Goal: Task Accomplishment & Management: Complete application form

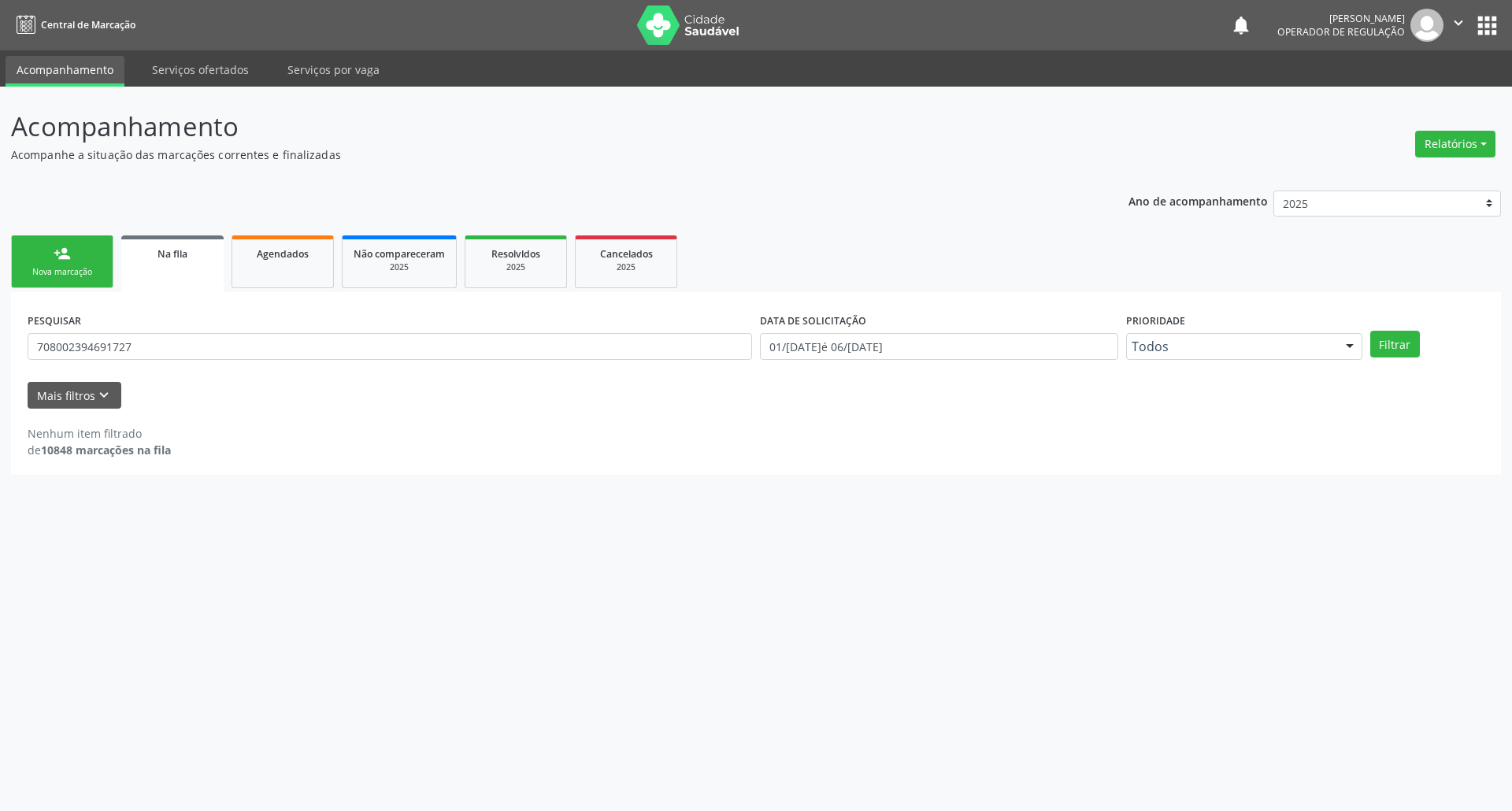
click at [107, 274] on link "person_add Nova marcação" at bounding box center [63, 262] width 103 height 53
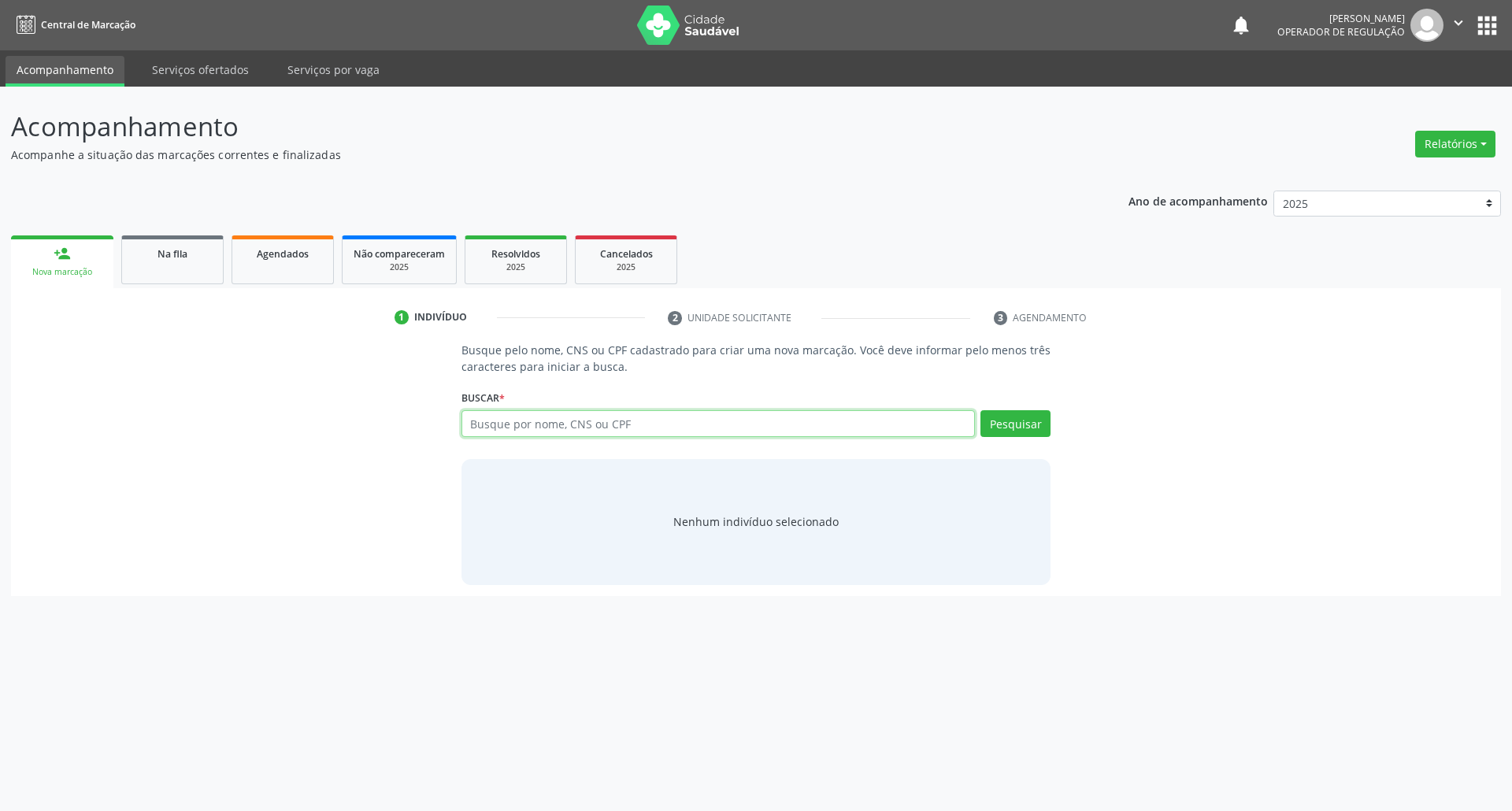
click at [518, 425] on input "text" at bounding box center [718, 423] width 514 height 27
click at [573, 430] on input "text" at bounding box center [718, 423] width 514 height 27
type input "700403710673950"
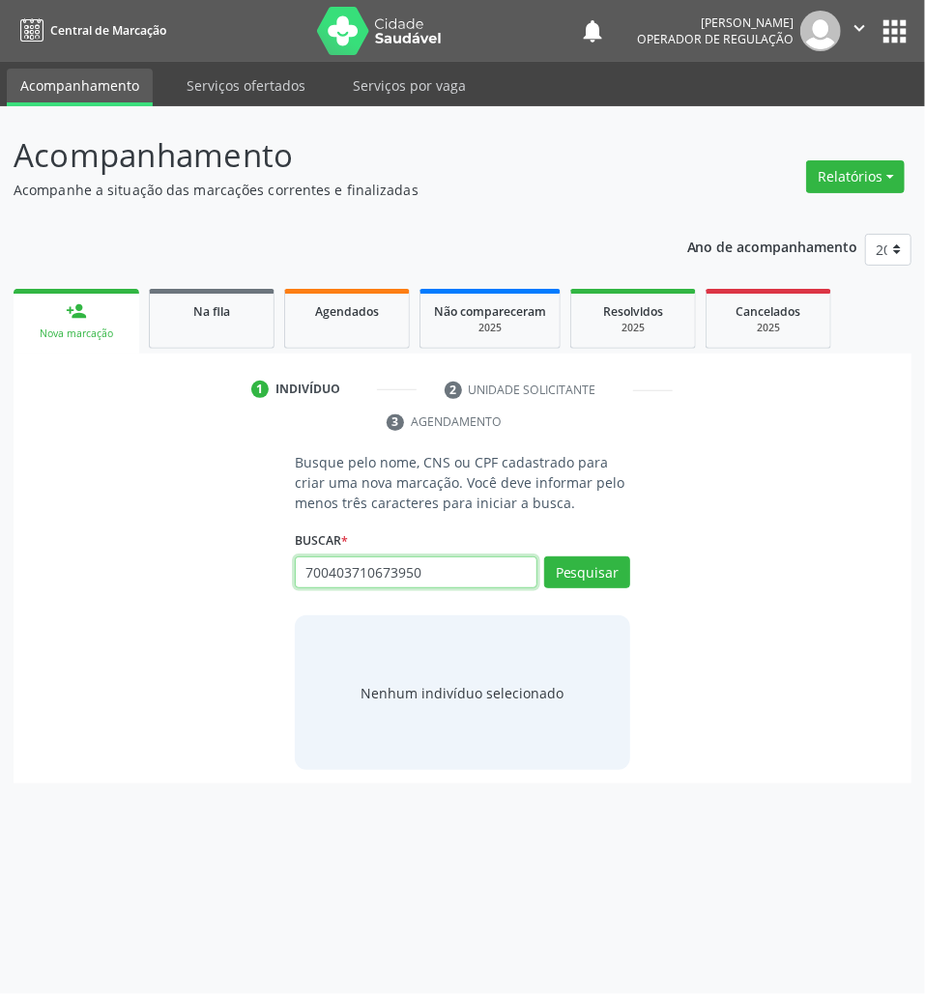
click at [445, 565] on input "700403710673950" at bounding box center [416, 573] width 243 height 33
type input "70320363213890"
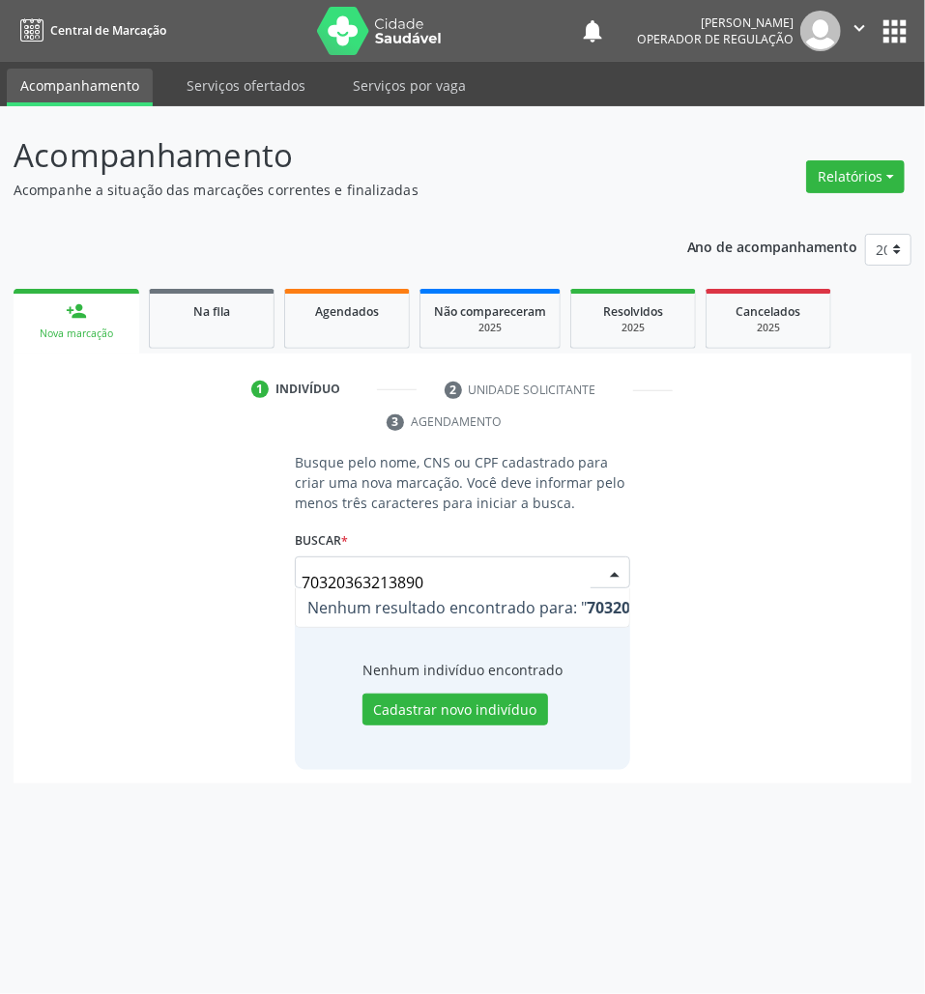
click at [395, 581] on input "70320363213890" at bounding box center [445, 582] width 289 height 39
type input "703203632173890"
click at [408, 570] on input "703203632173890" at bounding box center [416, 573] width 243 height 33
click at [507, 550] on div "Buscar * 703203632173890 Busque por nome, CNS ou CPF [PERSON_NAME] CPF: 988.915…" at bounding box center [462, 564] width 335 height 75
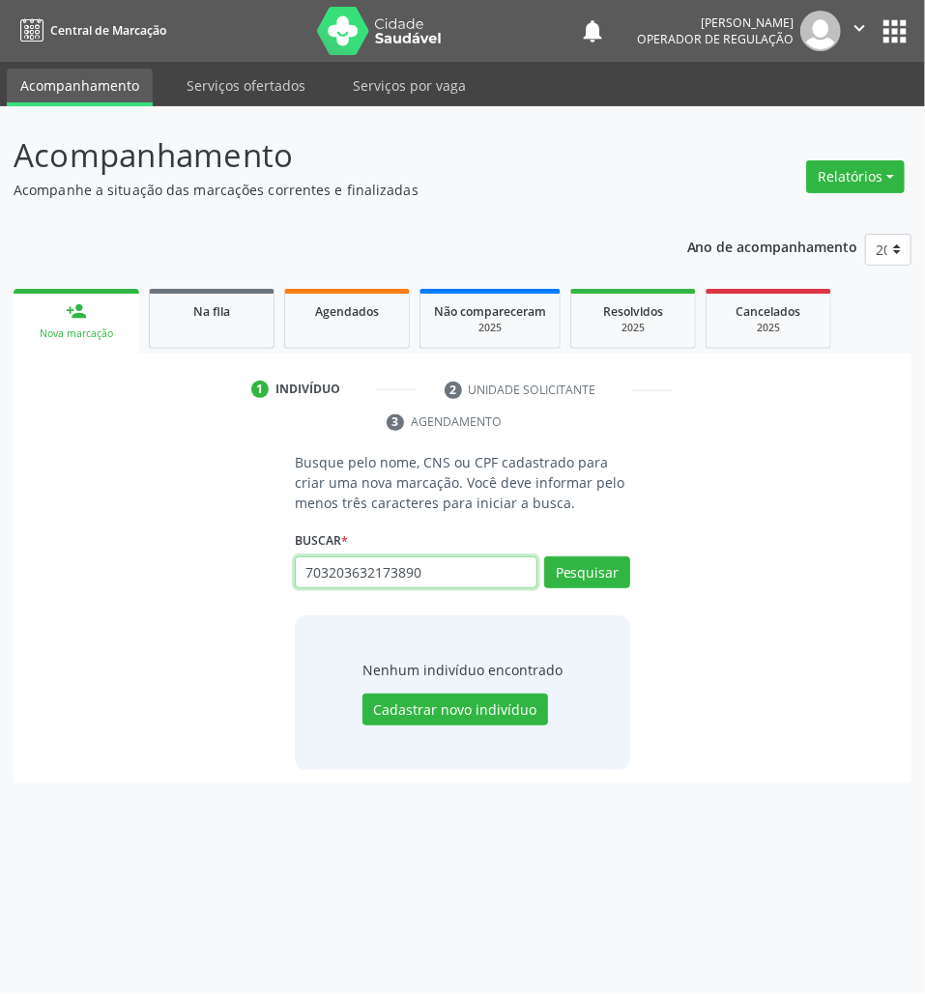
click at [507, 581] on input "703203632173890" at bounding box center [416, 573] width 243 height 33
click at [301, 569] on input "703203632173890" at bounding box center [301, 582] width 0 height 39
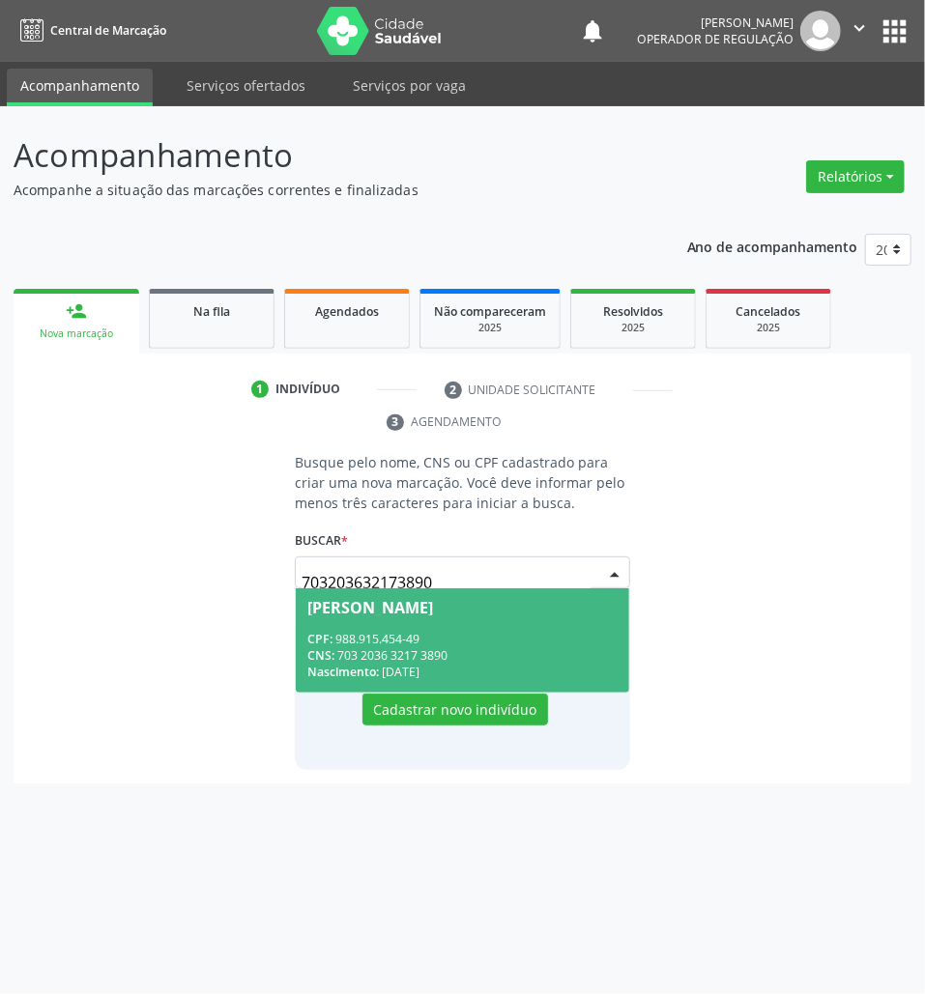
click at [464, 647] on div "CNS: 703 2036 3217 3890" at bounding box center [462, 655] width 310 height 16
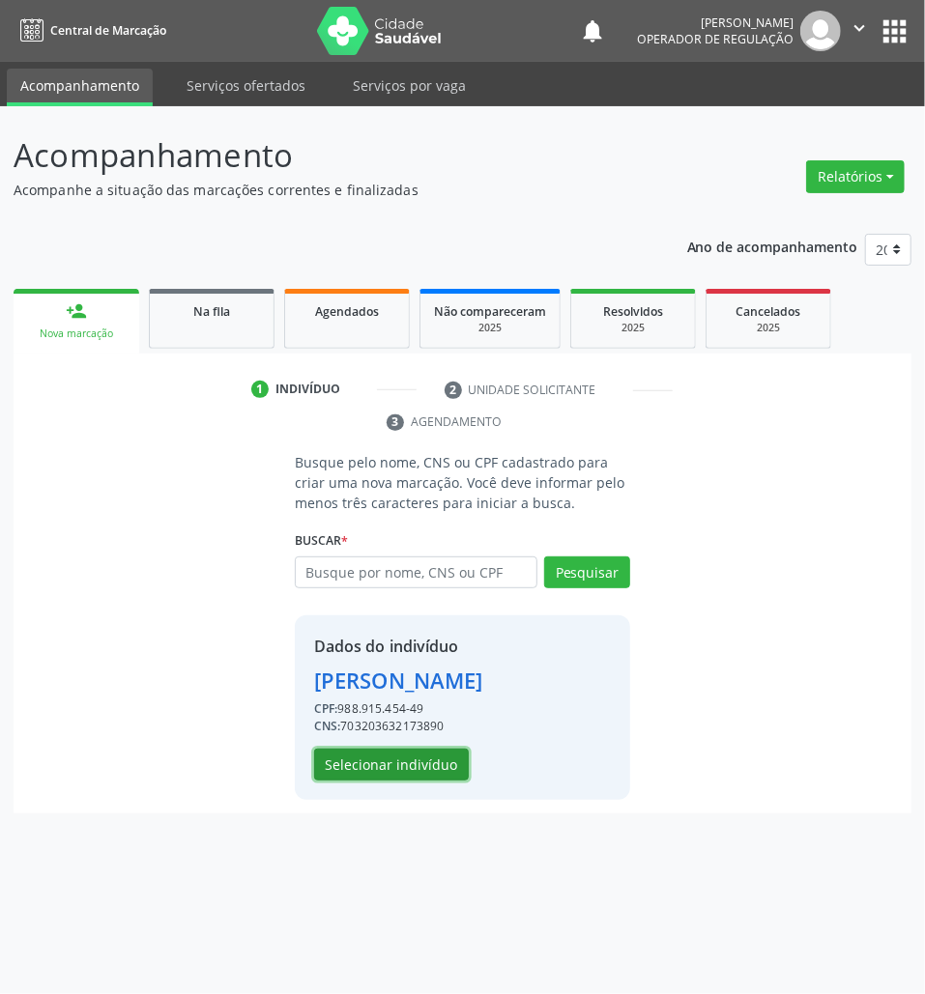
click at [430, 760] on button "Selecionar indivíduo" at bounding box center [391, 765] width 155 height 33
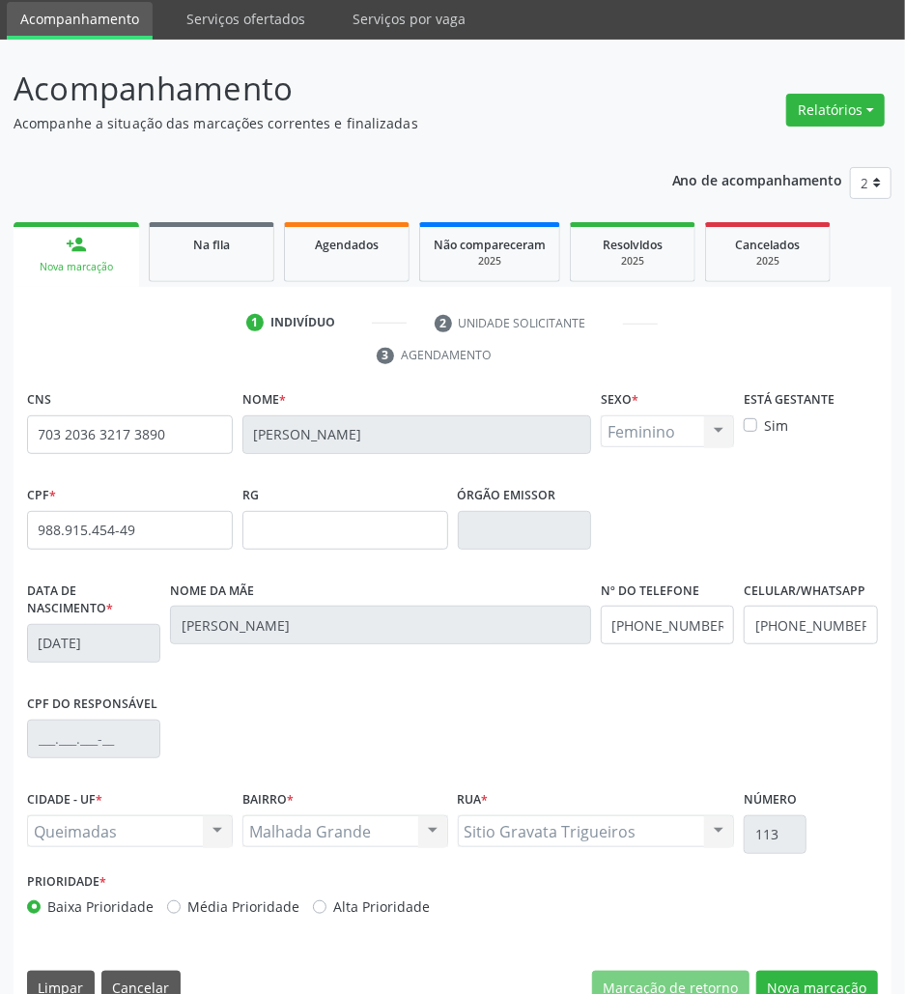
scroll to position [104, 0]
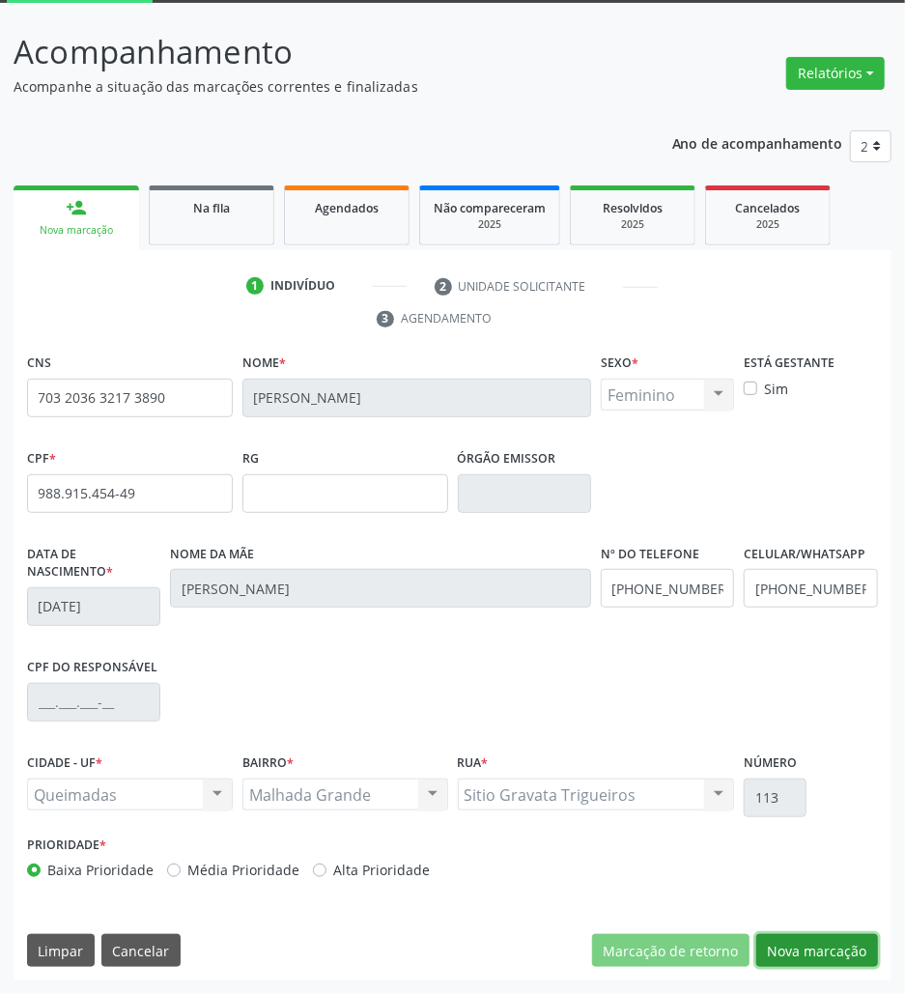
click at [790, 955] on button "Nova marcação" at bounding box center [818, 950] width 122 height 33
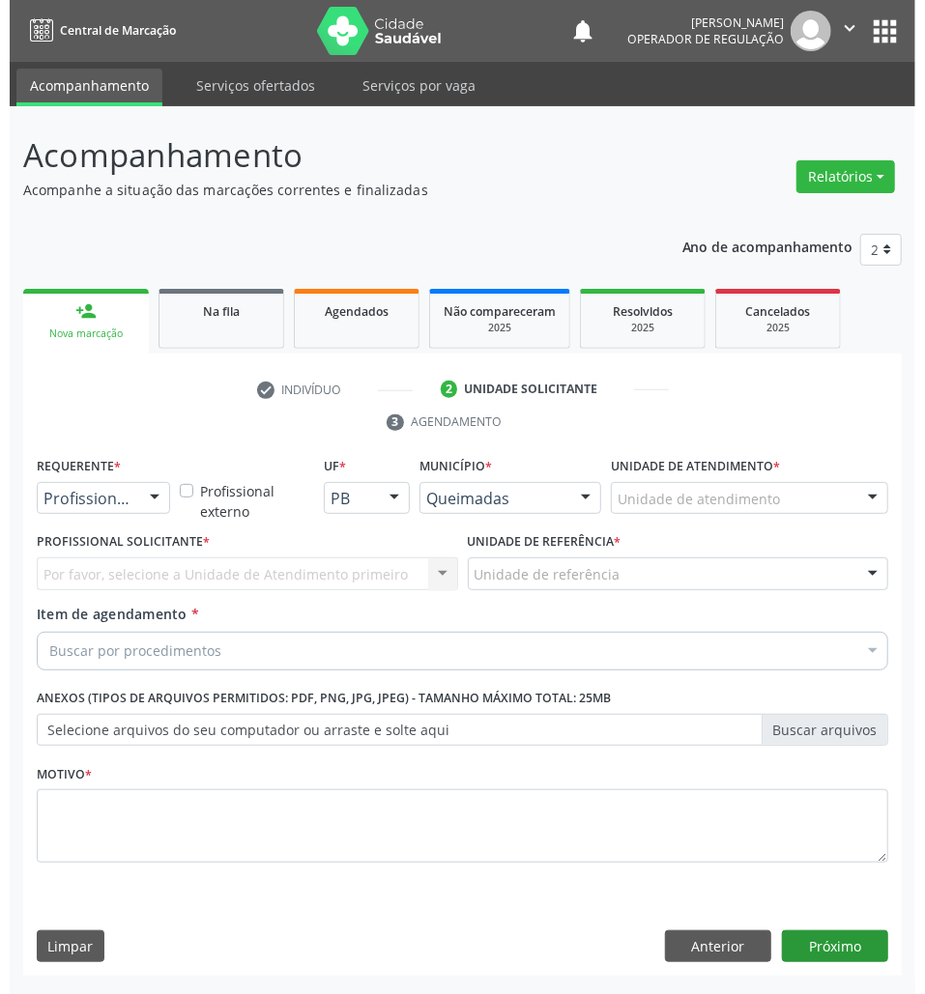
scroll to position [0, 0]
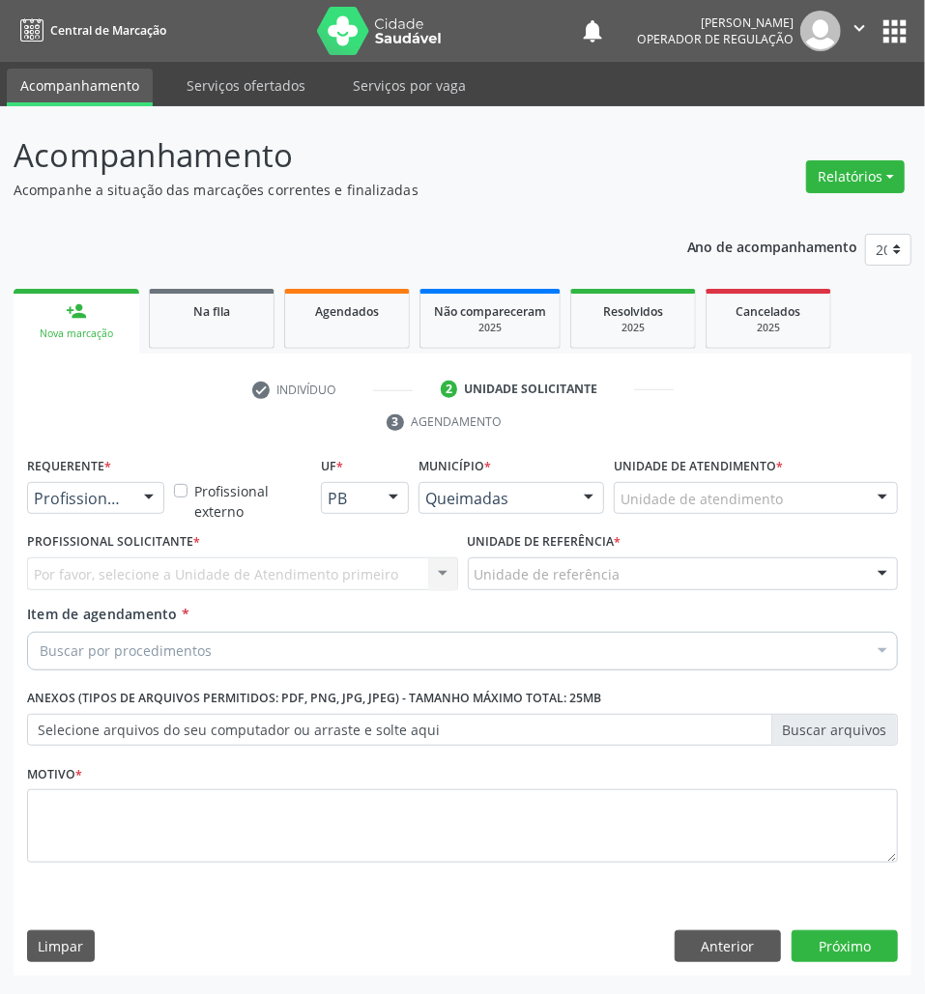
drag, startPoint x: 141, startPoint y: 487, endPoint x: 132, endPoint y: 533, distance: 47.2
click at [141, 488] on div at bounding box center [148, 499] width 29 height 33
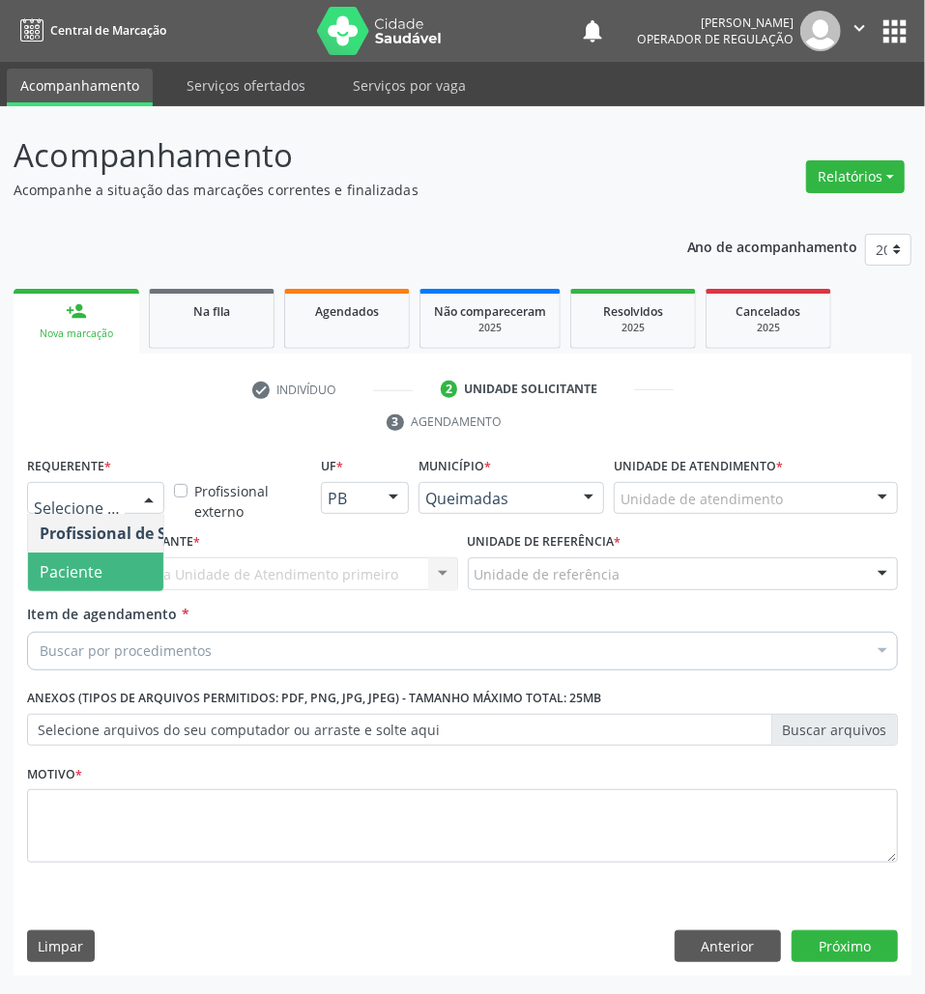
click at [126, 561] on span "Paciente" at bounding box center [122, 572] width 188 height 39
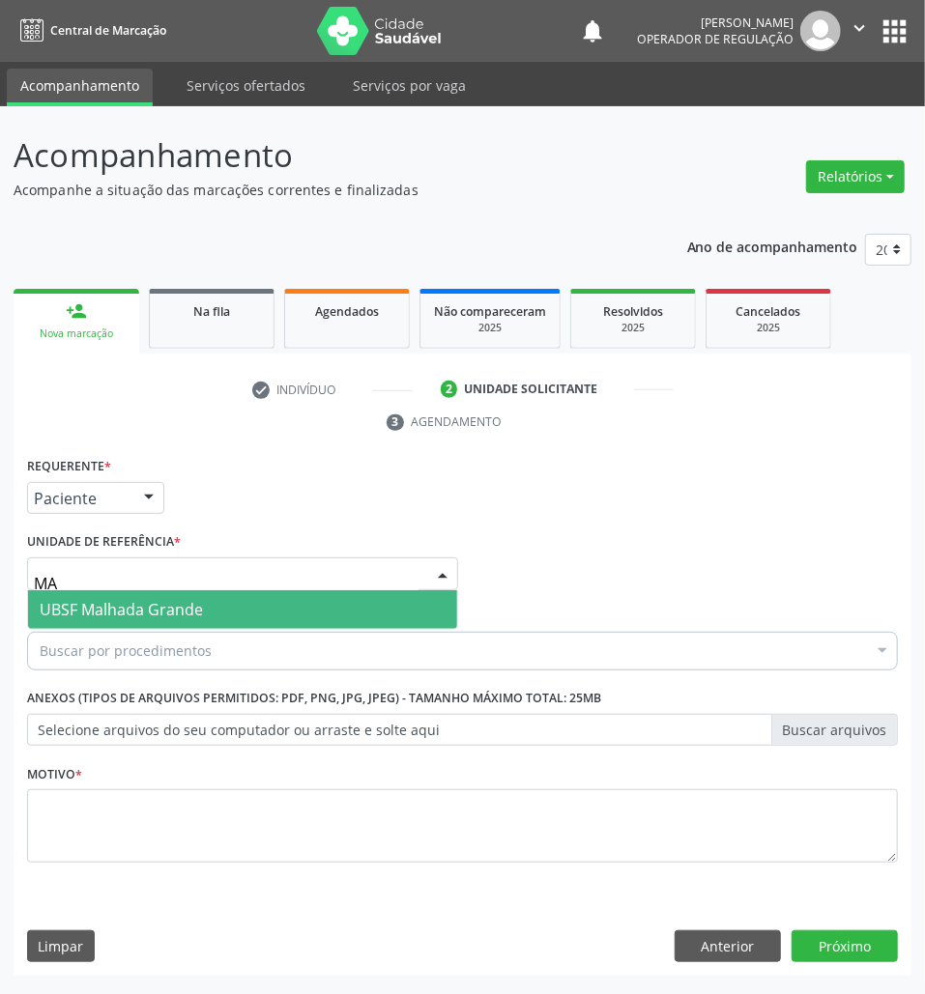
type input "MAL"
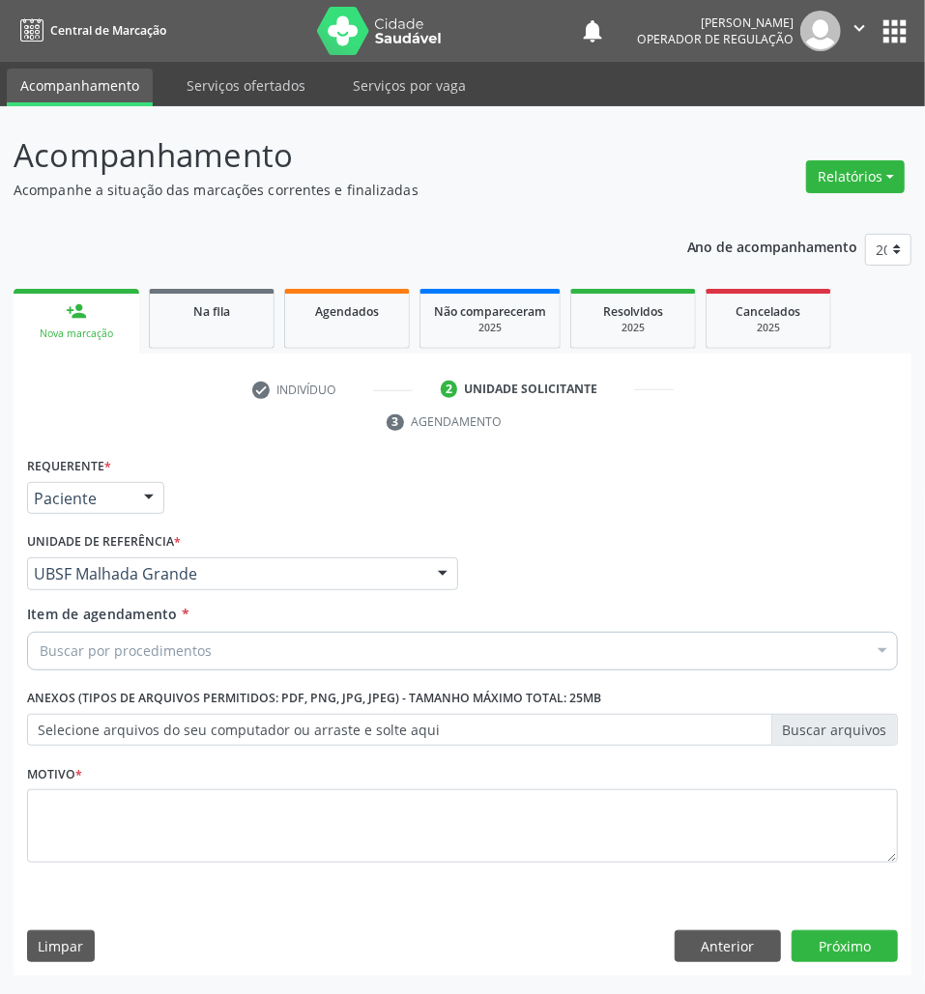
paste input "JOELHO"
drag, startPoint x: 582, startPoint y: 651, endPoint x: 512, endPoint y: 688, distance: 78.7
click at [582, 651] on div "Buscar por procedimentos" at bounding box center [462, 651] width 871 height 39
type input "JOELHO"
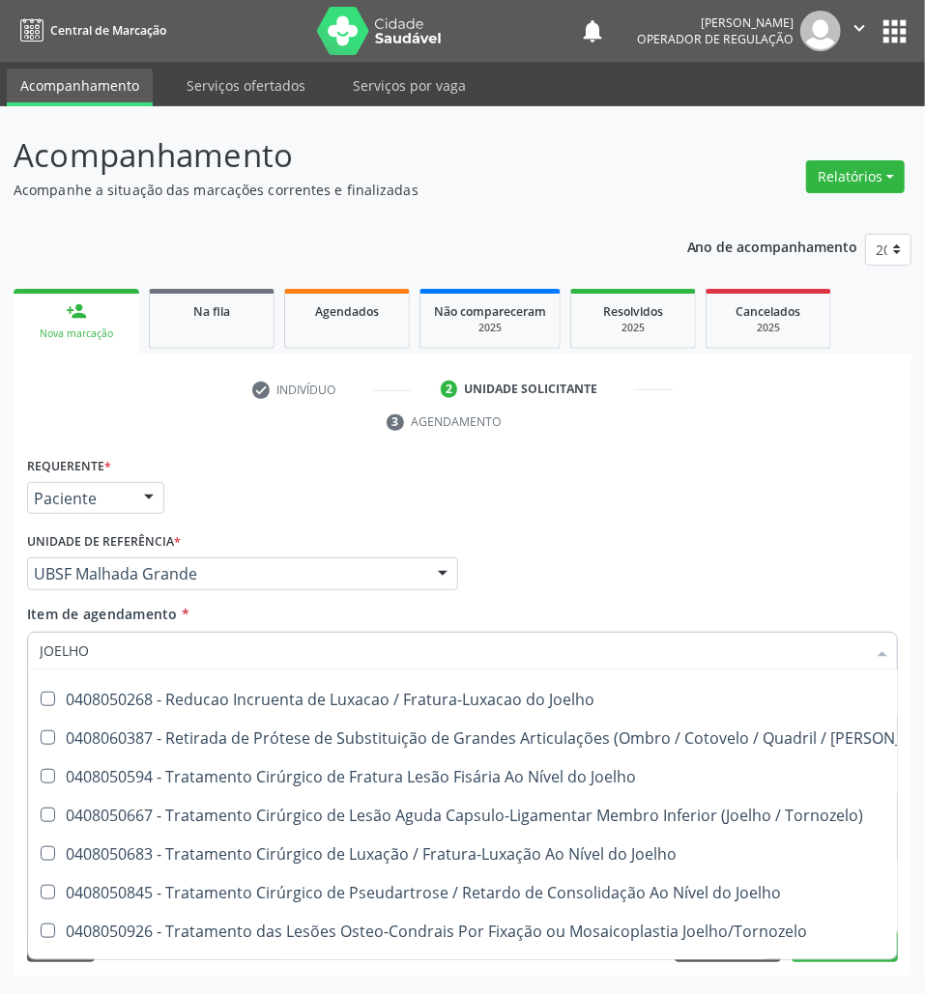
scroll to position [851, 0]
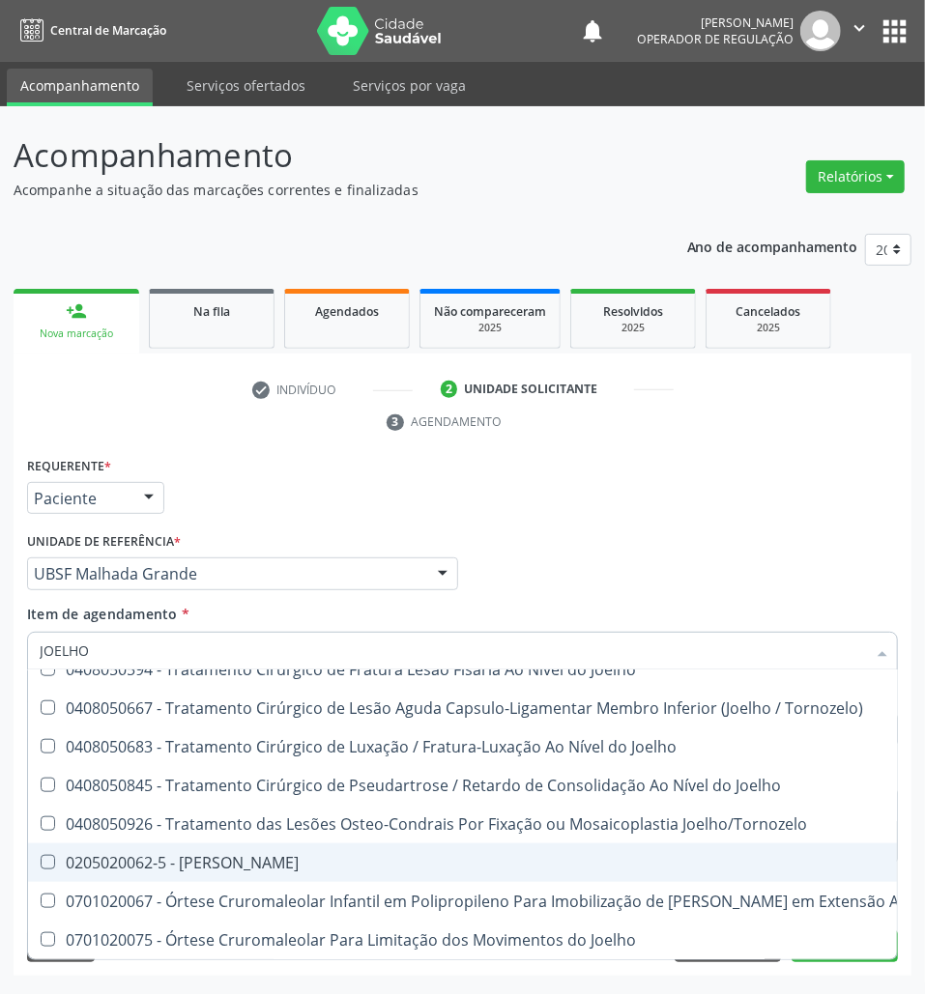
click at [353, 855] on div "0205020062-5 - [PERSON_NAME]" at bounding box center [502, 862] width 924 height 15
checkbox Joelho "true"
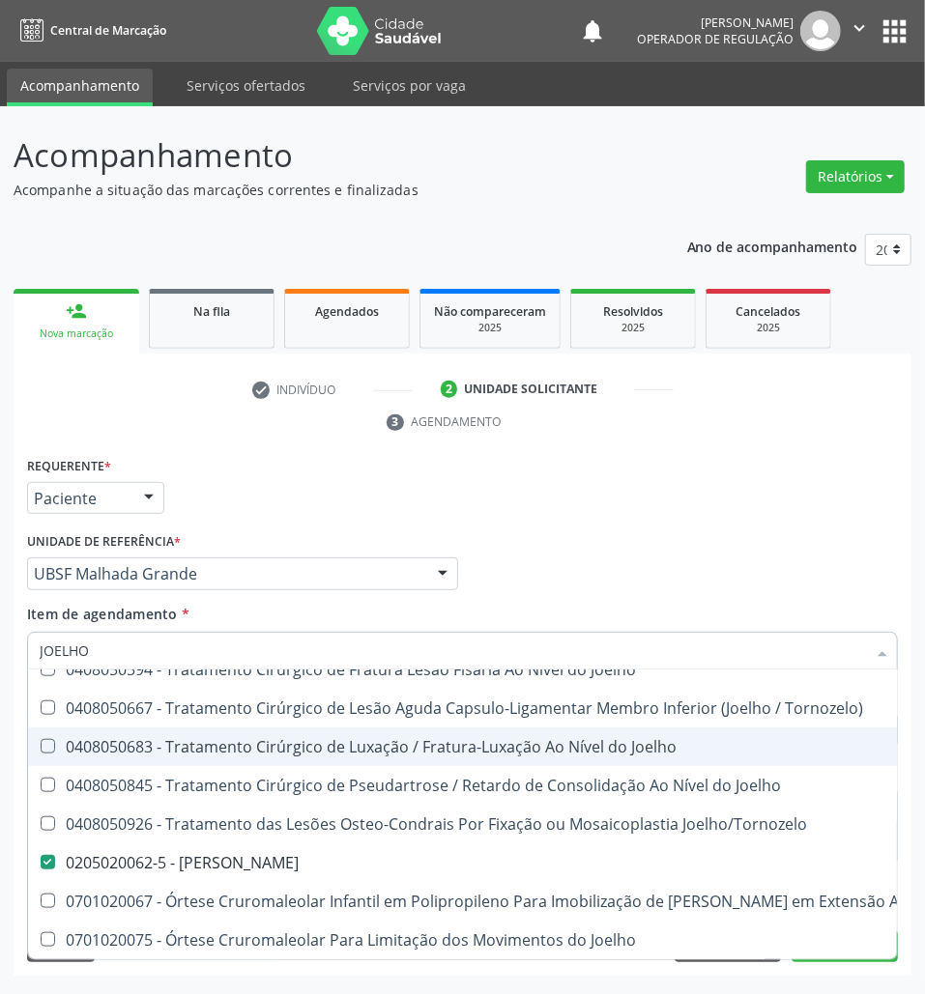
checkbox Reconstrucao "true"
checkbox Joelho "false"
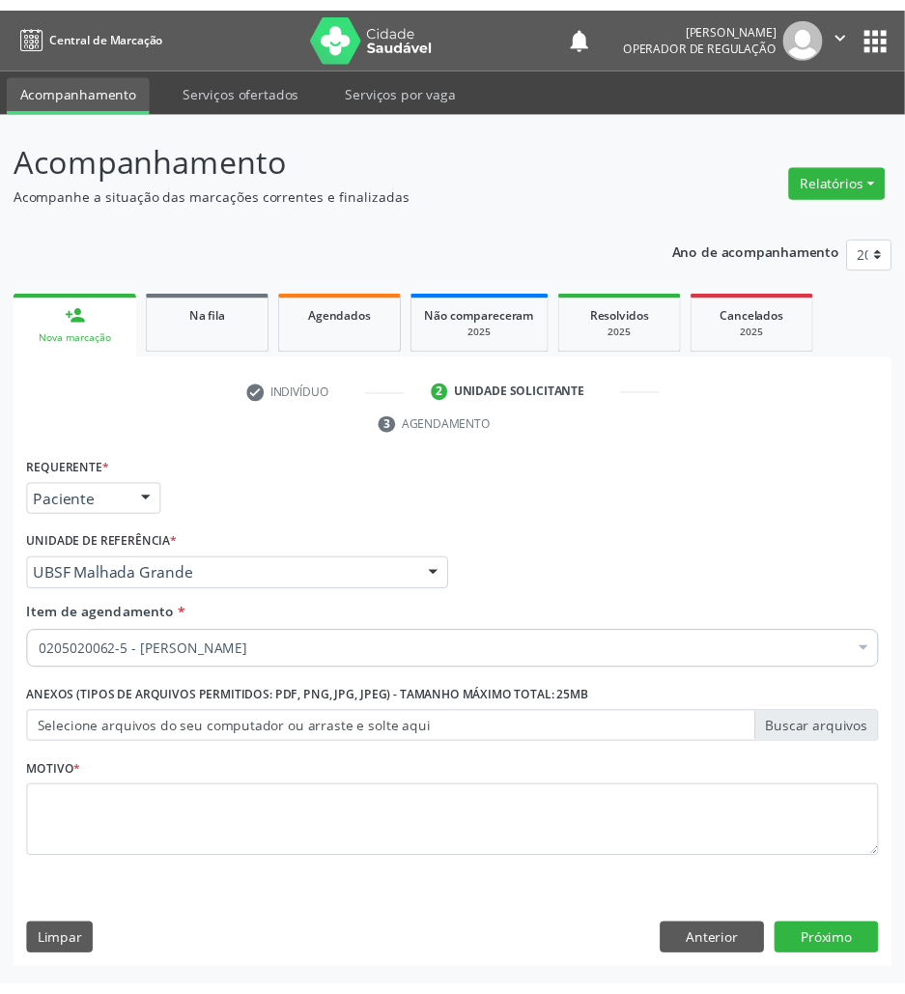
scroll to position [0, 0]
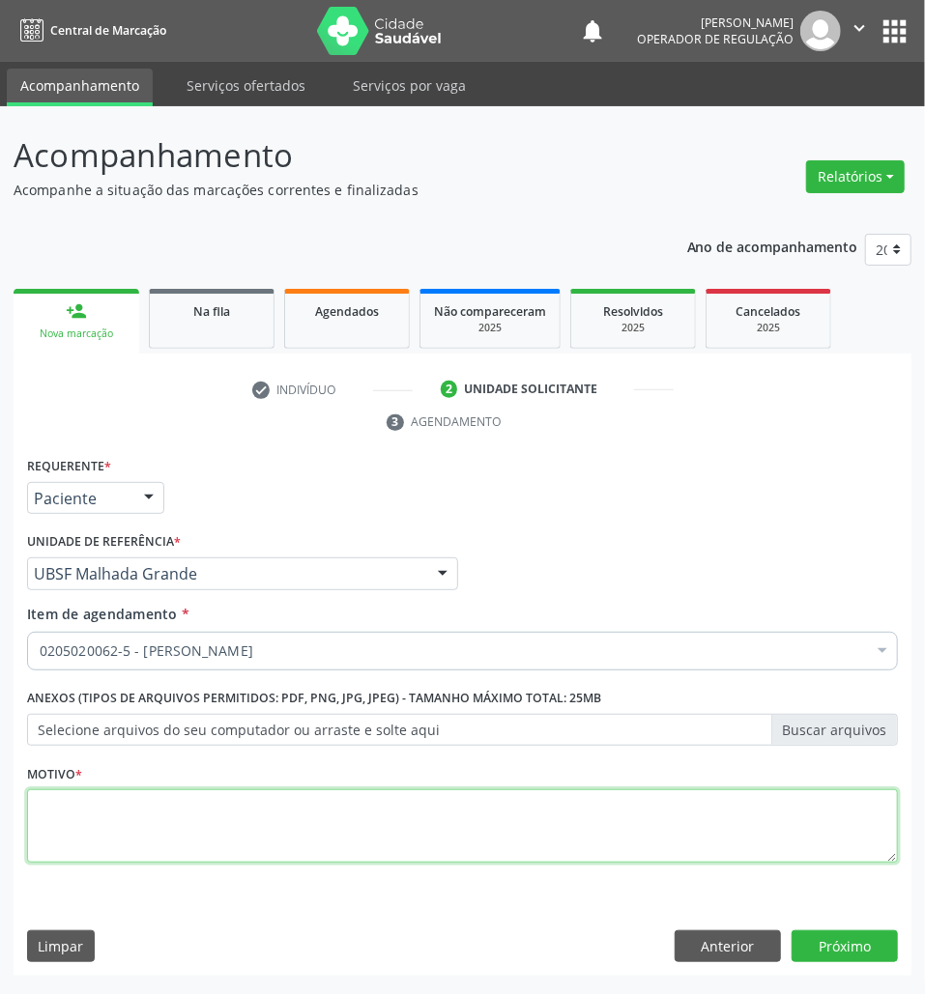
paste textarea "ROTINA"
click at [473, 813] on textarea at bounding box center [462, 825] width 871 height 73
type textarea "ROTINA"
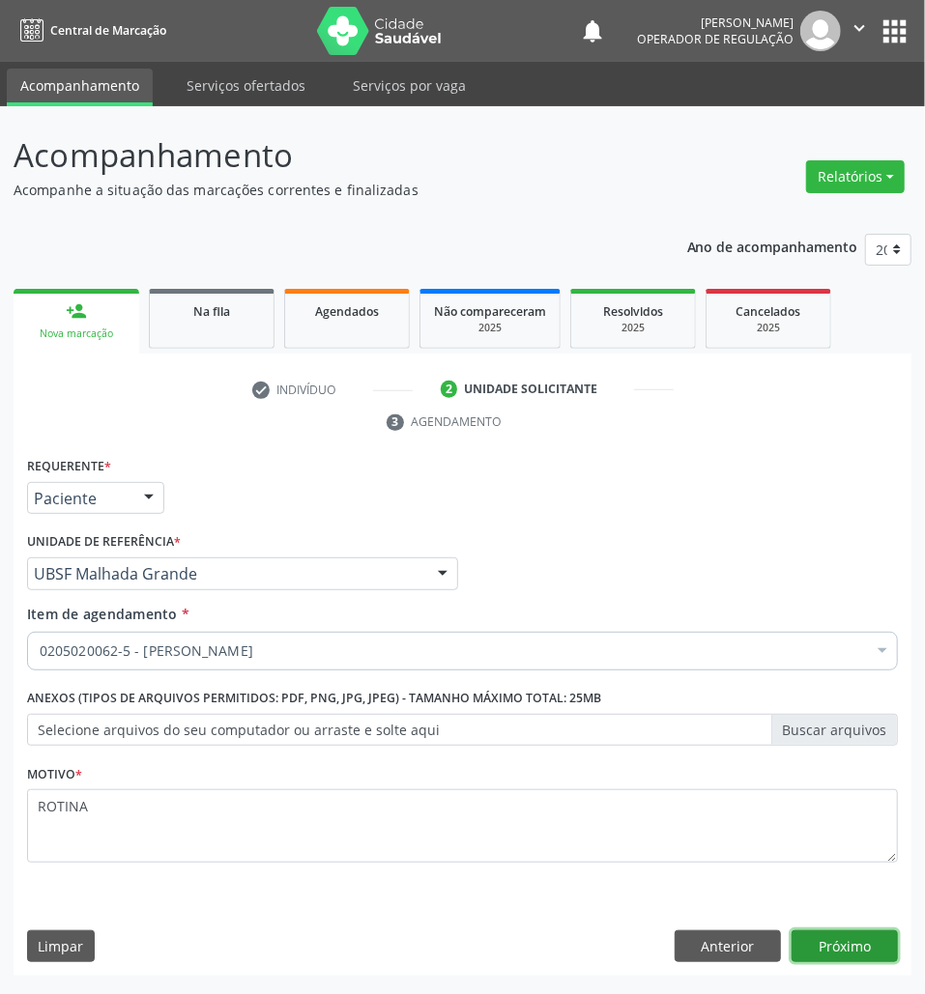
click at [847, 951] on button "Próximo" at bounding box center [844, 947] width 106 height 33
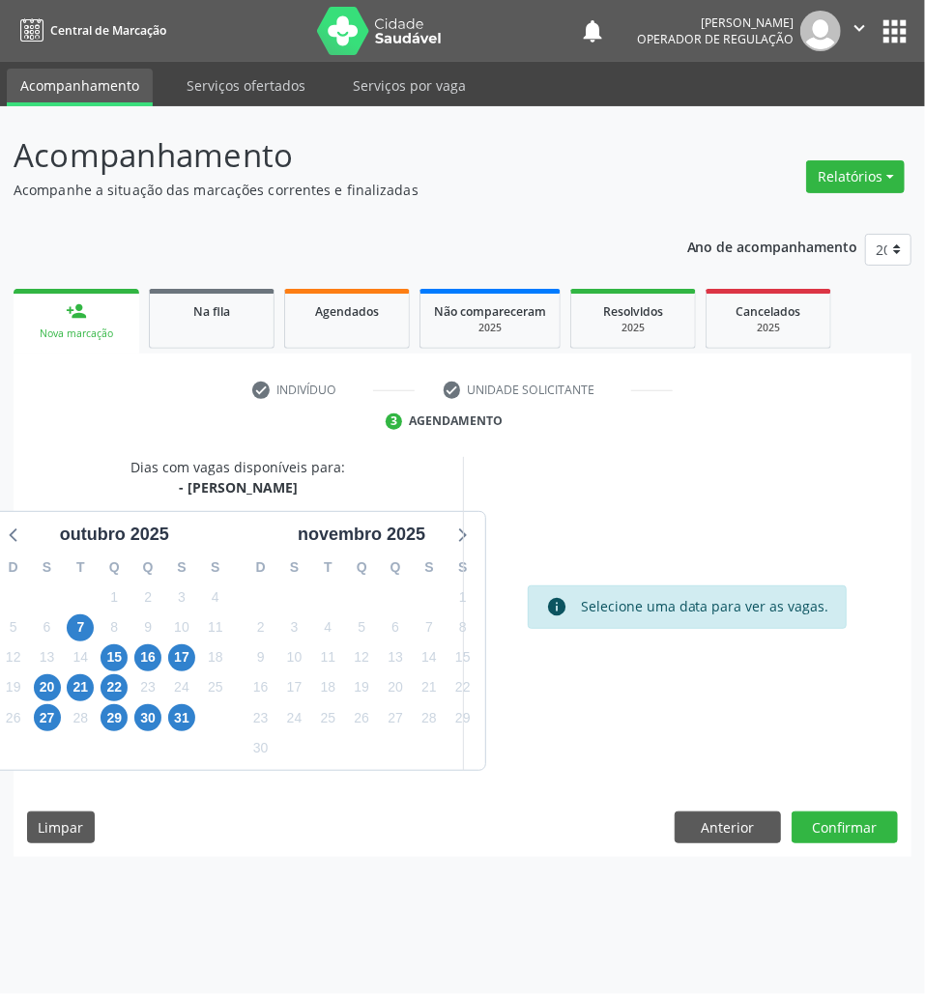
click at [128, 665] on div "15" at bounding box center [113, 658] width 27 height 30
click at [117, 662] on span "15" at bounding box center [113, 658] width 27 height 27
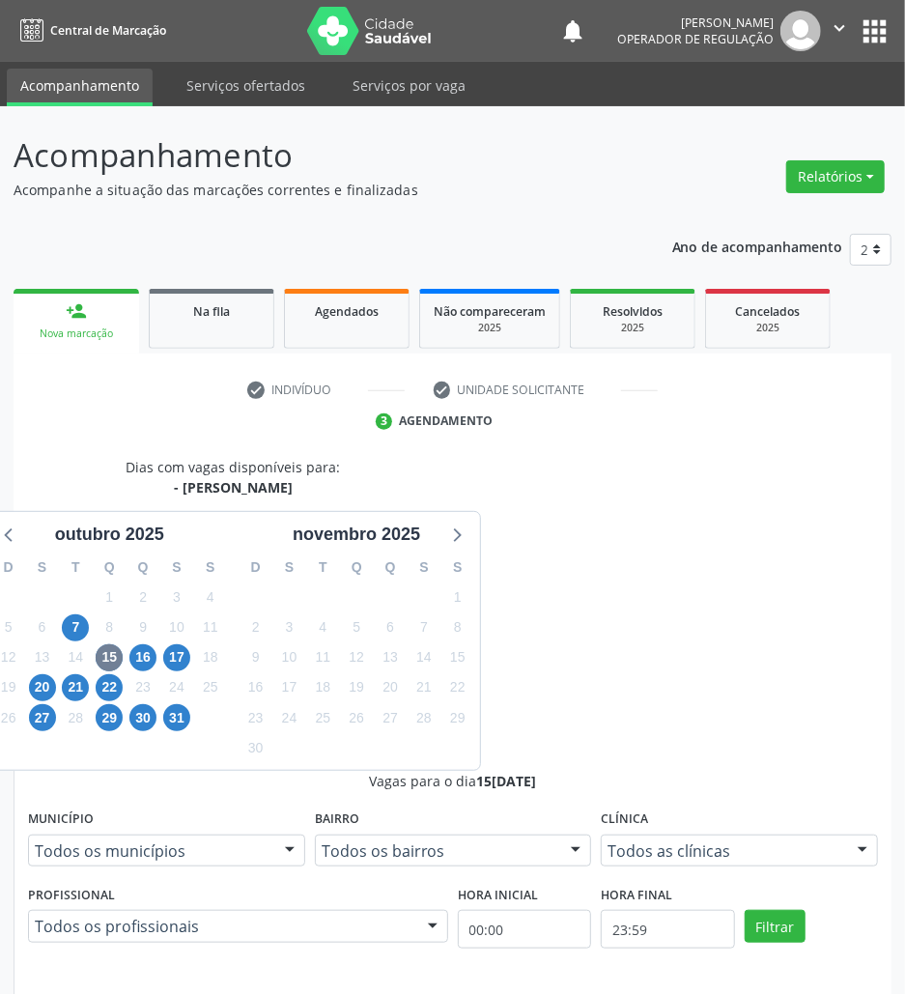
radio input "true"
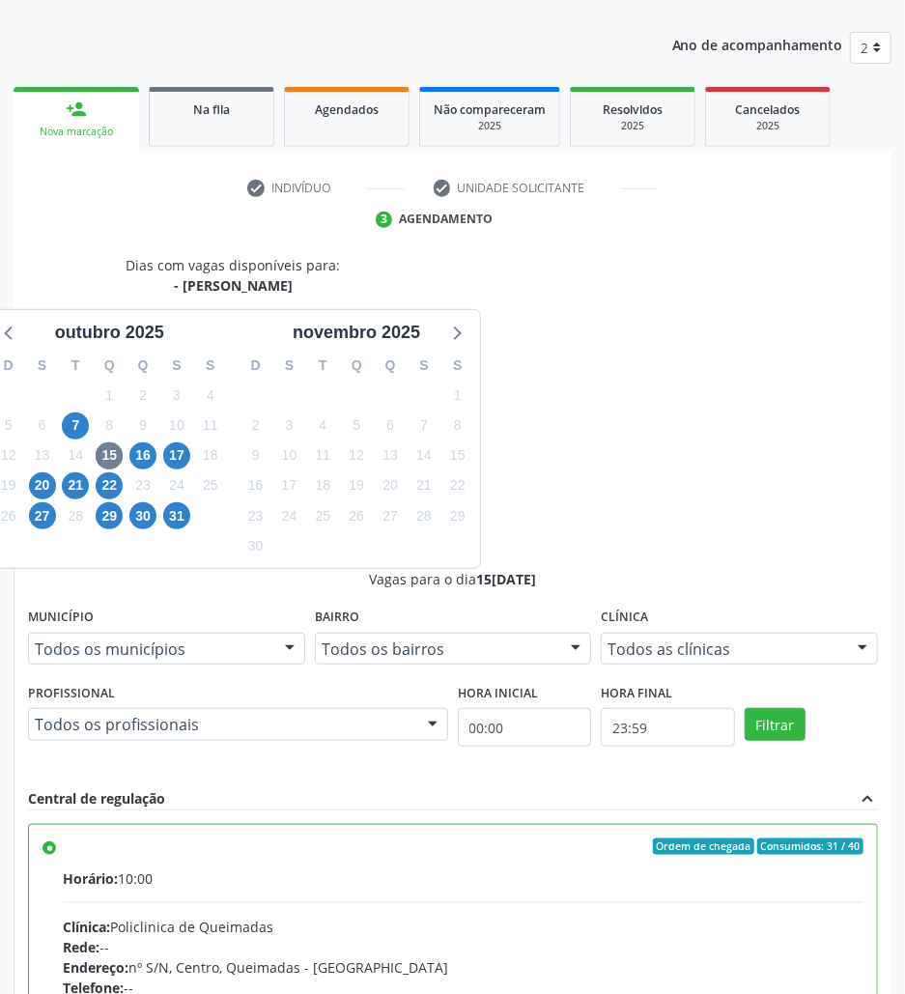
scroll to position [98, 0]
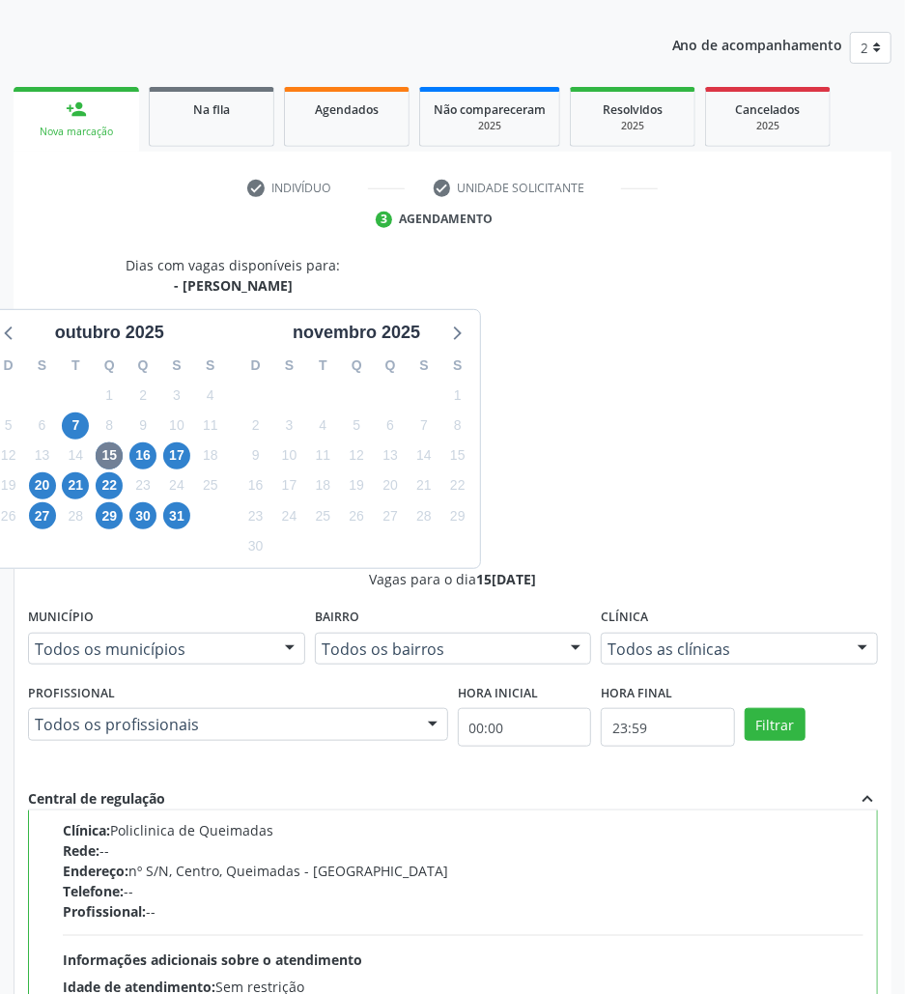
paste textarea "ROTINA"
type textarea "ROTINA"
paste textarea "[PERSON_NAME] E"
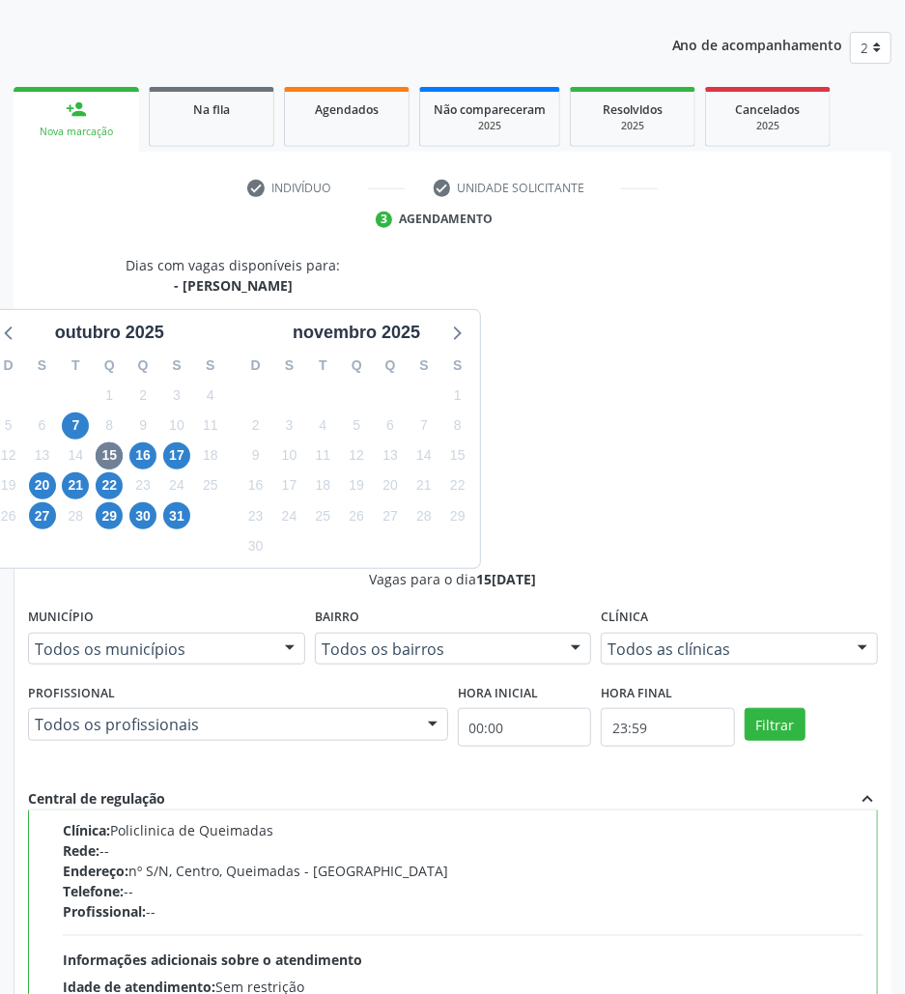
type textarea "[PERSON_NAME] E"
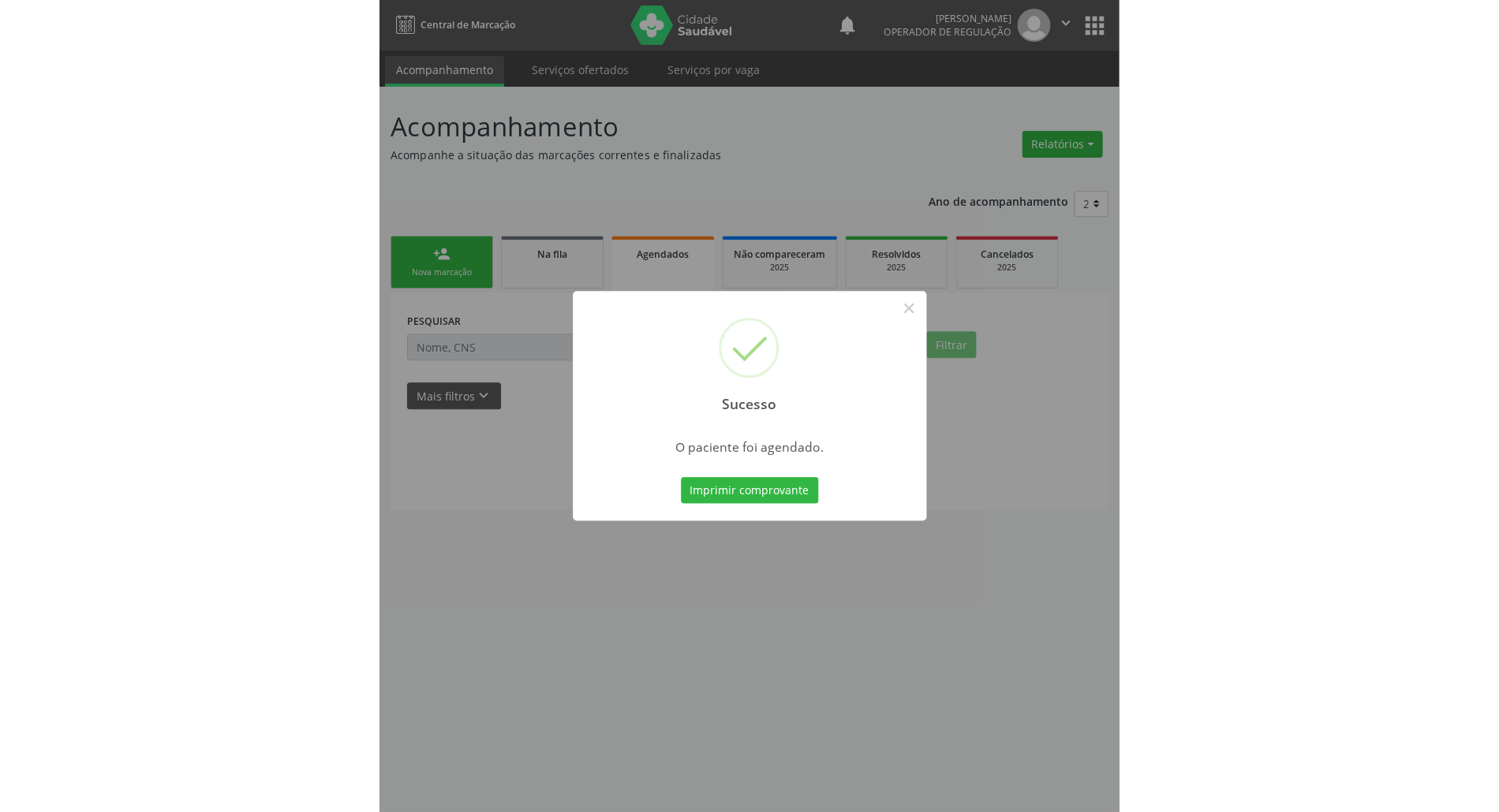
scroll to position [0, 0]
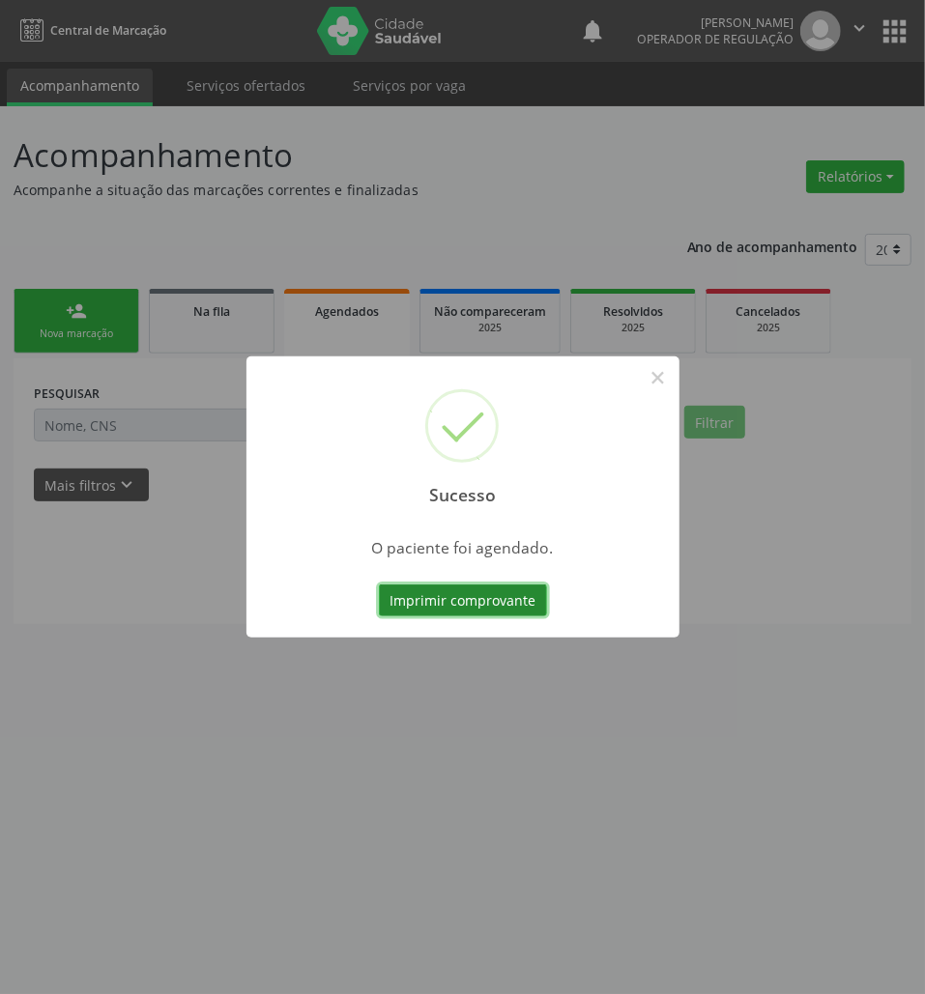
click at [492, 589] on button "Imprimir comprovante" at bounding box center [463, 601] width 168 height 33
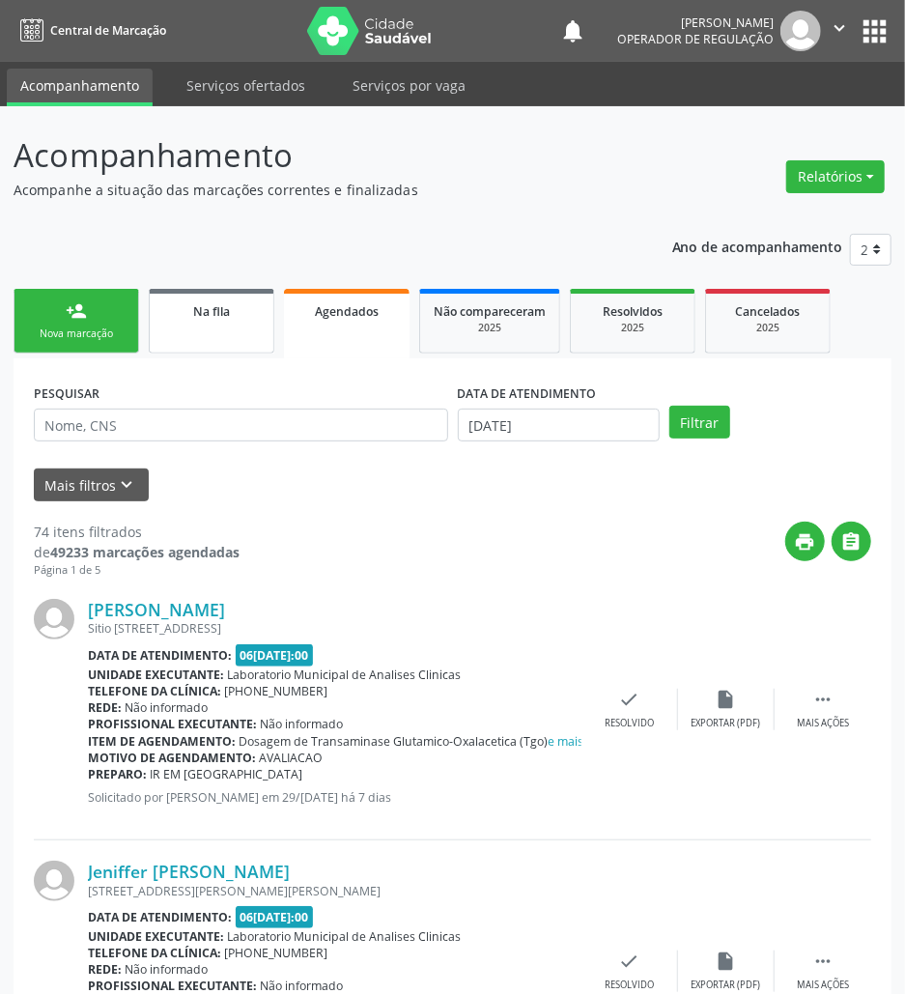
drag, startPoint x: 190, startPoint y: 344, endPoint x: 73, endPoint y: 341, distance: 117.0
click at [189, 344] on link "Na fila" at bounding box center [212, 321] width 126 height 65
click at [73, 341] on link "person_add Nova marcação" at bounding box center [77, 321] width 126 height 65
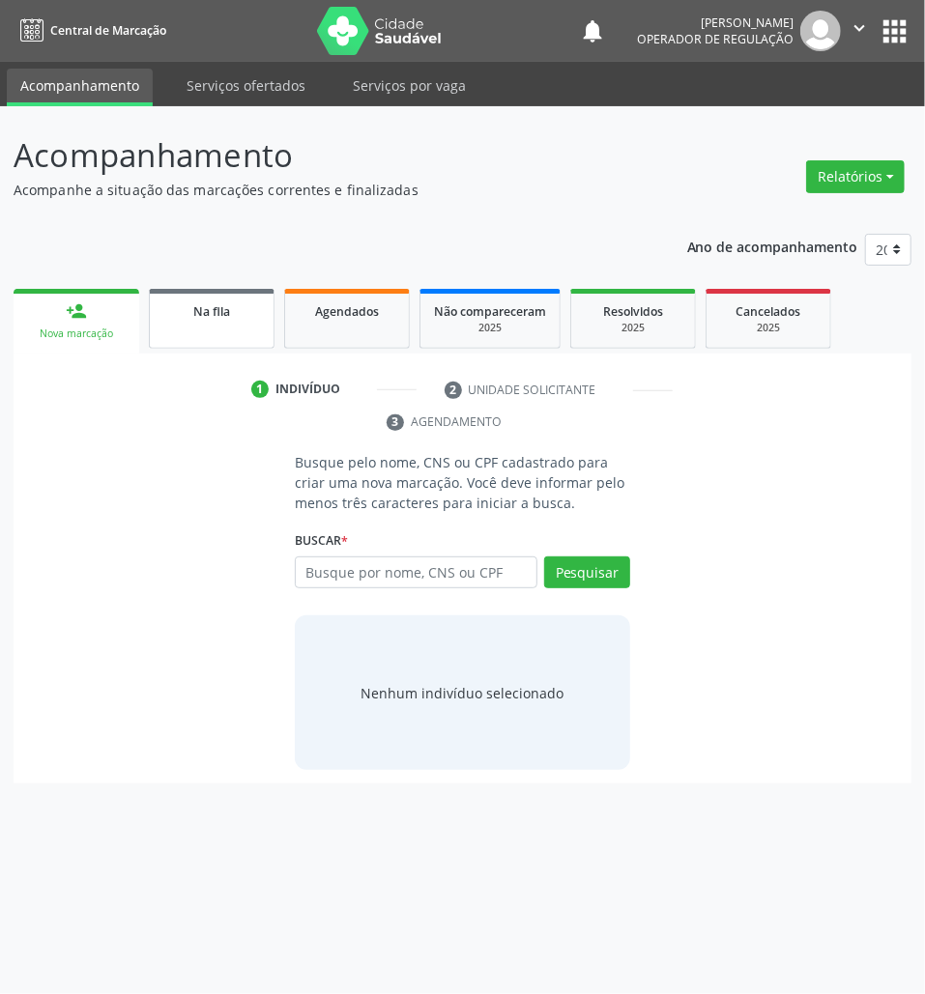
click at [221, 289] on link "Na fila" at bounding box center [212, 319] width 126 height 60
click at [63, 321] on link "person_add Nova marcação" at bounding box center [77, 321] width 126 height 65
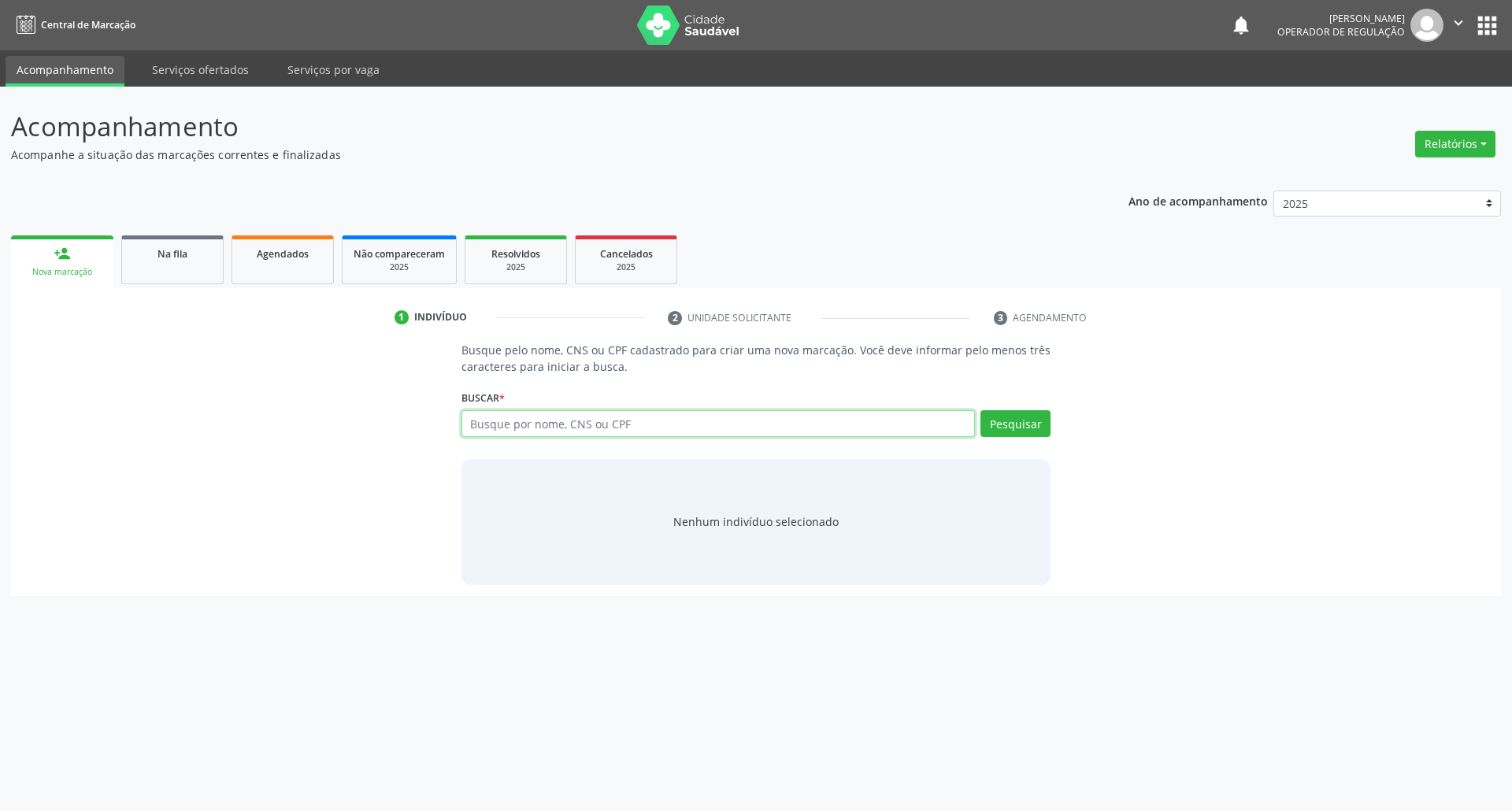
click at [487, 430] on input "text" at bounding box center [718, 423] width 514 height 27
type input "705801440086433"
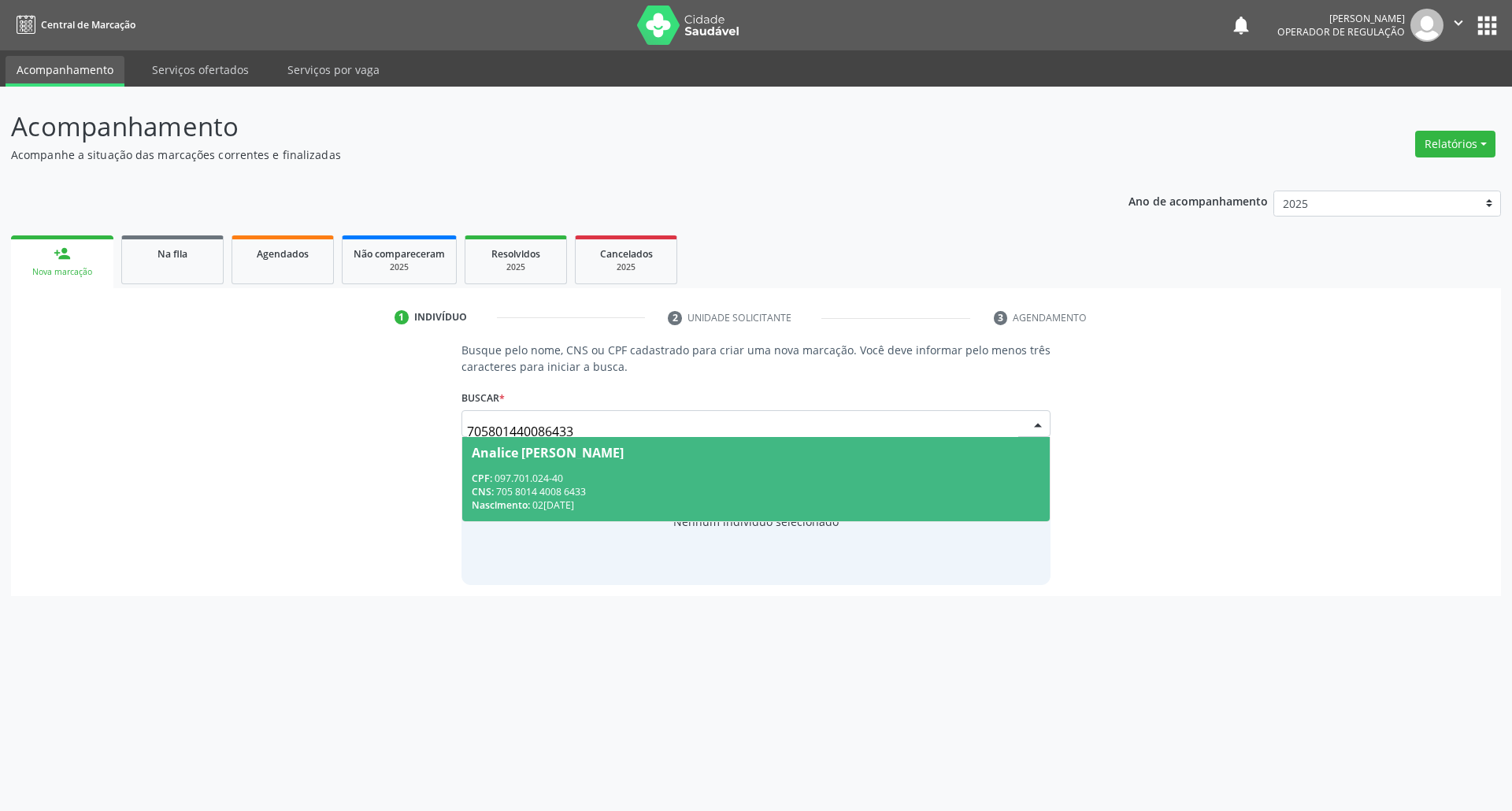
click at [580, 485] on div "CNS: 705 8014 4008 6433" at bounding box center [756, 491] width 570 height 13
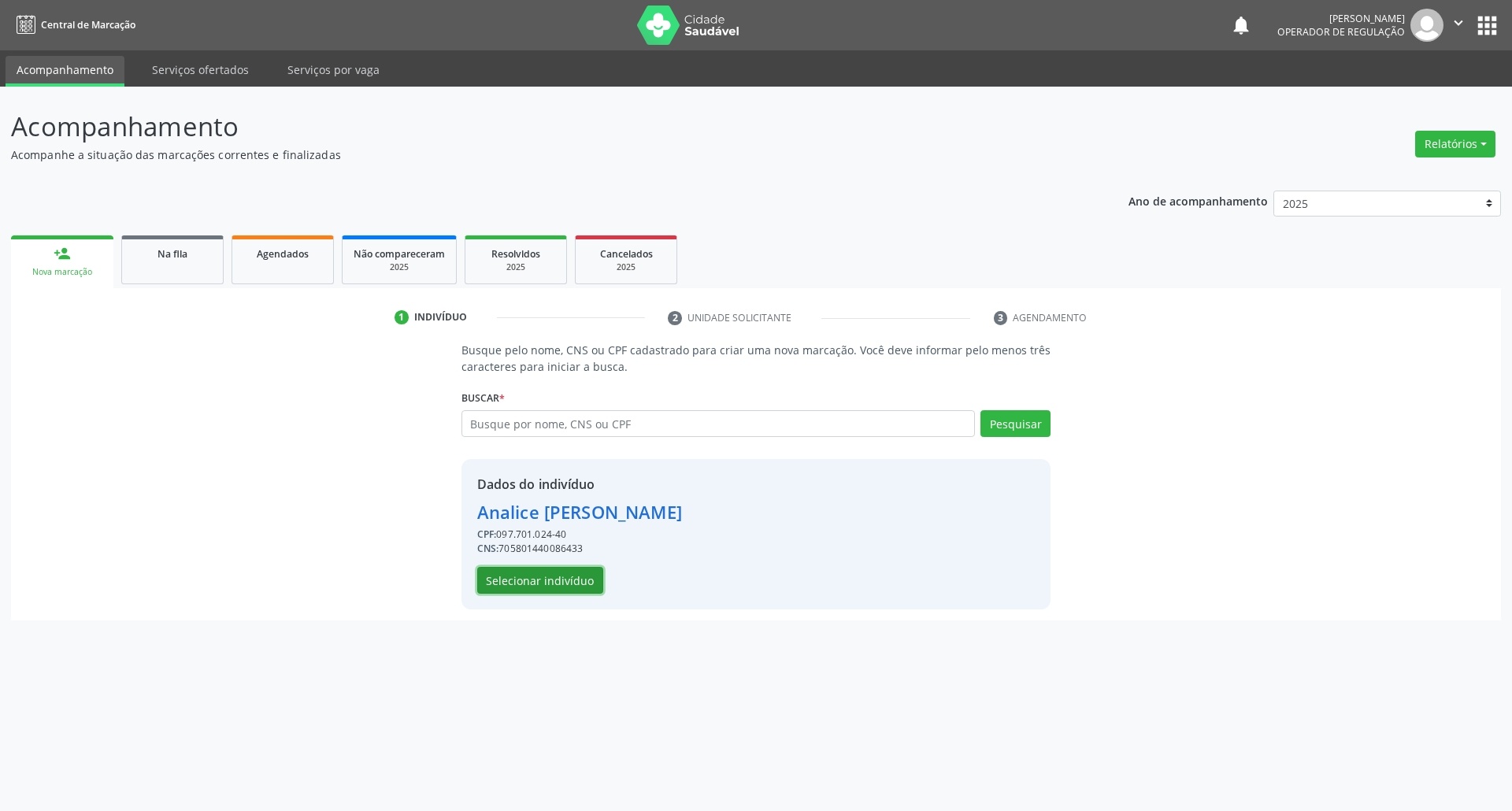
click at [571, 583] on button "Selecionar indivíduo" at bounding box center [540, 580] width 126 height 27
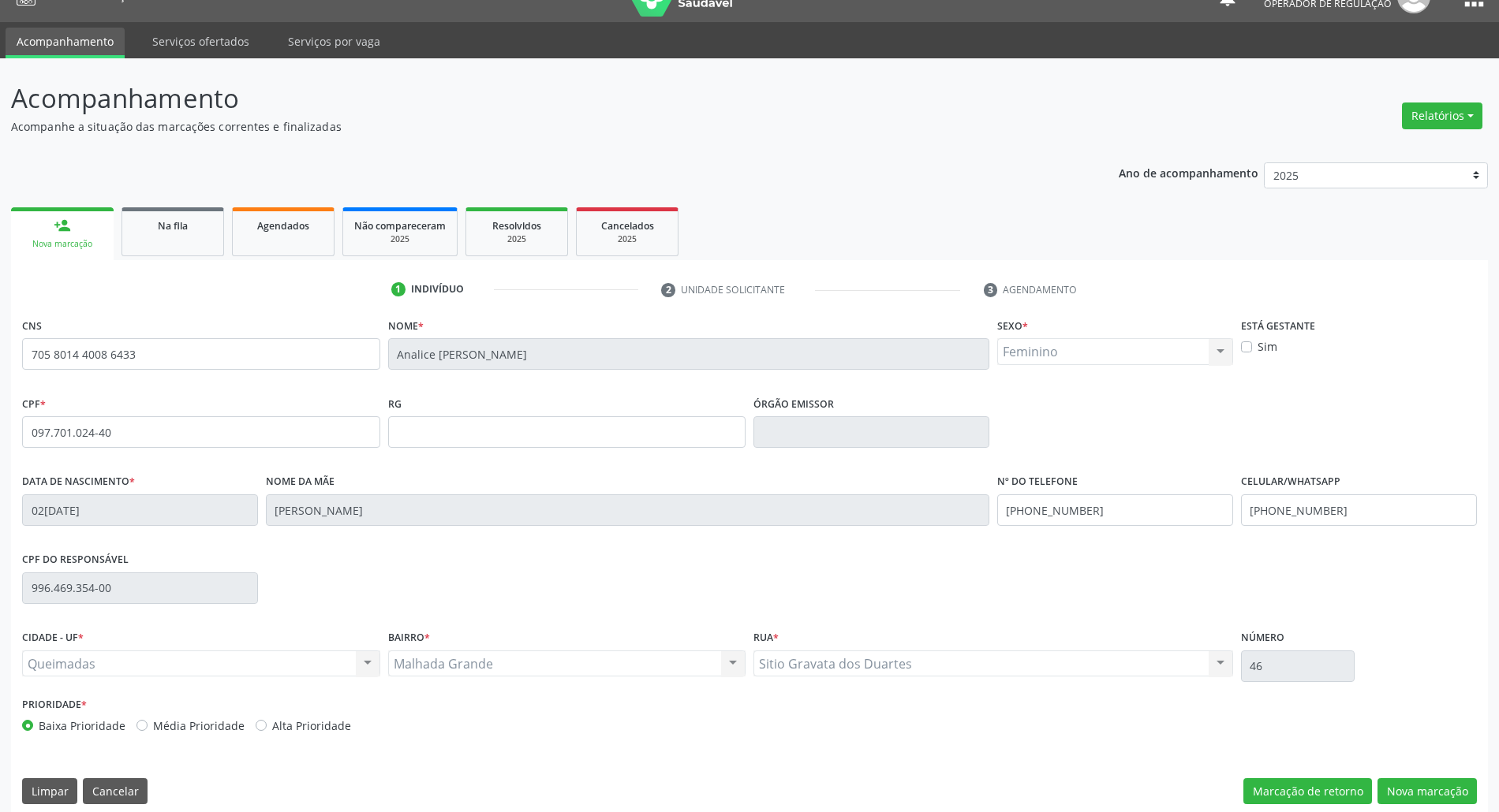
scroll to position [42, 0]
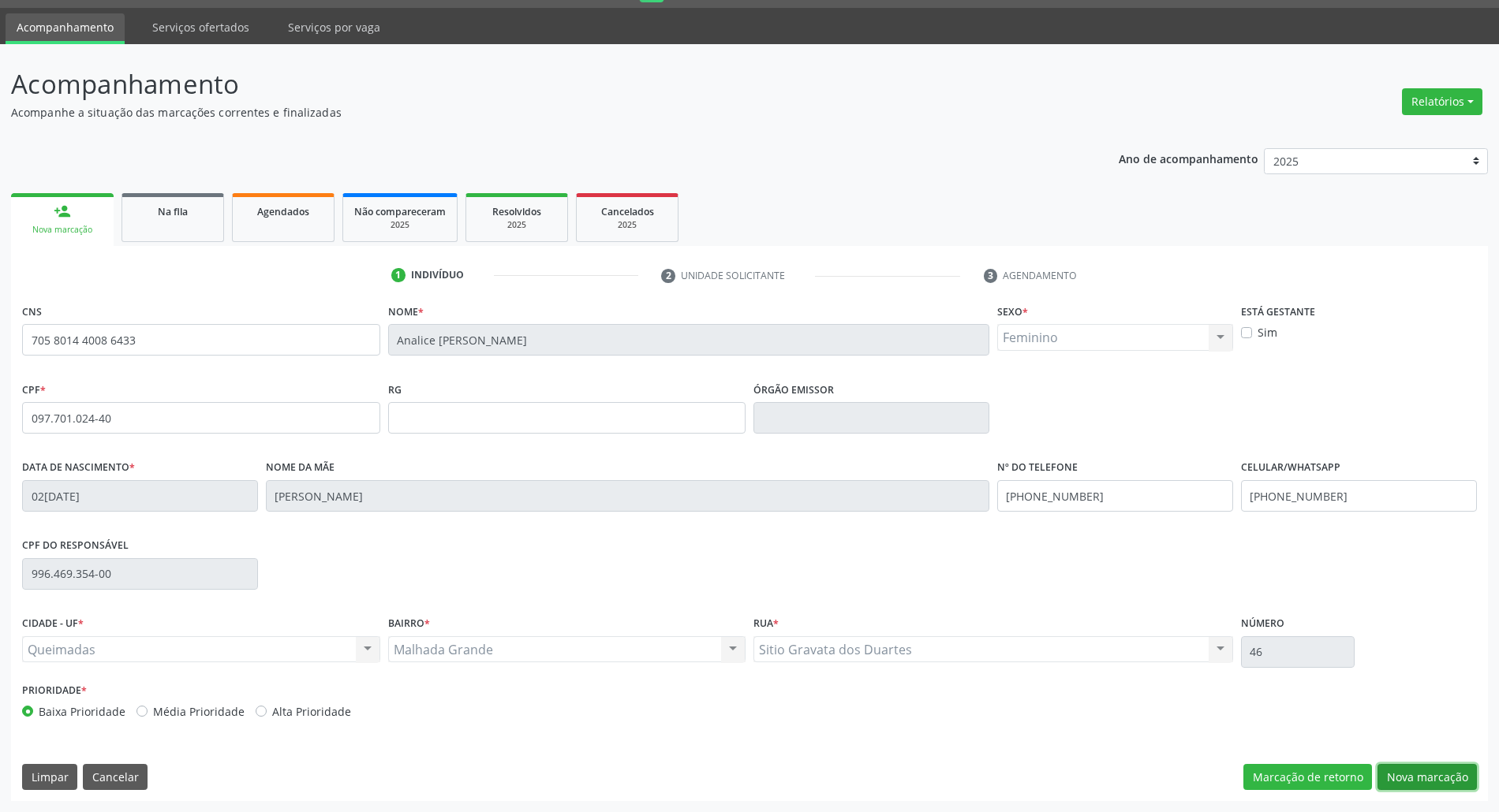
drag, startPoint x: 1445, startPoint y: 773, endPoint x: 1304, endPoint y: 739, distance: 145.0
click at [1442, 770] on button "Nova marcação" at bounding box center [1427, 777] width 100 height 27
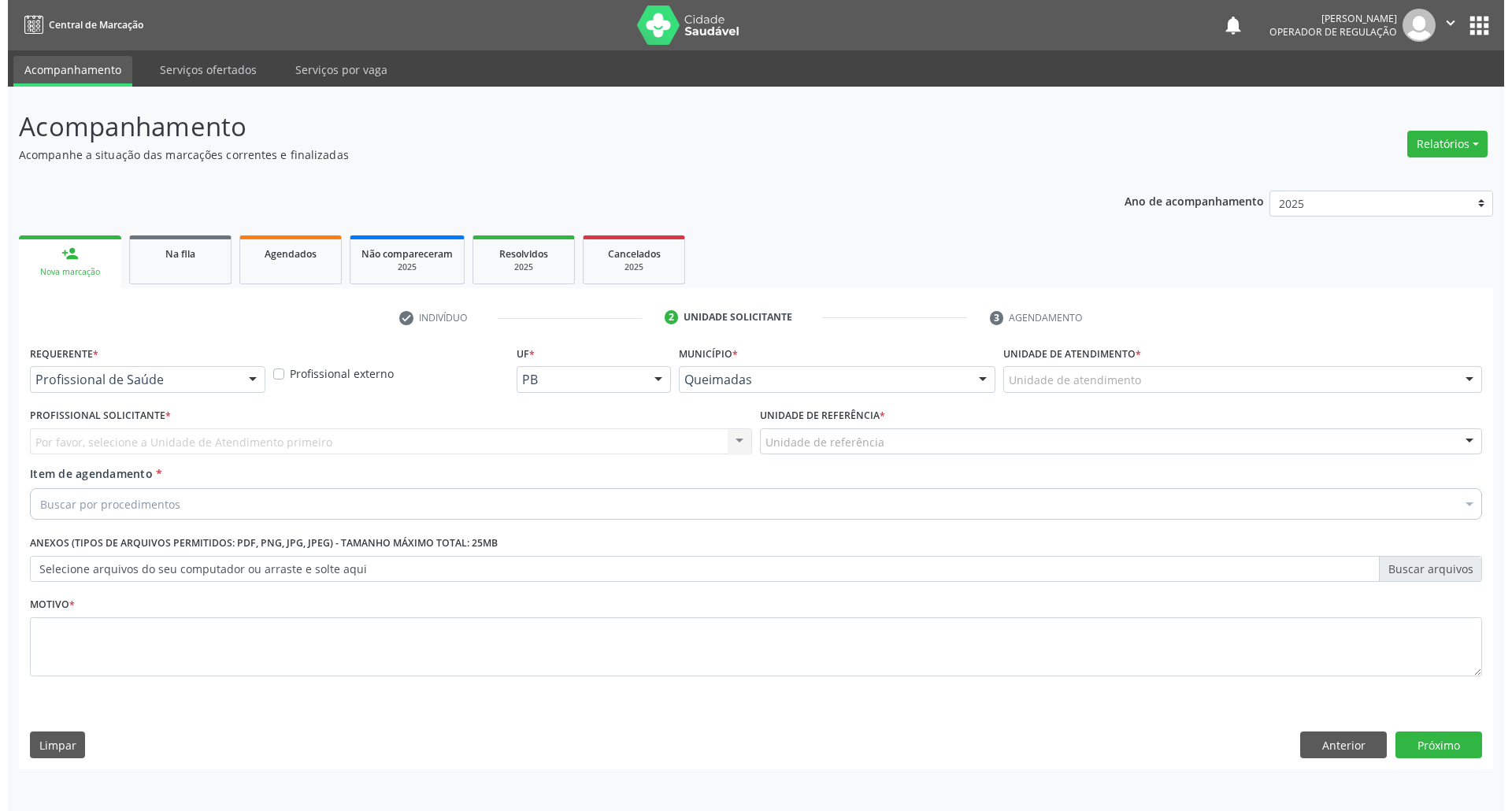
scroll to position [0, 0]
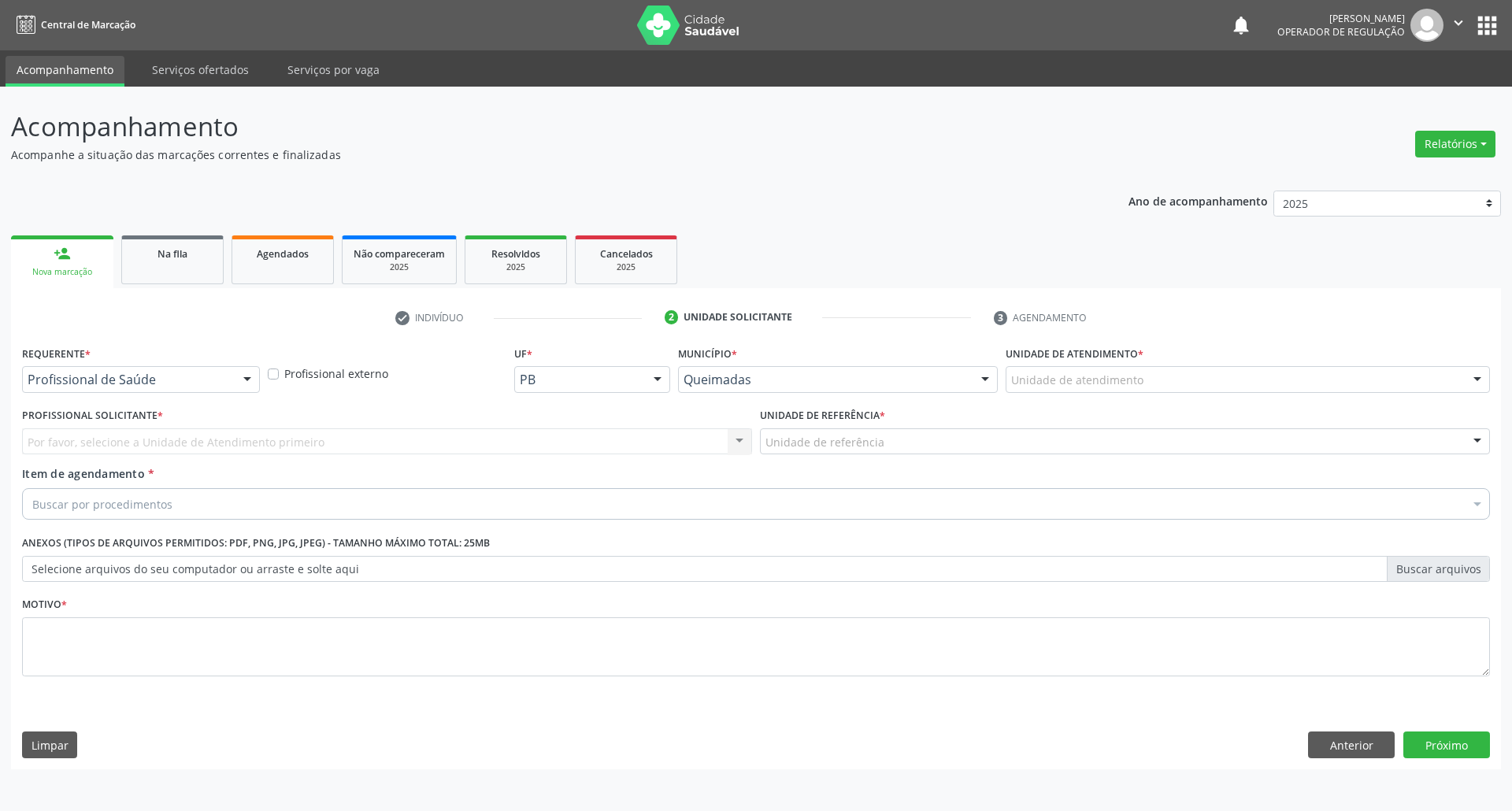
drag, startPoint x: 227, startPoint y: 380, endPoint x: 165, endPoint y: 451, distance: 94.3
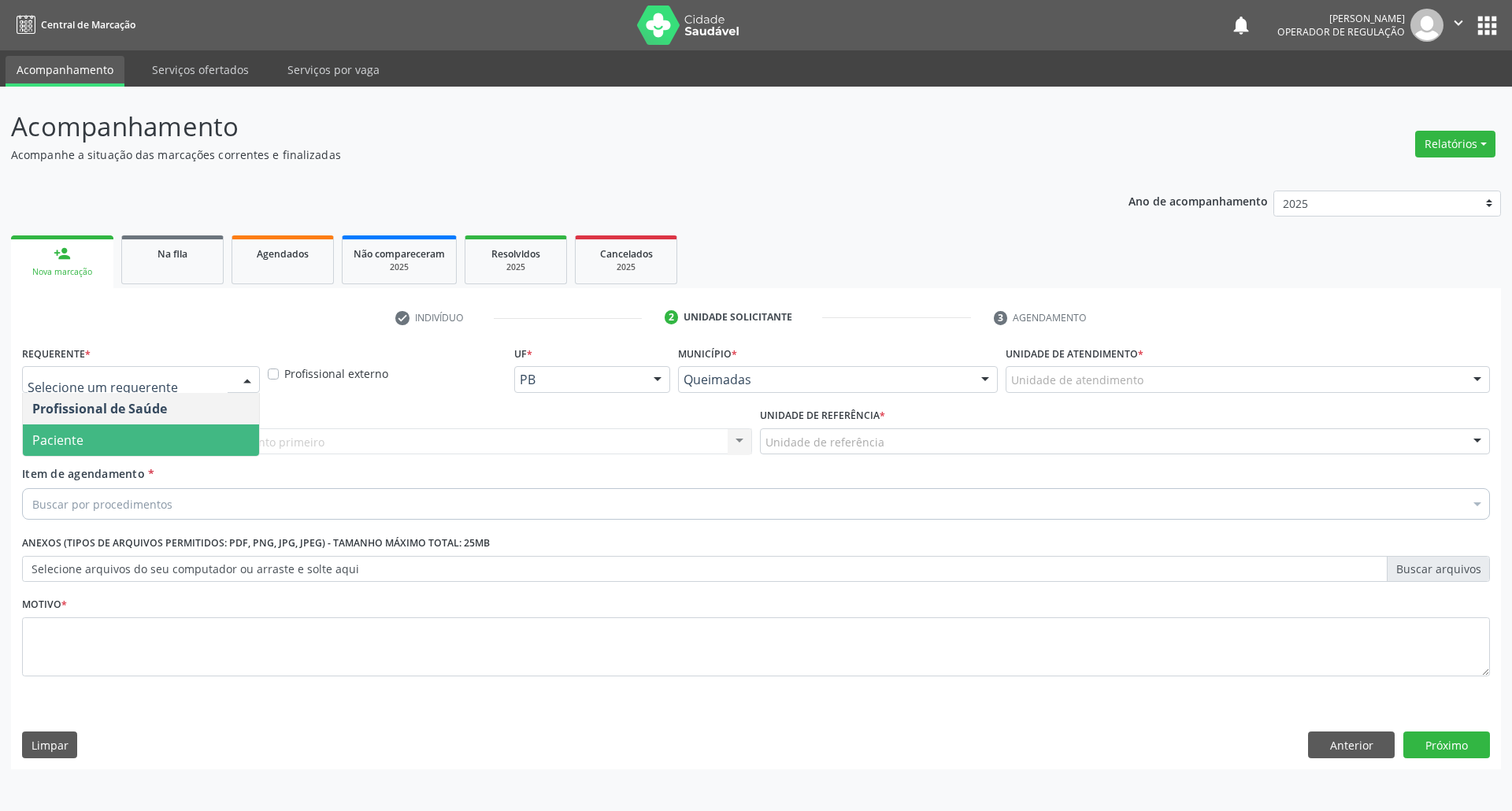
click at [165, 452] on span "Paciente" at bounding box center [141, 440] width 236 height 32
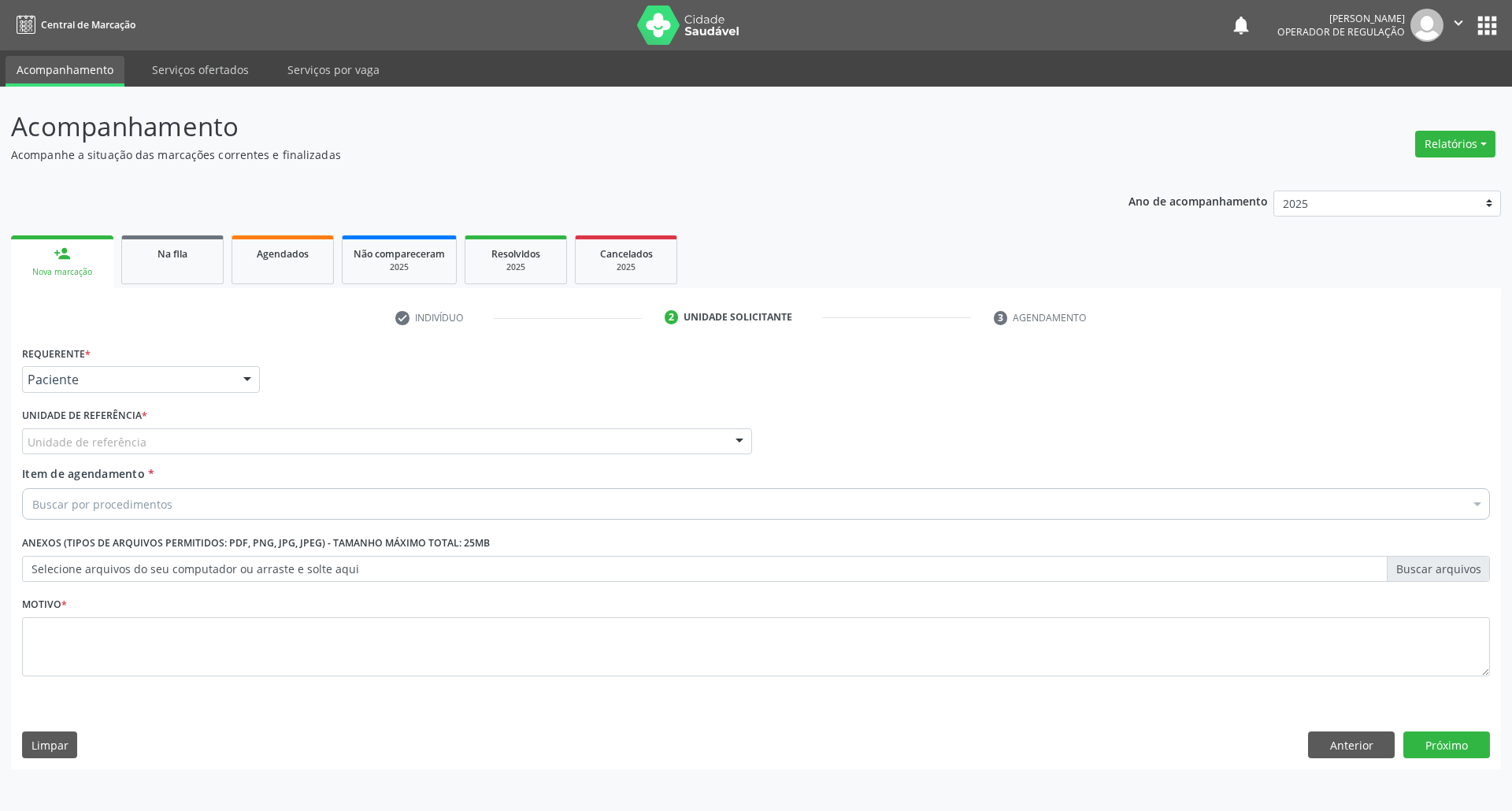
click at [213, 442] on div "Requerente * Paciente Profissional de Saúde Paciente Nenhum resultado encontrad…" at bounding box center [756, 520] width 1468 height 357
click at [178, 439] on div "Unidade de referência" at bounding box center [387, 442] width 730 height 27
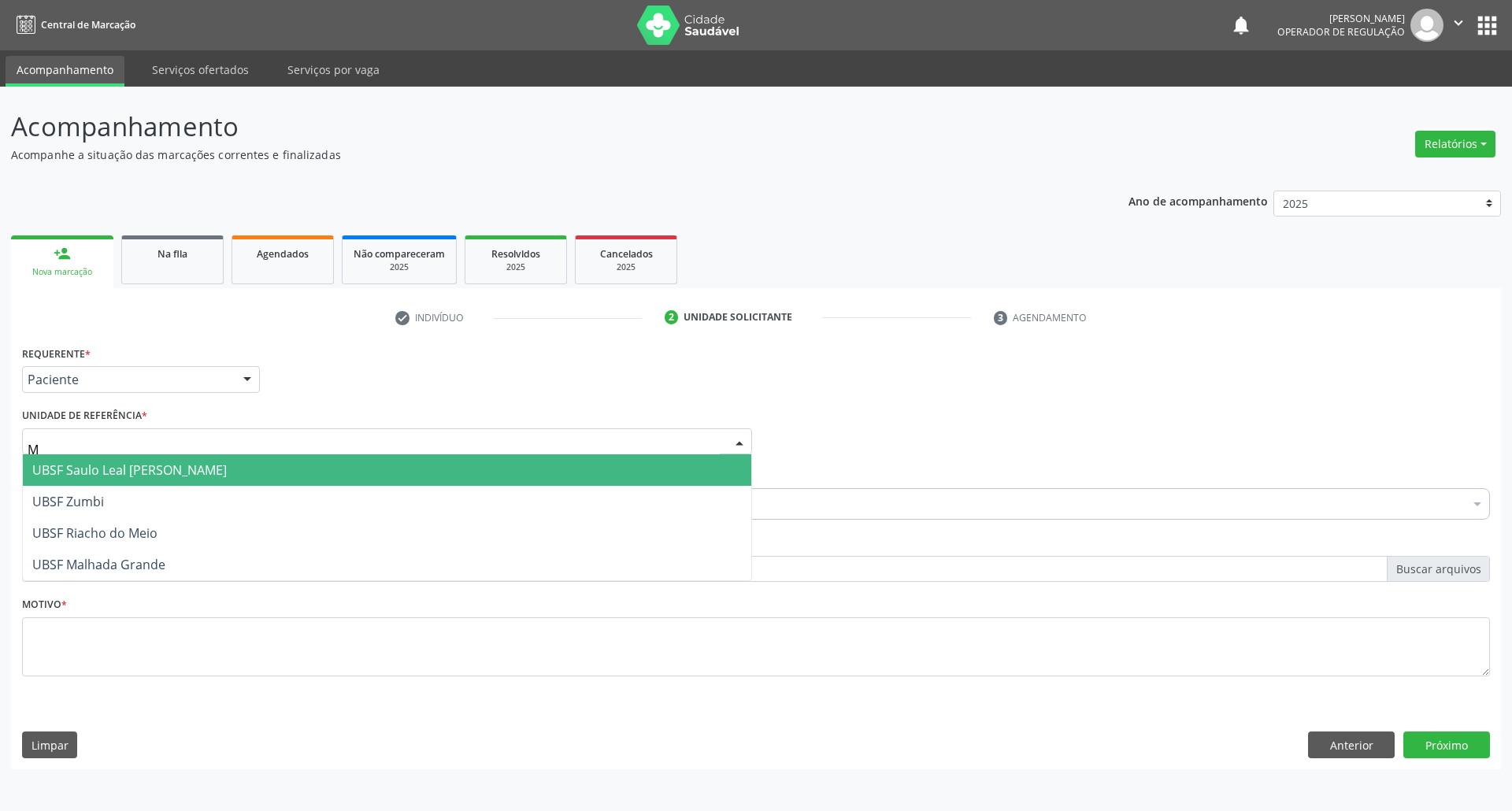
type input "MA"
click at [180, 458] on span "UBSF Malhada Grande" at bounding box center [387, 470] width 729 height 32
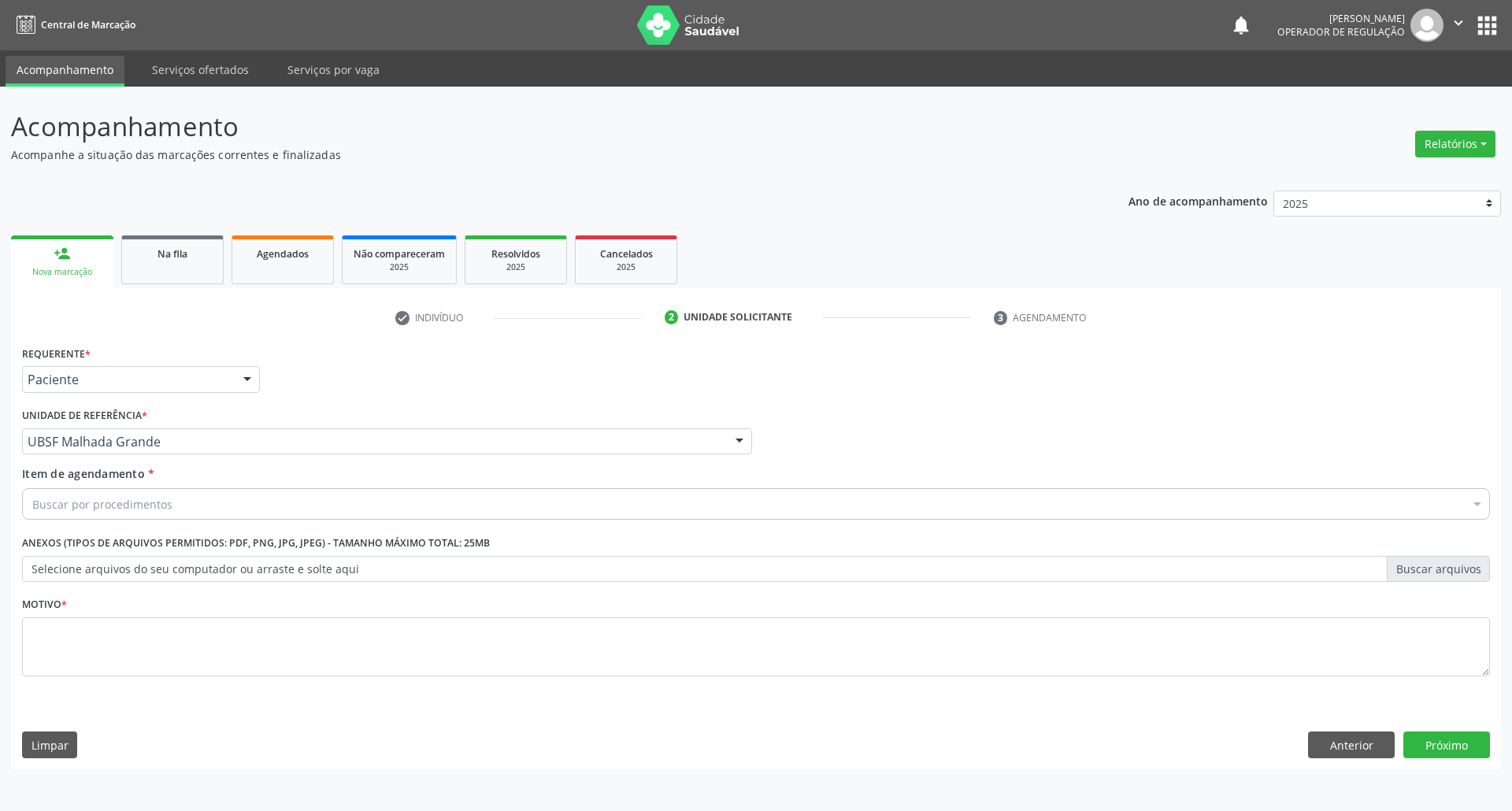
click at [170, 514] on div "Buscar por procedimentos" at bounding box center [756, 504] width 1468 height 32
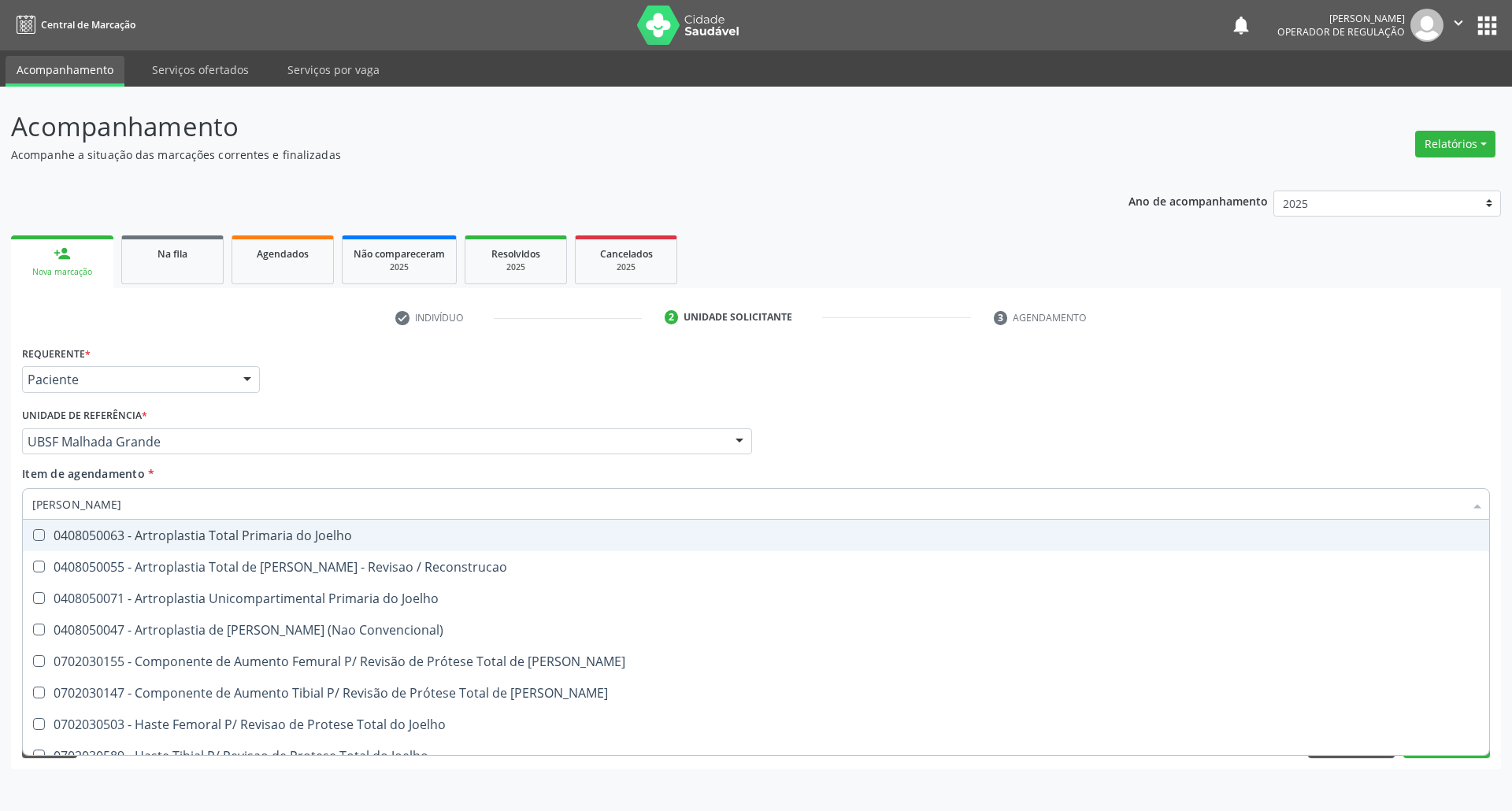
type input "J"
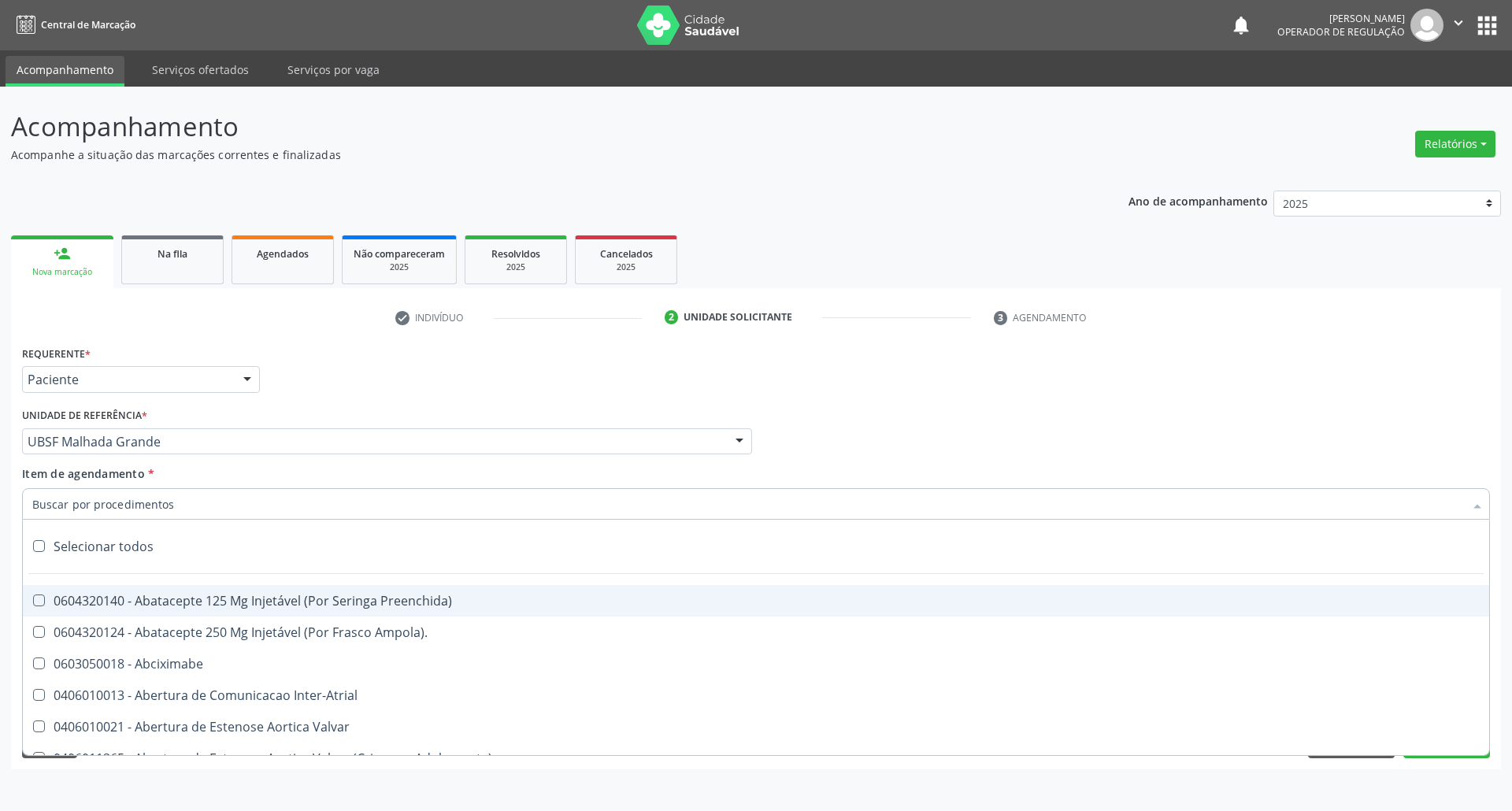
paste input "[PERSON_NAME] E"
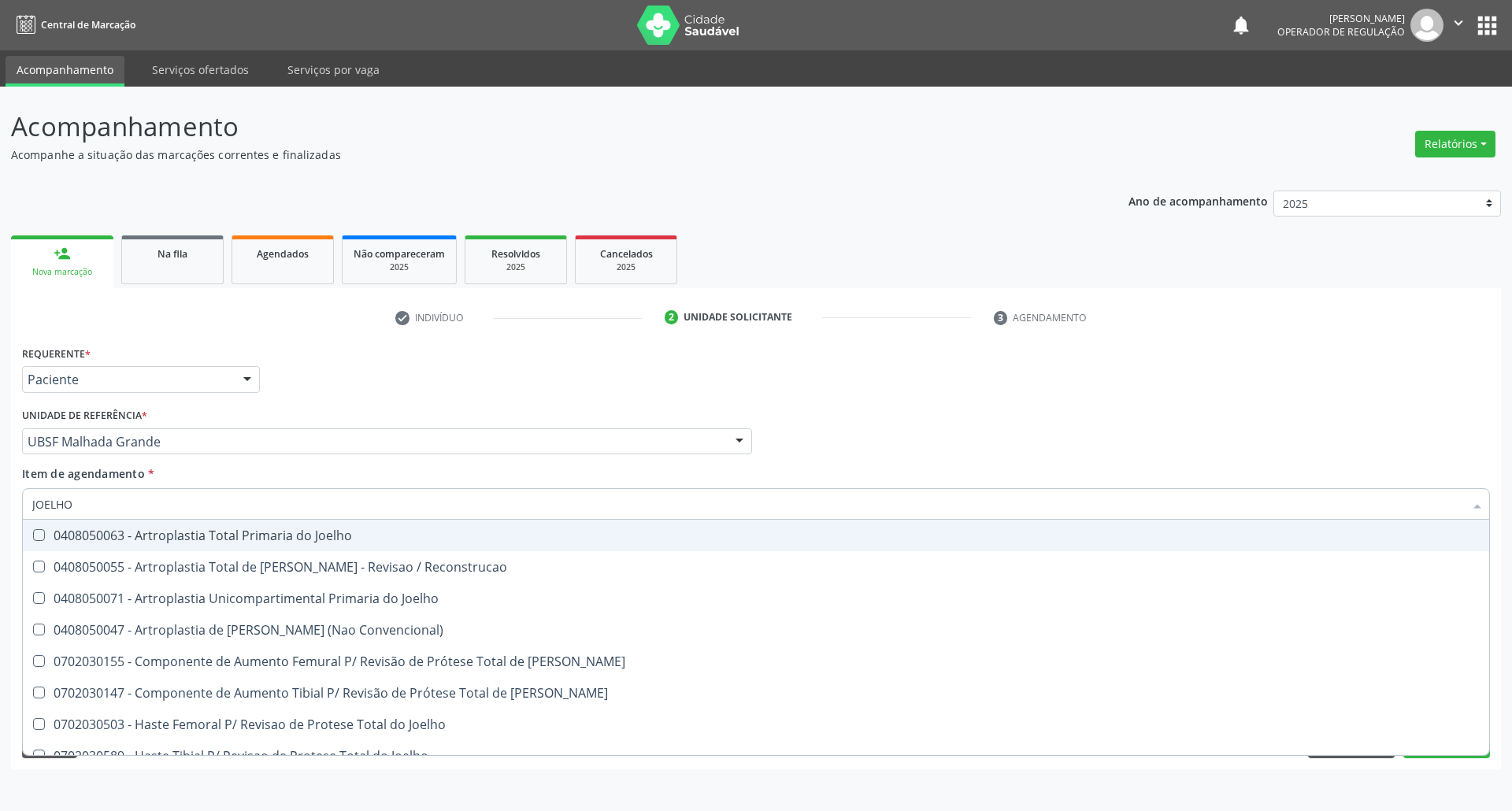
type input "JOELHO"
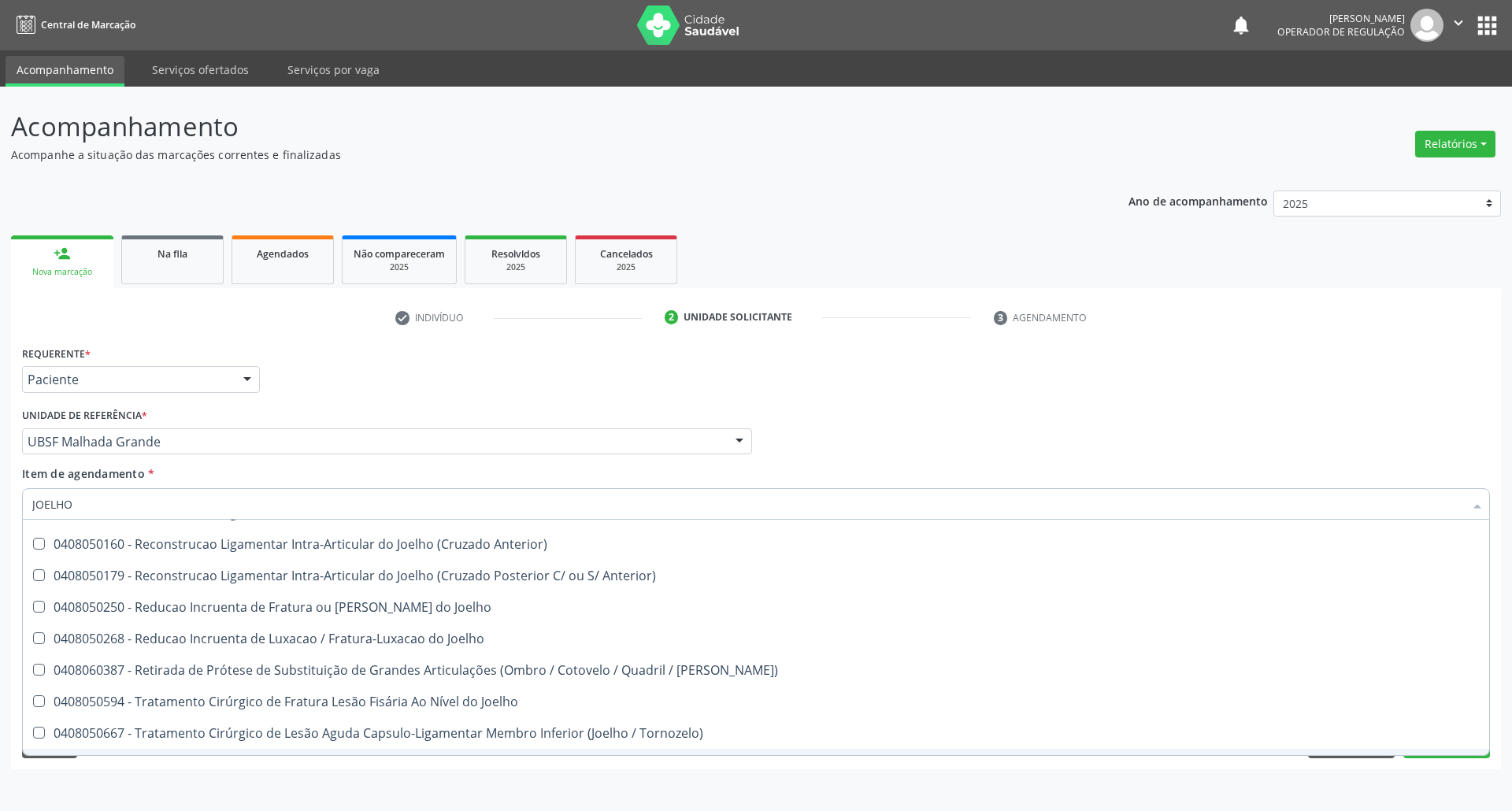
scroll to position [678, 0]
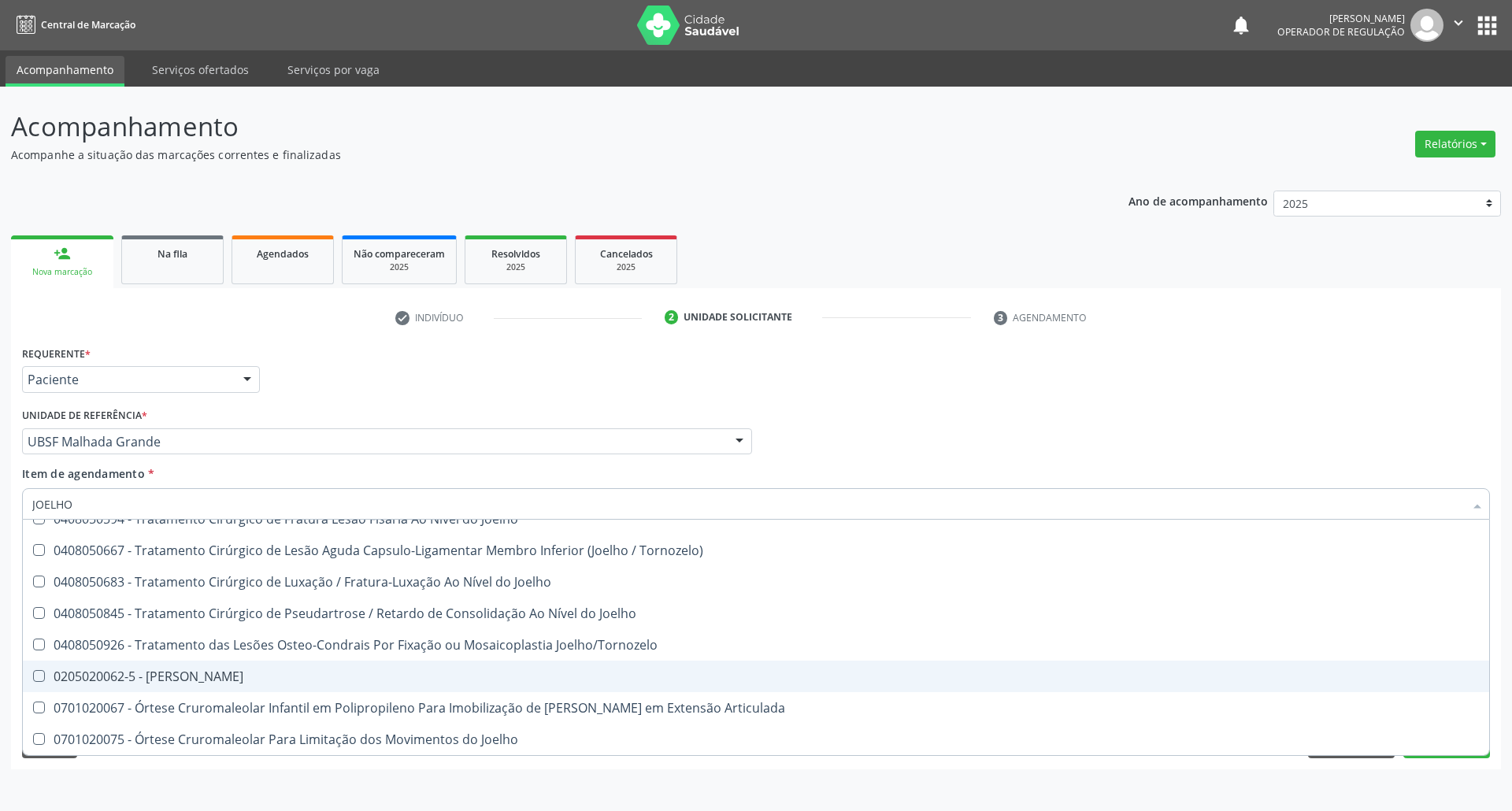
click at [262, 682] on div "0205020062-5 - [PERSON_NAME]" at bounding box center [756, 676] width 1448 height 12
checkbox Joelho "true"
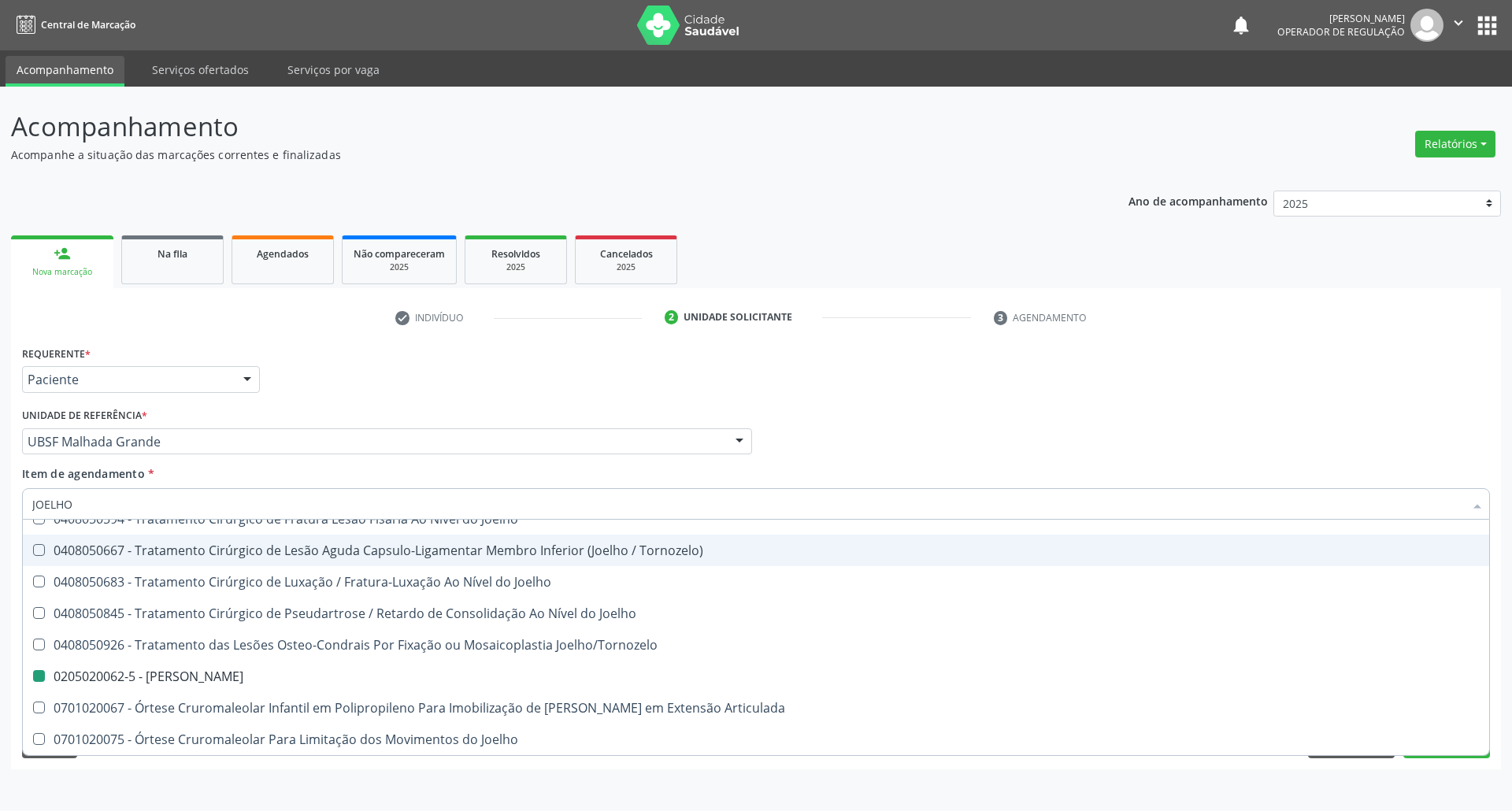
click at [409, 381] on div "Requerente * Paciente Profissional de Saúde Paciente Nenhum resultado encontrad…" at bounding box center [756, 372] width 1476 height 61
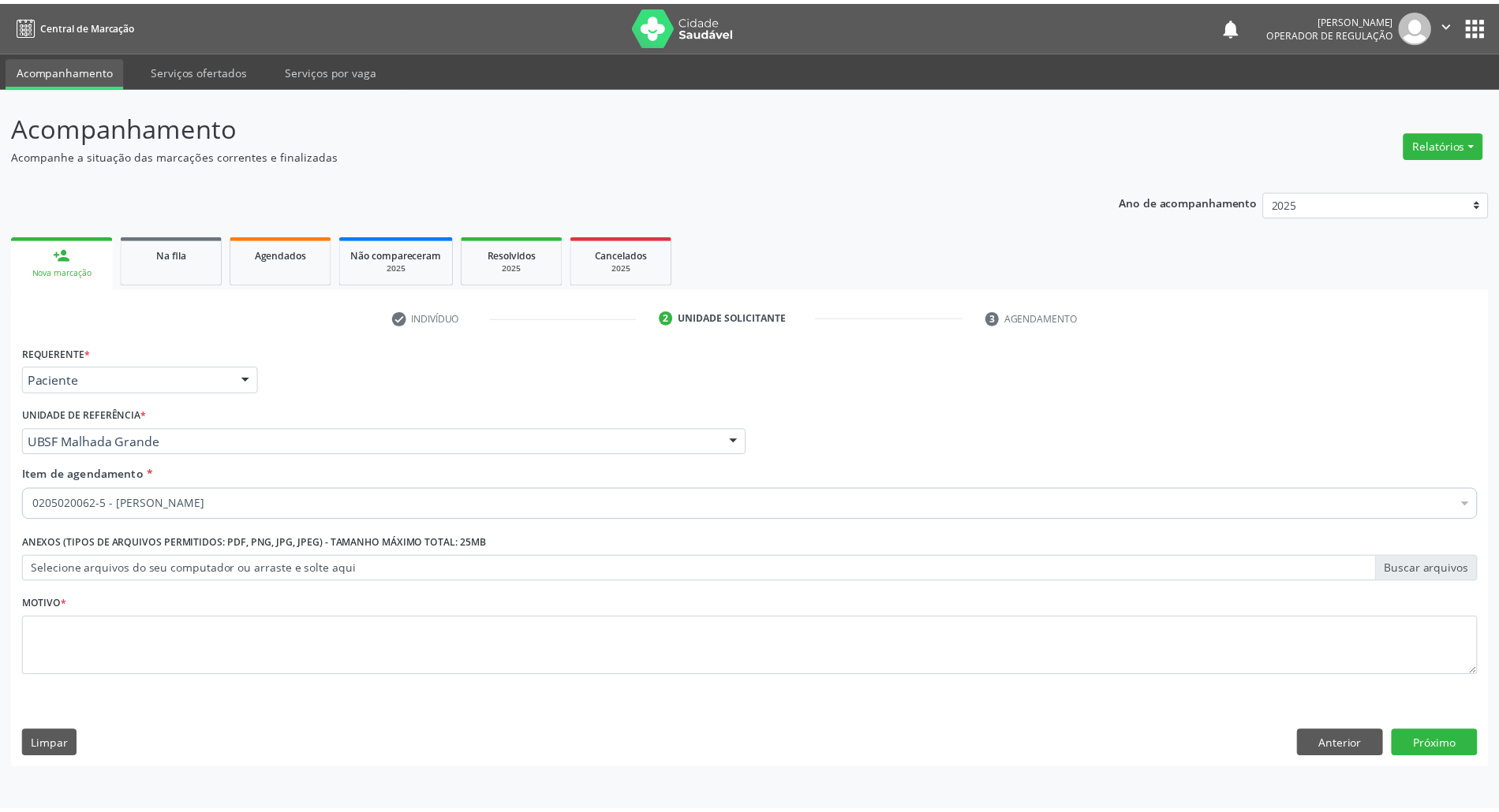
scroll to position [0, 0]
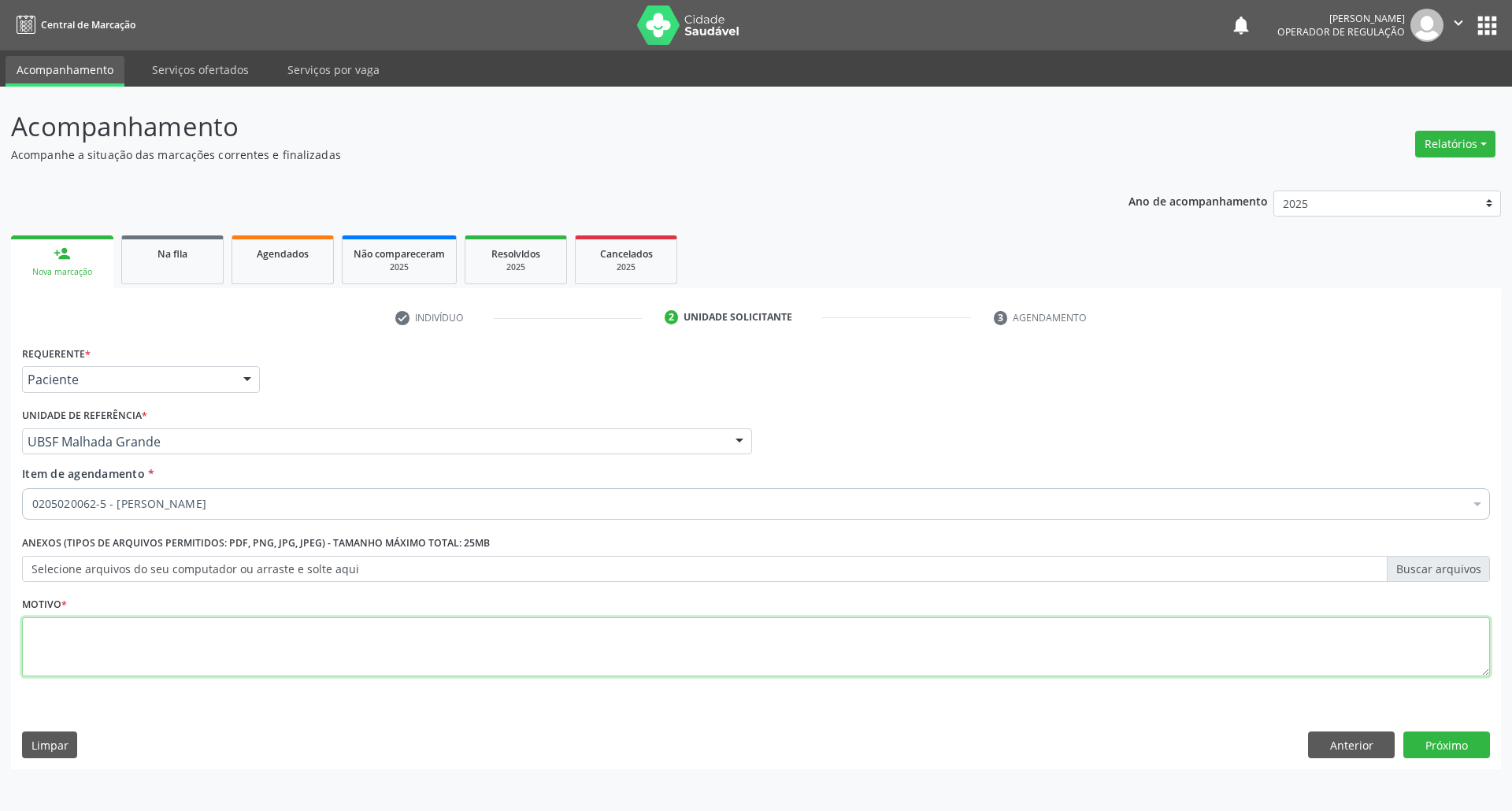
click at [218, 655] on textarea at bounding box center [756, 647] width 1468 height 60
type textarea "ROTINA"
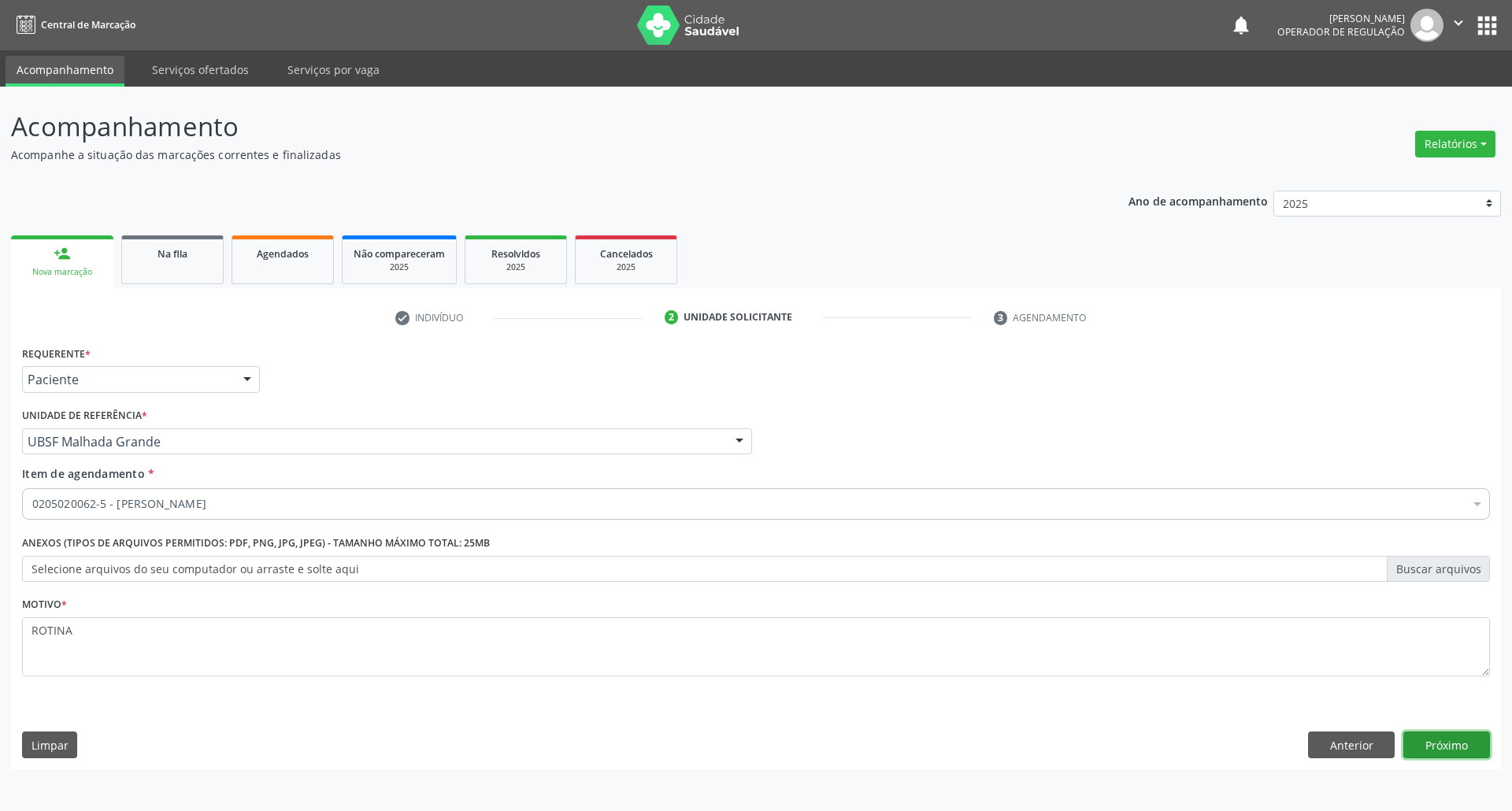
click button "Próximo" at bounding box center [1447, 745] width 86 height 27
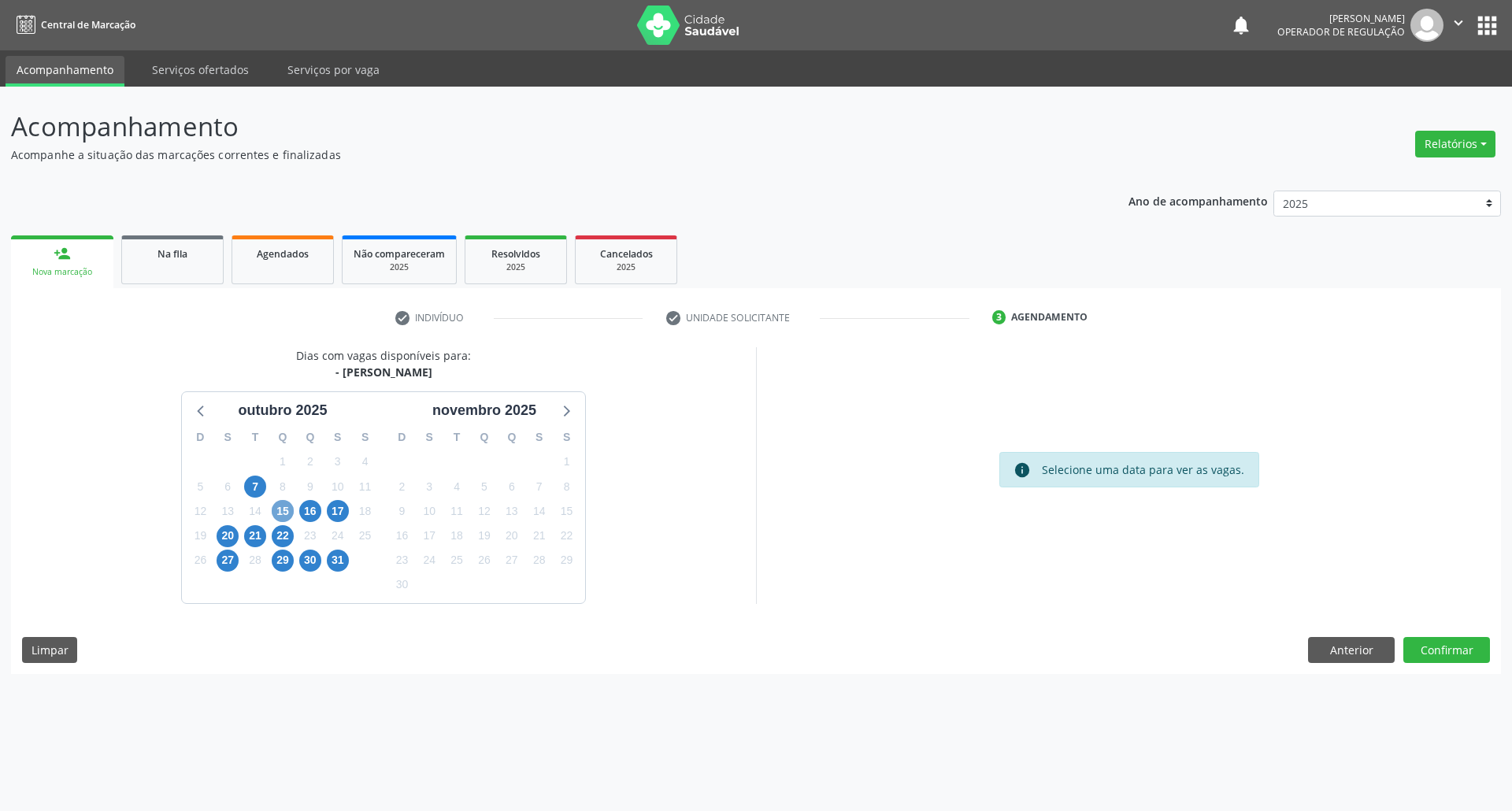
click at [280, 512] on span "15" at bounding box center [282, 511] width 22 height 22
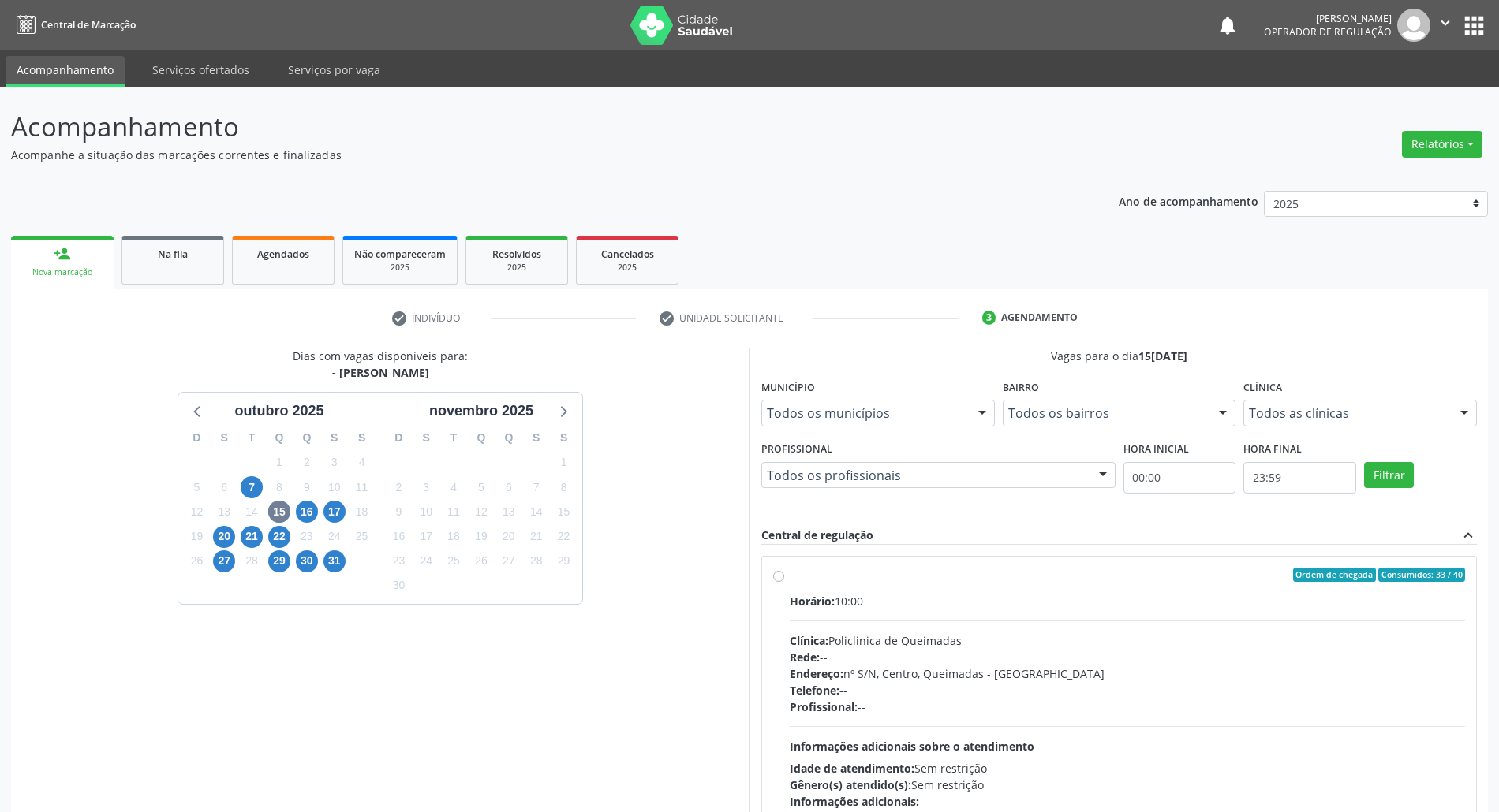
click at [1030, 658] on div "Rede: --" at bounding box center [1127, 657] width 675 height 16
click at [785, 582] on input "Ordem de chegada Consumidos: 33 / 40 Horário: 10:00 Clínica: Policlinica de Que…" at bounding box center [779, 575] width 11 height 14
radio input "true"
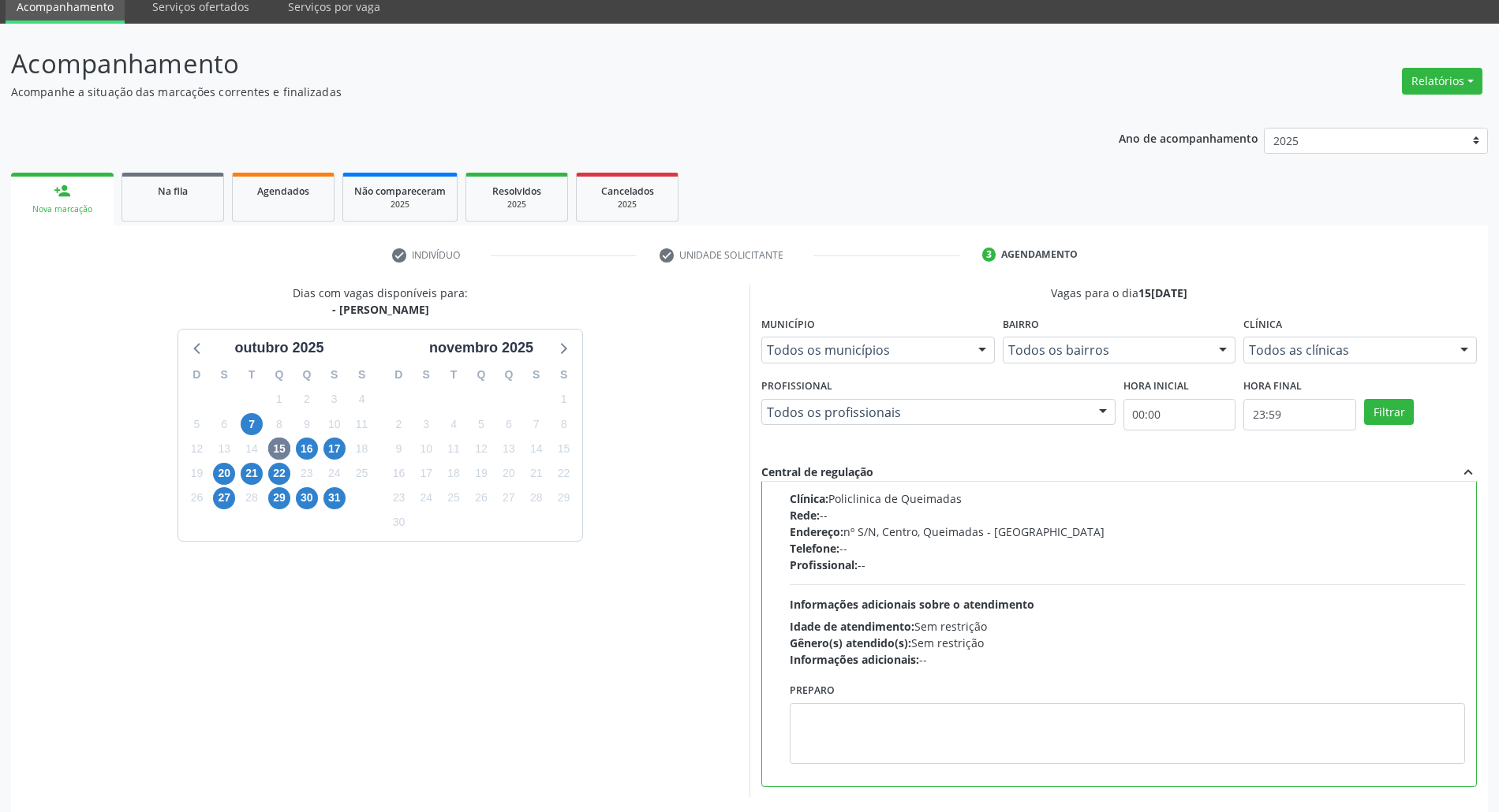
scroll to position [130, 0]
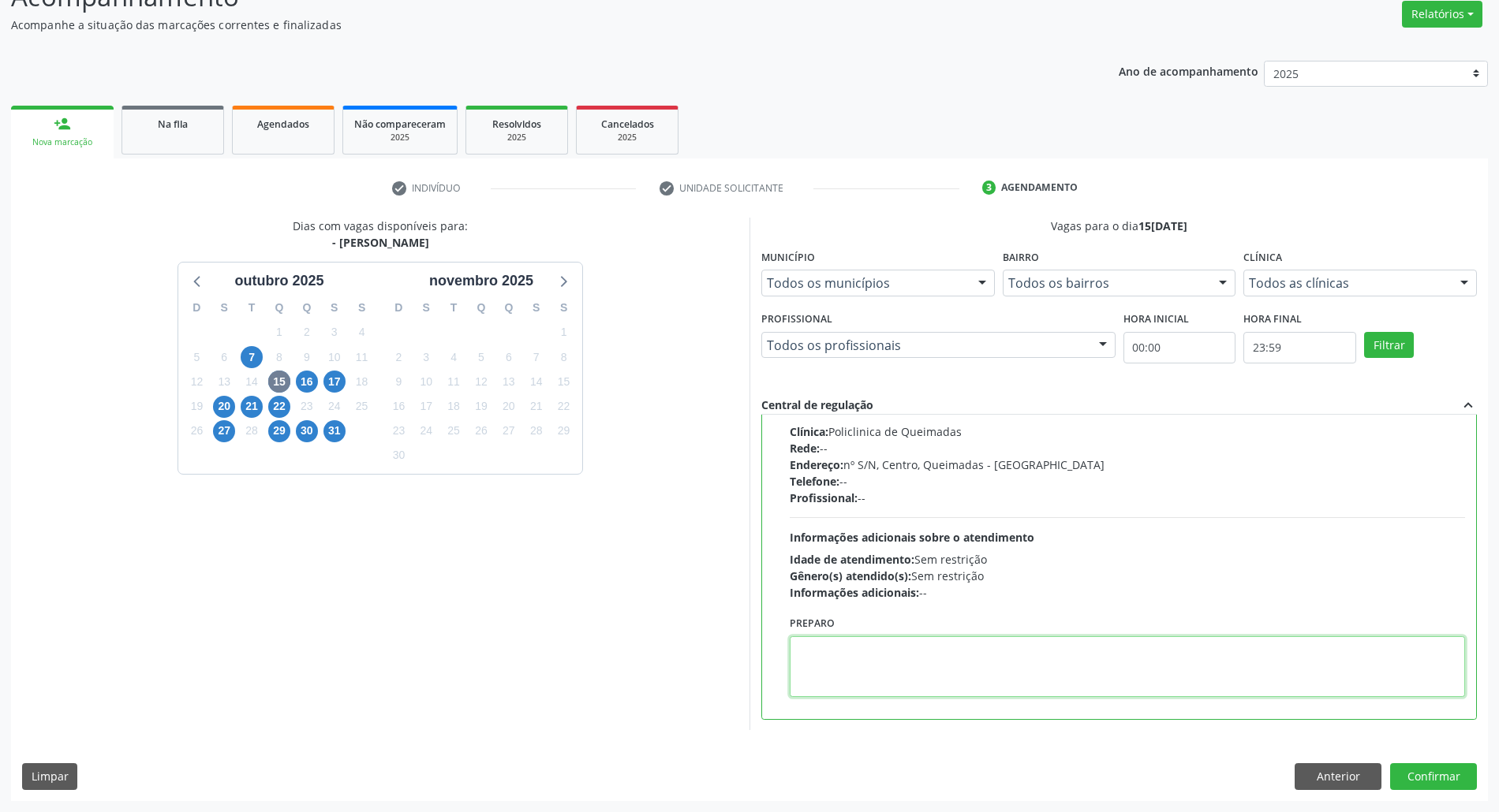
click at [1078, 663] on textarea at bounding box center [1127, 667] width 675 height 60
paste textarea "[PERSON_NAME] E"
type textarea "[PERSON_NAME]"
click at [1390, 763] on button "Confirmar" at bounding box center [1434, 776] width 87 height 27
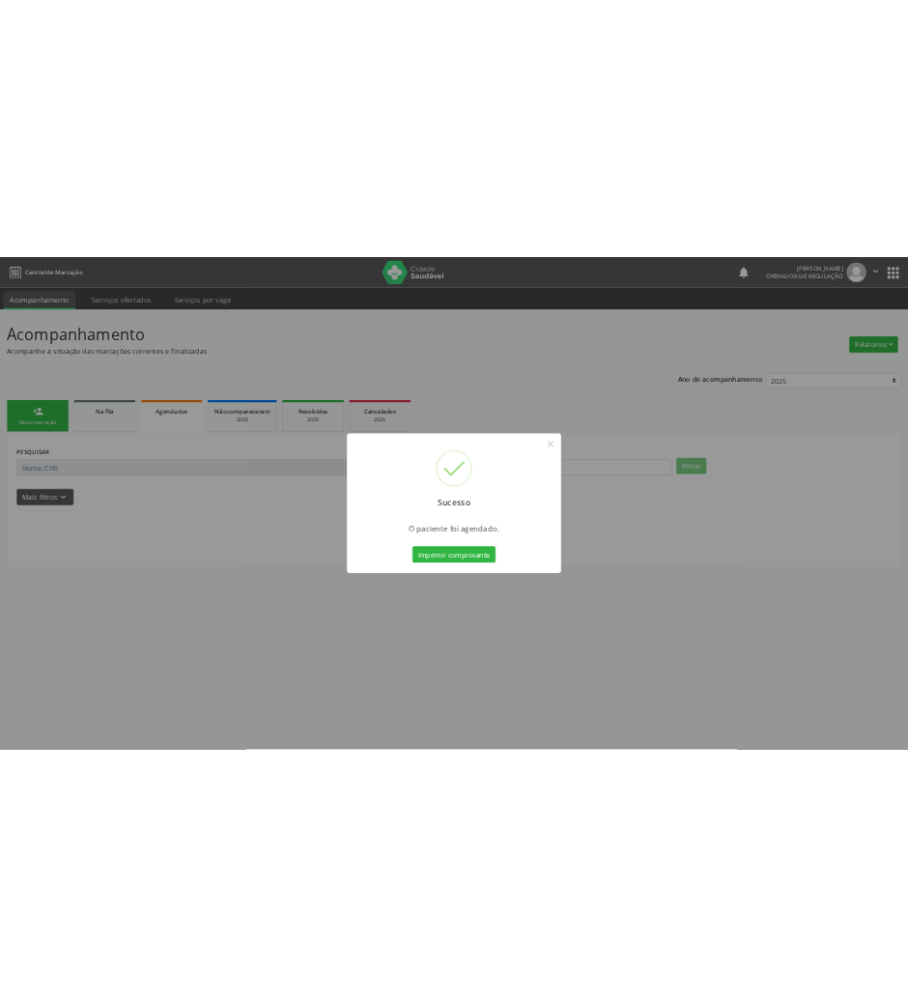
scroll to position [0, 0]
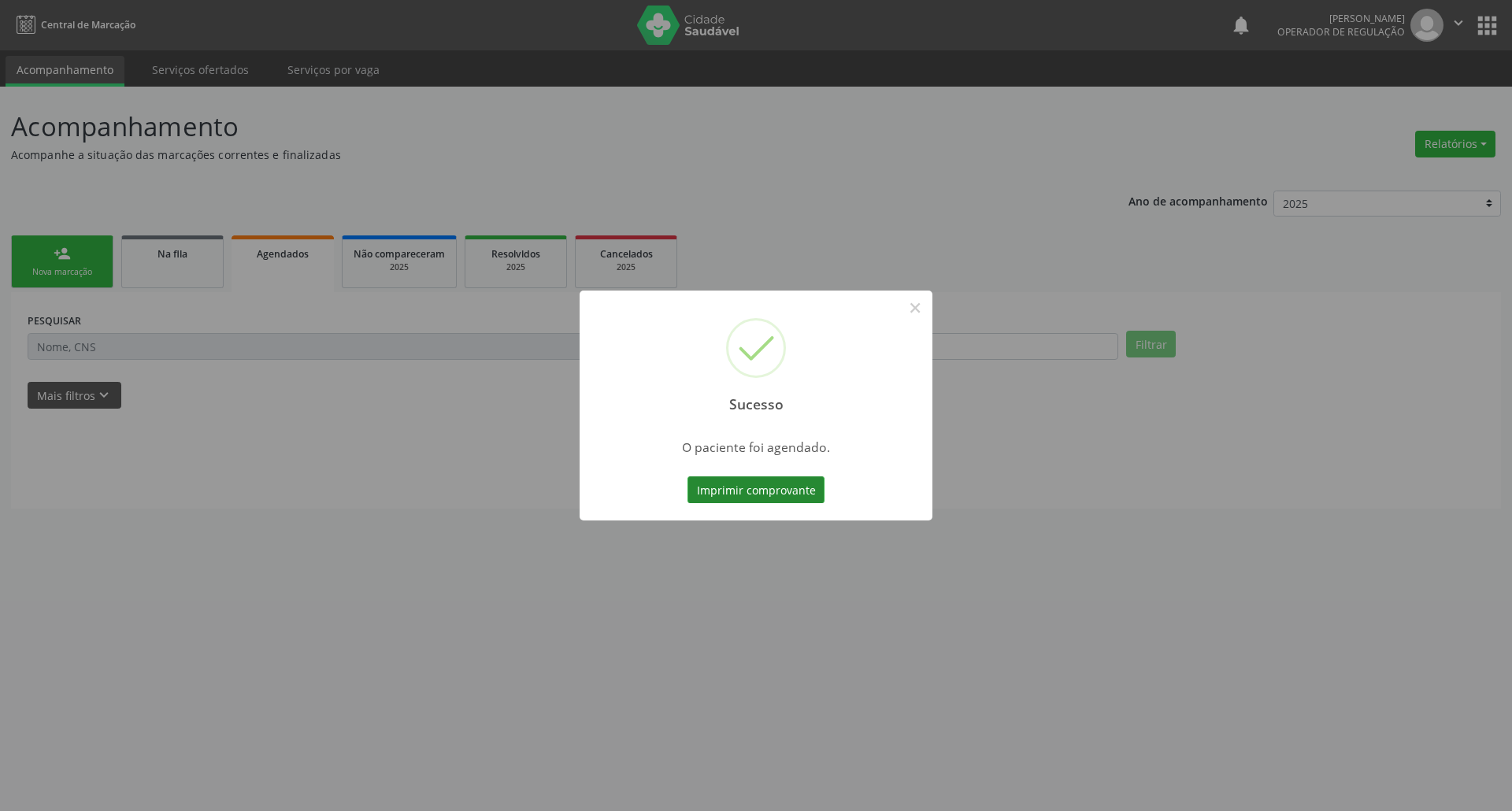
click at [800, 489] on button "Imprimir comprovante" at bounding box center [756, 490] width 137 height 27
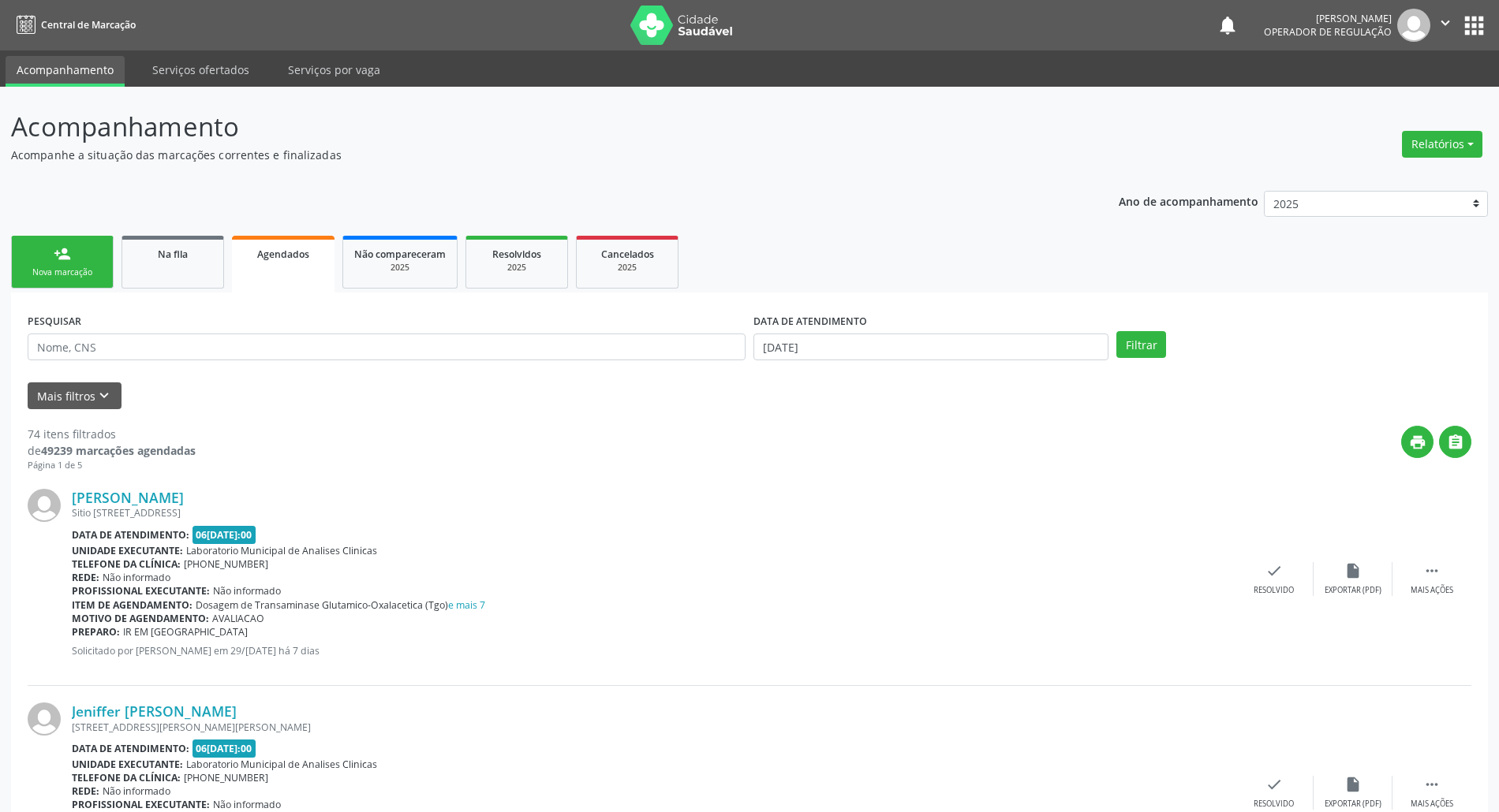
click at [68, 251] on div "person_add" at bounding box center [62, 254] width 17 height 17
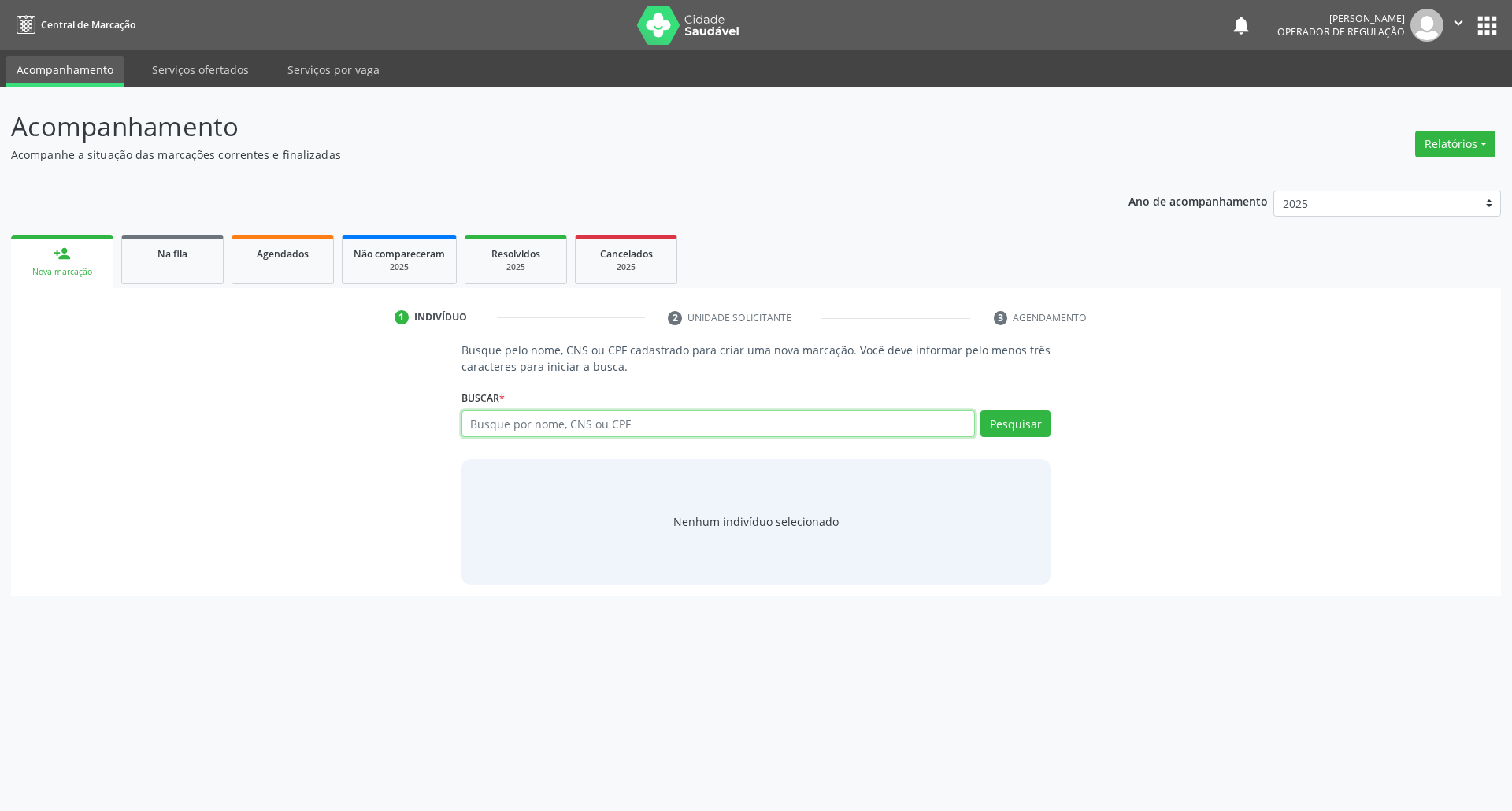
click at [514, 426] on input "text" at bounding box center [718, 423] width 514 height 27
type input "700008468533305"
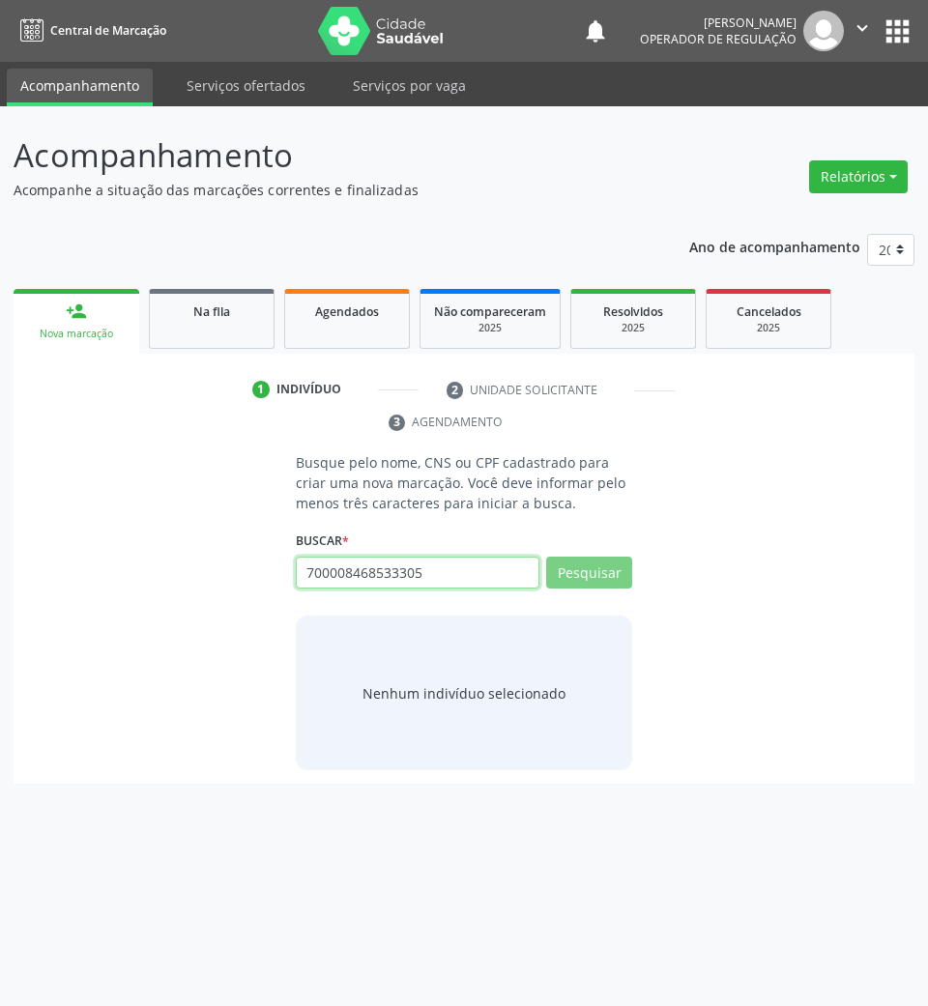
click at [437, 572] on input "700008468533305" at bounding box center [418, 573] width 244 height 33
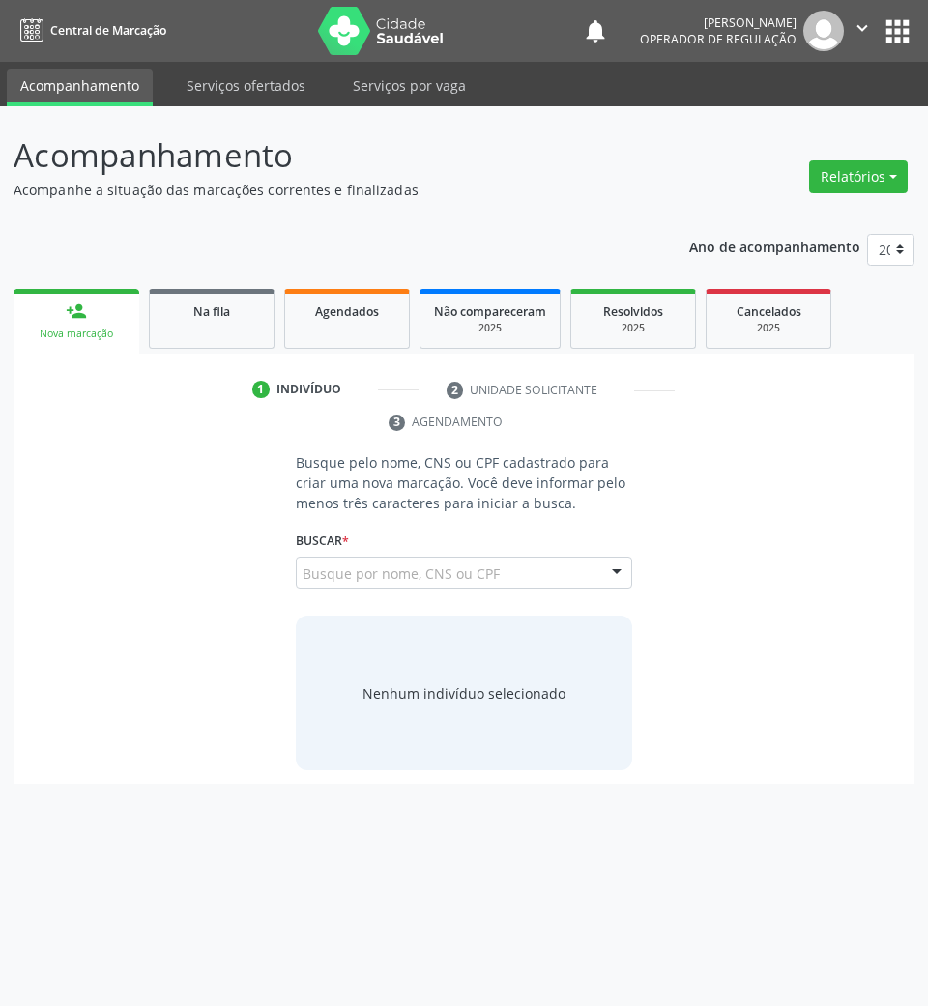
click at [302, 568] on input "700008468533305" at bounding box center [302, 582] width 0 height 39
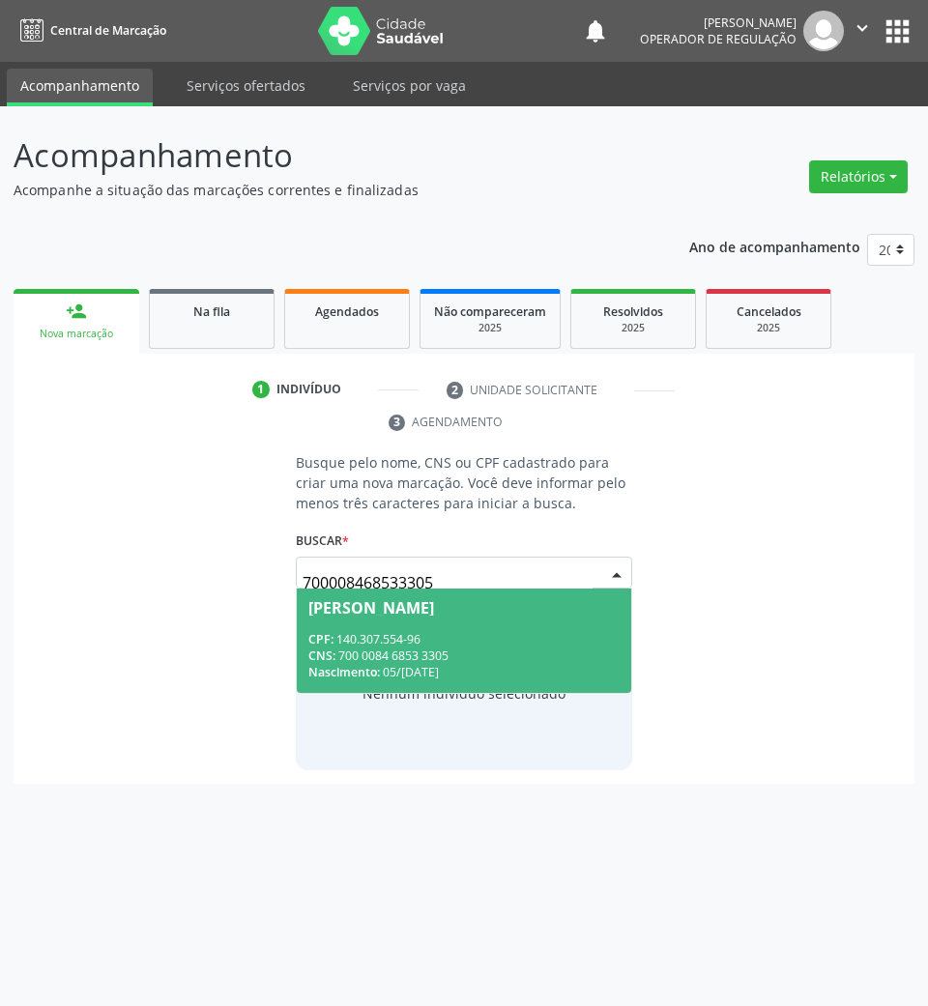
click at [484, 618] on span "[PERSON_NAME] CPF: 140.307.554-96 CNS: 700 0084 6853 3305 Nascimento: 05/[DATE]" at bounding box center [464, 639] width 335 height 103
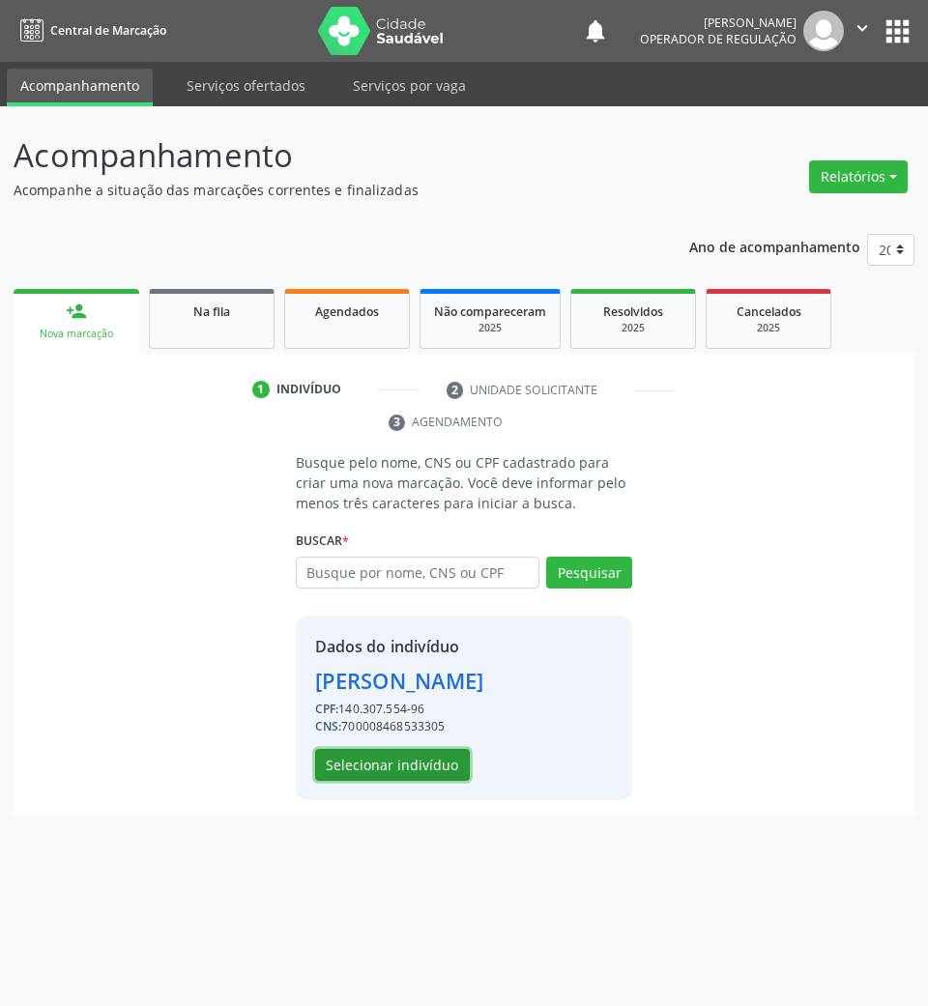
click at [417, 782] on button "Selecionar indivíduo" at bounding box center [392, 765] width 155 height 33
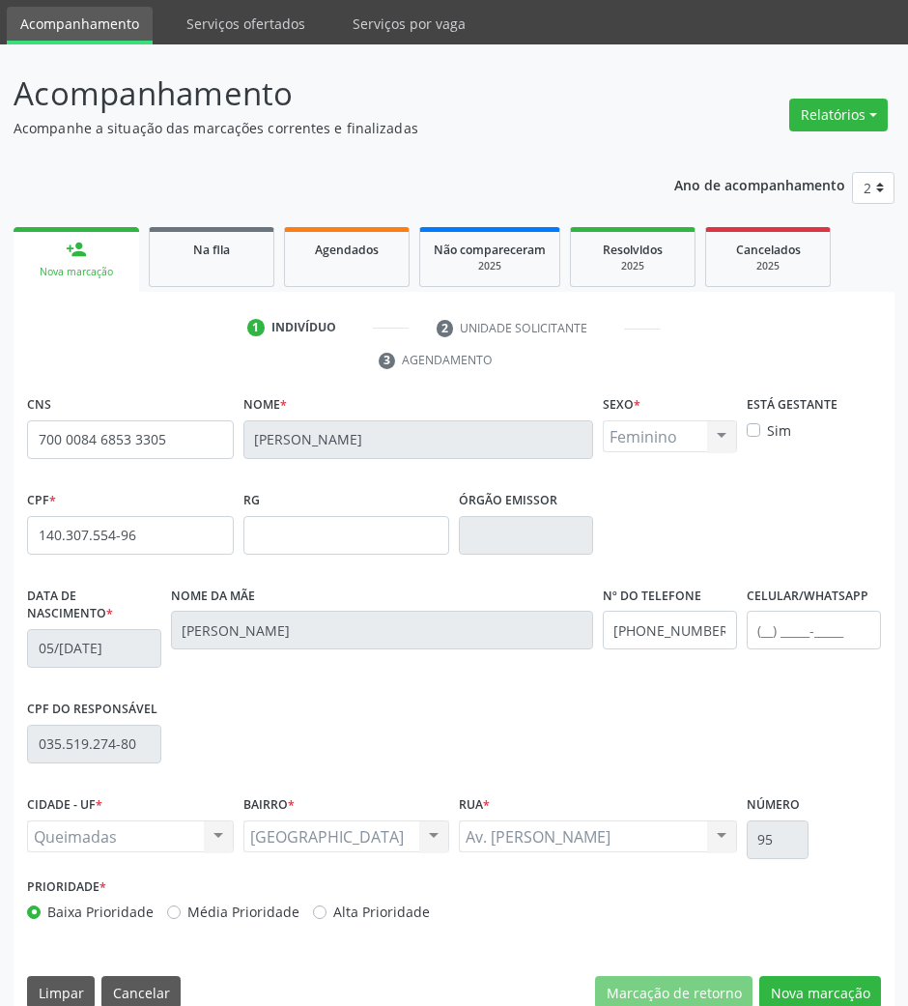
scroll to position [93, 0]
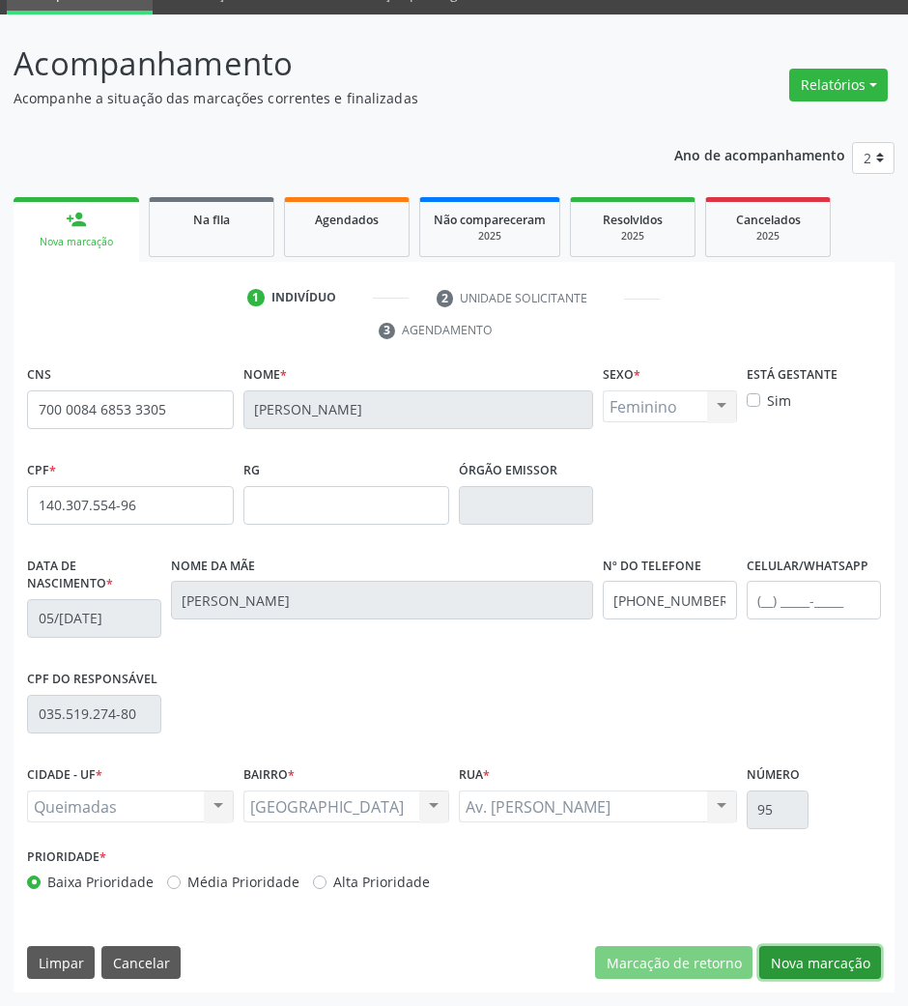
drag, startPoint x: 798, startPoint y: 947, endPoint x: 353, endPoint y: 667, distance: 526.3
click at [794, 944] on div "CNS 700 0084 6853 3305 Nome * Alane Raiane Soares Mendonça Sexo * Feminino Masc…" at bounding box center [454, 676] width 881 height 632
click at [868, 959] on button "Nova marcação" at bounding box center [821, 962] width 122 height 33
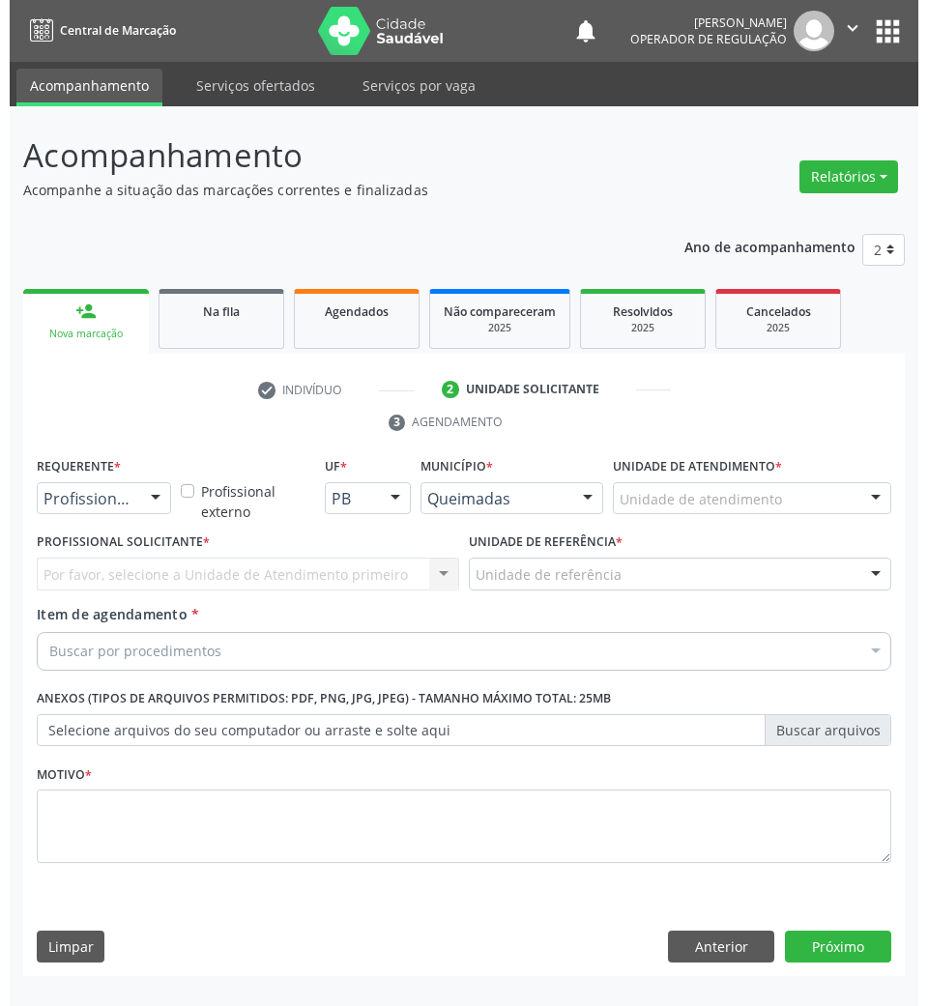
scroll to position [0, 0]
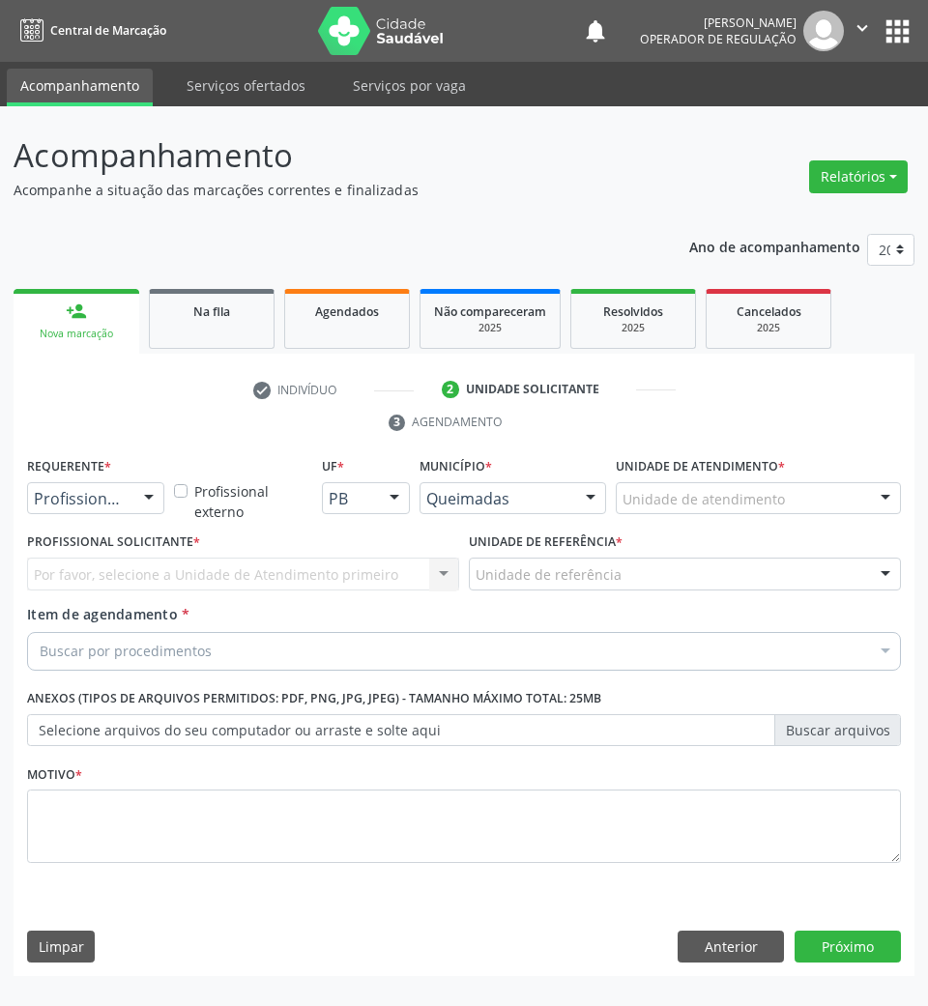
drag, startPoint x: 101, startPoint y: 487, endPoint x: 101, endPoint y: 502, distance: 15.5
click at [101, 488] on div "Profissional de Saúde" at bounding box center [95, 498] width 137 height 33
click at [100, 585] on span "Paciente" at bounding box center [122, 572] width 188 height 39
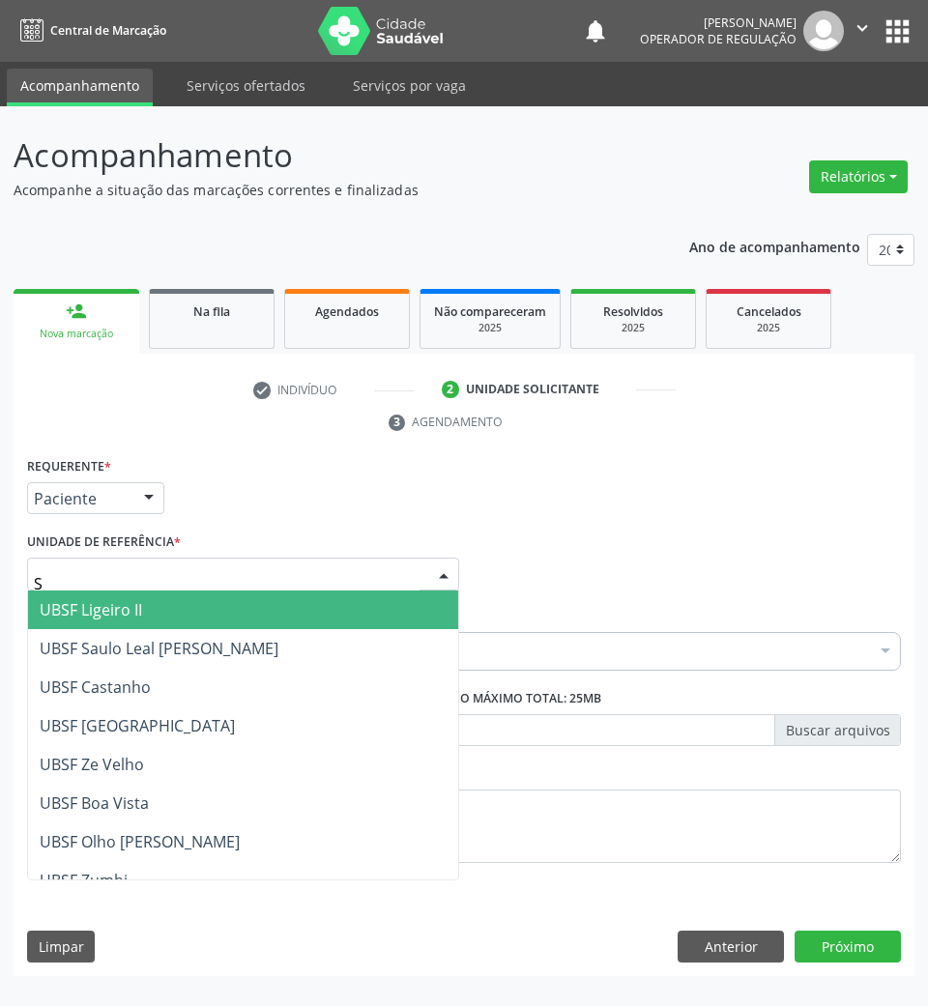
type input "SA"
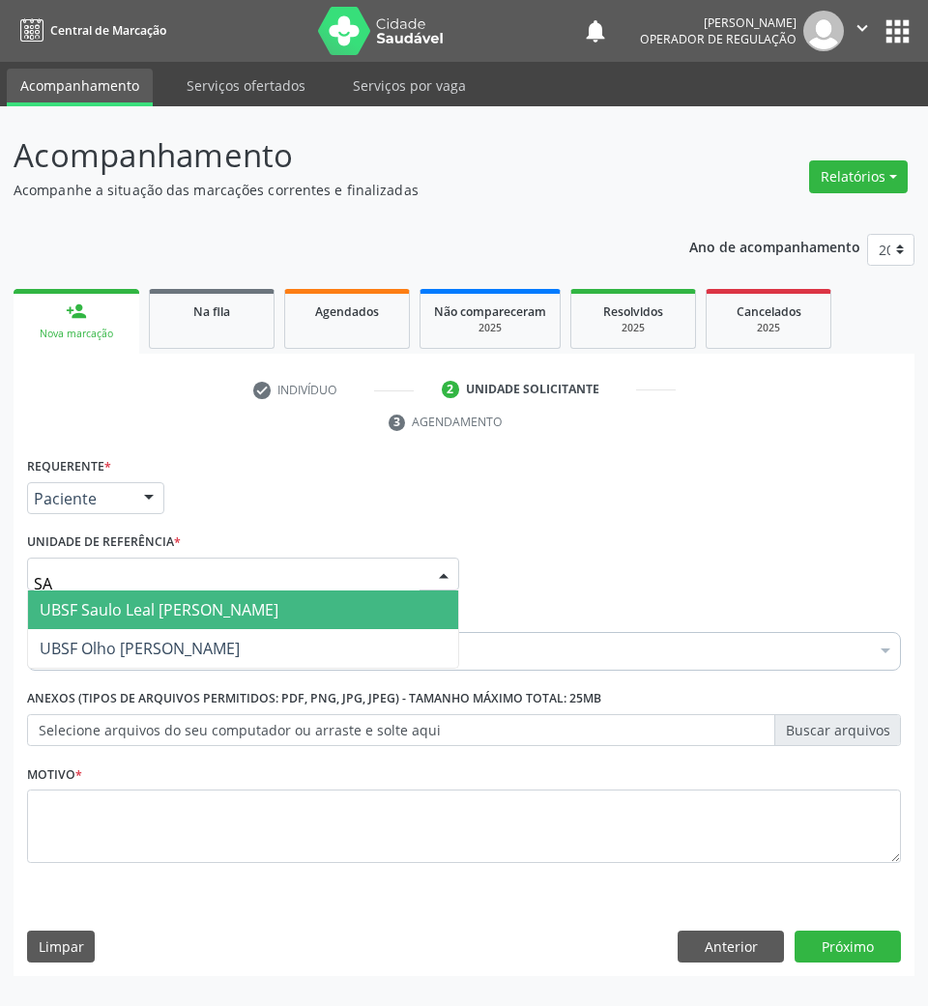
click at [125, 607] on span "UBSF Saulo Leal [PERSON_NAME]" at bounding box center [159, 609] width 239 height 21
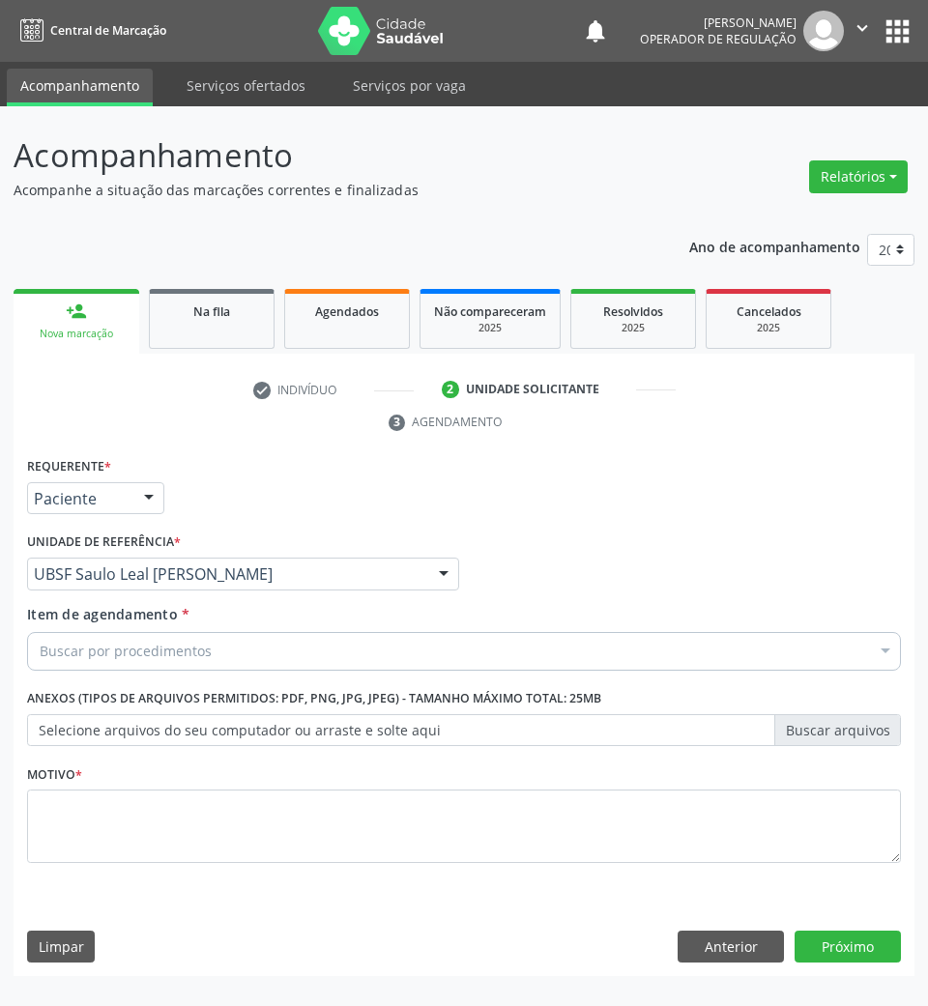
click at [345, 644] on div "Buscar por procedimentos" at bounding box center [464, 651] width 874 height 39
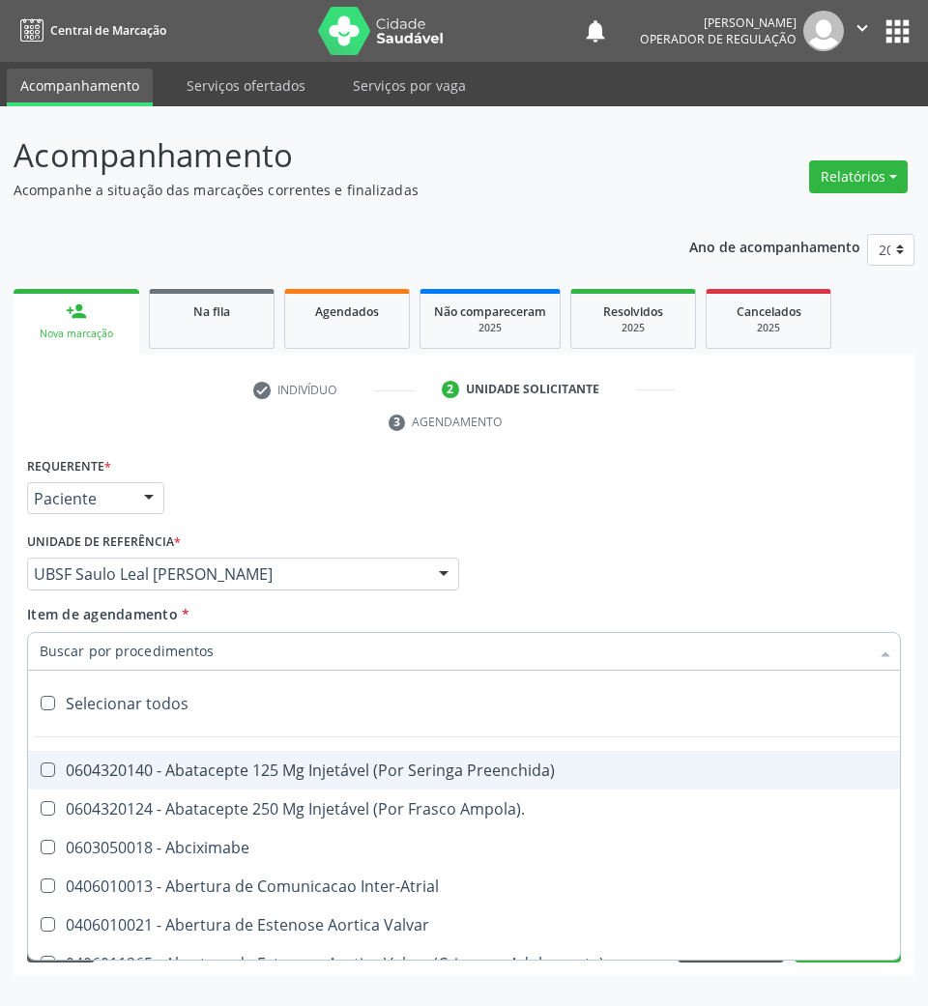
paste input "700008468533305"
type input "700008468533305"
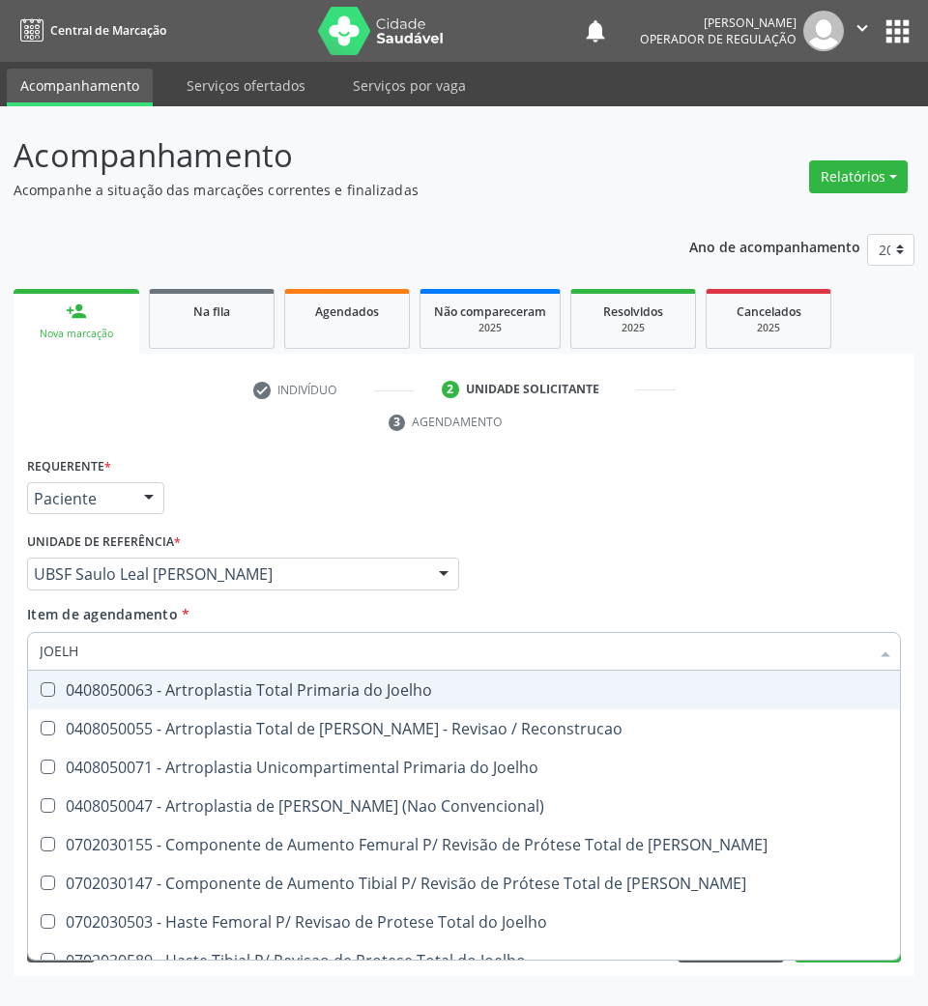
type input "JOELHO"
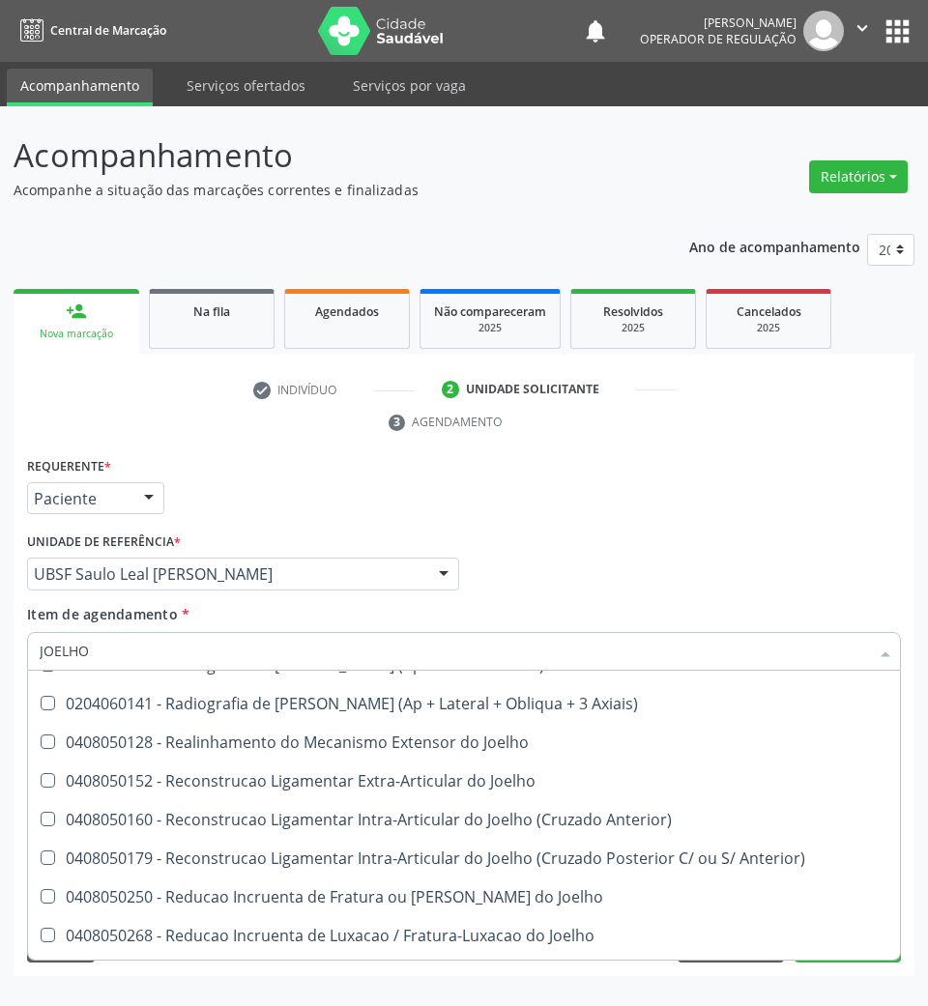
scroll to position [851, 0]
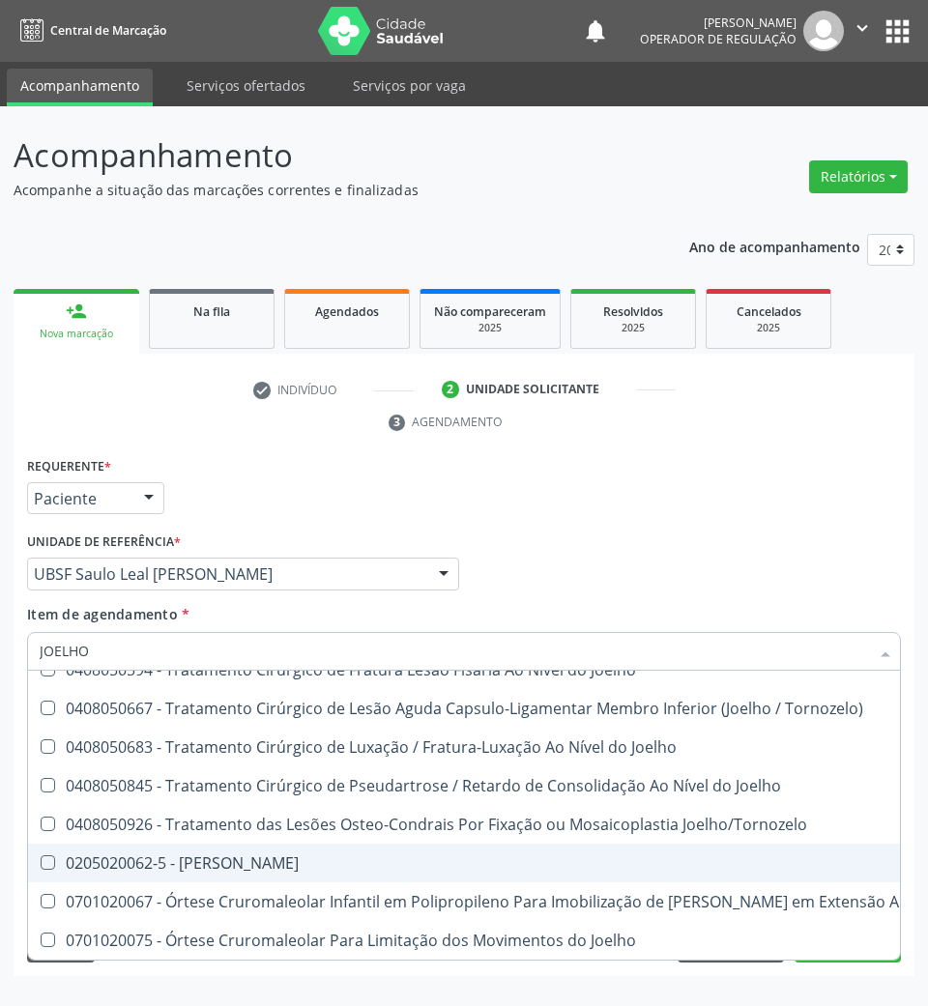
click at [314, 856] on span "0205020062-5 - Usg Joelho" at bounding box center [501, 863] width 947 height 39
checkbox Joelho "true"
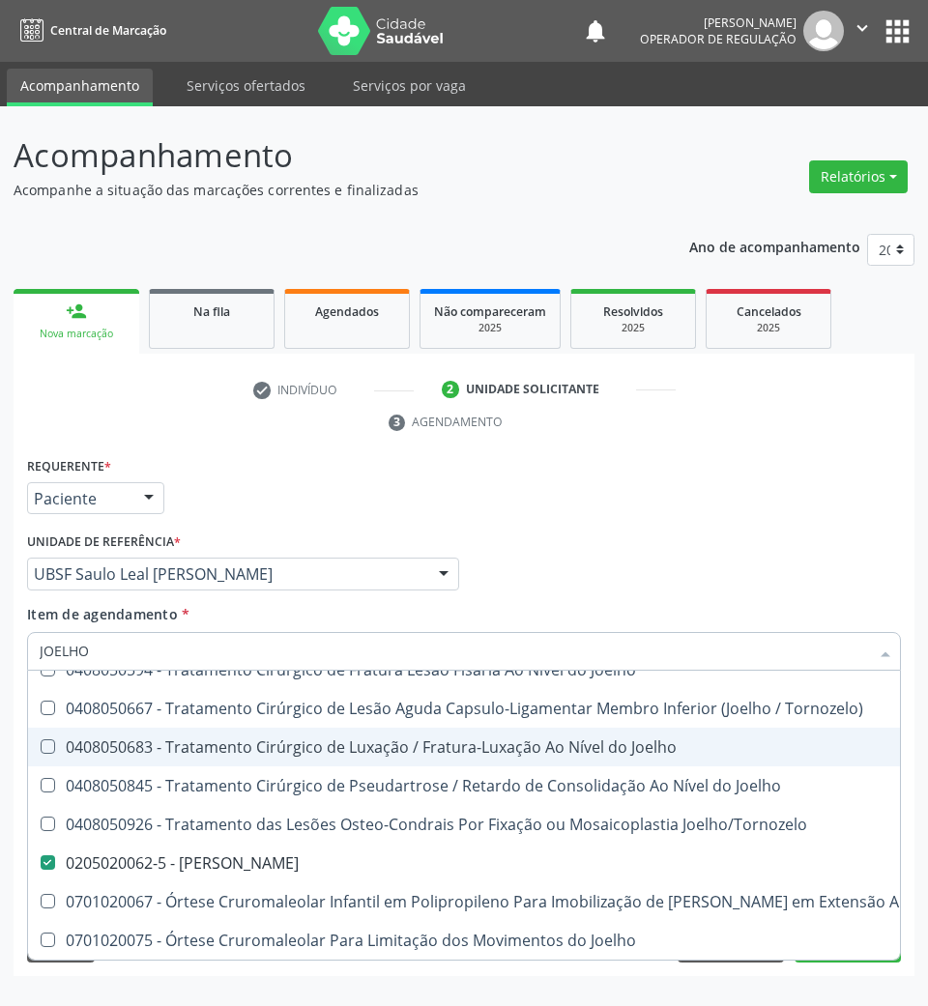
checkbox Reconstrucao "true"
checkbox Joelho "false"
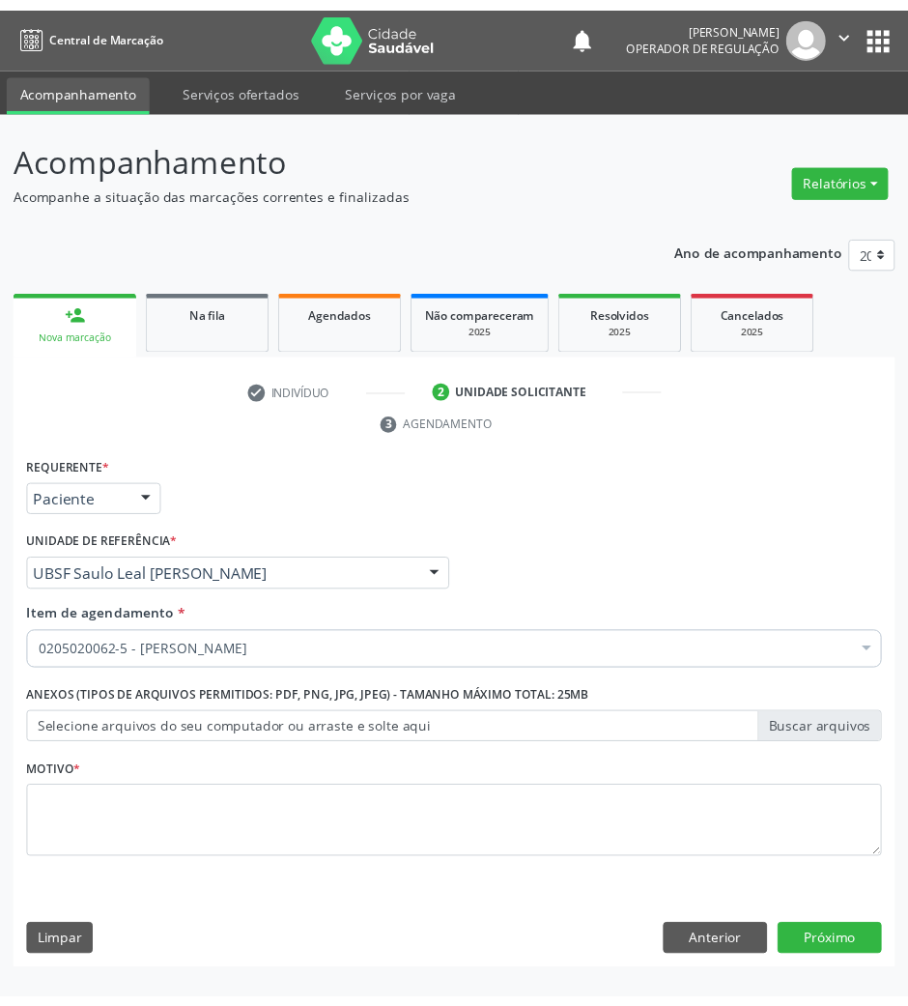
scroll to position [0, 0]
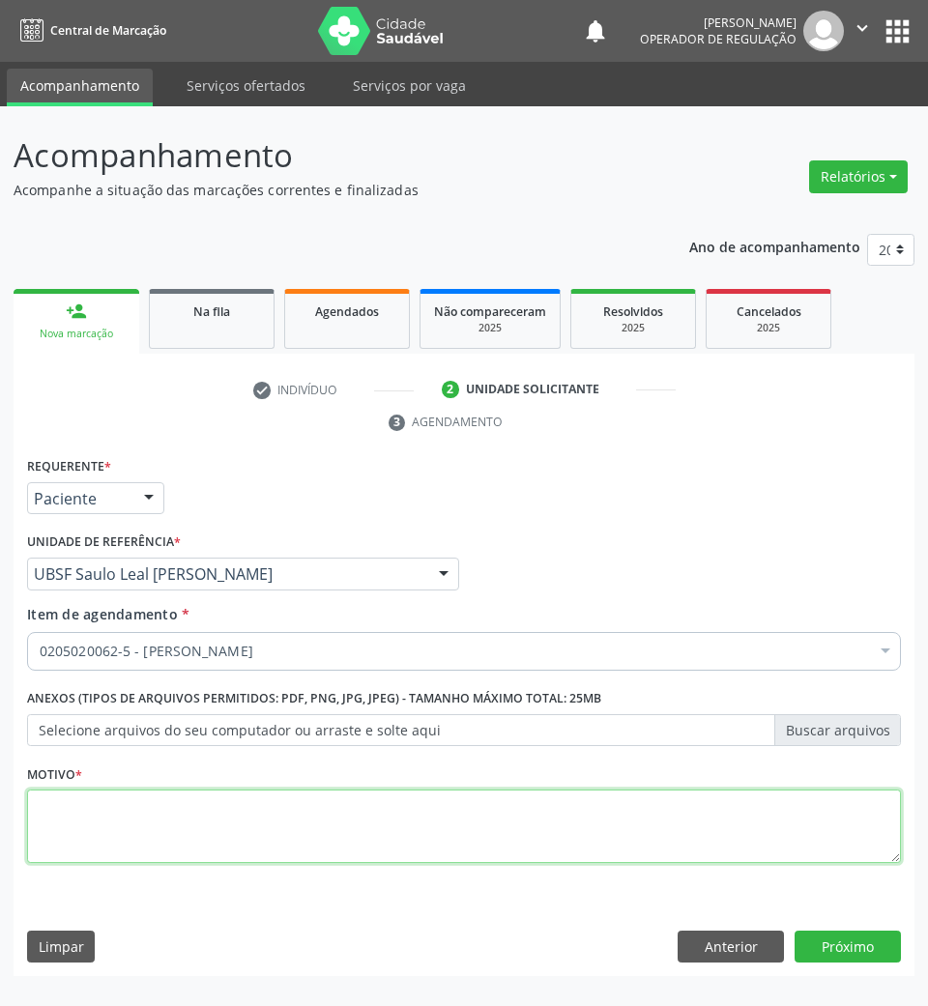
click at [465, 835] on textarea at bounding box center [464, 825] width 874 height 73
type textarea "ROTINA"
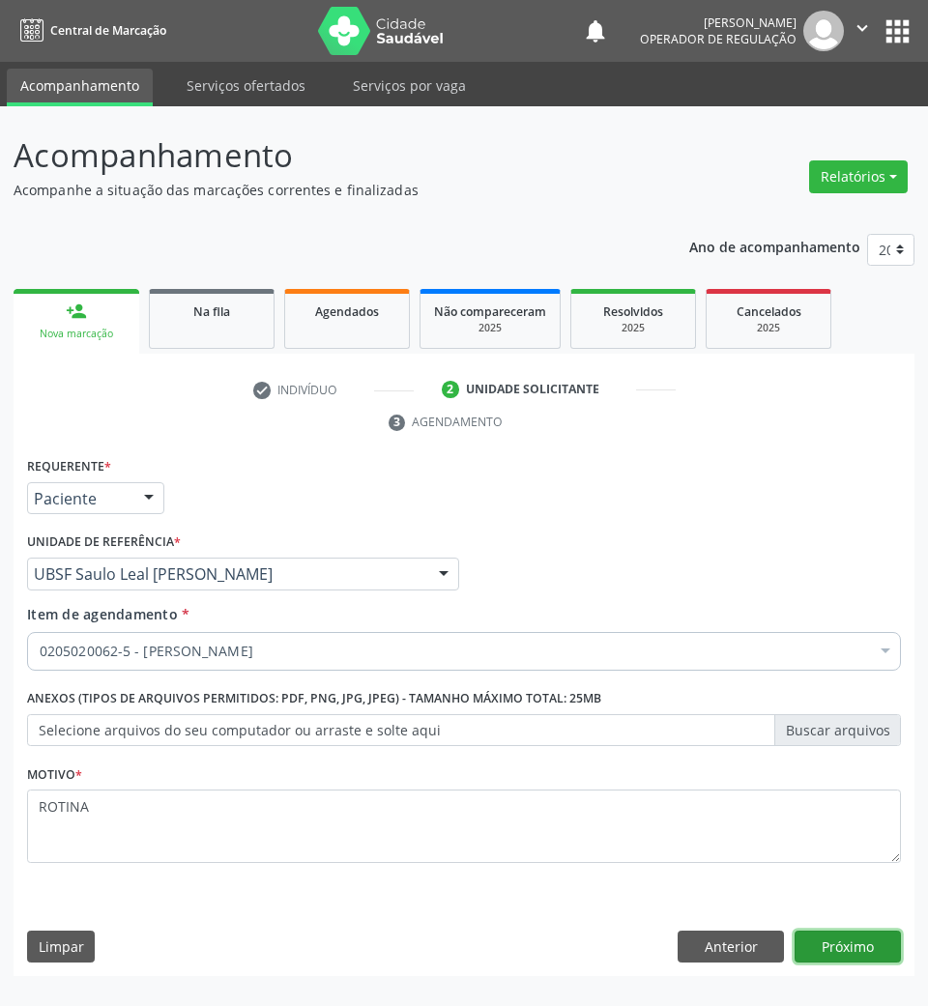
click button "Próximo" at bounding box center [847, 947] width 106 height 33
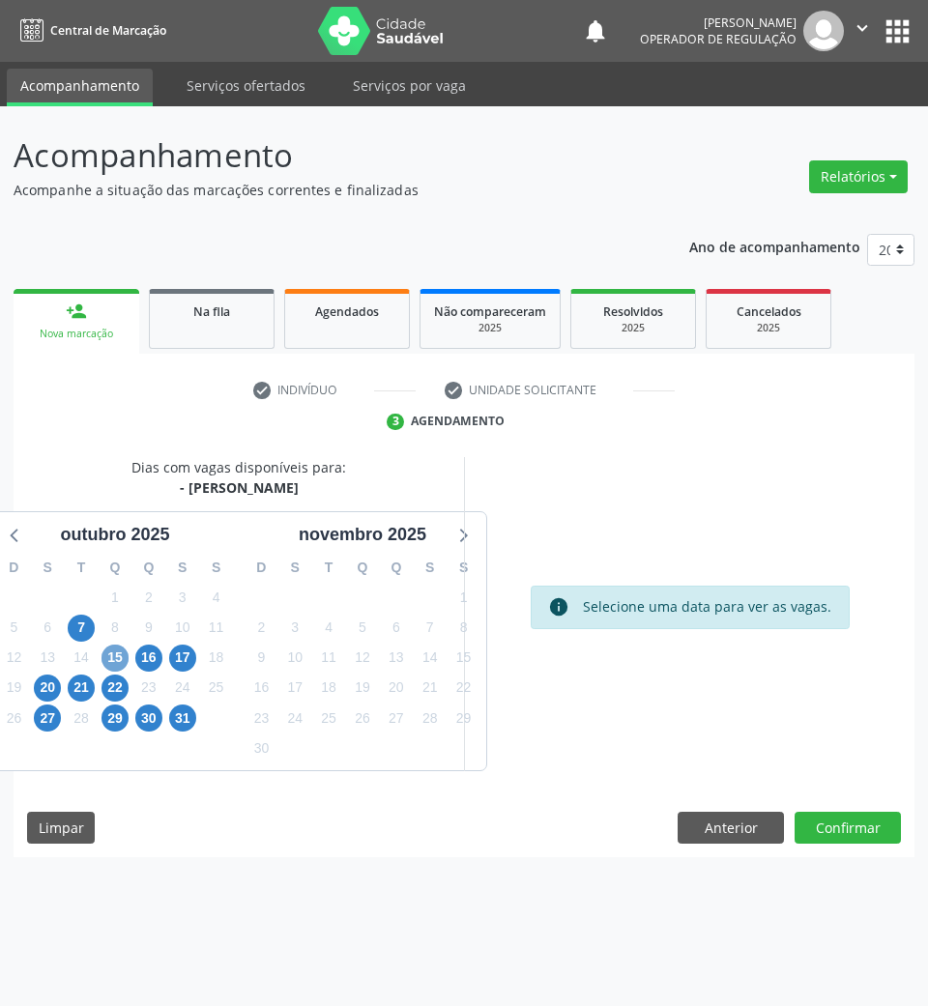
drag, startPoint x: 114, startPoint y: 657, endPoint x: 535, endPoint y: 657, distance: 421.3
click at [116, 657] on span "15" at bounding box center [114, 658] width 27 height 27
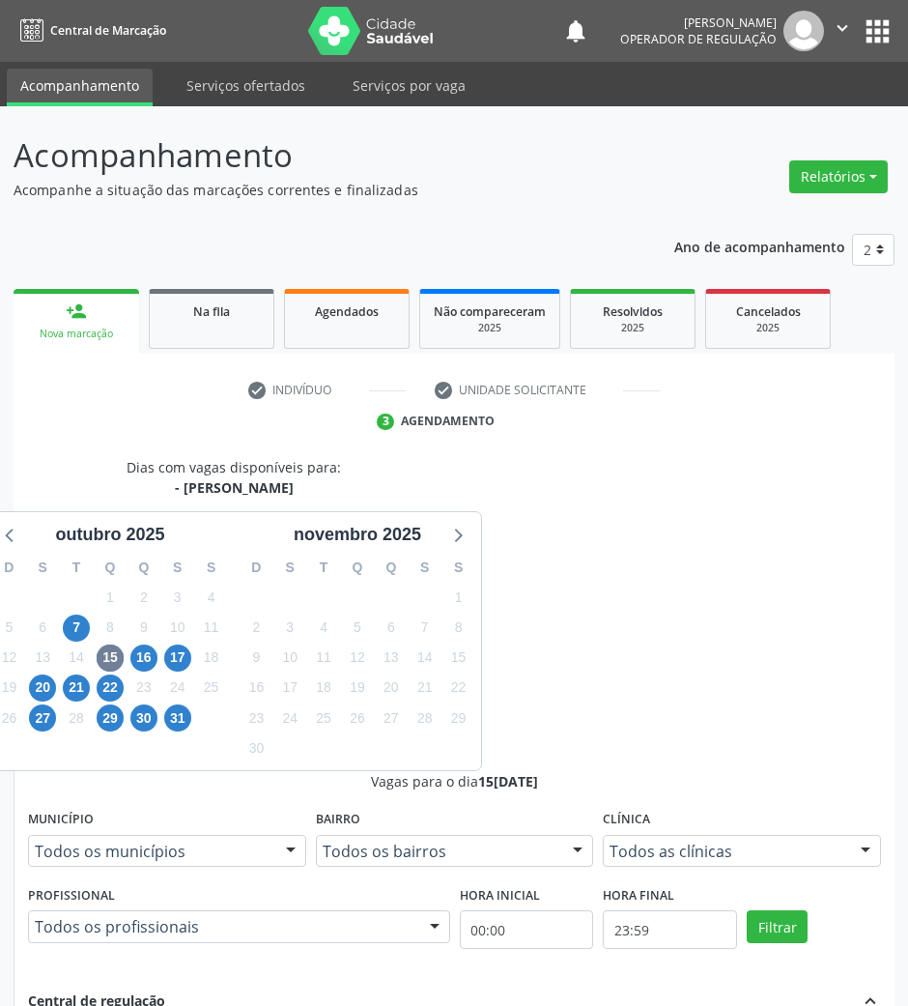
radio input "true"
drag, startPoint x: 609, startPoint y: 972, endPoint x: 601, endPoint y: 953, distance: 20.8
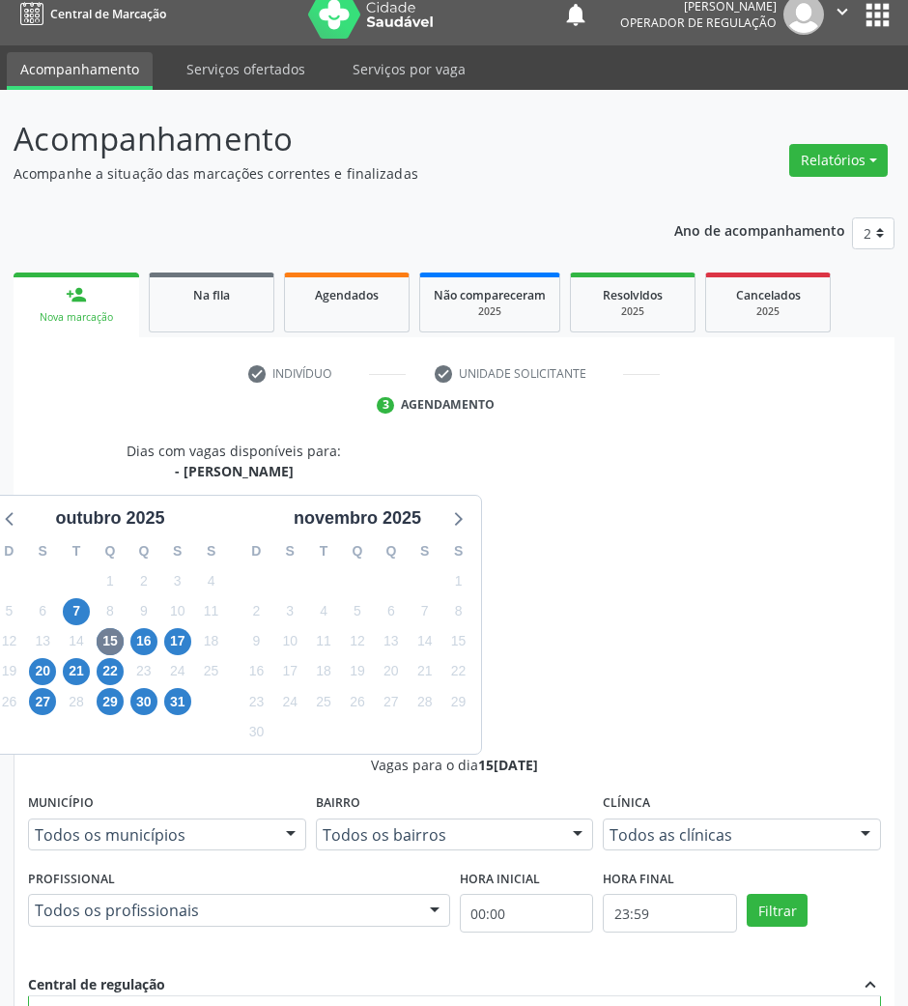
scroll to position [190, 0]
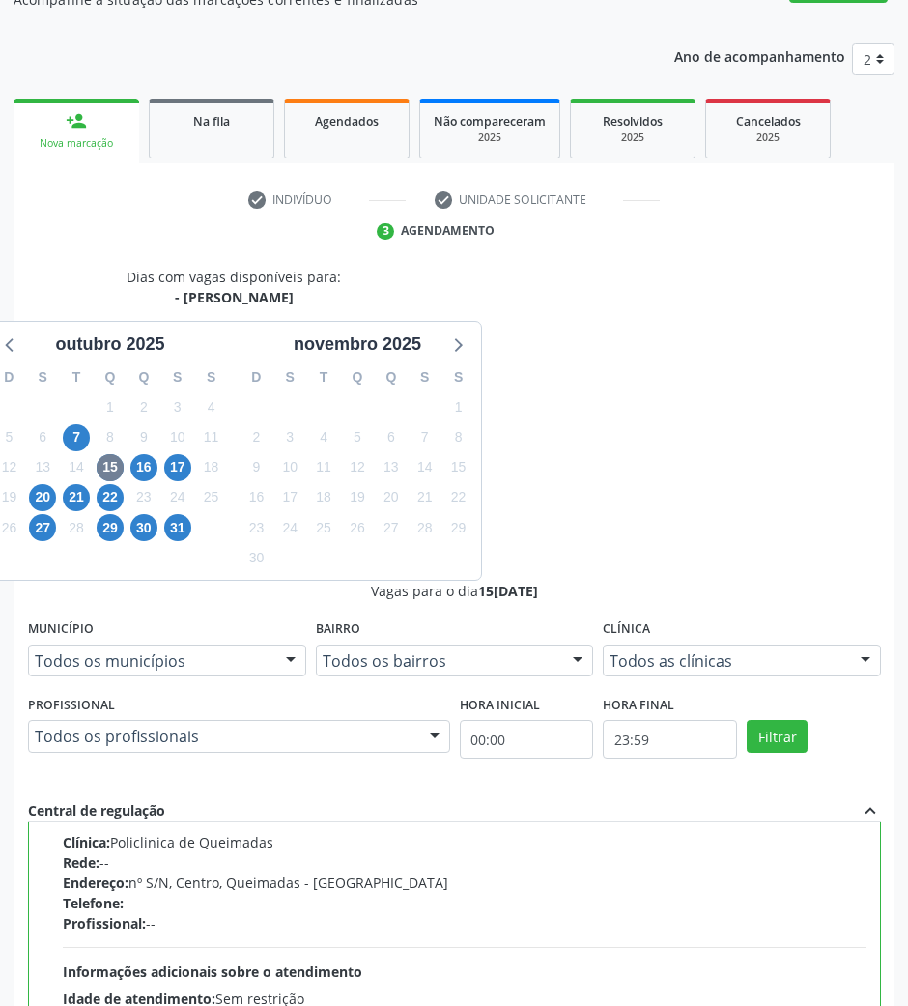
drag, startPoint x: 588, startPoint y: 787, endPoint x: 585, endPoint y: 800, distance: 13.8
paste textarea "JOELHO"
type textarea "JOELHO E"
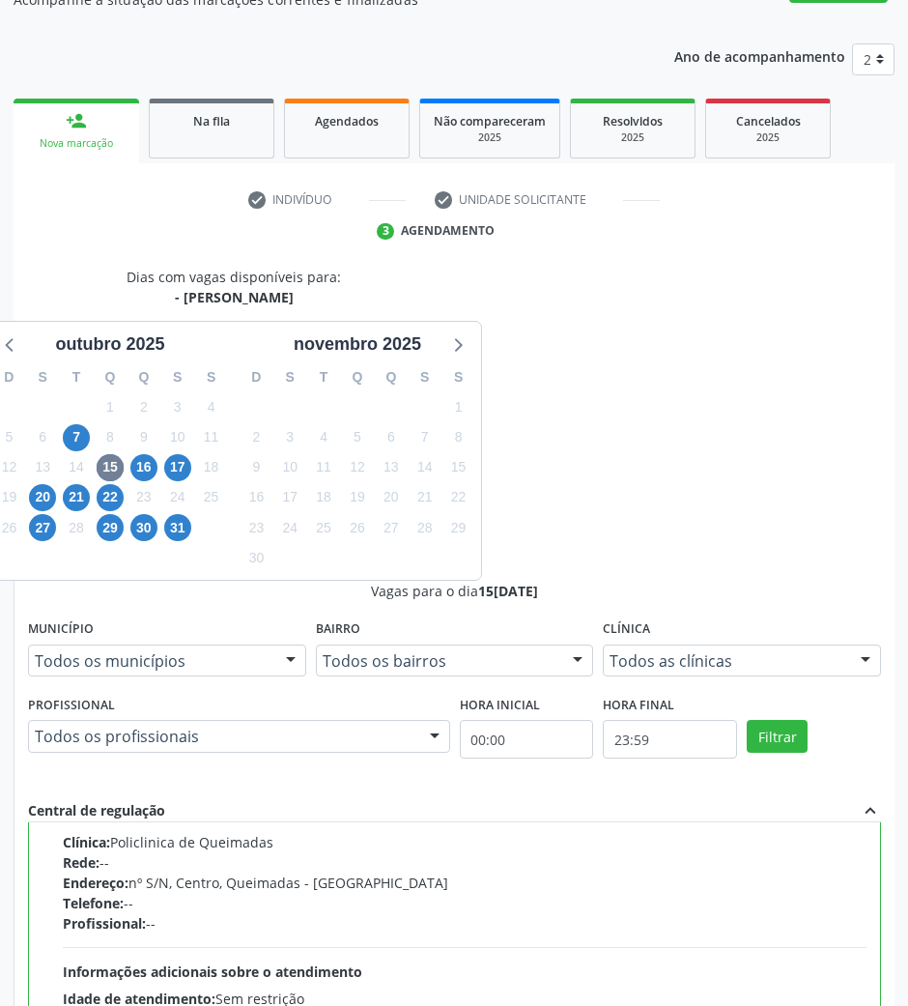
drag, startPoint x: 833, startPoint y: 967, endPoint x: 917, endPoint y: 833, distance: 158.5
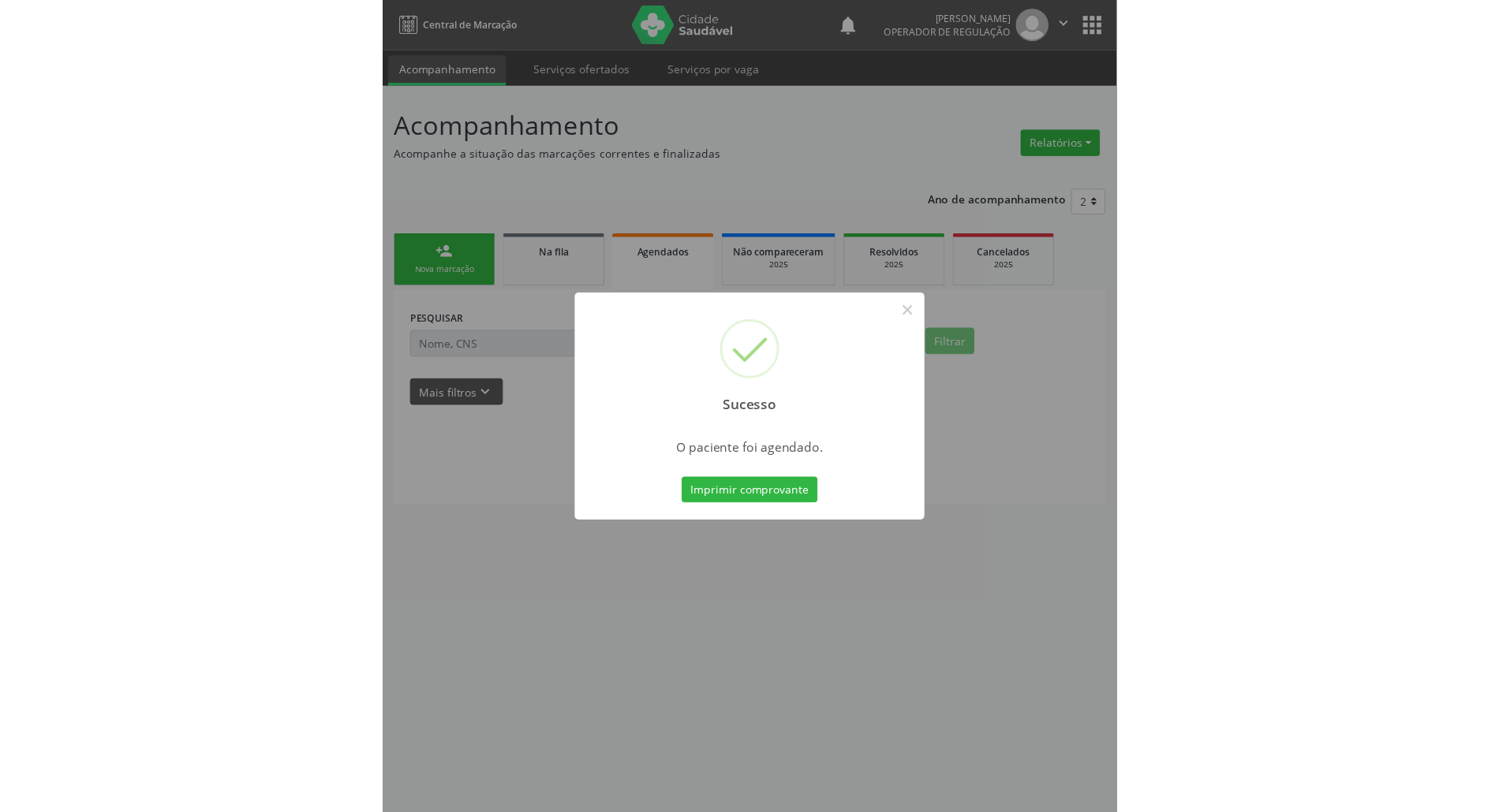
scroll to position [0, 0]
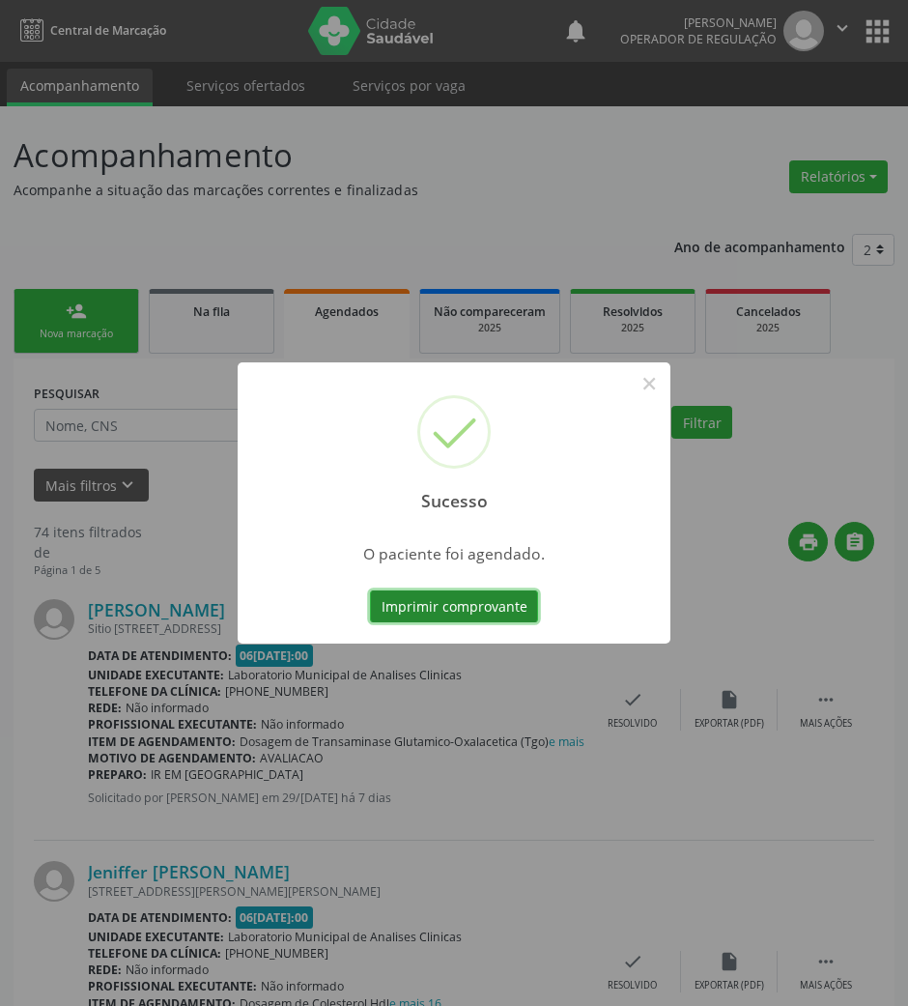
click at [399, 591] on button "Imprimir comprovante" at bounding box center [454, 606] width 168 height 33
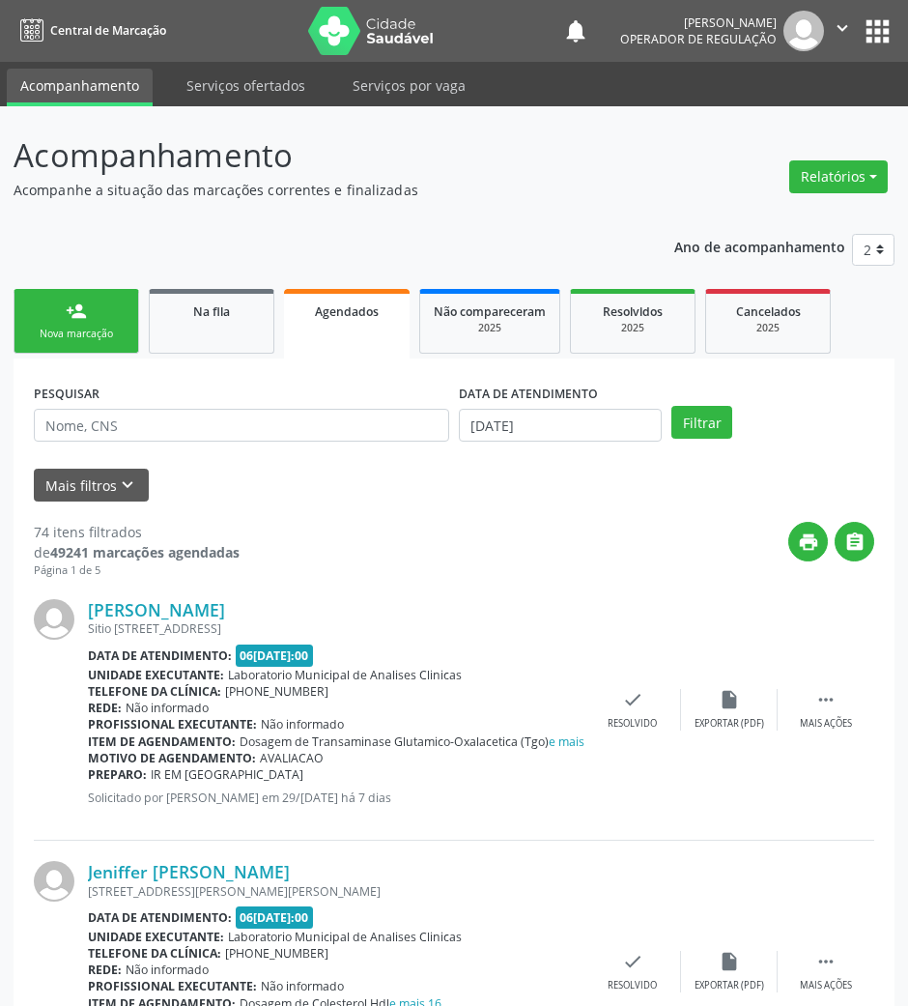
click at [52, 322] on link "person_add Nova marcação" at bounding box center [77, 321] width 126 height 65
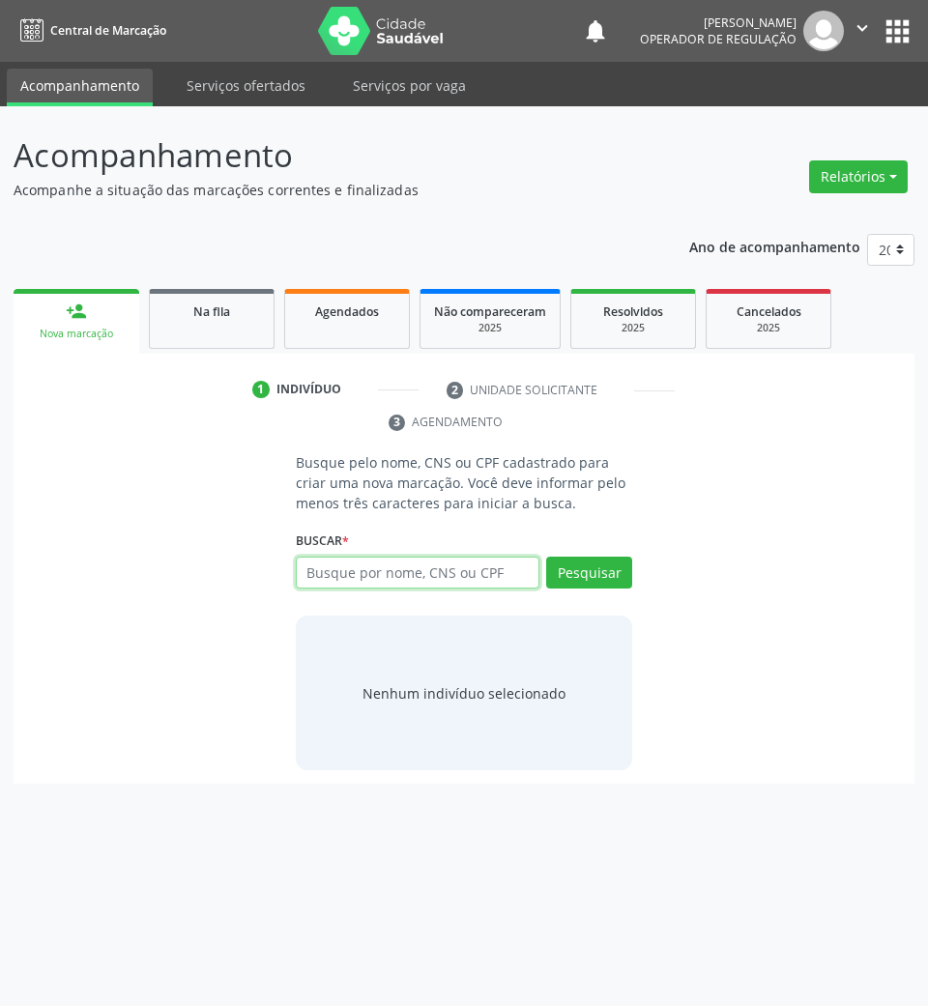
click at [452, 568] on input "text" at bounding box center [418, 573] width 244 height 33
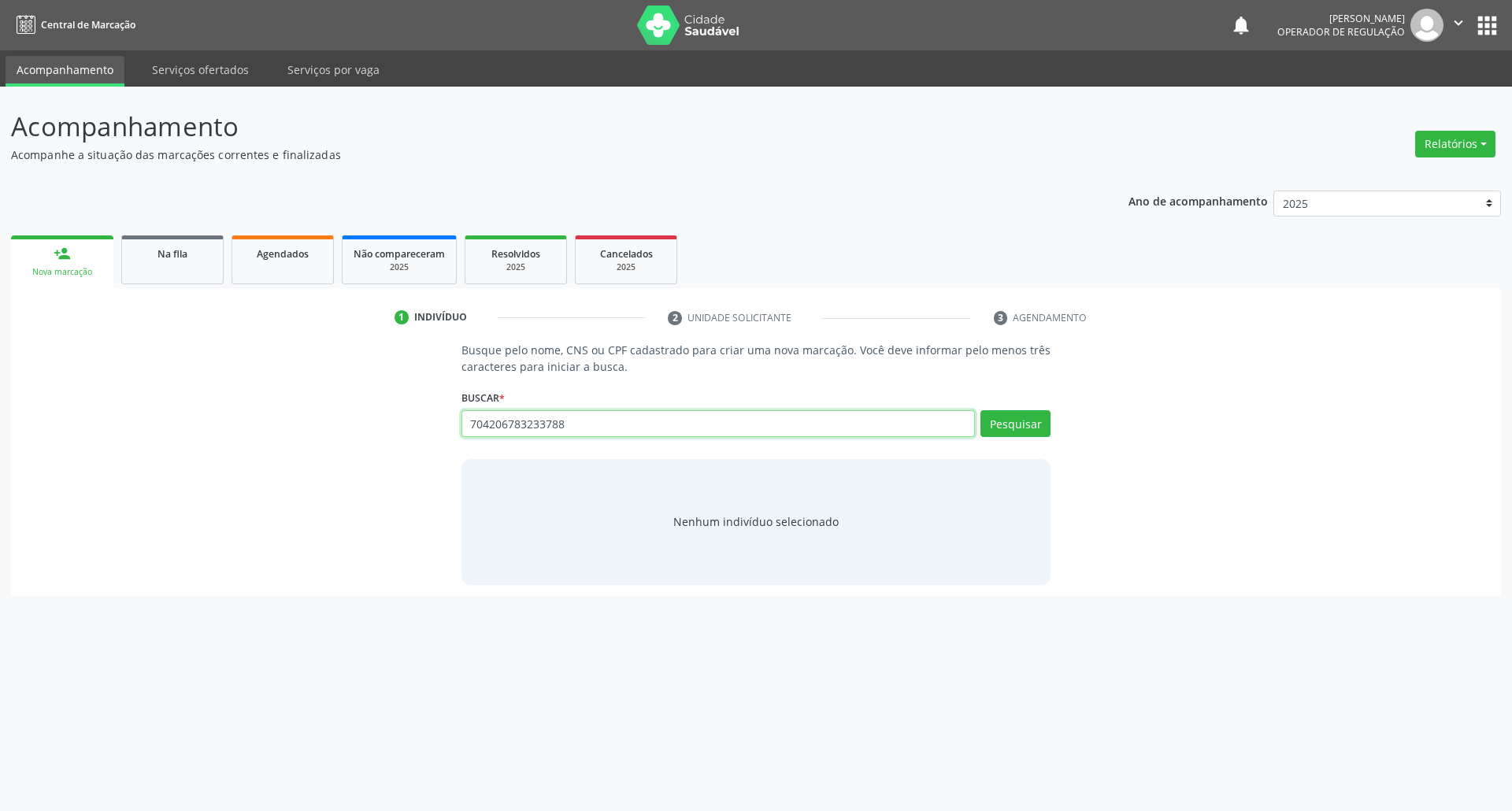
type input "704206783233788"
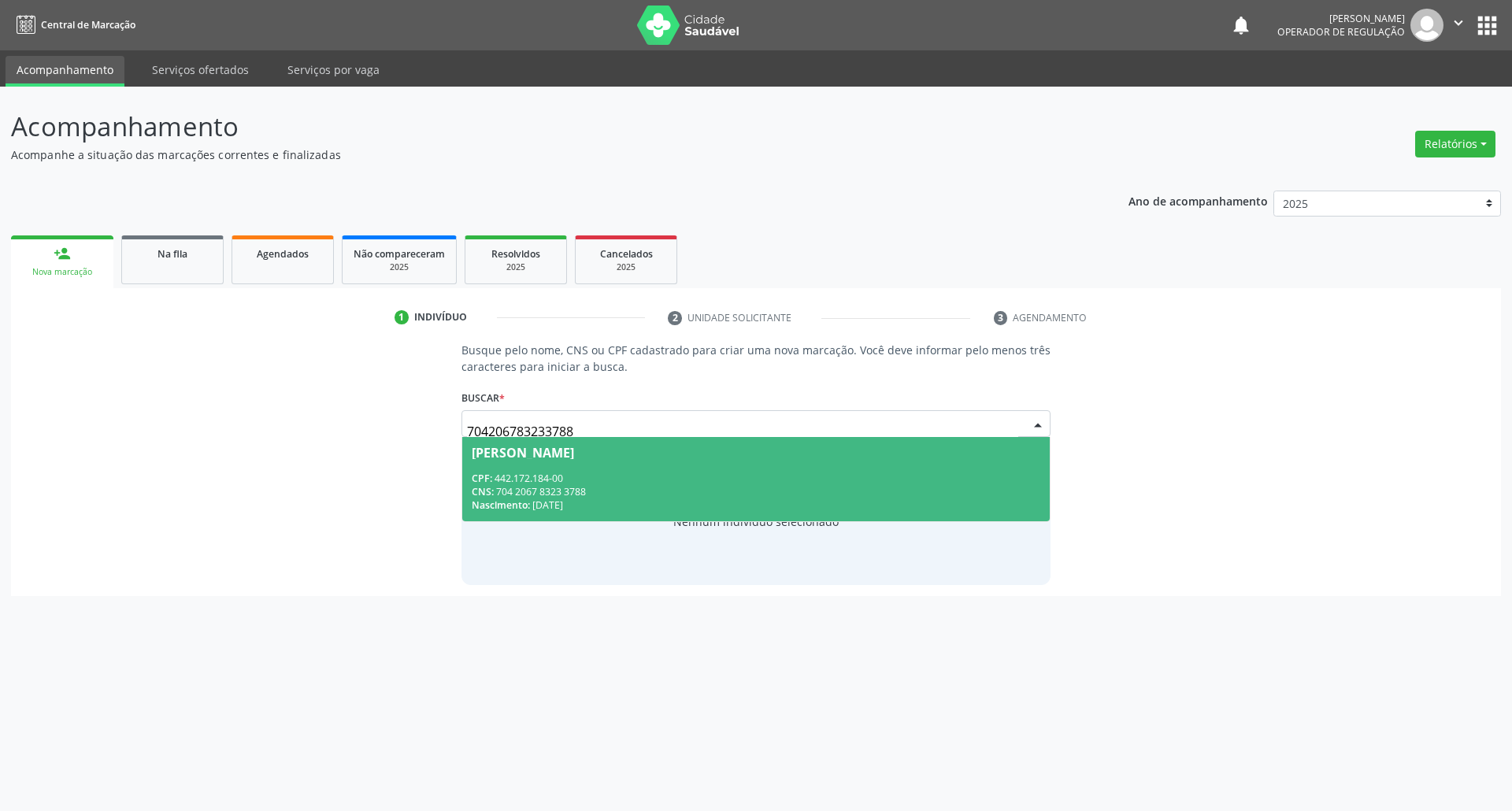
click at [549, 467] on span "Ana Lúcia dos Santos CPF: 442.172.184-00 CNS: 704 2067 8323 3788 Nascimento: 07…" at bounding box center [756, 478] width 588 height 84
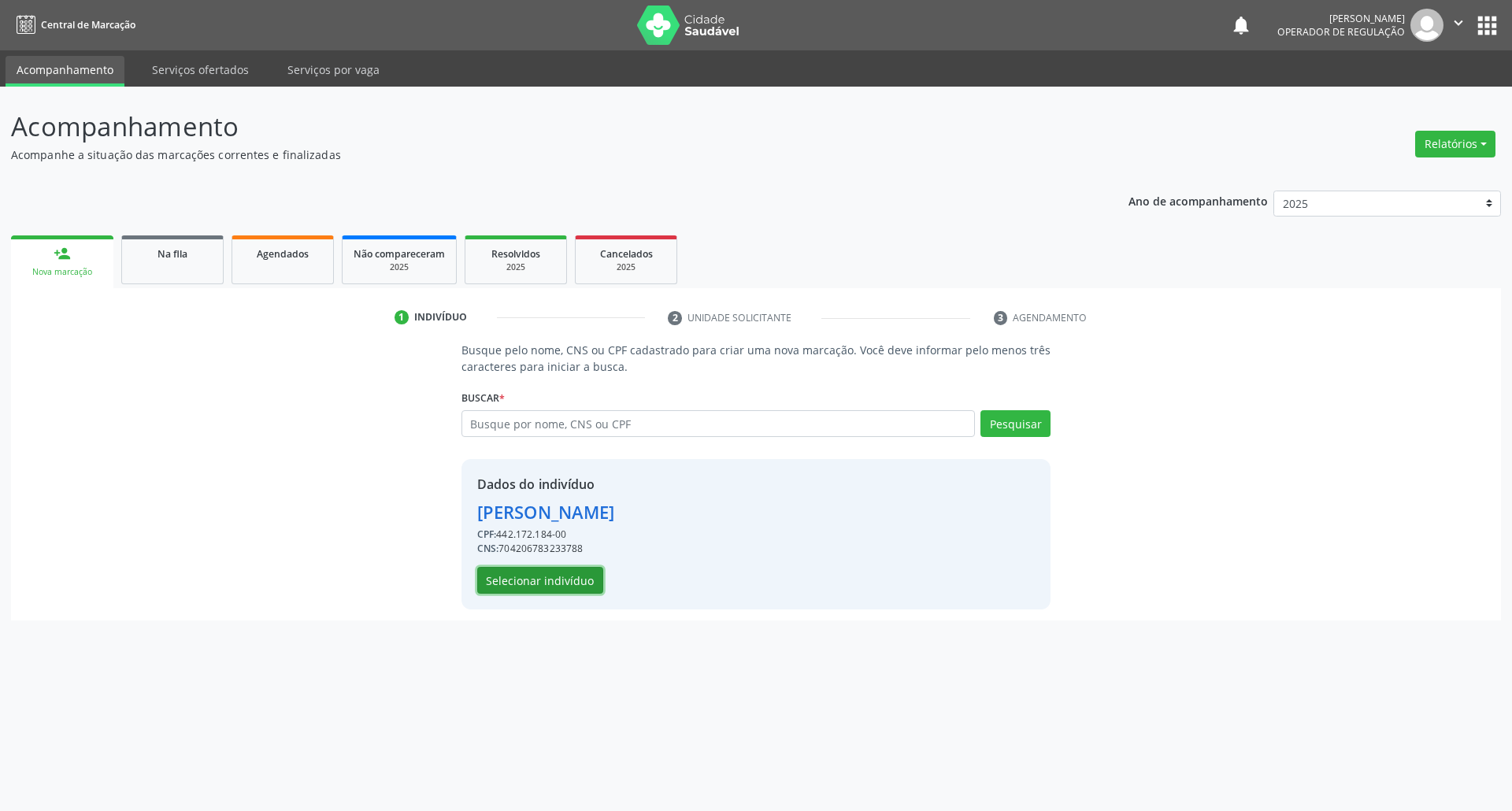
click at [558, 583] on button "Selecionar indivíduo" at bounding box center [540, 580] width 126 height 27
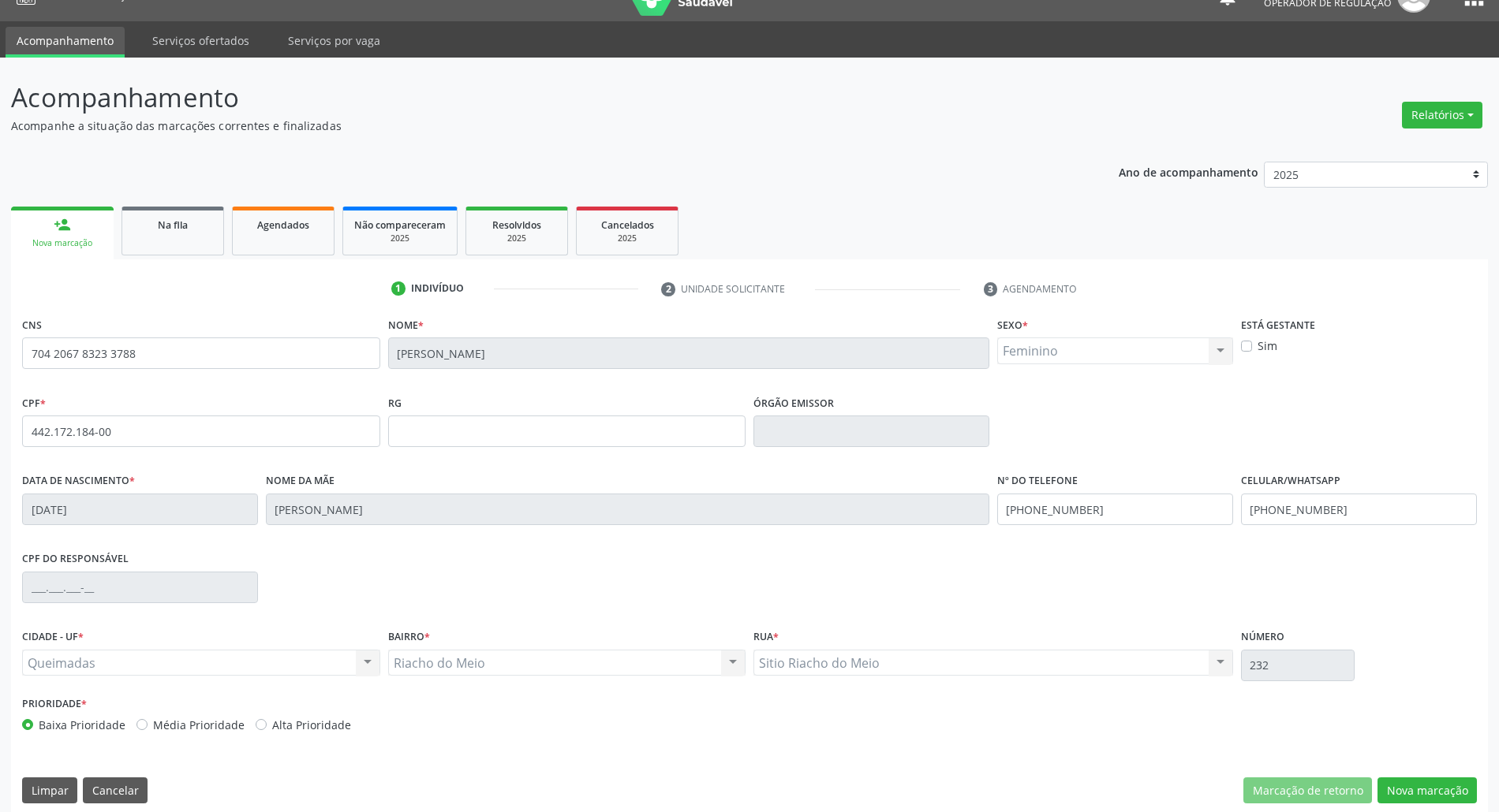
scroll to position [42, 0]
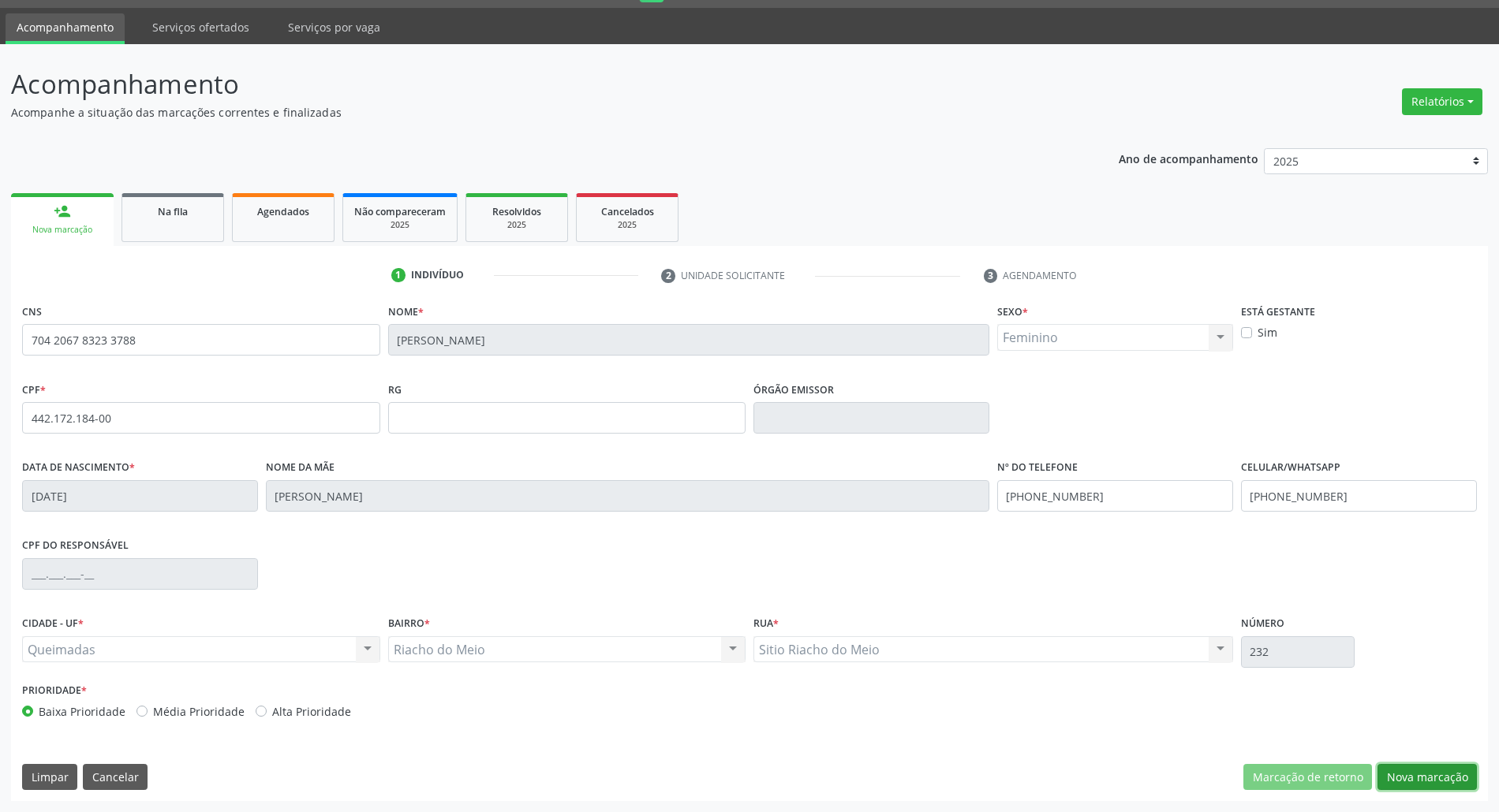
click at [1428, 773] on button "Nova marcação" at bounding box center [1427, 777] width 100 height 27
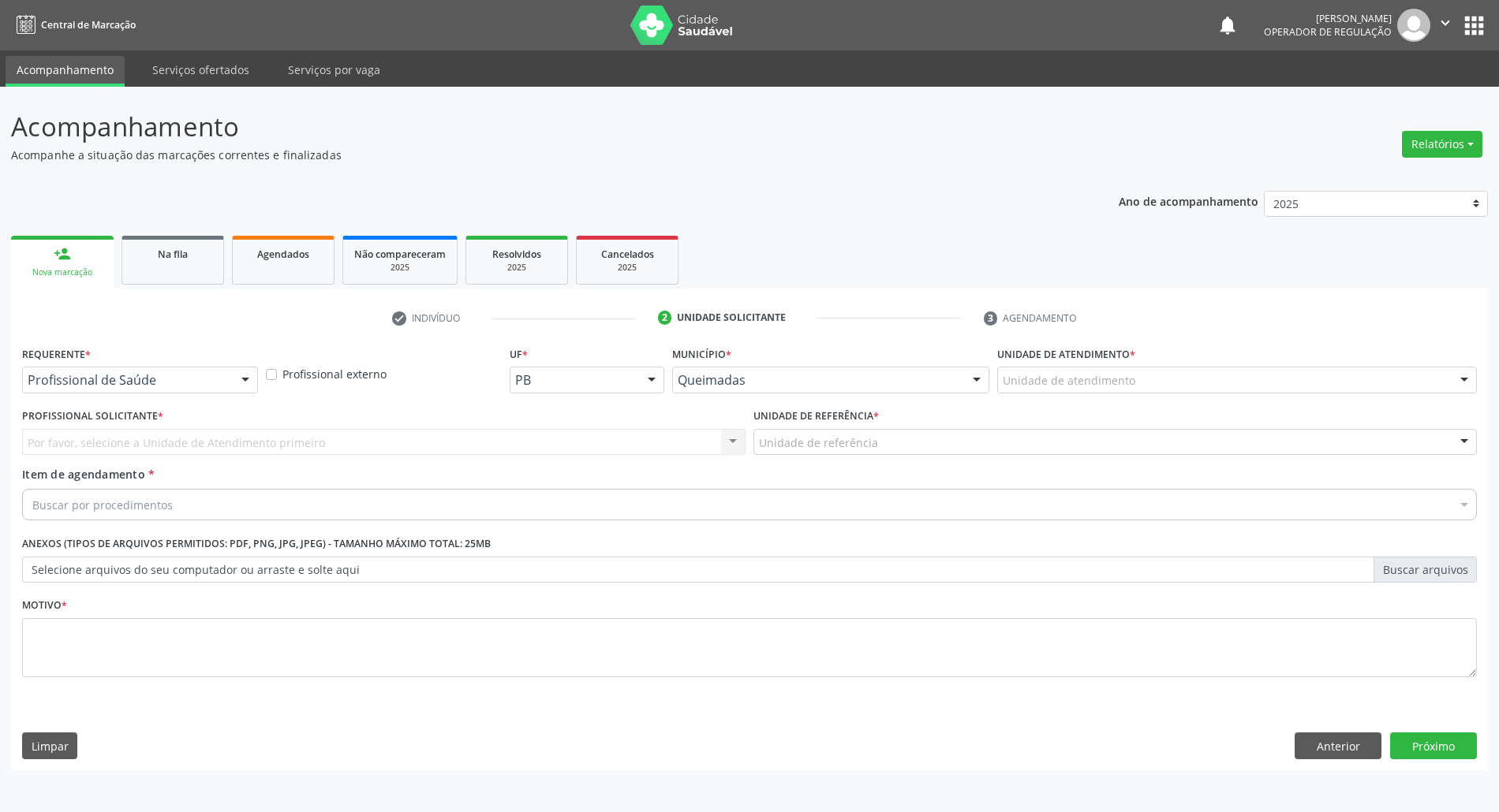
scroll to position [0, 0]
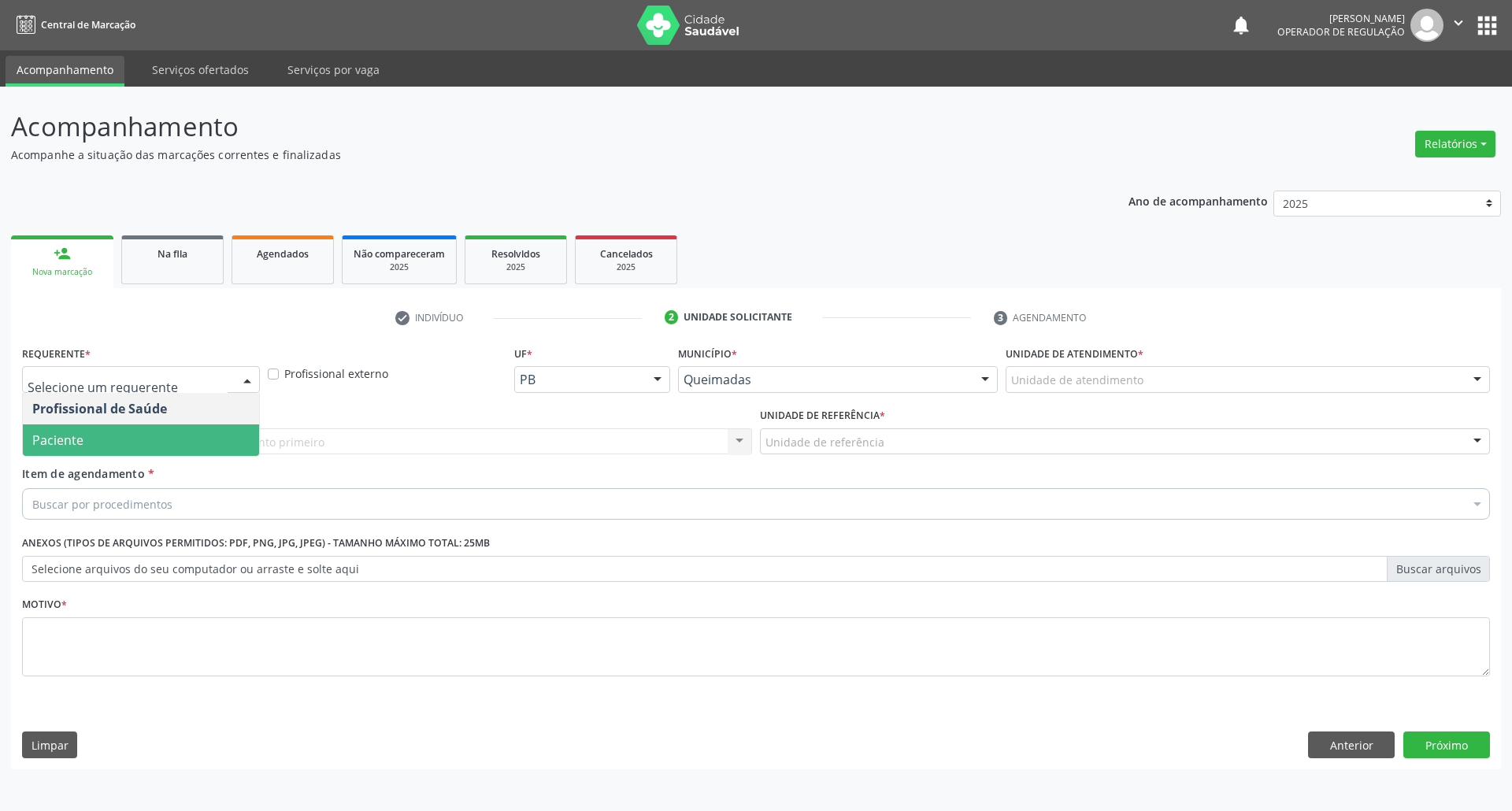
click at [177, 436] on span "Paciente" at bounding box center [141, 440] width 236 height 32
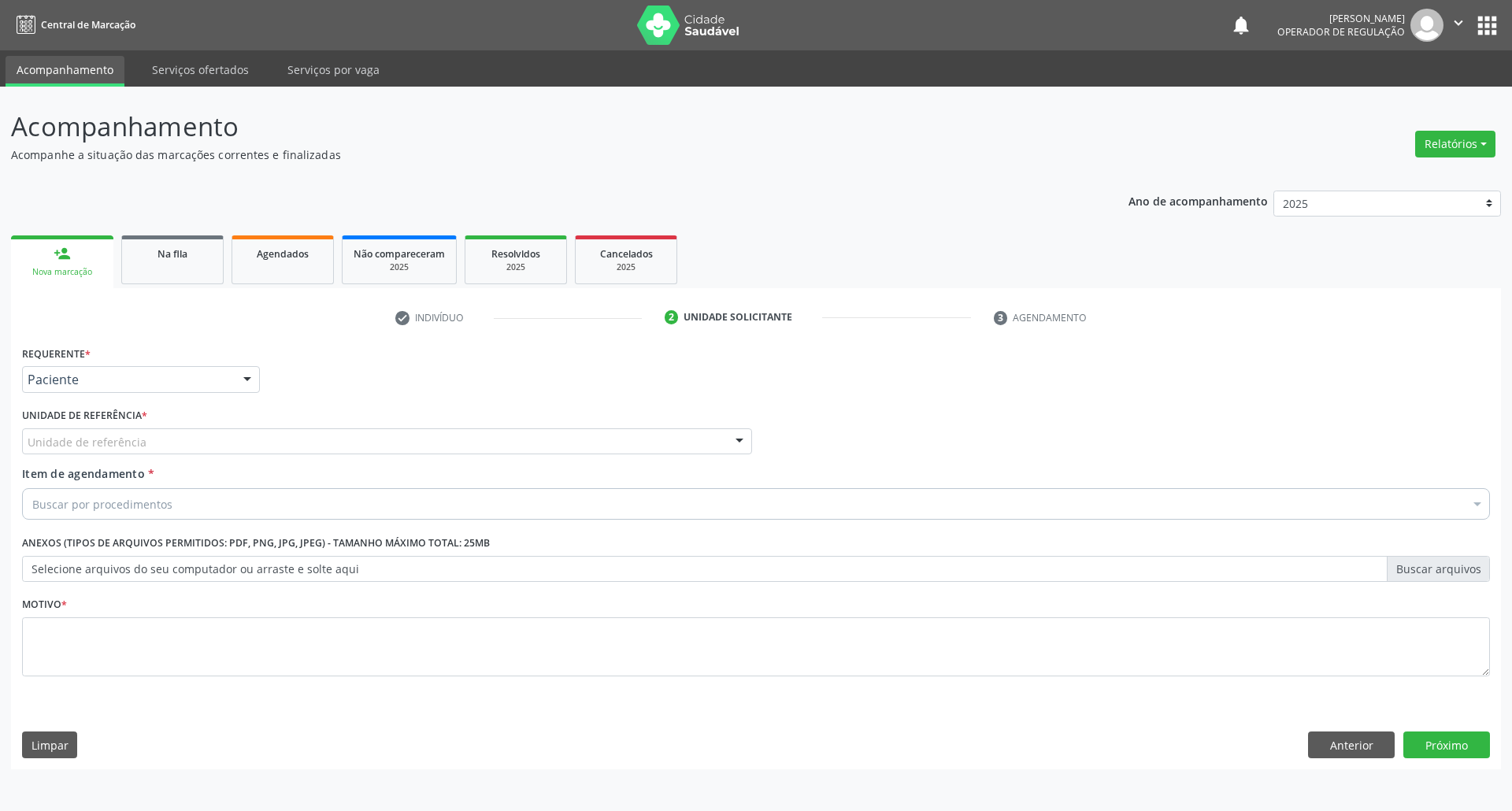
click at [1355, 762] on div "Requerente * Paciente Profissional de Saúde Paciente Nenhum resultado encontrad…" at bounding box center [756, 555] width 1490 height 428
click at [1356, 755] on button "Anterior" at bounding box center [1351, 745] width 86 height 27
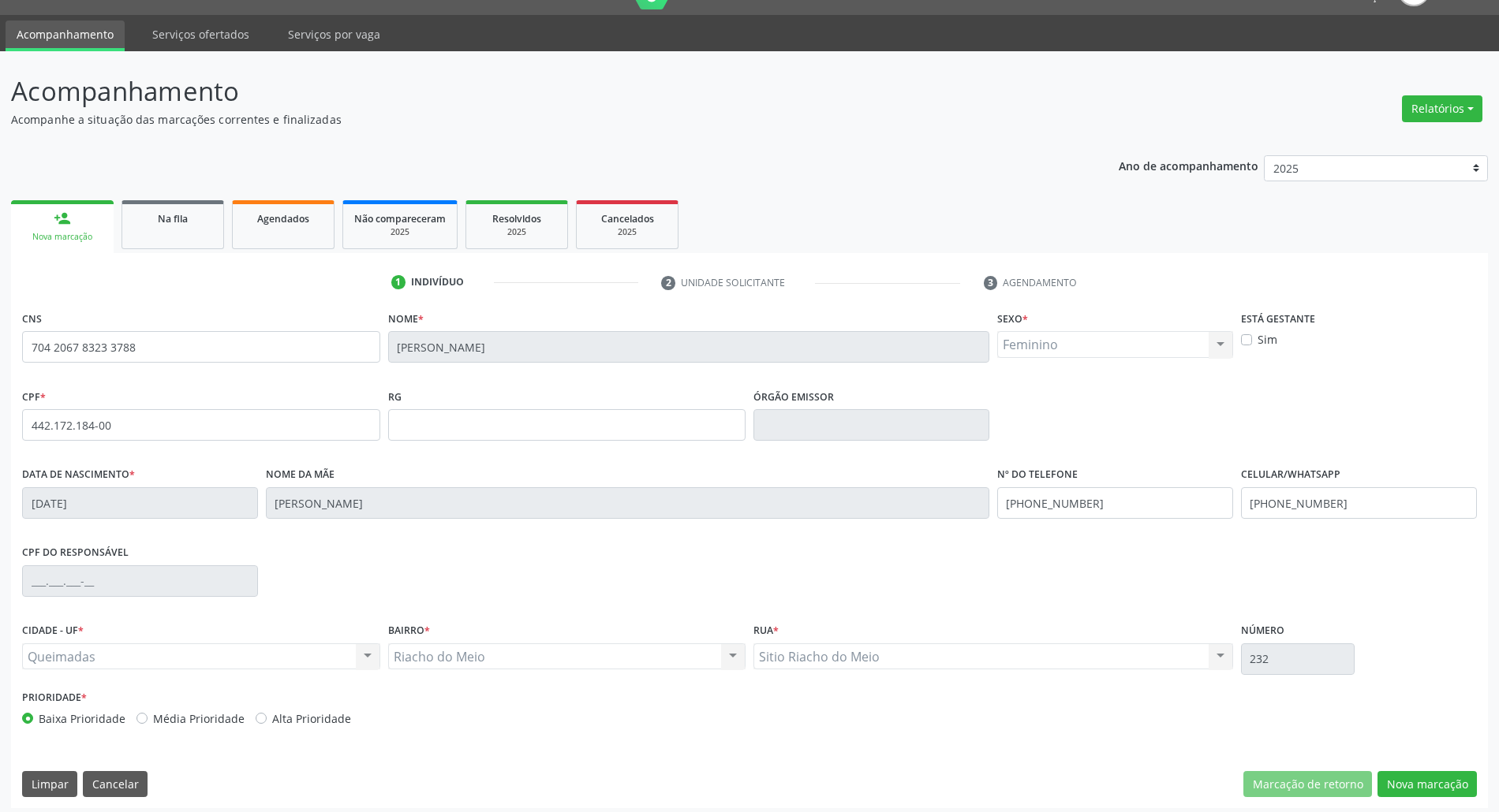
scroll to position [42, 0]
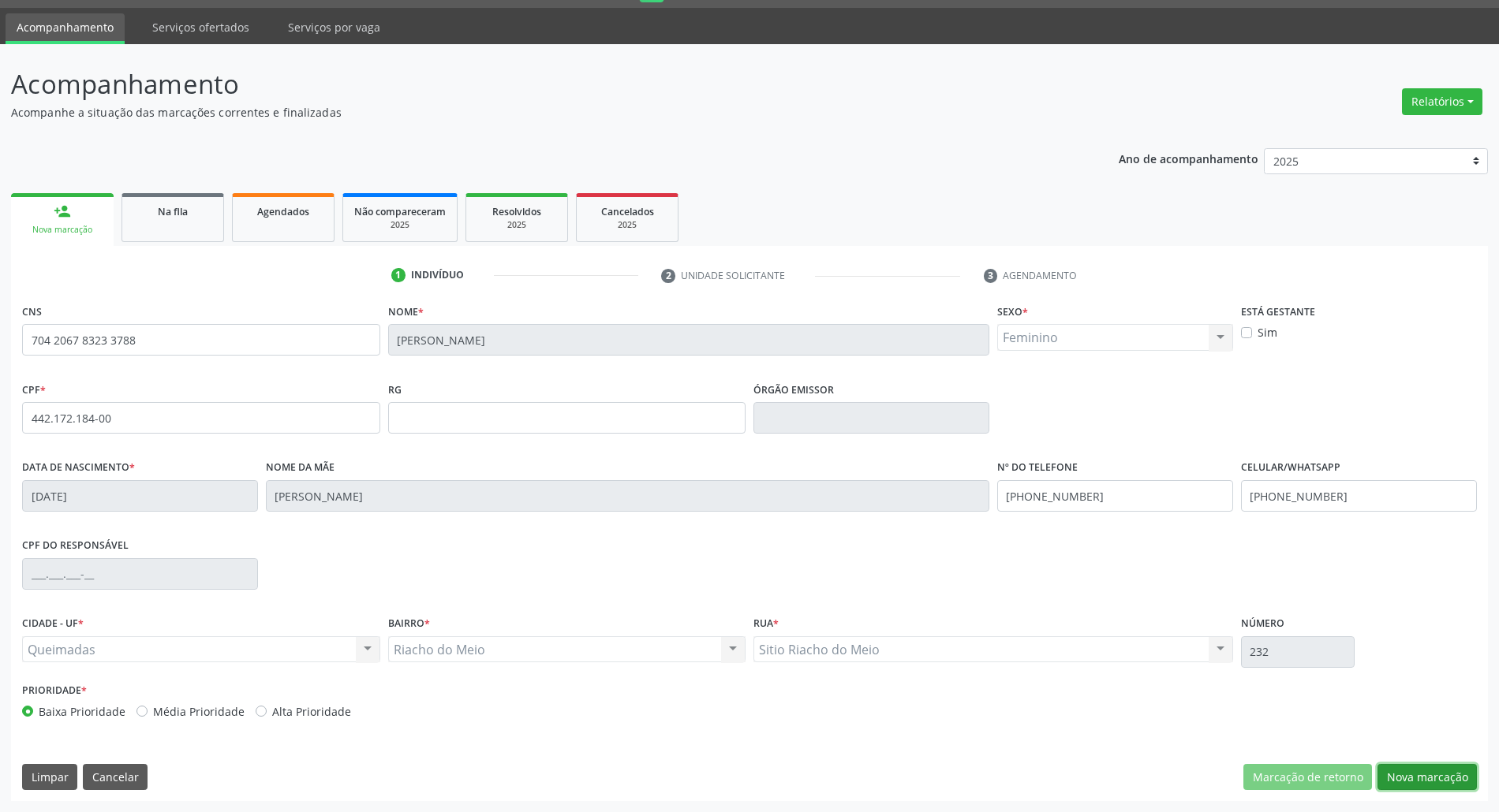
click at [1443, 770] on button "Nova marcação" at bounding box center [1427, 777] width 100 height 27
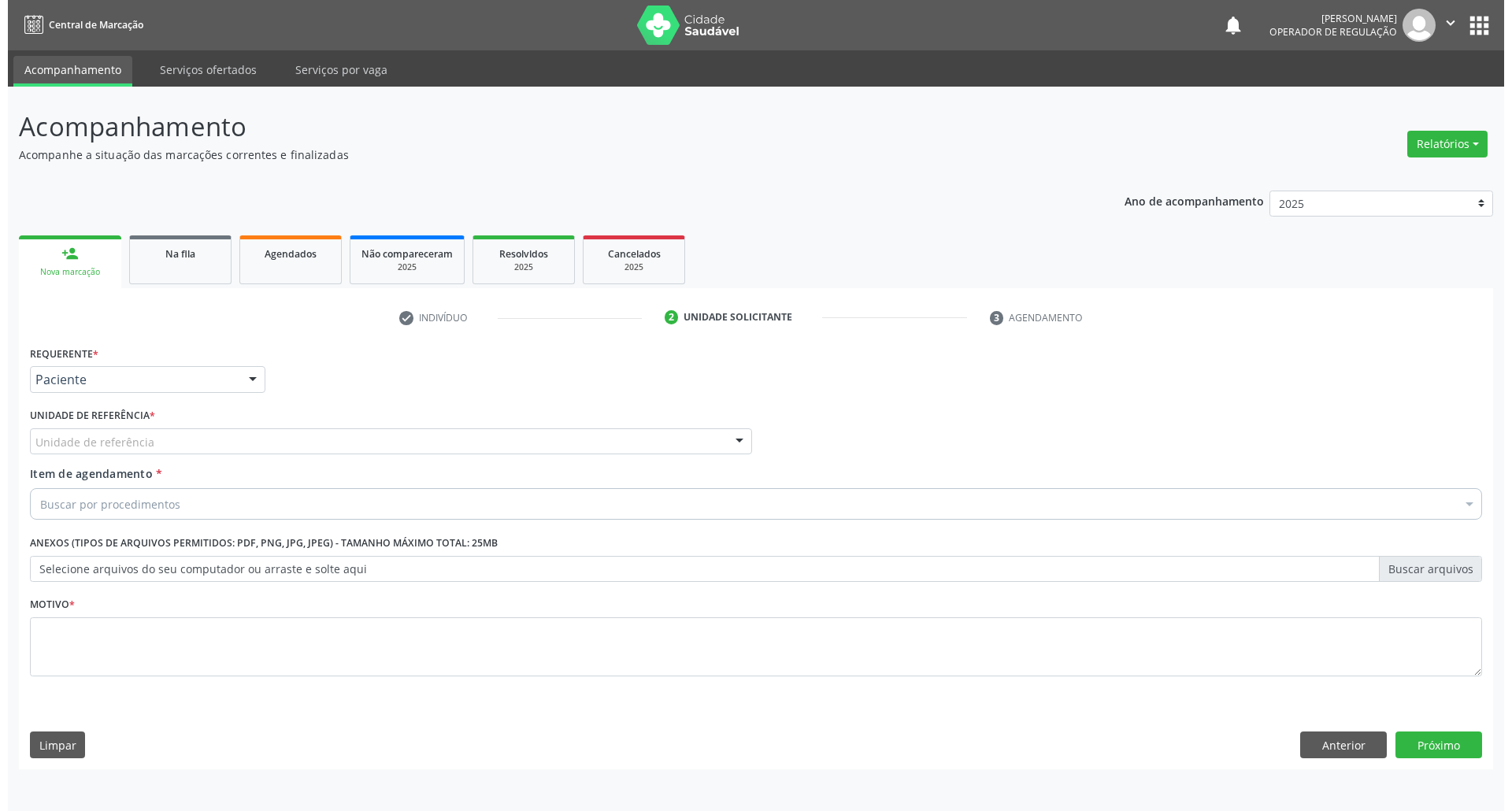
scroll to position [0, 0]
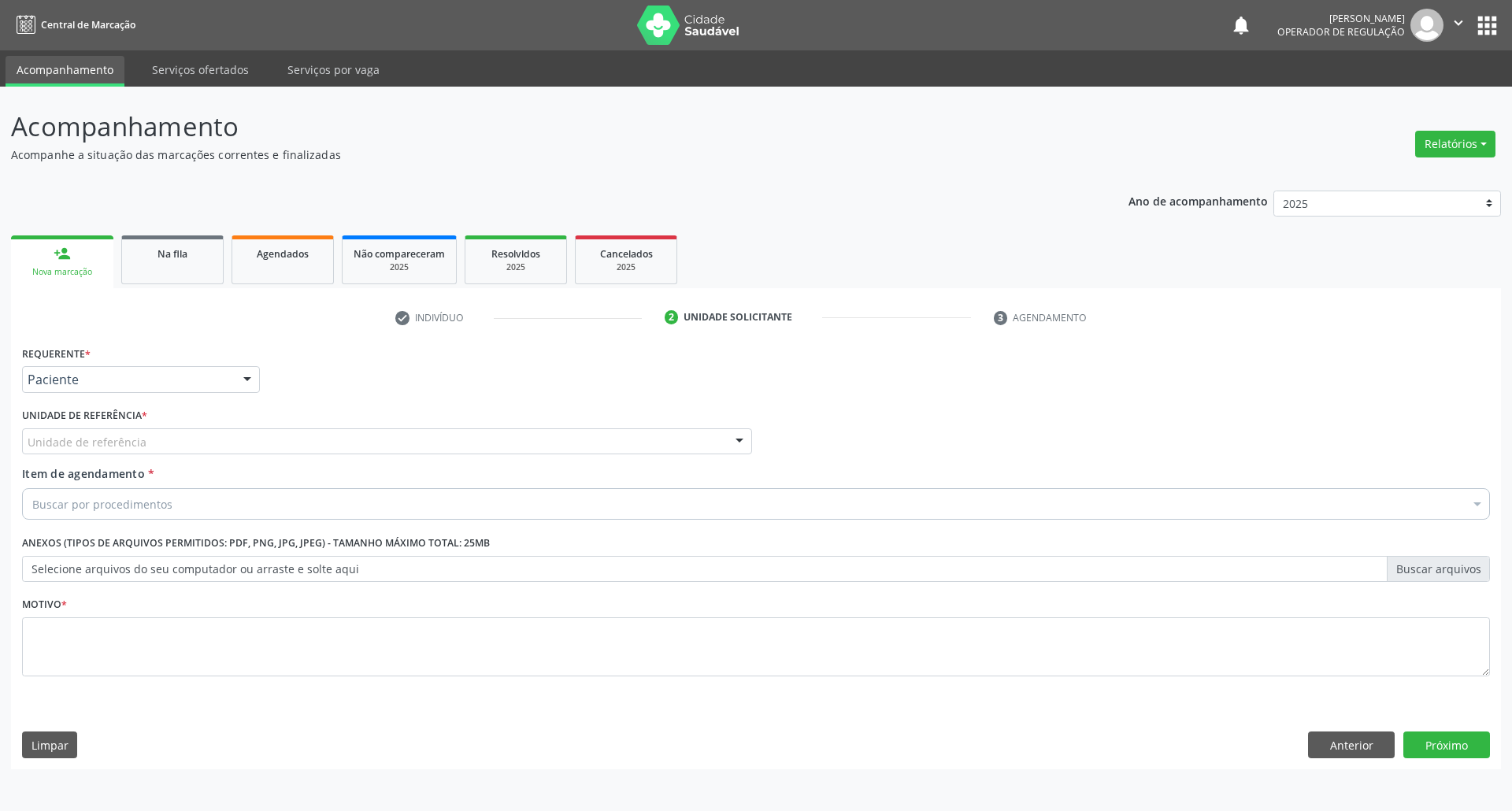
click at [219, 424] on div "Unidade de referência * Unidade de referência UBSF Ligeiro II UBSF Saulo Leal E…" at bounding box center [387, 430] width 730 height 51
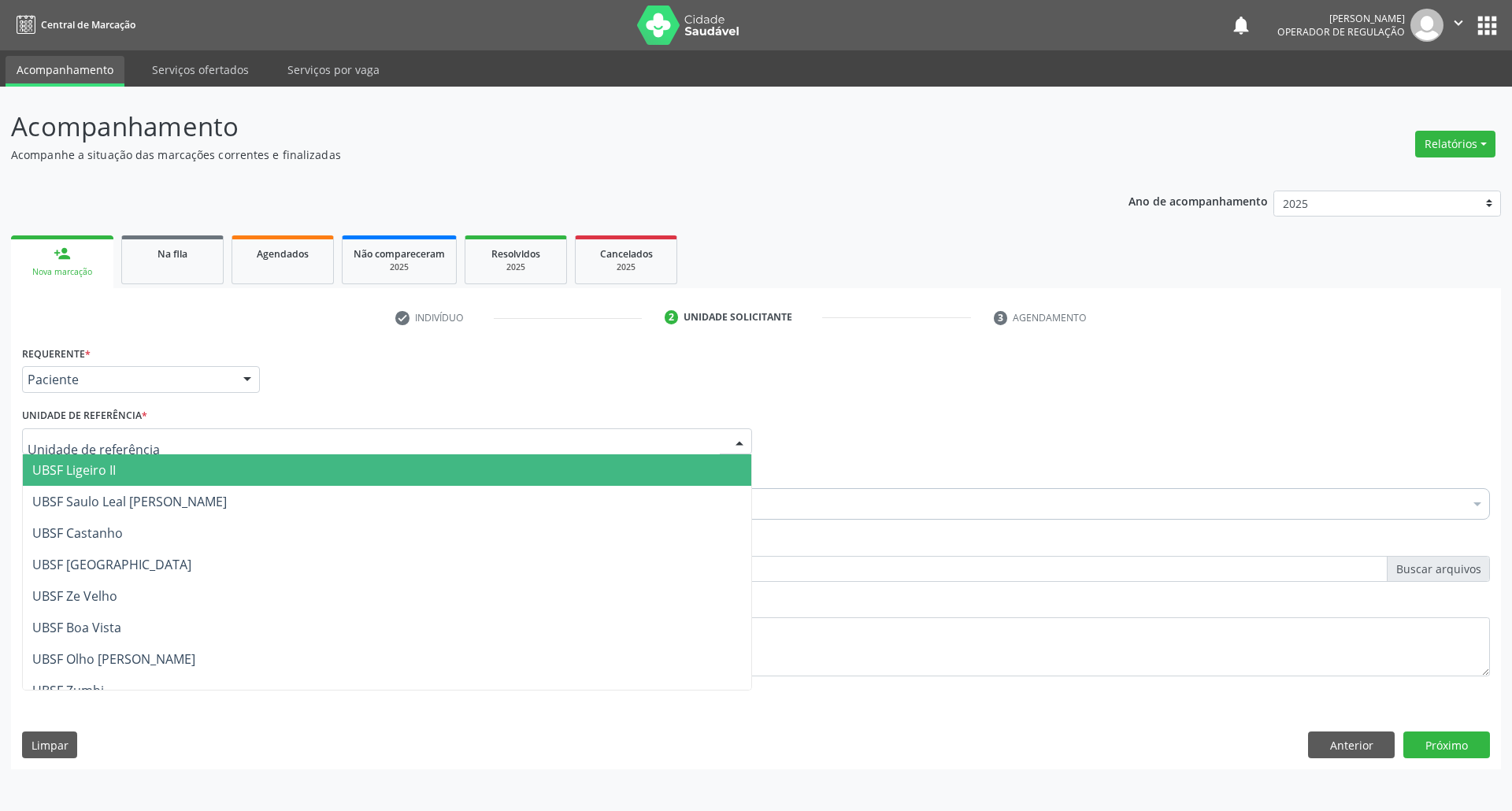
click at [221, 448] on div at bounding box center [387, 442] width 730 height 27
type input "RIA"
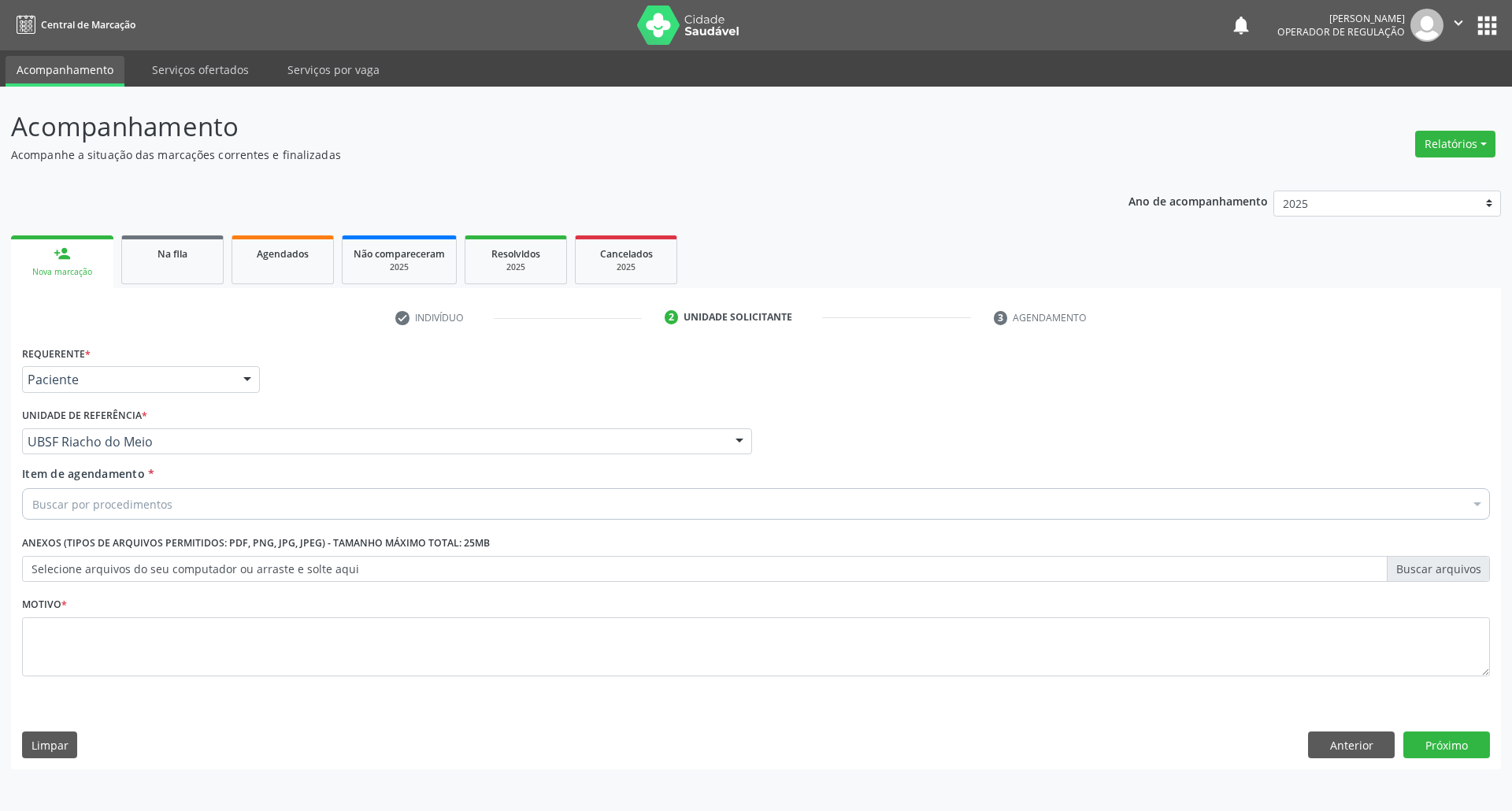
click at [199, 510] on div "Buscar por procedimentos" at bounding box center [756, 504] width 1468 height 32
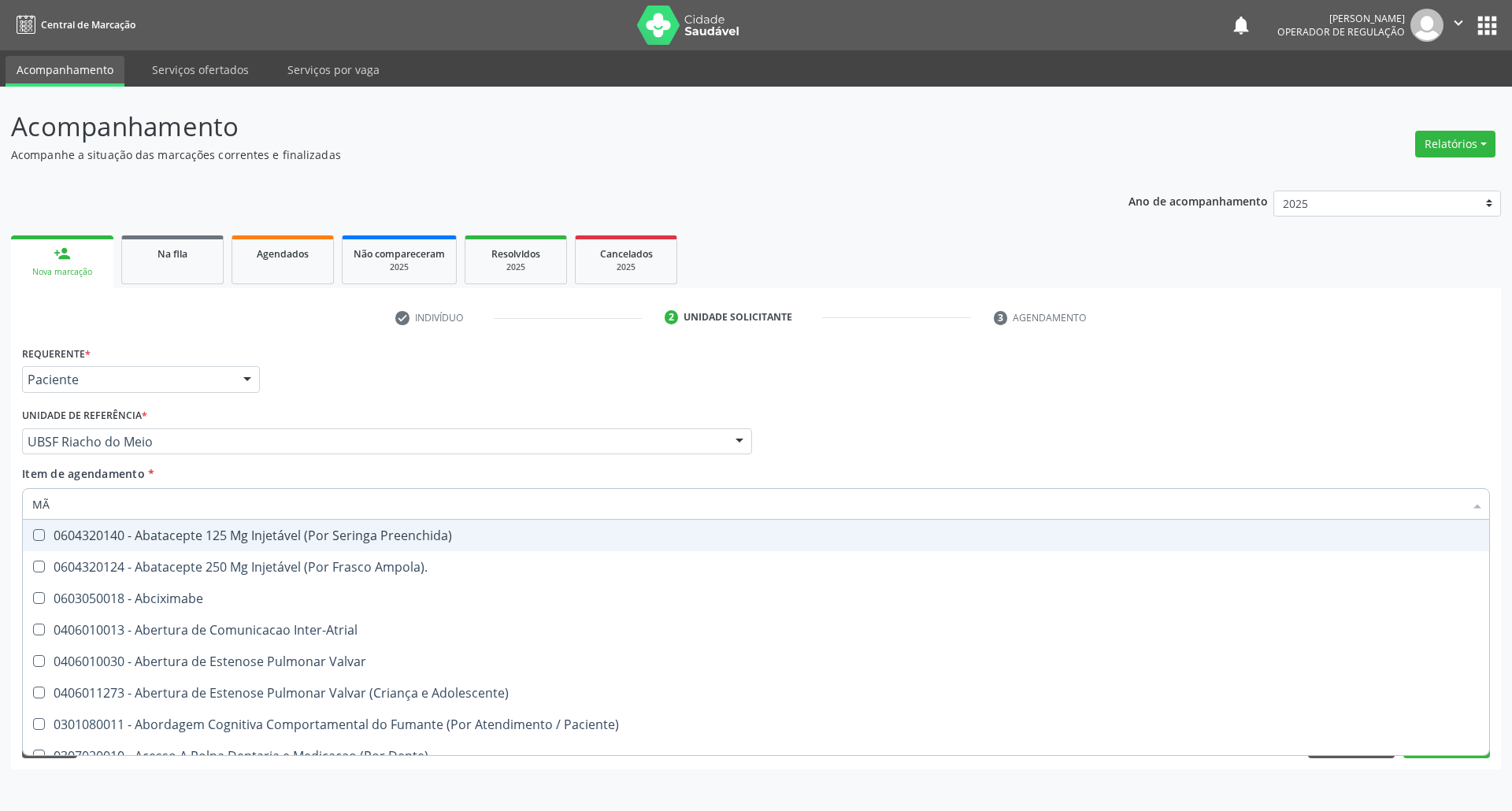
type input "MÃO"
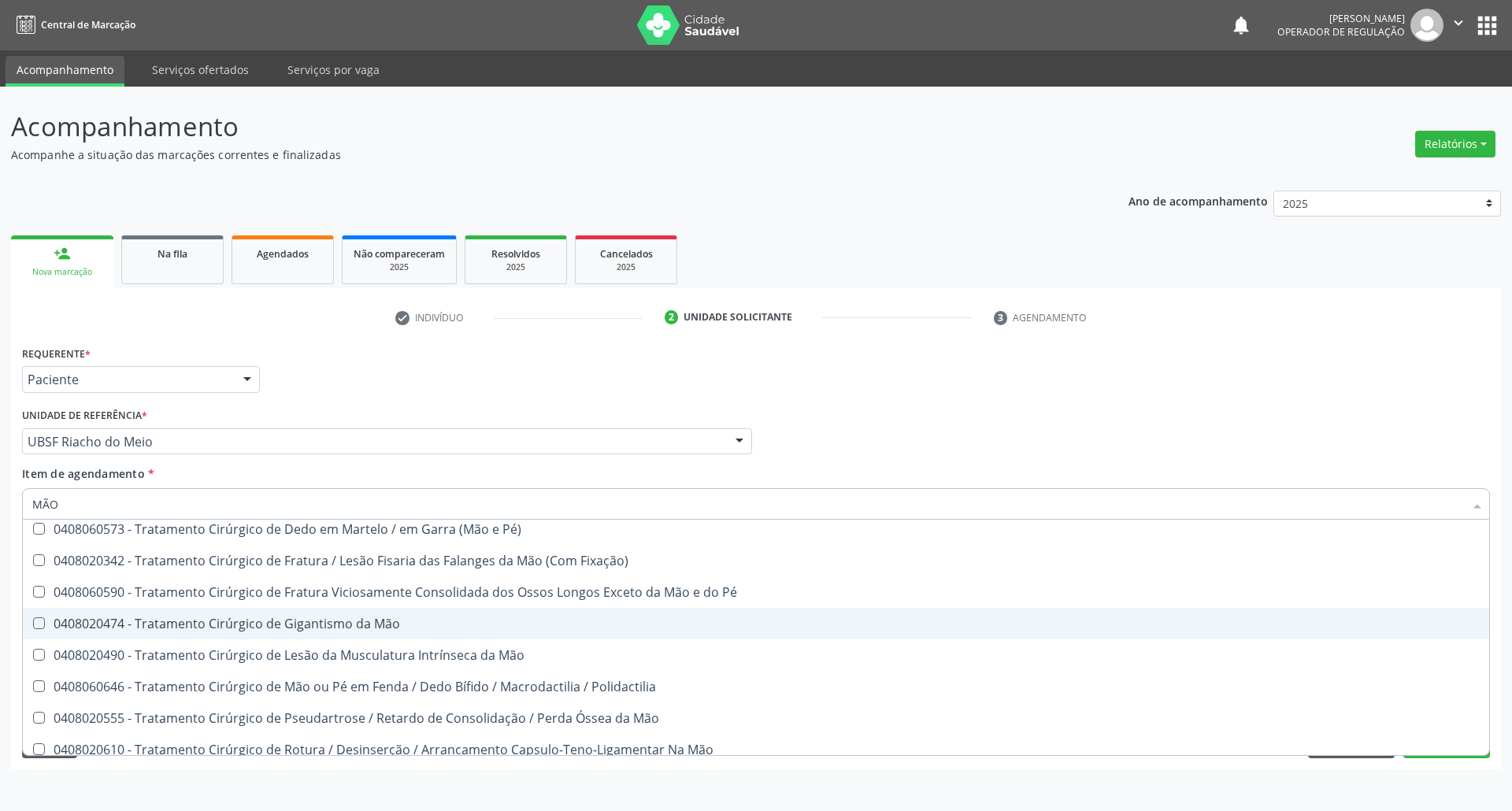
scroll to position [835, 0]
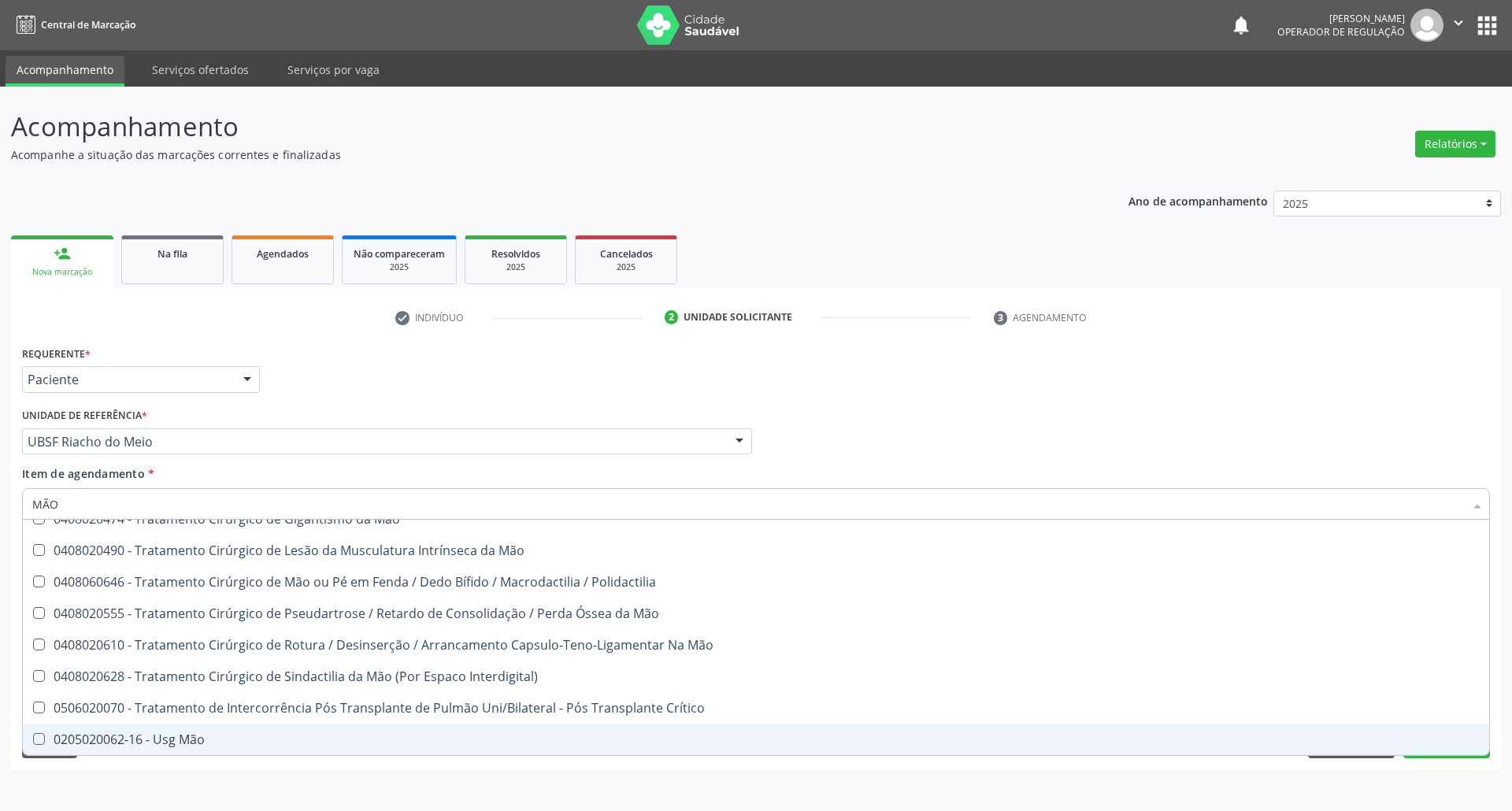
click at [272, 729] on span "0205020062-16 - Usg Mão" at bounding box center [756, 739] width 1466 height 32
checkbox Mão "true"
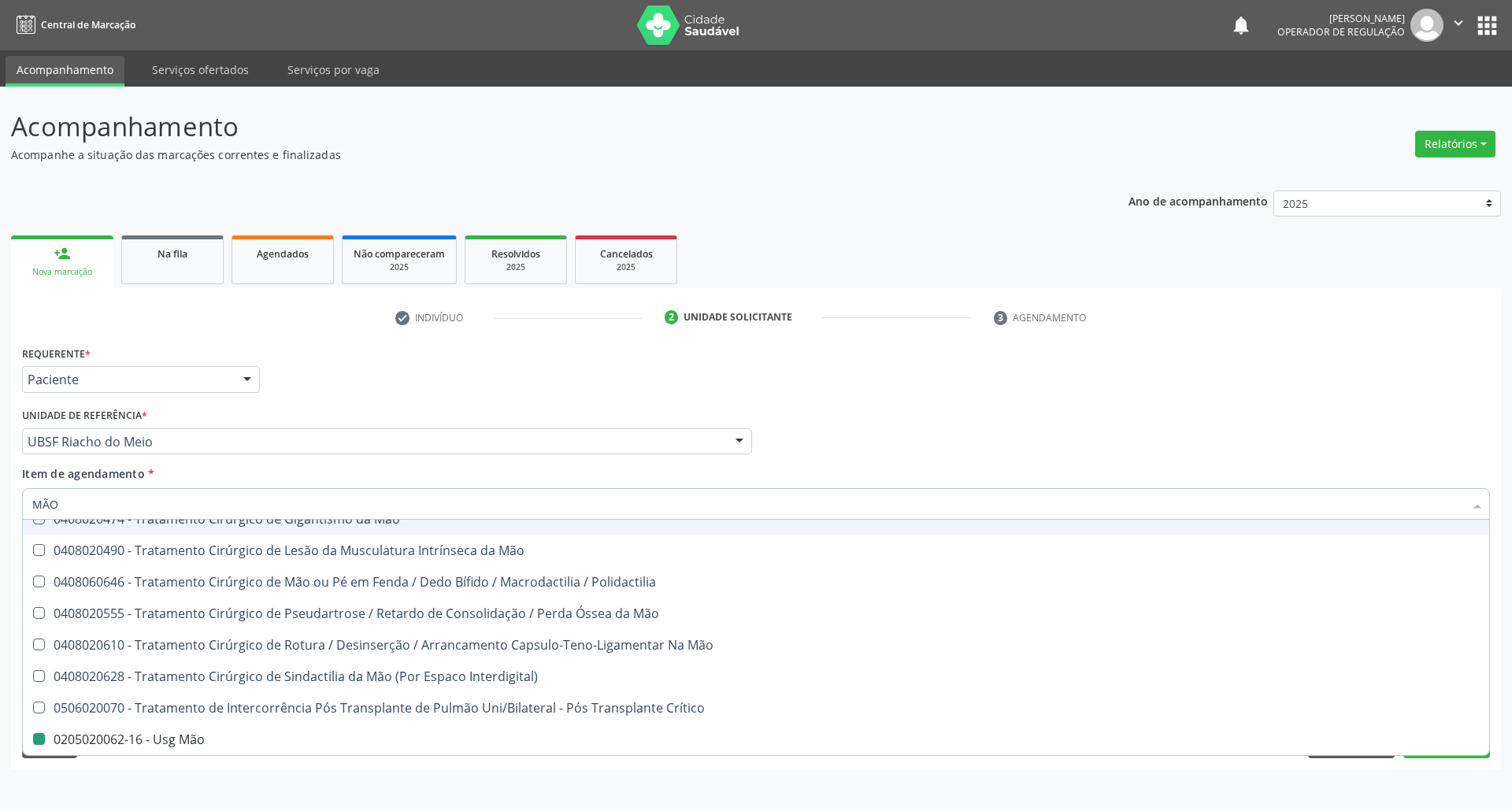
click at [787, 351] on div "Requerente * Paciente Profissional de Saúde Paciente Nenhum resultado encontrad…" at bounding box center [756, 372] width 1476 height 61
checkbox Pé\) "true"
checkbox Mão "false"
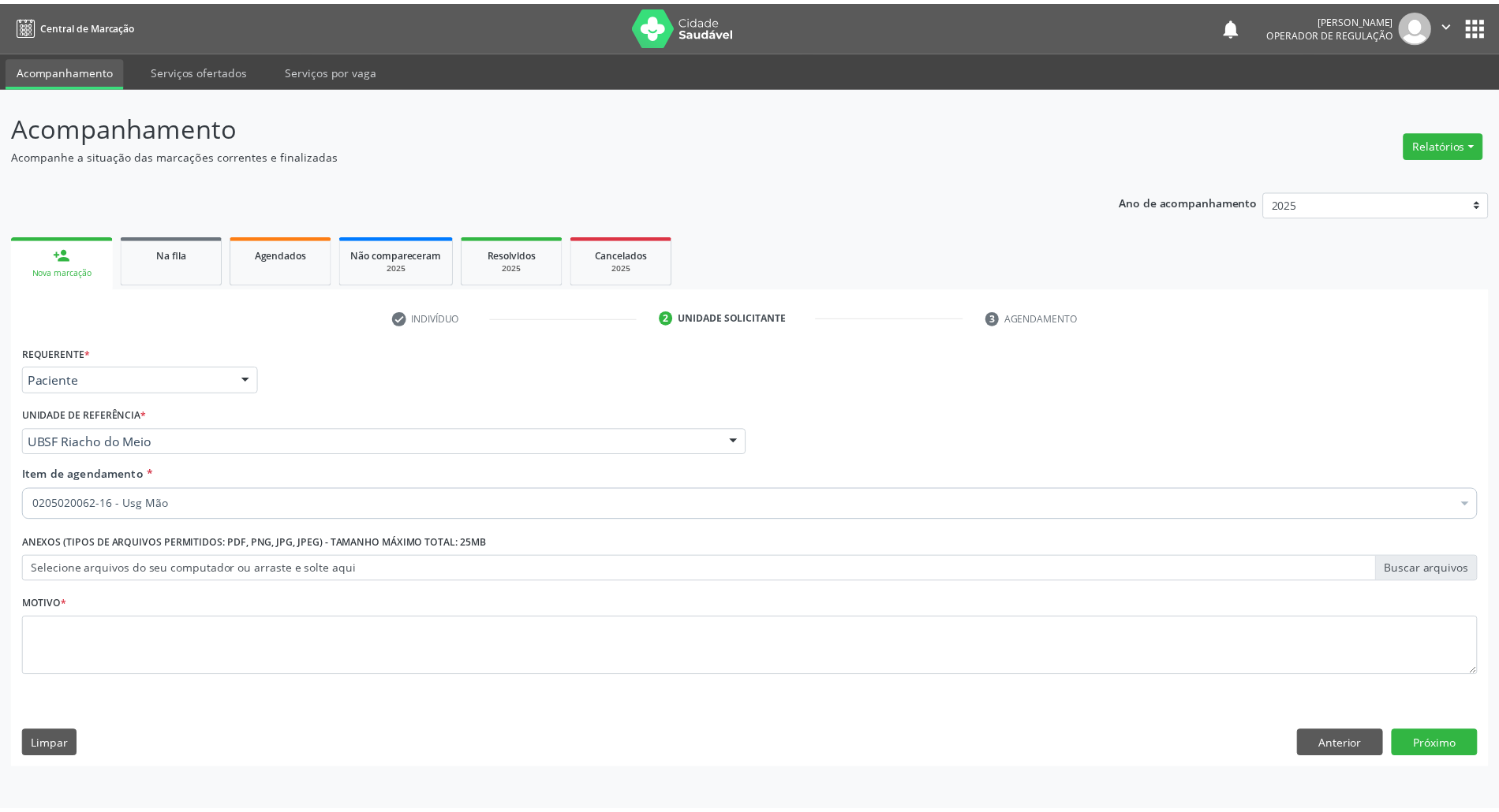
scroll to position [0, 0]
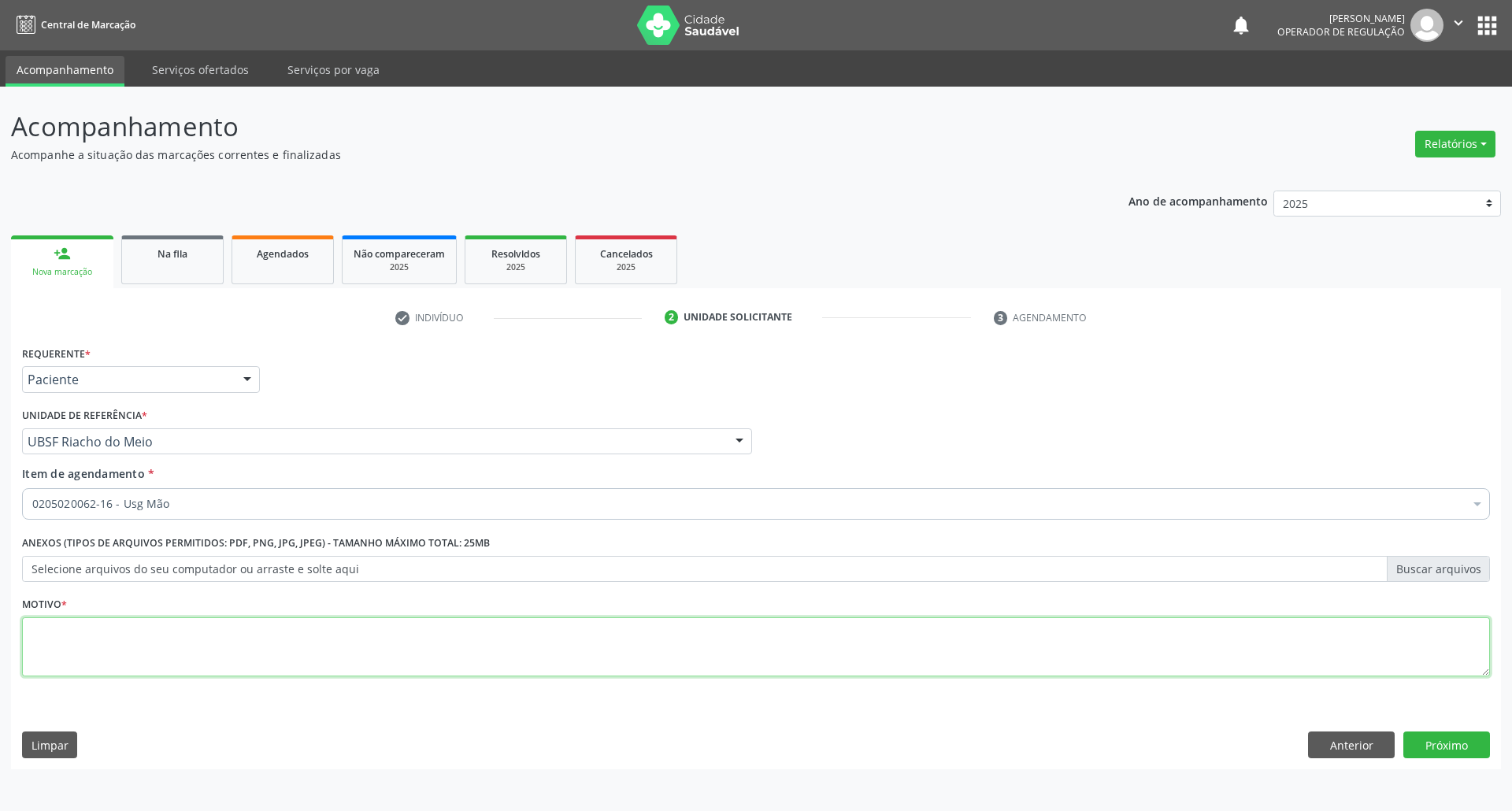
click at [262, 624] on textarea at bounding box center [756, 647] width 1468 height 60
type textarea "ROTINA"
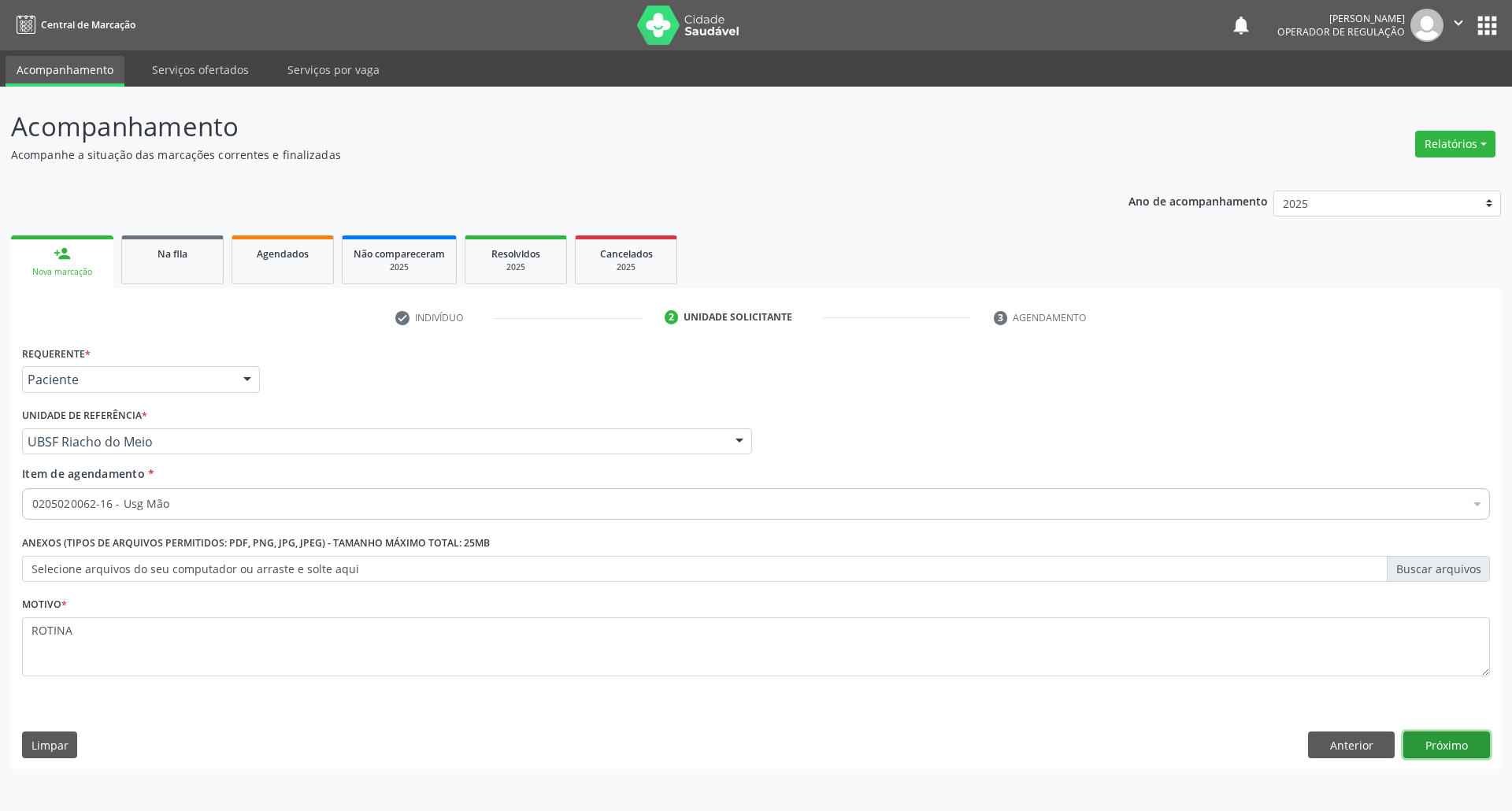
click button "Próximo" at bounding box center [1447, 745] width 86 height 27
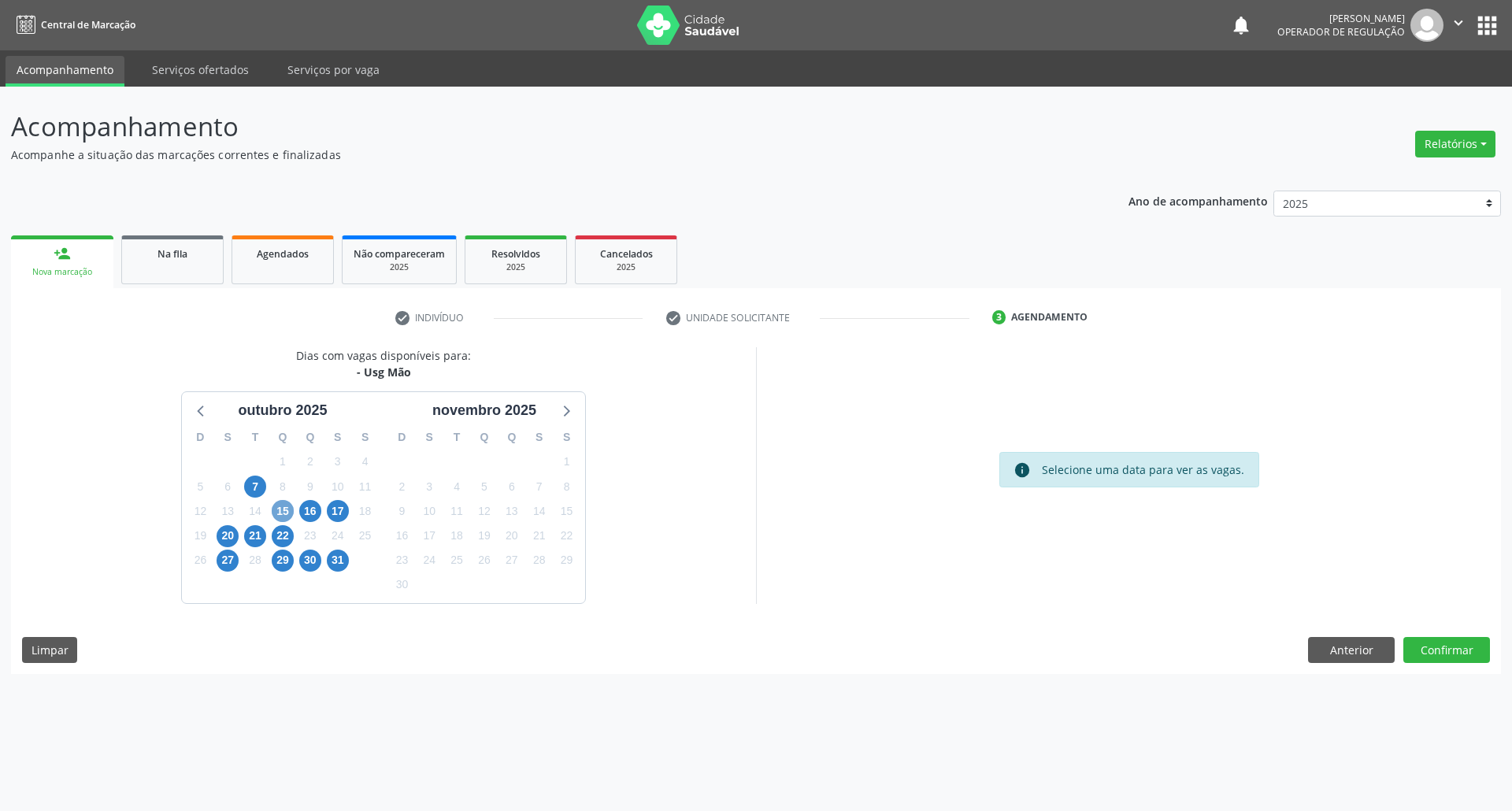
click at [285, 514] on span "15" at bounding box center [282, 511] width 22 height 22
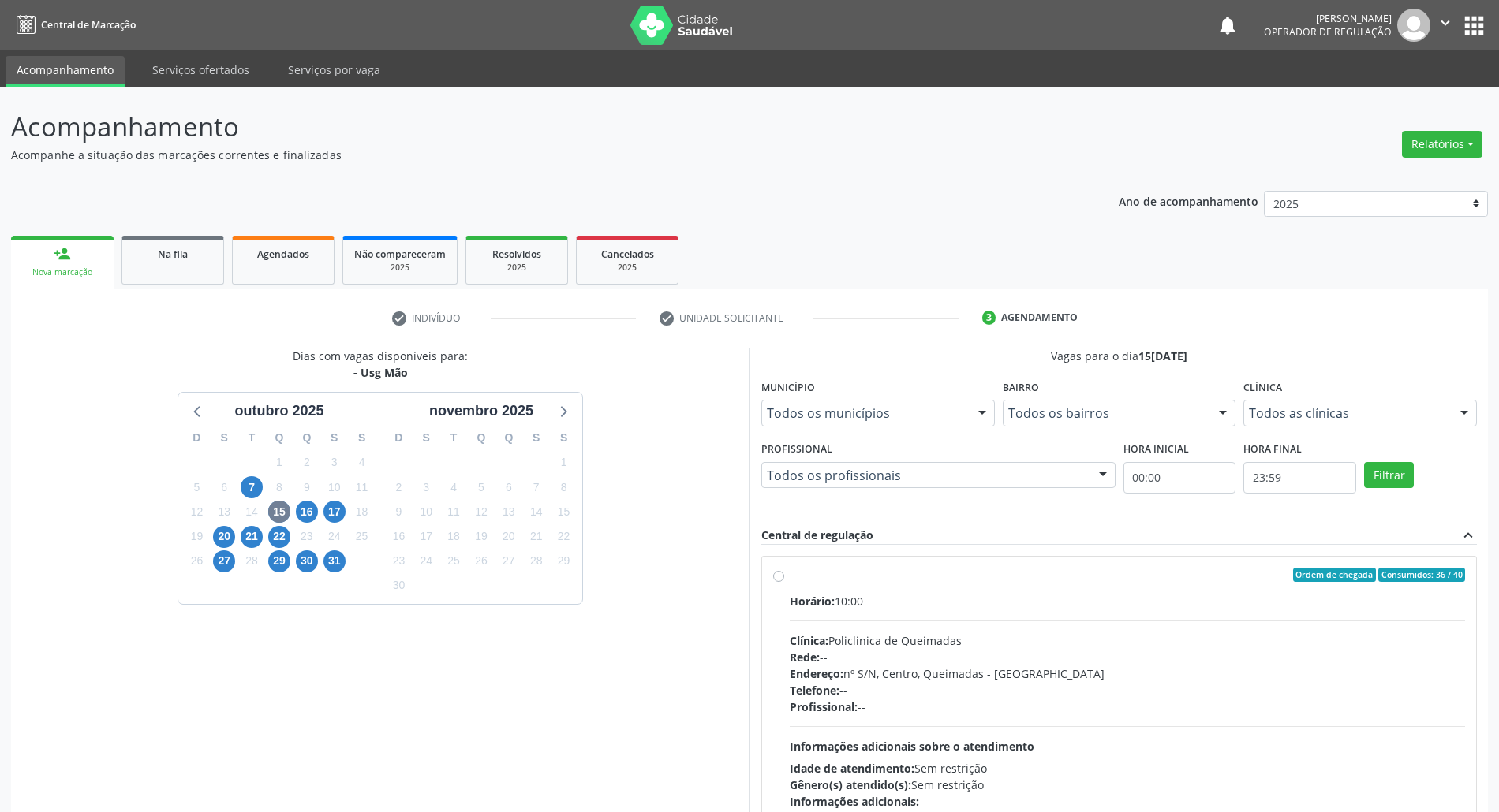
click at [873, 647] on div "Clínica: Policlinica de Queimadas" at bounding box center [1127, 641] width 675 height 16
click at [785, 582] on input "Ordem de chegada Consumidos: 36 / 40 Horário: 10:00 Clínica: Policlinica de Que…" at bounding box center [779, 575] width 11 height 14
radio input "true"
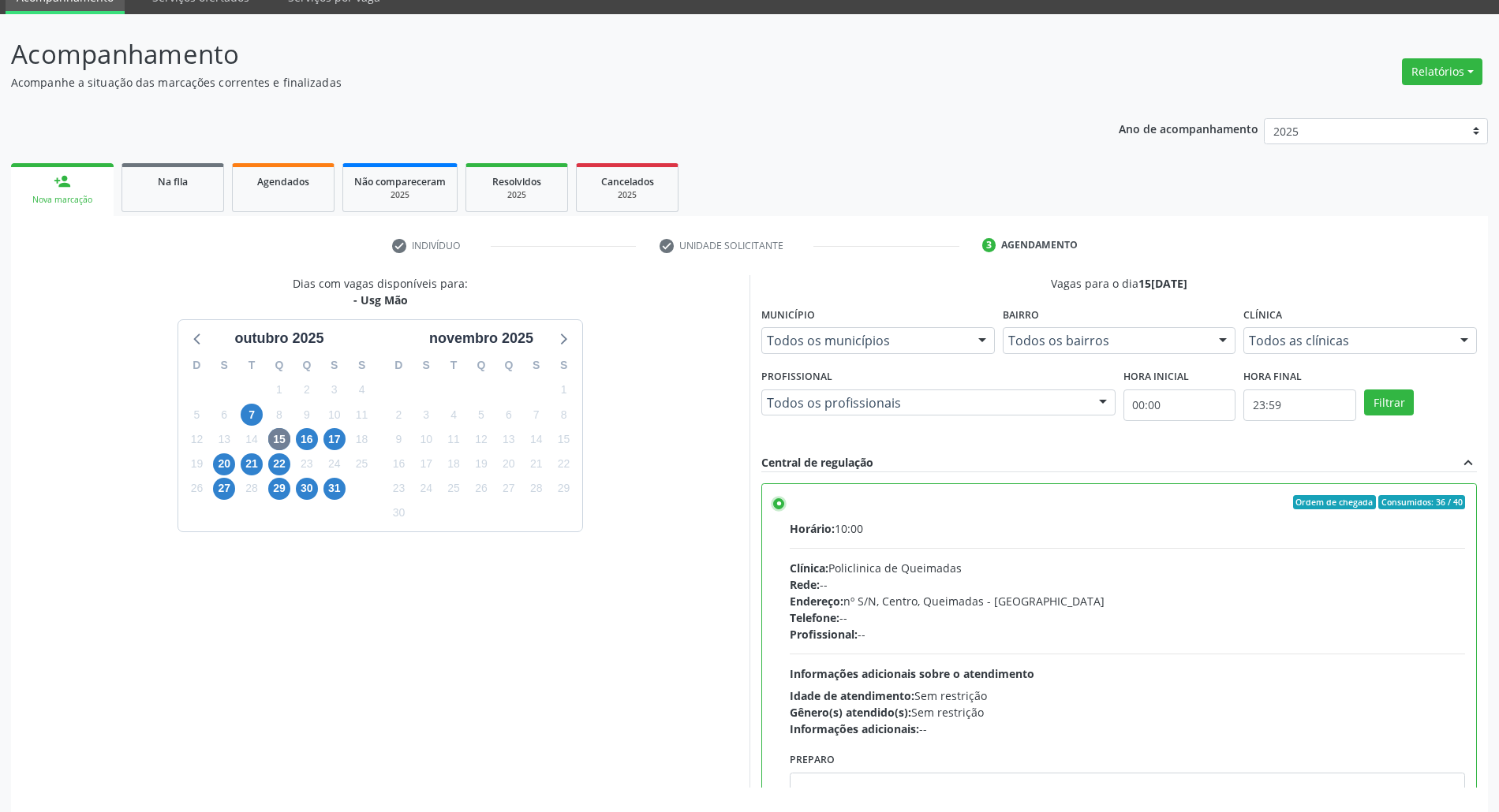
scroll to position [130, 0]
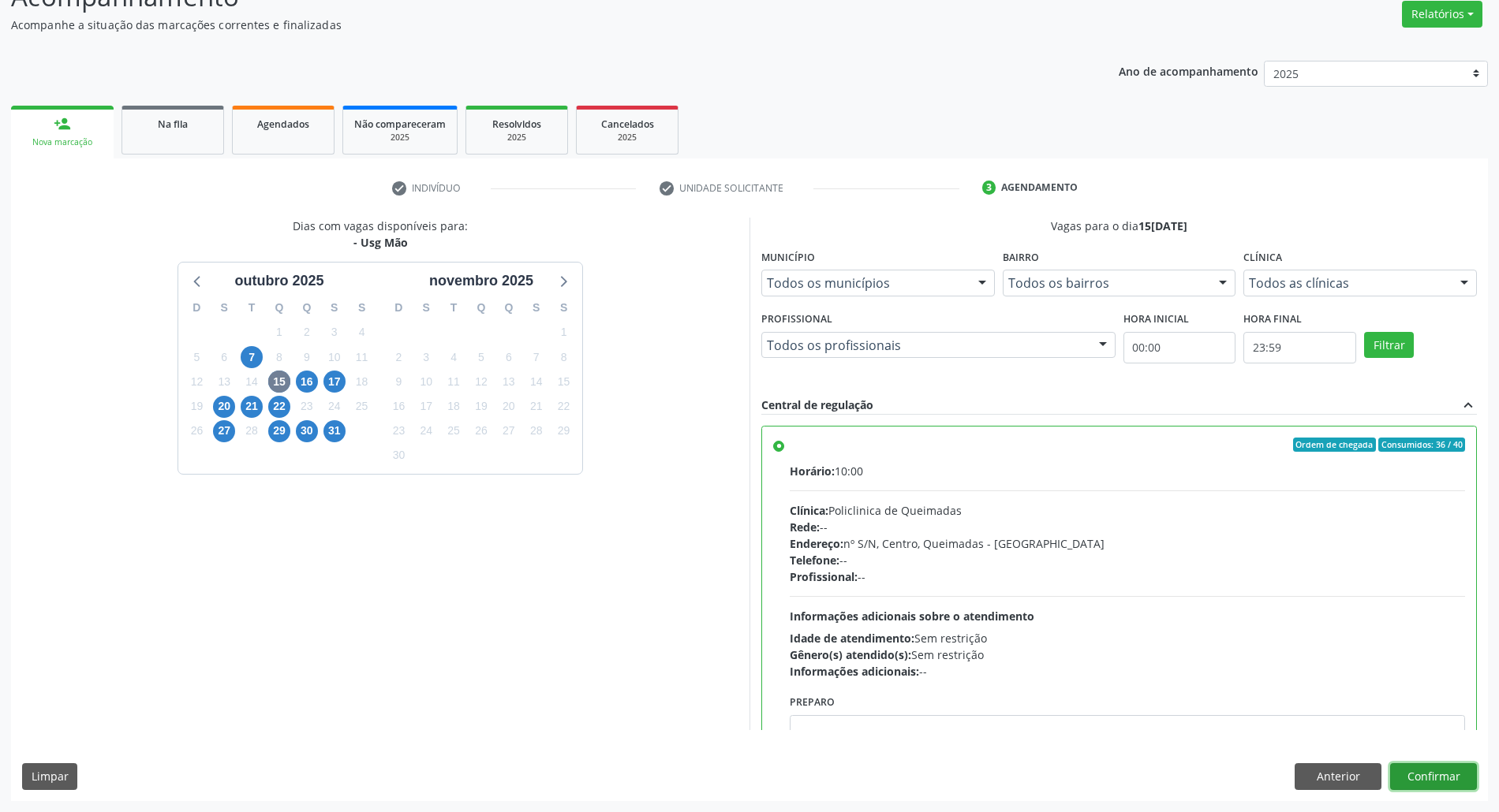
click at [1437, 776] on button "Confirmar" at bounding box center [1434, 776] width 87 height 27
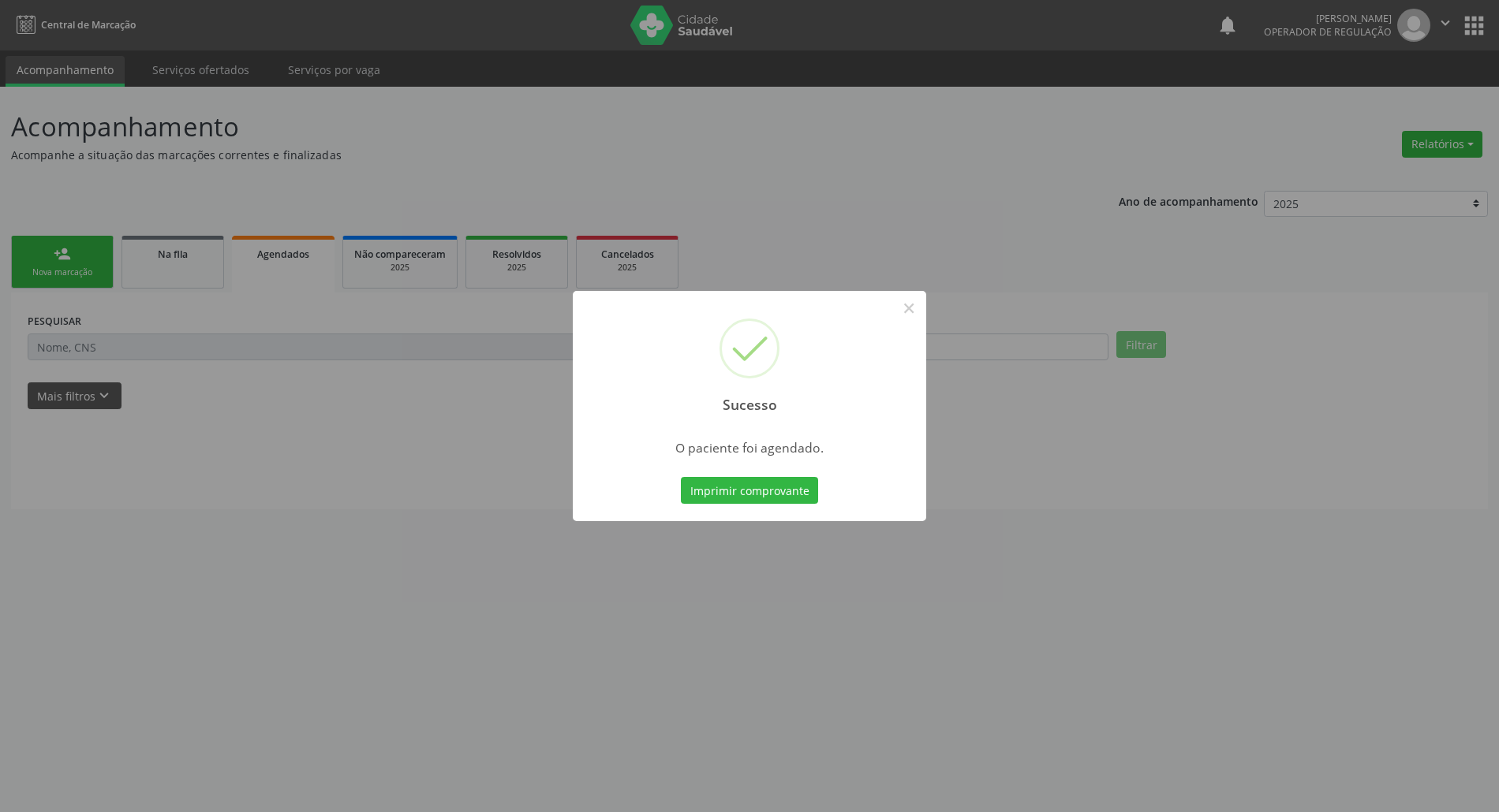
scroll to position [0, 0]
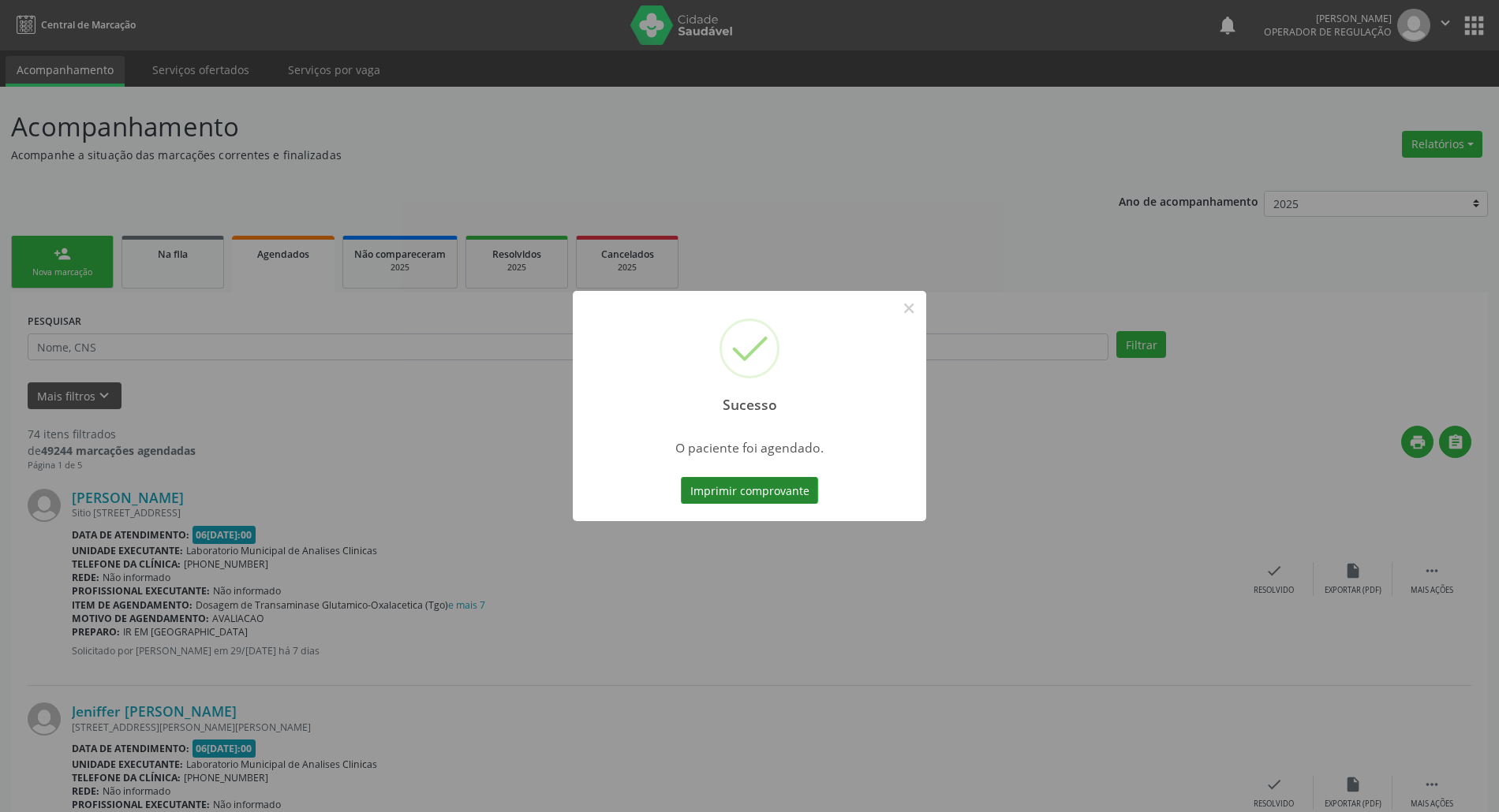
click at [756, 495] on button "Imprimir comprovante" at bounding box center [750, 490] width 137 height 27
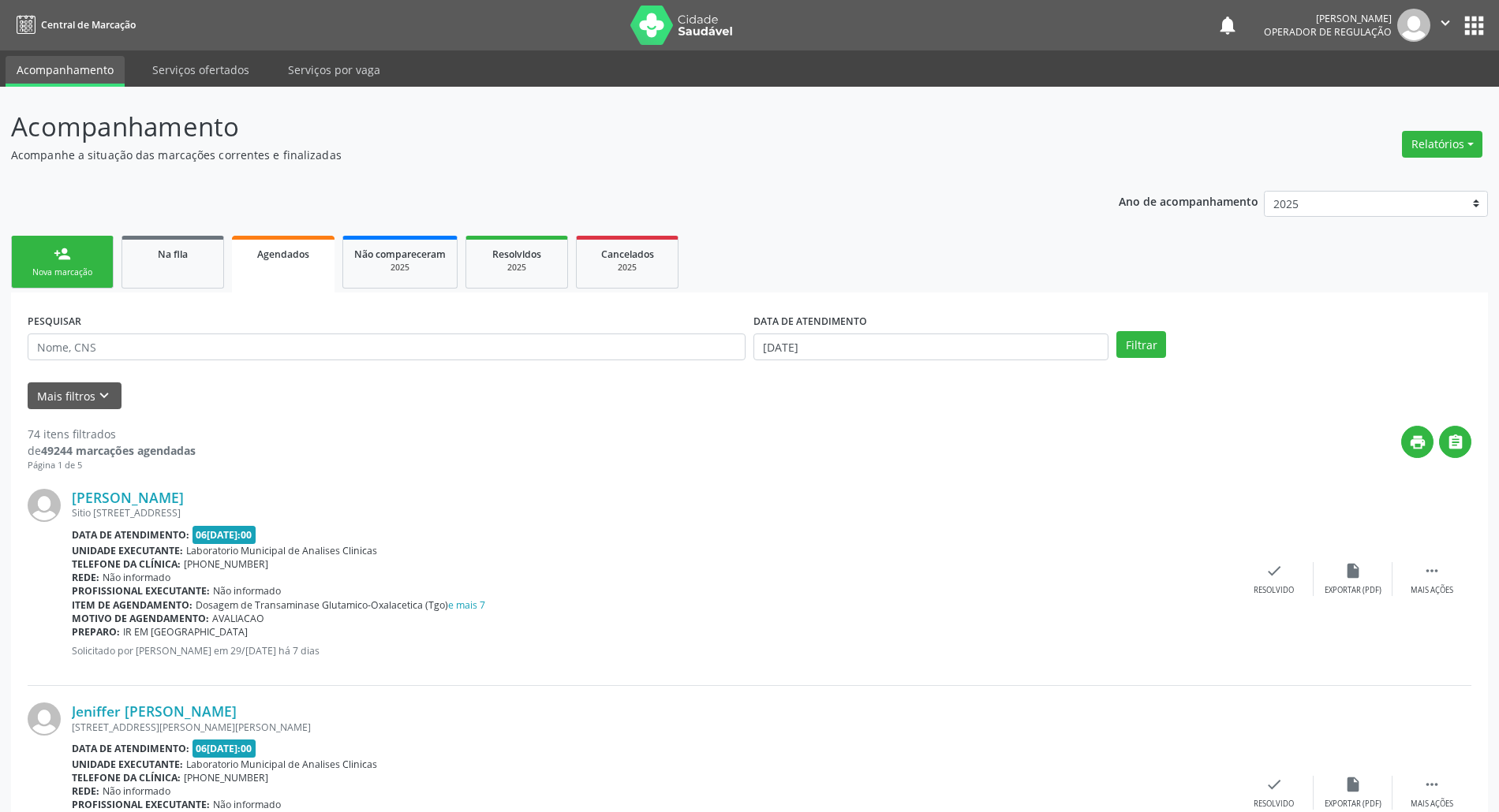
click at [79, 269] on div "Nova marcação" at bounding box center [62, 273] width 79 height 11
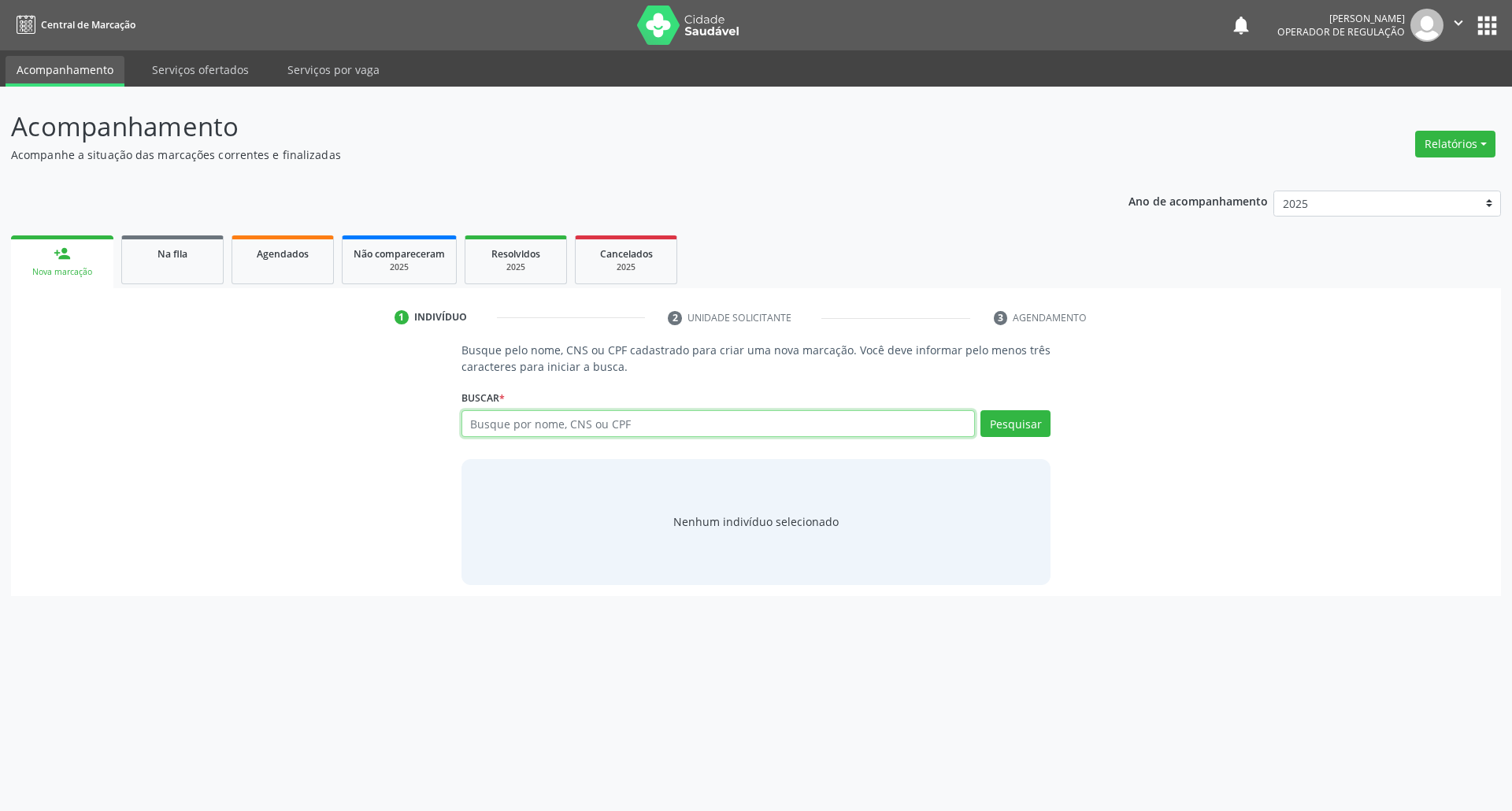
click at [554, 412] on input "text" at bounding box center [718, 423] width 514 height 27
type input "700209903573130"
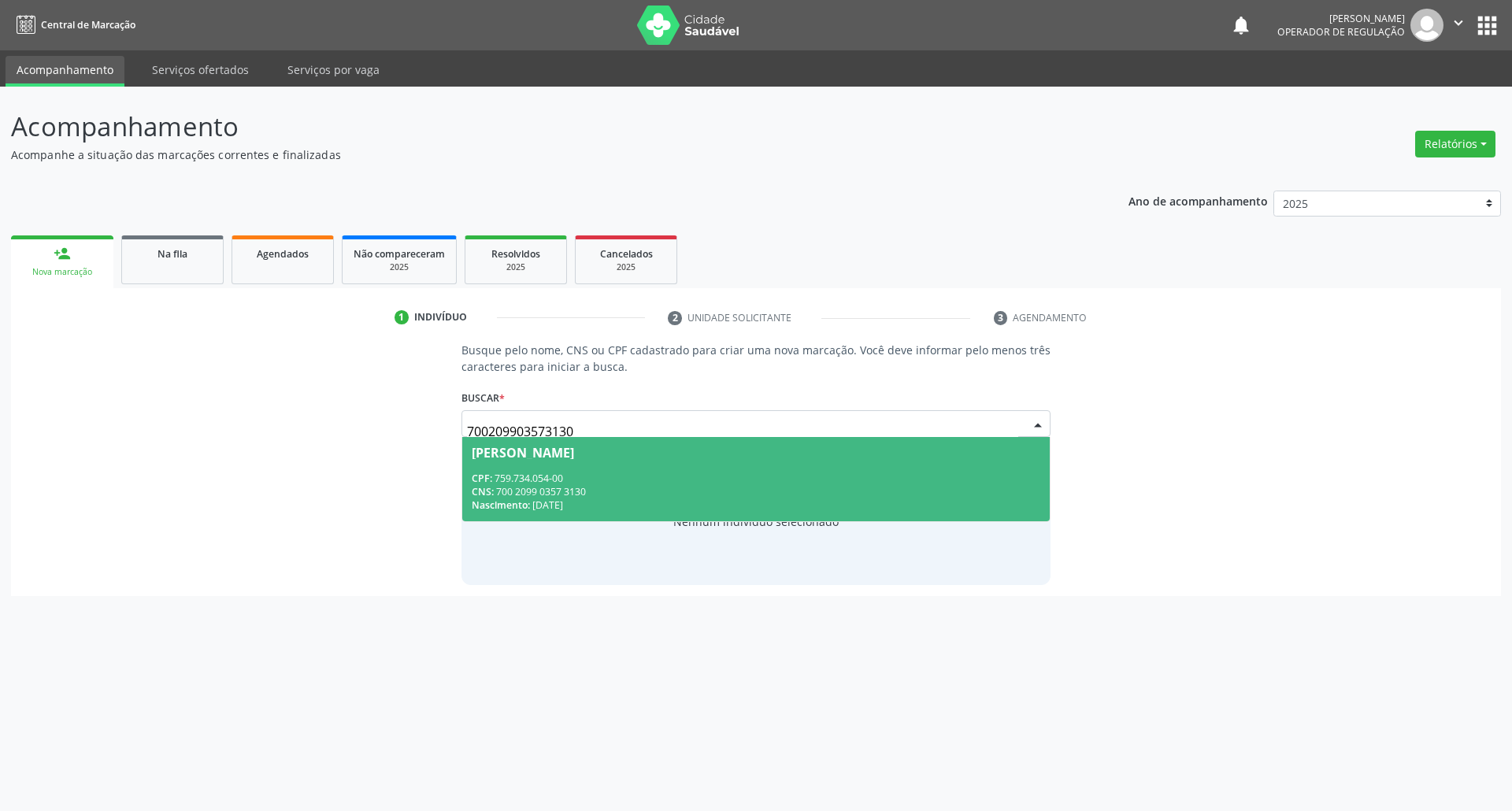
click at [791, 427] on input "700209903573130" at bounding box center [743, 431] width 552 height 32
click at [713, 495] on div "CNS: 700 2099 0357 3130" at bounding box center [756, 491] width 570 height 13
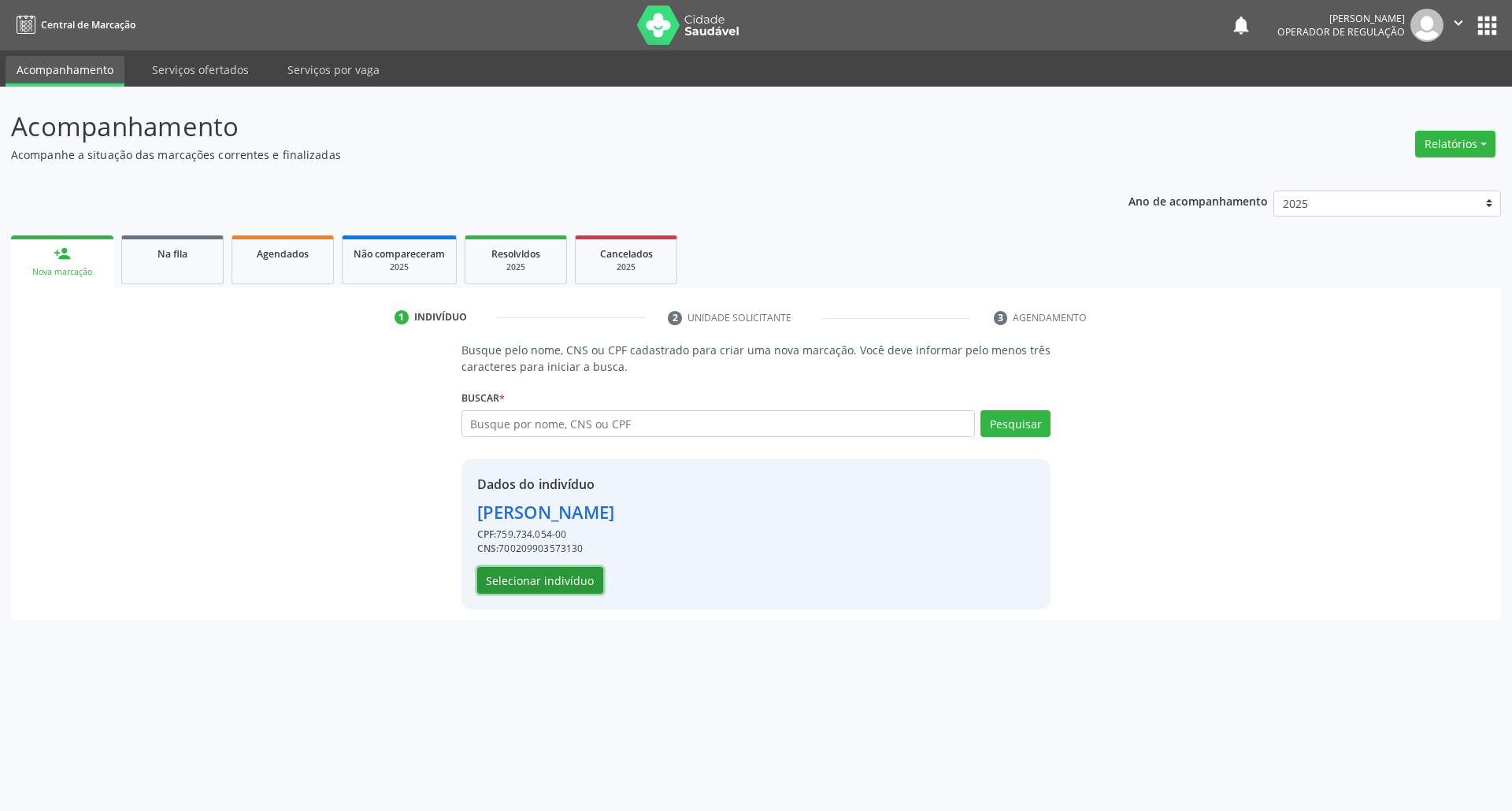
click at [527, 580] on button "Selecionar indivíduo" at bounding box center [540, 580] width 126 height 27
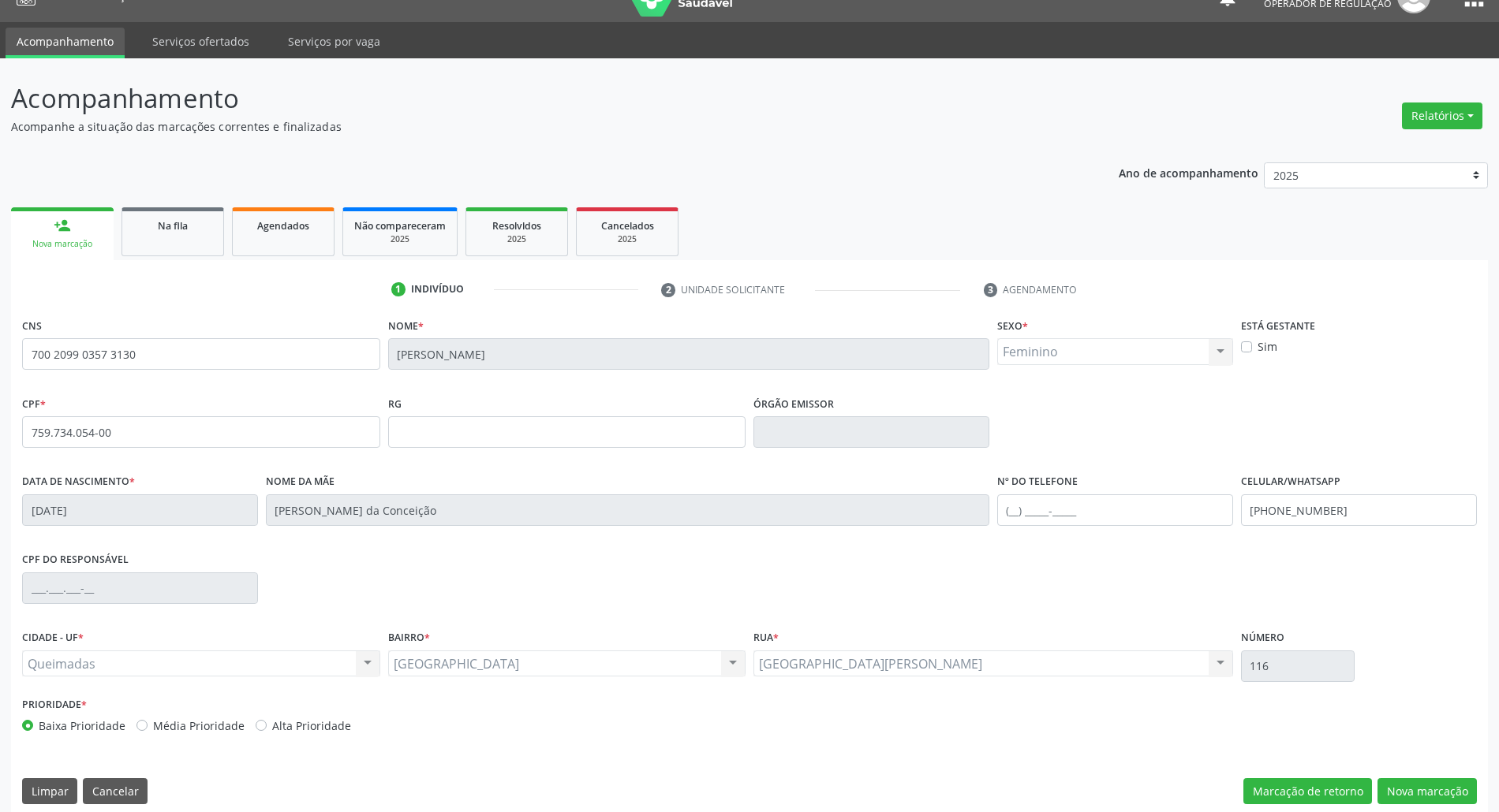
scroll to position [42, 0]
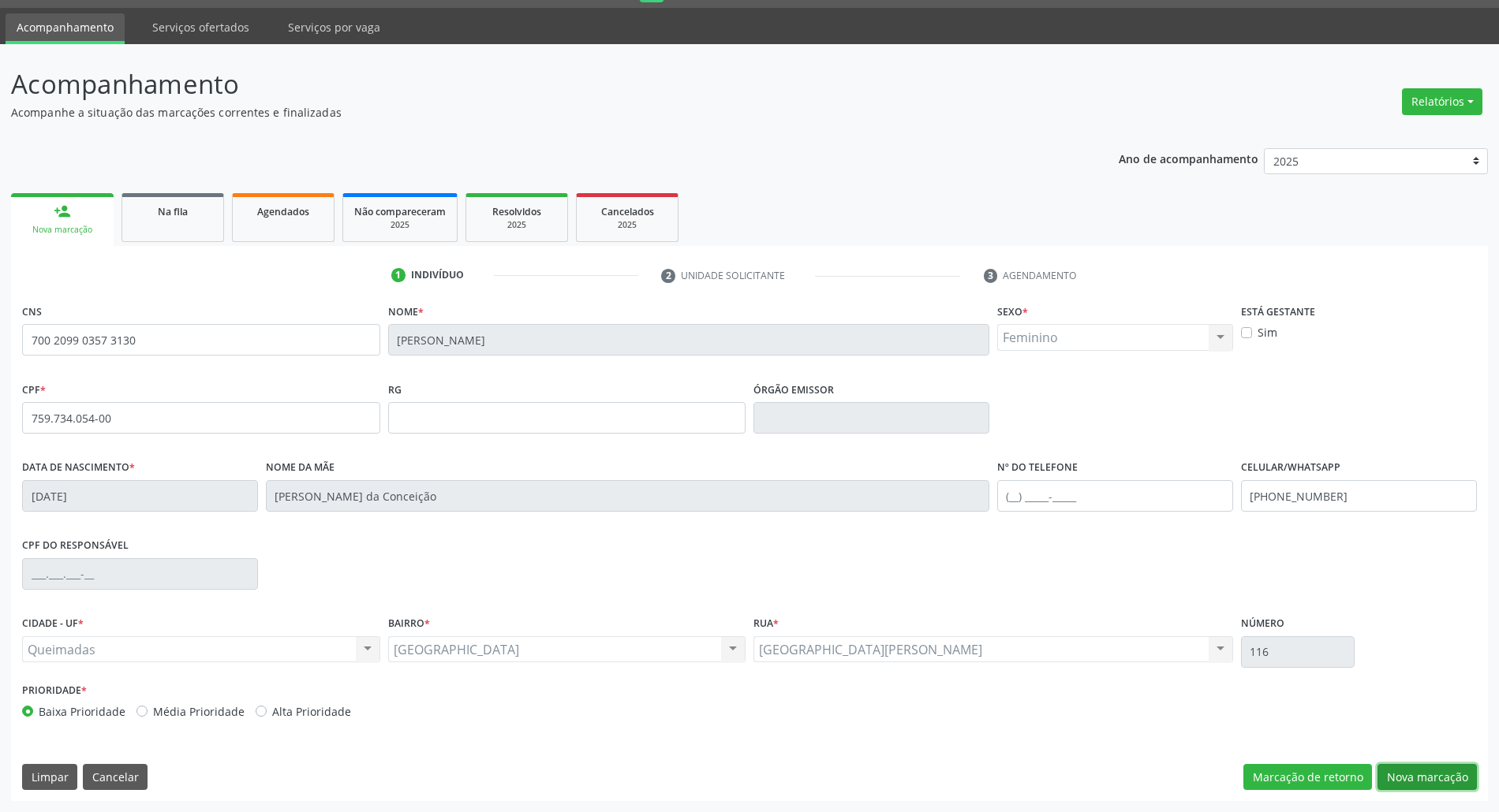
click at [1416, 770] on button "Nova marcação" at bounding box center [1427, 777] width 100 height 27
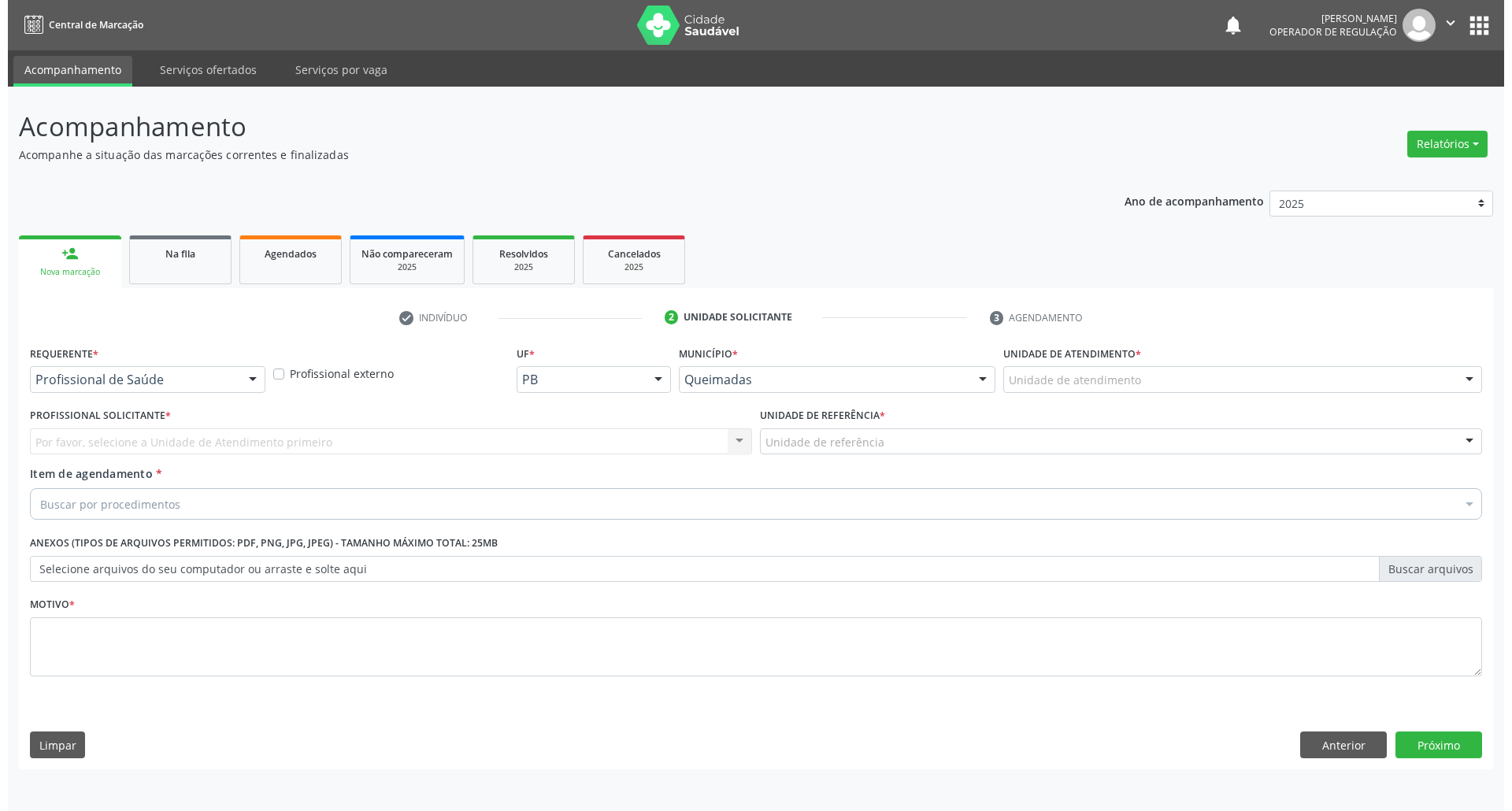
scroll to position [0, 0]
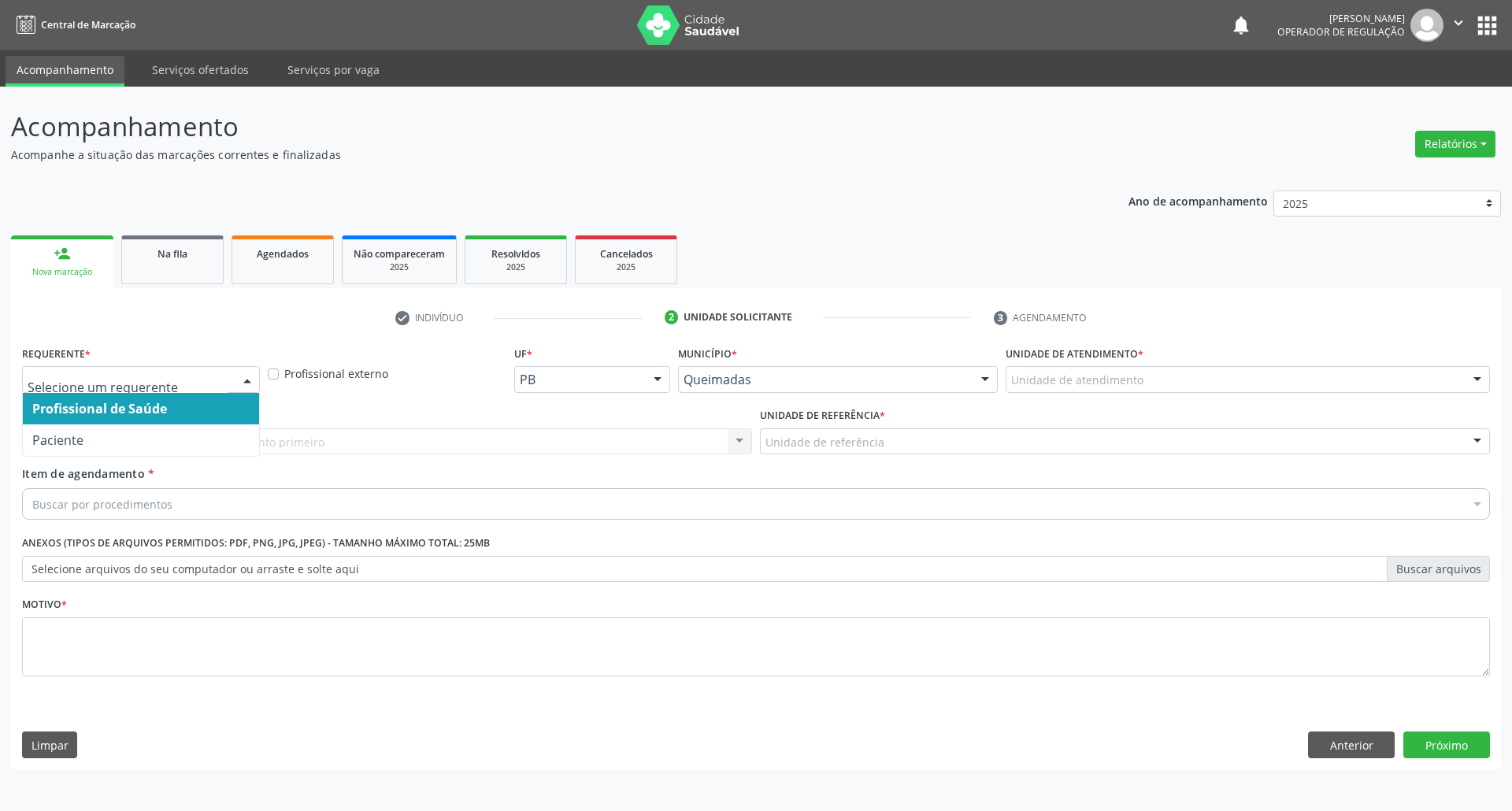
drag, startPoint x: 219, startPoint y: 372, endPoint x: 212, endPoint y: 421, distance: 49.5
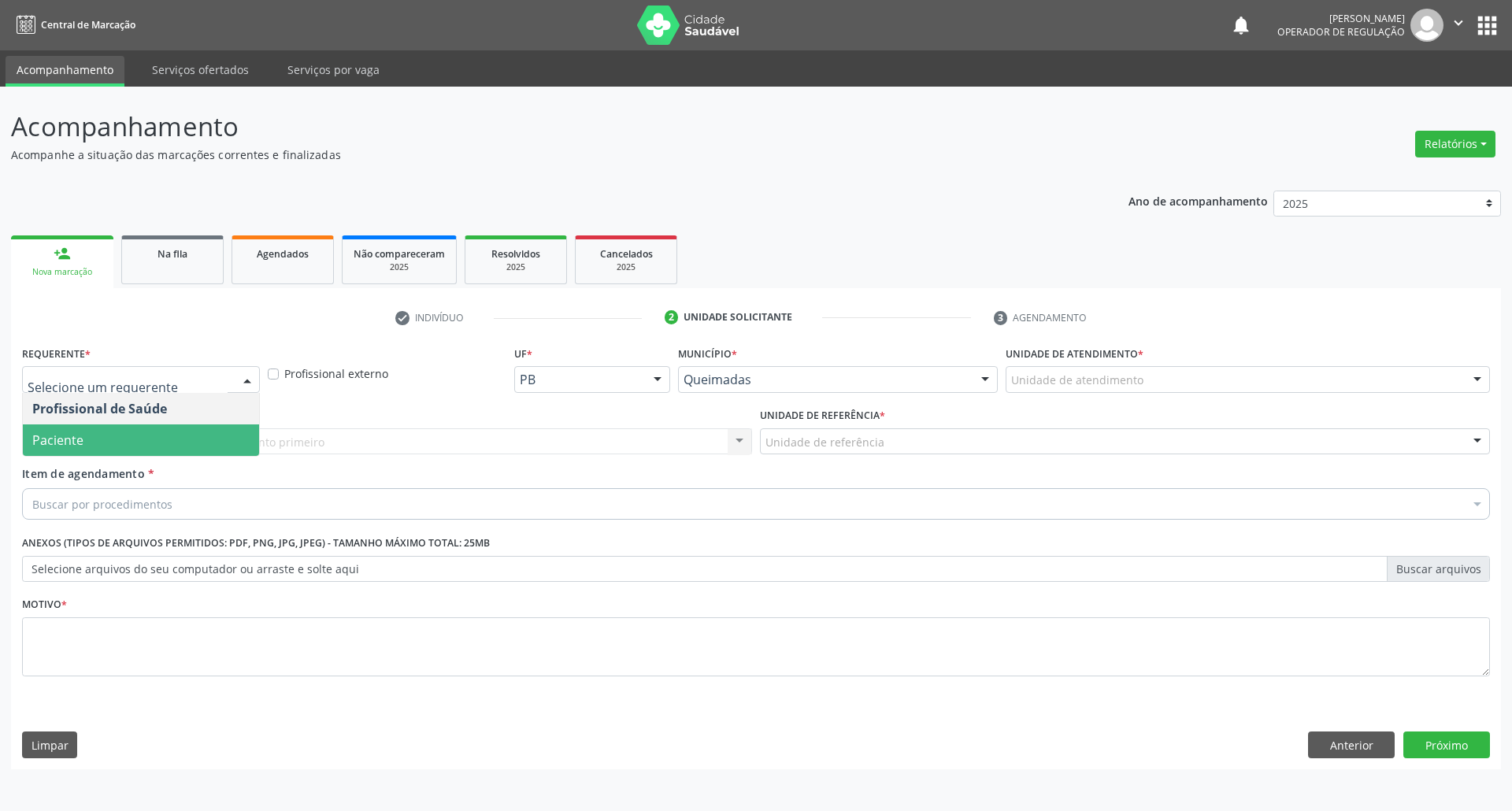
click at [209, 446] on span "Paciente" at bounding box center [141, 440] width 236 height 32
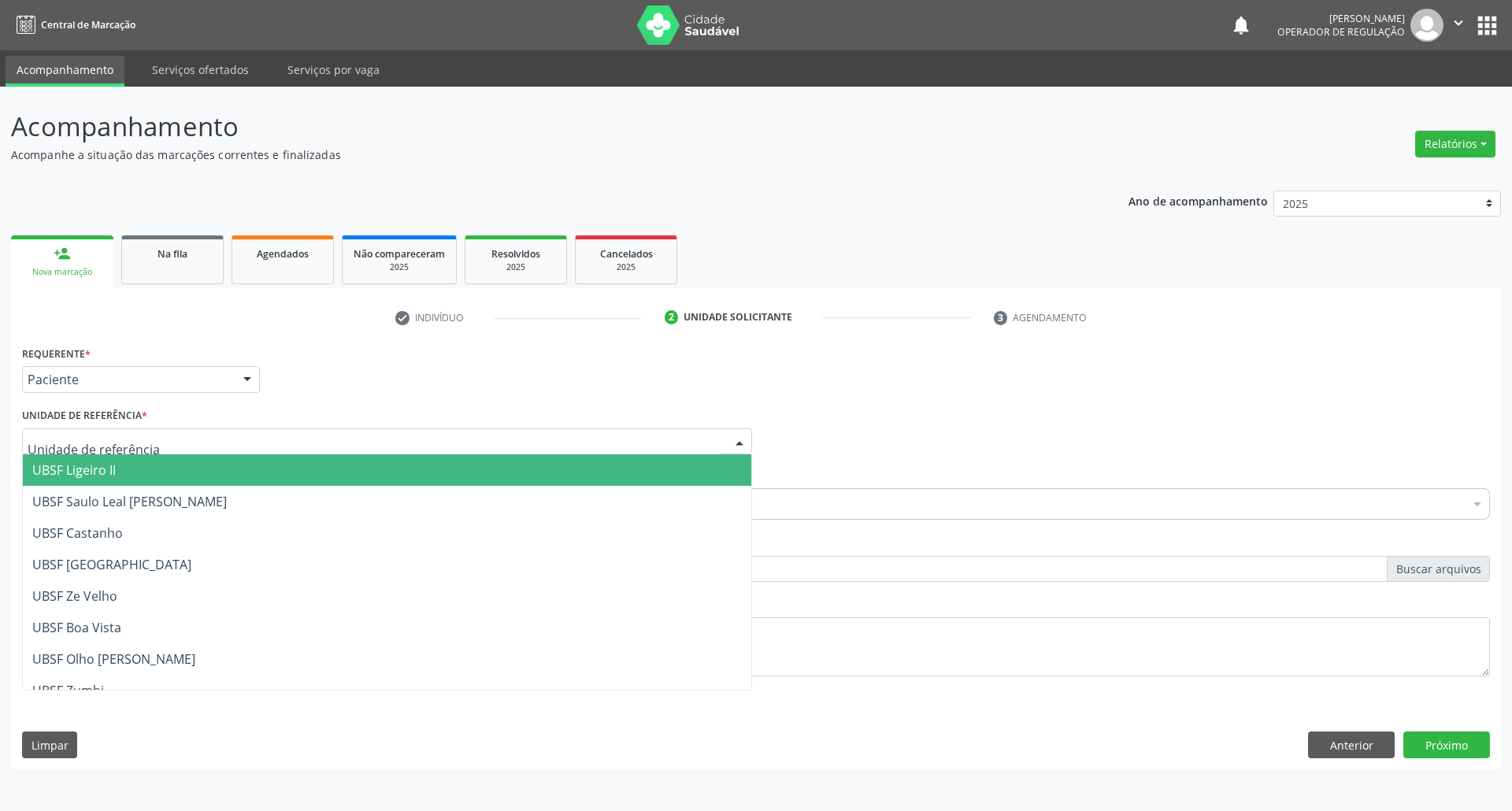
click at [253, 443] on div at bounding box center [387, 442] width 730 height 27
type input "SA"
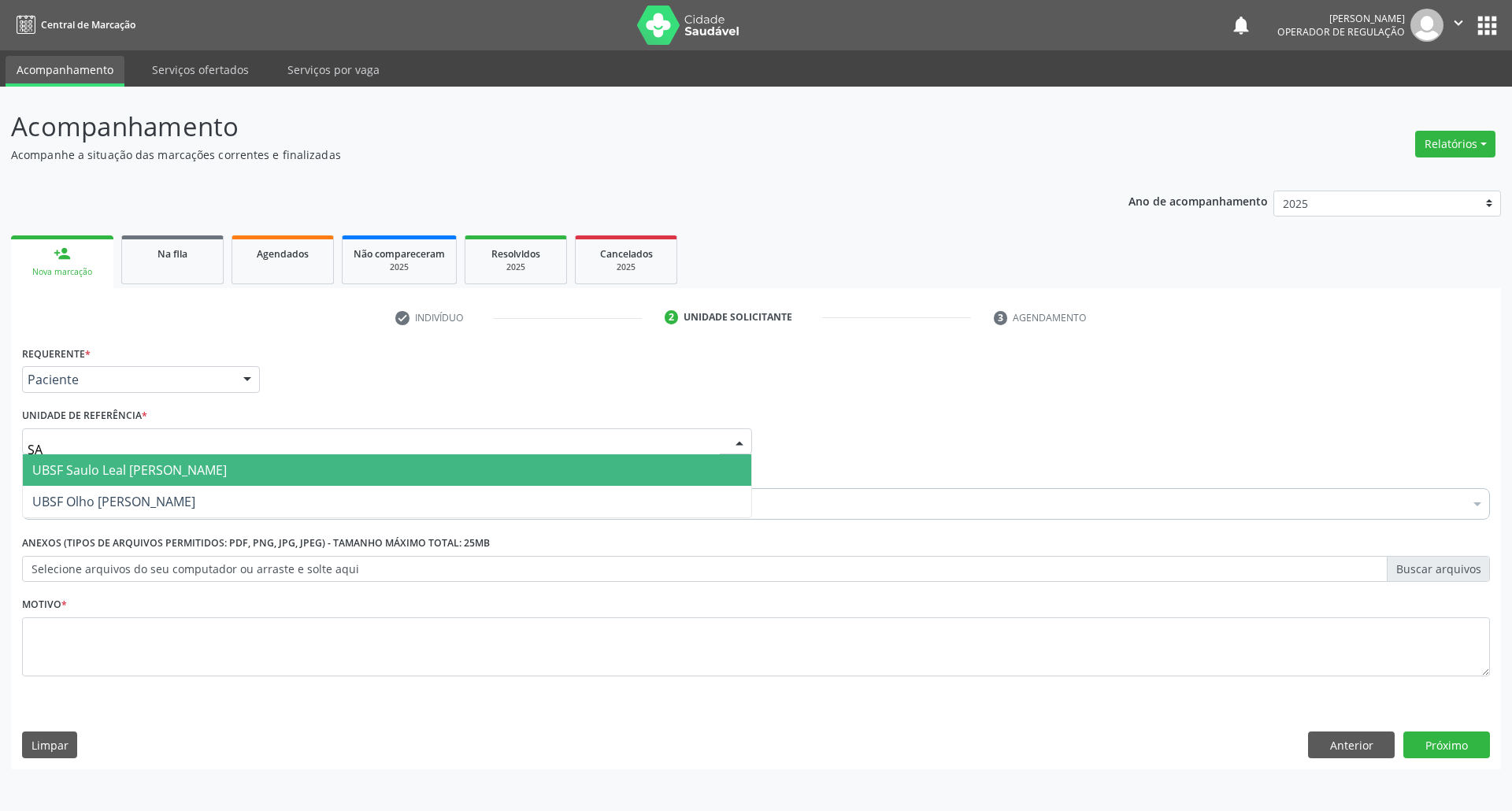
click at [60, 478] on span "UBSF Saulo Leal [PERSON_NAME]" at bounding box center [130, 469] width 195 height 17
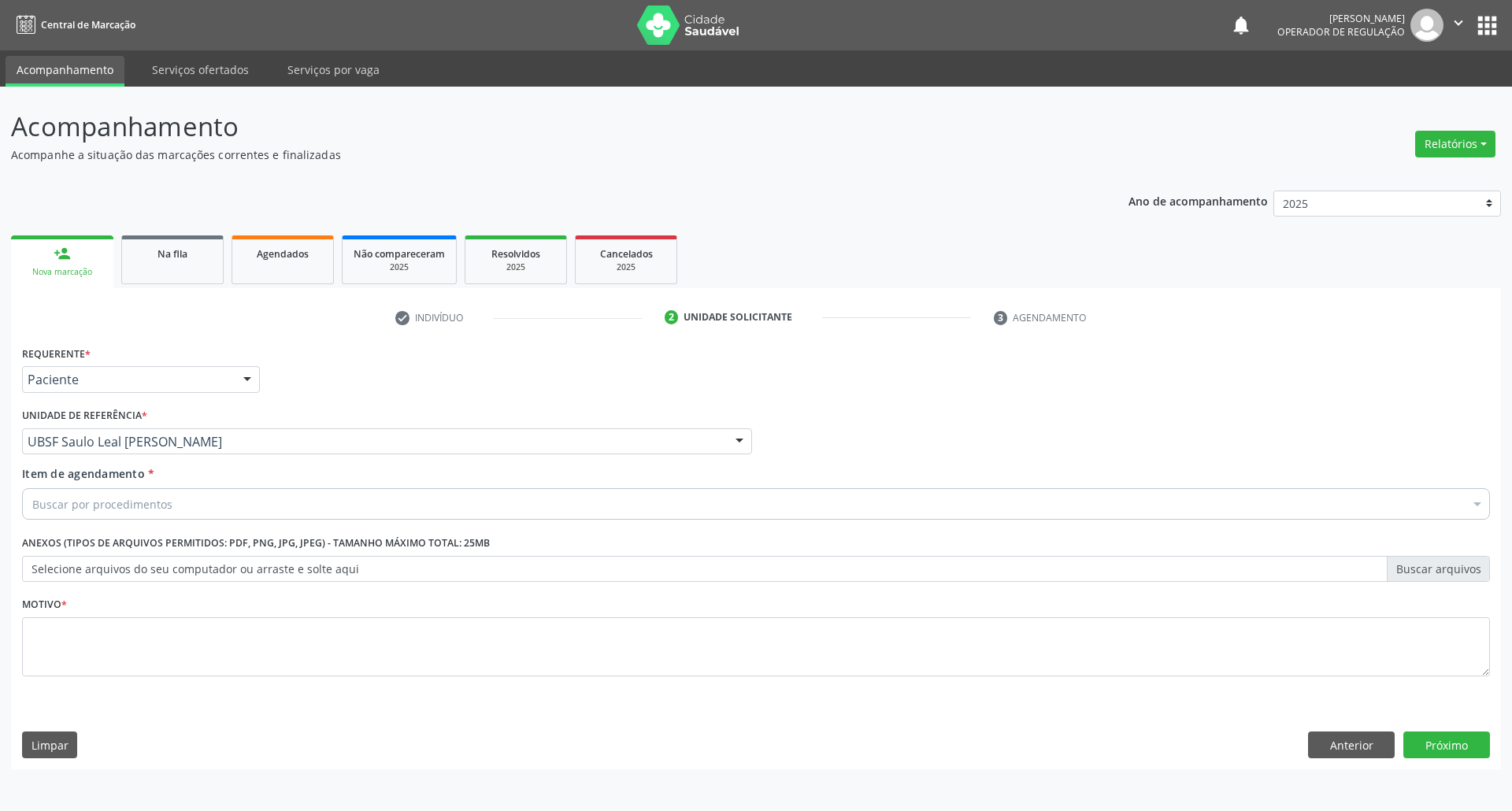
click at [132, 513] on div "Buscar por procedimentos" at bounding box center [756, 504] width 1468 height 32
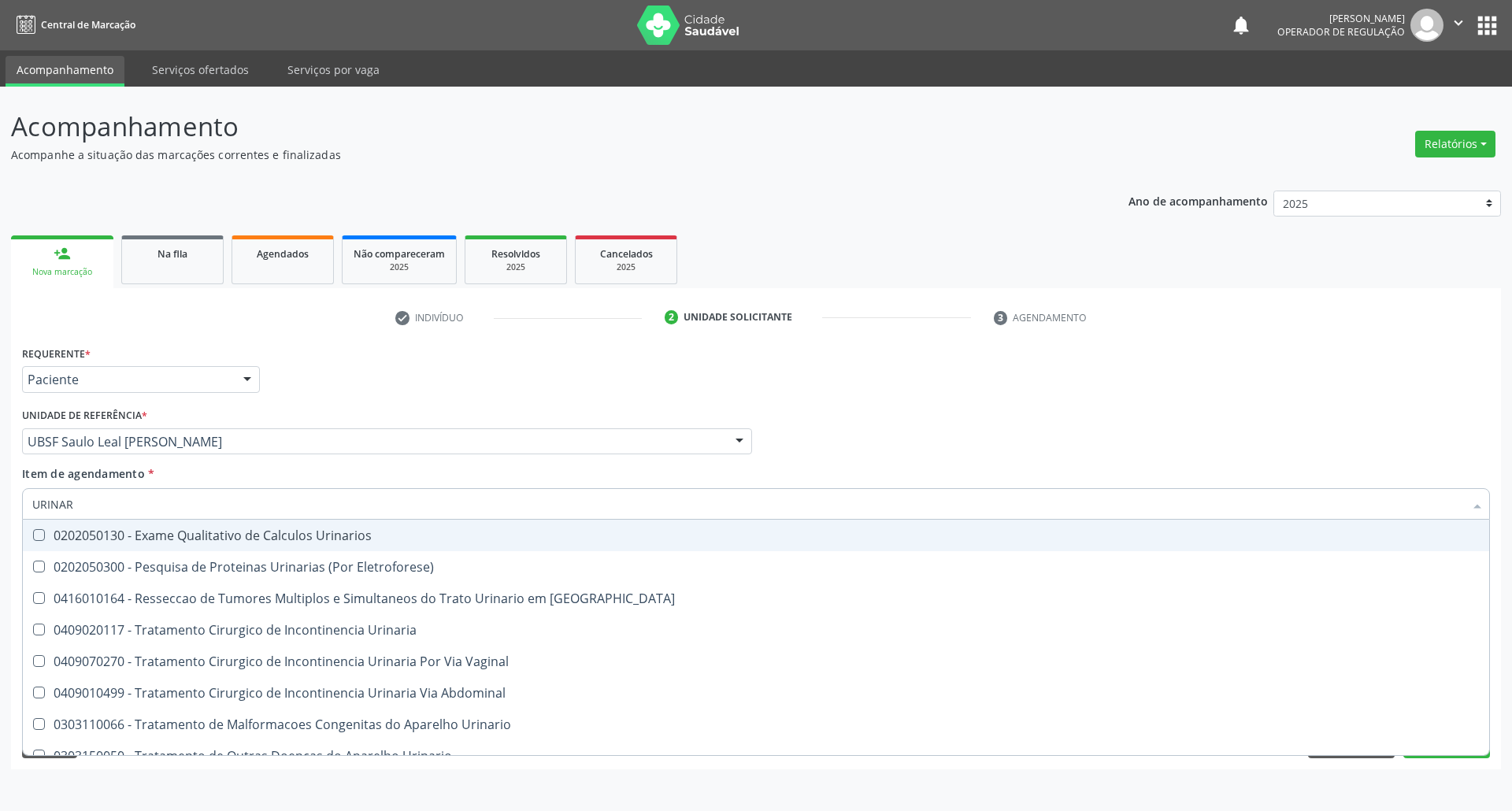
type input "URINARI"
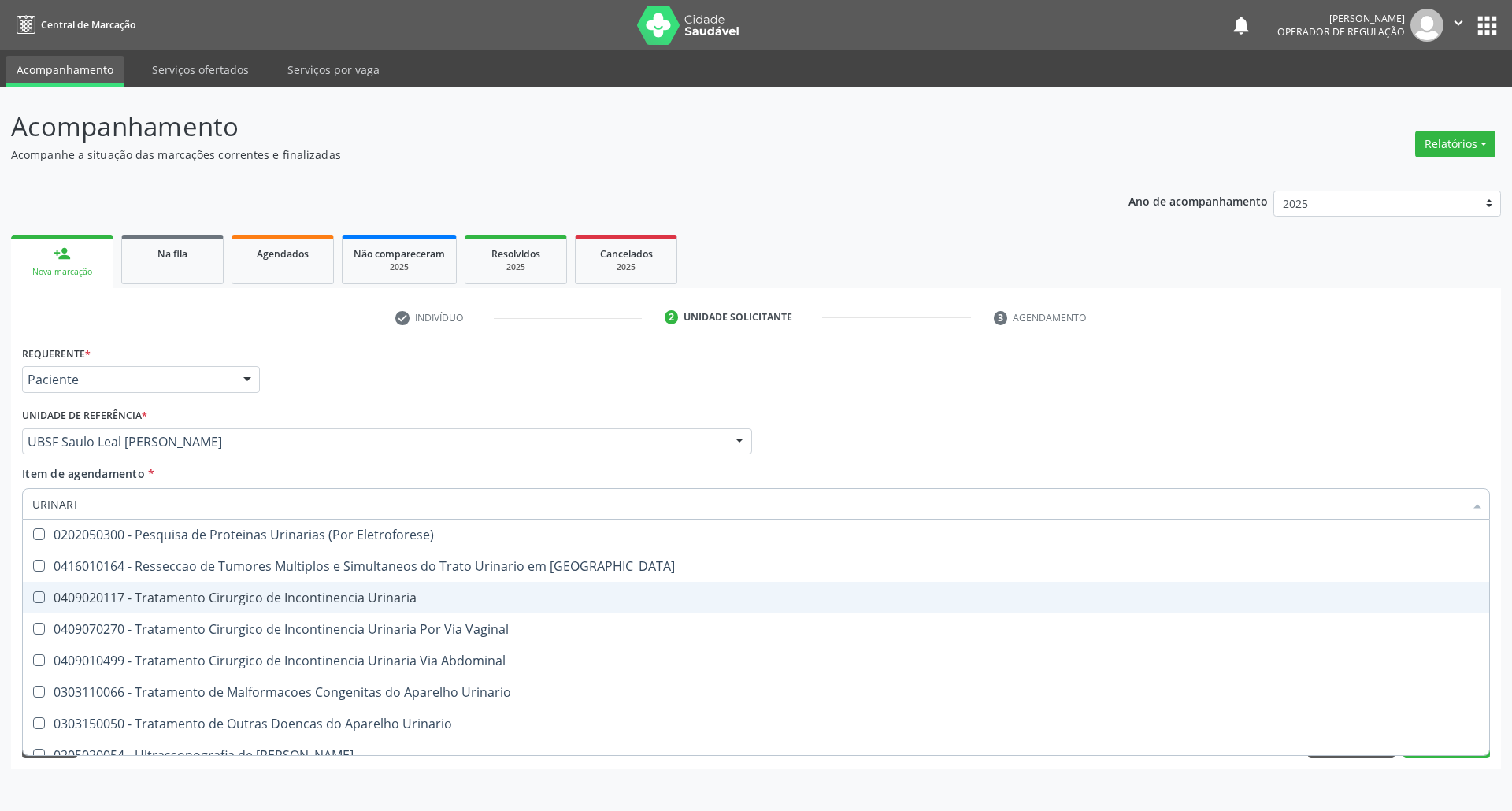
scroll to position [48, 0]
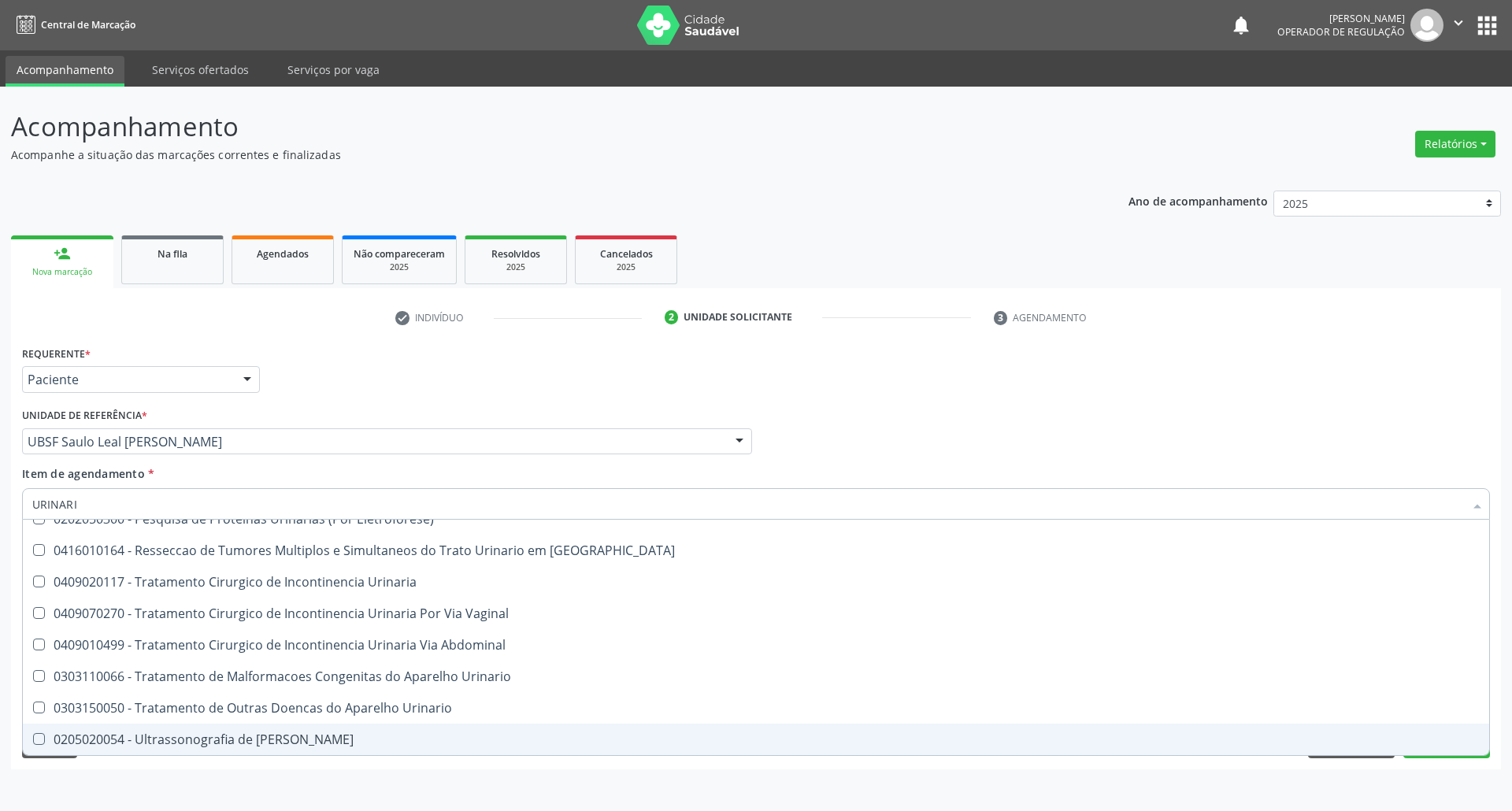
click at [197, 725] on span "0205020054 - Ultrassonografia de Aparelho Urinario" at bounding box center [756, 739] width 1466 height 32
checkbox Urinario "true"
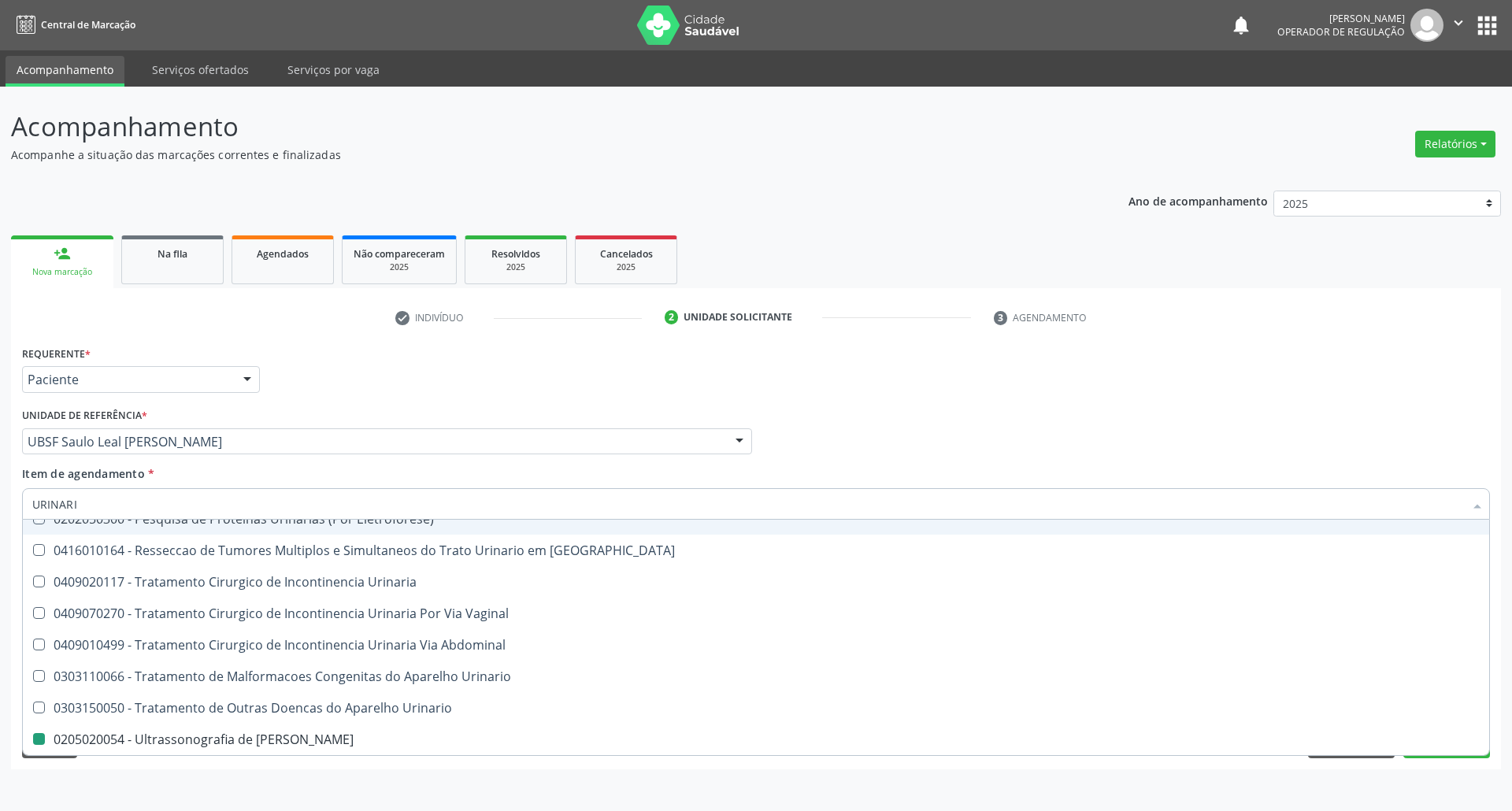
drag, startPoint x: 346, startPoint y: 385, endPoint x: 240, endPoint y: 660, distance: 294.7
click at [346, 386] on div "Requerente * Paciente Profissional de Saúde Paciente Nenhum resultado encontrad…" at bounding box center [756, 372] width 1476 height 61
checkbox Eletroforese\) "true"
checkbox Urinario "false"
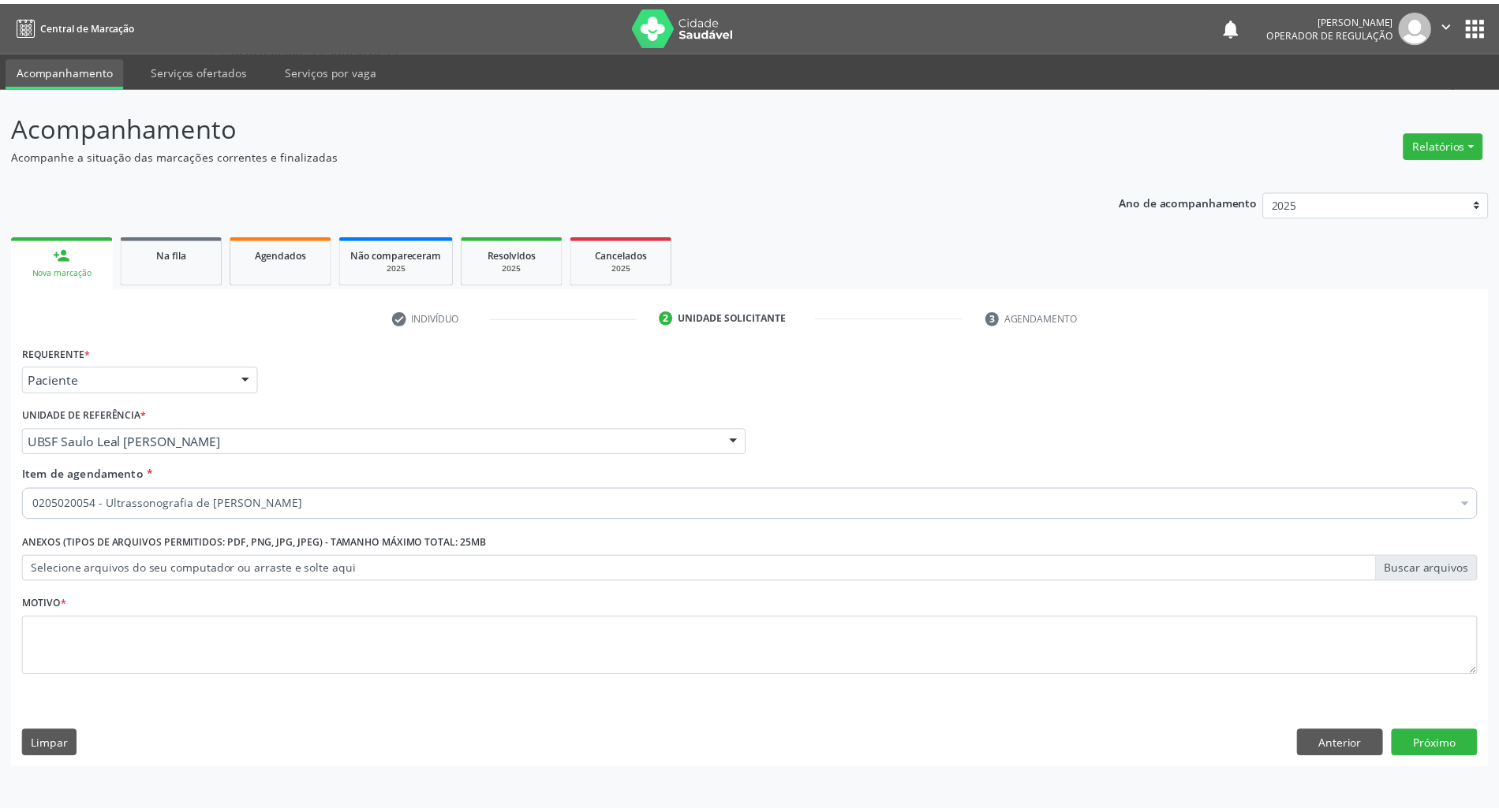
scroll to position [0, 0]
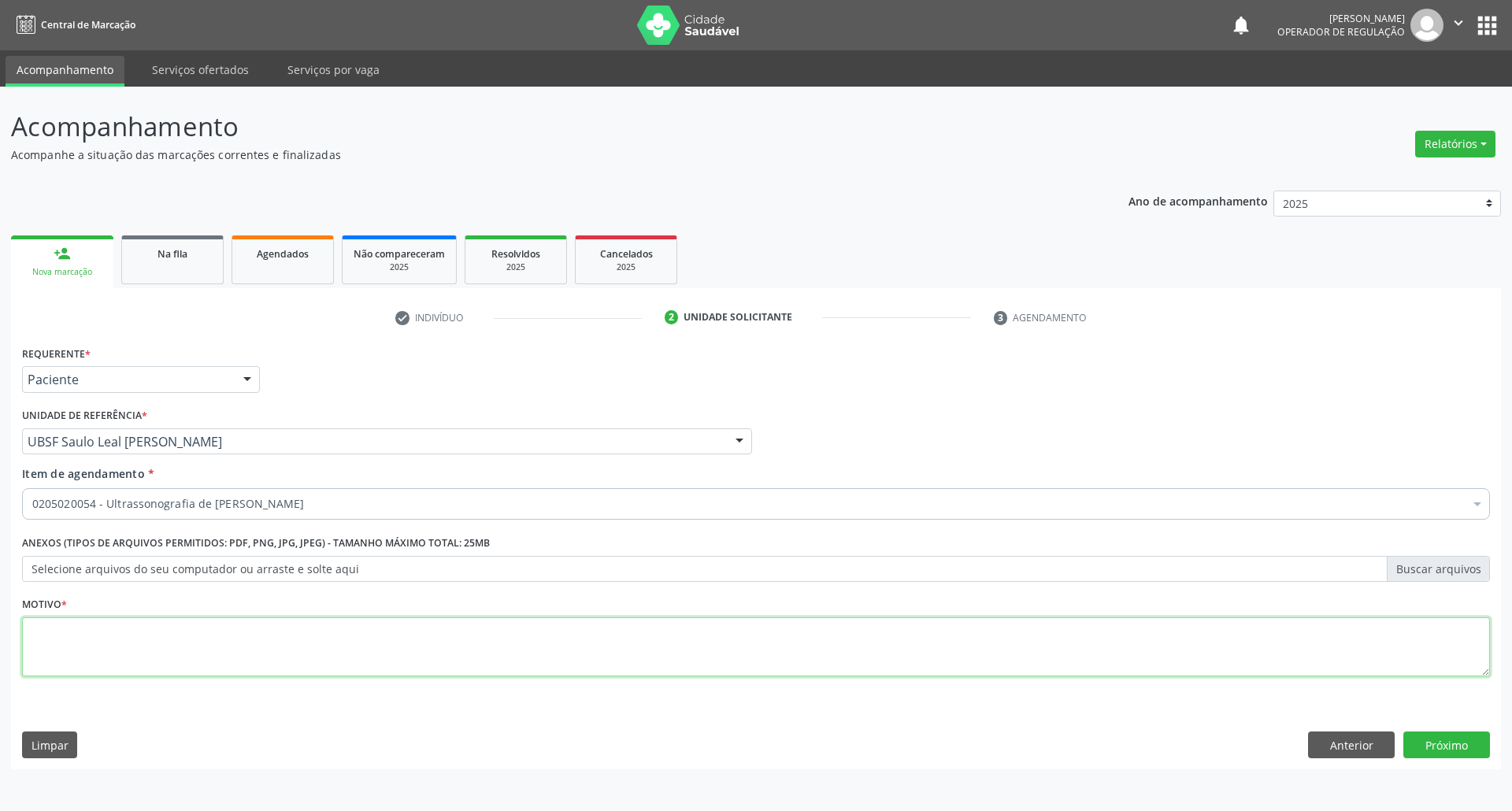
click at [240, 660] on textarea at bounding box center [756, 647] width 1468 height 60
type textarea "ROTINA"
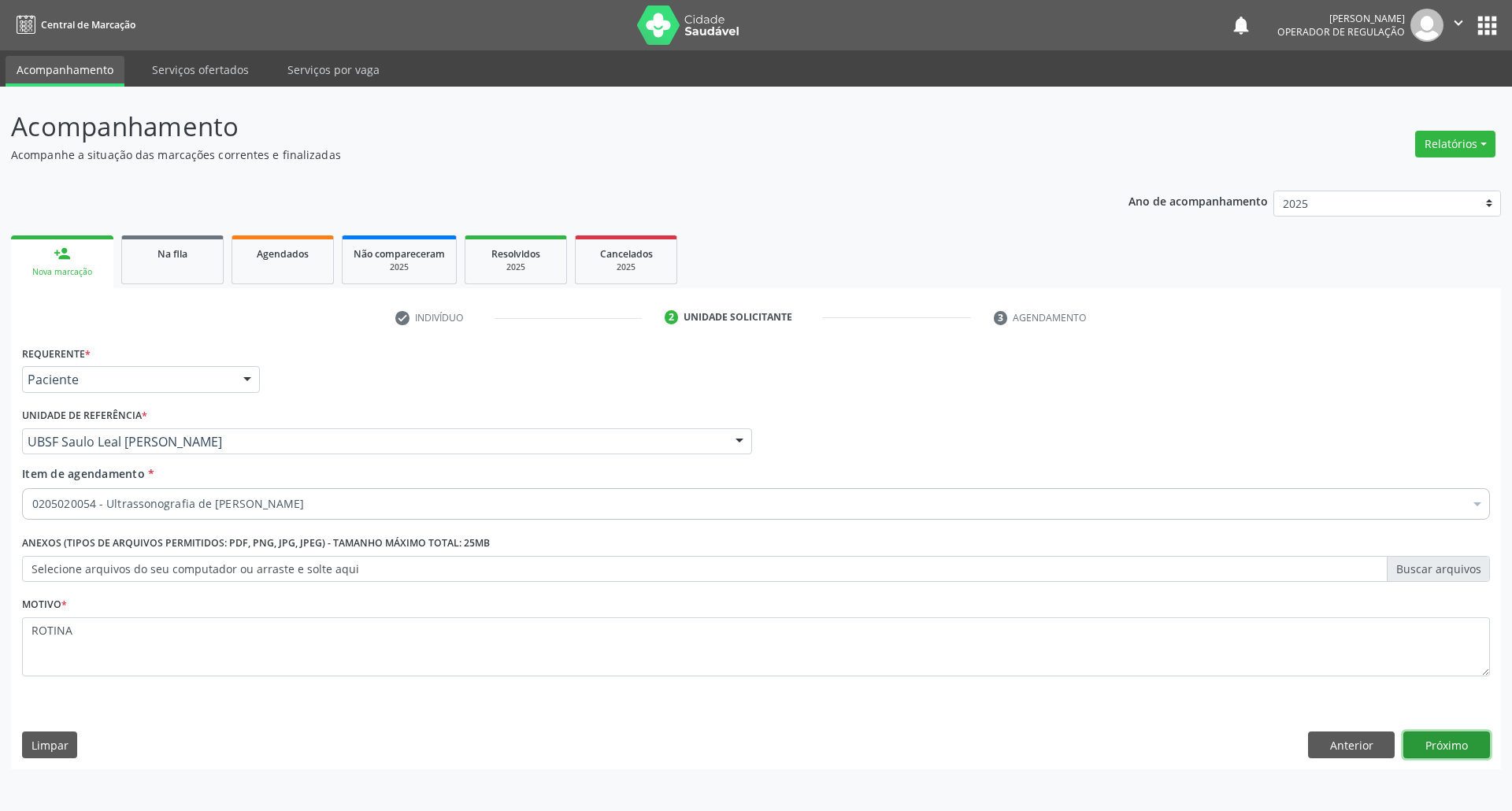
click button "Próximo" at bounding box center [1447, 745] width 86 height 27
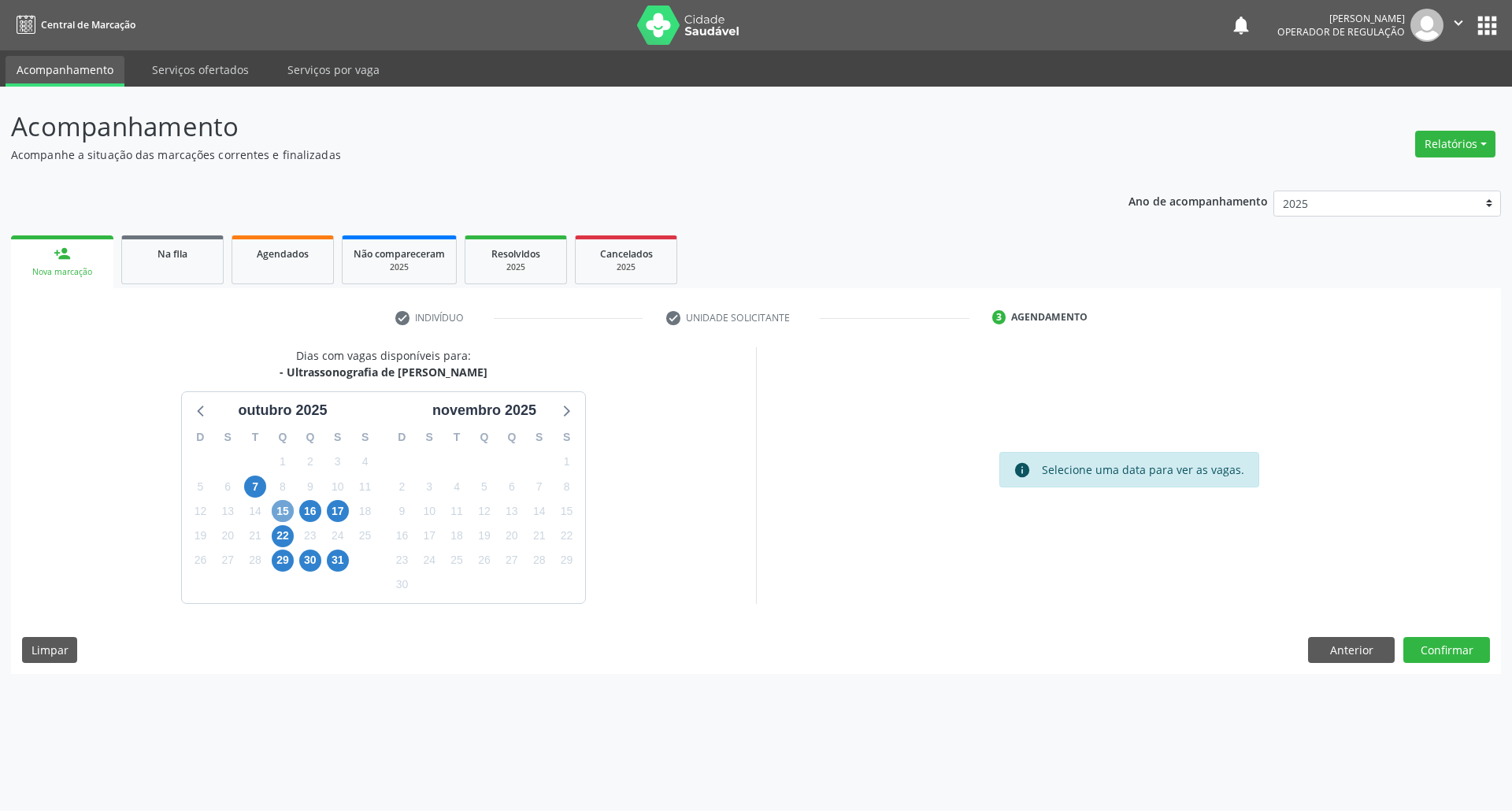
click at [282, 512] on span "15" at bounding box center [282, 511] width 22 height 22
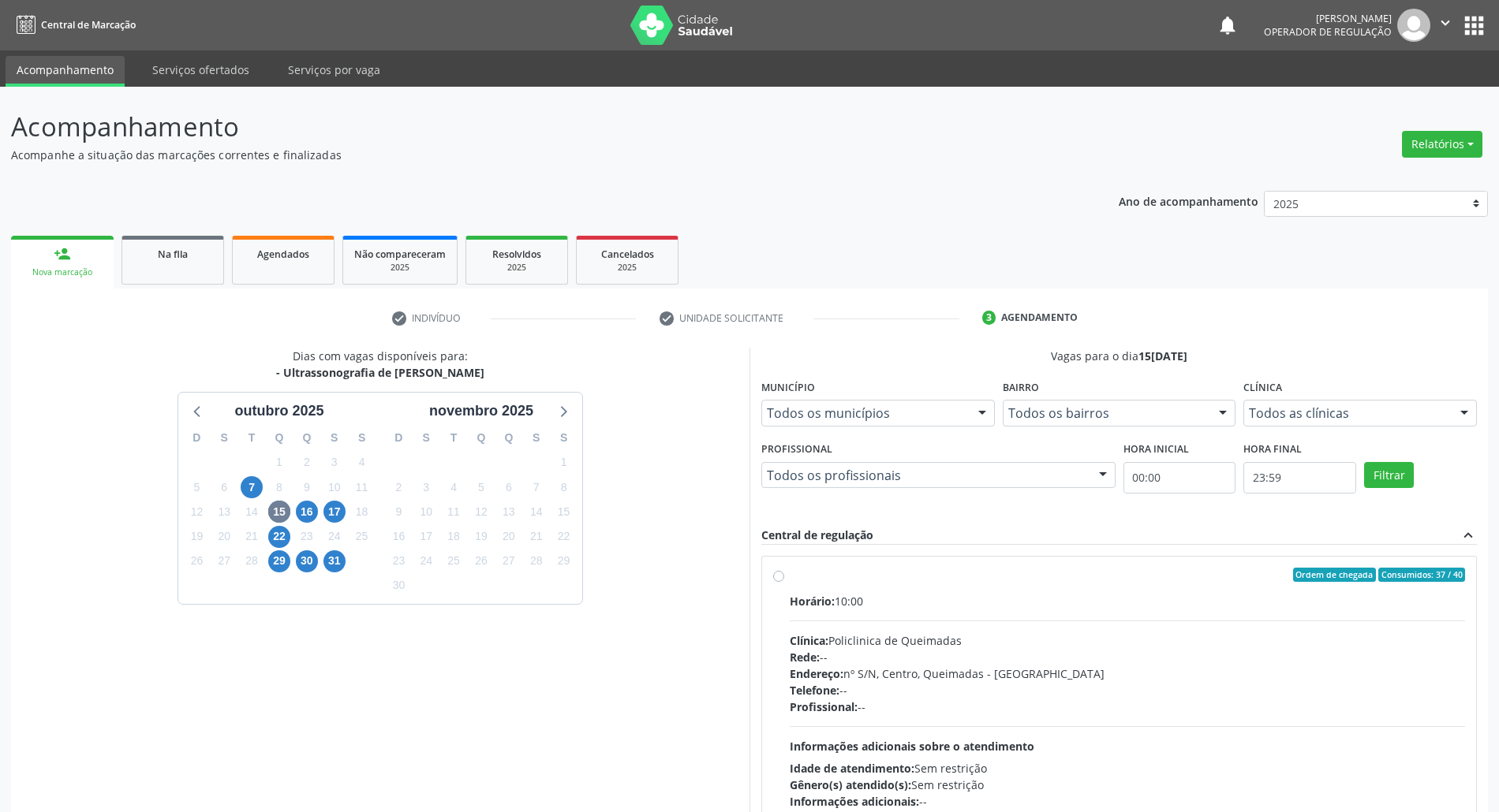
drag, startPoint x: 1067, startPoint y: 639, endPoint x: 568, endPoint y: 549, distance: 507.1
click at [1064, 639] on div "Clínica: Policlinica de Queimadas" at bounding box center [1127, 641] width 675 height 16
click at [785, 582] on input "Ordem de chegada Consumidos: 37 / 40 Horário: 10:00 Clínica: Policlinica de Que…" at bounding box center [779, 575] width 11 height 14
radio input "true"
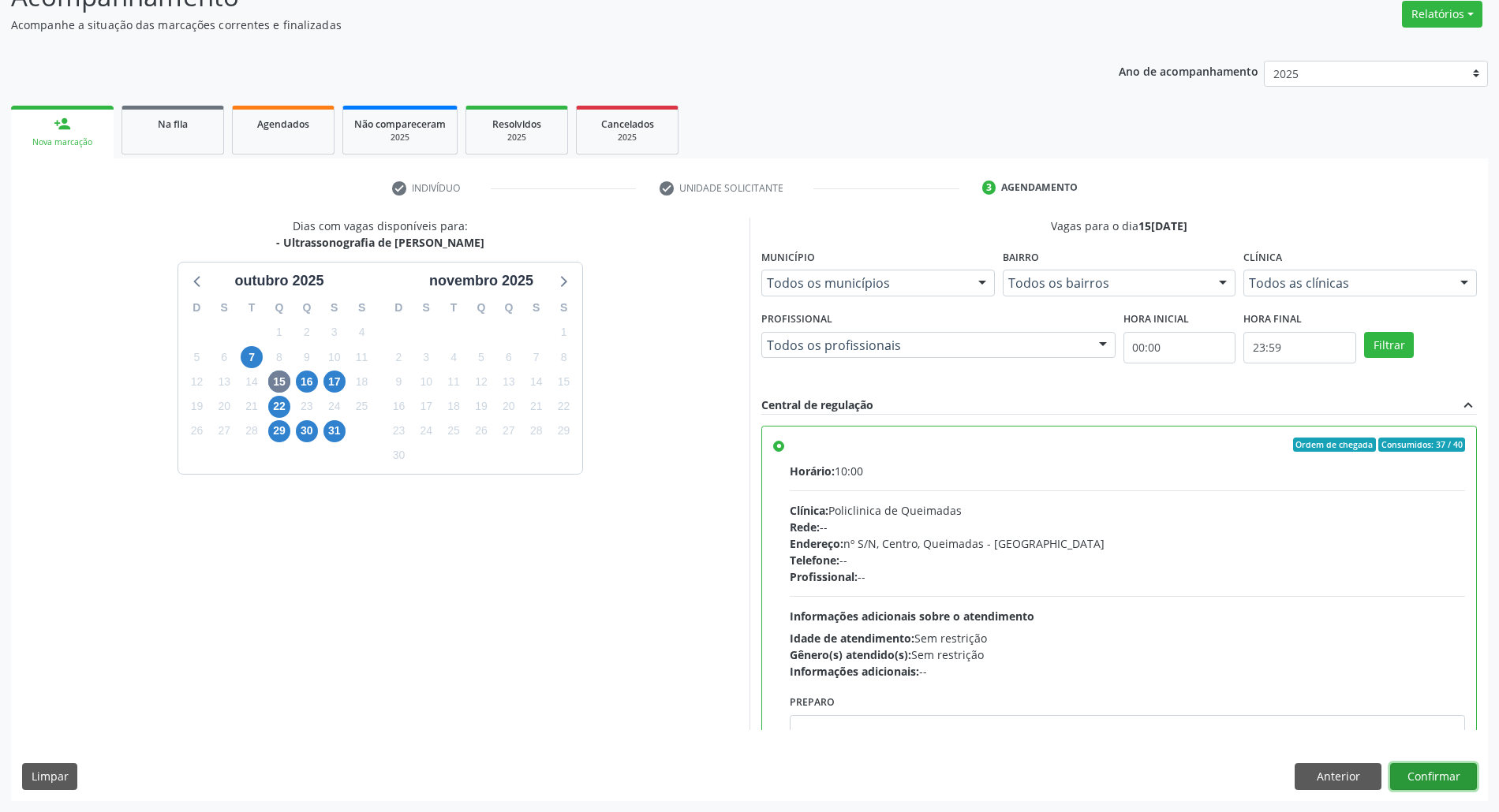
click at [1443, 771] on button "Confirmar" at bounding box center [1434, 776] width 87 height 27
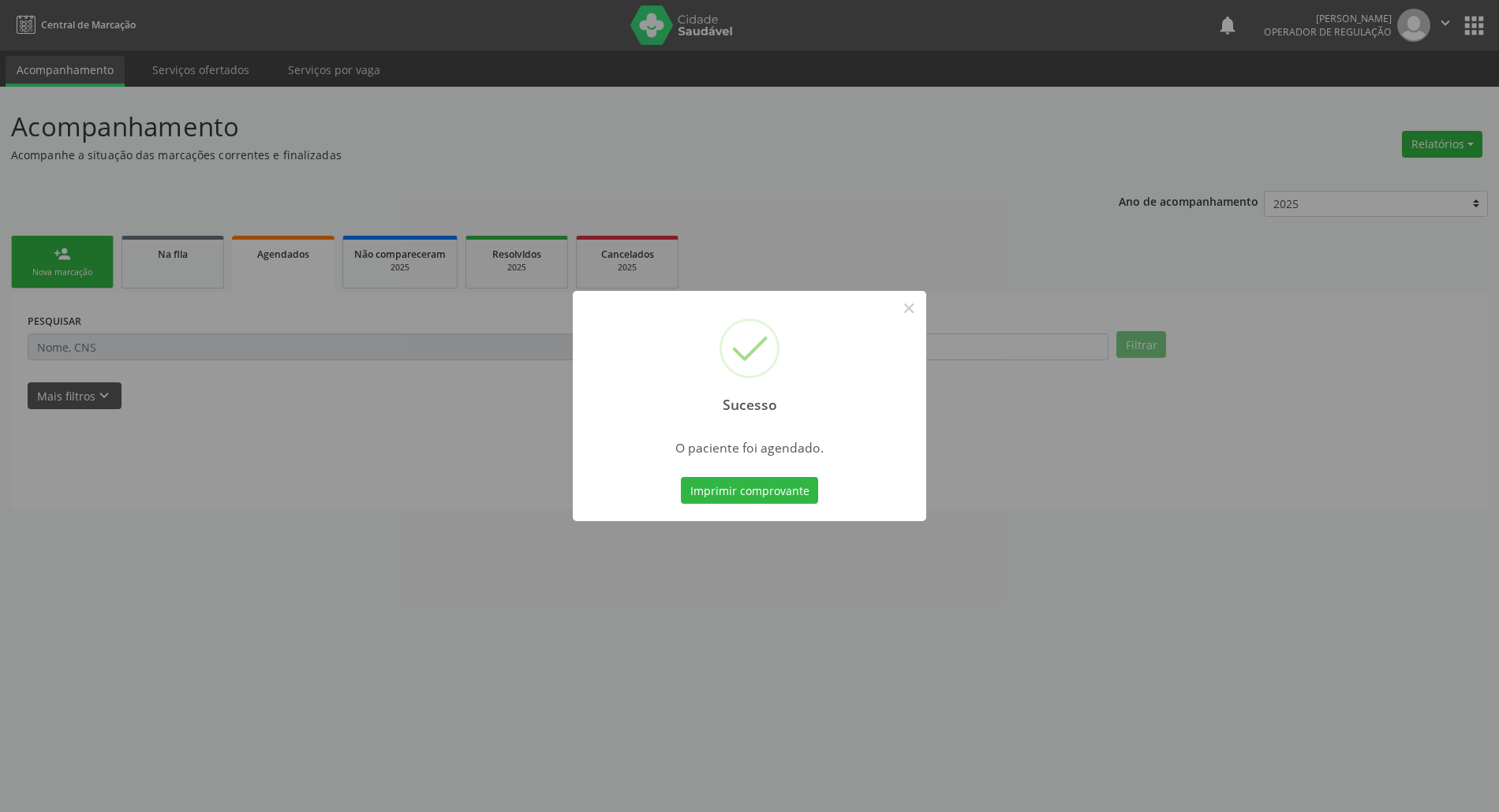
scroll to position [0, 0]
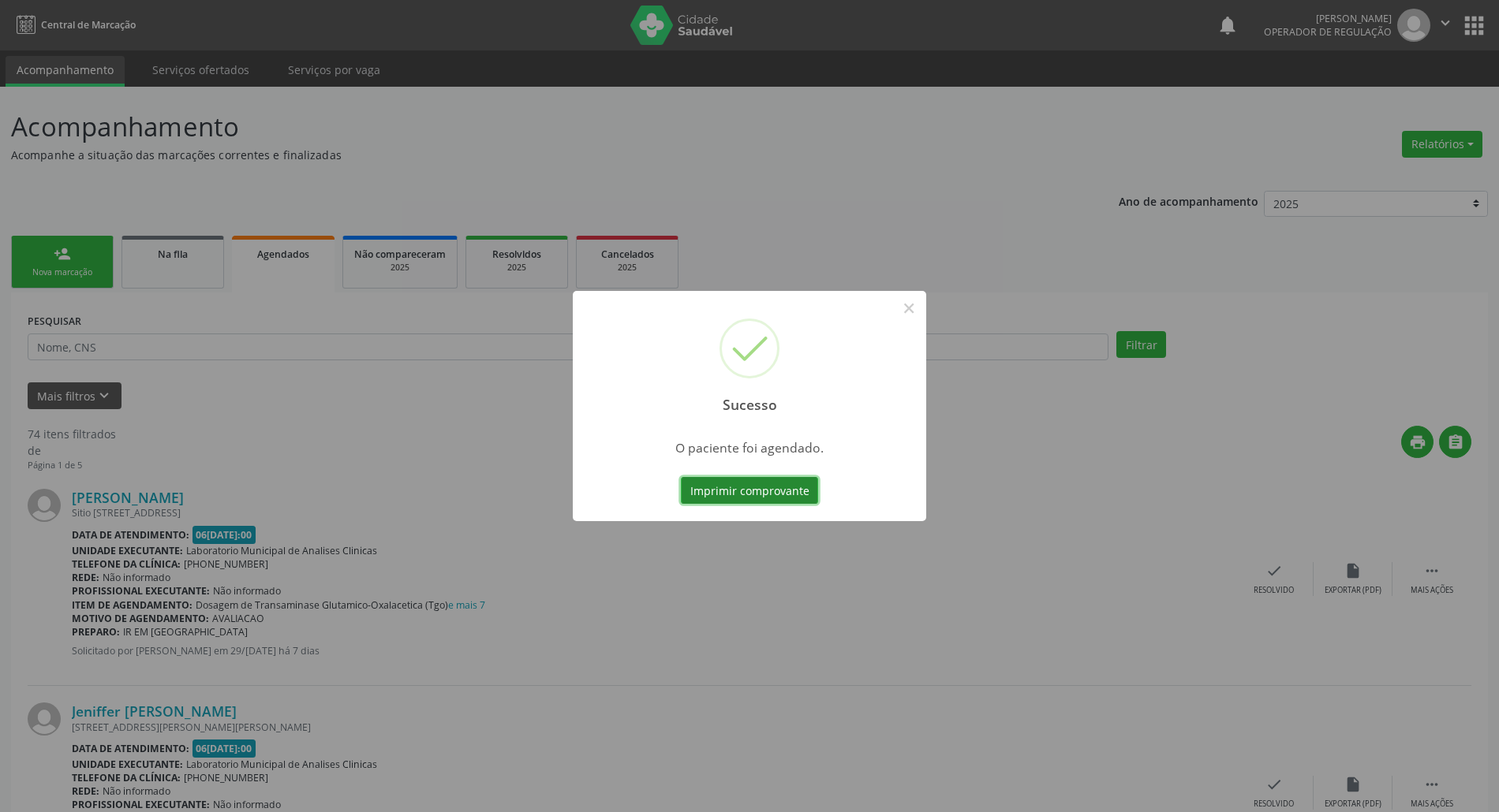
click at [723, 499] on button "Imprimir comprovante" at bounding box center [750, 490] width 137 height 27
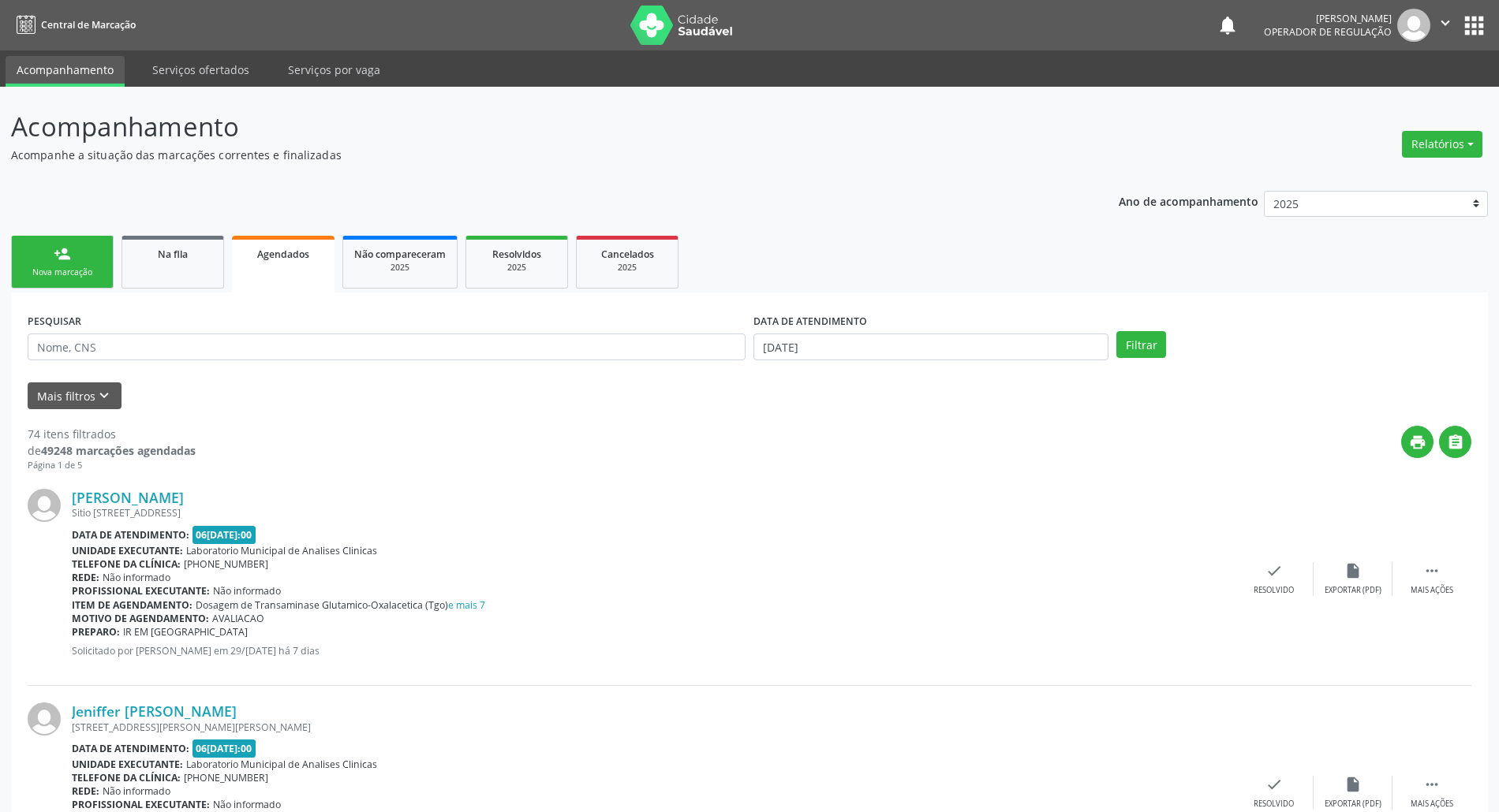
click at [44, 275] on div "Nova marcação" at bounding box center [62, 273] width 79 height 11
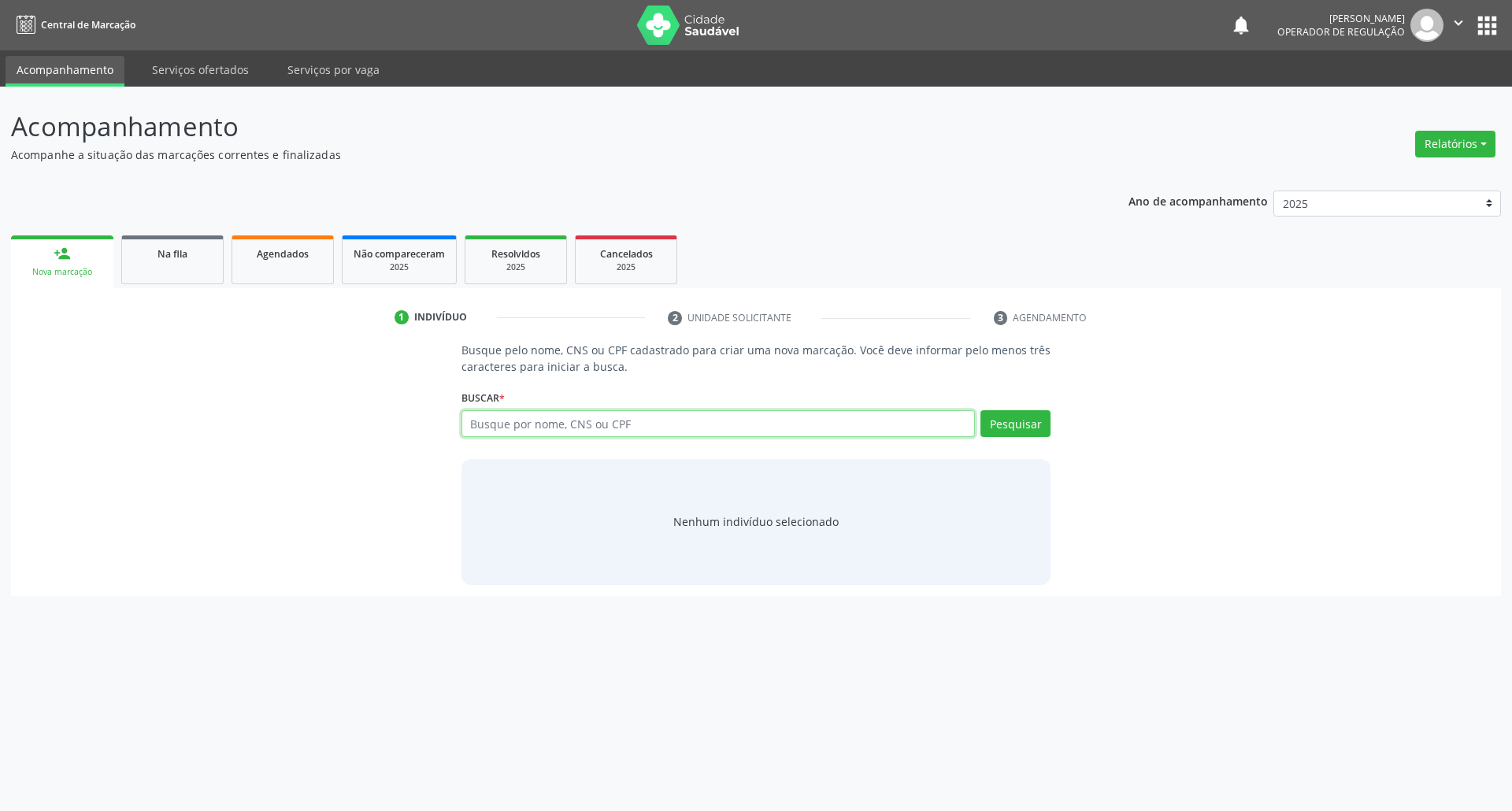
click at [596, 436] on input "text" at bounding box center [718, 423] width 514 height 27
type input "709806041901297"
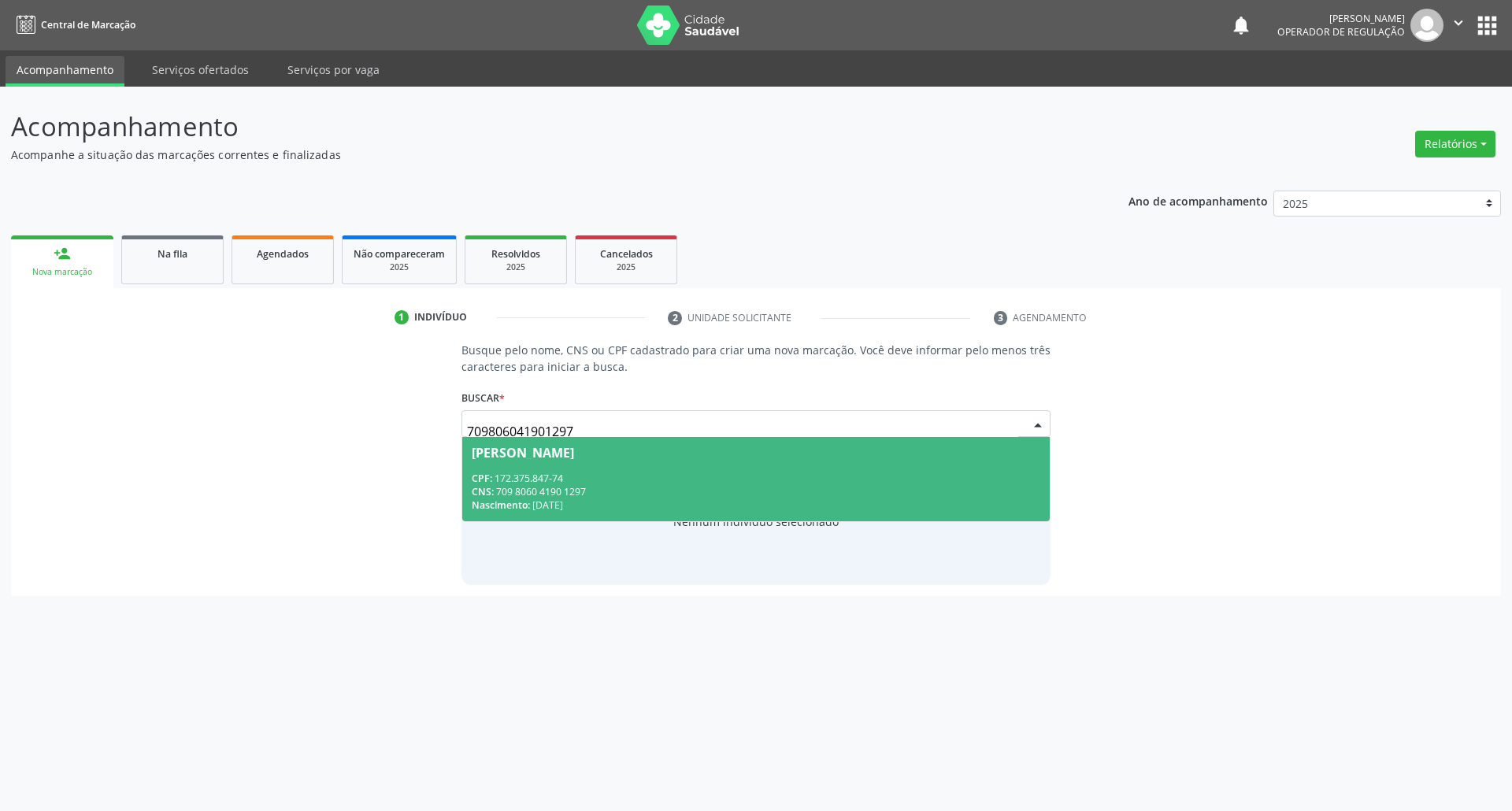
click at [643, 473] on div "CPF: 172.375.847-74" at bounding box center [756, 478] width 570 height 13
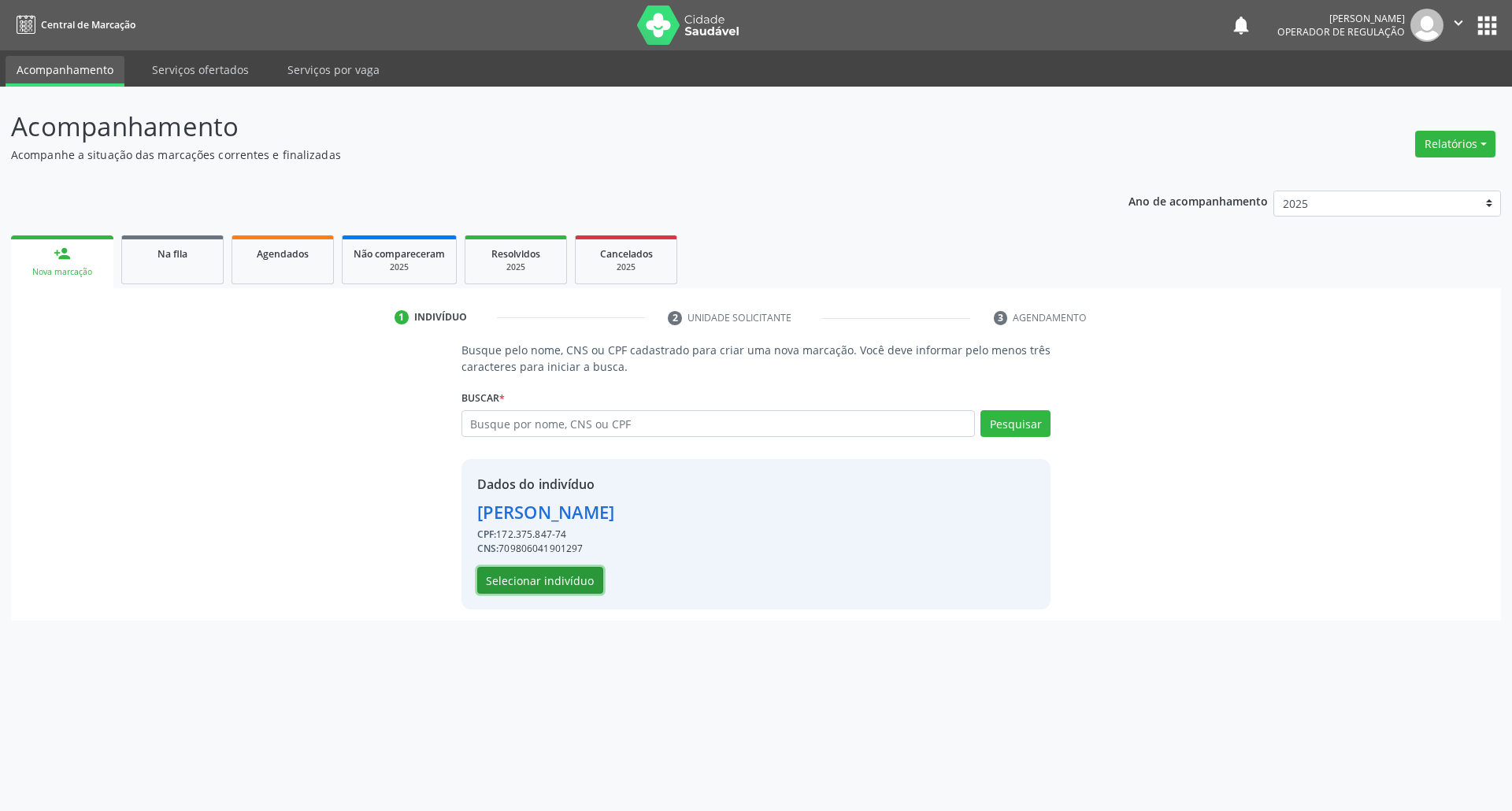
click at [578, 581] on button "Selecionar indivíduo" at bounding box center [540, 580] width 126 height 27
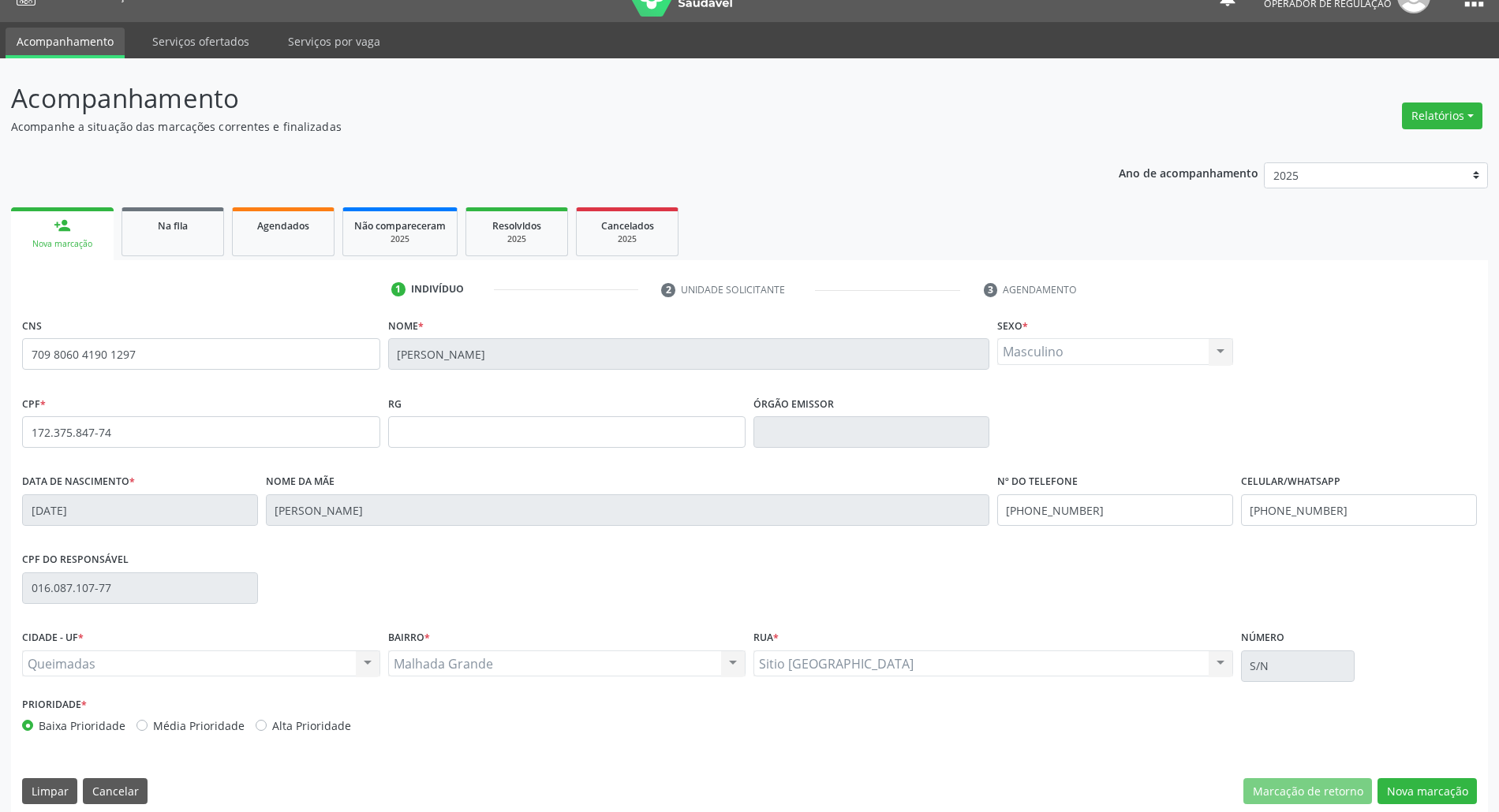
scroll to position [42, 0]
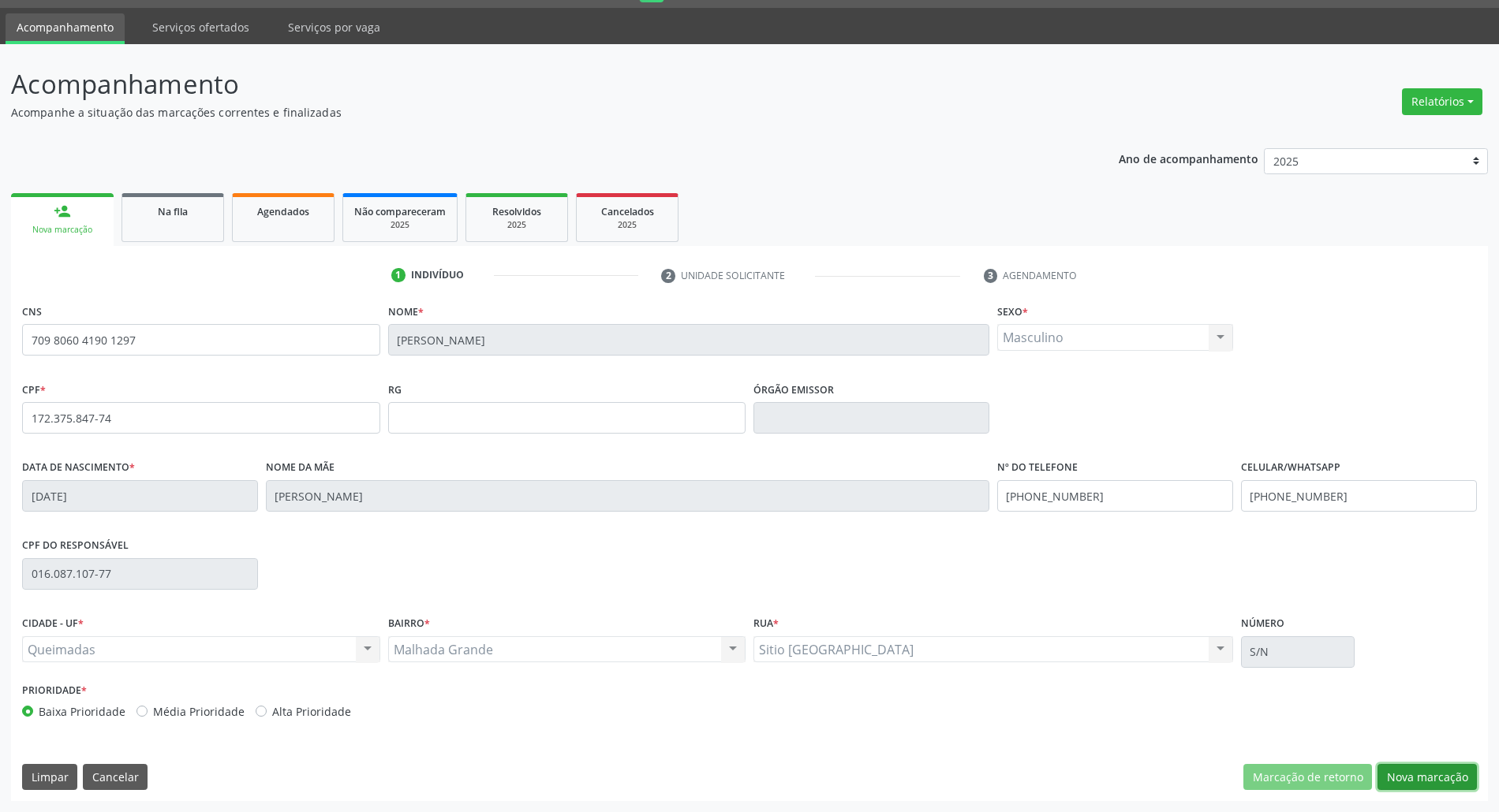
click at [1443, 766] on button "Nova marcação" at bounding box center [1427, 777] width 100 height 27
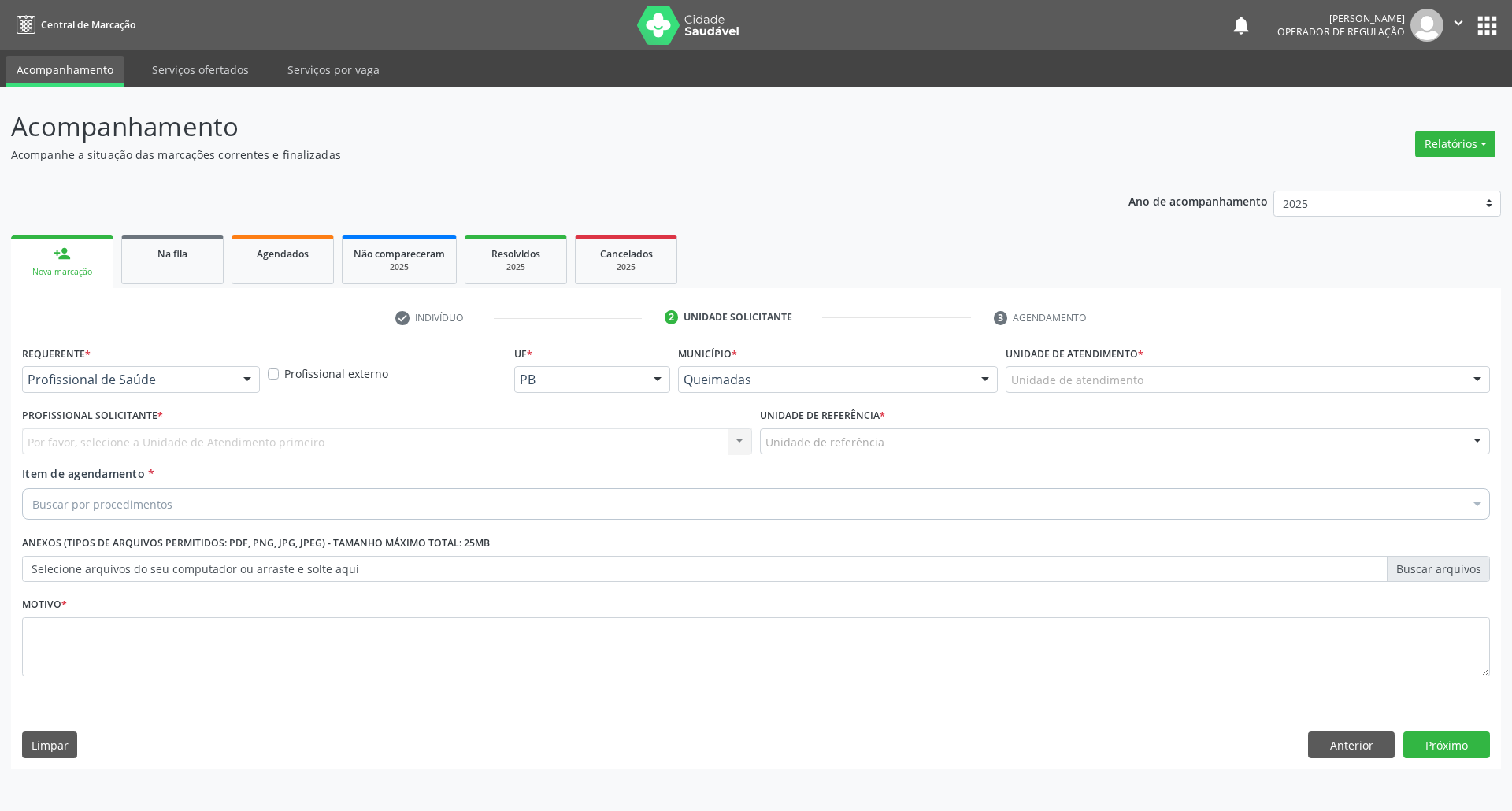
click at [39, 363] on label "Requerente *" at bounding box center [56, 354] width 68 height 24
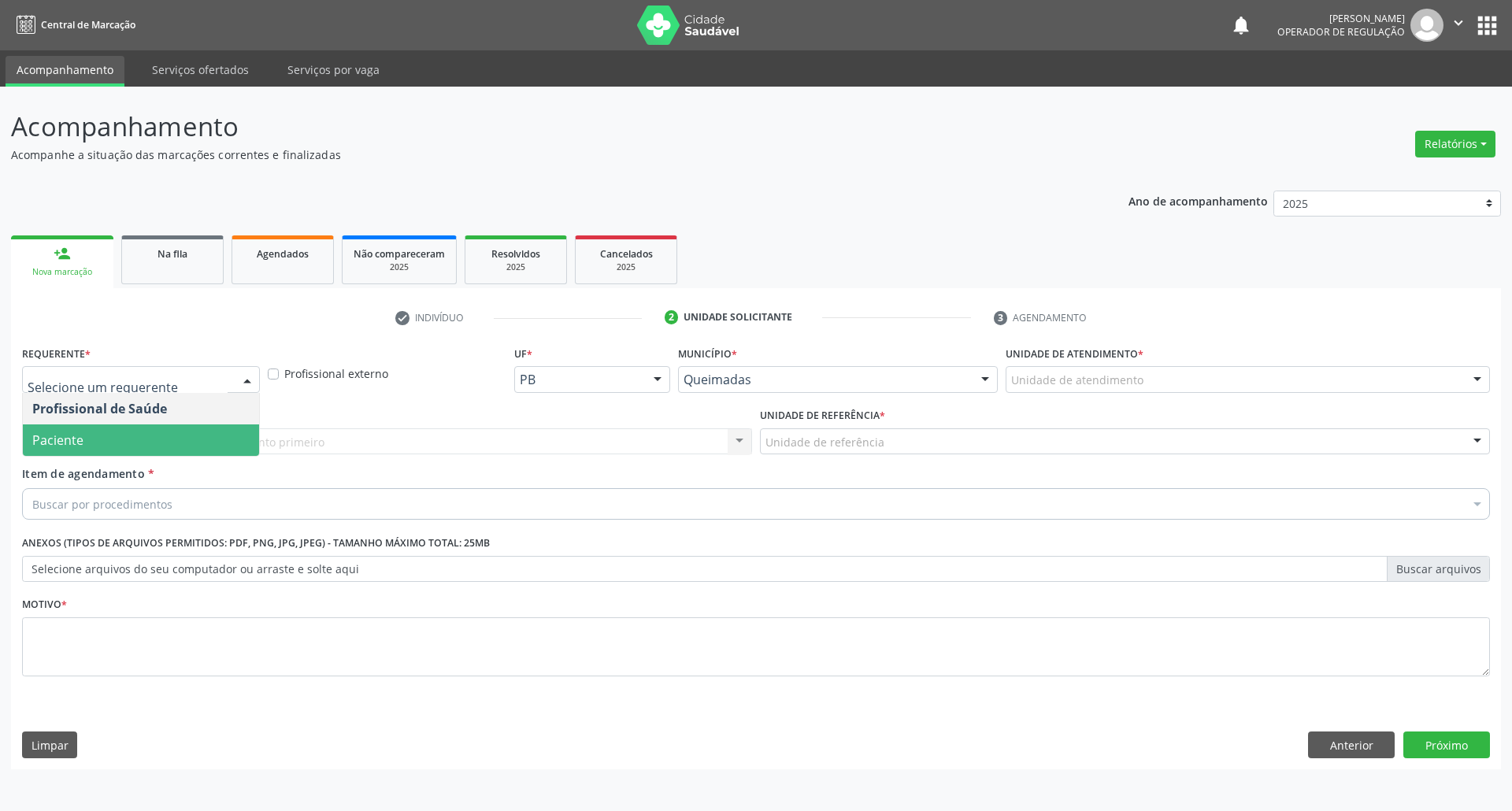
click at [61, 438] on span "Paciente" at bounding box center [58, 440] width 51 height 17
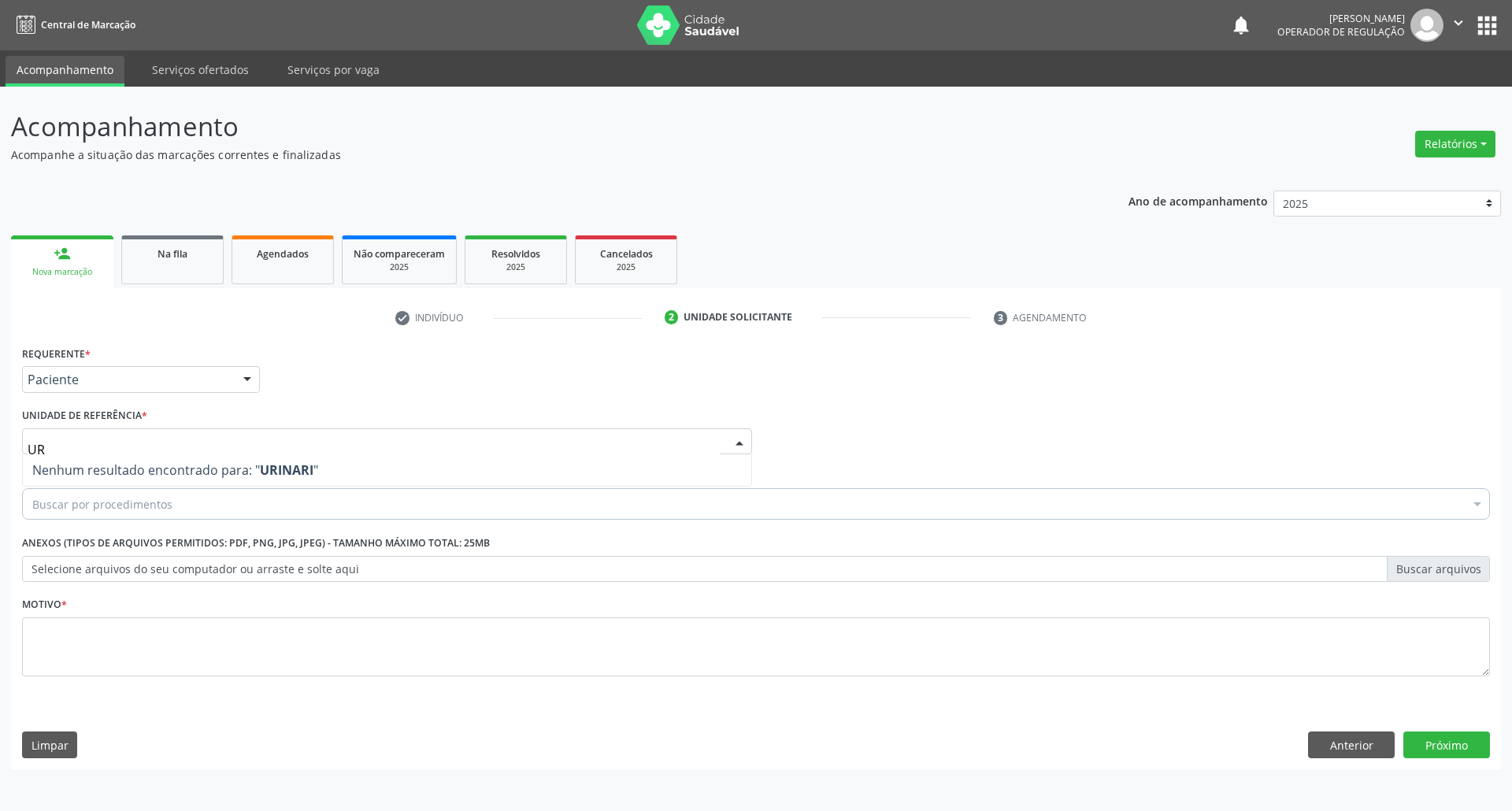
type input "U"
click at [1360, 755] on button "Anterior" at bounding box center [1351, 745] width 86 height 27
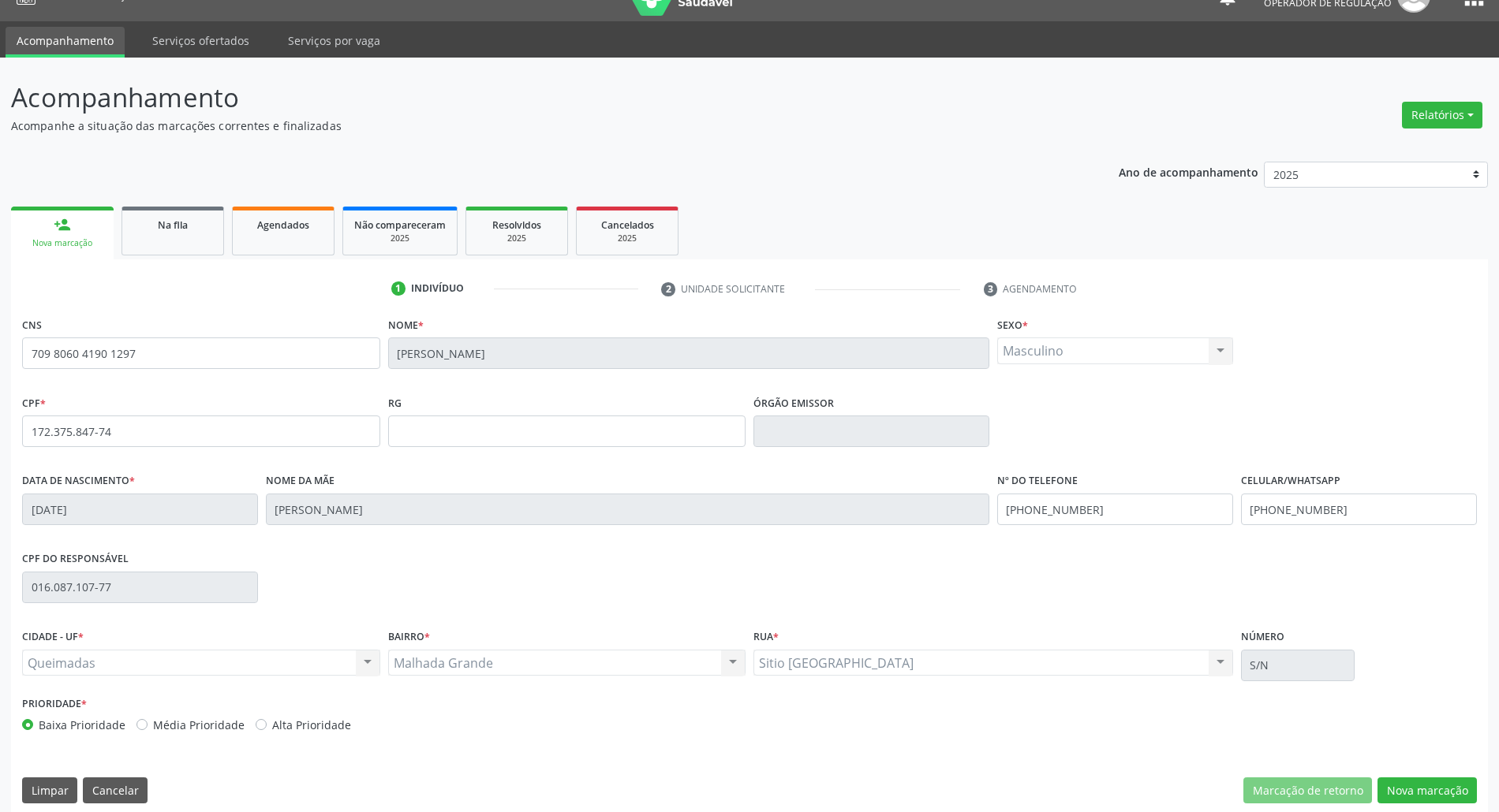
scroll to position [42, 0]
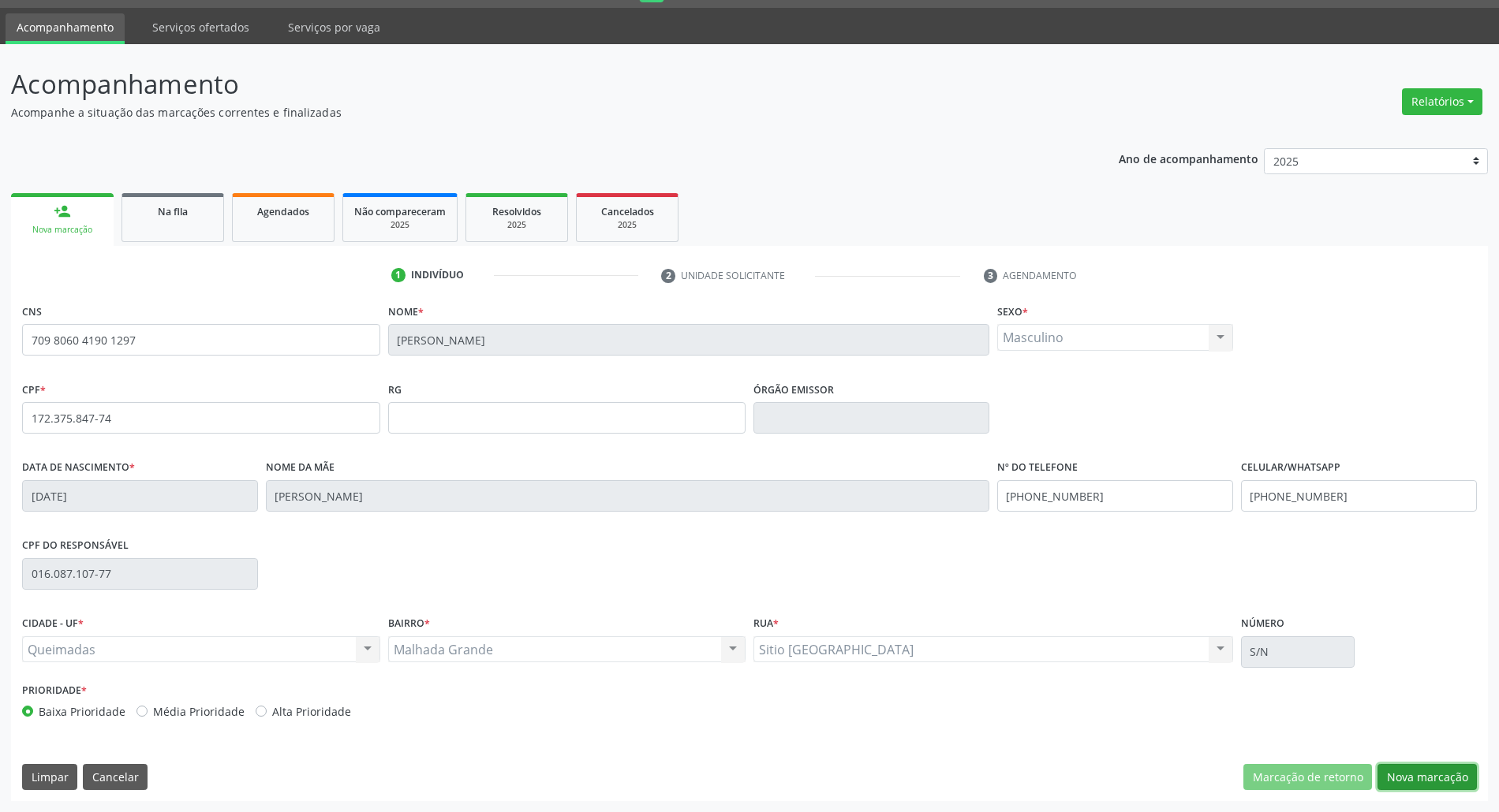
drag, startPoint x: 1443, startPoint y: 766, endPoint x: 909, endPoint y: 629, distance: 551.3
click at [1440, 766] on button "Nova marcação" at bounding box center [1427, 777] width 100 height 27
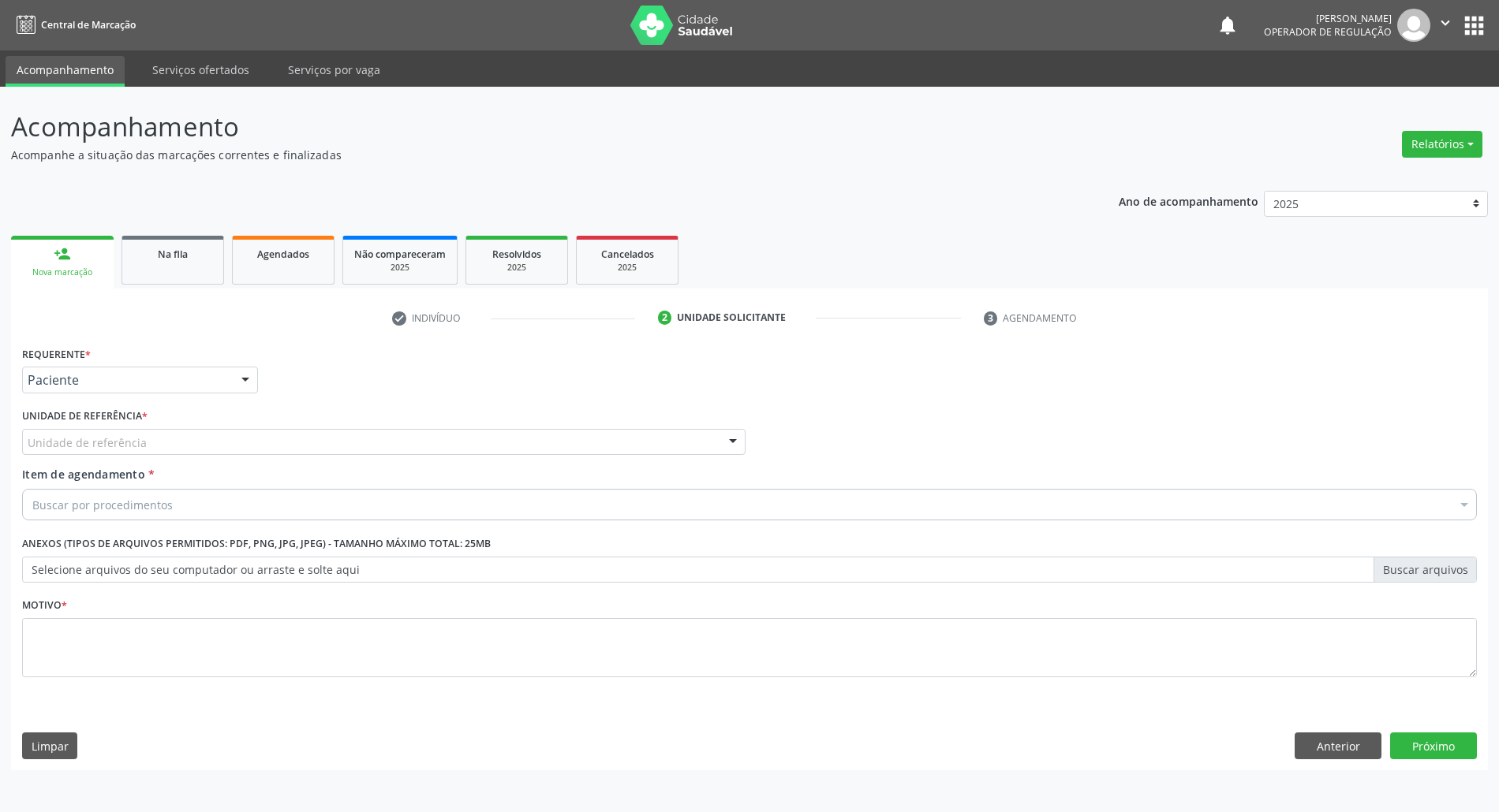
scroll to position [0, 0]
click at [244, 424] on div "Unidade de referência * Unidade de referência UBSF Ligeiro II UBSF Saulo Leal E…" at bounding box center [388, 430] width 732 height 51
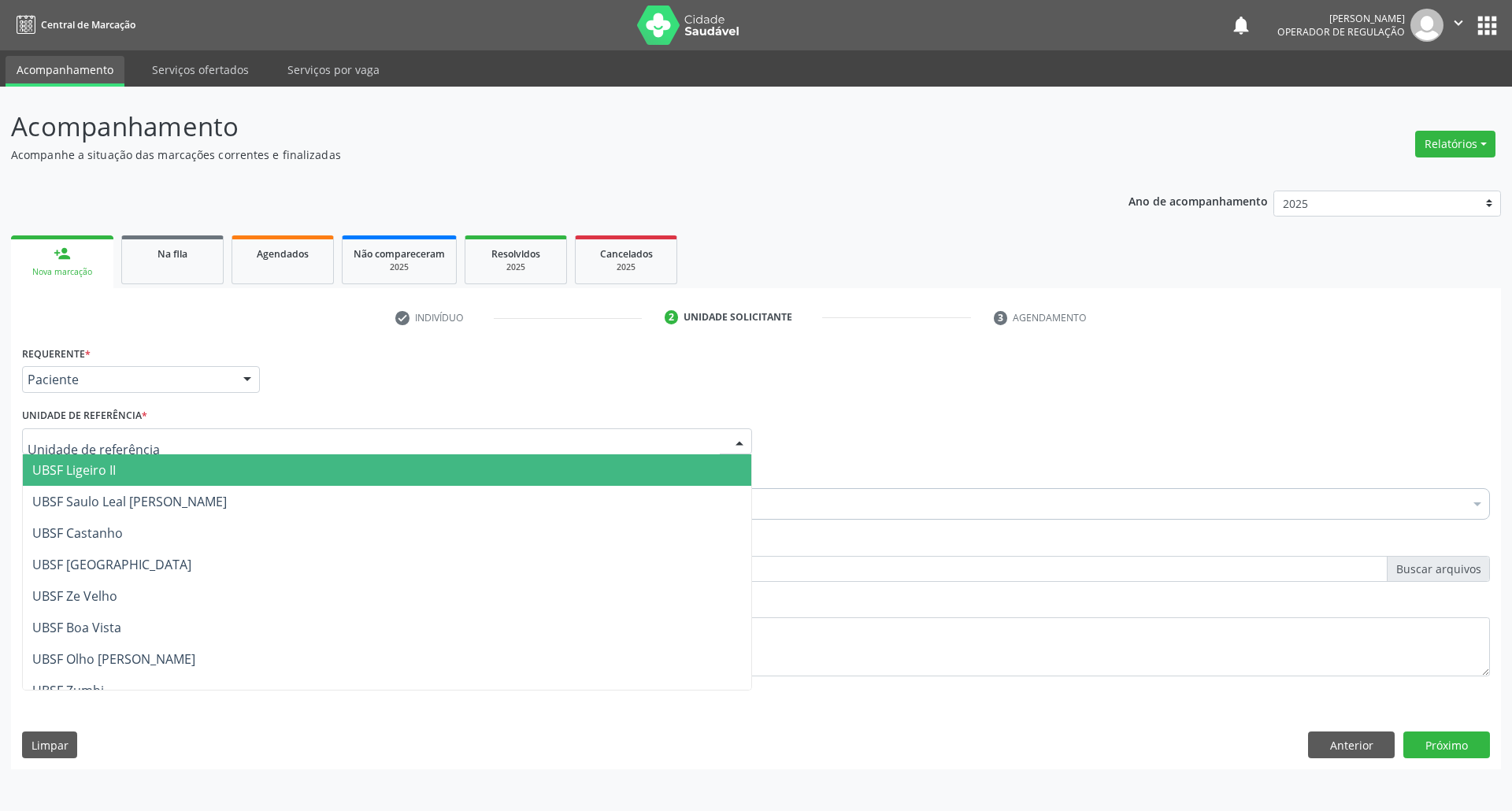
click at [249, 434] on div at bounding box center [387, 442] width 730 height 27
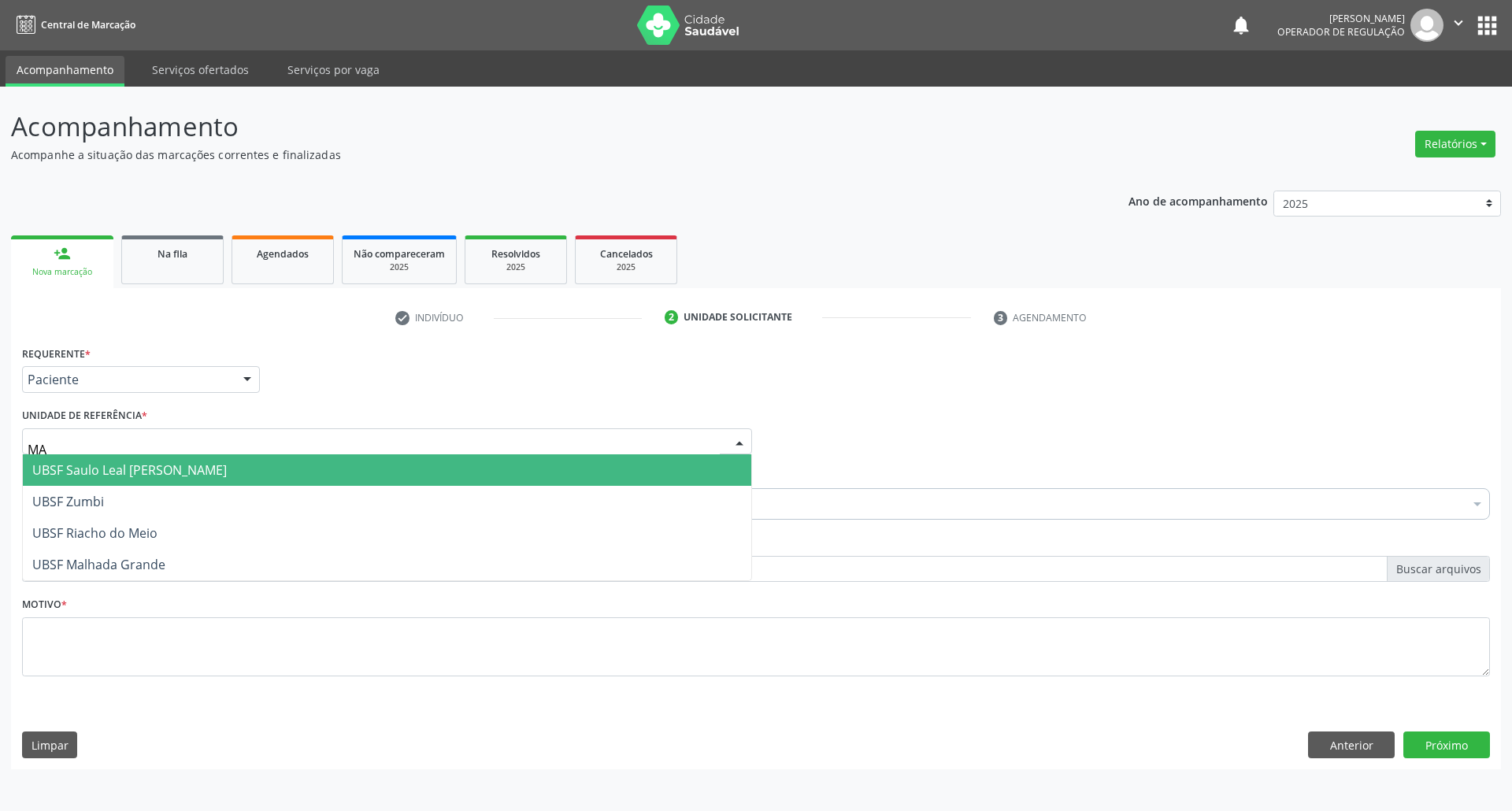
type input "MAL"
click at [183, 461] on span "UBSF Malhada Grande" at bounding box center [387, 470] width 729 height 32
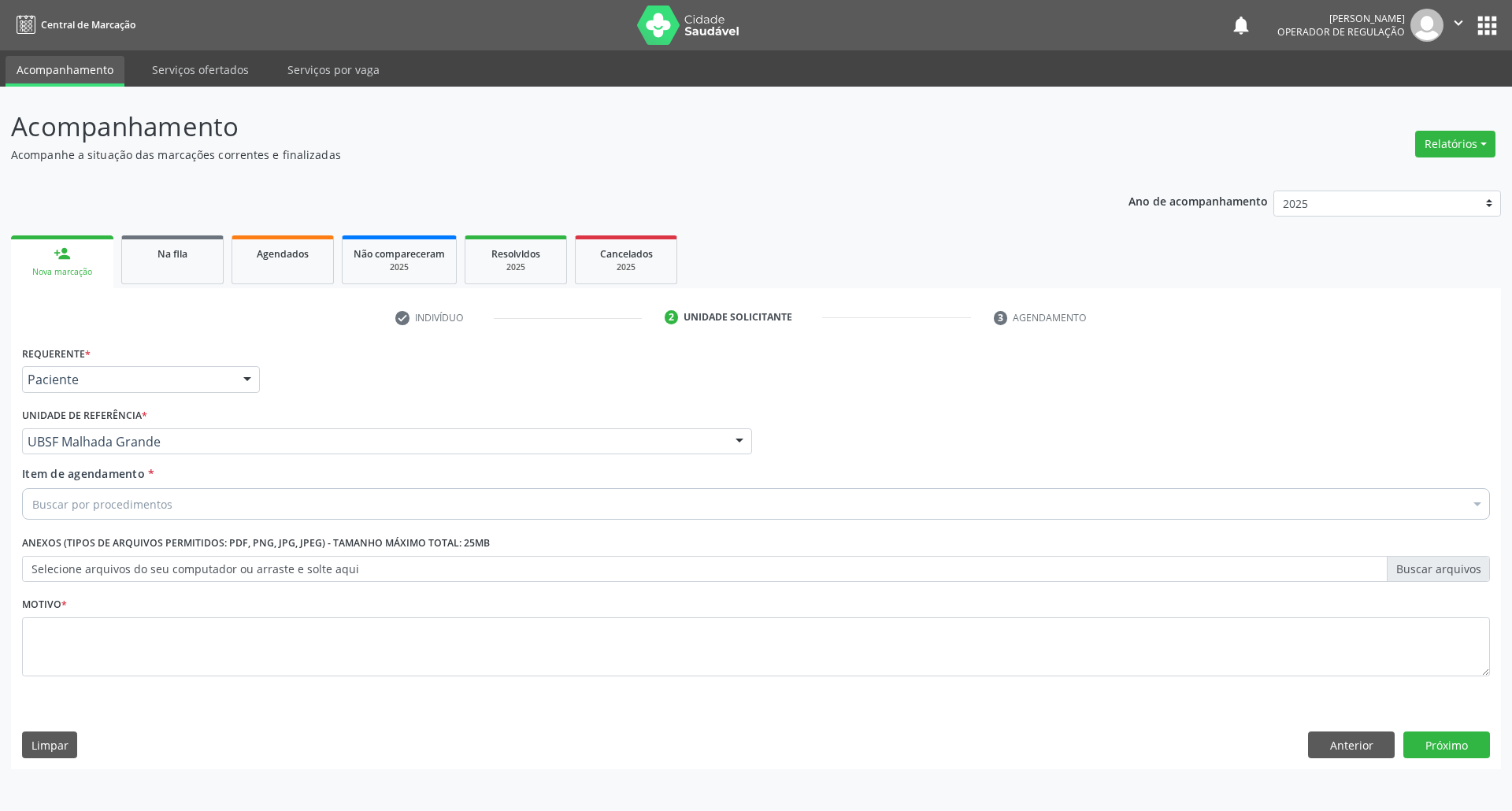
click at [174, 513] on div "Buscar por procedimentos" at bounding box center [756, 504] width 1468 height 32
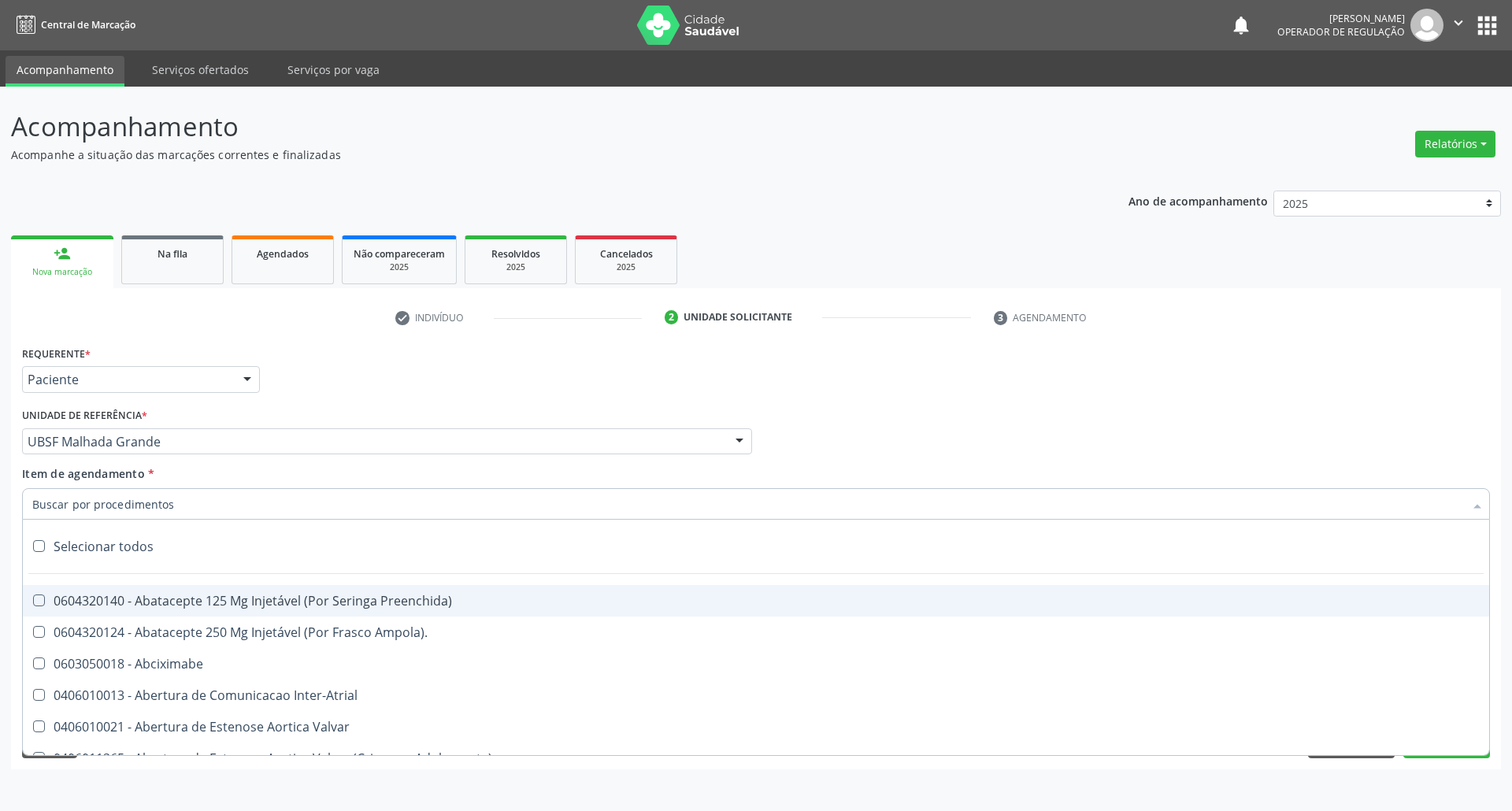
paste input "JOELHO"
type input "JOELHO"
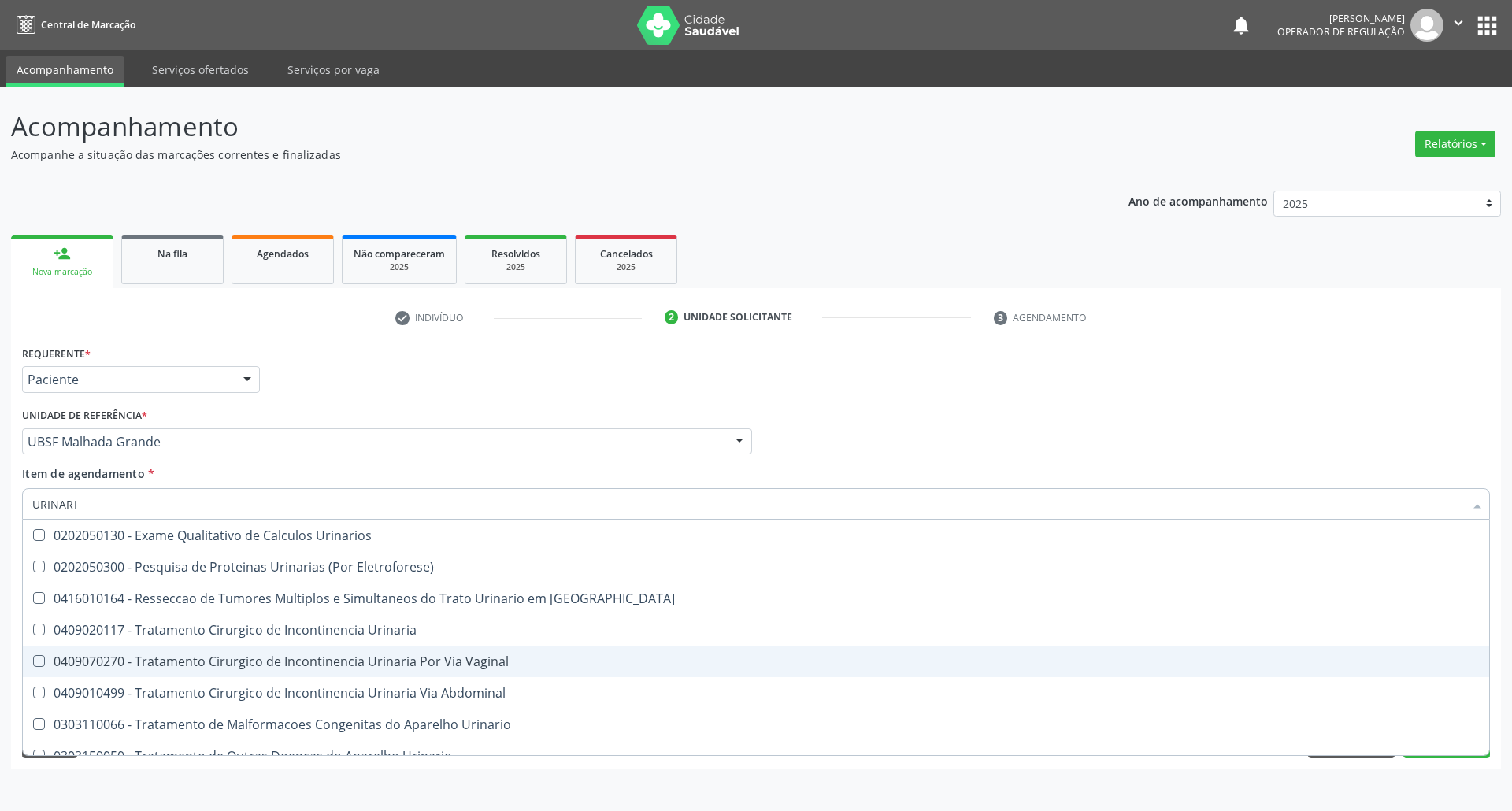
type input "URINARIO"
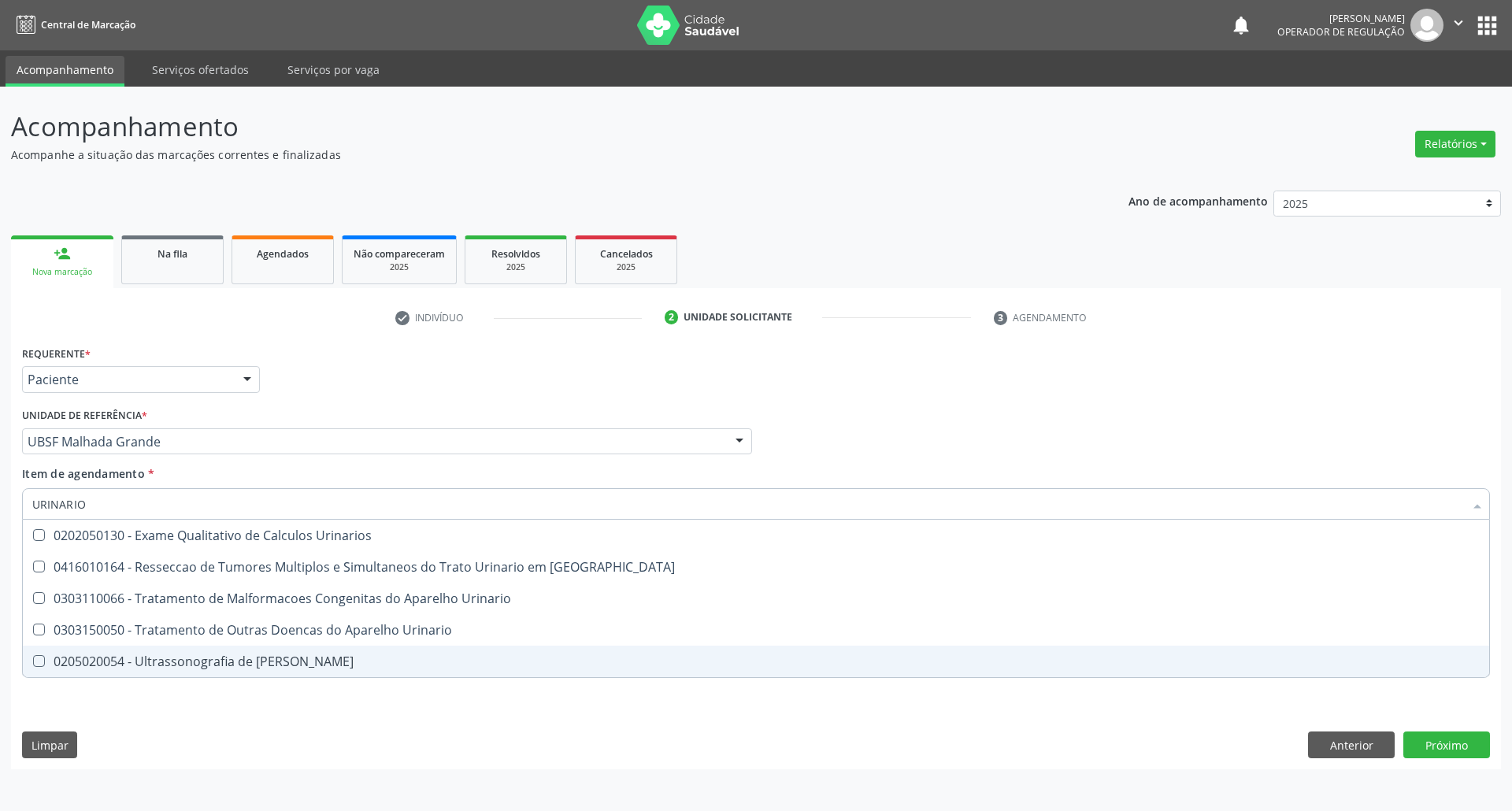
click at [255, 663] on div "0205020054 - Ultrassonografia de Aparelho Urinario" at bounding box center [756, 661] width 1448 height 12
checkbox Urinario "true"
click at [280, 733] on div "Requerente * Paciente Profissional de Saúde Paciente Nenhum resultado encontrad…" at bounding box center [756, 555] width 1490 height 428
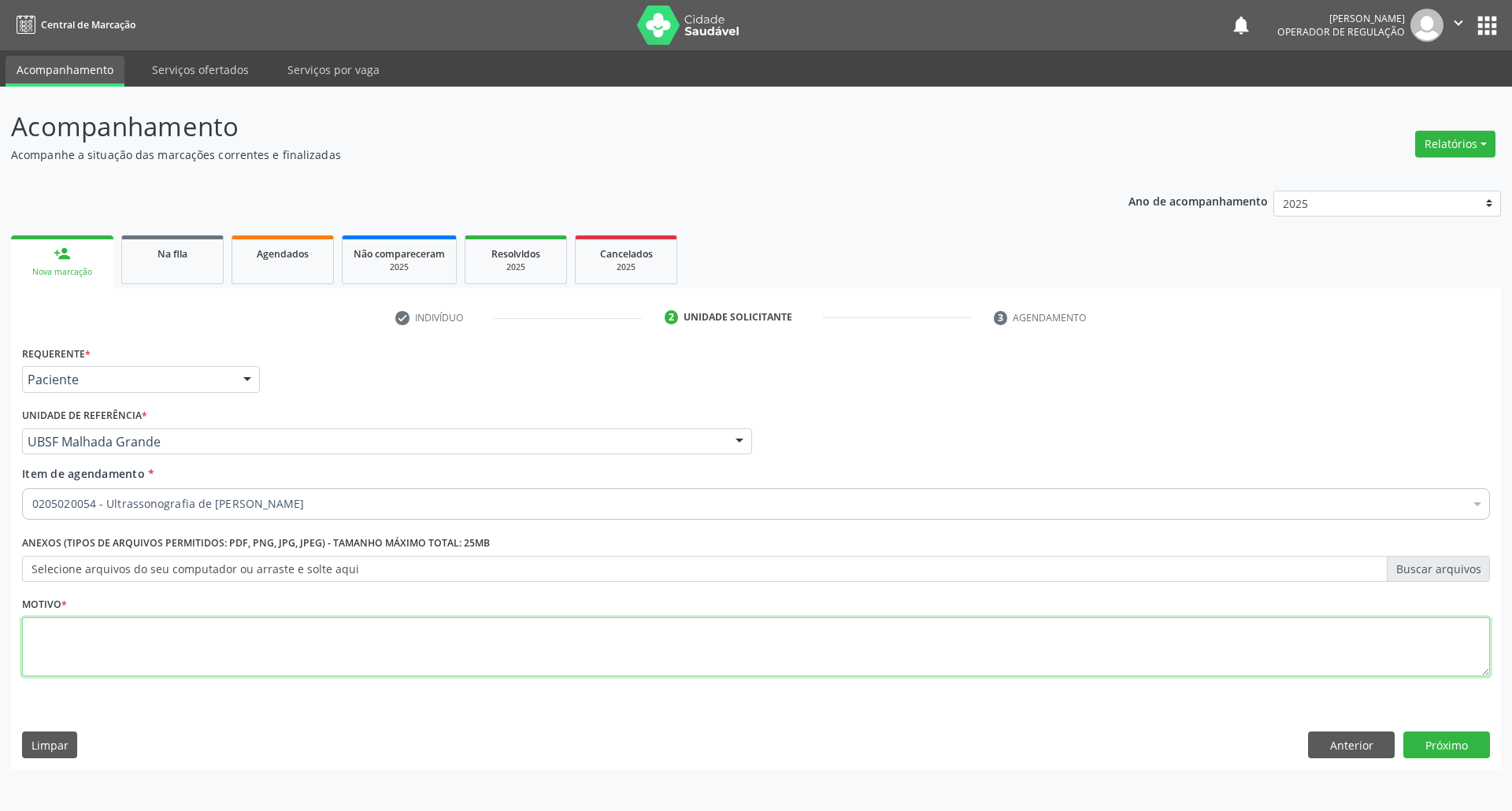
click at [256, 635] on textarea at bounding box center [756, 647] width 1468 height 60
type textarea "ROTINA"
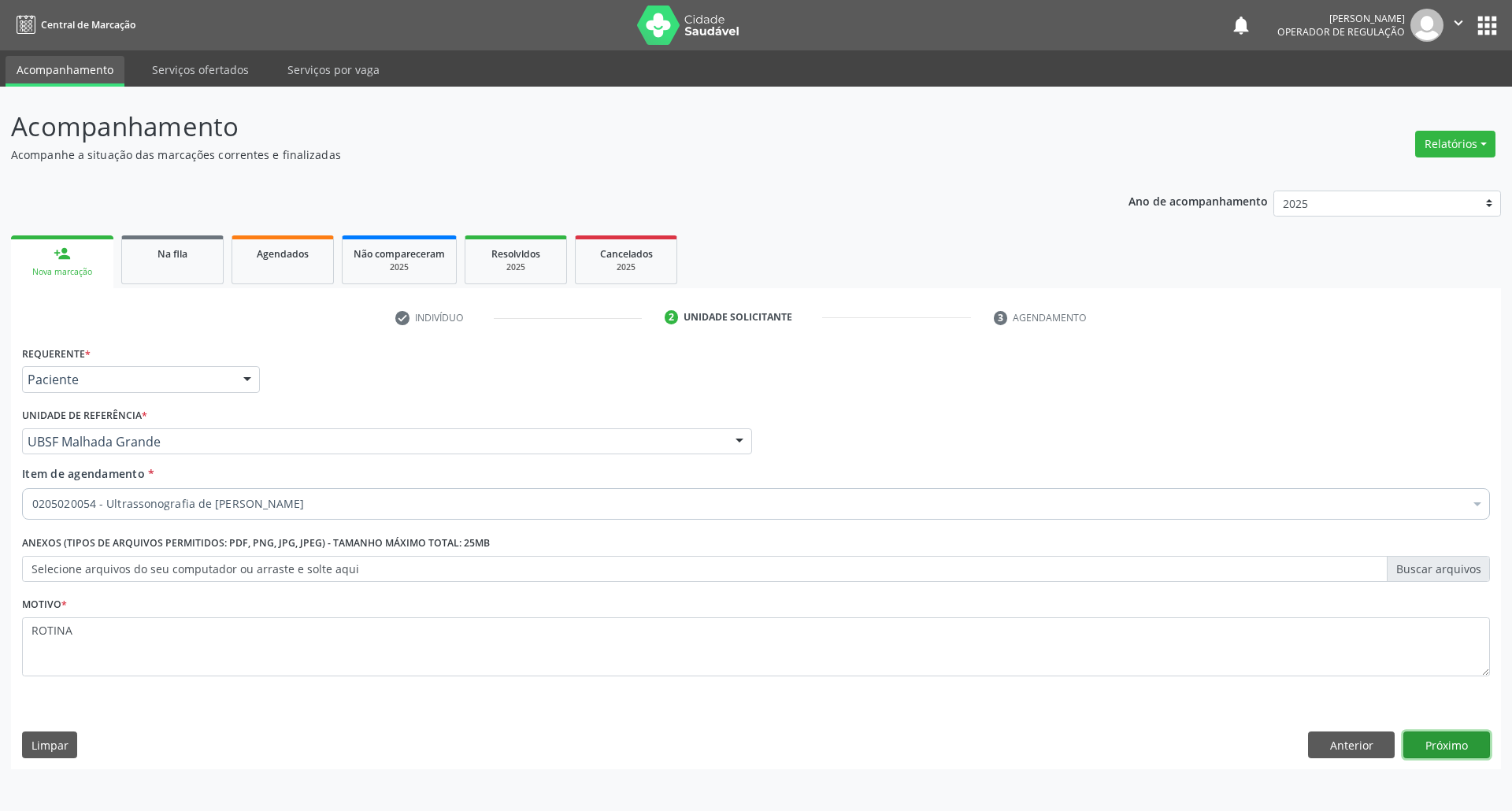
click button "Próximo" at bounding box center [1447, 745] width 86 height 27
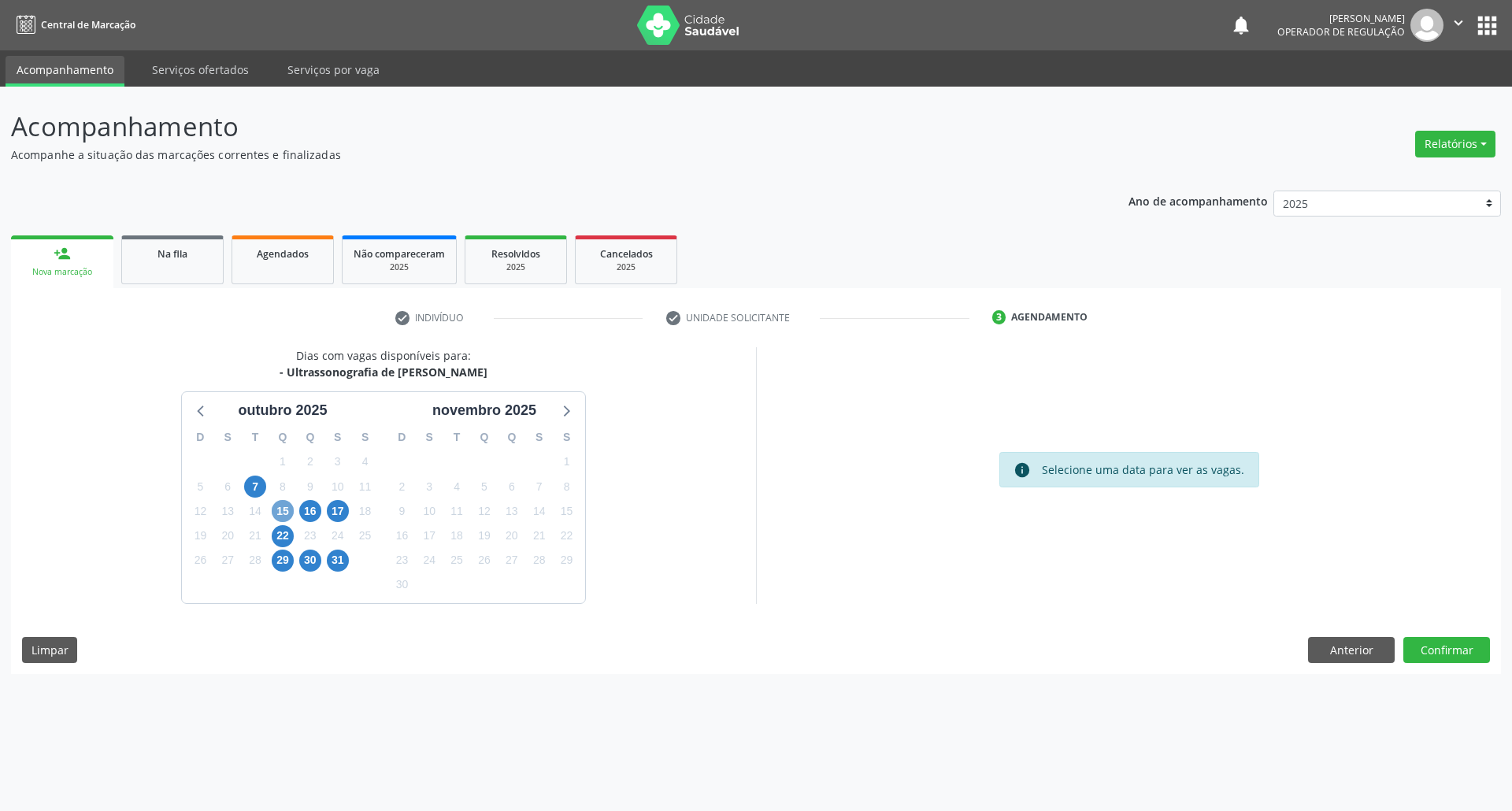
drag, startPoint x: 284, startPoint y: 509, endPoint x: 250, endPoint y: 479, distance: 45.3
click at [284, 510] on span "15" at bounding box center [282, 511] width 22 height 22
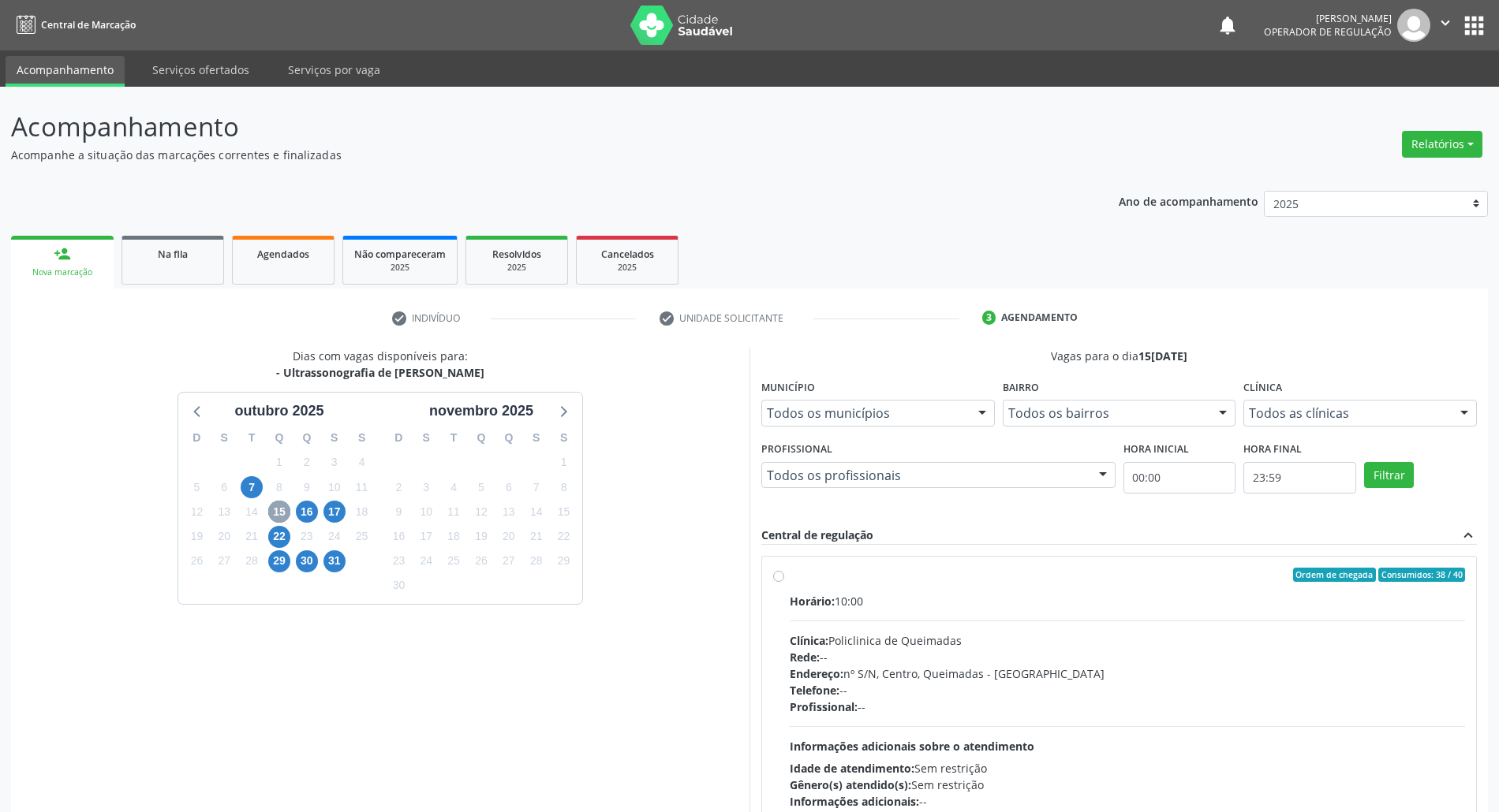
scroll to position [104, 0]
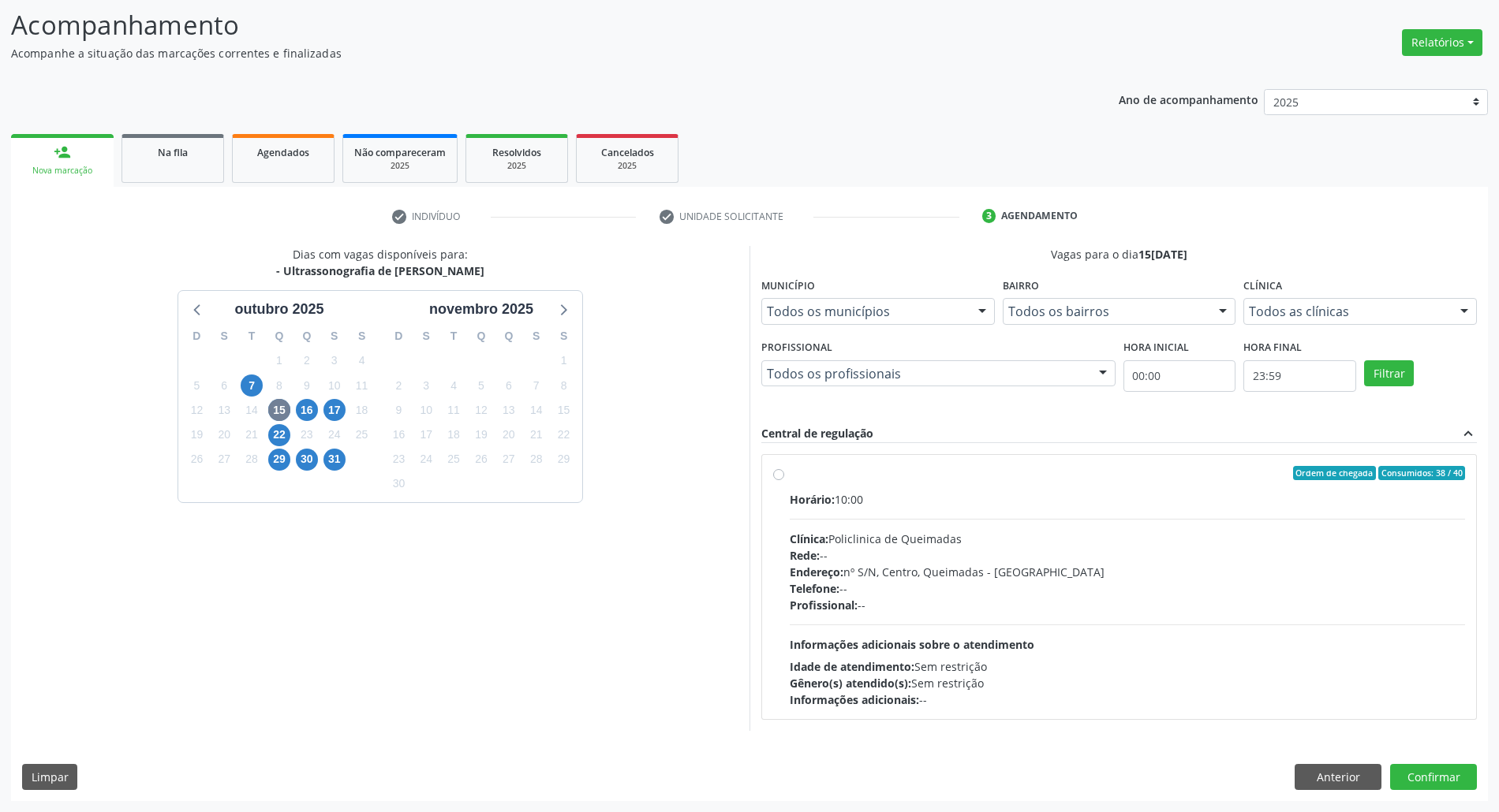
click at [989, 675] on div "Gênero(s) atendido(s): Sem restrição" at bounding box center [1127, 683] width 675 height 16
click at [785, 480] on input "Ordem de chegada Consumidos: 38 / 40 Horário: 10:00 Clínica: Policlinica de Que…" at bounding box center [779, 473] width 11 height 14
radio input "true"
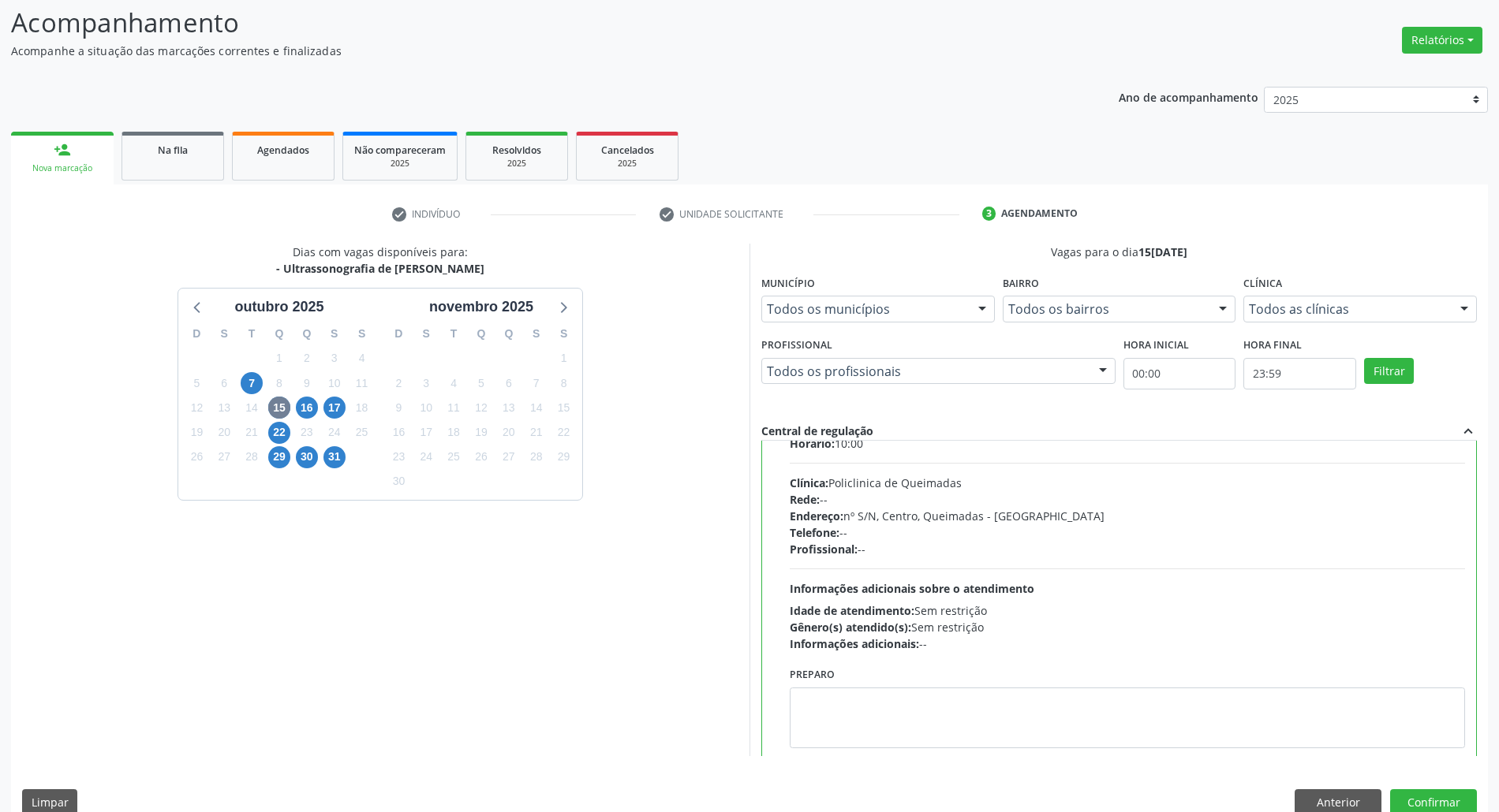
scroll to position [80, 0]
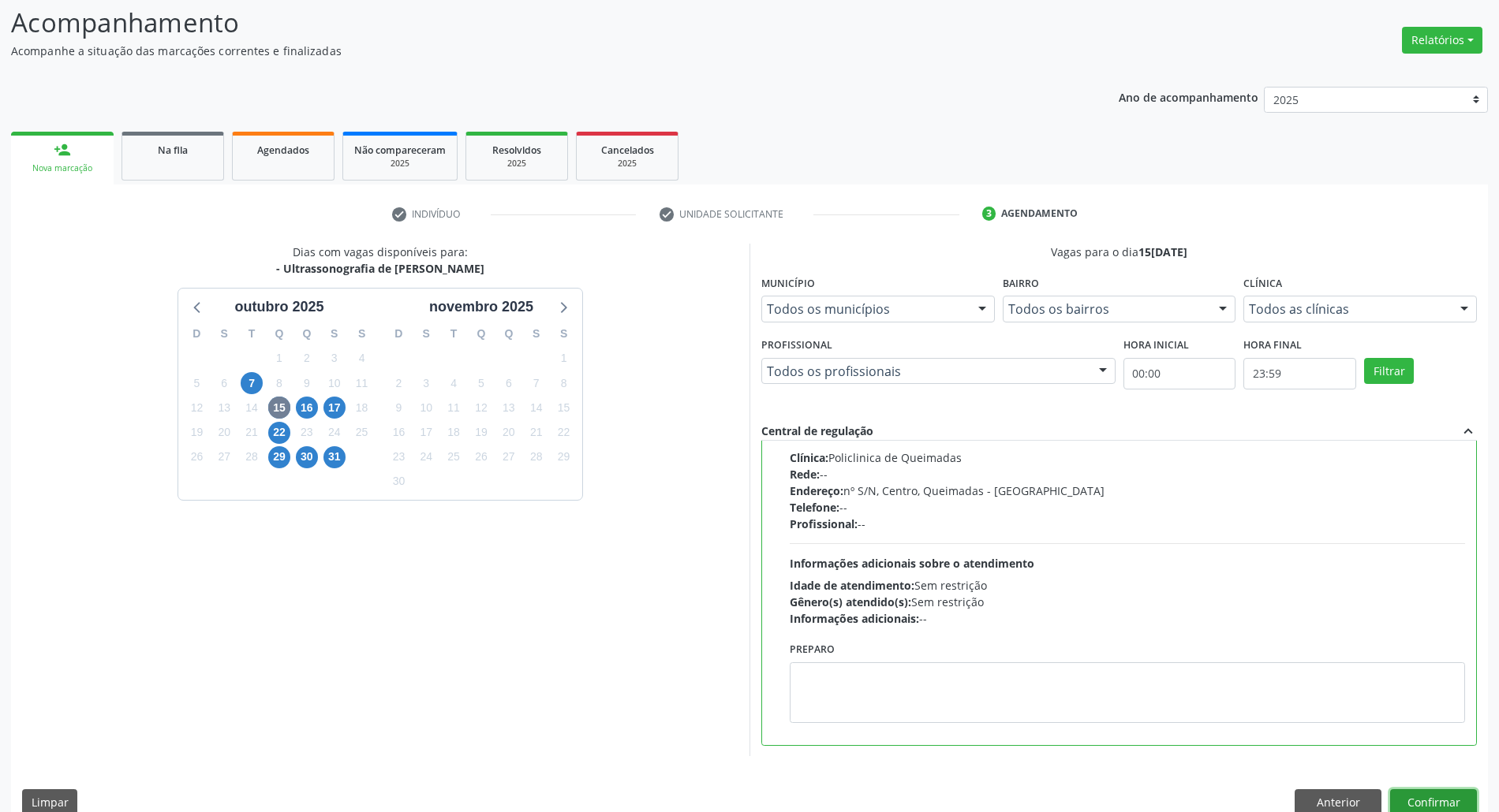
click at [1449, 796] on button "Confirmar" at bounding box center [1434, 802] width 87 height 27
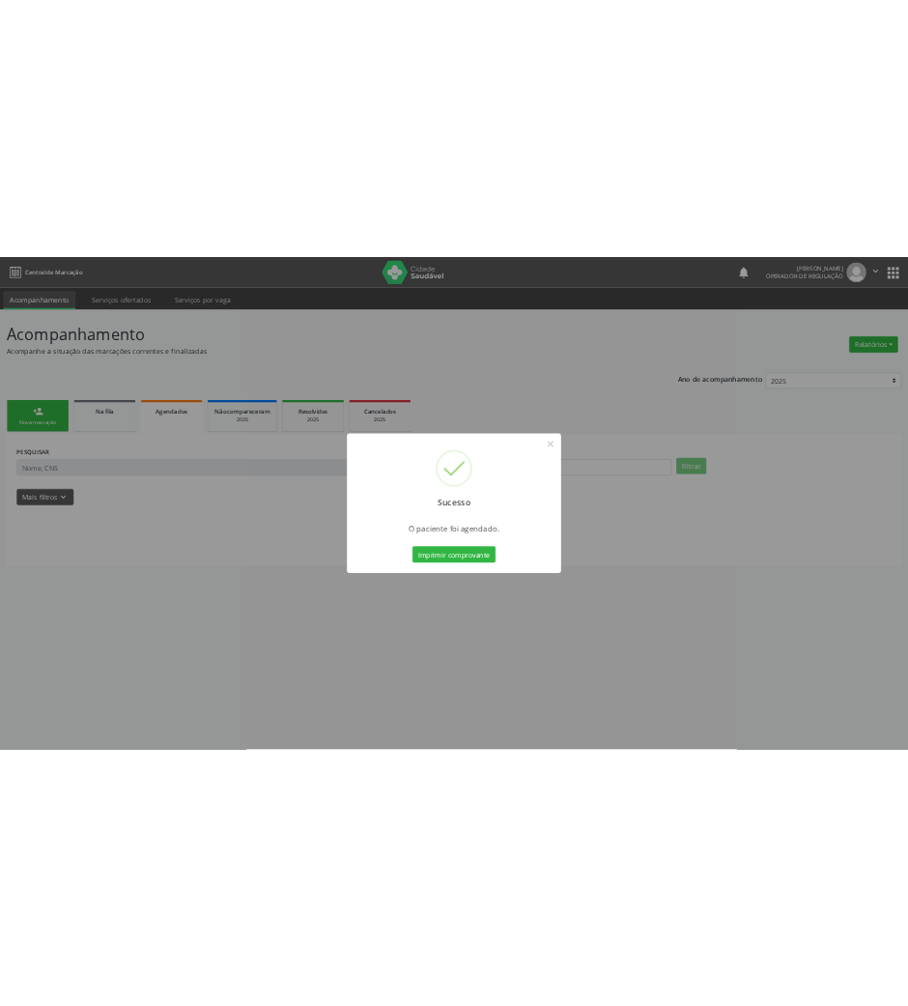
scroll to position [0, 0]
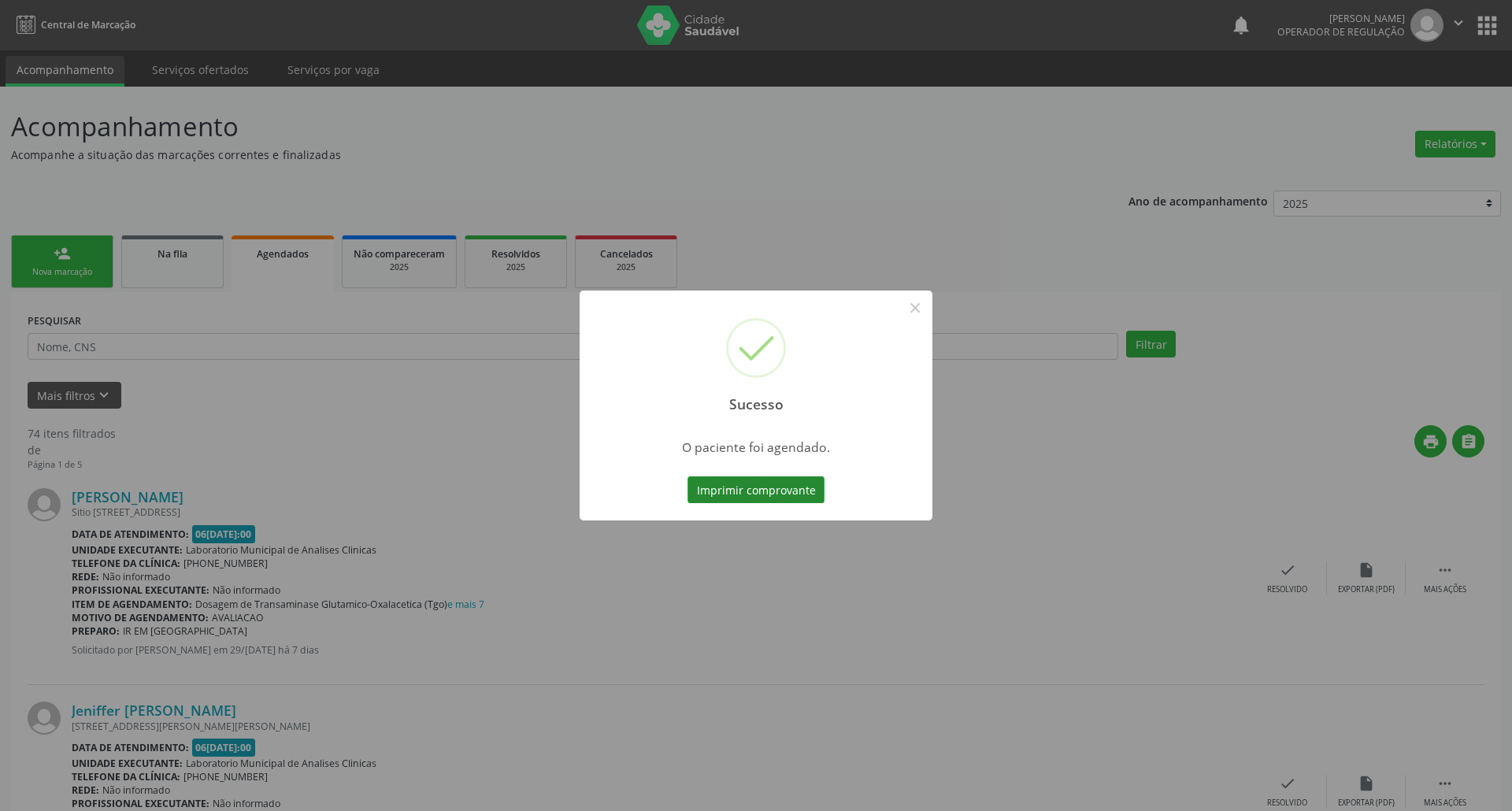
click at [782, 488] on button "Imprimir comprovante" at bounding box center [756, 490] width 137 height 27
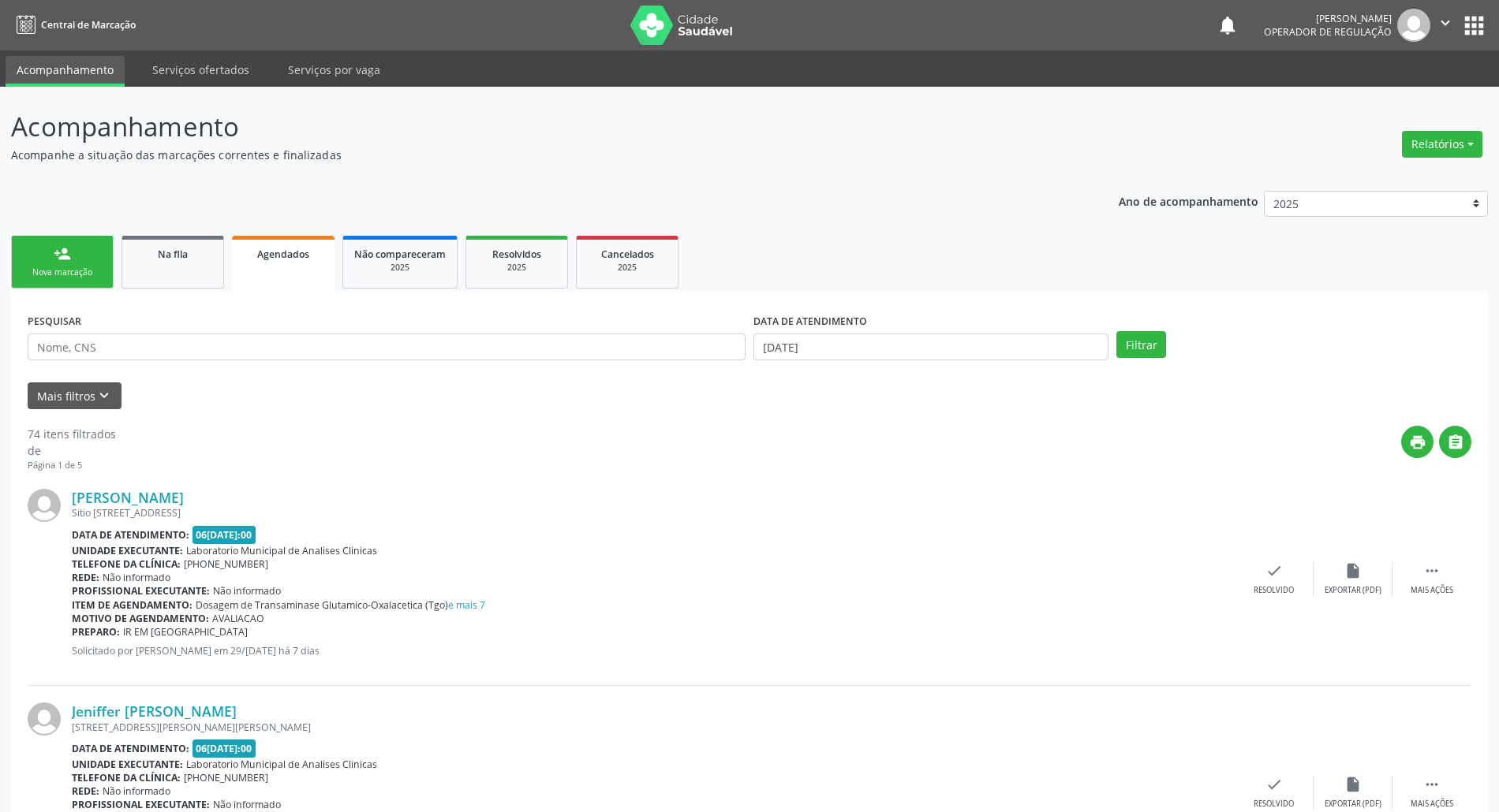
click at [29, 277] on div "Nova marcação" at bounding box center [62, 273] width 79 height 11
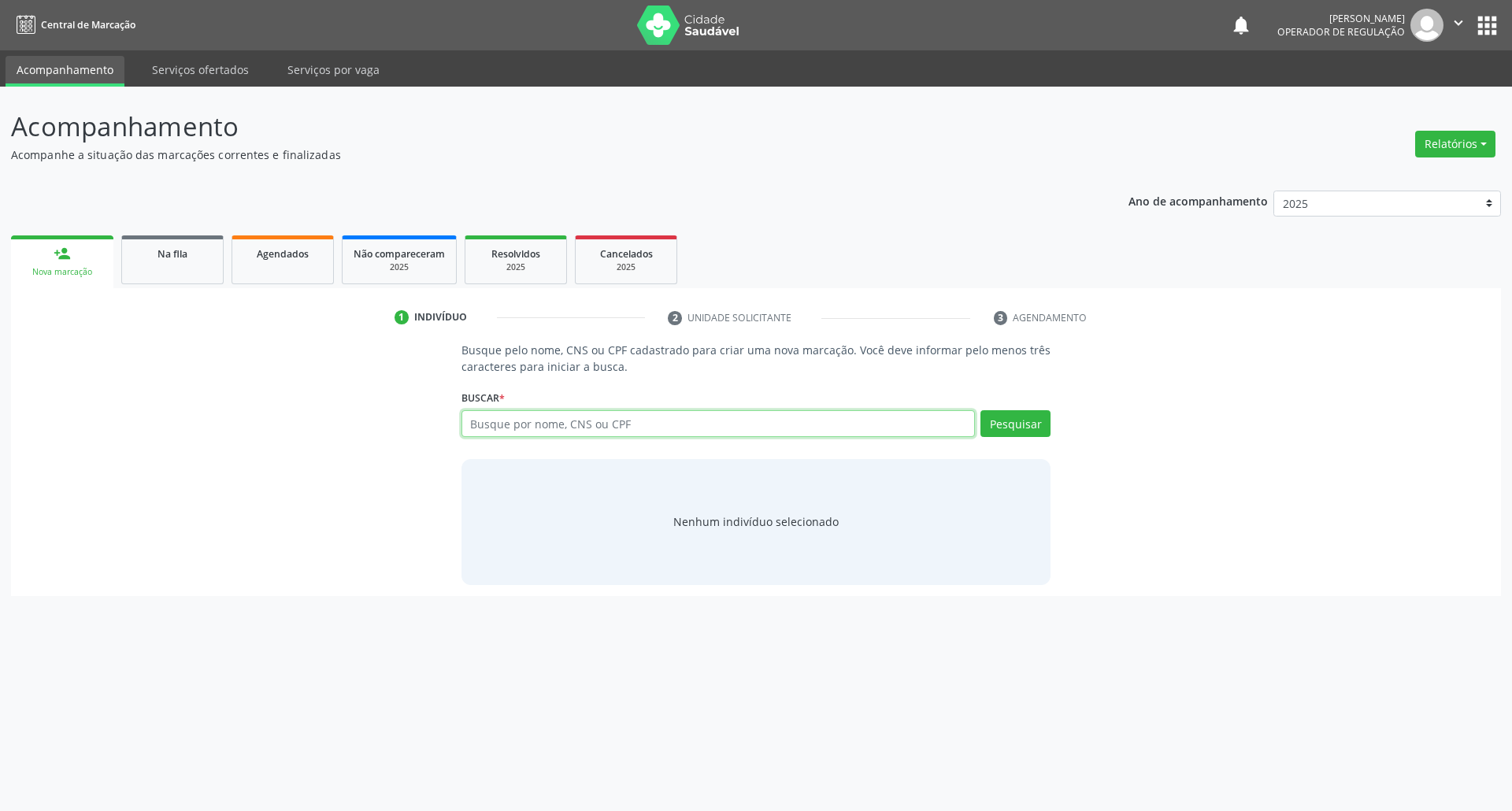
click at [511, 425] on input "text" at bounding box center [718, 423] width 514 height 27
click at [505, 429] on input "text" at bounding box center [718, 423] width 514 height 27
type input "707802695631515"
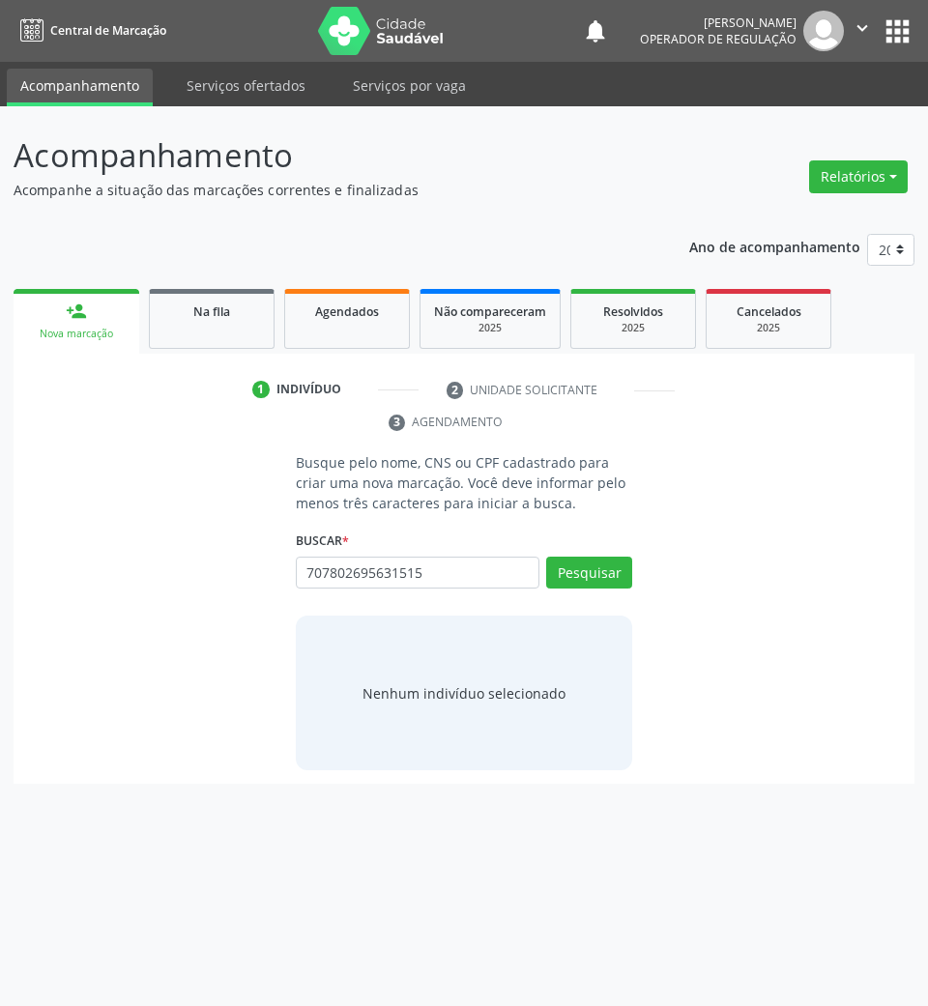
click at [476, 700] on div "Nenhum indivíduo selecionado" at bounding box center [463, 693] width 203 height 20
click at [408, 573] on input "707802695631515" at bounding box center [418, 573] width 244 height 33
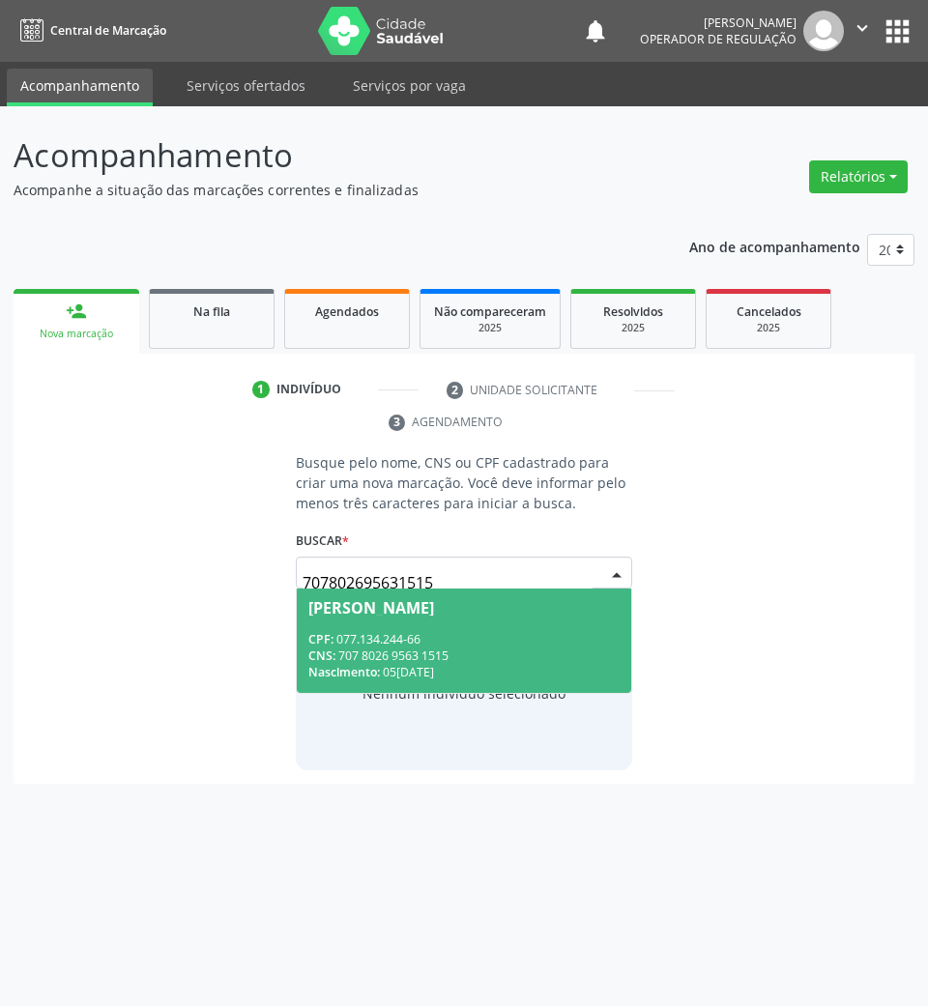
click at [411, 642] on div "CPF: 077.134.244-66" at bounding box center [464, 639] width 312 height 16
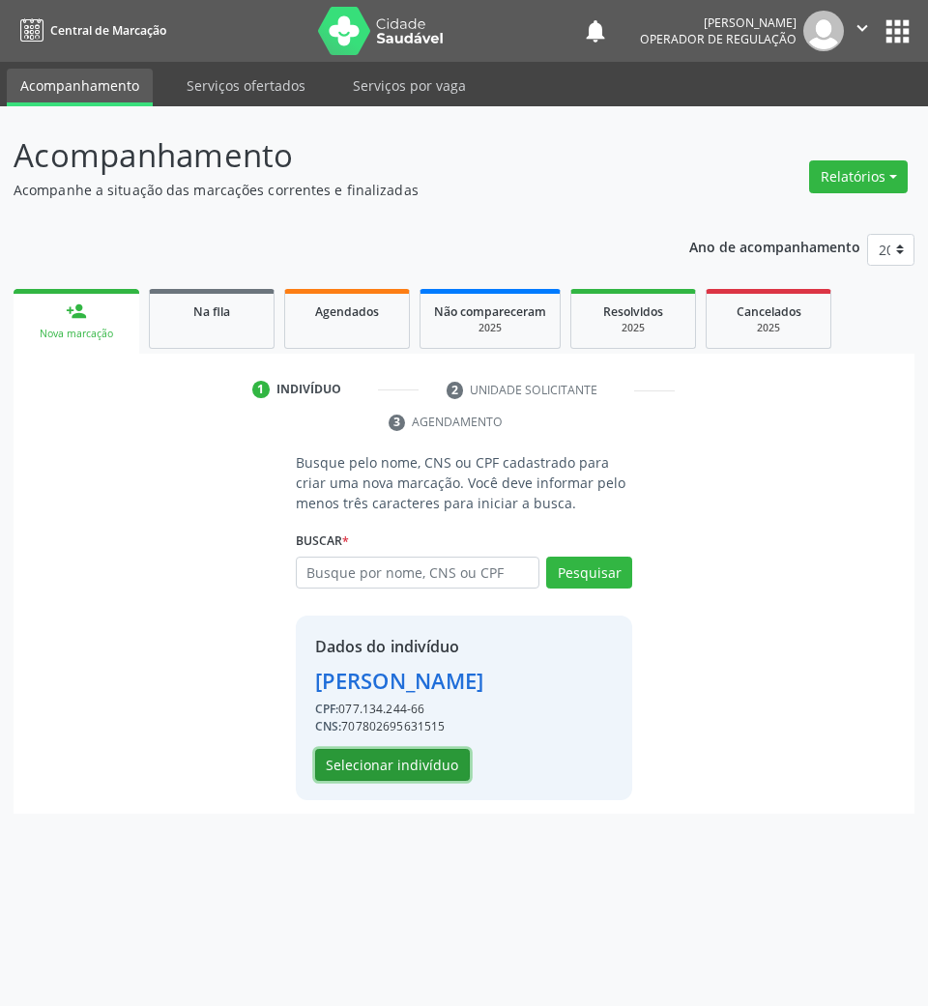
click at [421, 766] on button "Selecionar indivíduo" at bounding box center [392, 765] width 155 height 33
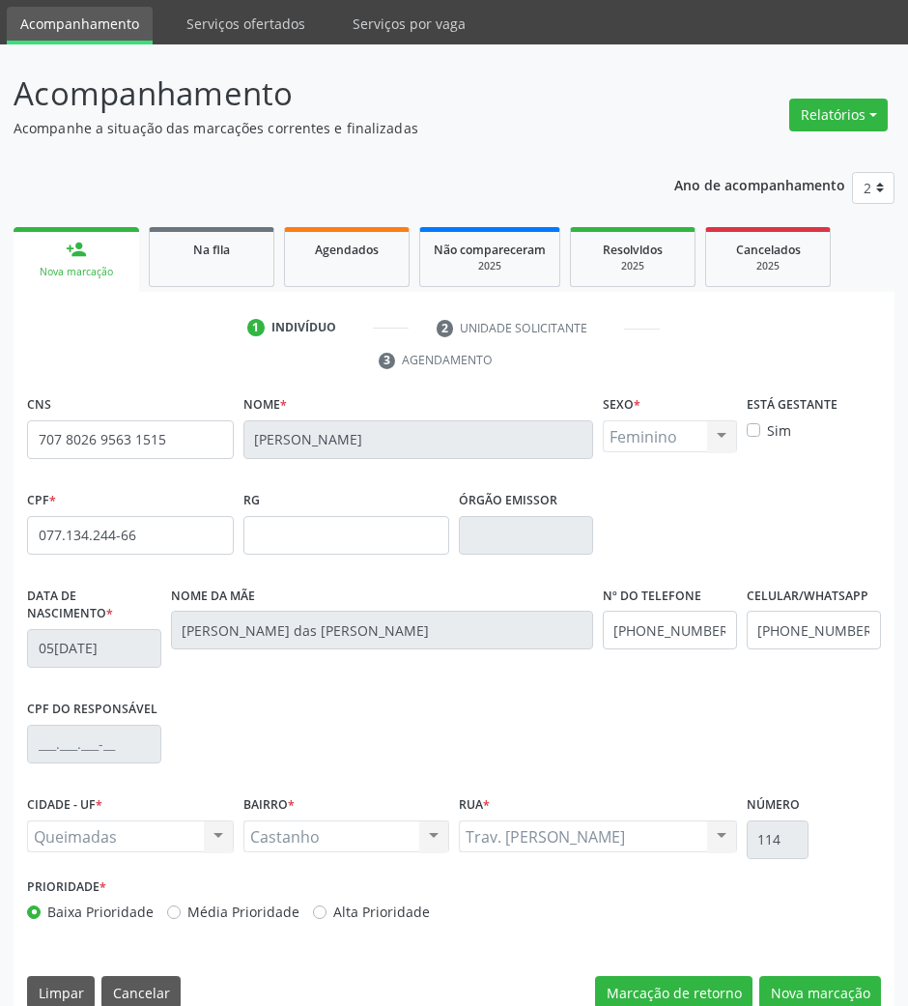
scroll to position [93, 0]
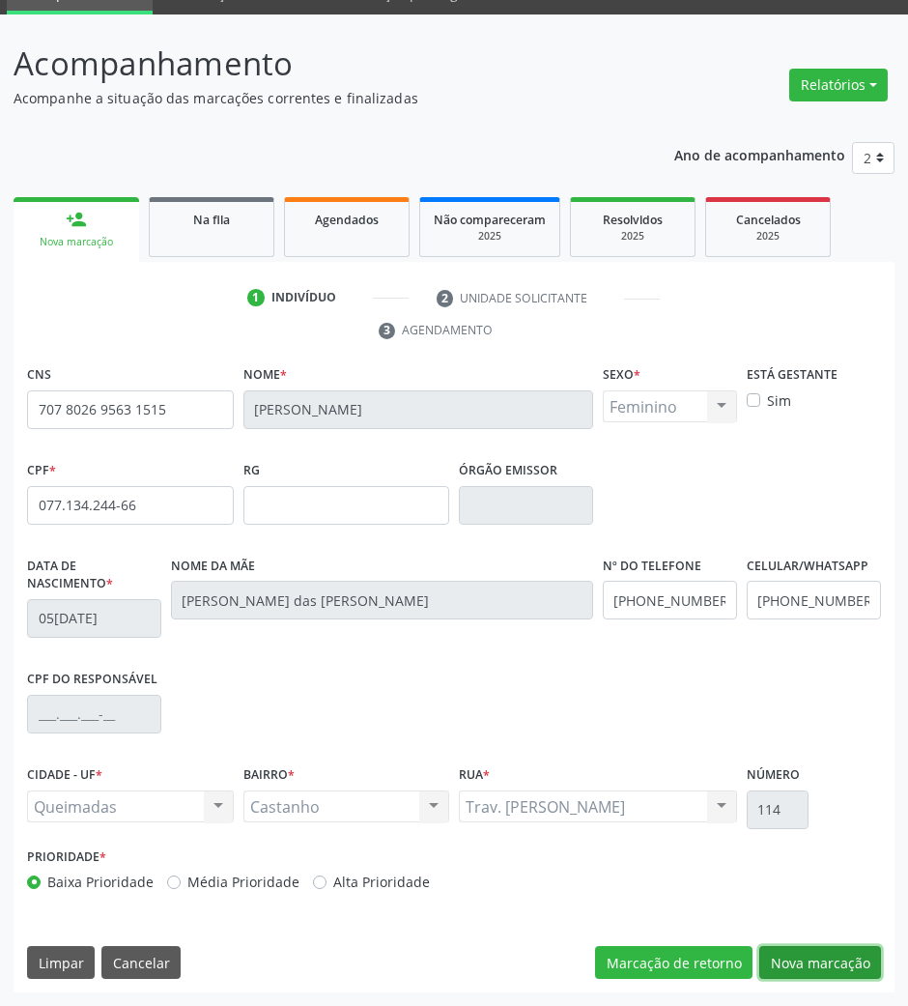
drag, startPoint x: 814, startPoint y: 957, endPoint x: 576, endPoint y: 809, distance: 279.9
click at [813, 953] on button "Nova marcação" at bounding box center [821, 962] width 122 height 33
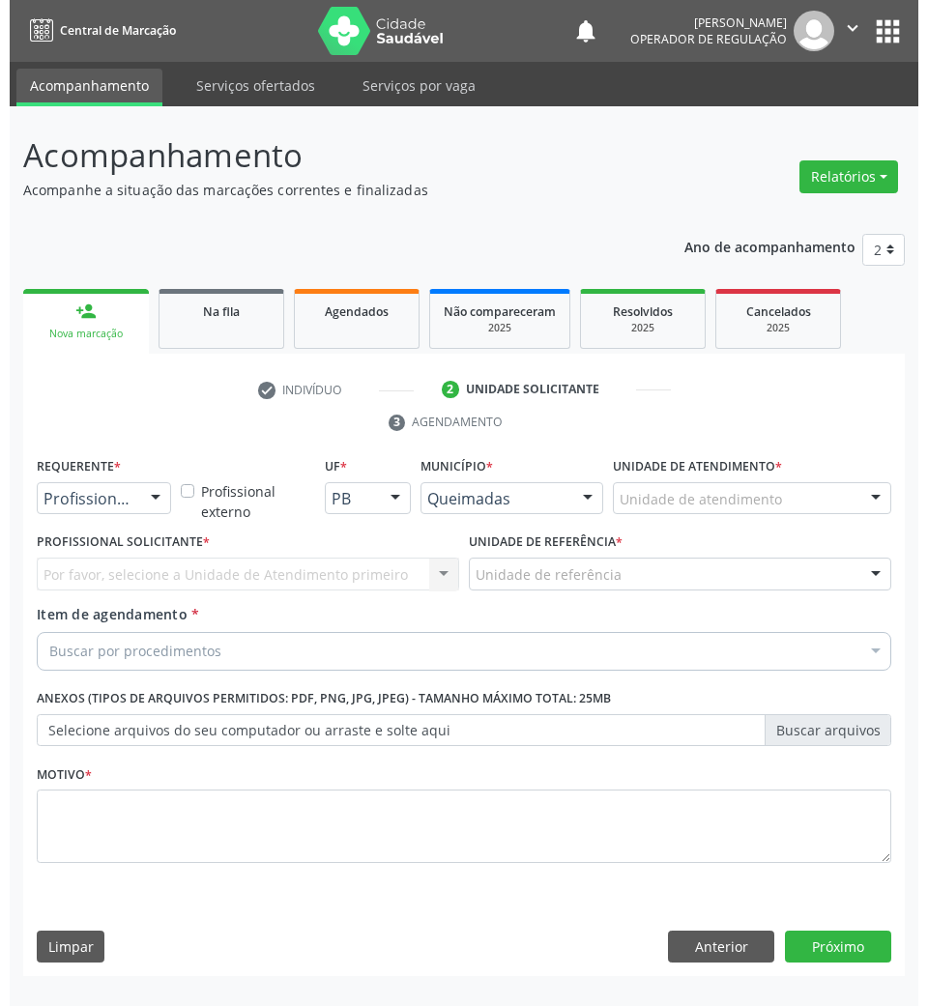
scroll to position [0, 0]
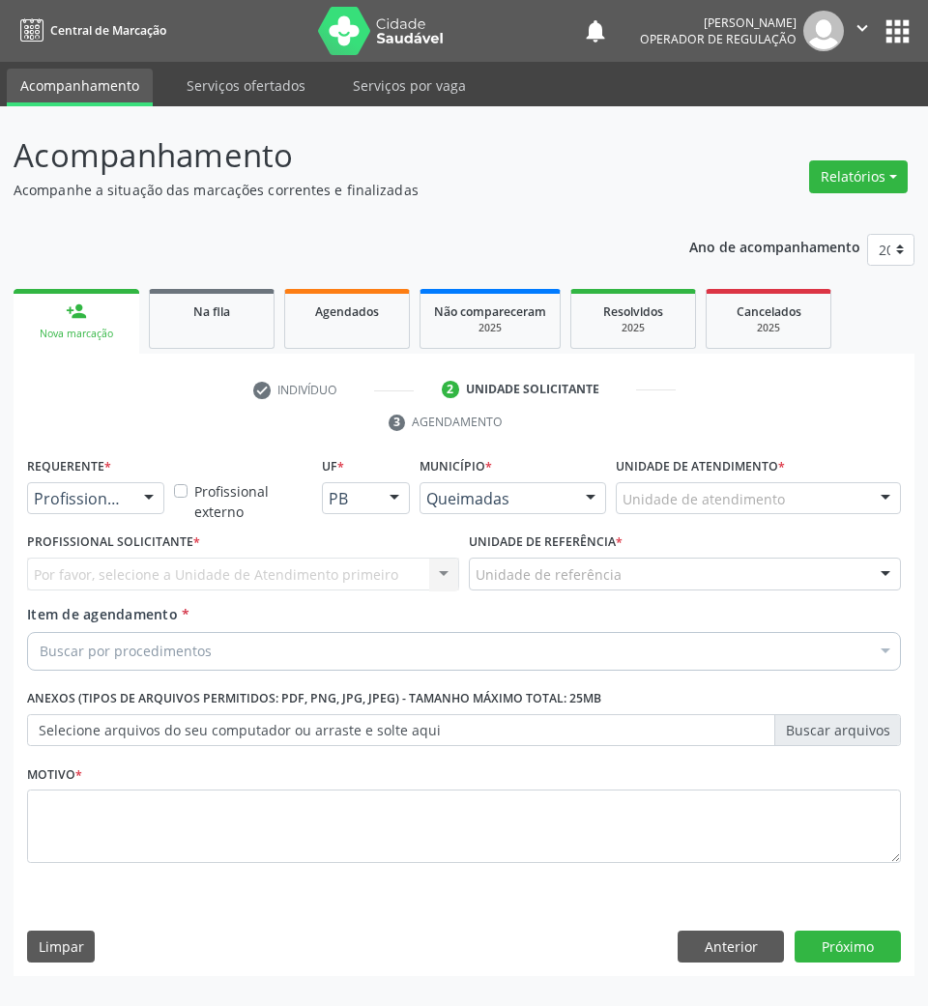
drag, startPoint x: 73, startPoint y: 502, endPoint x: 67, endPoint y: 531, distance: 28.8
click at [72, 574] on span "Paciente" at bounding box center [71, 571] width 63 height 21
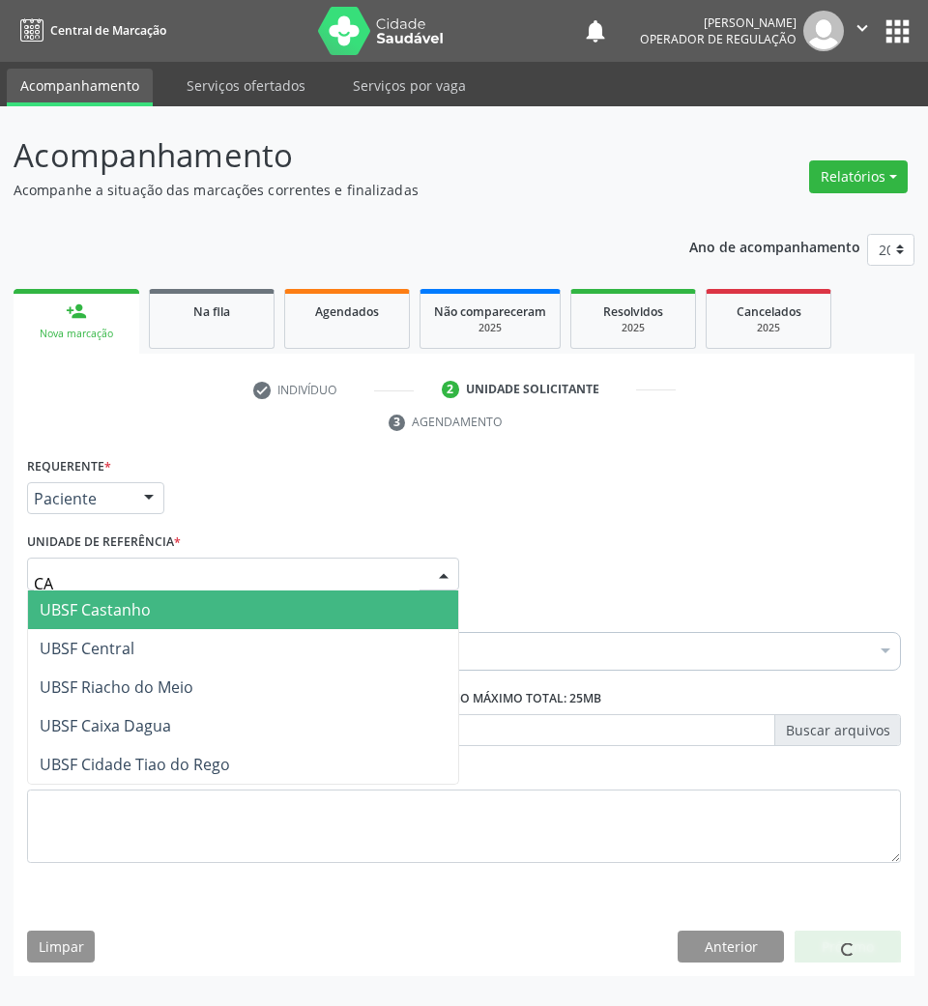
type input "CAS"
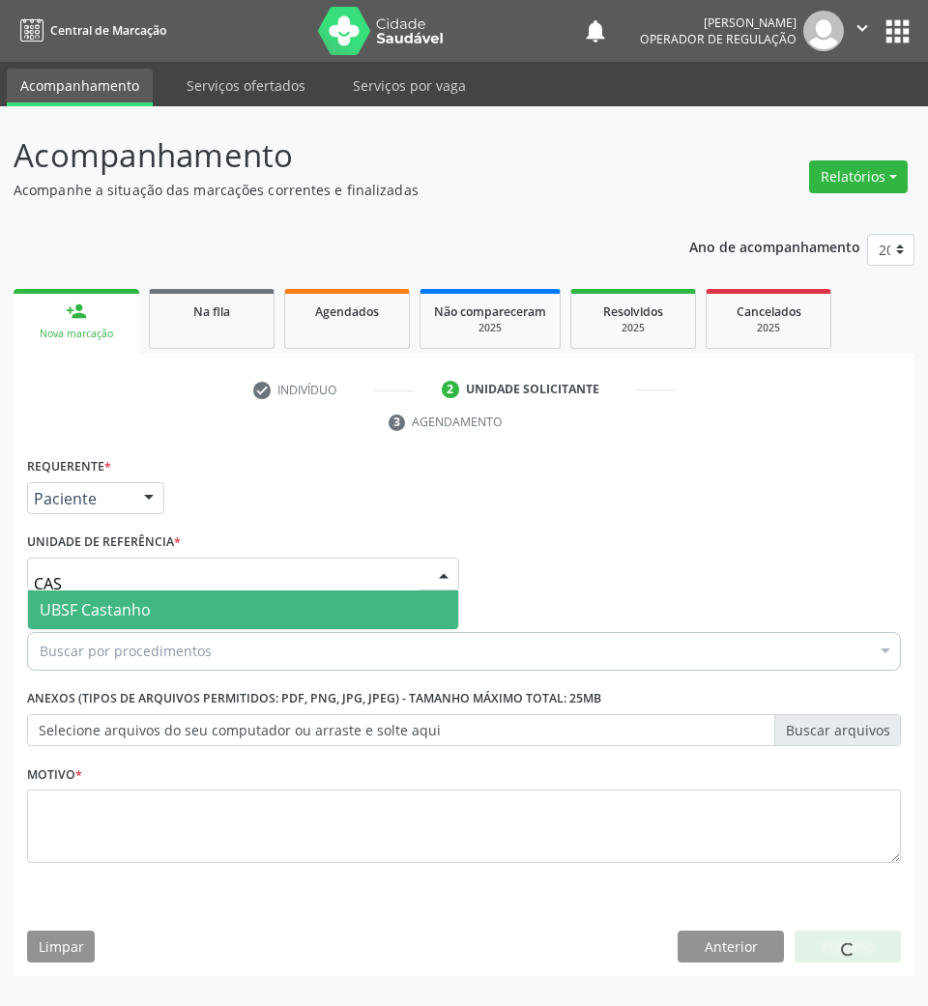
click at [159, 615] on span "UBSF Castanho" at bounding box center [243, 609] width 430 height 39
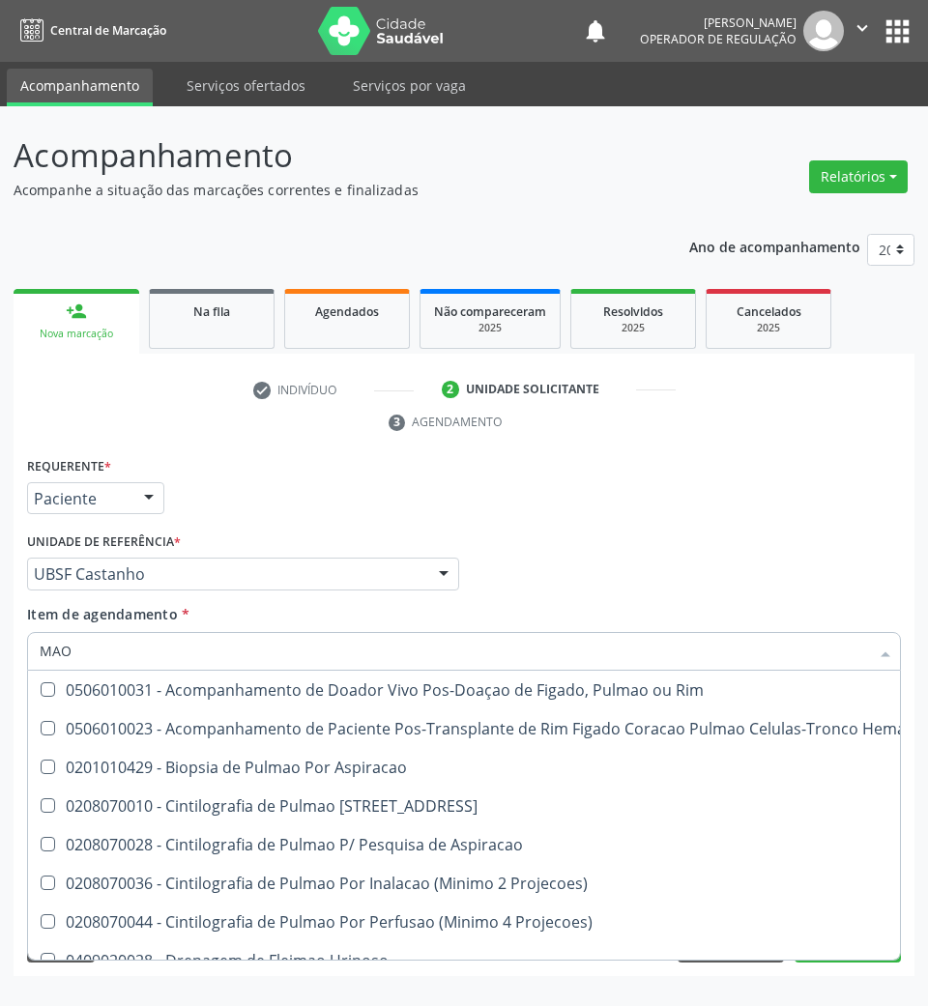
scroll to position [465, 0]
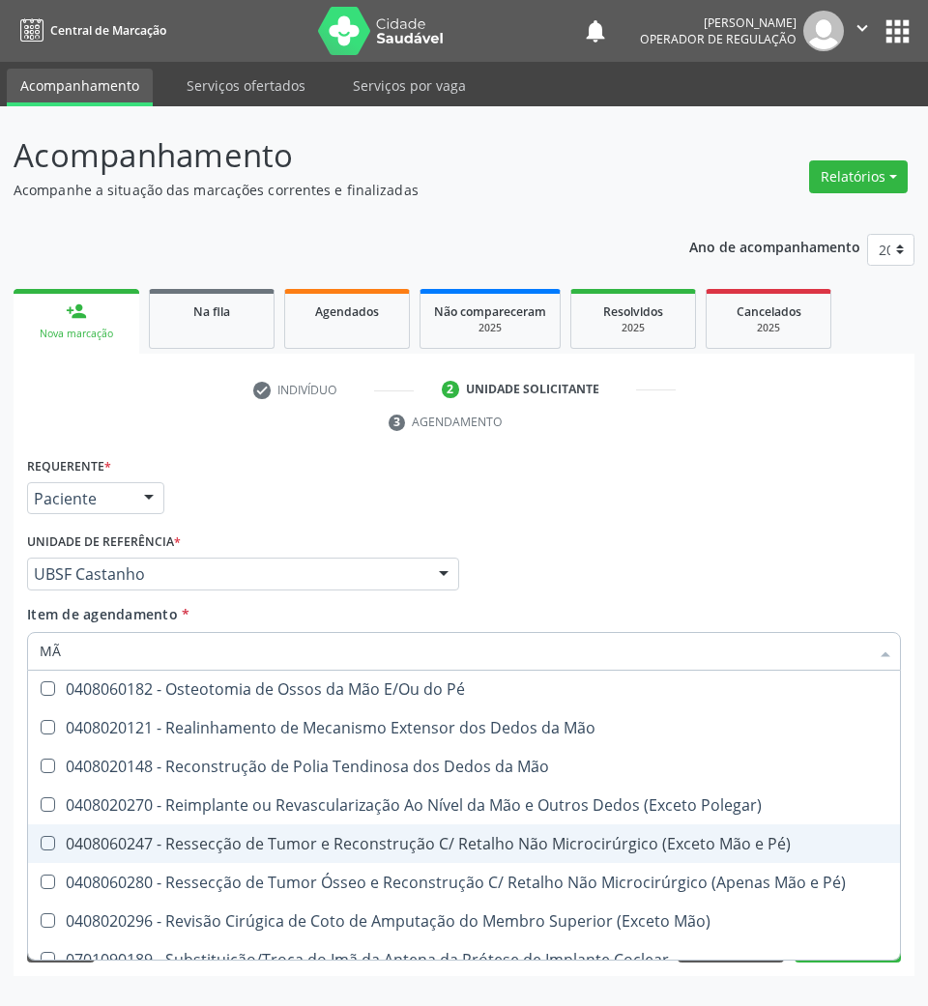
type input "MÃO"
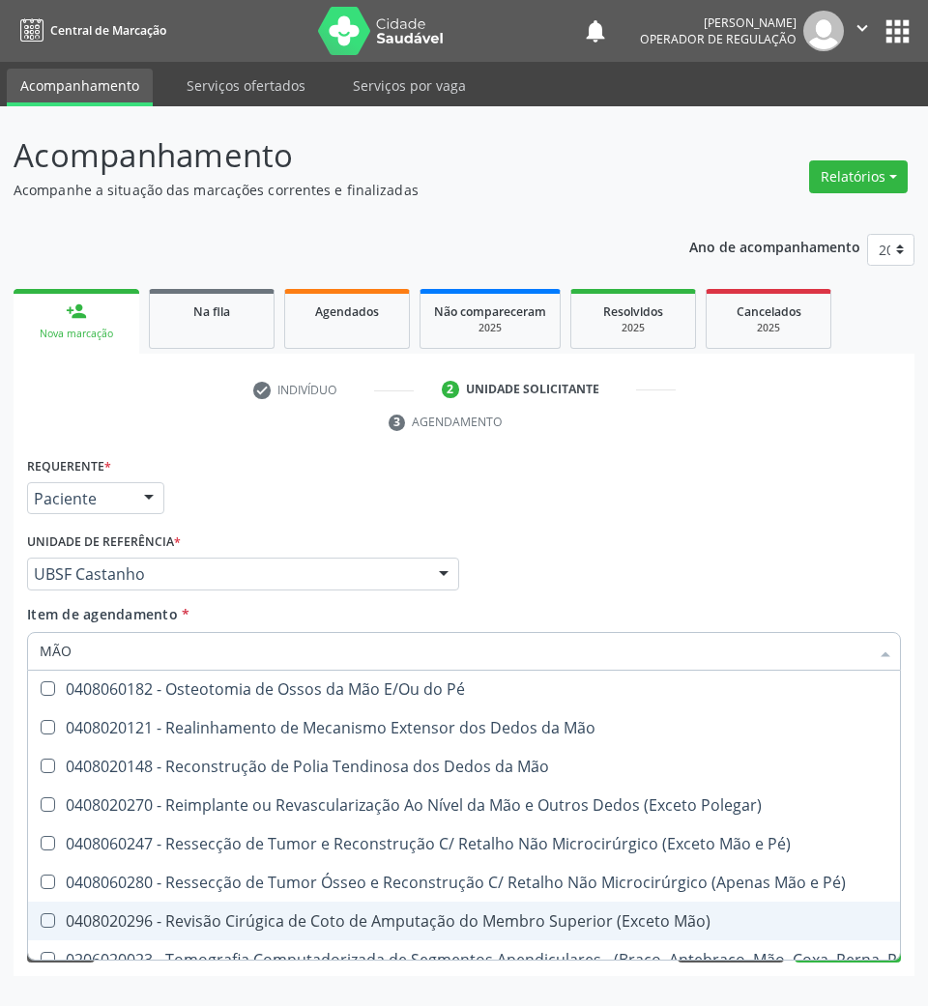
scroll to position [1045, 0]
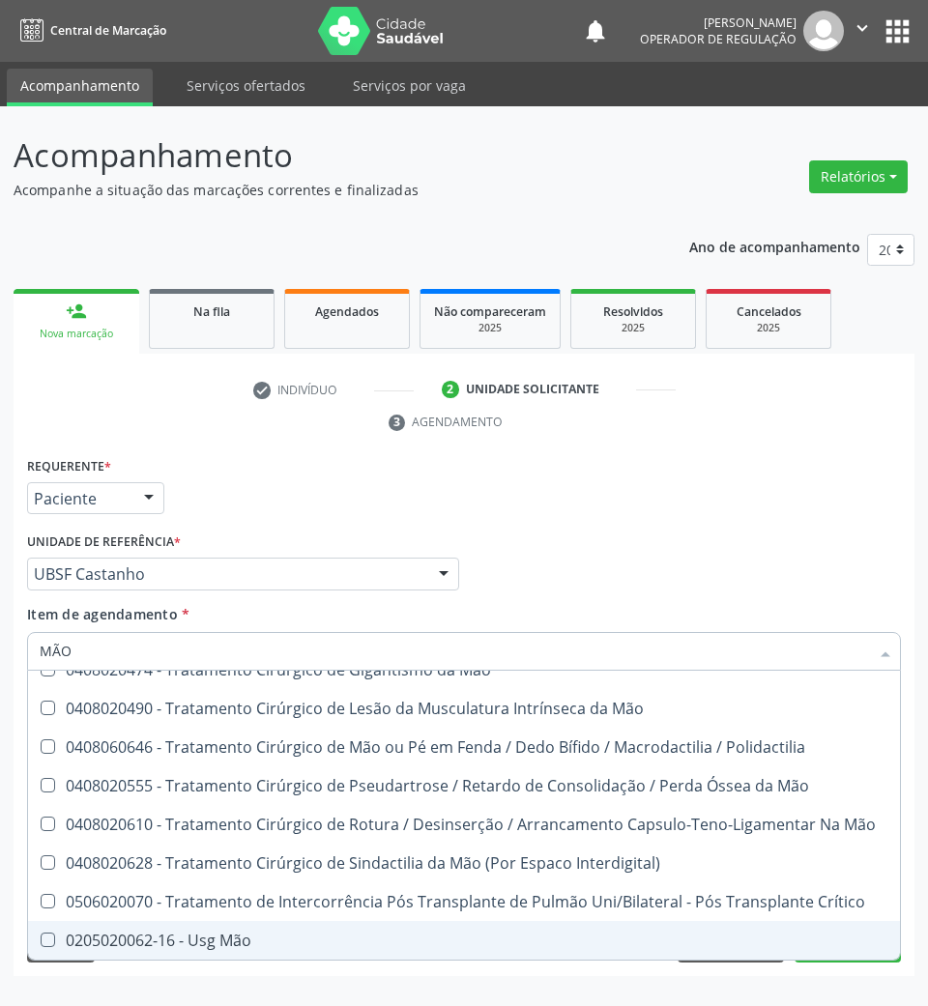
click at [268, 921] on span "0205020062-16 - Usg Mão" at bounding box center [475, 940] width 894 height 39
checkbox Mão "true"
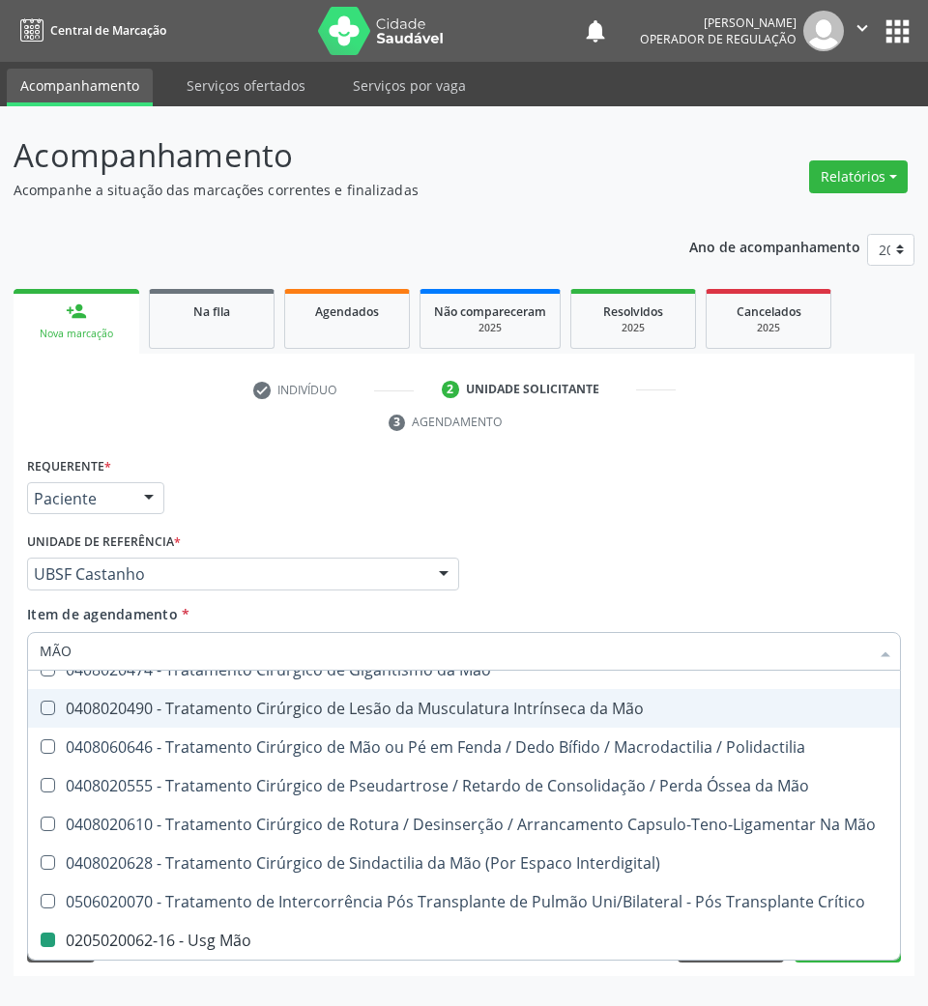
click at [456, 628] on div "Item de agendamento * MÃO Desfazer seleção 0408060026 - Alongamento E/Ou Transp…" at bounding box center [464, 634] width 874 height 61
checkbox Pé\) "true"
checkbox Mão "false"
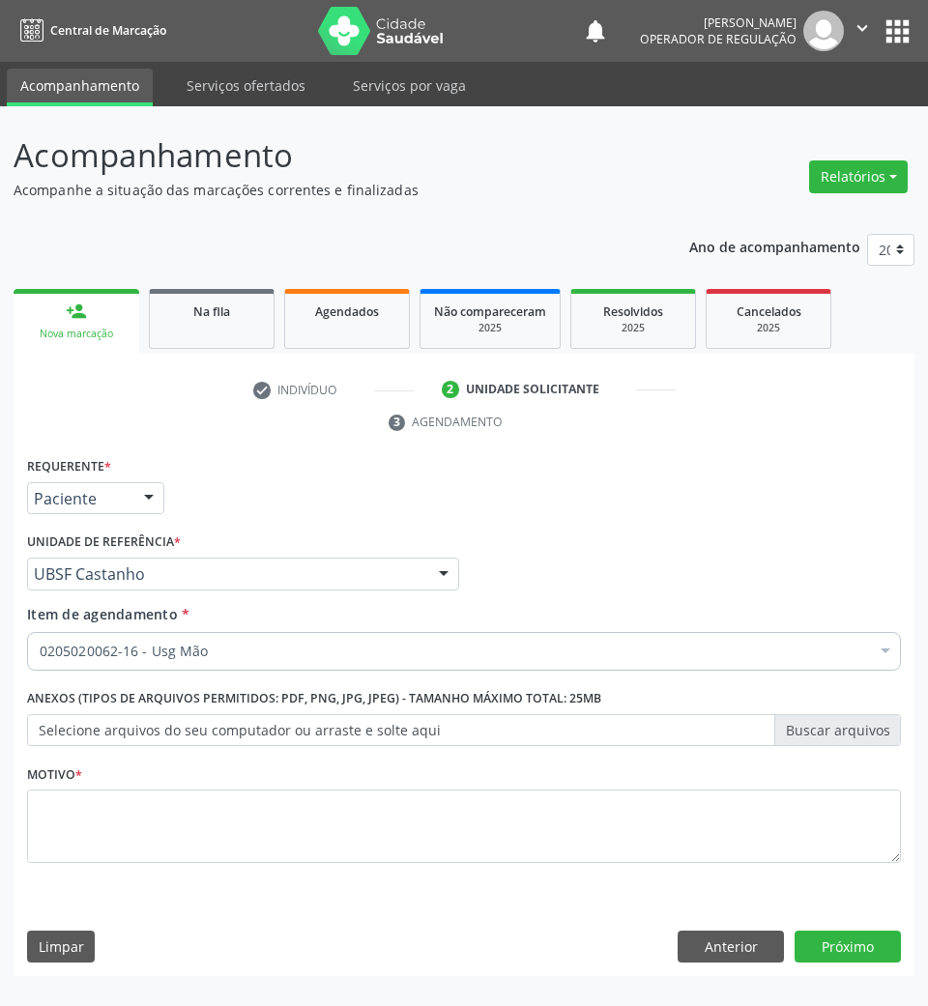
scroll to position [0, 0]
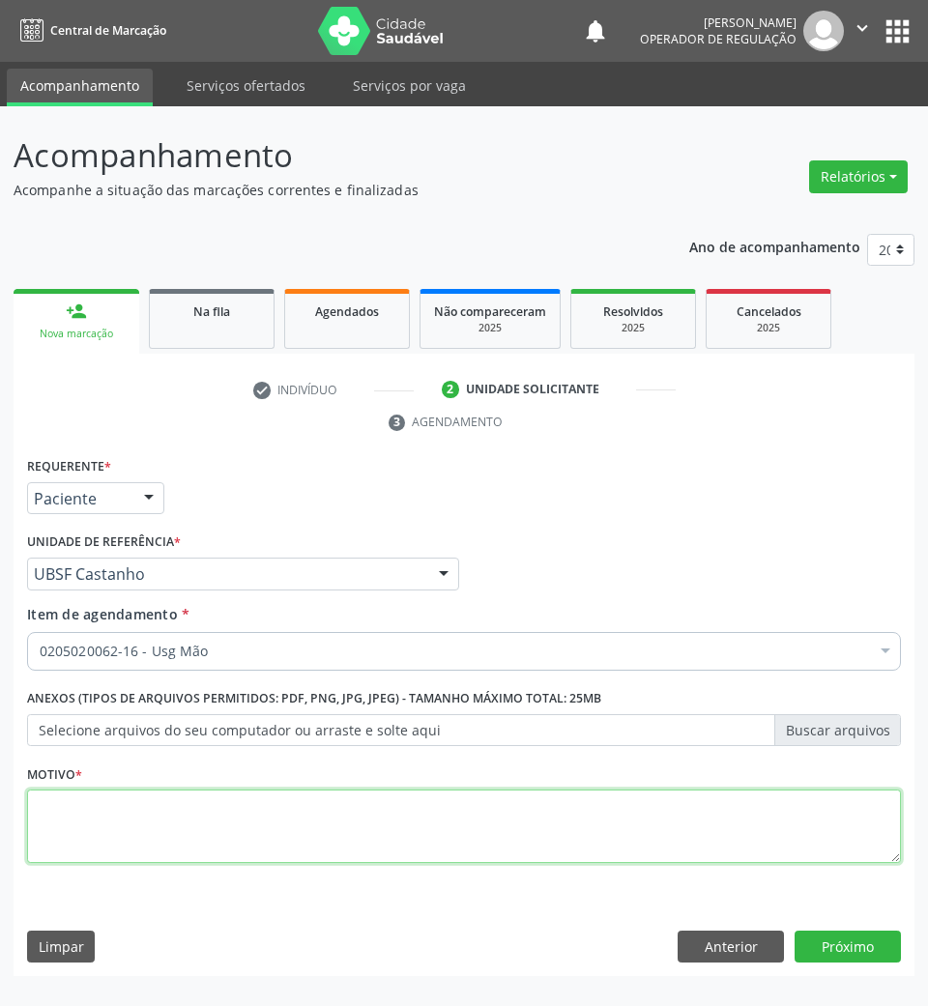
click at [543, 839] on textarea at bounding box center [464, 825] width 874 height 73
type textarea "ROTINA"
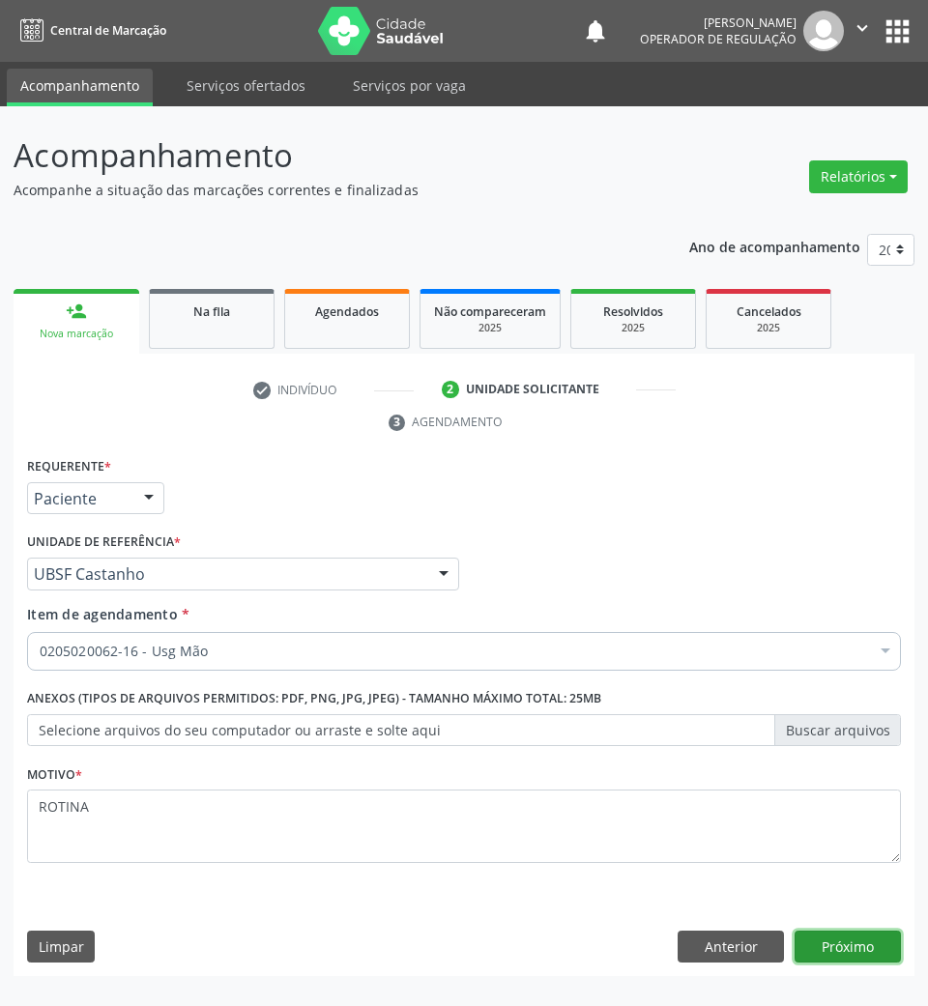
drag, startPoint x: 875, startPoint y: 936, endPoint x: 925, endPoint y: 817, distance: 128.7
click at [875, 932] on button "Próximo" at bounding box center [847, 947] width 106 height 33
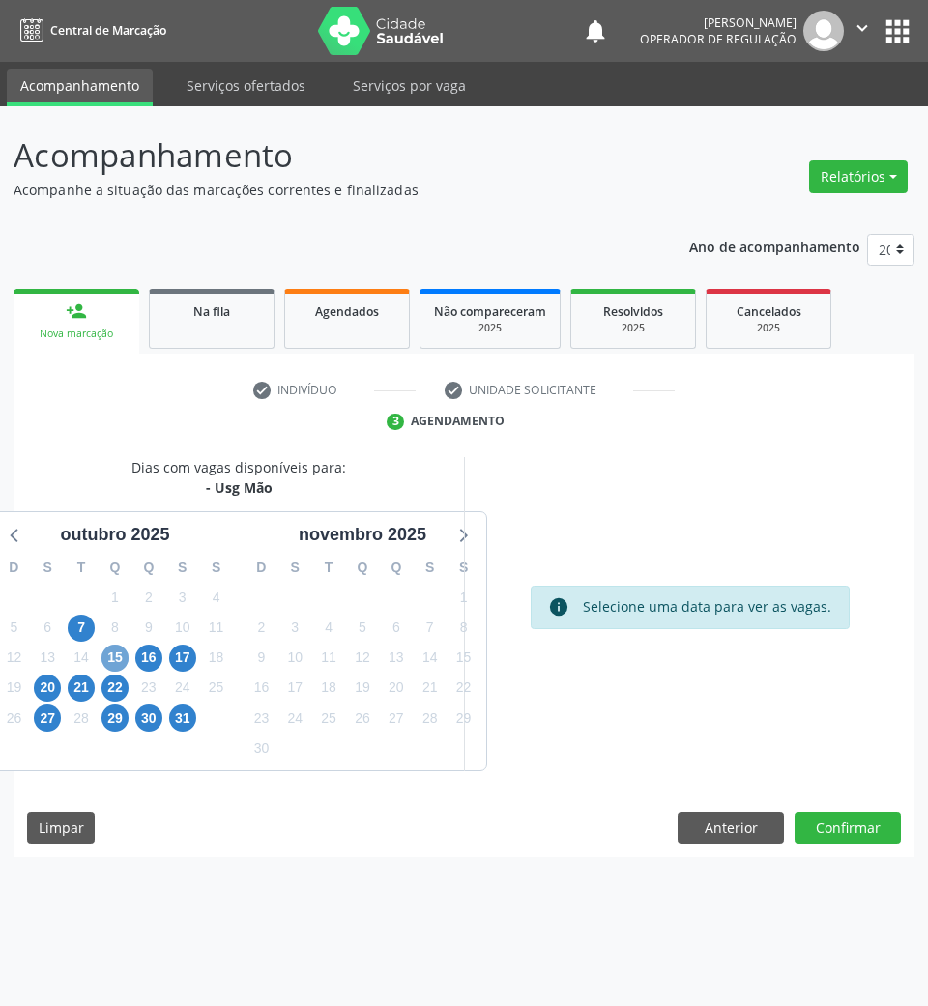
click at [118, 654] on span "15" at bounding box center [114, 658] width 27 height 27
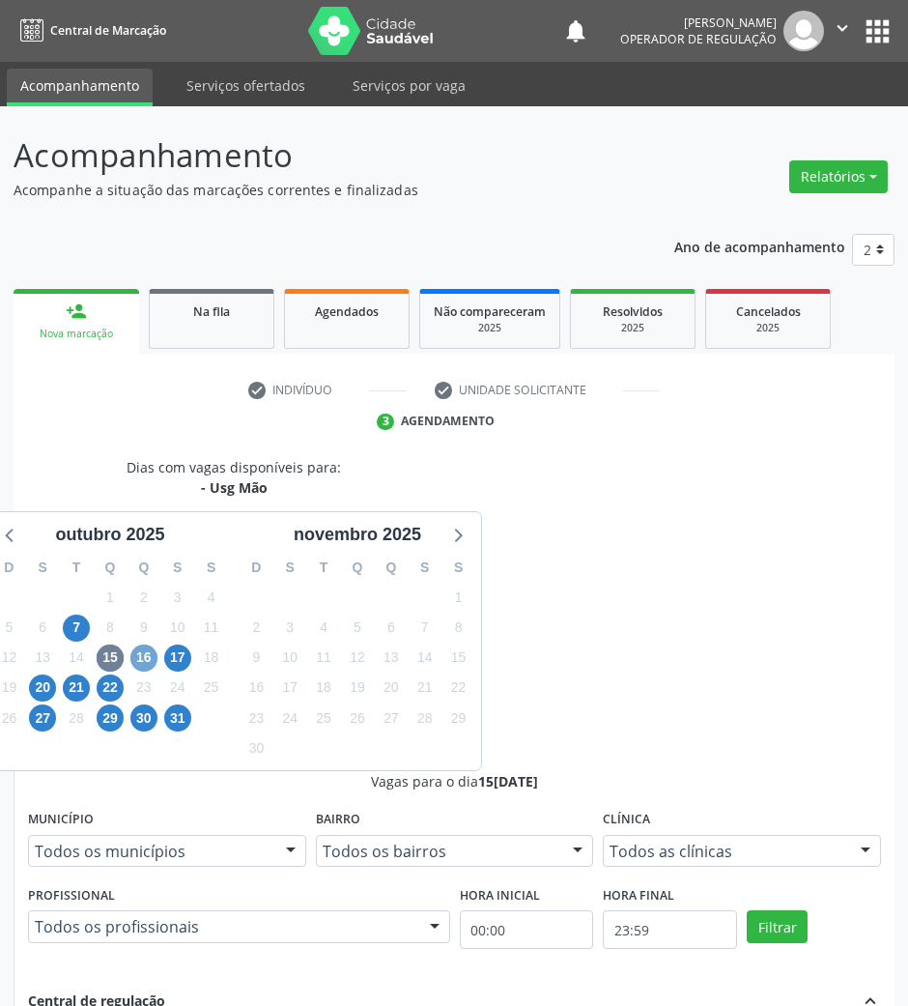
click at [151, 658] on span "16" at bounding box center [143, 658] width 27 height 27
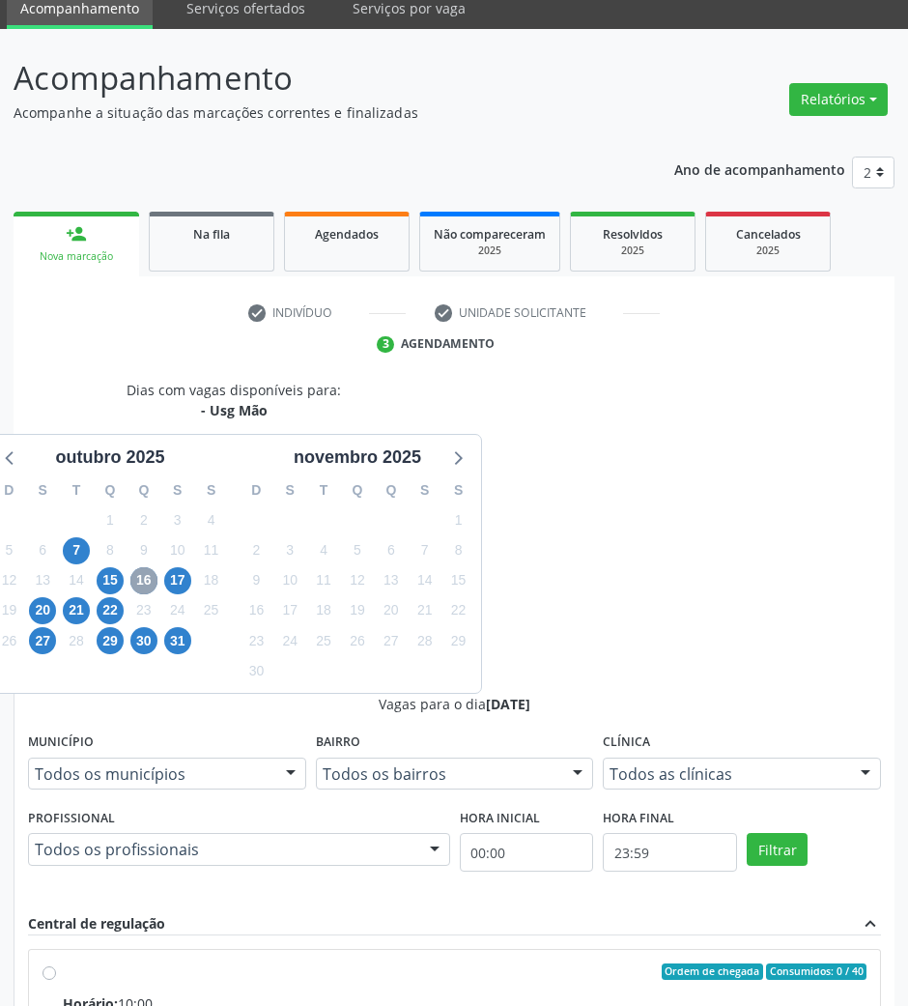
scroll to position [157, 0]
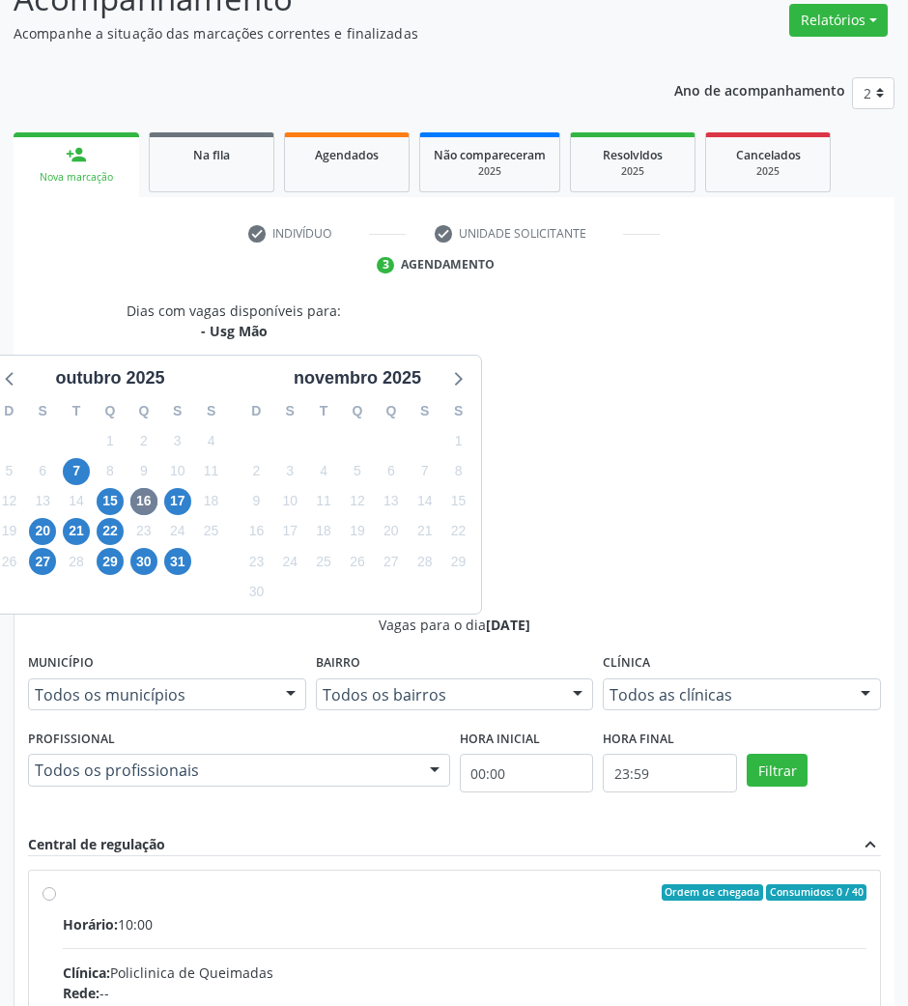
click at [659, 1003] on div "Endereço: nº S/N, Centro, Queimadas - PB" at bounding box center [465, 1013] width 804 height 20
click at [56, 884] on input "Ordem de chegada Consumidos: 0 / 40 Horário: 10:00 Clínica: Policlinica de Quei…" at bounding box center [50, 892] width 14 height 17
radio input "true"
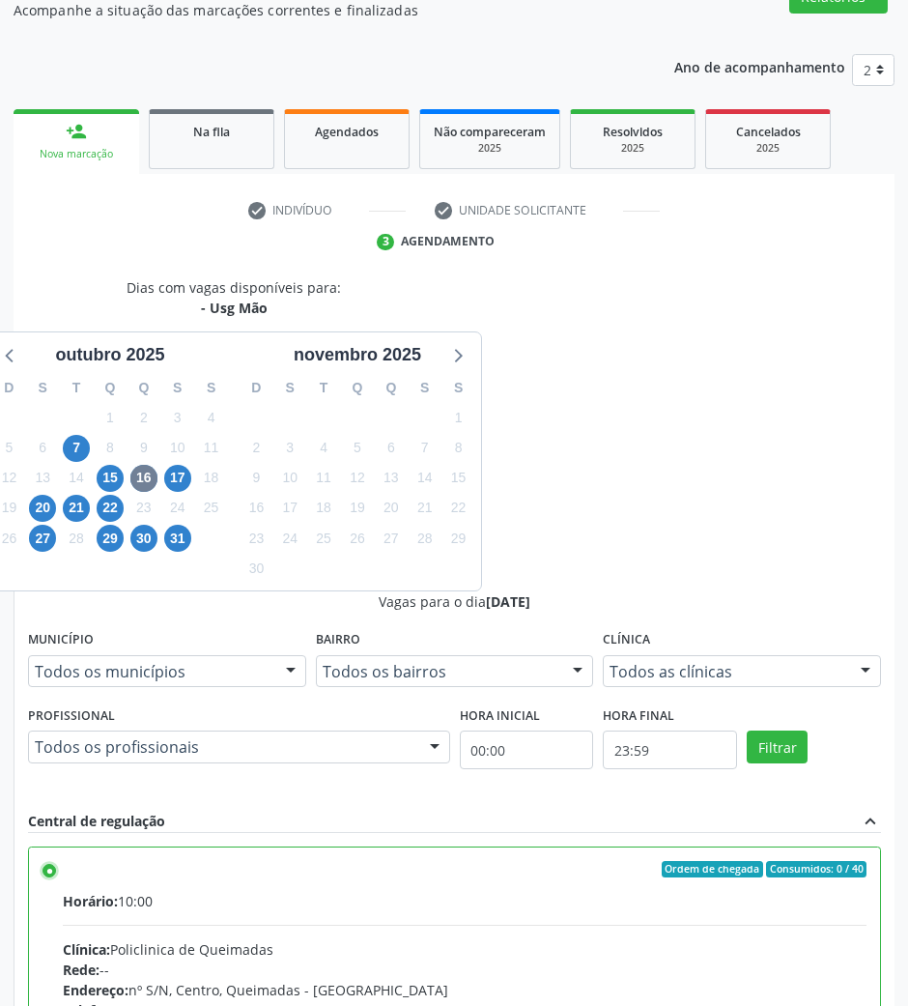
scroll to position [190, 0]
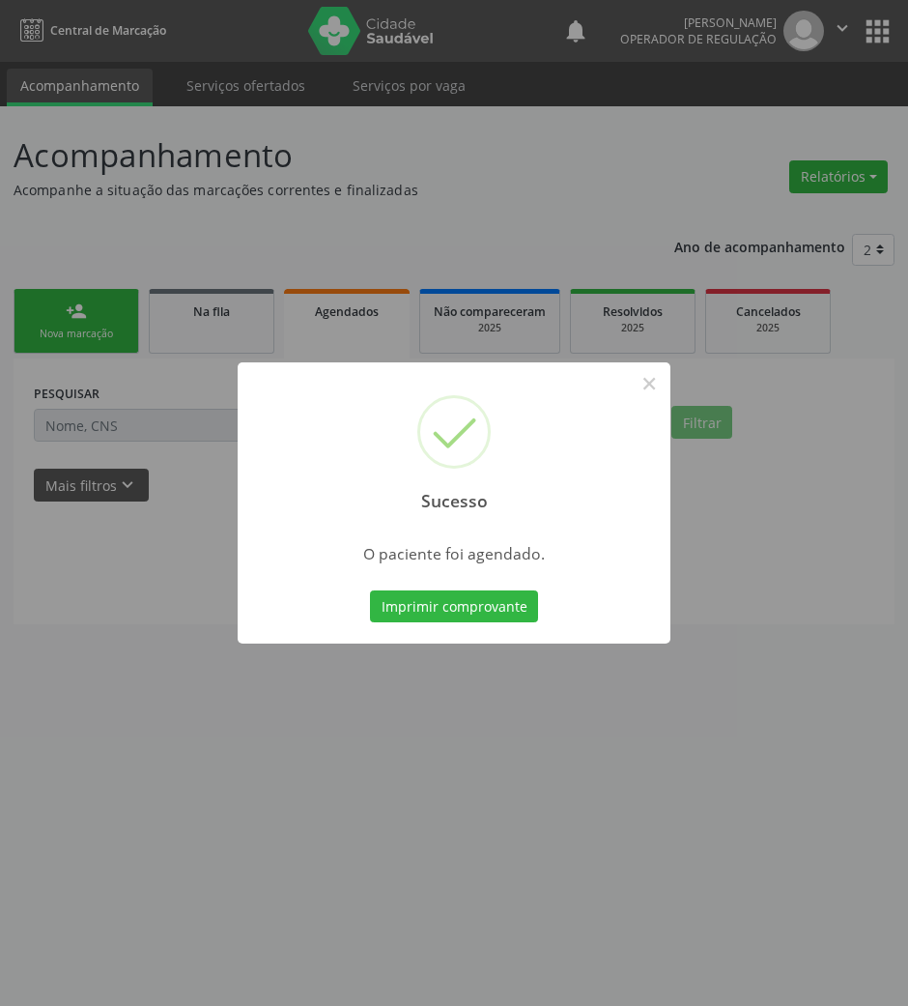
scroll to position [0, 0]
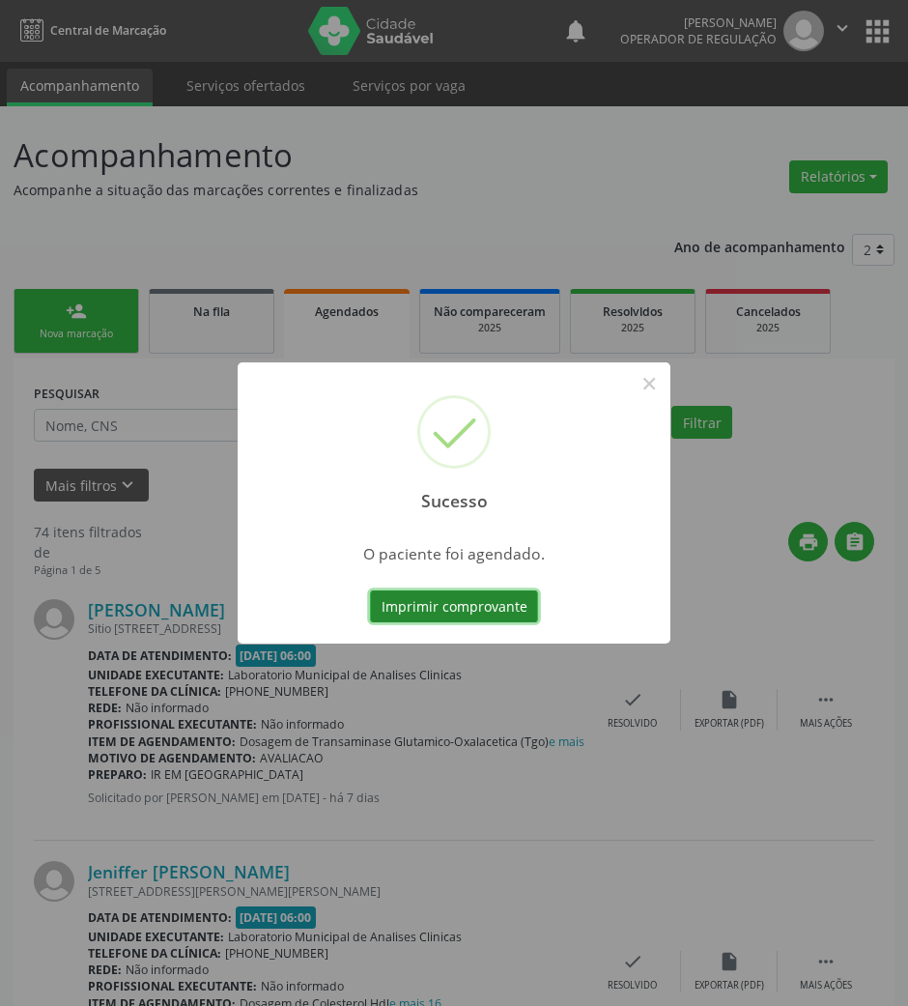
click at [519, 603] on button "Imprimir comprovante" at bounding box center [454, 606] width 168 height 33
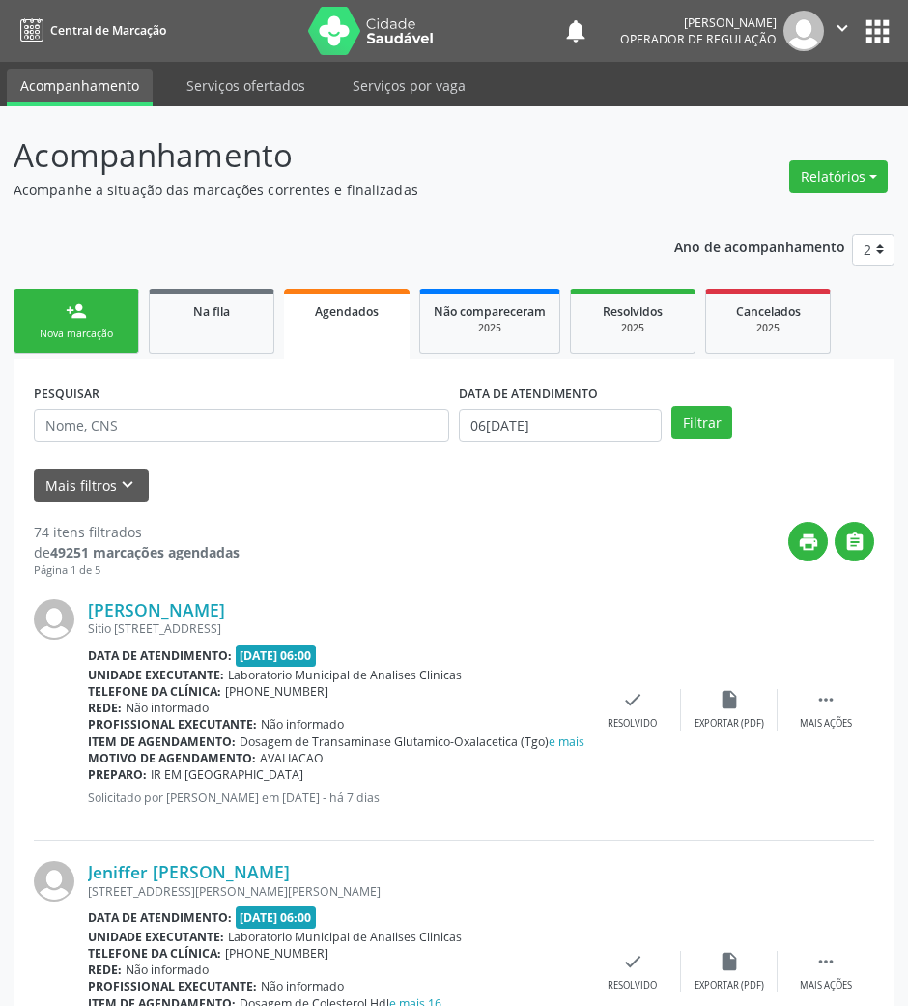
click at [128, 313] on link "person_add Nova marcação" at bounding box center [77, 321] width 126 height 65
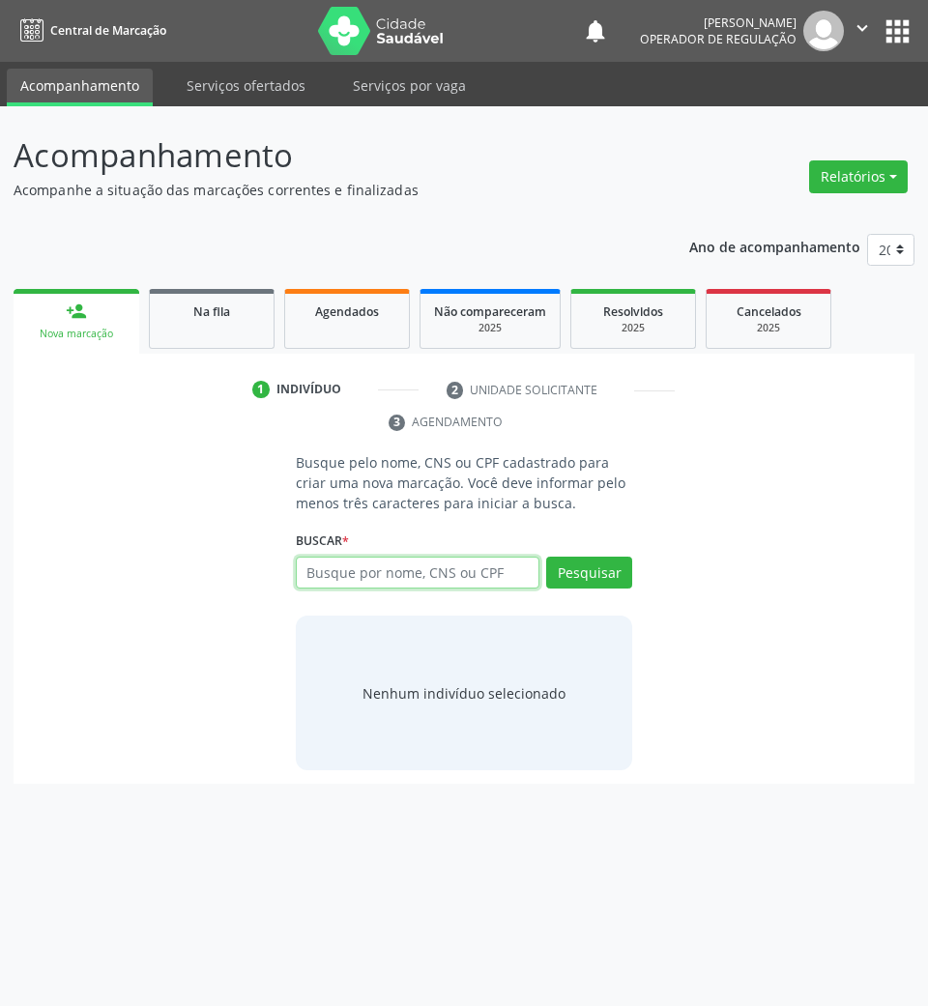
click at [361, 586] on input "text" at bounding box center [418, 573] width 244 height 33
type input "706006332962643"
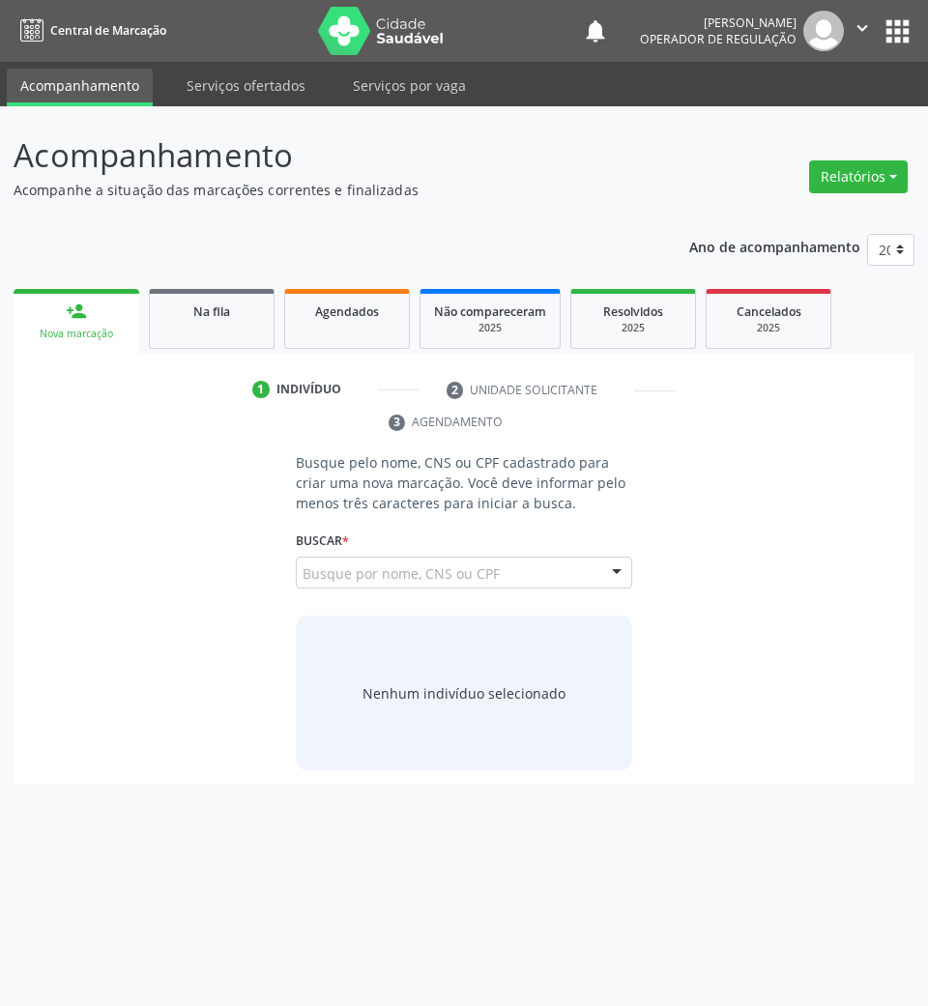
click at [504, 562] on div "706006332962643 Busque por nome, CNS ou CPF Jackeline Lopes Nunes Teles CPF: 11…" at bounding box center [464, 580] width 337 height 46
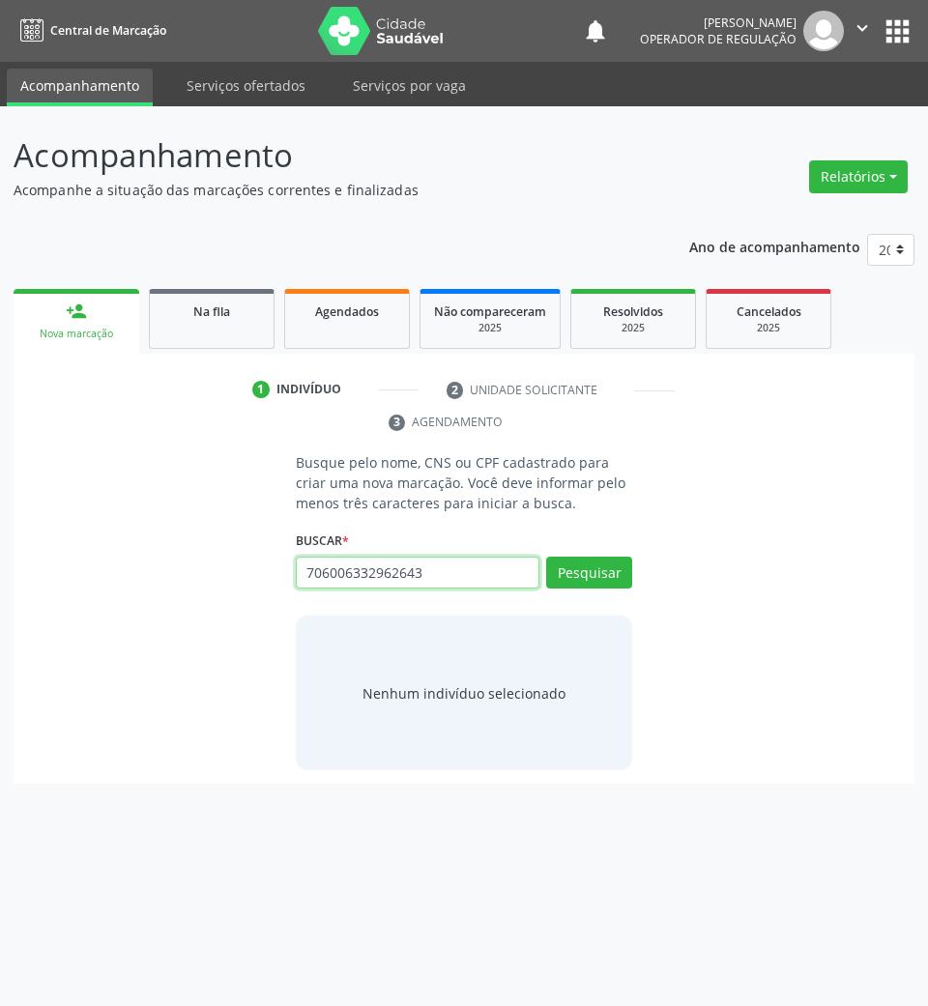
click at [530, 566] on input "706006332962643" at bounding box center [418, 573] width 244 height 33
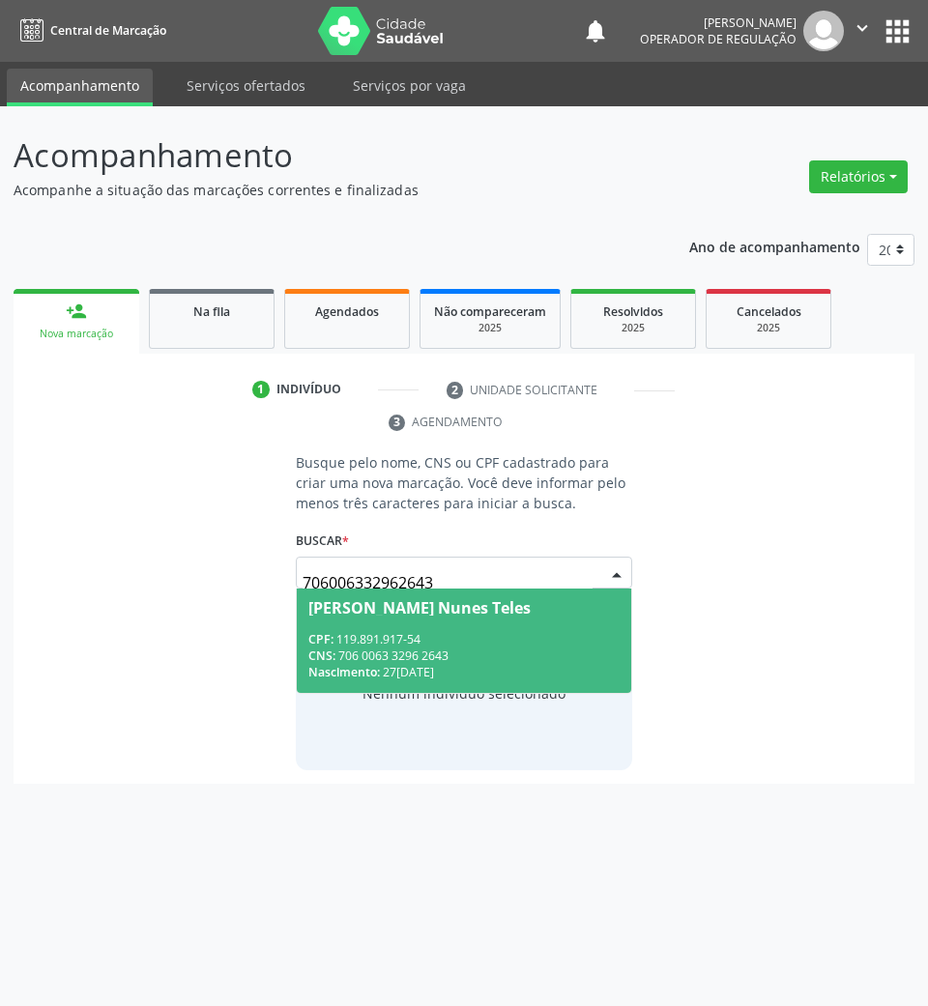
click at [502, 634] on div "CPF: 119.891.917-54" at bounding box center [464, 639] width 312 height 16
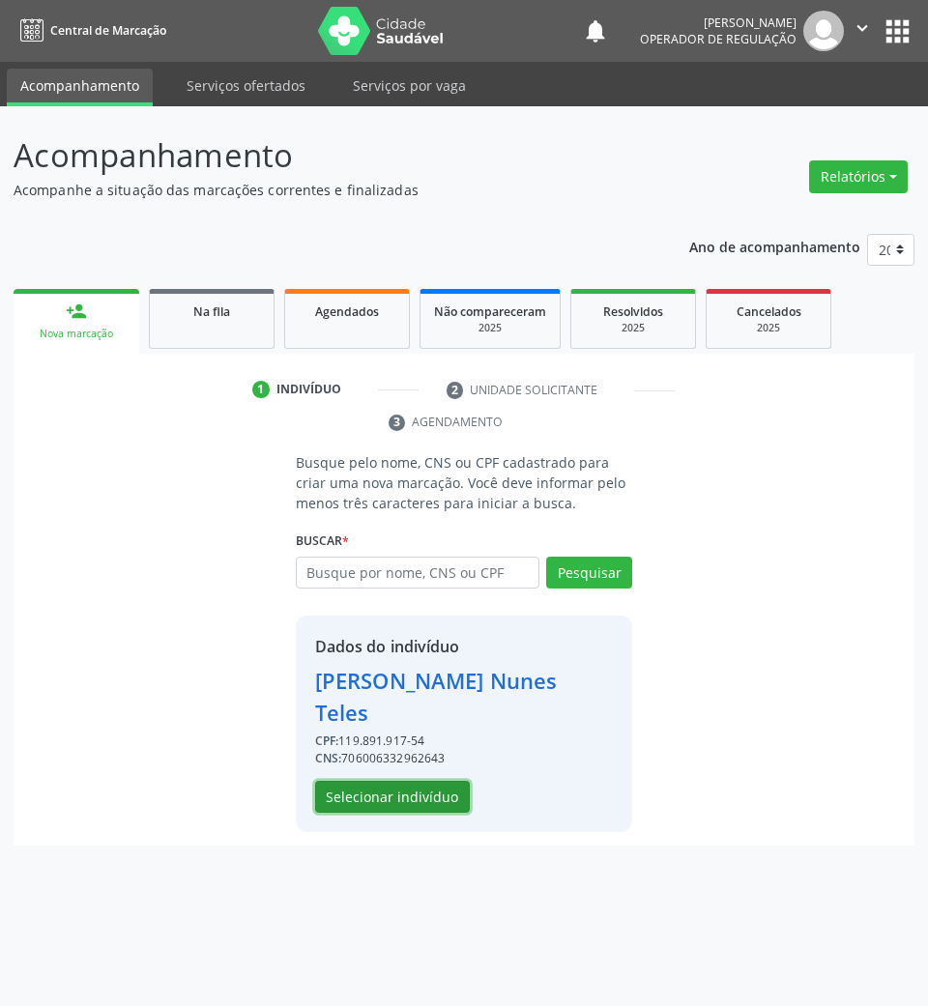
click at [417, 781] on button "Selecionar indivíduo" at bounding box center [392, 797] width 155 height 33
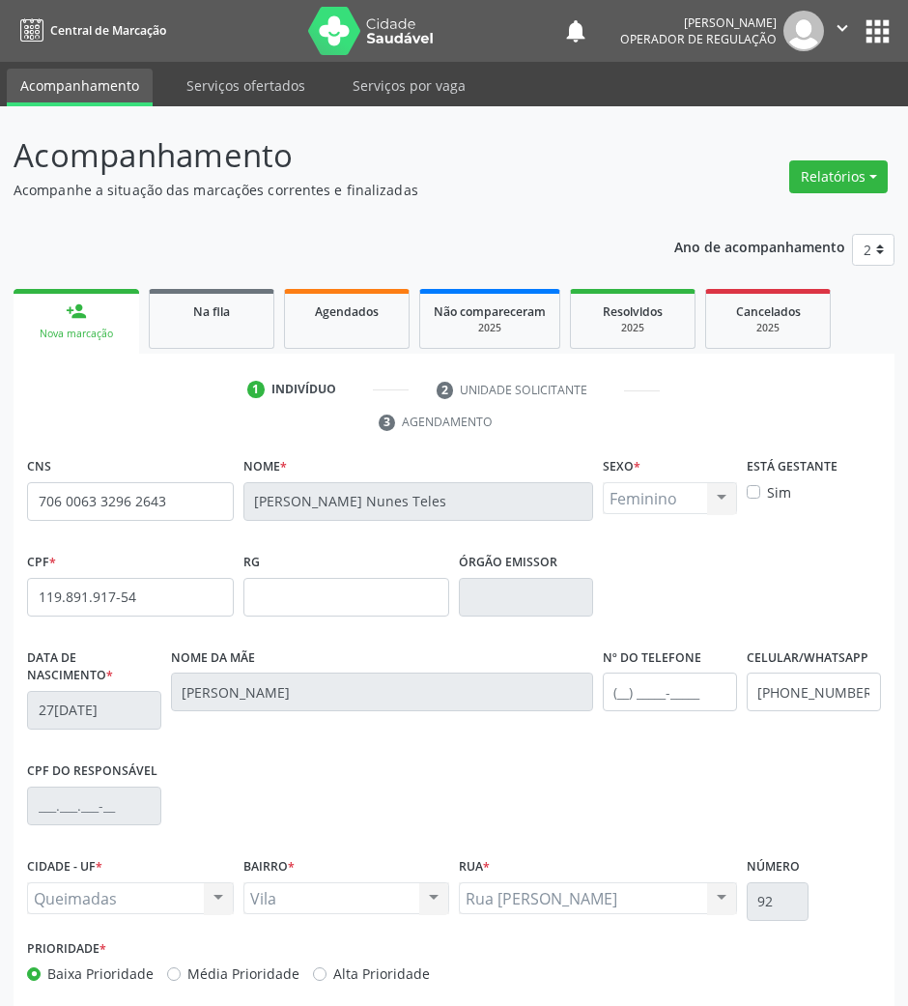
scroll to position [93, 0]
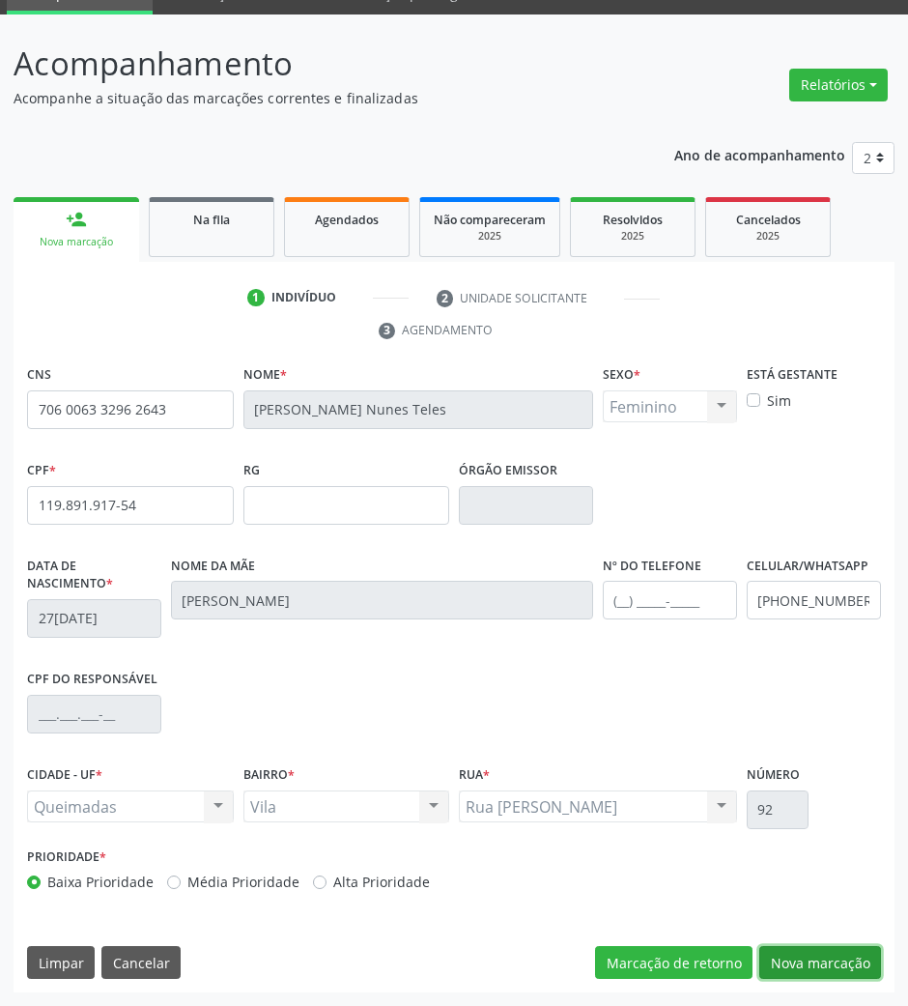
click at [841, 957] on button "Nova marcação" at bounding box center [821, 962] width 122 height 33
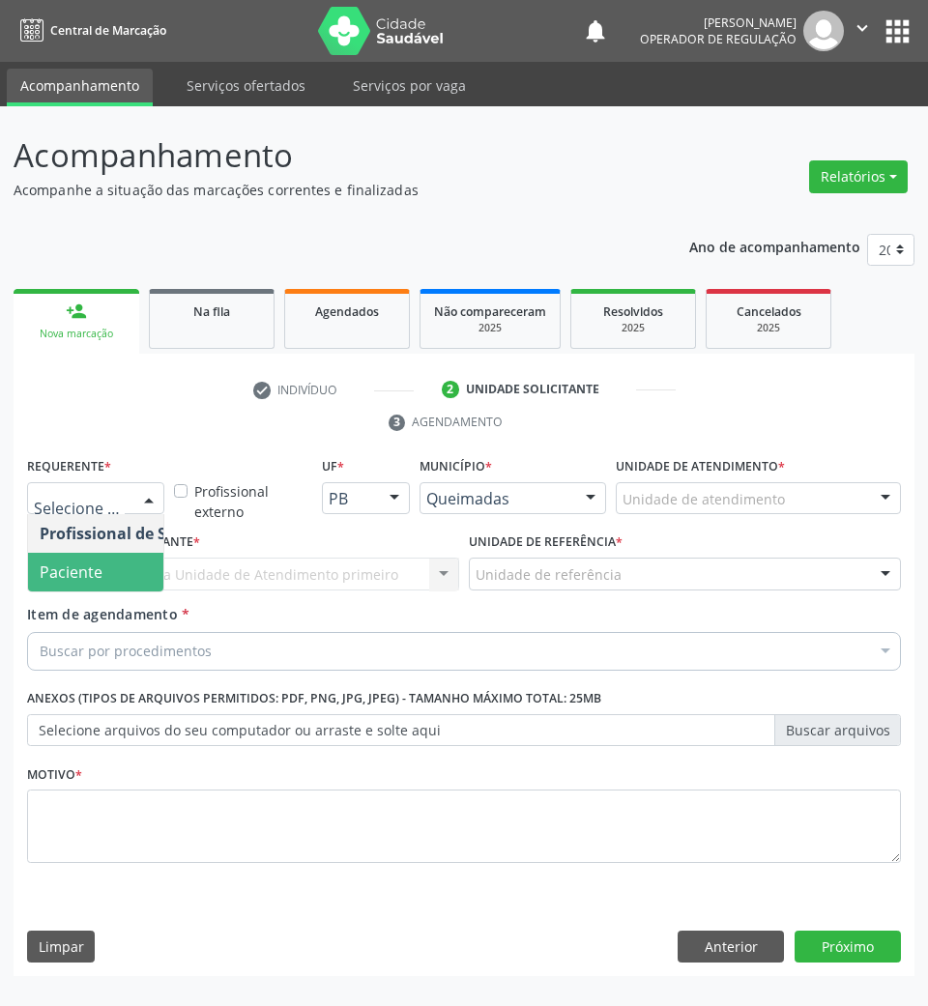
click at [97, 568] on span "Paciente" at bounding box center [71, 571] width 63 height 21
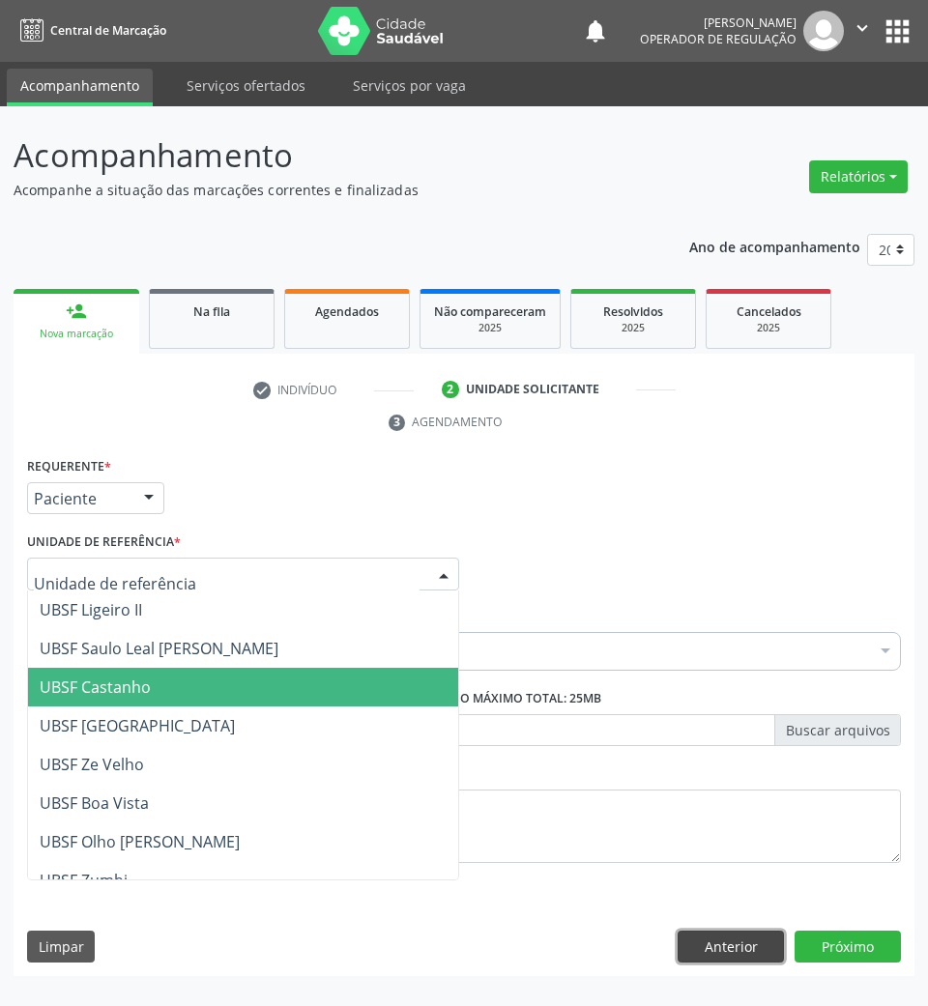
click at [742, 960] on button "Anterior" at bounding box center [730, 947] width 106 height 33
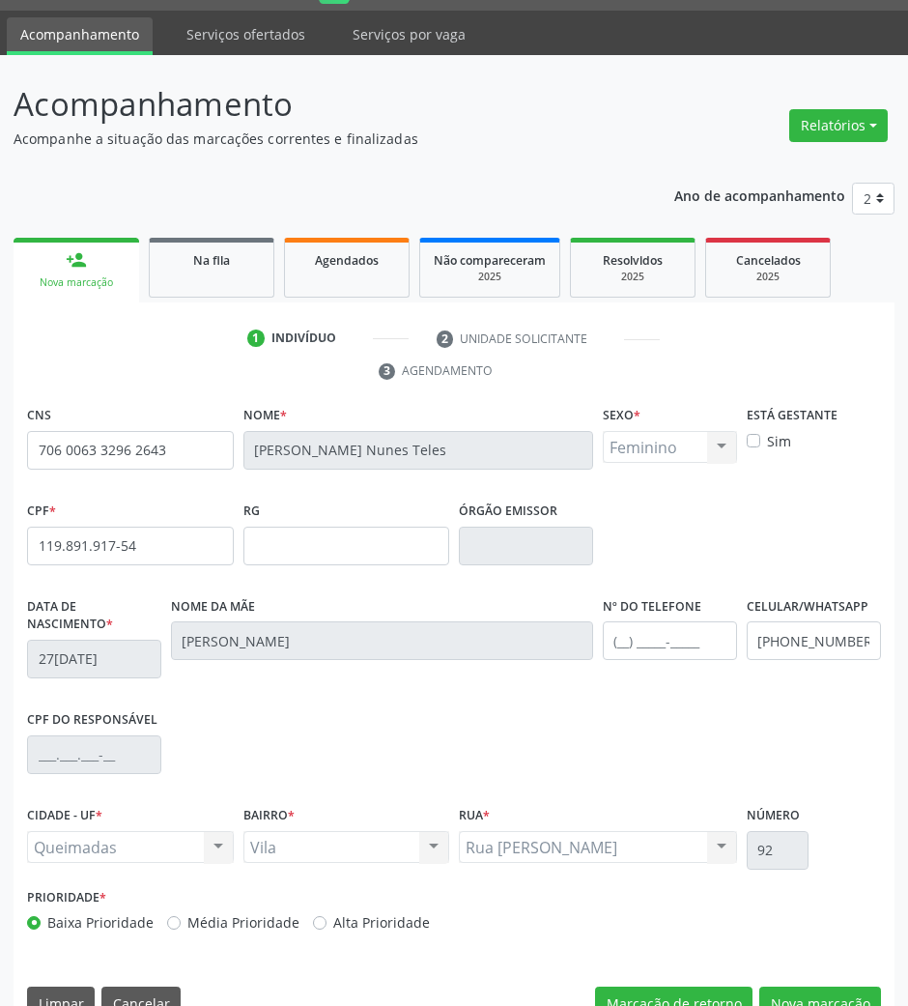
scroll to position [93, 0]
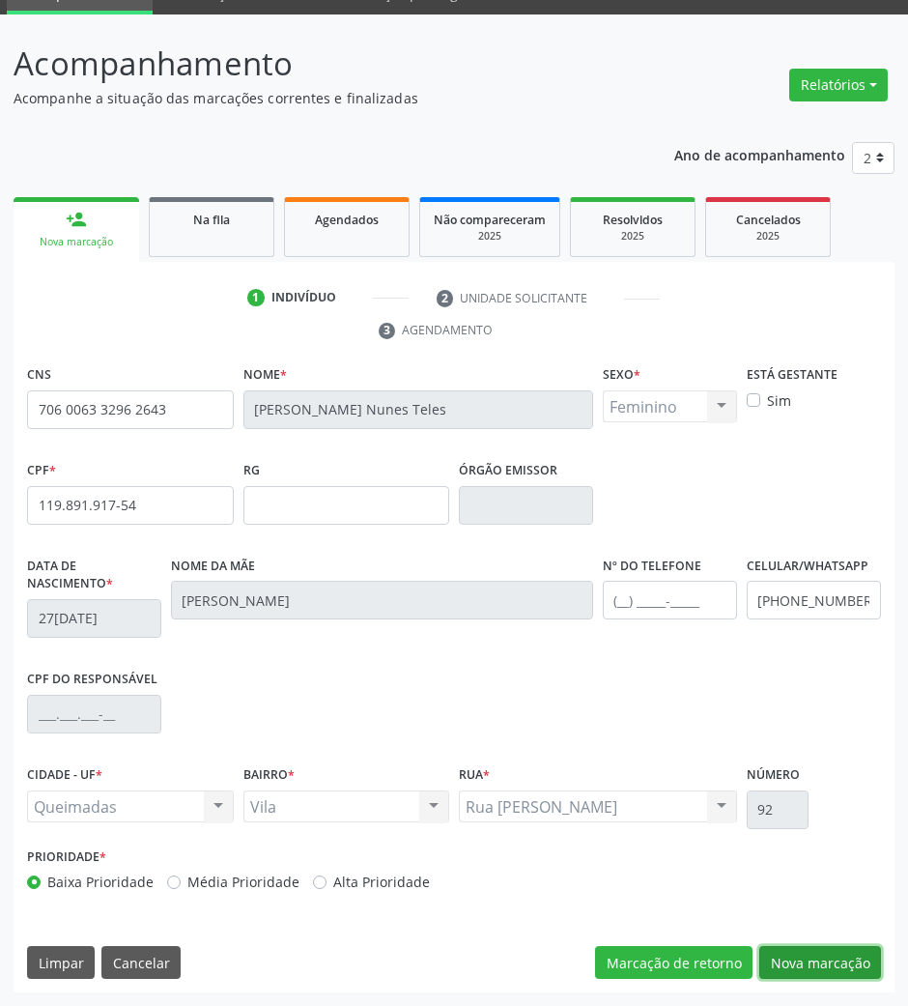
drag, startPoint x: 855, startPoint y: 949, endPoint x: 728, endPoint y: 909, distance: 133.6
click at [855, 951] on button "Nova marcação" at bounding box center [821, 962] width 122 height 33
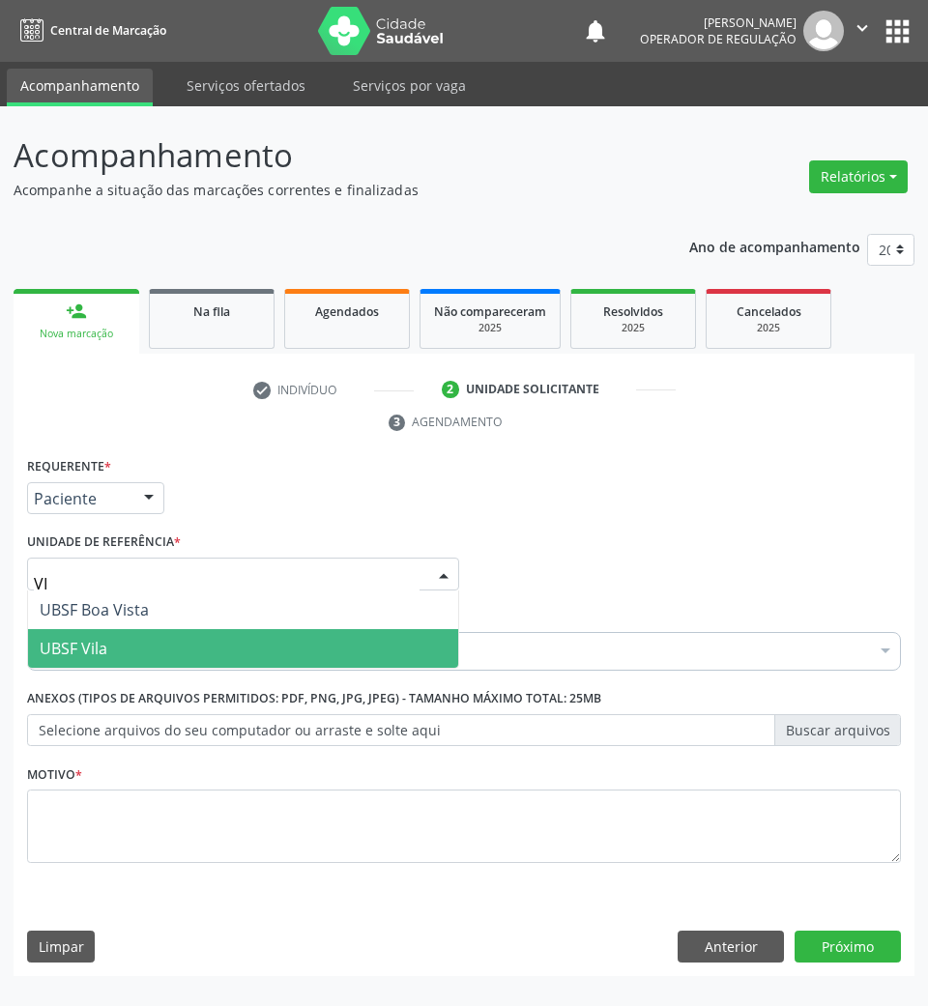
type input "VIL"
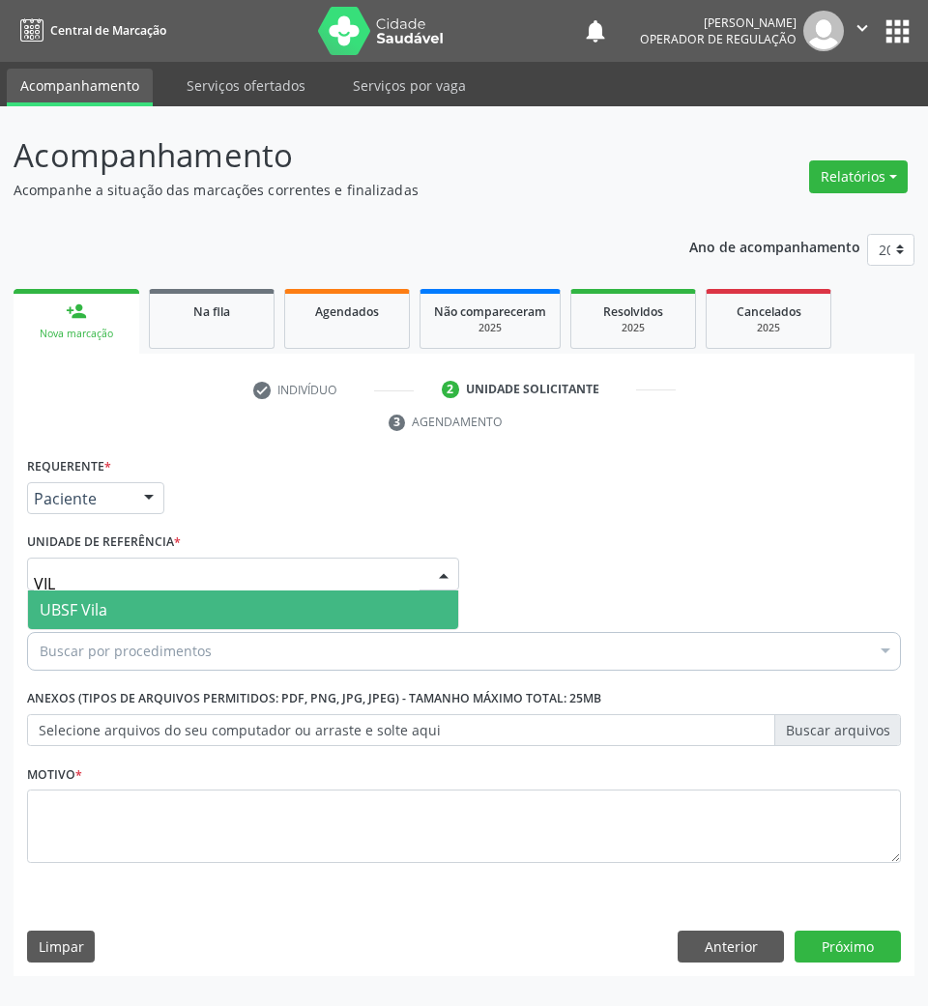
click at [50, 596] on span "UBSF Vila" at bounding box center [243, 609] width 430 height 39
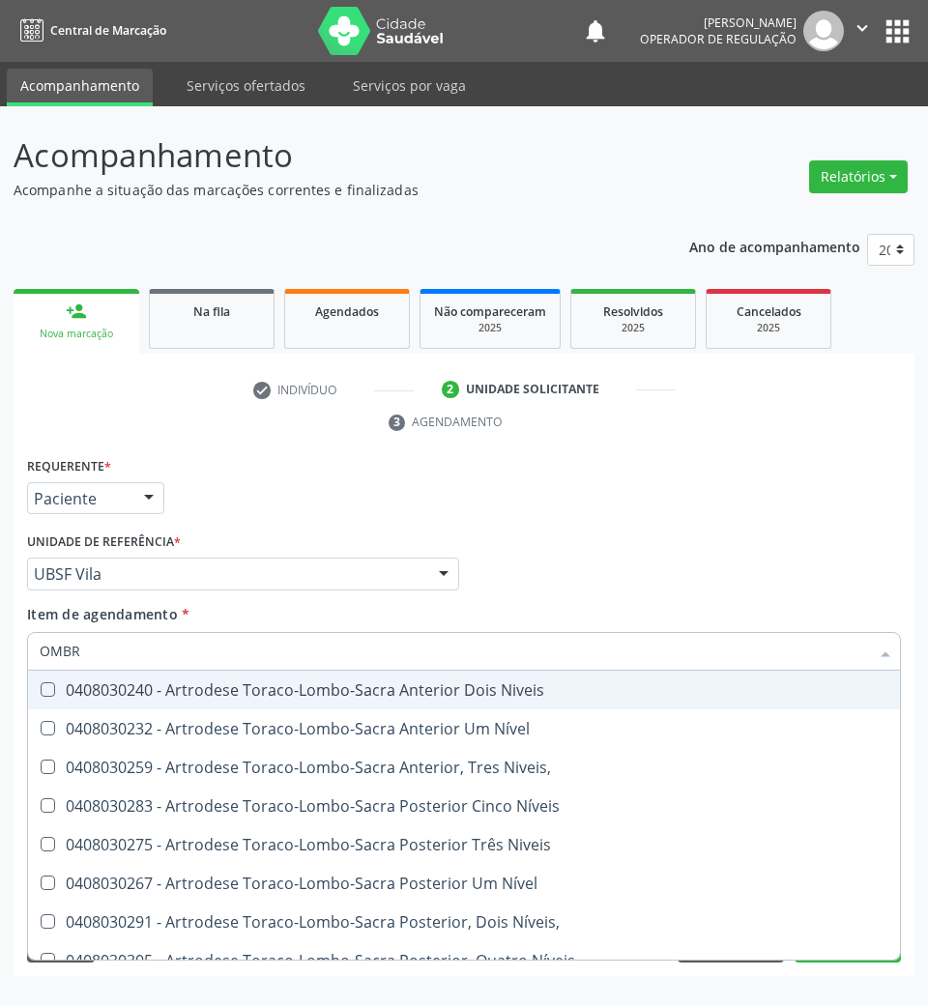
type input "OMBRO"
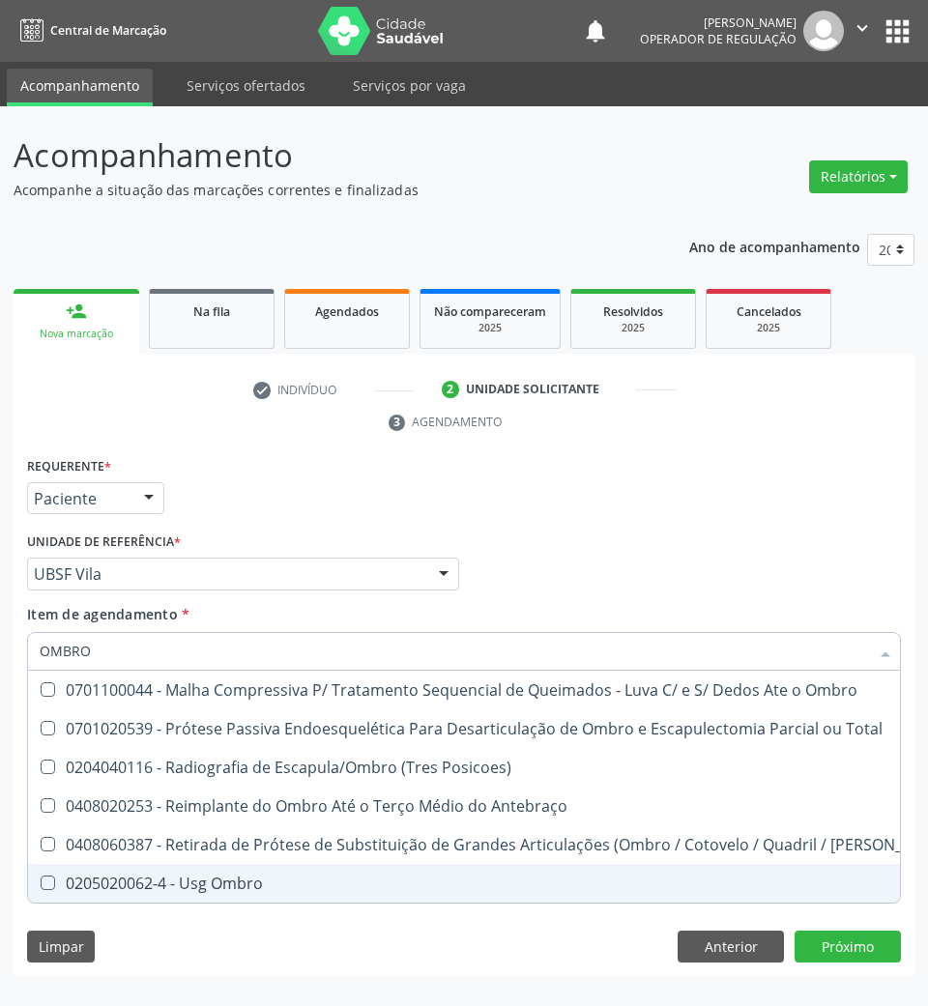
click at [202, 890] on div "0205020062-4 - Usg Ombro" at bounding box center [497, 882] width 915 height 15
checkbox Ombro "true"
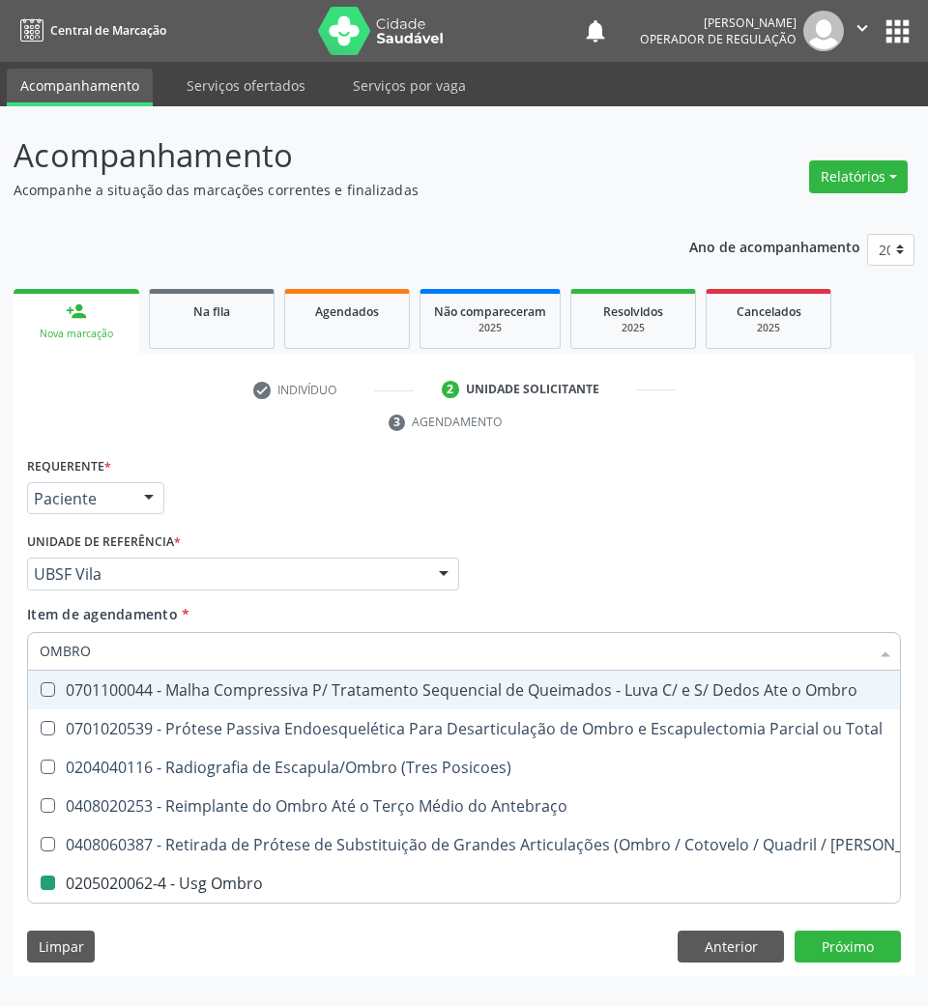
click at [553, 541] on div "Profissional Solicitante Por favor, selecione a Unidade de Atendimento primeiro…" at bounding box center [463, 565] width 883 height 75
checkbox Total "true"
checkbox Ombro "false"
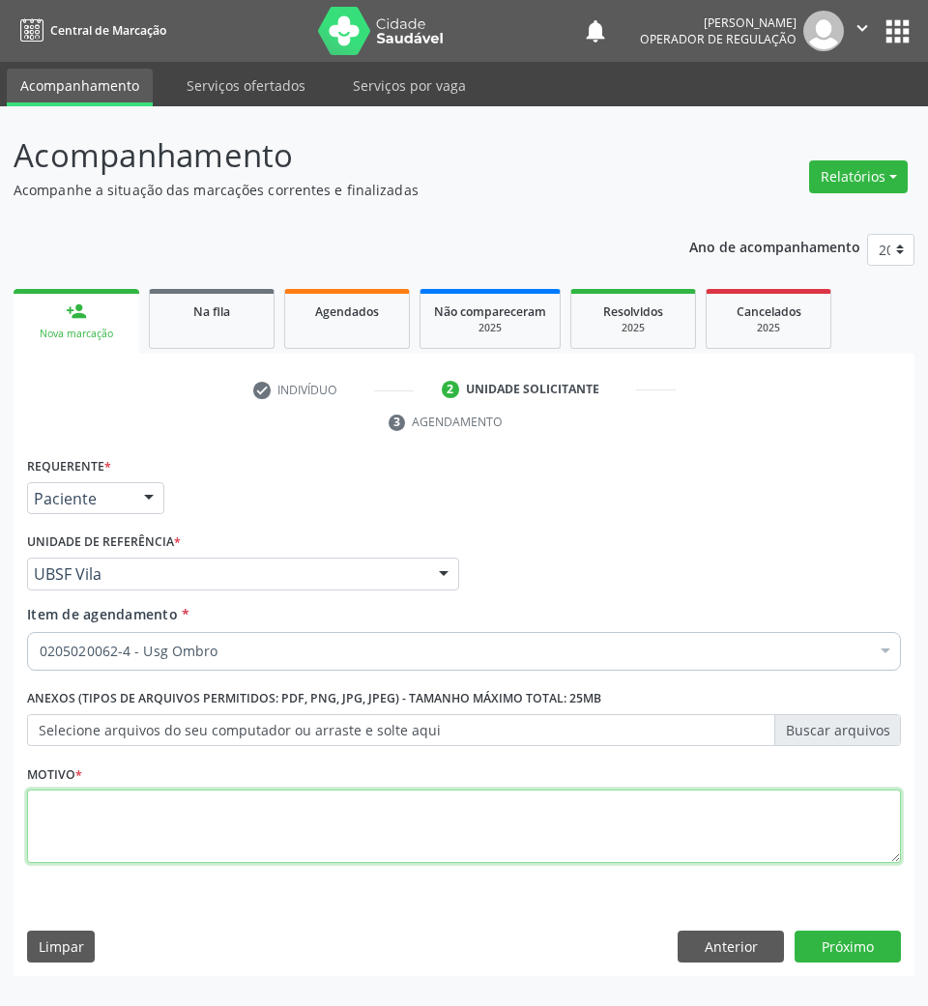
click at [417, 831] on textarea at bounding box center [464, 825] width 874 height 73
type textarea "ROTINA"
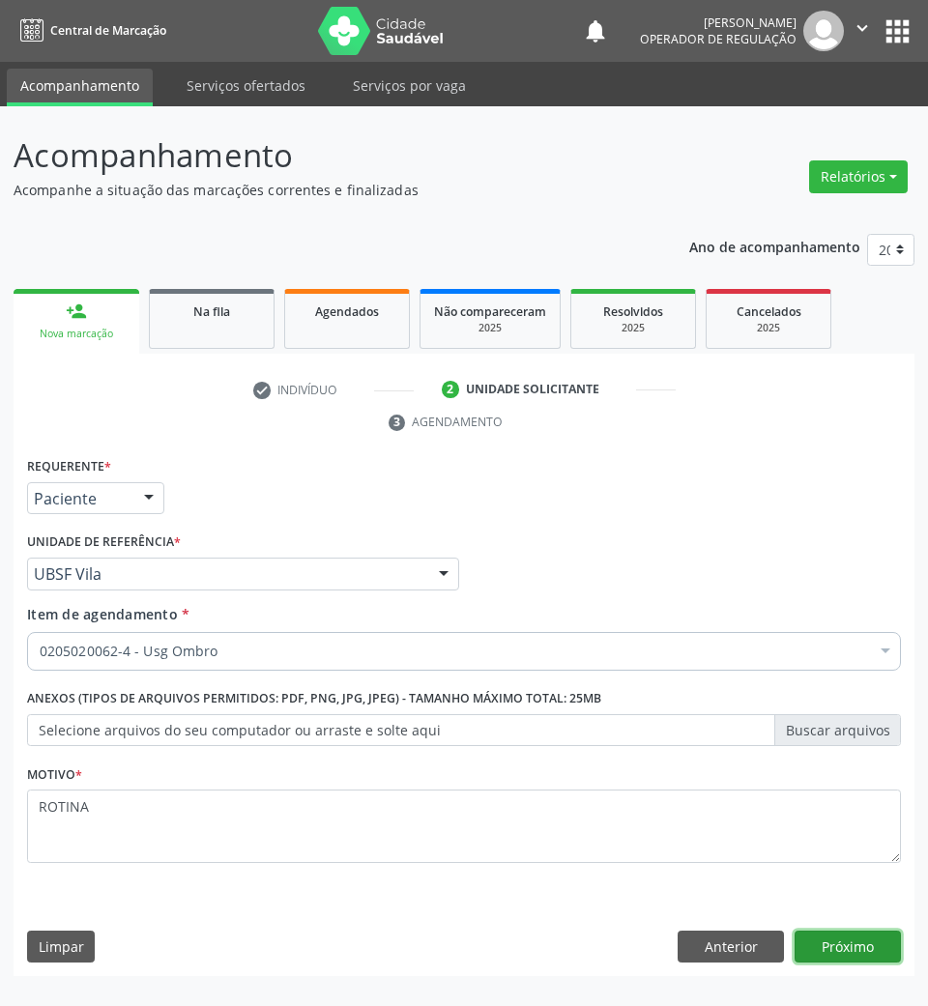
click button "Próximo" at bounding box center [847, 947] width 106 height 33
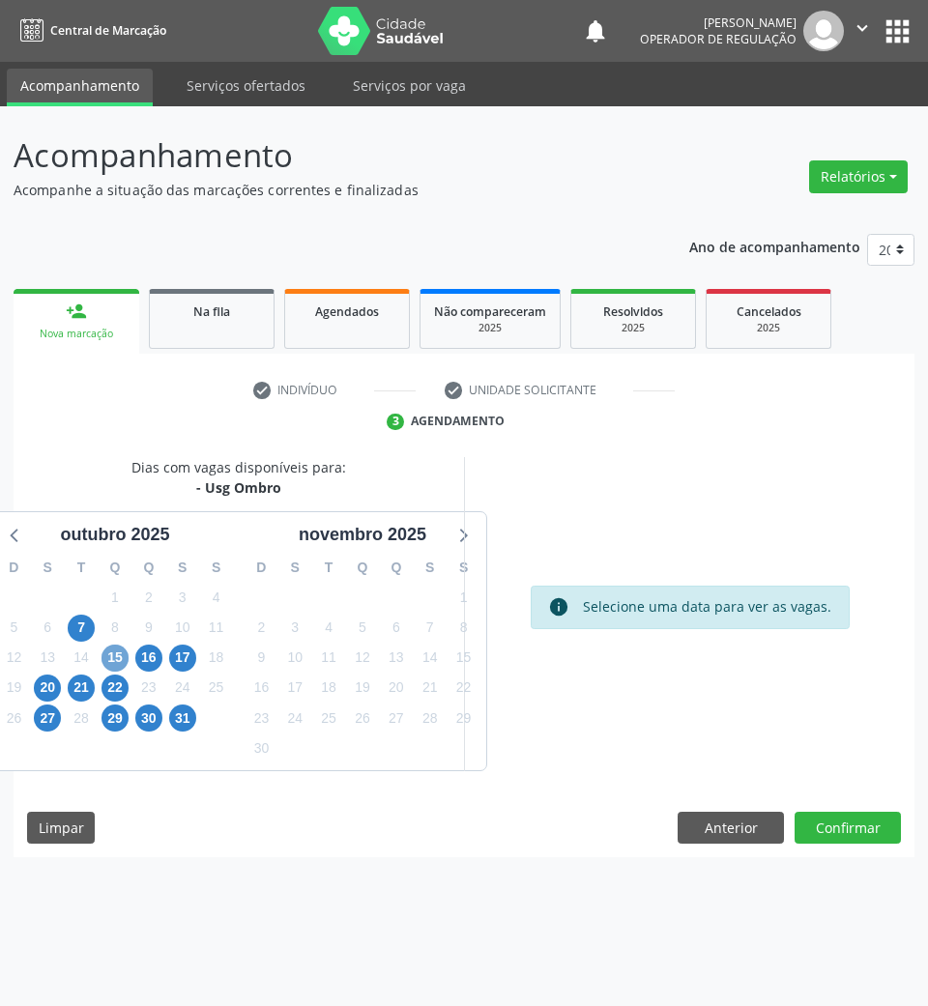
click at [121, 662] on span "15" at bounding box center [114, 658] width 27 height 27
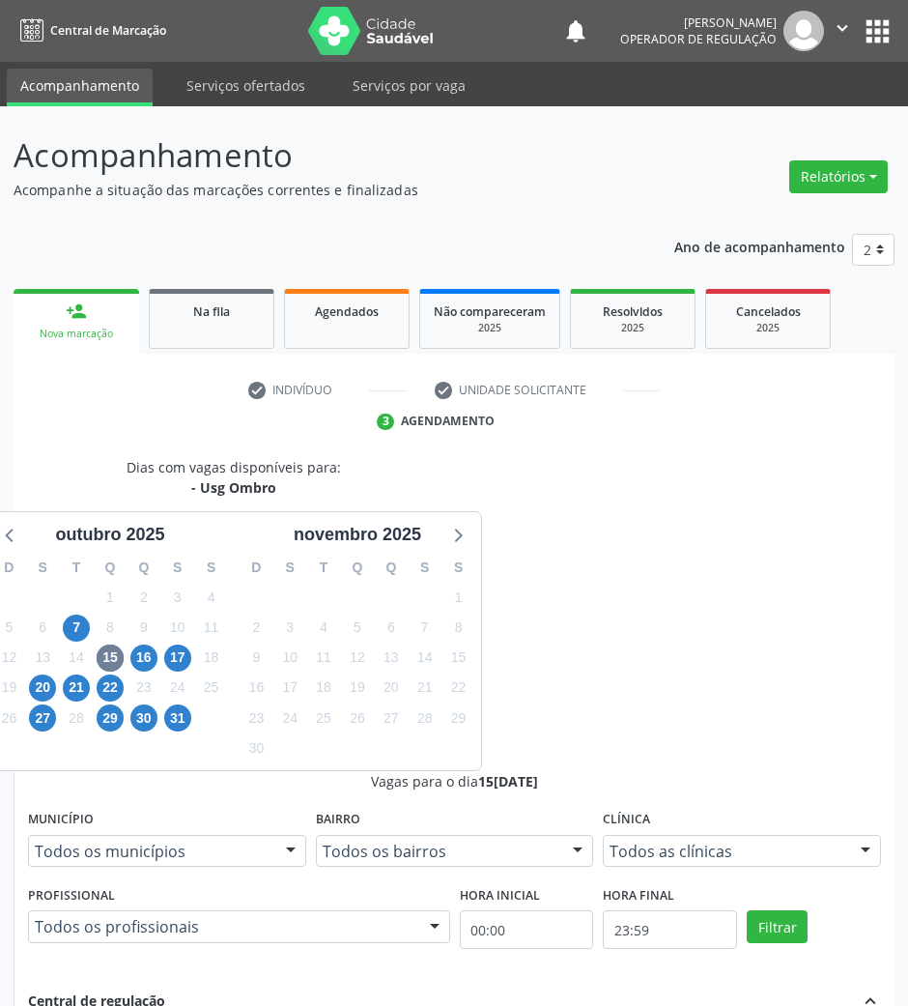
drag, startPoint x: 794, startPoint y: 868, endPoint x: 750, endPoint y: 854, distance: 46.5
radio input "true"
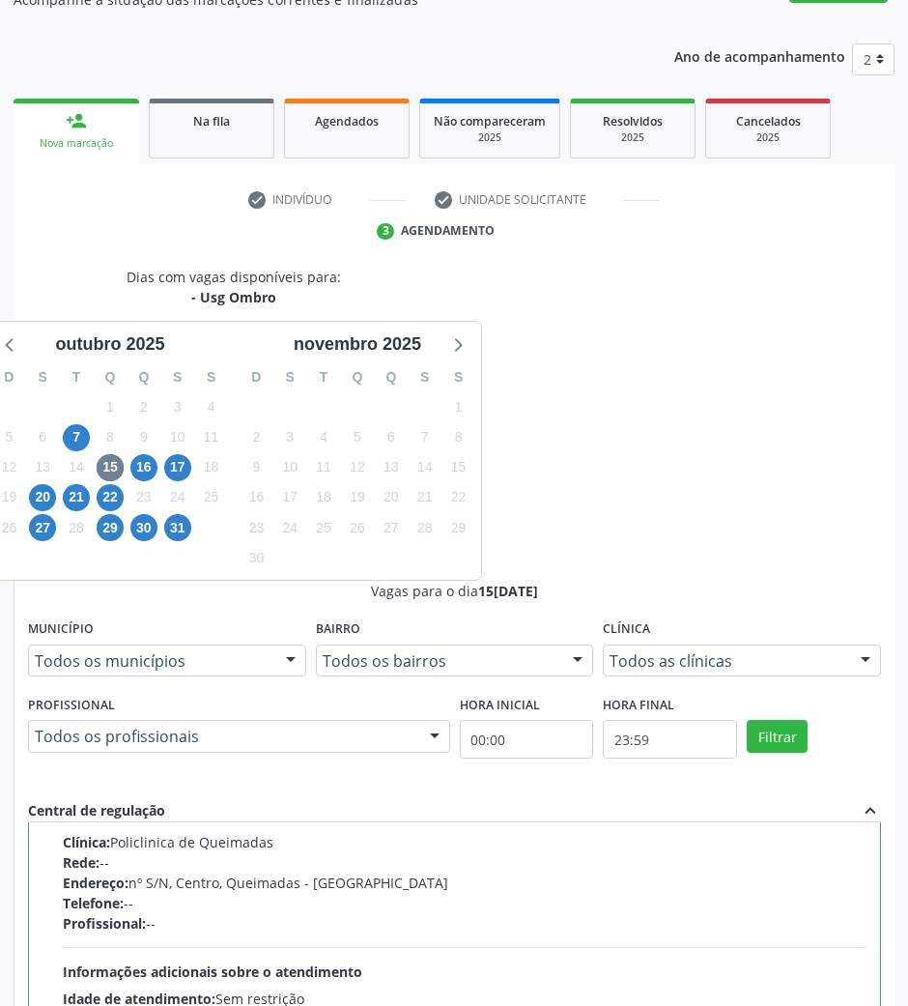
type textarea "OMBRO D"
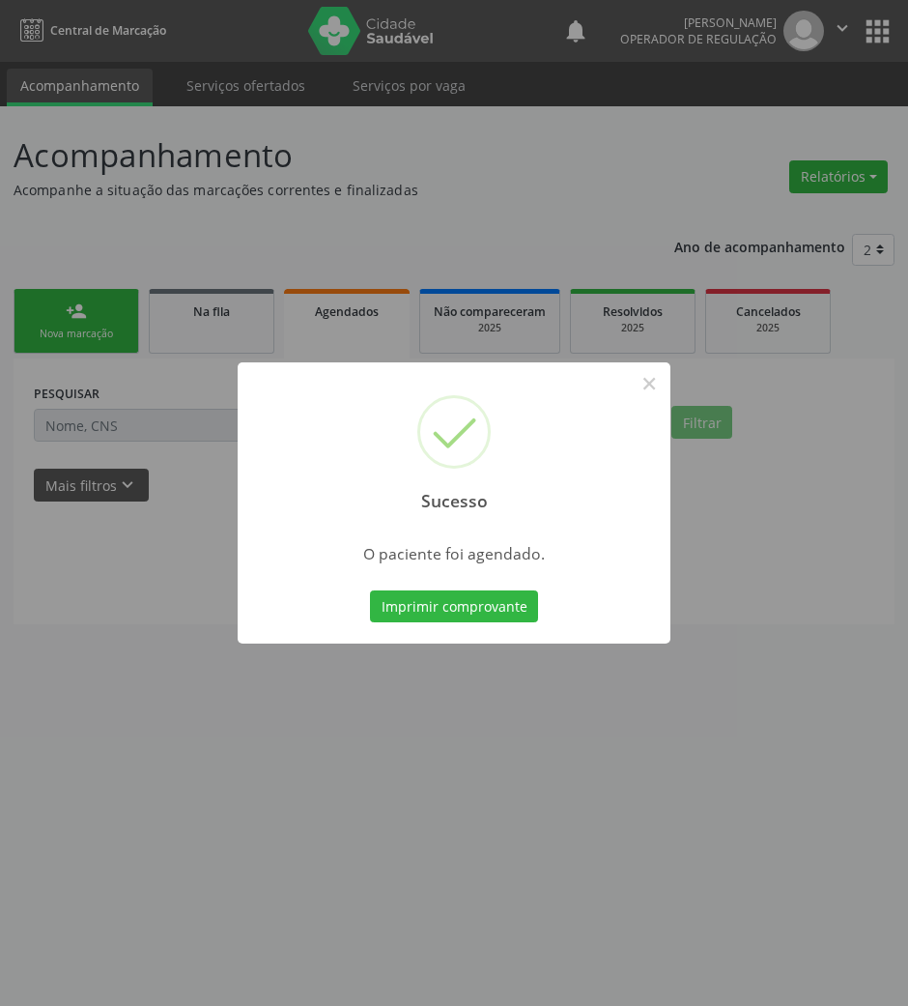
scroll to position [0, 0]
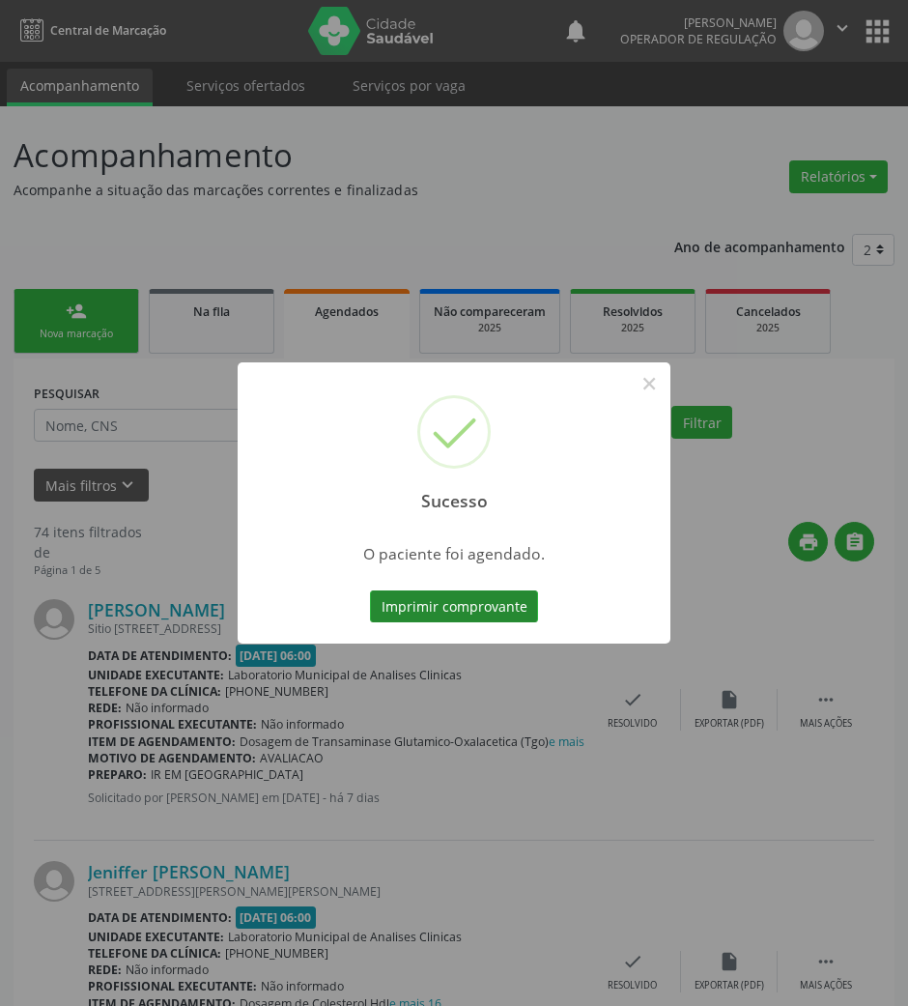
click at [473, 605] on button "Imprimir comprovante" at bounding box center [454, 606] width 168 height 33
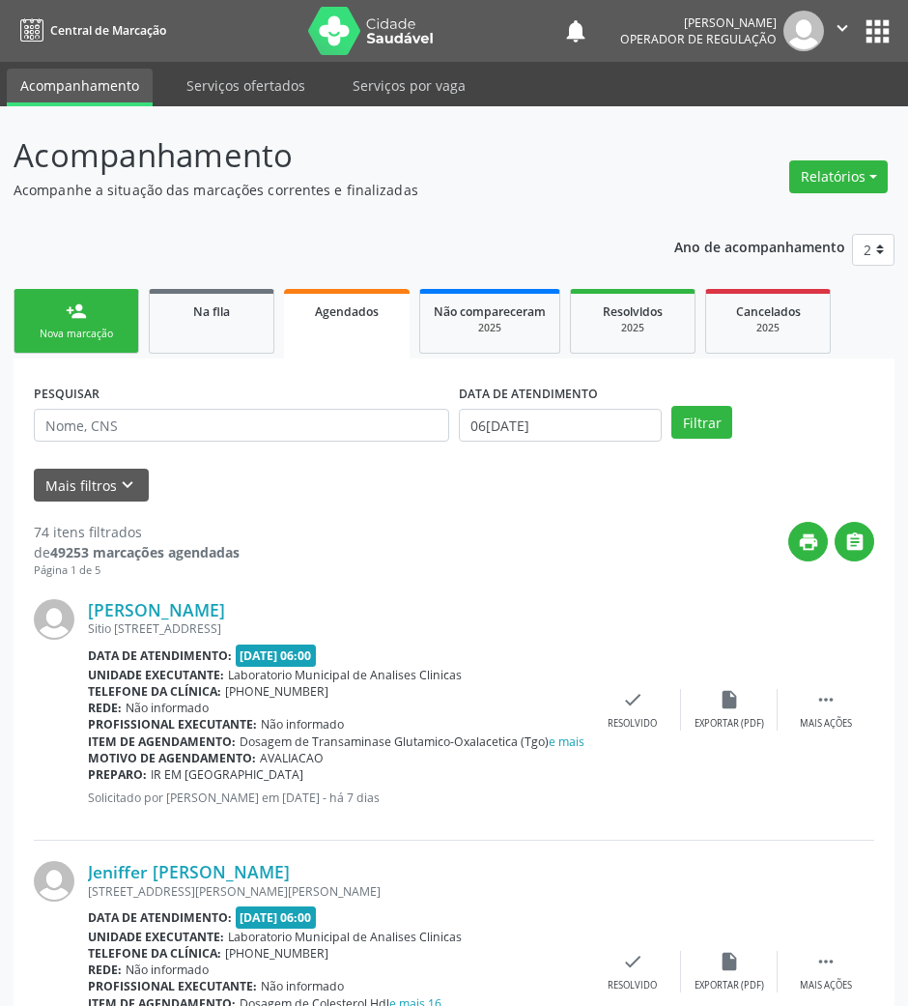
click at [97, 321] on link "person_add Nova marcação" at bounding box center [77, 321] width 126 height 65
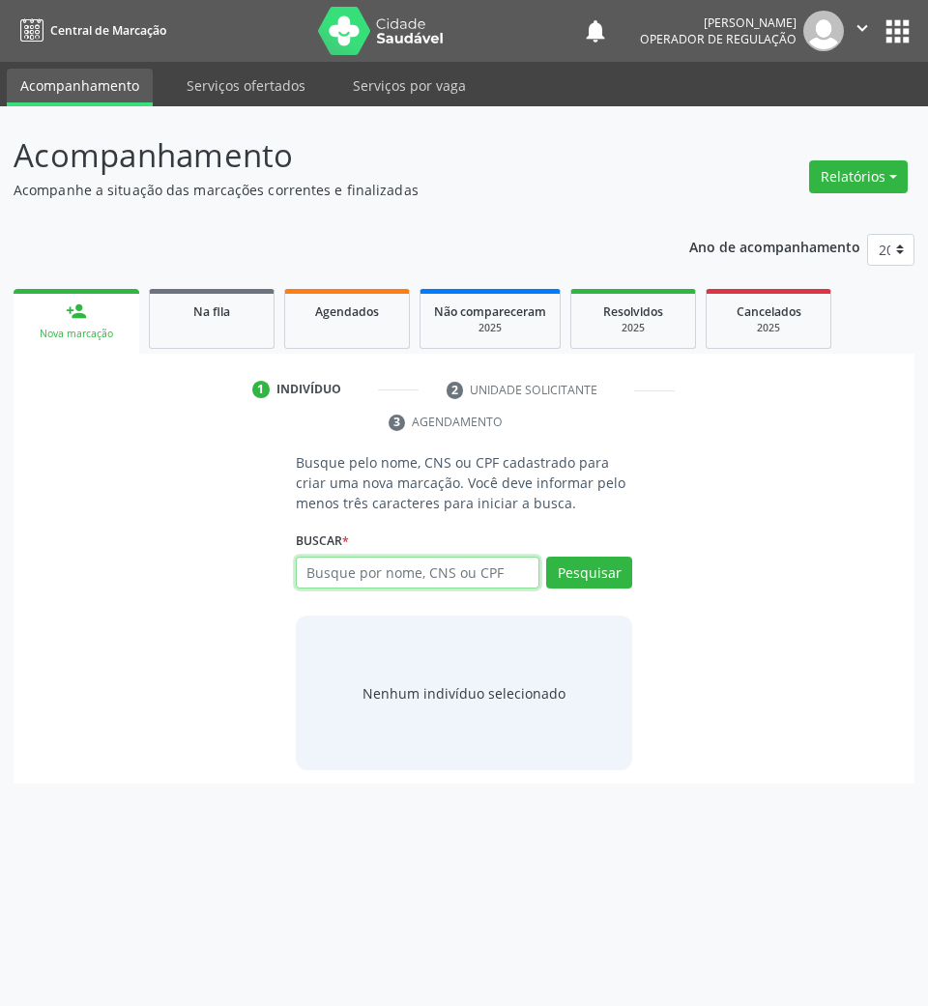
click at [350, 566] on input "text" at bounding box center [418, 573] width 244 height 33
type input "709603688057670"
click at [489, 560] on input "709603688057670" at bounding box center [418, 573] width 244 height 33
drag, startPoint x: 488, startPoint y: 561, endPoint x: 360, endPoint y: 457, distance: 164.8
click at [302, 466] on p "Busque pelo nome, CNS ou CPF cadastrado para criar uma nova marcação. Você deve…" at bounding box center [464, 482] width 337 height 61
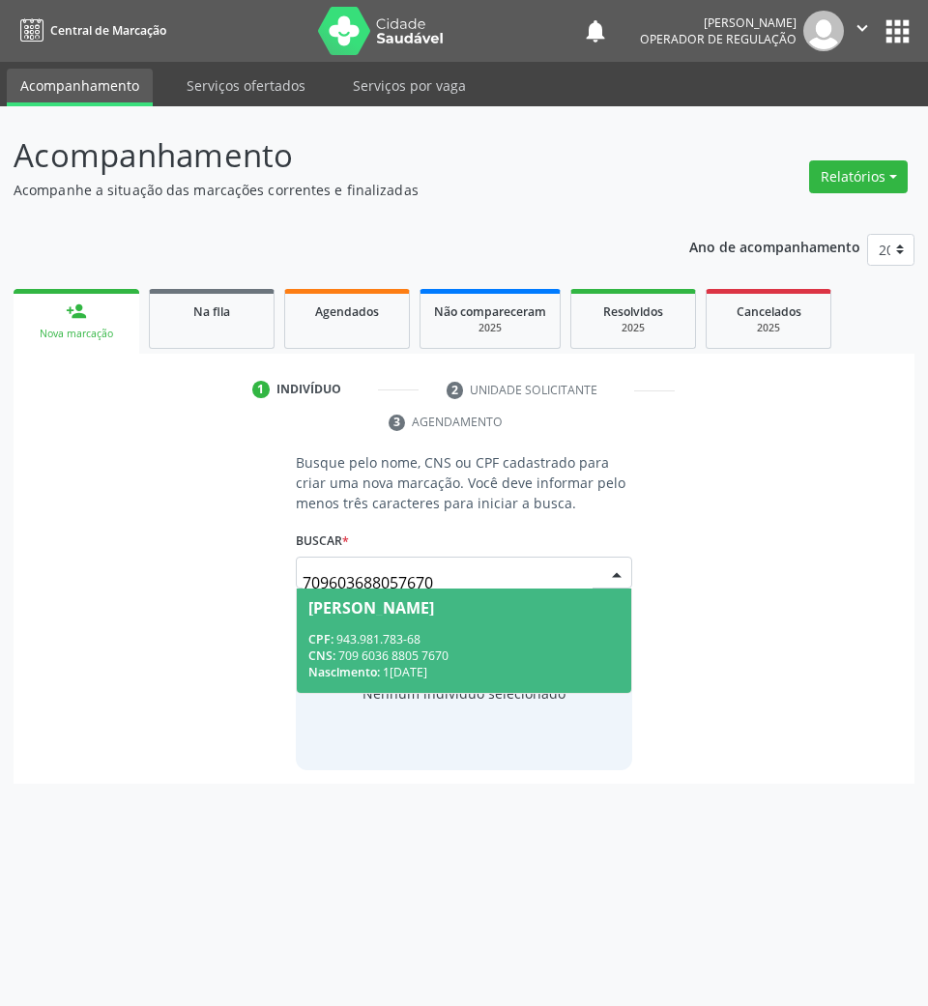
click at [380, 576] on input "709603688057670" at bounding box center [447, 582] width 291 height 39
click at [419, 612] on div "Francisco Ferreira Sousa" at bounding box center [371, 607] width 126 height 15
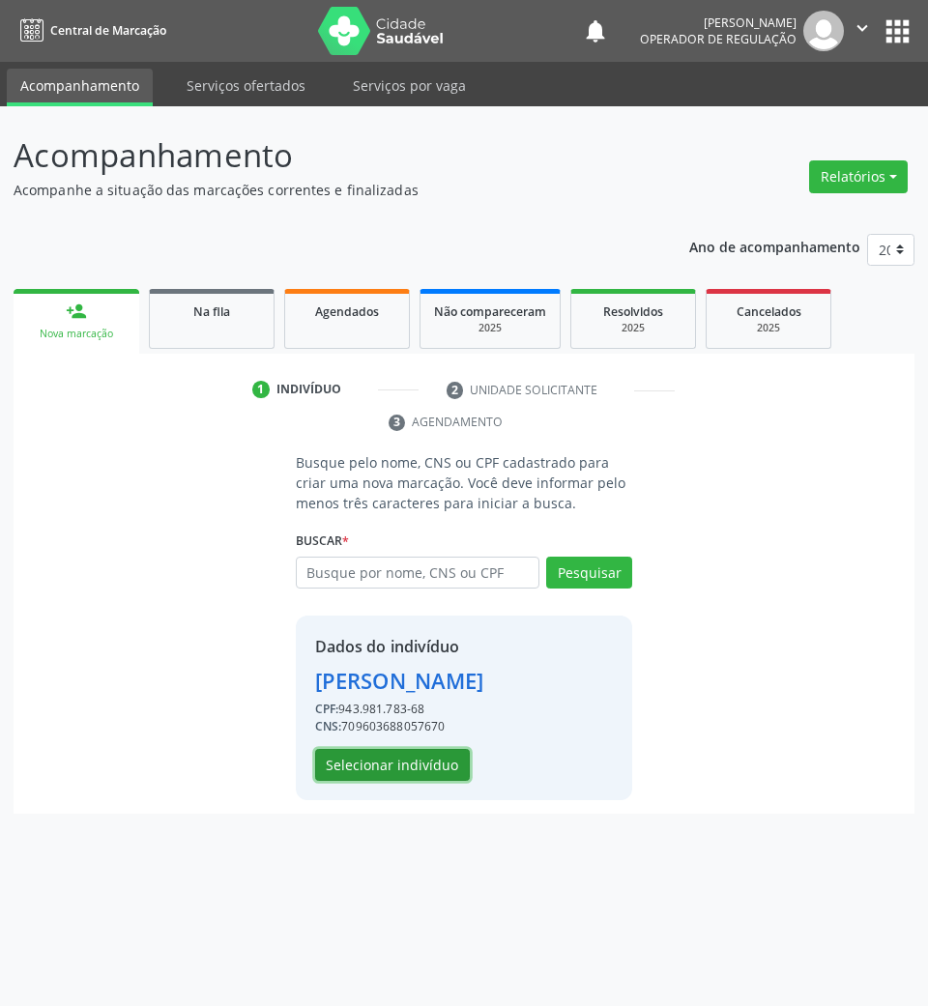
click at [367, 771] on button "Selecionar indivíduo" at bounding box center [392, 765] width 155 height 33
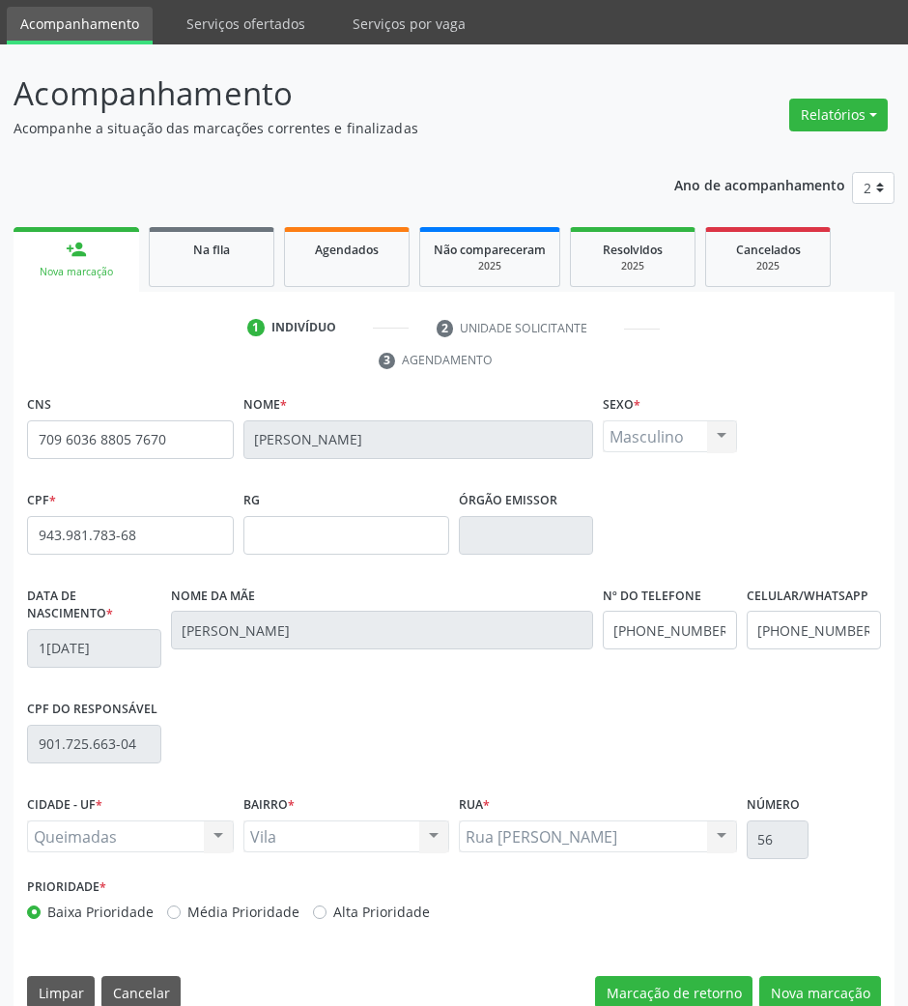
scroll to position [93, 0]
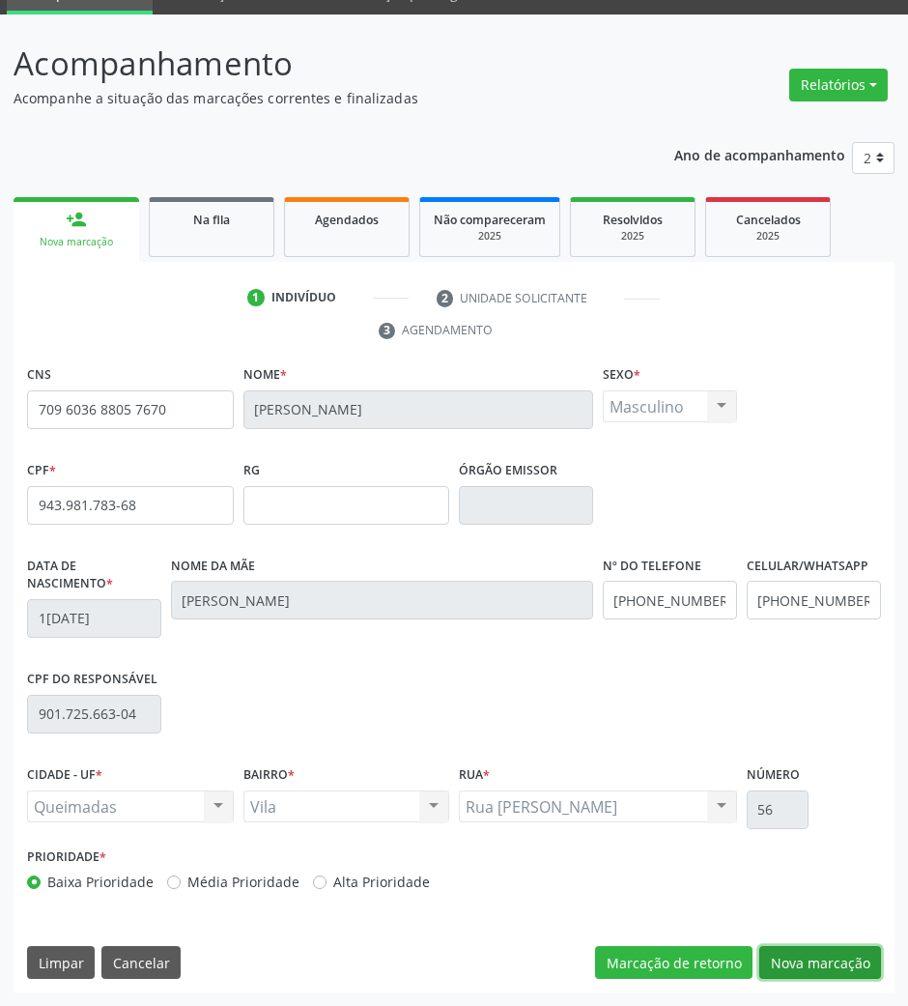
click at [839, 951] on button "Nova marcação" at bounding box center [821, 962] width 122 height 33
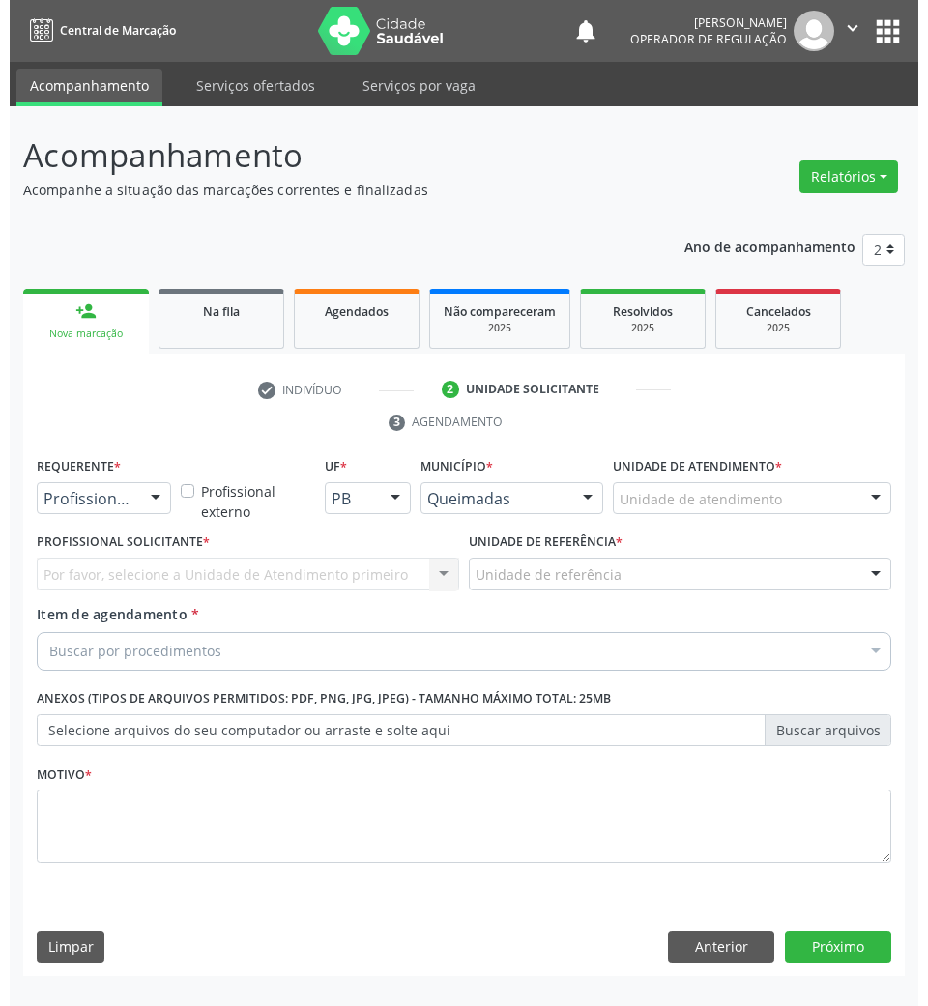
scroll to position [0, 0]
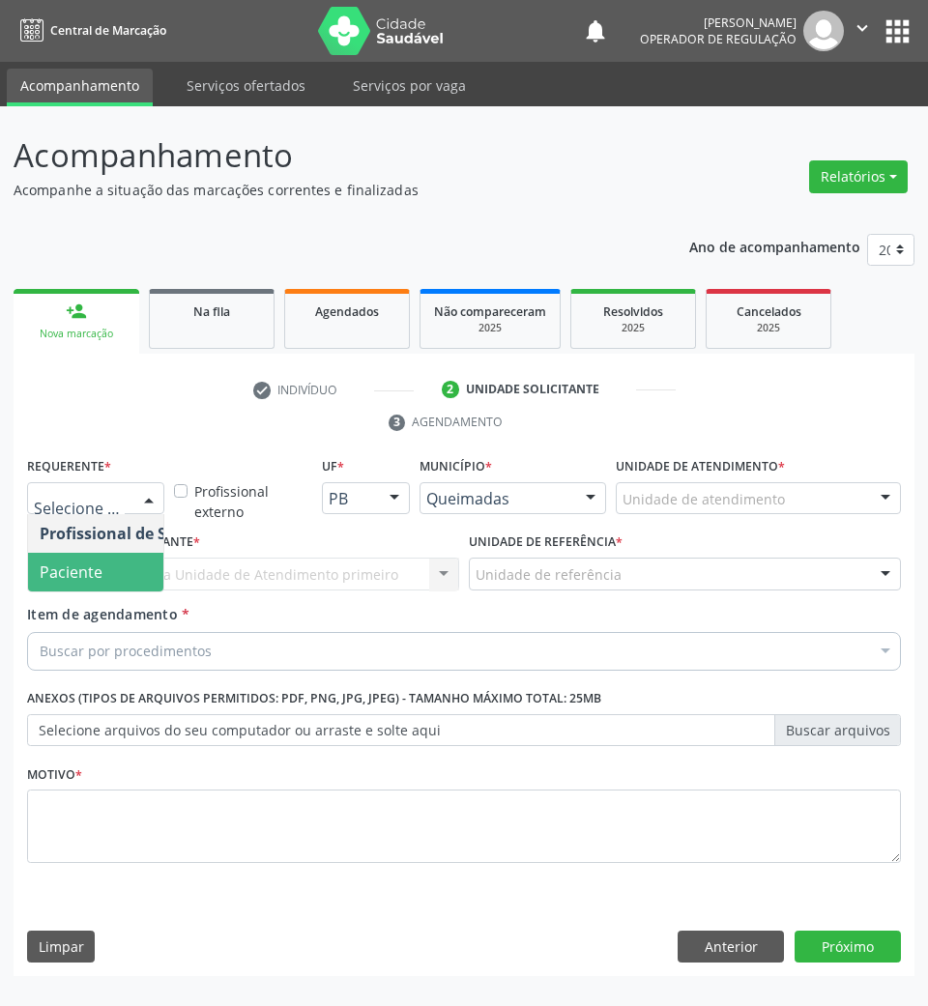
click at [102, 565] on span "Paciente" at bounding box center [122, 572] width 188 height 39
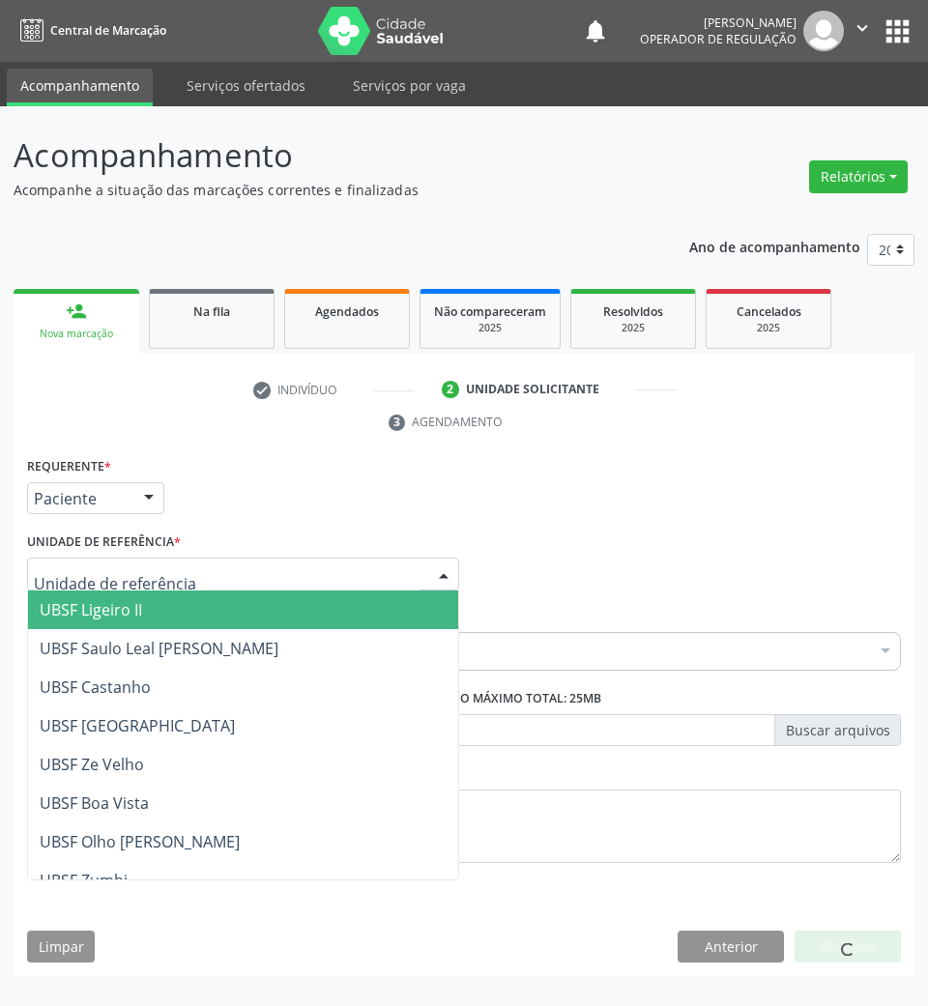
click at [216, 573] on div at bounding box center [243, 574] width 432 height 33
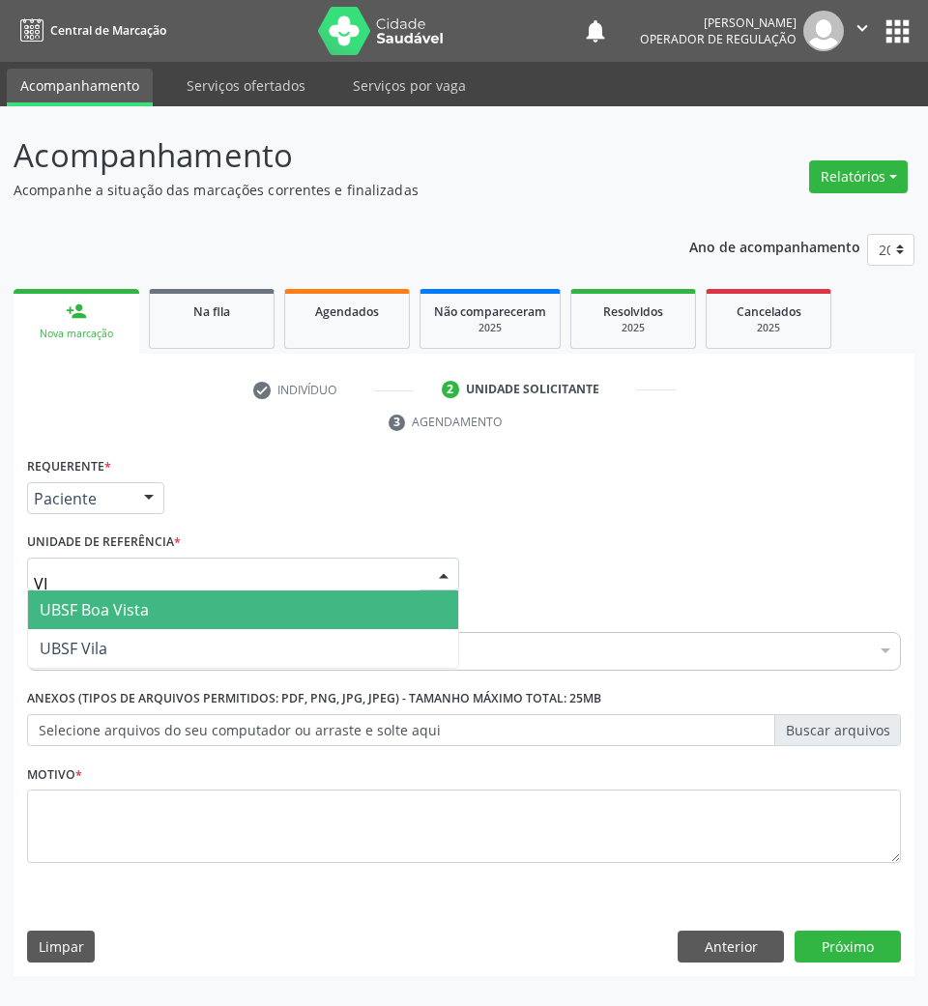
type input "VIL"
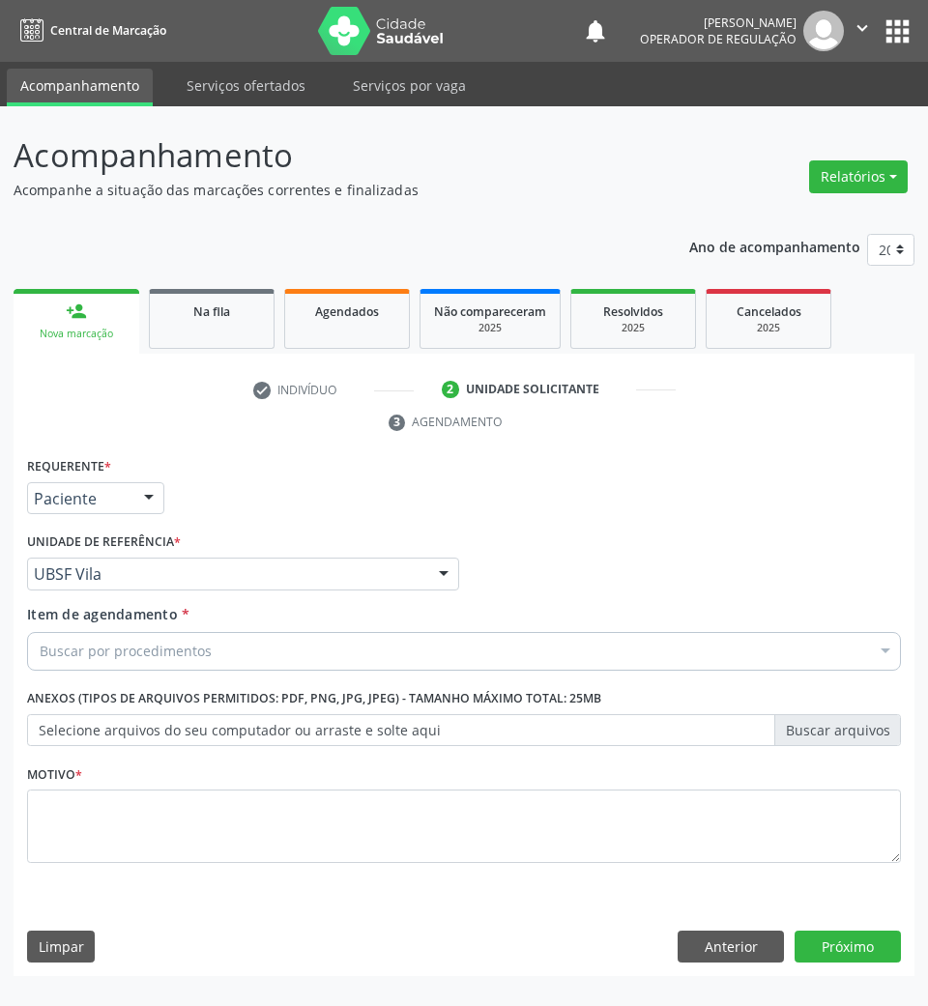
click at [241, 651] on div "Buscar por procedimentos" at bounding box center [464, 651] width 874 height 39
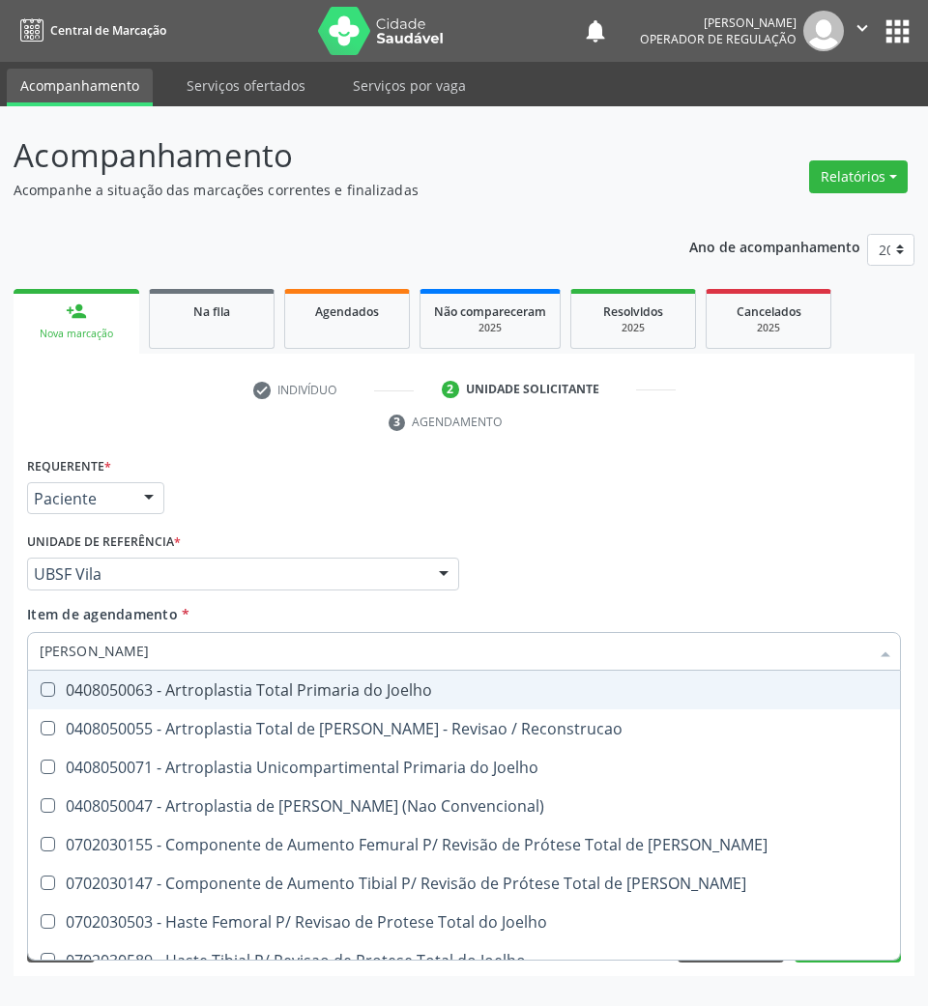
type input "[PERSON_NAME]"
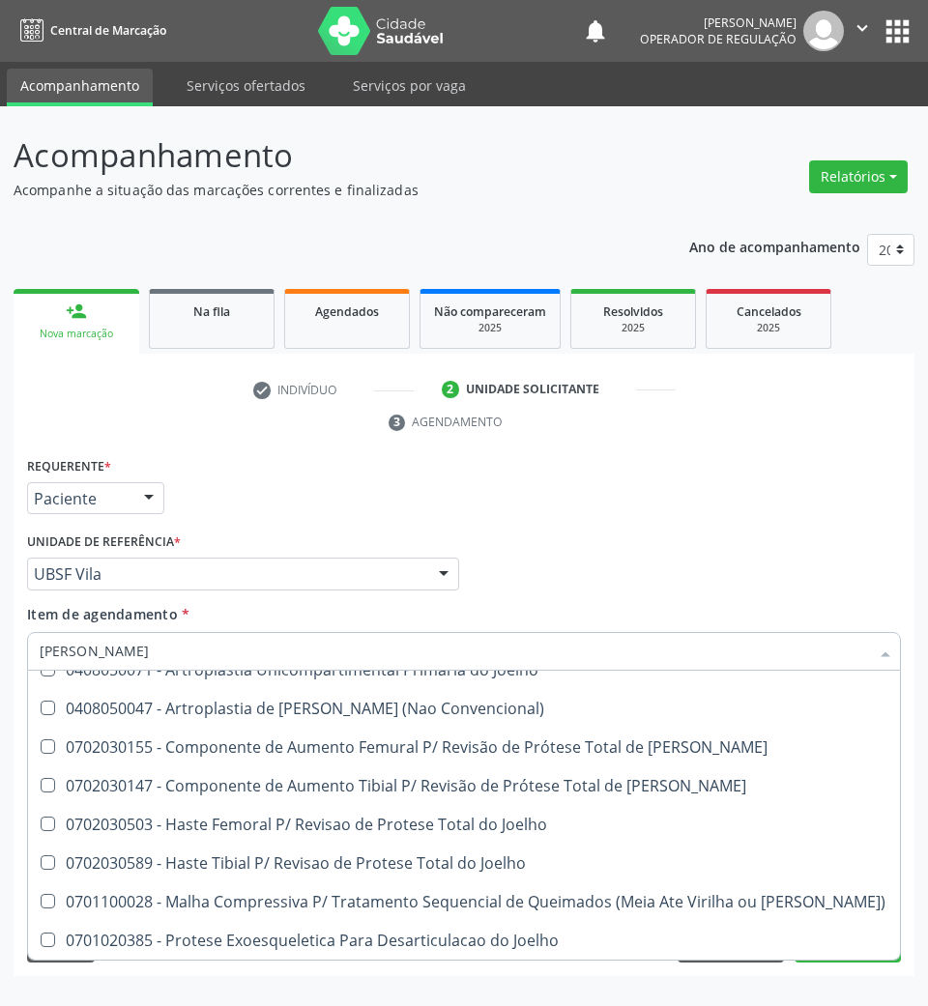
scroll to position [851, 0]
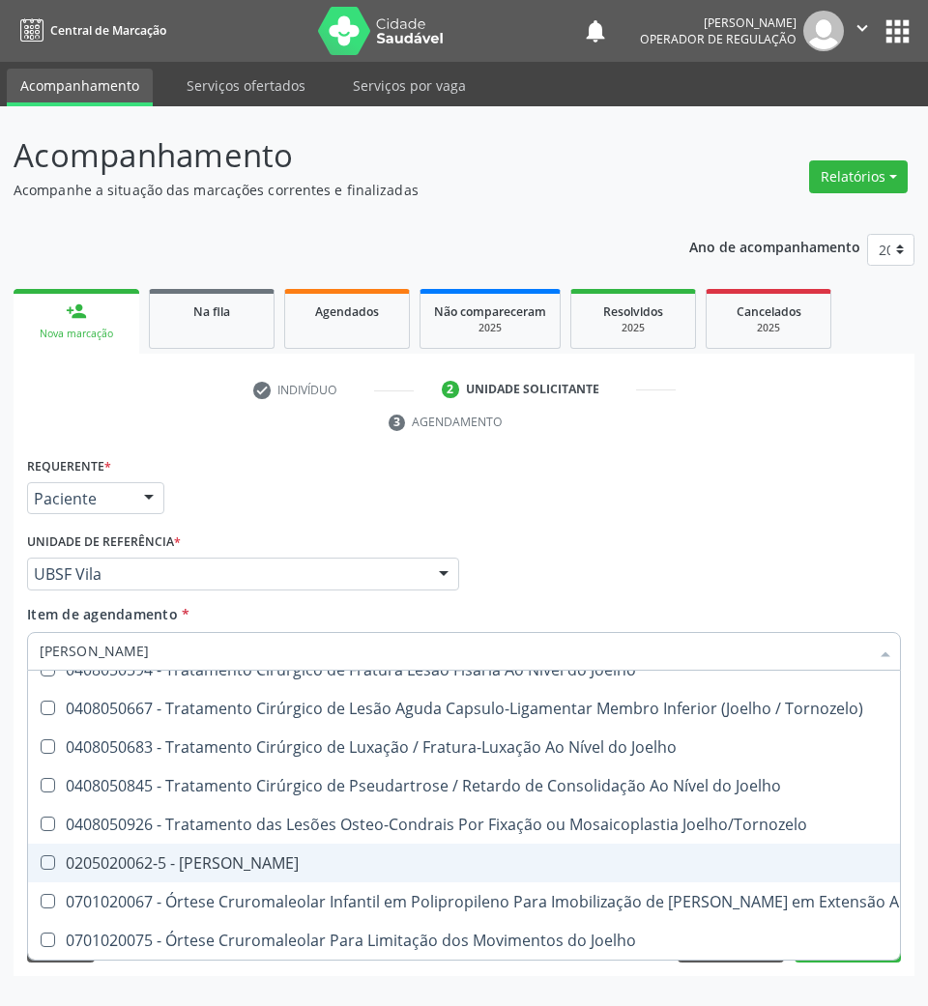
click at [318, 844] on span "0205020062-5 - [PERSON_NAME]" at bounding box center [501, 863] width 947 height 39
checkbox Joelho "true"
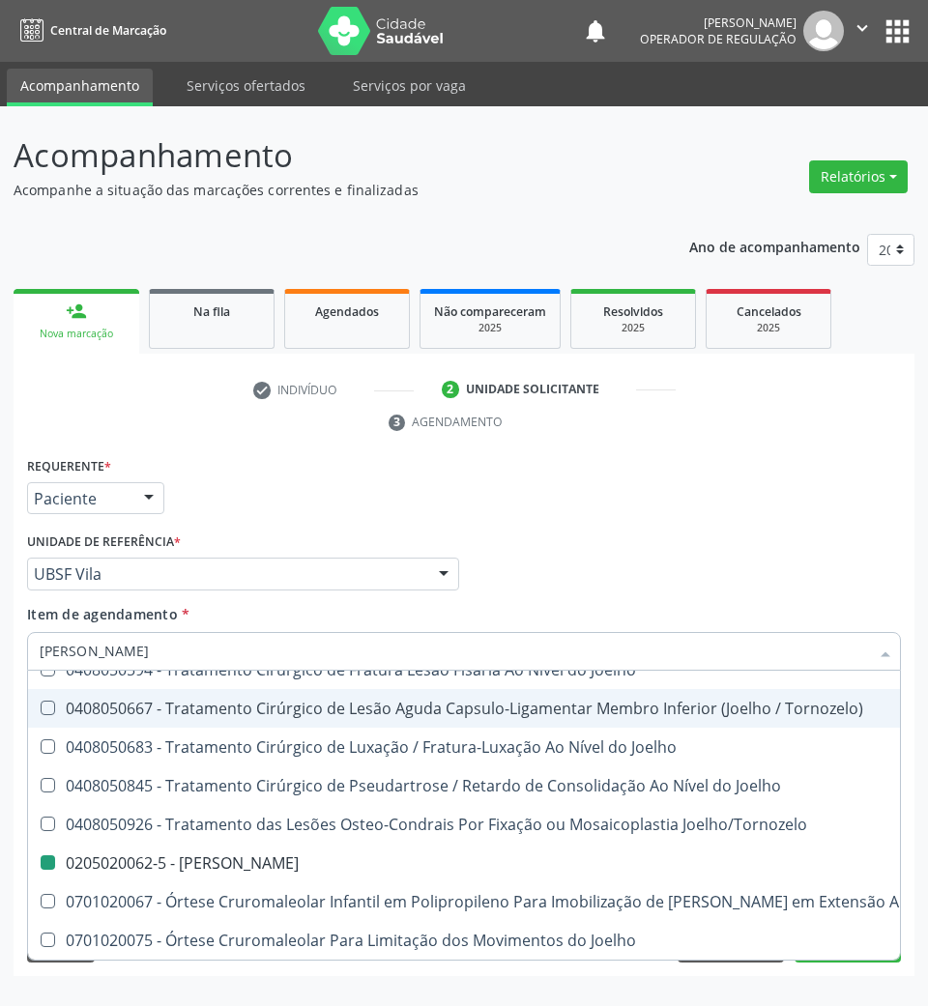
click at [582, 462] on div "Requerente * Paciente Profissional de Saúde Paciente Nenhum resultado encontrad…" at bounding box center [463, 489] width 883 height 75
checkbox Reconstrucao "true"
checkbox Joelho "false"
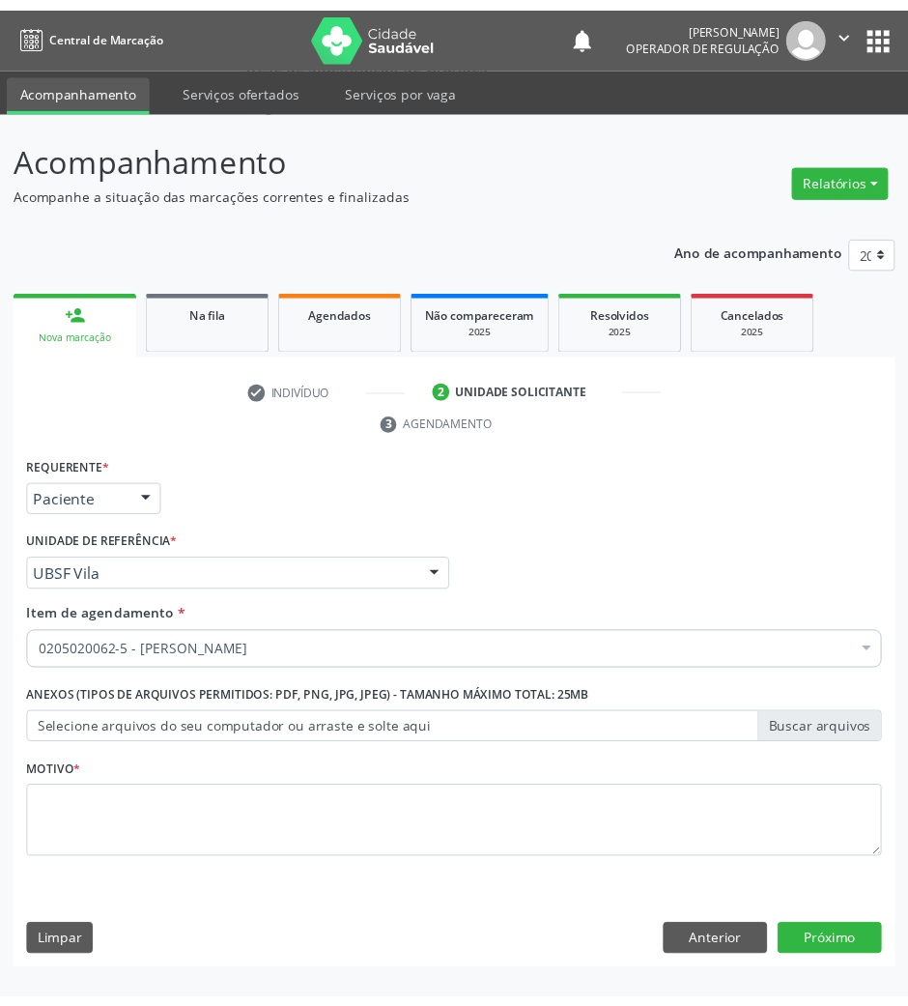
scroll to position [0, 0]
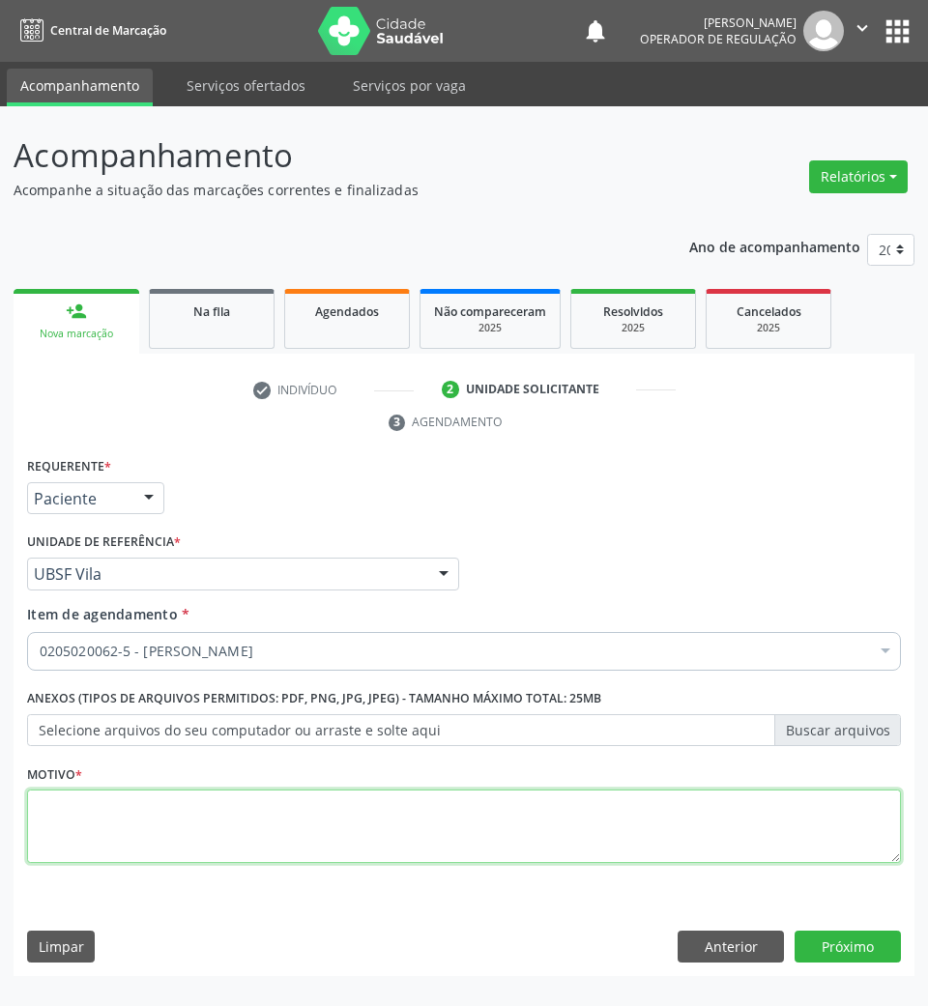
click at [229, 836] on textarea at bounding box center [464, 825] width 874 height 73
type textarea "ROTINA"
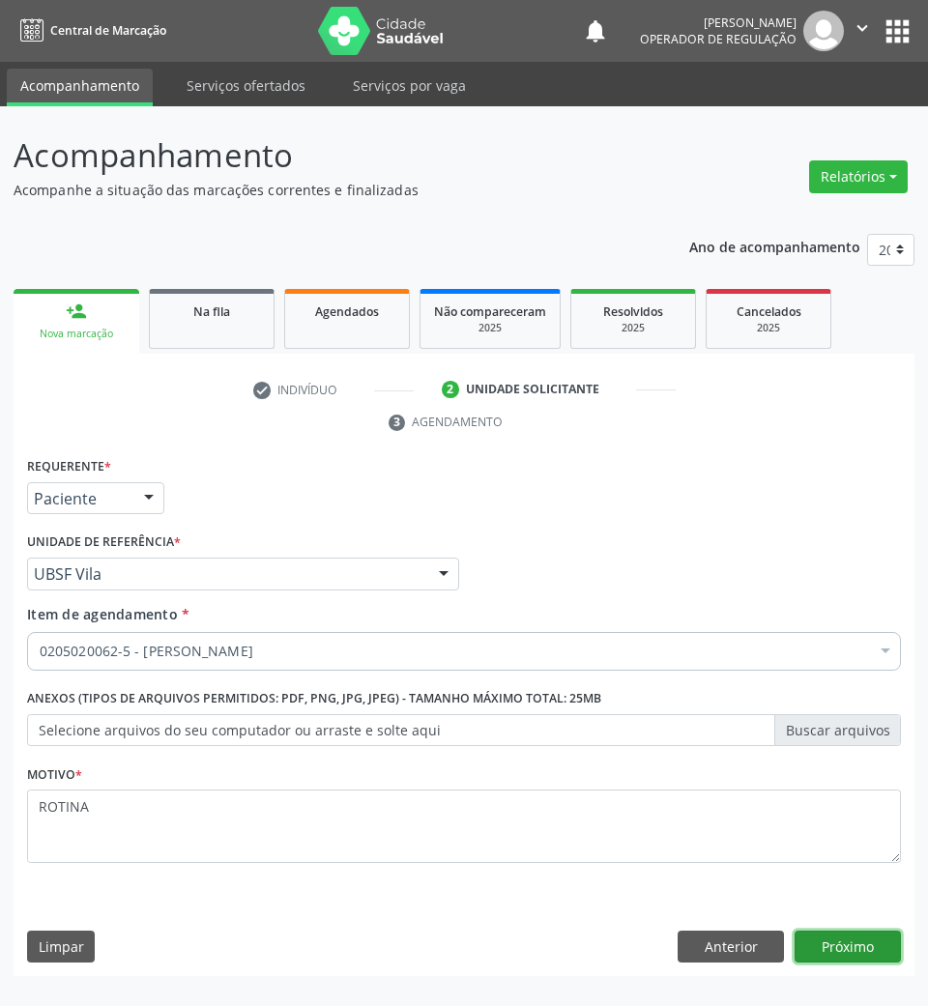
click button "Próximo" at bounding box center [847, 947] width 106 height 33
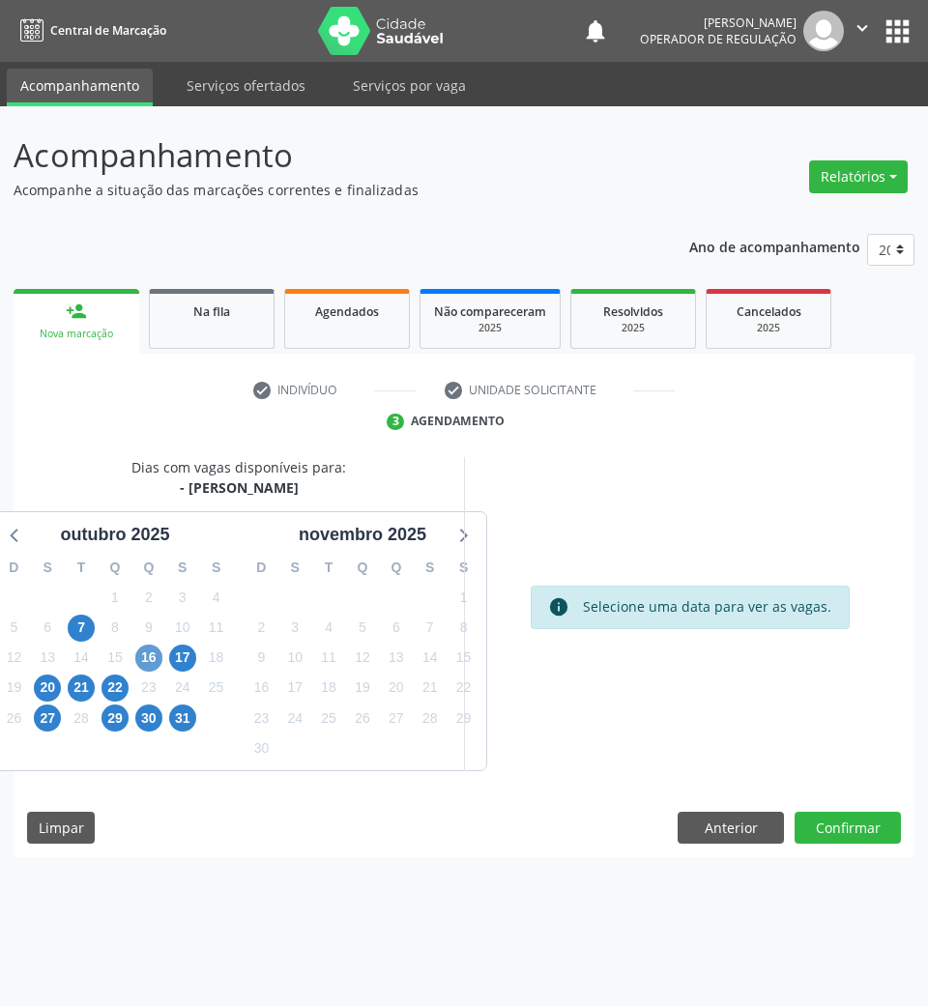
click at [165, 659] on div "17" at bounding box center [182, 658] width 34 height 30
click at [157, 655] on span "16" at bounding box center [148, 658] width 27 height 27
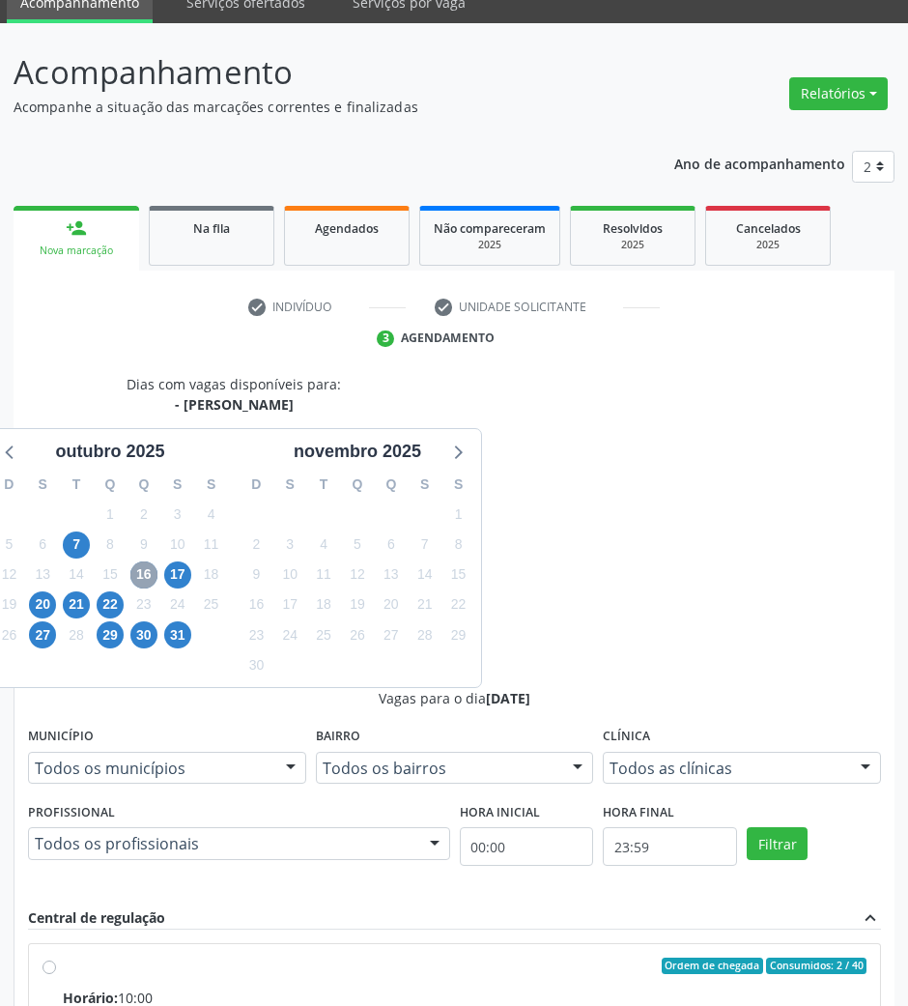
scroll to position [157, 0]
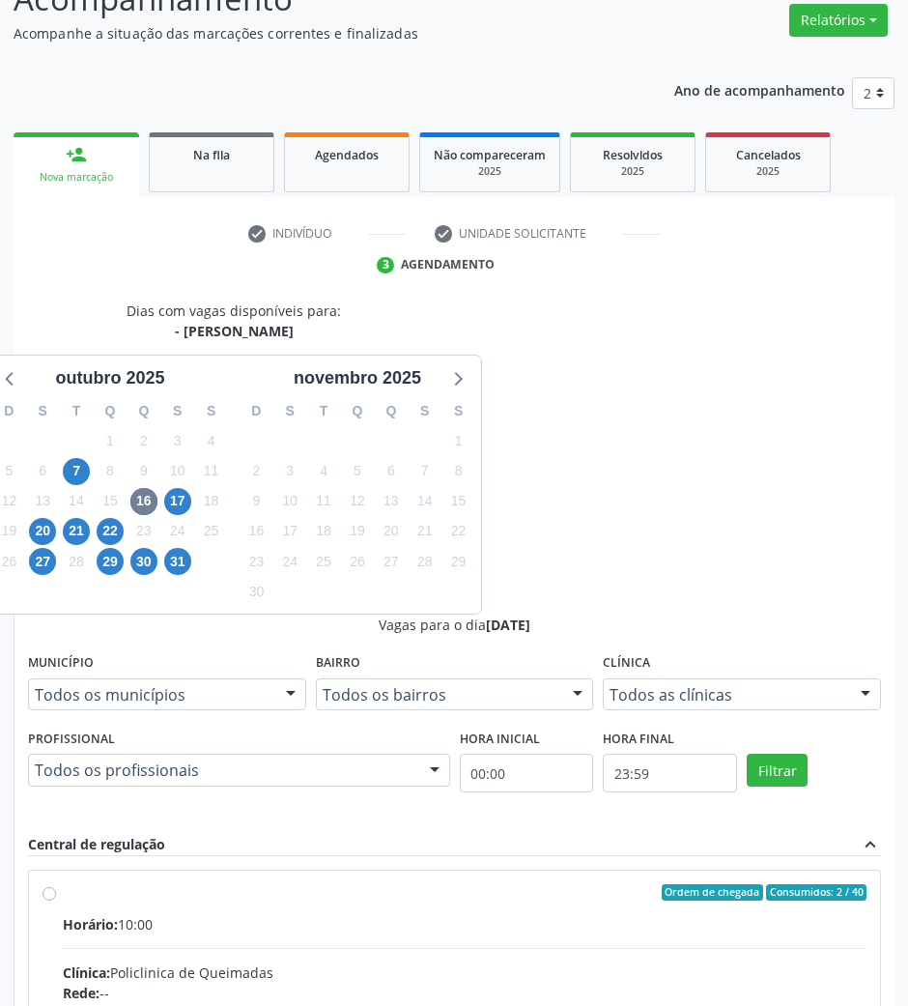
click at [607, 983] on div "Rede: --" at bounding box center [465, 993] width 804 height 20
click at [56, 884] on input "Ordem de chegada Consumidos: 2 / 40 Horário: 10:00 Clínica: Policlinica de Quei…" at bounding box center [50, 892] width 14 height 17
radio input "true"
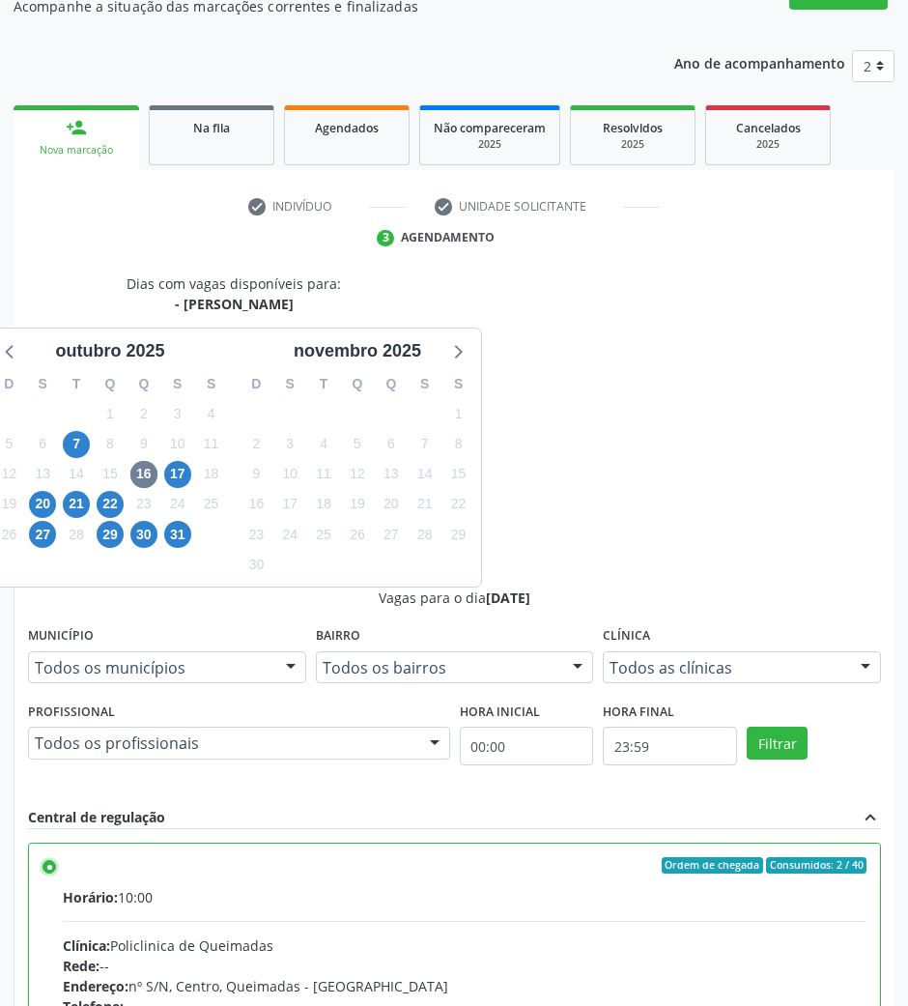
scroll to position [190, 0]
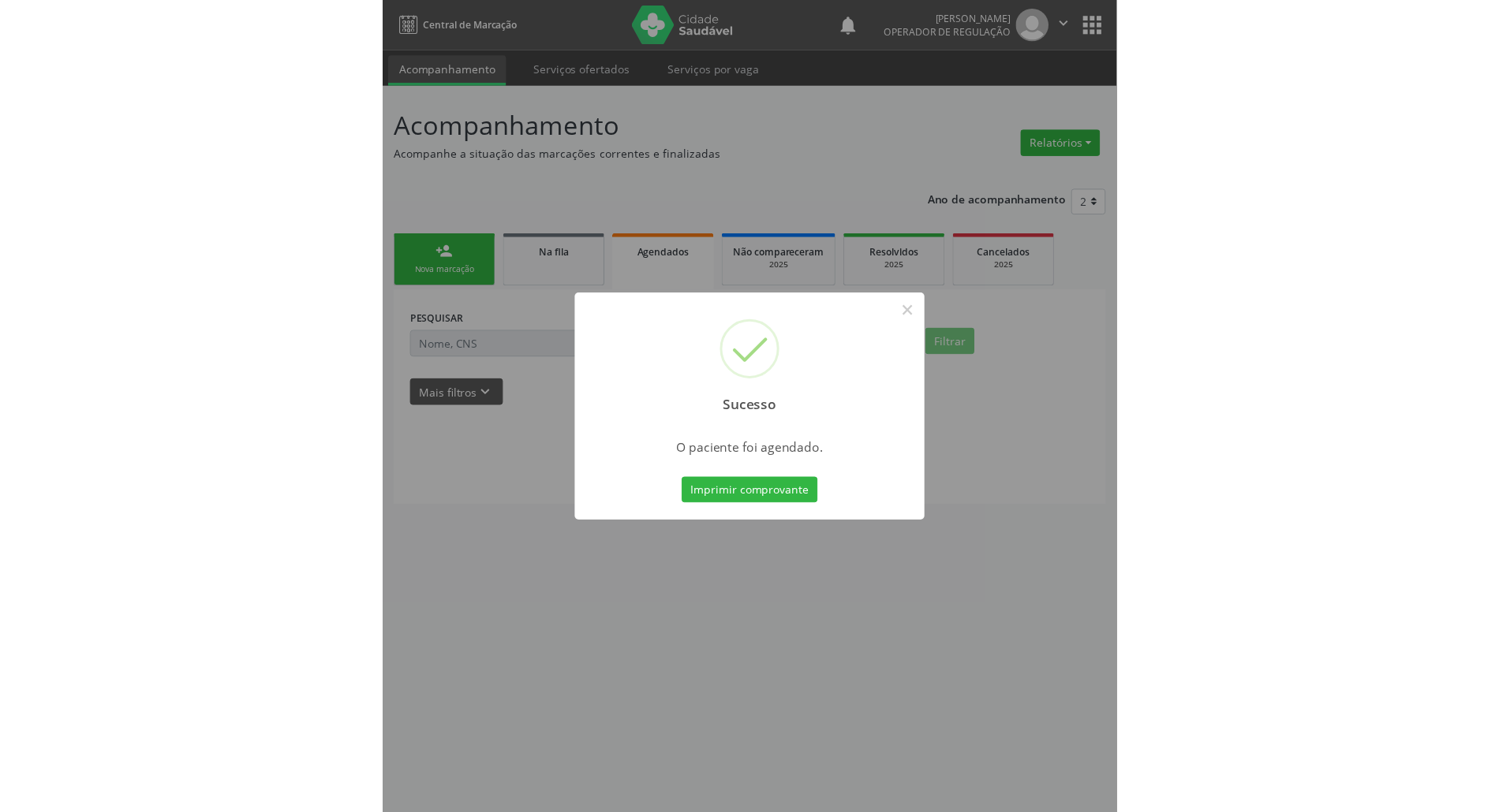
scroll to position [0, 0]
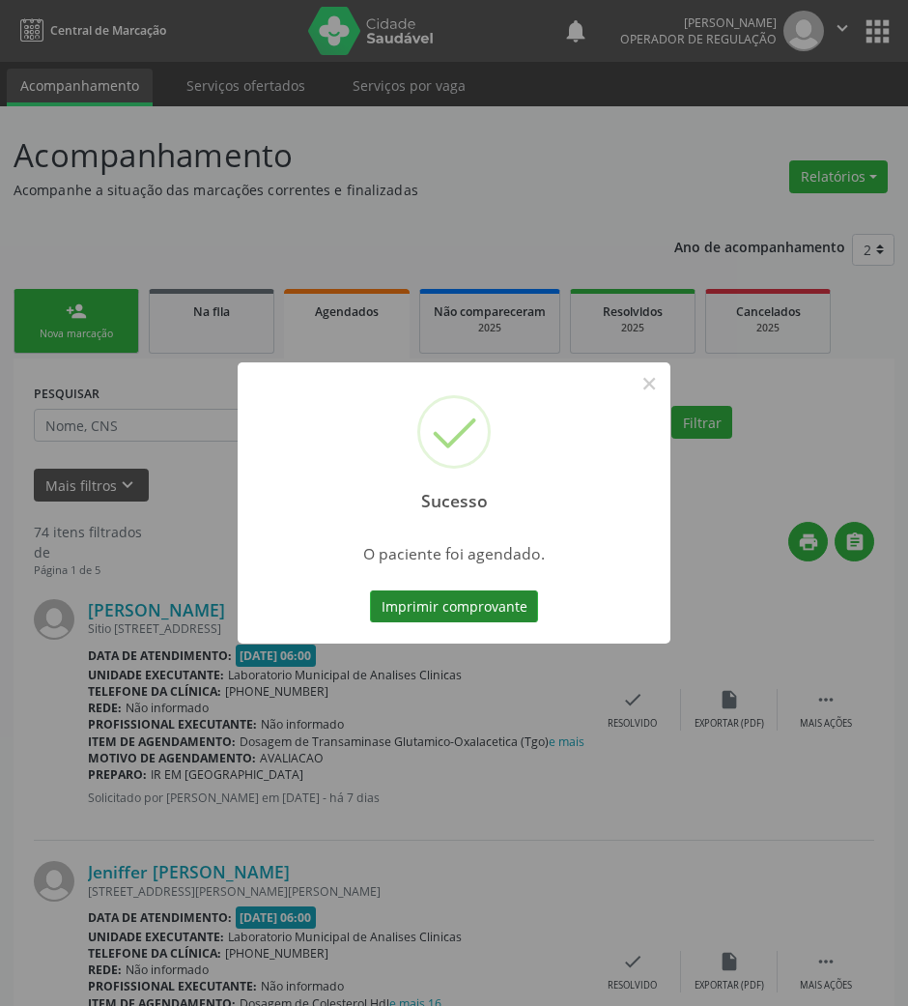
click at [380, 604] on button "Imprimir comprovante" at bounding box center [454, 606] width 168 height 33
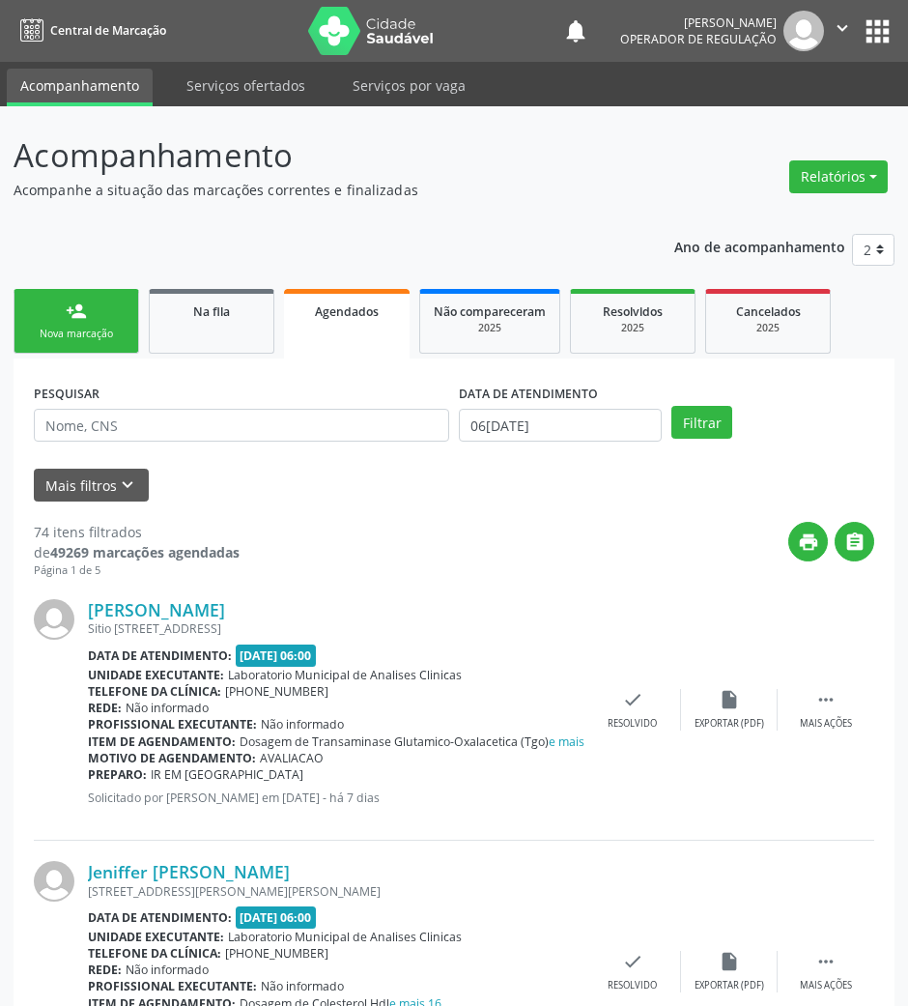
click at [214, 406] on div "PESQUISAR" at bounding box center [241, 416] width 425 height 75
click at [228, 425] on input "text" at bounding box center [242, 425] width 416 height 33
click at [55, 291] on link "person_add Nova marcação" at bounding box center [77, 321] width 126 height 65
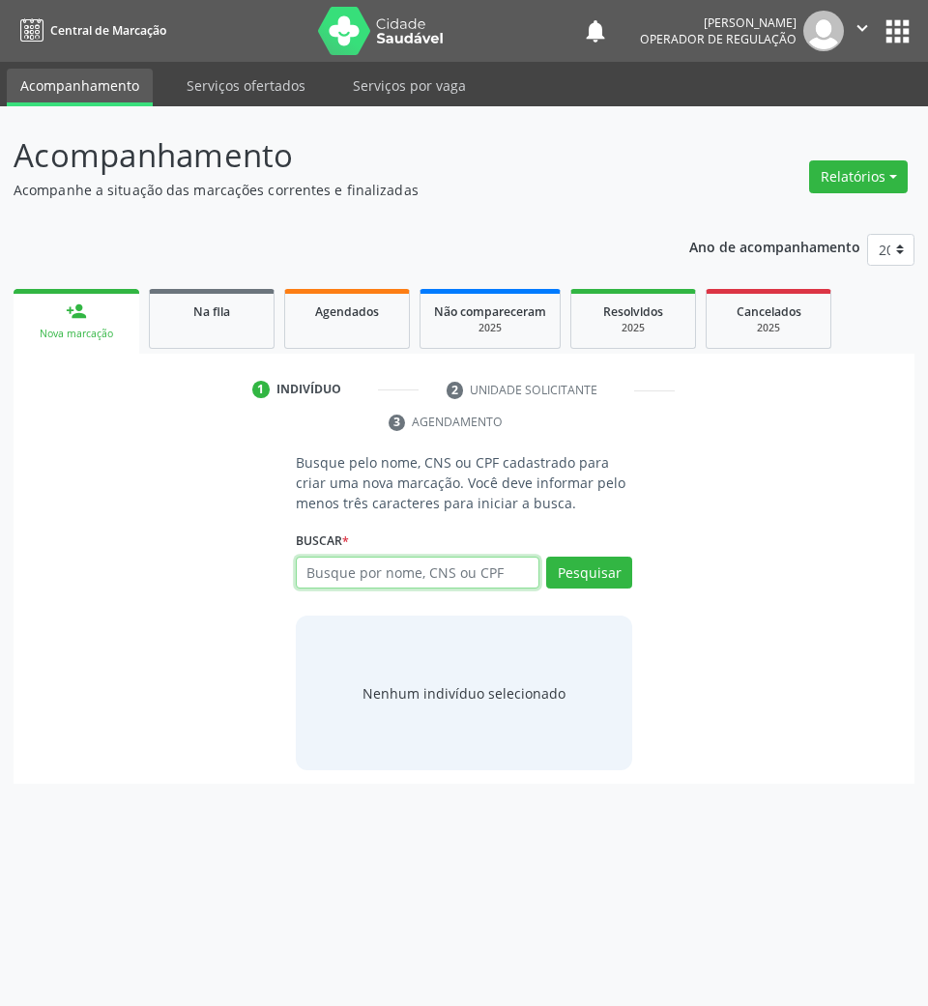
click at [418, 562] on input "text" at bounding box center [418, 573] width 244 height 33
type input "706804746818424"
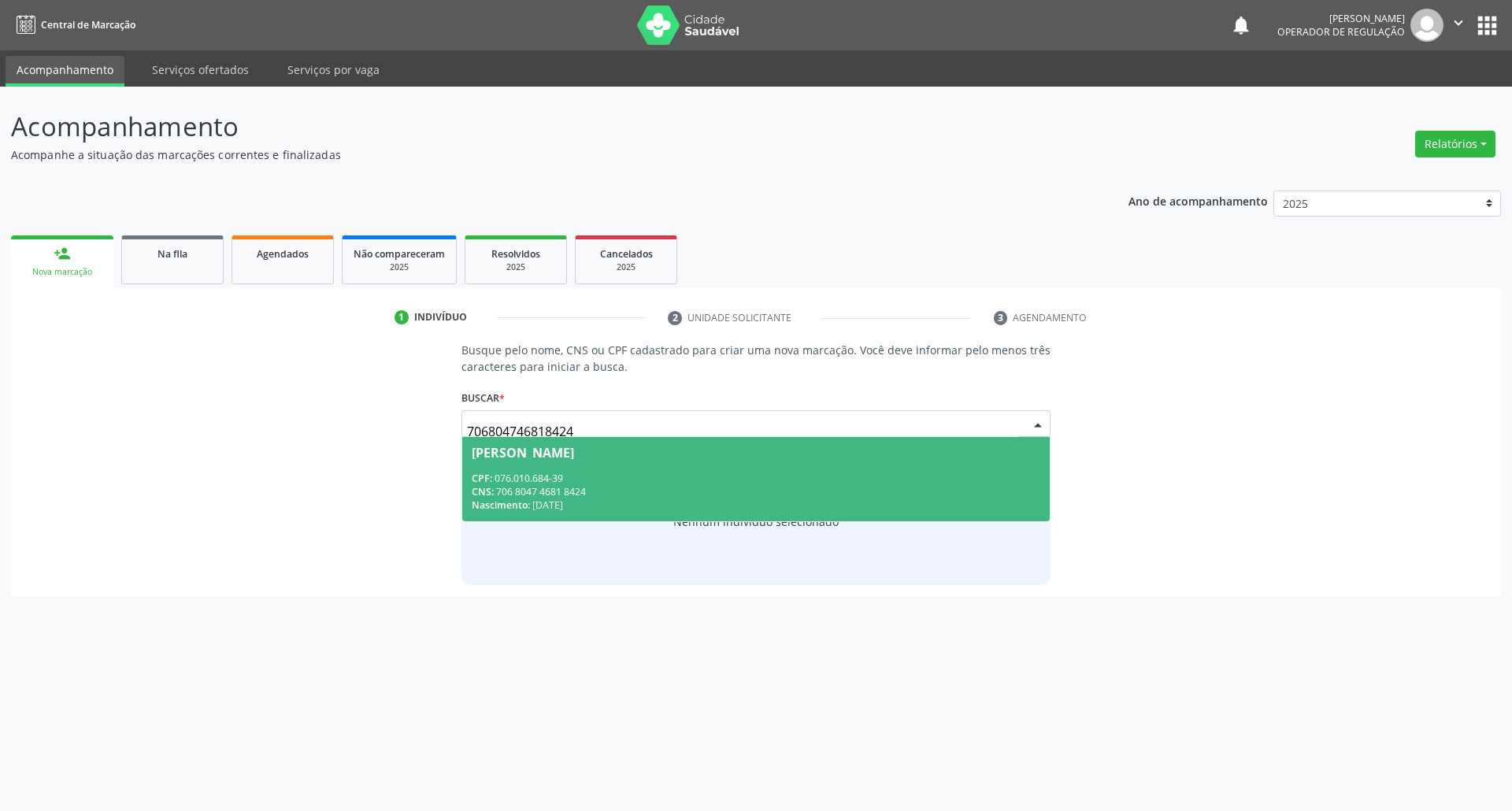
click at [526, 474] on div "CPF: 076.010.684-39" at bounding box center [756, 478] width 570 height 13
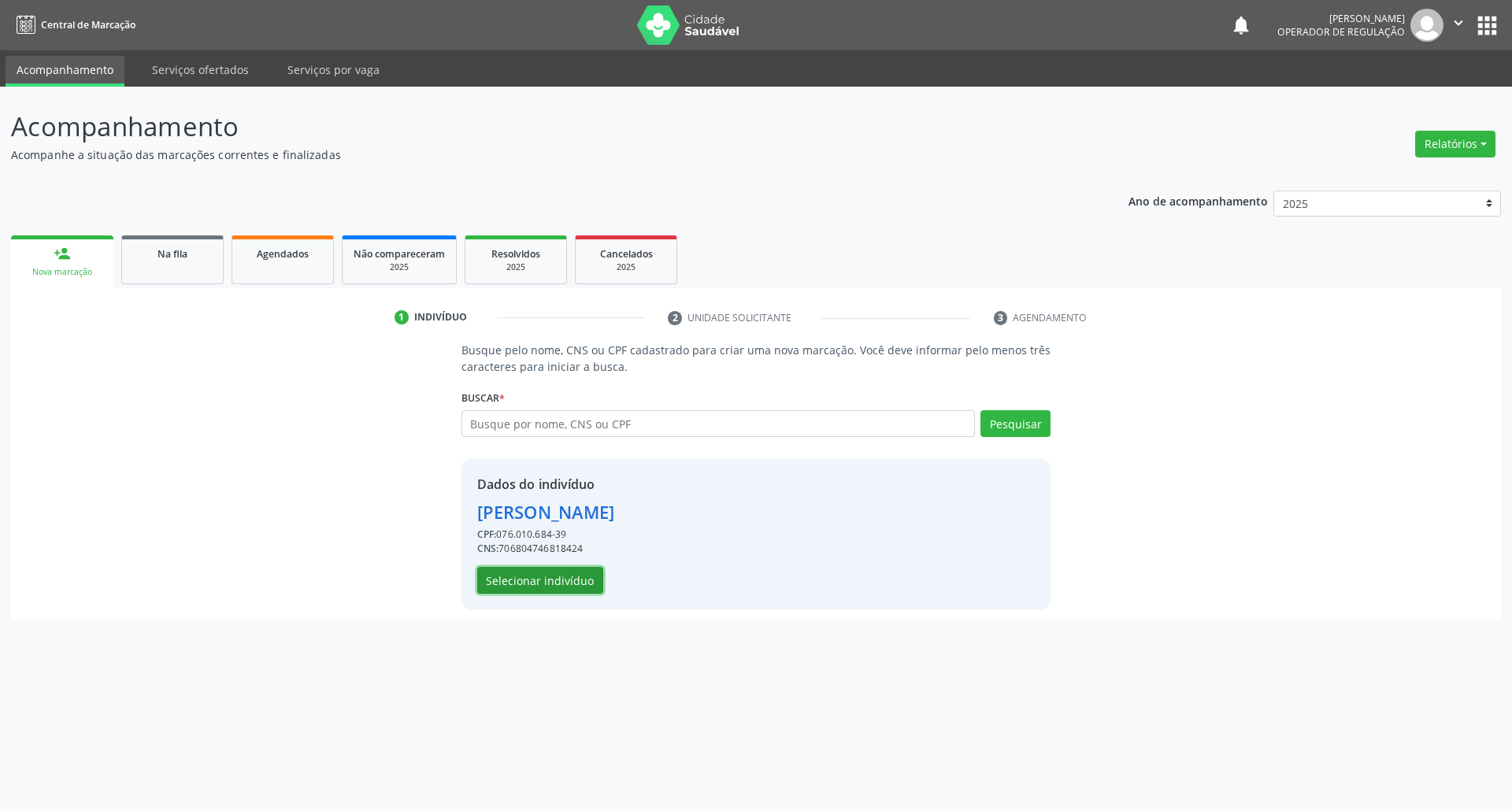
click at [501, 584] on button "Selecionar indivíduo" at bounding box center [540, 580] width 126 height 27
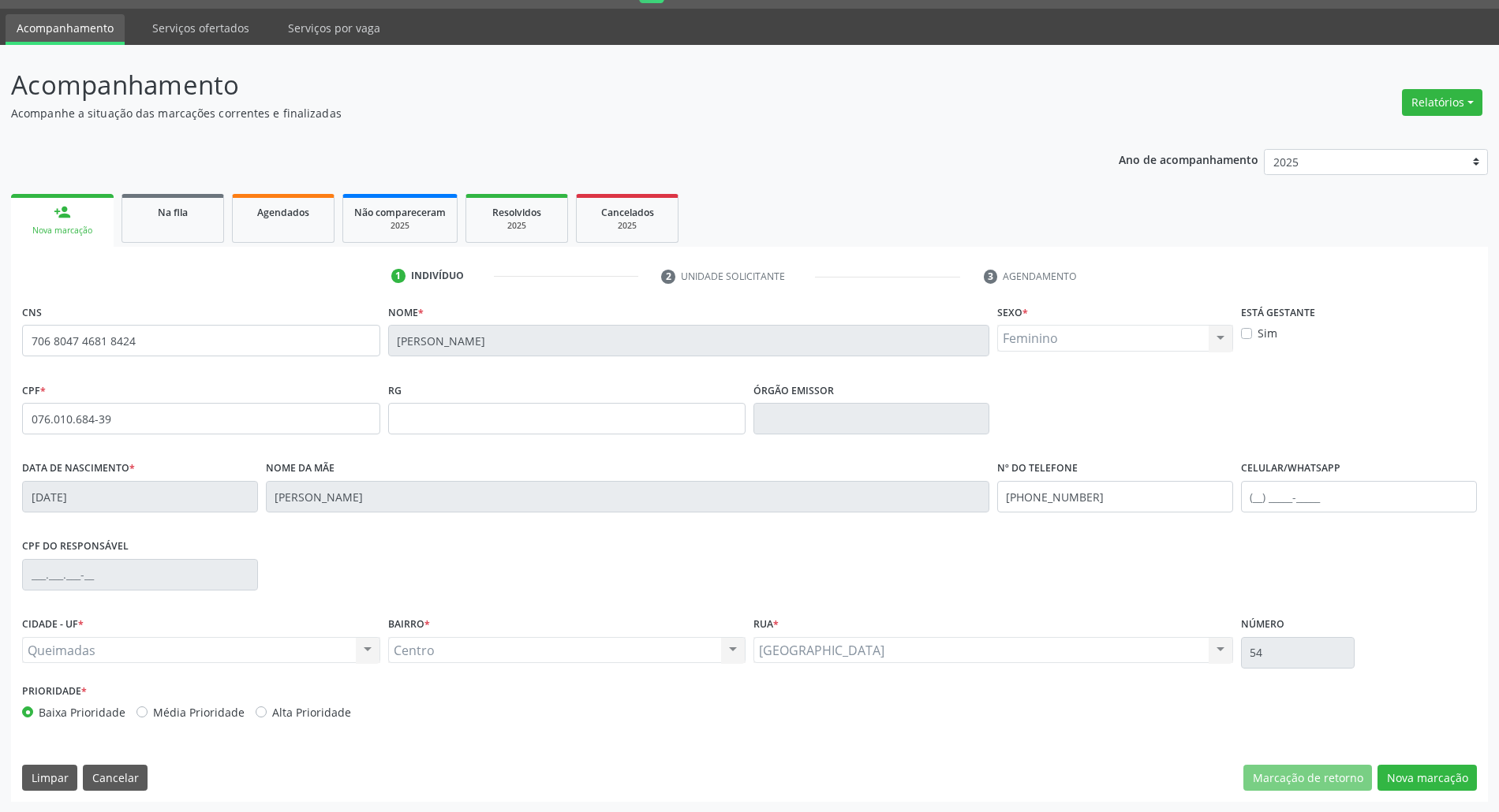
scroll to position [42, 0]
click at [757, 773] on button "Nova marcação" at bounding box center [1427, 777] width 100 height 27
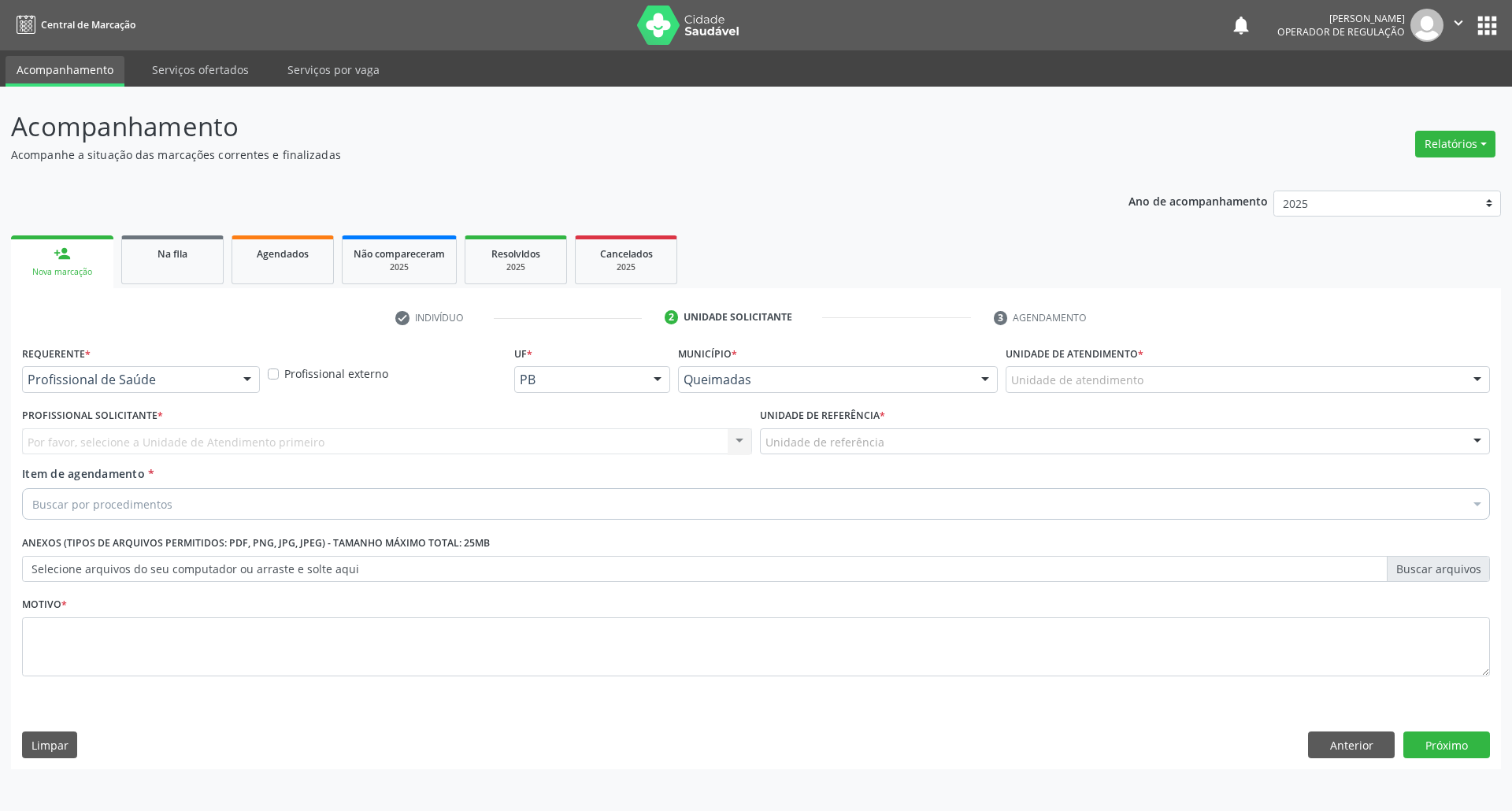
drag, startPoint x: 145, startPoint y: 385, endPoint x: 135, endPoint y: 400, distance: 18.0
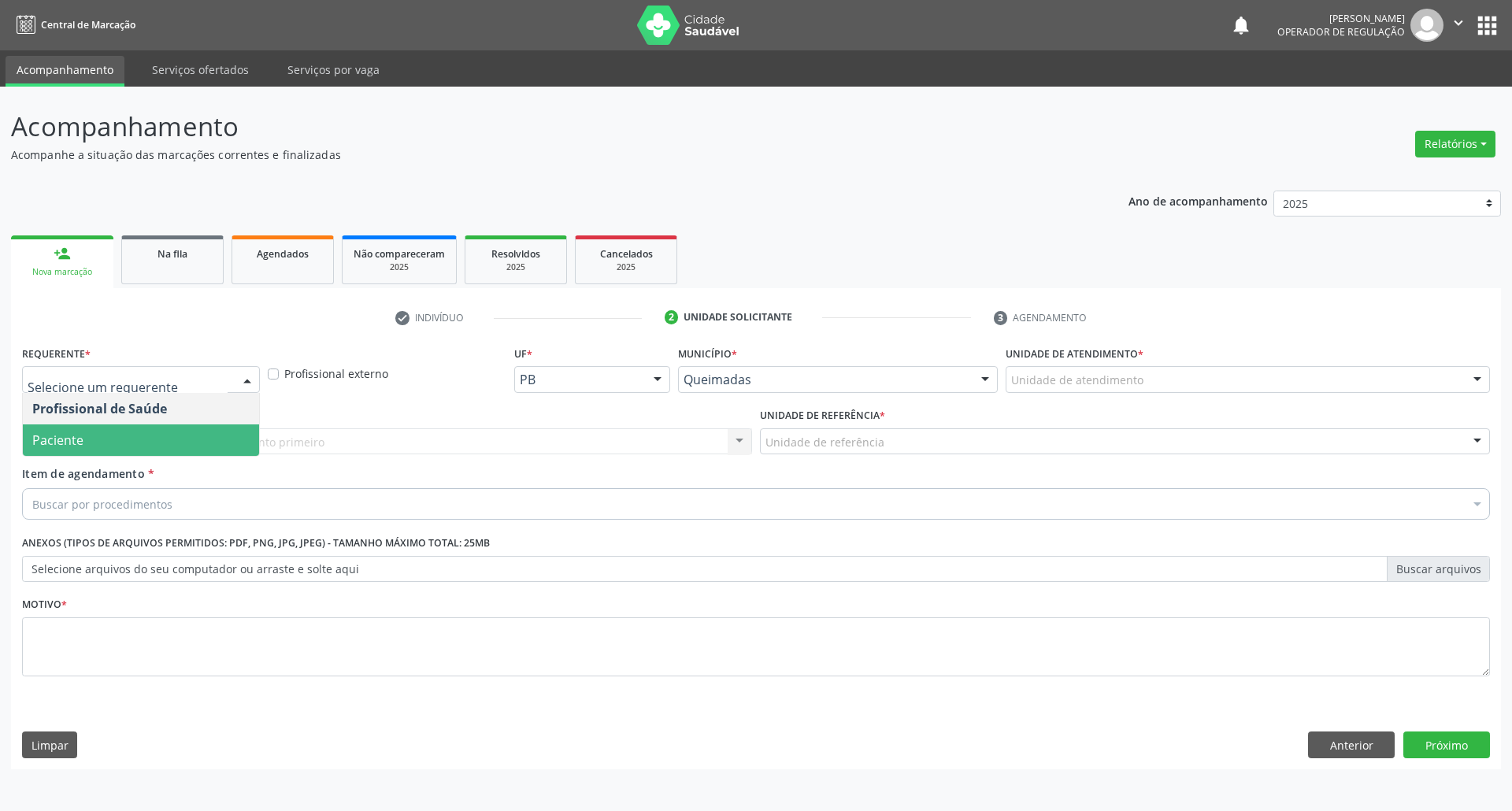
click at [105, 449] on span "Paciente" at bounding box center [141, 440] width 236 height 32
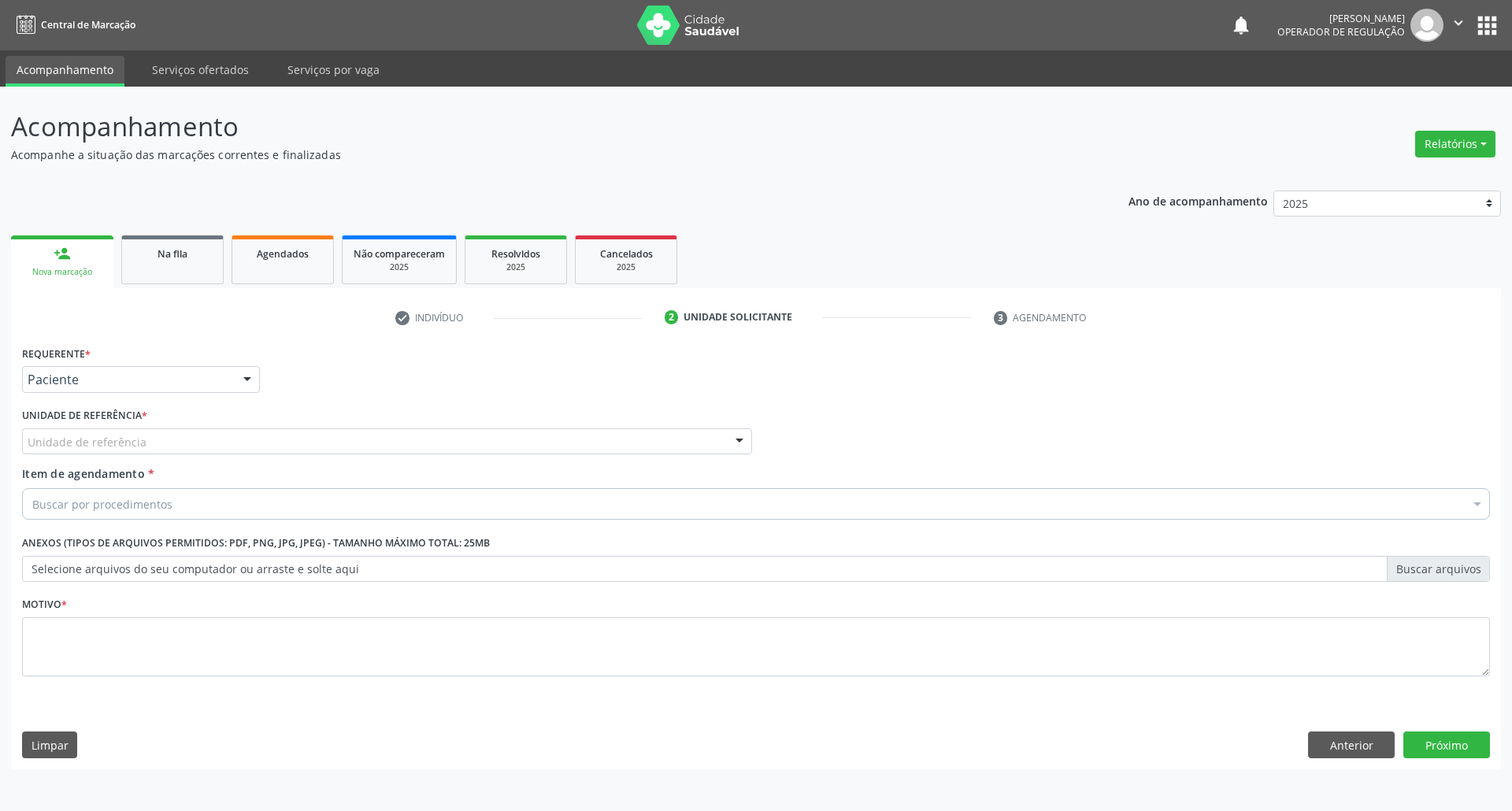
click at [157, 445] on div "Unidade de referência" at bounding box center [387, 442] width 730 height 27
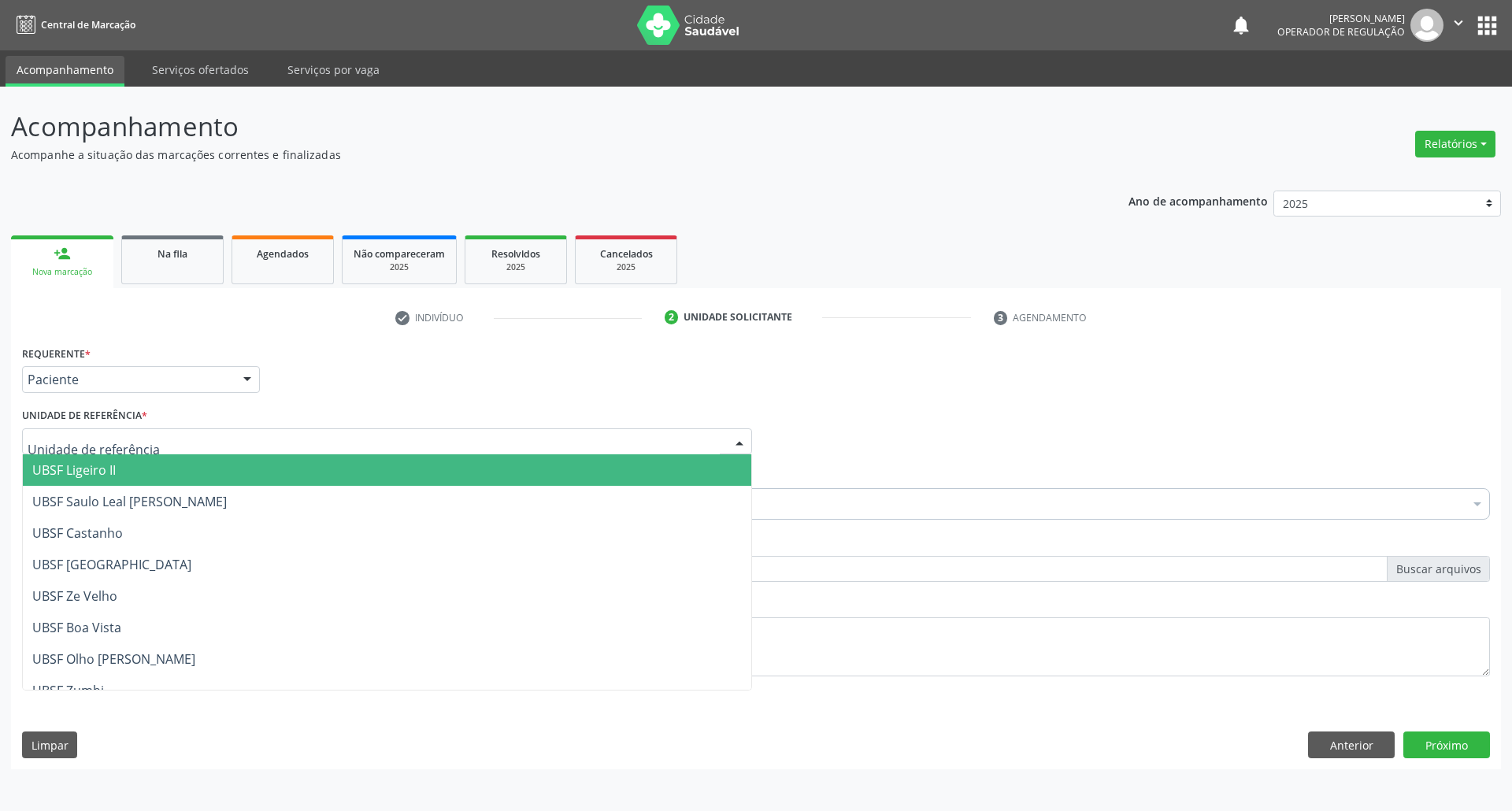
type input "C"
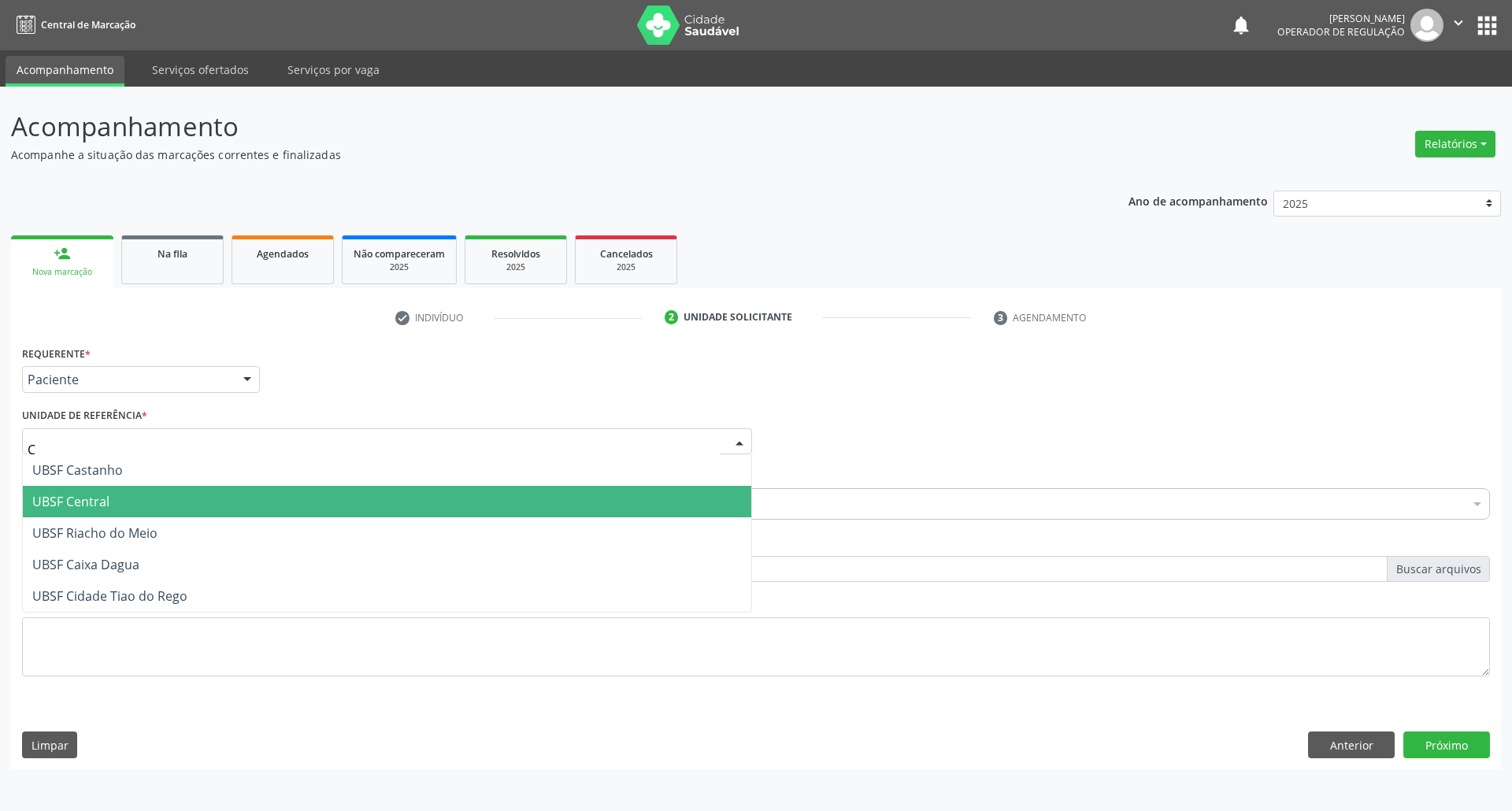
click at [152, 500] on span "UBSF Central" at bounding box center [387, 501] width 729 height 32
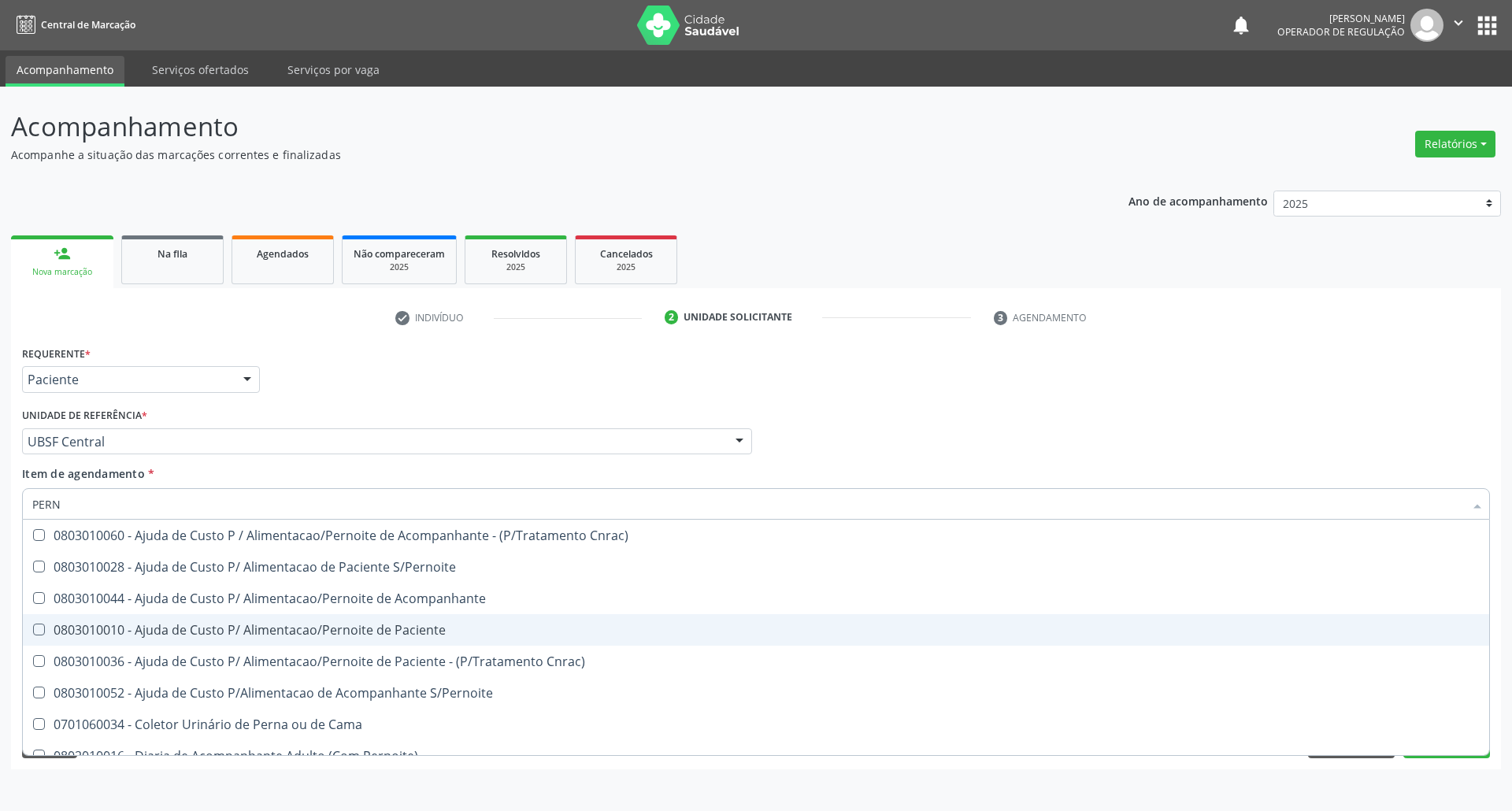
type input "PERNA"
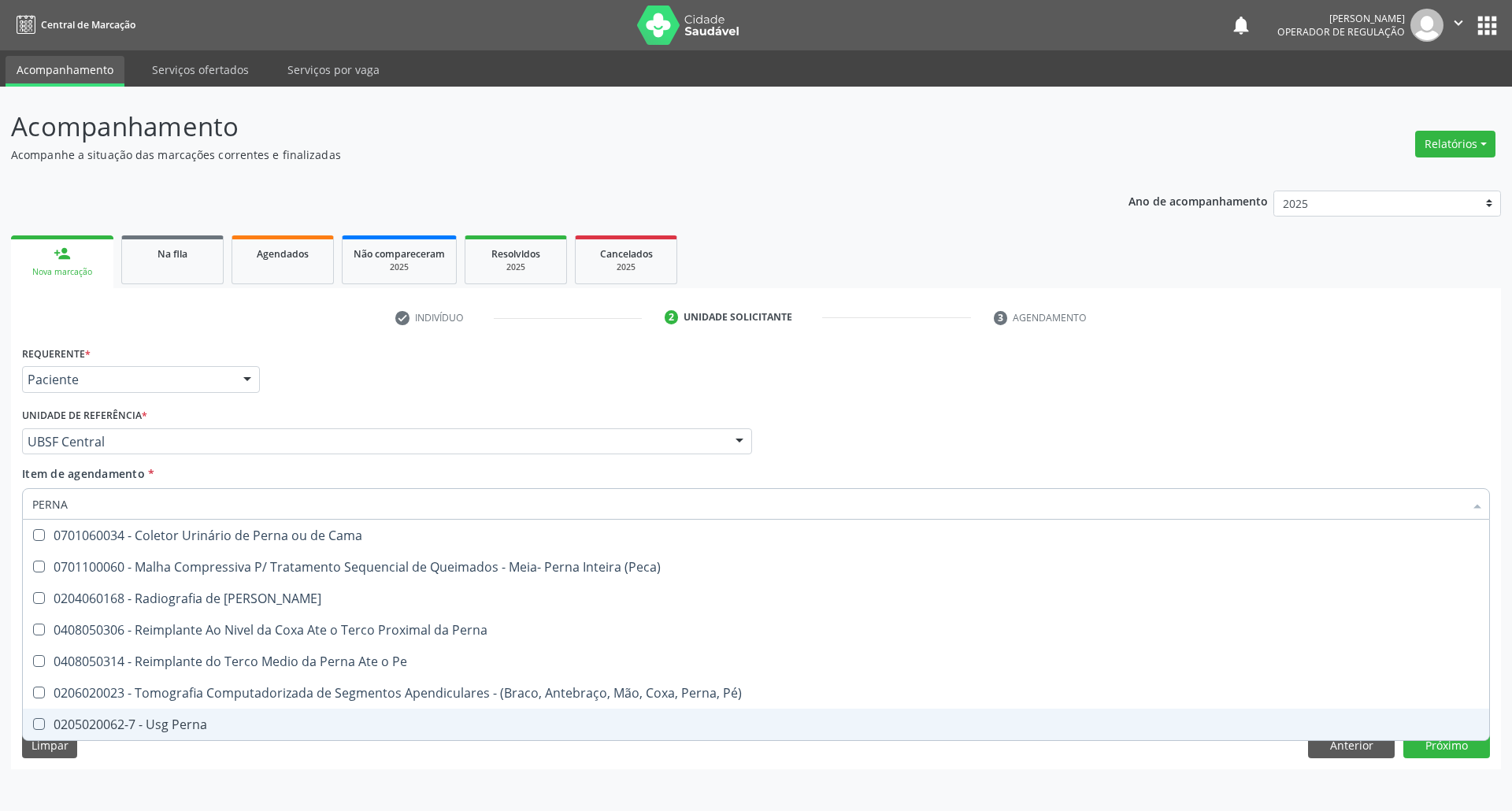
click at [246, 732] on span "0205020062-7 - Usg Perna" at bounding box center [756, 725] width 1466 height 32
checkbox Perna "true"
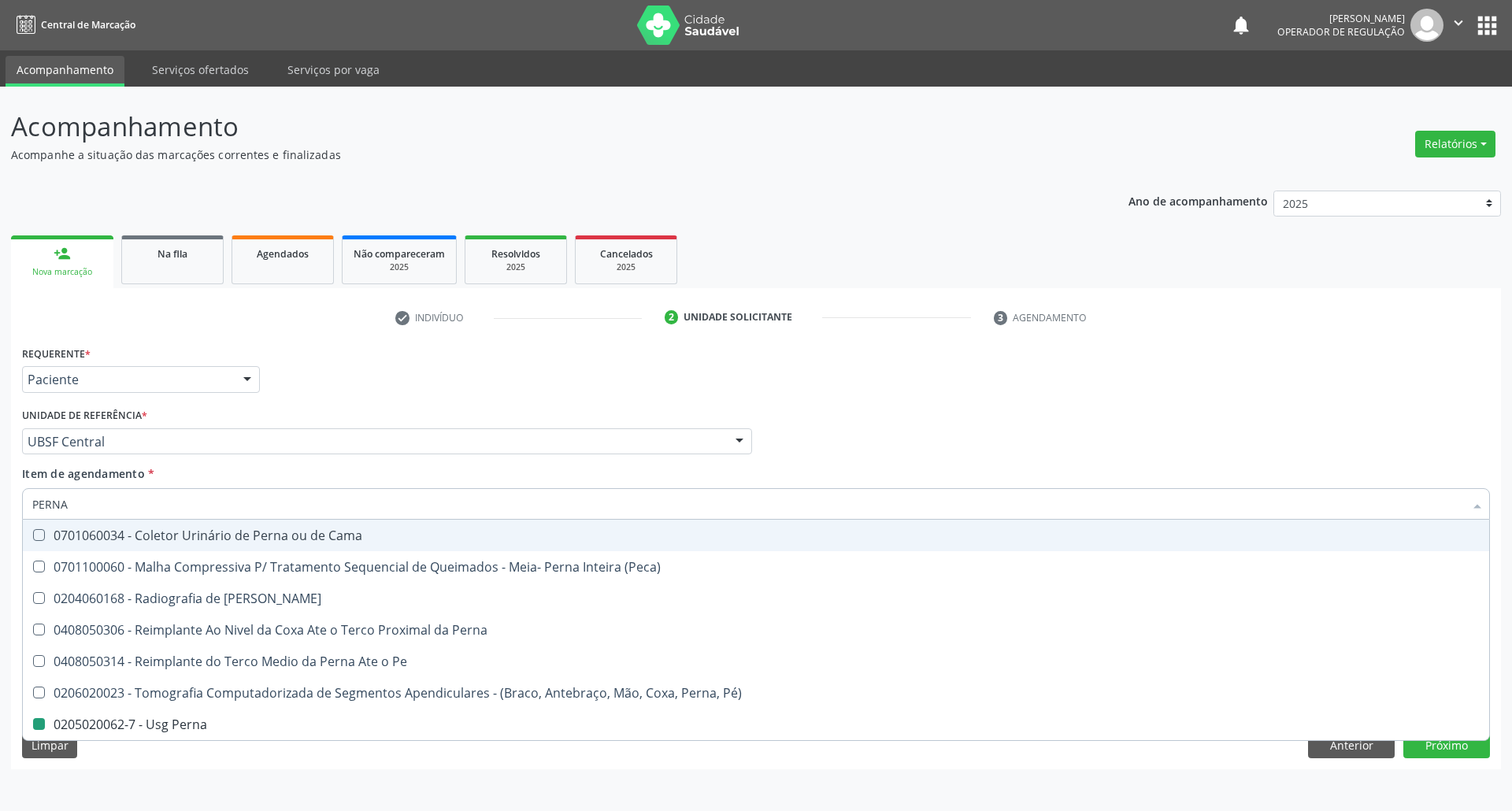
click at [448, 376] on div "Requerente * Paciente Profissional de Saúde Paciente Nenhum resultado encontrad…" at bounding box center [756, 372] width 1476 height 61
checkbox \(Peca\) "true"
checkbox Perna "false"
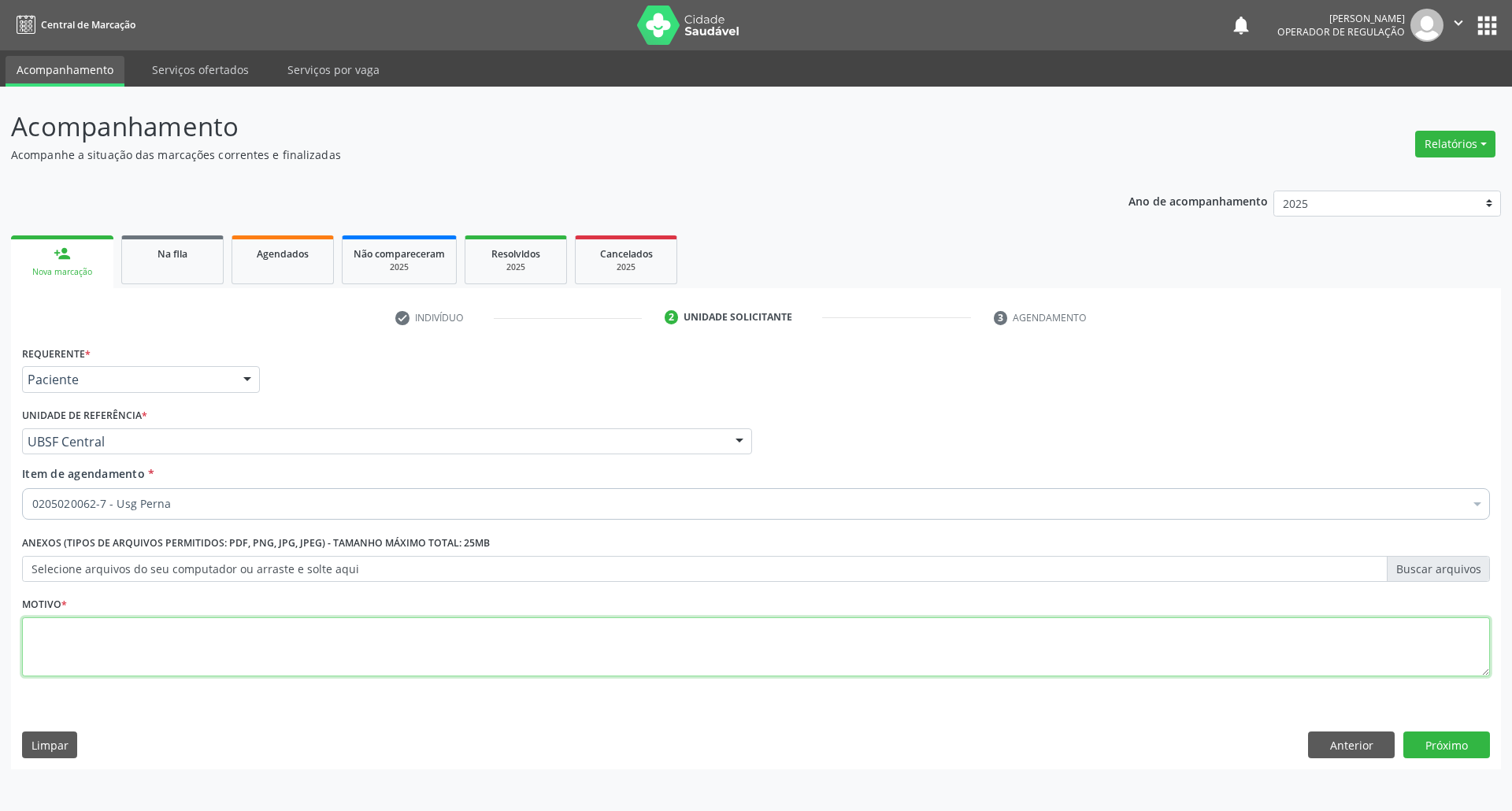
click at [350, 643] on textarea at bounding box center [756, 647] width 1468 height 60
type textarea "ROTINA"
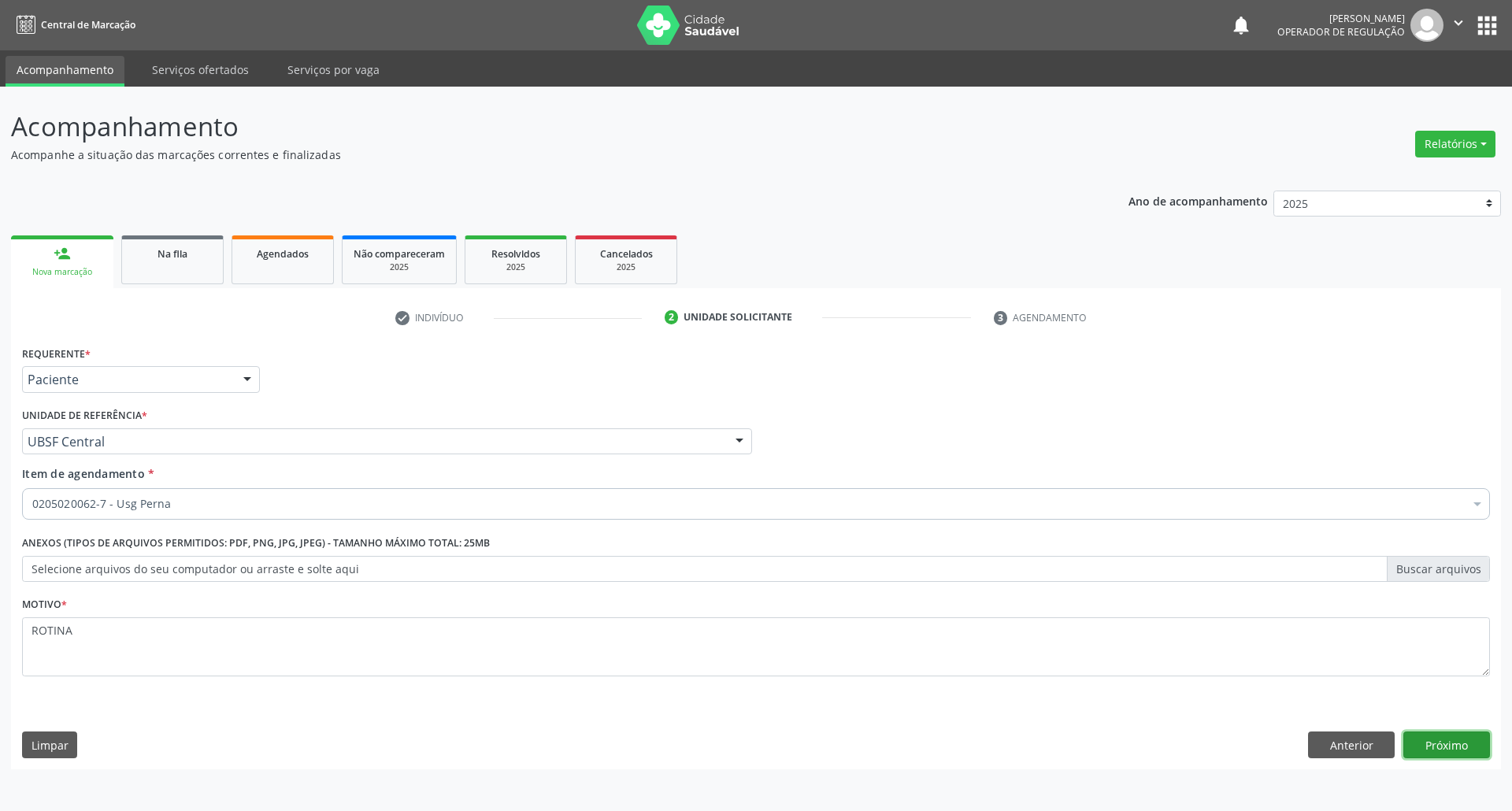
click button "Próximo" at bounding box center [1447, 745] width 86 height 27
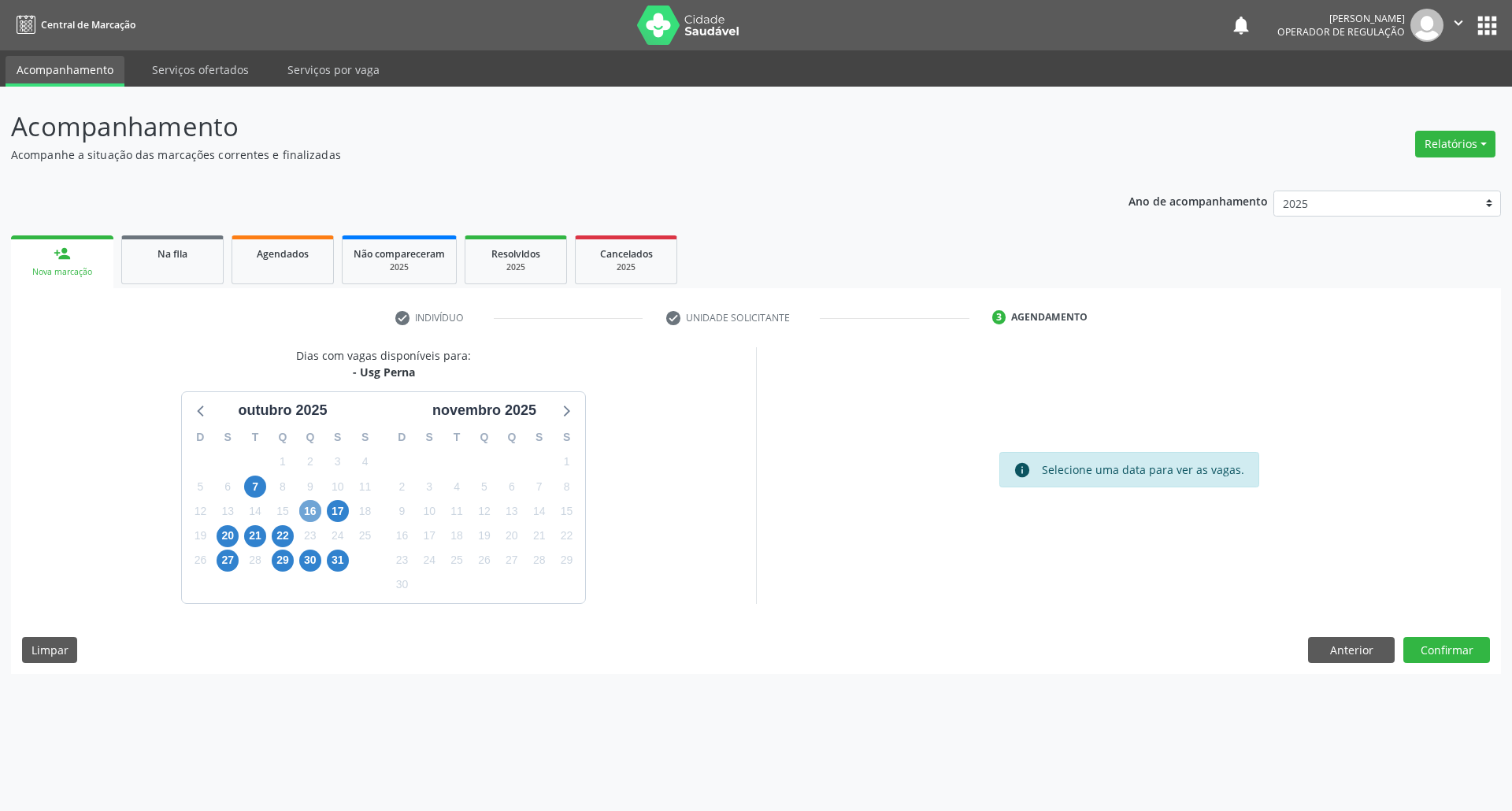
click at [311, 505] on span "16" at bounding box center [310, 511] width 22 height 22
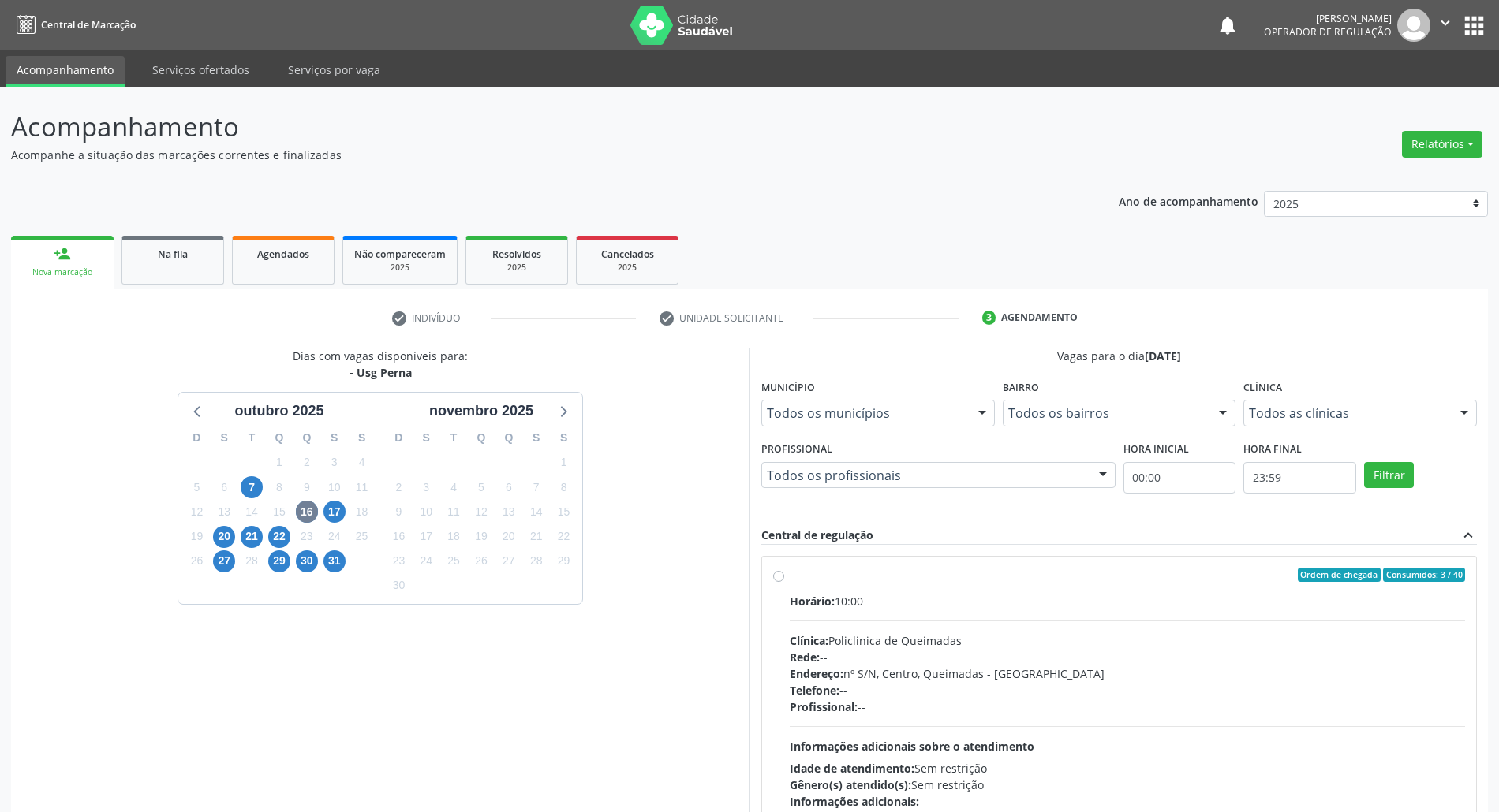
click at [757, 656] on div "Rede: --" at bounding box center [1127, 657] width 675 height 16
click at [757, 582] on input "Ordem de chegada Consumidos: 3 / 40 Horário: 10:00 Clínica: Policlinica de Quei…" at bounding box center [779, 575] width 11 height 14
radio input "true"
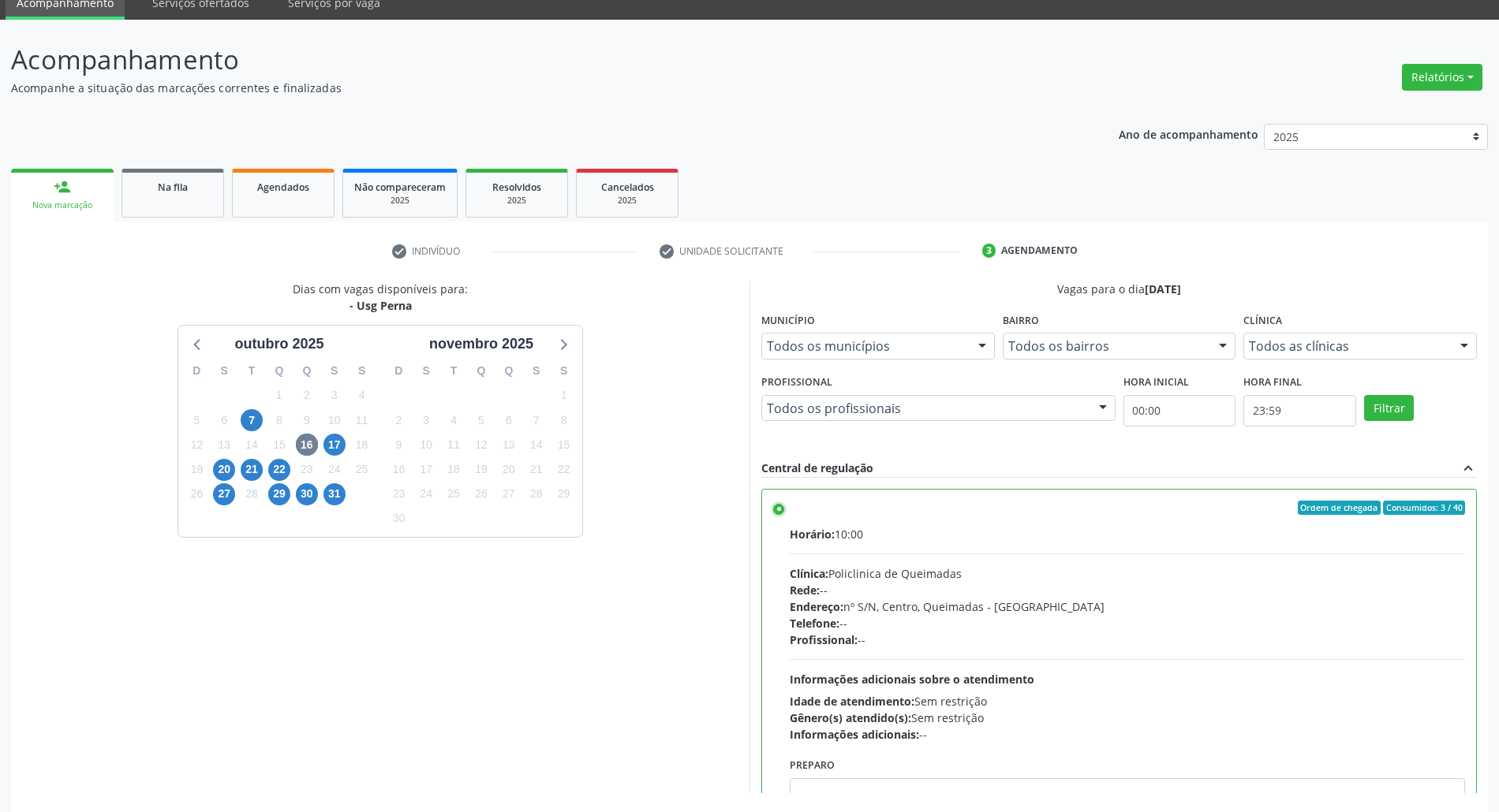
scroll to position [130, 0]
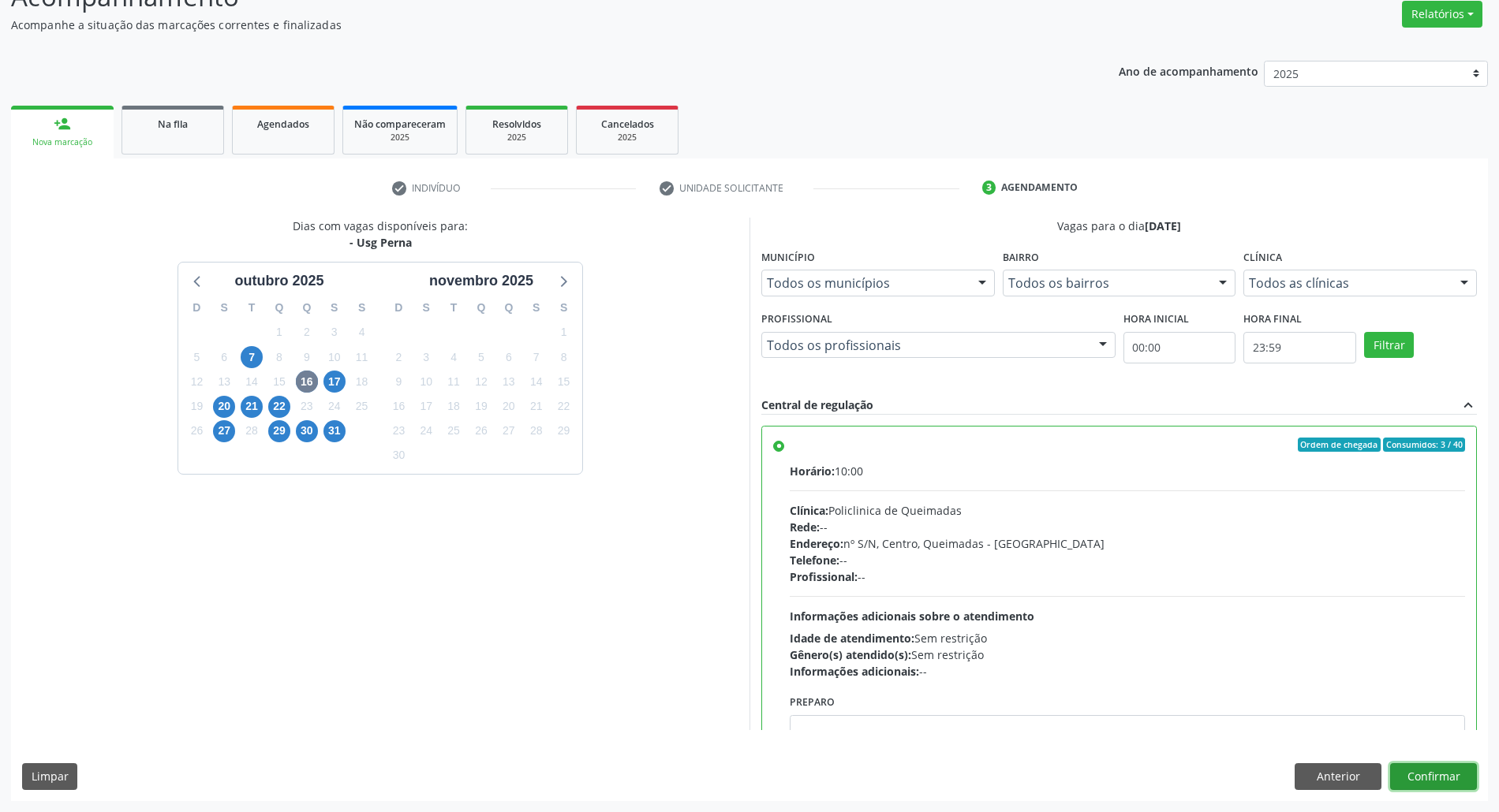
click at [757, 770] on button "Confirmar" at bounding box center [1434, 776] width 87 height 27
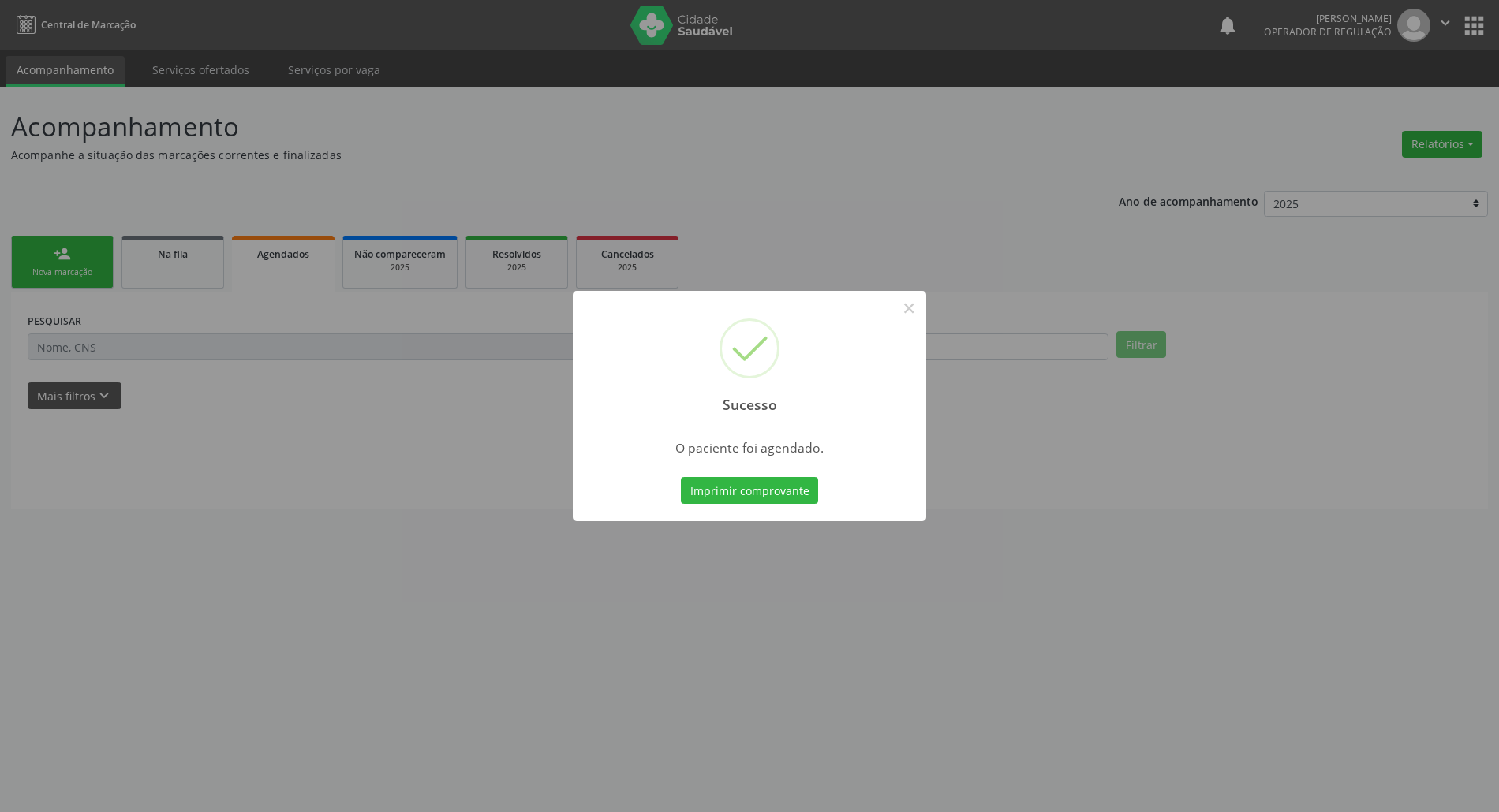
scroll to position [0, 0]
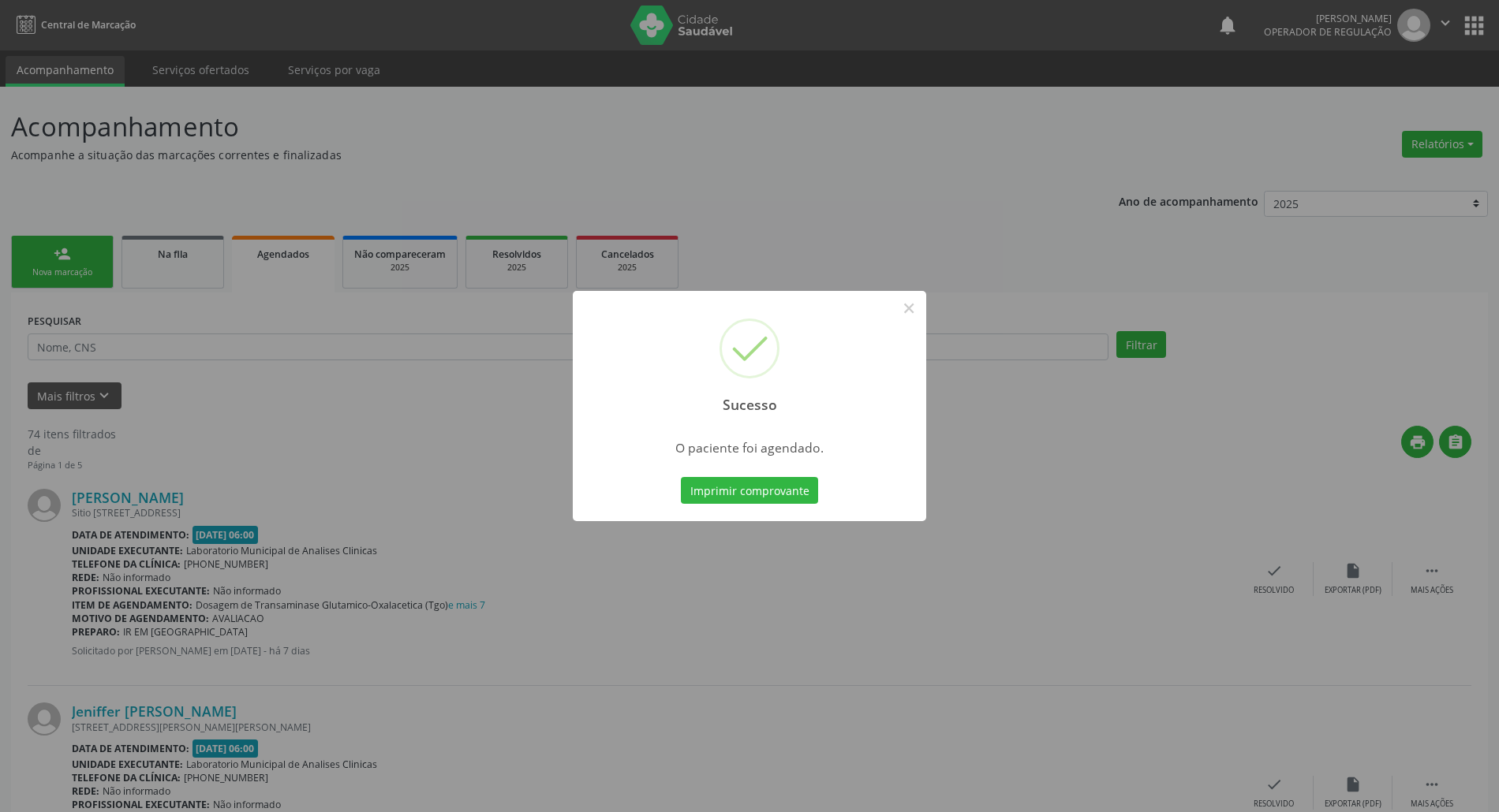
click at [681, 477] on button "Imprimir comprovante" at bounding box center [750, 490] width 137 height 27
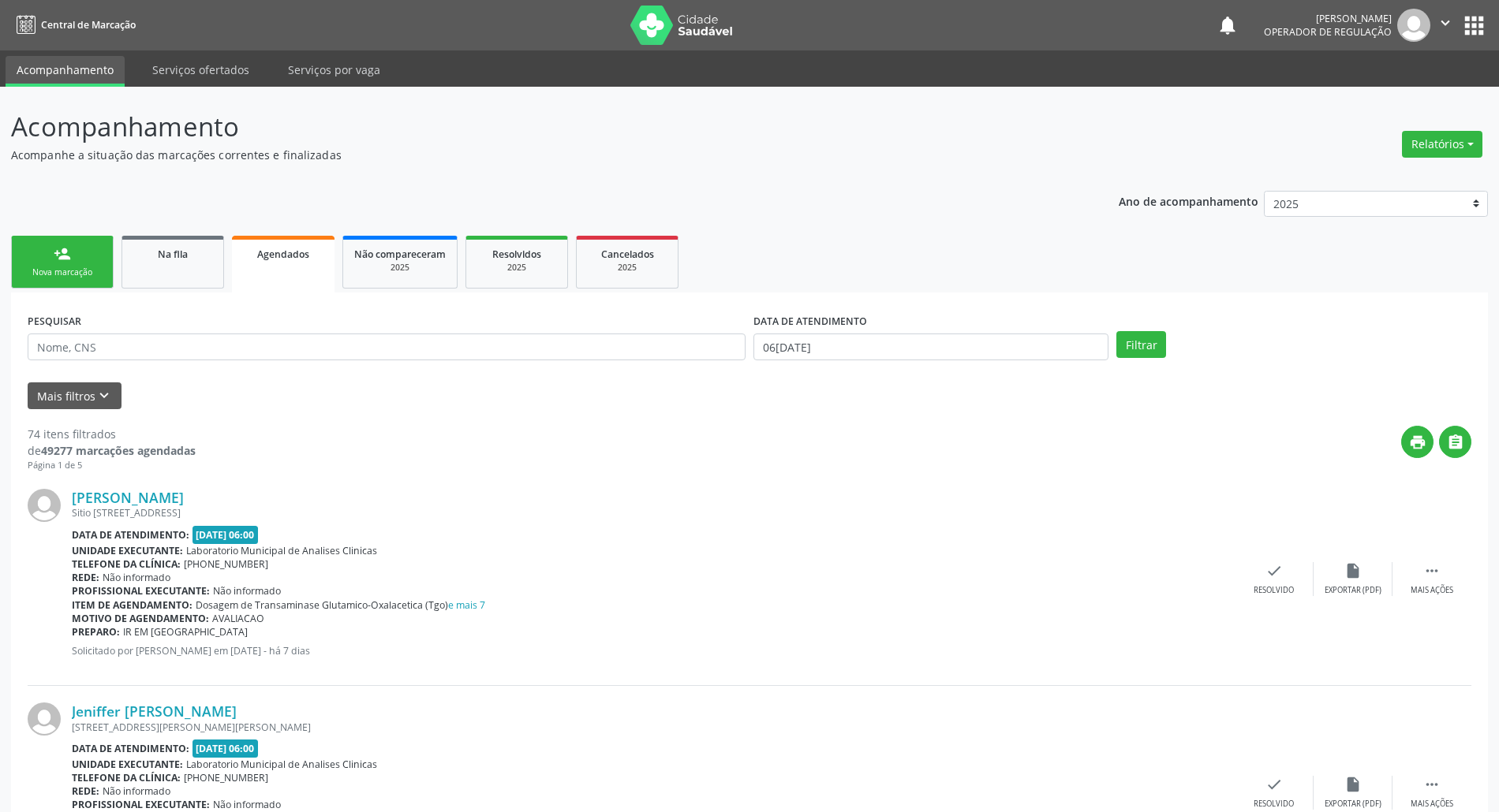
click at [161, 267] on link "Na fila" at bounding box center [173, 262] width 103 height 53
click at [86, 246] on link "person_add Nova marcação" at bounding box center [63, 262] width 103 height 53
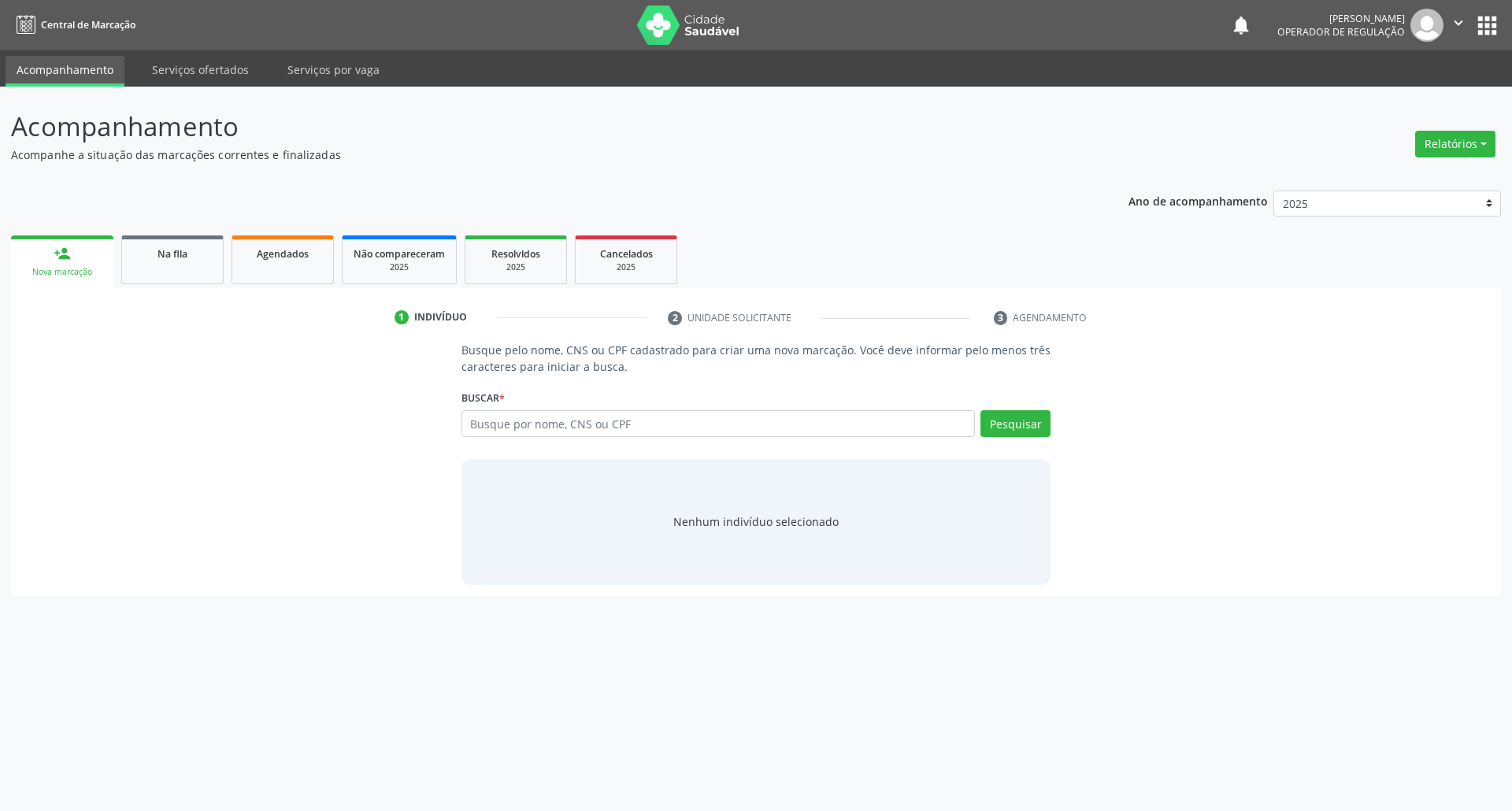
click at [486, 407] on label "Buscar *" at bounding box center [483, 398] width 43 height 24
click at [489, 409] on label "Buscar *" at bounding box center [483, 398] width 43 height 24
click at [501, 420] on input "text" at bounding box center [718, 423] width 514 height 27
type input "700504726776959"
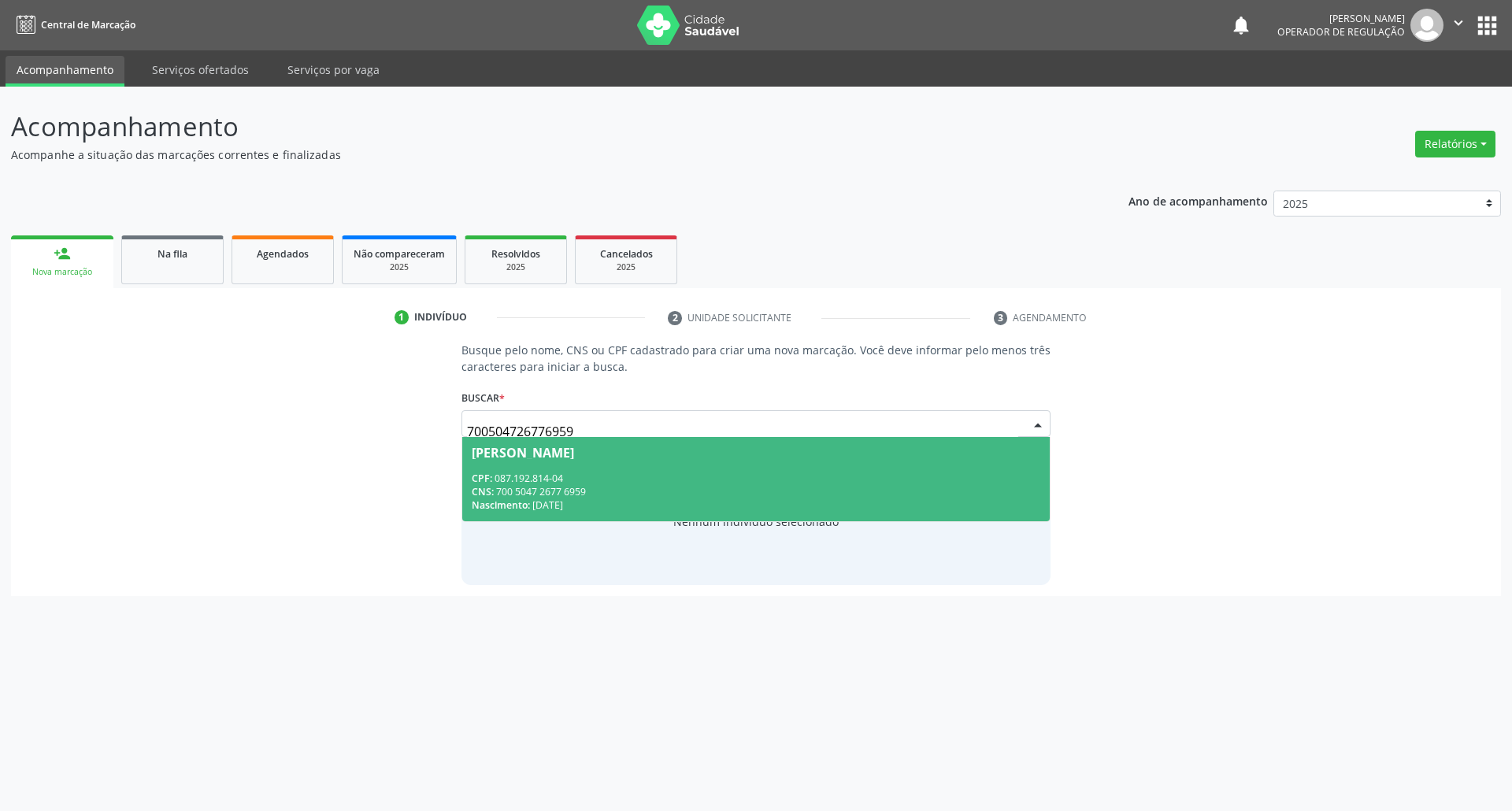
click at [625, 487] on div "CNS: 700 5047 2677 6959" at bounding box center [756, 491] width 570 height 13
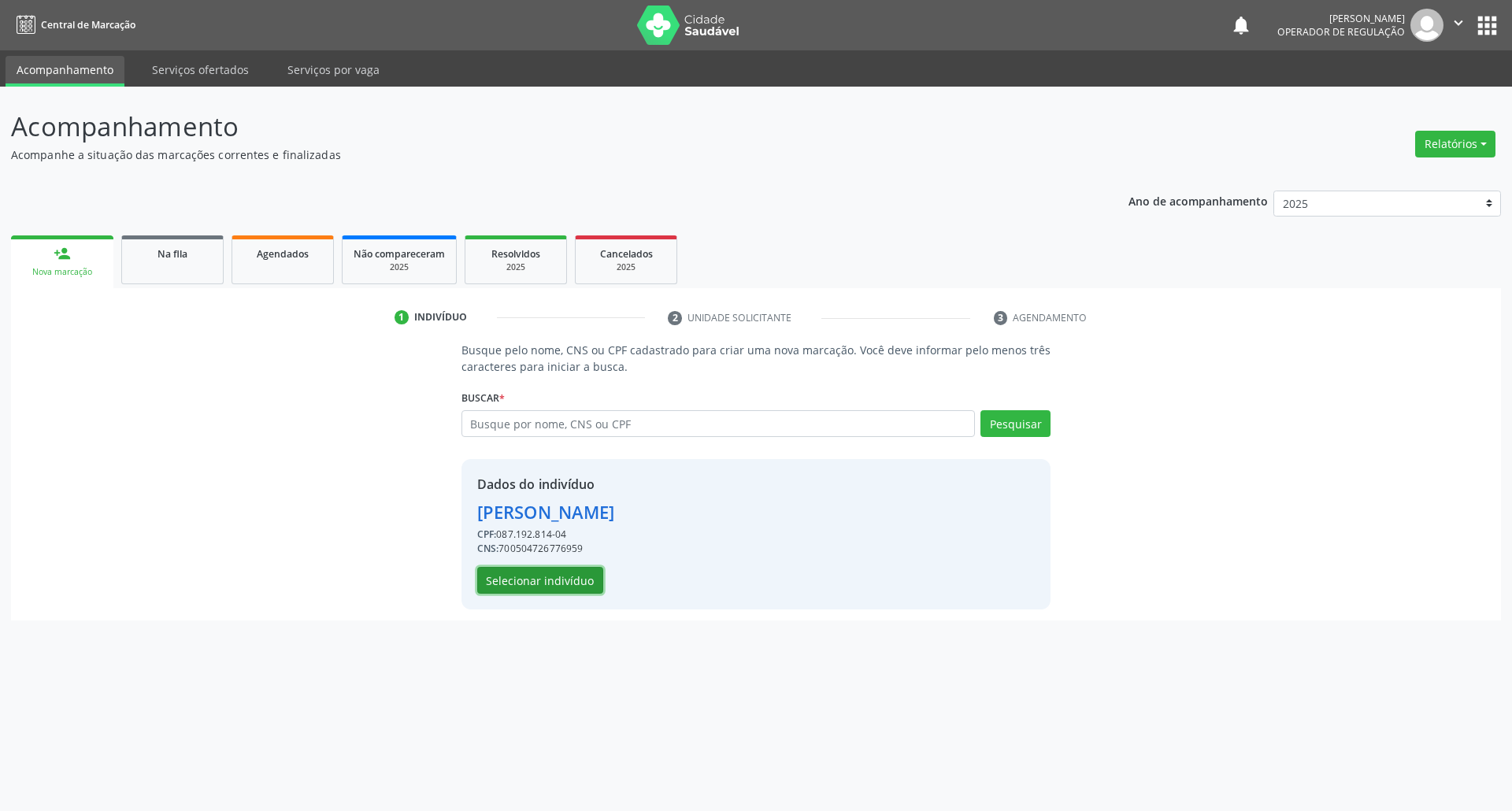
click at [576, 571] on button "Selecionar indivíduo" at bounding box center [540, 580] width 126 height 27
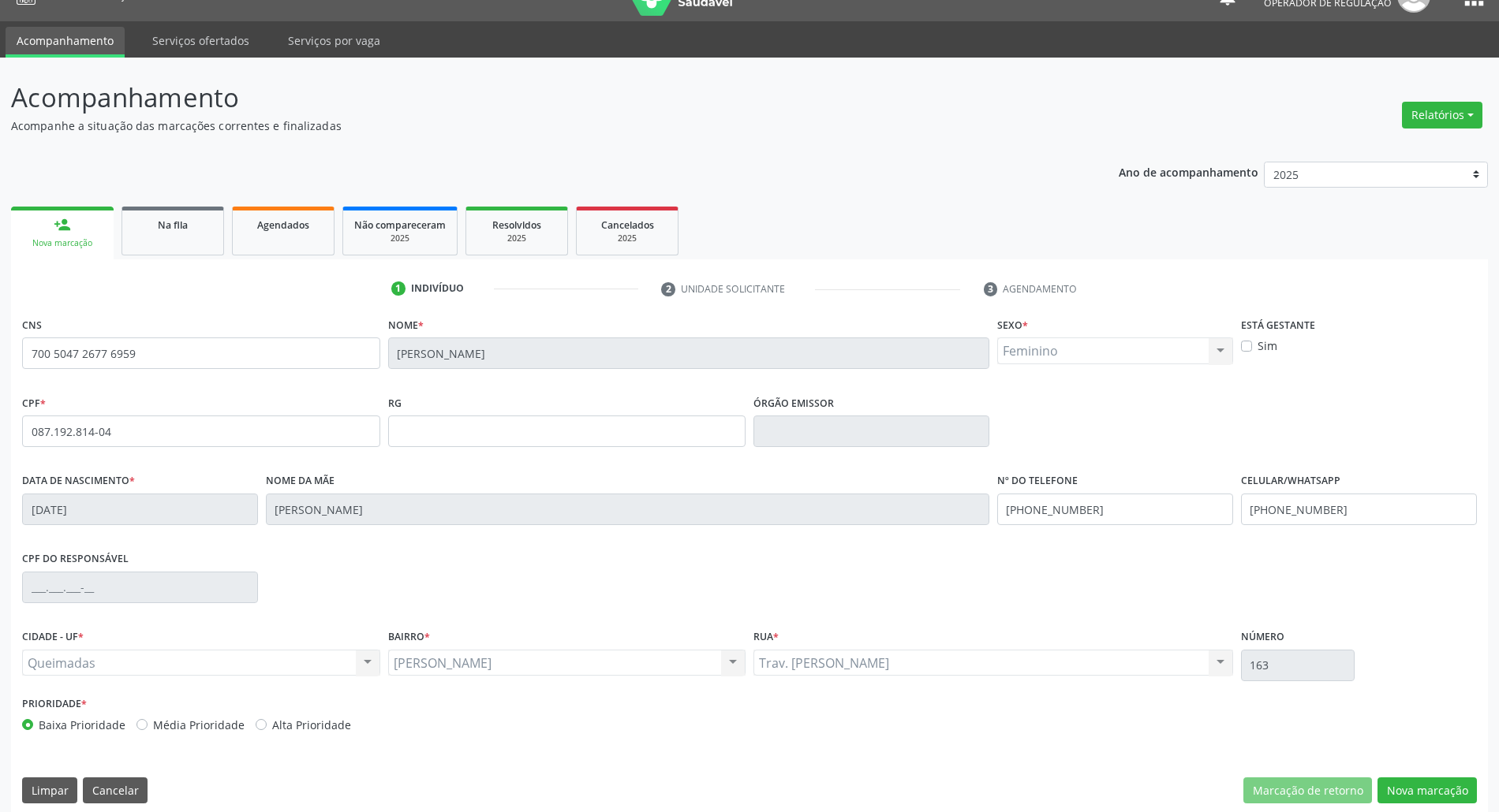
scroll to position [42, 0]
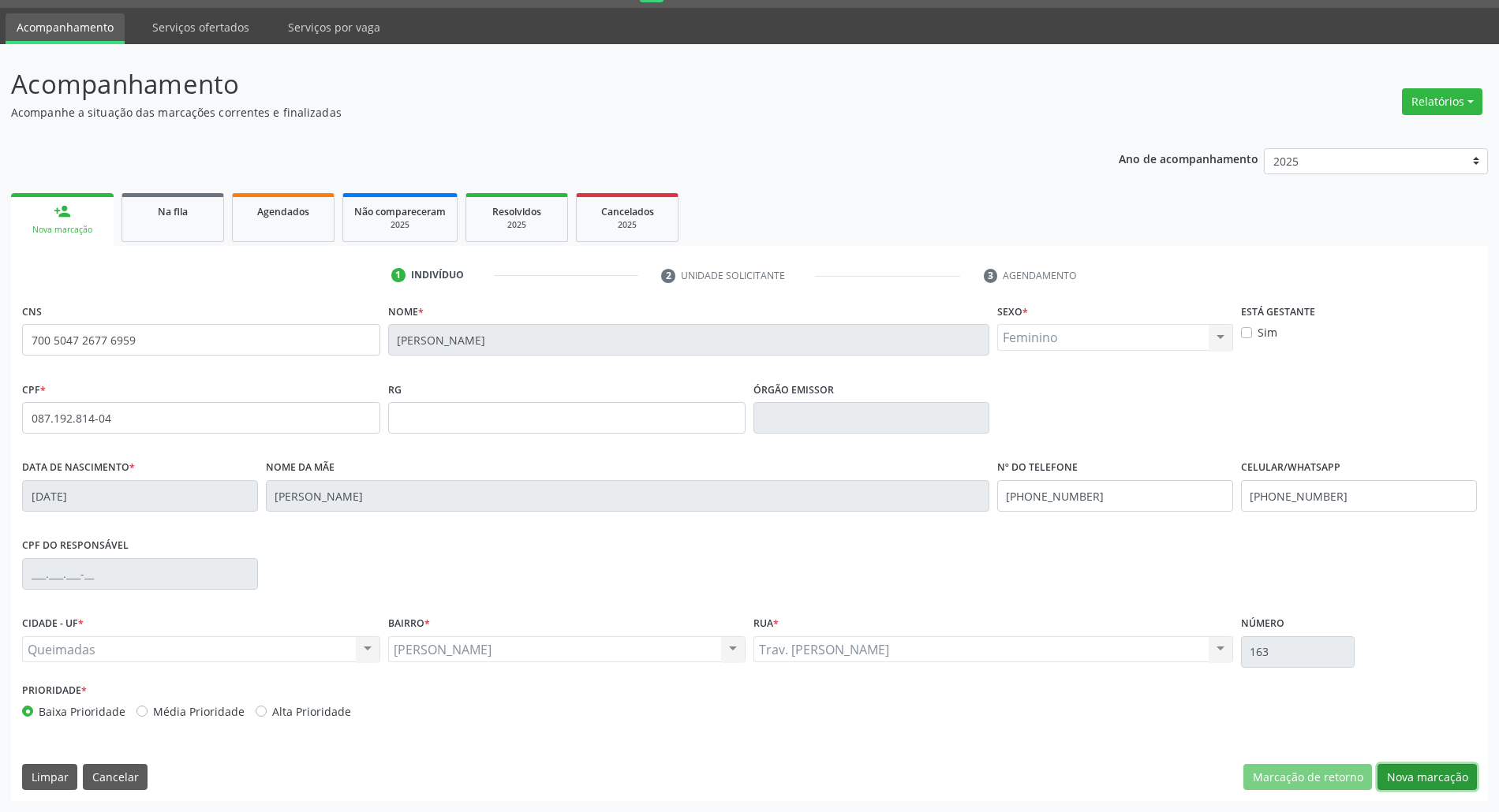
click at [757, 776] on button "Nova marcação" at bounding box center [1427, 777] width 100 height 27
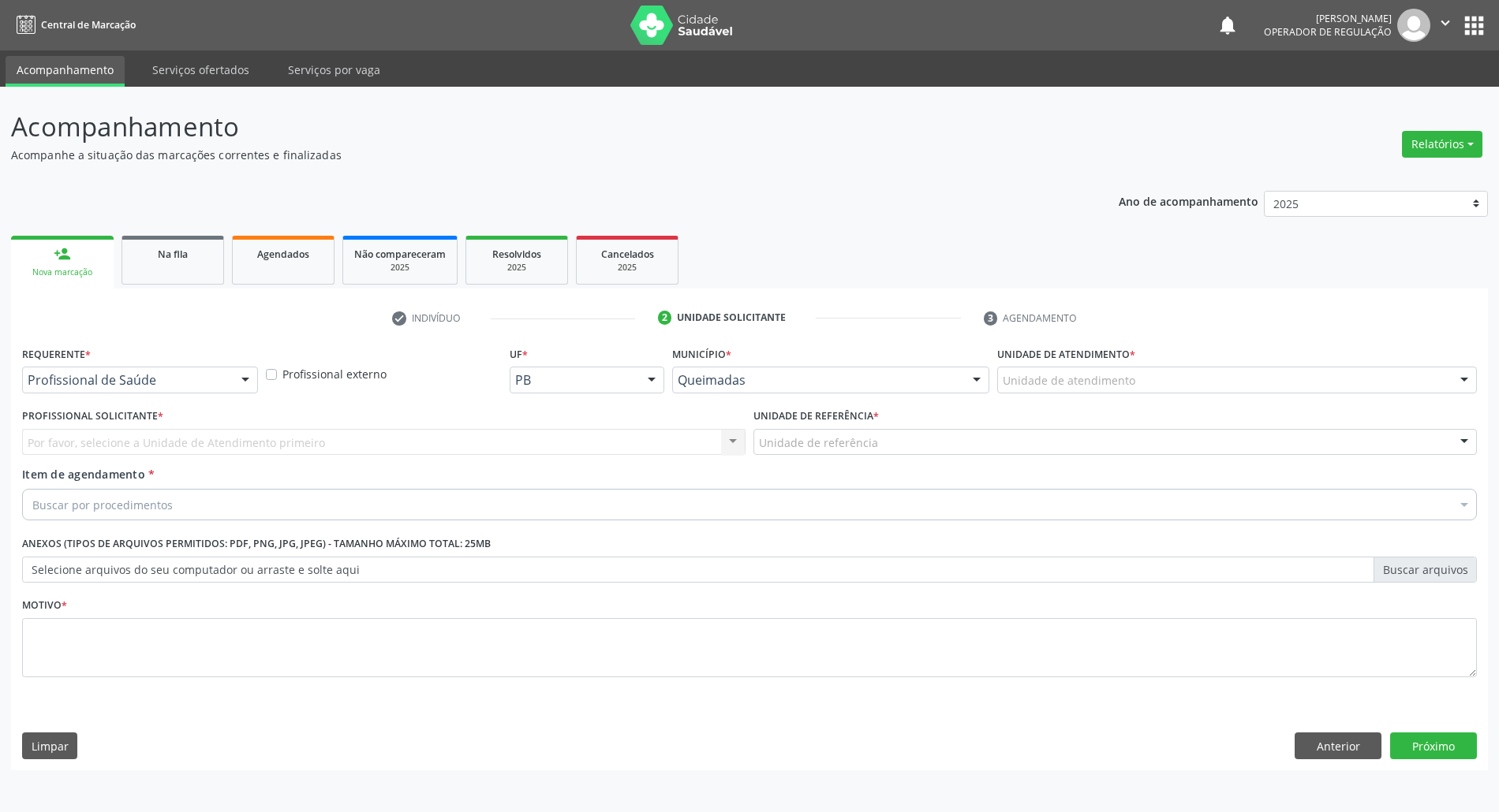
scroll to position [0, 0]
drag, startPoint x: 222, startPoint y: 384, endPoint x: 172, endPoint y: 443, distance: 77.3
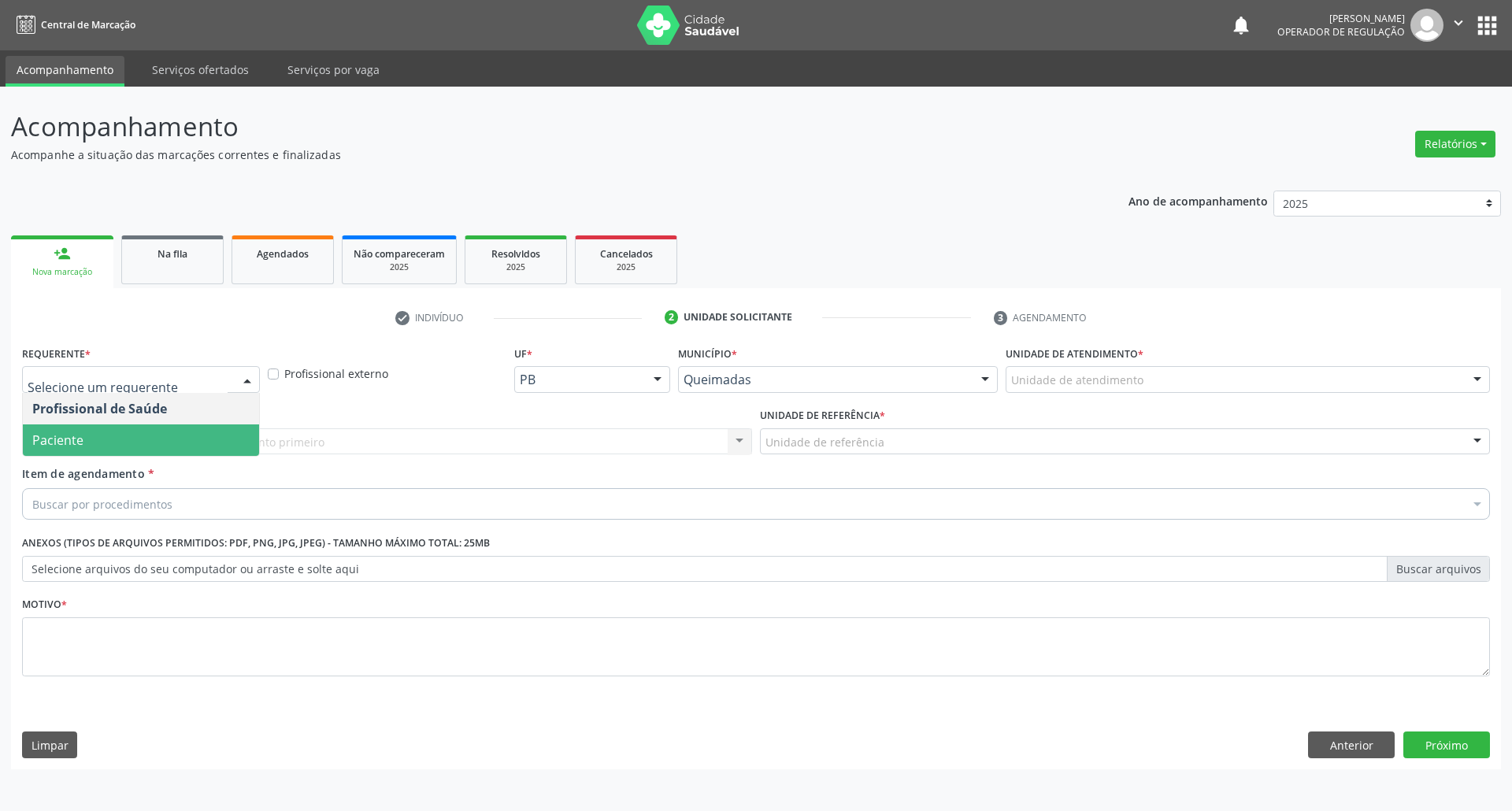
click at [172, 444] on span "Paciente" at bounding box center [141, 440] width 236 height 32
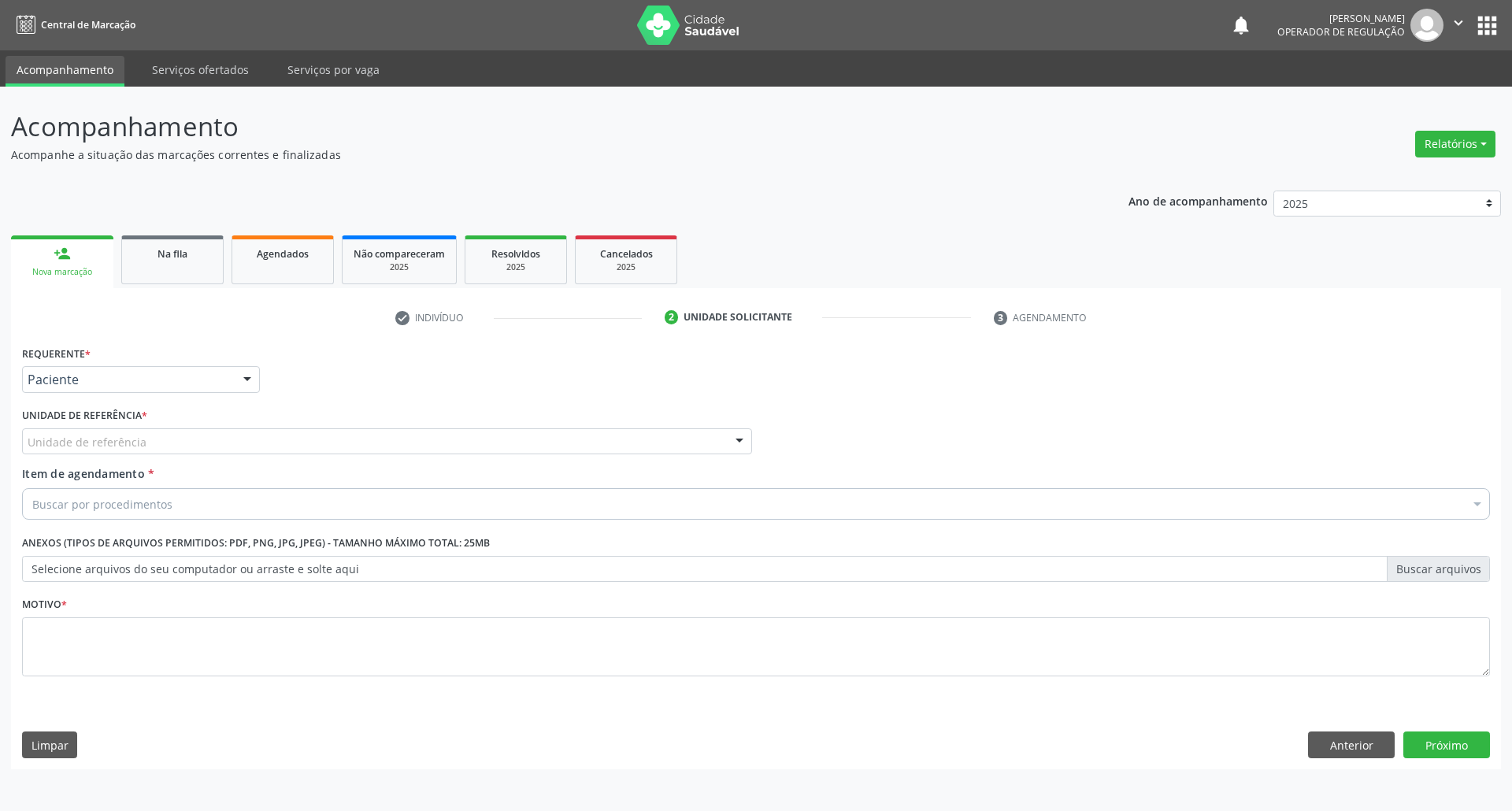
click at [200, 445] on div "Requerente * Paciente Profissional de Saúde Paciente Nenhum resultado encontrad…" at bounding box center [756, 520] width 1468 height 357
click at [199, 447] on div "Unidade de referência" at bounding box center [387, 442] width 730 height 27
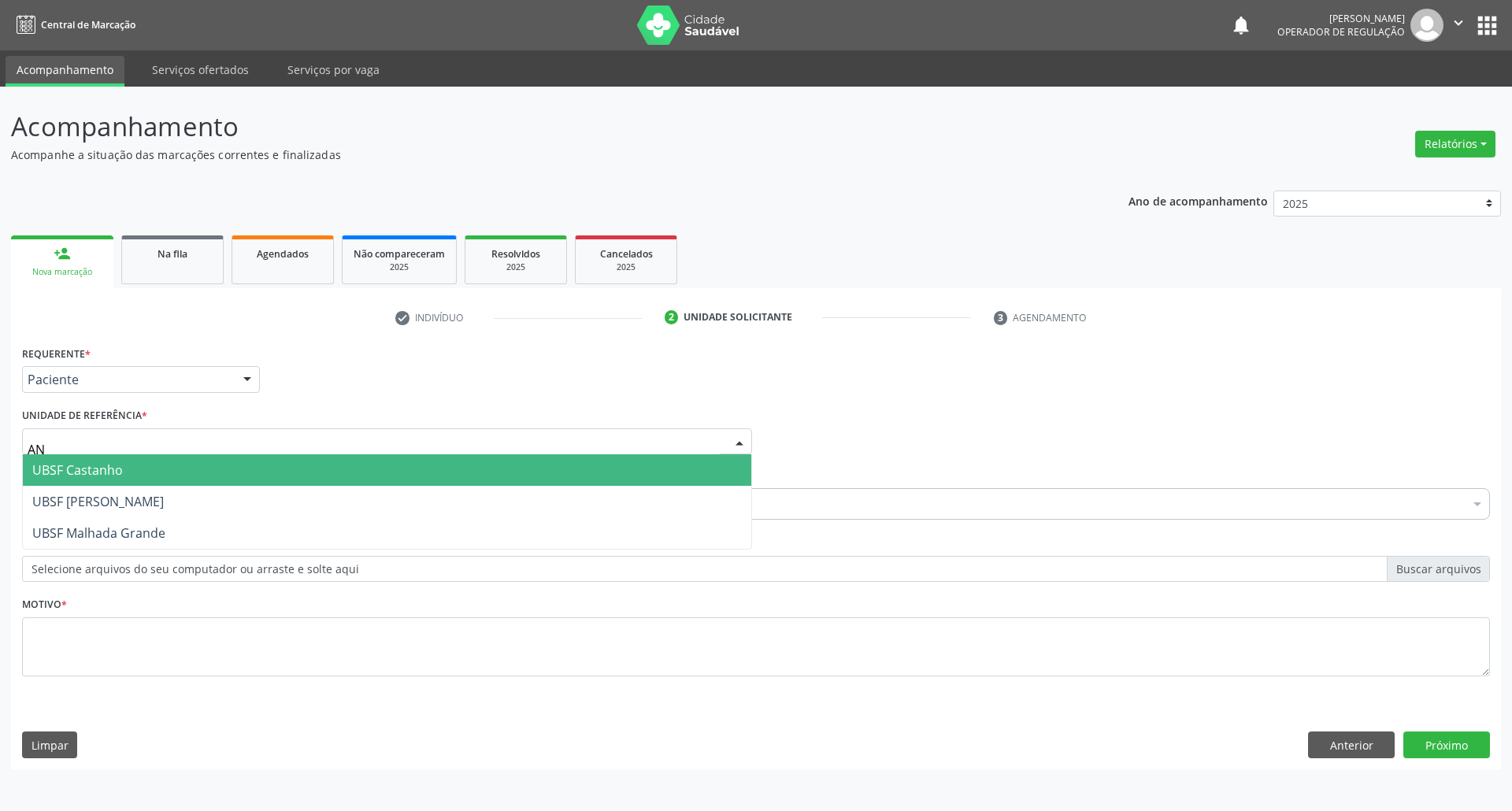
type input "ANI"
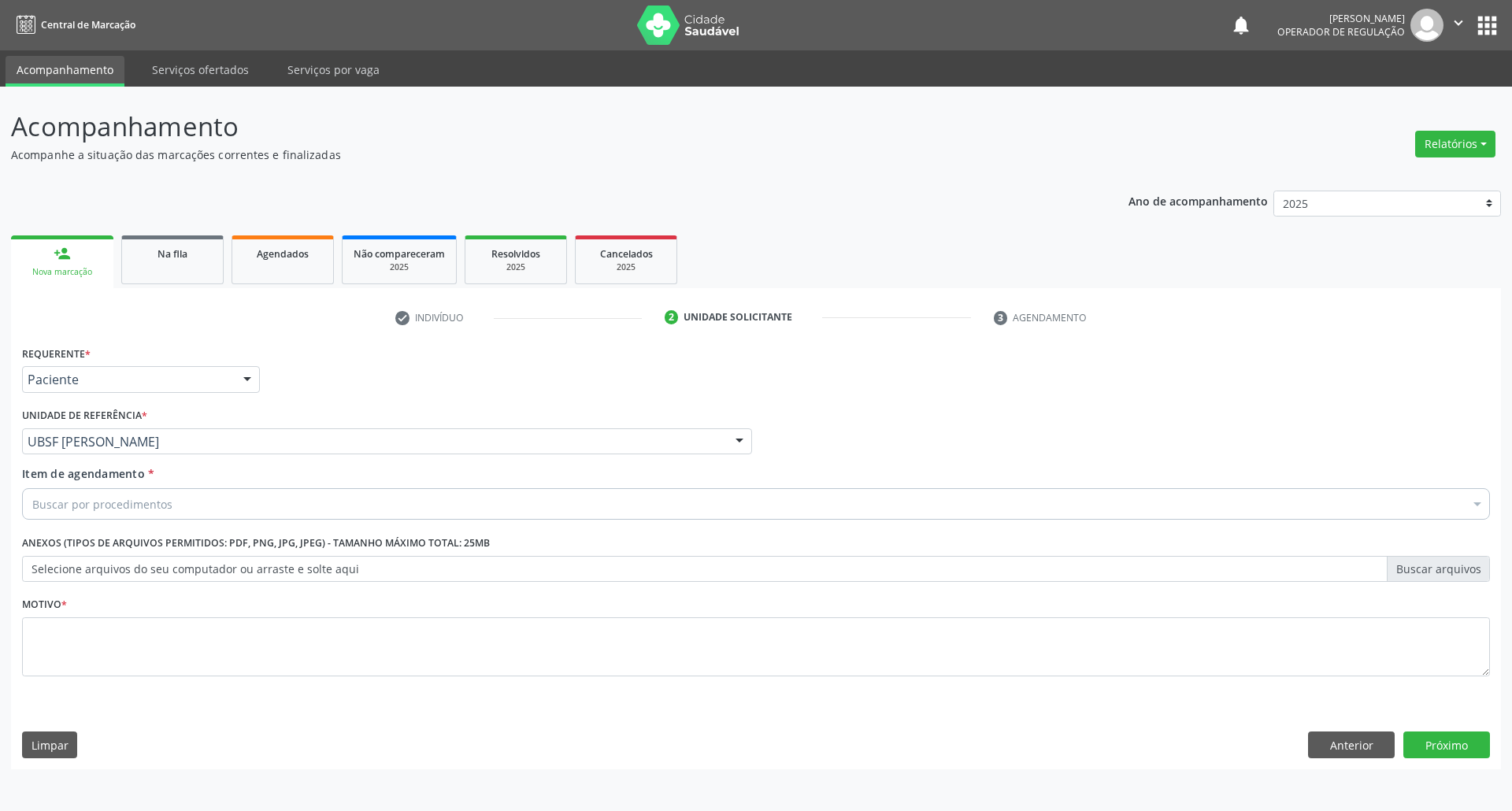
click at [191, 501] on div "Buscar por procedimentos" at bounding box center [756, 504] width 1468 height 32
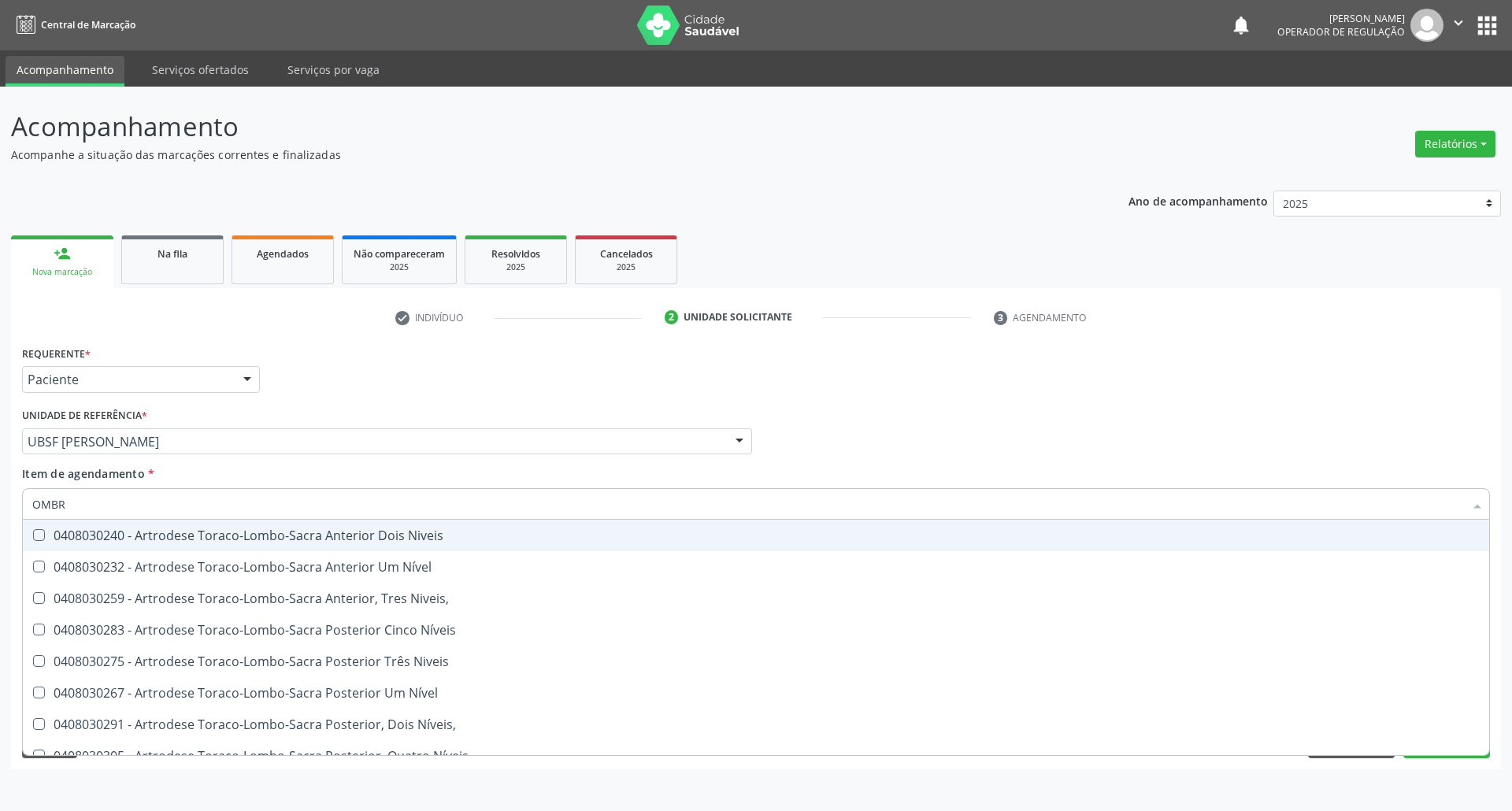
type input "OMBRO"
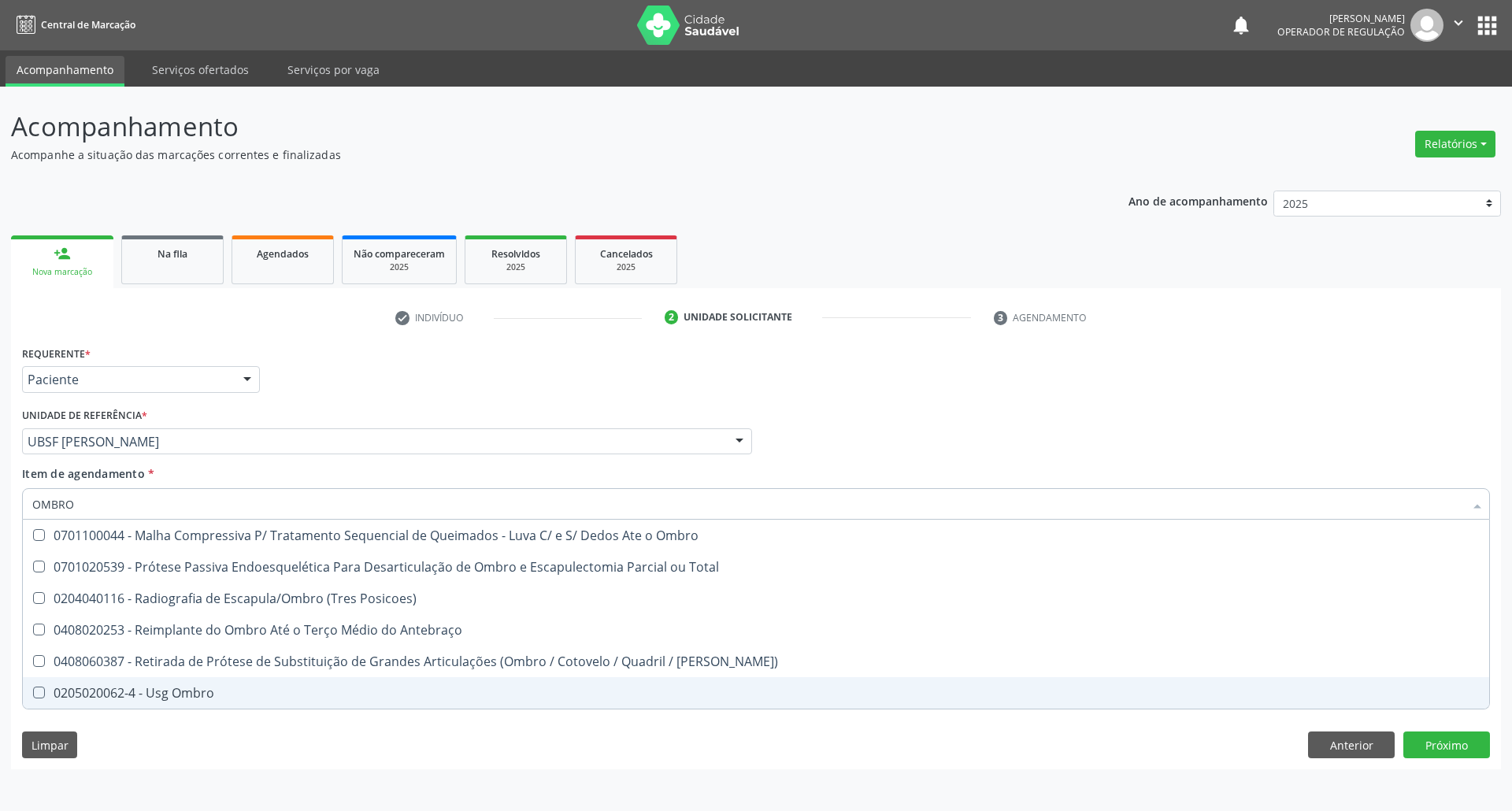
click at [213, 691] on div "0205020062-4 - Usg Ombro" at bounding box center [756, 693] width 1448 height 12
checkbox Ombro "true"
click at [756, 747] on div "Requerente * Paciente Profissional de Saúde Paciente Nenhum resultado encontrad…" at bounding box center [756, 555] width 1490 height 428
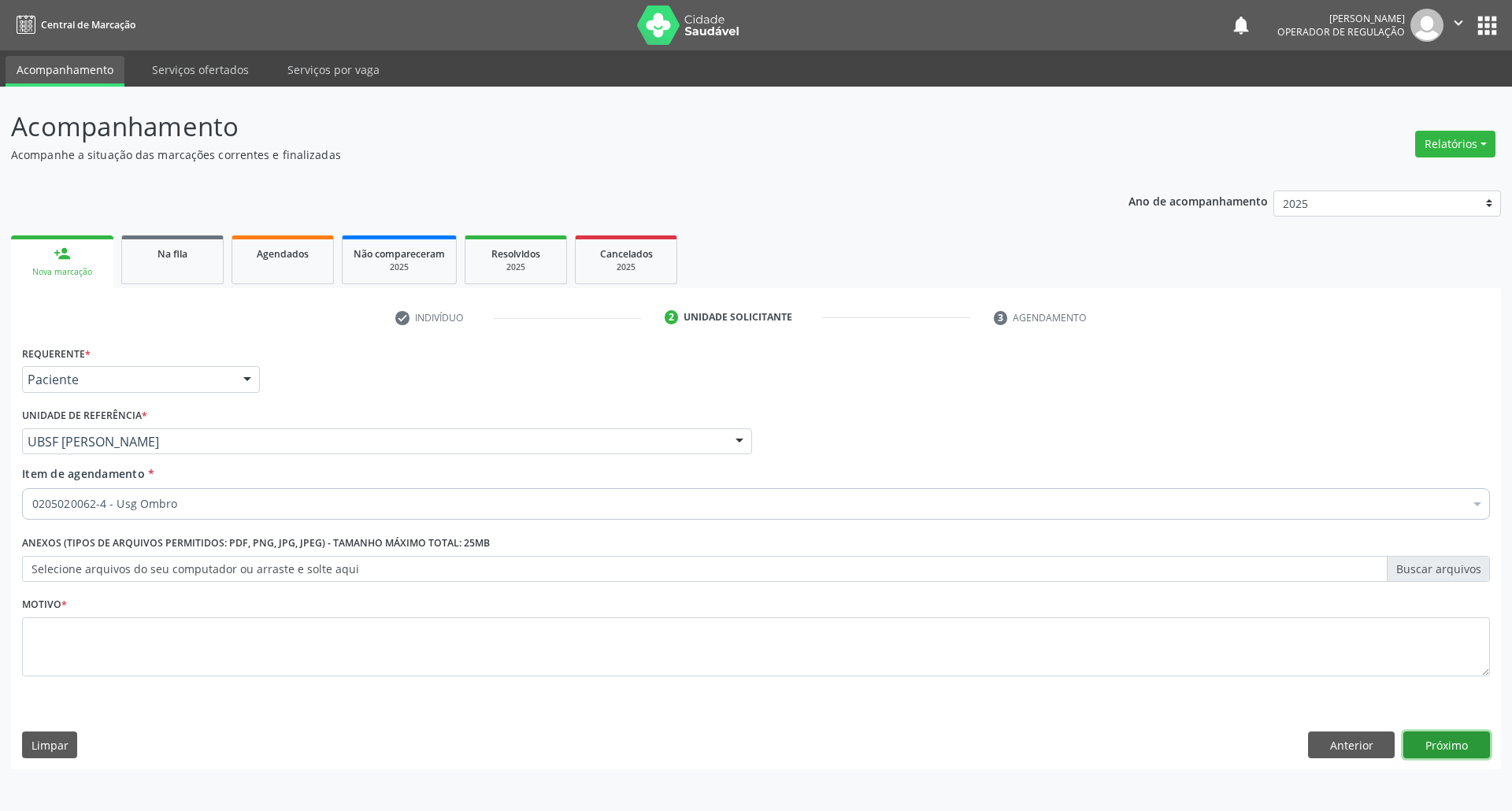
checkbox Ombro "true"
checkbox Abciximabe "false"
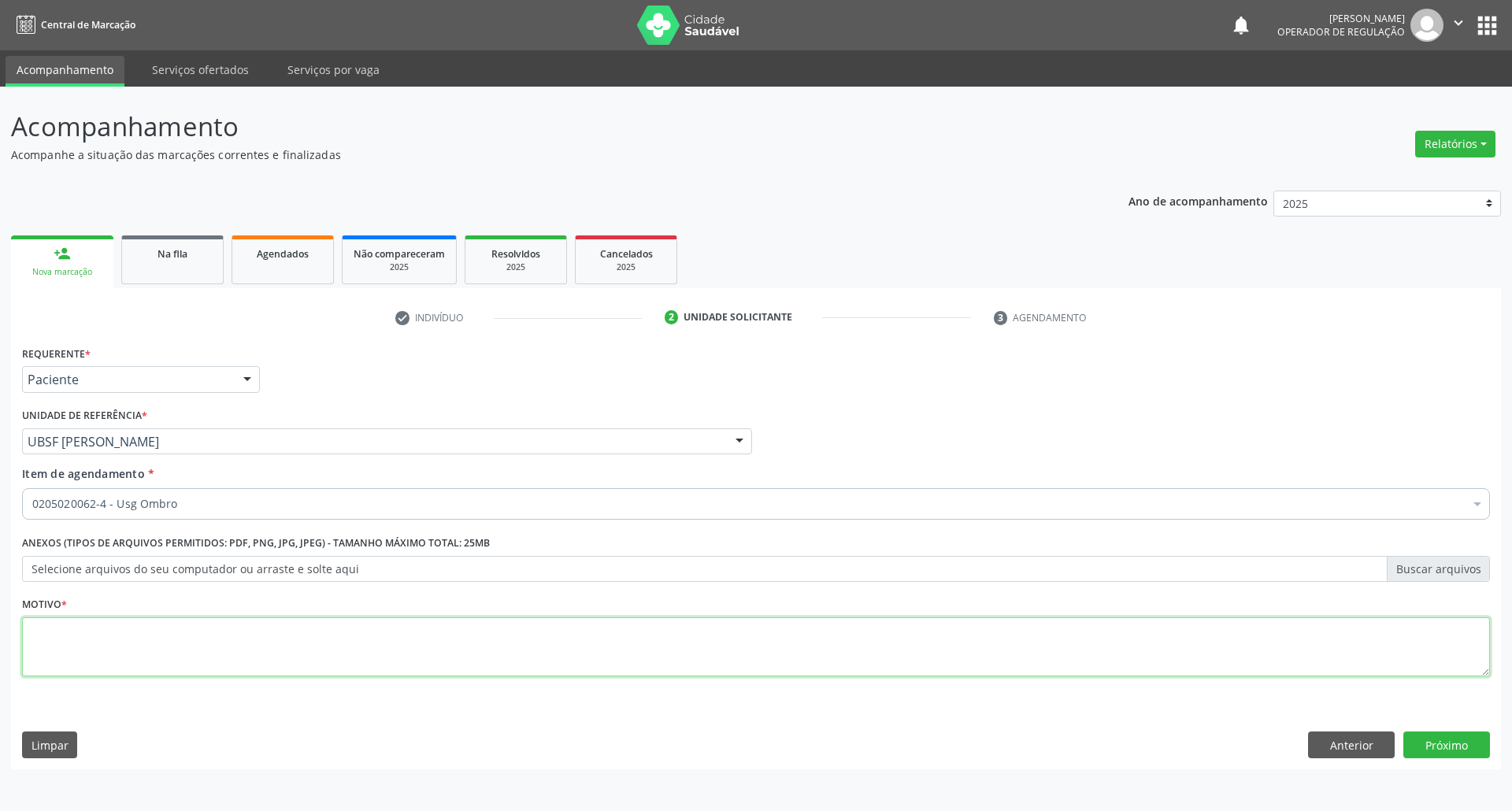
click at [756, 649] on textarea at bounding box center [756, 647] width 1468 height 60
type textarea "ROTINA"
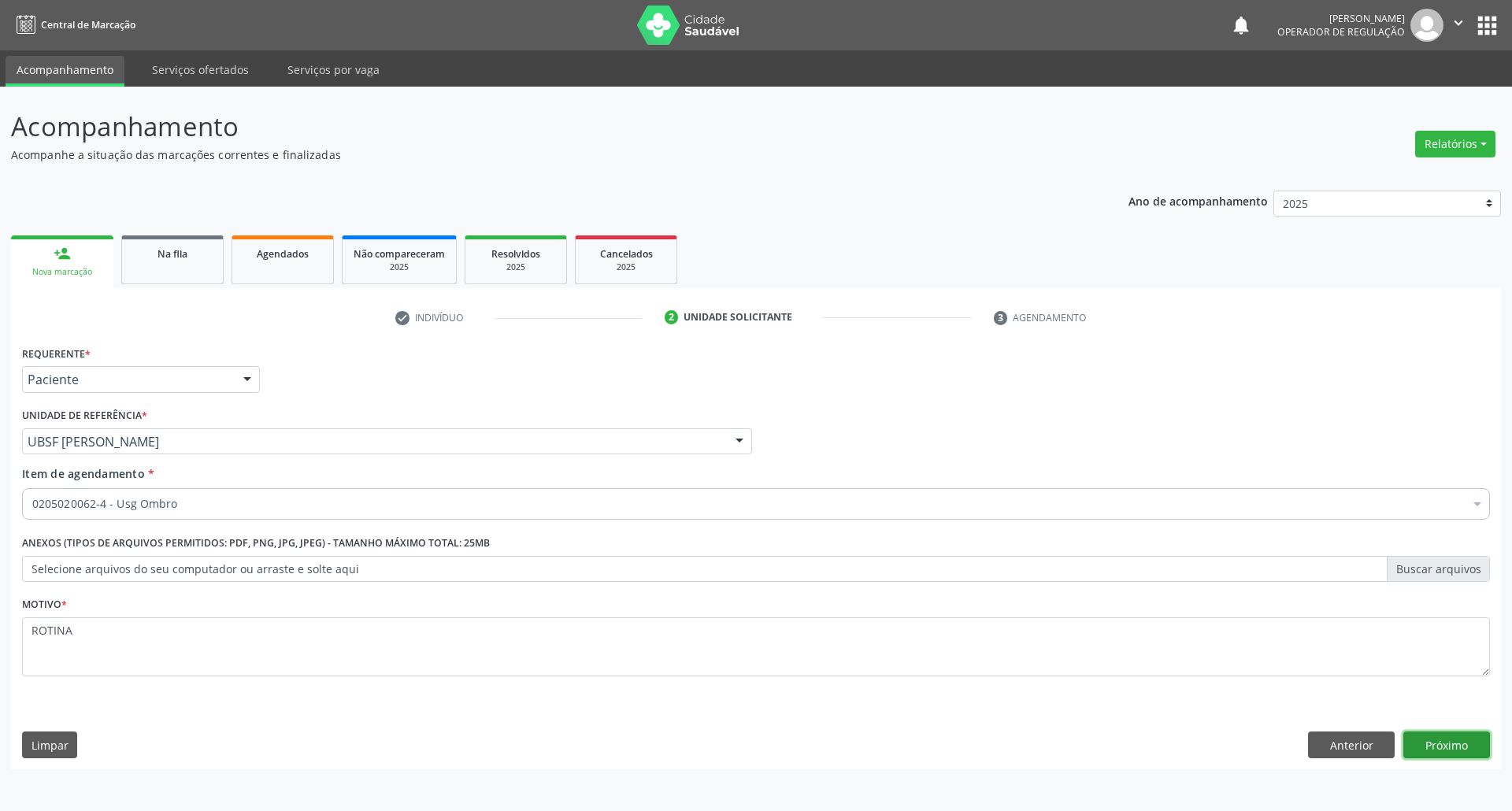
click button "Próximo" at bounding box center [1447, 745] width 86 height 27
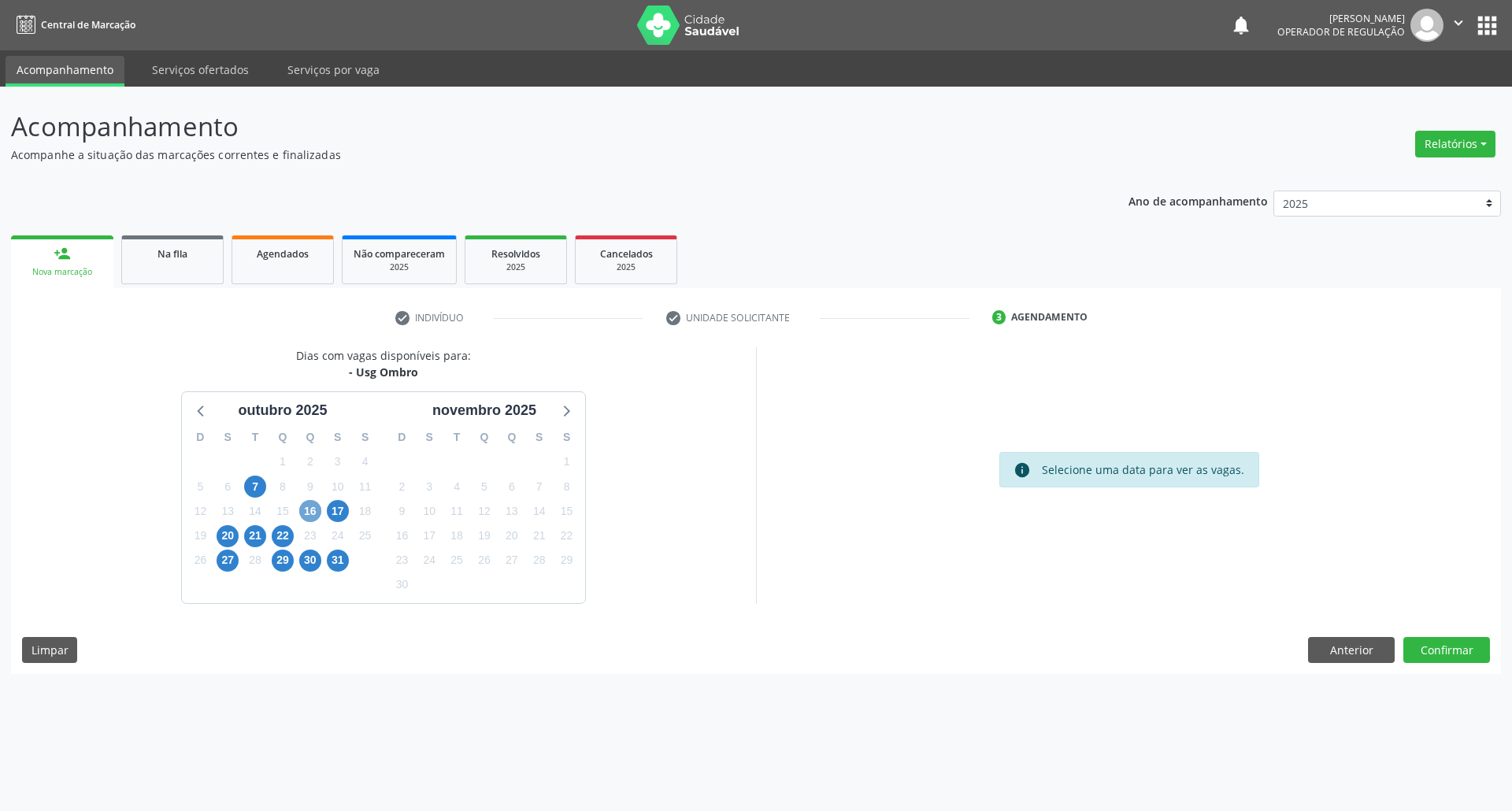
click at [311, 521] on span "16" at bounding box center [310, 511] width 22 height 22
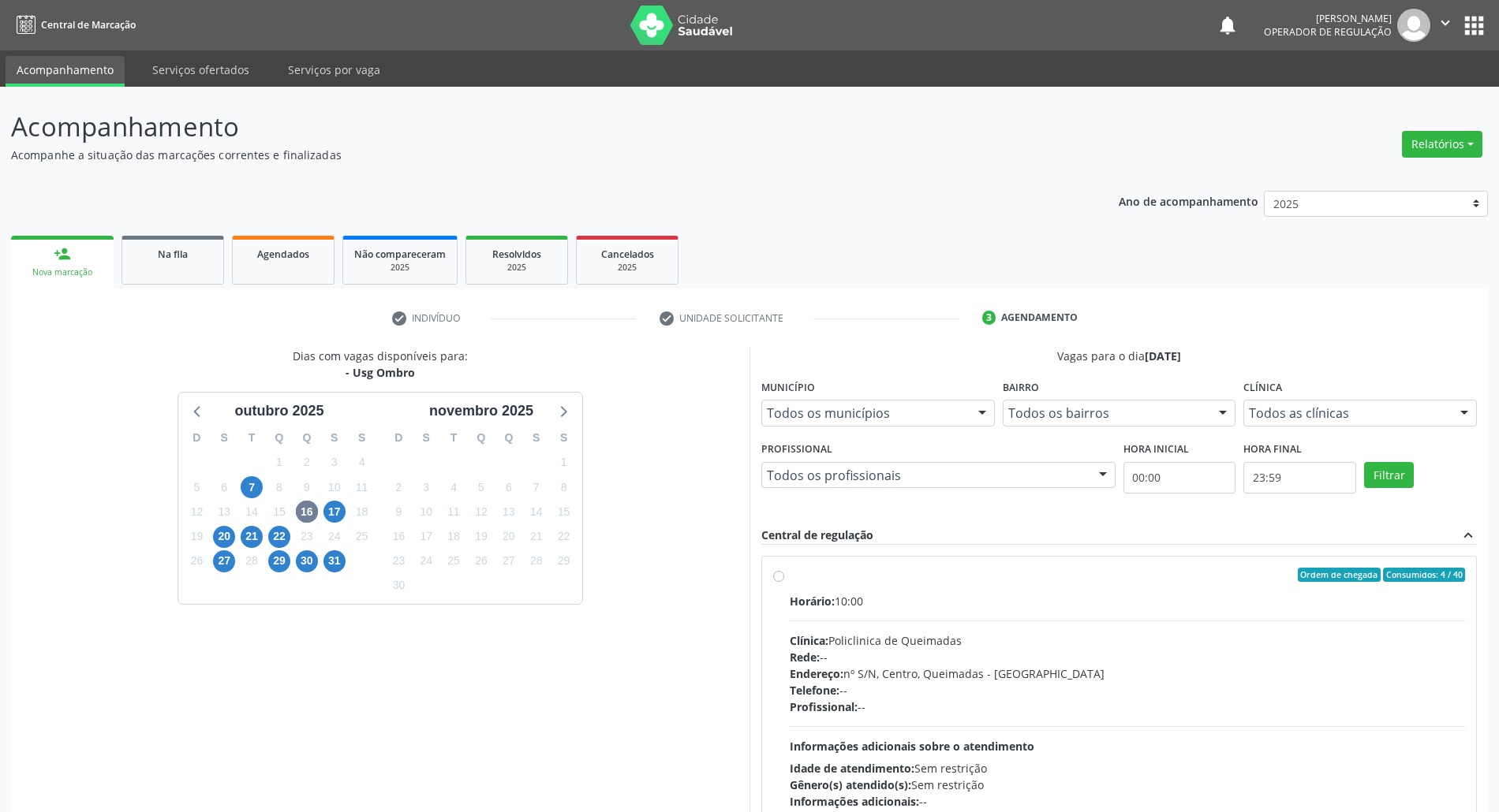
drag, startPoint x: 1310, startPoint y: 653, endPoint x: 1276, endPoint y: 648, distance: 34.4
click at [757, 650] on div "Rede: --" at bounding box center [1127, 657] width 675 height 16
click at [757, 582] on input "Ordem de chegada Consumidos: 4 / 40 Horário: 10:00 Clínica: Policlinica de Quei…" at bounding box center [779, 575] width 11 height 14
radio input "true"
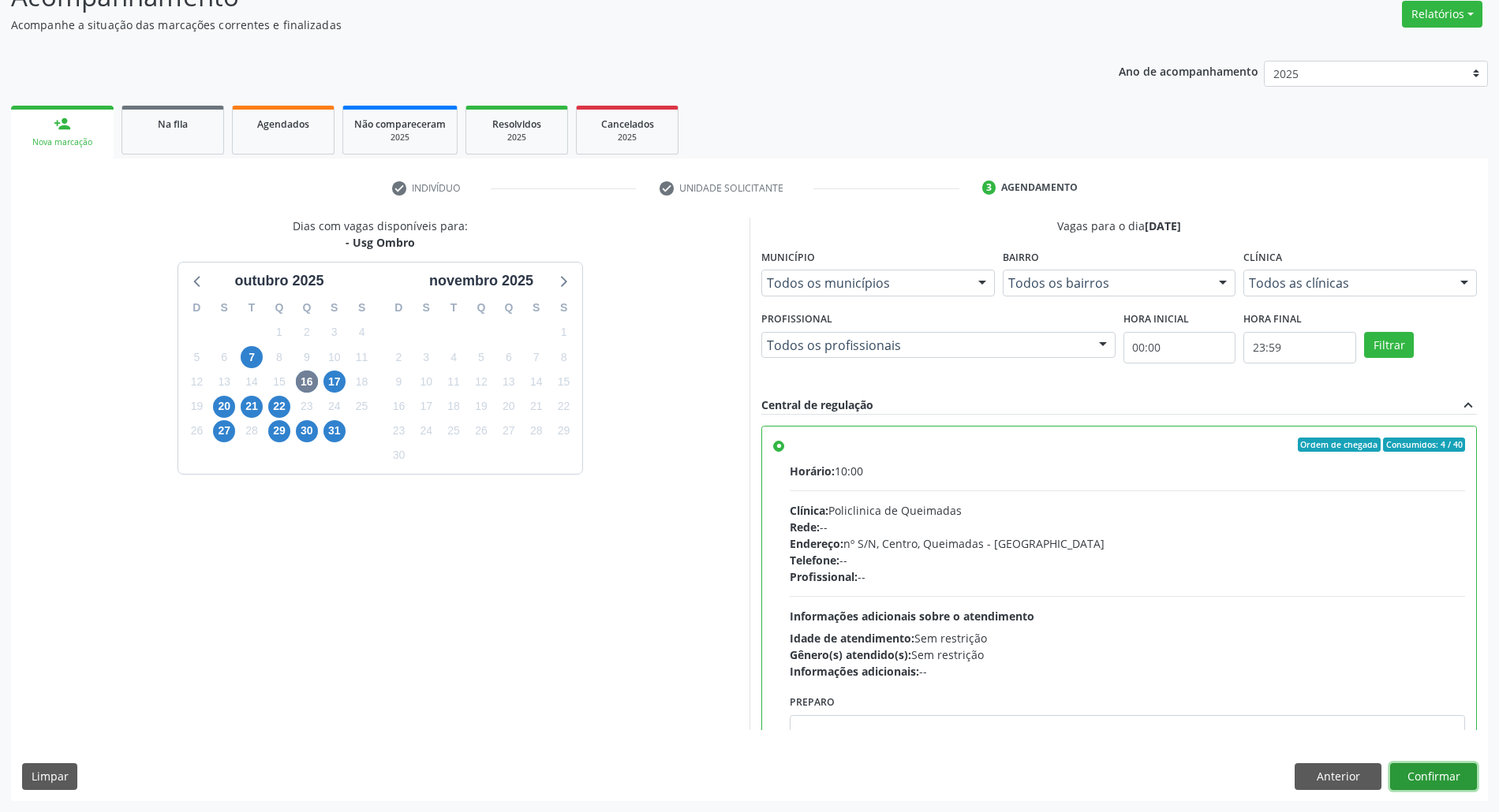
click at [757, 783] on button "Confirmar" at bounding box center [1434, 776] width 87 height 27
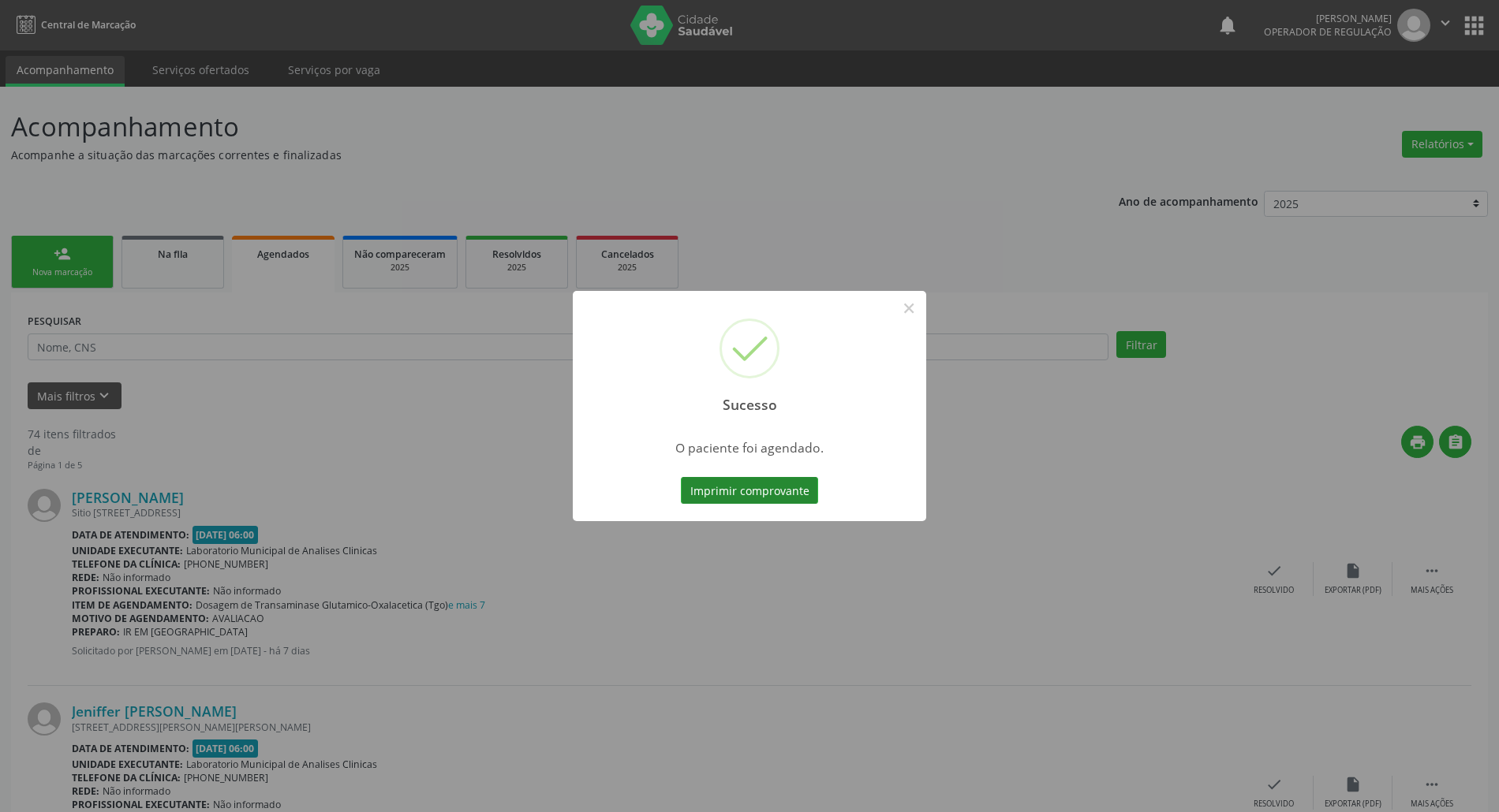
click at [714, 486] on button "Imprimir comprovante" at bounding box center [750, 490] width 137 height 27
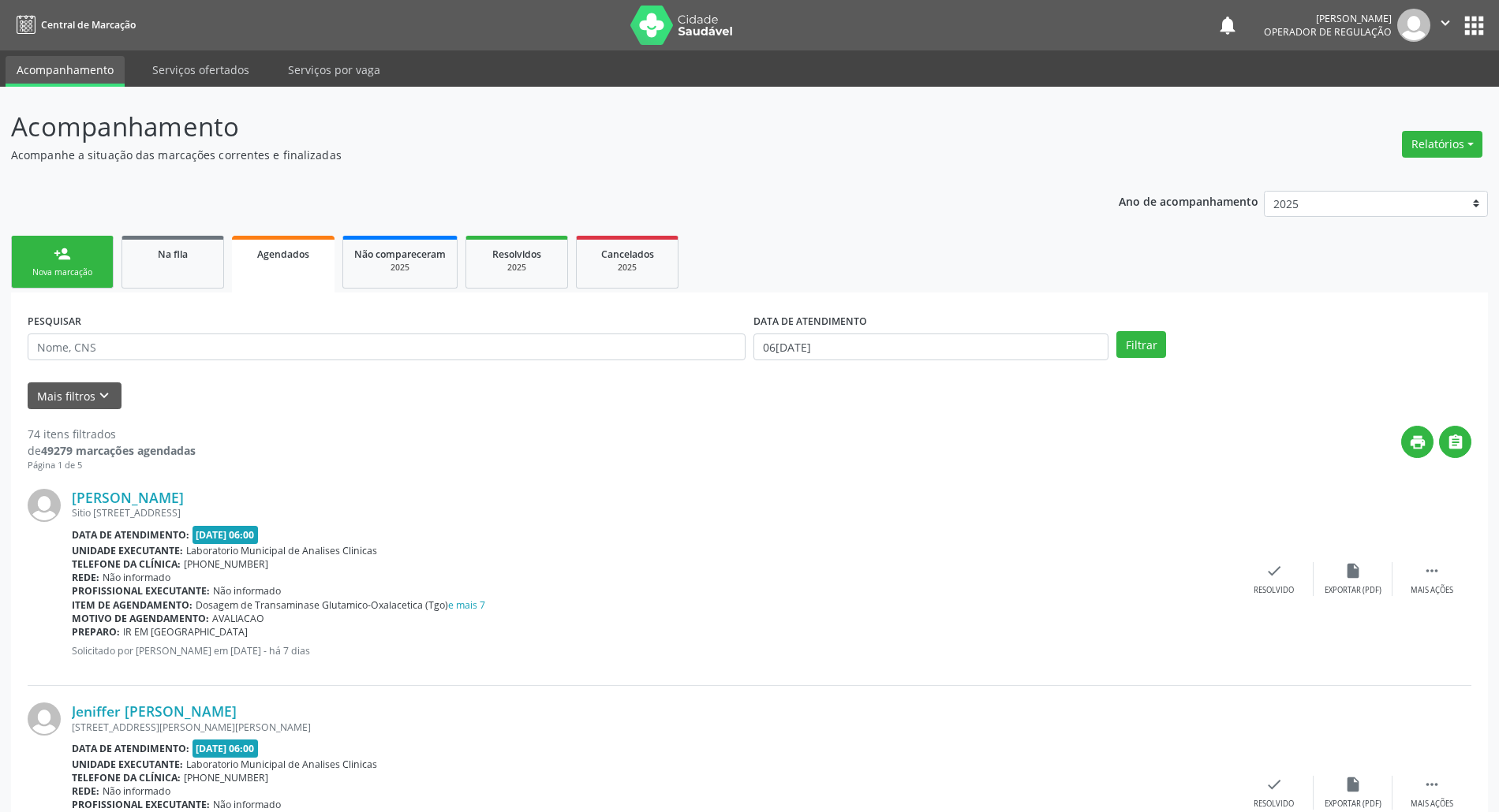
click at [70, 247] on div "person_add" at bounding box center [62, 254] width 17 height 17
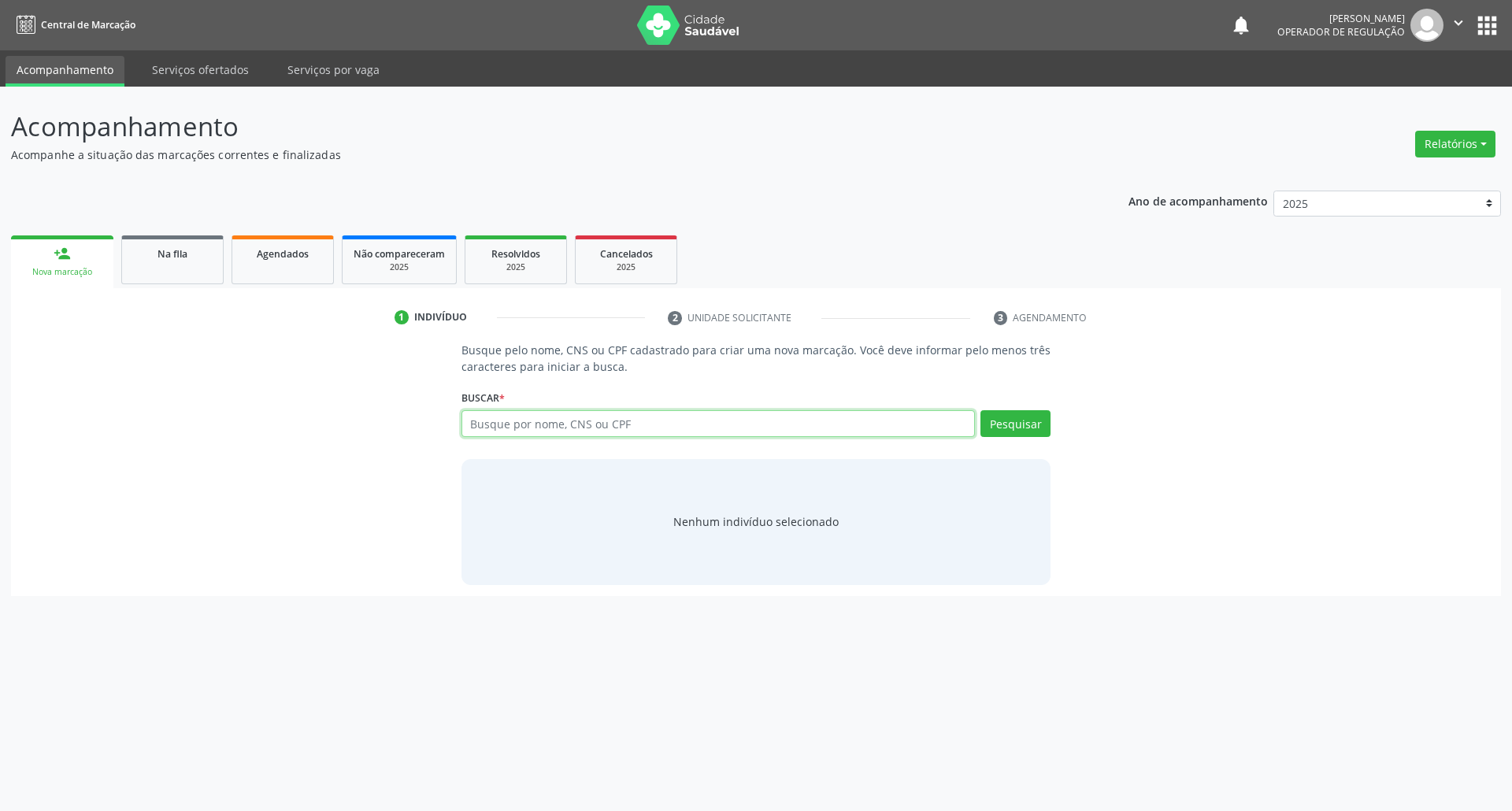
click at [502, 427] on input "text" at bounding box center [718, 423] width 514 height 27
type input "706207014617364"
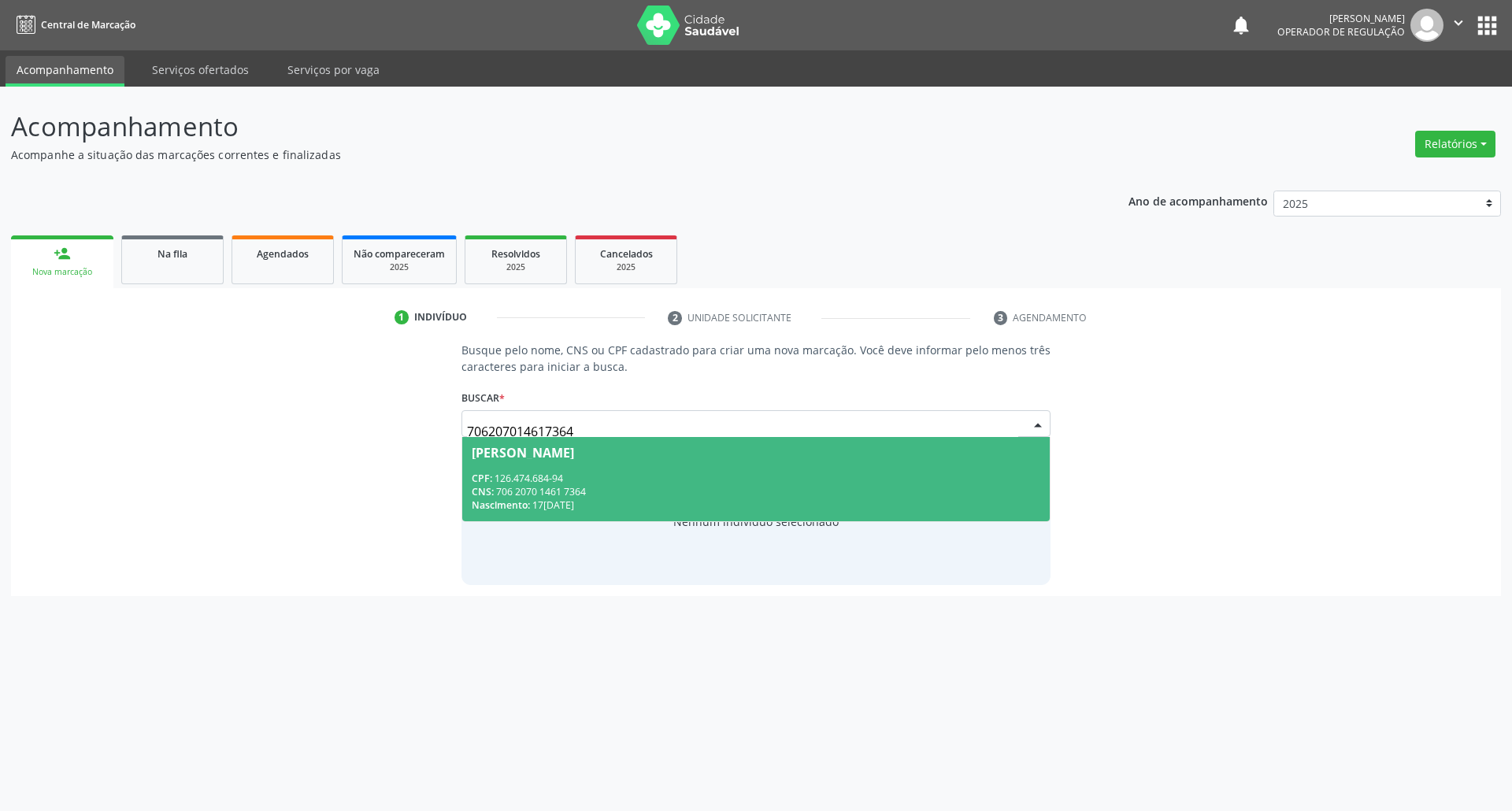
click at [539, 486] on div "CNS: 706 2070 1461 7364" at bounding box center [756, 491] width 570 height 13
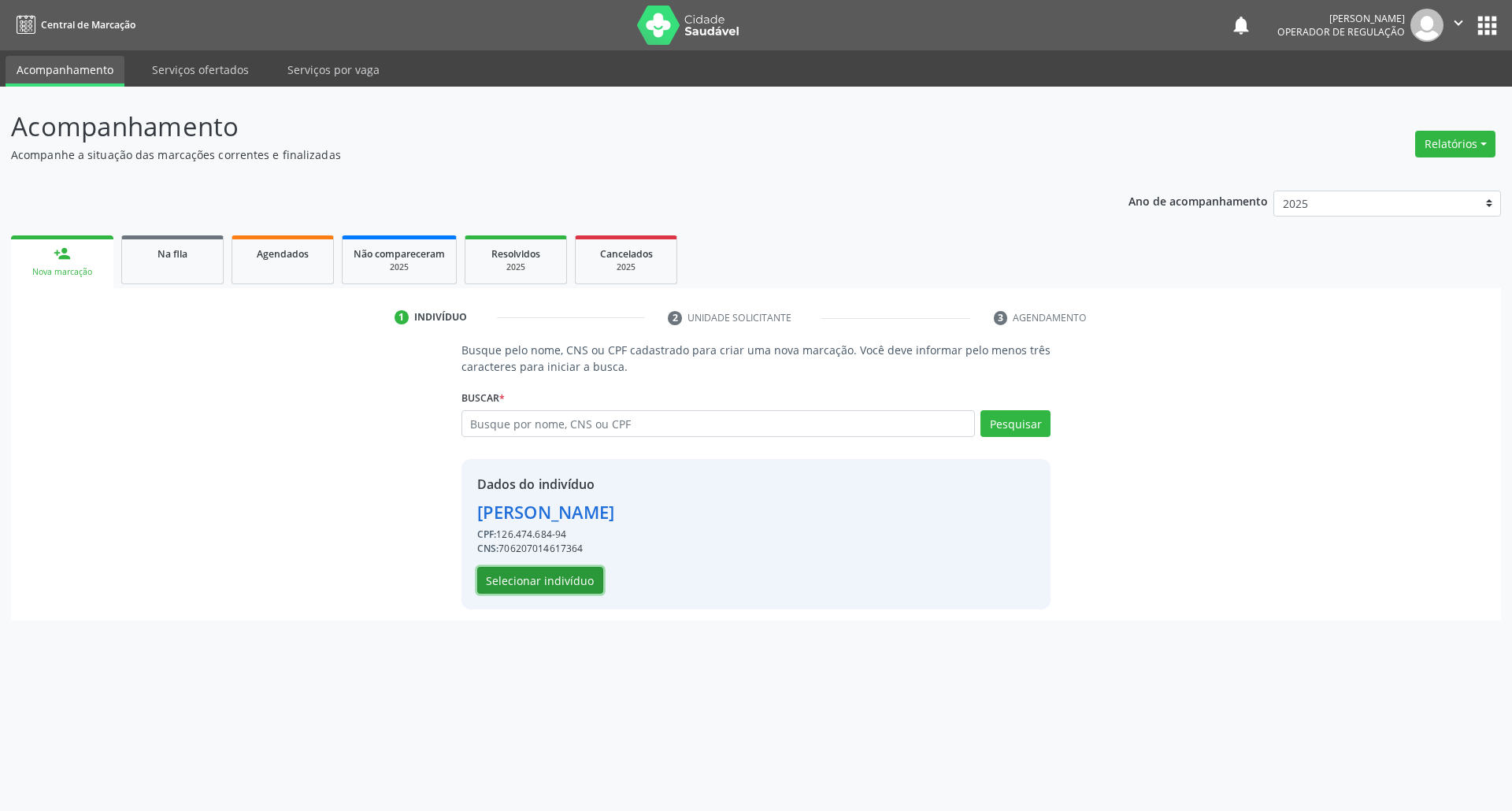
click at [590, 576] on button "Selecionar indivíduo" at bounding box center [540, 580] width 126 height 27
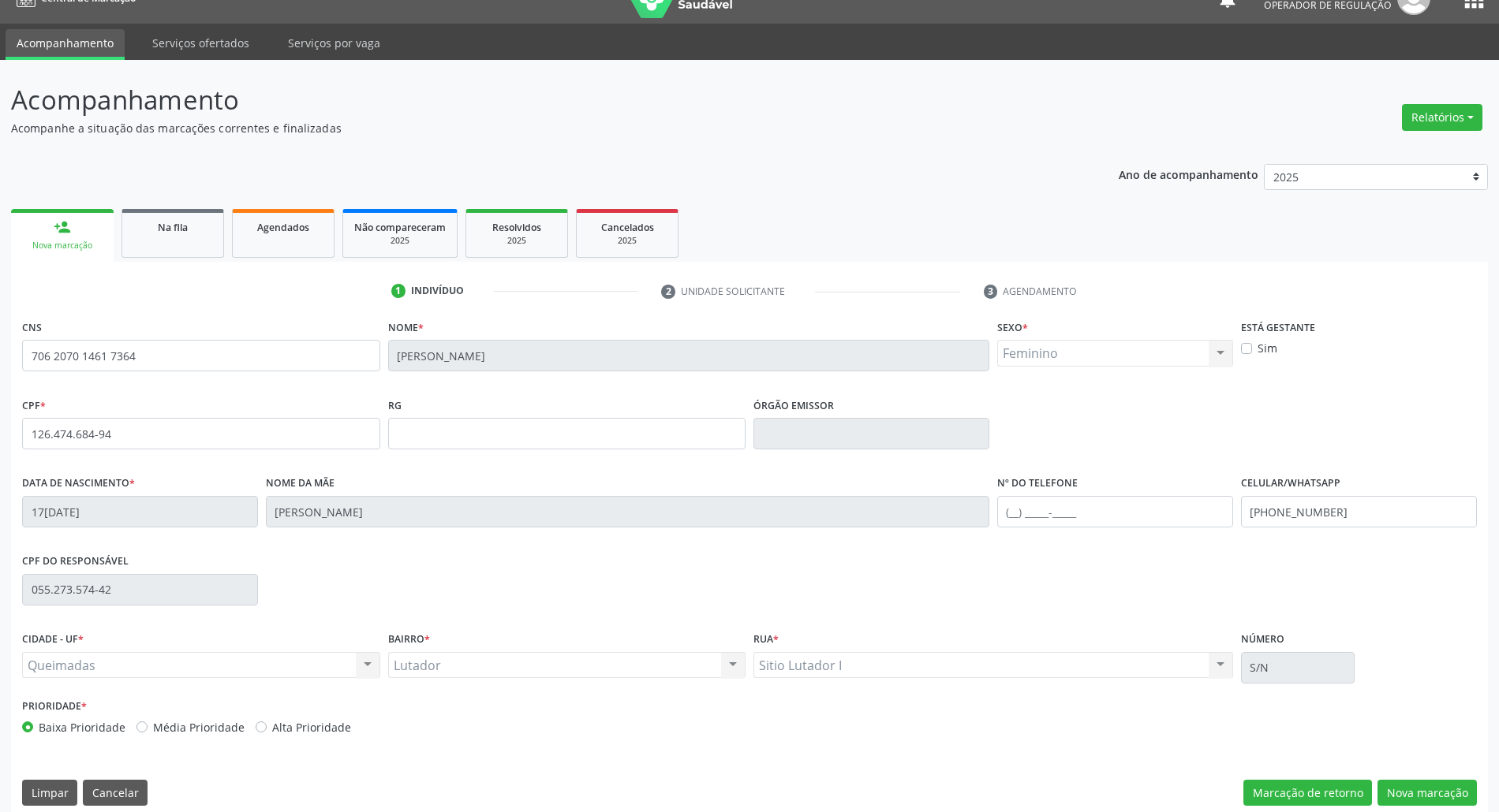
scroll to position [42, 0]
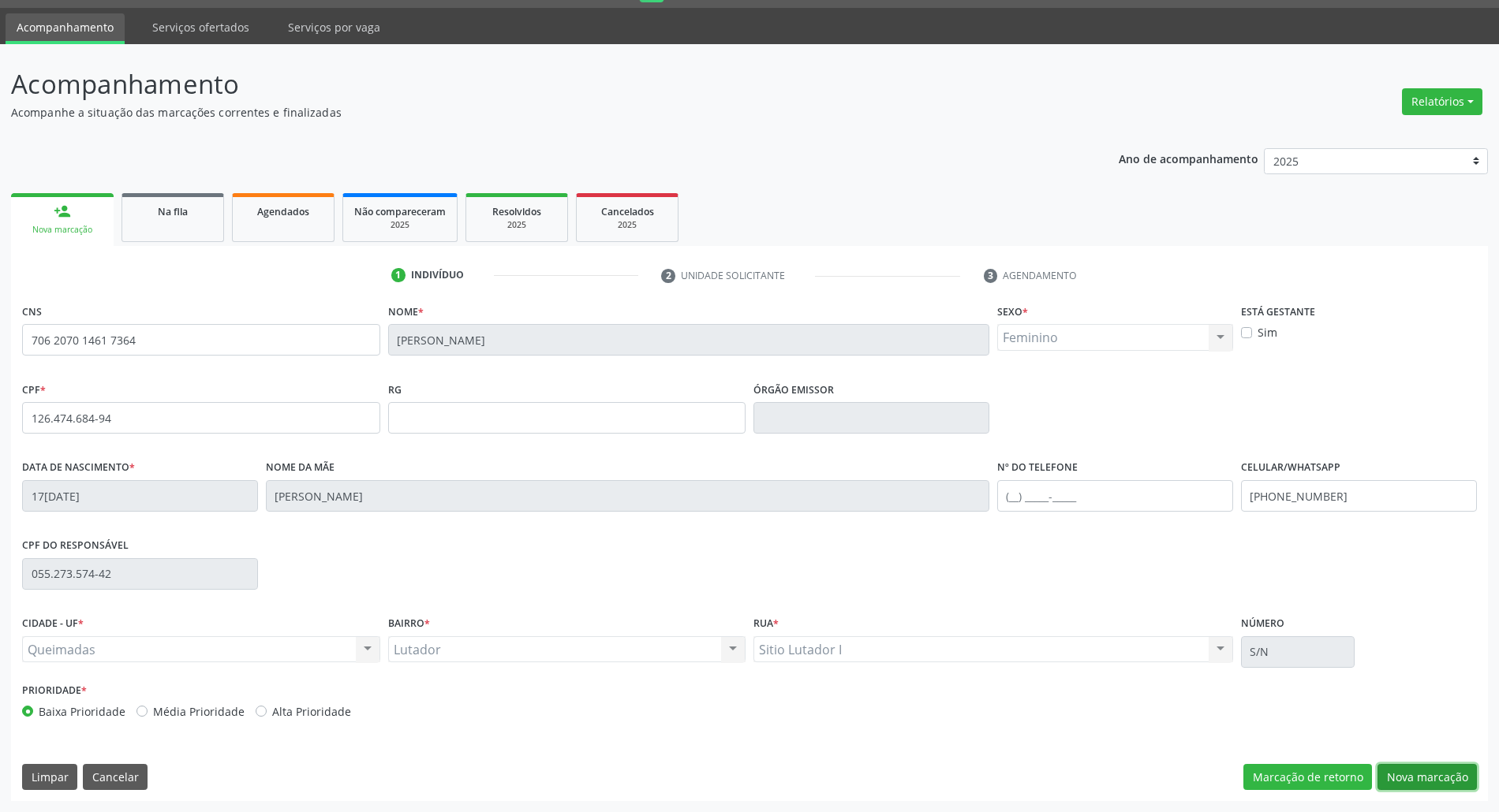
click at [757, 765] on button "Nova marcação" at bounding box center [1427, 777] width 100 height 27
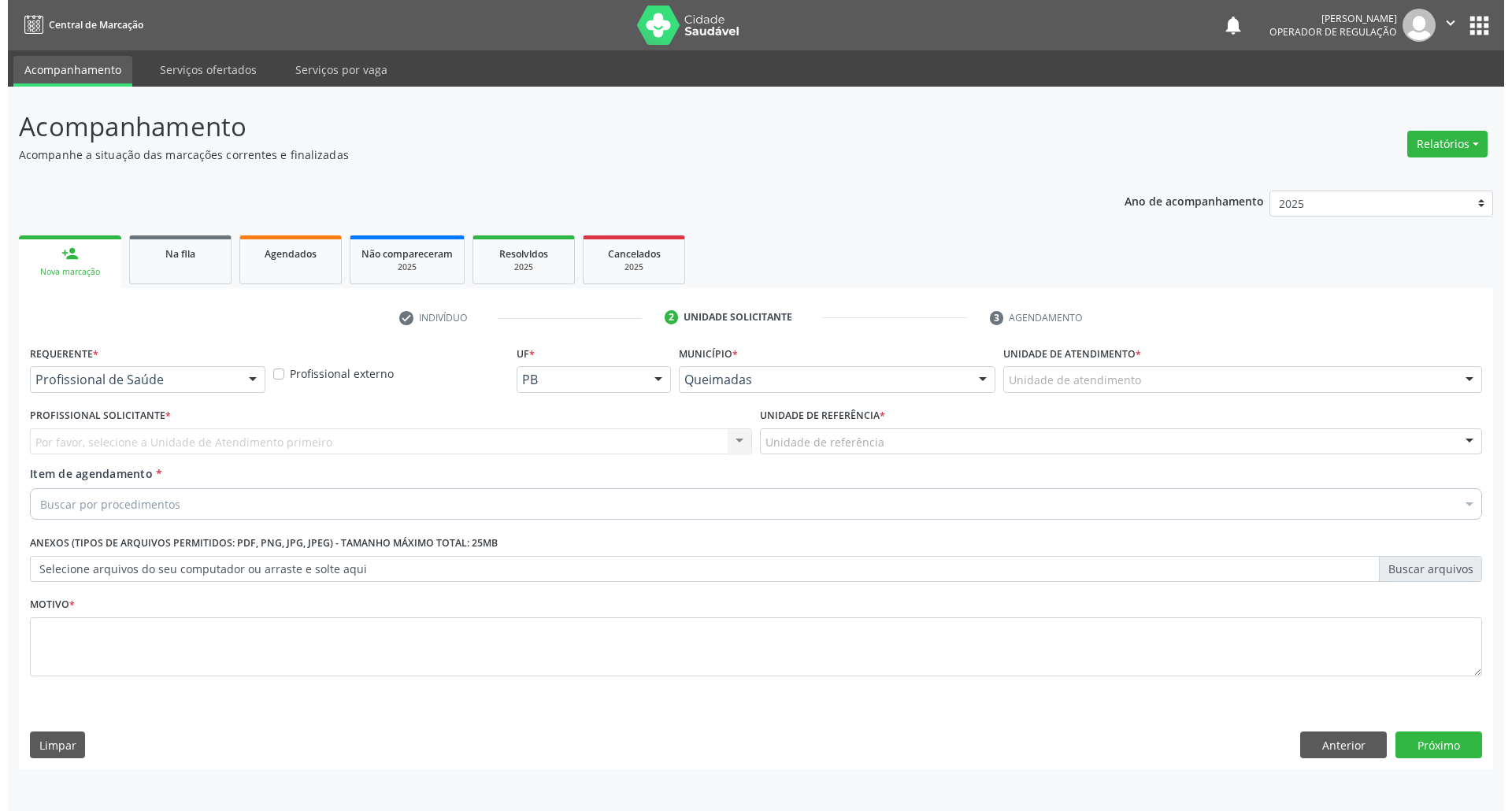
scroll to position [0, 0]
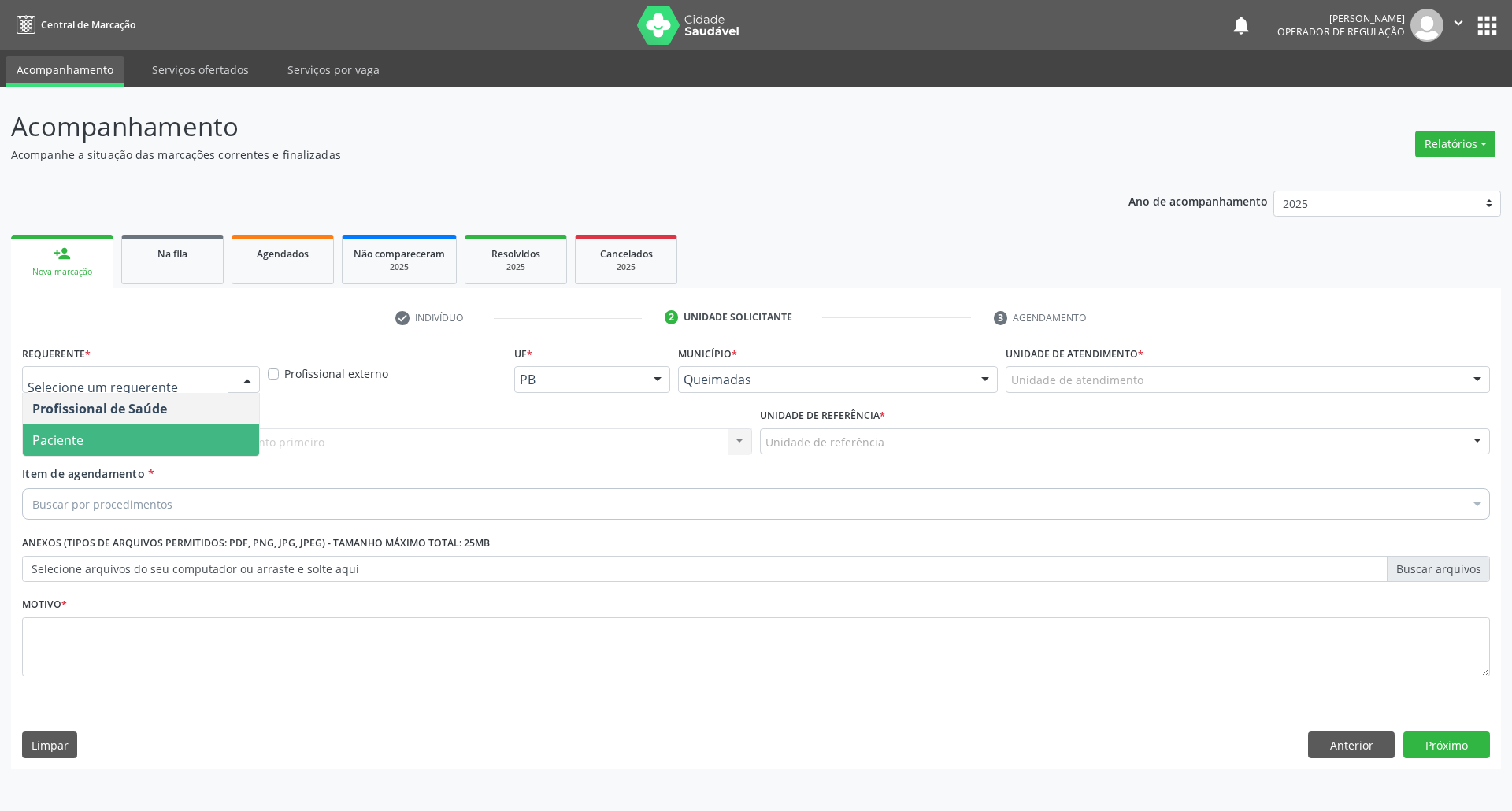
drag, startPoint x: 126, startPoint y: 446, endPoint x: 135, endPoint y: 463, distance: 19.2
click at [127, 446] on span "Paciente" at bounding box center [141, 440] width 236 height 32
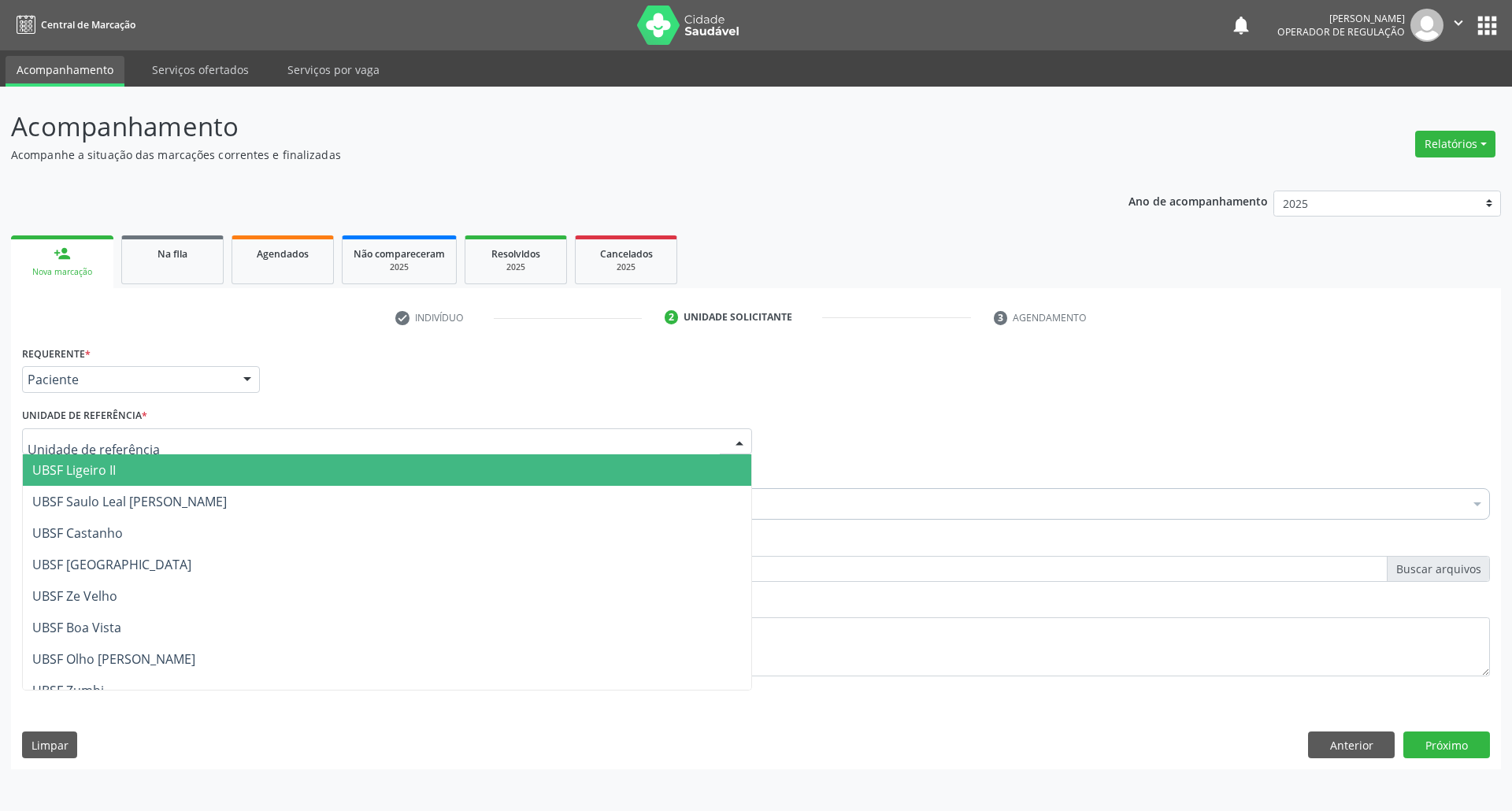
click at [145, 445] on div at bounding box center [387, 442] width 730 height 27
type input "LU"
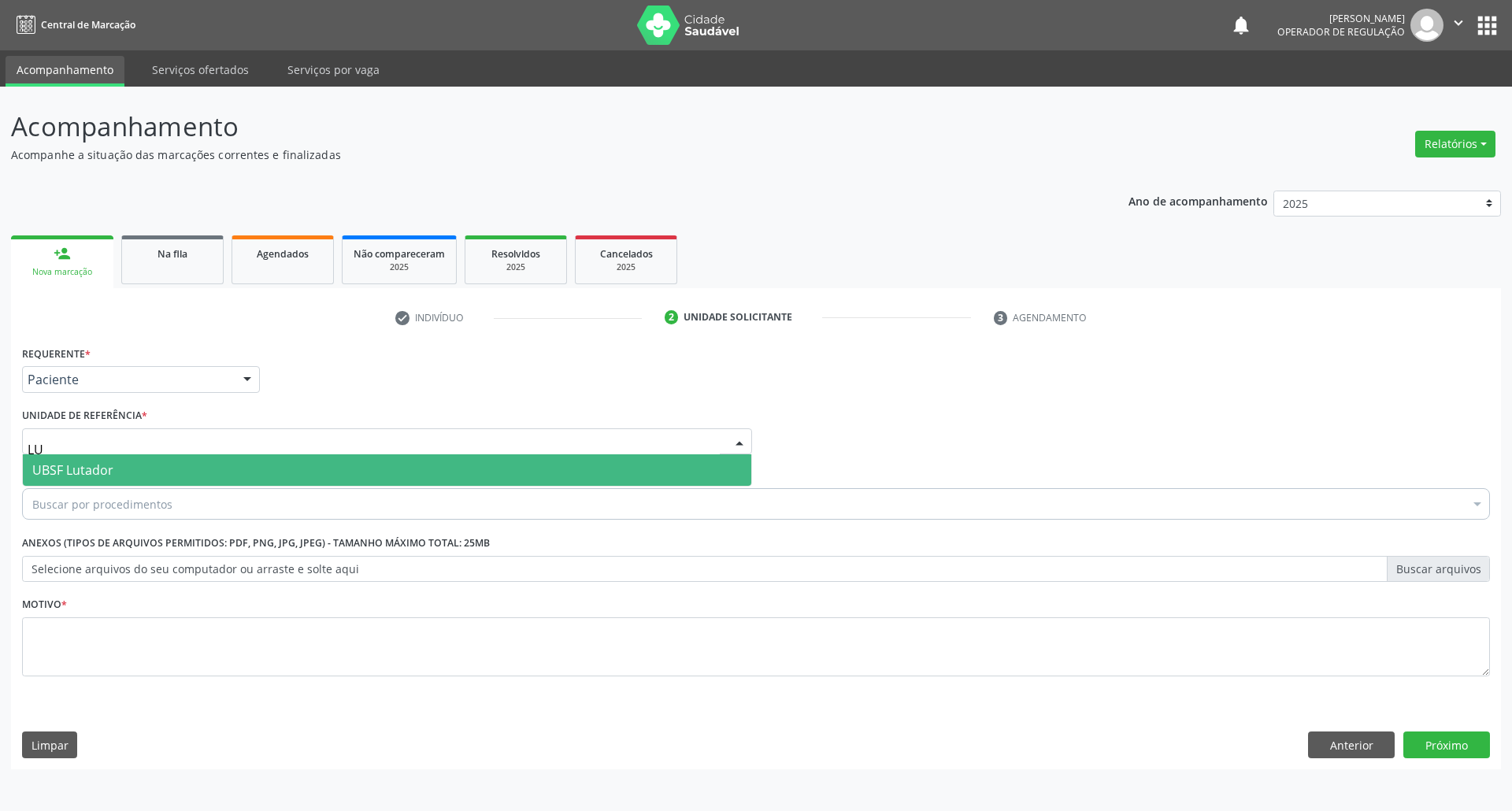
click at [123, 477] on span "UBSF Lutador" at bounding box center [387, 470] width 729 height 32
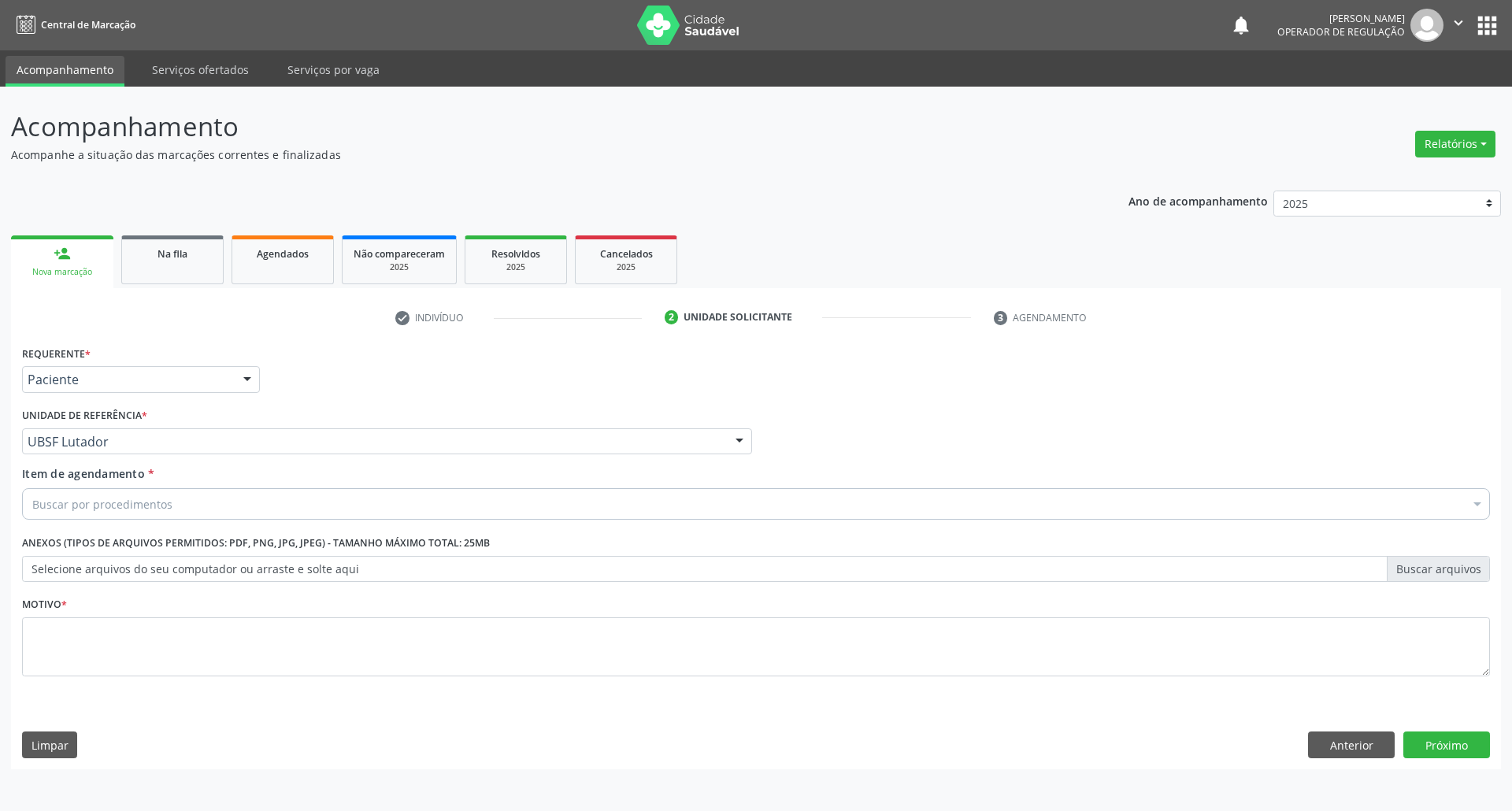
drag, startPoint x: 124, startPoint y: 518, endPoint x: 118, endPoint y: 508, distance: 11.7
click at [121, 511] on div "Buscar por procedimentos" at bounding box center [756, 504] width 1468 height 32
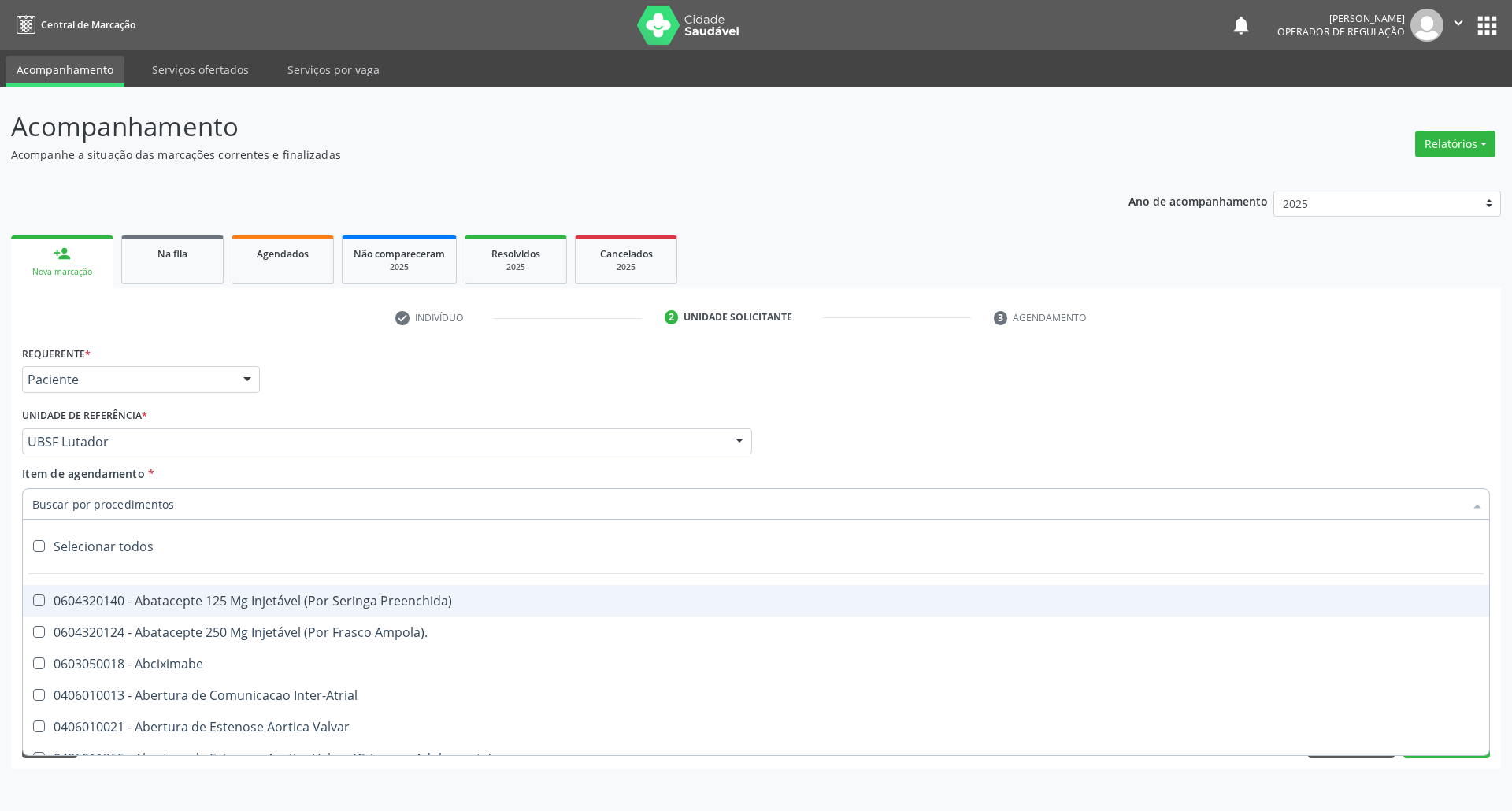
click at [118, 508] on input "Item de agendamento *" at bounding box center [748, 504] width 1432 height 32
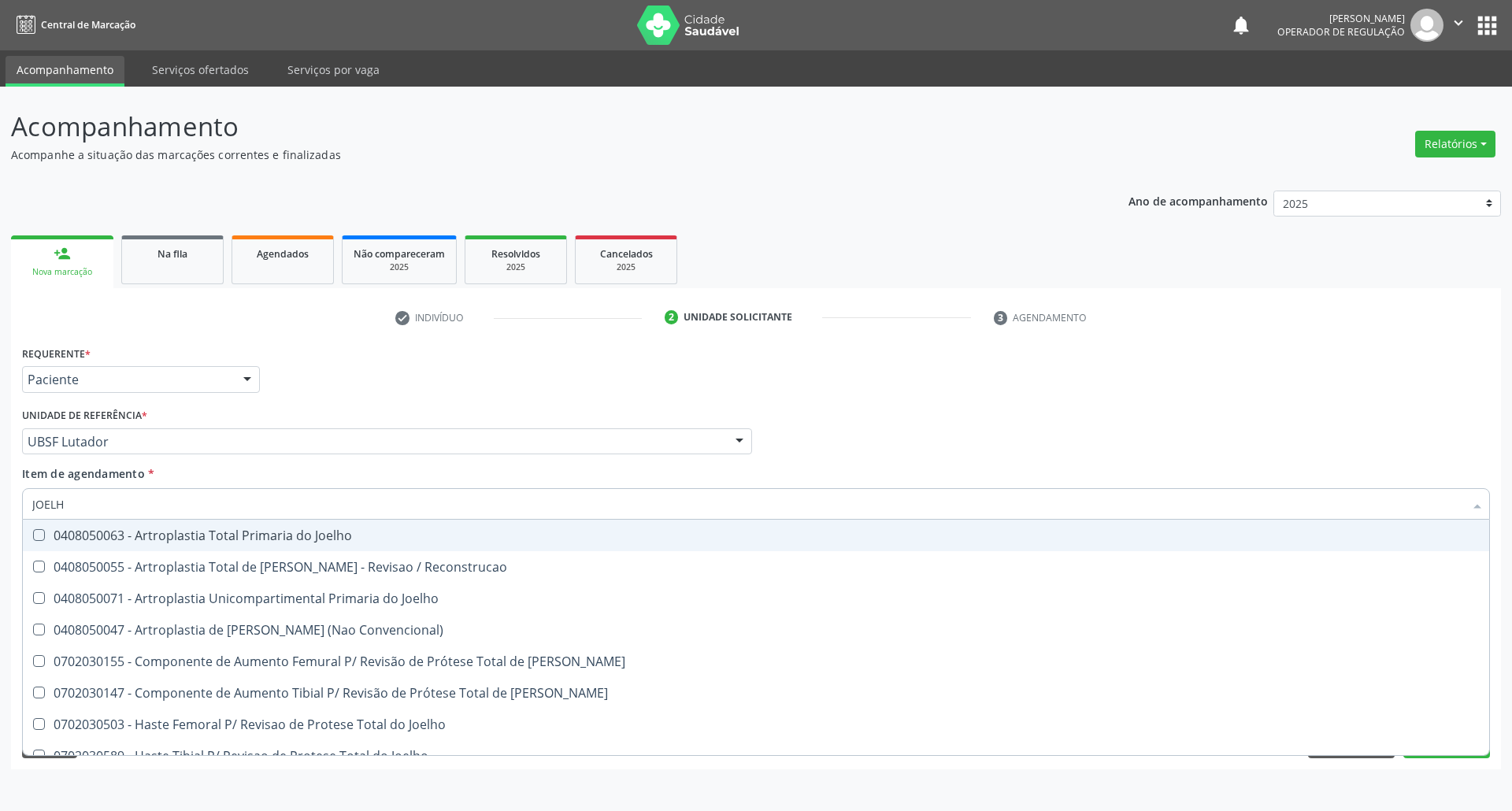
type input "JOELHO"
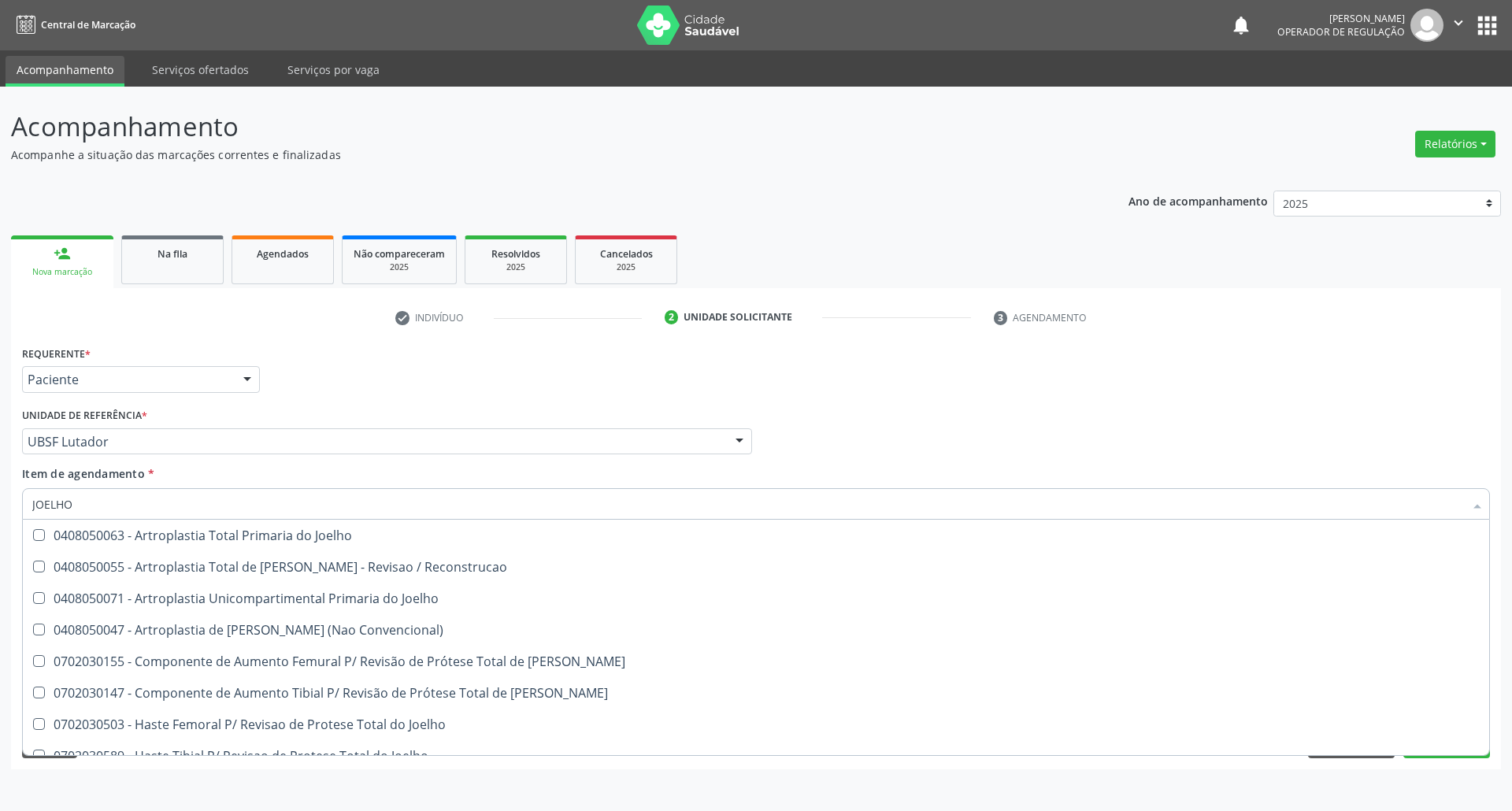
scroll to position [678, 0]
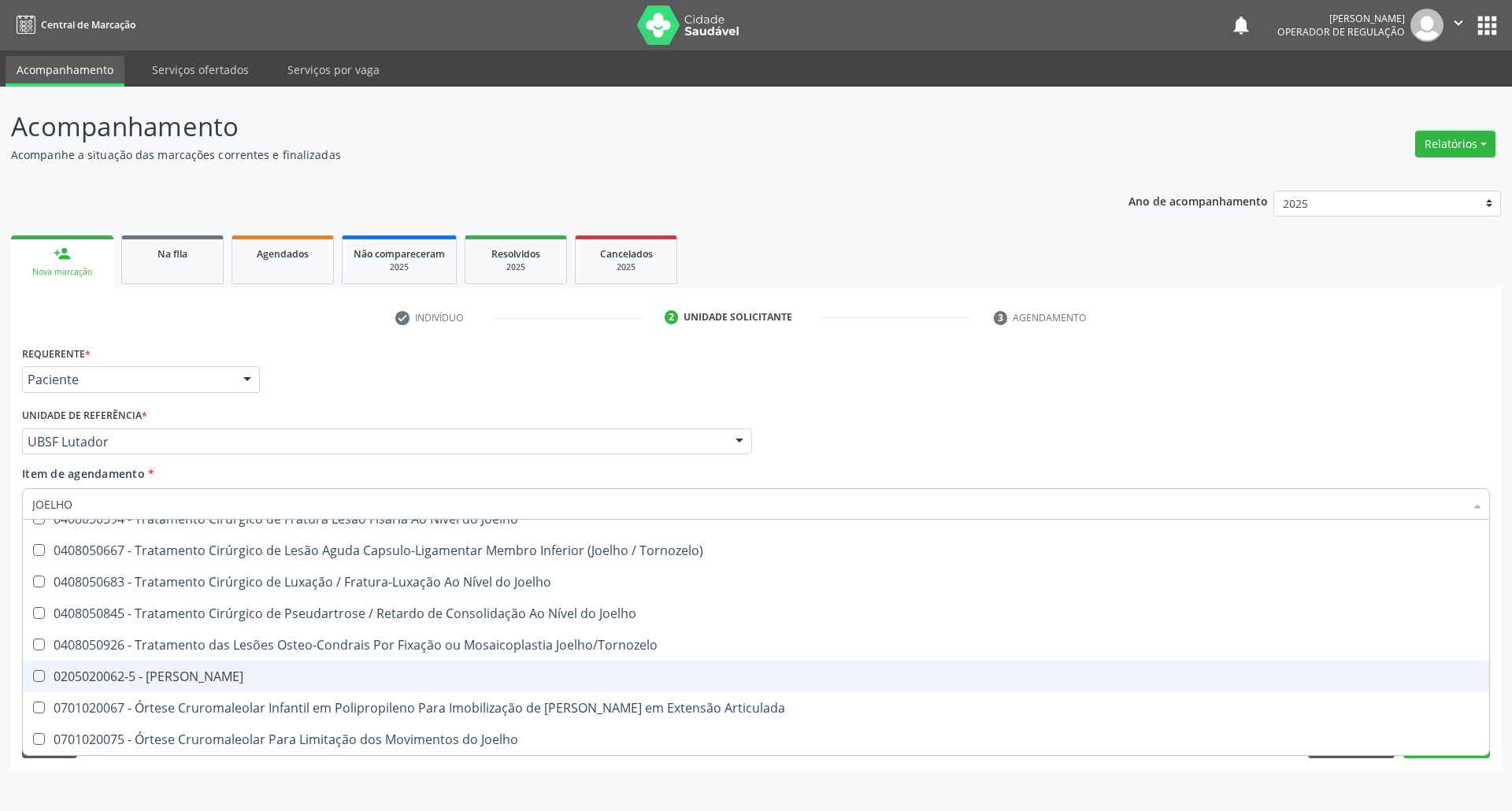
click at [187, 687] on span "0205020062-5 - [PERSON_NAME]" at bounding box center [756, 677] width 1466 height 32
checkbox Joelho "true"
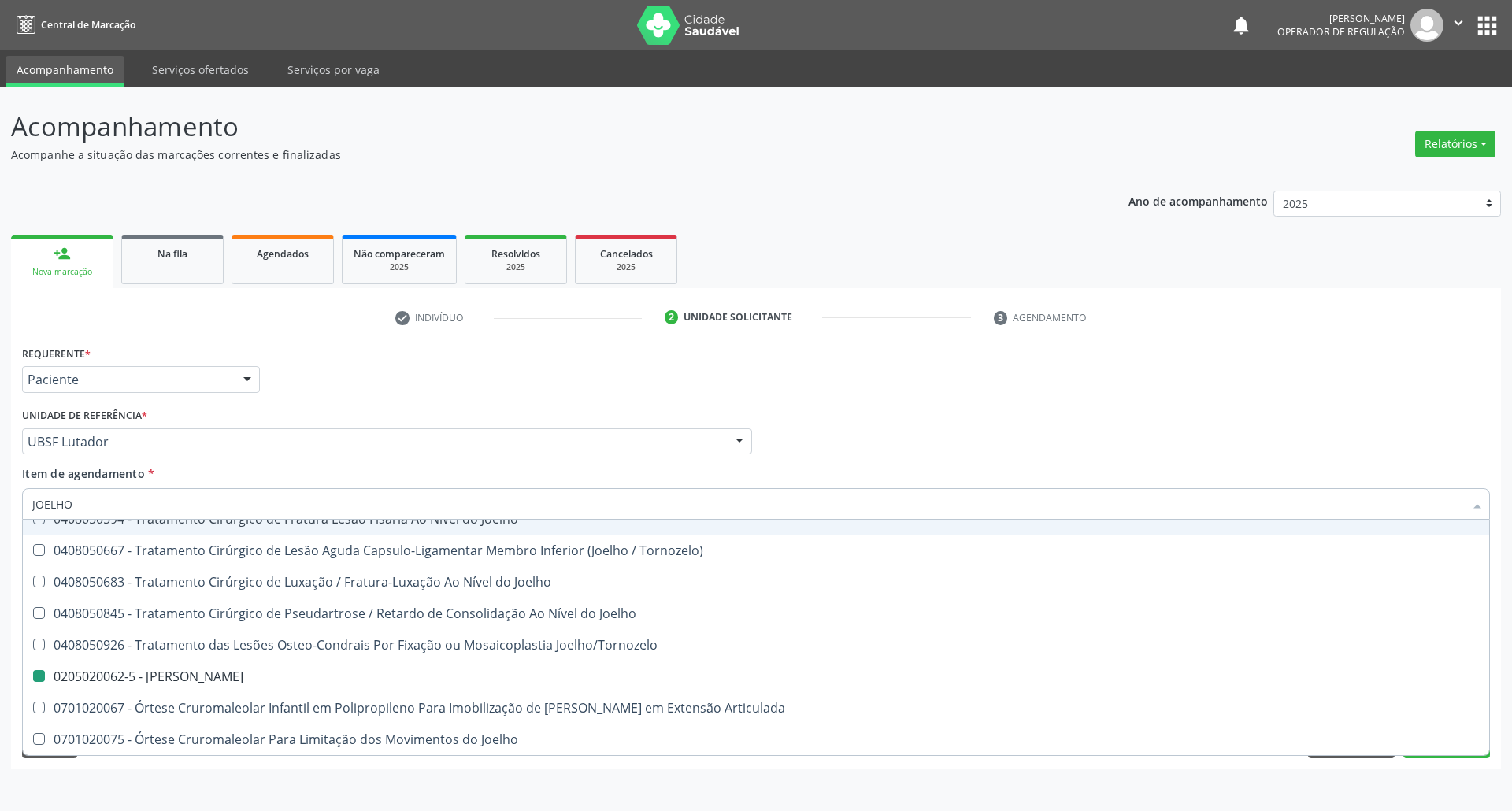
click at [483, 399] on div "Requerente * Paciente Profissional de Saúde Paciente Nenhum resultado encontrad…" at bounding box center [756, 372] width 1476 height 61
checkbox Reconstrucao "true"
checkbox Joelho "false"
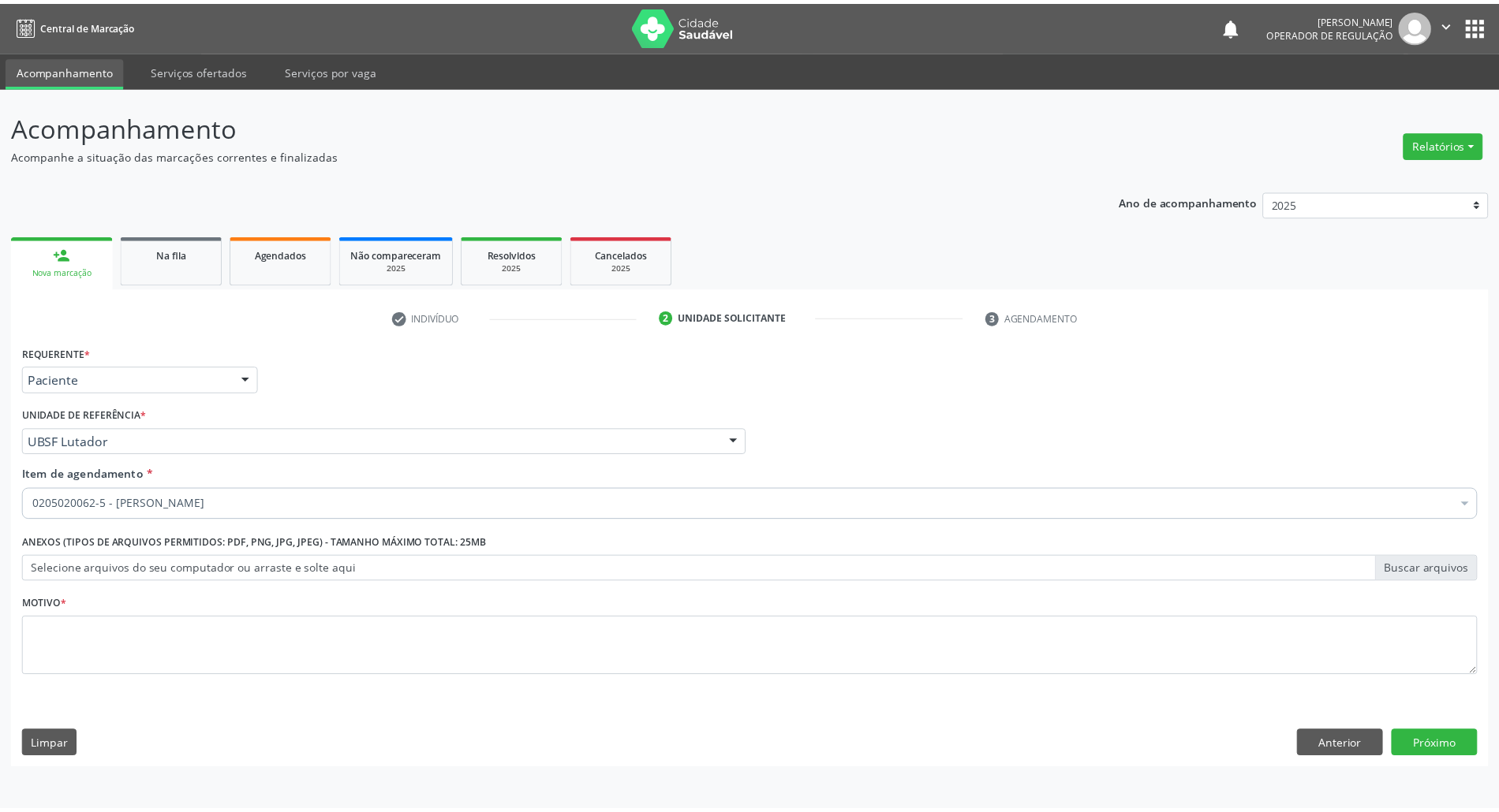
scroll to position [0, 0]
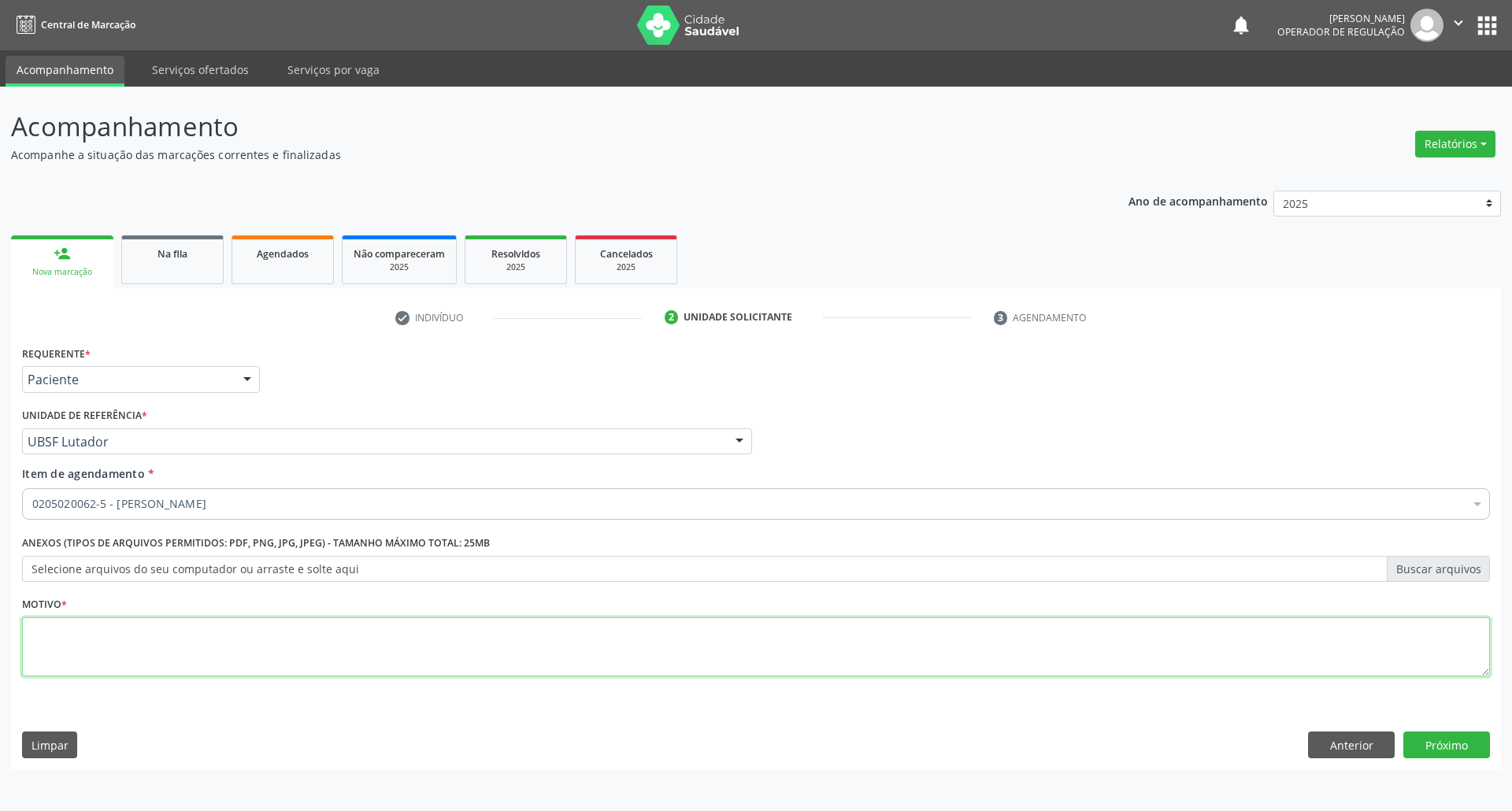
click at [285, 637] on textarea at bounding box center [756, 647] width 1468 height 60
click at [311, 656] on textarea at bounding box center [756, 647] width 1468 height 60
click at [315, 656] on textarea at bounding box center [756, 647] width 1468 height 60
type textarea "ROTINA"
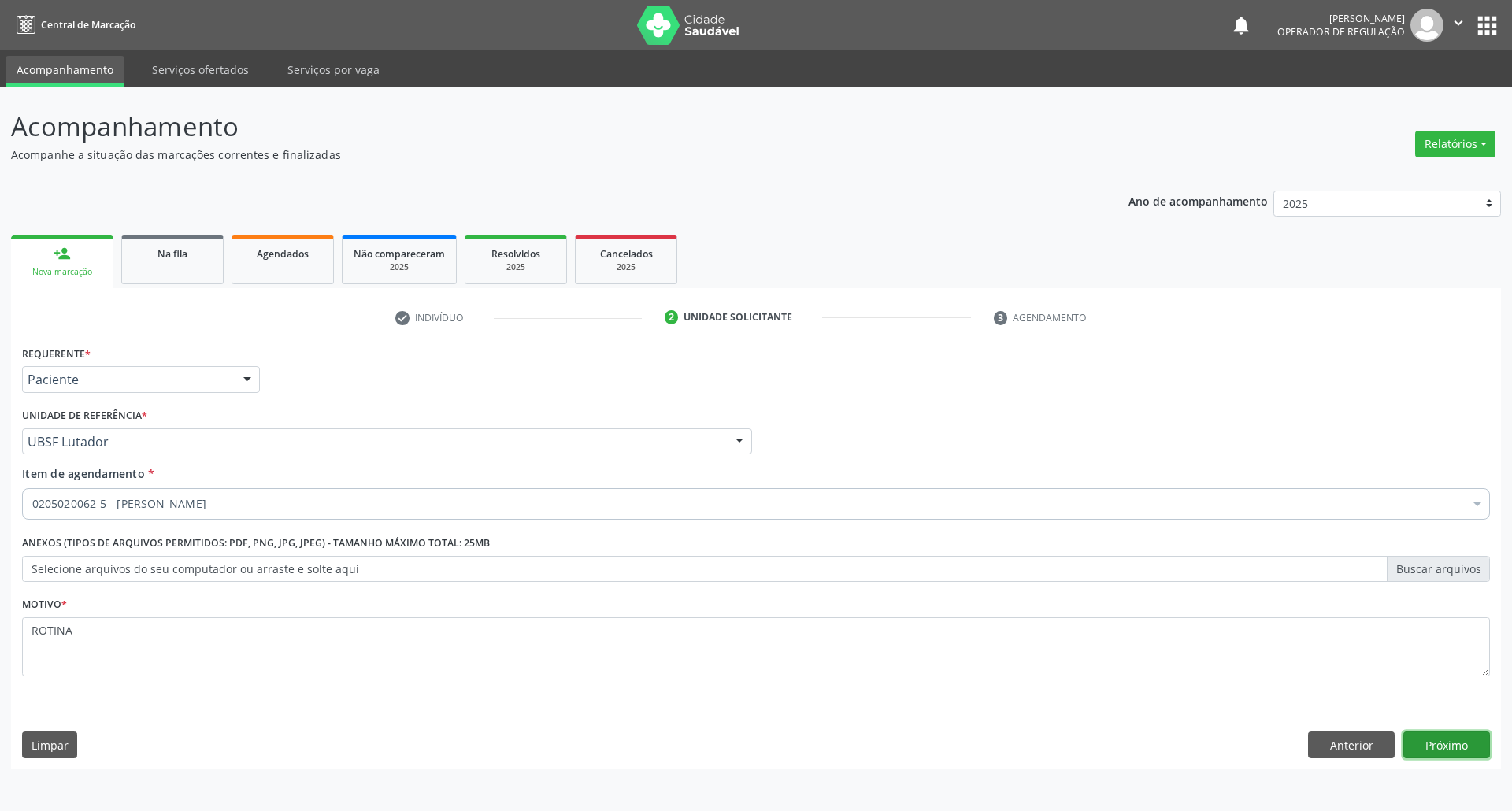
click button "Próximo" at bounding box center [1447, 745] width 86 height 27
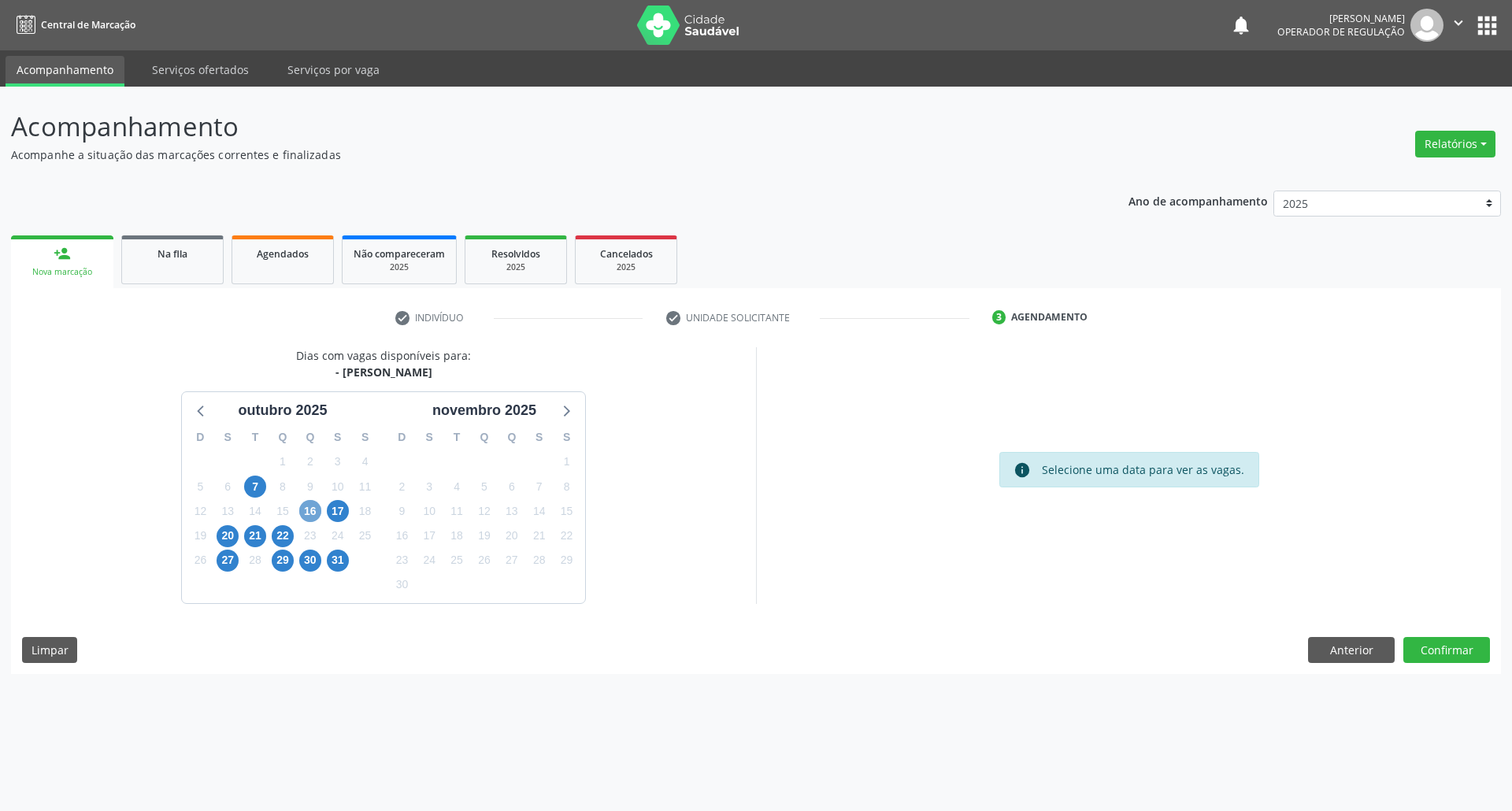
click at [318, 507] on span "16" at bounding box center [310, 511] width 22 height 22
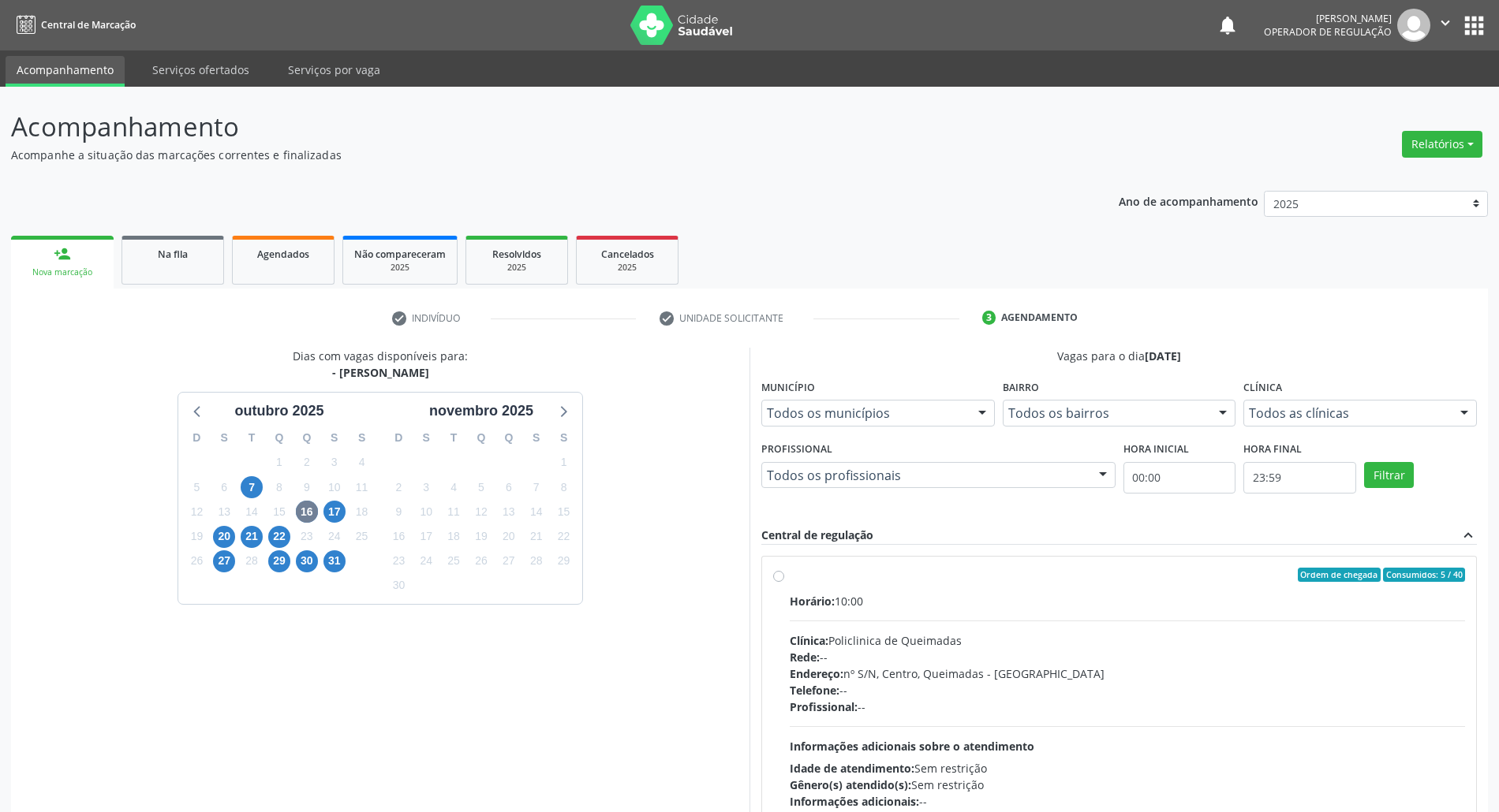
click at [757, 663] on div "Horário: 10:00 Clínica: Policlinica de Queimadas Rede: -- Endereço: nº S/N, Cen…" at bounding box center [1127, 702] width 675 height 217
radio input "true"
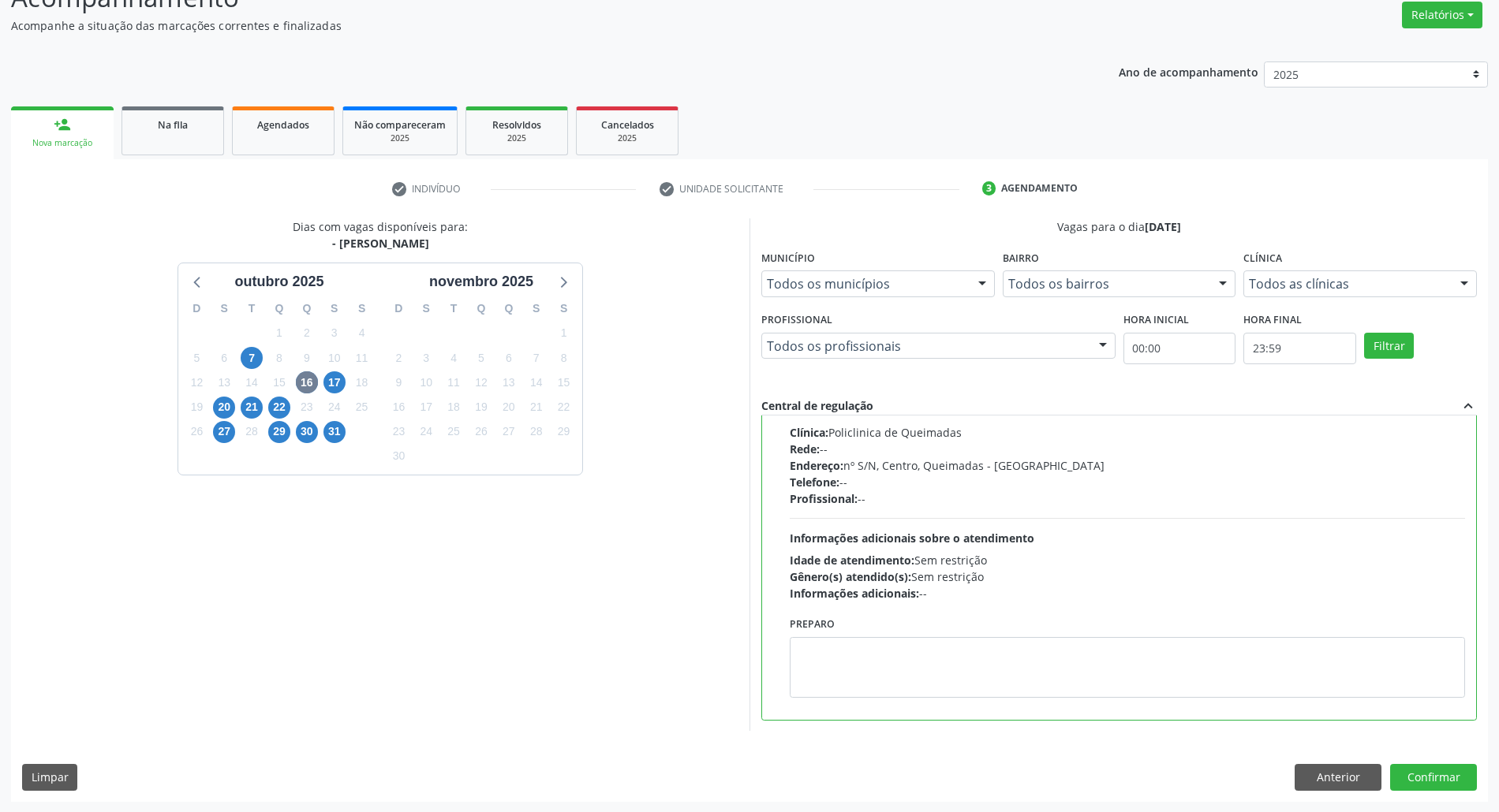
scroll to position [130, 0]
click at [757, 785] on button "Confirmar" at bounding box center [1434, 776] width 87 height 27
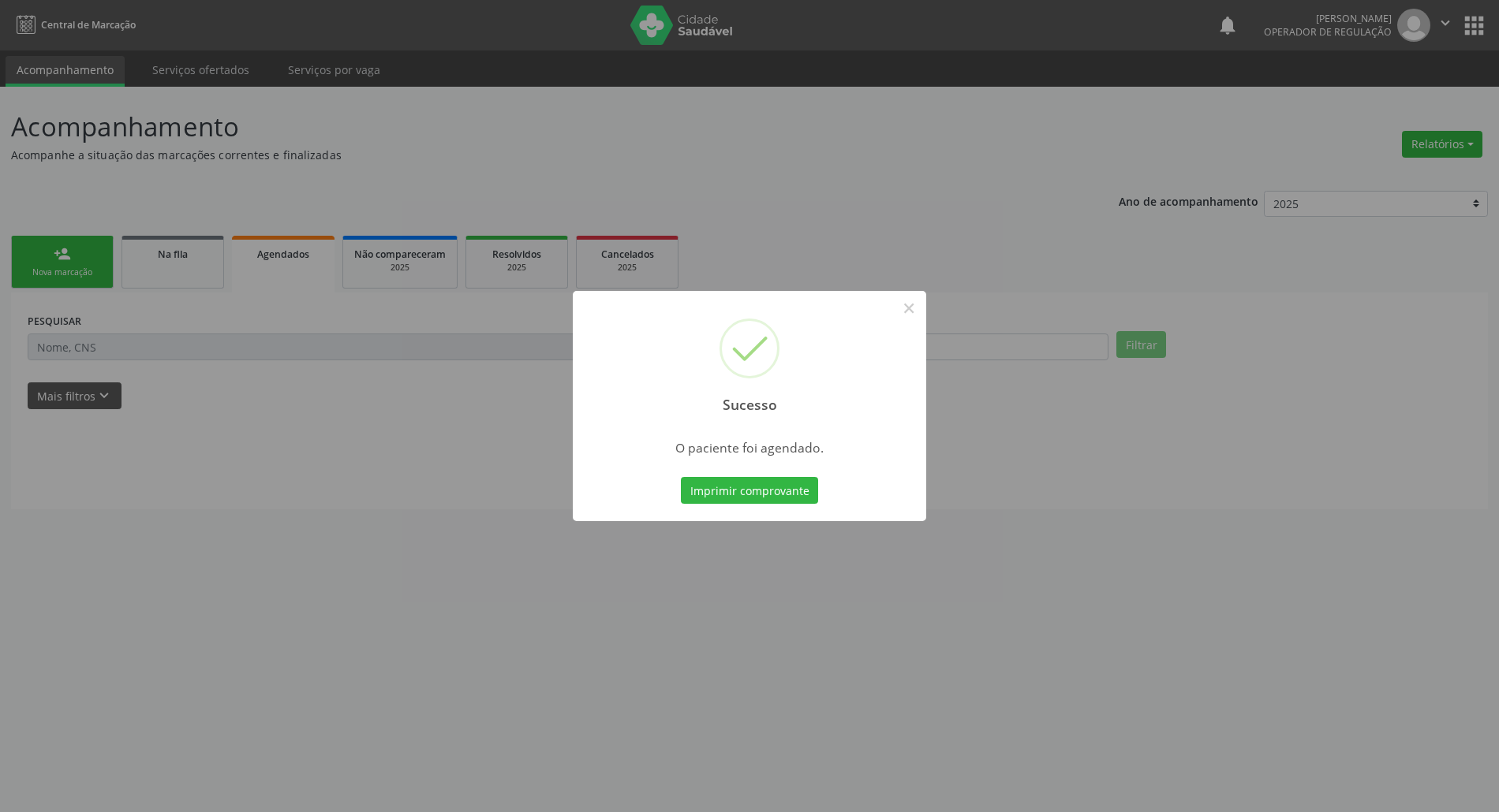
scroll to position [0, 0]
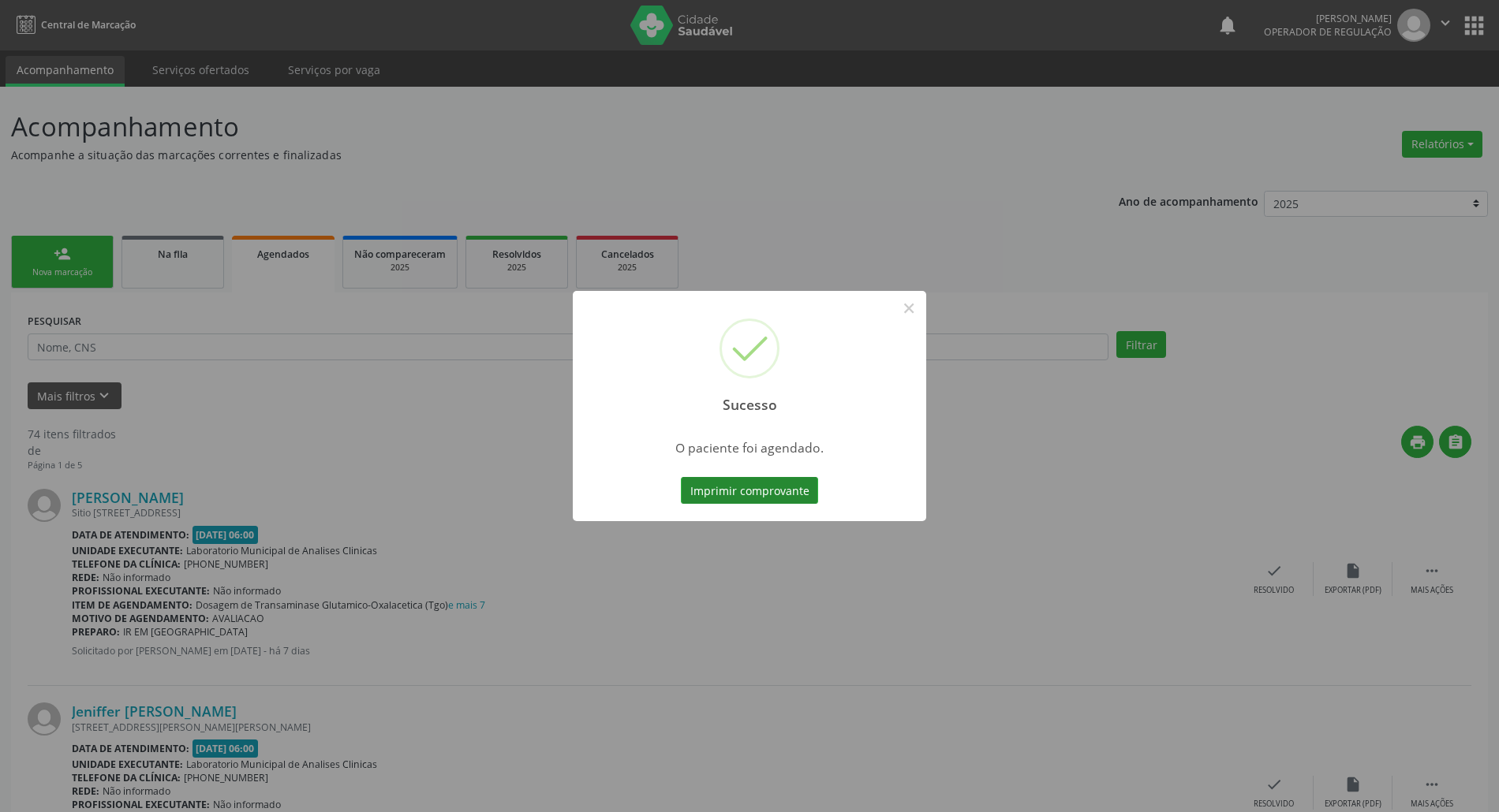
click at [743, 489] on button "Imprimir comprovante" at bounding box center [750, 490] width 137 height 27
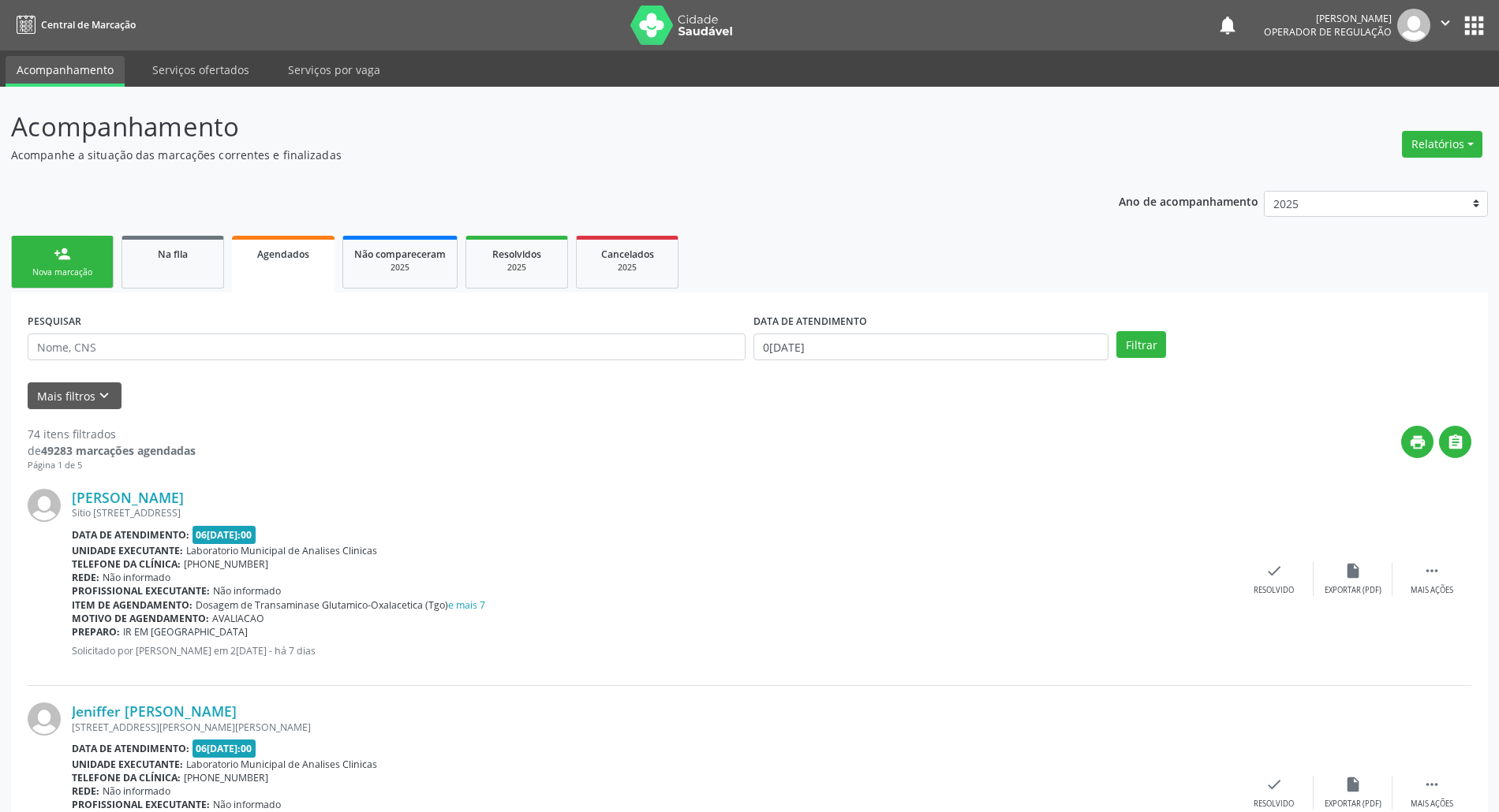
click at [80, 267] on div "Nova marcação" at bounding box center [62, 273] width 79 height 11
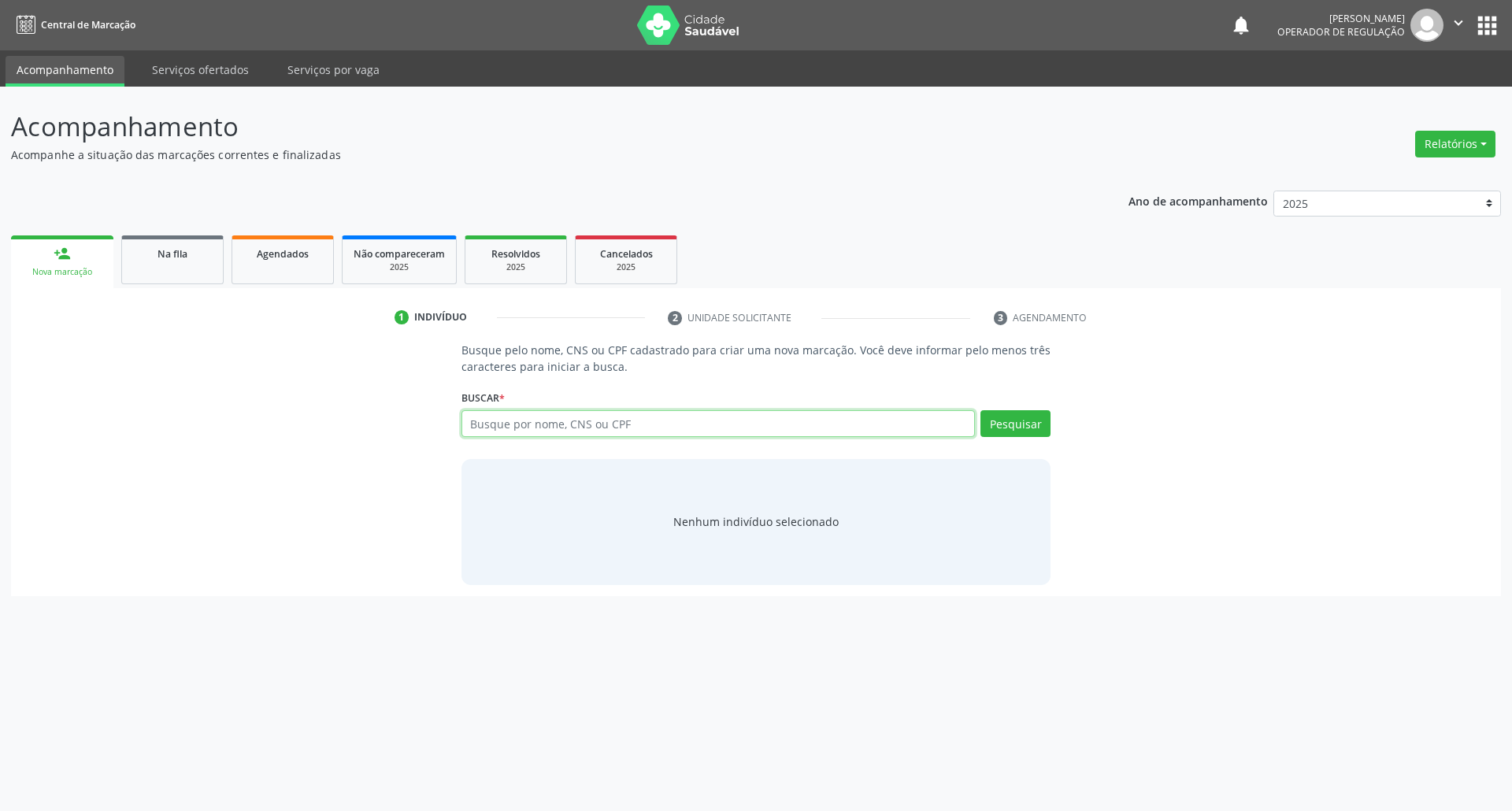
click at [631, 430] on input "text" at bounding box center [718, 423] width 514 height 27
type input "706403646941189"
click at [559, 405] on div "Buscar * 706403646941189 Busque por nome, CNS ou CPF Nenhum resultado encontrad…" at bounding box center [756, 416] width 590 height 61
click at [562, 416] on input "706403646941189" at bounding box center [718, 423] width 514 height 27
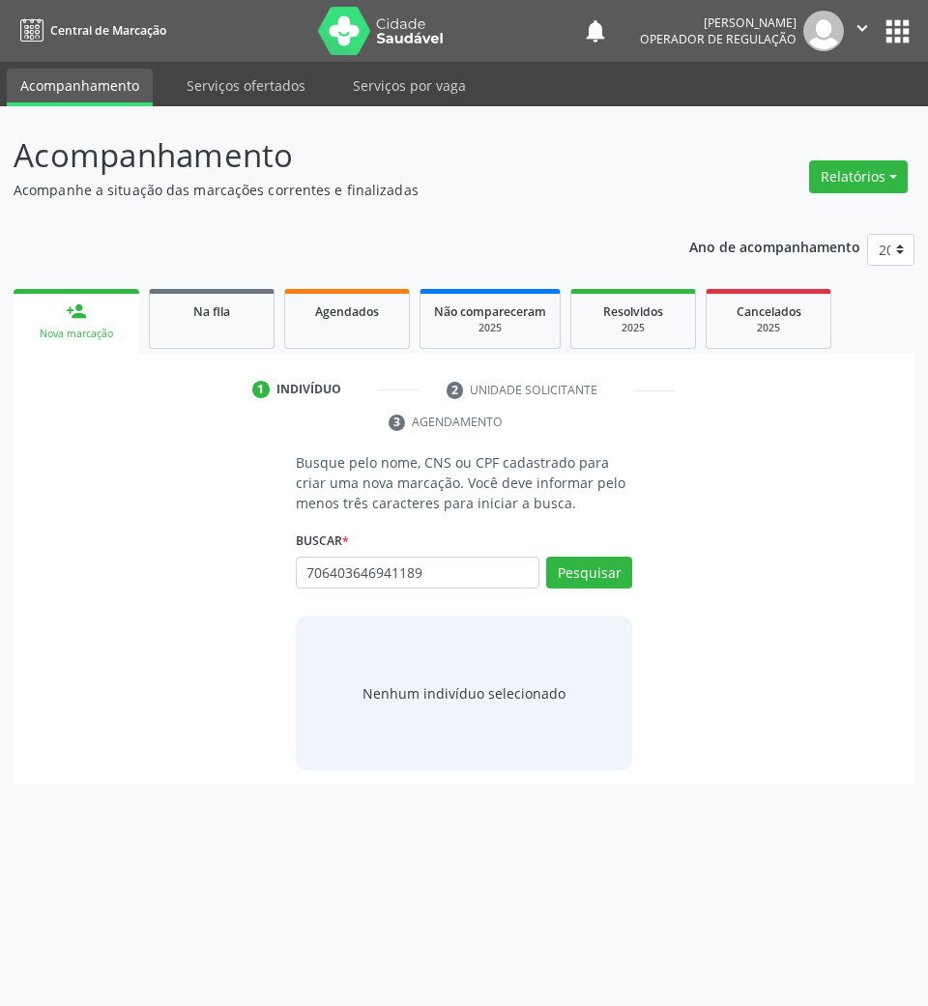
click at [604, 578] on div "706403646941189 Busque por nome, CNS ou CPF Linaldo Virginio dos Santos Melo CP…" at bounding box center [464, 580] width 337 height 46
click at [443, 586] on input "706403646941189" at bounding box center [418, 573] width 244 height 33
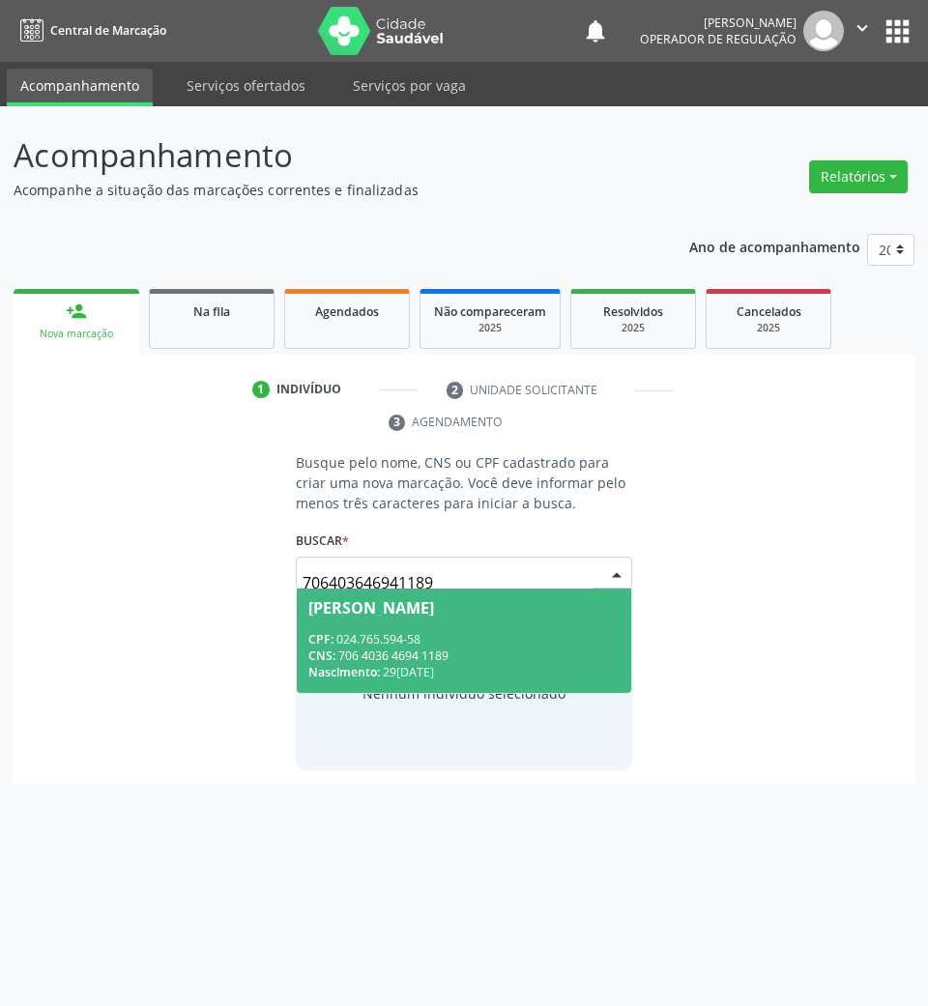
click at [473, 580] on input "706403646941189" at bounding box center [447, 582] width 291 height 39
click at [450, 653] on div "CNS: 706 4036 4694 1189" at bounding box center [464, 655] width 312 height 16
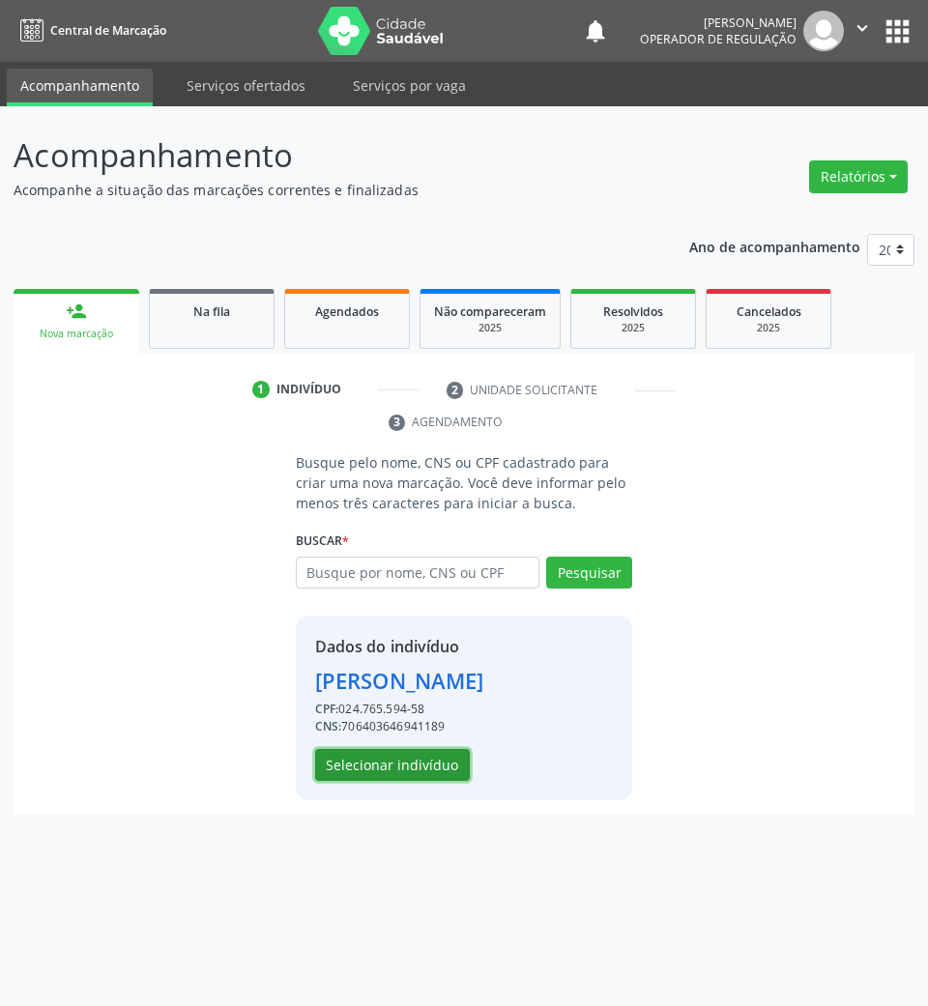
click at [399, 782] on button "Selecionar indivíduo" at bounding box center [392, 765] width 155 height 33
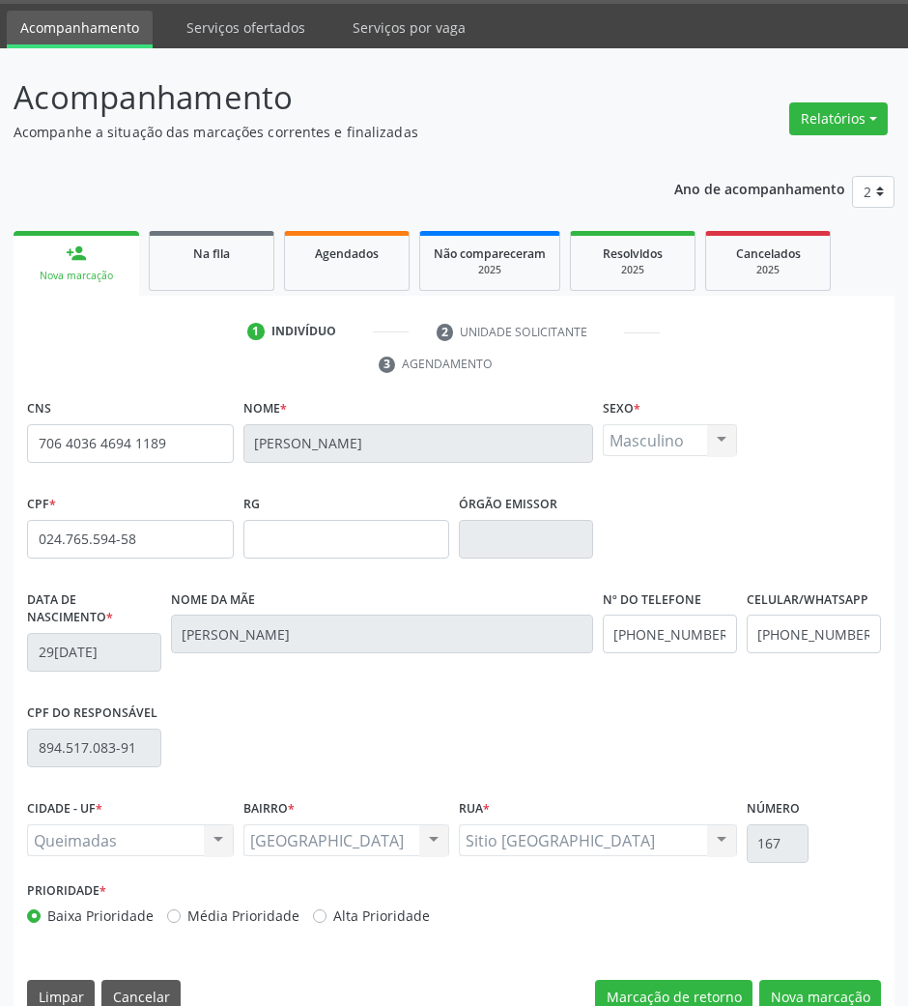
scroll to position [93, 0]
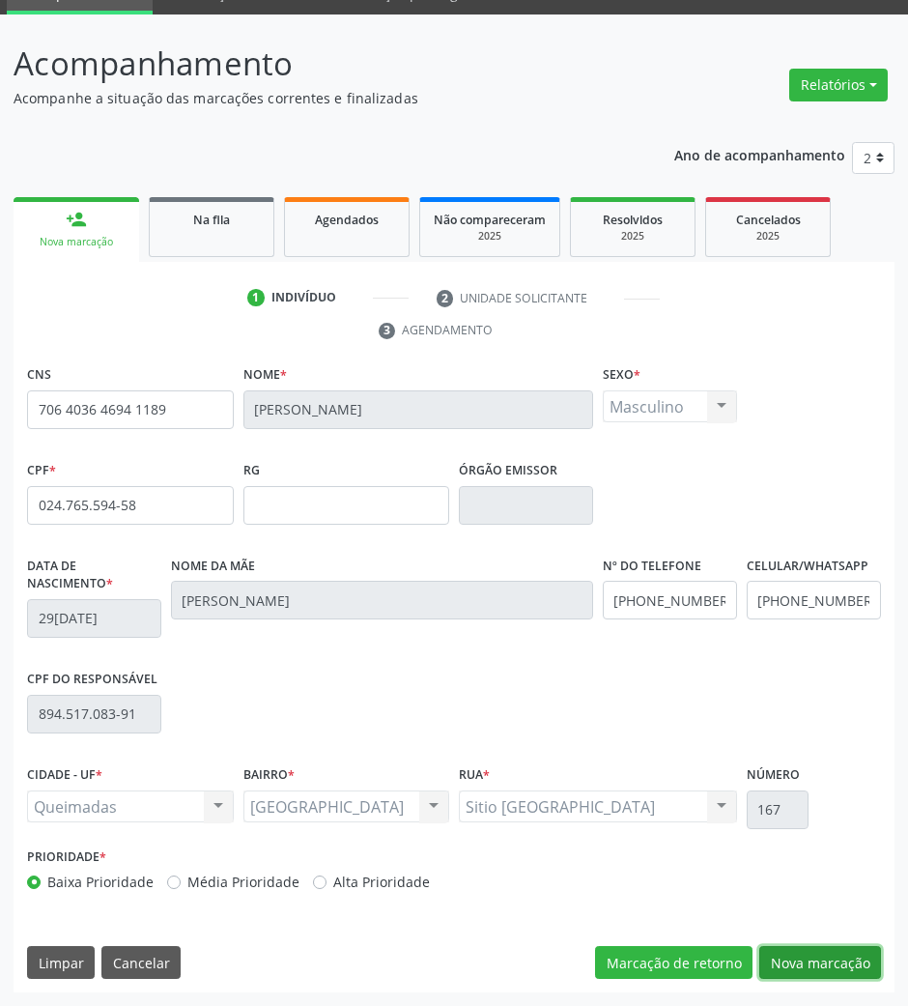
drag, startPoint x: 859, startPoint y: 956, endPoint x: 925, endPoint y: 899, distance: 87.0
click at [858, 955] on button "Nova marcação" at bounding box center [821, 962] width 122 height 33
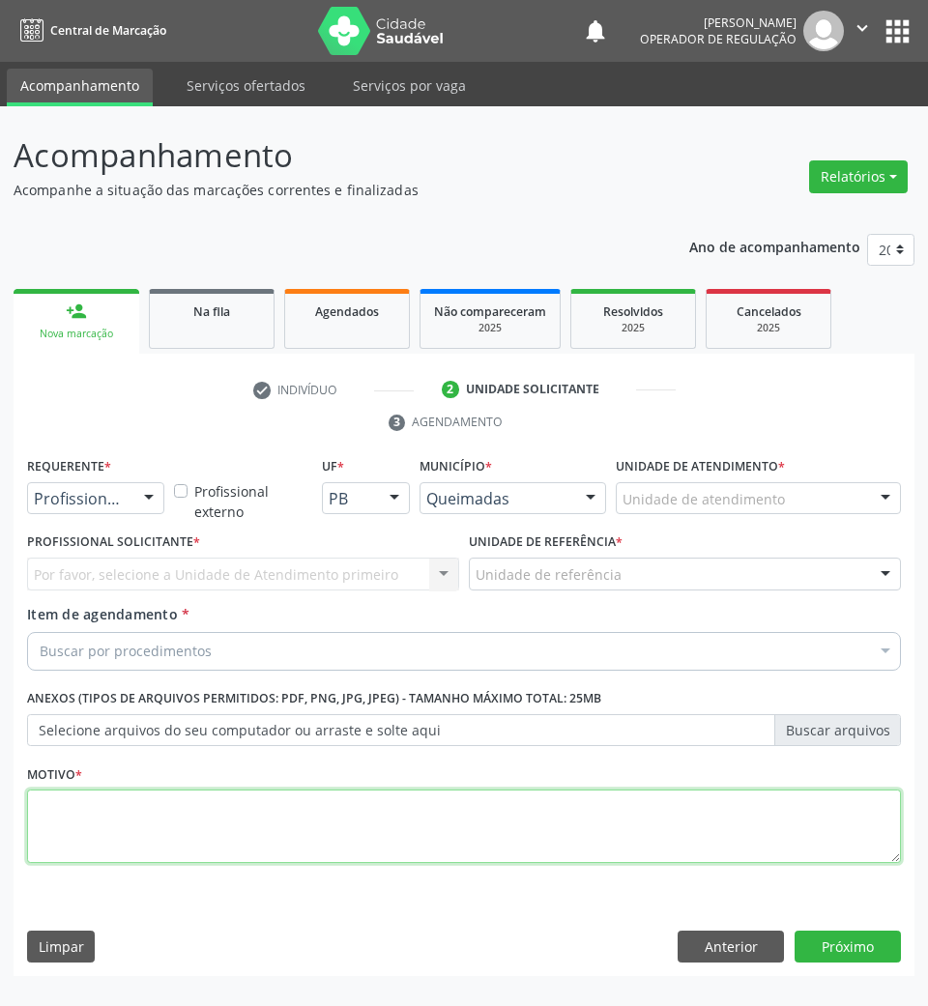
drag, startPoint x: 626, startPoint y: 829, endPoint x: 620, endPoint y: 796, distance: 33.4
click at [626, 829] on textarea at bounding box center [464, 825] width 874 height 73
paste textarea "ROTINA"
type textarea "ROTINA"
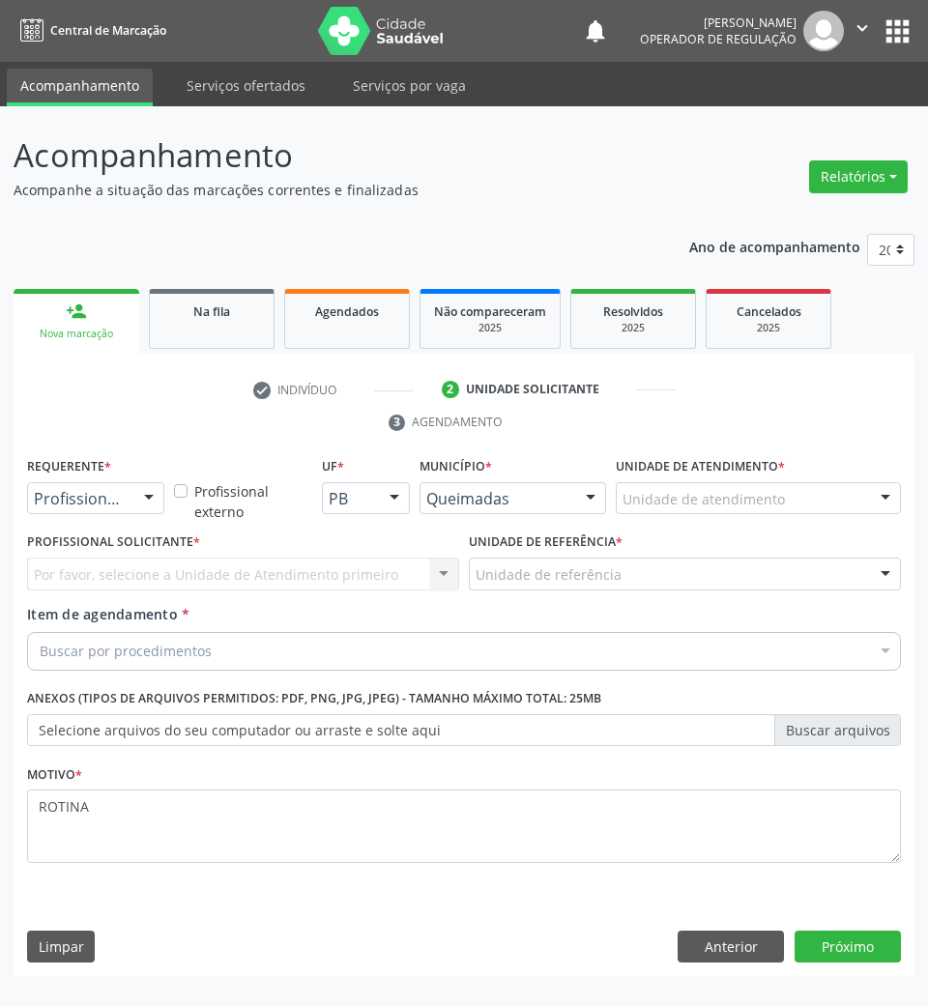
drag, startPoint x: 81, startPoint y: 523, endPoint x: 90, endPoint y: 512, distance: 13.7
click at [79, 523] on div "Requerente * Profissional de Saúde Profissional de Saúde Paciente Nenhum result…" at bounding box center [95, 489] width 147 height 75
drag, startPoint x: 91, startPoint y: 507, endPoint x: 78, endPoint y: 558, distance: 51.8
click at [81, 574] on span "Paciente" at bounding box center [71, 571] width 63 height 21
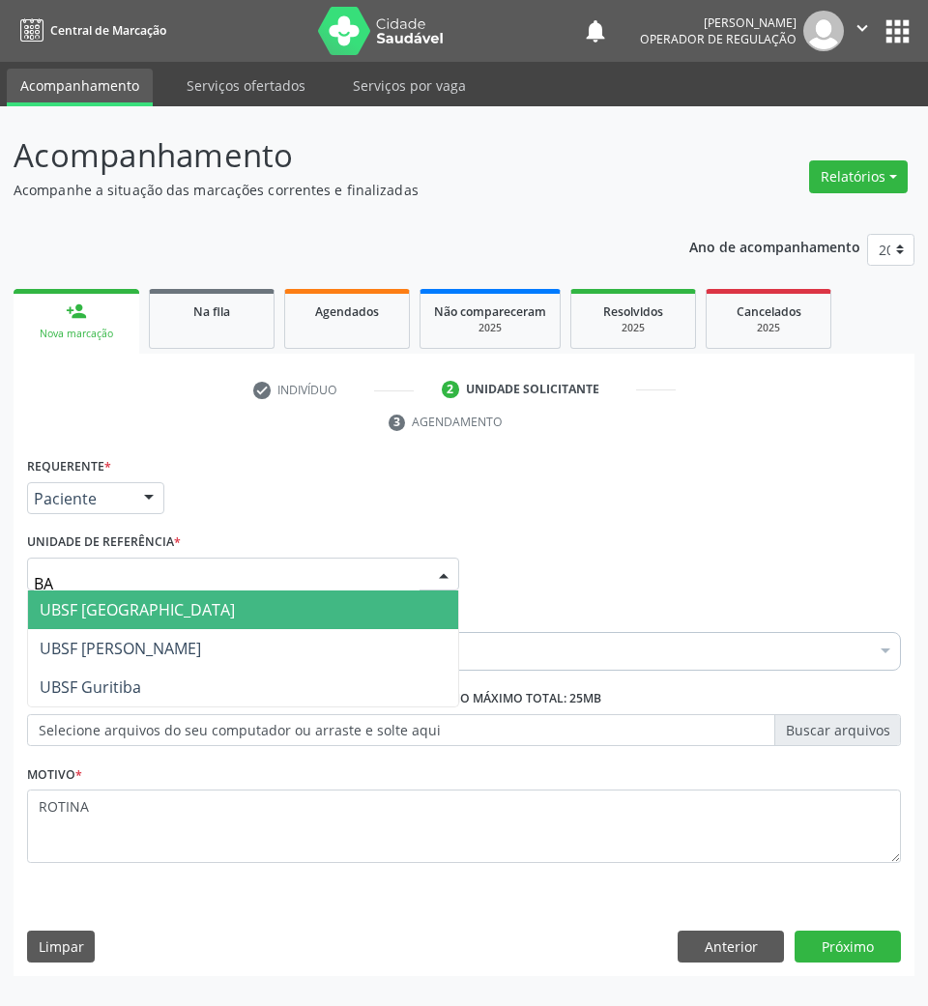
type input "BAI"
click at [143, 613] on span "UBSF [GEOGRAPHIC_DATA]" at bounding box center [137, 609] width 195 height 21
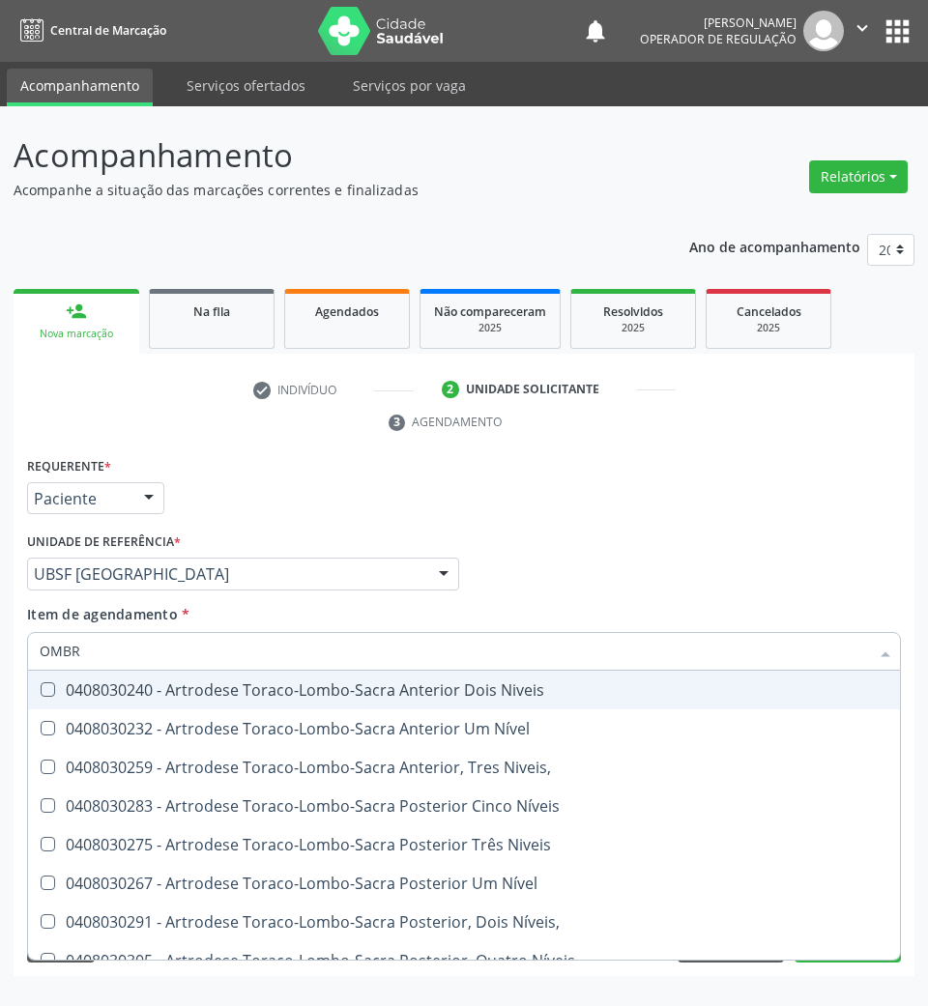
type input "OMBRO"
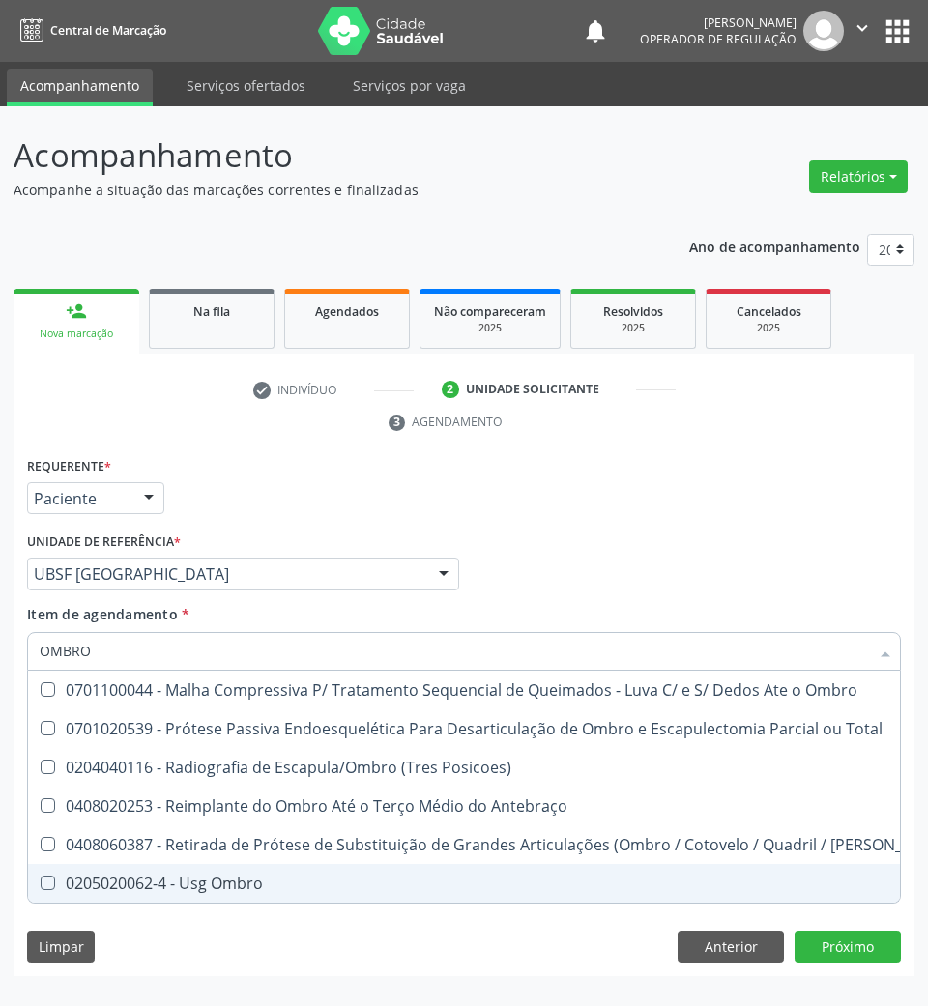
click at [238, 875] on div "0205020062-4 - Usg Ombro" at bounding box center [497, 882] width 915 height 15
checkbox Ombro "true"
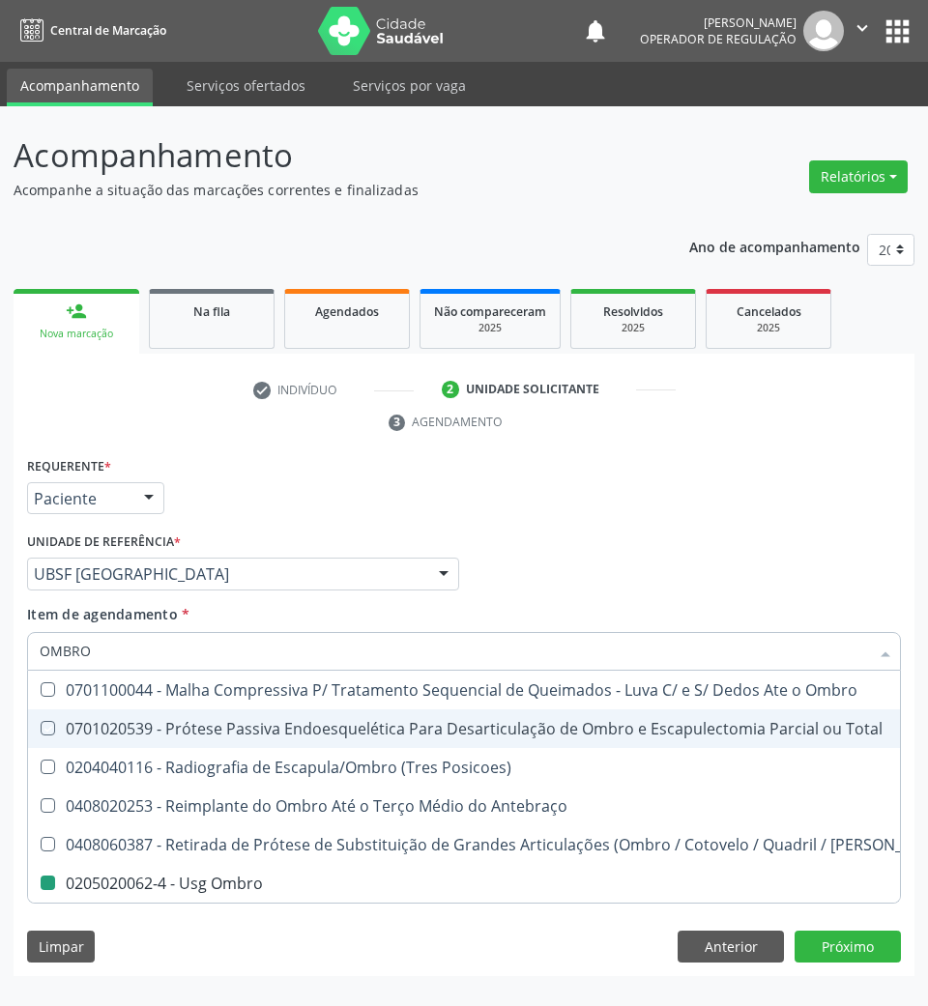
click at [604, 470] on div "Requerente * Paciente Profissional de Saúde Paciente Nenhum resultado encontrad…" at bounding box center [463, 489] width 883 height 75
checkbox Total "true"
checkbox Ombro "false"
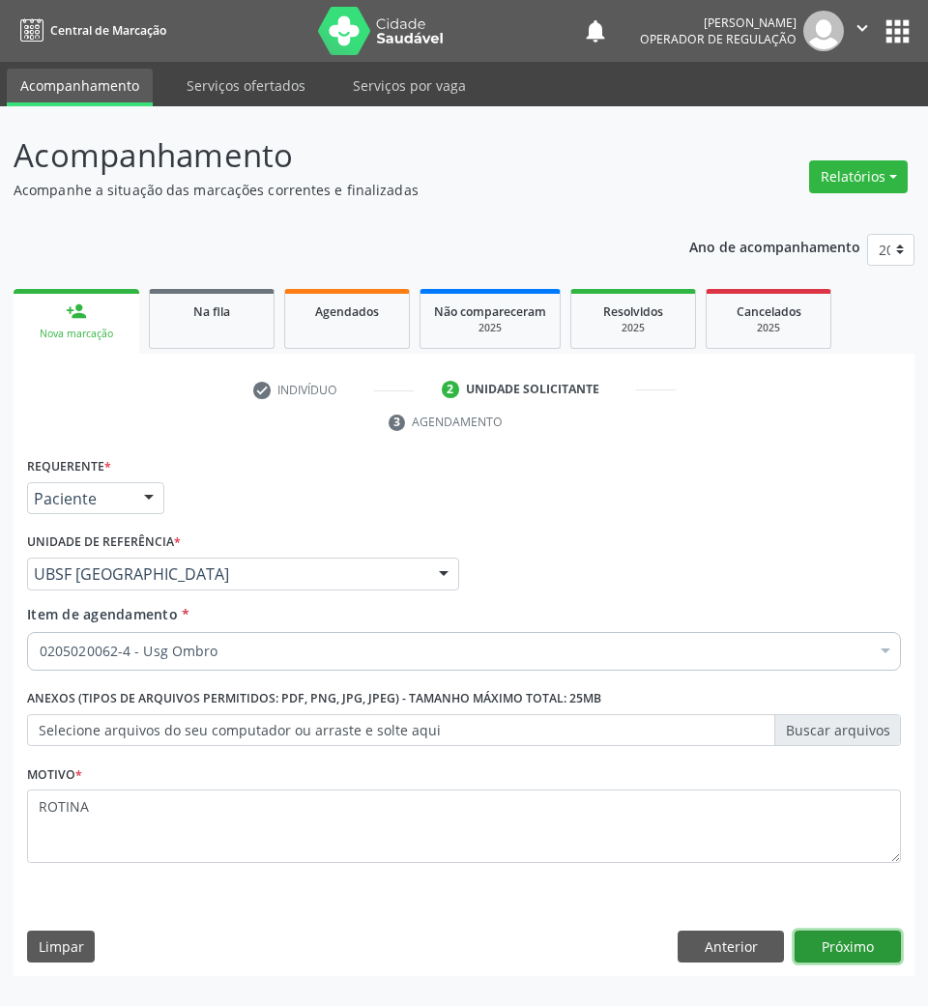
click at [845, 963] on button "Próximo" at bounding box center [847, 947] width 106 height 33
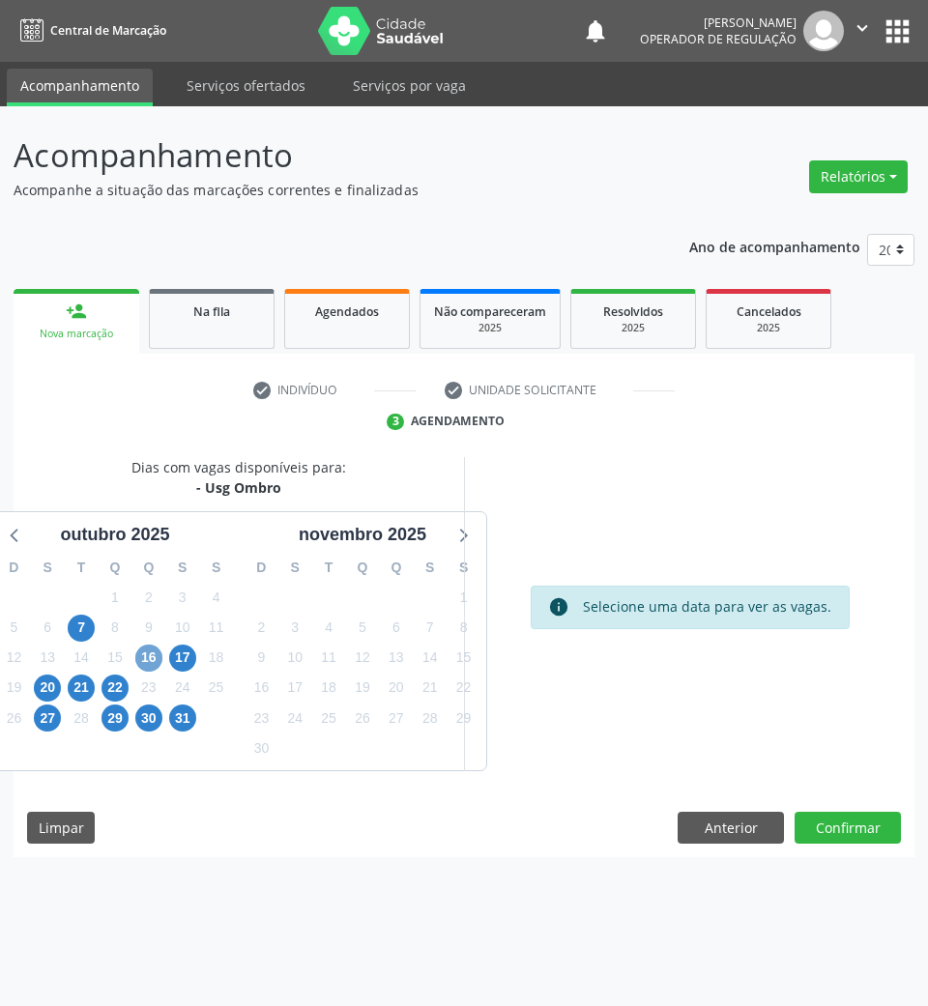
click at [151, 646] on span "16" at bounding box center [148, 658] width 27 height 27
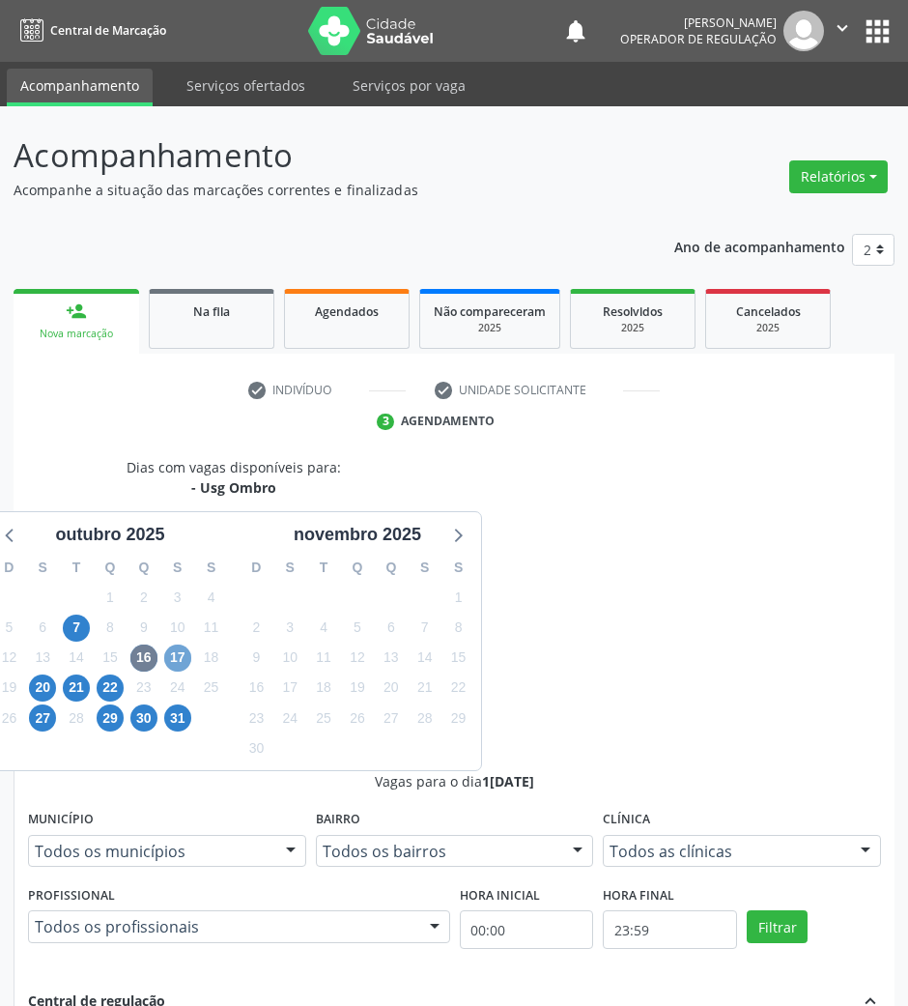
click at [186, 651] on span "17" at bounding box center [177, 658] width 27 height 27
click at [156, 655] on span "16" at bounding box center [143, 658] width 27 height 27
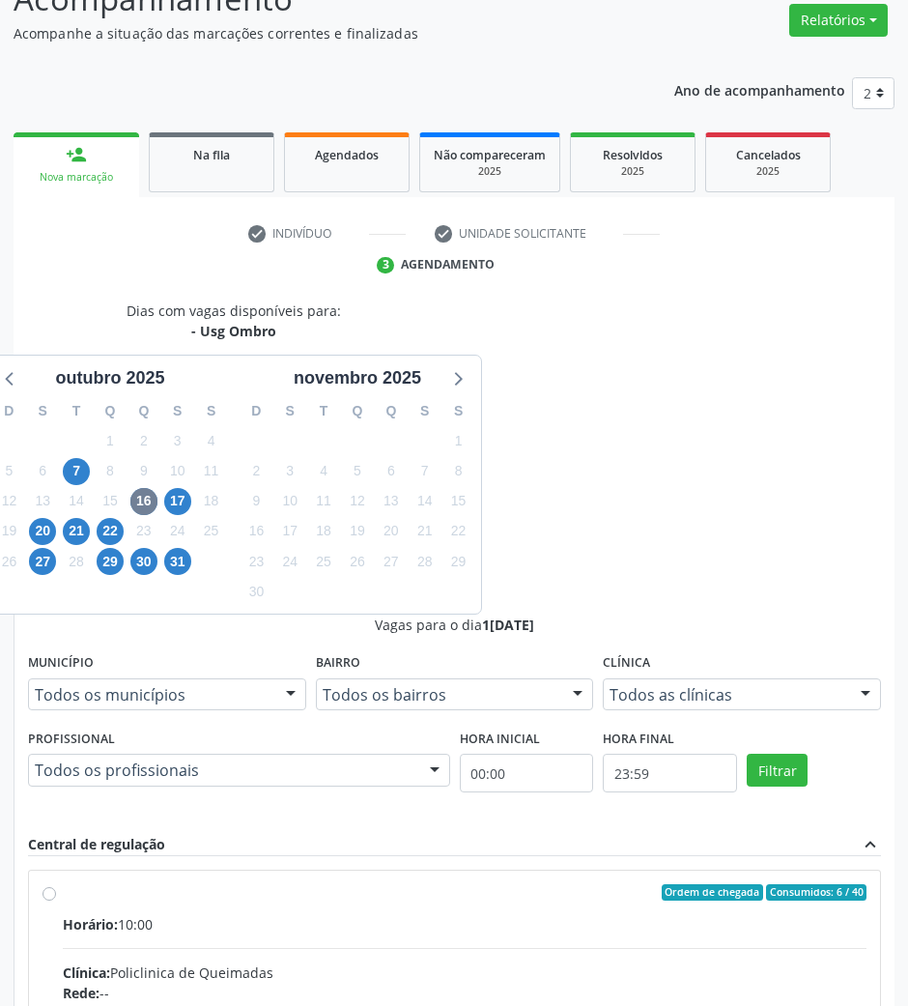
click at [56, 884] on input "Ordem de chegada Consumidos: 6 / 40 Horário: 10:00 Clínica: Policlinica de Quei…" at bounding box center [50, 892] width 14 height 17
radio input "true"
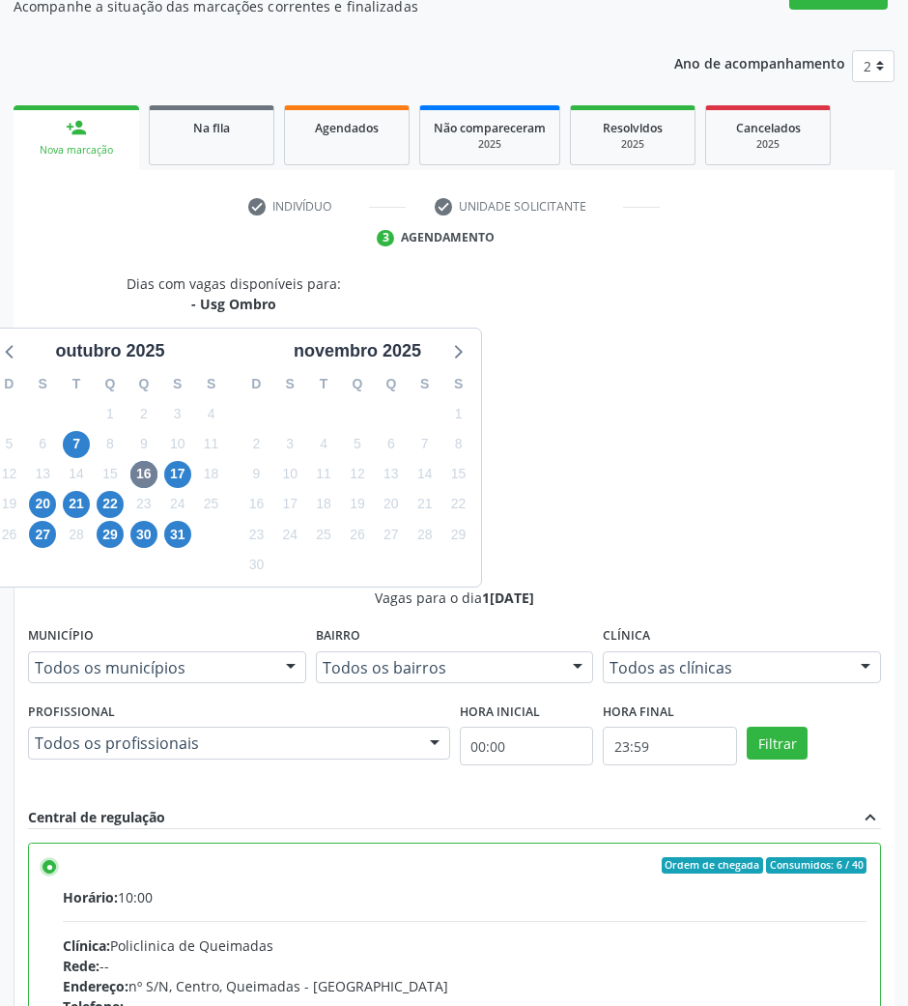
scroll to position [190, 0]
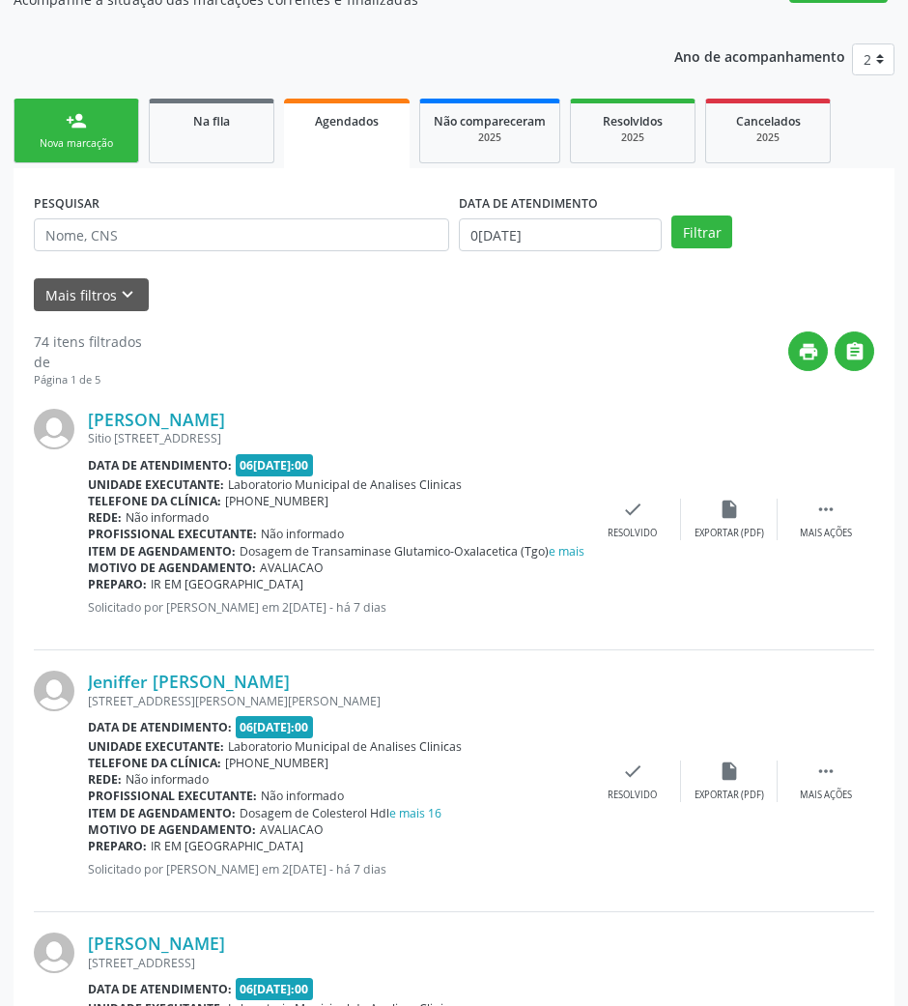
scroll to position [0, 0]
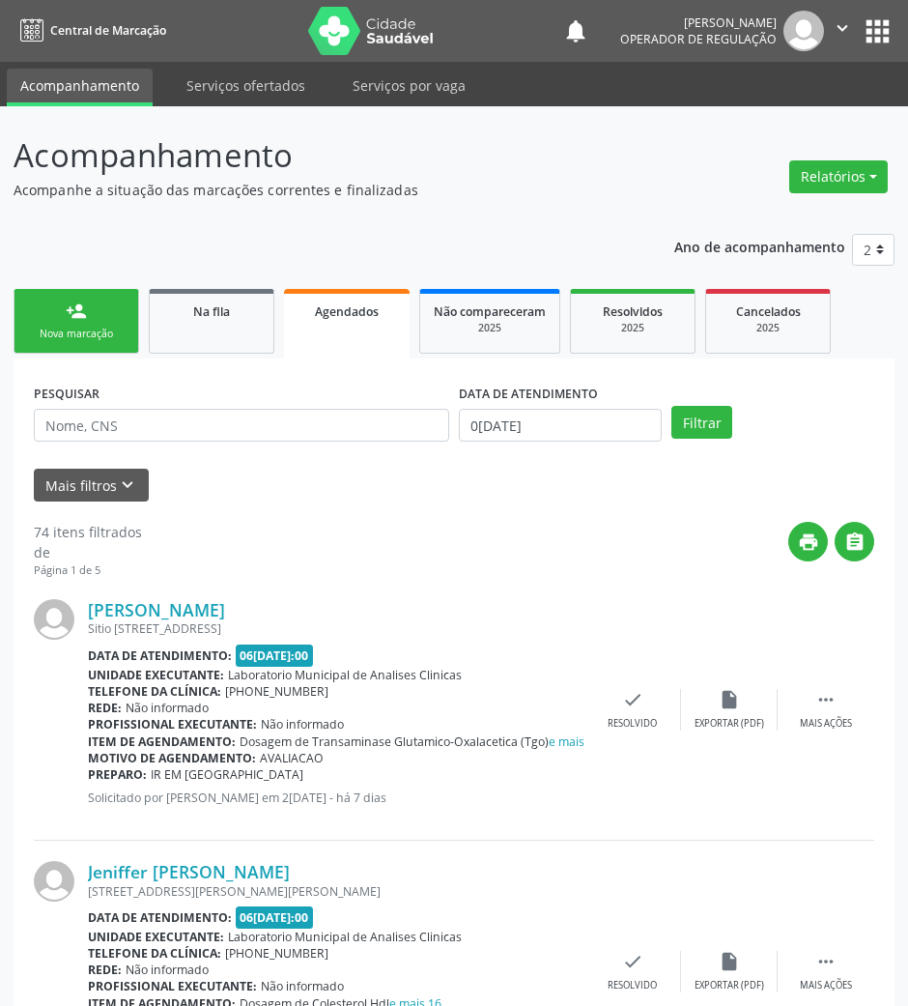
drag, startPoint x: 87, startPoint y: 334, endPoint x: 71, endPoint y: 303, distance: 35.0
click at [85, 333] on div "Nova marcação" at bounding box center [76, 334] width 97 height 14
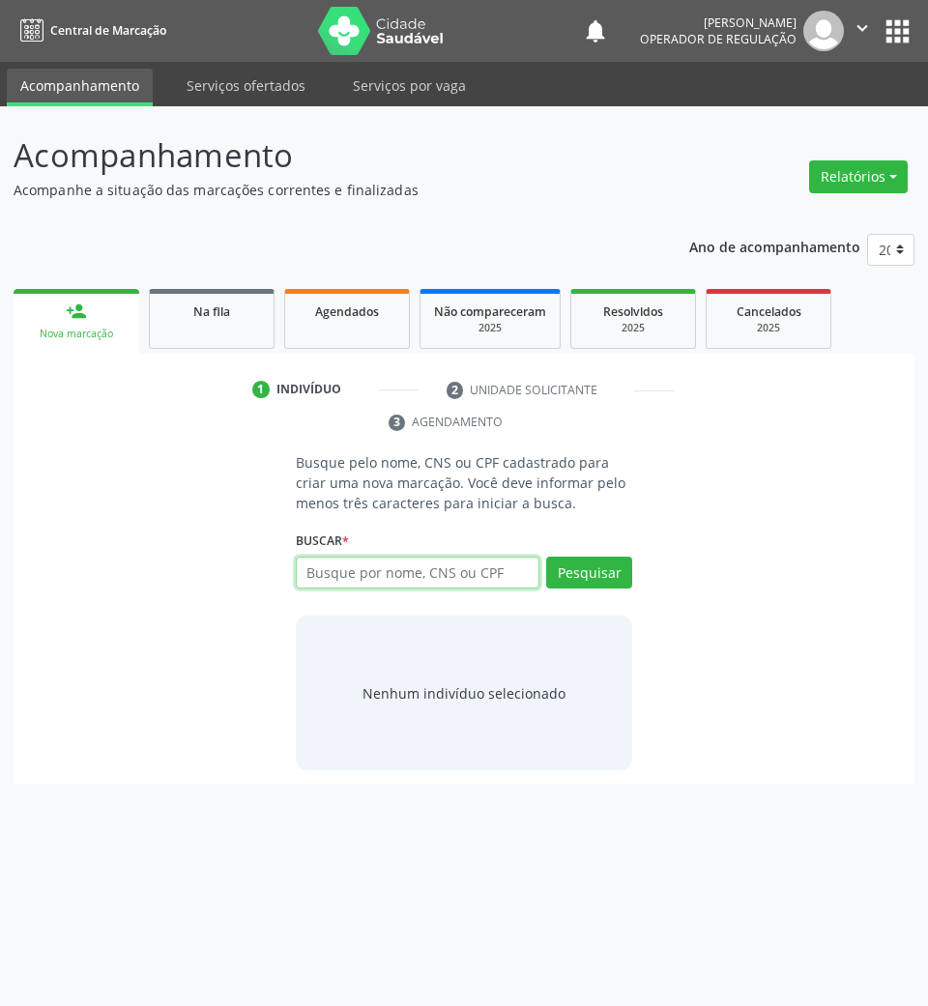
click at [403, 586] on input "text" at bounding box center [418, 573] width 244 height 33
paste input "706 4036 4694 1189"
type input "706 4036 4694 1189"
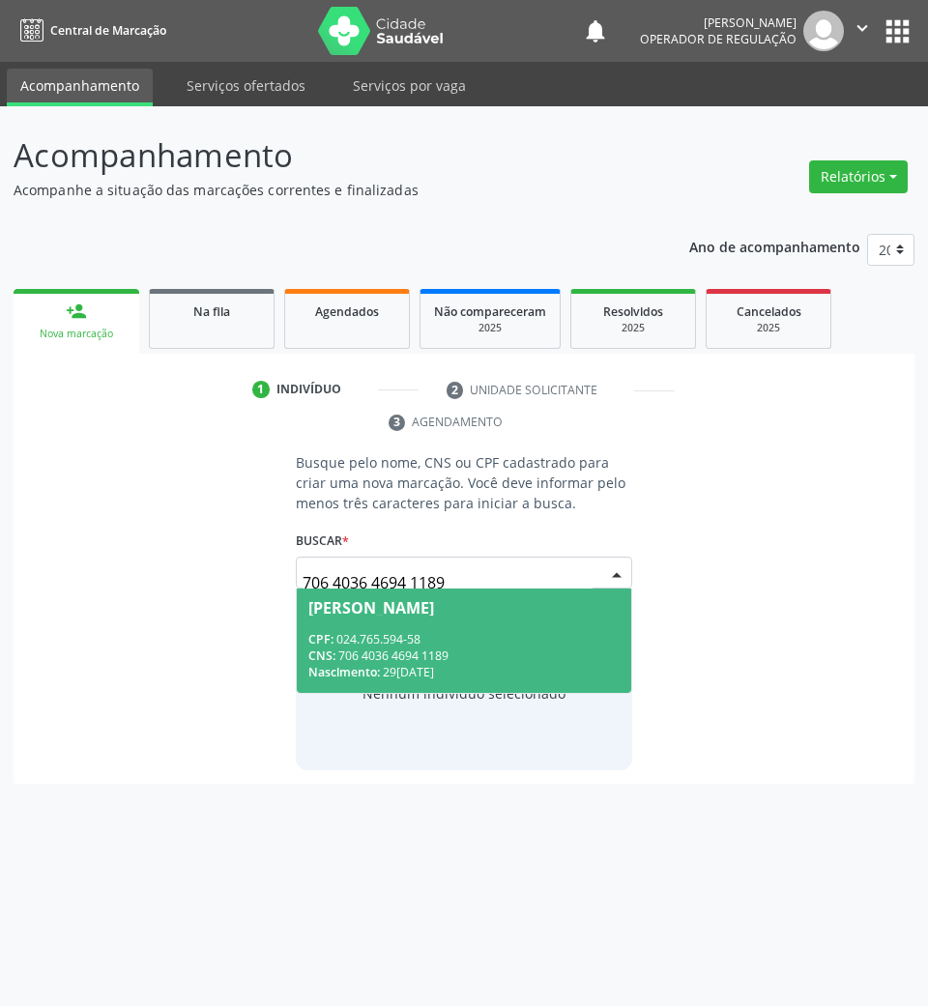
click at [418, 645] on div "CPF: 024.765.594-58" at bounding box center [464, 639] width 312 height 16
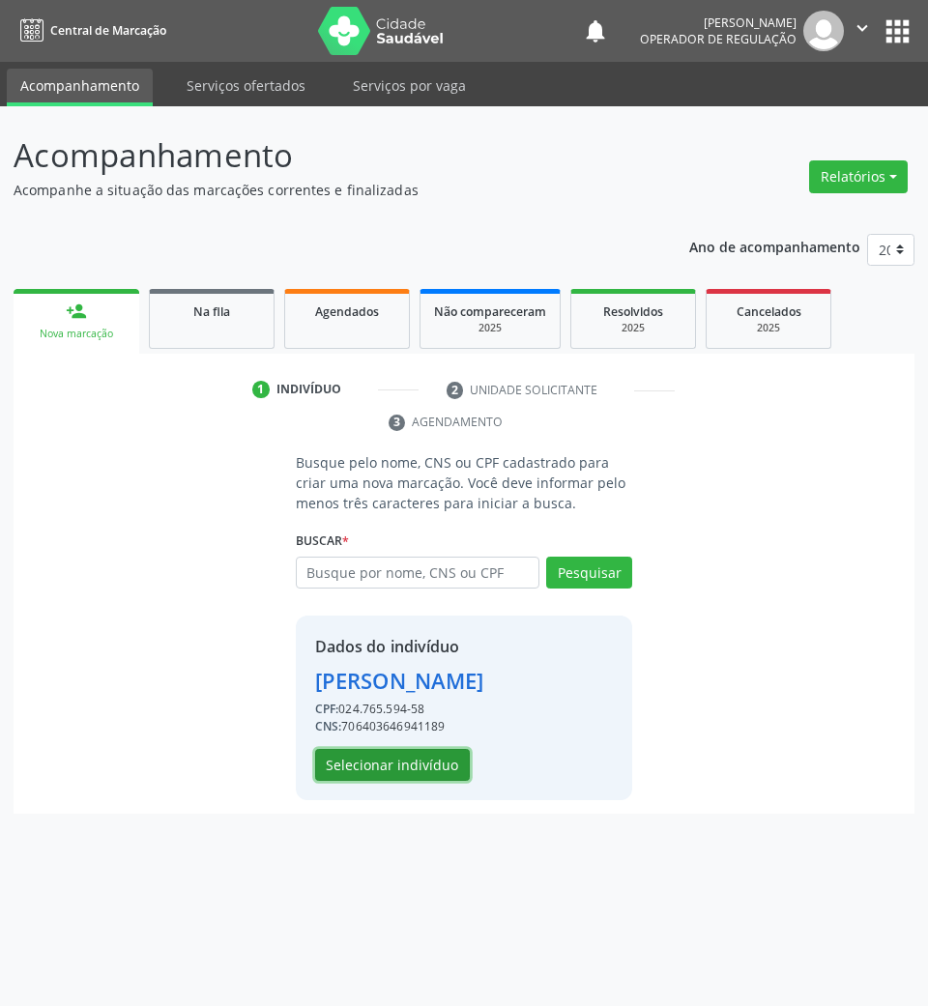
click at [425, 782] on button "Selecionar indivíduo" at bounding box center [392, 765] width 155 height 33
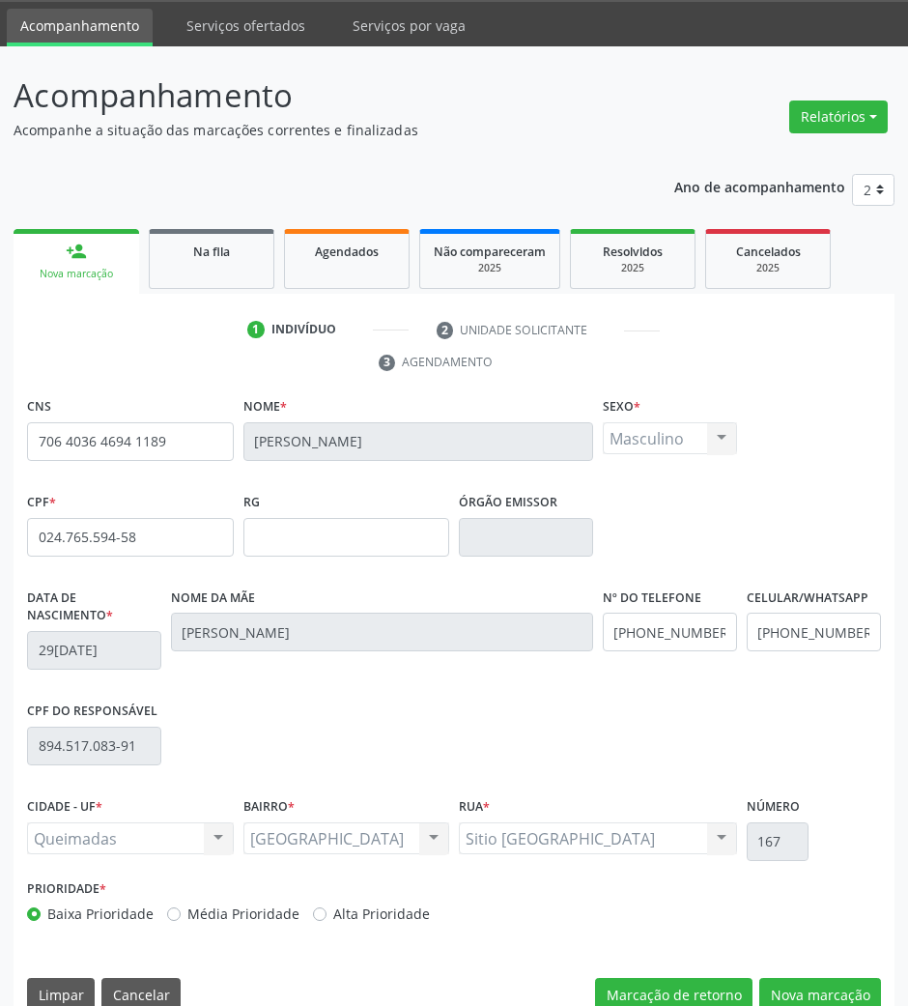
scroll to position [93, 0]
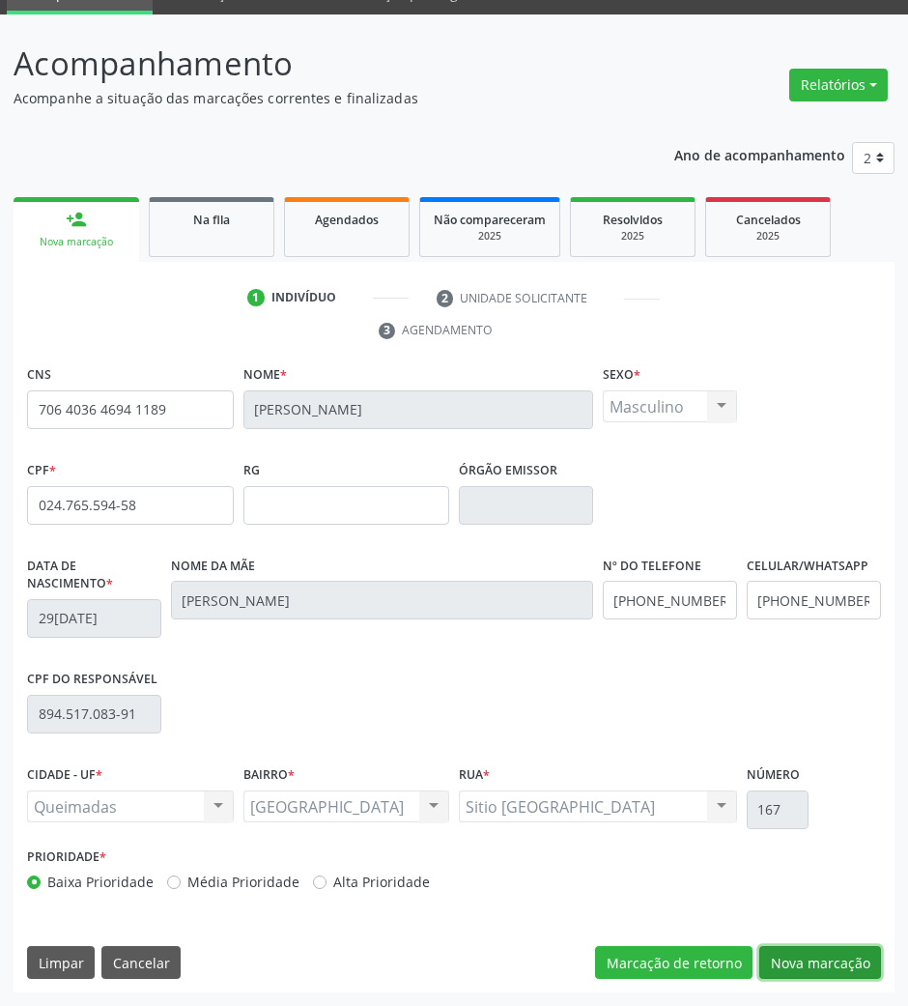
drag, startPoint x: 793, startPoint y: 959, endPoint x: 327, endPoint y: 770, distance: 503.3
click at [789, 957] on button "Nova marcação" at bounding box center [821, 962] width 122 height 33
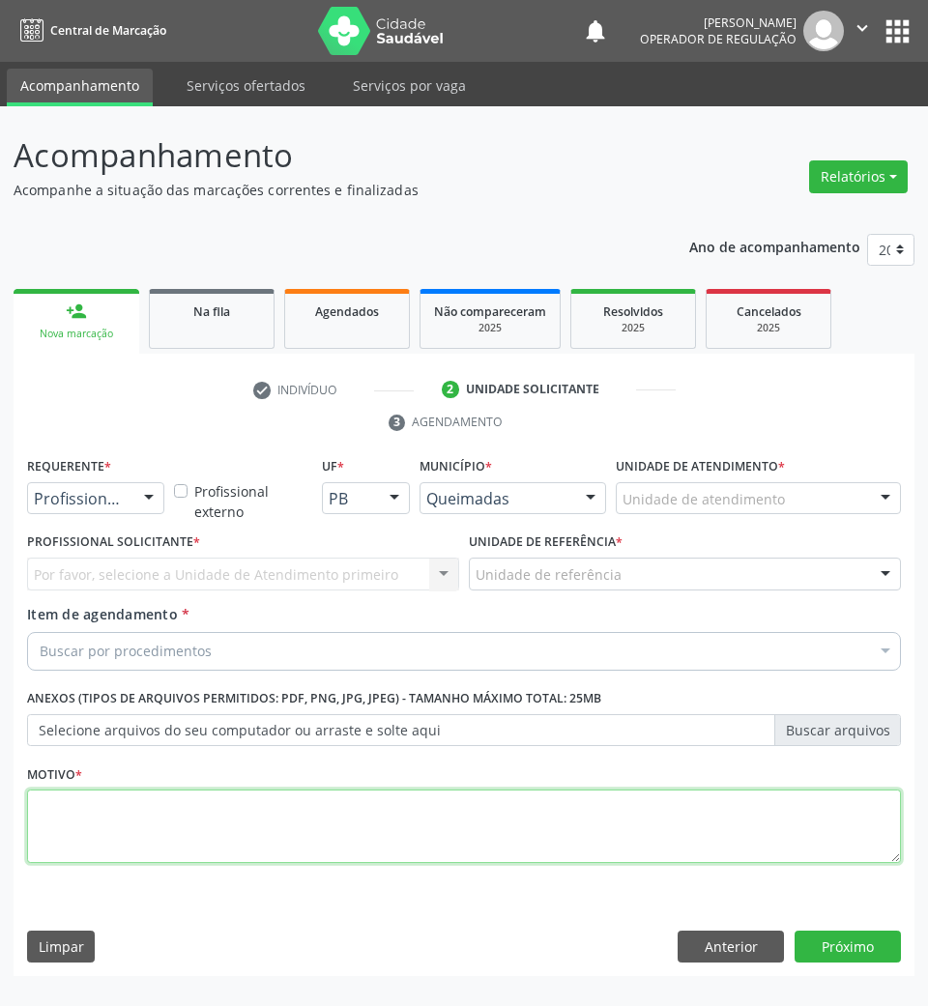
click at [157, 812] on textarea at bounding box center [464, 825] width 874 height 73
paste textarea "706 4036 4694 1189"
type textarea "706 4036 4694 1189"
type textarea "ROTINA"
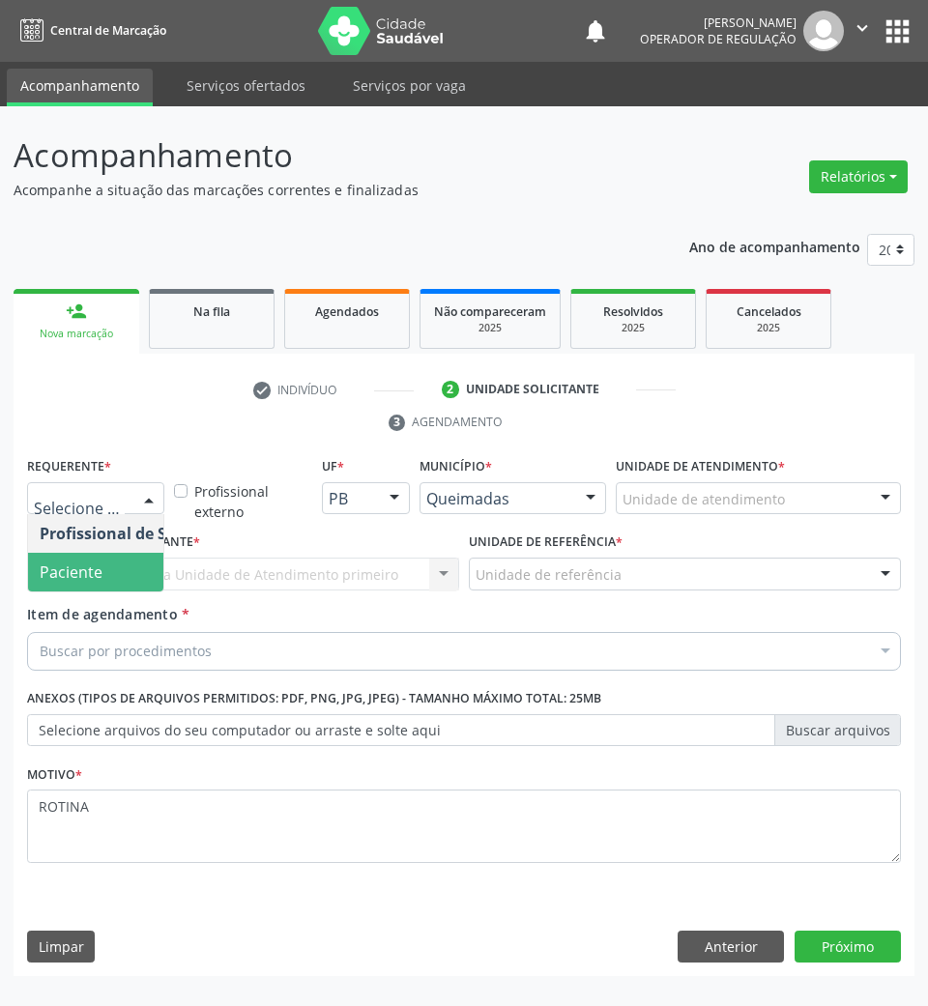
click at [97, 558] on span "Paciente" at bounding box center [122, 572] width 188 height 39
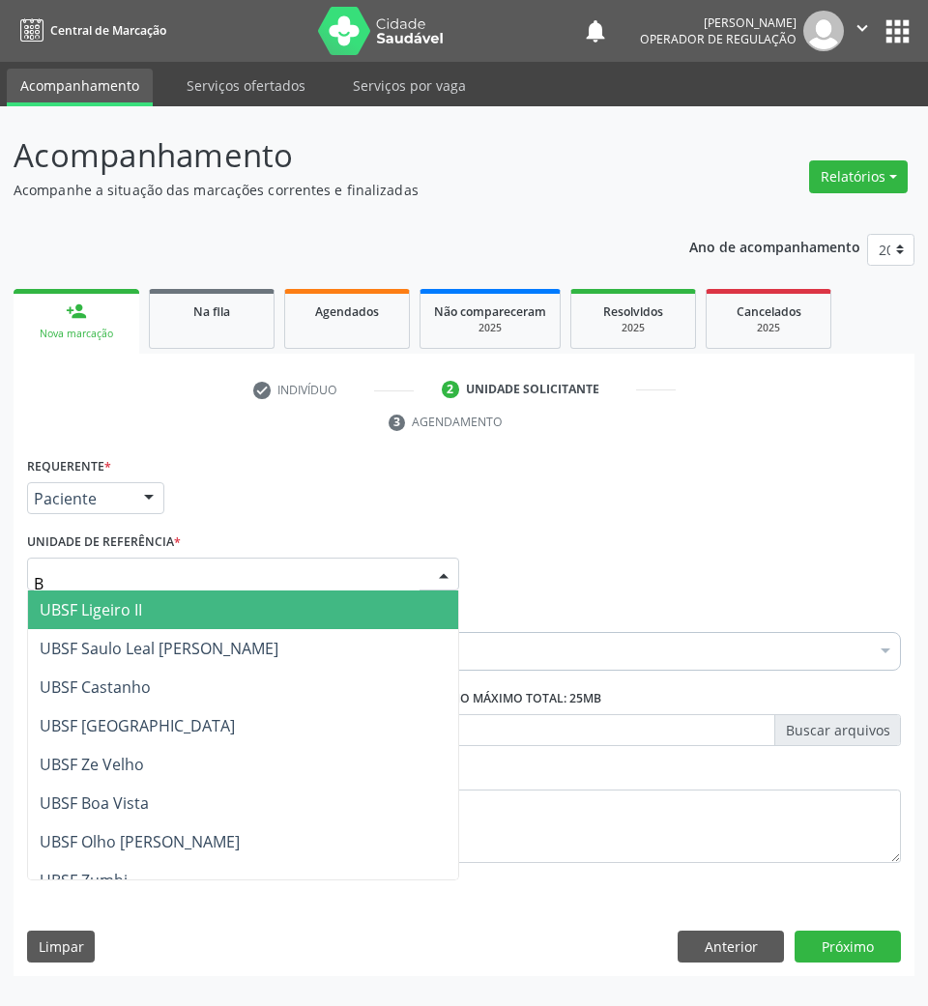
type input "BA"
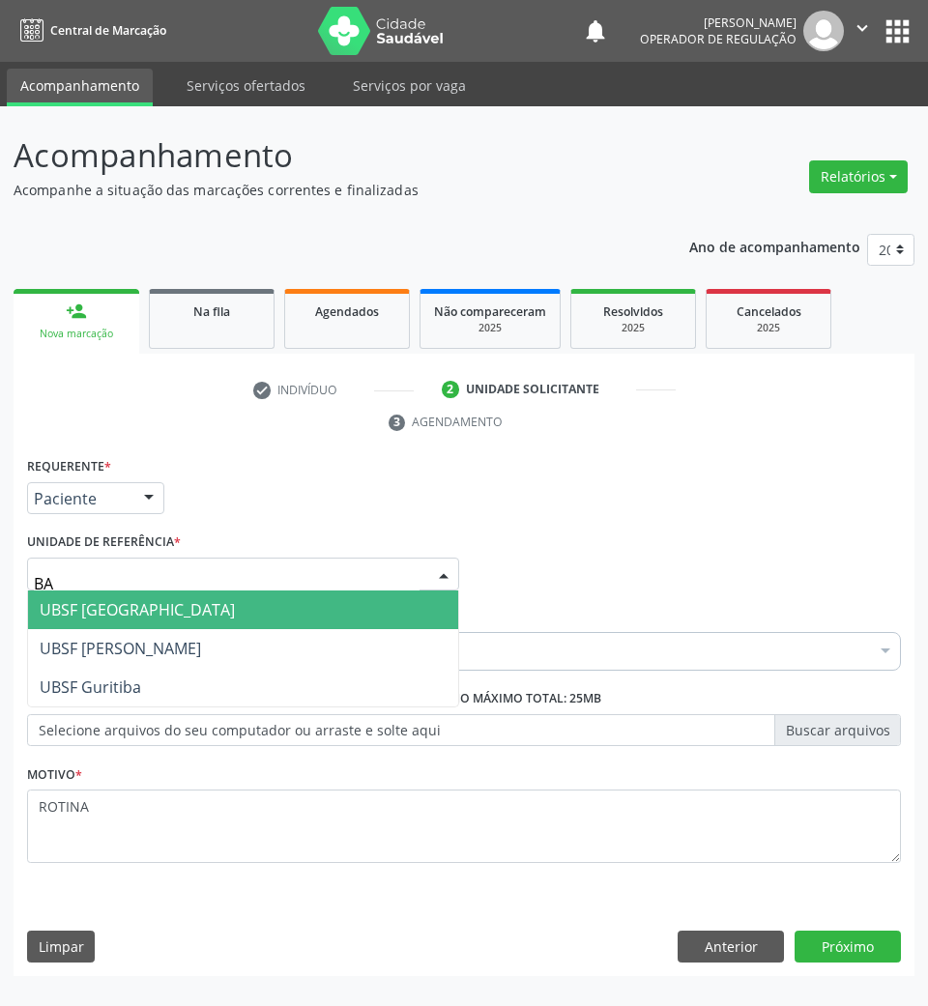
click at [121, 615] on span "UBSF [GEOGRAPHIC_DATA]" at bounding box center [137, 609] width 195 height 21
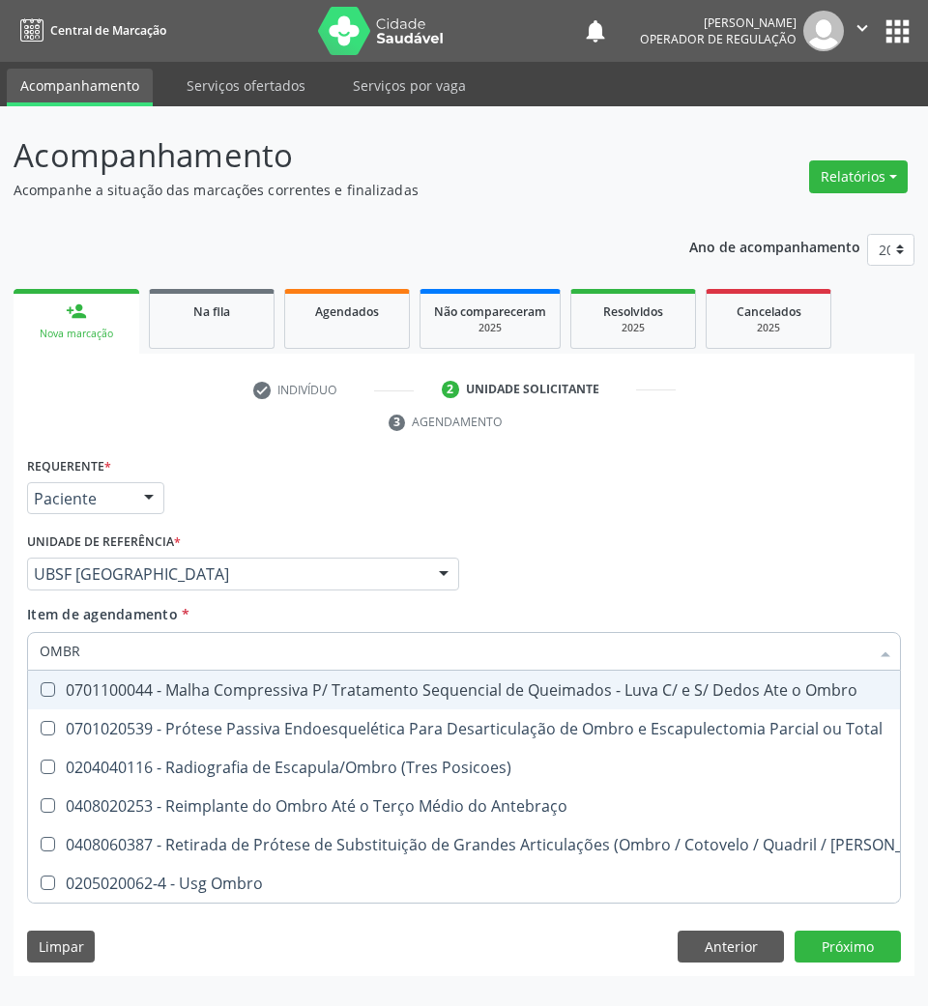
type input "OMBRO"
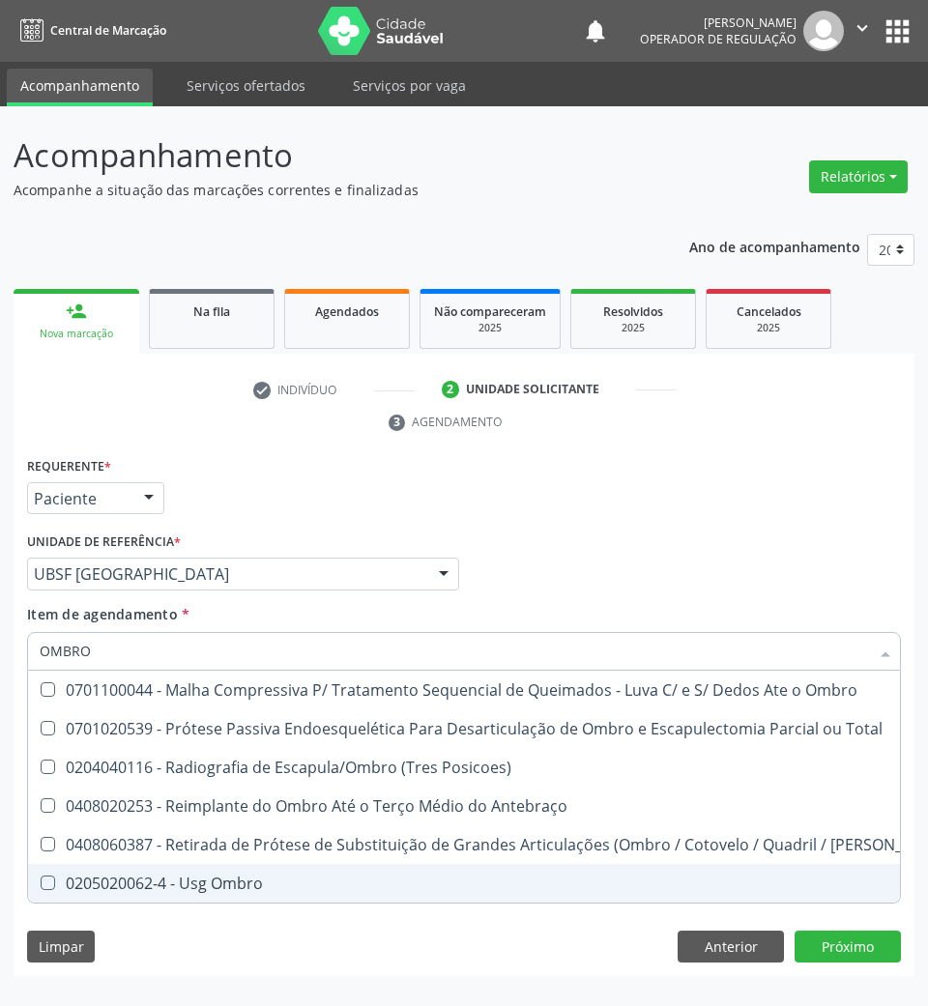
click at [179, 891] on div "0205020062-4 - Usg Ombro" at bounding box center [497, 882] width 915 height 15
checkbox Ombro "true"
click at [871, 951] on div "Requerente * Paciente Profissional de Saúde Paciente Nenhum resultado encontrad…" at bounding box center [464, 714] width 901 height 525
checkbox Total "true"
checkbox Ombro "false"
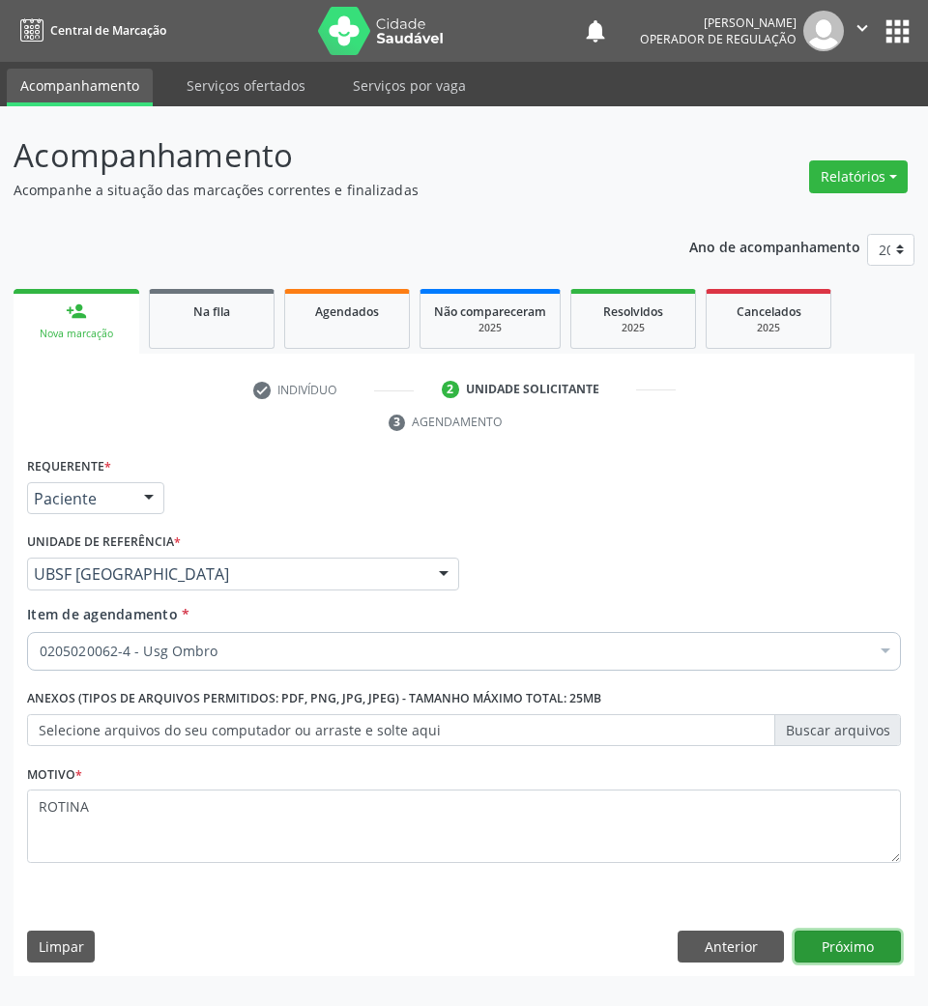
click at [870, 951] on button "Próximo" at bounding box center [847, 947] width 106 height 33
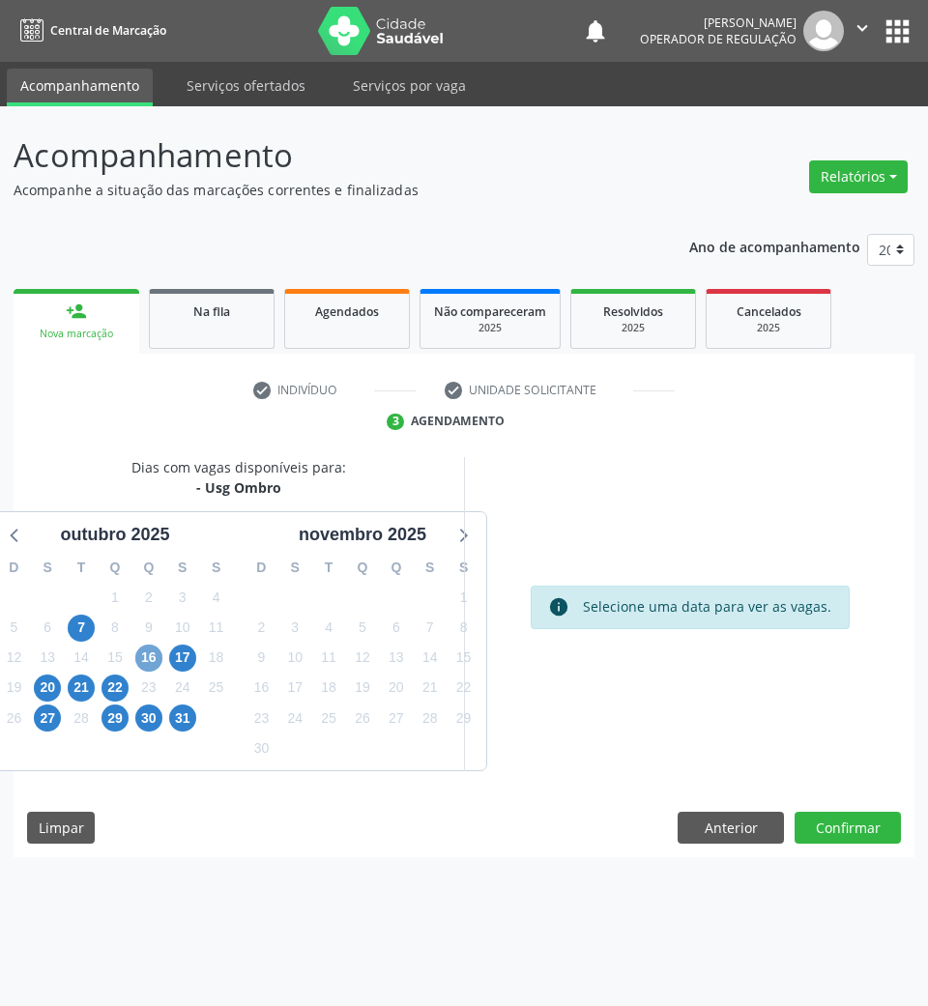
click at [141, 665] on span "16" at bounding box center [148, 658] width 27 height 27
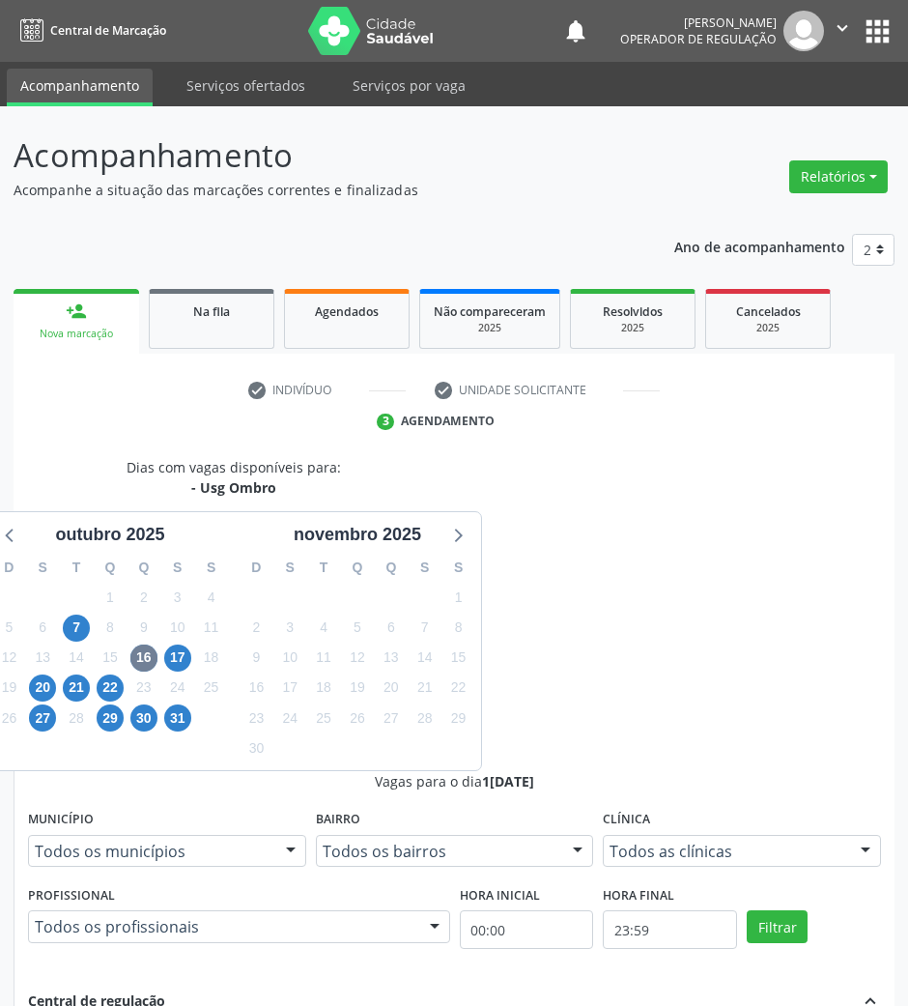
radio input "true"
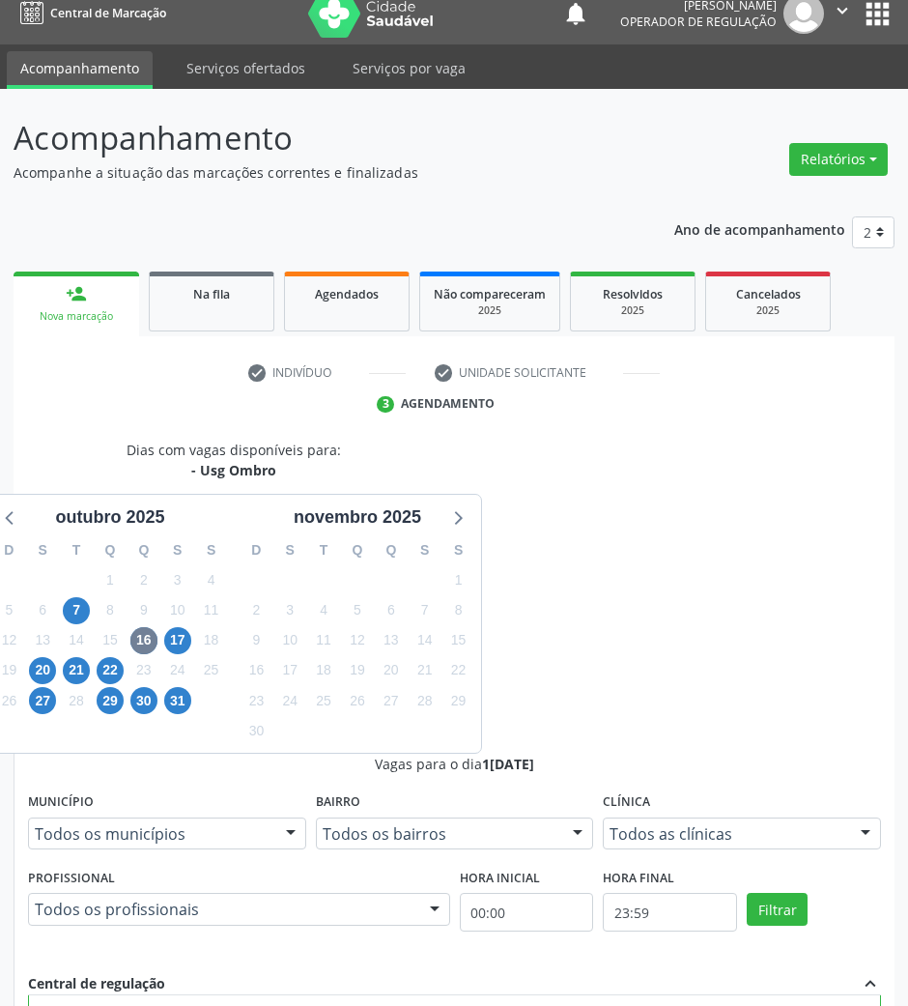
scroll to position [190, 0]
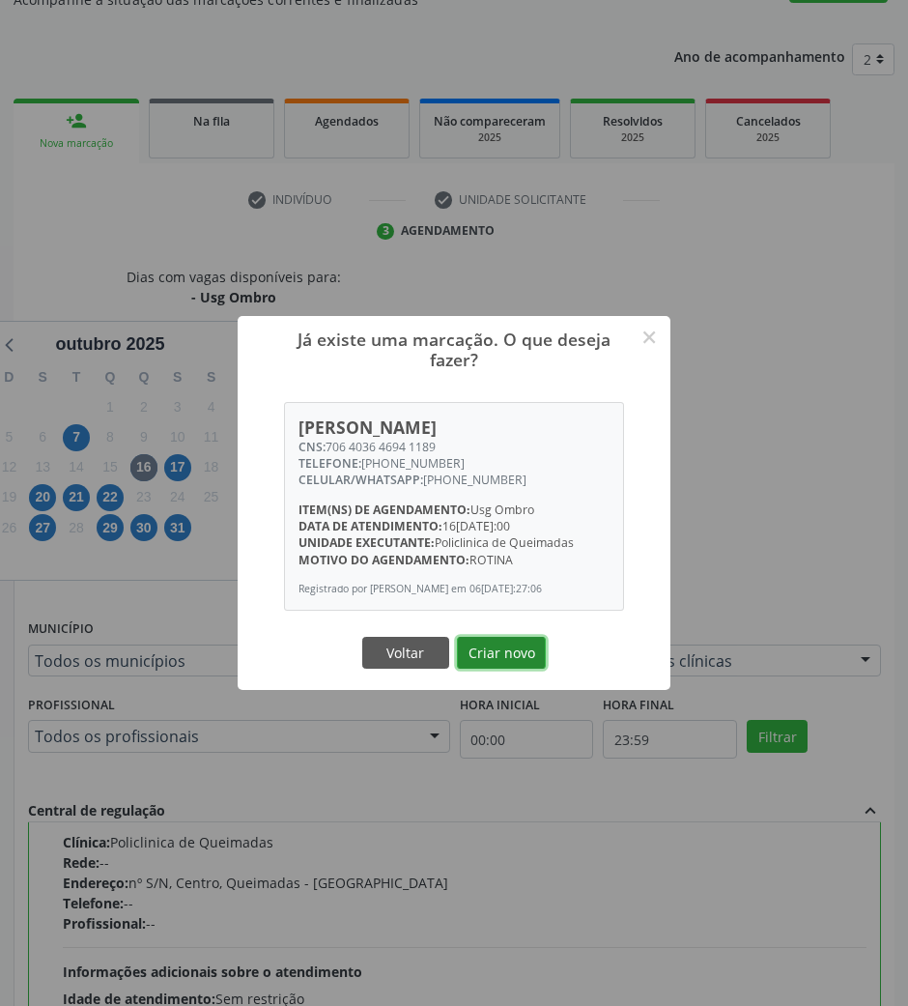
click at [533, 653] on button "Criar novo" at bounding box center [501, 653] width 89 height 33
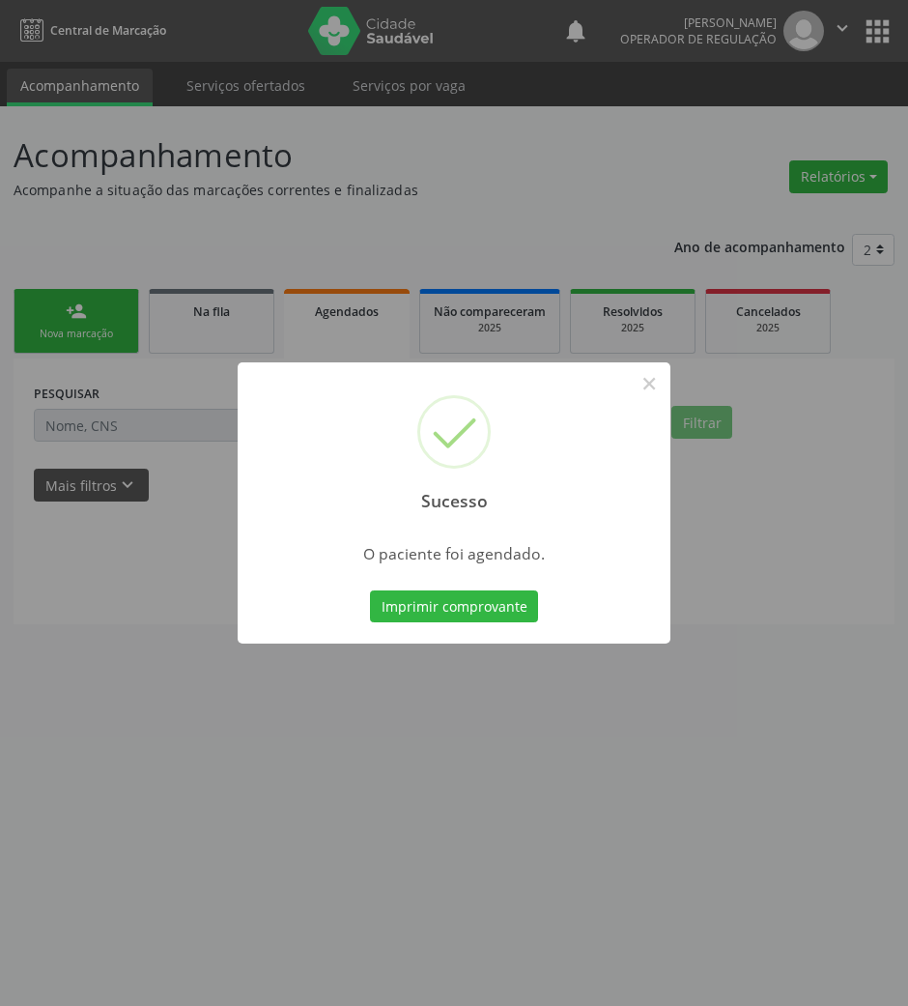
scroll to position [0, 0]
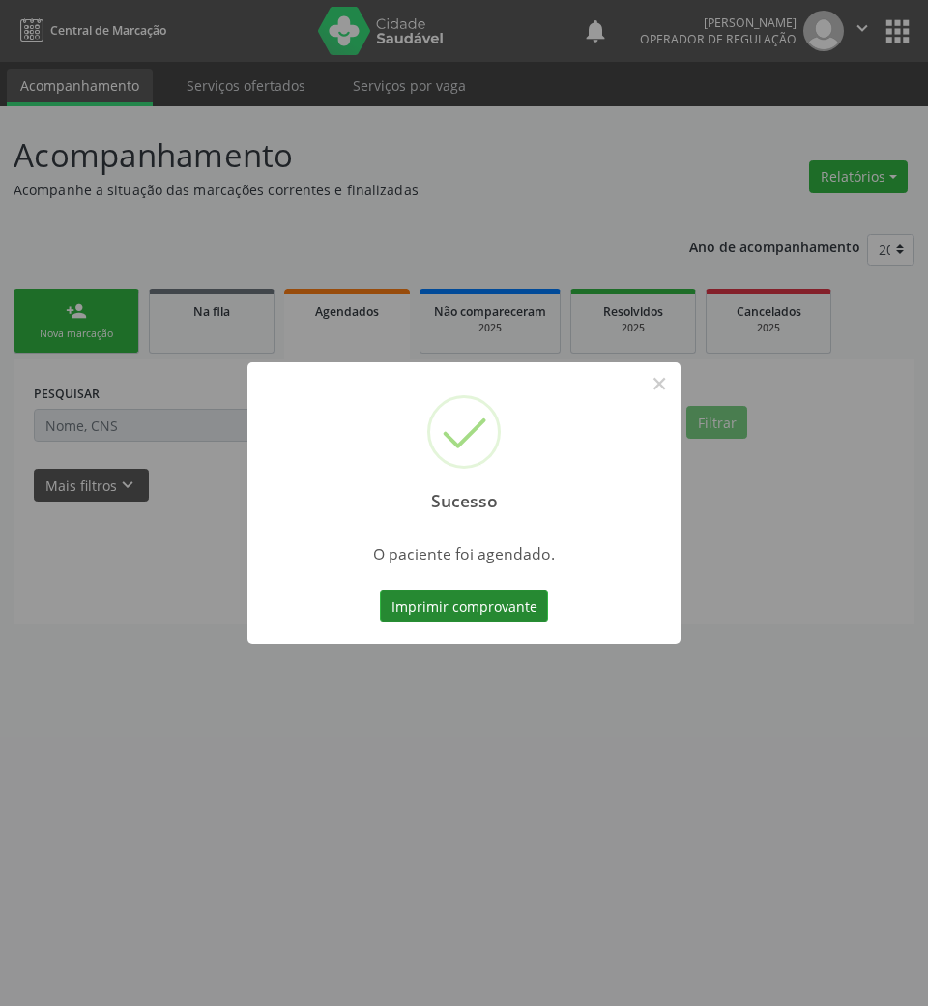
click at [461, 613] on button "Imprimir comprovante" at bounding box center [464, 606] width 168 height 33
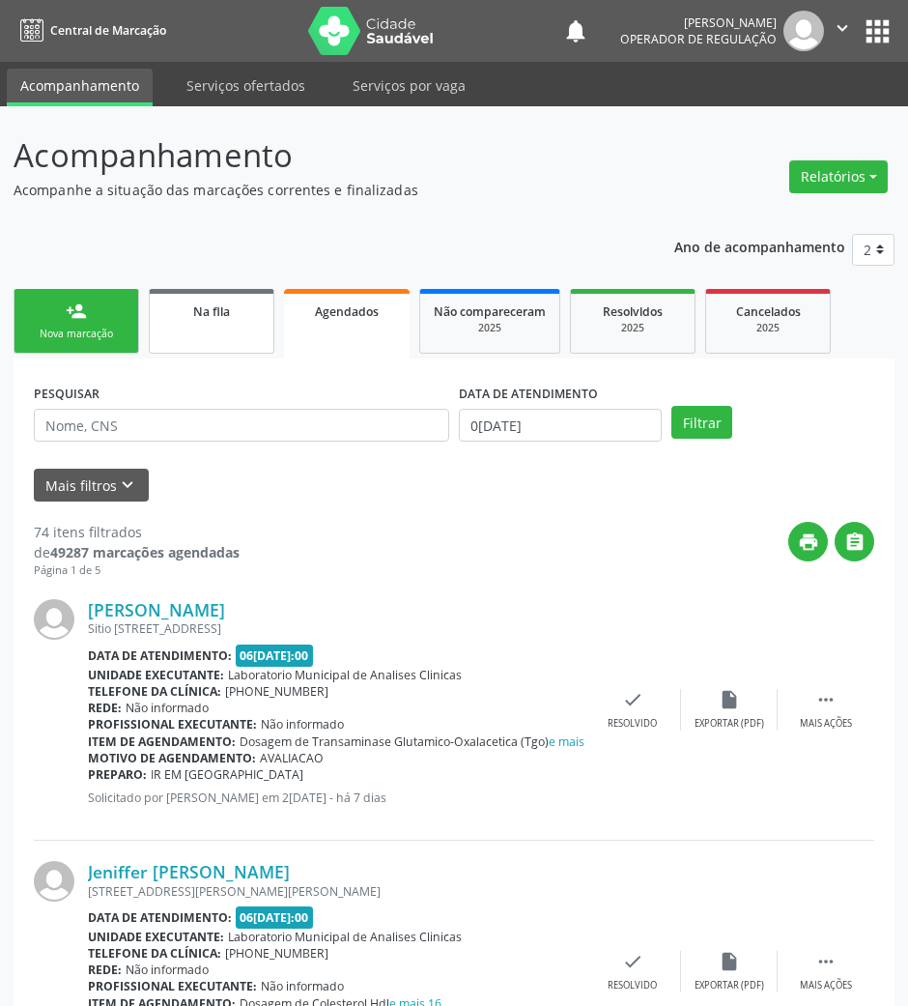
click at [214, 336] on link "Na fila" at bounding box center [212, 321] width 126 height 65
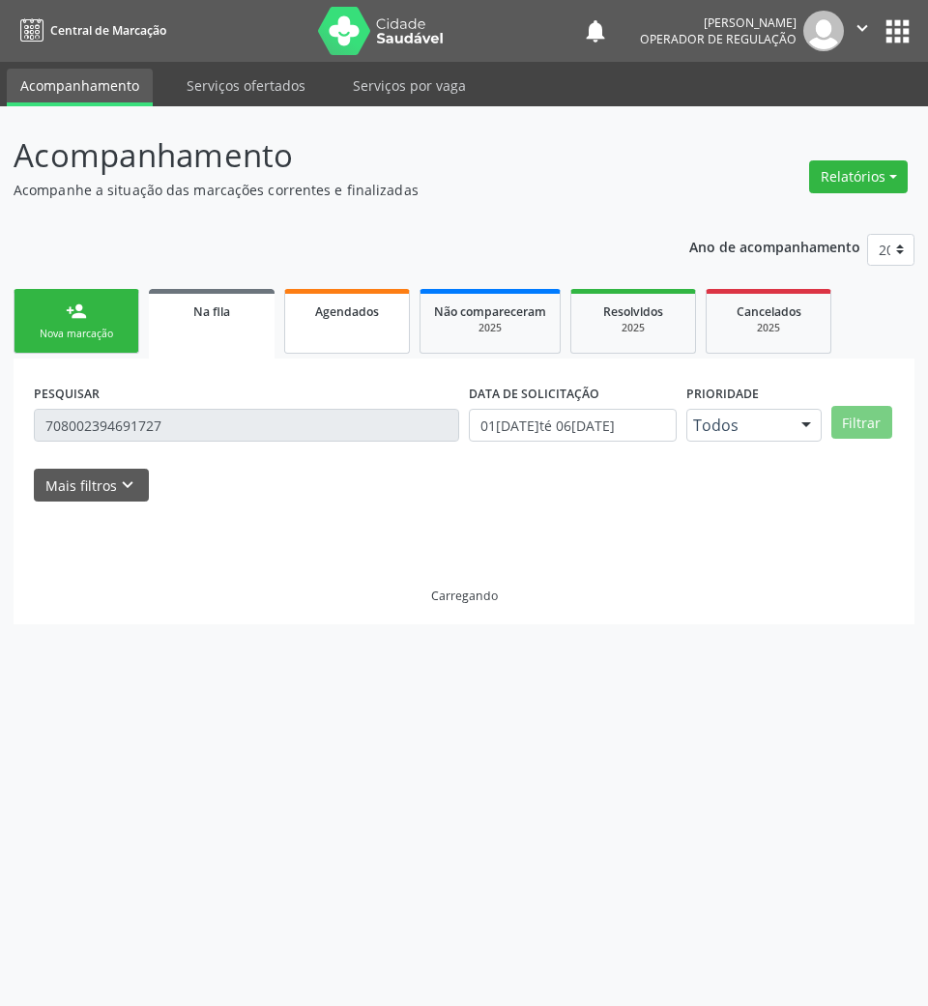
click at [384, 329] on link "Agendados" at bounding box center [347, 321] width 126 height 65
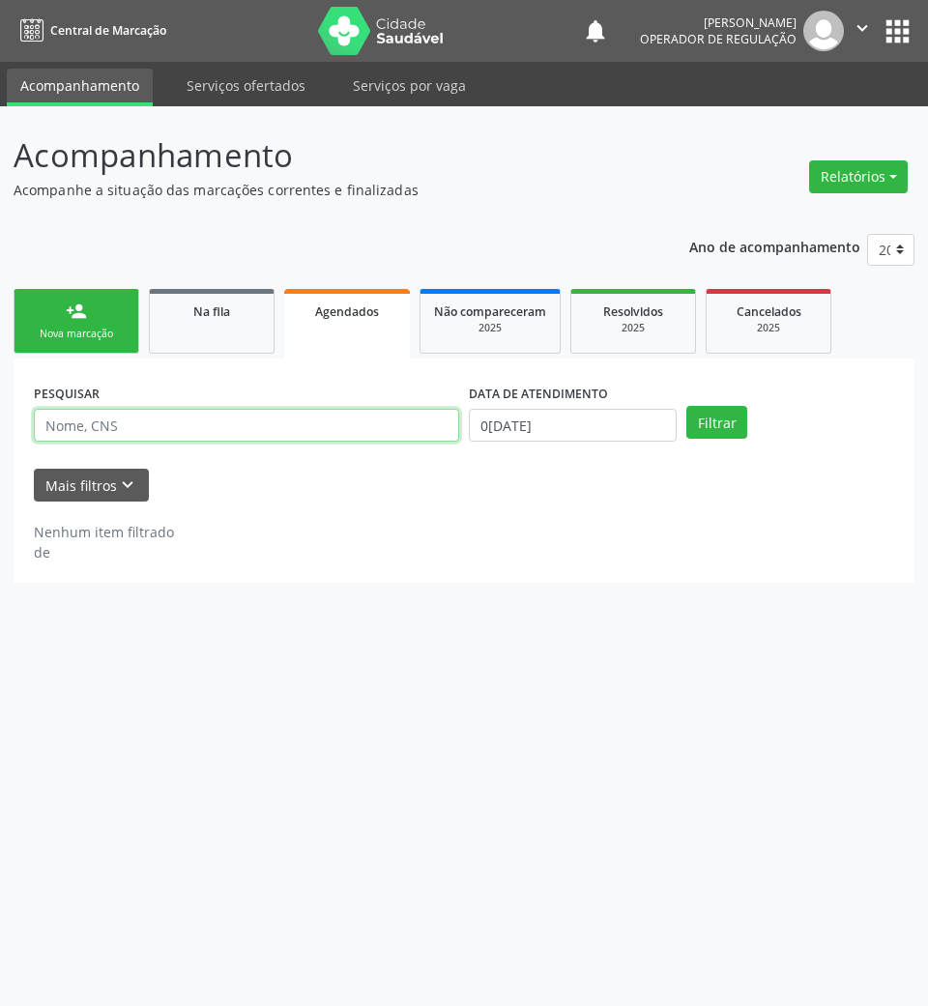
click at [314, 434] on input "text" at bounding box center [246, 425] width 425 height 33
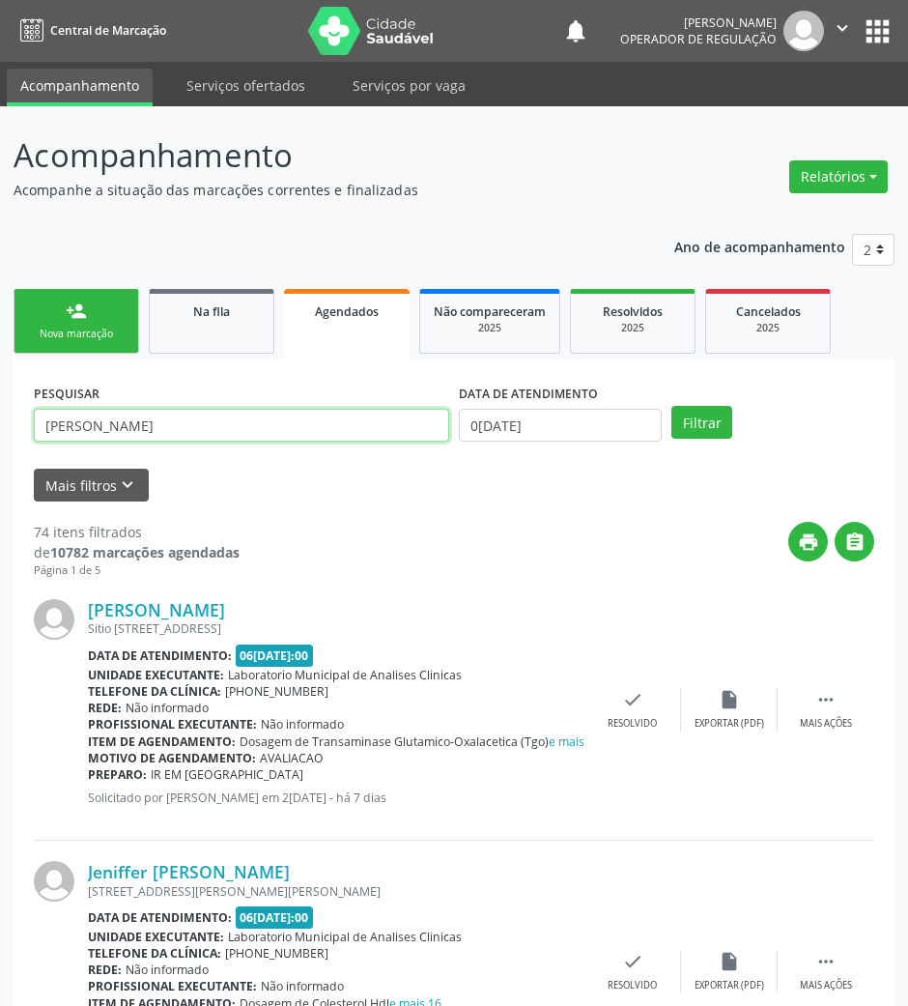
type input "MARIA JOSÉ DE LUCENA SILVA"
click at [672, 406] on button "Filtrar" at bounding box center [702, 422] width 61 height 33
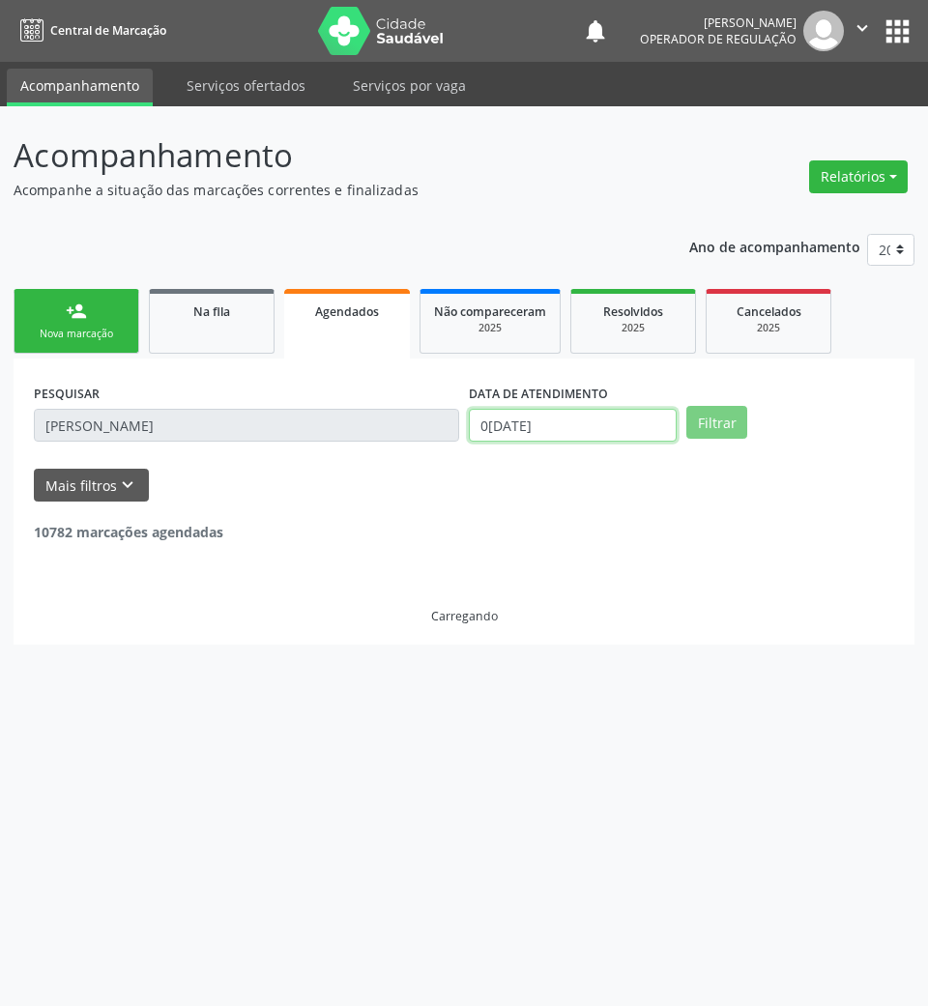
click at [591, 429] on body "Central de Marcação notifications Jayane Ellen Pereira Farias Operador de regul…" at bounding box center [464, 503] width 928 height 1006
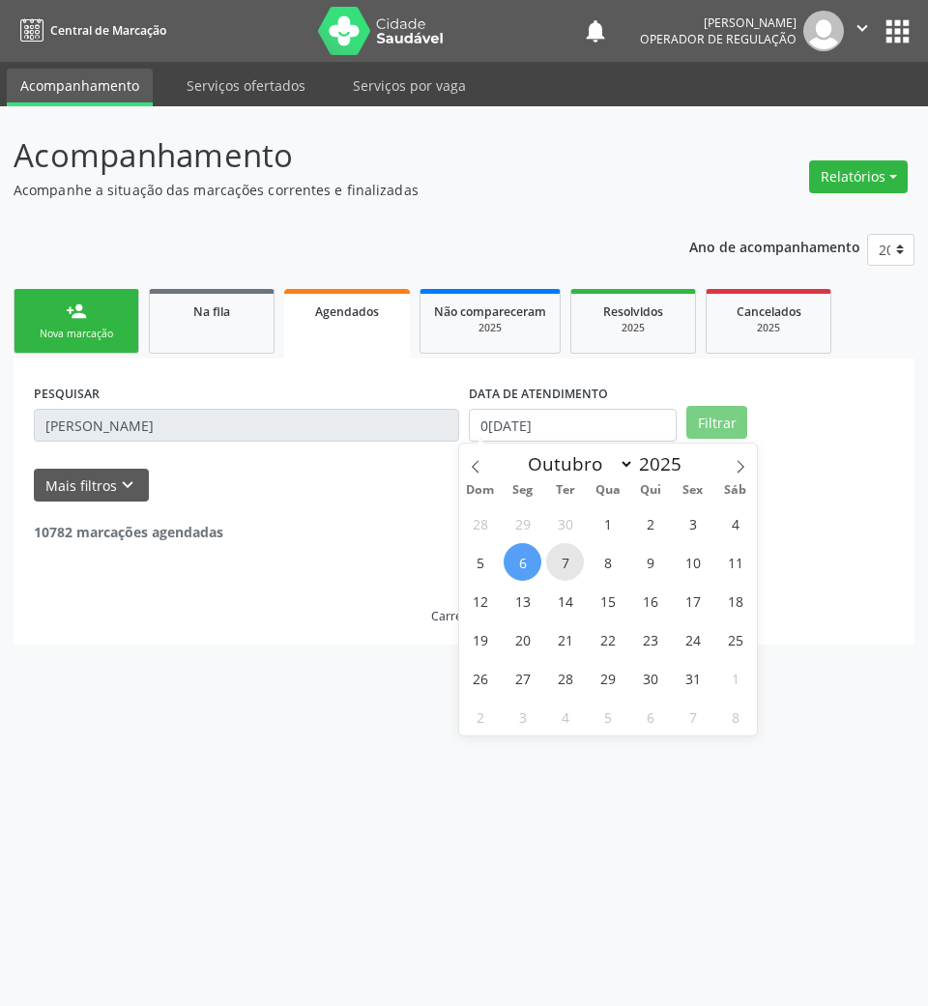
click at [560, 577] on span "7" at bounding box center [565, 562] width 38 height 38
type input "07/10/2025"
click at [560, 577] on span "7" at bounding box center [565, 562] width 38 height 38
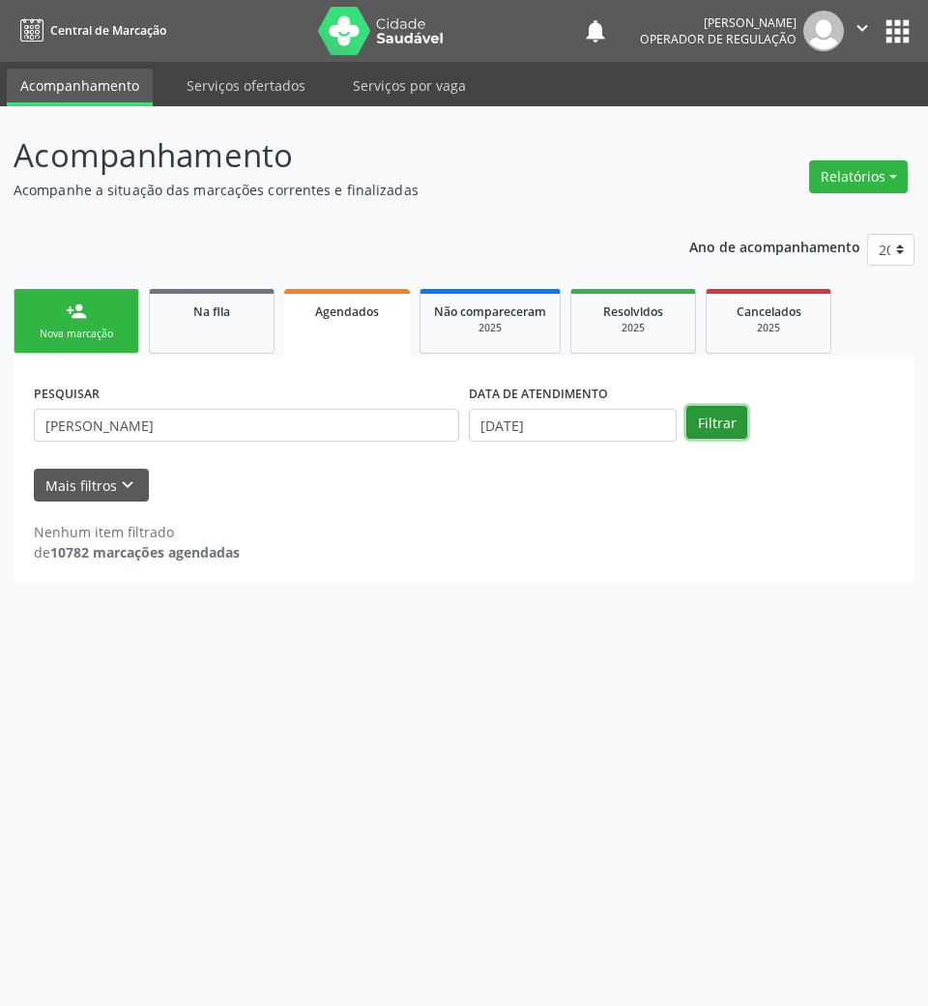
click at [731, 410] on button "Filtrar" at bounding box center [716, 422] width 61 height 33
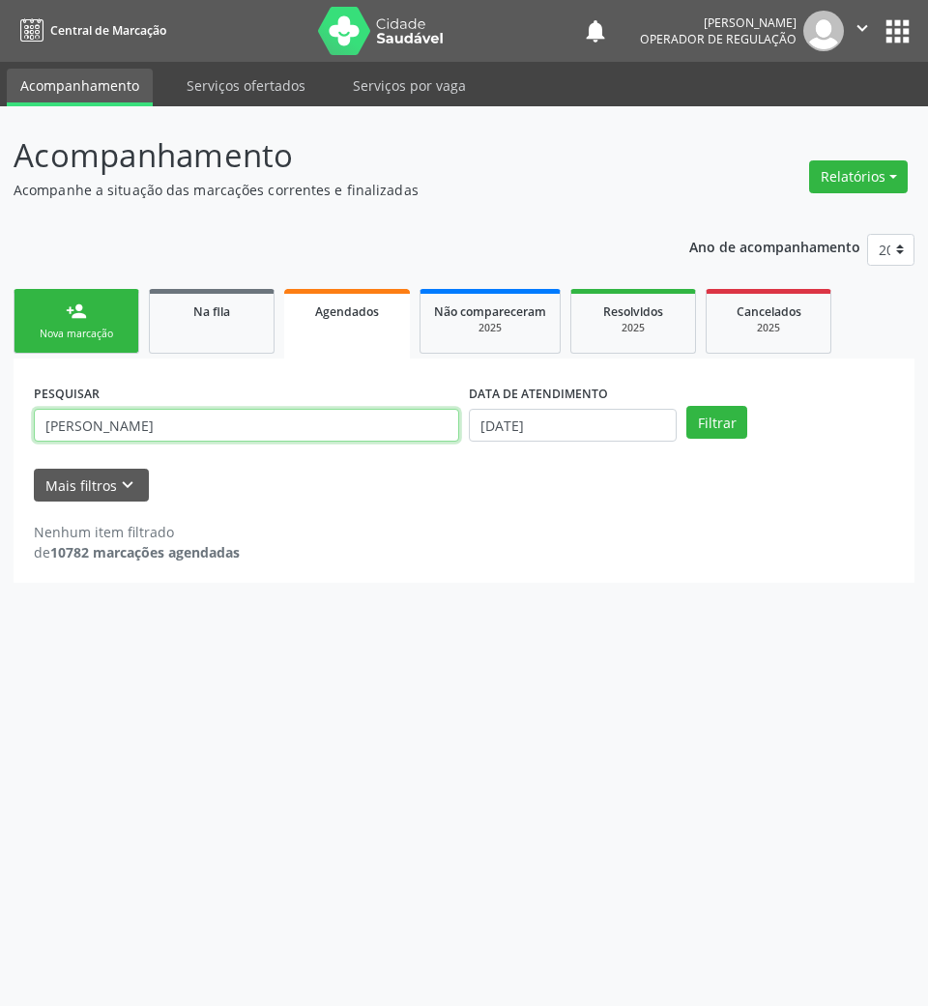
click at [195, 427] on input "MARIA JOSÉ DE LUCENA SILVA" at bounding box center [246, 425] width 425 height 33
click at [886, 17] on button "apps" at bounding box center [897, 31] width 34 height 34
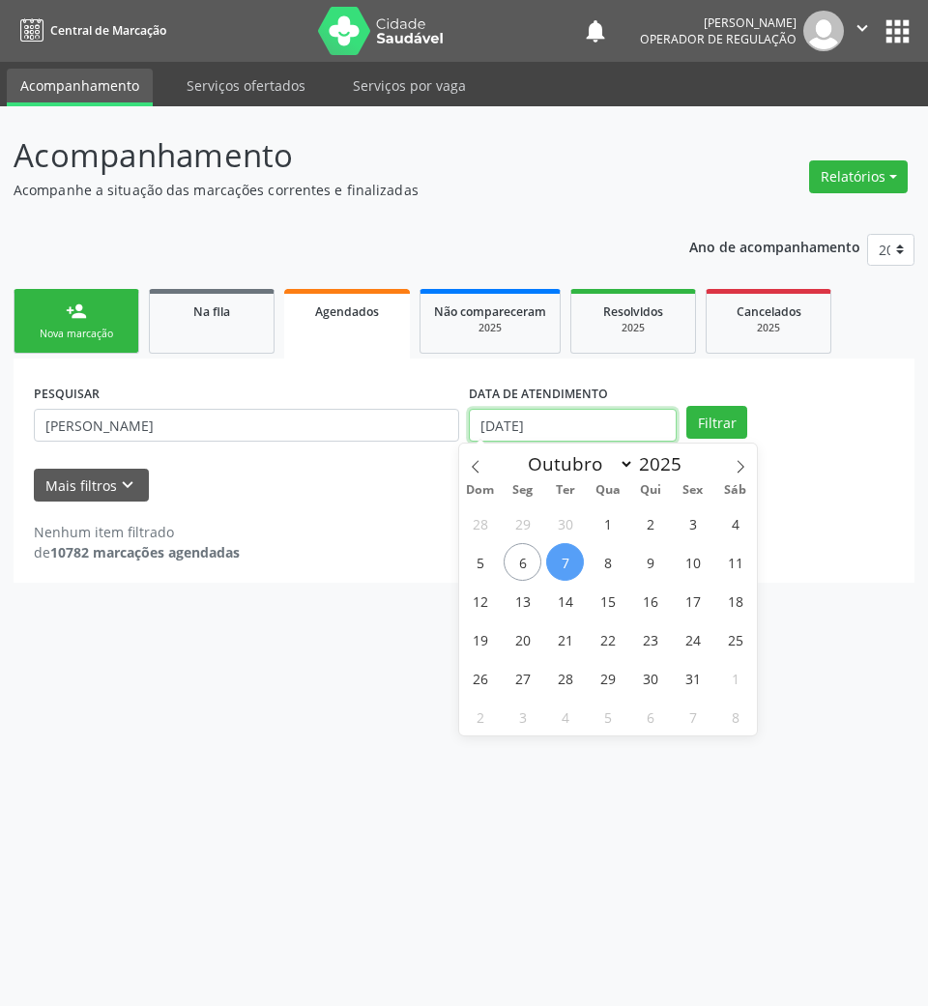
drag, startPoint x: 603, startPoint y: 441, endPoint x: 588, endPoint y: 426, distance: 20.5
click at [599, 439] on input "07/10/2025" at bounding box center [573, 425] width 208 height 33
click at [600, 515] on span "1" at bounding box center [607, 523] width 38 height 38
type input "01/10/2025"
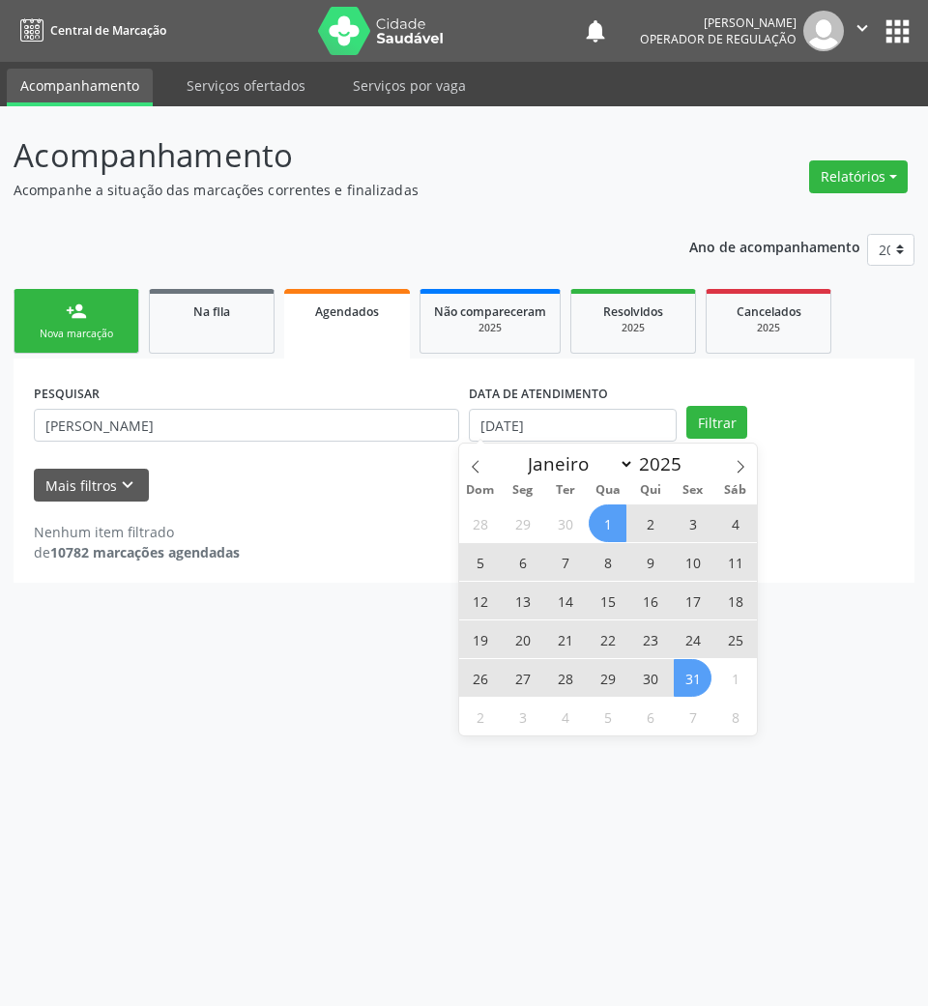
click at [711, 686] on div "28 29 30 1 2 3 4 5 6 7 8 9 10 11 12 13 14 15 16 17 18 19 20 21 22 23 24 25 26 2…" at bounding box center [608, 619] width 298 height 232
click at [697, 680] on span "31" at bounding box center [693, 678] width 38 height 38
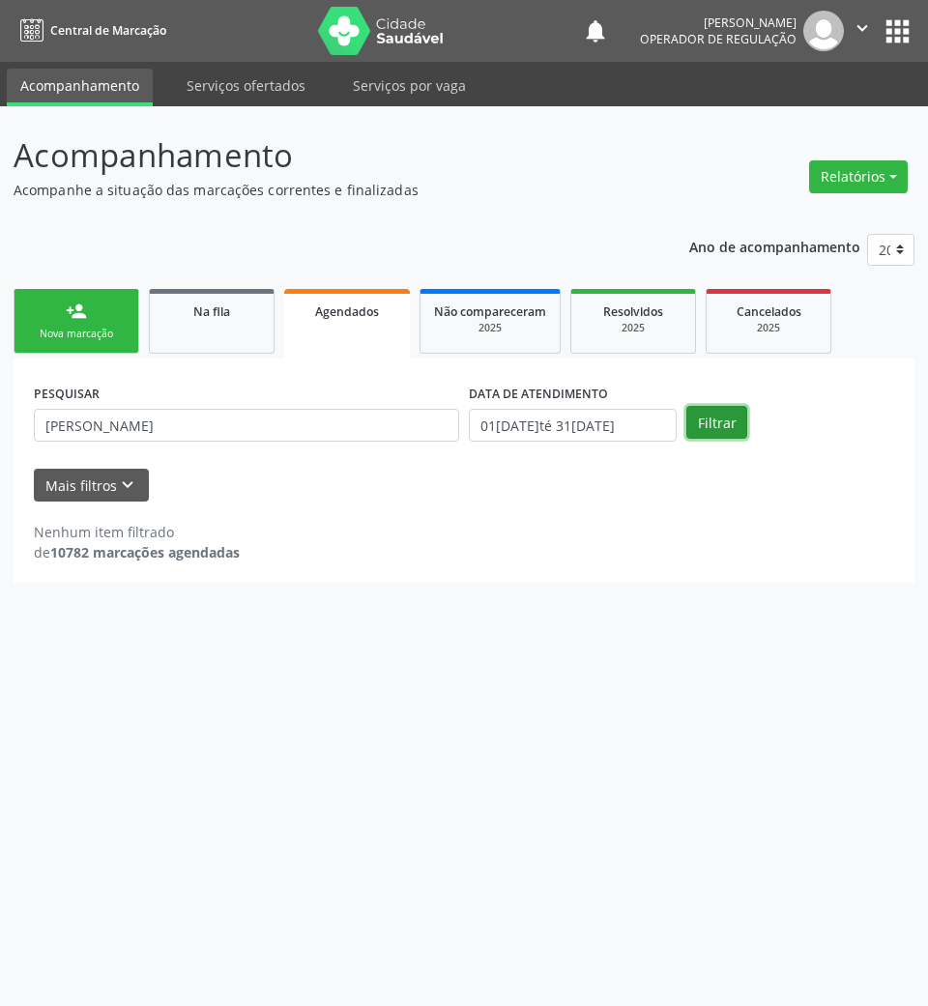
click at [721, 418] on button "Filtrar" at bounding box center [716, 422] width 61 height 33
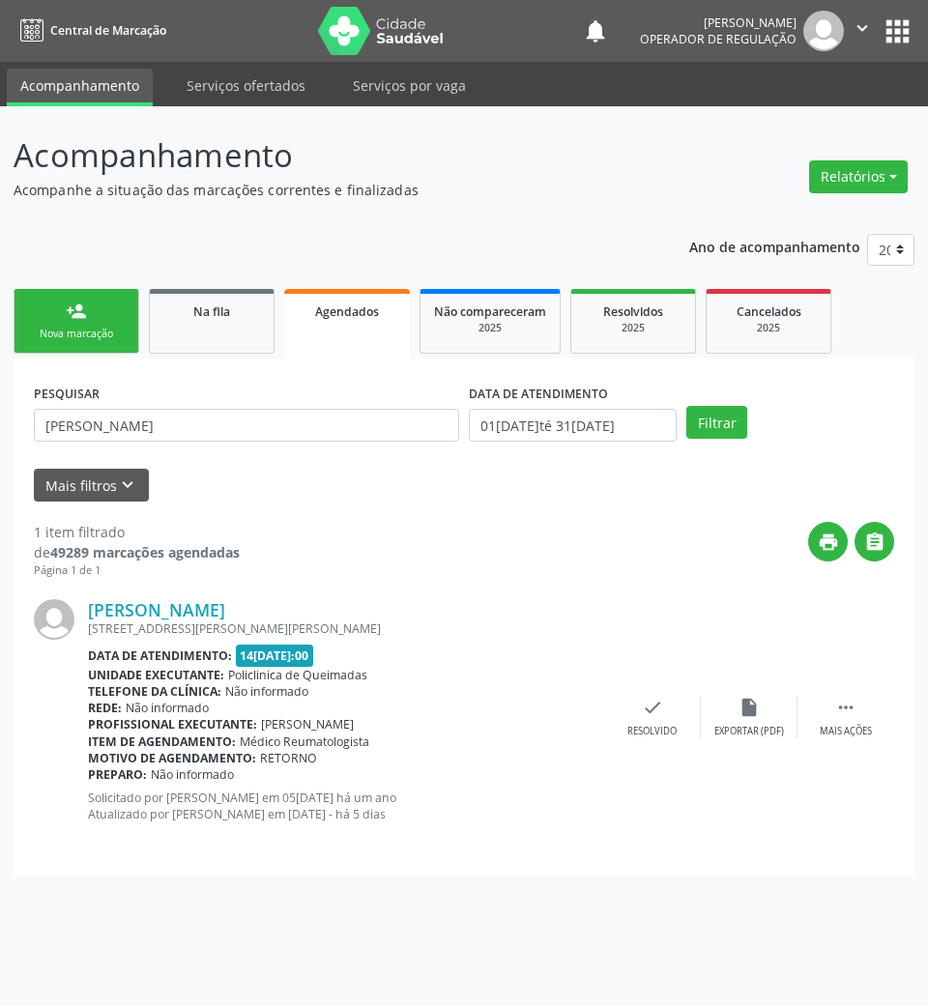
click at [603, 566] on div "print " at bounding box center [567, 550] width 654 height 57
click at [391, 523] on div "print " at bounding box center [567, 550] width 654 height 57
drag, startPoint x: 836, startPoint y: 725, endPoint x: 824, endPoint y: 707, distance: 20.9
click at [833, 724] on div " Mais ações" at bounding box center [845, 718] width 97 height 42
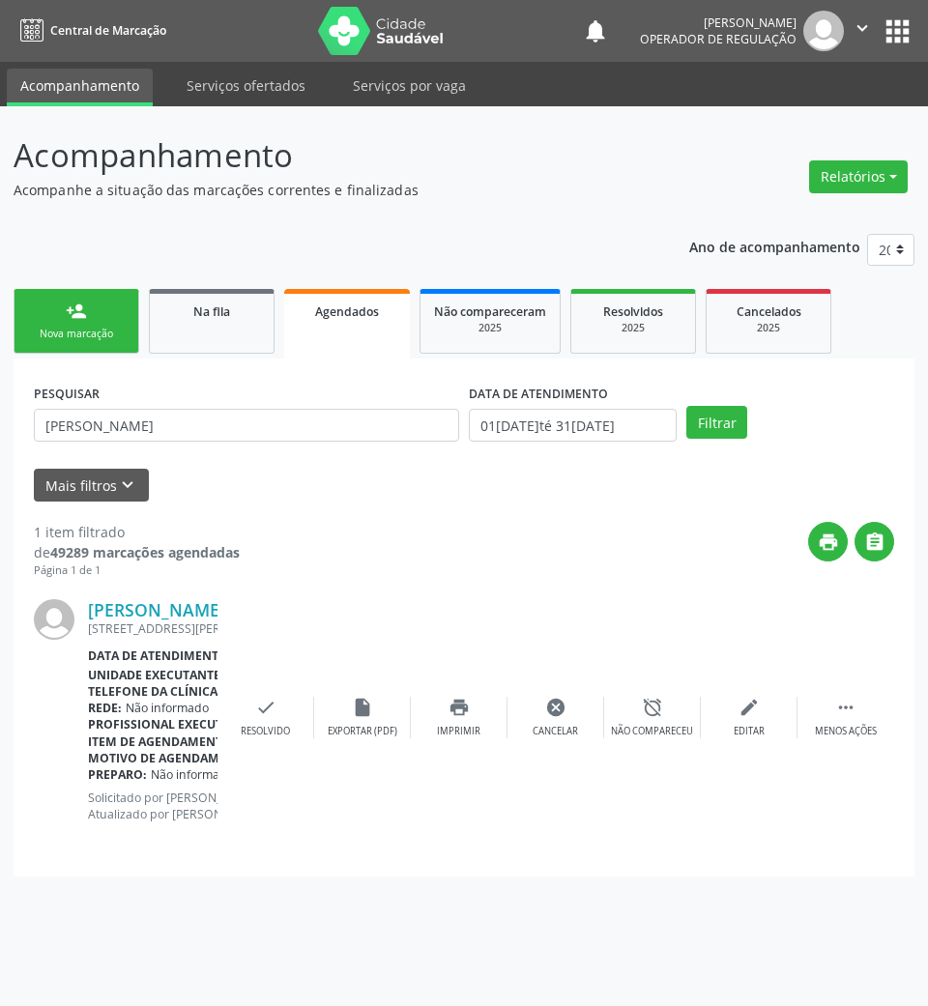
click at [359, 512] on div "1 item filtrado de 49289 marcações agendadas Página 1 de 1 print  Maria José d…" at bounding box center [464, 679] width 860 height 355
click at [357, 514] on div "1 item filtrado de 49289 marcações agendadas Página 1 de 1 print  Maria José d…" at bounding box center [464, 679] width 860 height 355
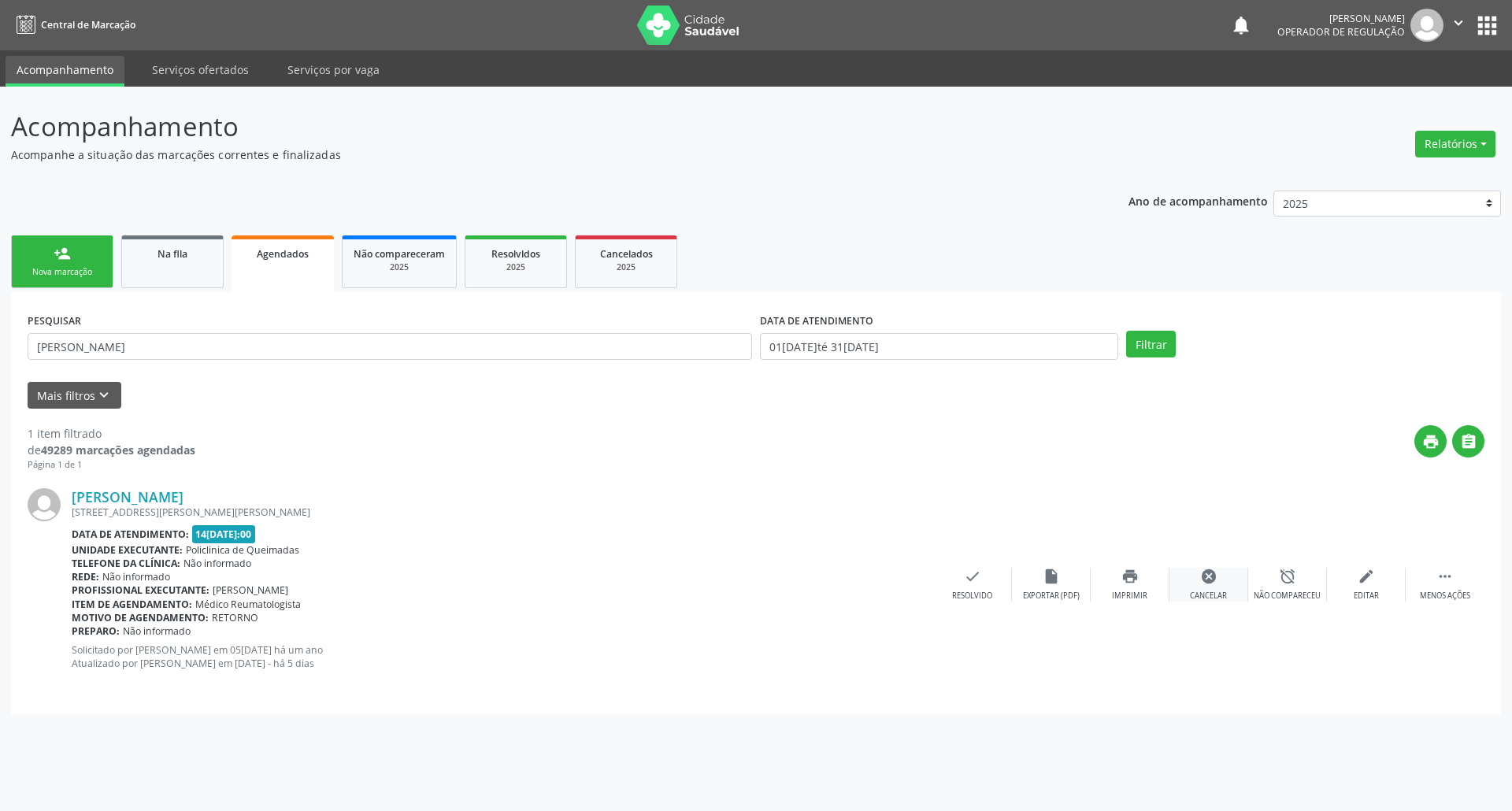
click at [1213, 591] on div "Cancelar" at bounding box center [1208, 597] width 37 height 11
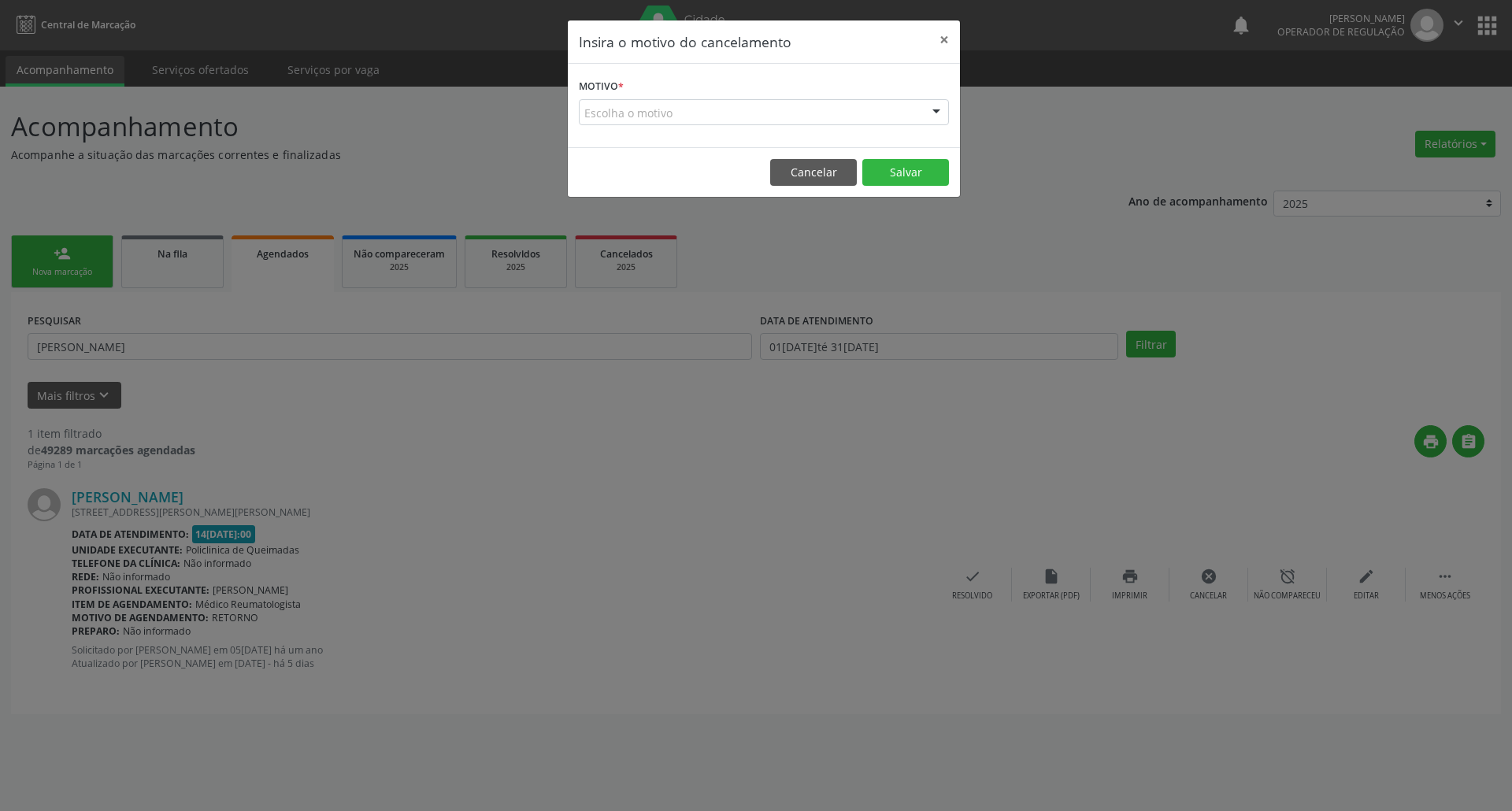
drag, startPoint x: 734, startPoint y: 110, endPoint x: 699, endPoint y: 152, distance: 54.7
click at [733, 110] on div "Escolha o motivo" at bounding box center [764, 112] width 370 height 27
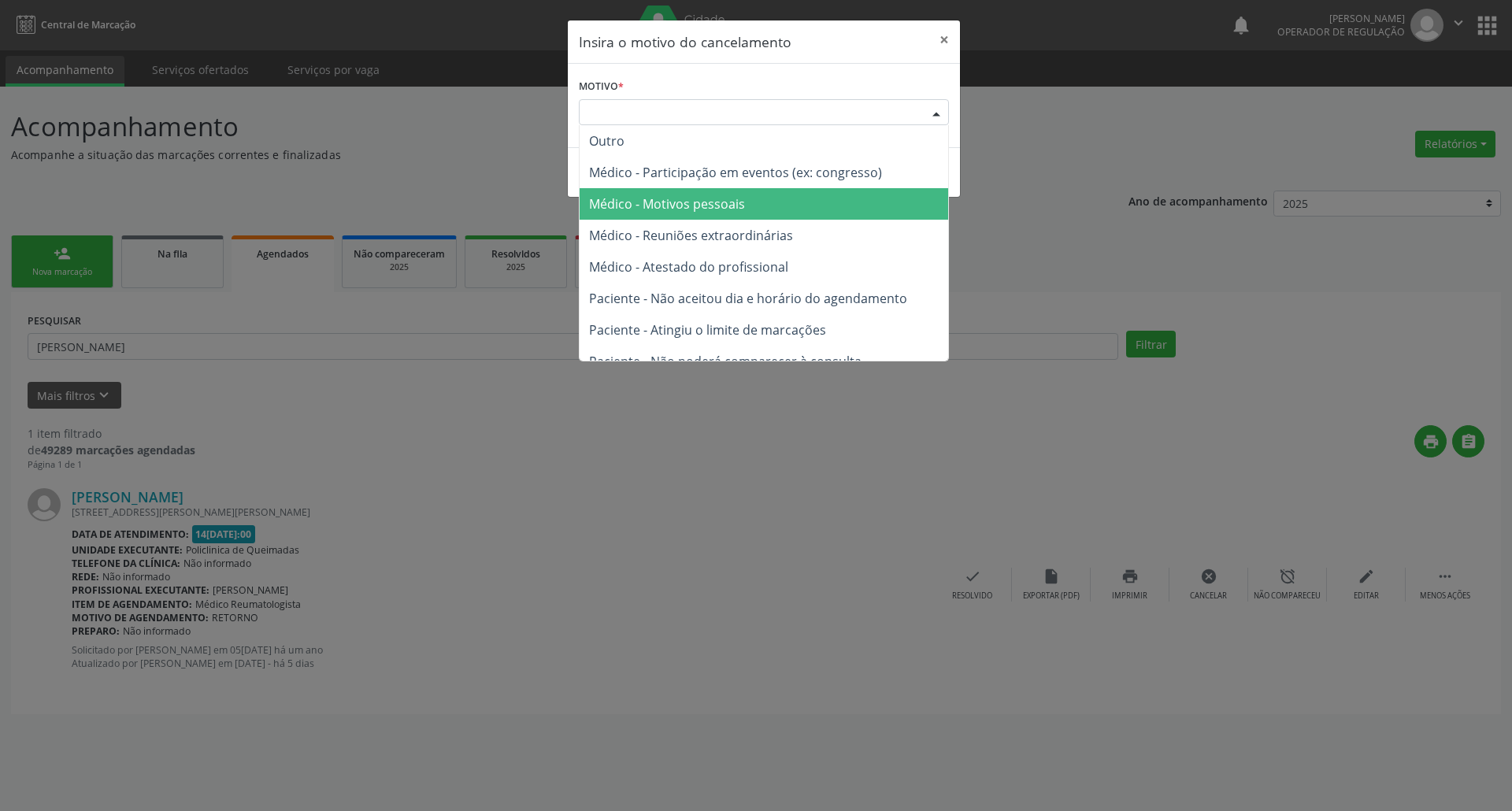
click at [679, 206] on span "Médico - Motivos pessoais" at bounding box center [667, 204] width 156 height 17
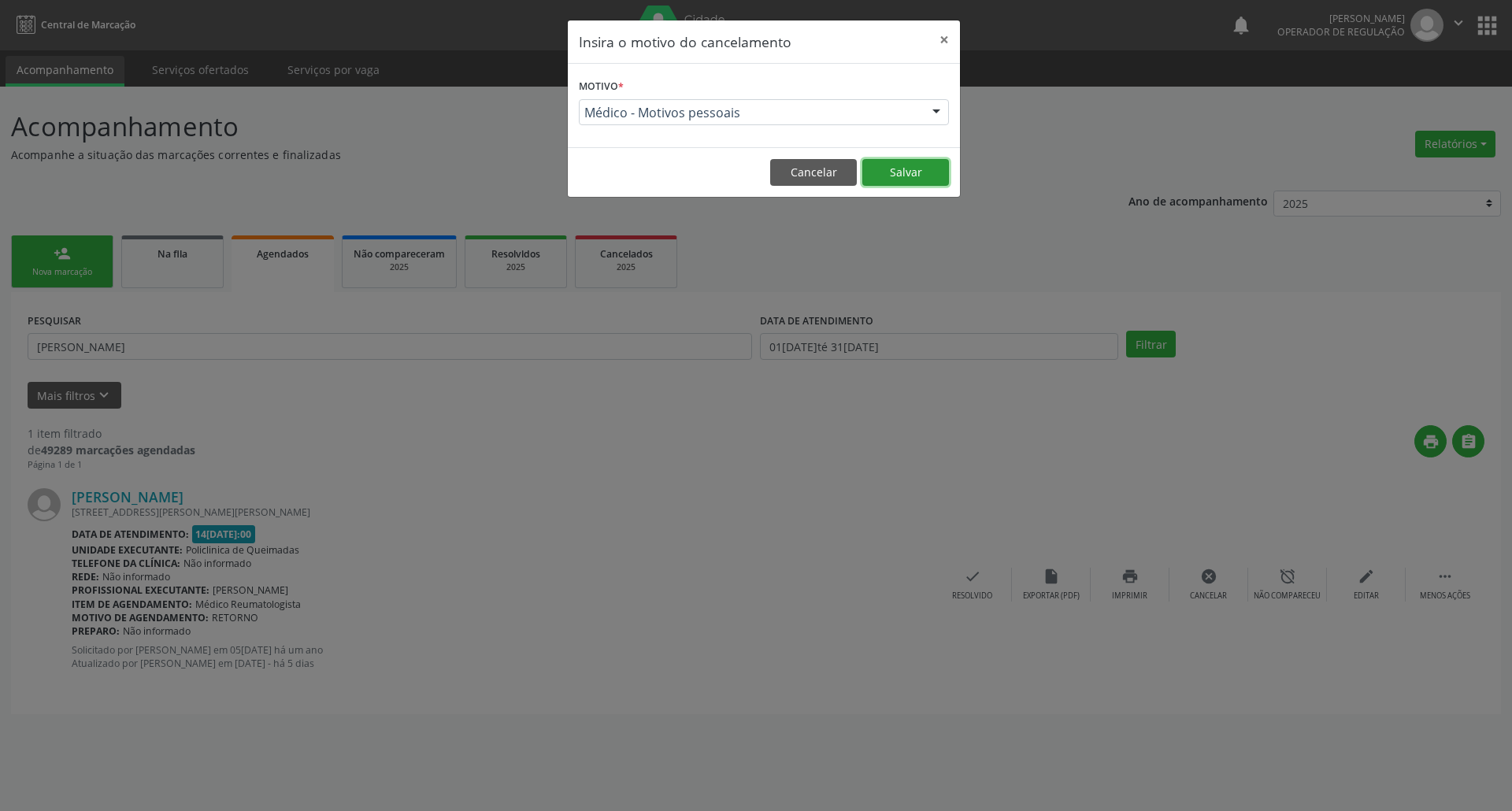
click at [919, 168] on button "Salvar" at bounding box center [906, 172] width 86 height 27
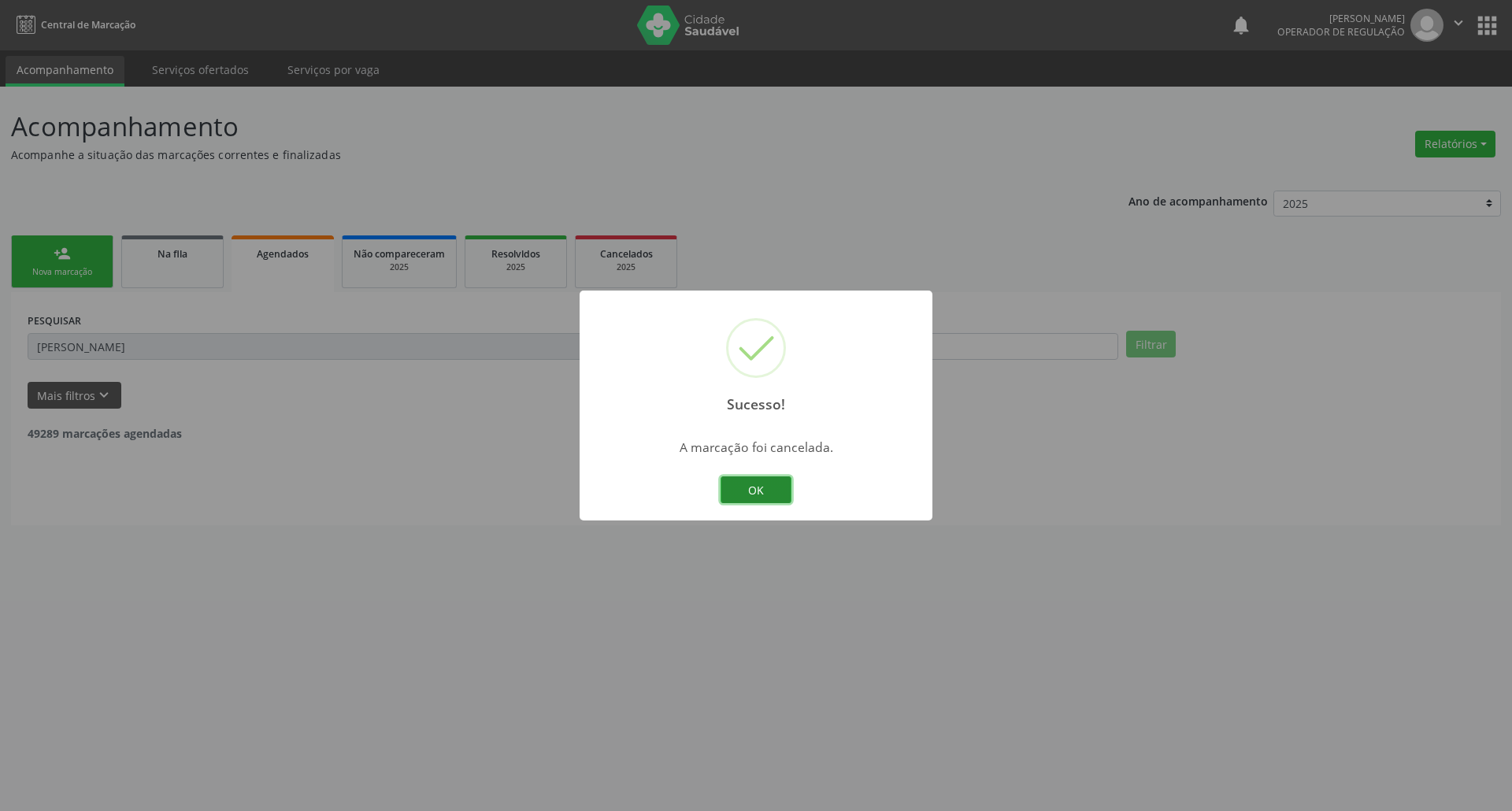
click at [758, 498] on button "OK" at bounding box center [756, 490] width 71 height 27
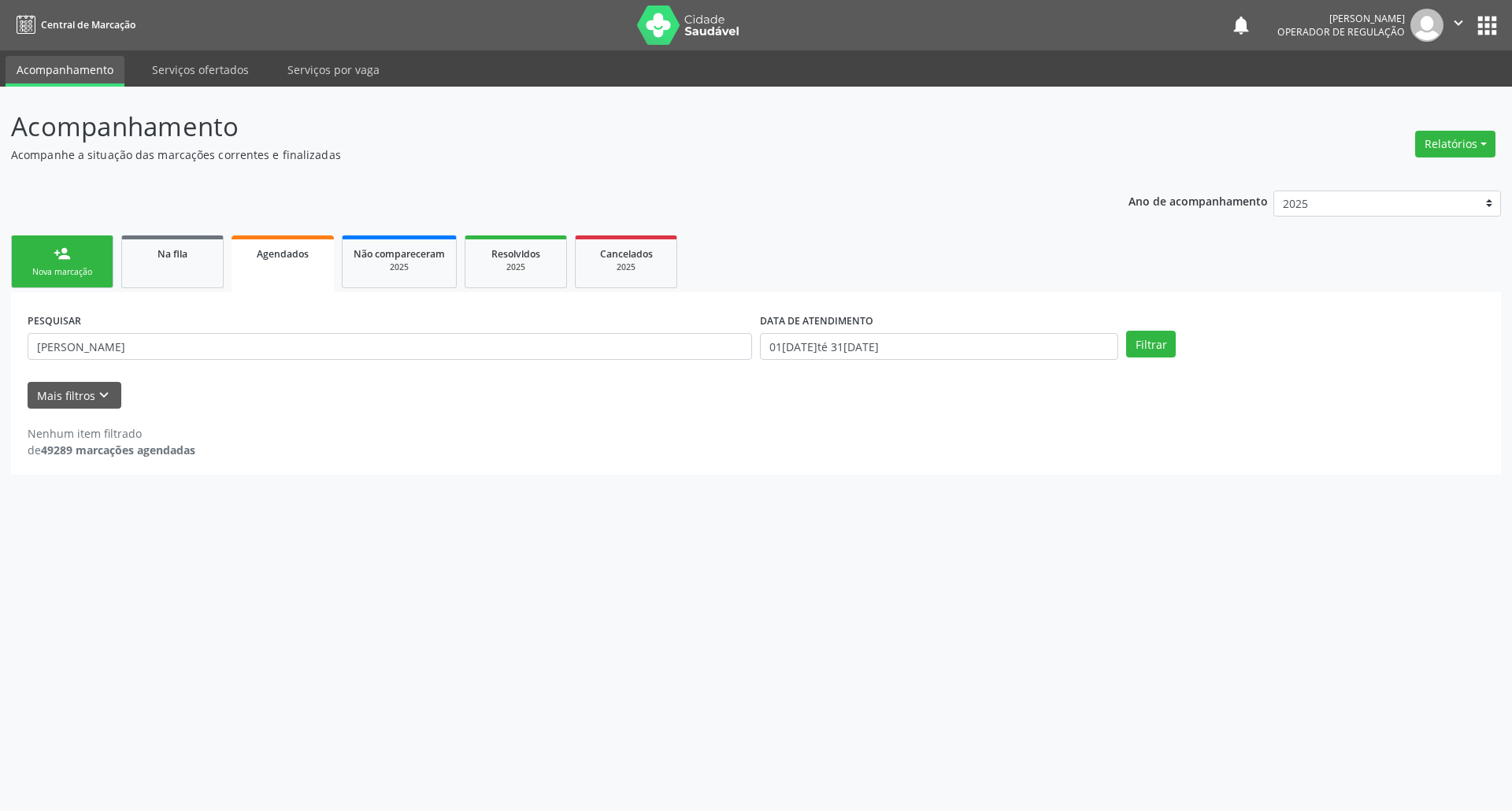
click at [697, 505] on div "Acompanhamento Acompanhe a situação das marcações correntes e finalizadas Relat…" at bounding box center [756, 448] width 1512 height 725
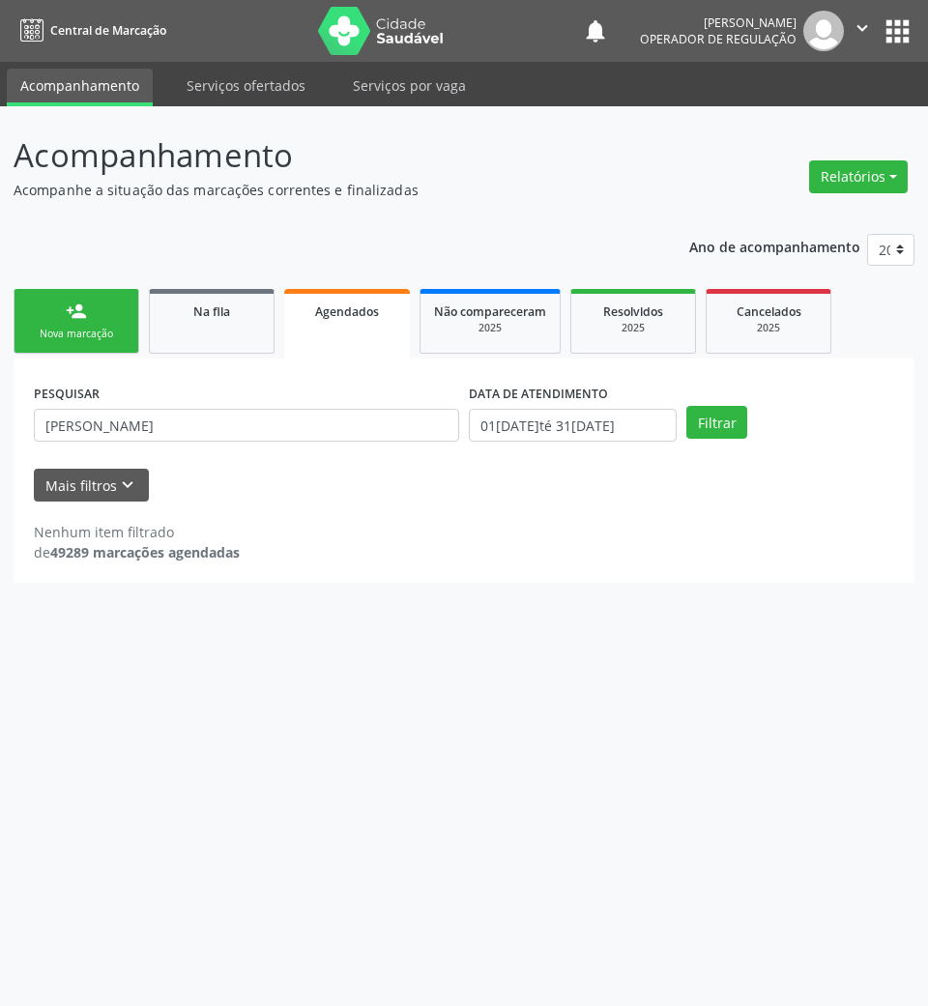
click at [44, 323] on link "person_add Nova marcação" at bounding box center [77, 321] width 126 height 65
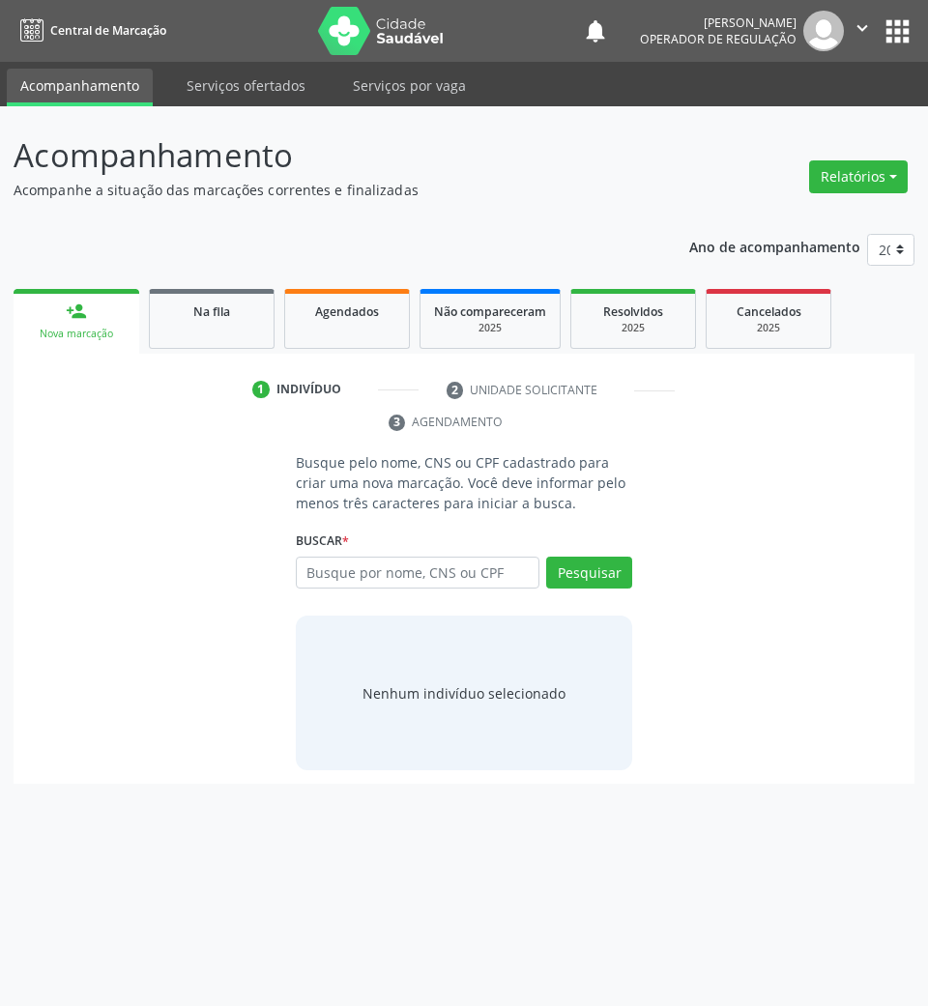
drag, startPoint x: 43, startPoint y: 251, endPoint x: 669, endPoint y: 468, distance: 662.5
click at [43, 251] on div "Ano de acompanhamento 2025 2024 2023 2022 2021 person_add Nova marcação Na fila…" at bounding box center [464, 502] width 901 height 564
click at [82, 330] on div "Nova marcação" at bounding box center [76, 334] width 99 height 14
click at [415, 573] on input "text" at bounding box center [418, 573] width 244 height 33
type input "702307163974114"
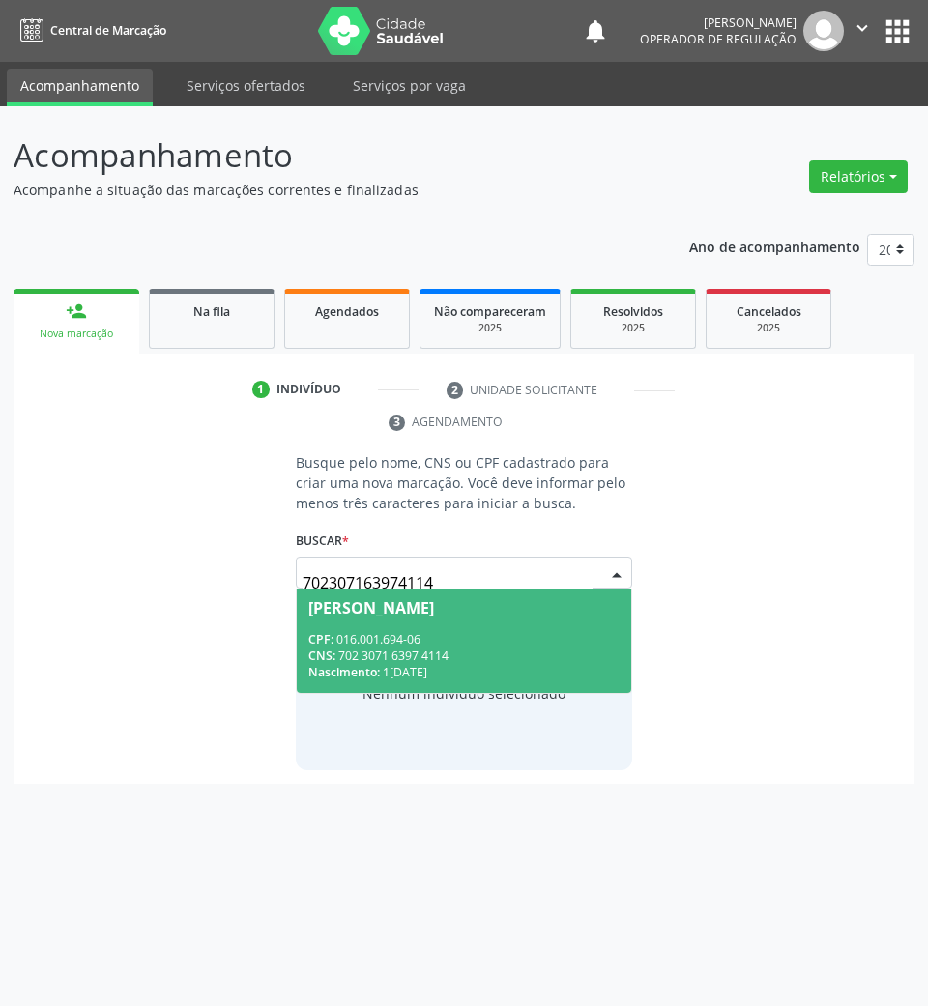
click at [404, 657] on div "CNS: 702 3071 6397 4114" at bounding box center [464, 655] width 312 height 16
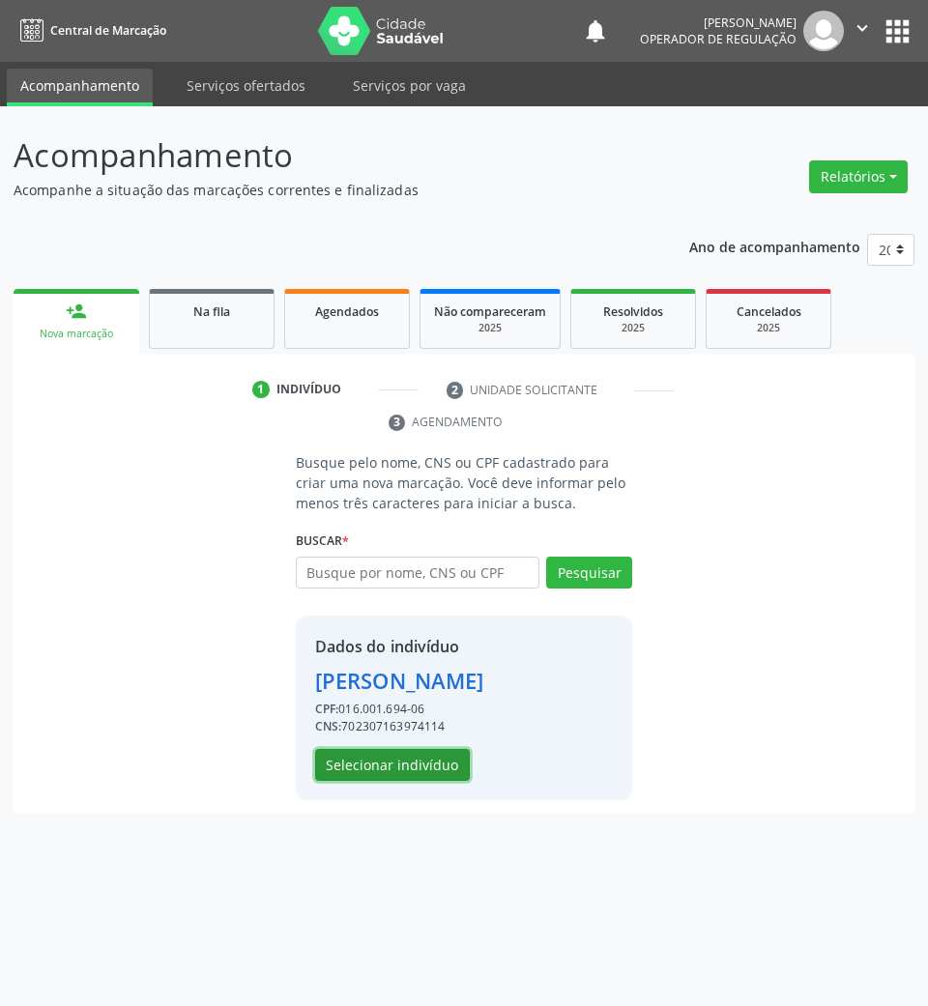
click at [441, 782] on button "Selecionar indivíduo" at bounding box center [392, 765] width 155 height 33
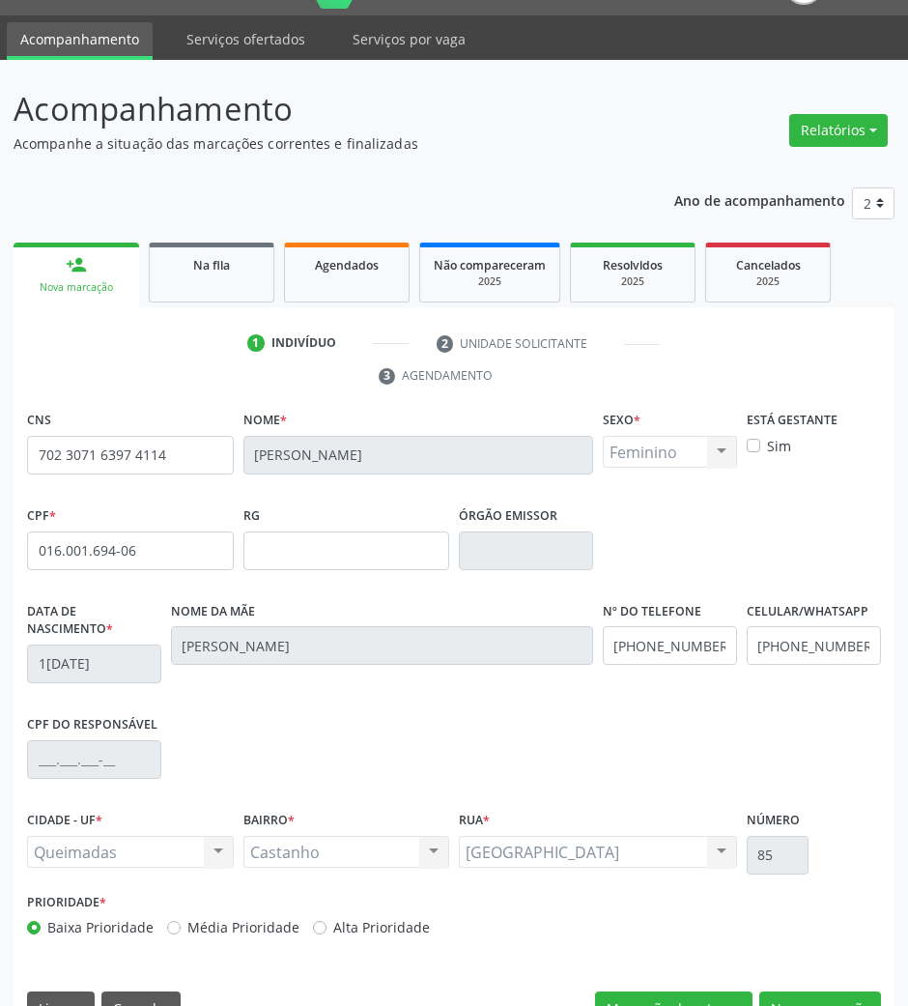
scroll to position [93, 0]
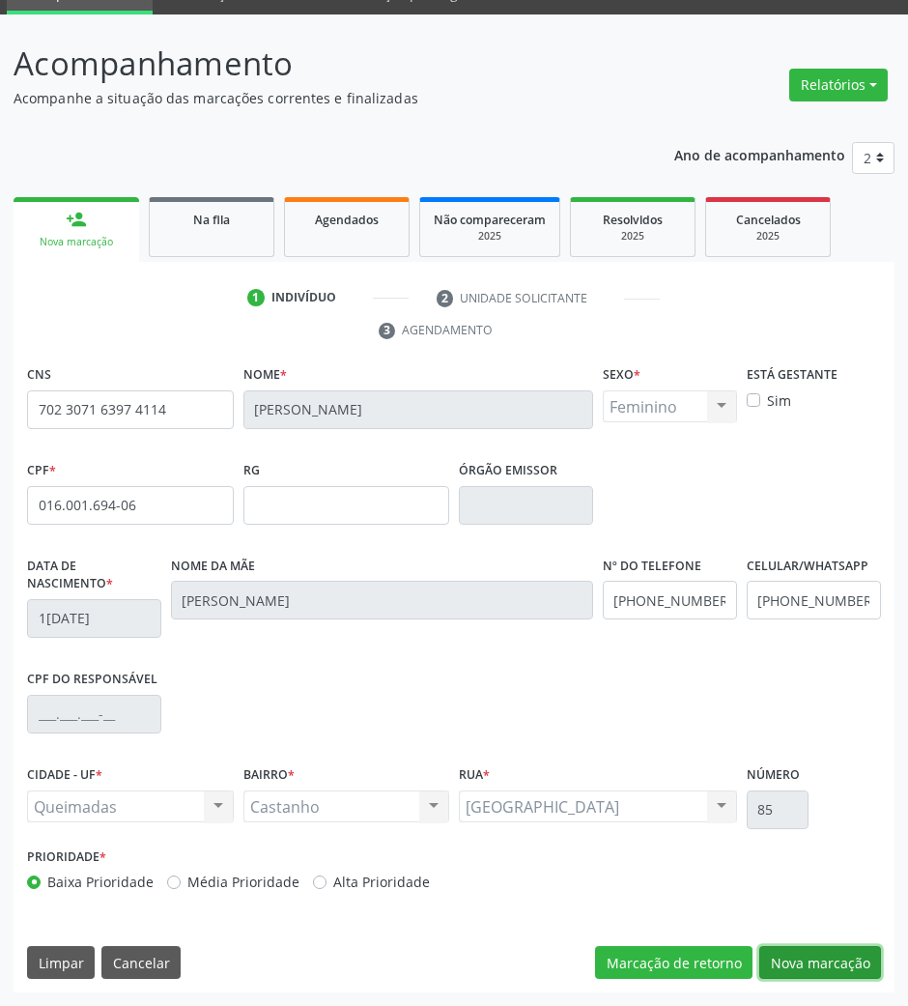
click at [812, 975] on button "Nova marcação" at bounding box center [821, 962] width 122 height 33
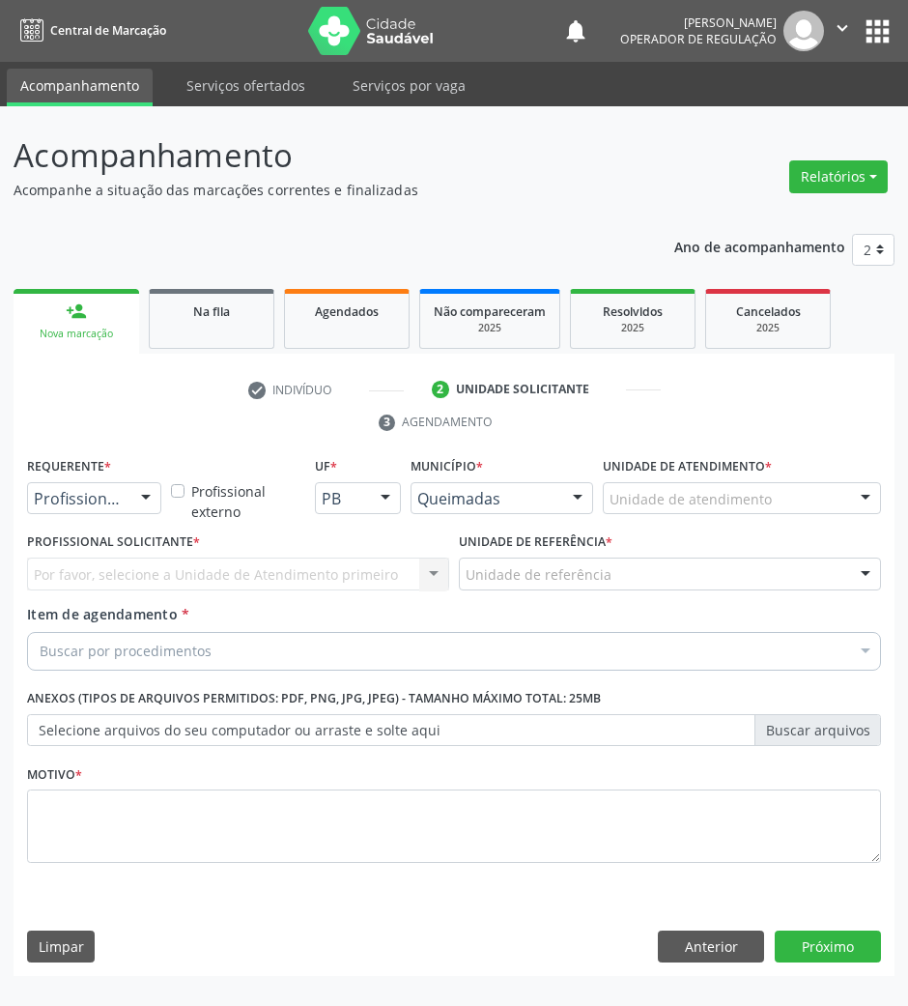
scroll to position [0, 0]
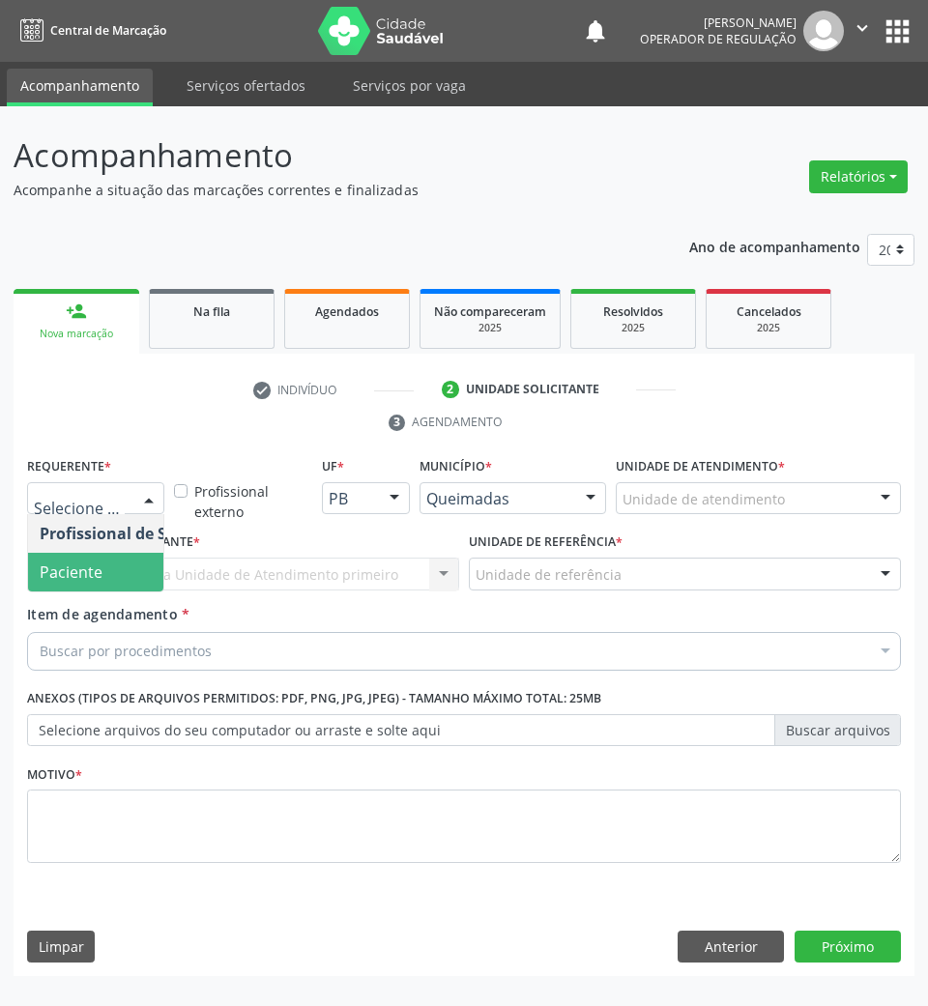
click at [117, 560] on span "Paciente" at bounding box center [122, 572] width 188 height 39
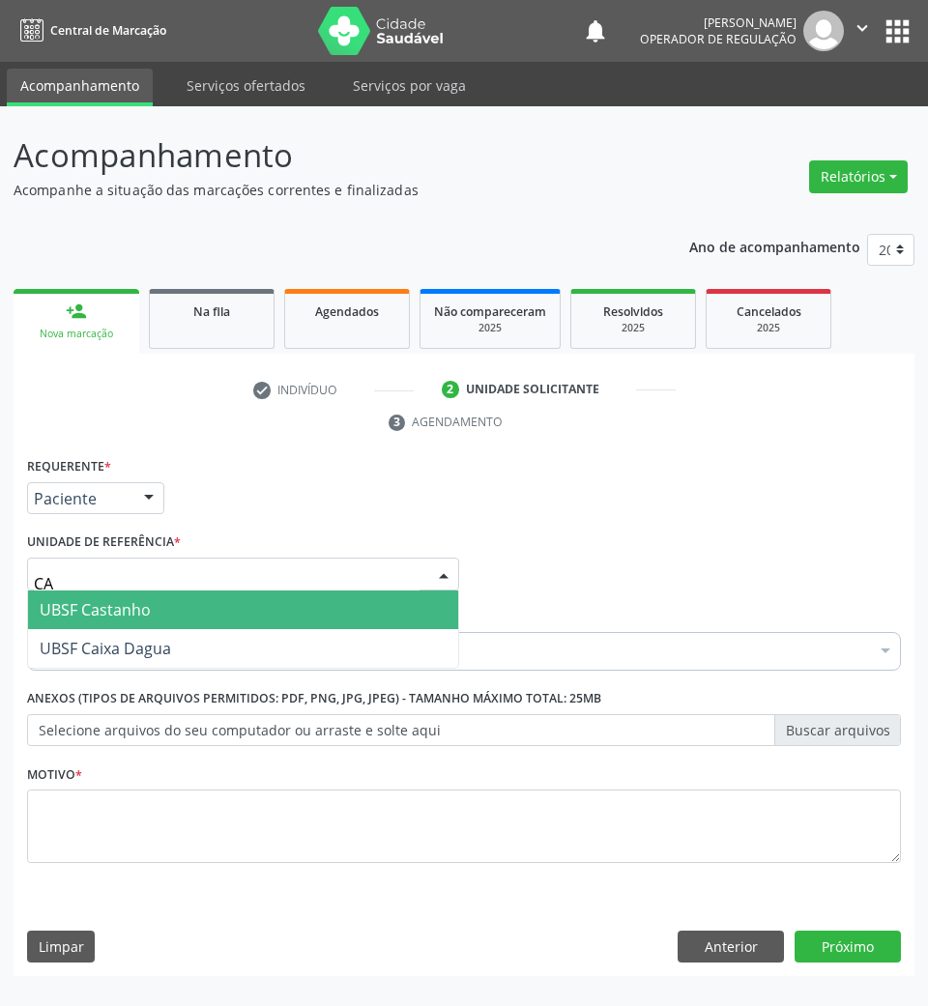
type input "CAS"
click at [168, 601] on span "UBSF Castanho" at bounding box center [243, 609] width 430 height 39
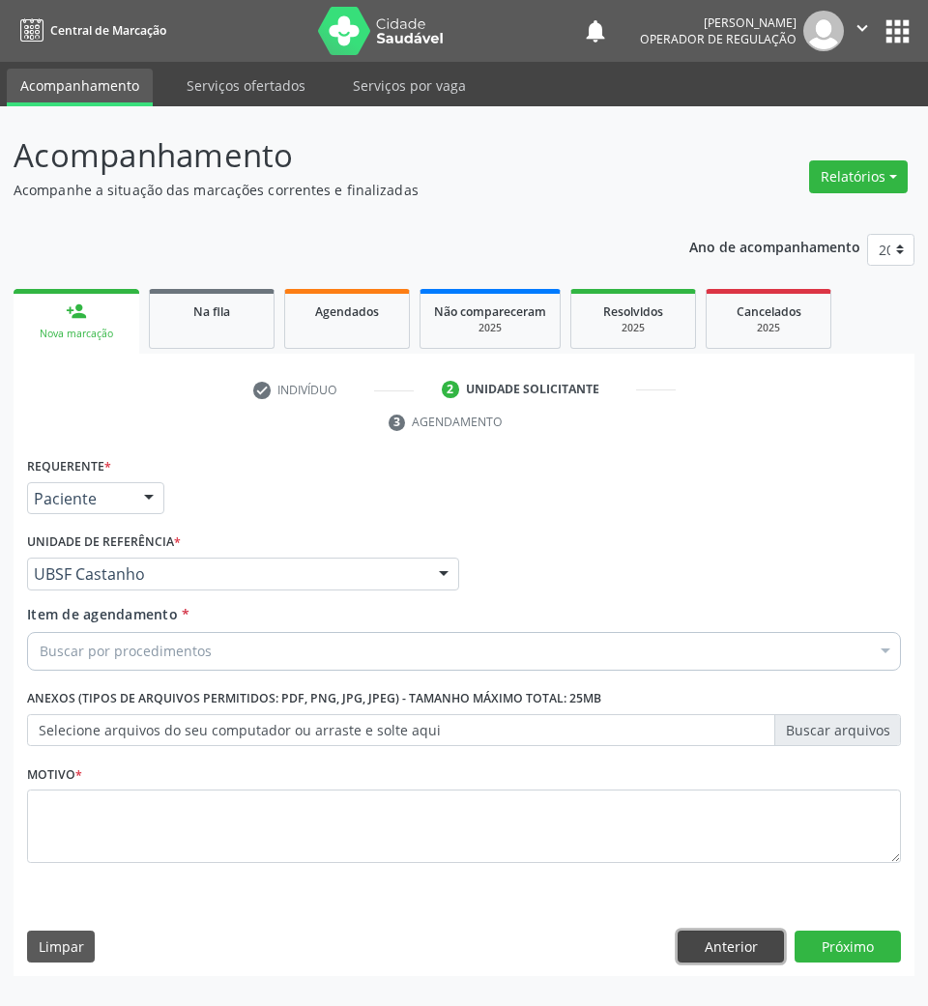
click at [732, 943] on button "Anterior" at bounding box center [730, 947] width 106 height 33
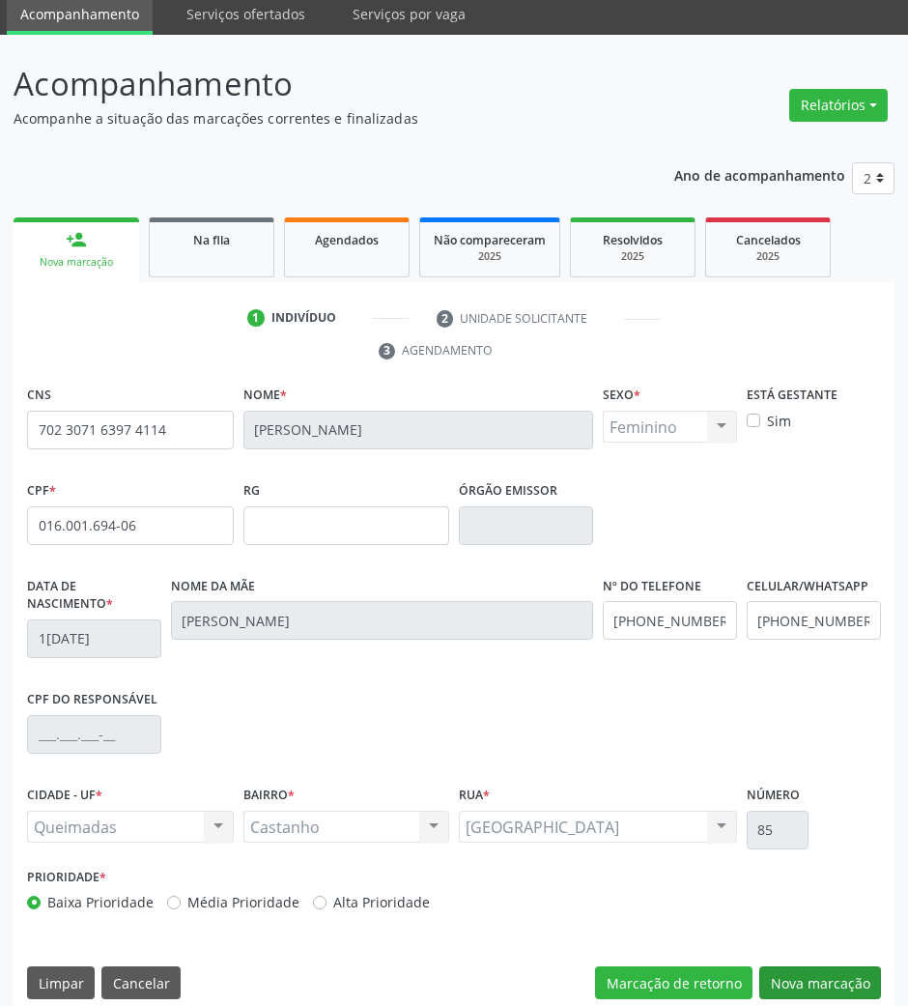
scroll to position [93, 0]
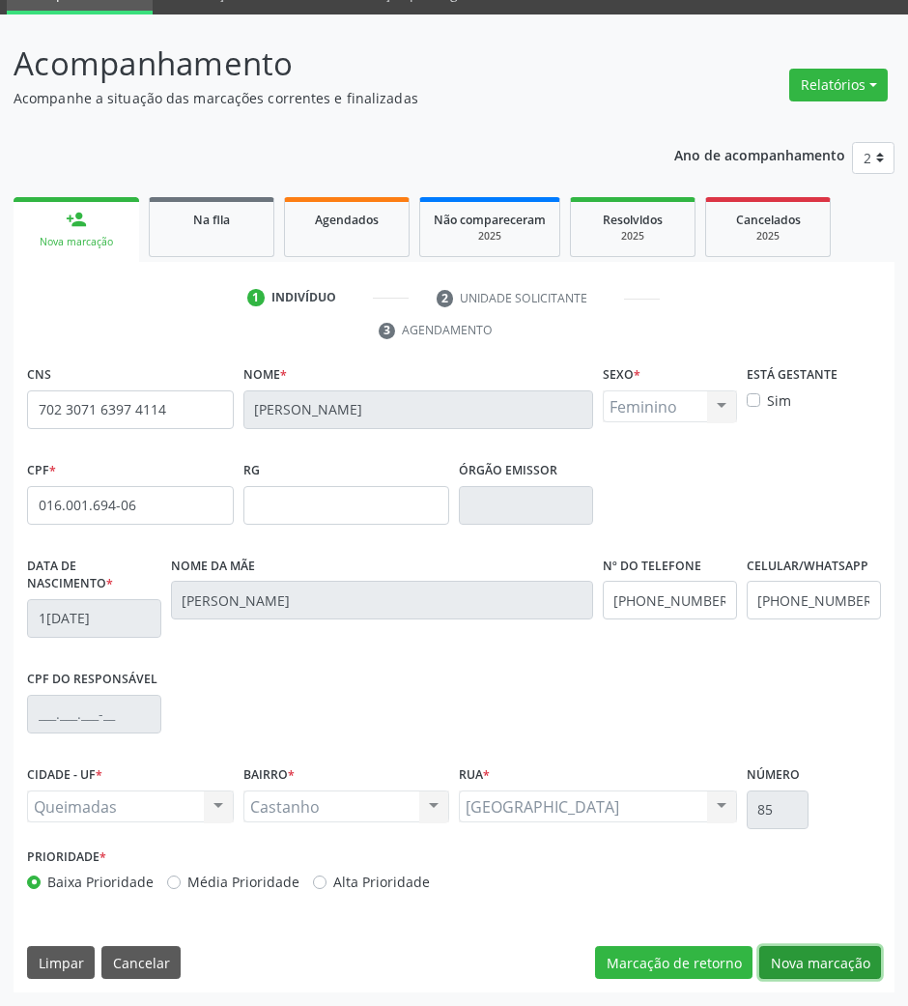
click at [840, 960] on button "Nova marcação" at bounding box center [821, 962] width 122 height 33
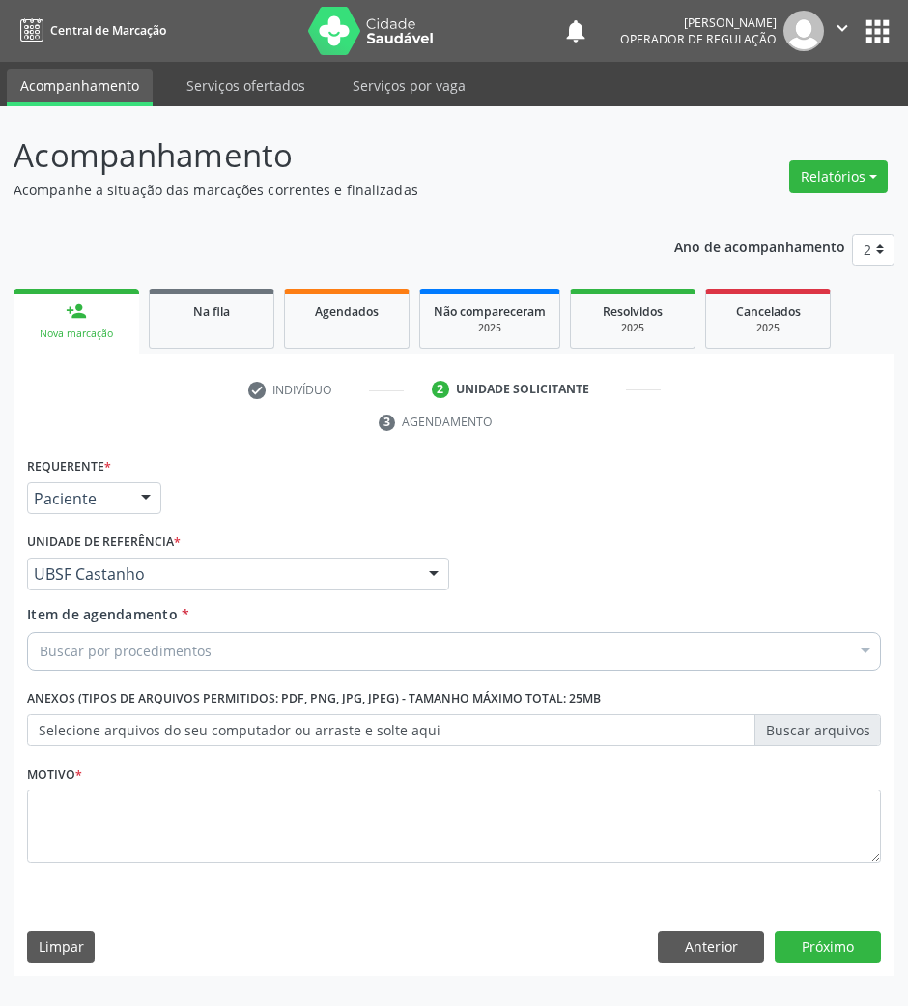
scroll to position [0, 0]
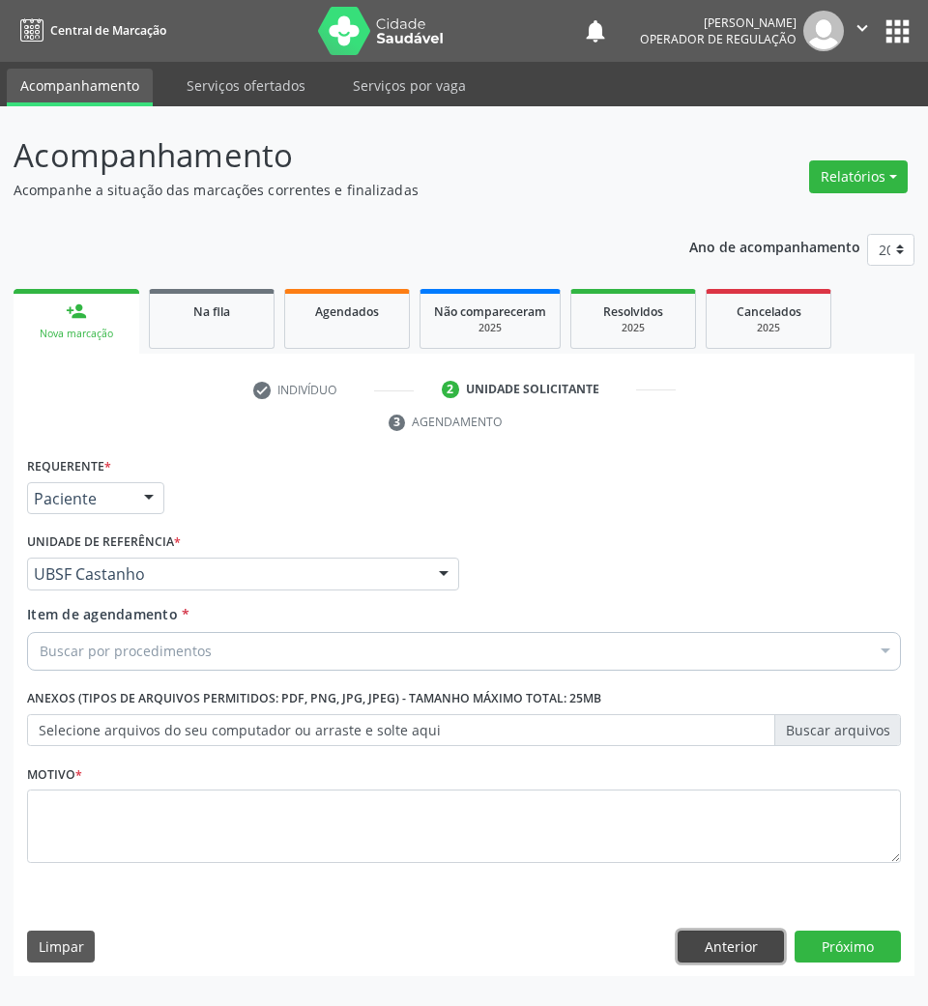
click at [751, 960] on button "Anterior" at bounding box center [730, 947] width 106 height 33
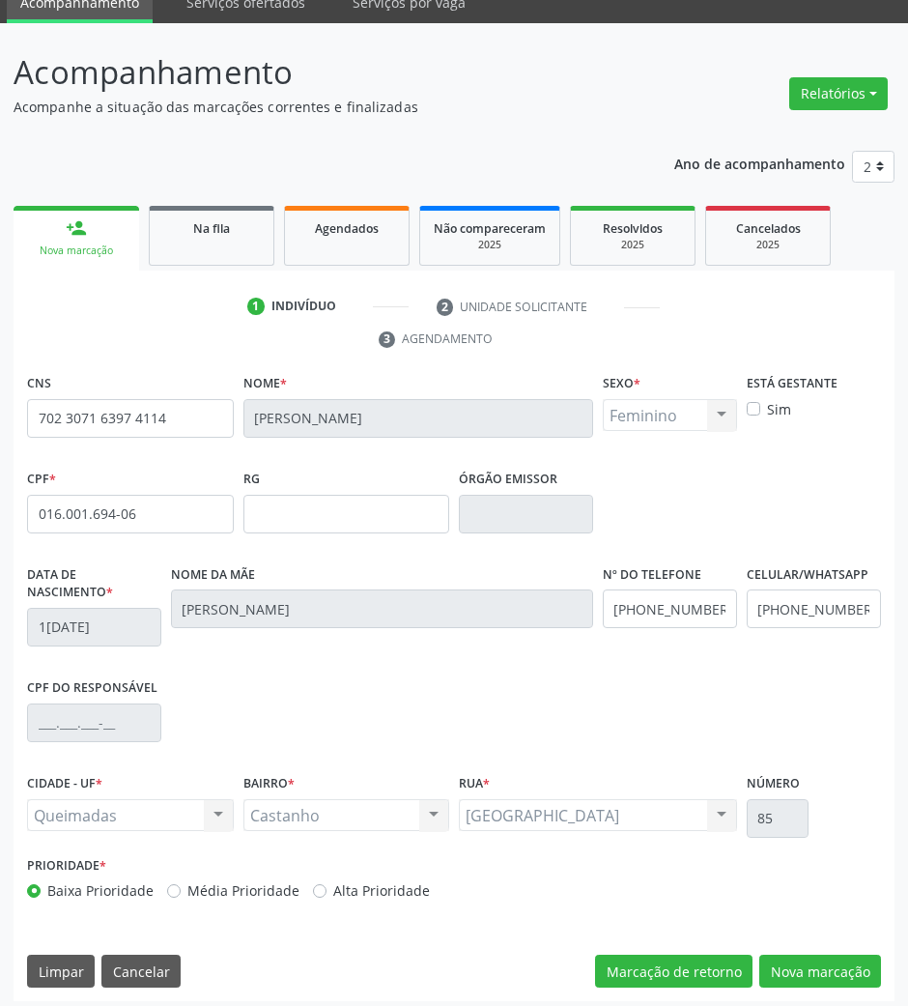
scroll to position [93, 0]
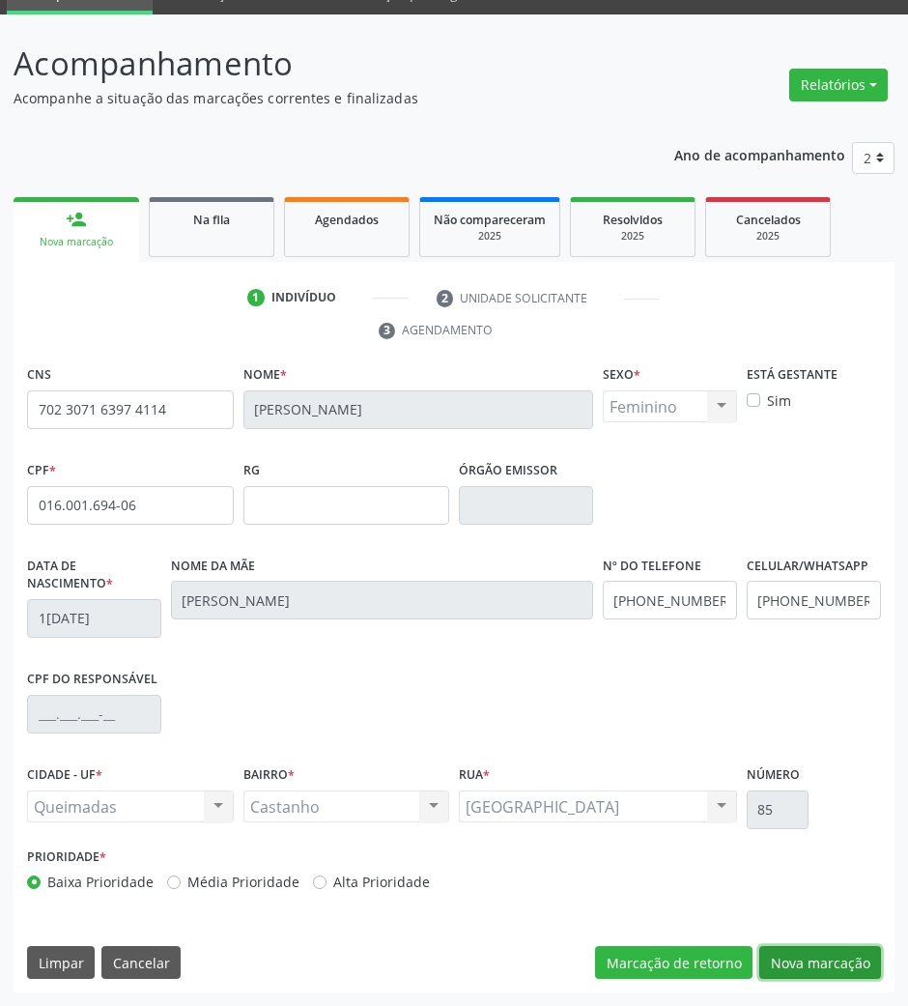
click at [851, 970] on button "Nova marcação" at bounding box center [821, 962] width 122 height 33
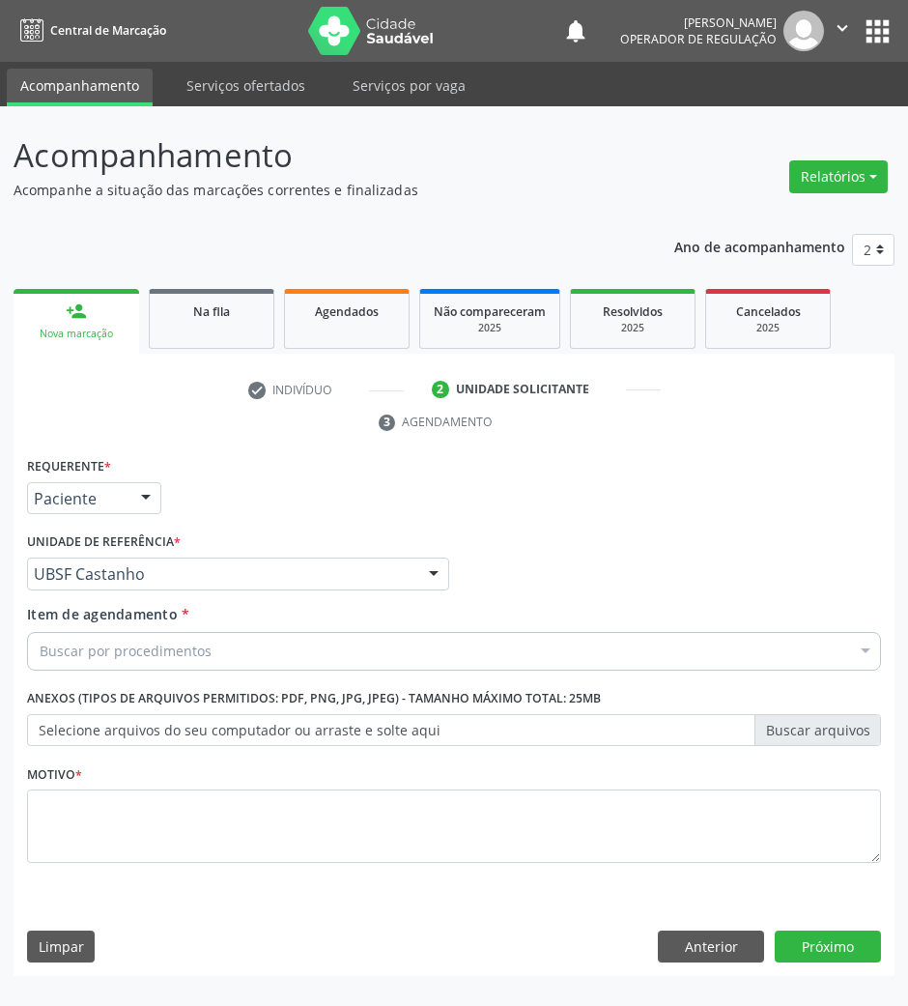
scroll to position [0, 0]
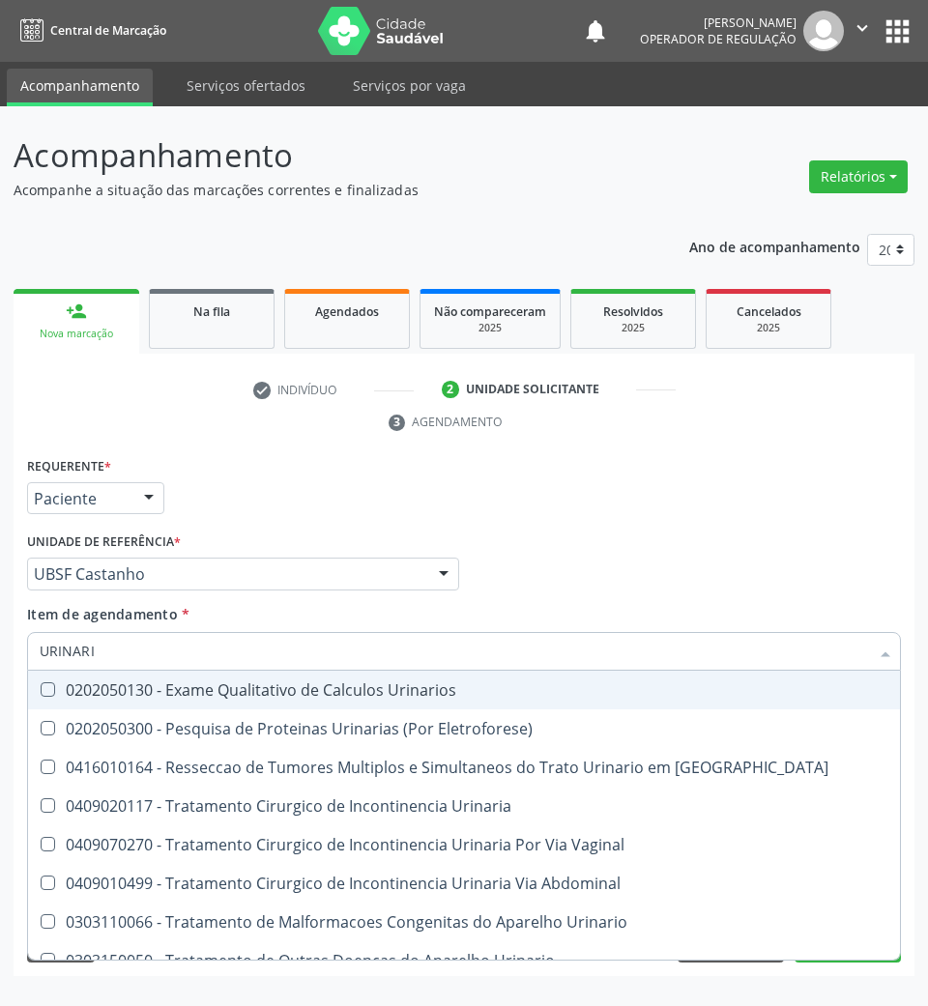
type input "URINARIO"
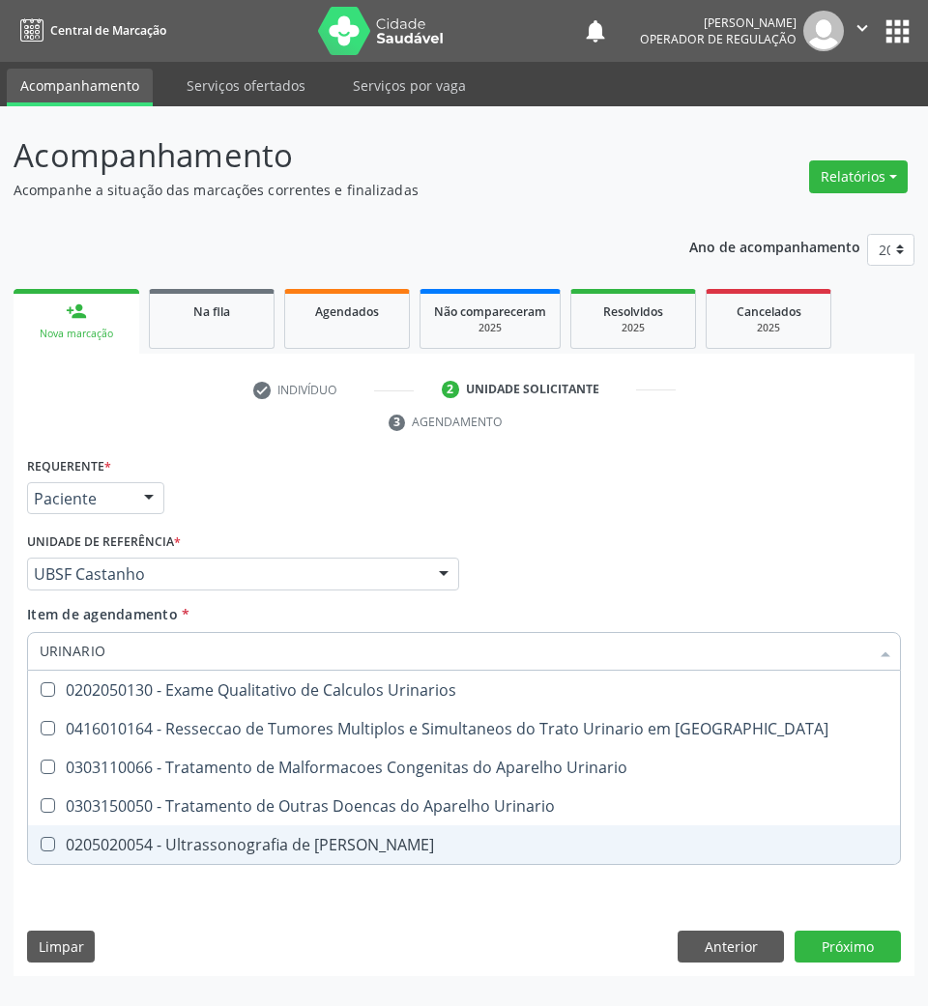
drag, startPoint x: 201, startPoint y: 841, endPoint x: 168, endPoint y: 922, distance: 87.6
click at [202, 841] on div "0205020054 - Ultrassonografia de [PERSON_NAME]" at bounding box center [464, 844] width 848 height 15
checkbox Urinario "true"
click at [170, 932] on div "Requerente * Paciente Profissional de Saúde Paciente Nenhum resultado encontrad…" at bounding box center [464, 714] width 901 height 525
checkbox Oncologia "true"
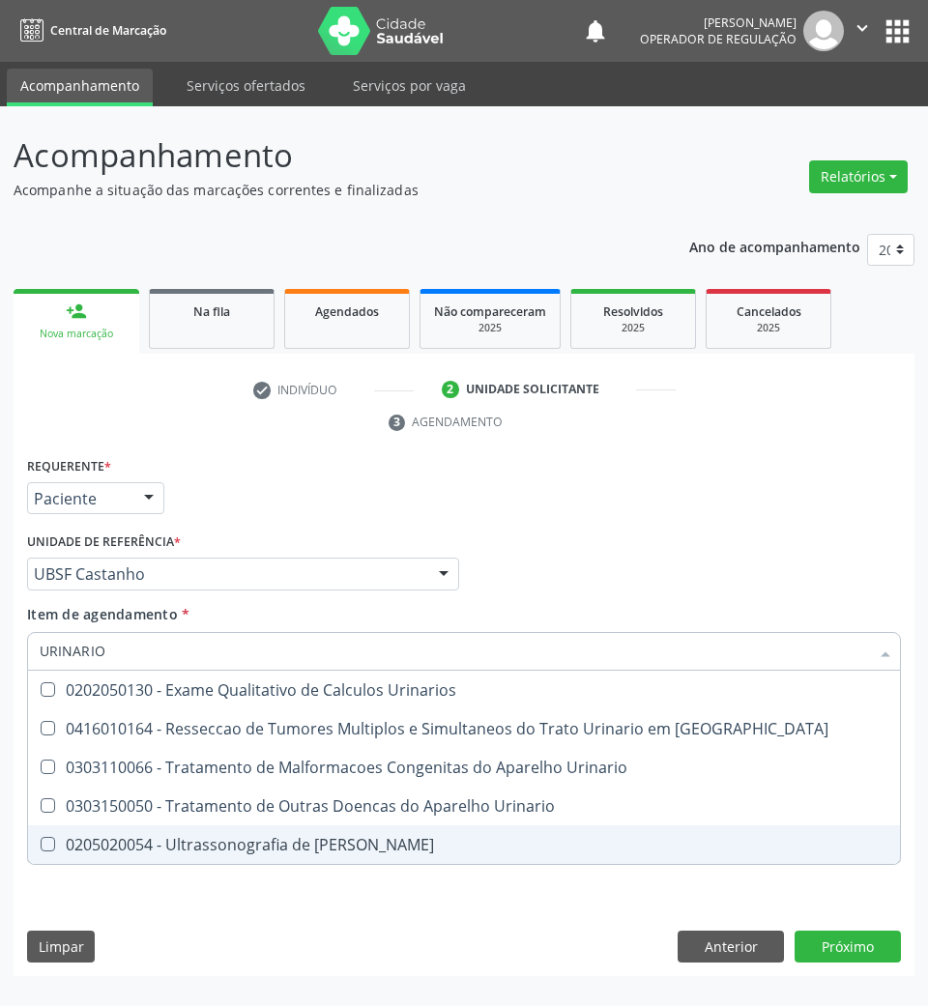
checkbox Urinario "false"
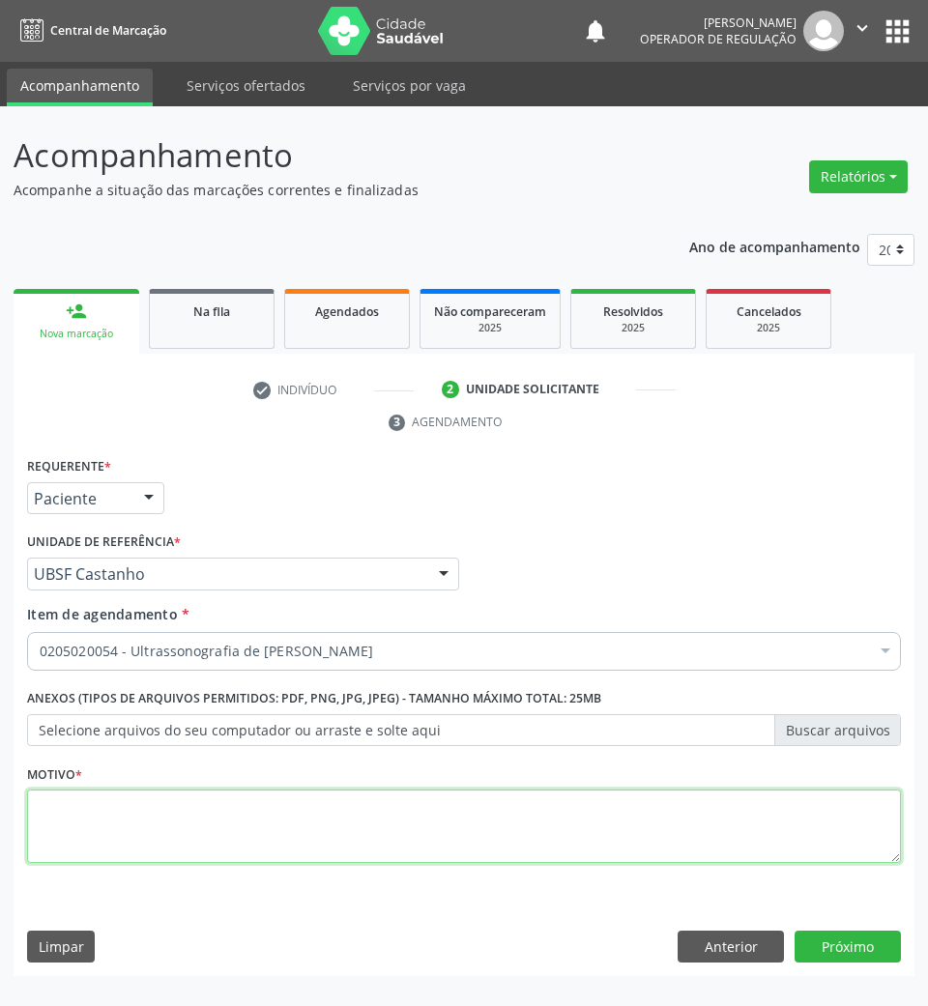
click at [168, 824] on textarea at bounding box center [464, 825] width 874 height 73
type textarea "ROTINA"
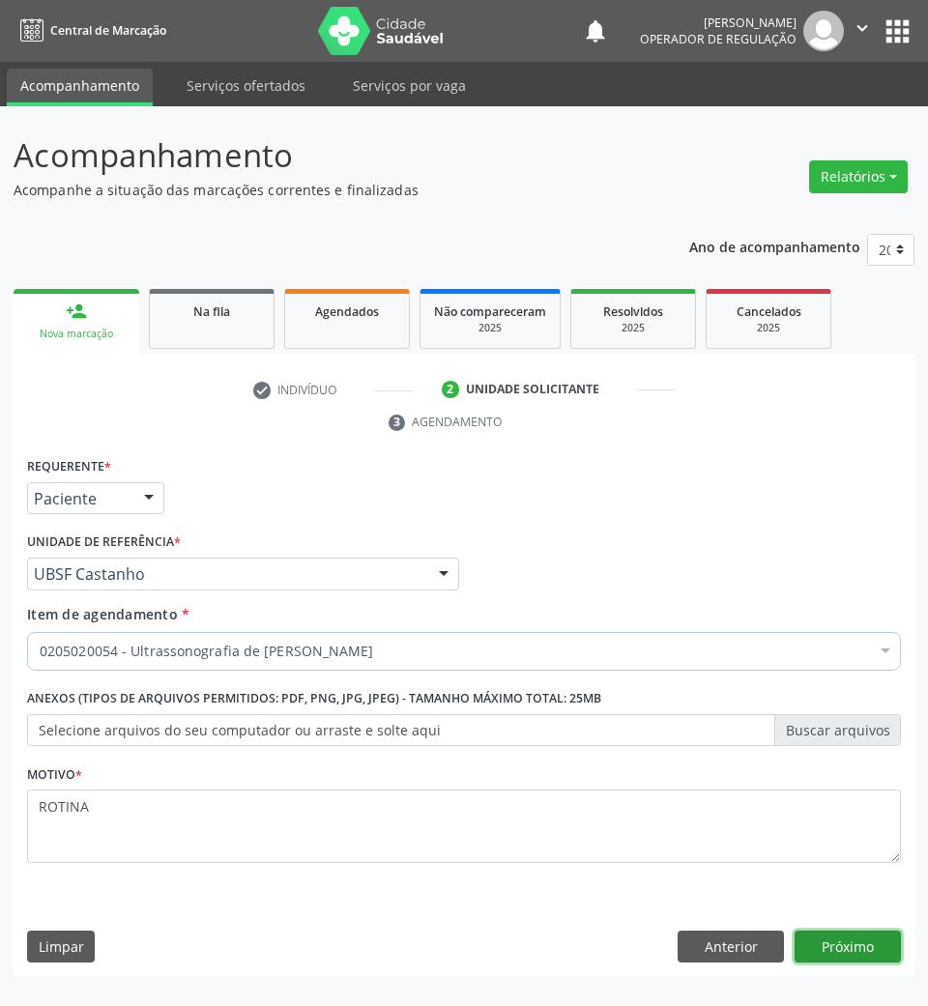
click button "Próximo" at bounding box center [847, 947] width 106 height 33
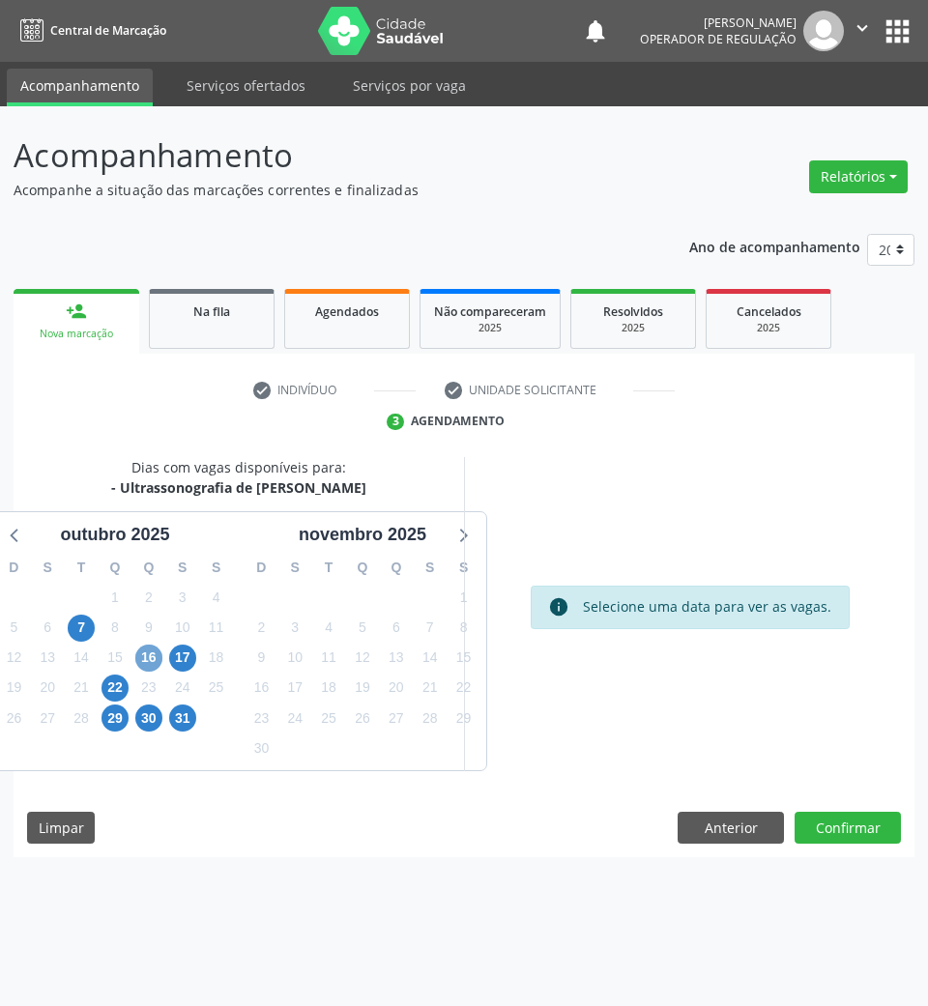
click at [155, 654] on span "16" at bounding box center [148, 658] width 27 height 27
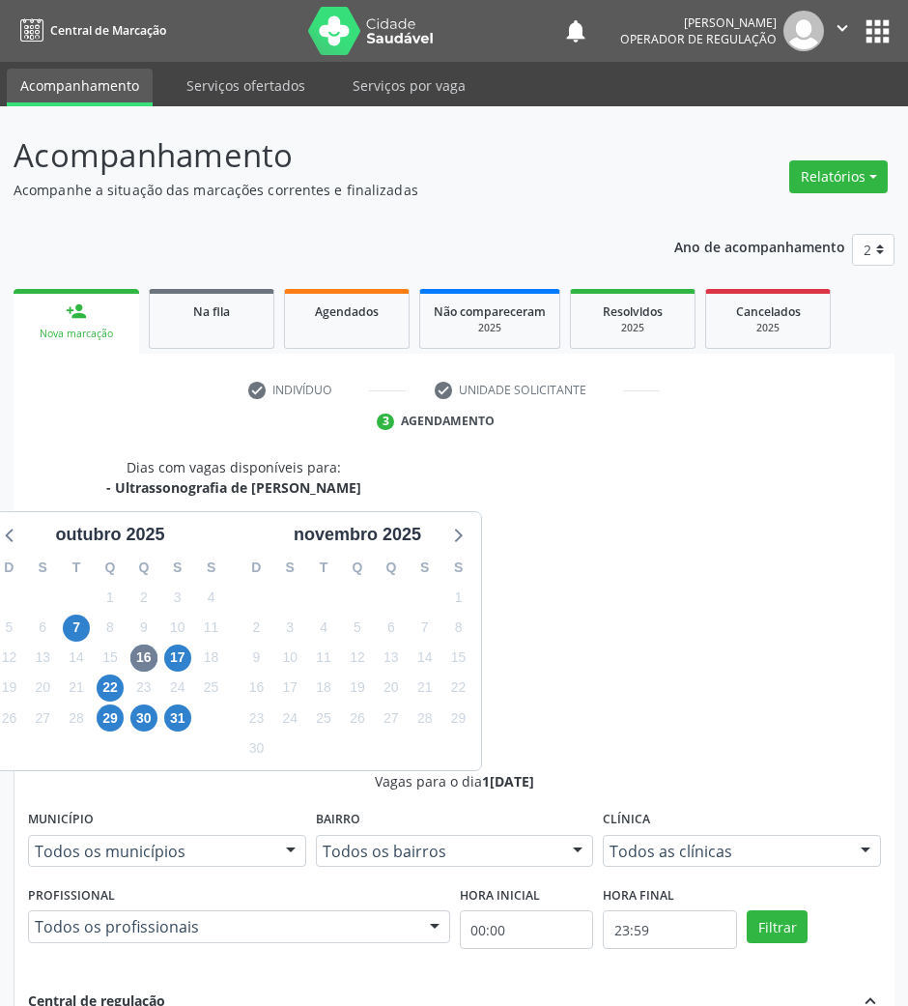
drag, startPoint x: 573, startPoint y: 798, endPoint x: 325, endPoint y: 736, distance: 255.9
radio input "true"
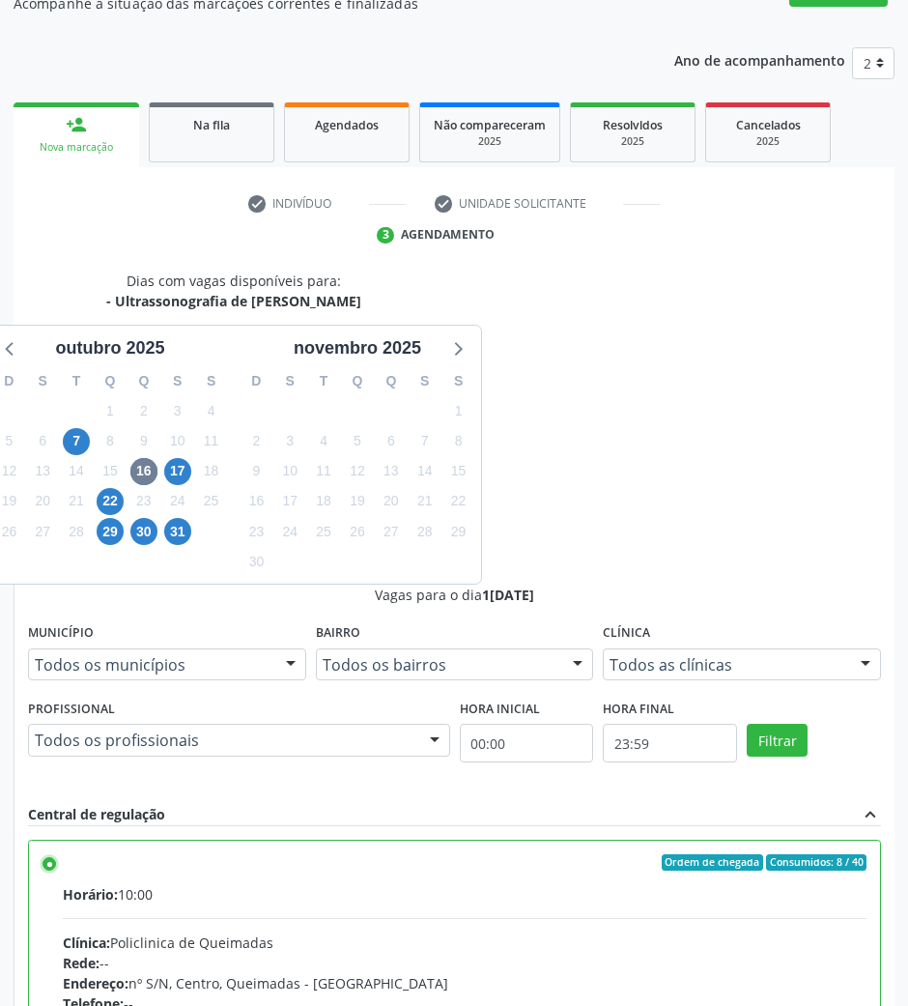
scroll to position [190, 0]
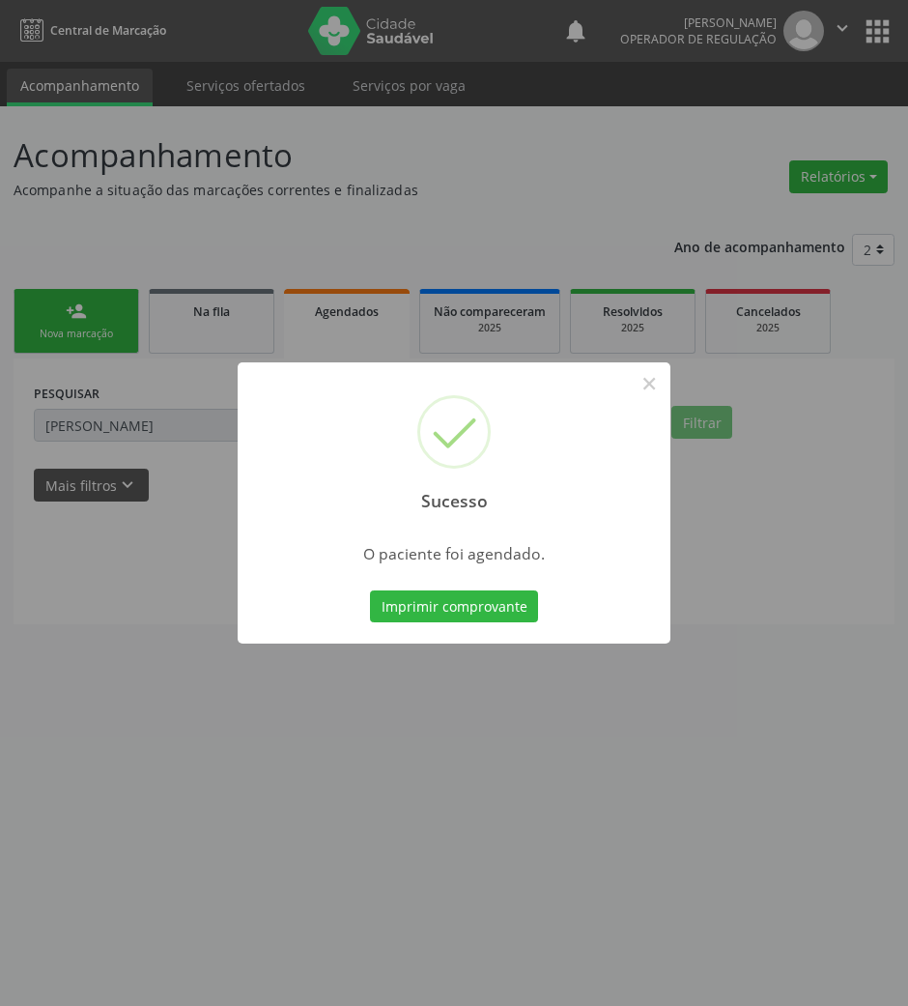
scroll to position [0, 0]
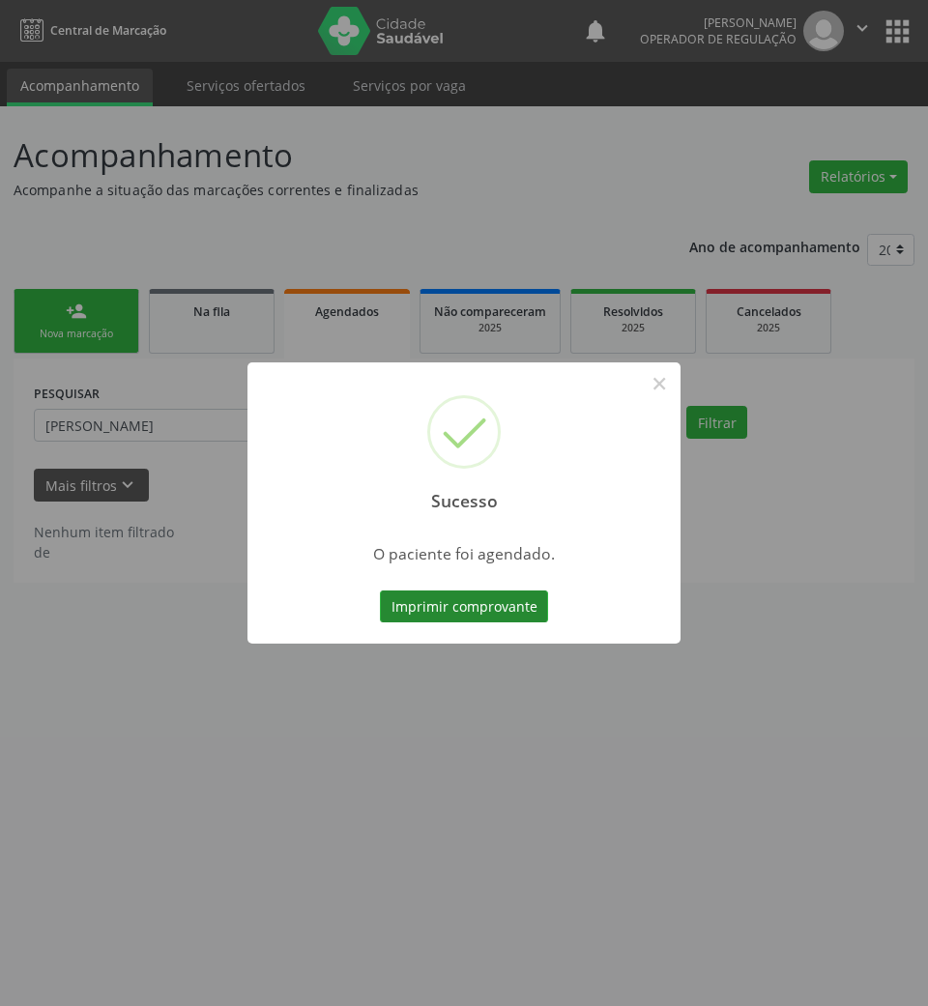
click at [448, 597] on button "Imprimir comprovante" at bounding box center [464, 606] width 168 height 33
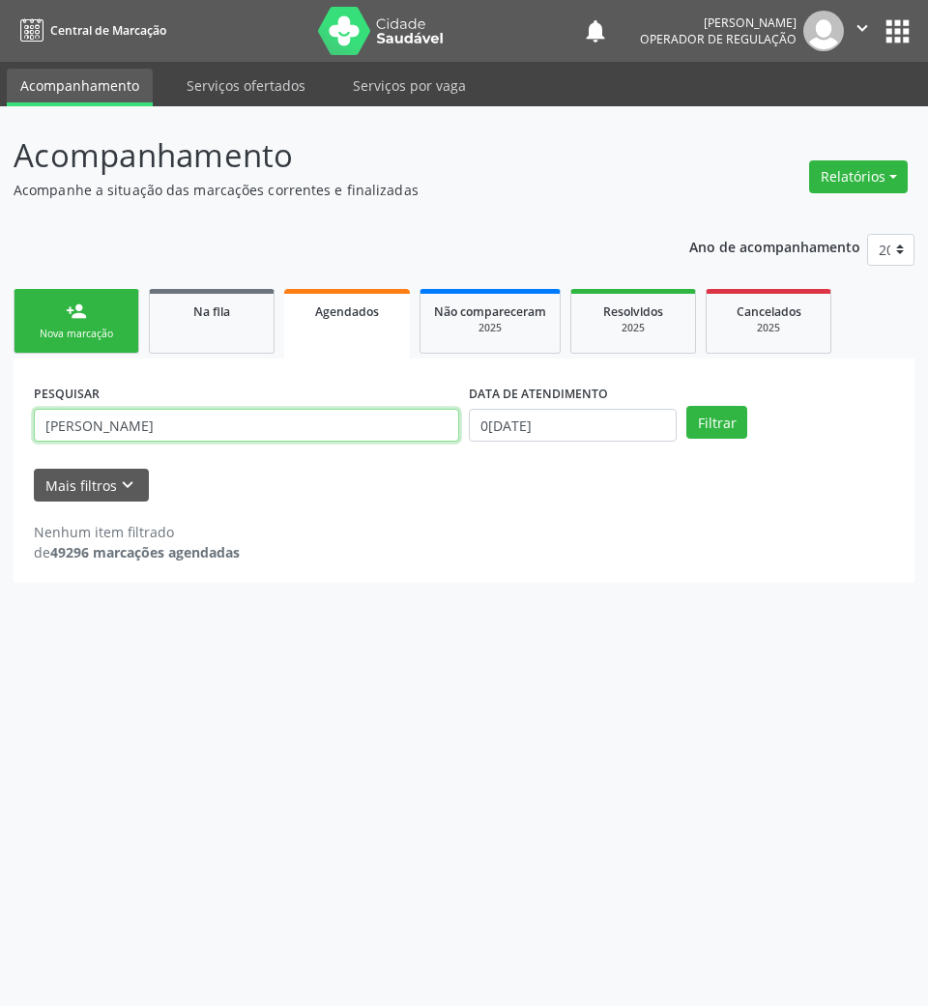
click at [133, 426] on input "MARIA JOSÉ DE LUCENA SILVA" at bounding box center [246, 425] width 425 height 33
click at [132, 426] on input "MARIA JOSÉ DE LUCENA SILVA" at bounding box center [246, 425] width 425 height 33
type input "706005861150544"
click at [686, 406] on button "Filtrar" at bounding box center [716, 422] width 61 height 33
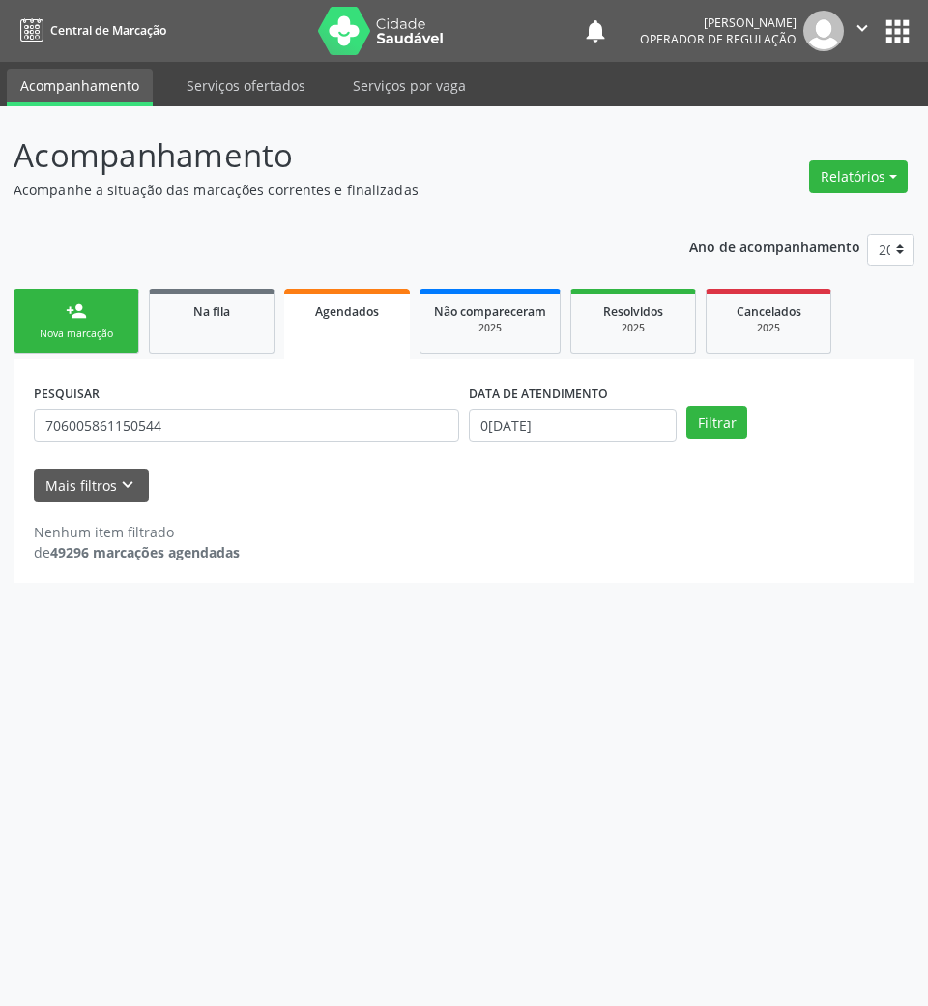
click at [175, 443] on div "PESQUISAR 706005861150544" at bounding box center [246, 416] width 435 height 75
drag, startPoint x: 175, startPoint y: 443, endPoint x: 167, endPoint y: 427, distance: 17.3
click at [175, 442] on div "PESQUISAR 706005861150544" at bounding box center [246, 416] width 435 height 75
click at [167, 427] on input "706005861150544" at bounding box center [246, 425] width 425 height 33
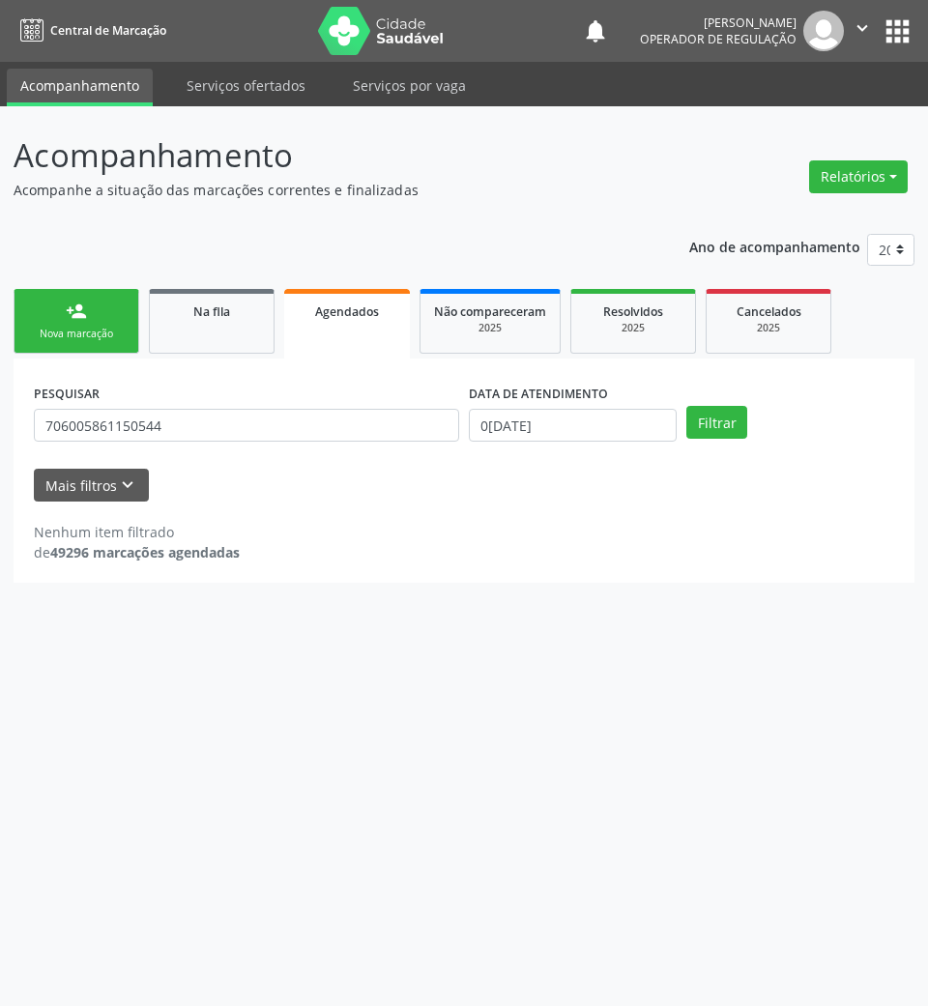
click at [100, 298] on link "person_add Nova marcação" at bounding box center [77, 321] width 126 height 65
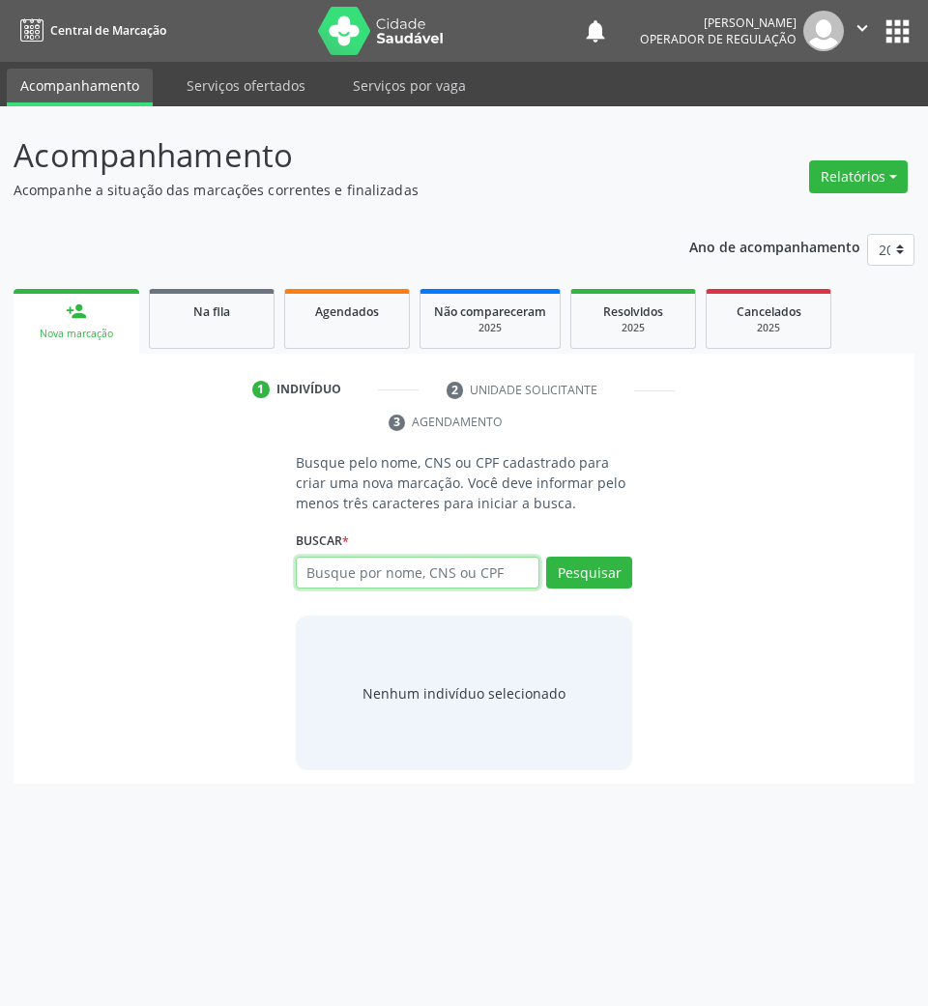
click at [402, 573] on input "text" at bounding box center [418, 573] width 244 height 33
paste input "706005861150544"
type input "706005861150544"
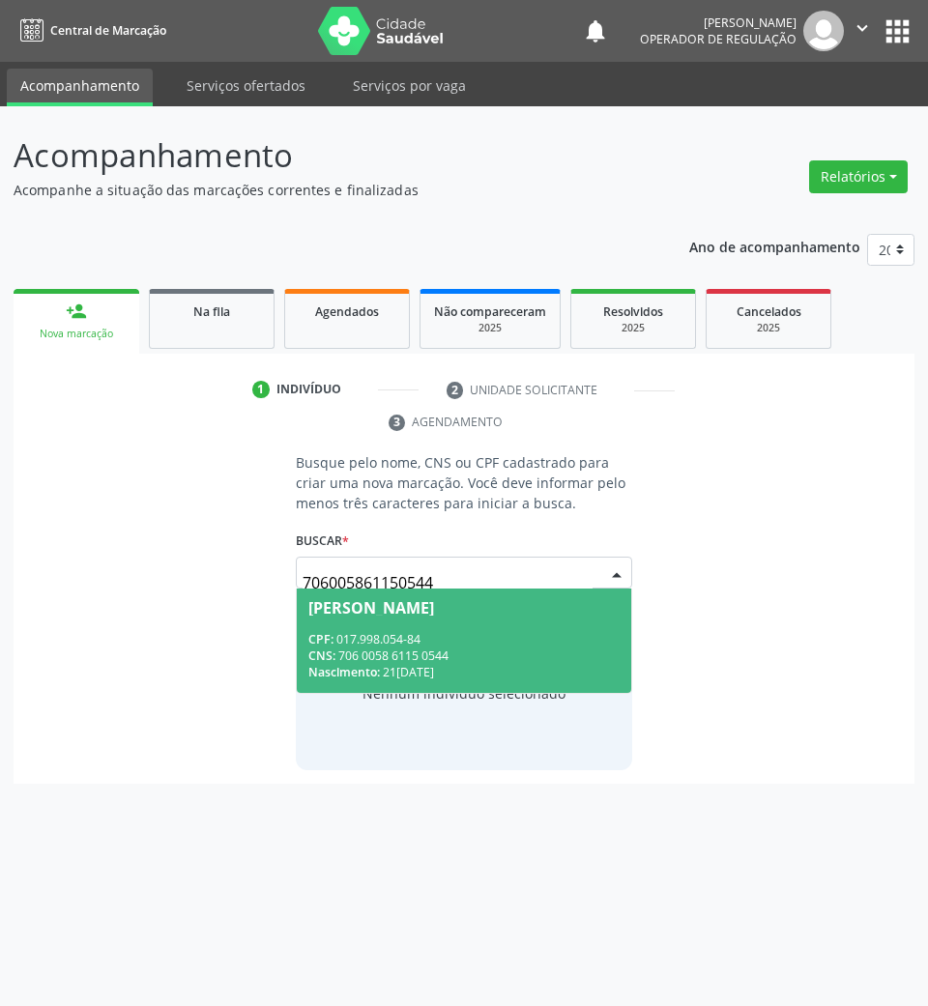
click at [371, 663] on div "CNS: 706 0058 6115 0544" at bounding box center [464, 655] width 312 height 16
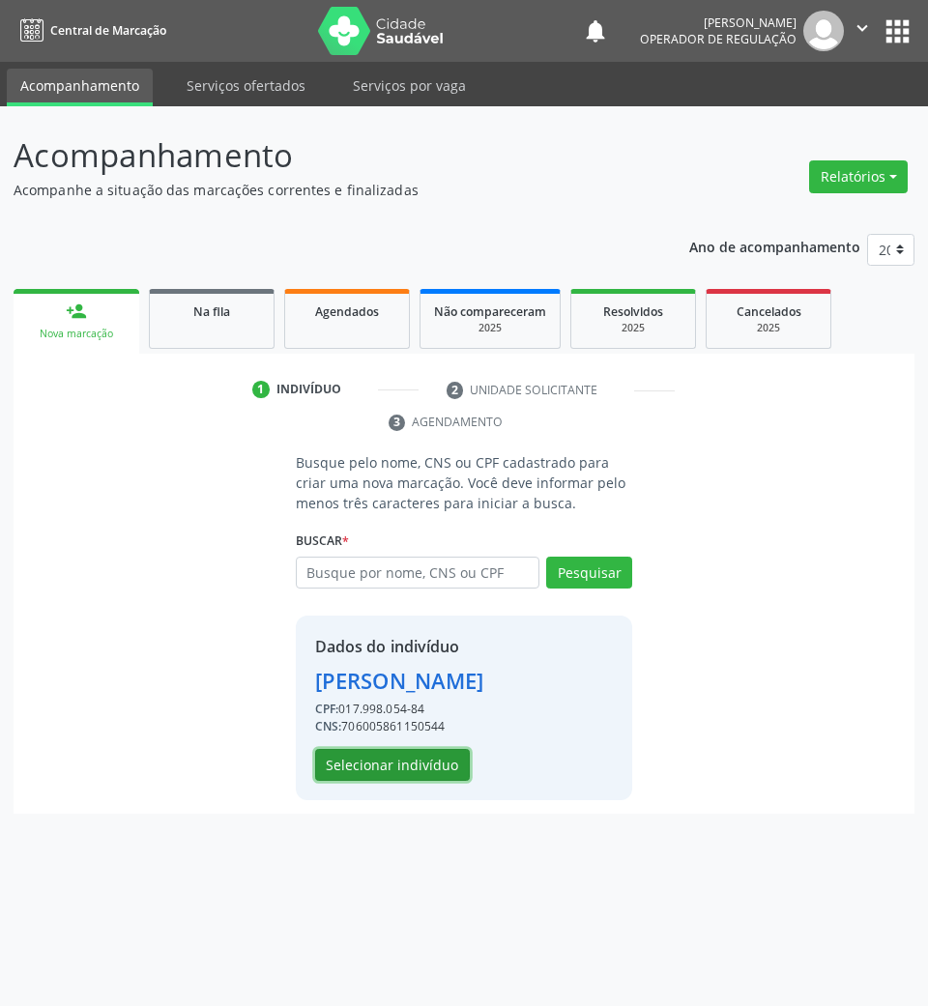
click at [399, 770] on button "Selecionar indivíduo" at bounding box center [392, 765] width 155 height 33
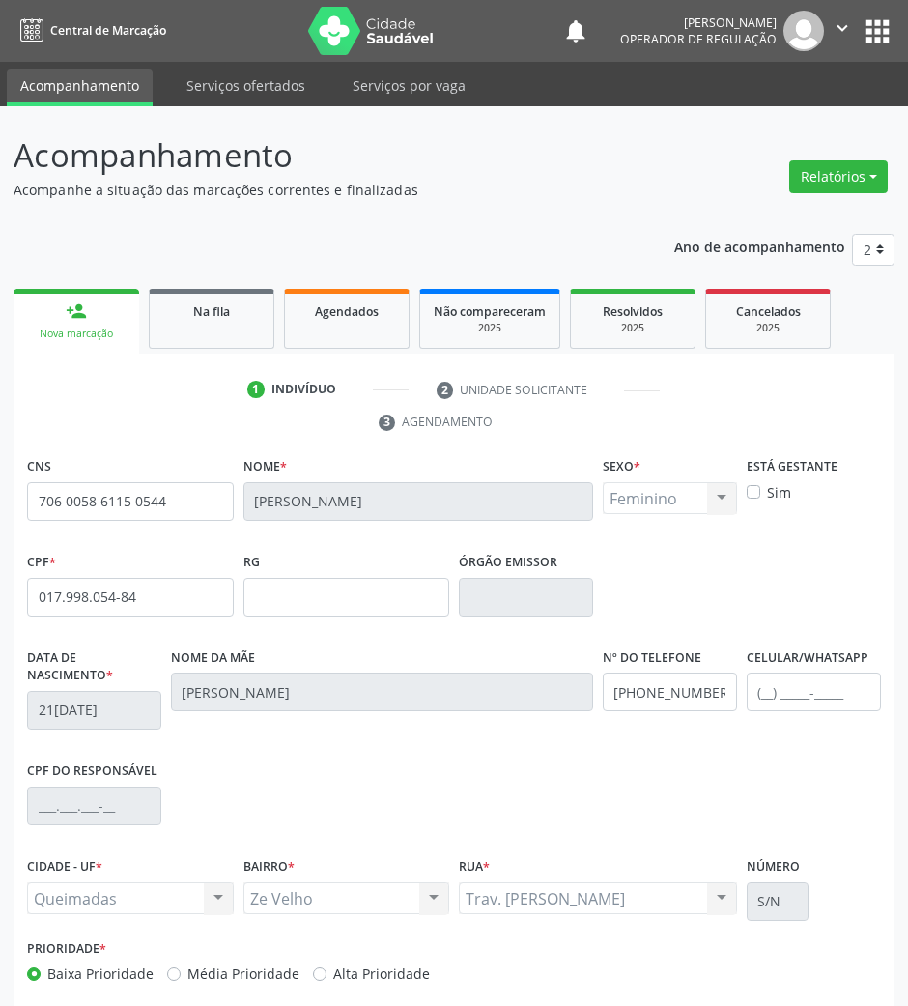
scroll to position [93, 0]
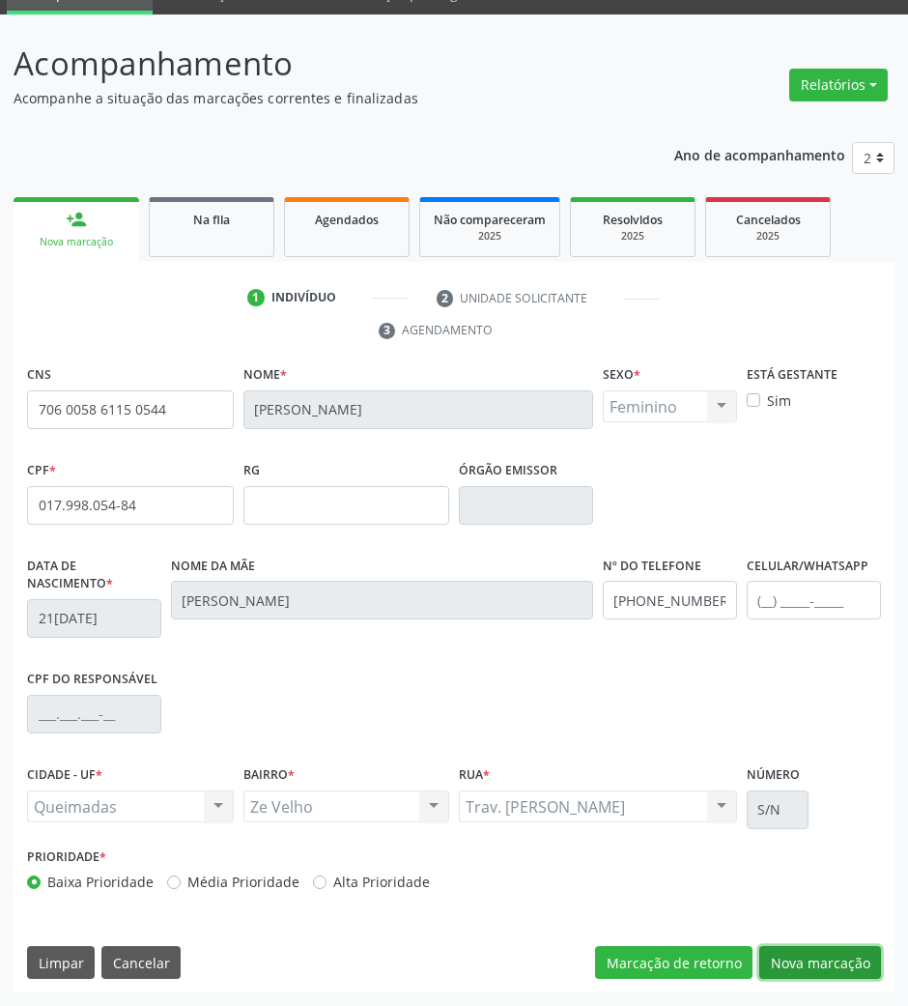
click at [809, 966] on button "Nova marcação" at bounding box center [821, 962] width 122 height 33
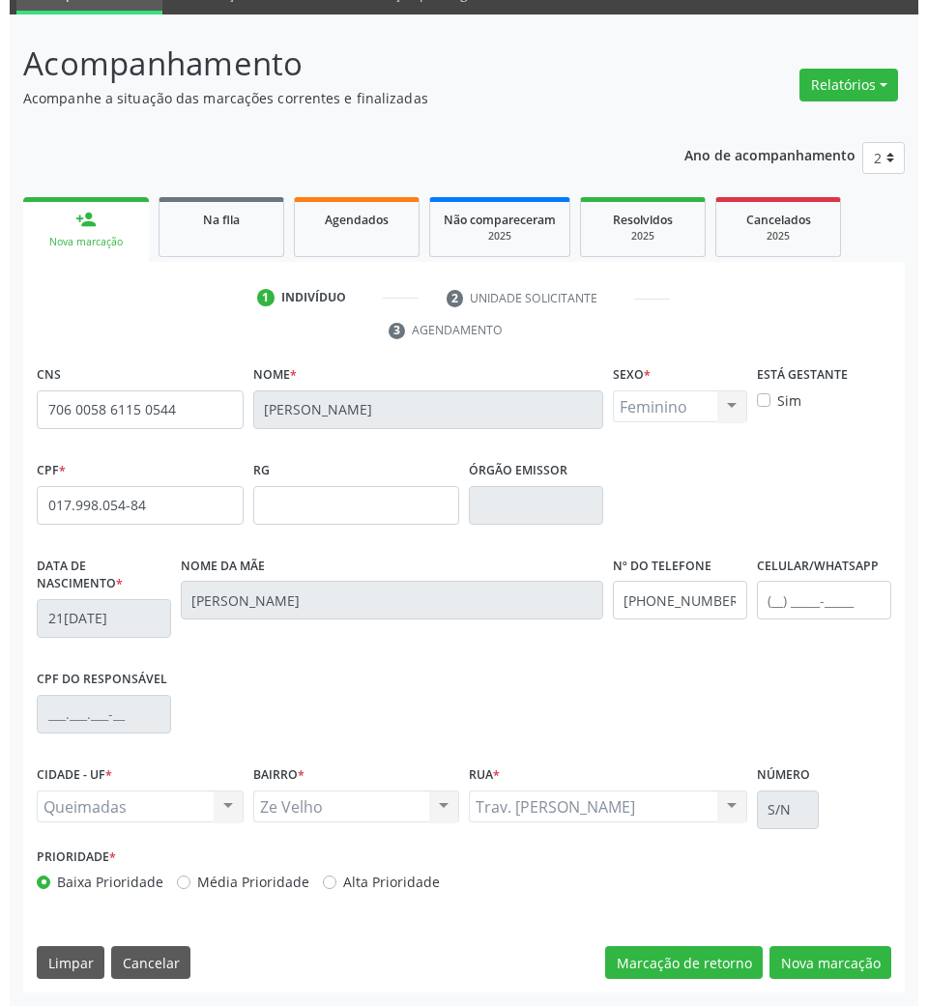
scroll to position [0, 0]
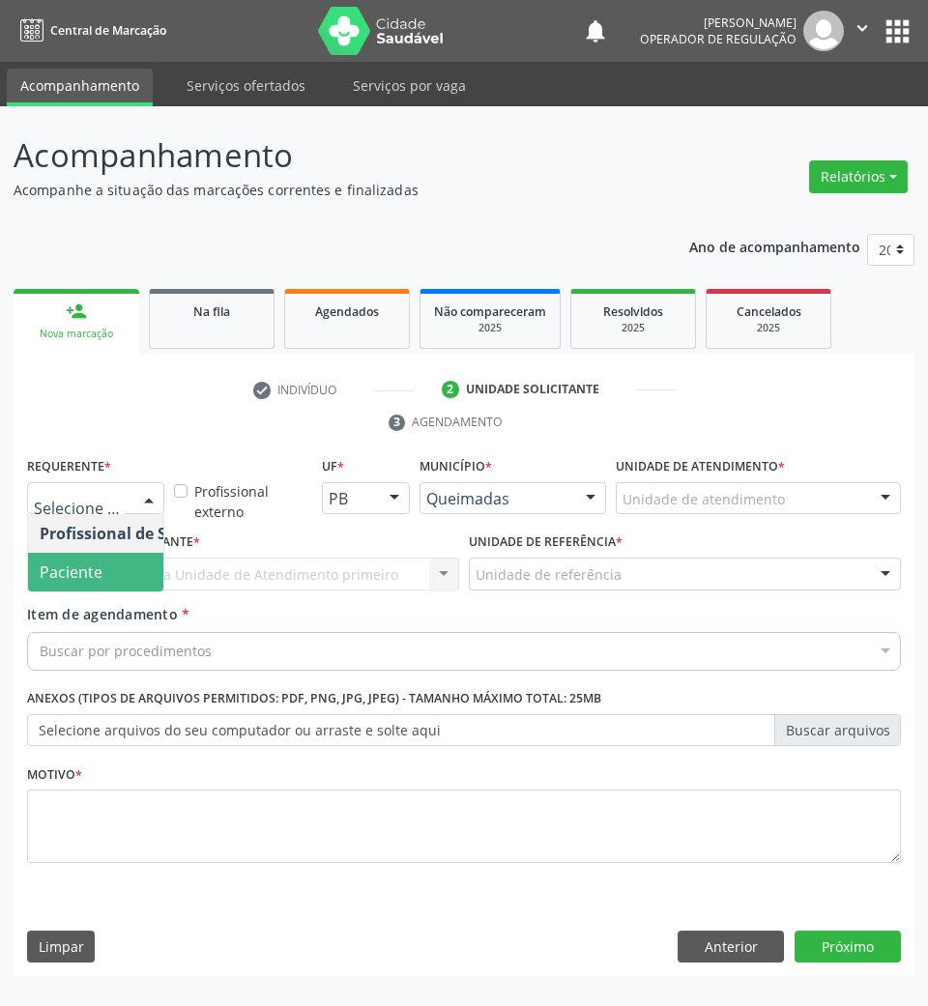
click at [91, 576] on span "Paciente" at bounding box center [71, 571] width 63 height 21
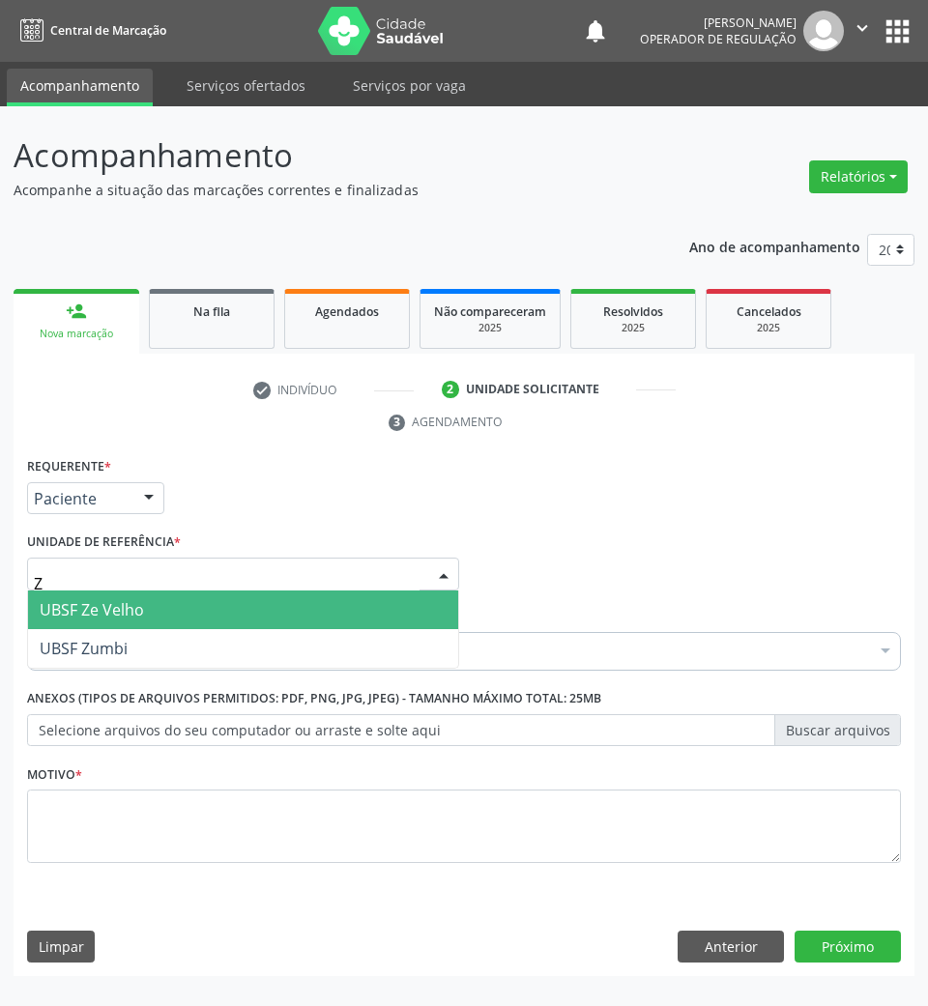
type input "ZE"
click at [120, 600] on span "UBSF Ze Velho" at bounding box center [92, 609] width 104 height 21
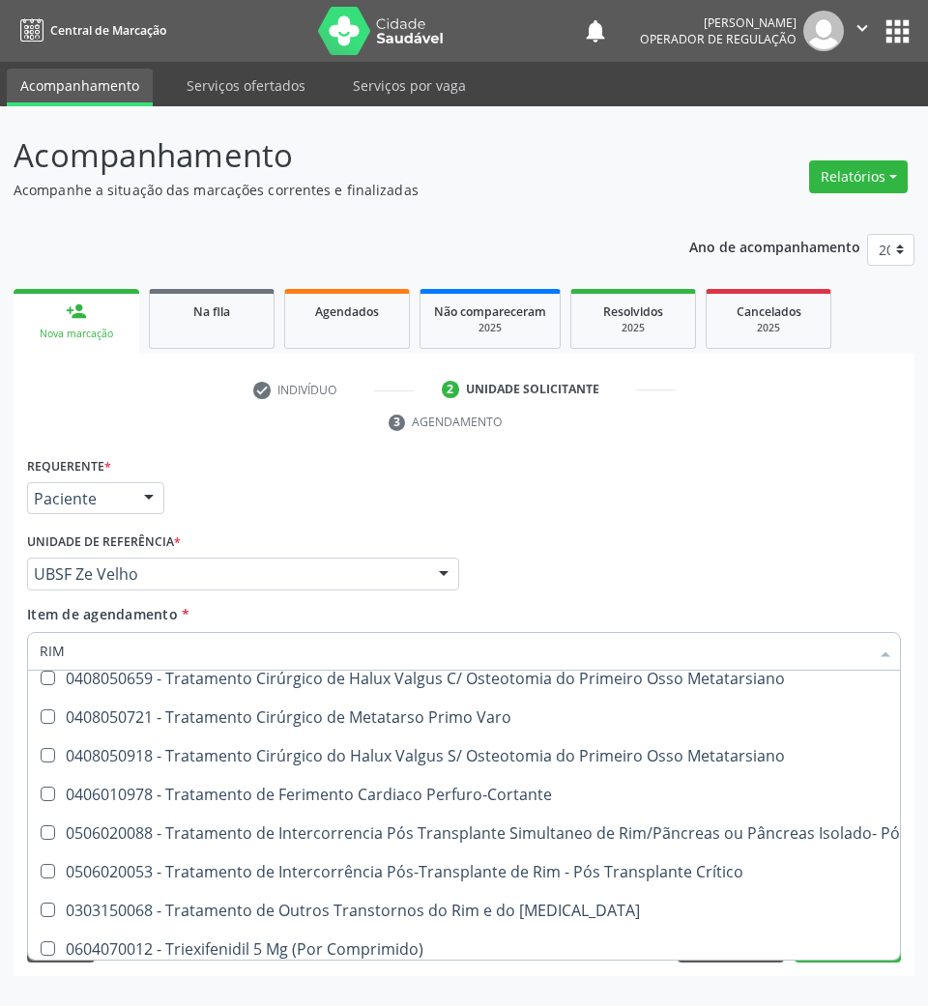
scroll to position [6572, 0]
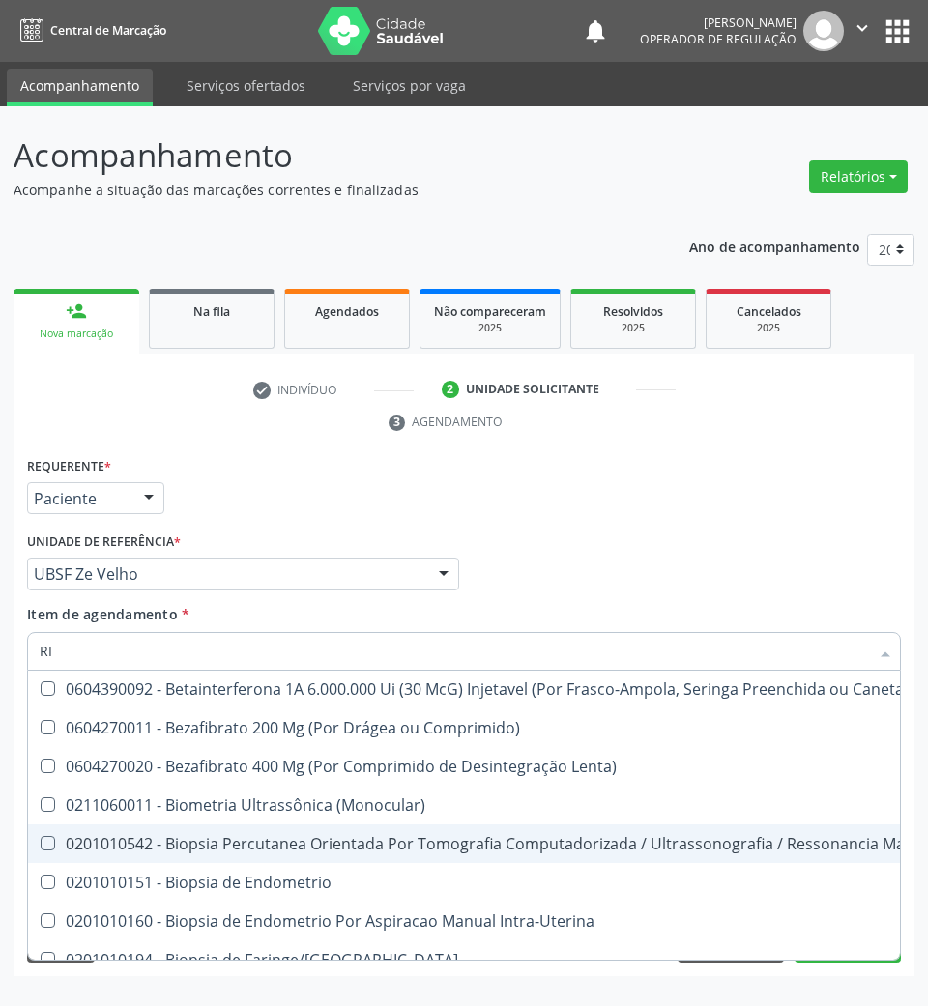
type input "R"
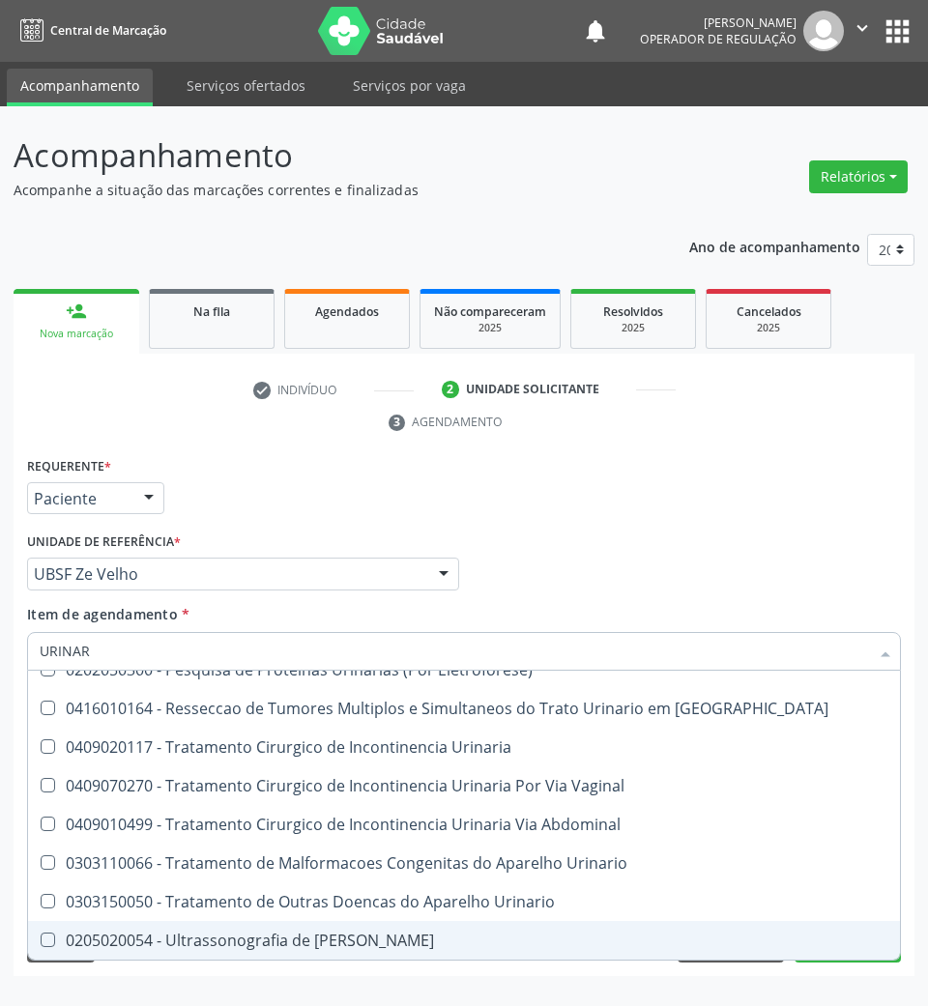
scroll to position [59, 0]
type input "URINARI"
click at [350, 951] on span "0205020054 - Ultrassonografia de [PERSON_NAME]" at bounding box center [464, 940] width 872 height 39
checkbox Urinario "true"
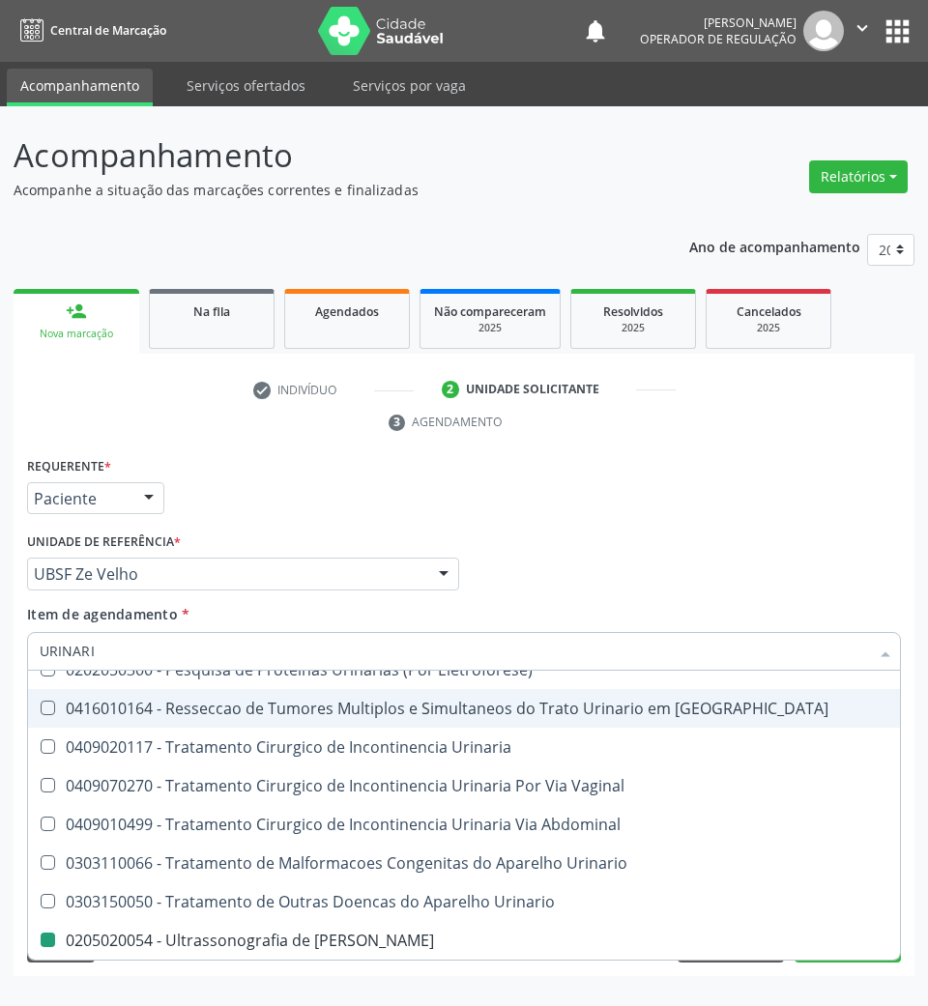
click at [618, 535] on div "Profissional Solicitante Por favor, selecione a Unidade de Atendimento primeiro…" at bounding box center [463, 565] width 883 height 75
checkbox Eletroforese\) "true"
checkbox Urinario "false"
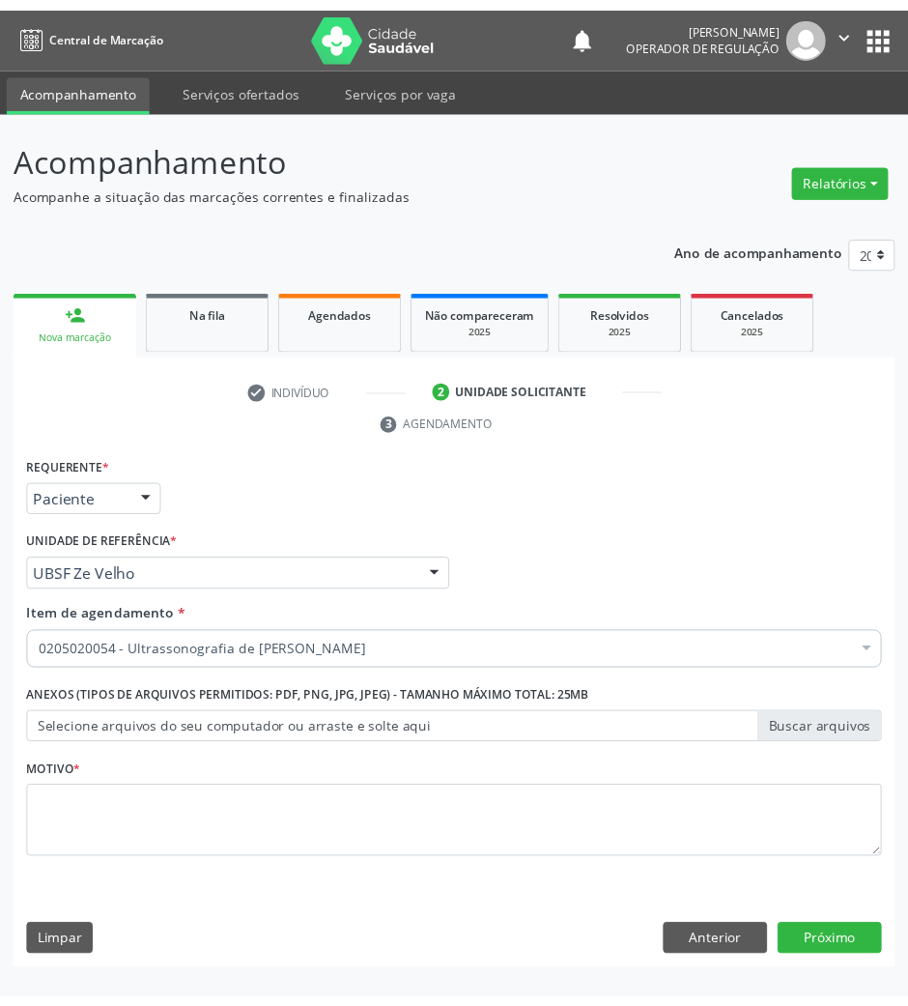
scroll to position [0, 0]
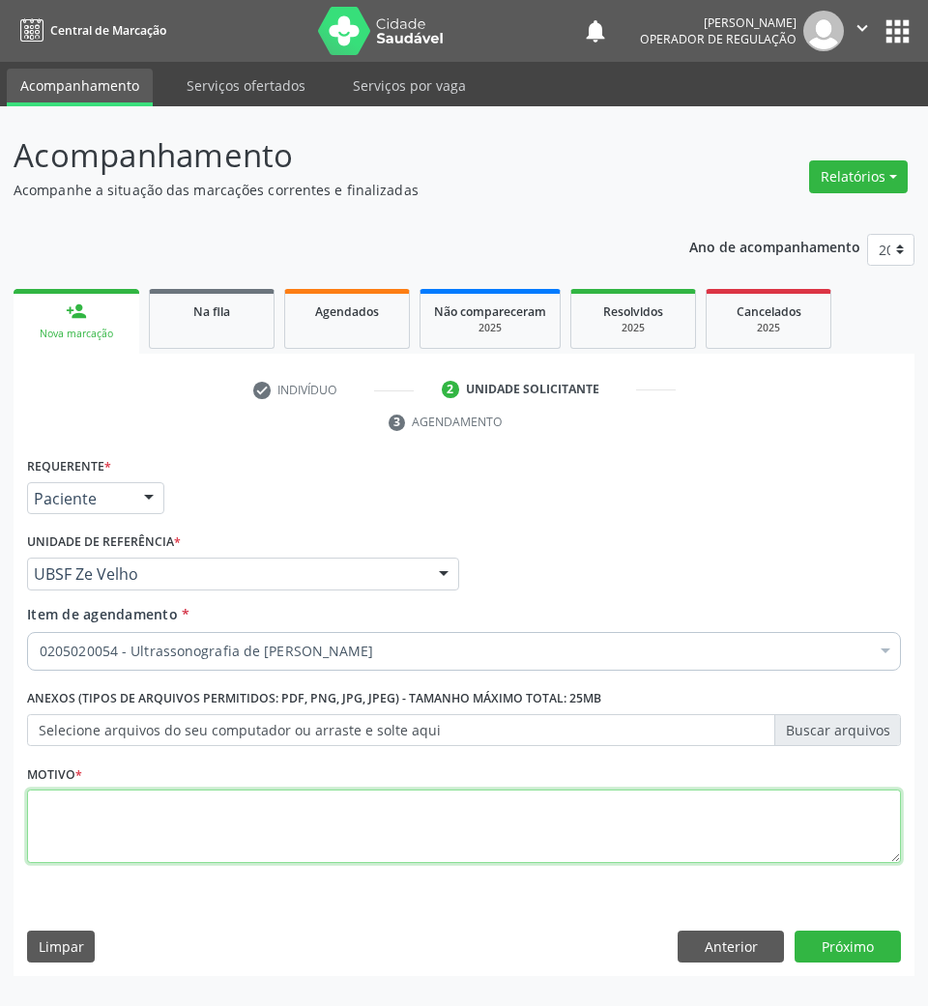
click at [186, 812] on textarea at bounding box center [464, 825] width 874 height 73
type textarea "ROTINA"
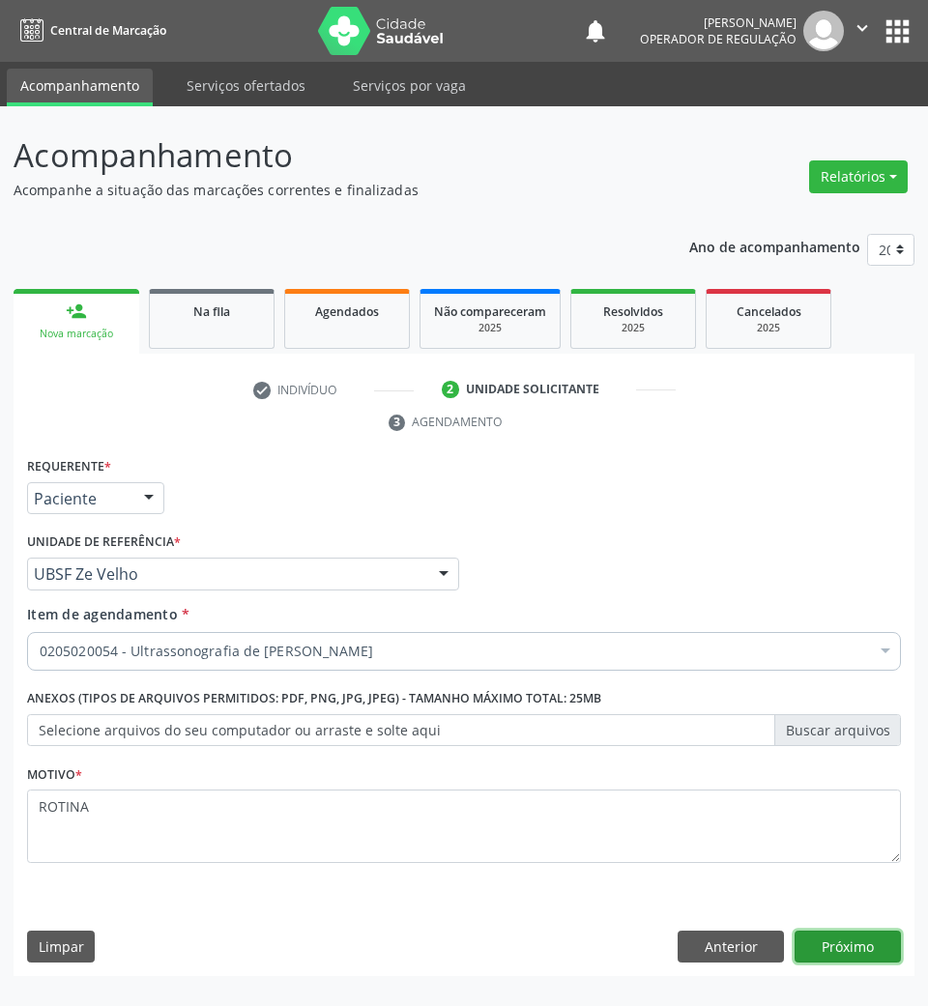
click button "Próximo" at bounding box center [847, 947] width 106 height 33
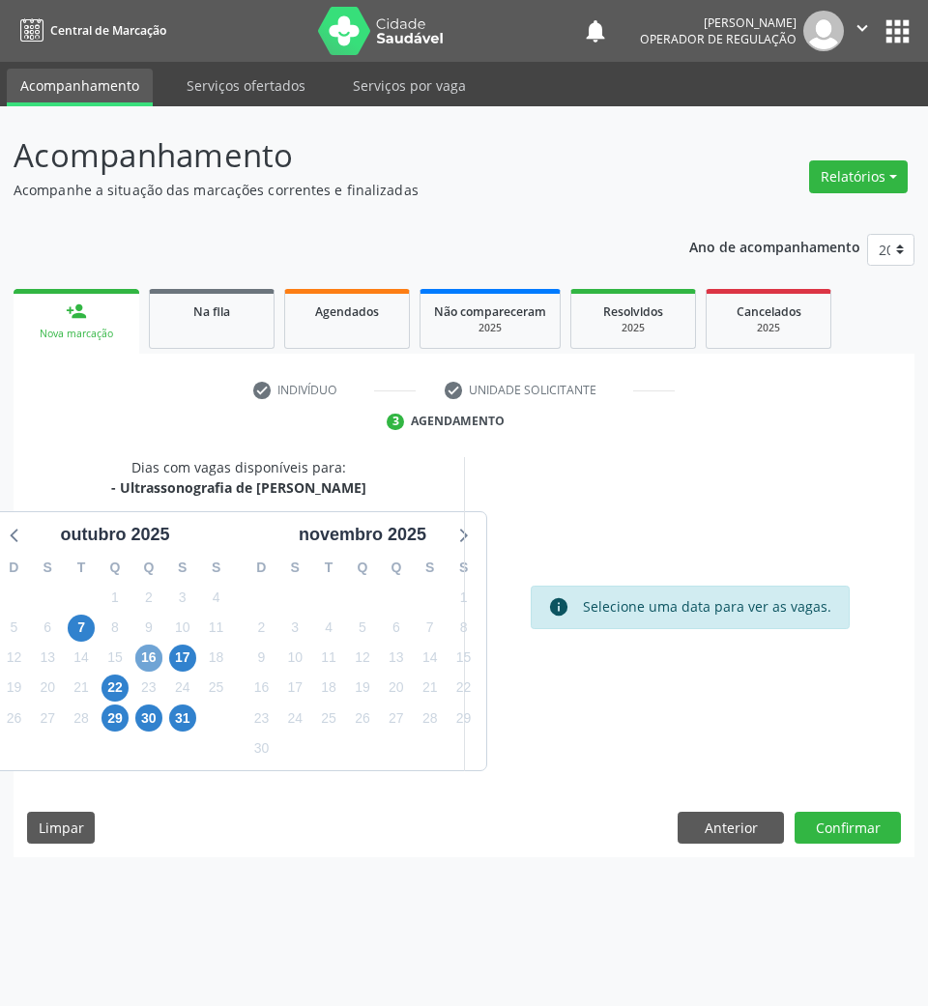
click at [153, 645] on span "16" at bounding box center [148, 658] width 27 height 27
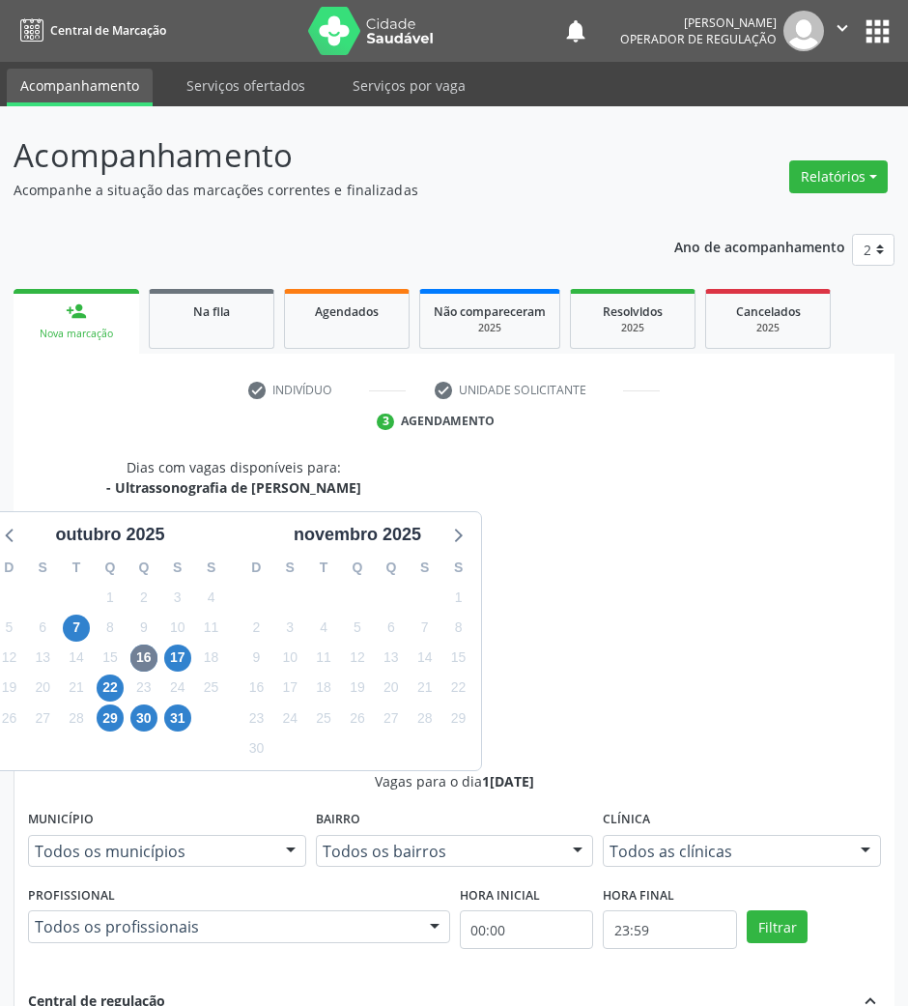
radio input "true"
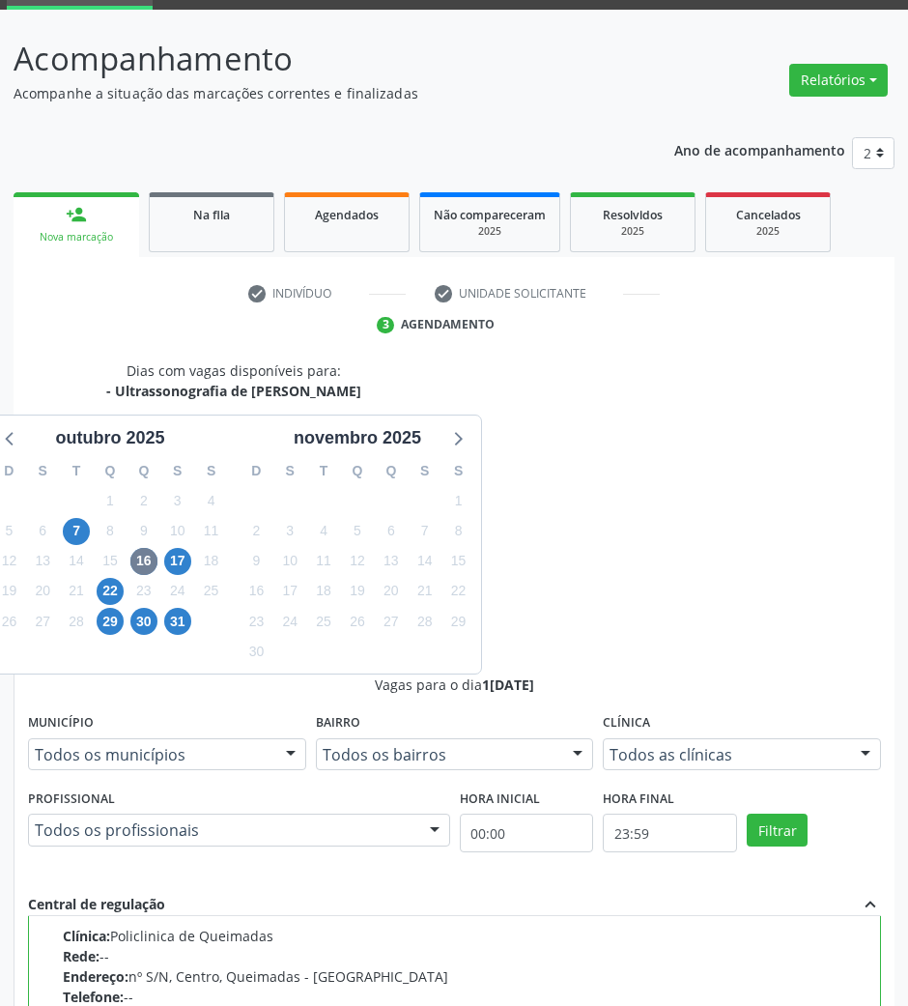
scroll to position [190, 0]
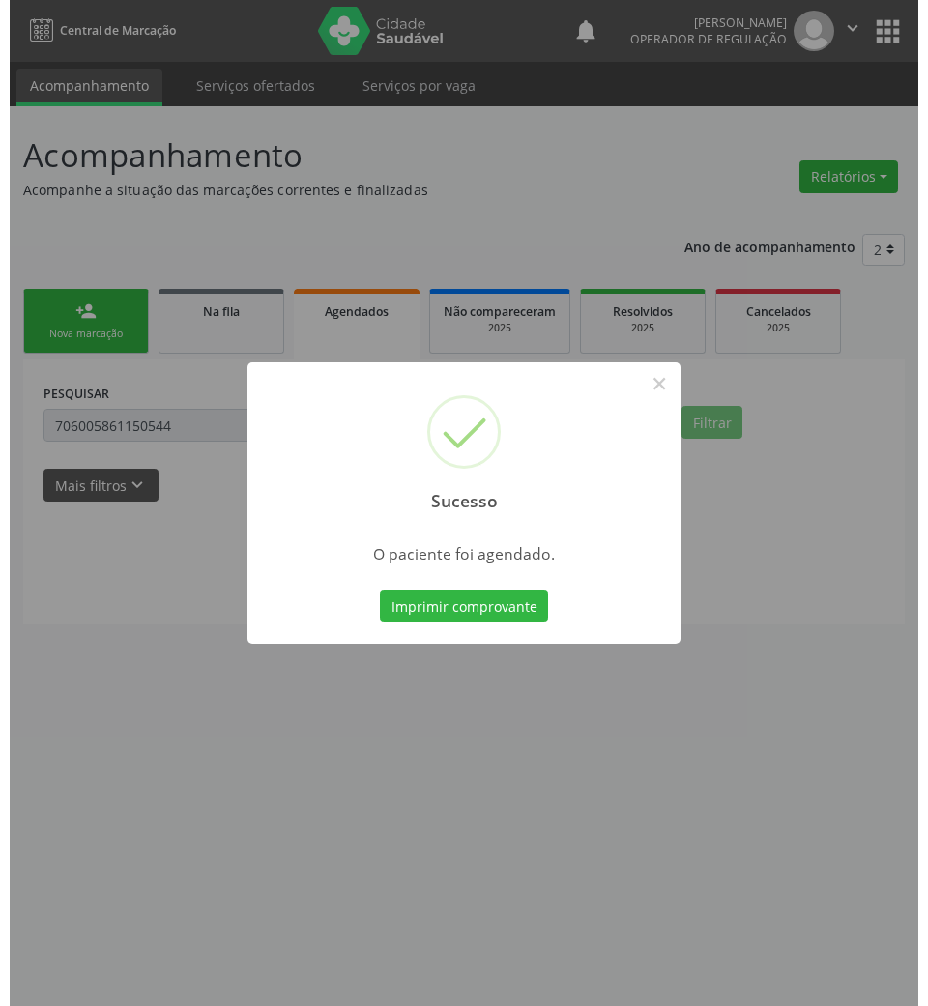
scroll to position [0, 0]
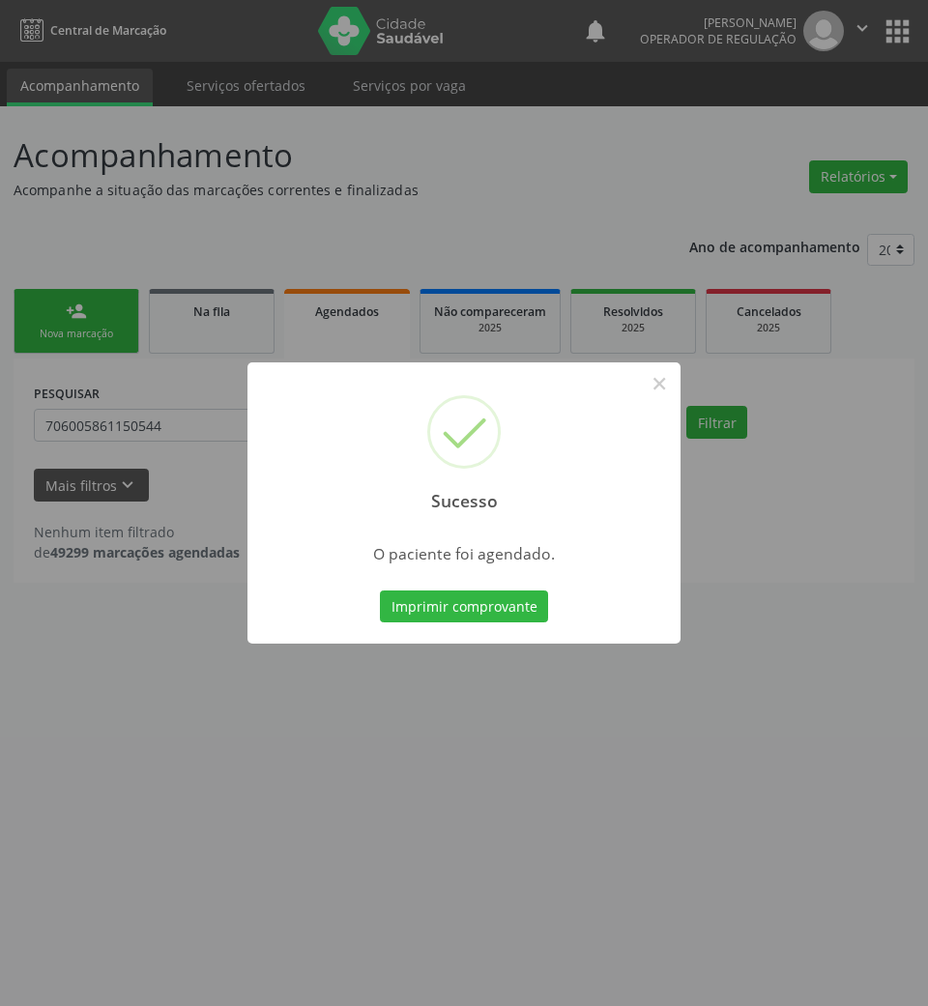
click at [380, 590] on button "Imprimir comprovante" at bounding box center [464, 606] width 168 height 33
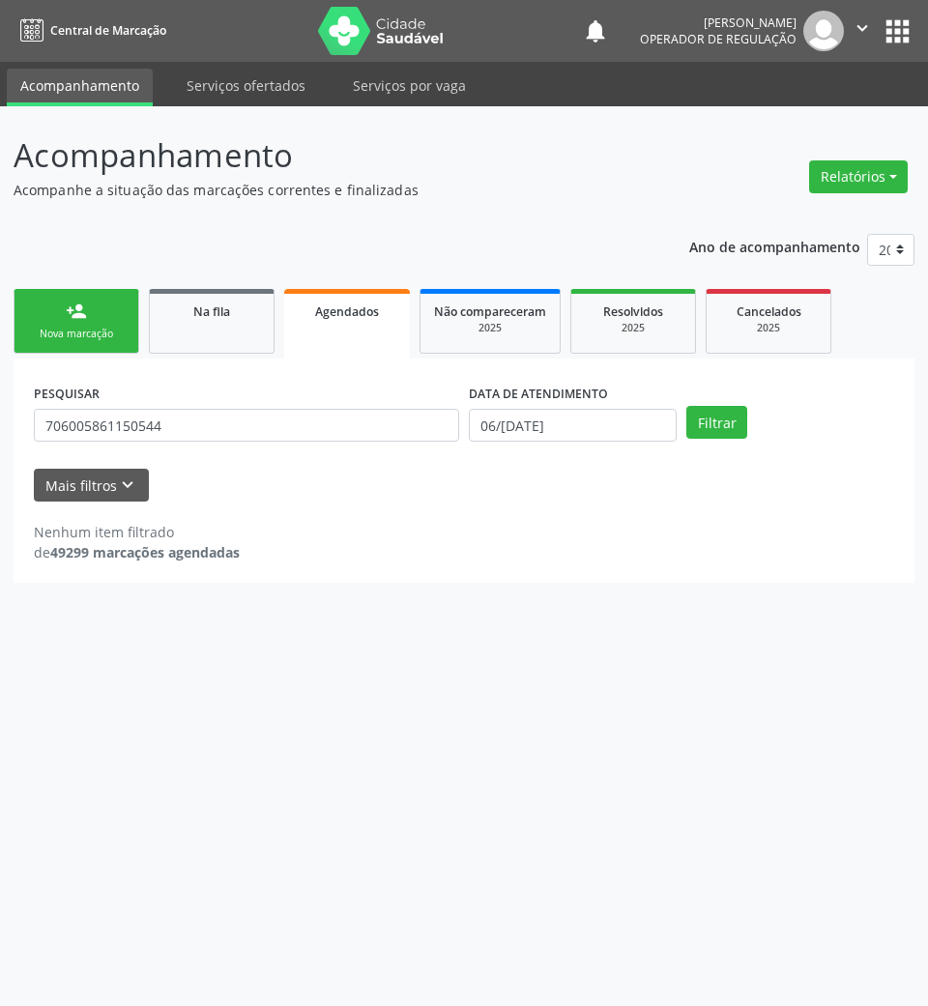
click at [90, 307] on link "person_add Nova marcação" at bounding box center [77, 321] width 126 height 65
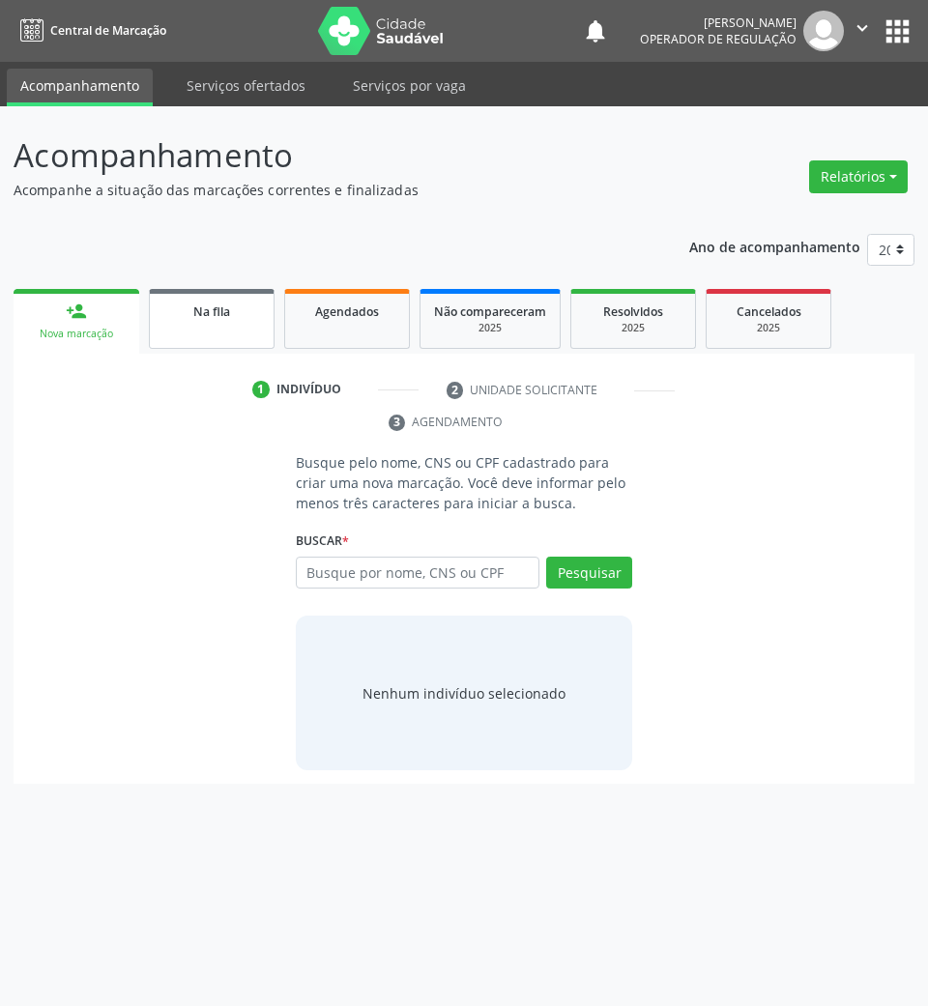
click at [207, 314] on span "Na fila" at bounding box center [211, 311] width 37 height 16
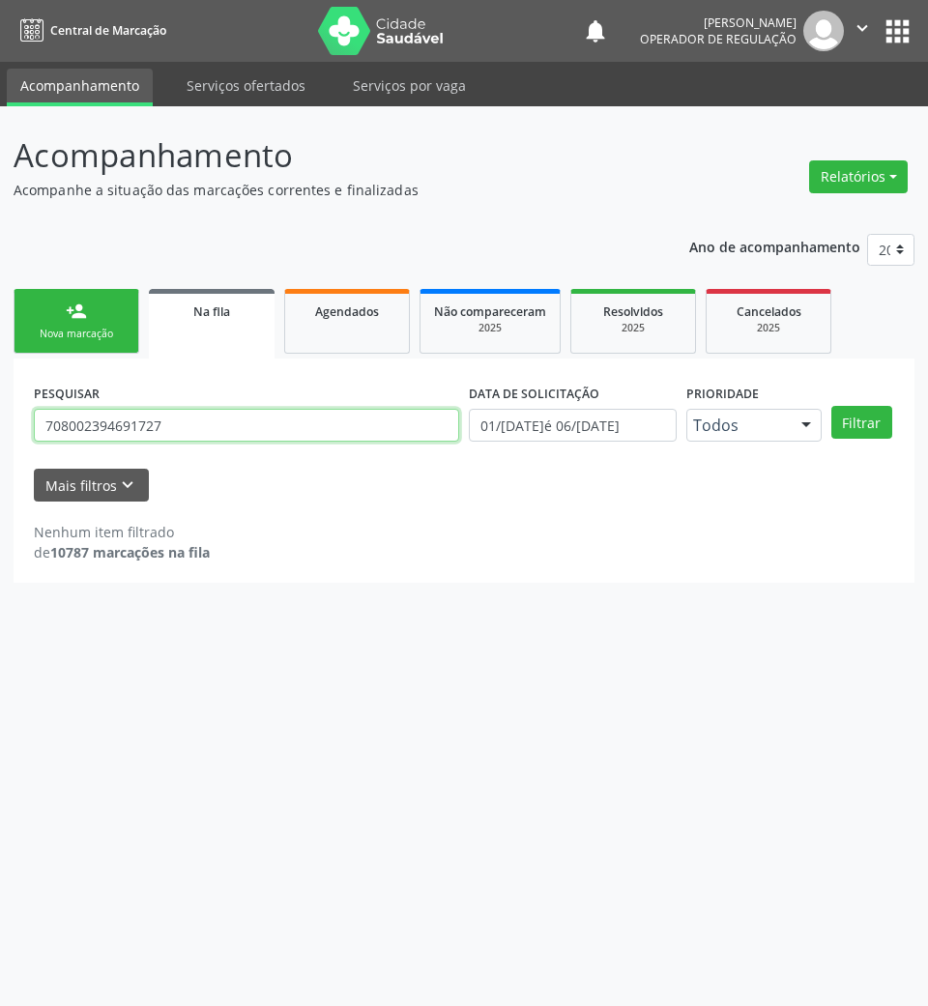
click at [261, 421] on input "708002394691727" at bounding box center [246, 425] width 425 height 33
paste input "1 0068 9644 489"
type input "701 0068 9644 4897"
click at [831, 406] on button "Filtrar" at bounding box center [861, 422] width 61 height 33
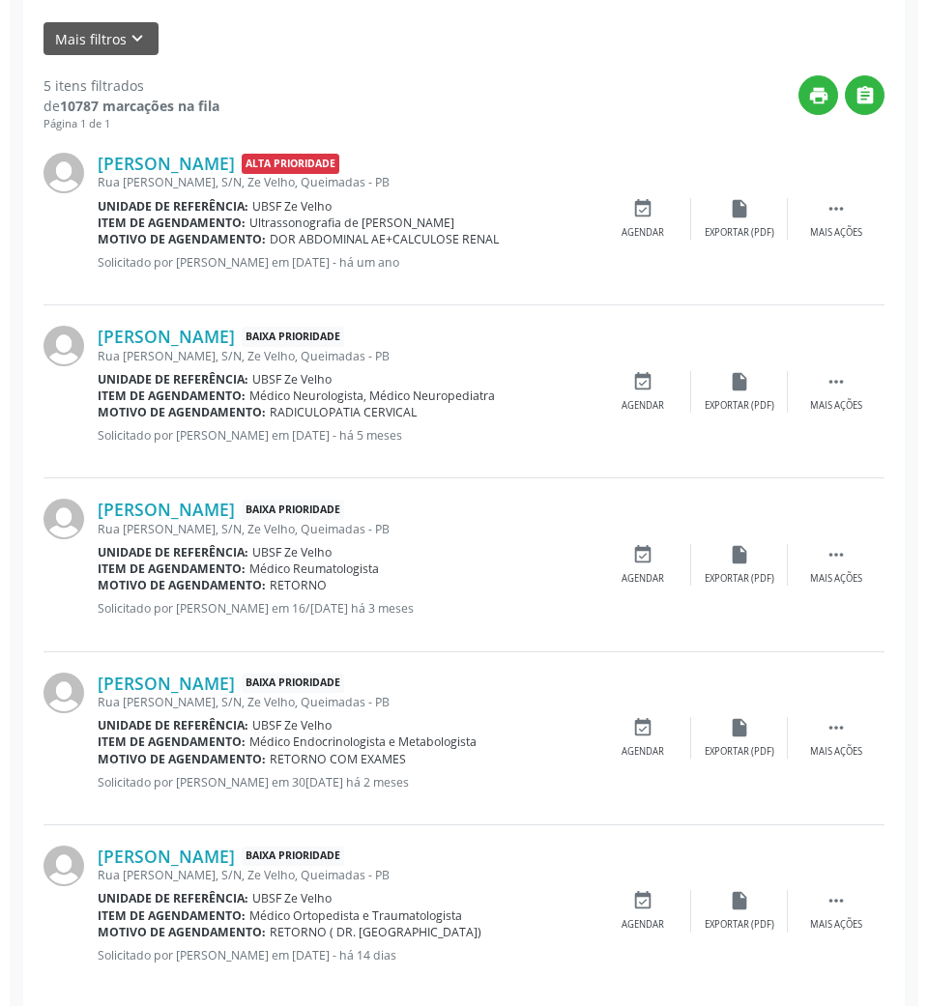
scroll to position [473, 0]
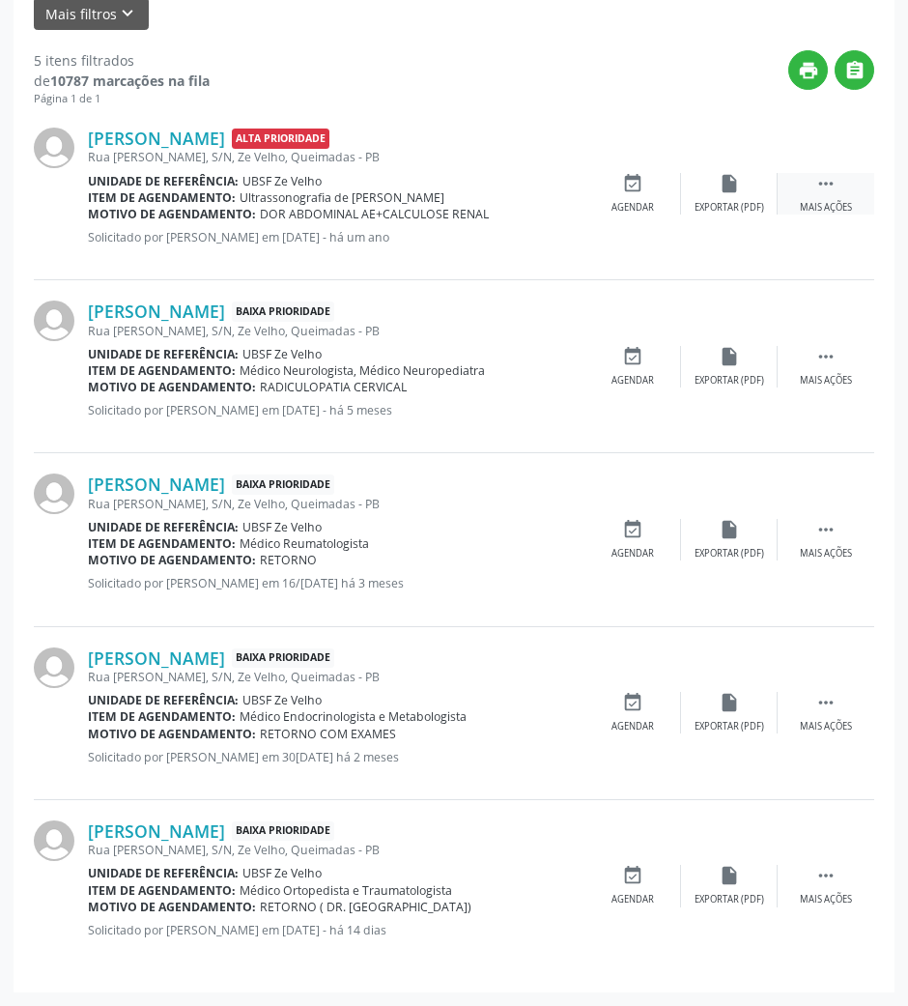
click at [812, 186] on div " Mais ações" at bounding box center [826, 194] width 97 height 42
drag, startPoint x: 601, startPoint y: 159, endPoint x: 634, endPoint y: 175, distance: 36.3
click at [603, 162] on div "Hosenilda Firmino Belo Alta Prioridade Rua Tiago Pachu, S/N, Ze Velho, Queimada…" at bounding box center [454, 193] width 841 height 173
click at [636, 176] on icon "cancel" at bounding box center [632, 183] width 21 height 21
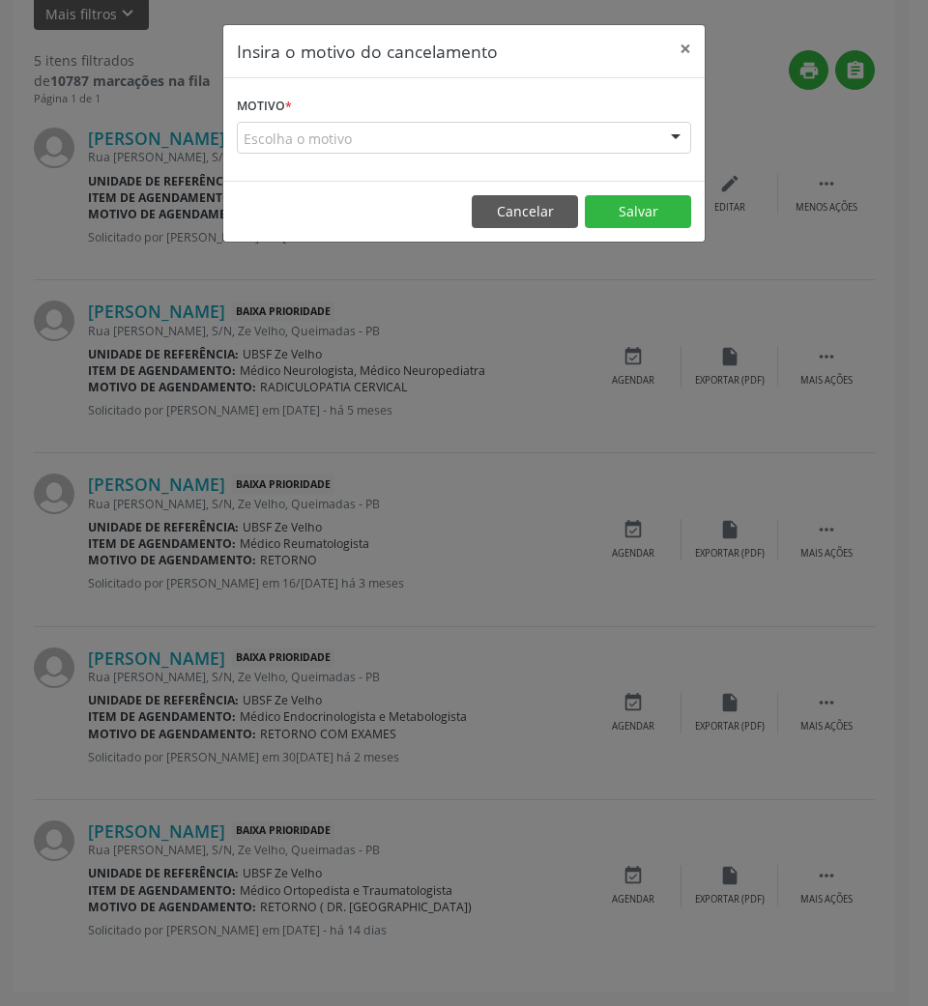
click at [558, 114] on form "Motivo * Escolha o motivo Outro Médico - Participação em eventos (ex: congresso…" at bounding box center [464, 123] width 454 height 62
click at [560, 148] on div "Escolha o motivo" at bounding box center [464, 138] width 454 height 33
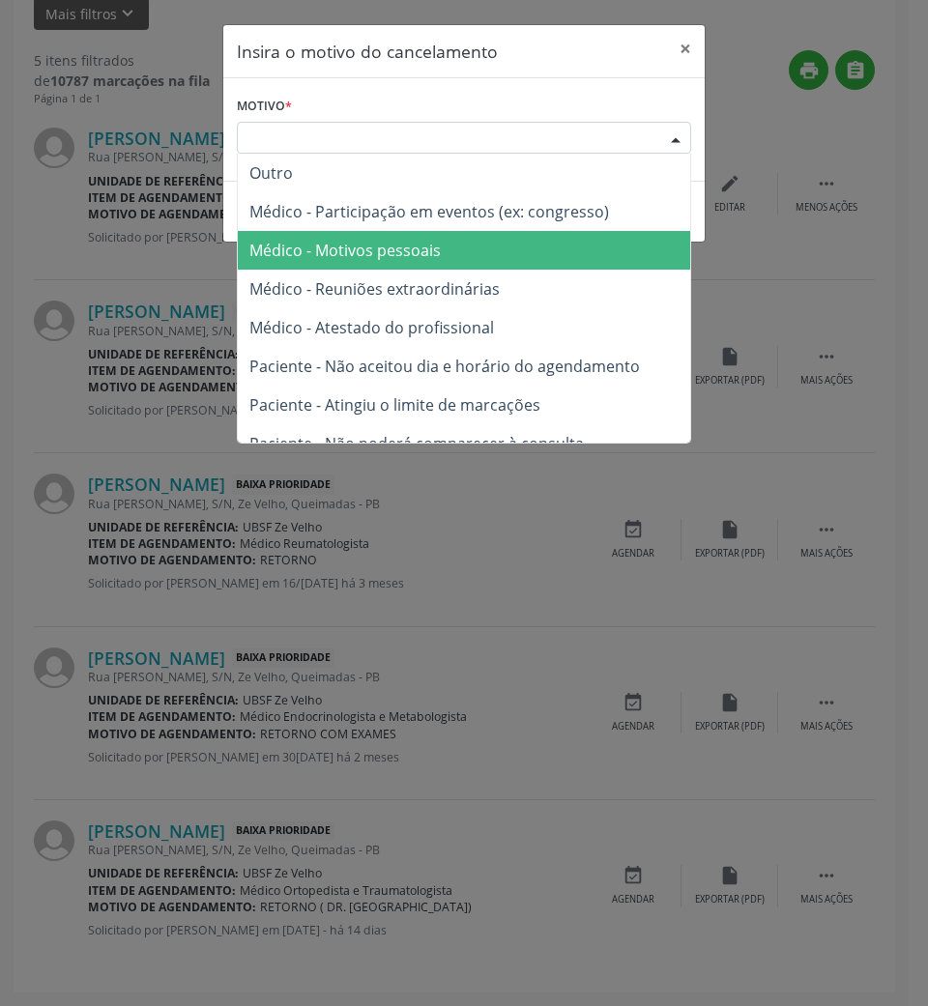
drag, startPoint x: 506, startPoint y: 248, endPoint x: 560, endPoint y: 220, distance: 60.9
click at [504, 244] on span "Médico - Motivos pessoais" at bounding box center [464, 250] width 452 height 39
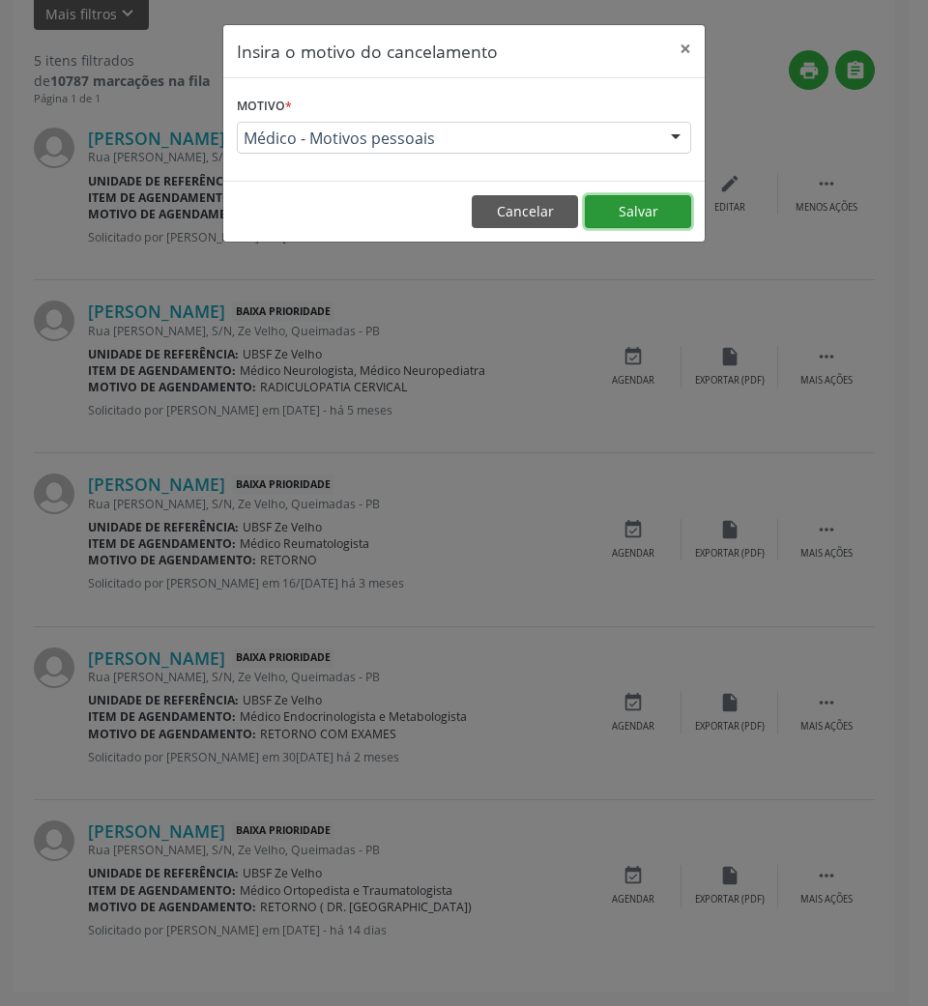
click at [630, 209] on button "Salvar" at bounding box center [638, 211] width 106 height 33
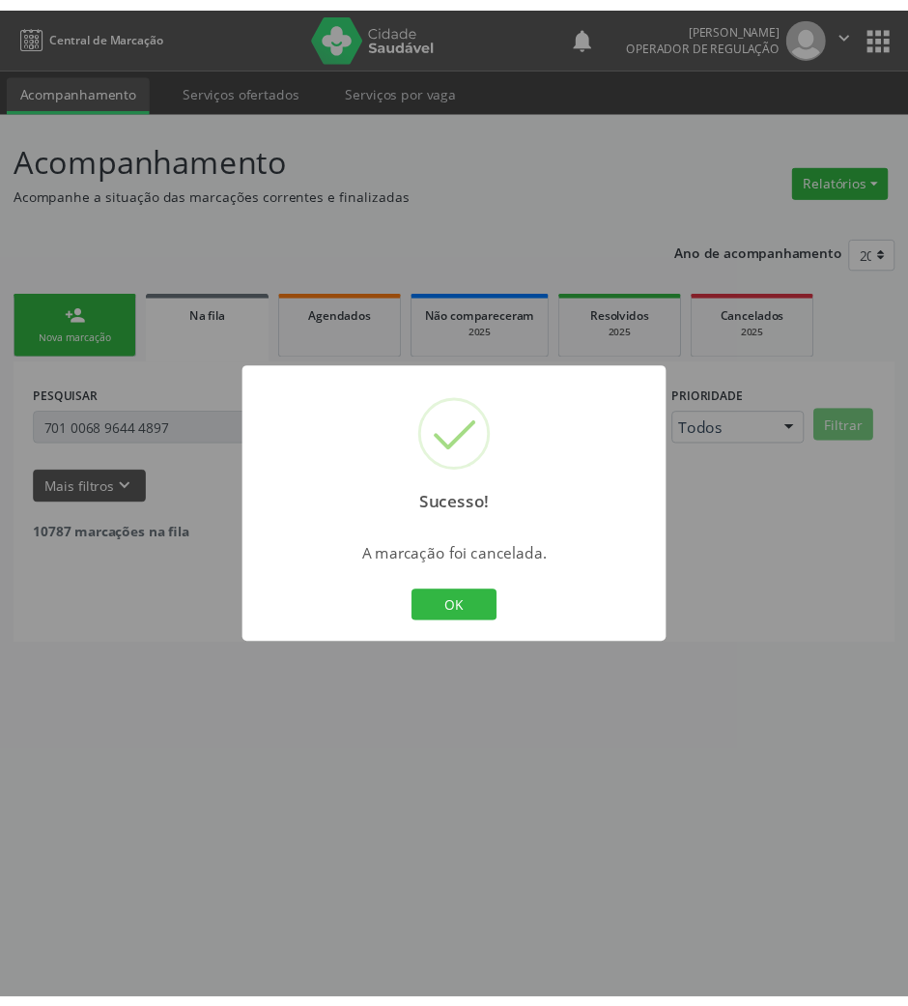
scroll to position [0, 0]
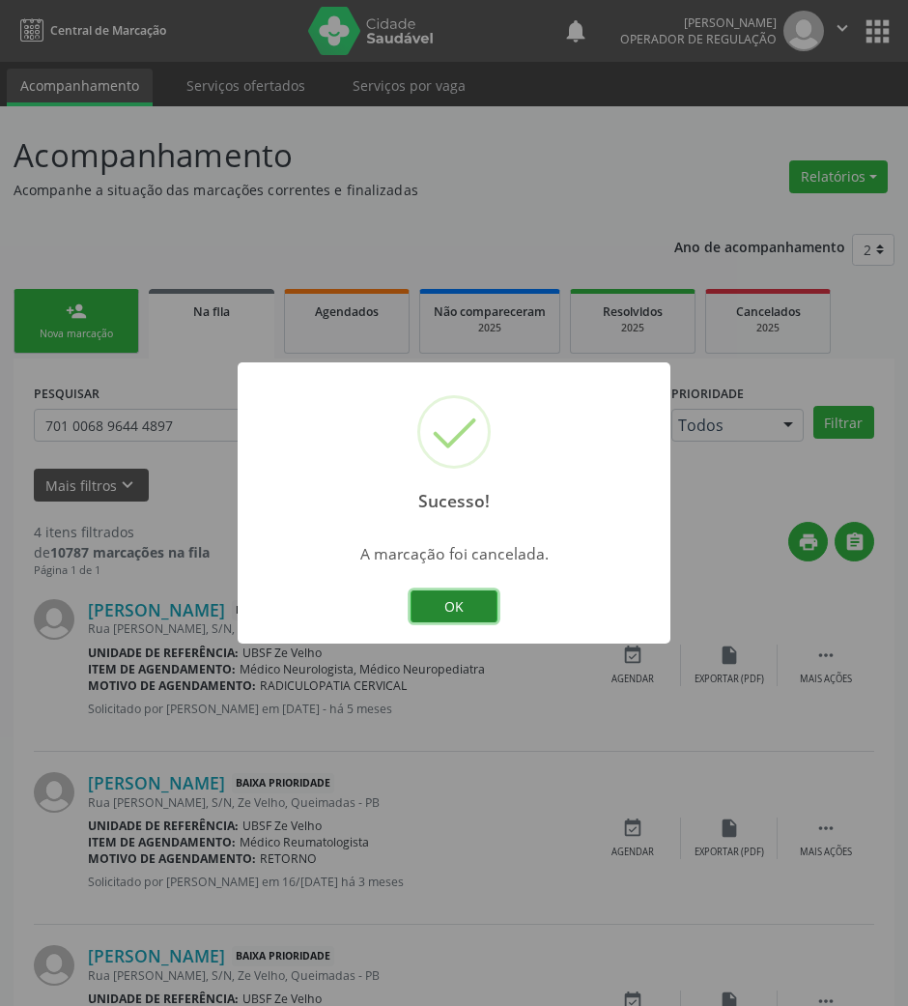
drag, startPoint x: 441, startPoint y: 607, endPoint x: 368, endPoint y: 527, distance: 108.1
click at [441, 605] on button "OK" at bounding box center [454, 606] width 87 height 33
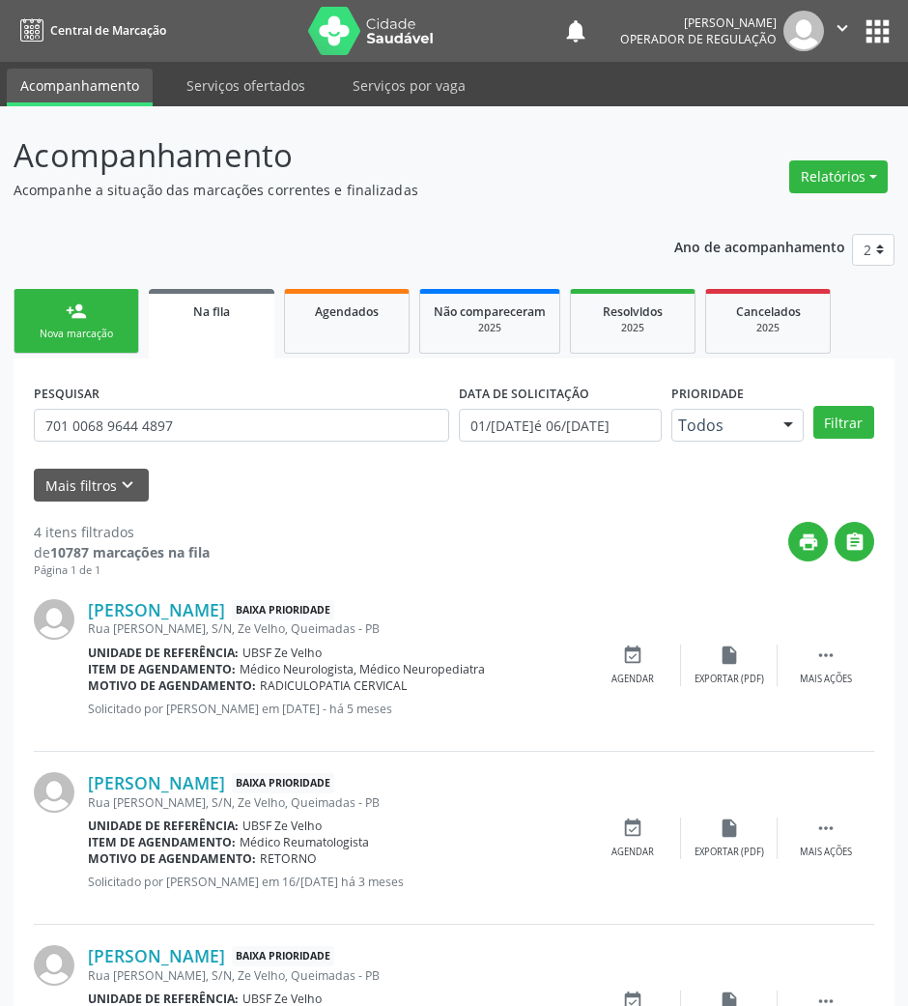
click at [108, 336] on div "Nova marcação" at bounding box center [76, 334] width 97 height 14
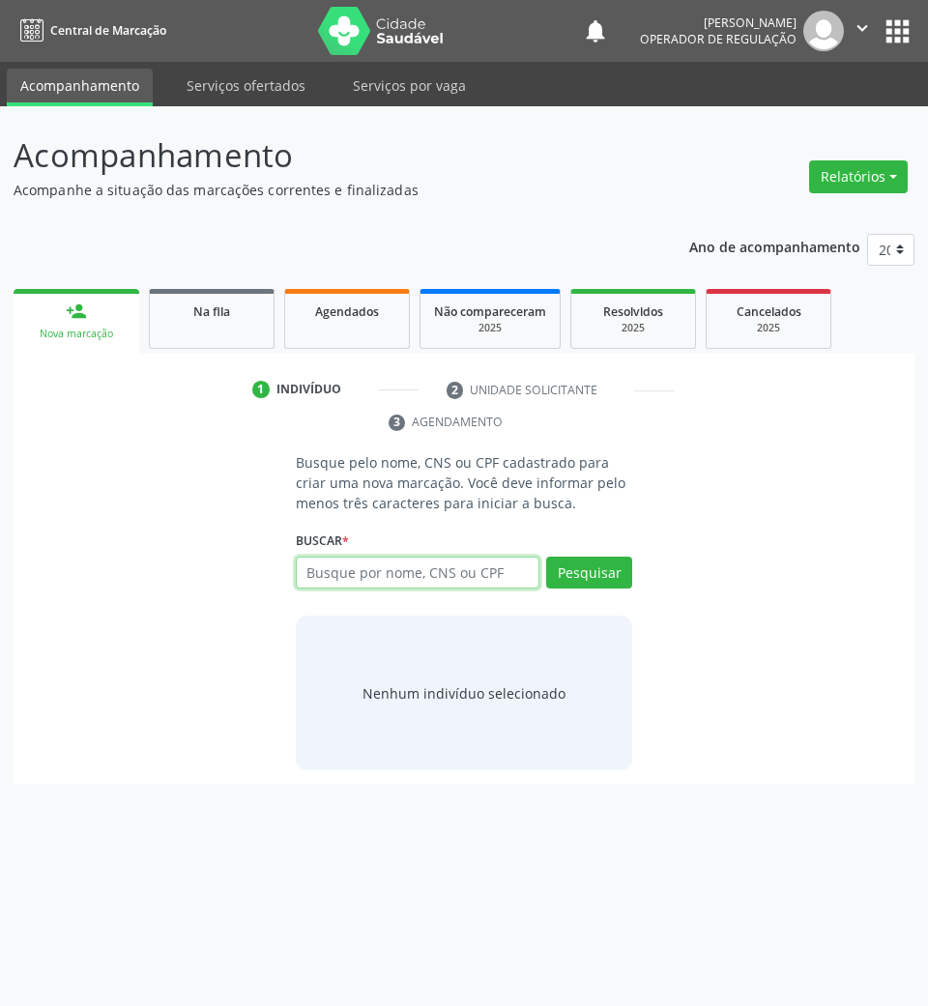
click at [383, 566] on input "text" at bounding box center [418, 573] width 244 height 33
type input "700802989811688"
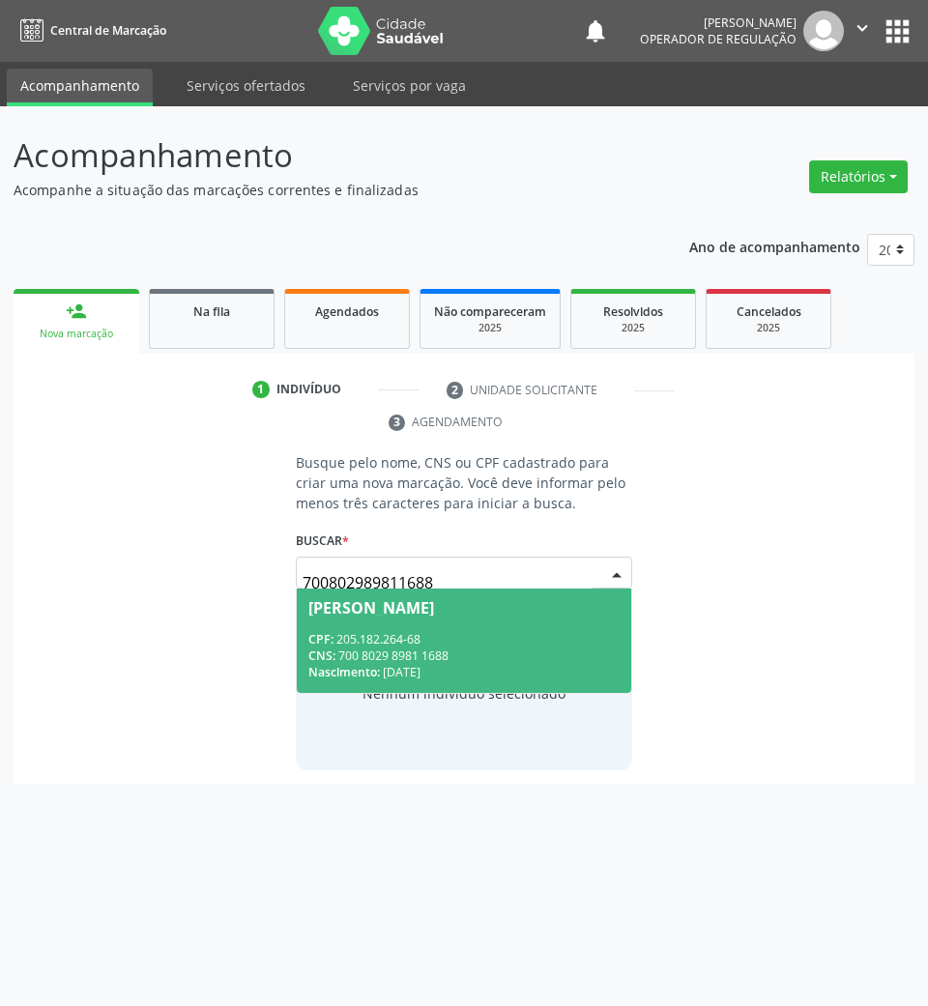
click at [434, 600] on div "Manoel António da Silva" at bounding box center [371, 607] width 126 height 15
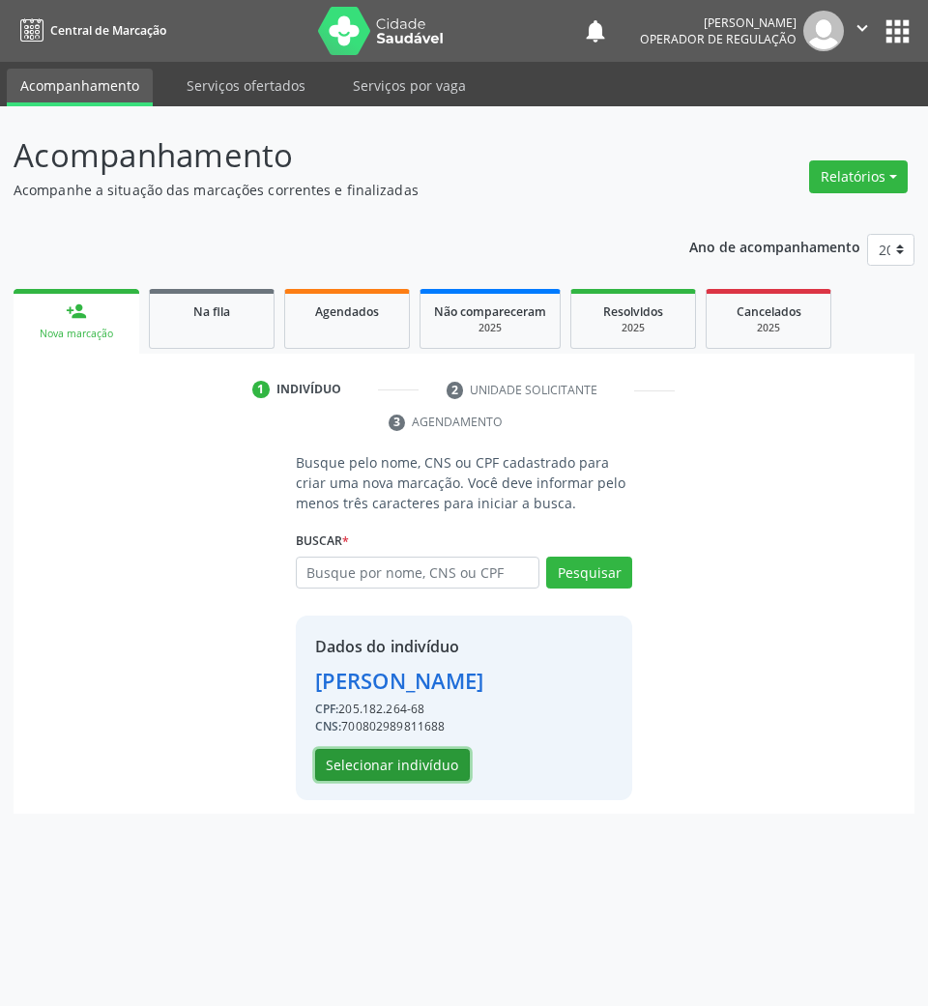
click at [433, 773] on button "Selecionar indivíduo" at bounding box center [392, 765] width 155 height 33
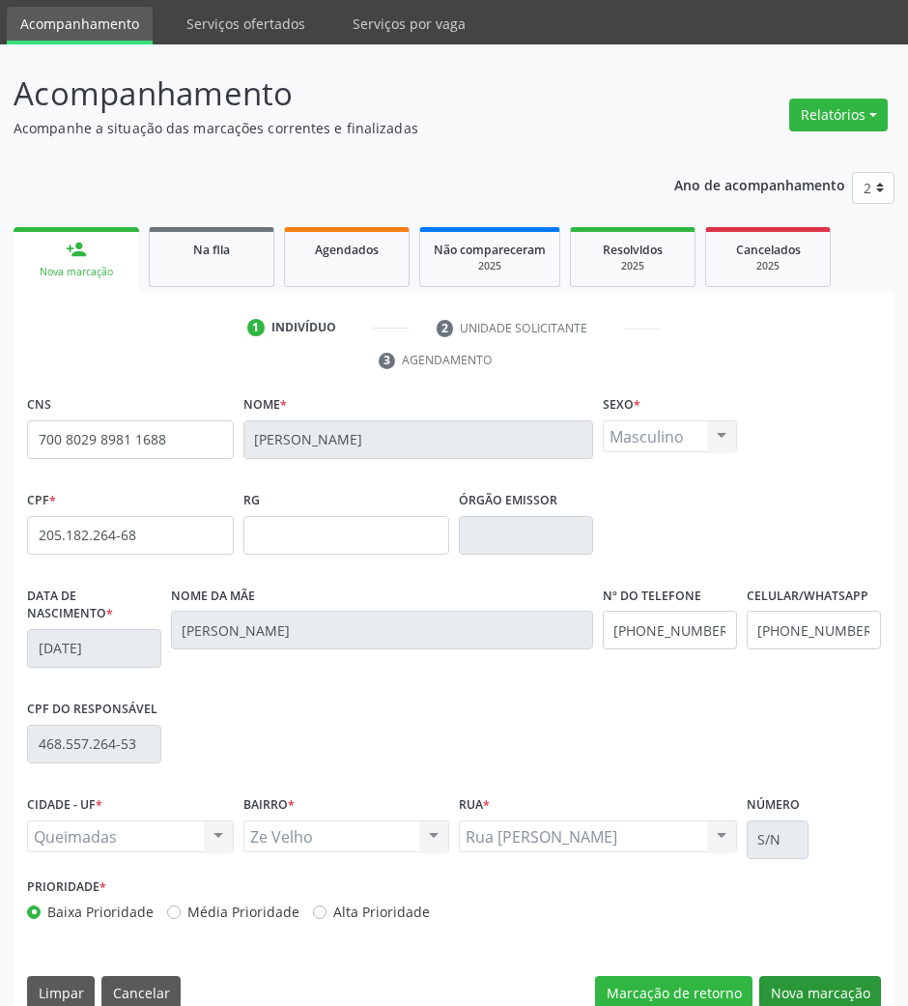
scroll to position [93, 0]
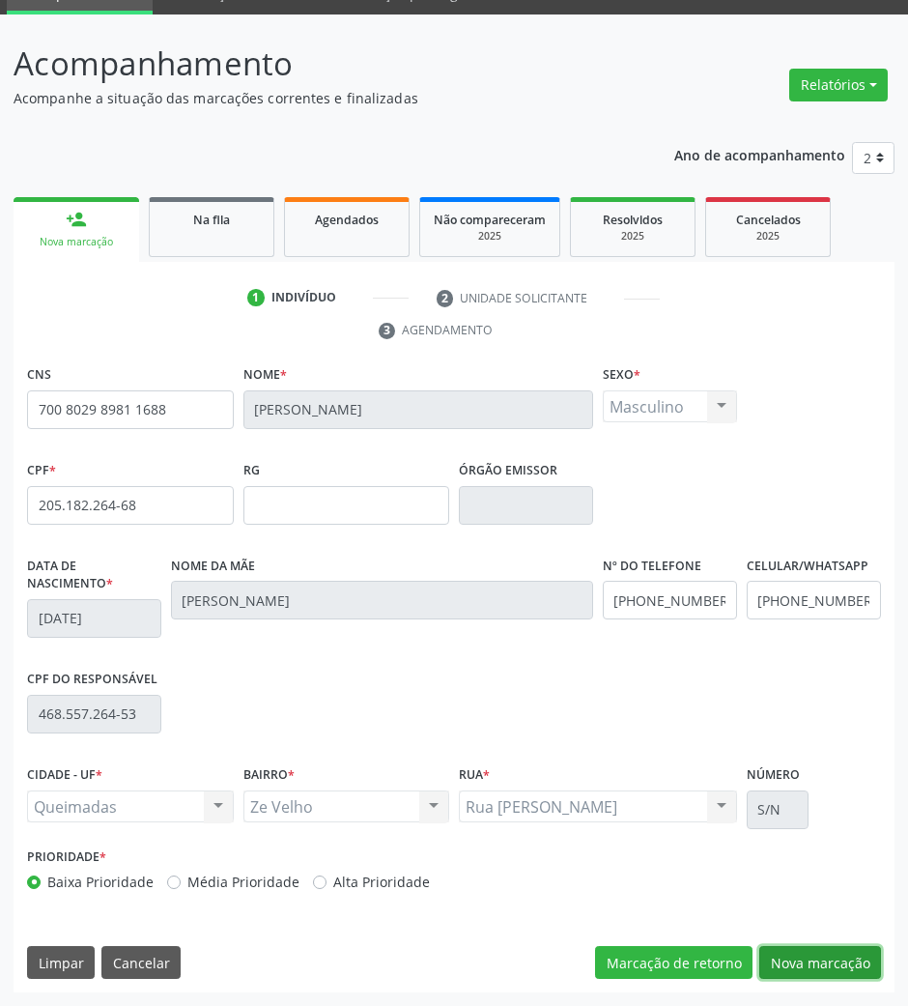
drag, startPoint x: 854, startPoint y: 964, endPoint x: 727, endPoint y: 925, distance: 133.6
click at [850, 967] on button "Nova marcação" at bounding box center [821, 962] width 122 height 33
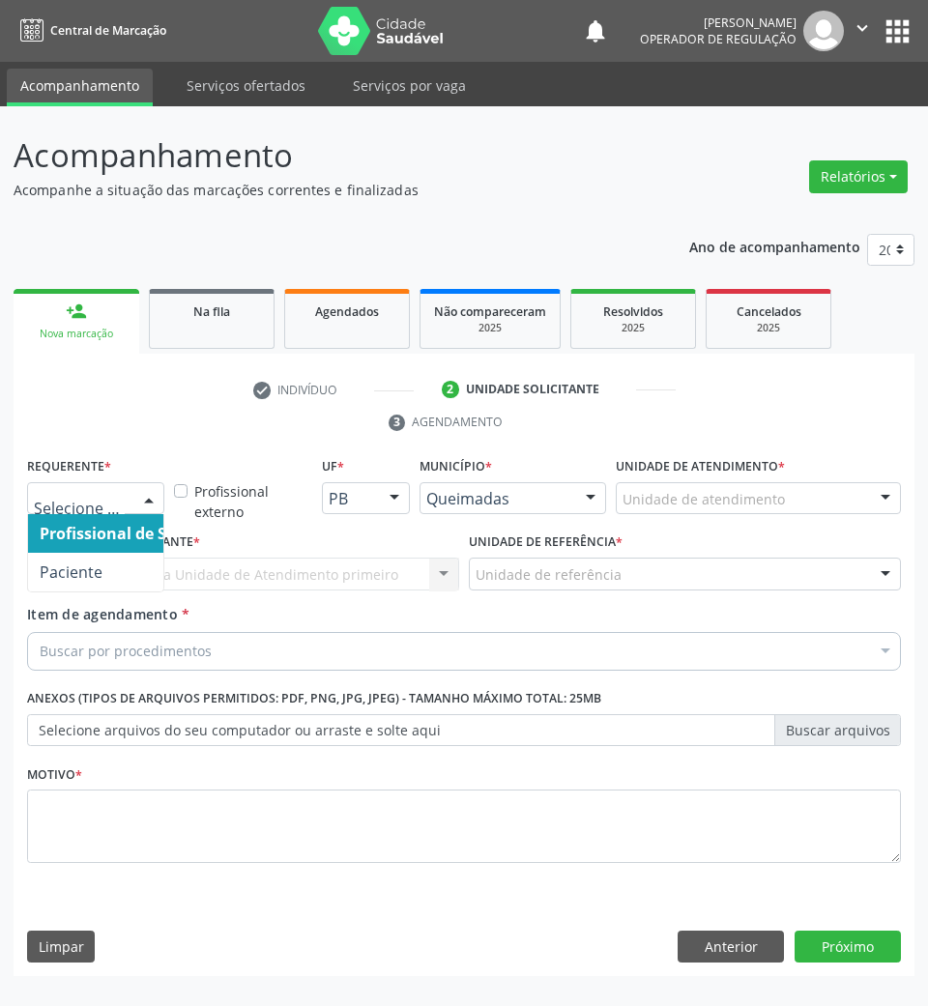
click at [128, 507] on div at bounding box center [95, 498] width 137 height 33
click at [128, 560] on span "Paciente" at bounding box center [122, 572] width 188 height 39
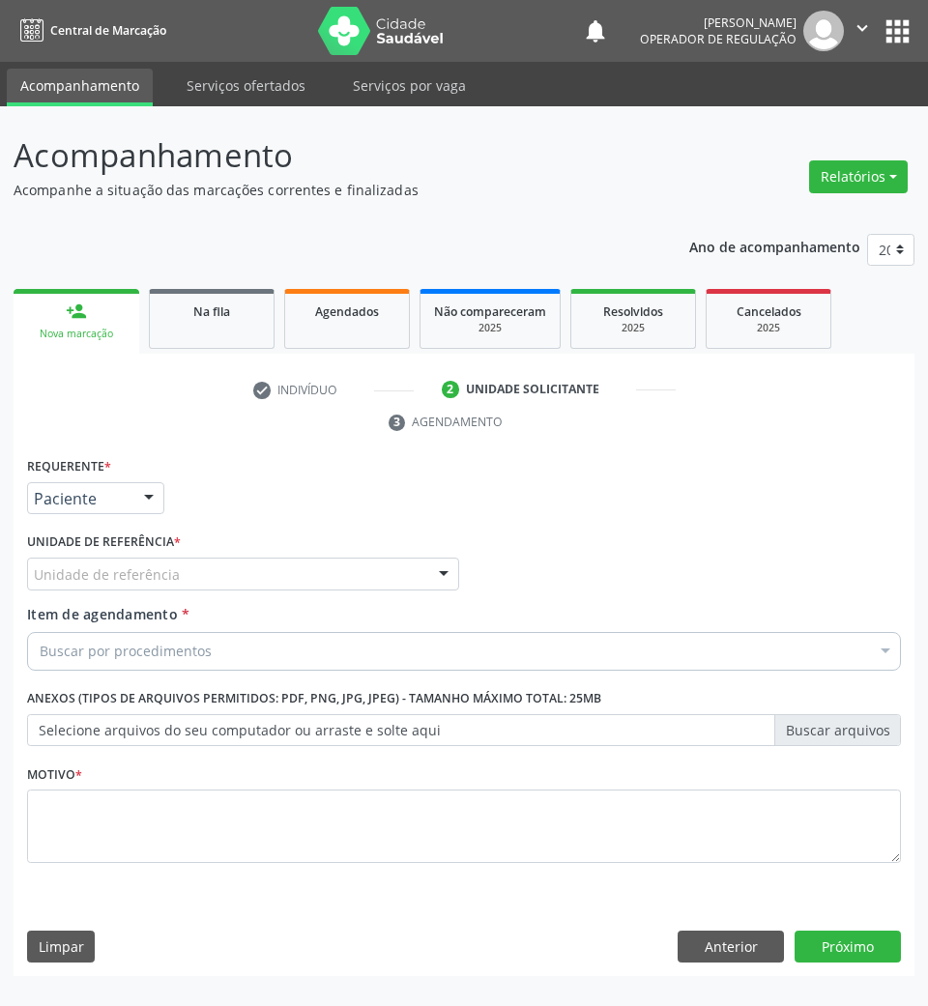
click at [179, 562] on div "Unidade de referência" at bounding box center [243, 574] width 432 height 33
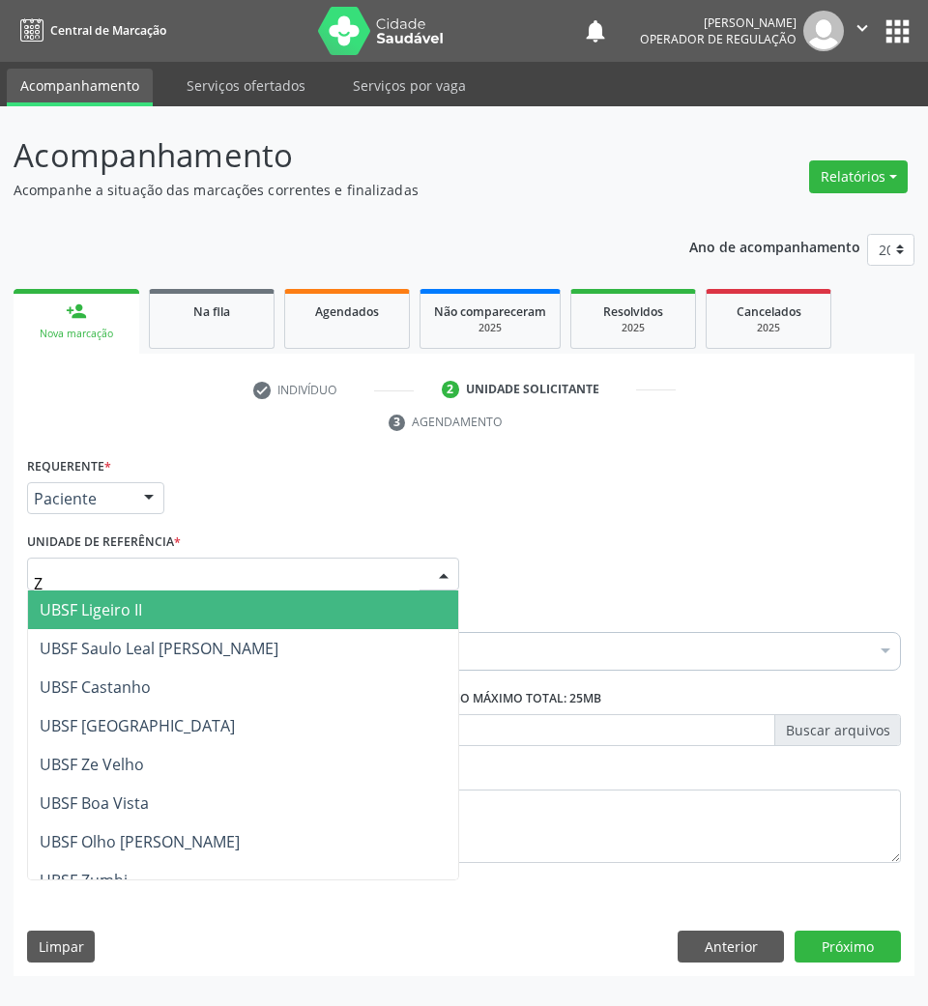
type input "ZE"
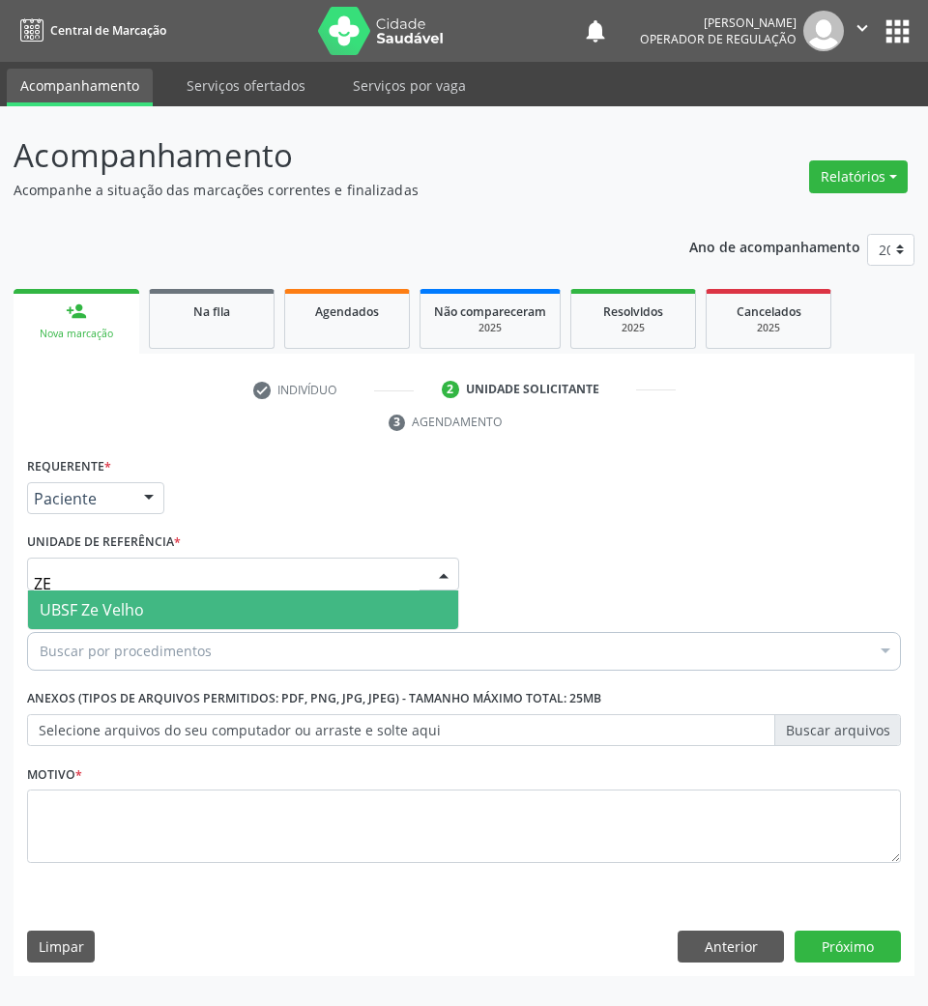
click at [180, 597] on span "UBSF Ze Velho" at bounding box center [243, 609] width 430 height 39
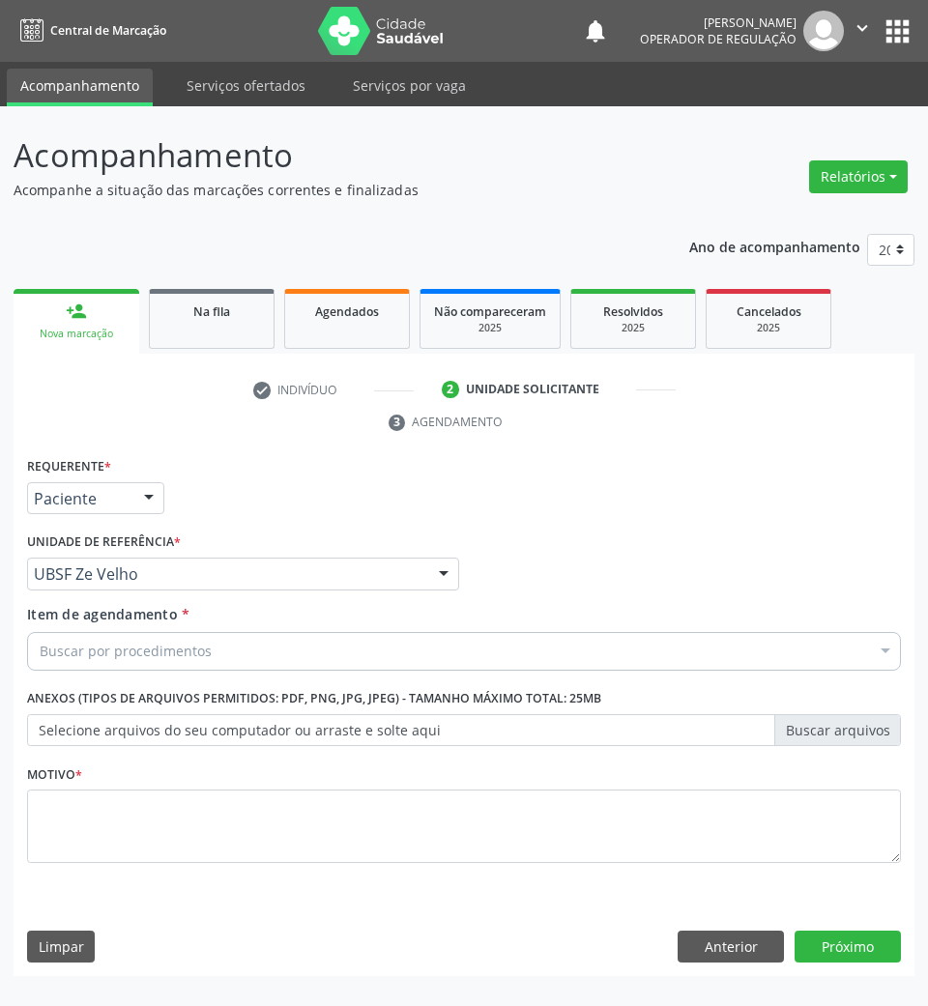
click at [151, 662] on div "Buscar por procedimentos" at bounding box center [464, 651] width 874 height 39
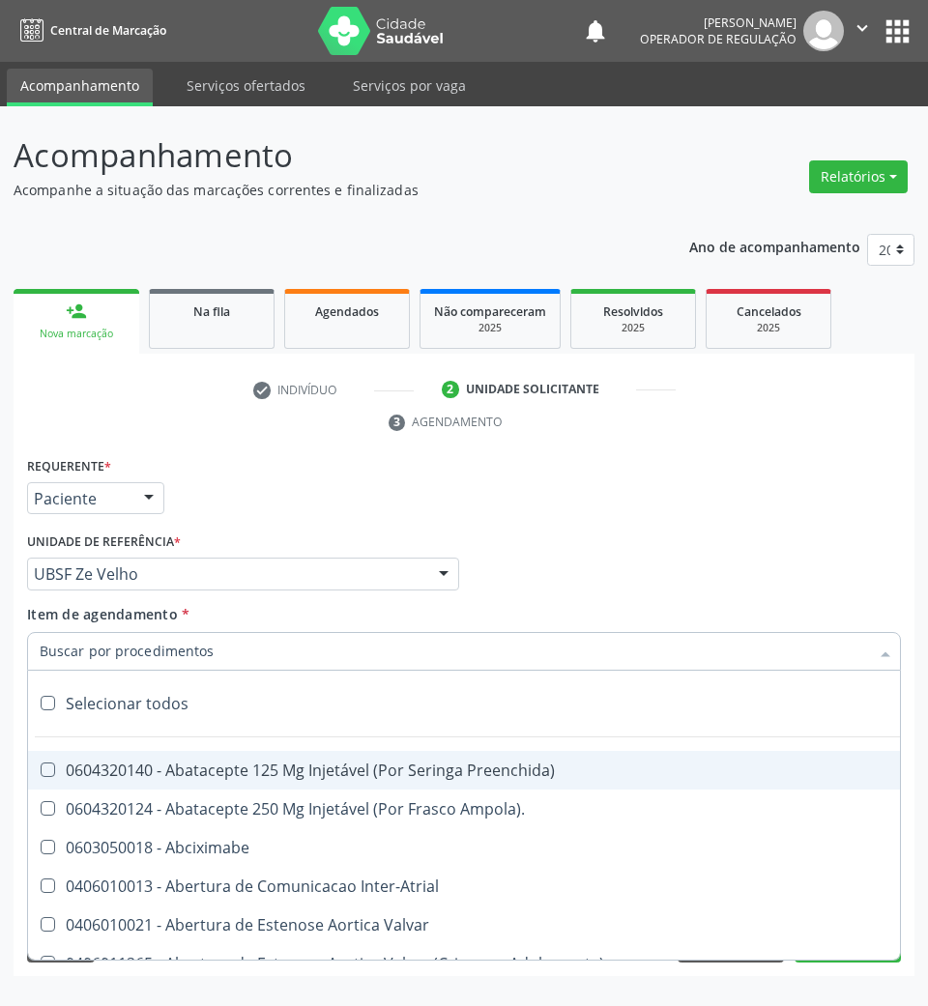
paste input "701 0068 9644 4897"
type input "701 0068 9644 4897"
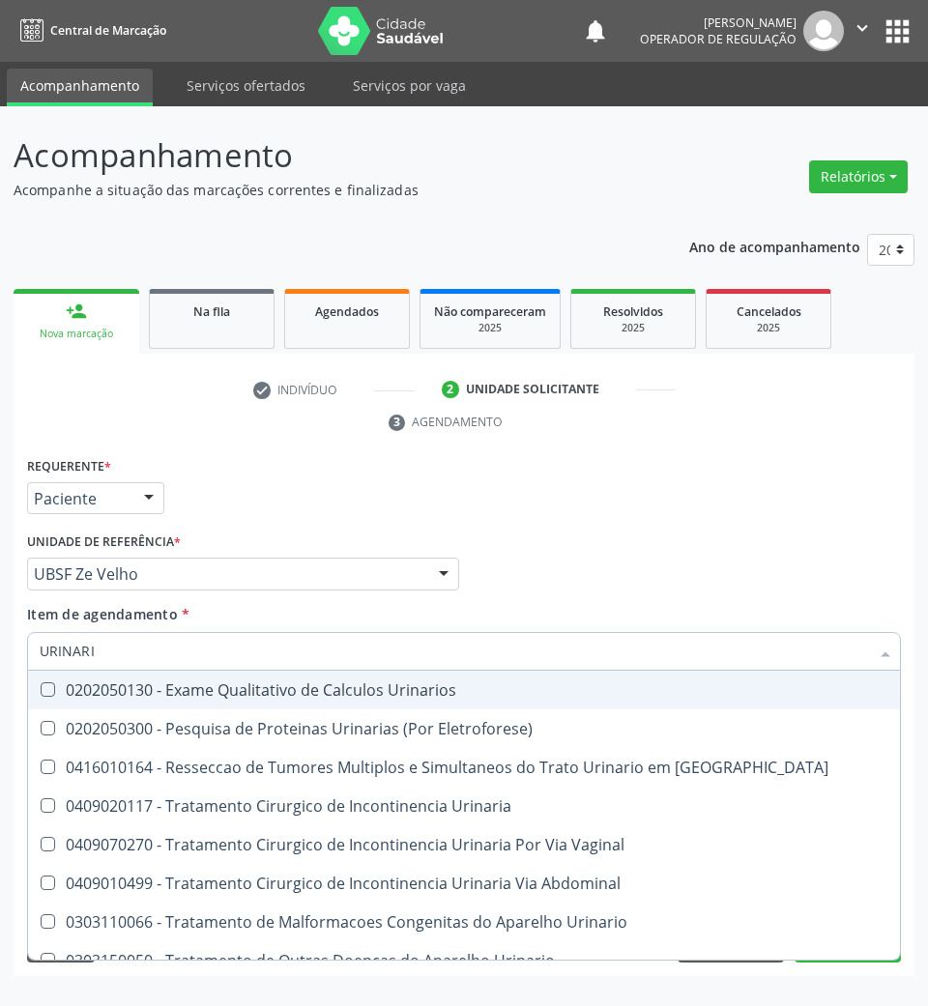
type input "URINARIO"
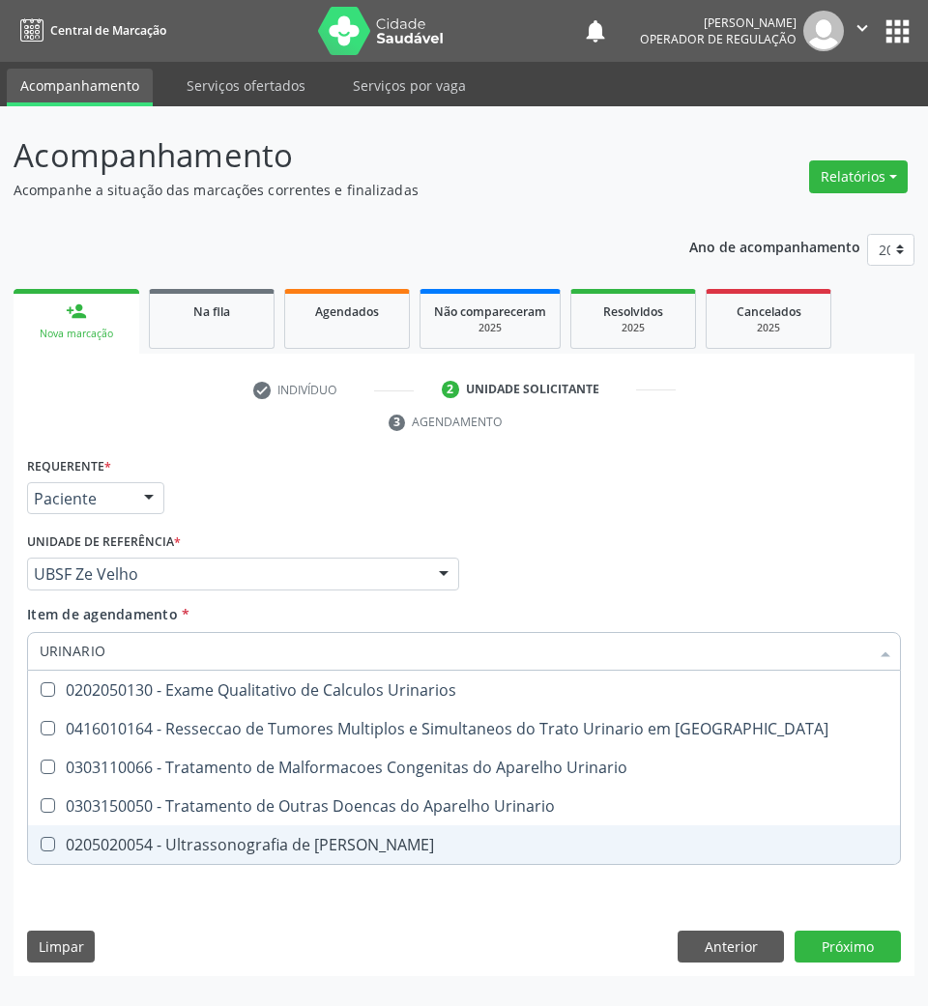
click at [175, 832] on span "0205020054 - Ultrassonografia de [PERSON_NAME]" at bounding box center [464, 844] width 872 height 39
checkbox Urinario "true"
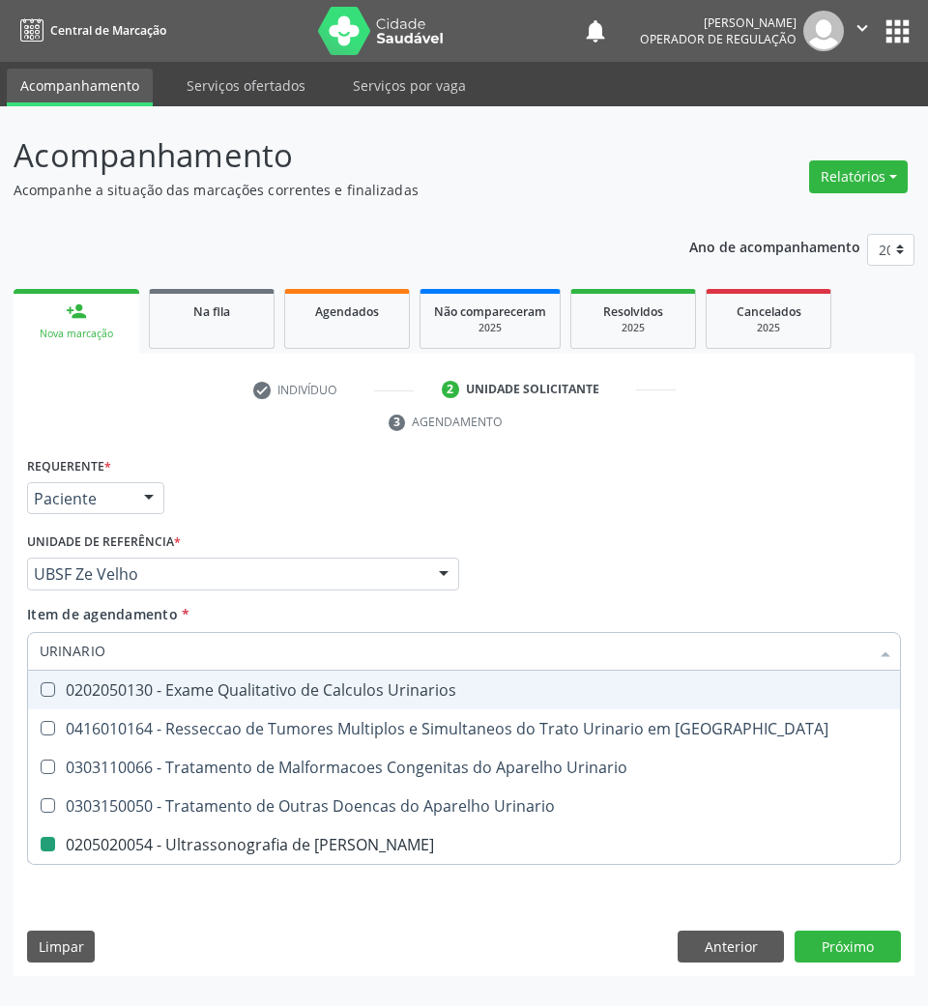
click at [582, 546] on div "Profissional Solicitante Por favor, selecione a Unidade de Atendimento primeiro…" at bounding box center [463, 565] width 883 height 75
checkbox Oncologia "true"
checkbox Urinario "false"
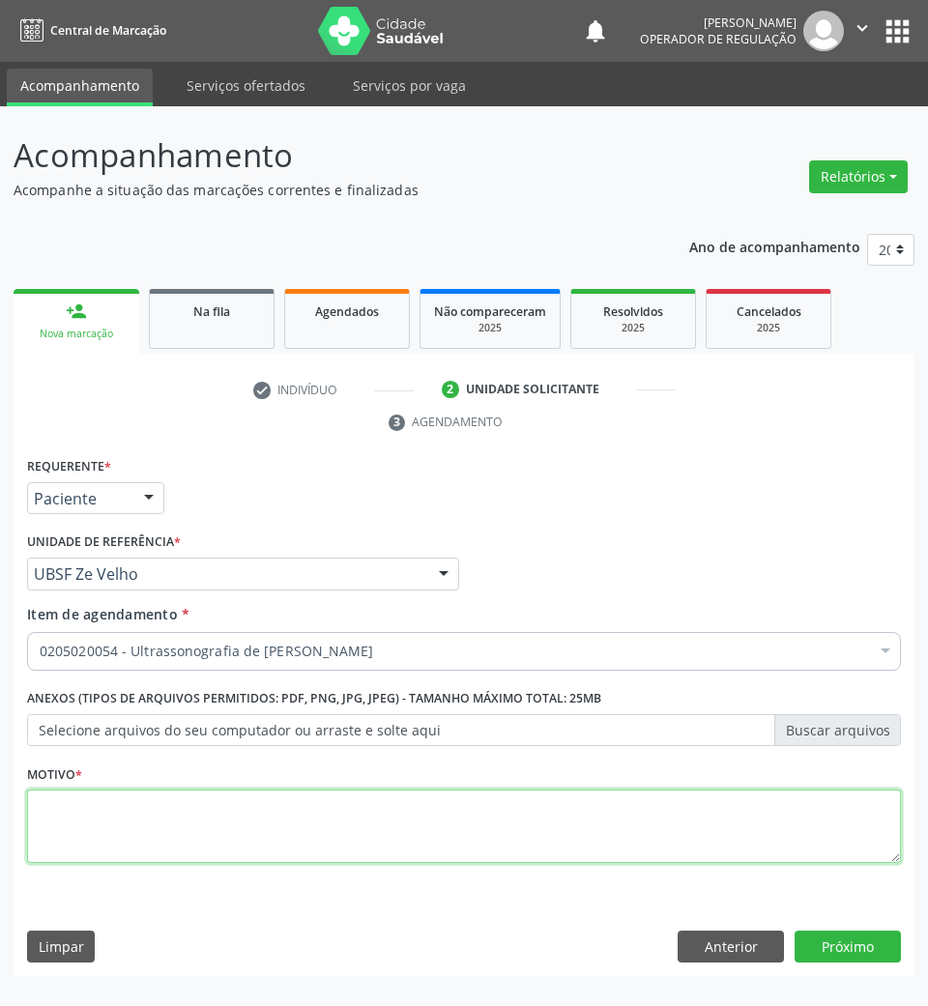
click at [520, 836] on textarea at bounding box center [464, 825] width 874 height 73
type textarea "ROTINA"
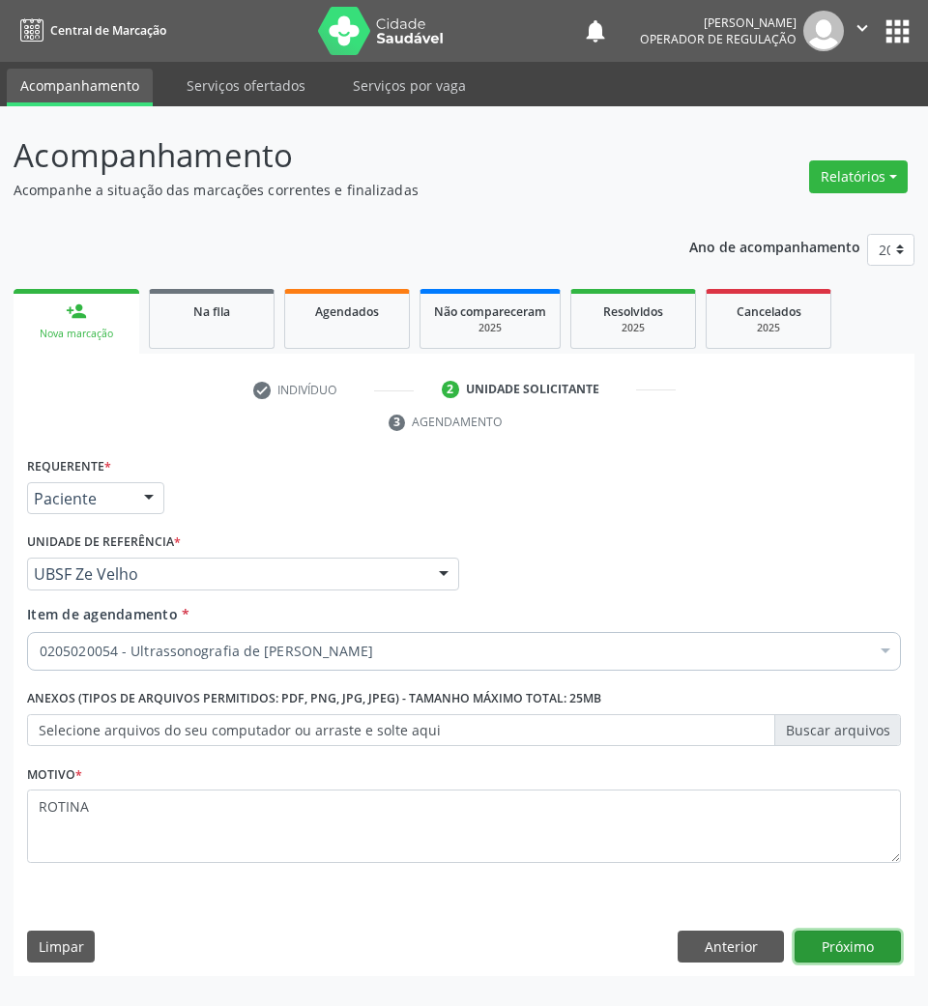
click button "Próximo" at bounding box center [847, 947] width 106 height 33
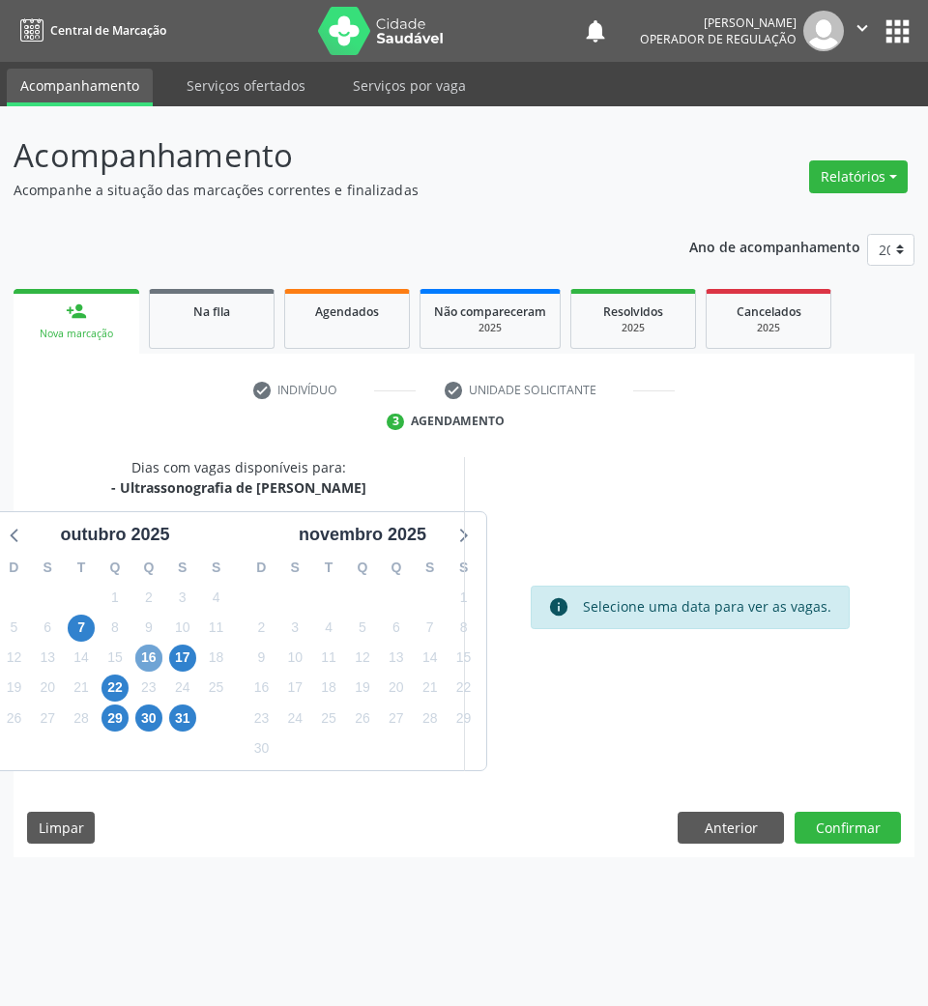
click at [148, 667] on span "16" at bounding box center [148, 658] width 27 height 27
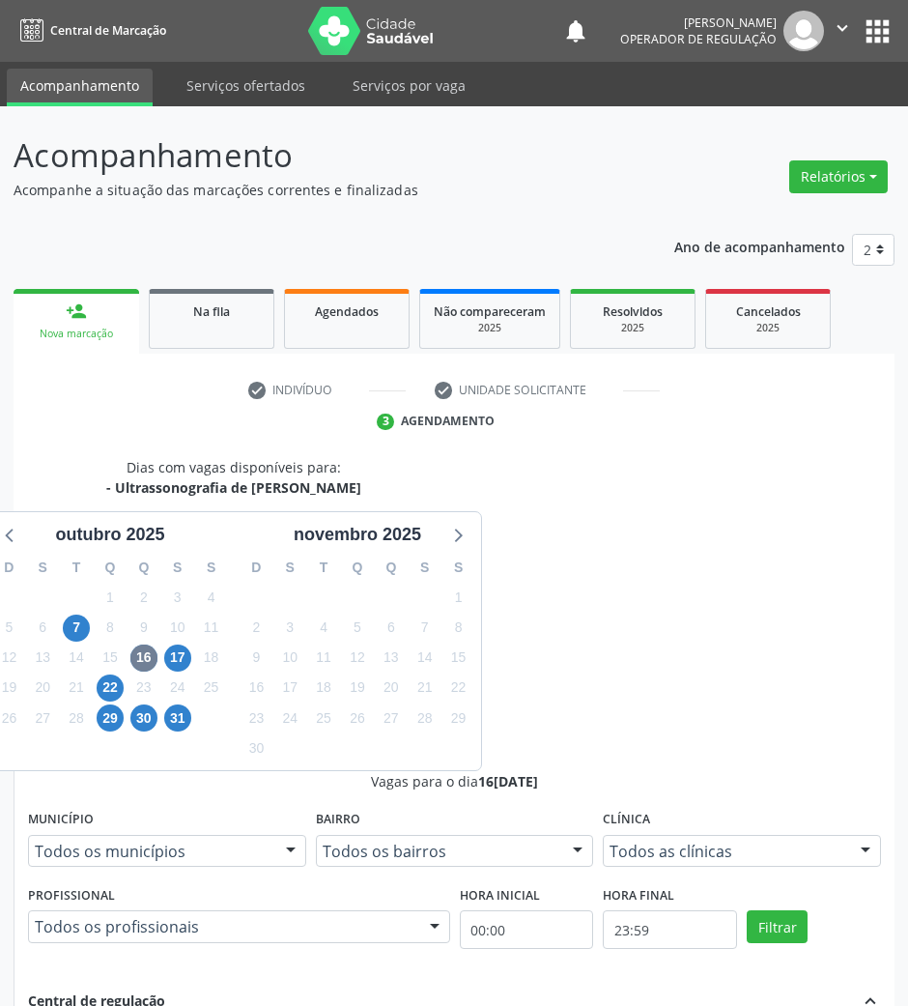
radio input "true"
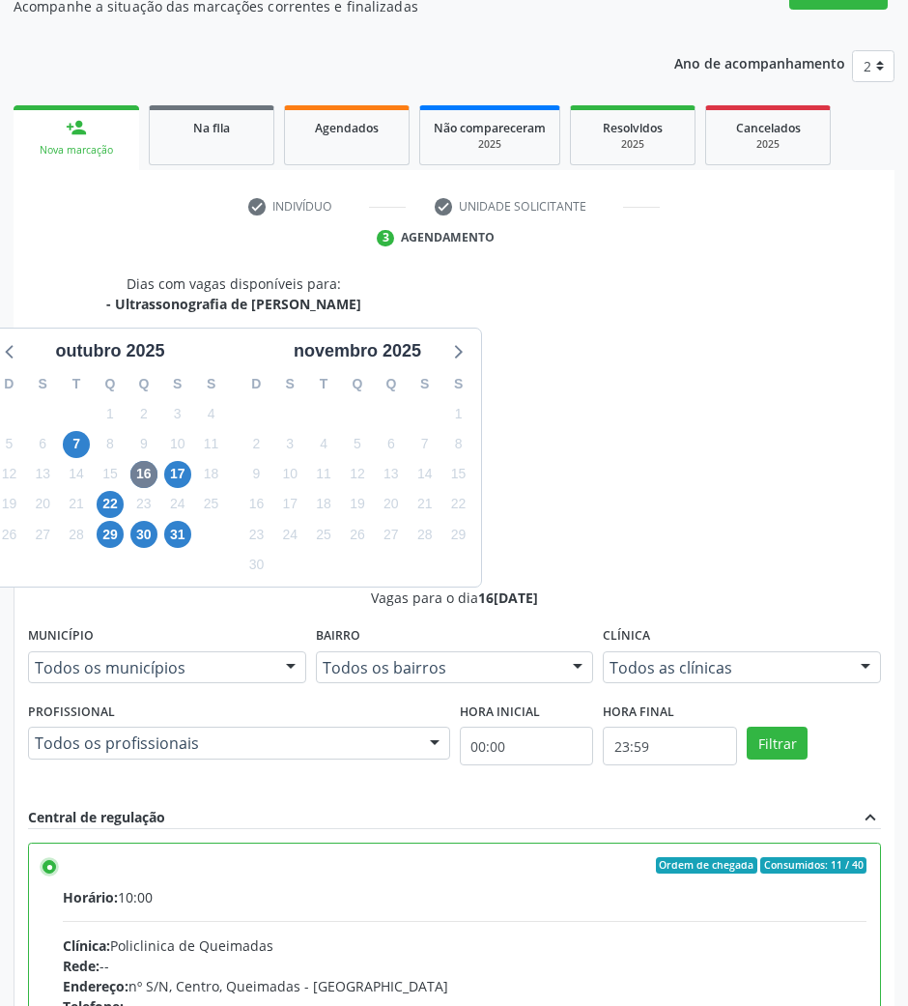
scroll to position [190, 0]
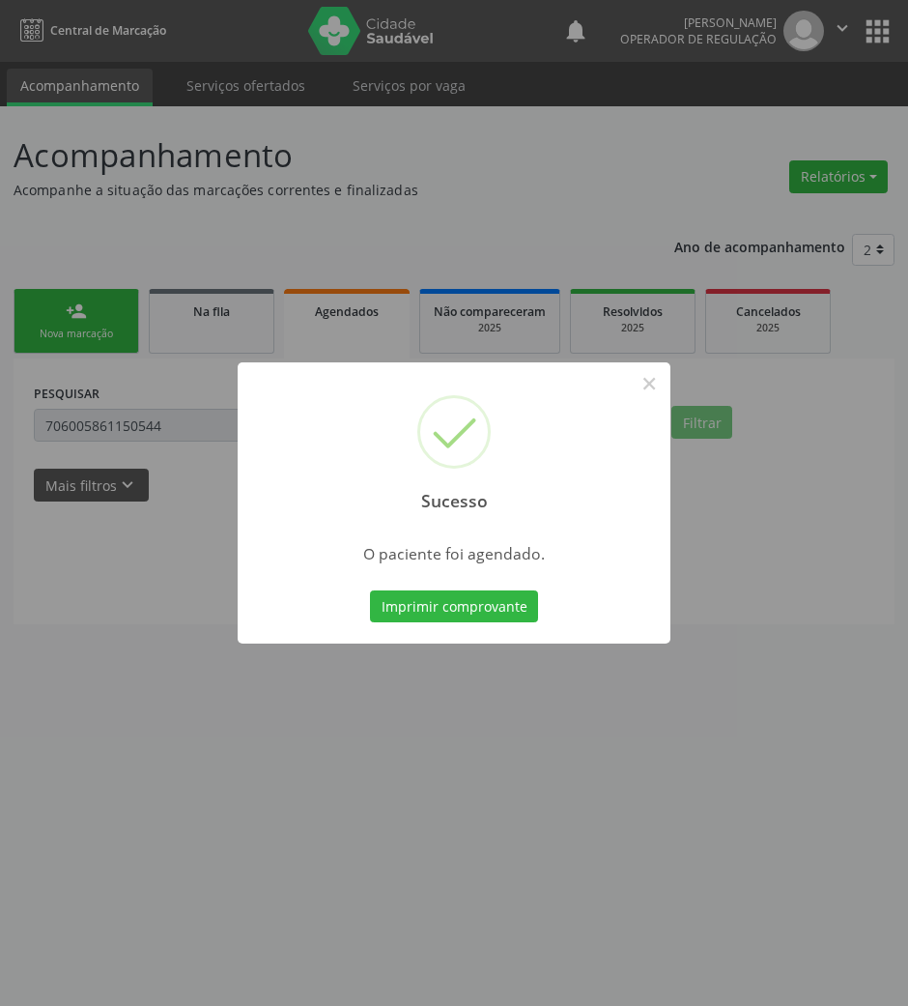
scroll to position [0, 0]
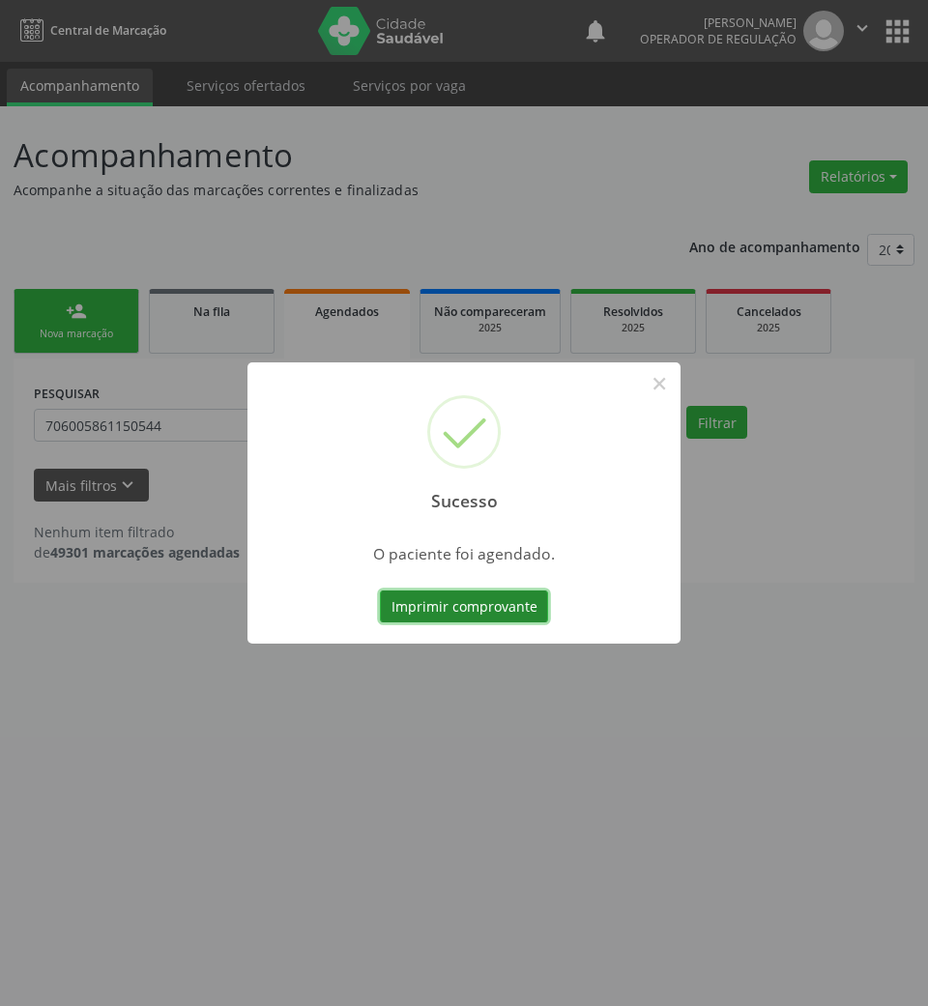
click at [515, 607] on button "Imprimir comprovante" at bounding box center [464, 606] width 168 height 33
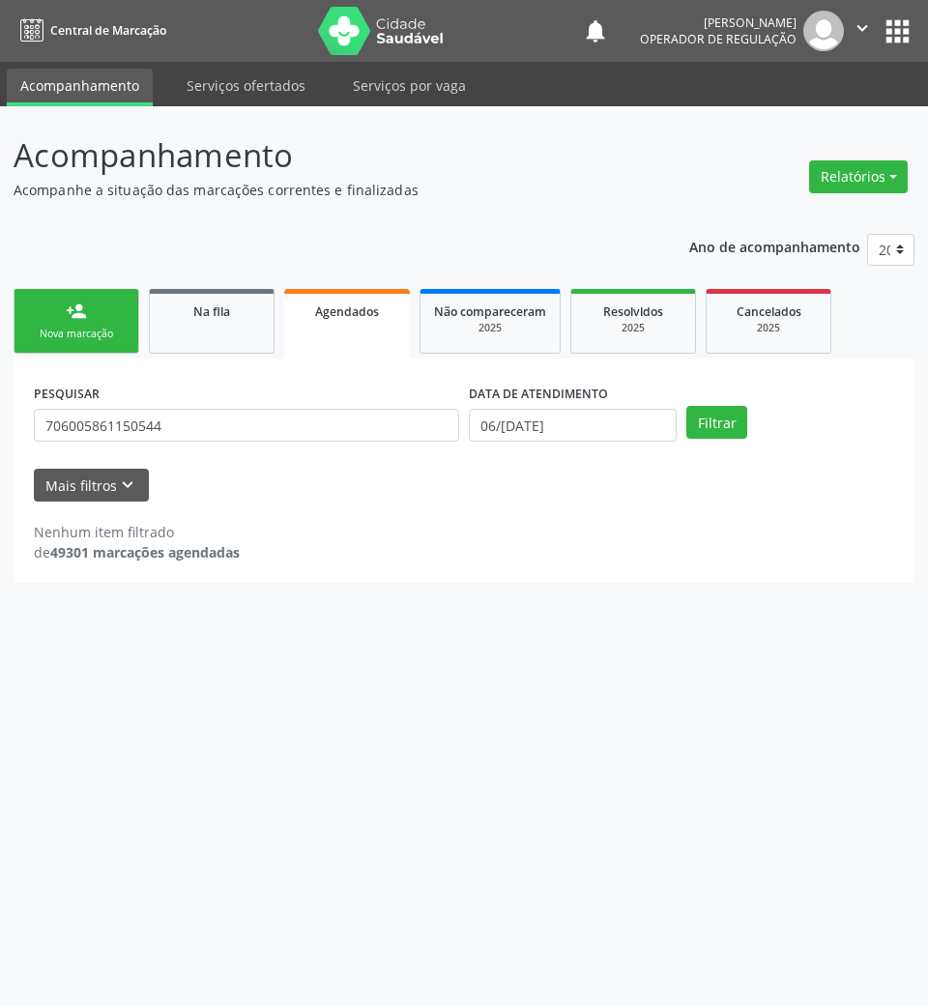
click at [106, 340] on div "Nova marcação" at bounding box center [76, 334] width 97 height 14
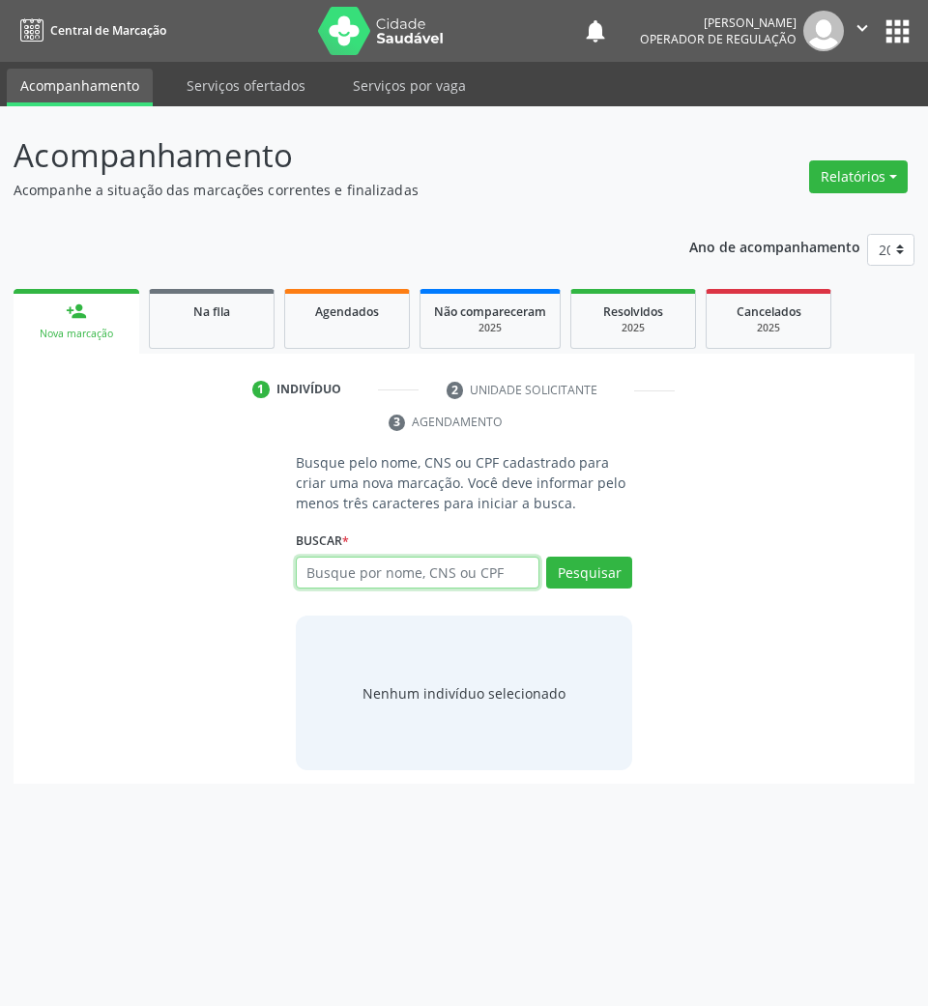
click at [503, 588] on input "text" at bounding box center [418, 573] width 244 height 33
click at [425, 585] on input "text" at bounding box center [418, 573] width 244 height 33
type input "700004948407202"
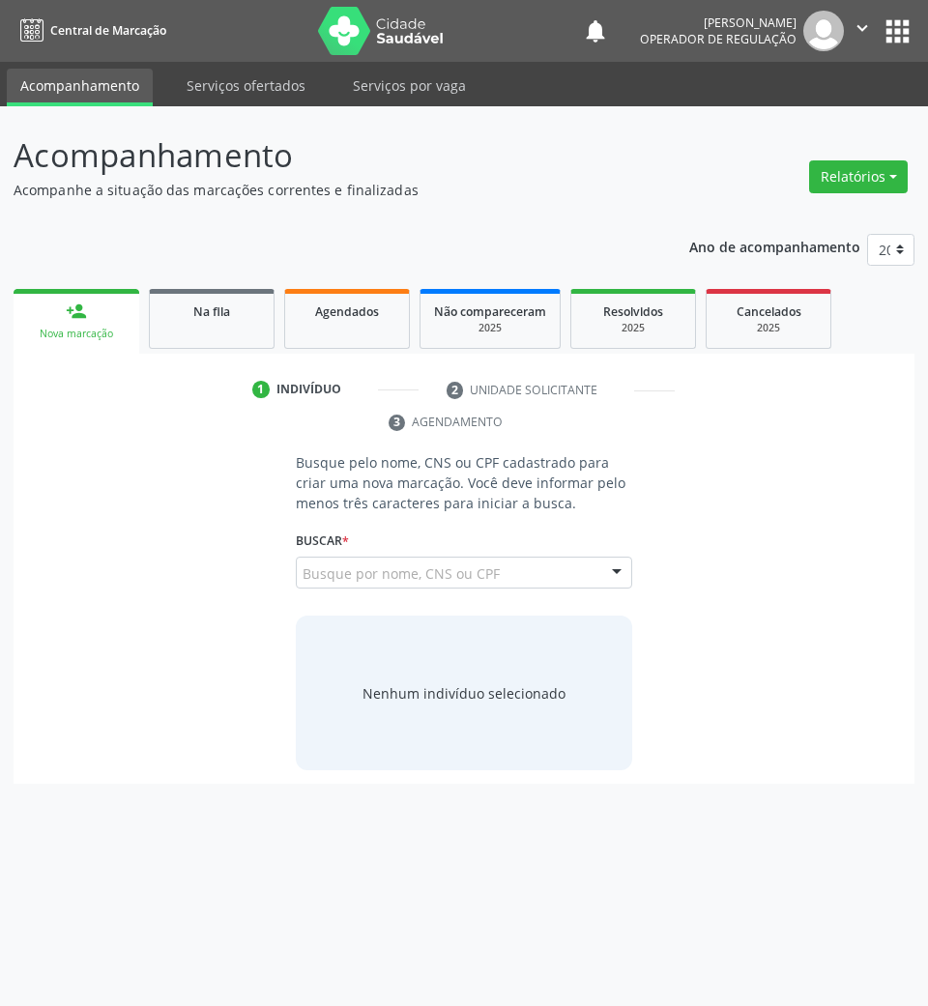
click at [302, 576] on input "700004948407202" at bounding box center [302, 582] width 0 height 39
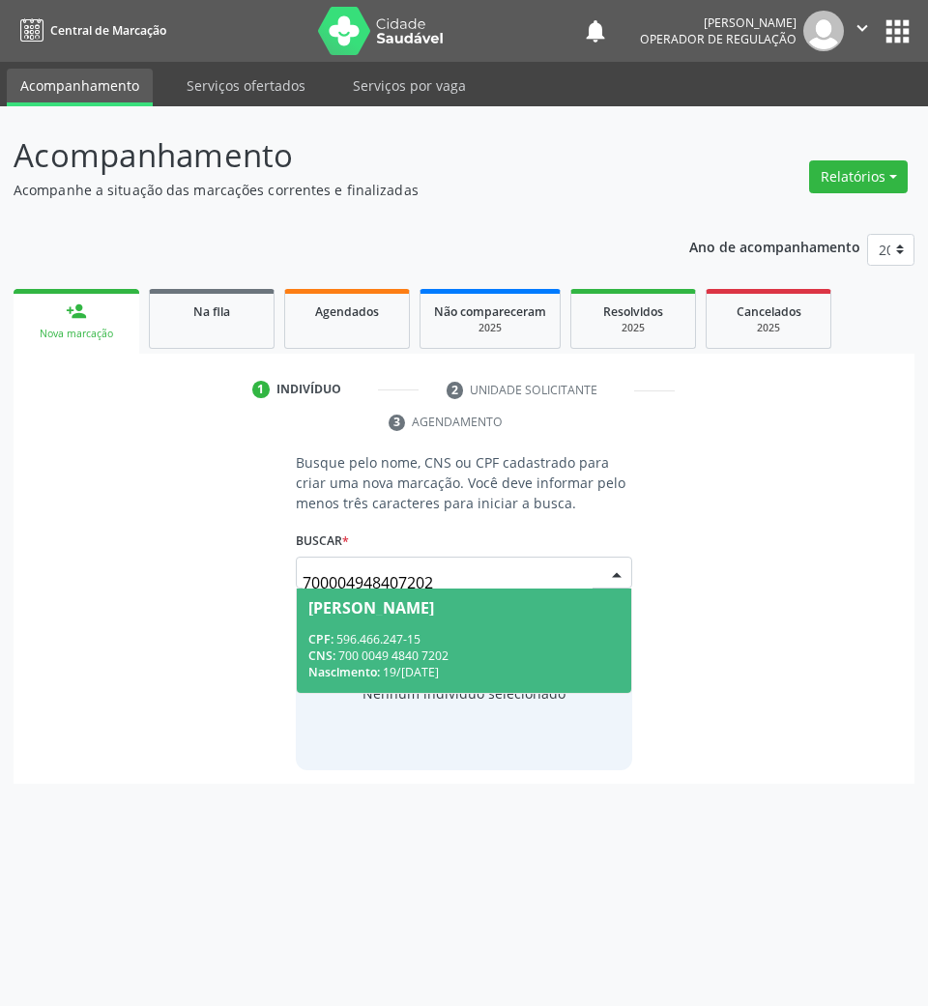
click at [472, 651] on div "CNS: 700 0049 4840 7202" at bounding box center [464, 655] width 312 height 16
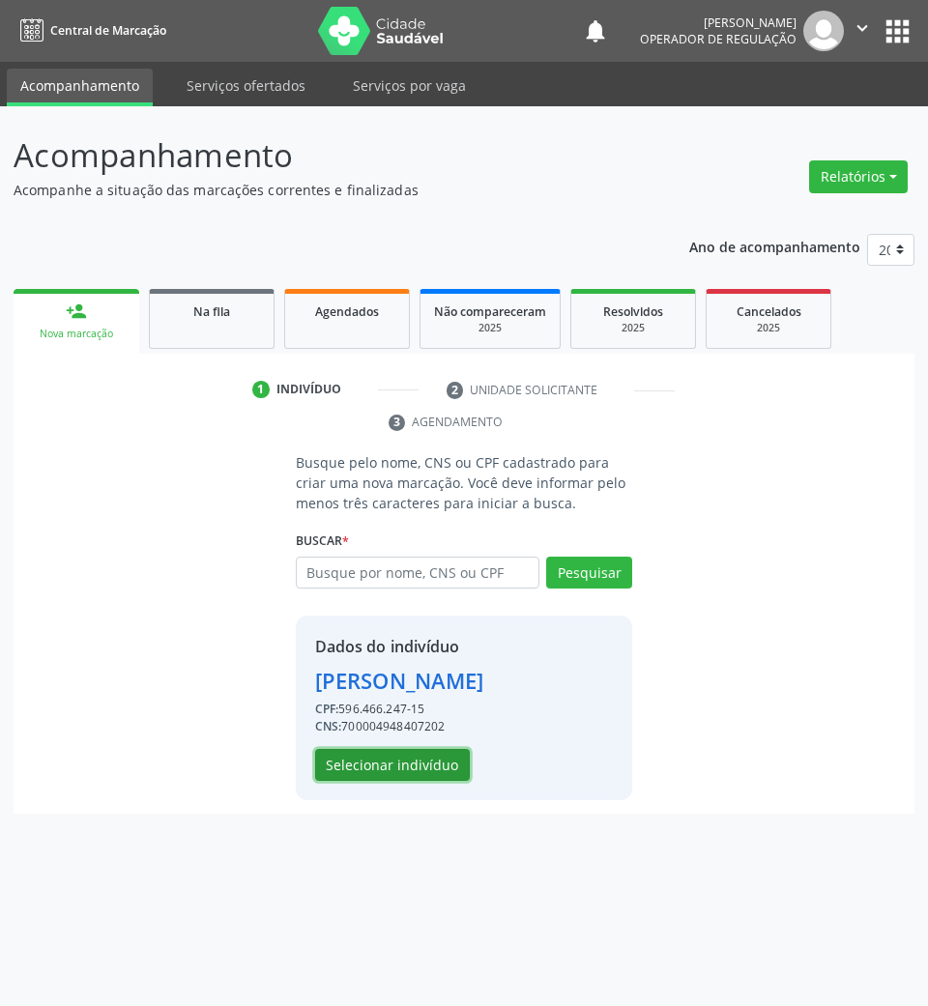
click at [422, 752] on button "Selecionar indivíduo" at bounding box center [392, 765] width 155 height 33
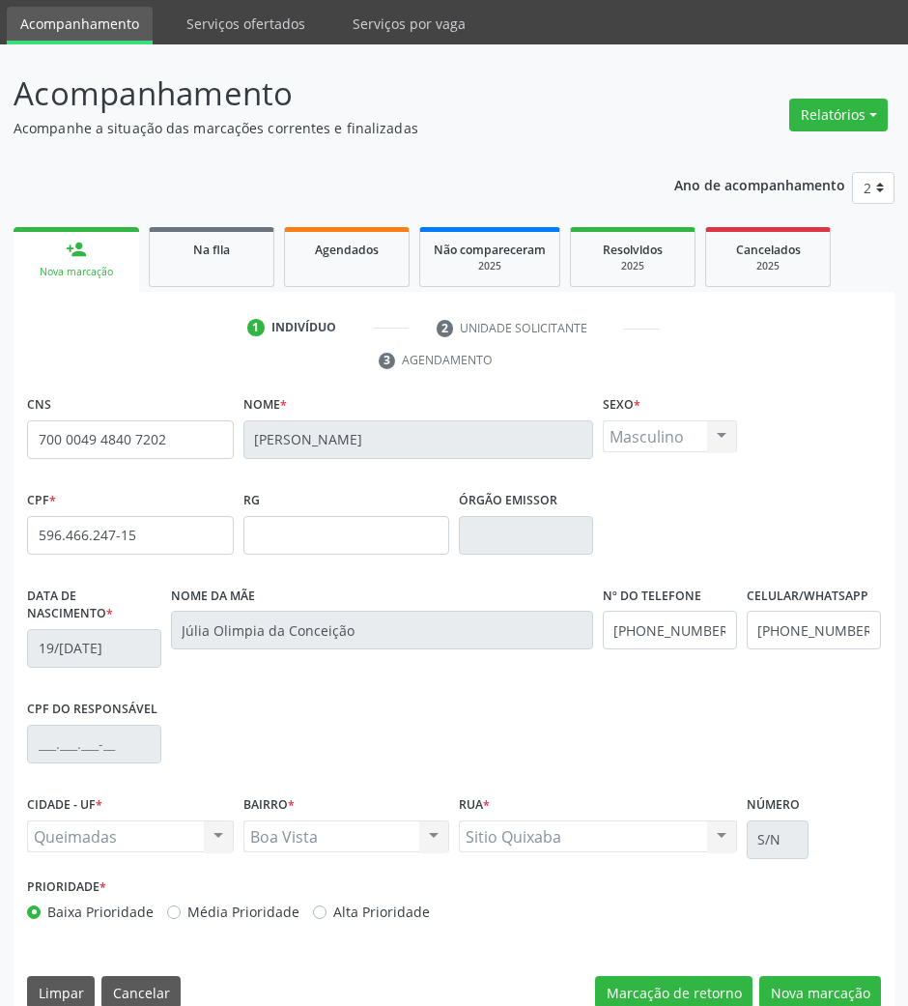
scroll to position [93, 0]
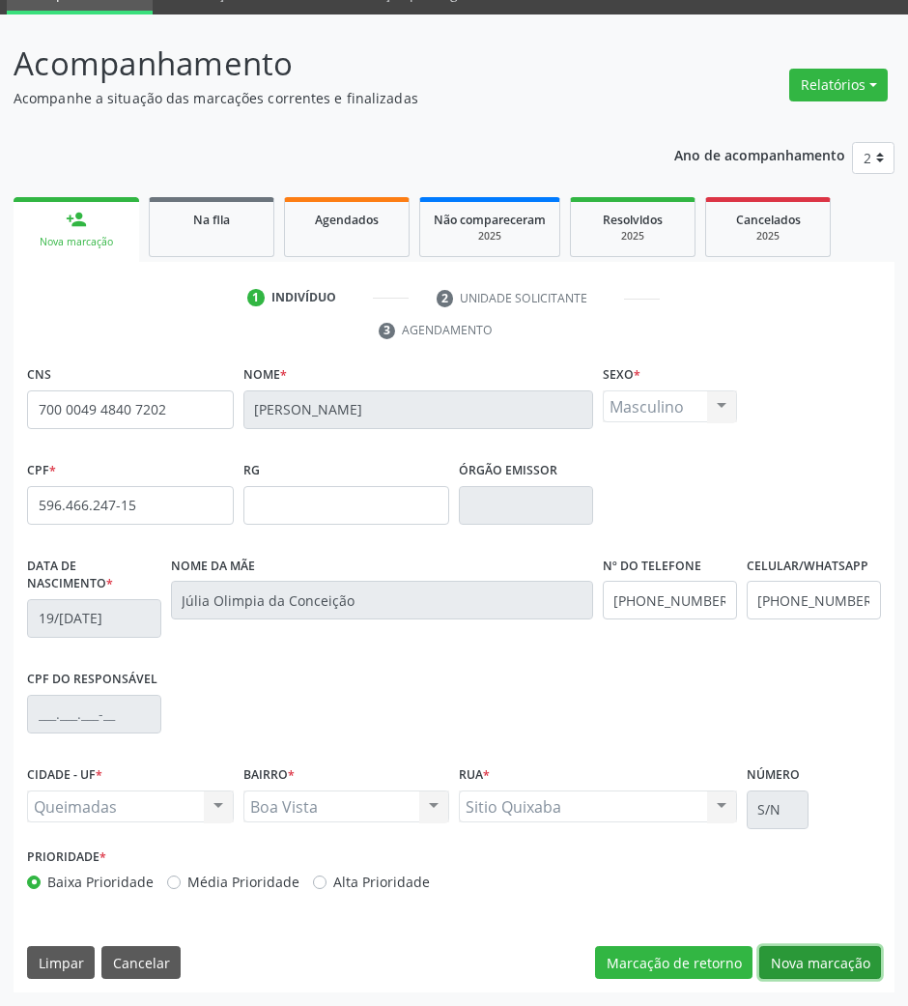
drag, startPoint x: 812, startPoint y: 953, endPoint x: 636, endPoint y: 801, distance: 232.3
click at [812, 952] on button "Nova marcação" at bounding box center [821, 962] width 122 height 33
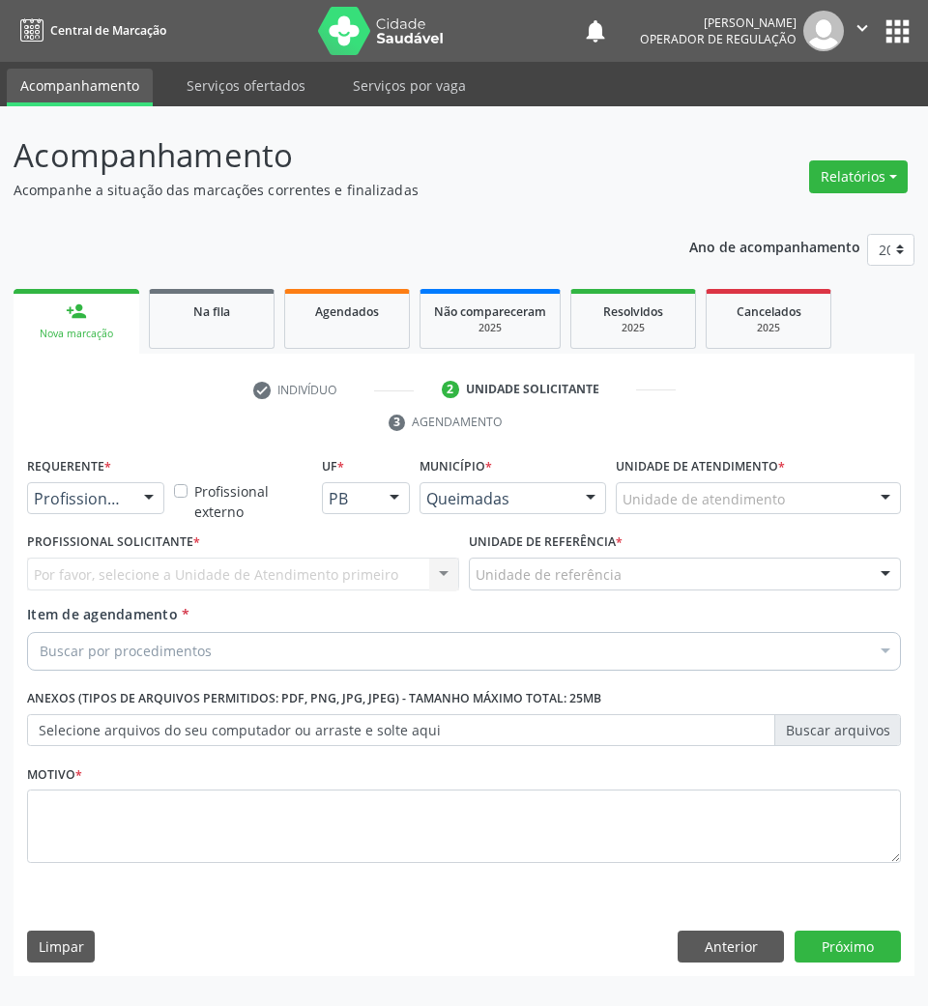
click at [129, 507] on div "Profissional de Saúde" at bounding box center [95, 498] width 137 height 33
click at [113, 582] on span "Paciente" at bounding box center [122, 572] width 188 height 39
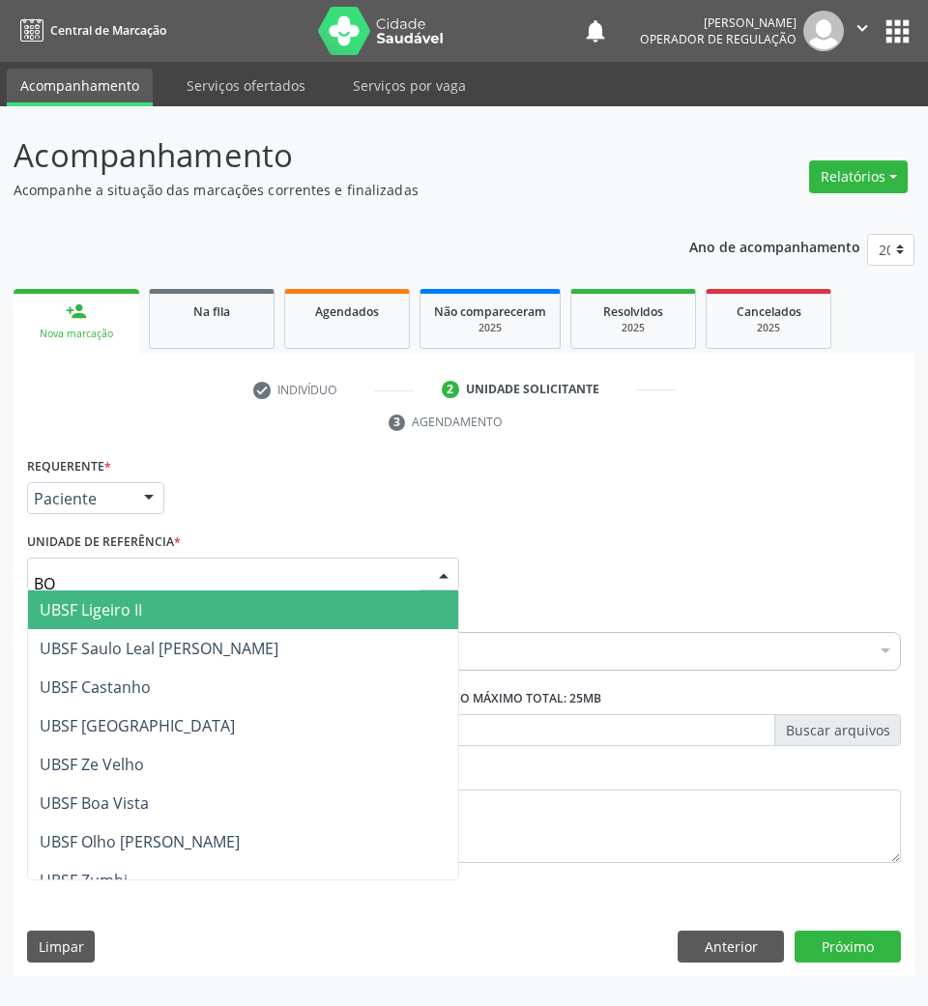
type input "BOA"
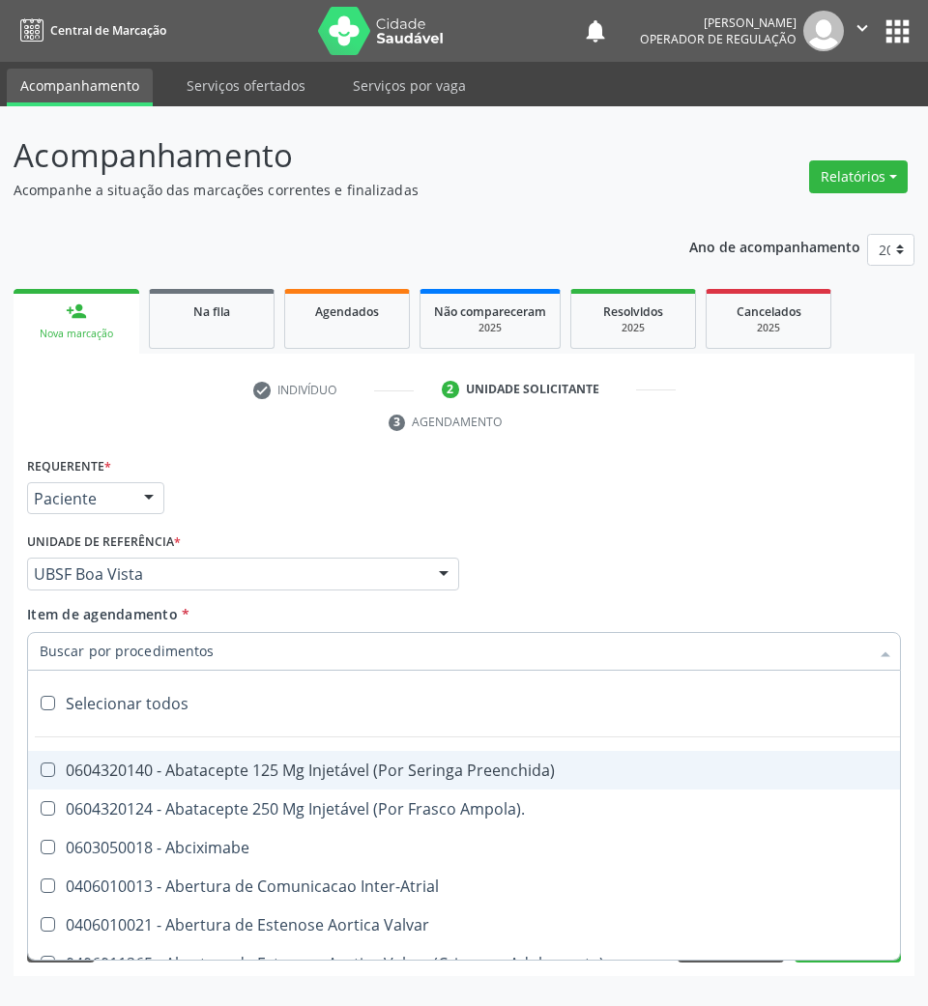
paste input "URINARIO"
type input "URINARIO"
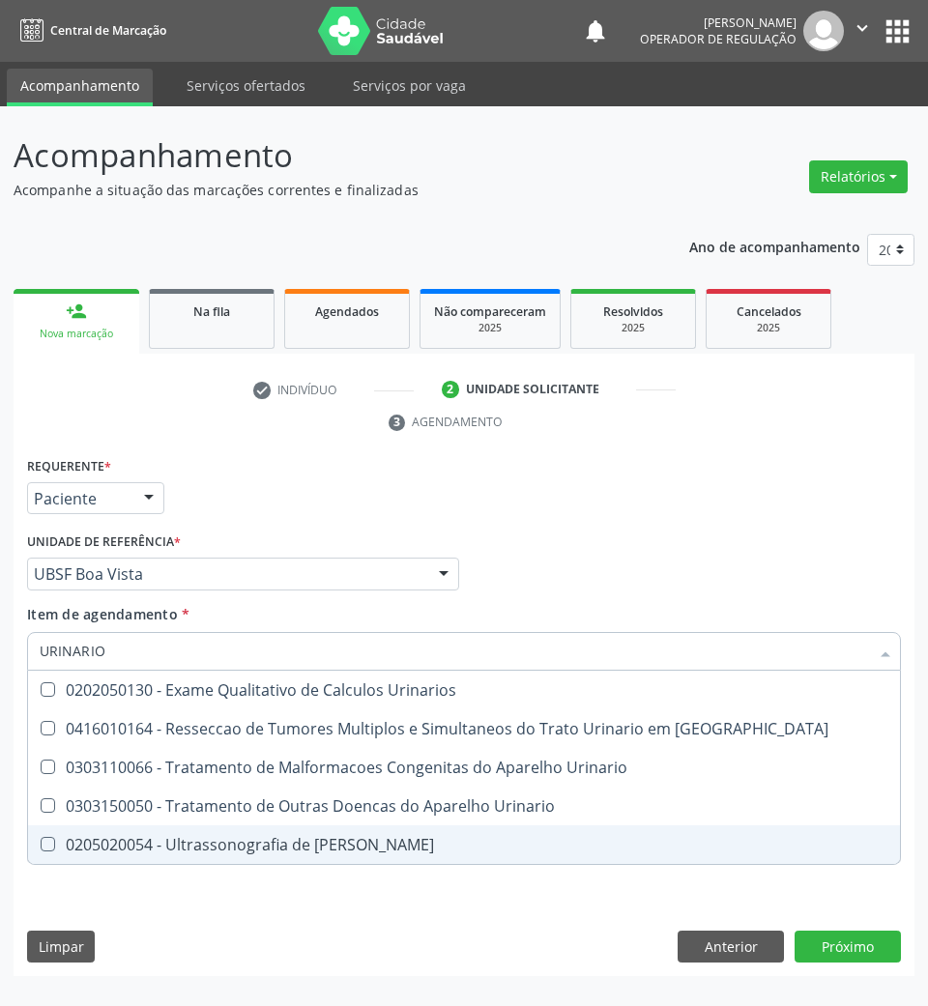
click at [159, 837] on div "0205020054 - Ultrassonografia de [PERSON_NAME]" at bounding box center [464, 844] width 848 height 15
checkbox Urinario "true"
click at [172, 924] on div "Requerente * Paciente Profissional de Saúde Paciente Nenhum resultado encontrad…" at bounding box center [464, 714] width 901 height 525
checkbox Oncologia "true"
checkbox Urinario "false"
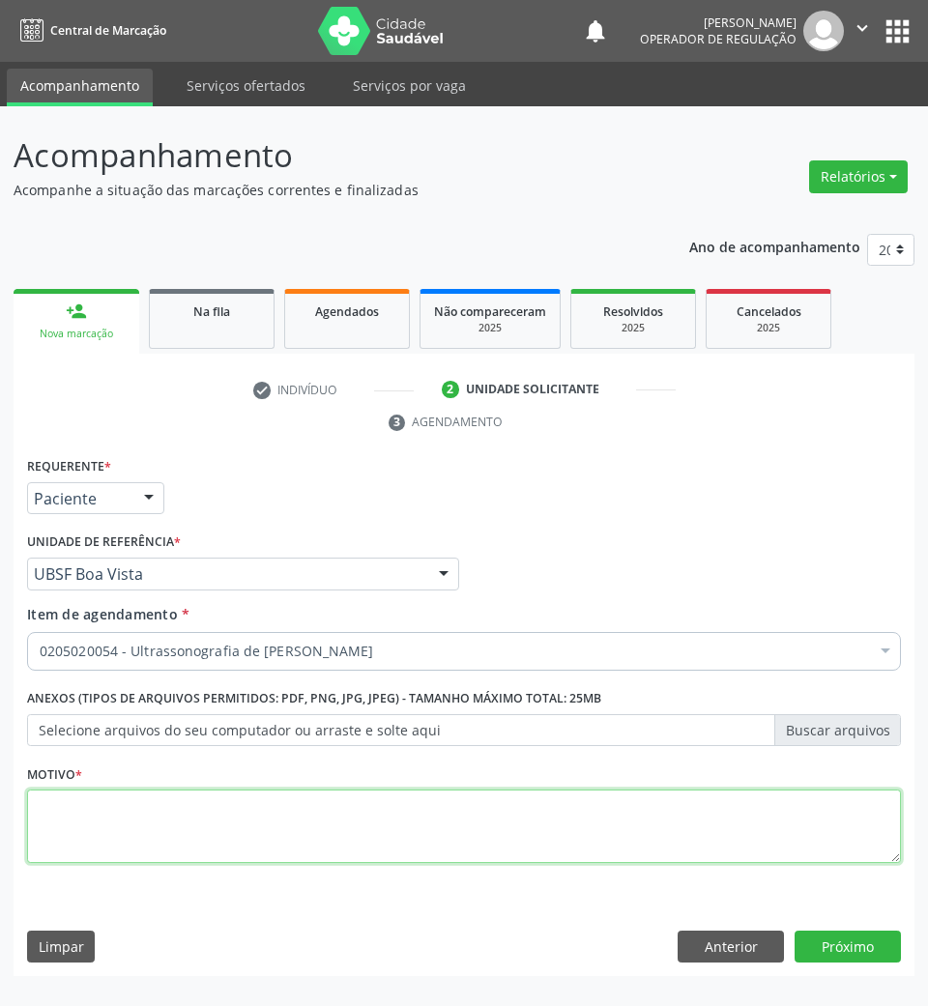
click at [148, 820] on textarea at bounding box center [464, 825] width 874 height 73
type textarea "ROTINA"
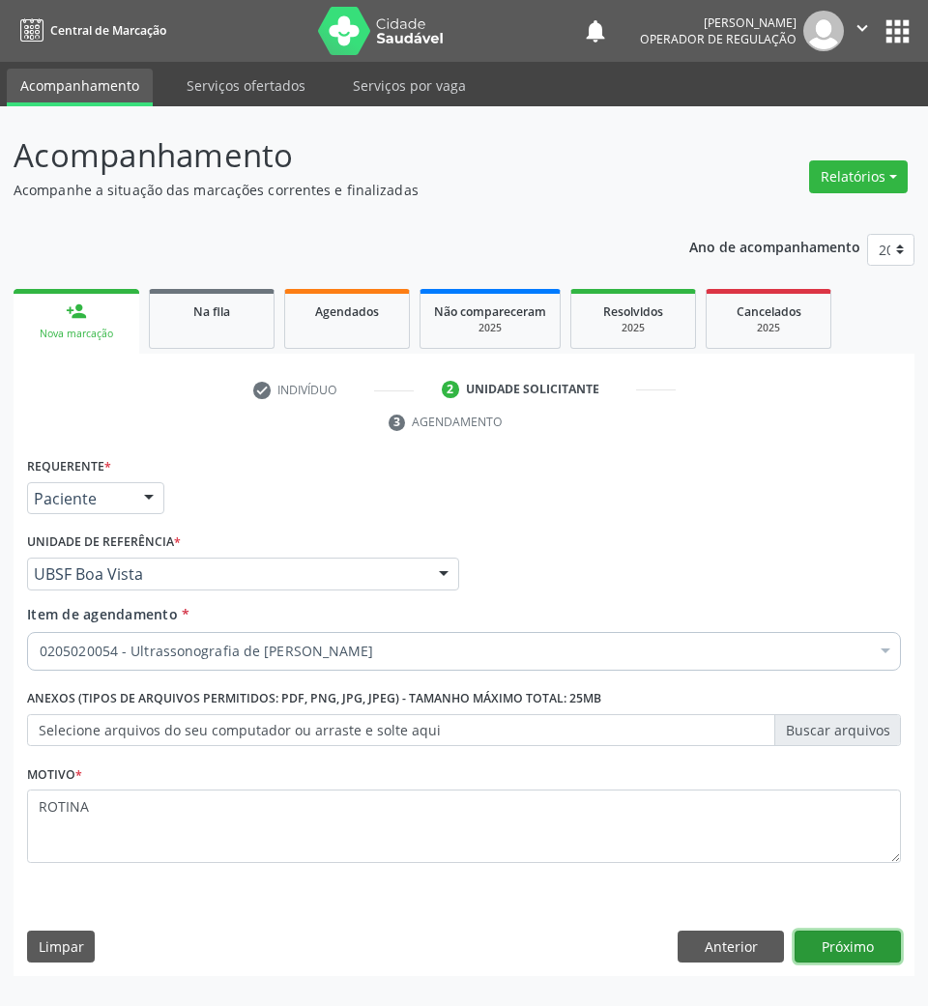
click button "Próximo" at bounding box center [847, 947] width 106 height 33
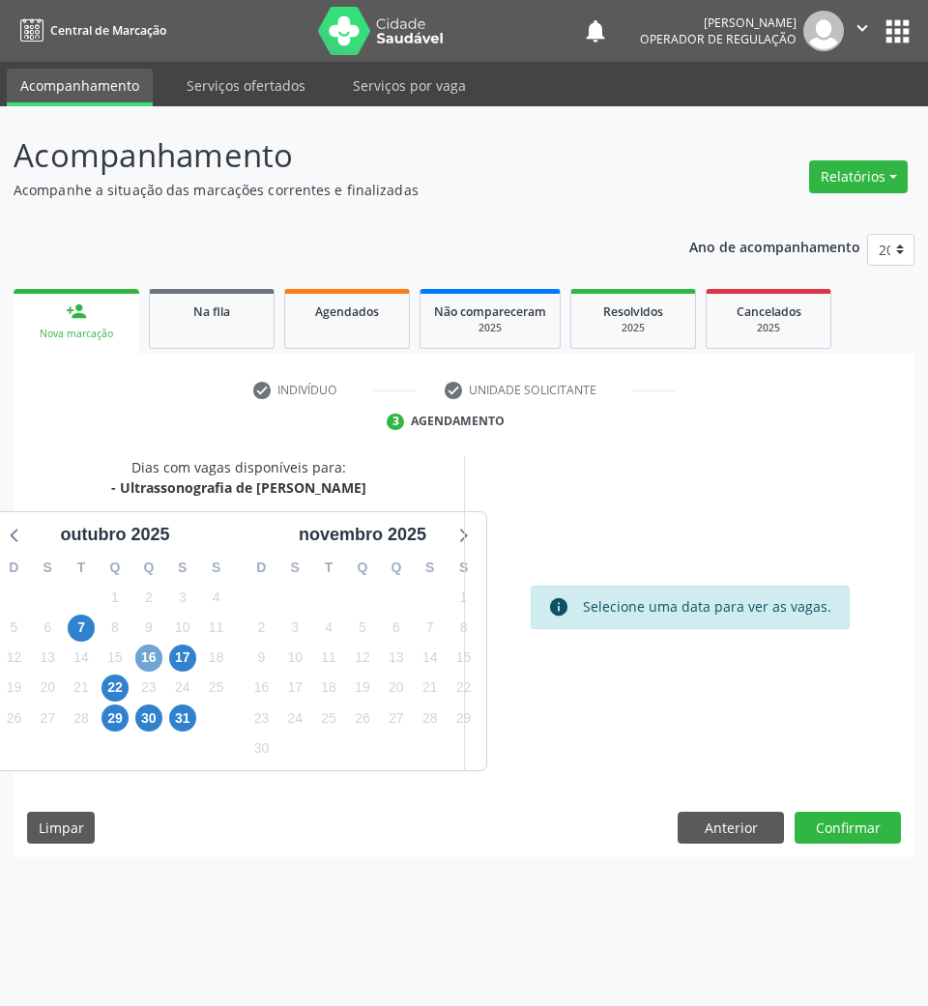
click at [156, 658] on span "16" at bounding box center [148, 658] width 27 height 27
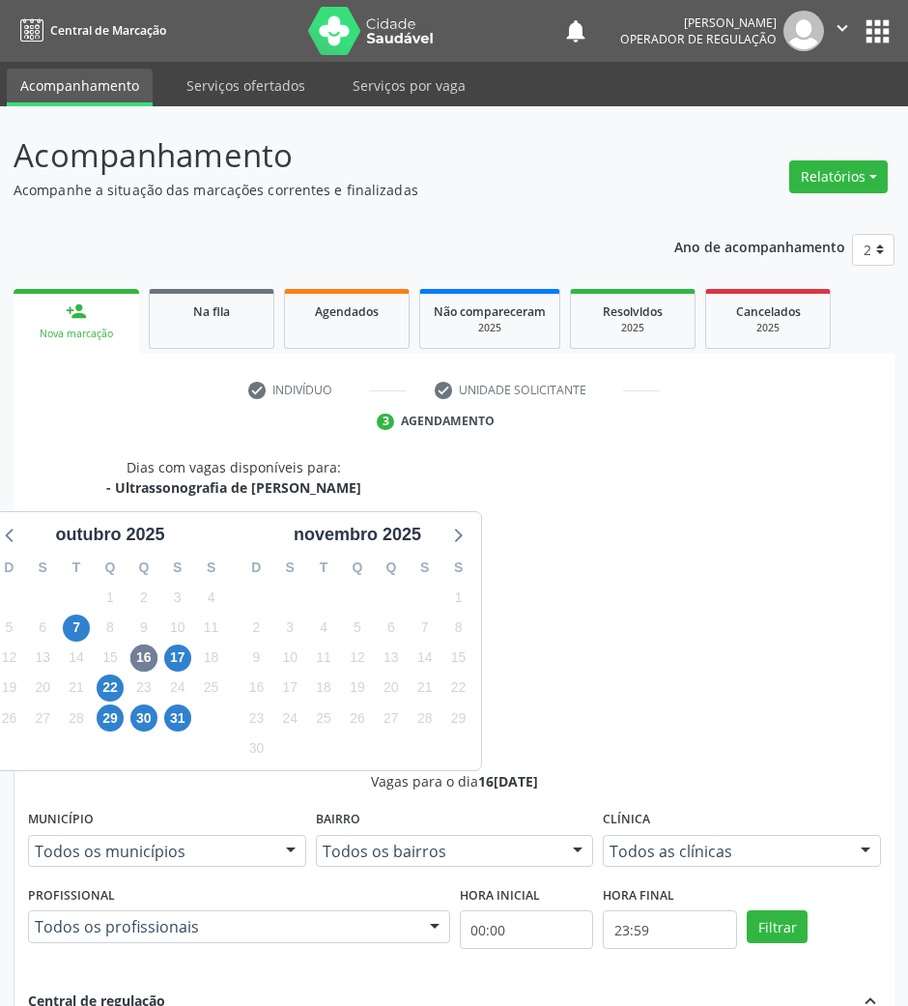
radio input "true"
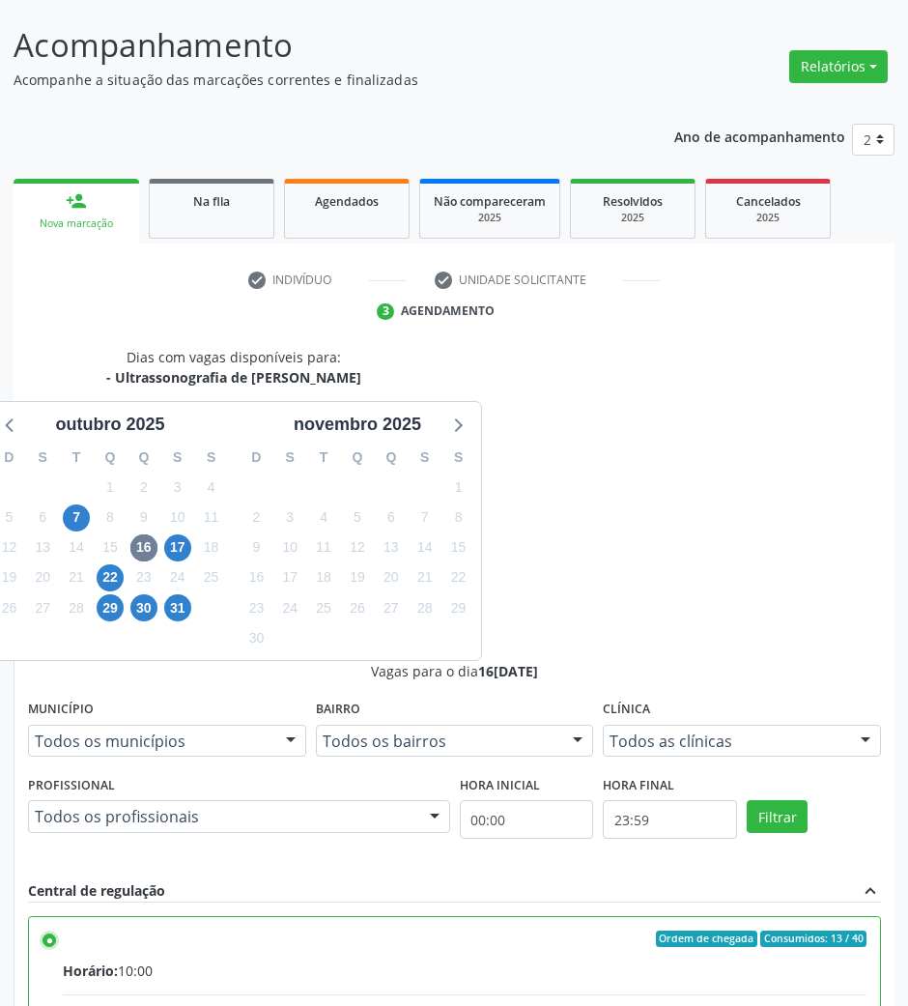
scroll to position [190, 0]
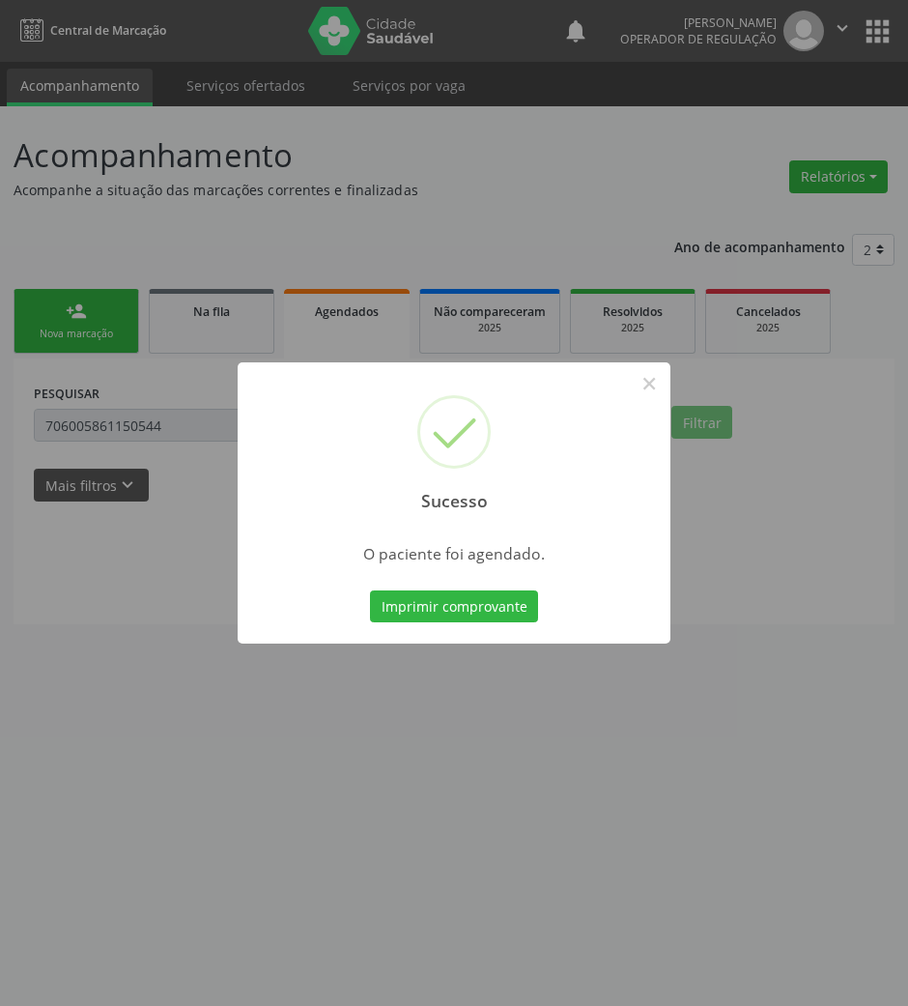
scroll to position [0, 0]
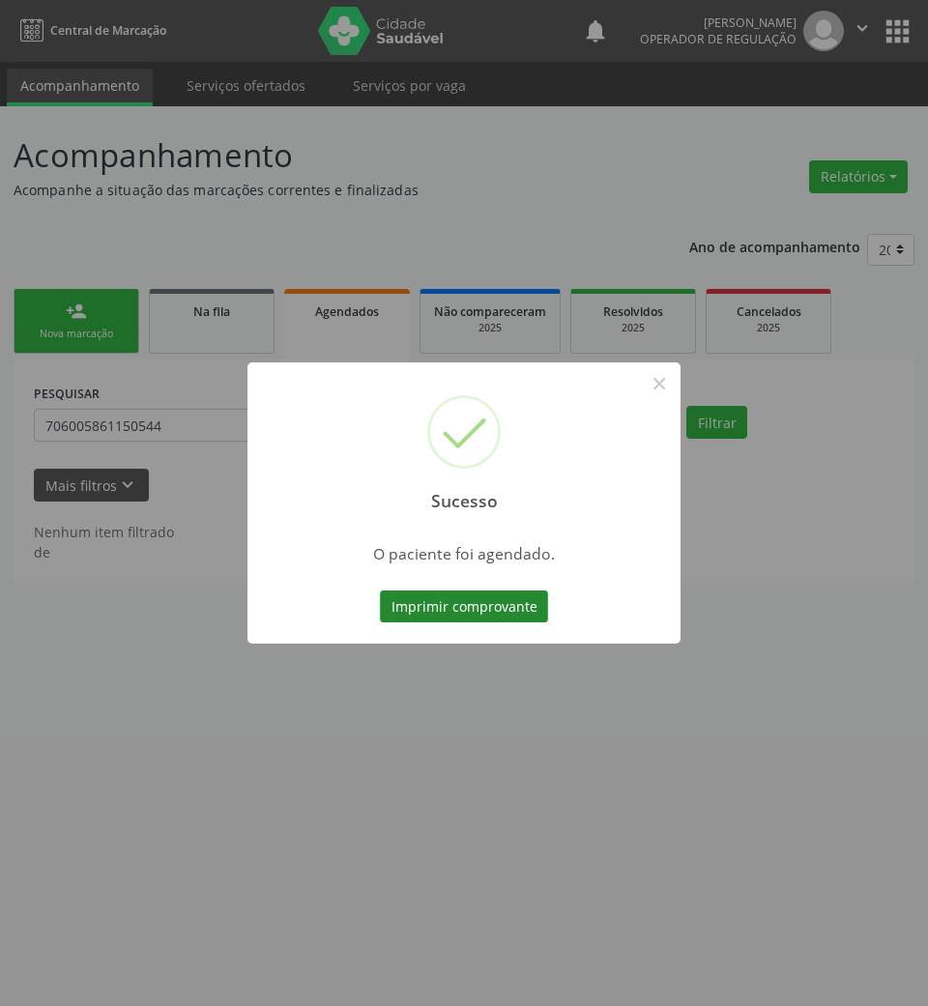
click at [469, 613] on button "Imprimir comprovante" at bounding box center [464, 606] width 168 height 33
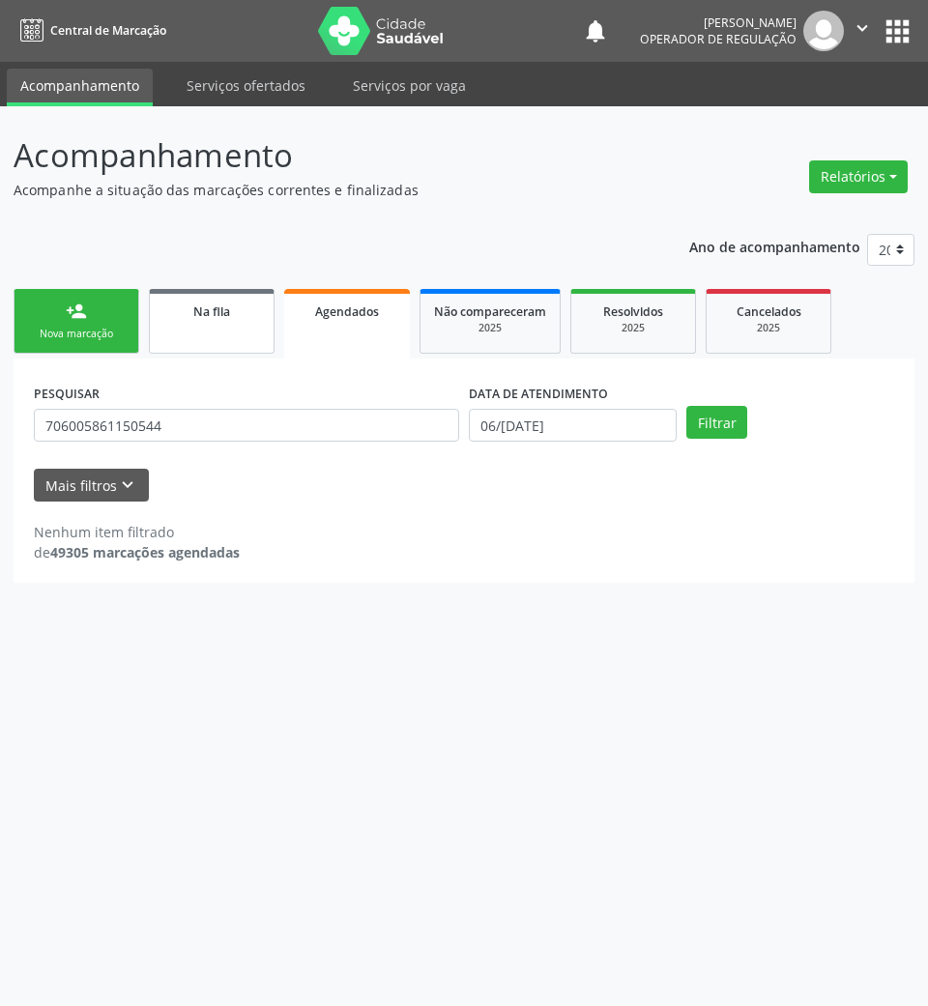
click at [214, 350] on link "Na fila" at bounding box center [212, 321] width 126 height 65
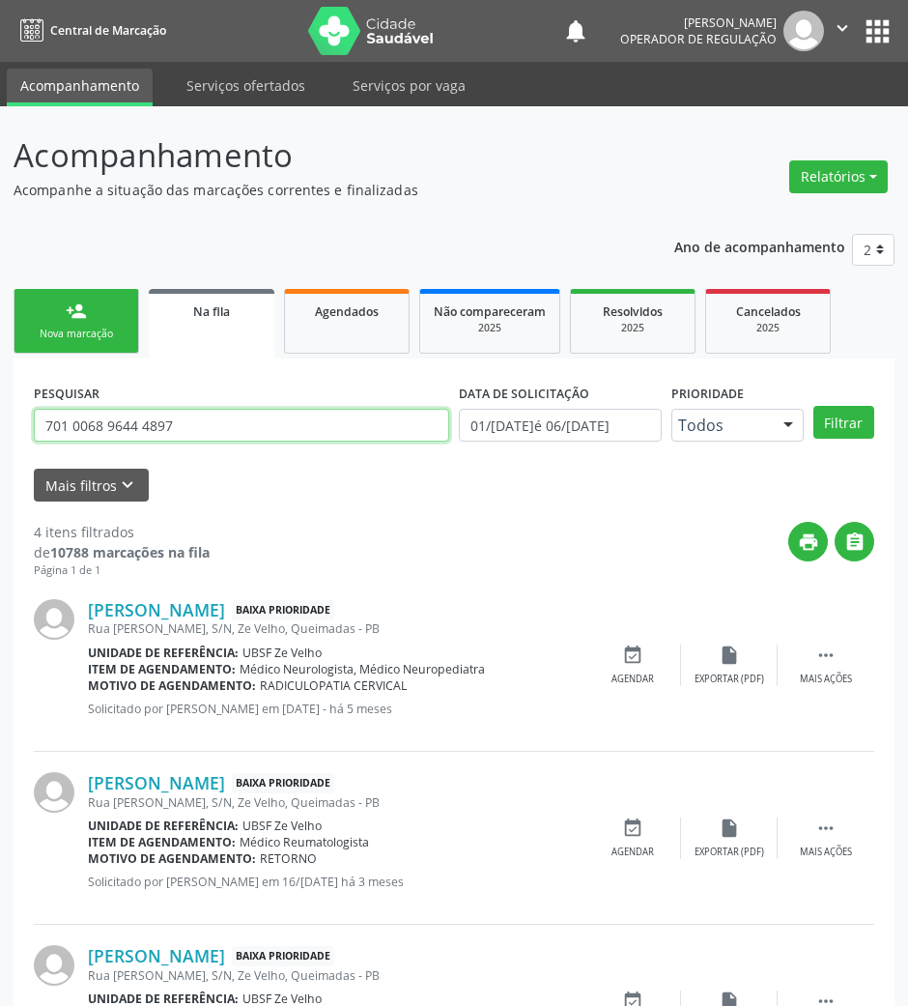
click at [149, 431] on input "701 0068 9644 4897" at bounding box center [242, 425] width 416 height 33
type input "EVELIM"
click at [814, 406] on button "Filtrar" at bounding box center [844, 422] width 61 height 33
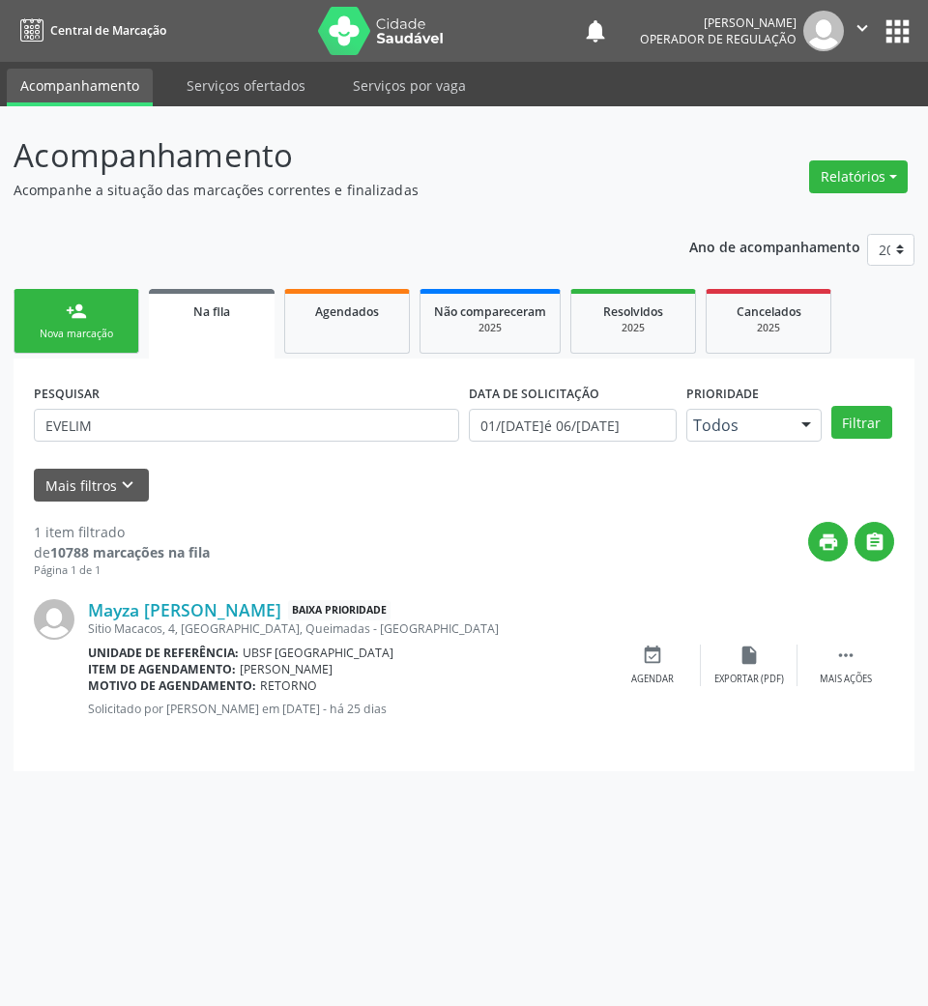
click at [72, 311] on div "person_add" at bounding box center [76, 311] width 21 height 21
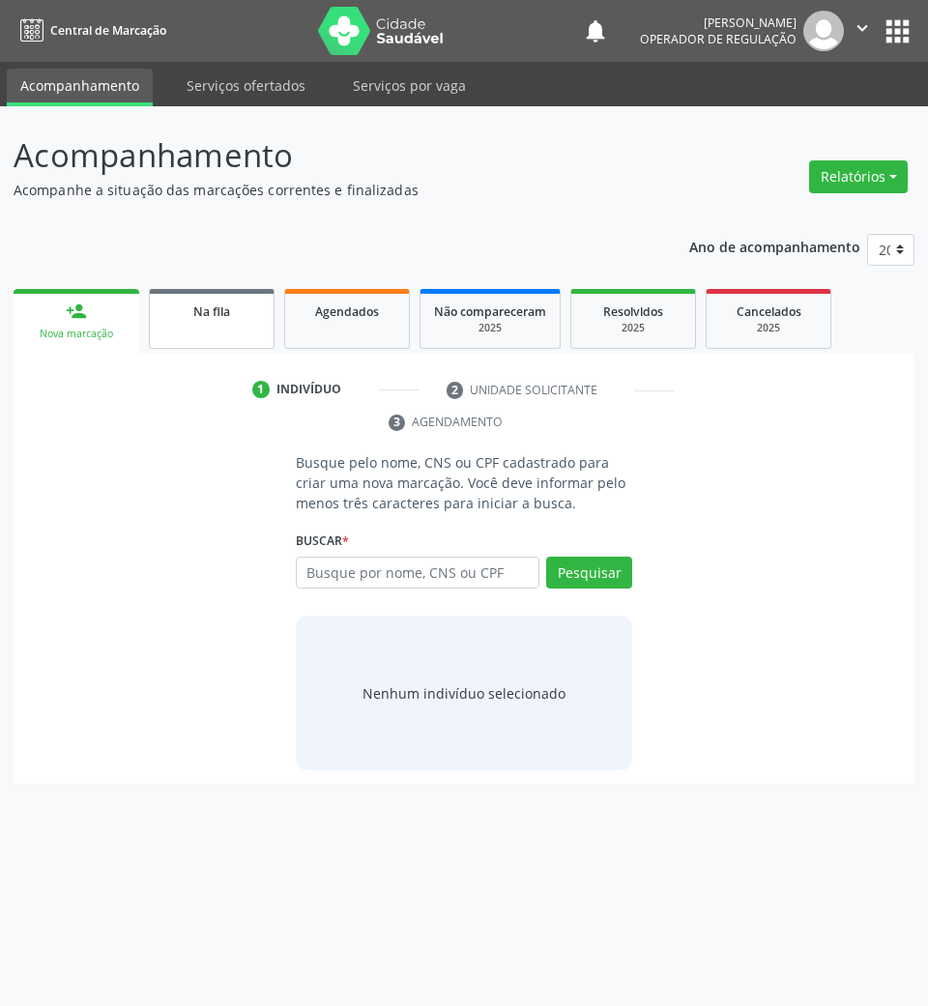
click at [224, 334] on link "Na fila" at bounding box center [212, 319] width 126 height 60
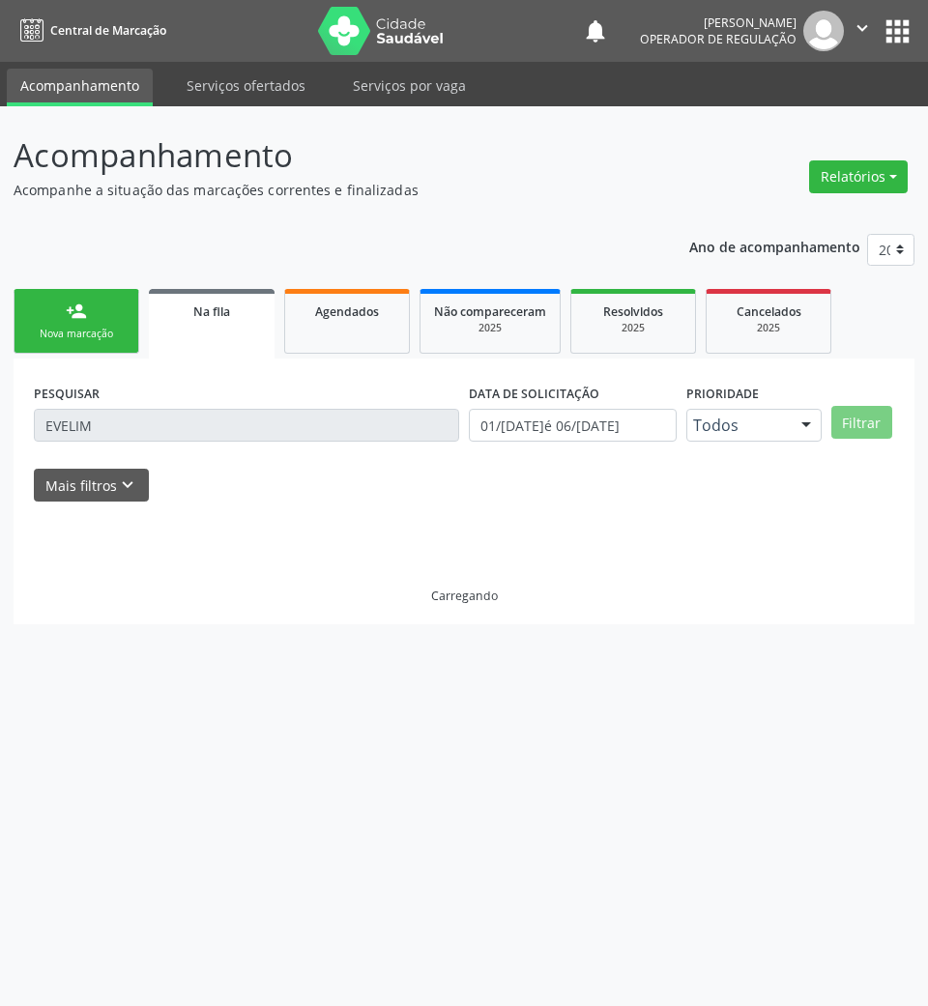
click at [58, 337] on div "Nova marcação" at bounding box center [76, 334] width 97 height 14
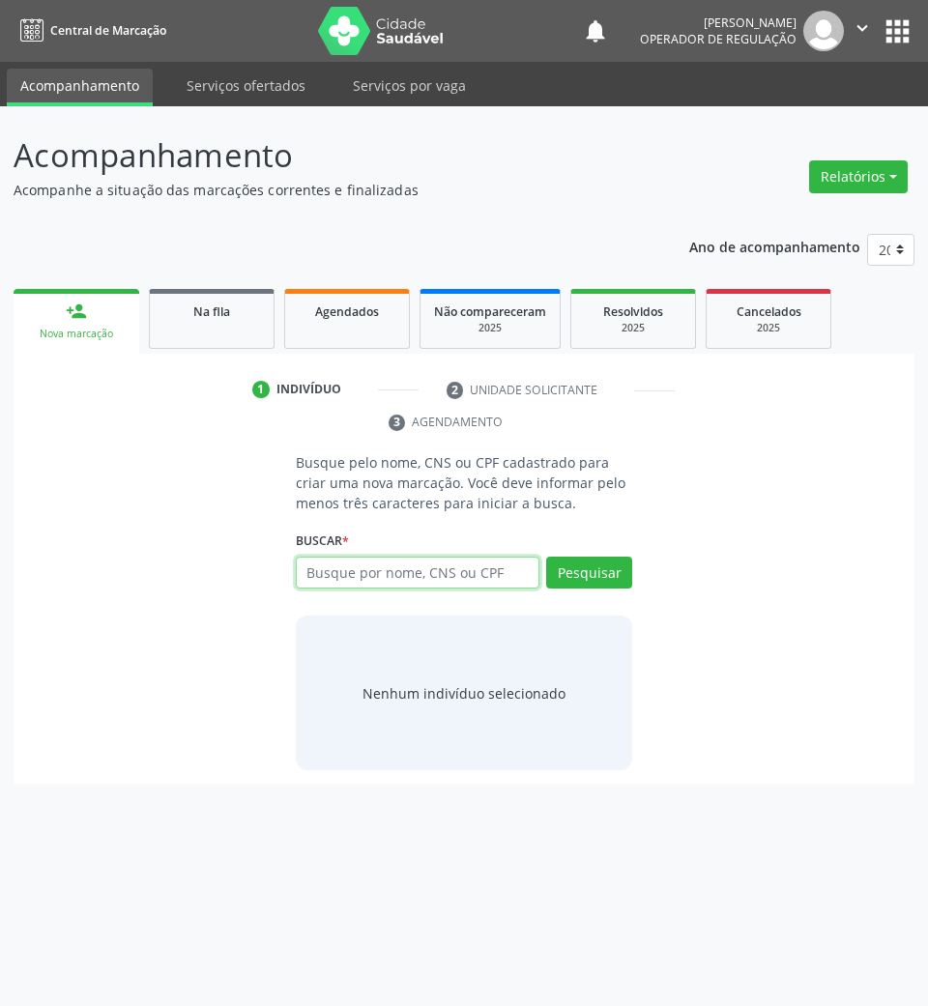
click at [313, 566] on input "text" at bounding box center [418, 573] width 244 height 33
type input "704209709969388"
click at [481, 585] on input "704209709969388" at bounding box center [418, 573] width 244 height 33
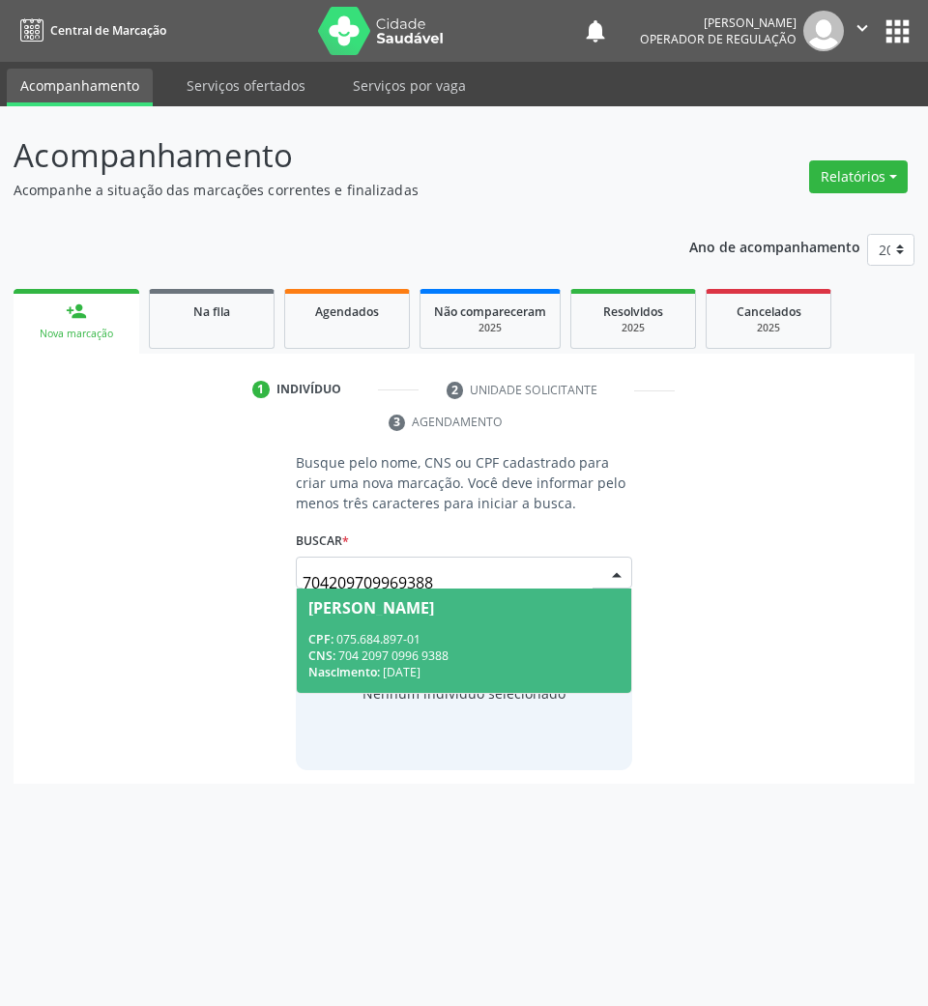
click at [325, 628] on span "Josiane Diasda Silva CPF: 075.684.897-01 CNS: 704 2097 0996 9388 Nascimento: 16…" at bounding box center [464, 639] width 335 height 103
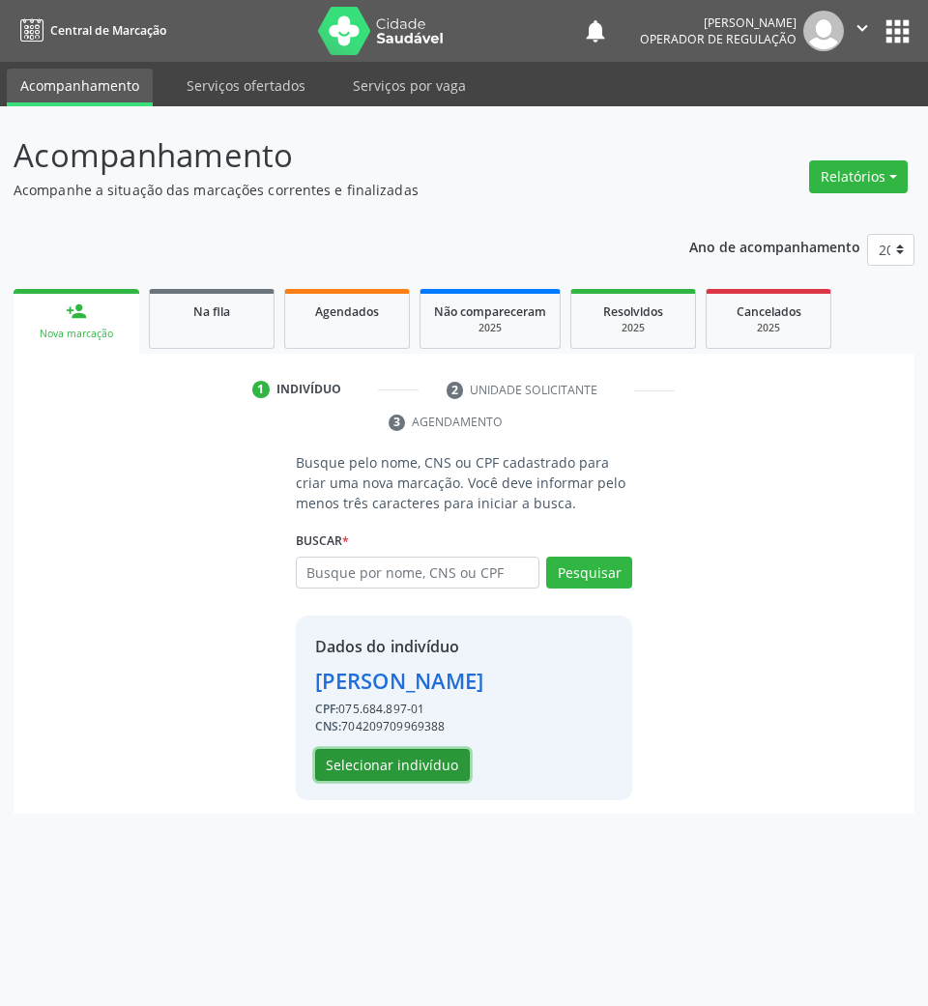
click at [372, 752] on button "Selecionar indivíduo" at bounding box center [392, 765] width 155 height 33
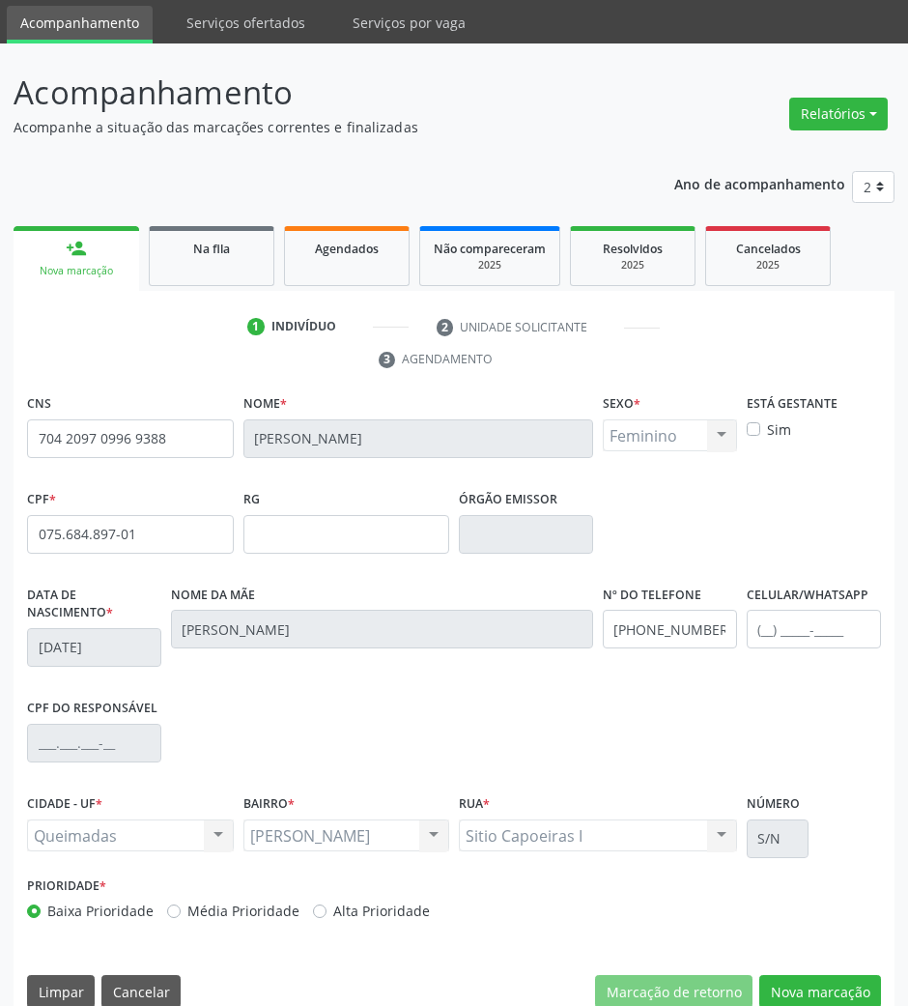
scroll to position [93, 0]
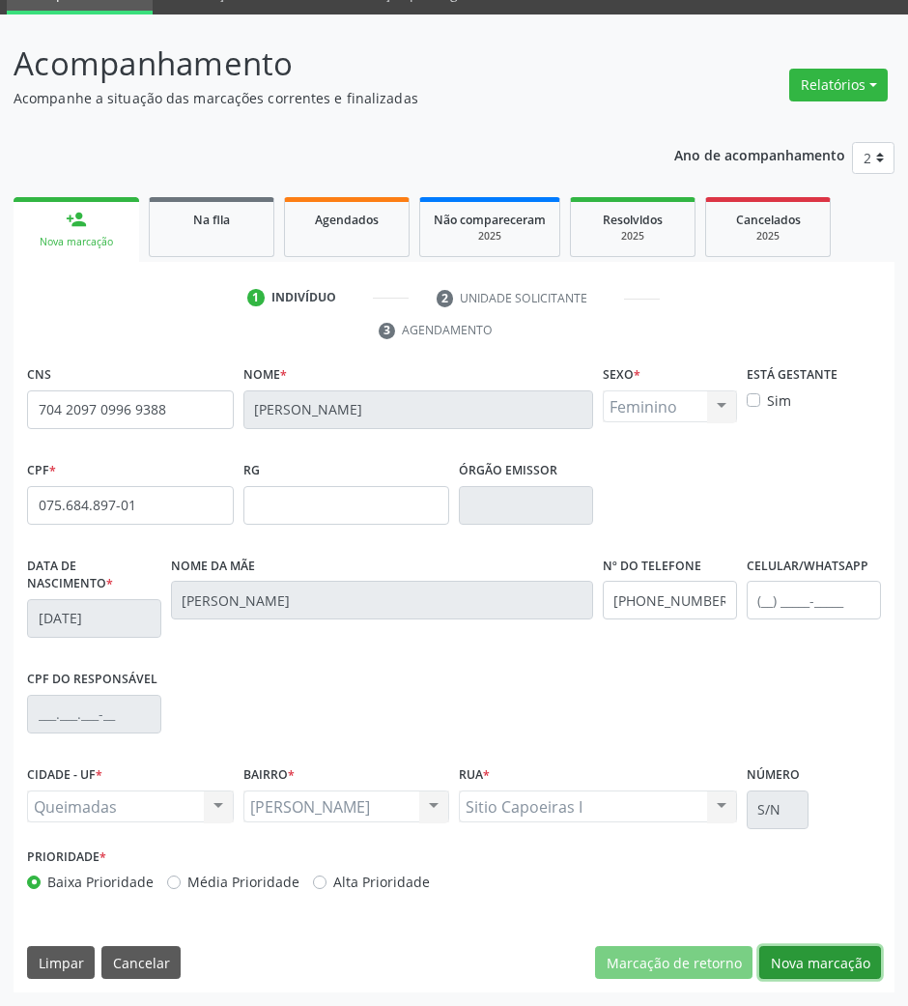
drag, startPoint x: 813, startPoint y: 972, endPoint x: 794, endPoint y: 967, distance: 19.0
click at [814, 974] on button "Nova marcação" at bounding box center [821, 962] width 122 height 33
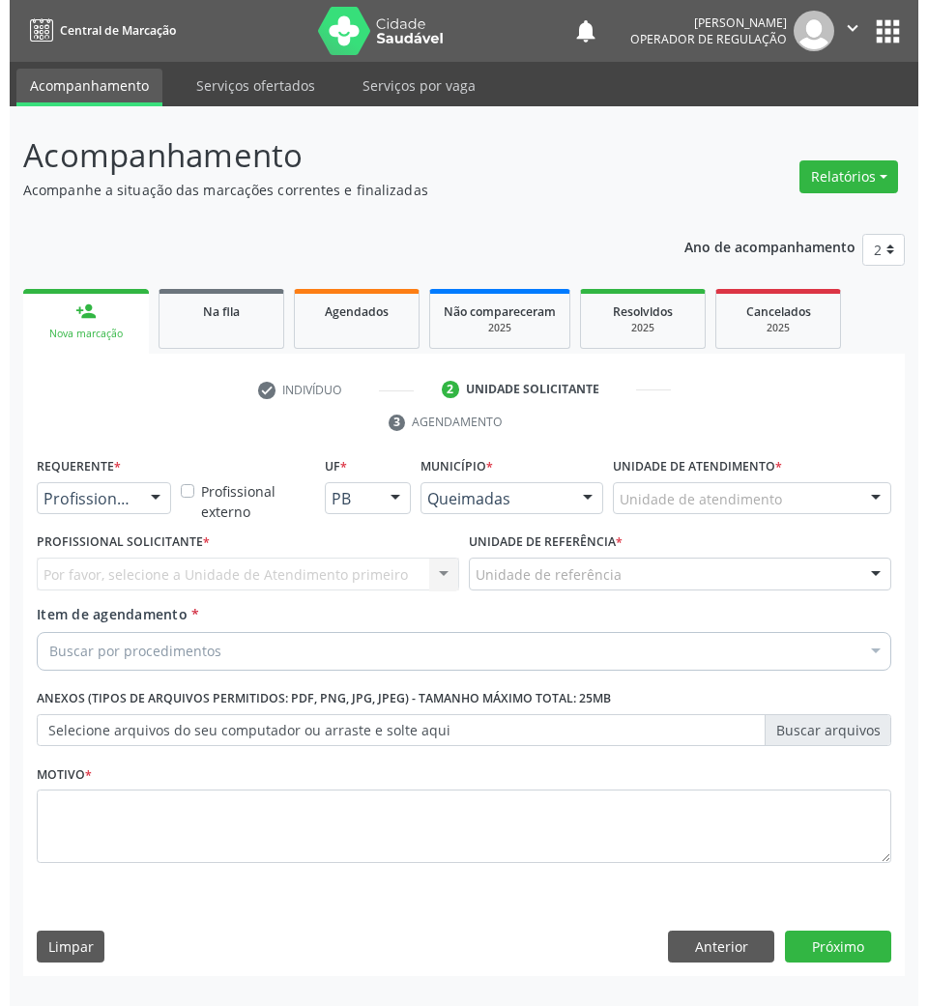
scroll to position [0, 0]
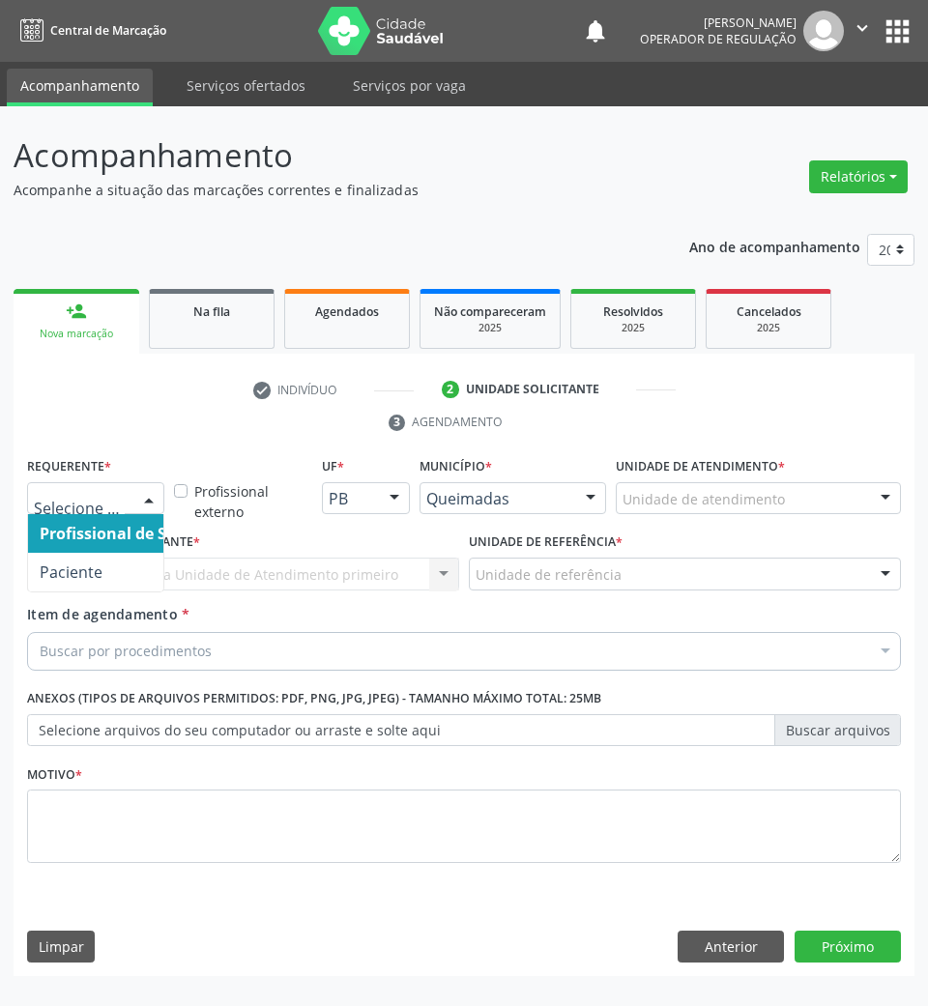
drag, startPoint x: 105, startPoint y: 510, endPoint x: 99, endPoint y: 550, distance: 40.2
click at [102, 515] on div "Profissional de Saúde Paciente Nenhum resultado encontrado para: " " Não há nen…" at bounding box center [95, 498] width 137 height 33
drag, startPoint x: 98, startPoint y: 560, endPoint x: 141, endPoint y: 574, distance: 45.5
click at [98, 561] on span "Paciente" at bounding box center [122, 572] width 188 height 39
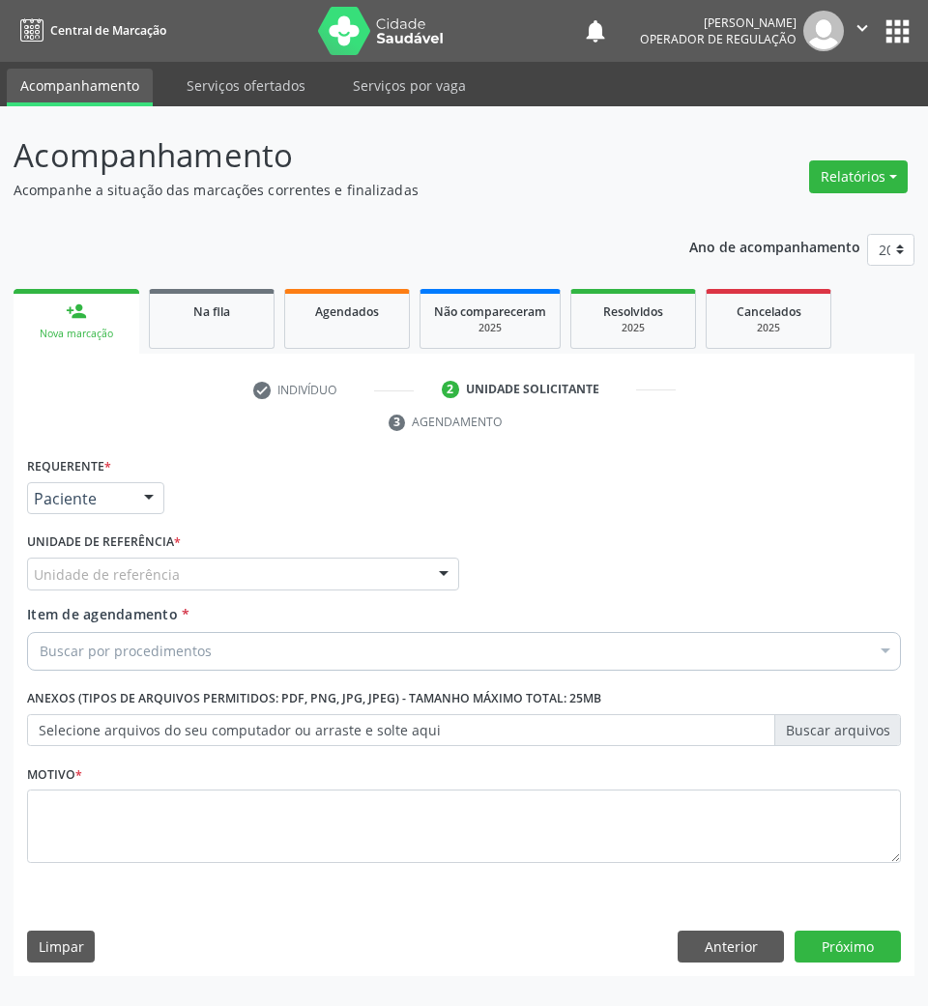
click at [145, 574] on div "Requerente * Paciente Profissional de Saúde Paciente Nenhum resultado encontrad…" at bounding box center [464, 671] width 874 height 438
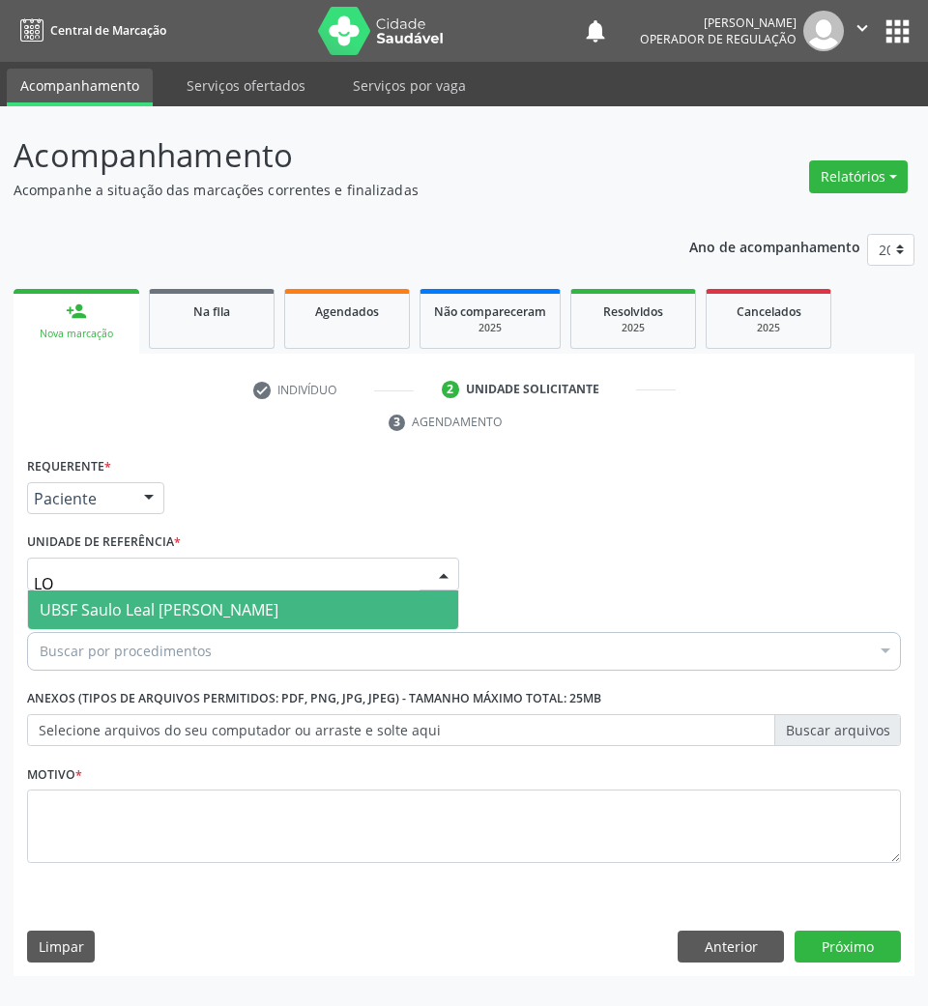
type input "L"
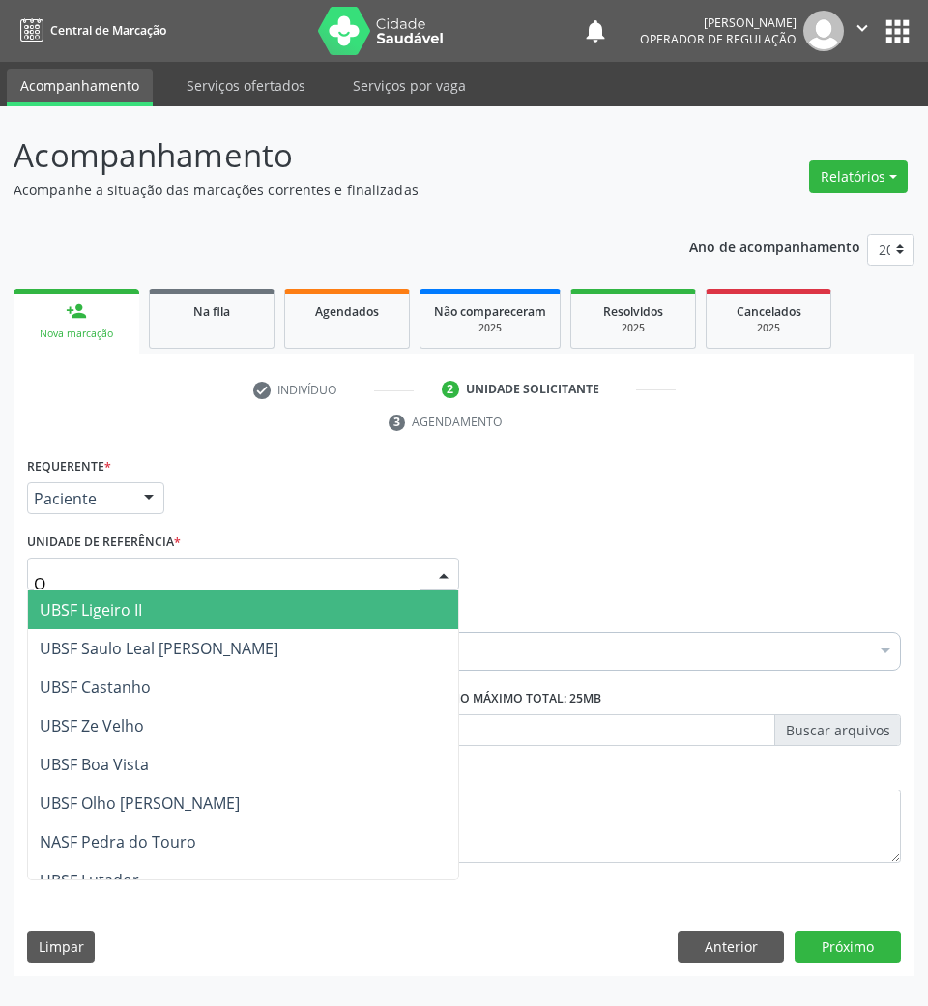
type input "OL"
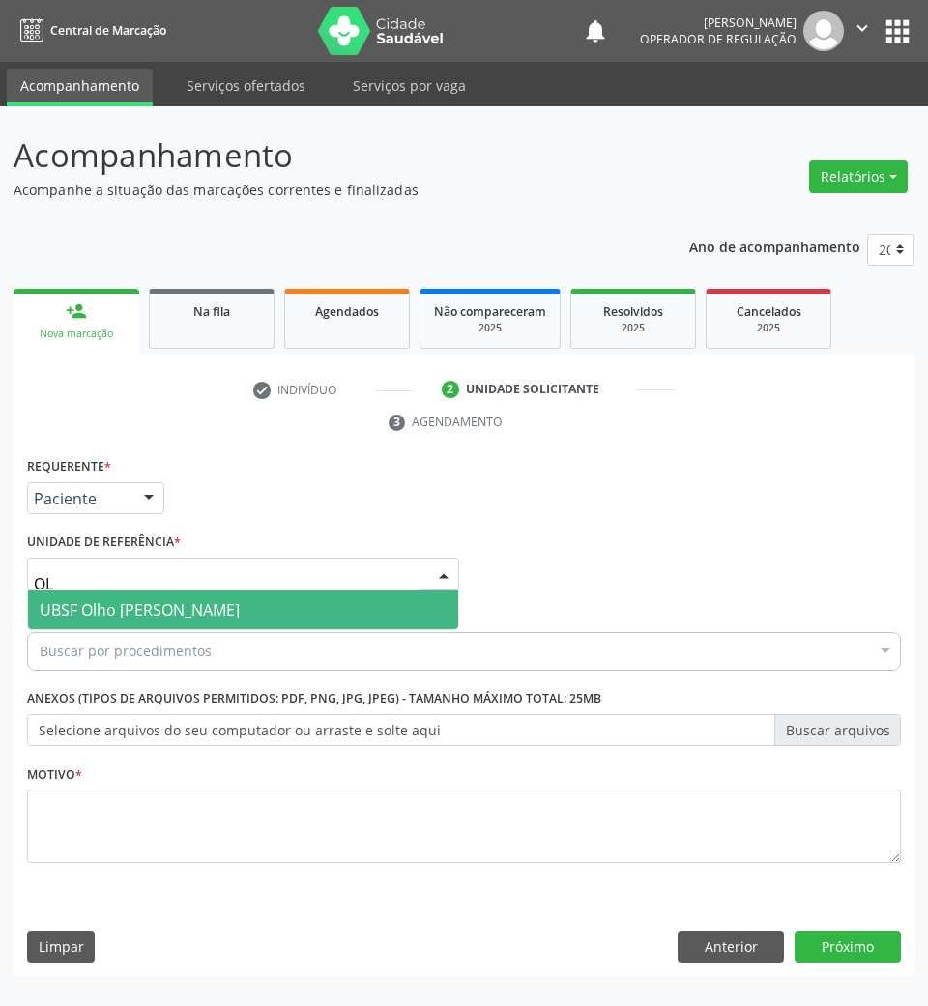
click at [135, 623] on span "UBSF Olho [PERSON_NAME]" at bounding box center [243, 609] width 430 height 39
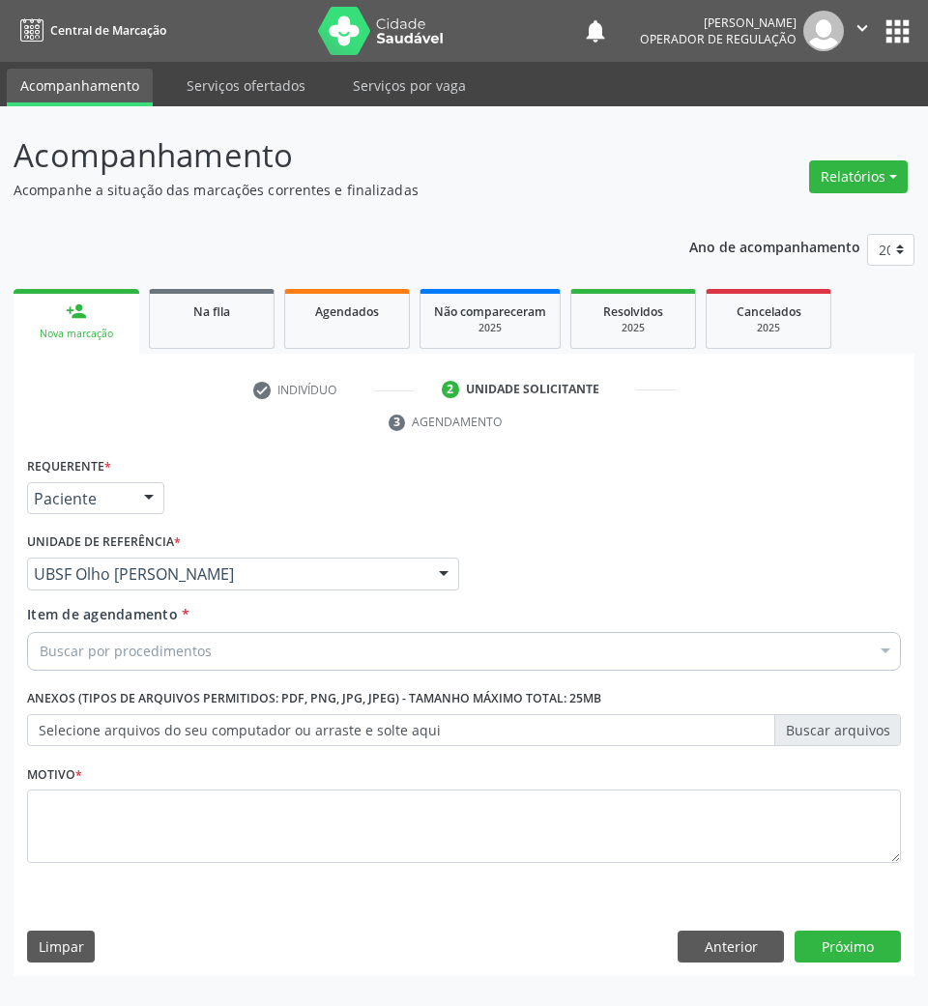
click at [139, 676] on div "Item de agendamento * Buscar por procedimentos Selecionar todos 0604320140 - Ab…" at bounding box center [463, 641] width 883 height 74
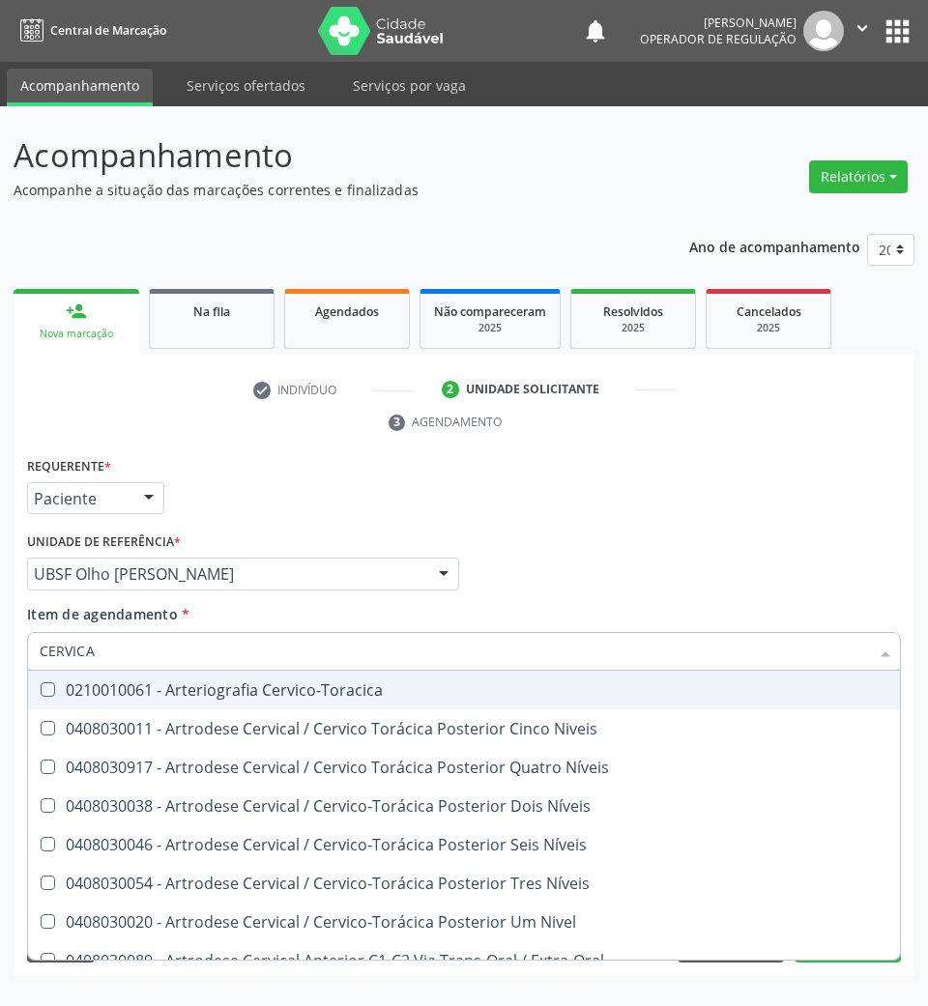
type input "CERVICAL"
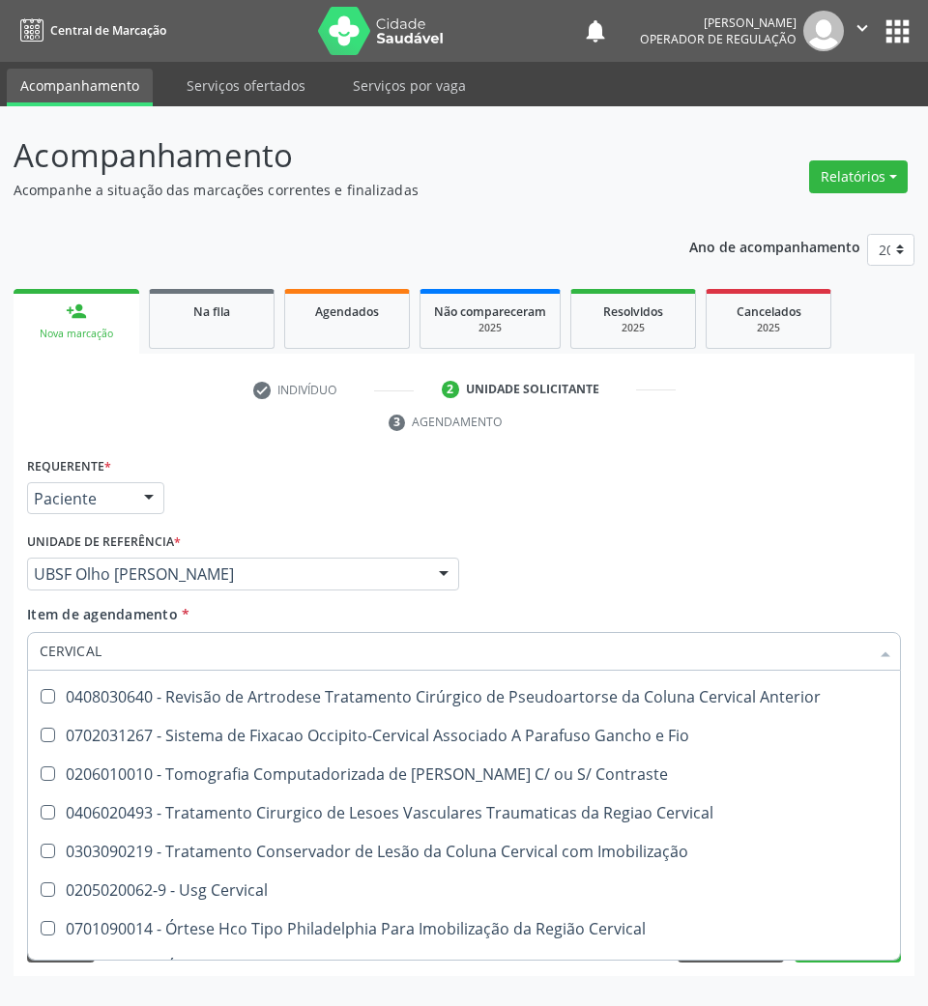
scroll to position [2011, 0]
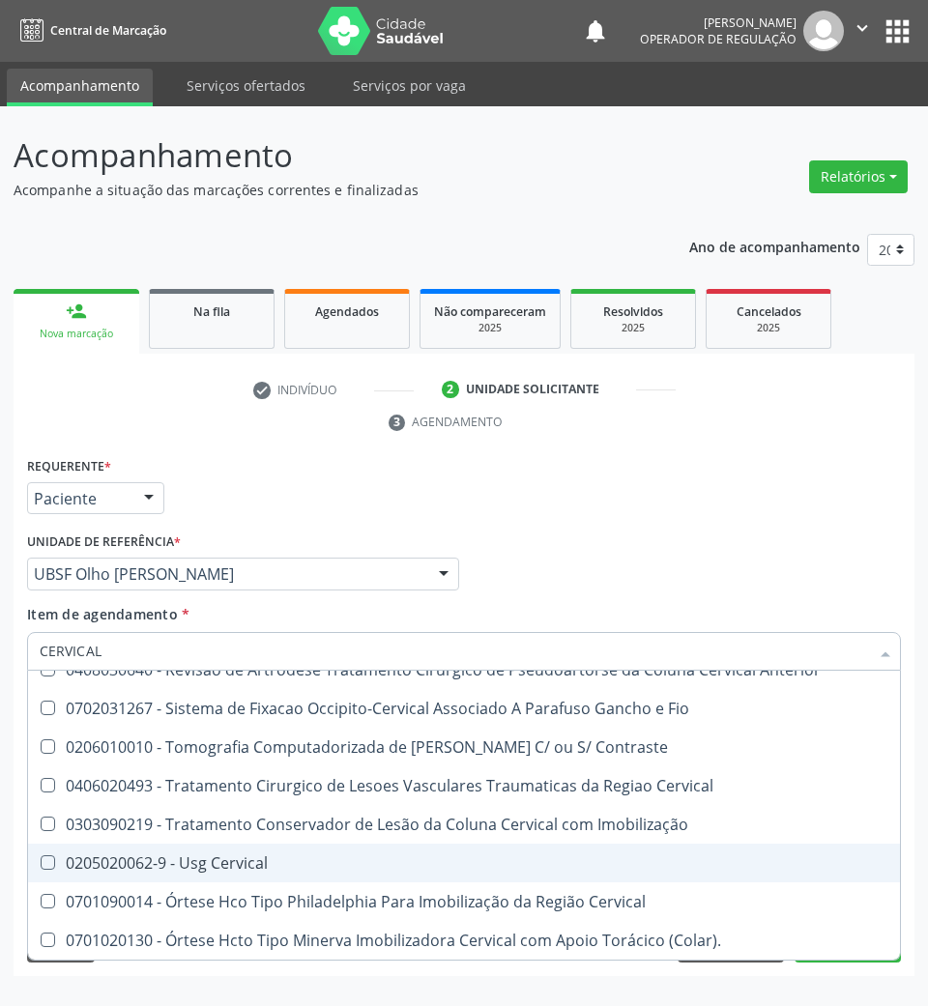
click at [186, 855] on div "0205020062-9 - Usg Cervical" at bounding box center [466, 862] width 853 height 15
checkbox Cervical "true"
click at [500, 574] on div "Profissional Solicitante Por favor, selecione a Unidade de Atendimento primeiro…" at bounding box center [463, 565] width 883 height 75
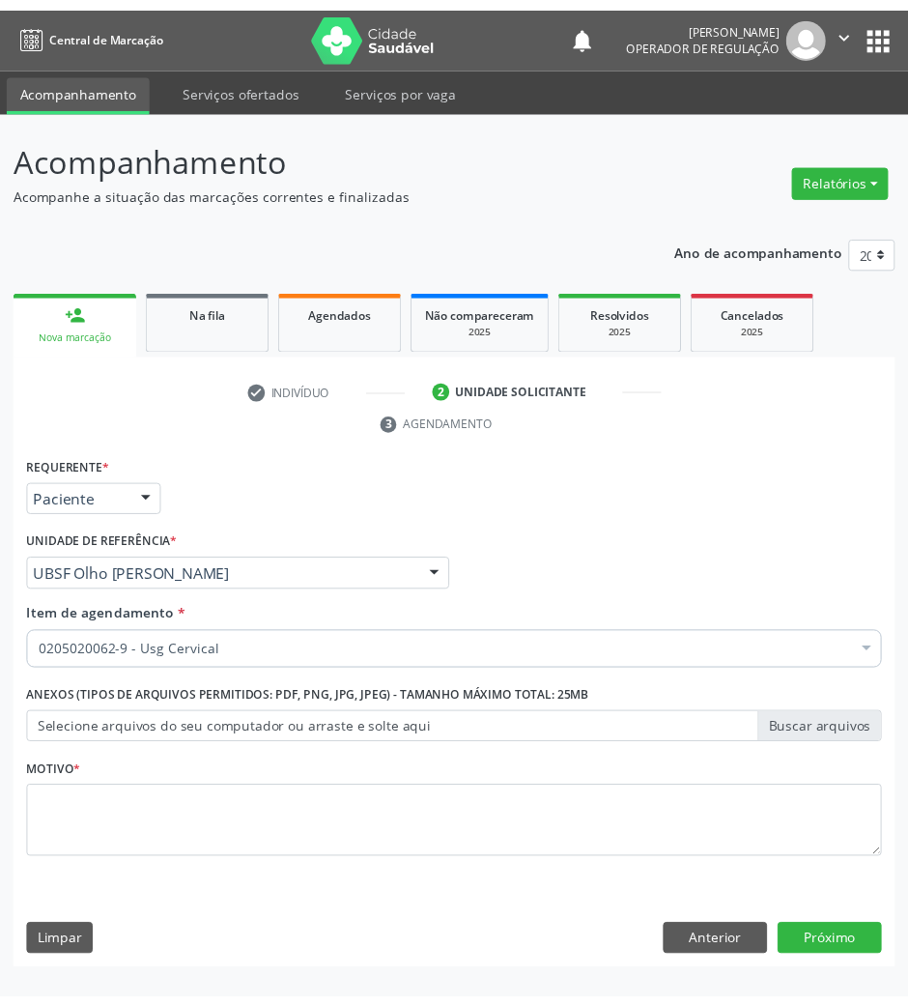
scroll to position [0, 0]
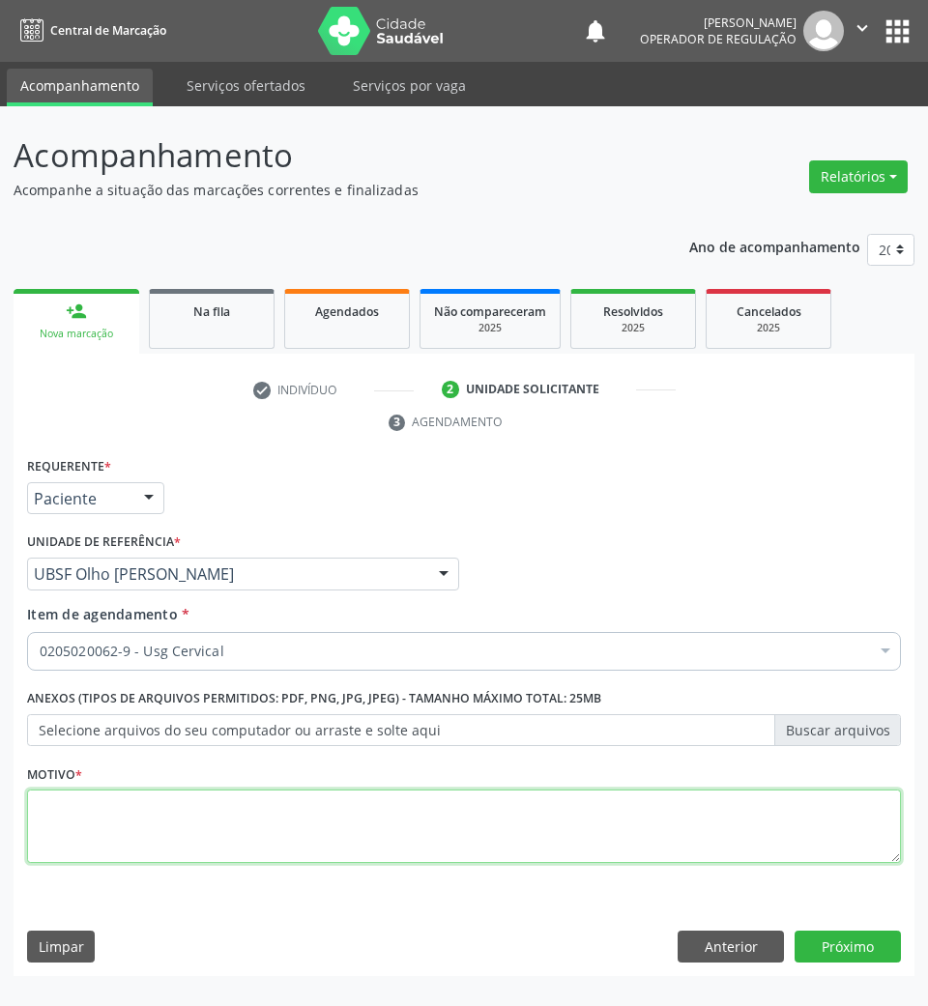
click at [286, 843] on textarea at bounding box center [464, 825] width 874 height 73
type textarea "AVALIAÇÃO"
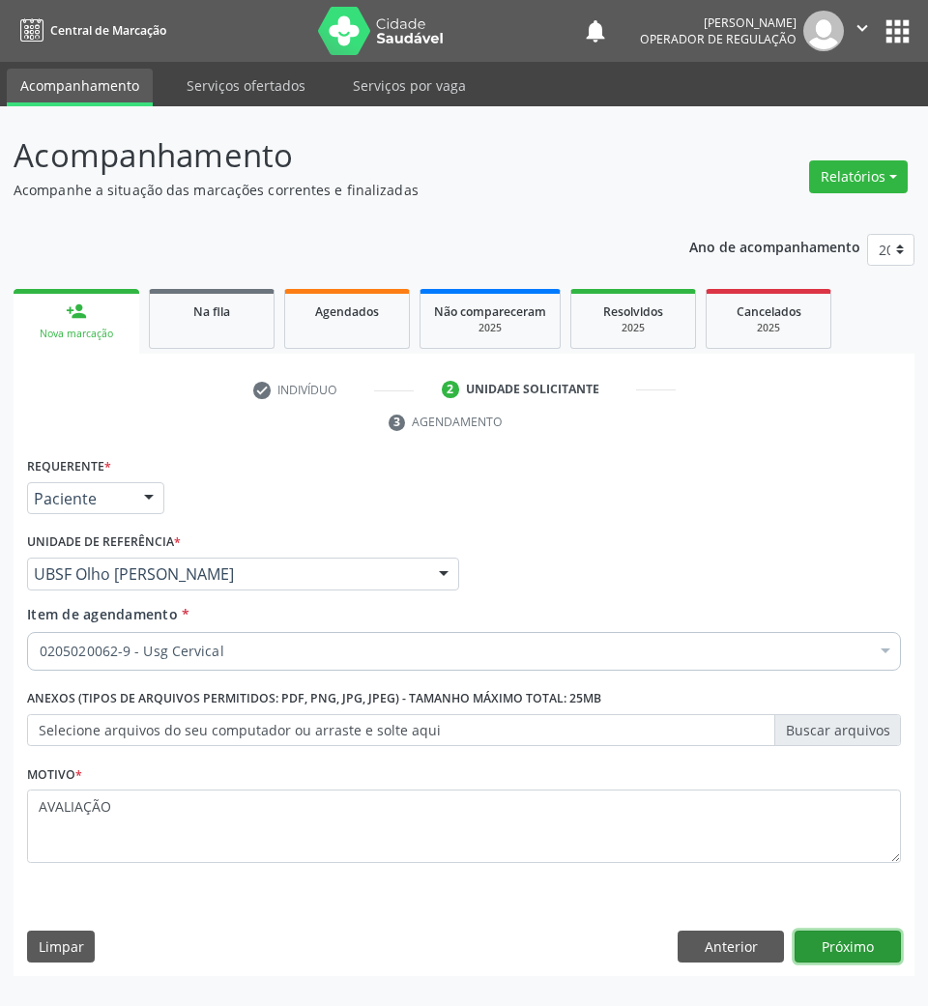
click button "Próximo" at bounding box center [847, 947] width 106 height 33
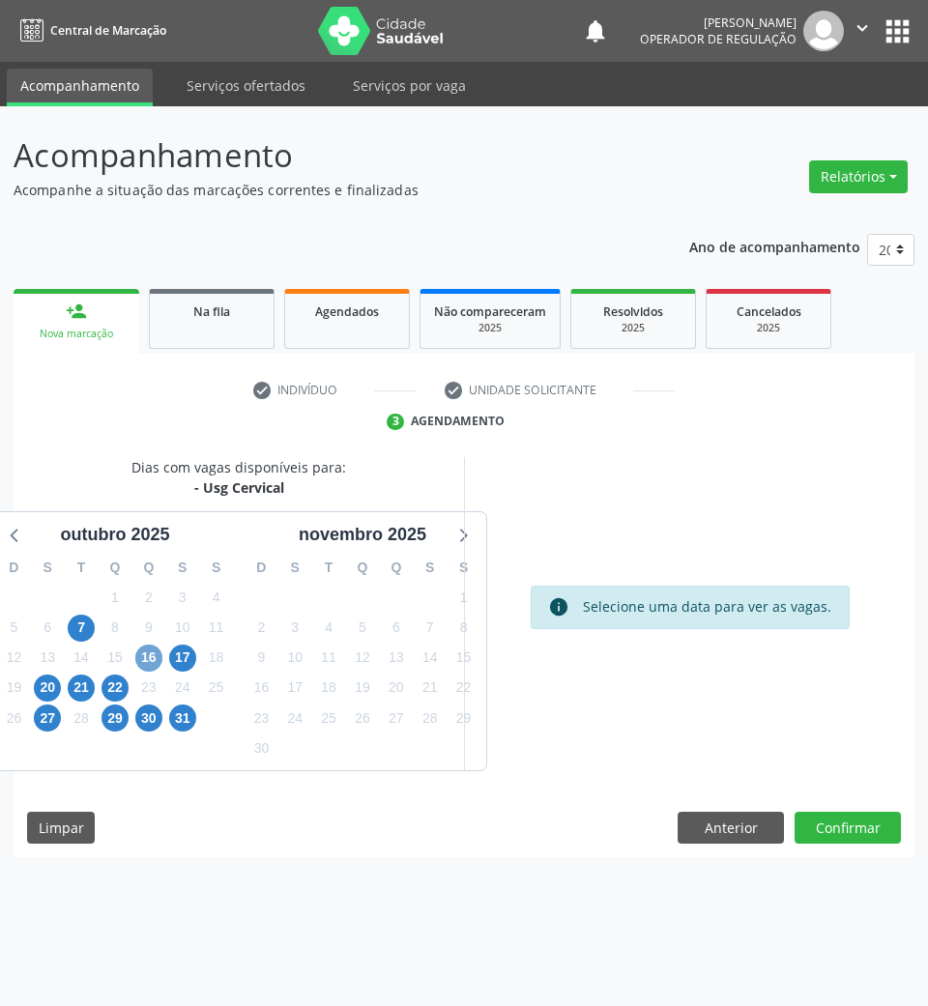
click at [149, 670] on span "16" at bounding box center [148, 658] width 27 height 27
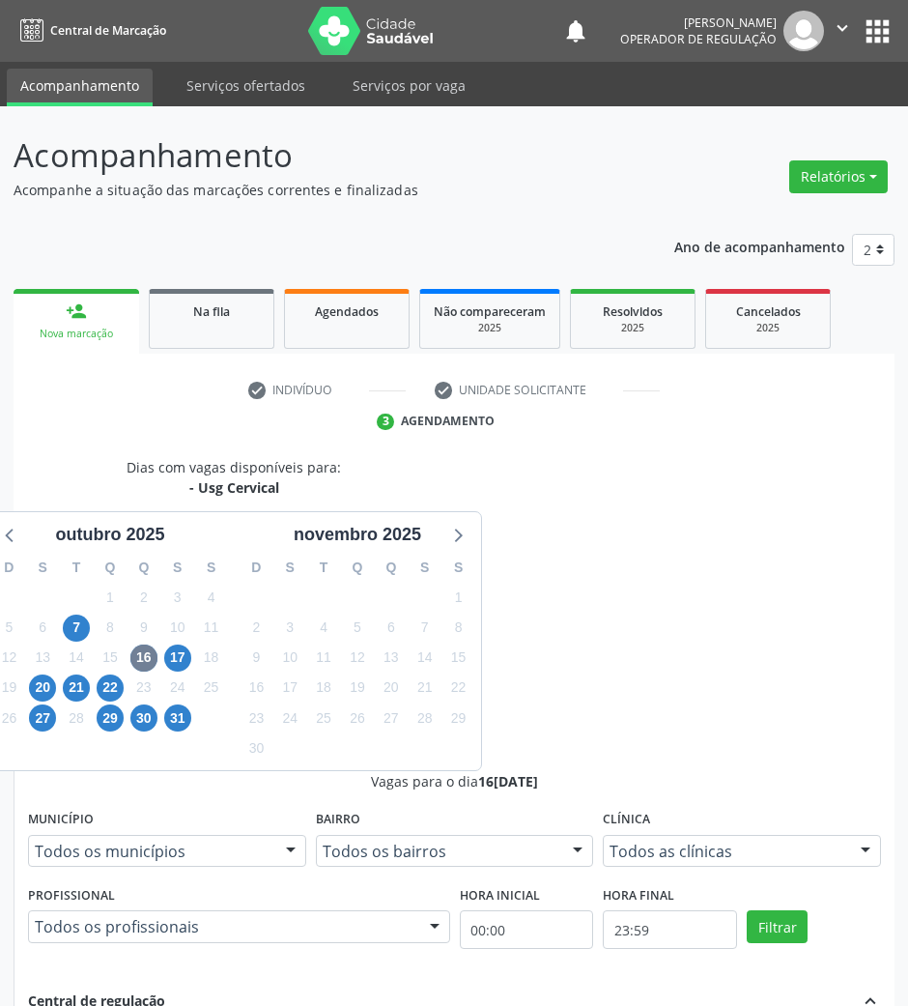
drag, startPoint x: 663, startPoint y: 821, endPoint x: 533, endPoint y: 763, distance: 141.9
radio input "true"
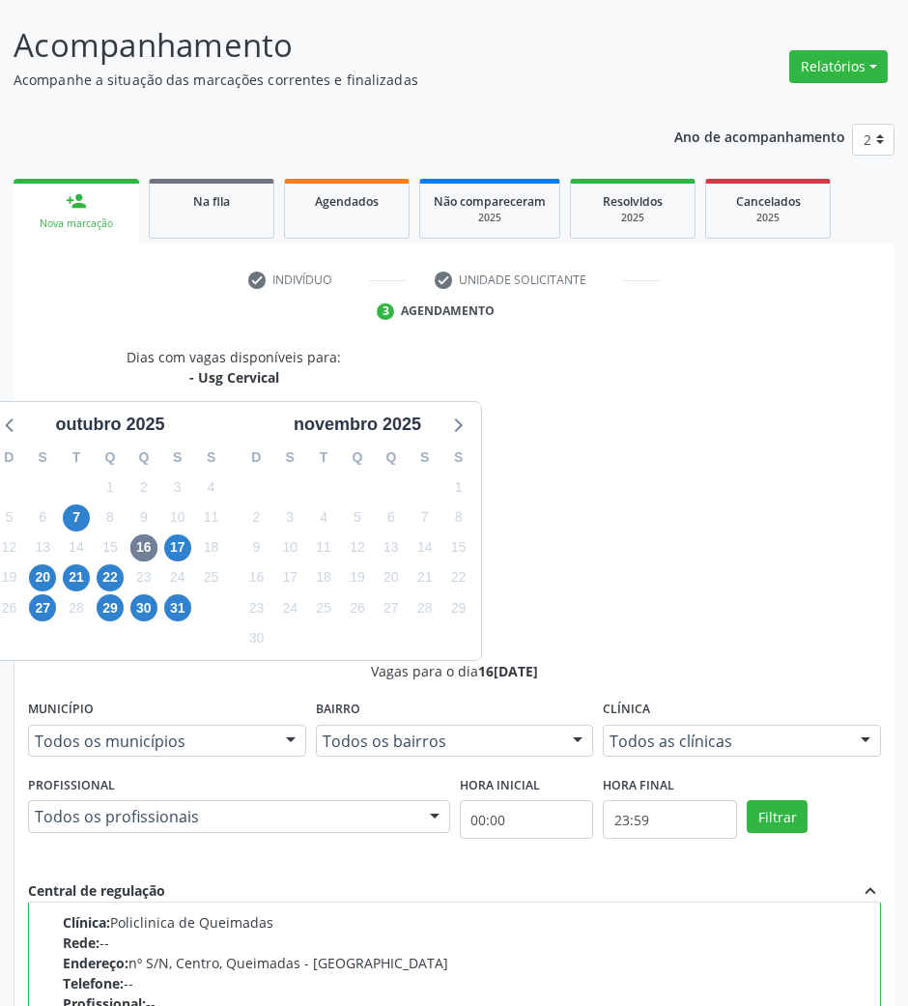
scroll to position [190, 0]
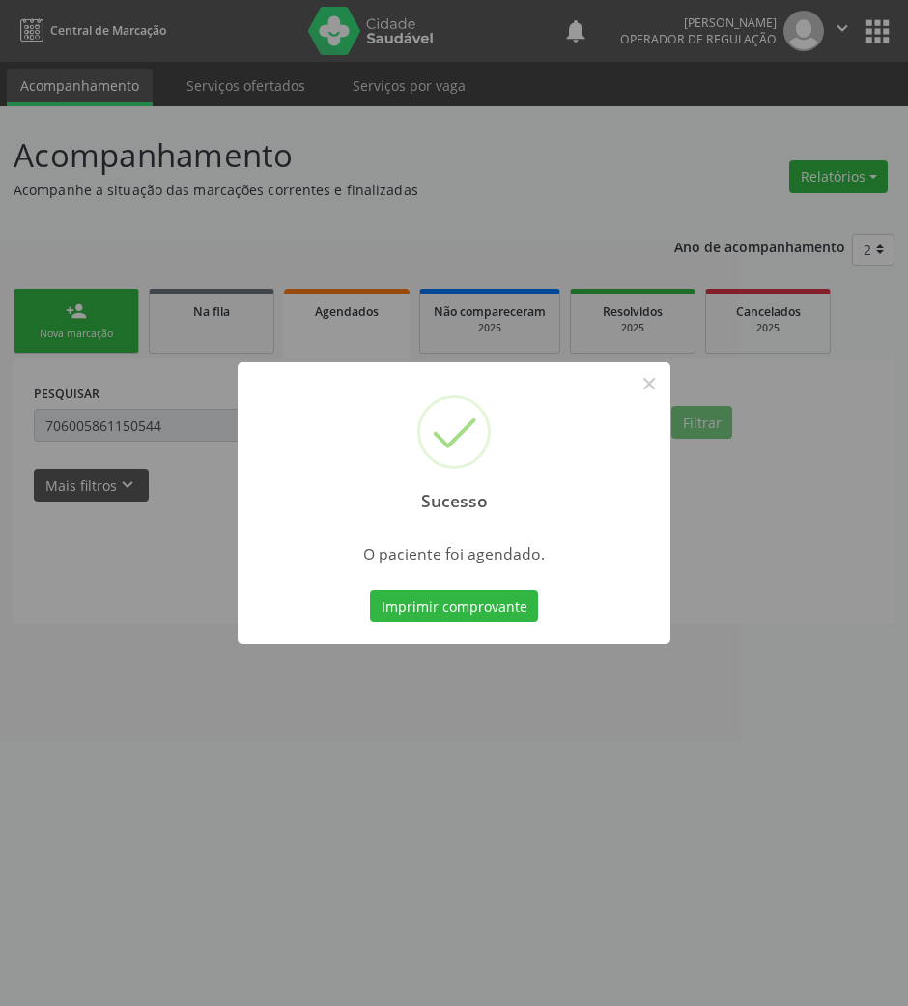
scroll to position [0, 0]
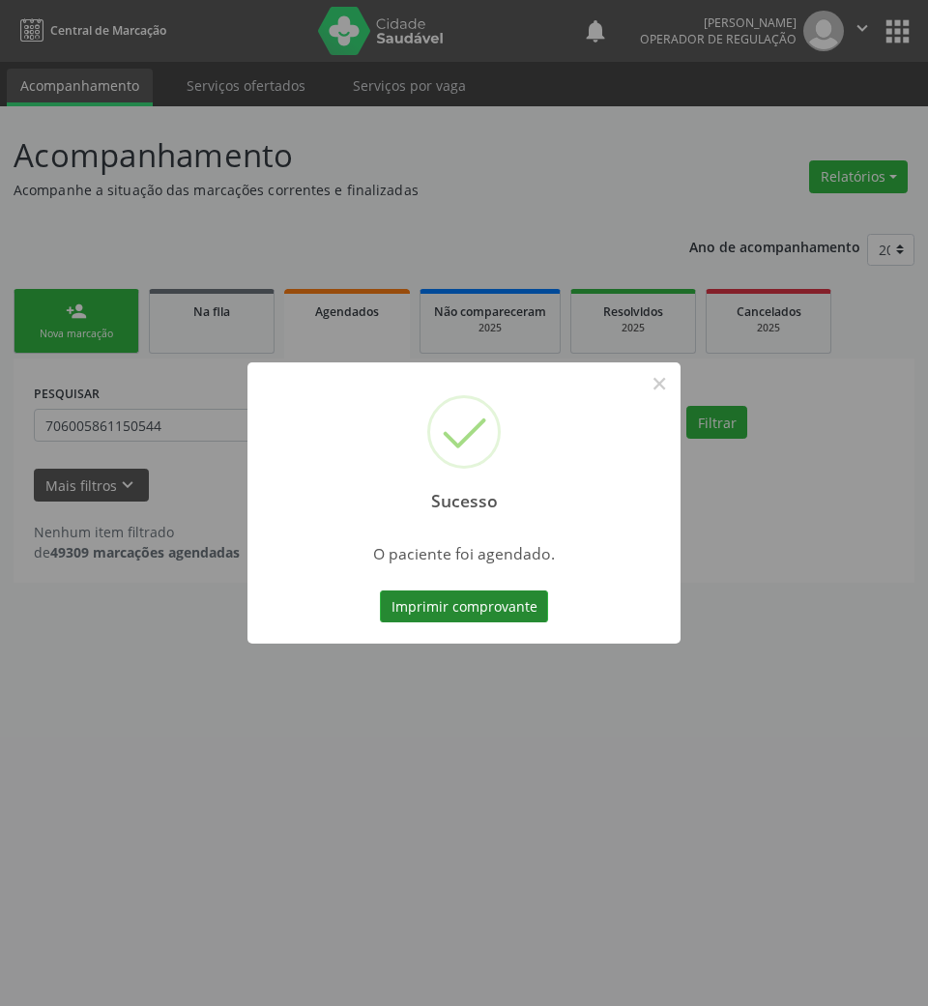
click at [439, 607] on button "Imprimir comprovante" at bounding box center [464, 606] width 168 height 33
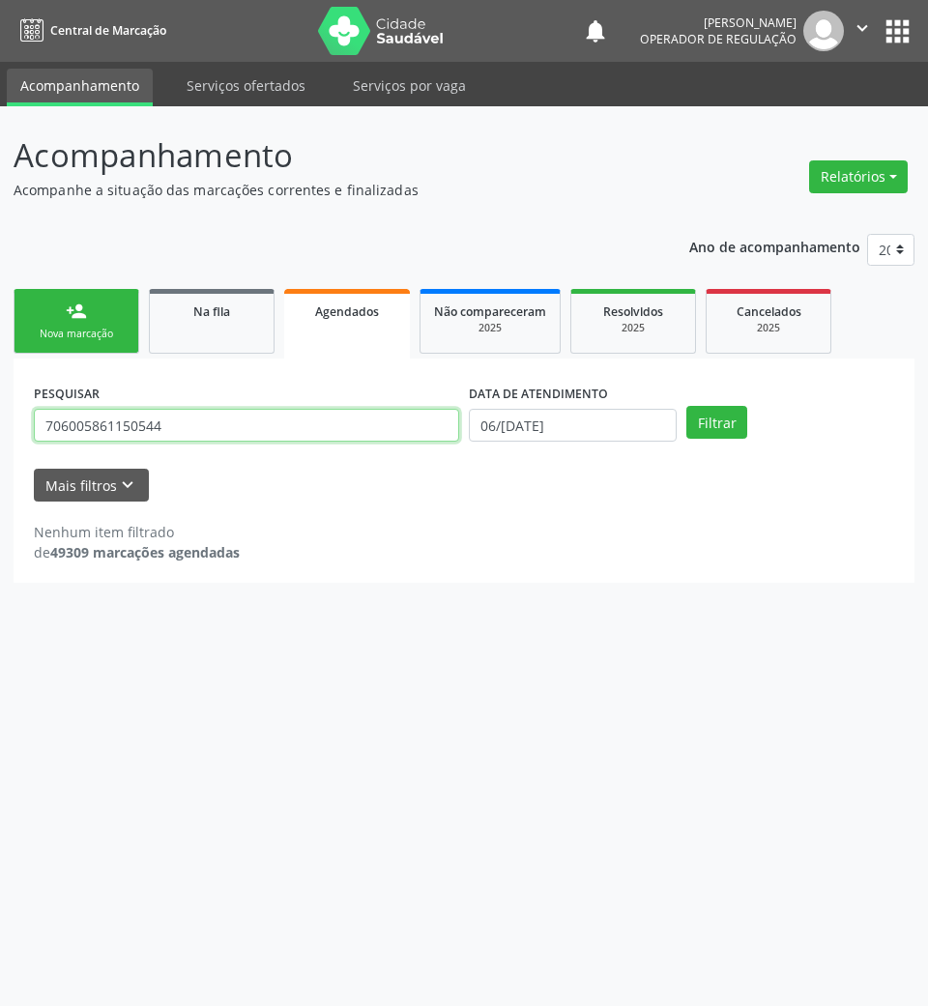
click at [271, 423] on input "706005861150544" at bounding box center [246, 425] width 425 height 33
click at [269, 423] on input "706005861150544" at bounding box center [246, 425] width 425 height 33
type input "EVELIM"
click at [686, 406] on button "Filtrar" at bounding box center [716, 422] width 61 height 33
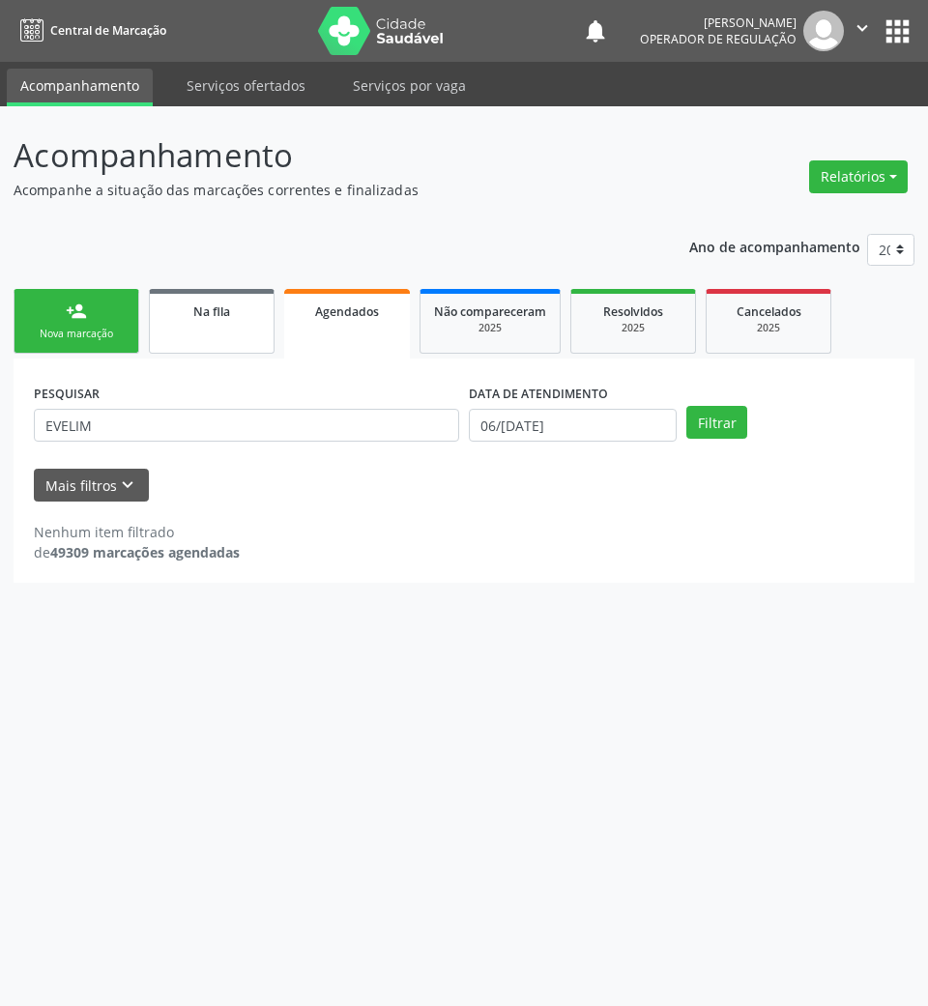
click at [225, 311] on span "Na fila" at bounding box center [211, 311] width 37 height 16
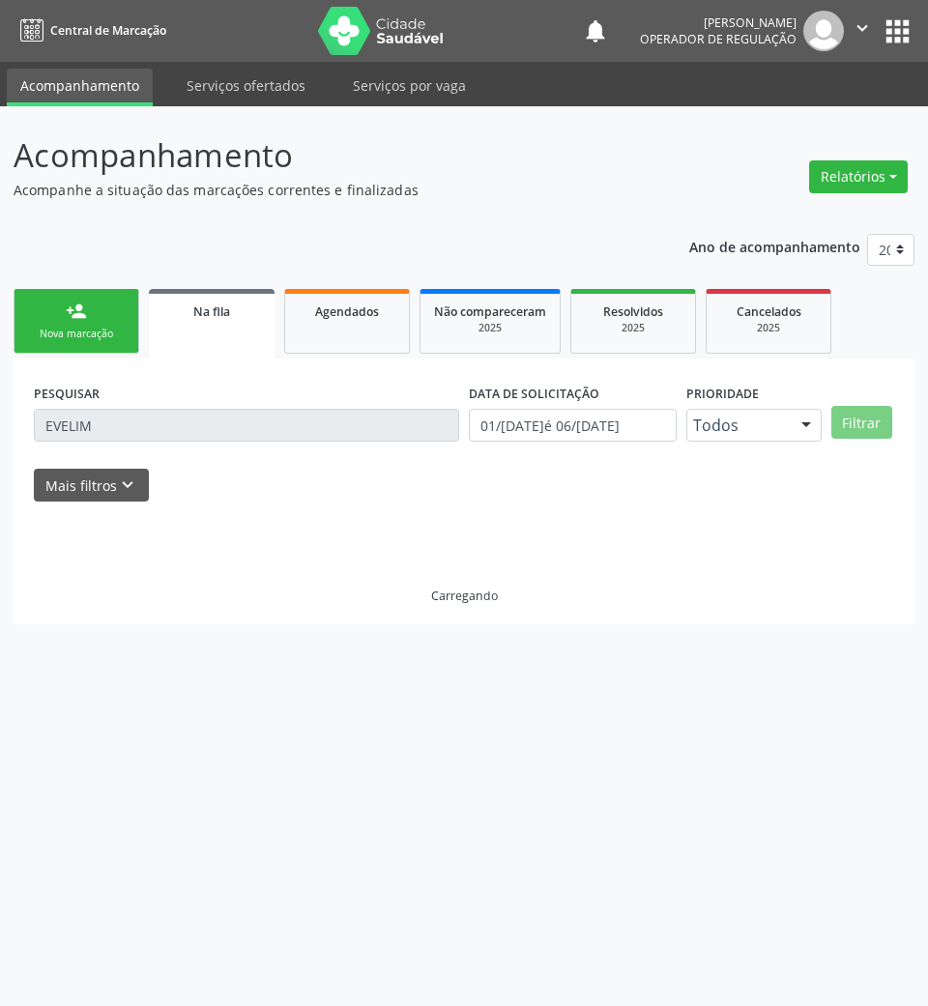
click at [39, 318] on link "person_add Nova marcação" at bounding box center [77, 321] width 126 height 65
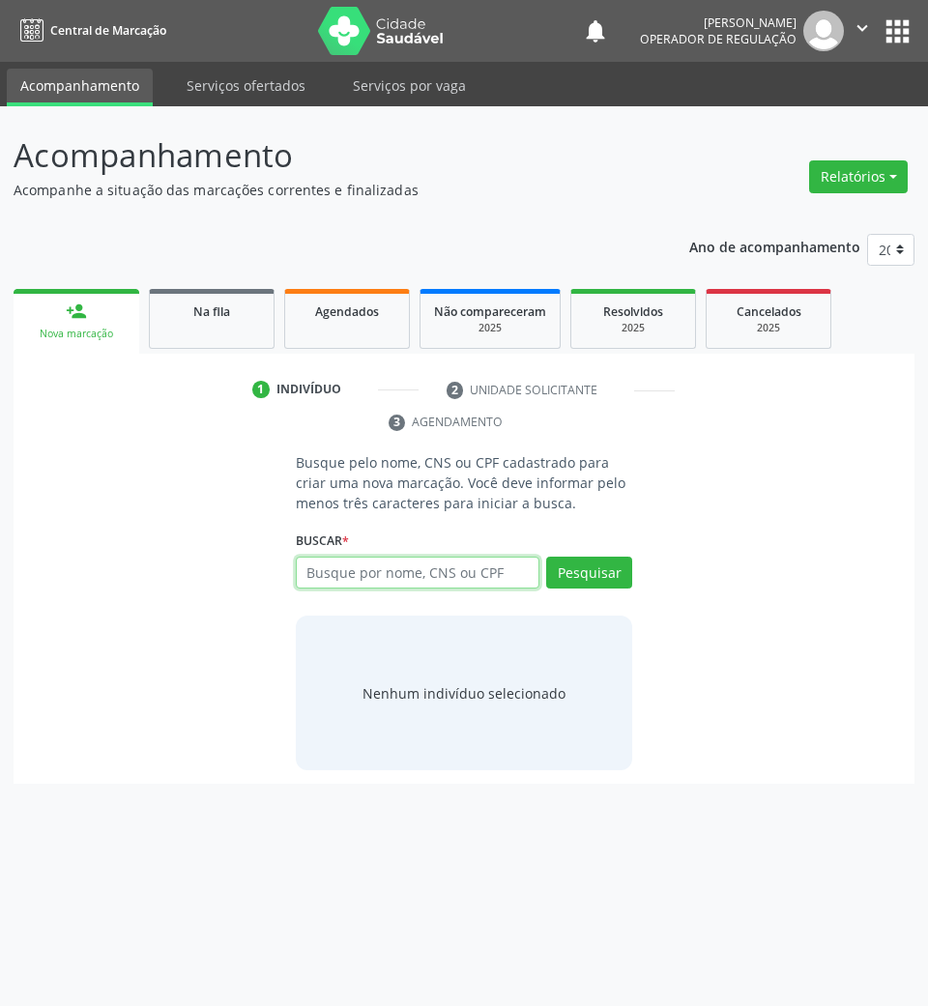
click at [367, 586] on input "text" at bounding box center [418, 573] width 244 height 33
type input "700505919867159"
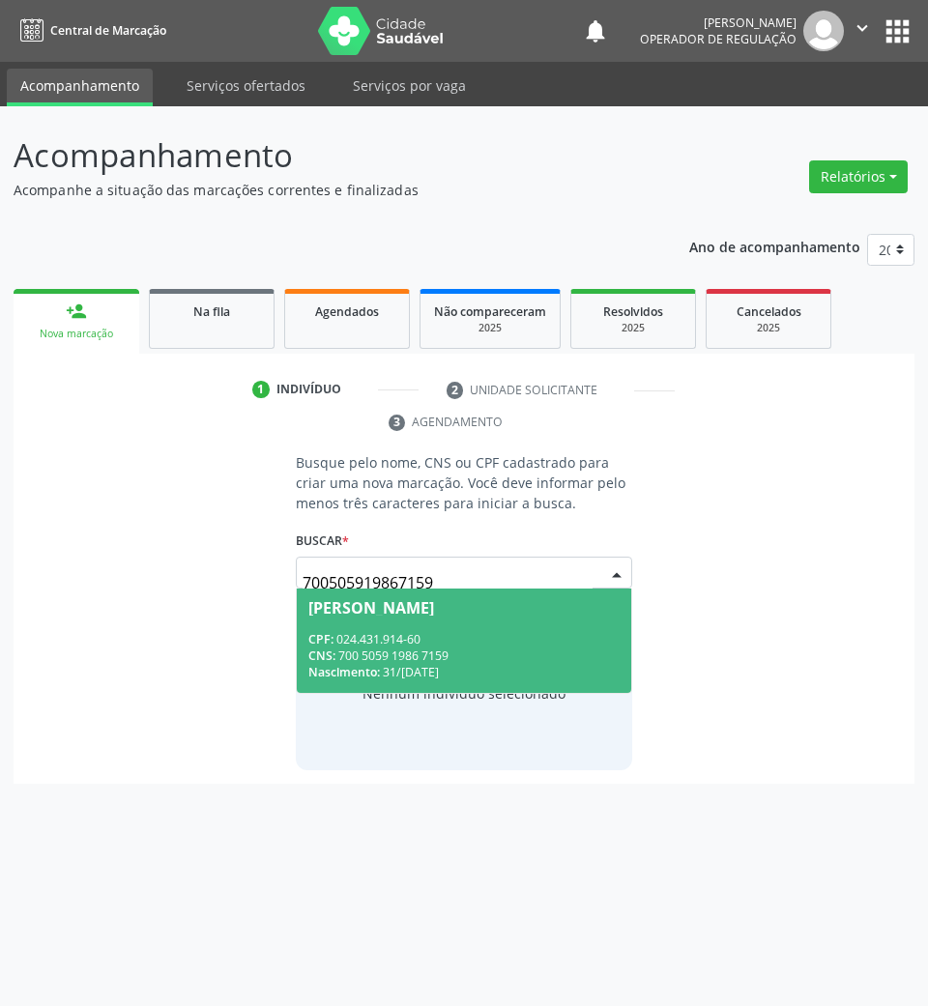
click at [394, 597] on span "Albaniza Souza Costa CPF: 024.431.914-60 CNS: 700 5059 1986 7159 Nascimento: 31…" at bounding box center [464, 639] width 335 height 103
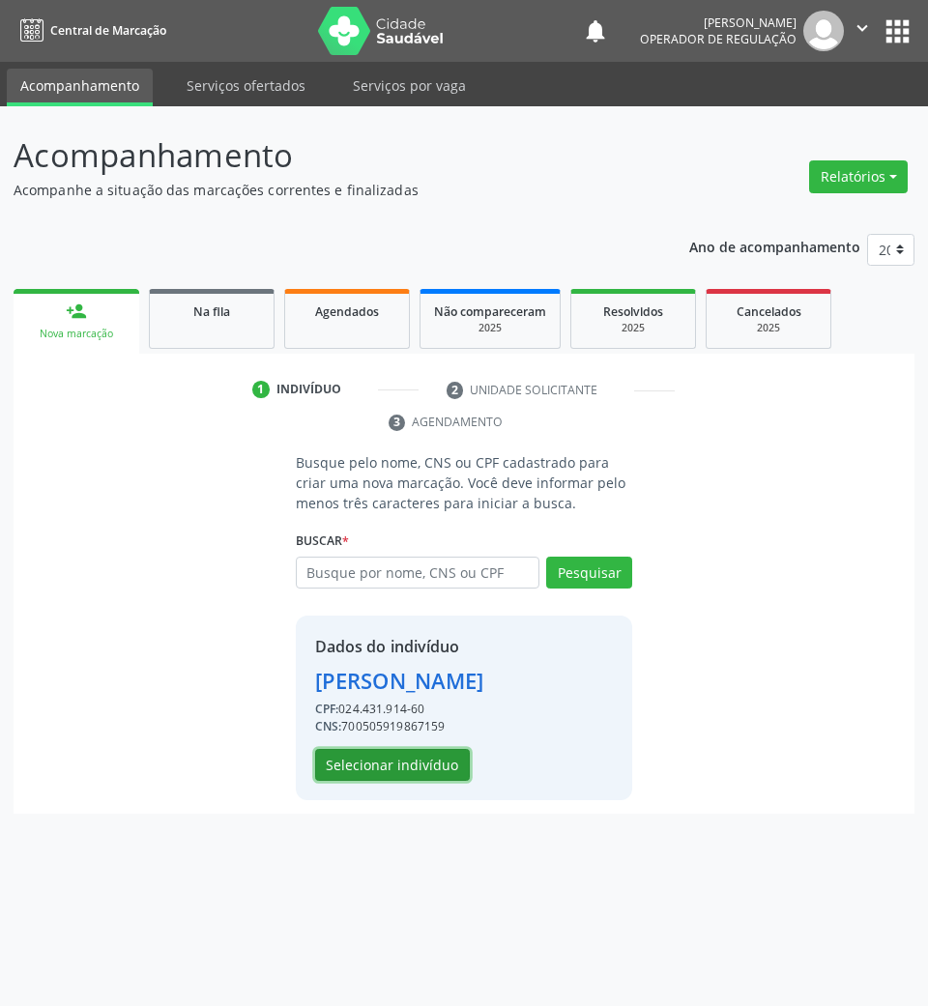
click at [396, 781] on button "Selecionar indivíduo" at bounding box center [392, 765] width 155 height 33
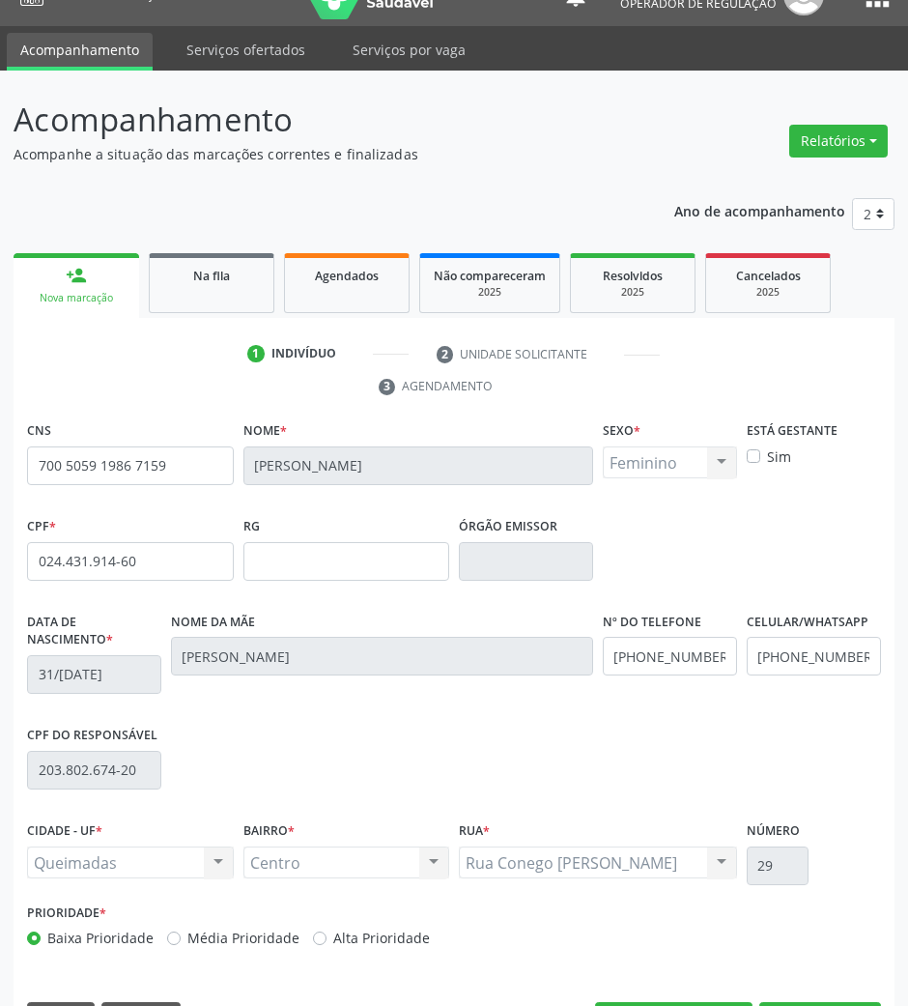
scroll to position [93, 0]
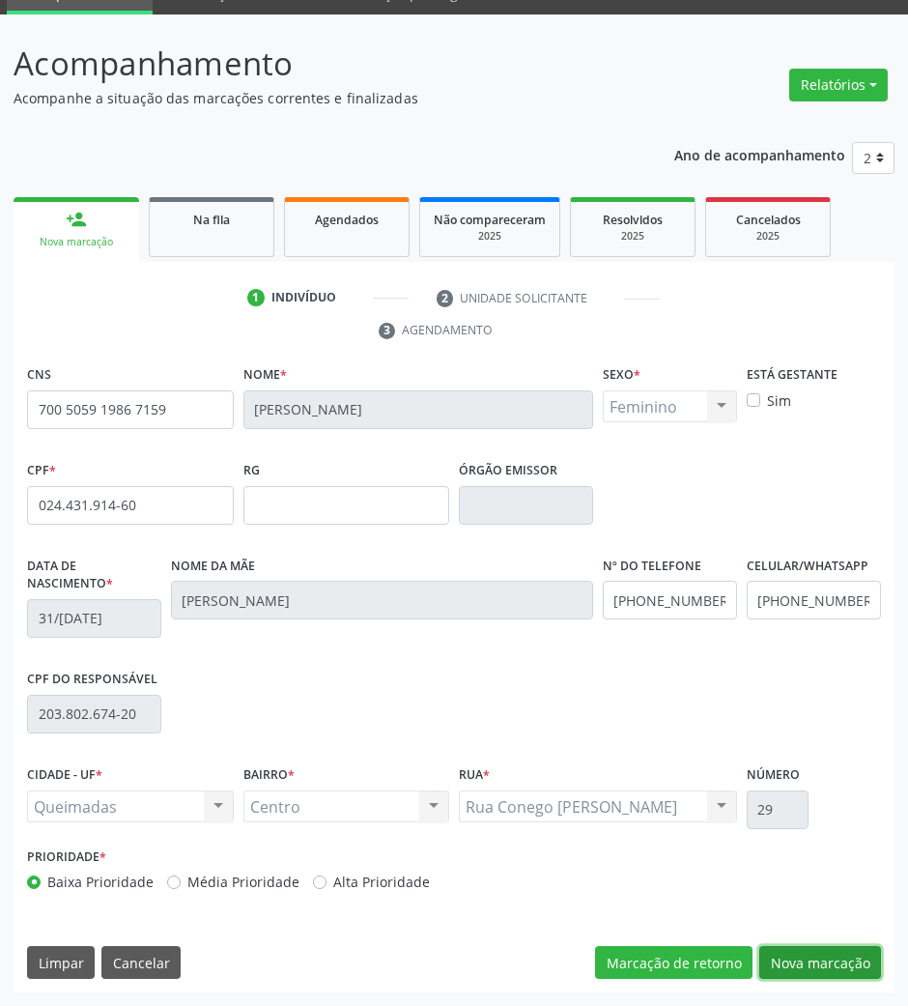
drag, startPoint x: 806, startPoint y: 951, endPoint x: 372, endPoint y: 692, distance: 505.3
click at [808, 951] on button "Nova marcação" at bounding box center [821, 962] width 122 height 33
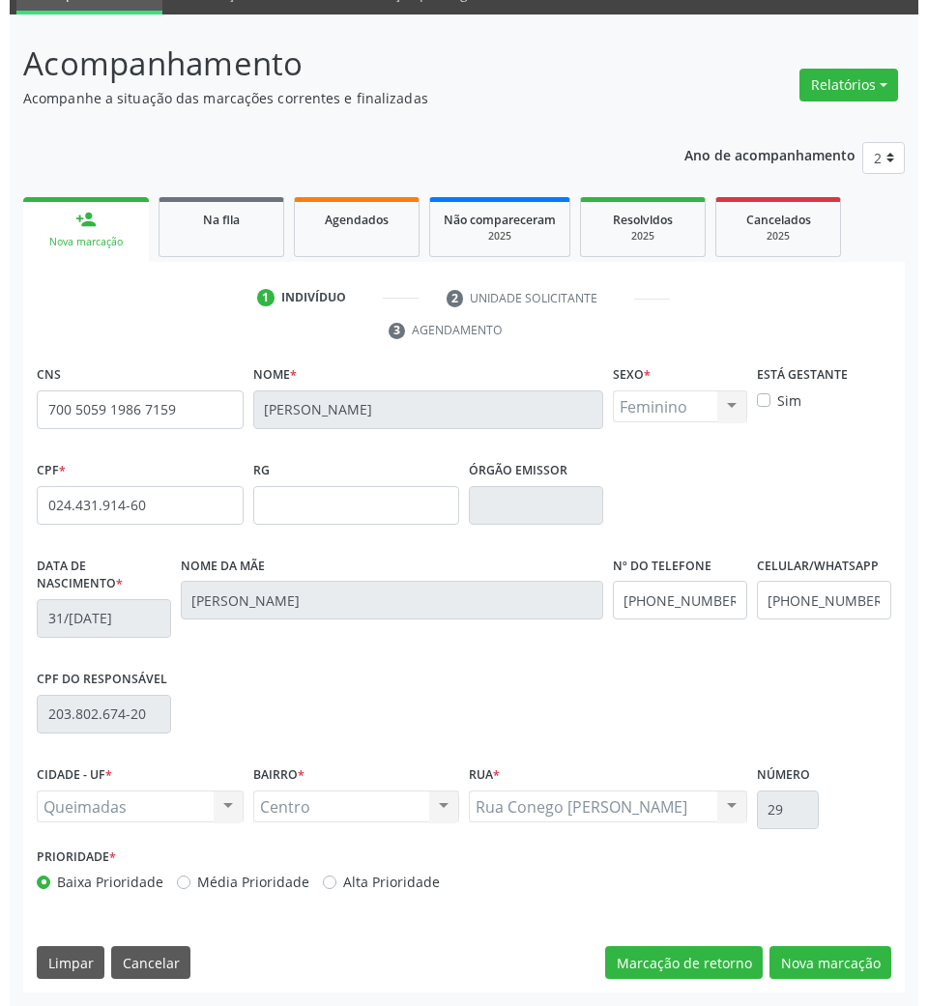
scroll to position [0, 0]
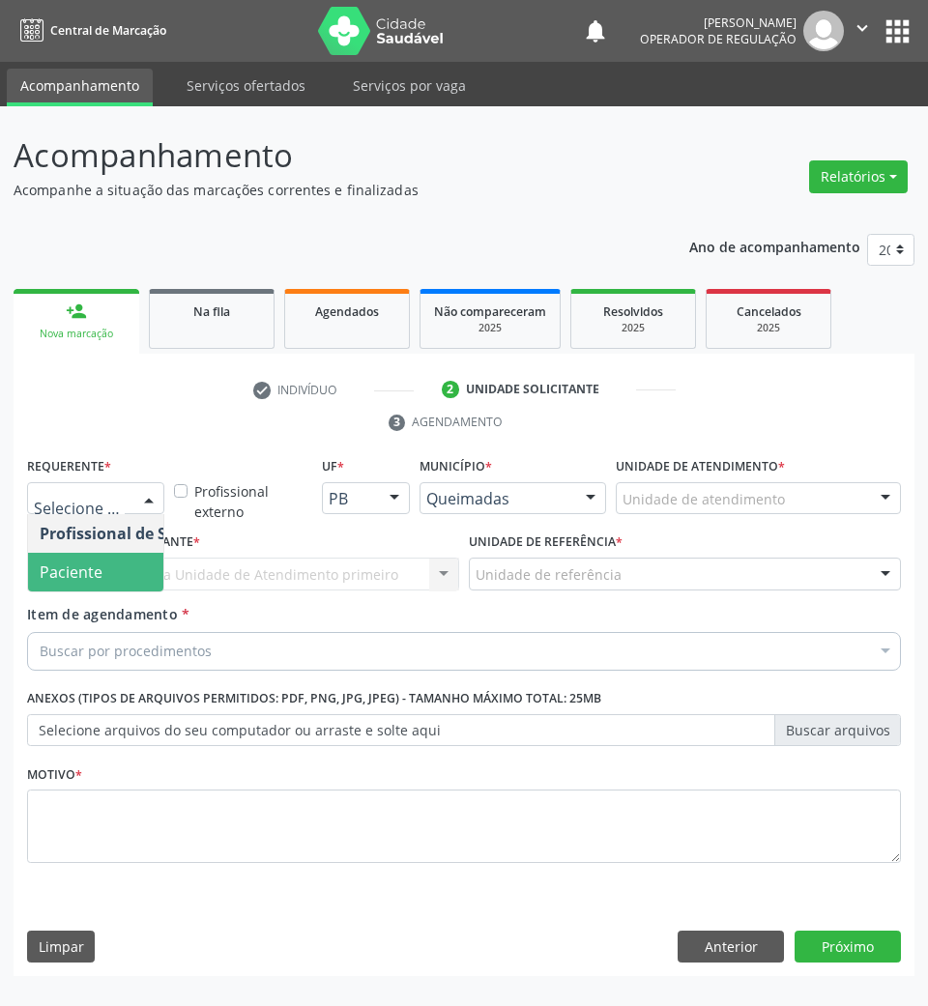
click at [73, 569] on span "Paciente" at bounding box center [71, 571] width 63 height 21
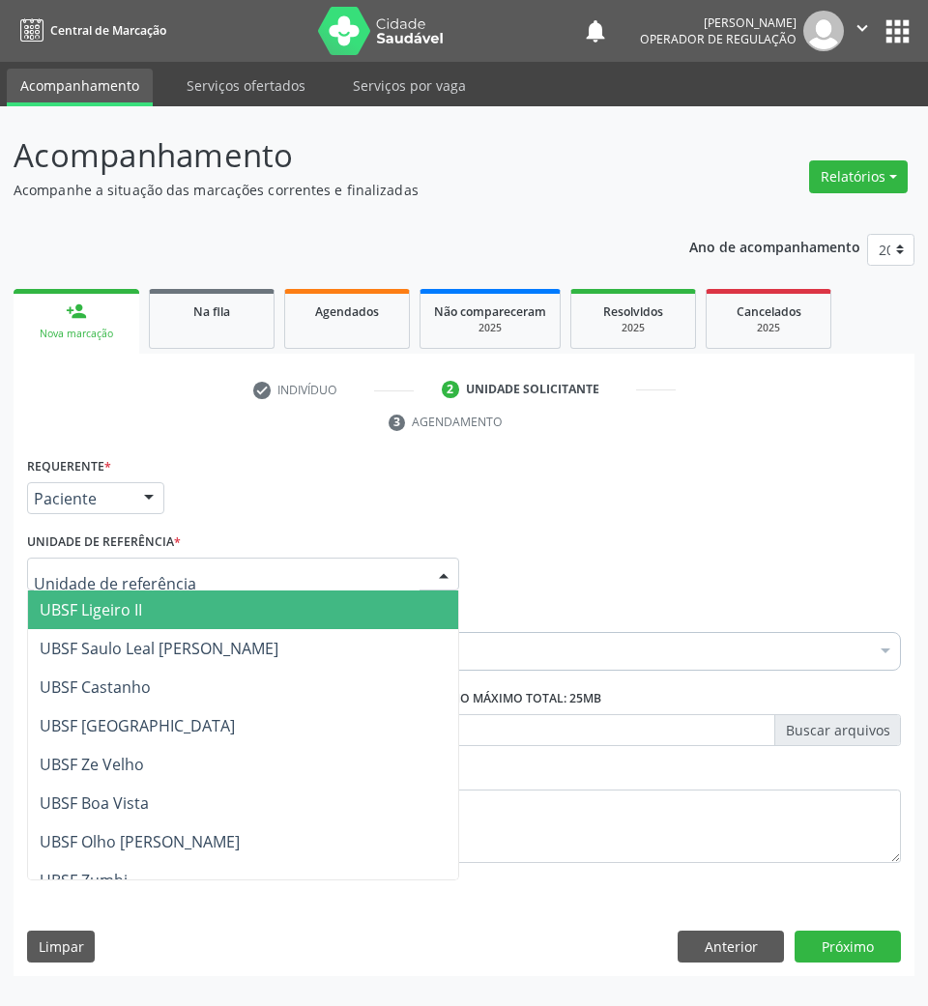
click at [167, 562] on div at bounding box center [243, 574] width 432 height 33
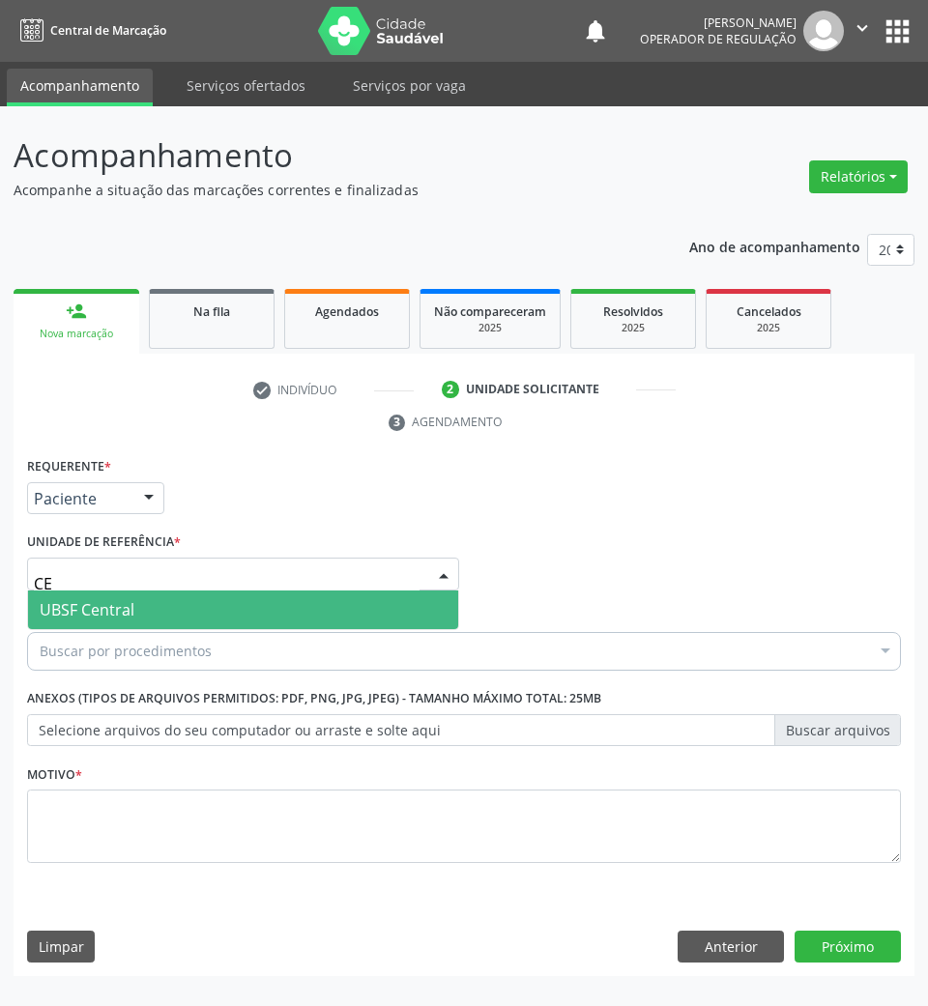
click at [178, 608] on span "UBSF Central" at bounding box center [243, 609] width 430 height 39
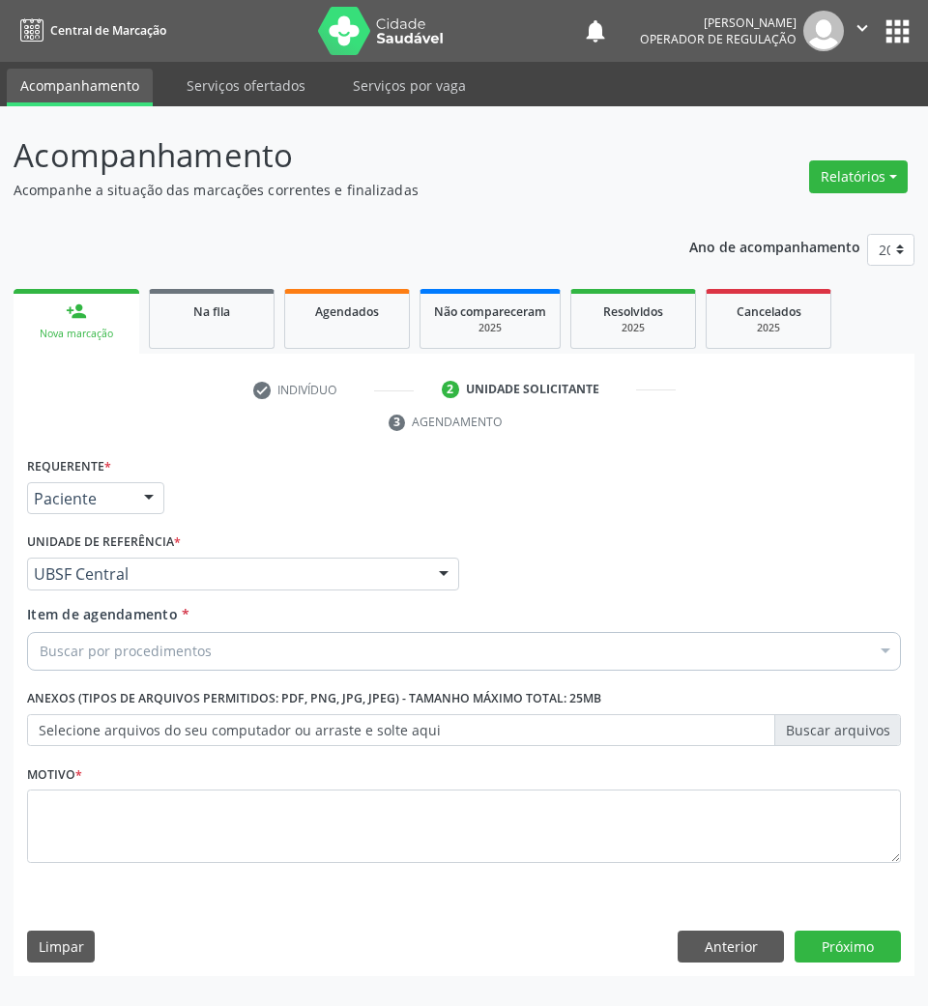
click at [171, 638] on span "UBSF Saulo Leal [PERSON_NAME]" at bounding box center [159, 648] width 239 height 21
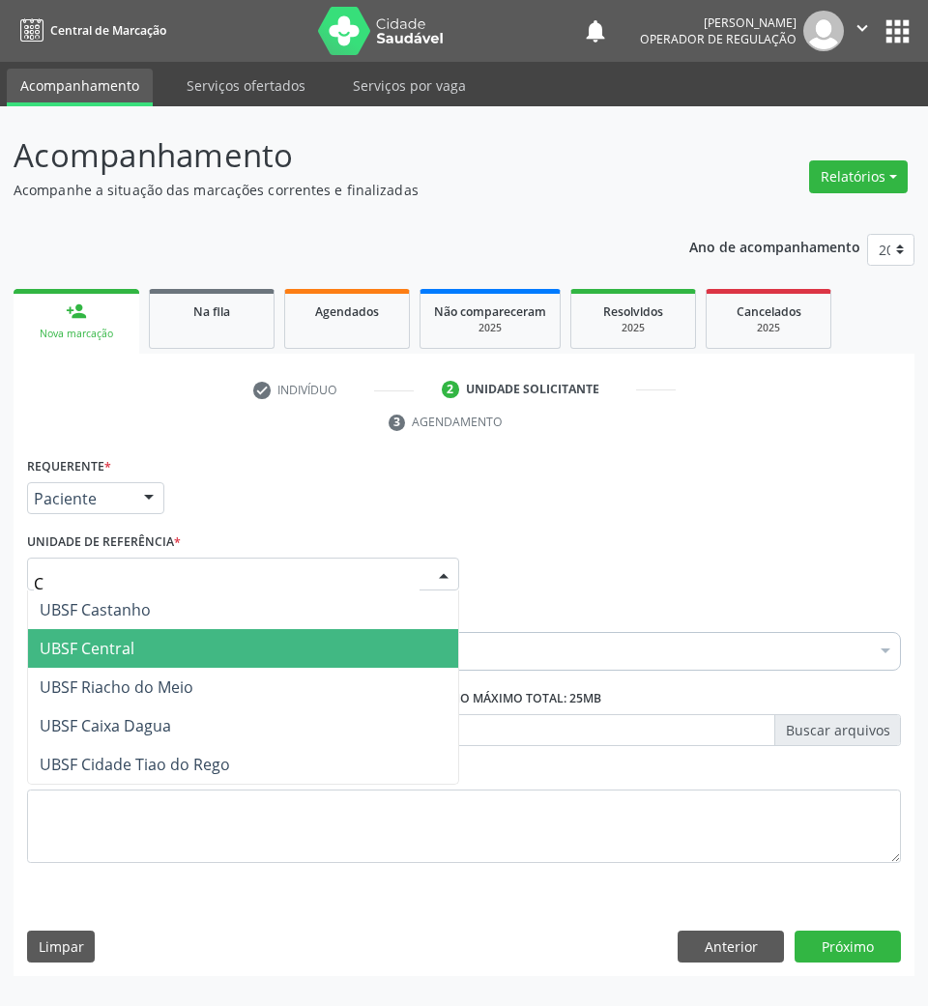
type input "CE"
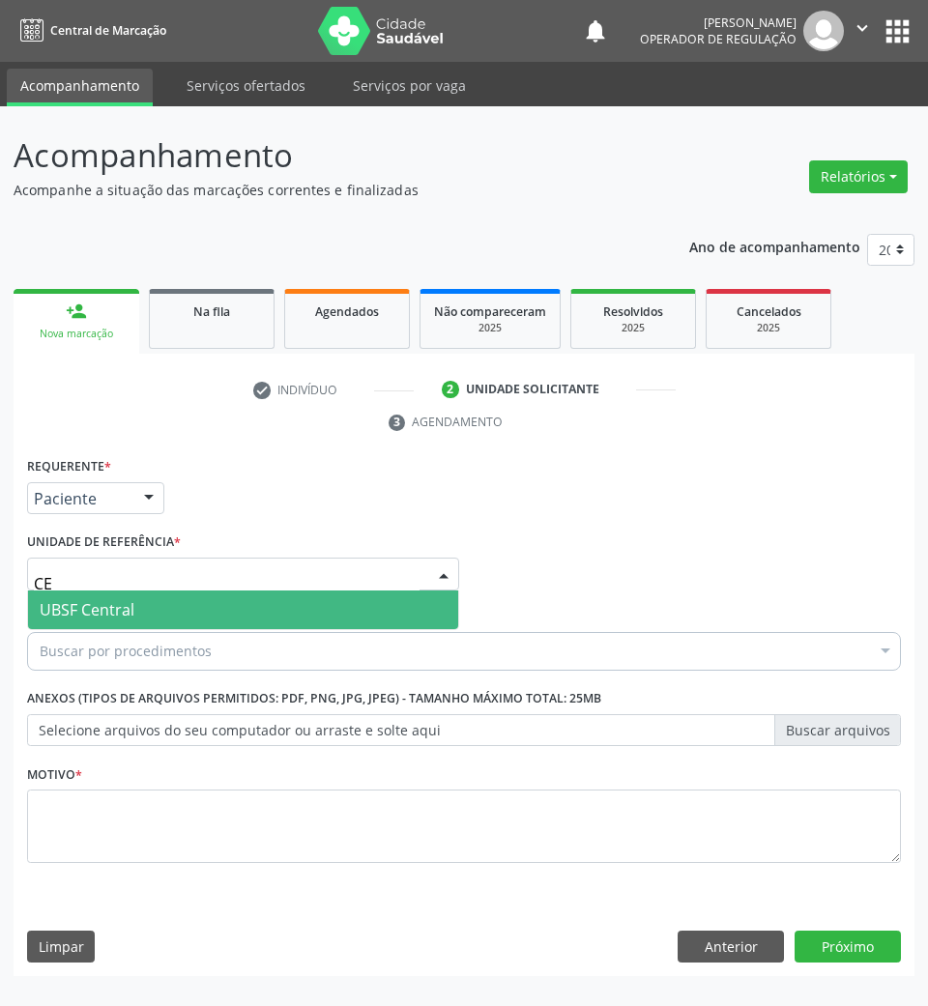
drag, startPoint x: 149, startPoint y: 603, endPoint x: 145, endPoint y: 623, distance: 20.7
click at [148, 603] on span "UBSF Central" at bounding box center [243, 609] width 430 height 39
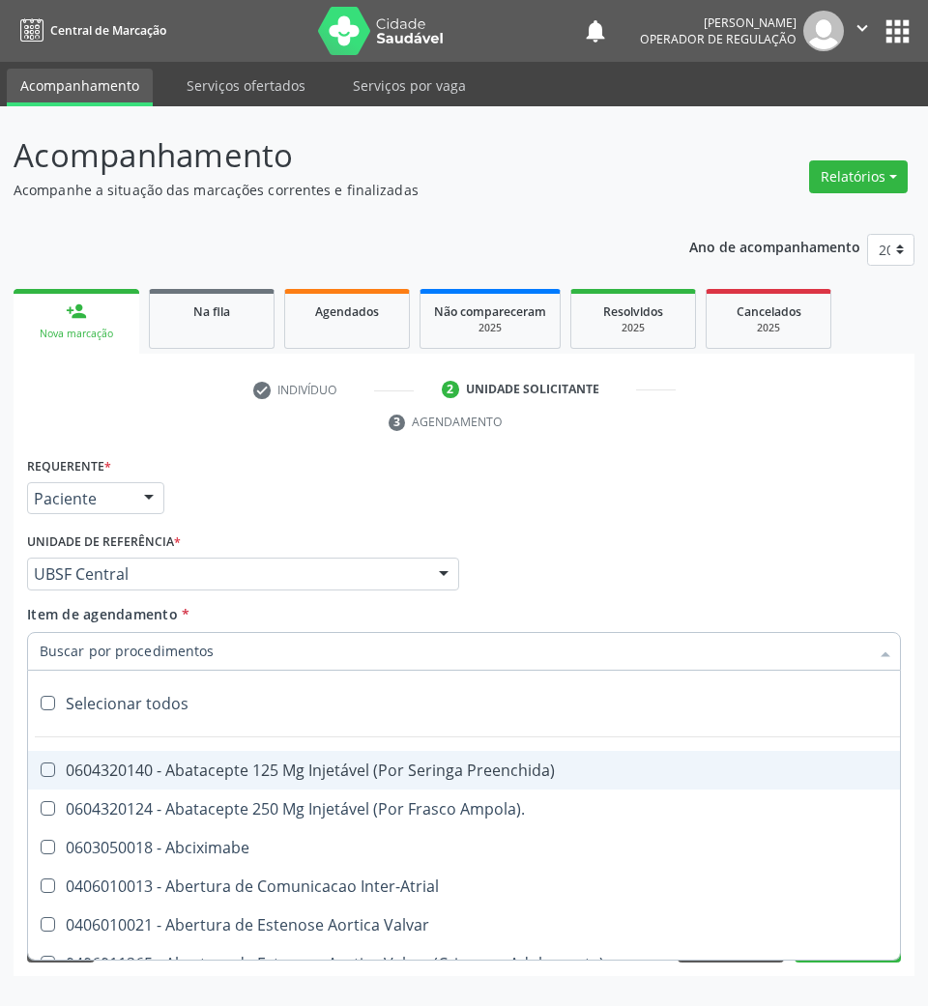
type input "R"
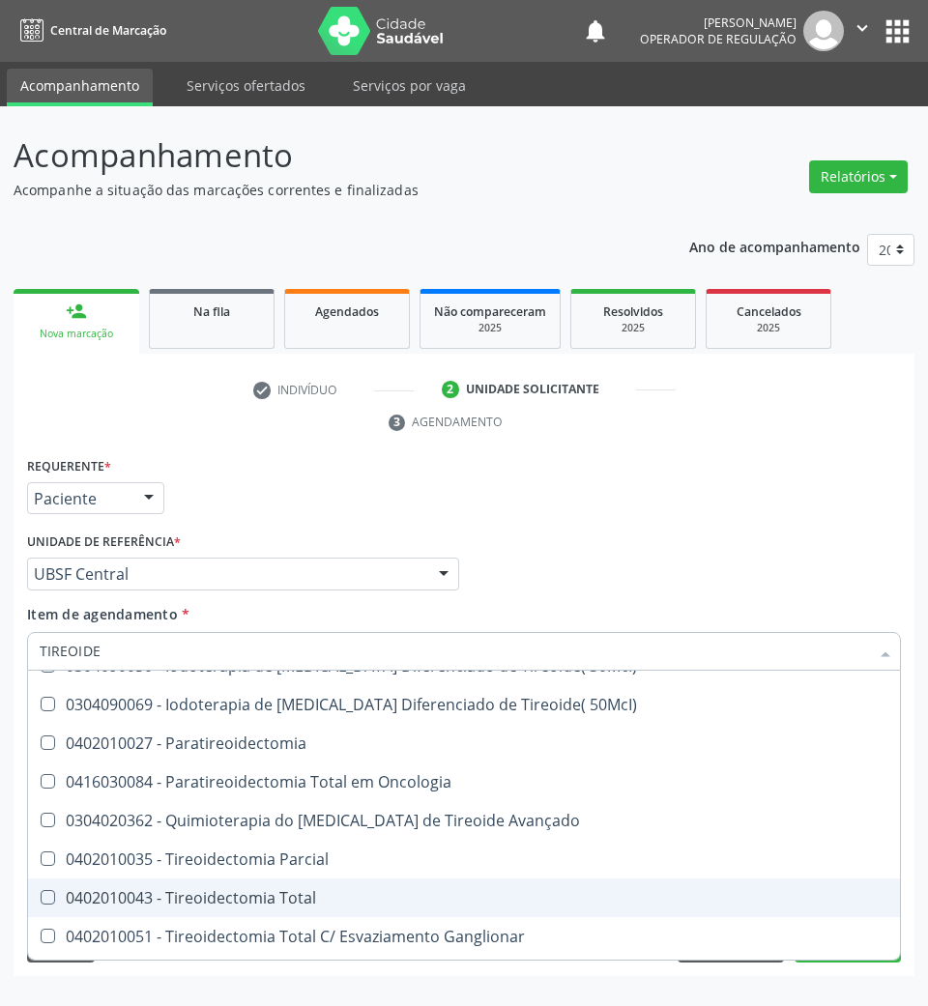
scroll to position [387, 0]
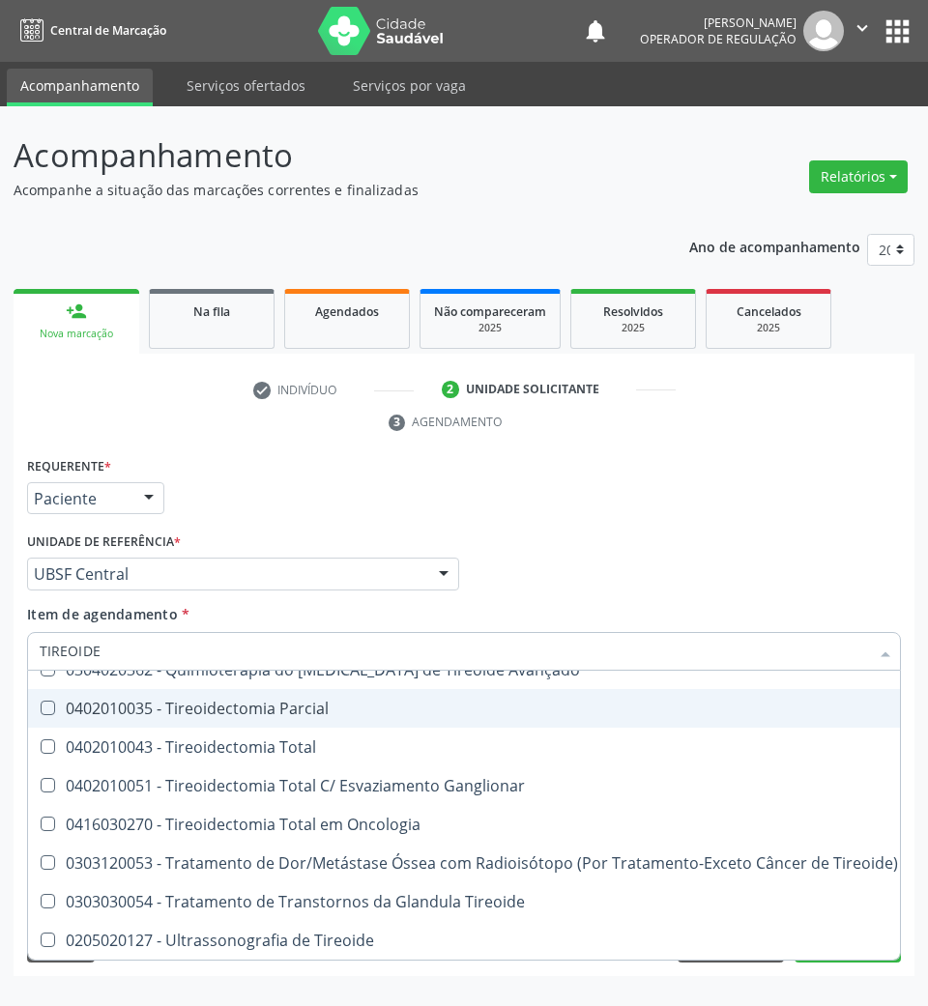
type input "TIREOIDE"
click at [36, 646] on div "TIREOIDE" at bounding box center [464, 651] width 874 height 39
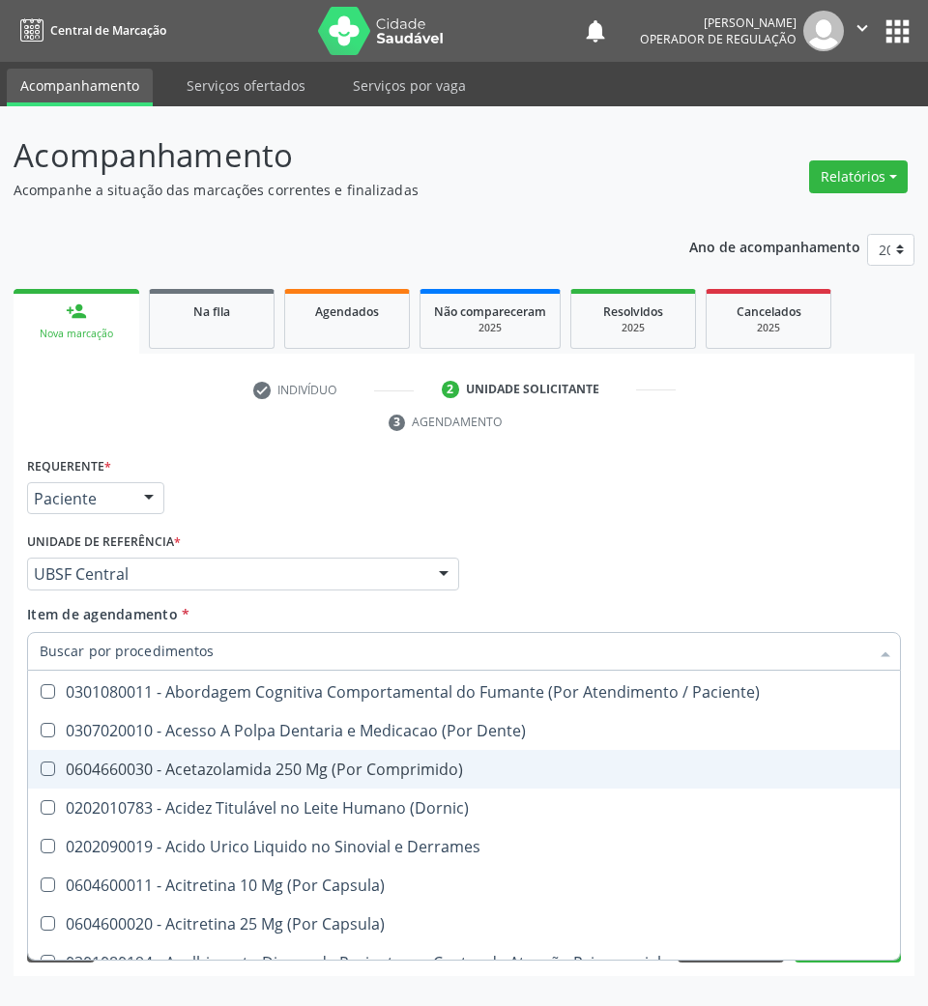
click at [40, 646] on input "Item de agendamento *" at bounding box center [454, 651] width 829 height 39
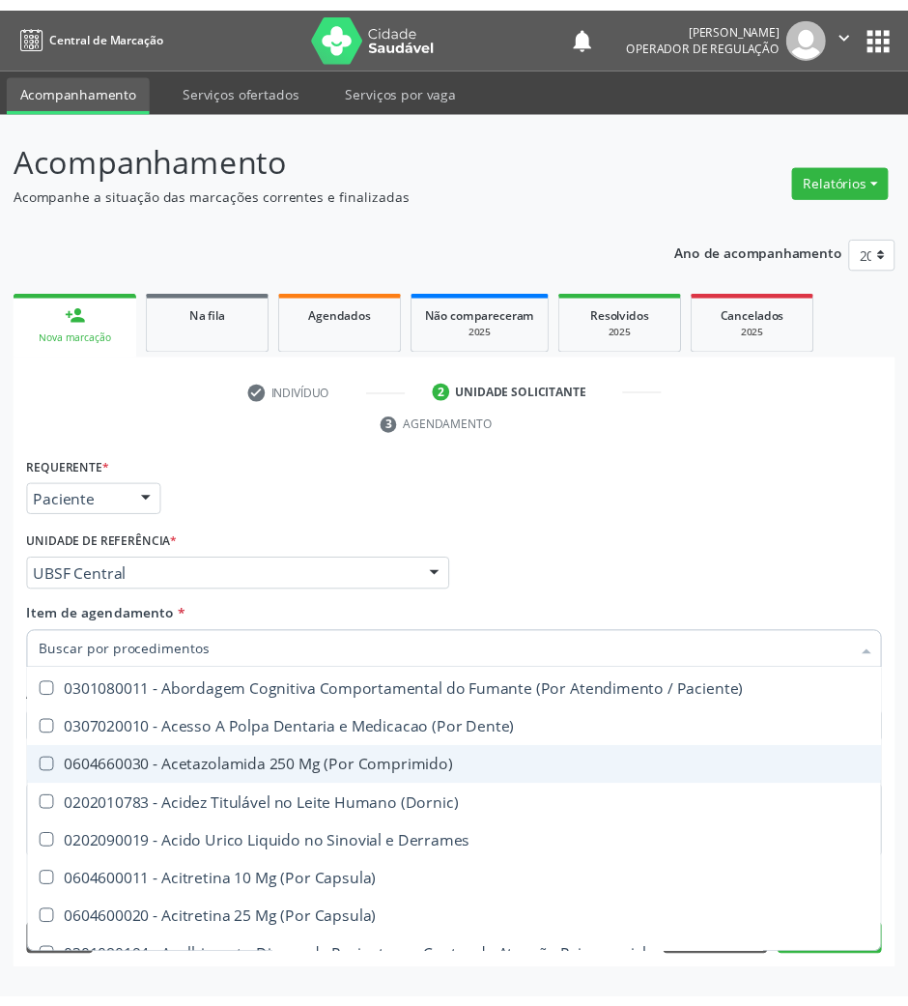
scroll to position [0, 0]
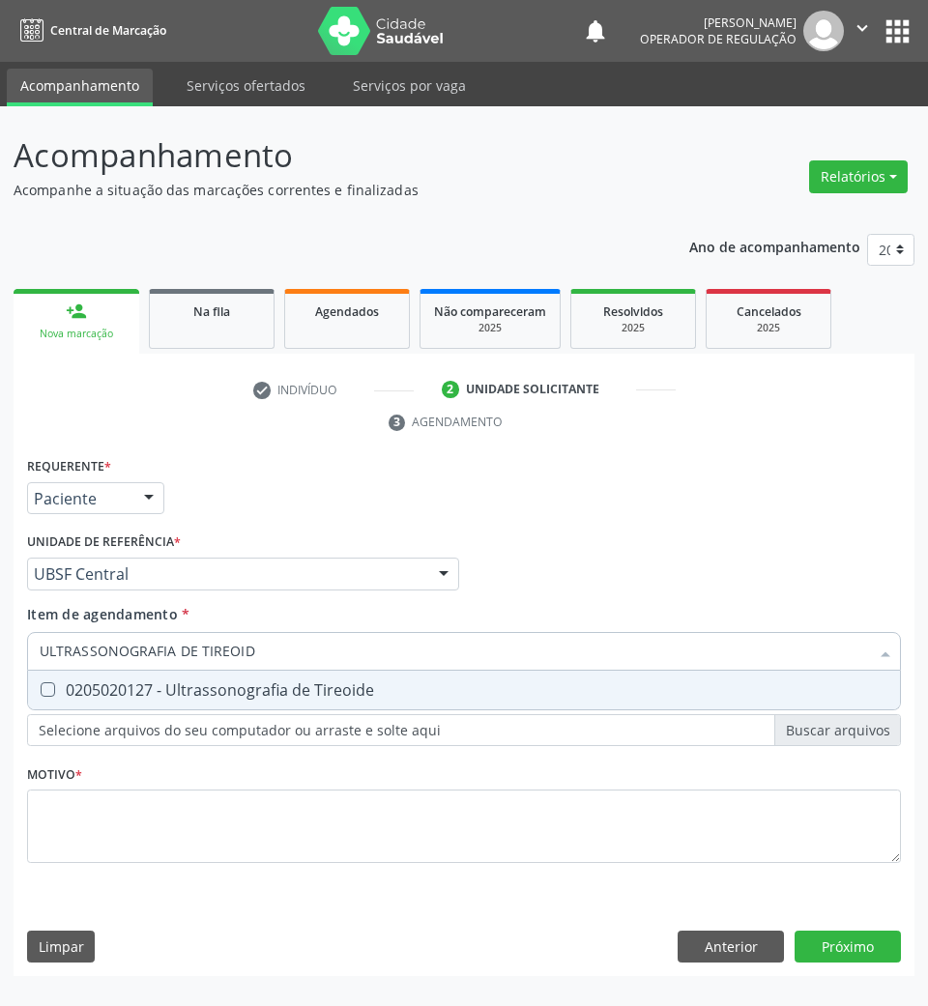
type input "ULTRASSONOGRAFIA DE TIREOIDE"
click at [394, 696] on div "0205020127 - Ultrassonografia de Tireoide" at bounding box center [464, 689] width 848 height 15
checkbox Tireoide "true"
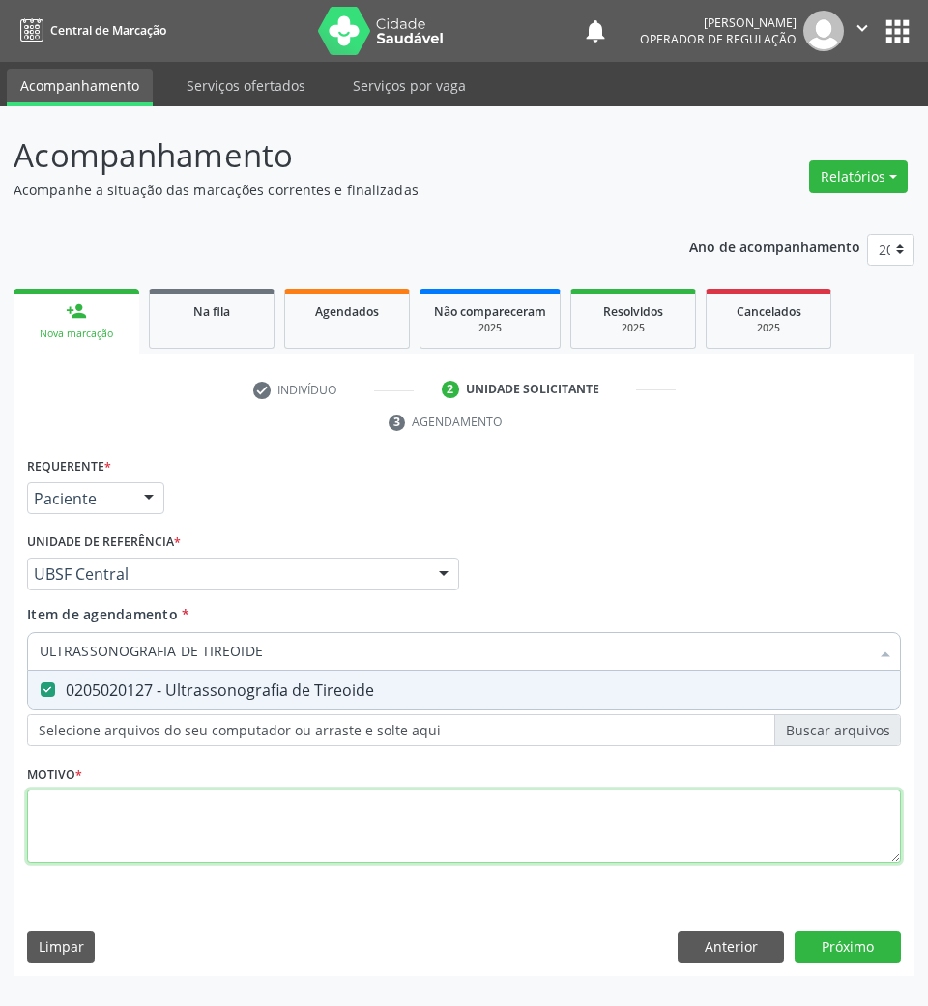
click at [323, 821] on div "Requerente * Paciente Profissional de Saúde Paciente Nenhum resultado encontrad…" at bounding box center [464, 671] width 874 height 438
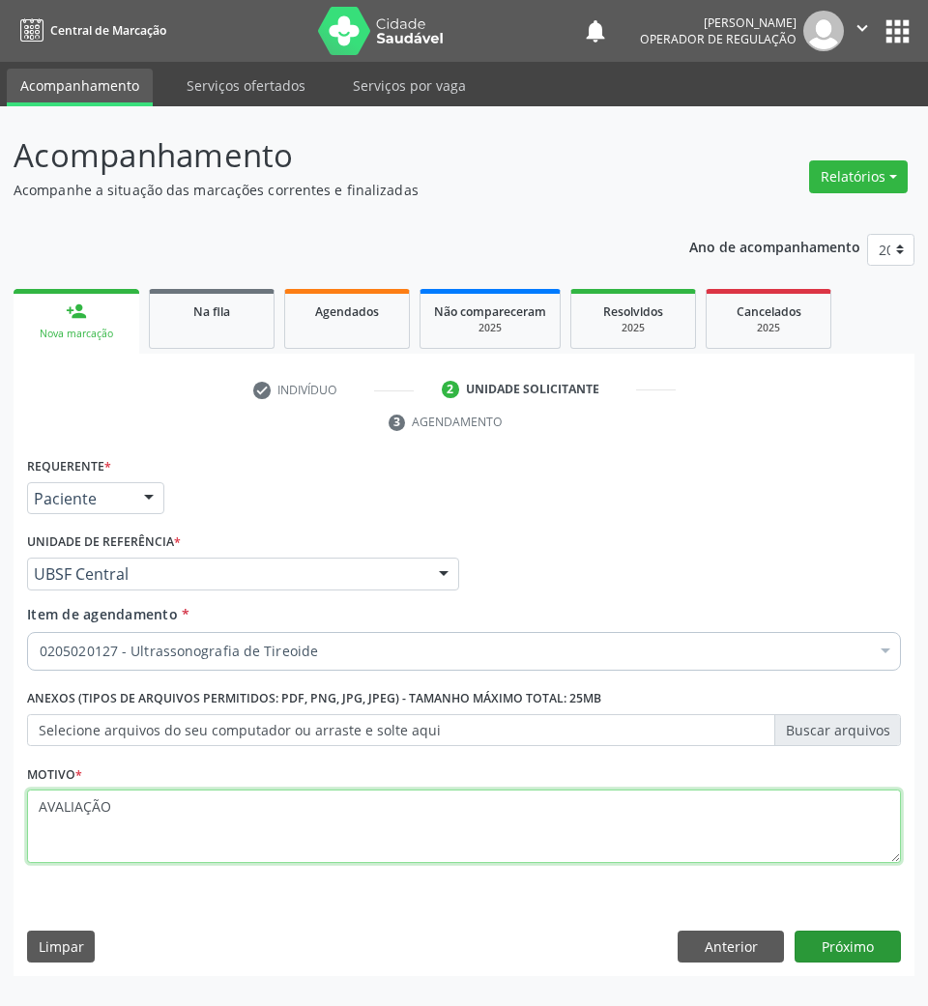
type textarea "AVALIAÇÃO"
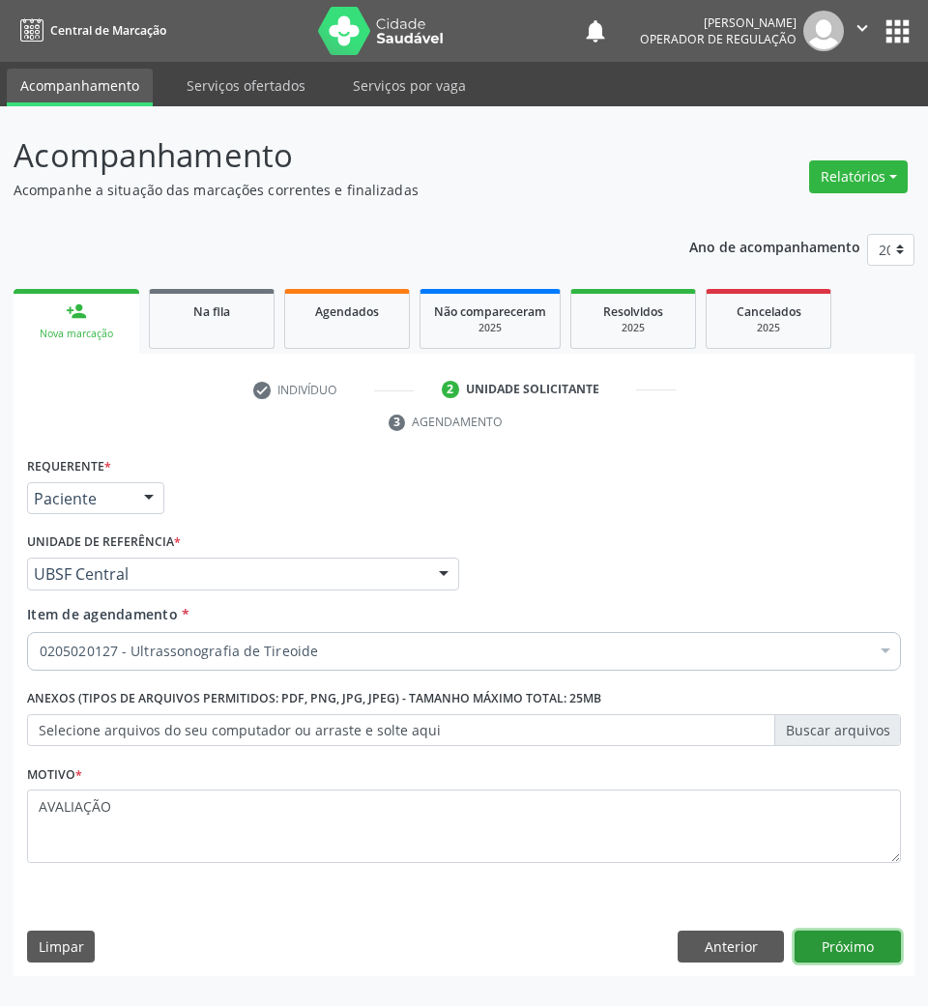
click at [843, 943] on button "Próximo" at bounding box center [847, 947] width 106 height 33
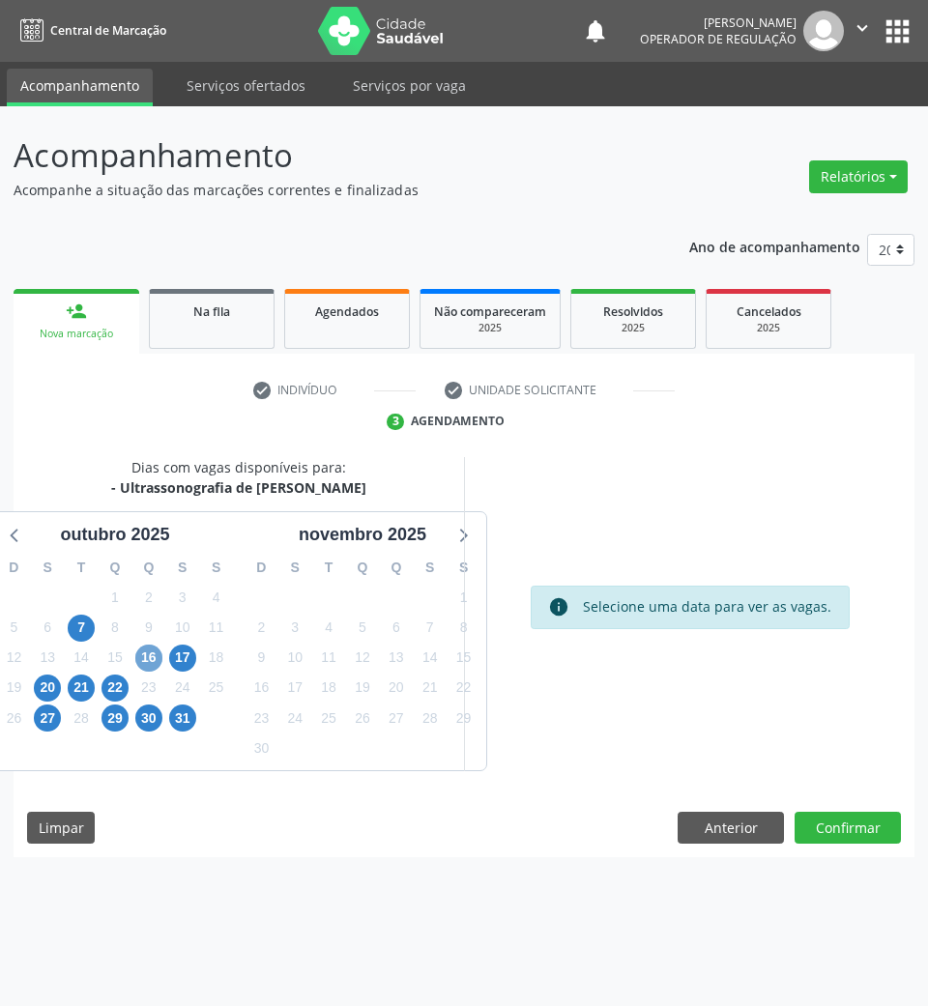
click at [155, 665] on span "16" at bounding box center [148, 658] width 27 height 27
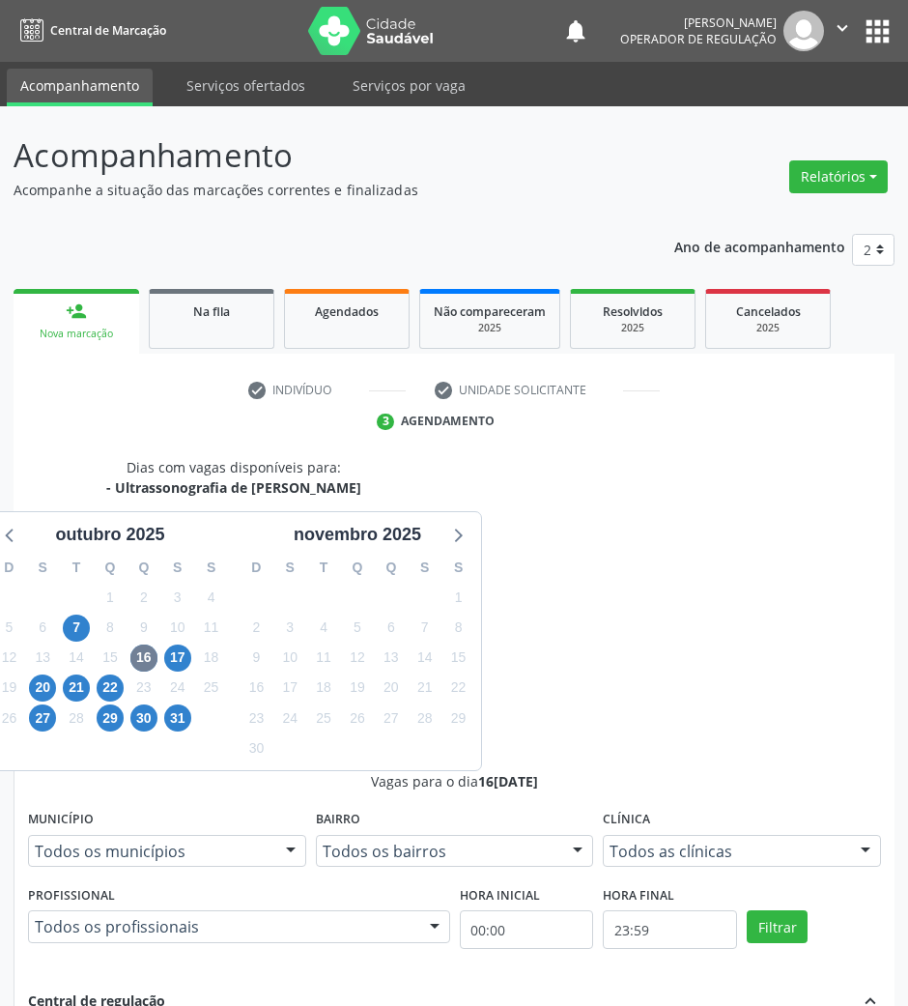
drag, startPoint x: 616, startPoint y: 775, endPoint x: 586, endPoint y: 773, distance: 30.0
radio input "true"
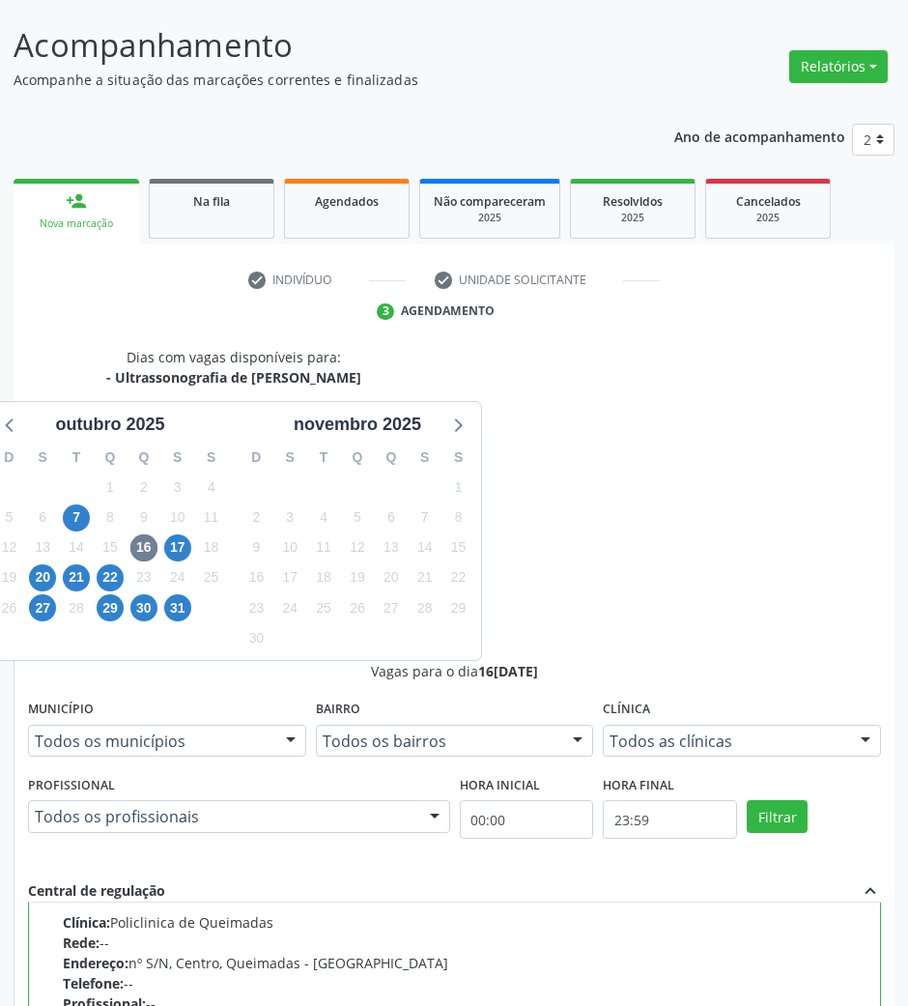
scroll to position [190, 0]
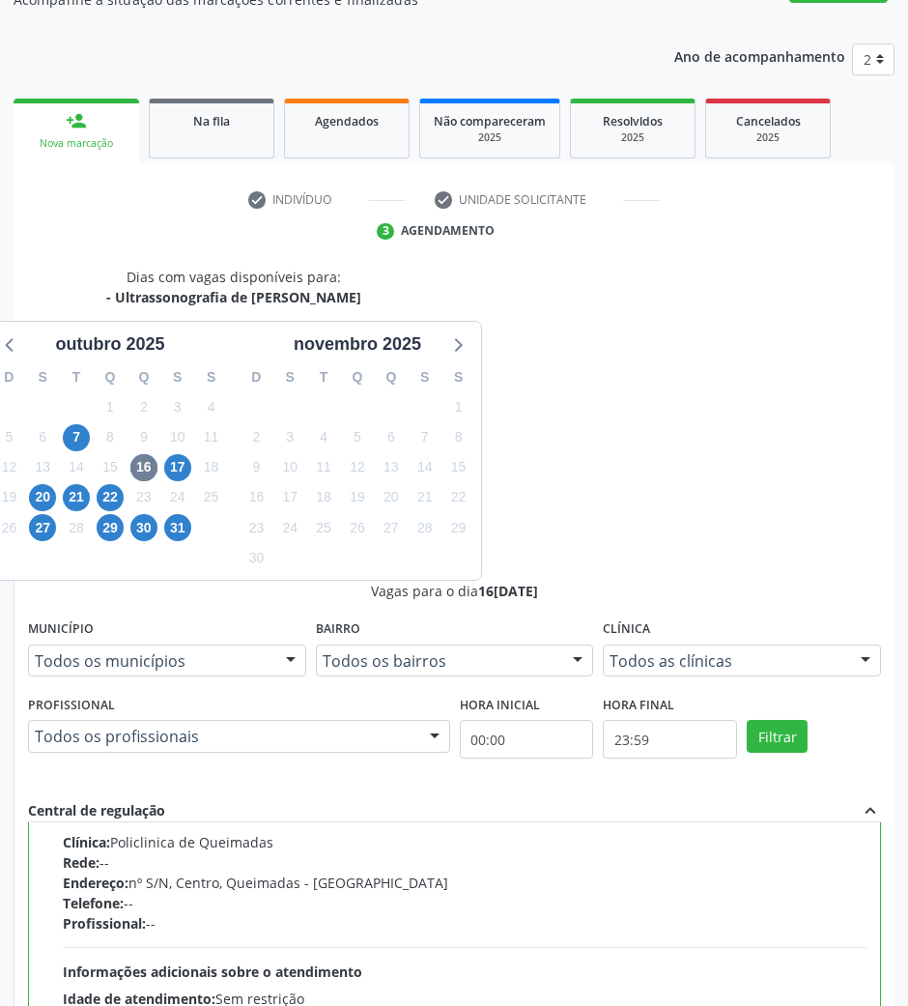
click at [824, 943] on div "Dias com vagas disponíveis para: - Ultrassonografia de Tireoide outubro 2025 D …" at bounding box center [454, 781] width 881 height 1028
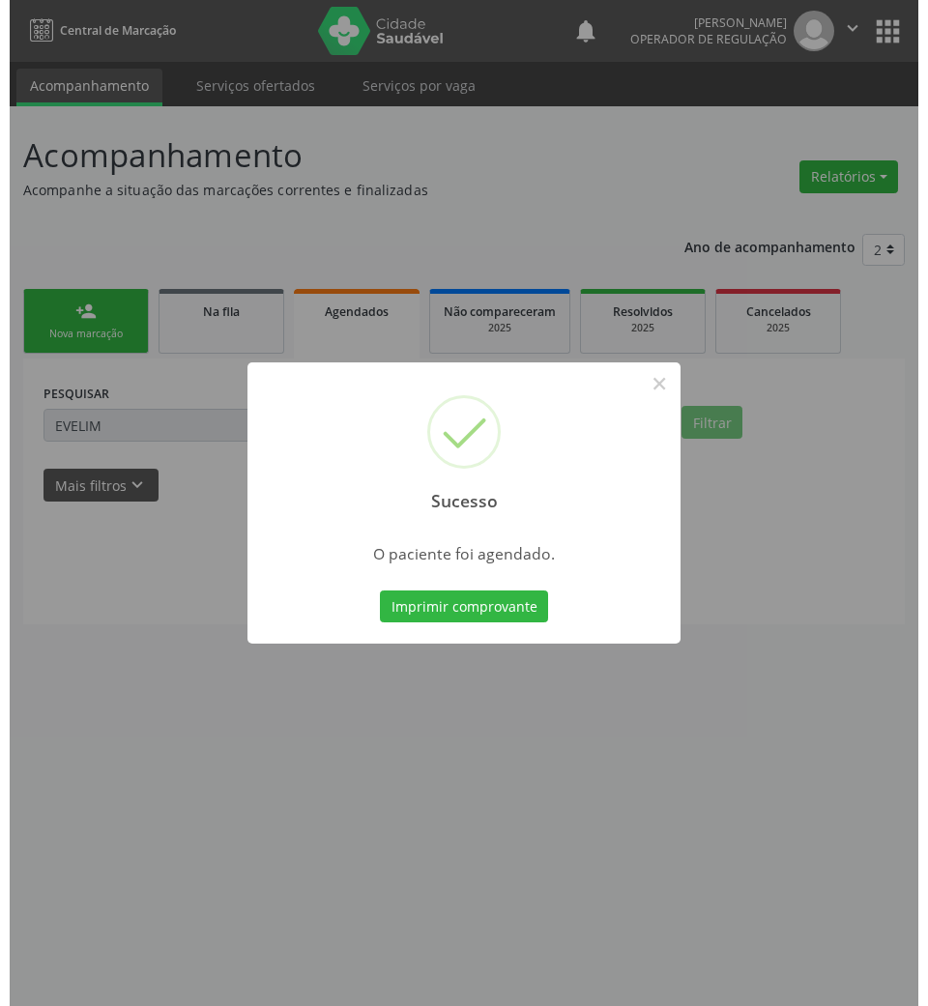
scroll to position [0, 0]
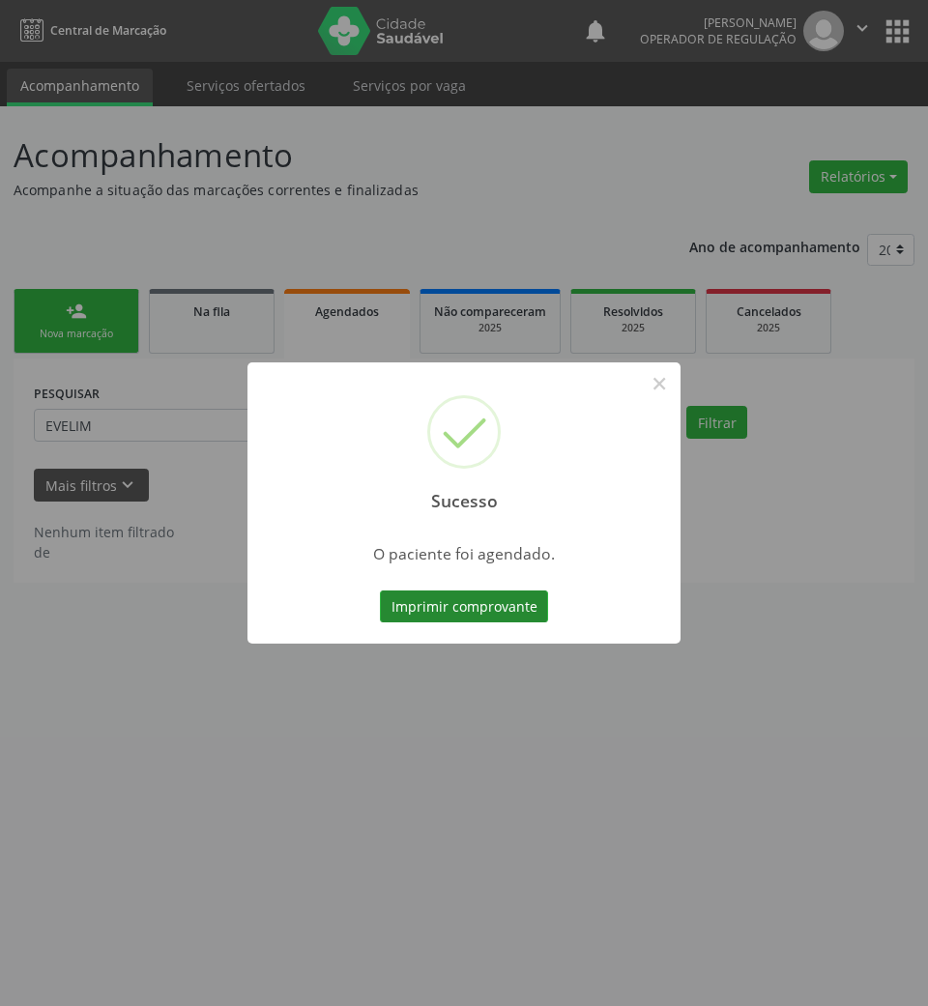
click at [493, 604] on button "Imprimir comprovante" at bounding box center [464, 606] width 168 height 33
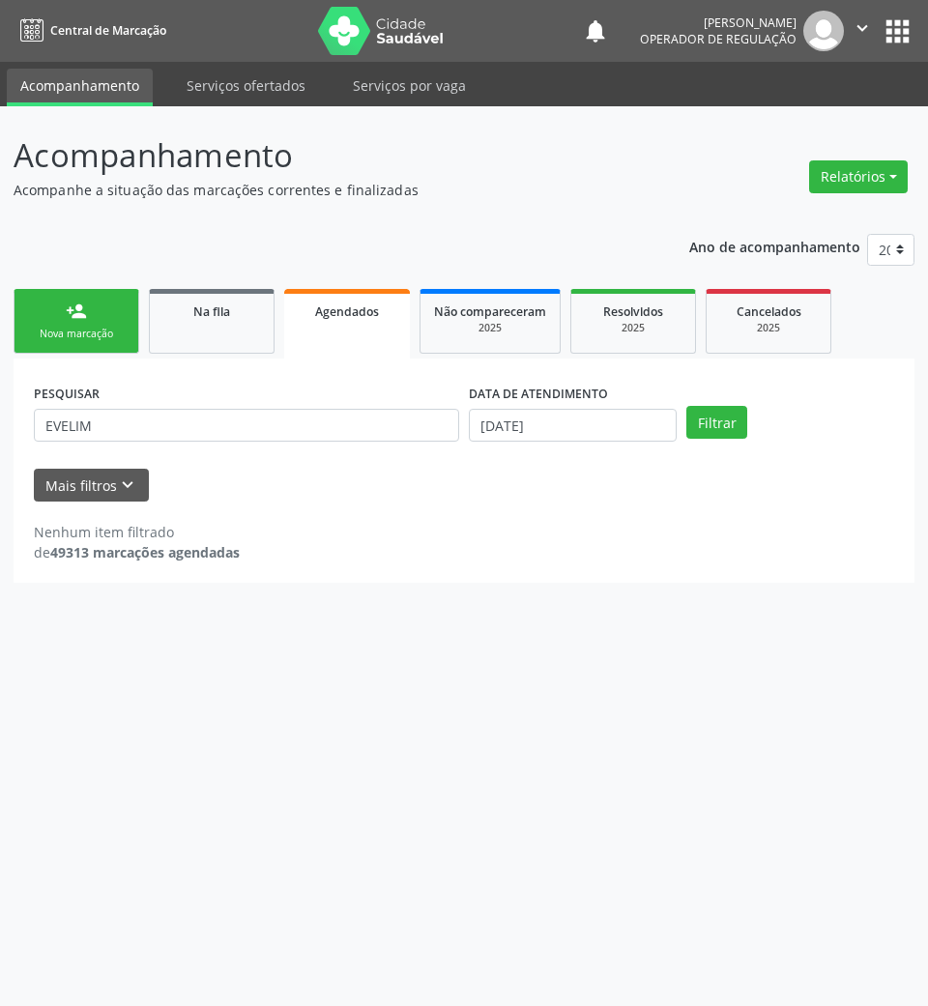
click at [75, 301] on div "person_add" at bounding box center [76, 311] width 21 height 21
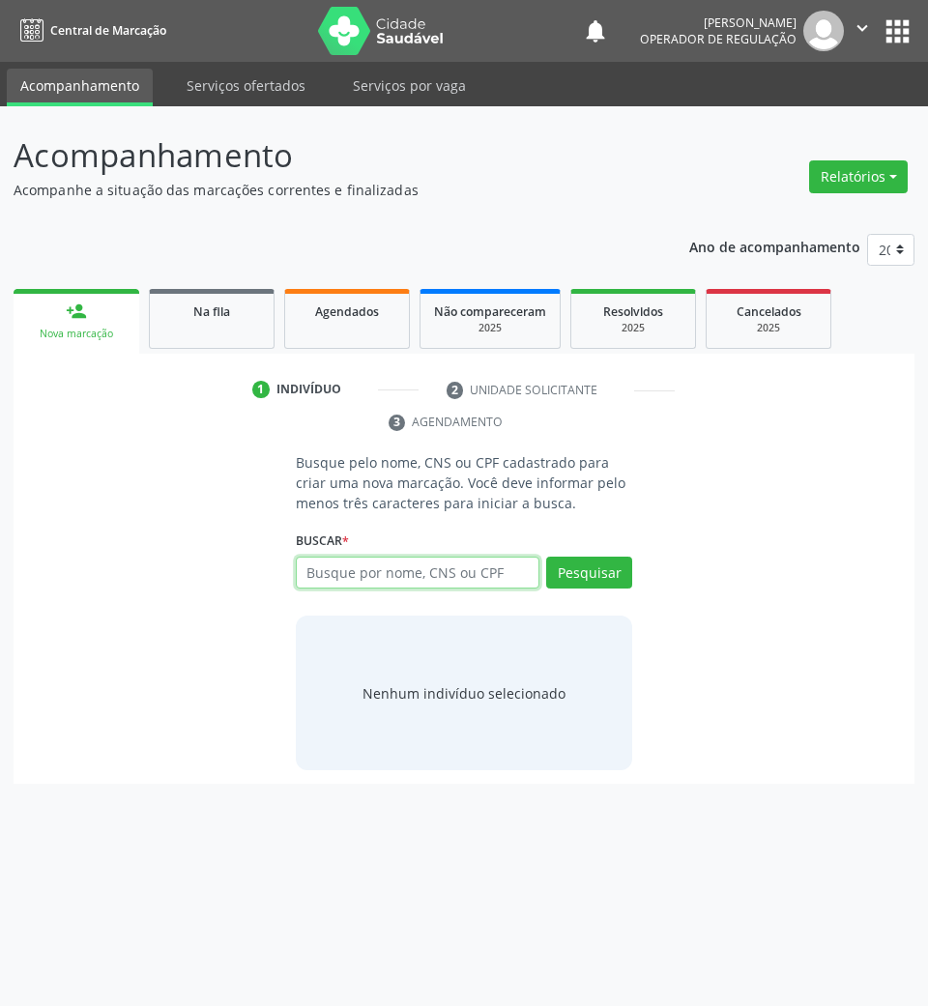
click at [307, 573] on input "text" at bounding box center [418, 573] width 244 height 33
type input "700002643341303"
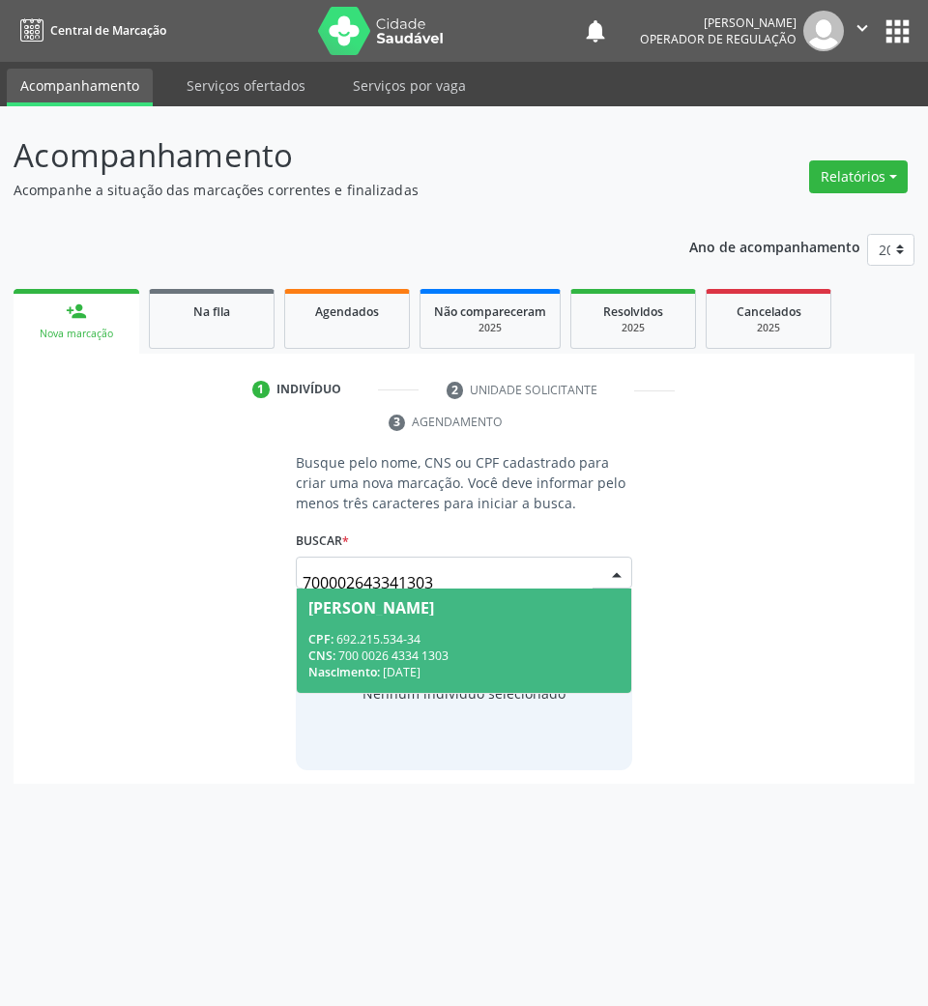
click at [410, 655] on div "CNS: 700 0026 4334 1303" at bounding box center [464, 655] width 312 height 16
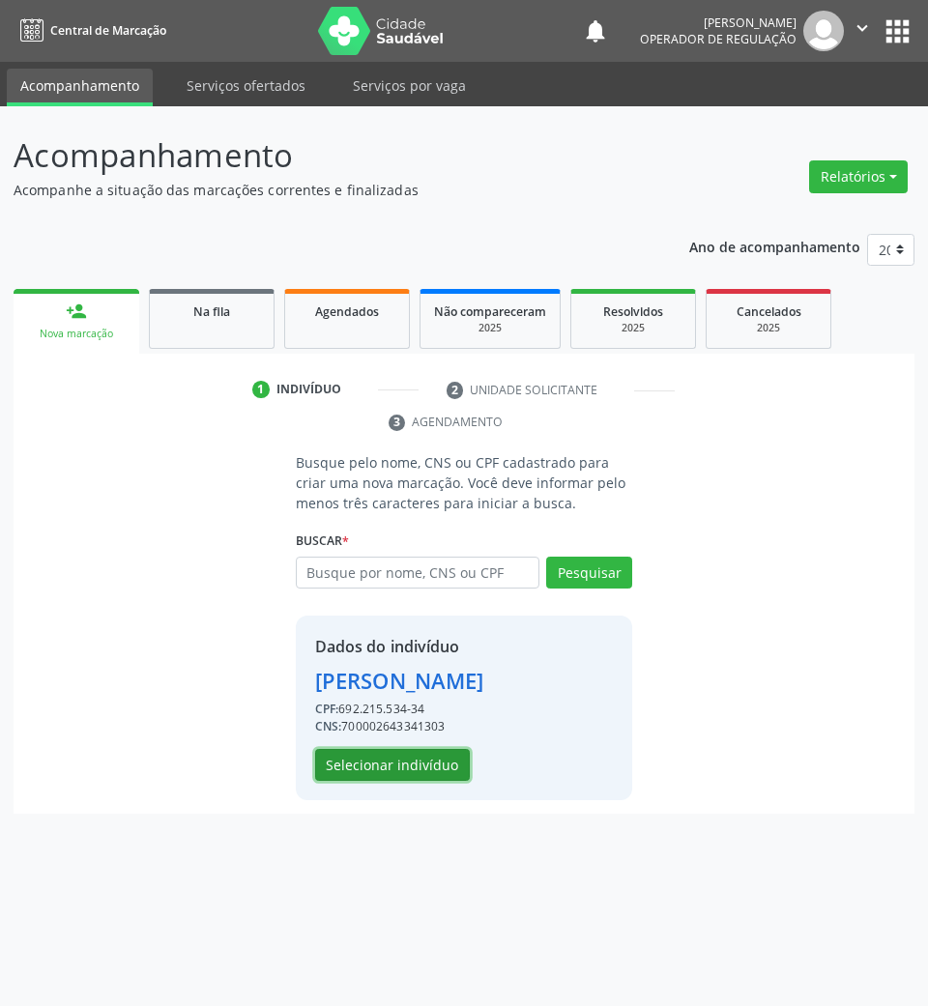
click at [438, 777] on button "Selecionar indivíduo" at bounding box center [392, 765] width 155 height 33
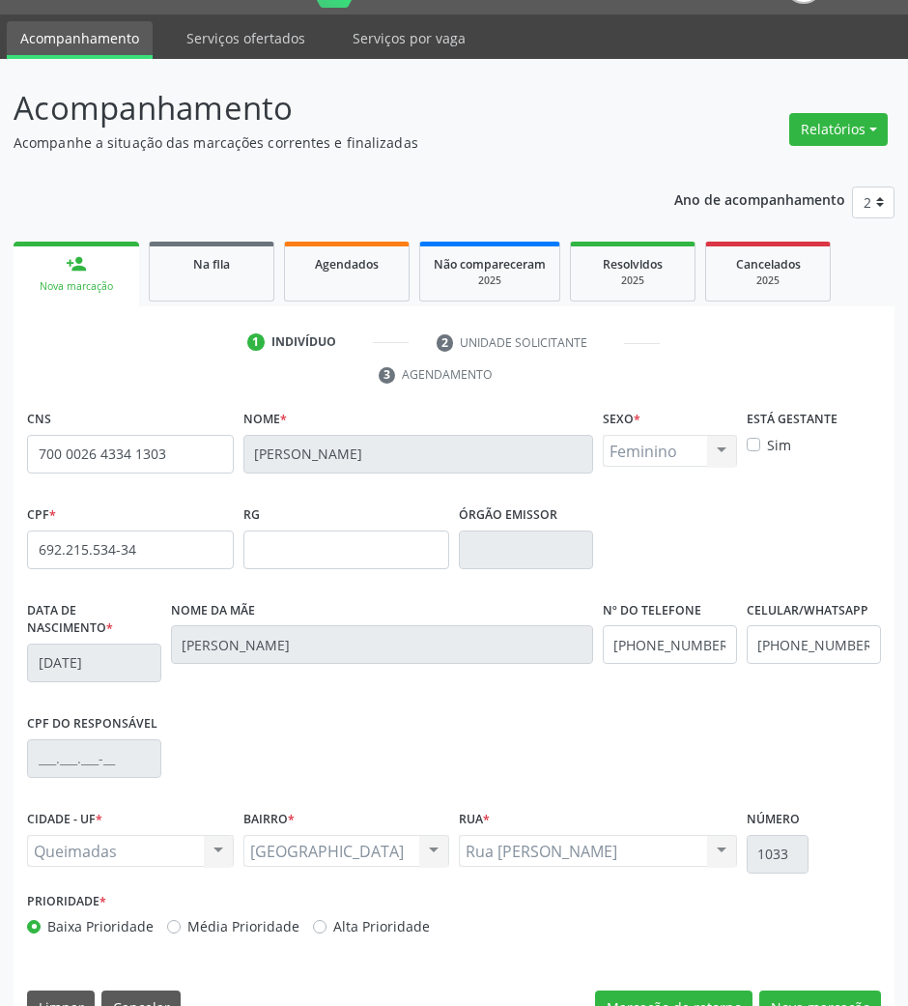
scroll to position [93, 0]
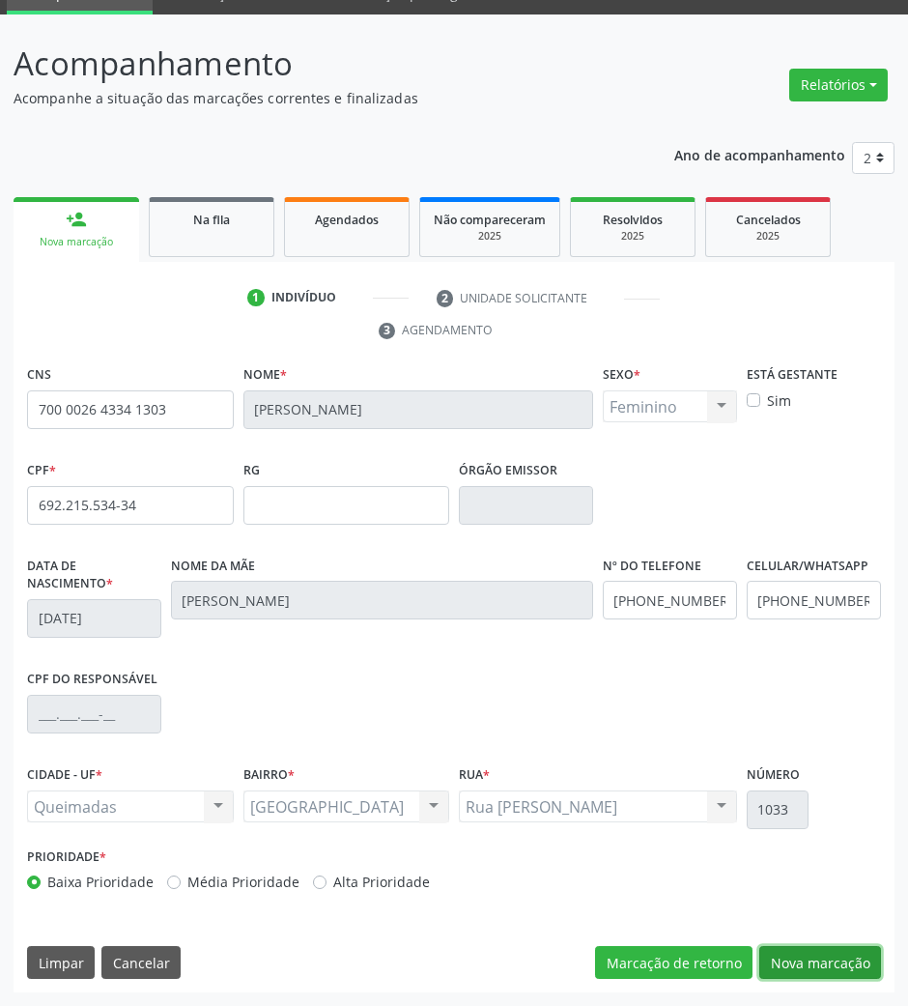
click at [812, 962] on button "Nova marcação" at bounding box center [821, 962] width 122 height 33
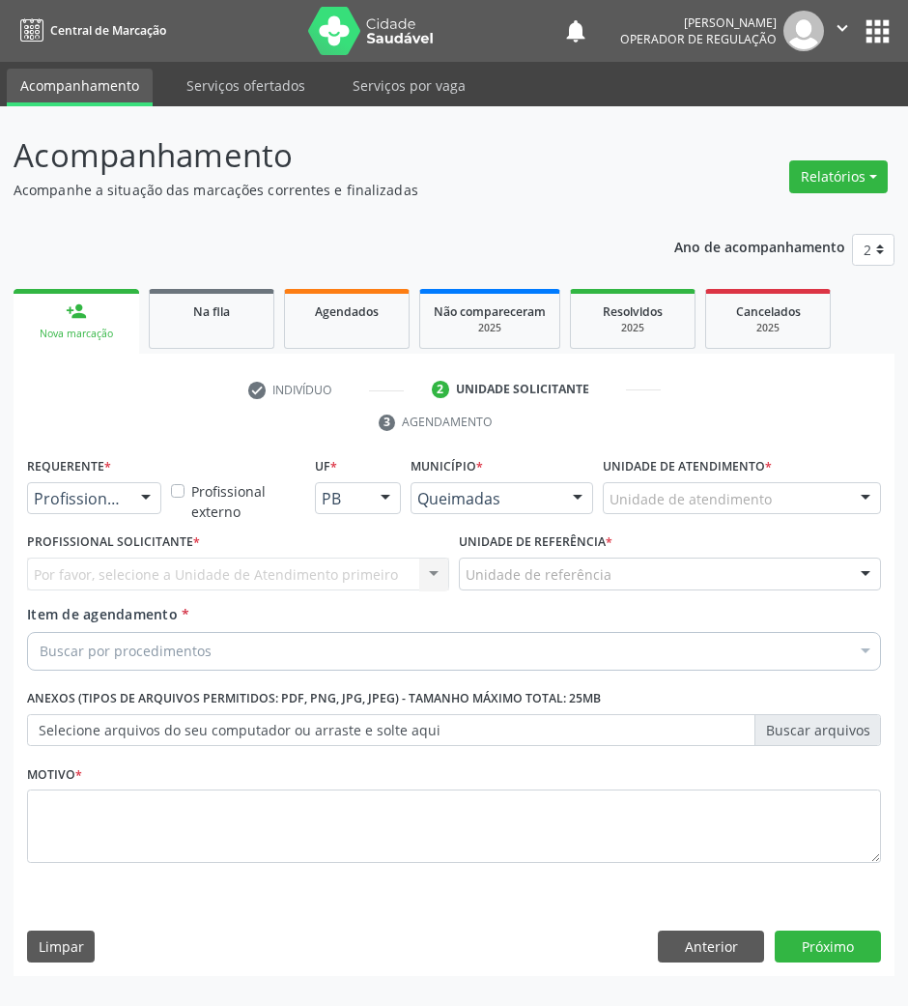
scroll to position [0, 0]
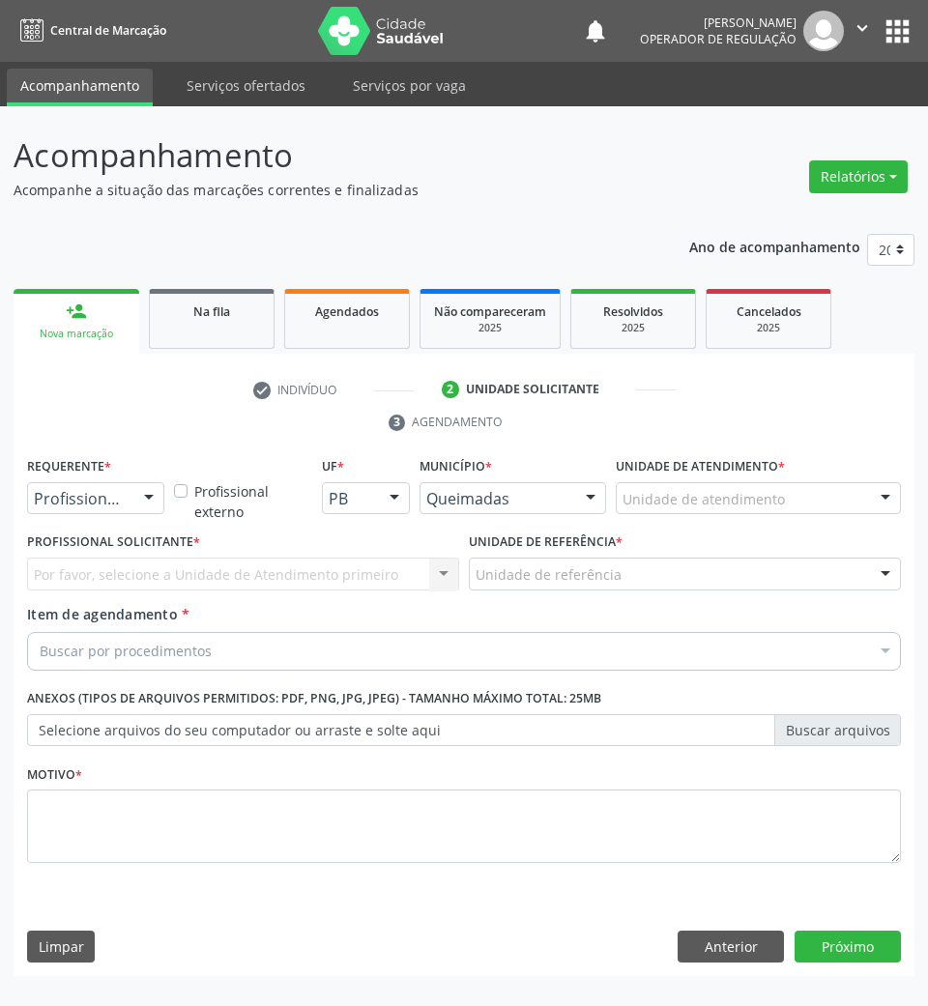
click at [106, 519] on div "Requerente * Profissional de Saúde Profissional de Saúde Paciente Nenhum result…" at bounding box center [95, 489] width 147 height 75
drag, startPoint x: 105, startPoint y: 503, endPoint x: 99, endPoint y: 588, distance: 84.3
click at [99, 588] on span "Paciente" at bounding box center [122, 572] width 188 height 39
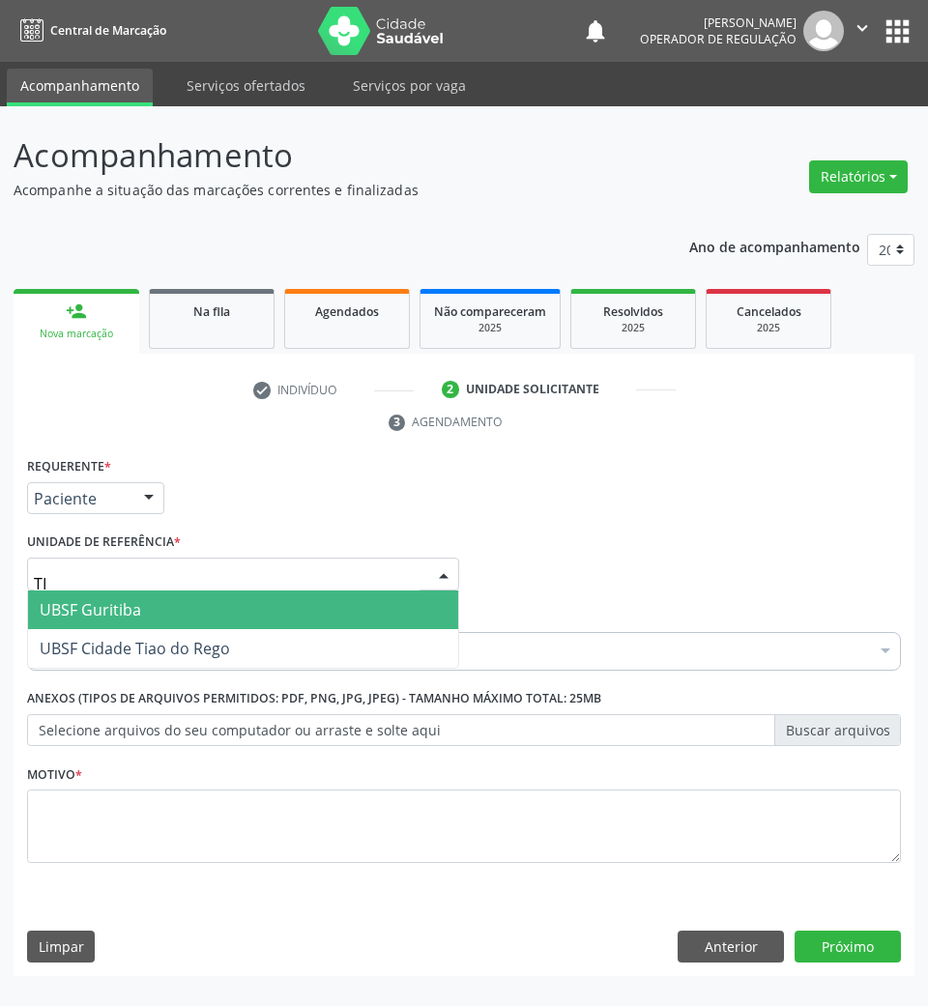
type input "TIA"
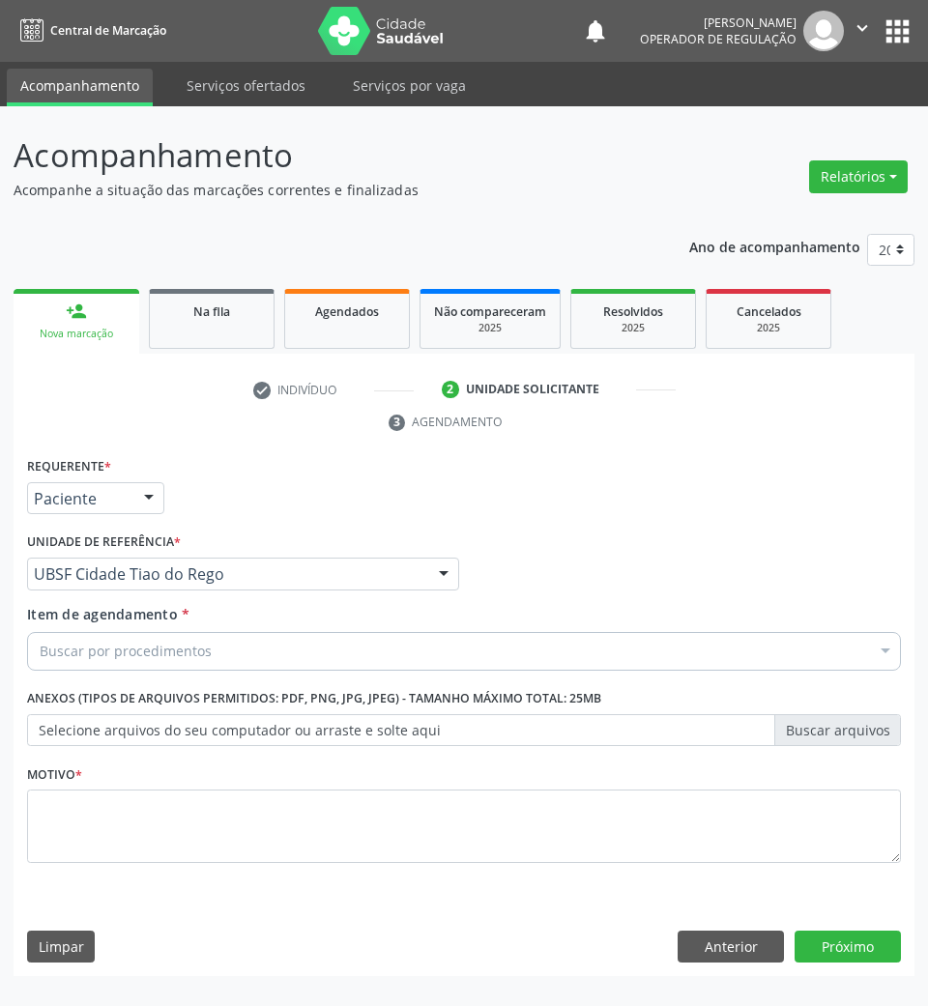
paste input "ULTRASSONOGRAFIA DE TIREOIDE"
type input "ULTRASSONOGRAFIA DE TIREOIDE"
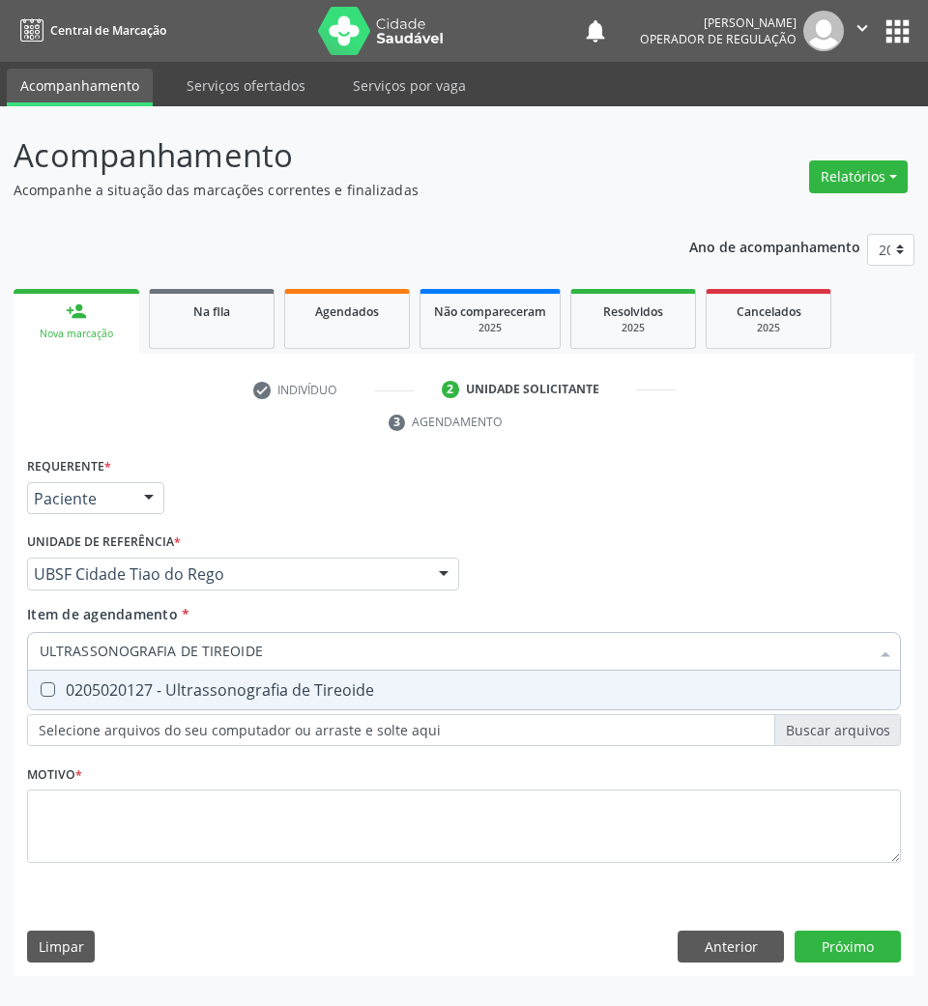
click at [116, 677] on span "0205020127 - Ultrassonografia de Tireoide" at bounding box center [464, 690] width 872 height 39
checkbox Tireoide "true"
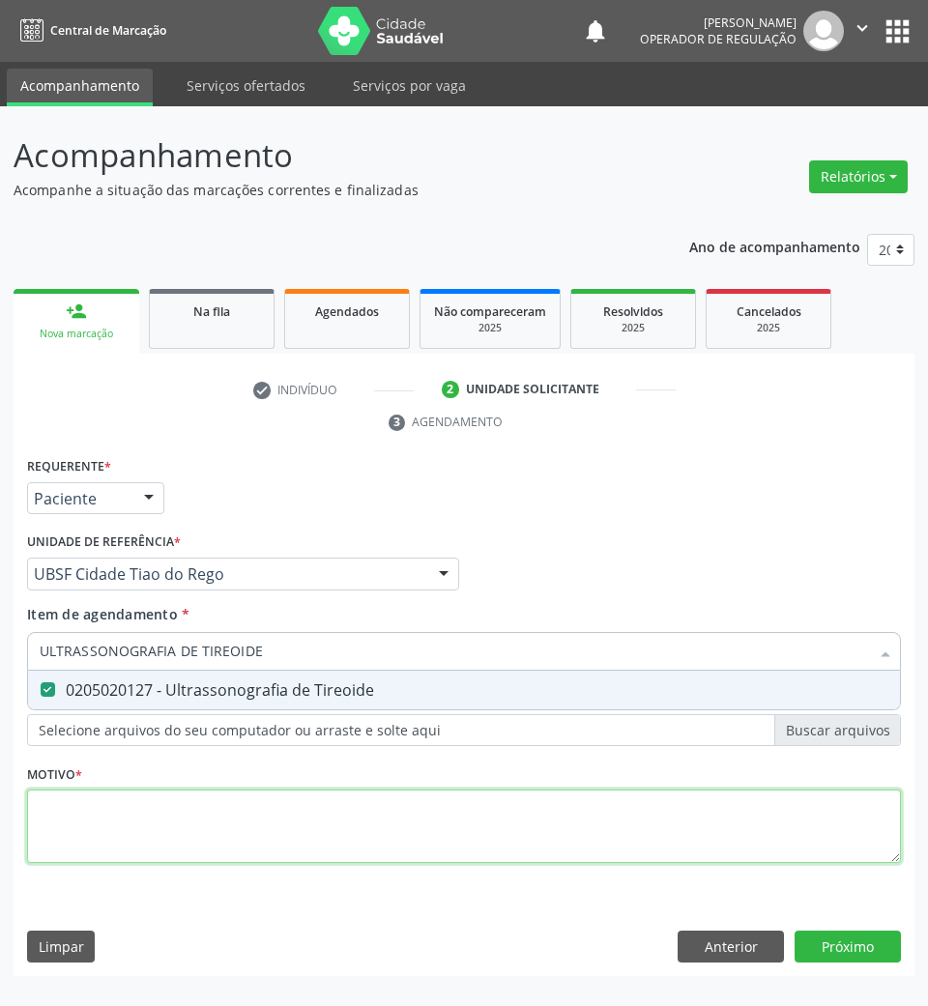
click at [117, 827] on div "Requerente * Paciente Profissional de Saúde Paciente Nenhum resultado encontrad…" at bounding box center [464, 671] width 874 height 438
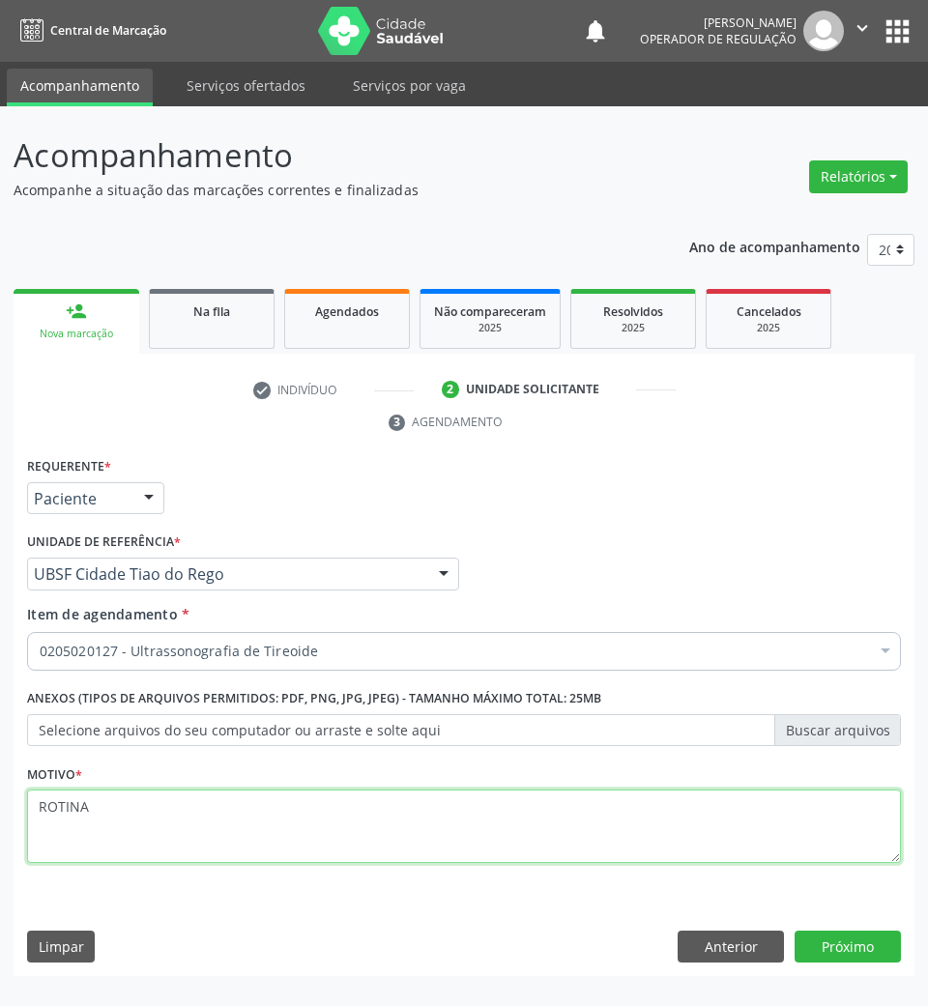
type textarea "ROTINA"
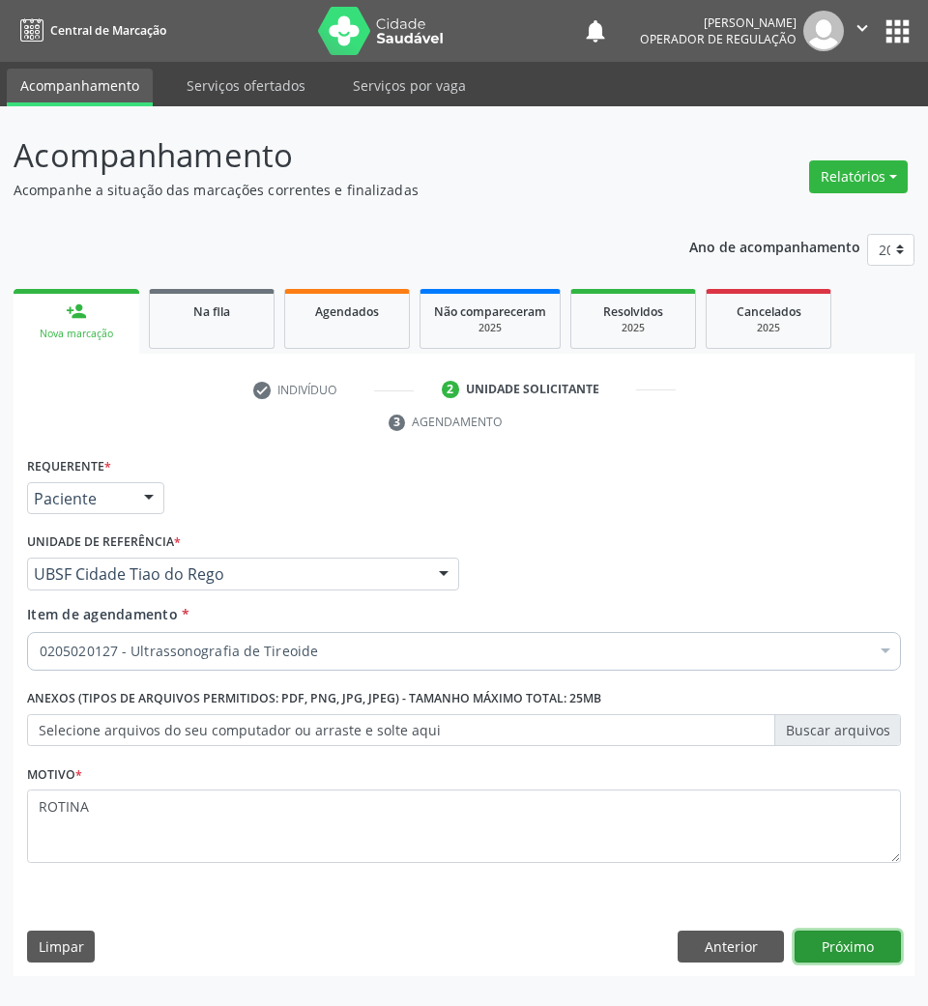
click button "Próximo" at bounding box center [847, 947] width 106 height 33
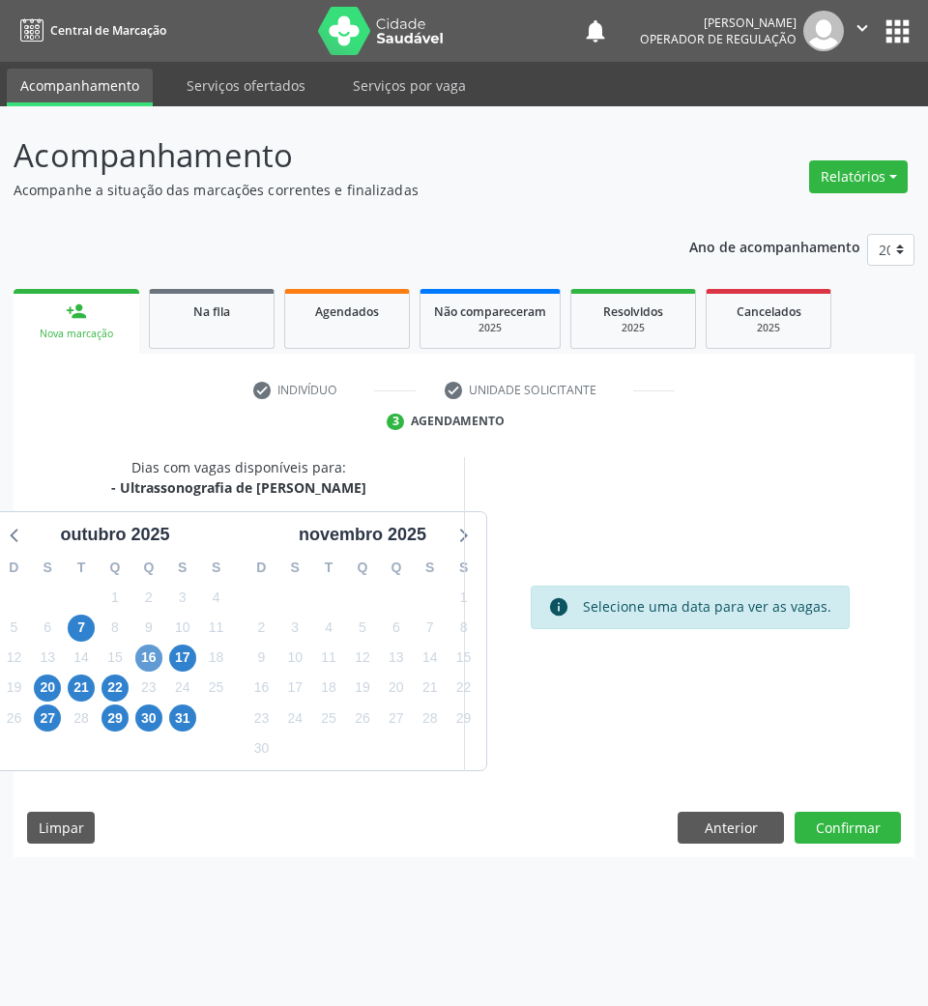
click at [162, 654] on div "16" at bounding box center [148, 658] width 34 height 30
click at [155, 654] on span "16" at bounding box center [148, 658] width 27 height 27
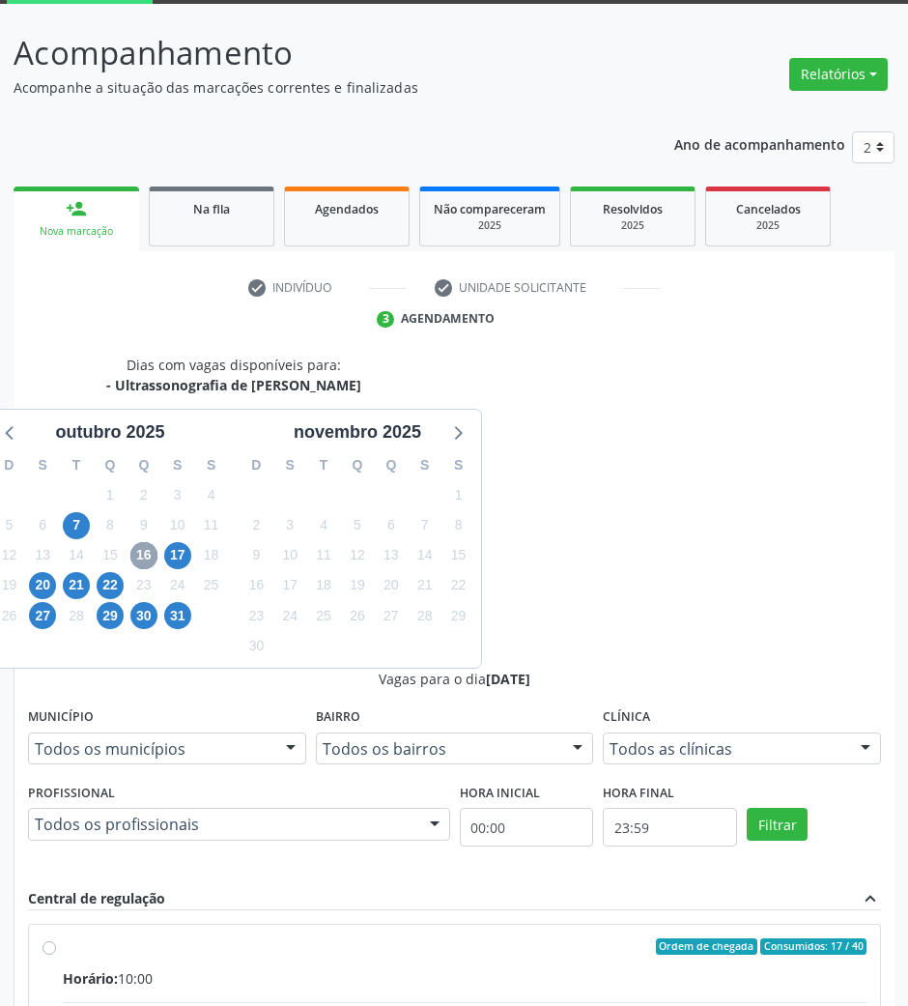
scroll to position [157, 0]
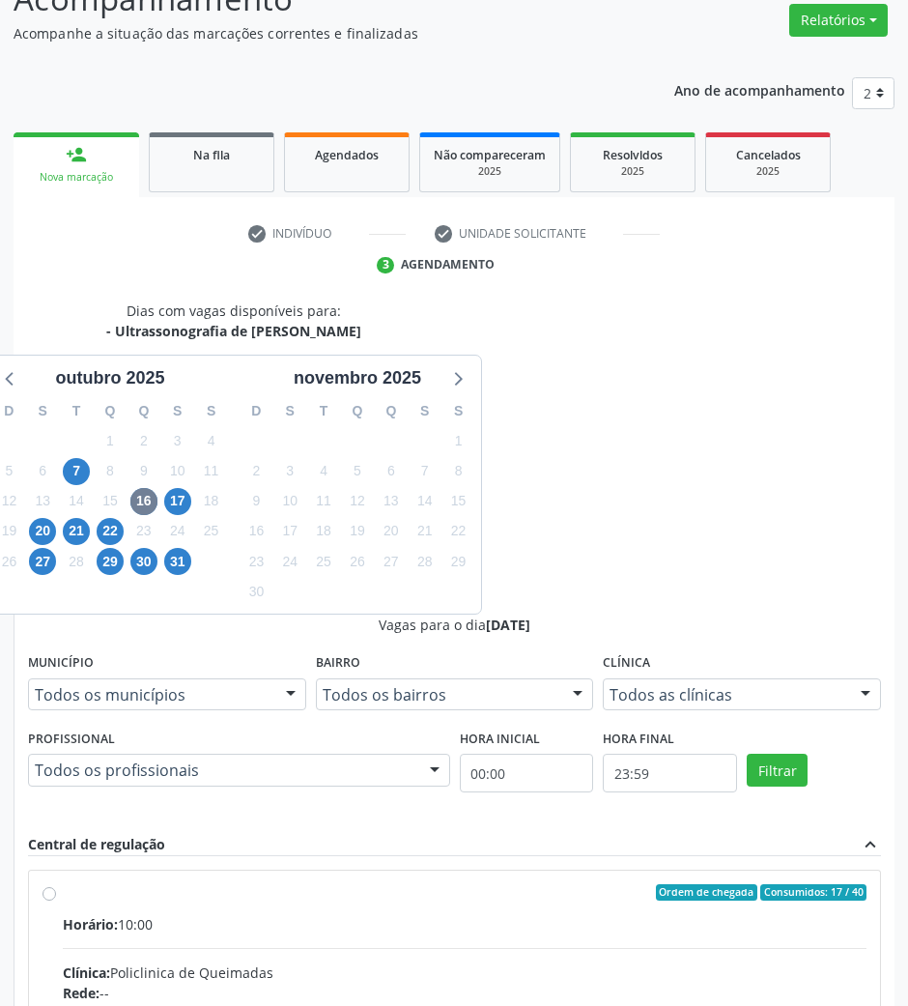
click at [56, 884] on input "Ordem de chegada Consumidos: 17 / 40 Horário: 10:00 Clínica: Policlinica de Que…" at bounding box center [50, 892] width 14 height 17
radio input "true"
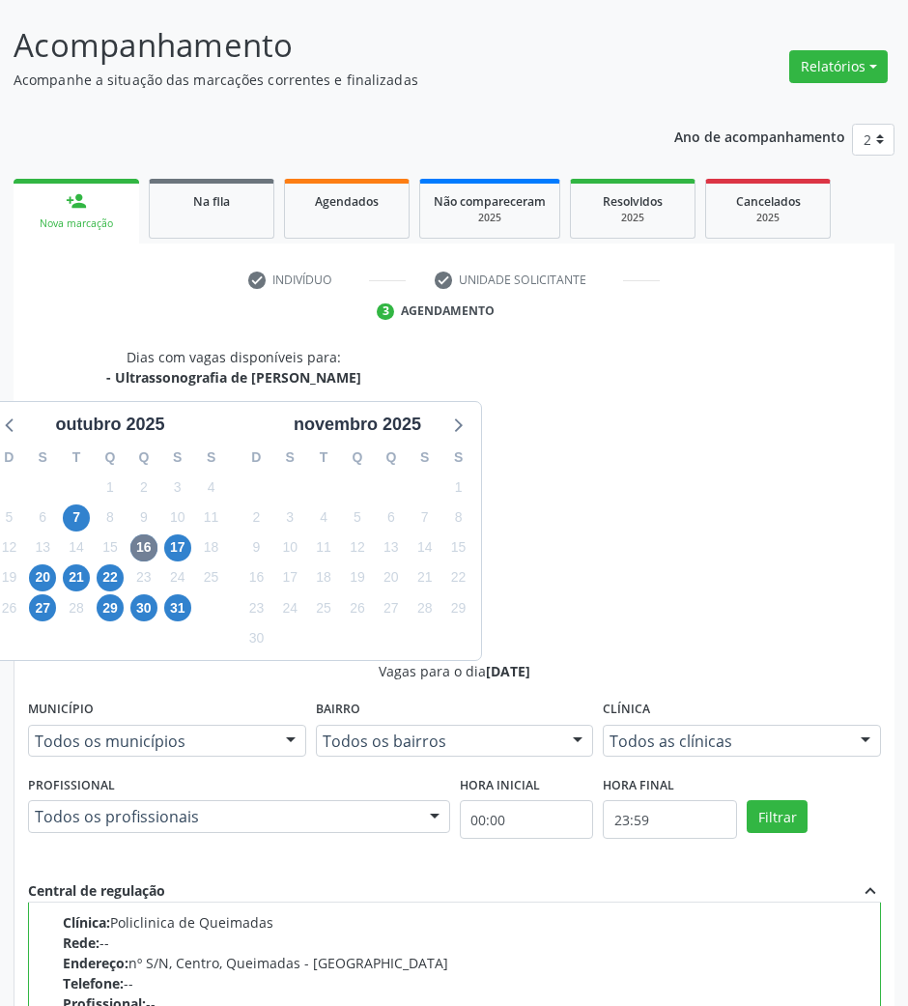
scroll to position [190, 0]
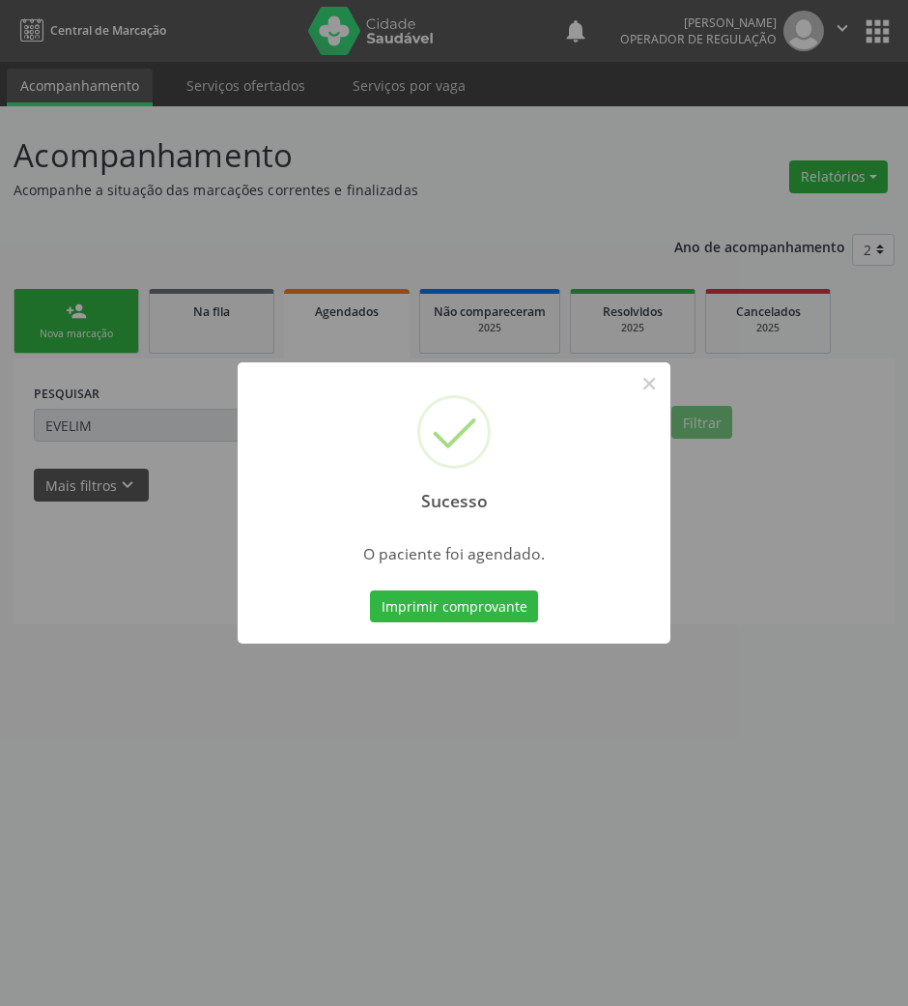
scroll to position [0, 0]
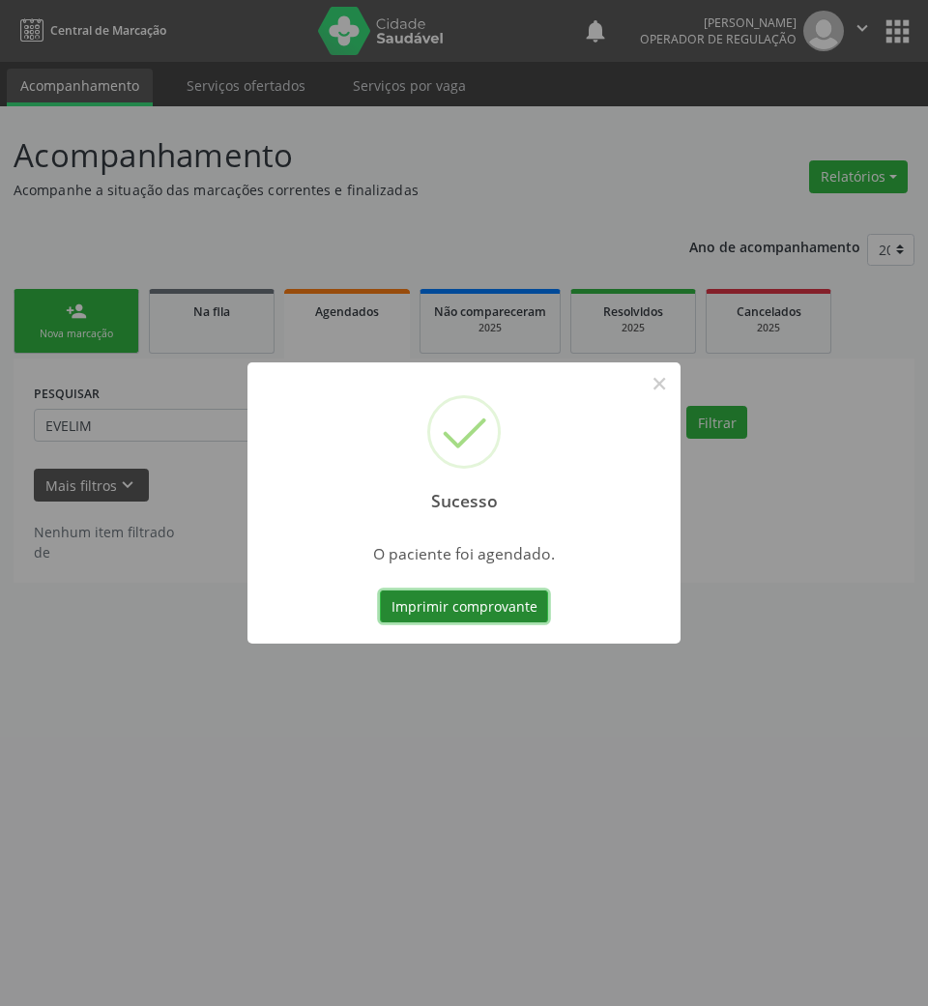
click at [511, 608] on button "Imprimir comprovante" at bounding box center [464, 606] width 168 height 33
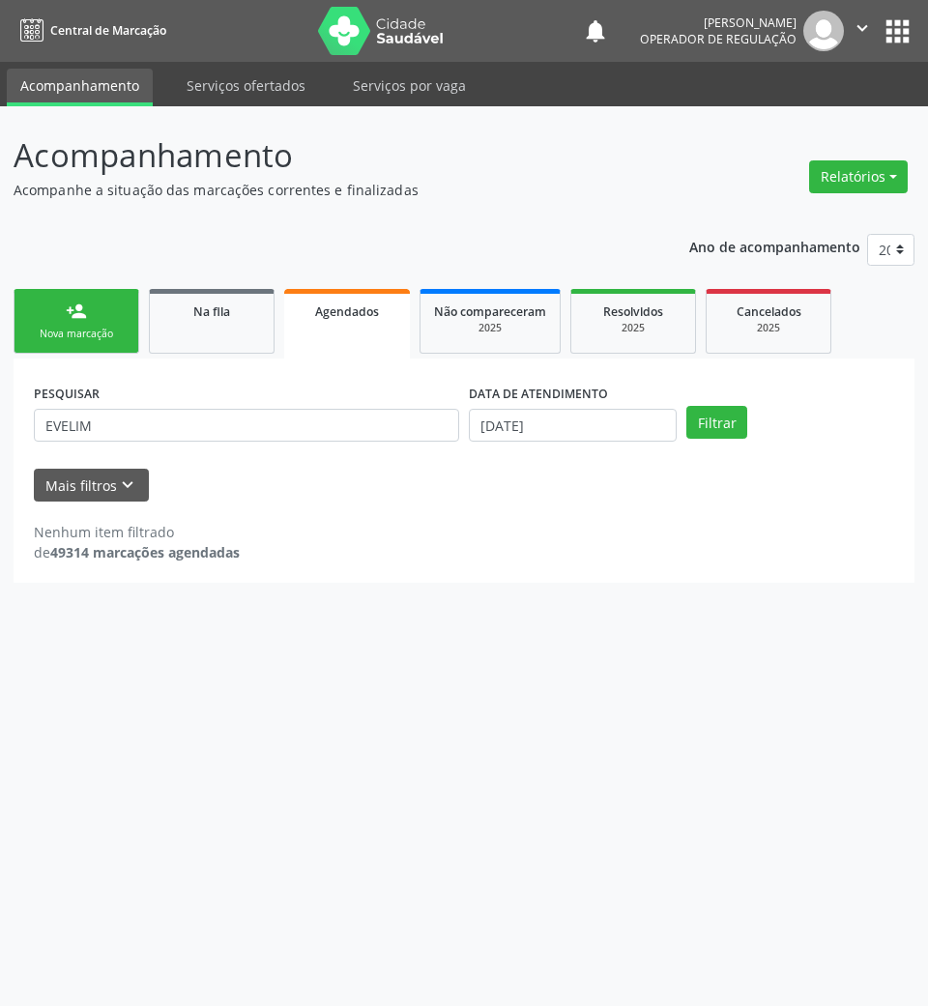
click at [90, 322] on link "person_add Nova marcação" at bounding box center [77, 321] width 126 height 65
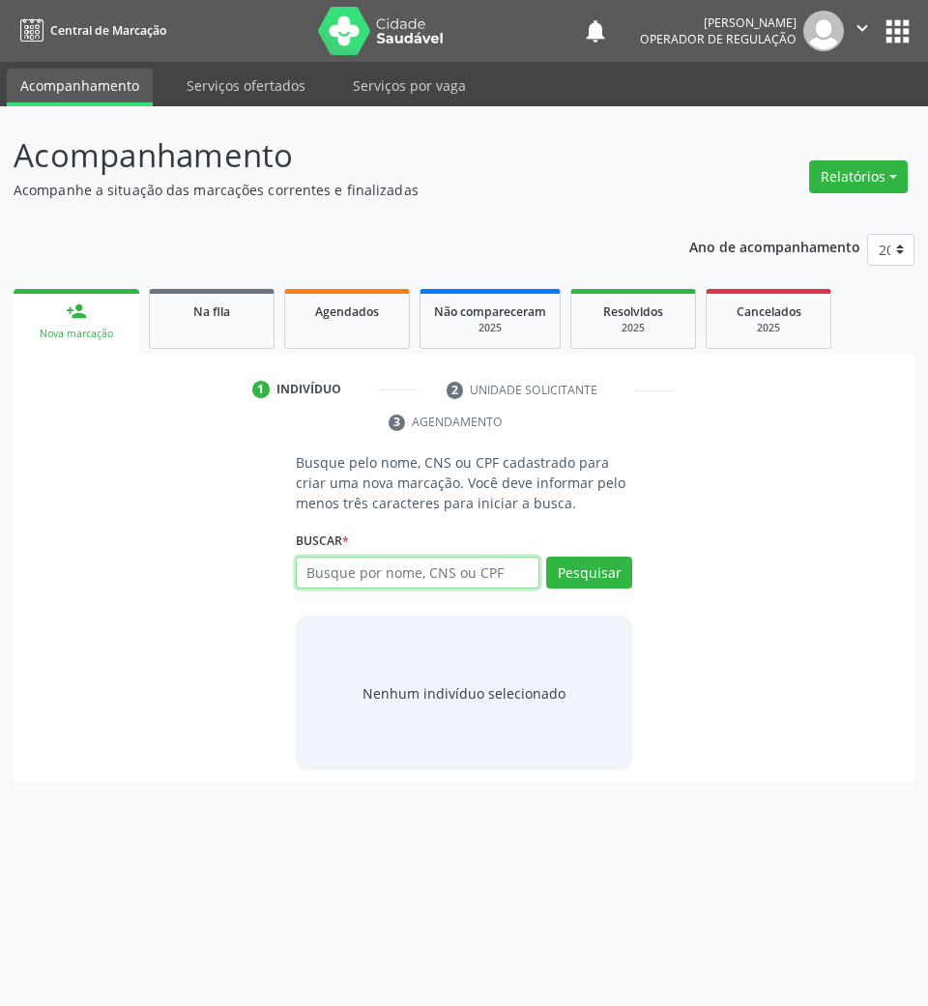
click at [526, 580] on input "text" at bounding box center [418, 573] width 244 height 33
type input "701003893517793"
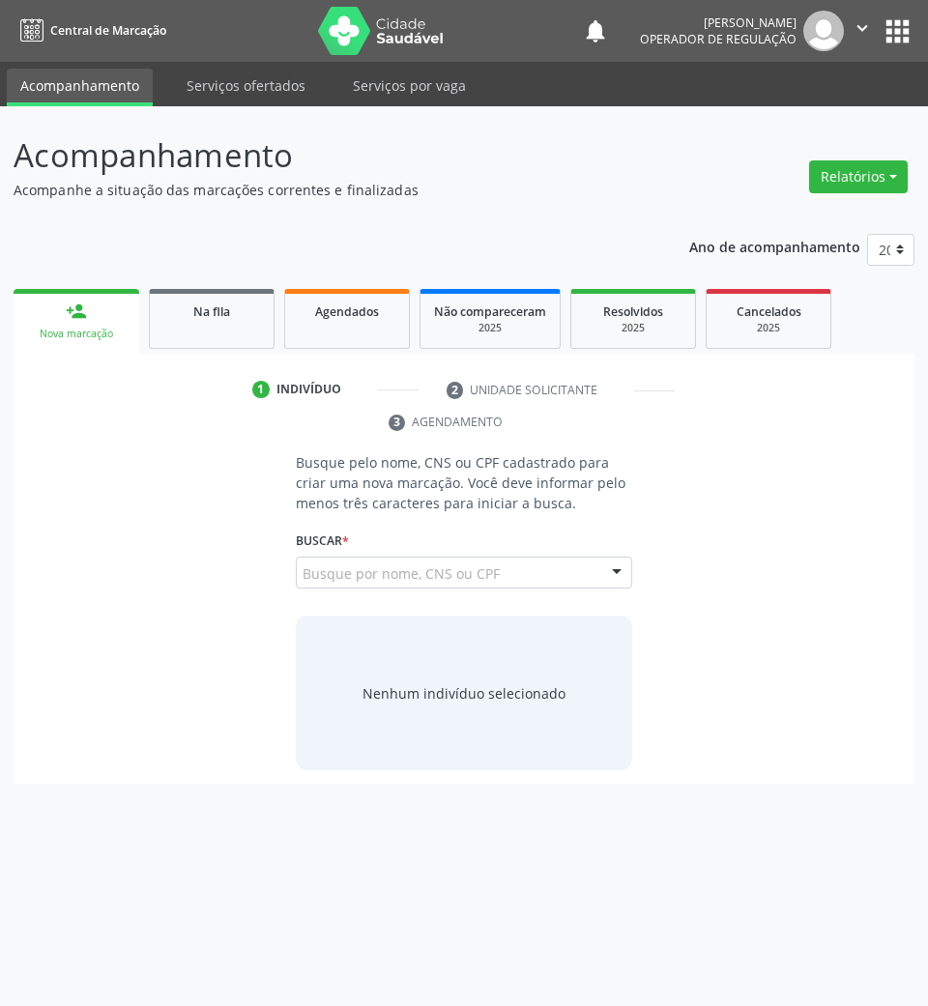
click at [0, 0] on span "[PERSON_NAME] CPF: 091.707.507-26 CNS: 701 0038 9351 7793 Nascimento: [DATE]" at bounding box center [0, 0] width 0 height 0
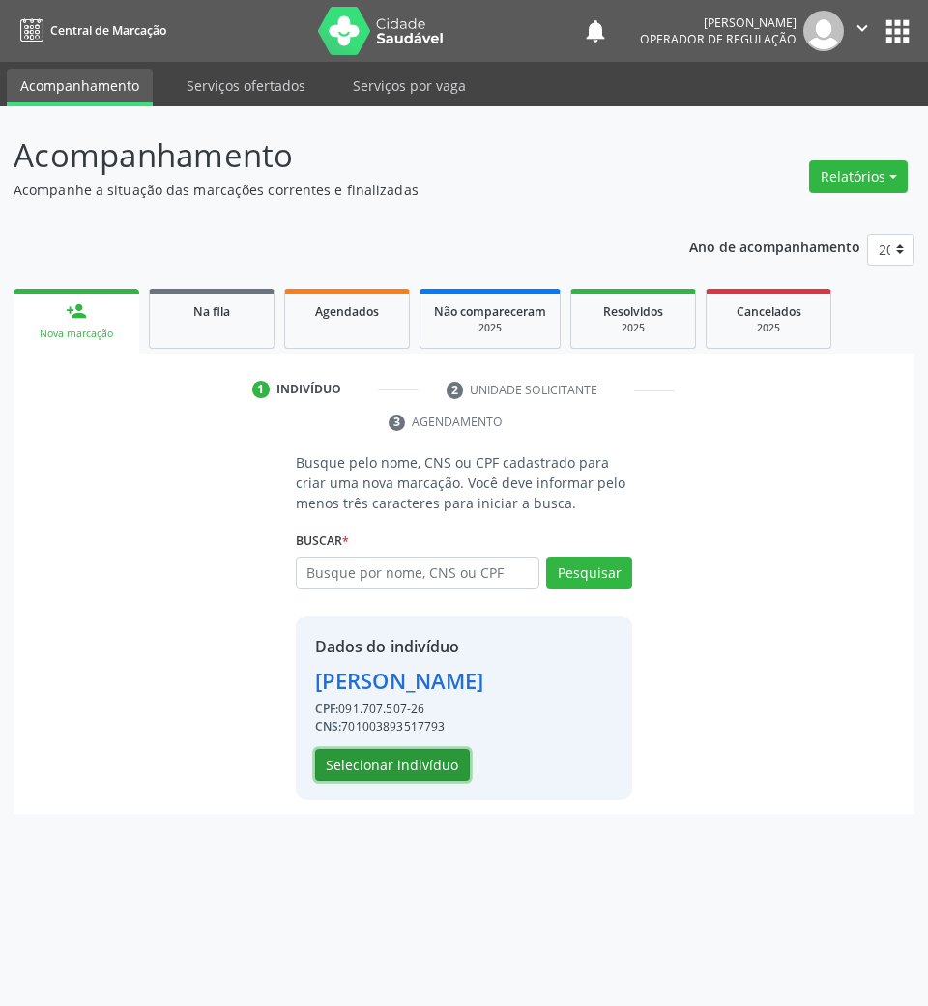
click at [407, 782] on button "Selecionar indivíduo" at bounding box center [392, 765] width 155 height 33
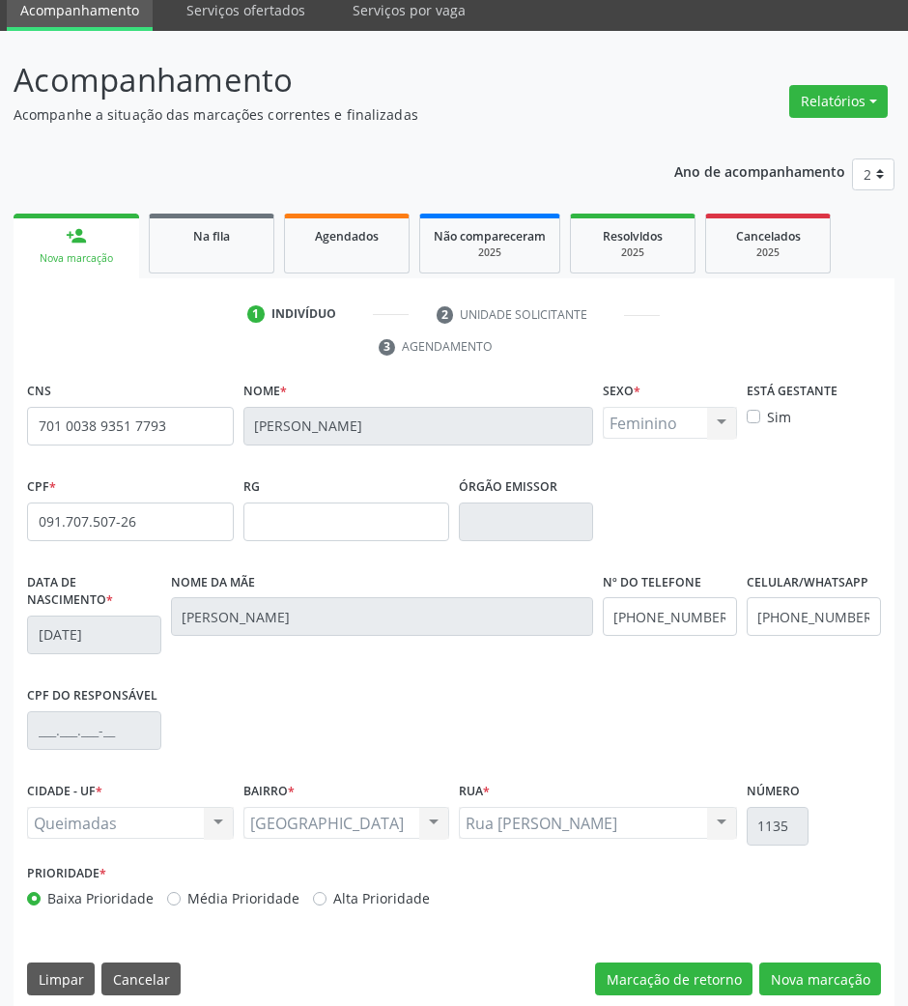
scroll to position [93, 0]
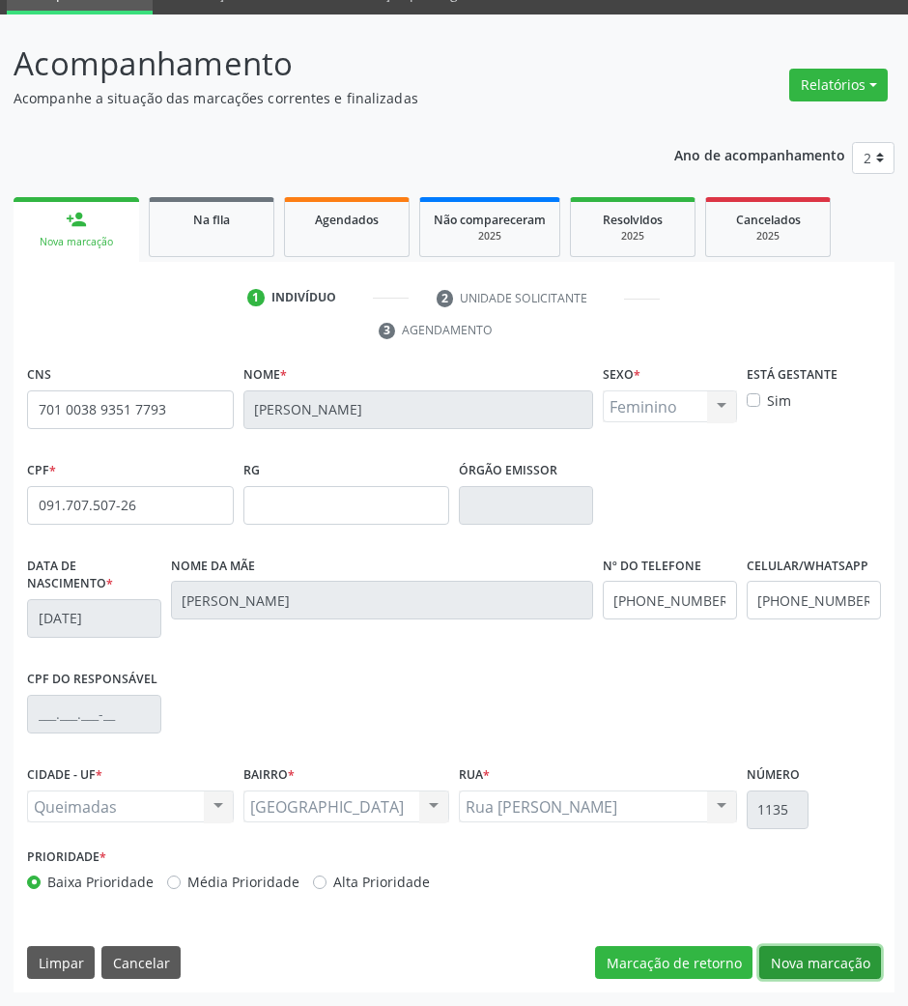
click at [847, 964] on button "Nova marcação" at bounding box center [821, 962] width 122 height 33
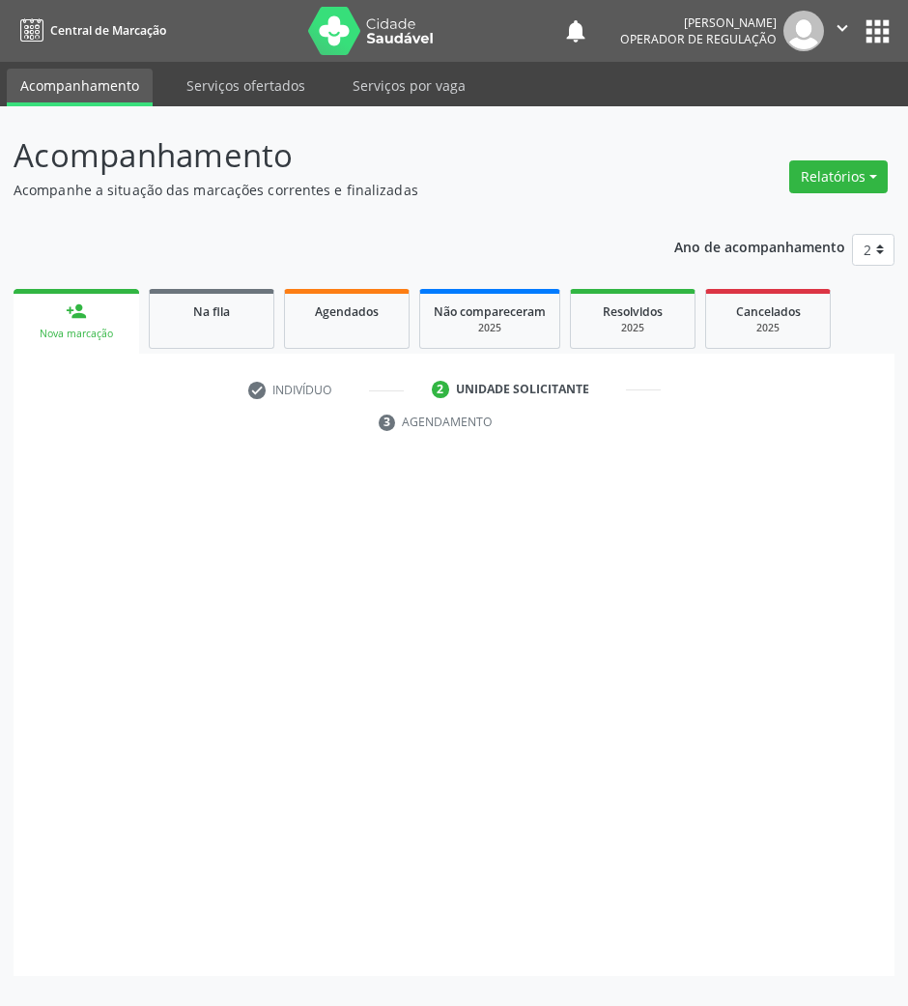
scroll to position [0, 0]
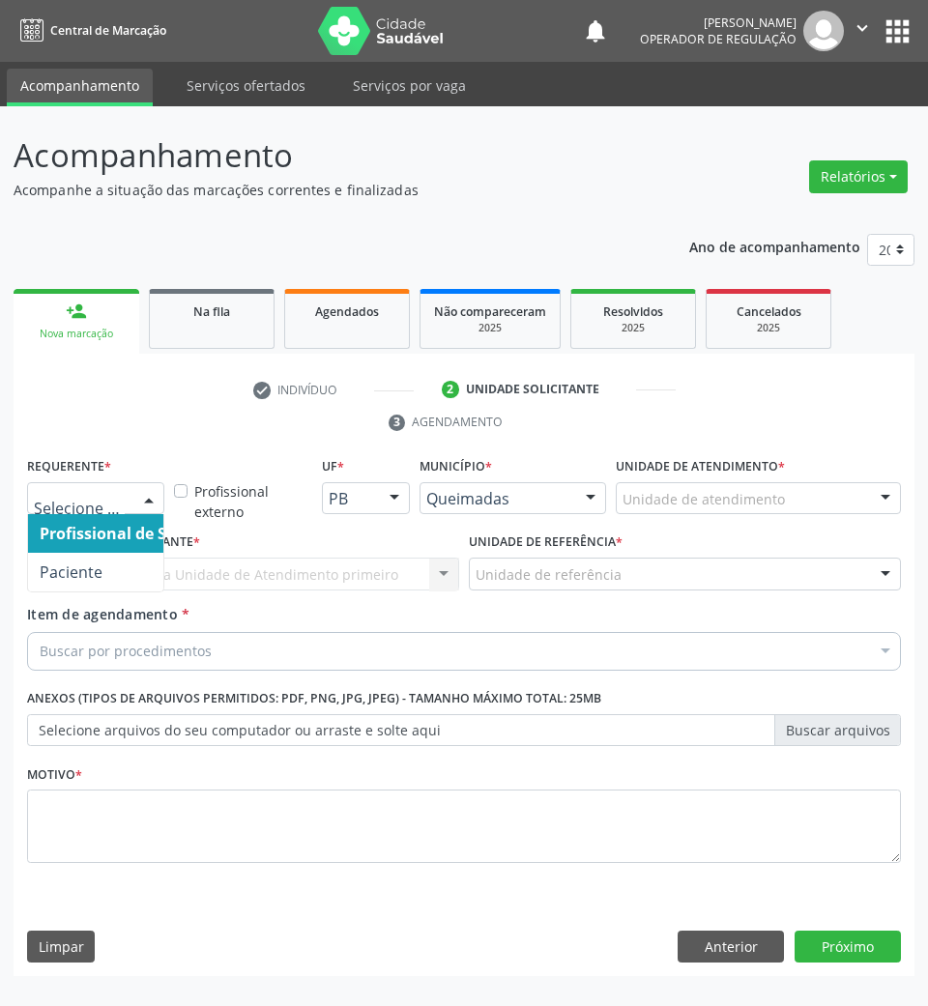
click at [72, 485] on div at bounding box center [95, 498] width 137 height 33
click at [95, 578] on span "Paciente" at bounding box center [71, 571] width 63 height 21
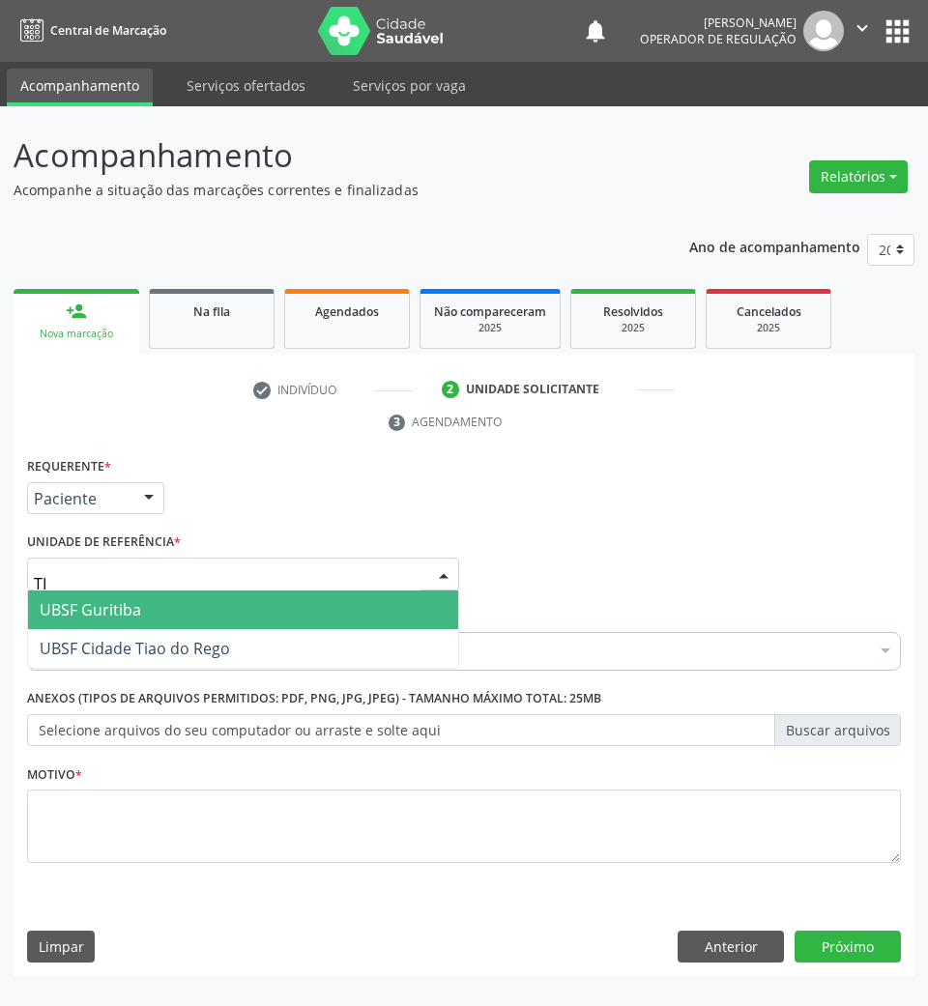
type input "TIA"
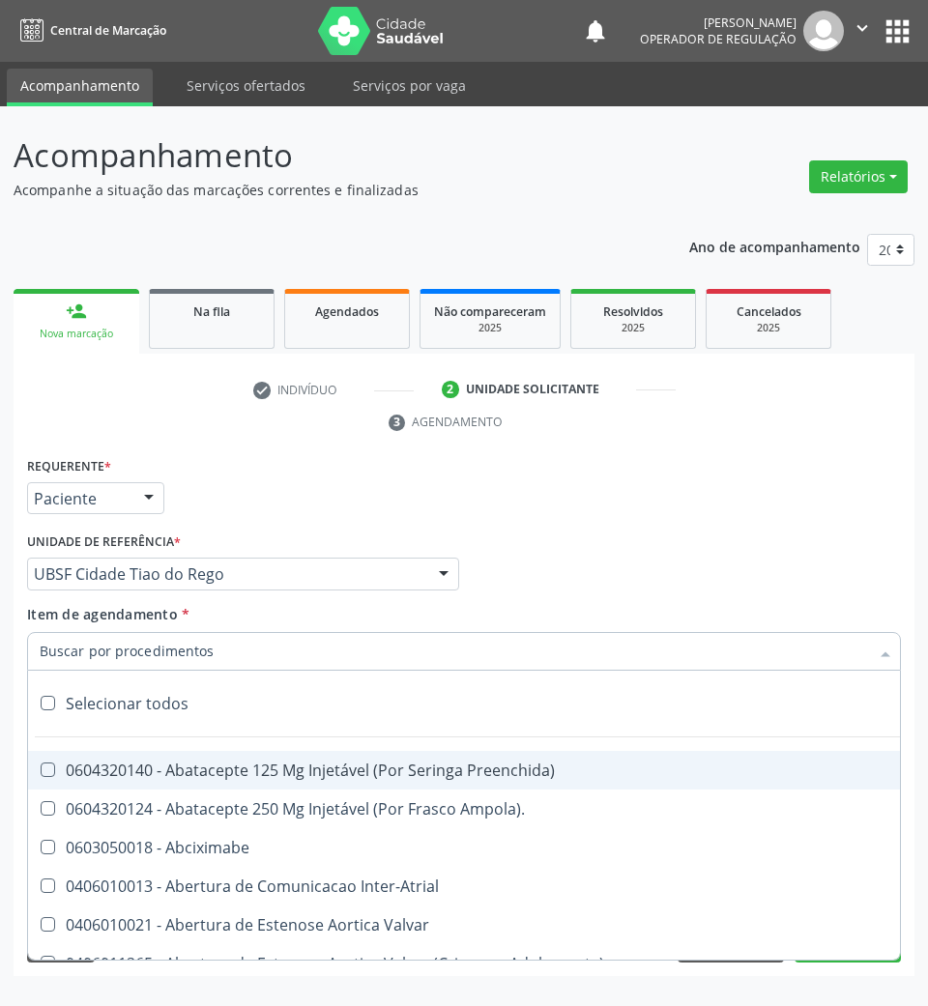
paste input "ULTRASSONOGRAFIA DE TIREOIDE"
type input "ULTRASSONOGRAFIA DE TIREOIDE"
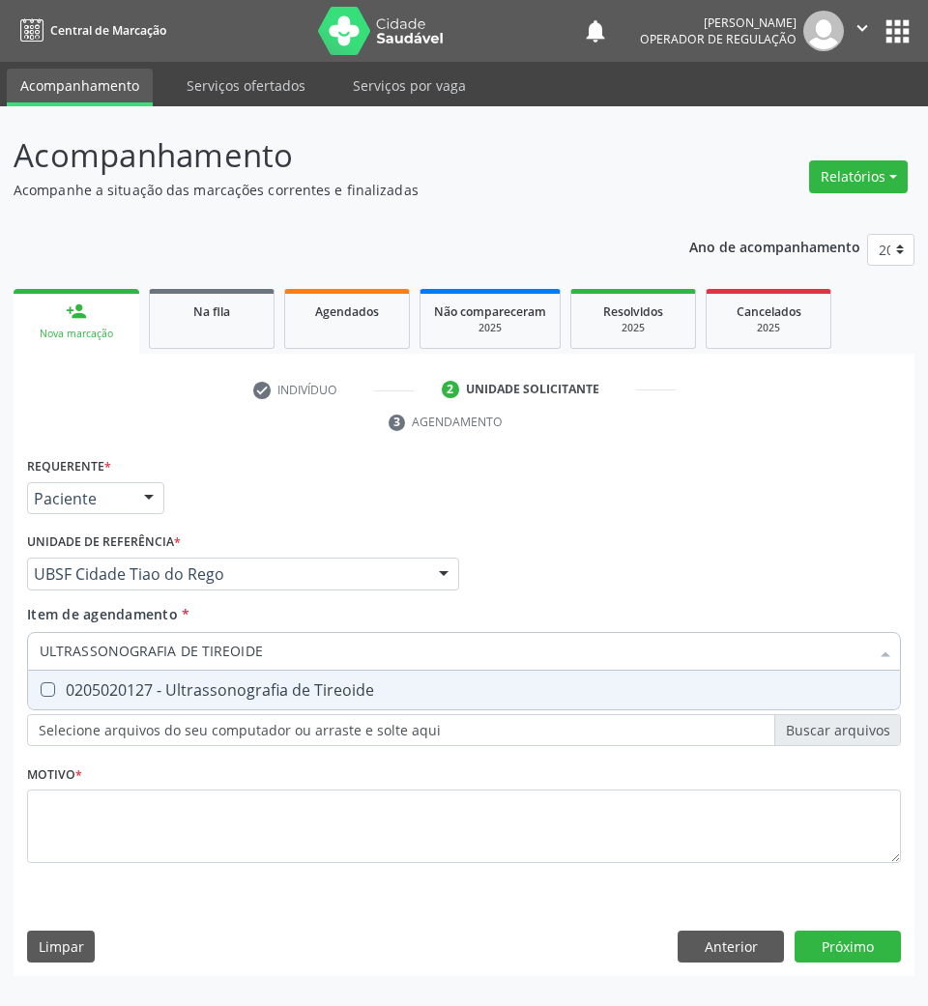
drag, startPoint x: 167, startPoint y: 700, endPoint x: 171, endPoint y: 721, distance: 21.6
click at [168, 698] on div "0205020127 - Ultrassonografia de Tireoide" at bounding box center [464, 689] width 848 height 15
checkbox Tireoide "true"
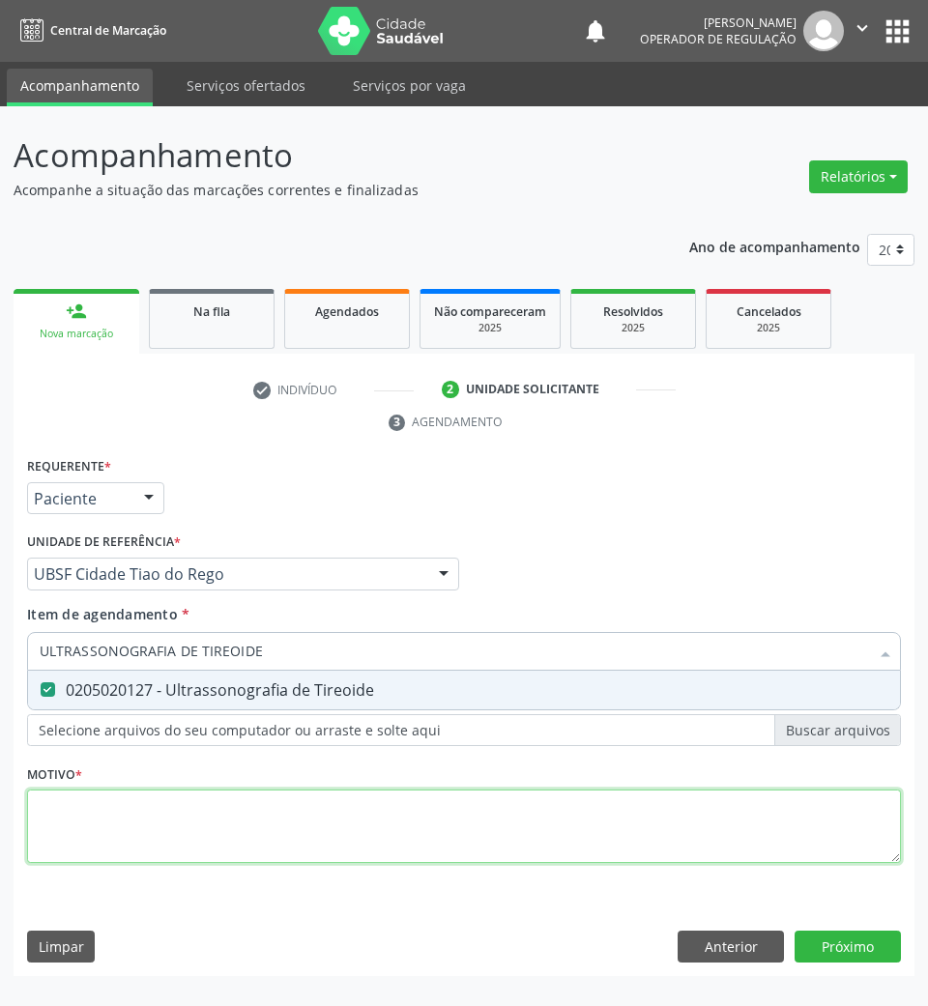
click at [168, 837] on div "Requerente * Paciente Profissional de Saúde Paciente Nenhum resultado encontrad…" at bounding box center [464, 671] width 874 height 438
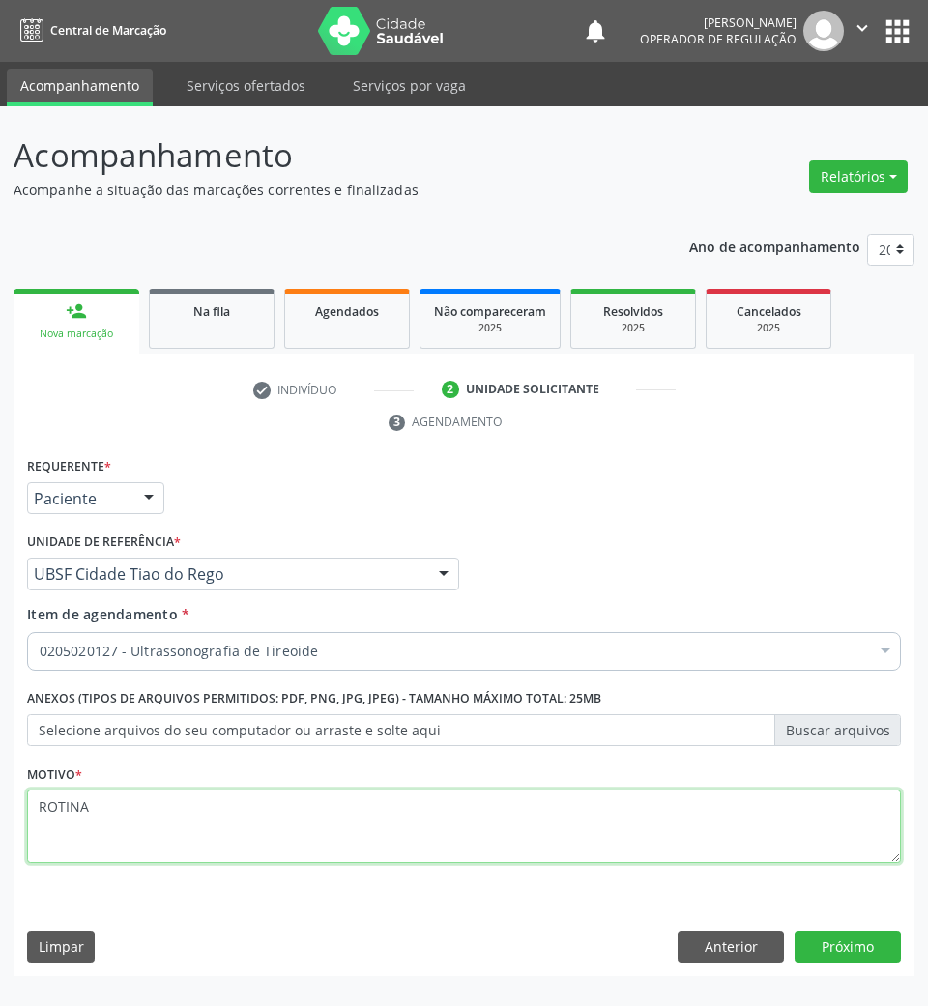
type textarea "ROTINA"
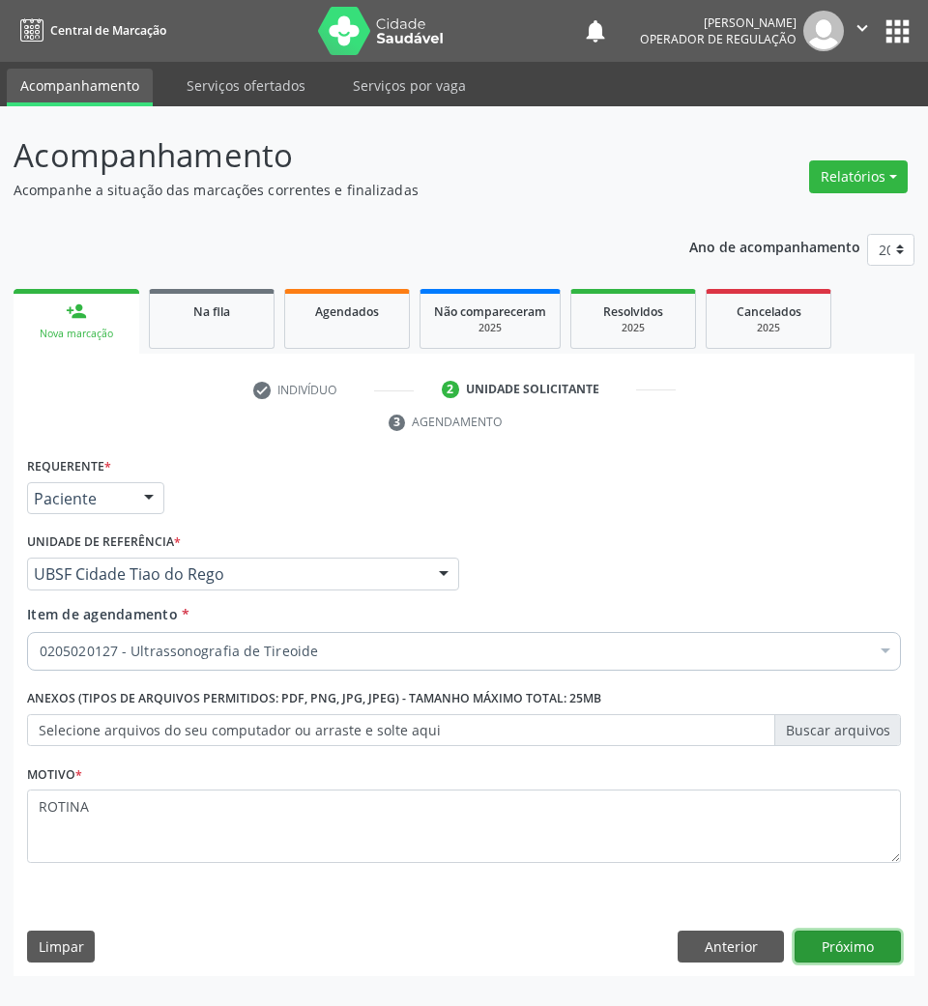
click button "Próximo" at bounding box center [847, 947] width 106 height 33
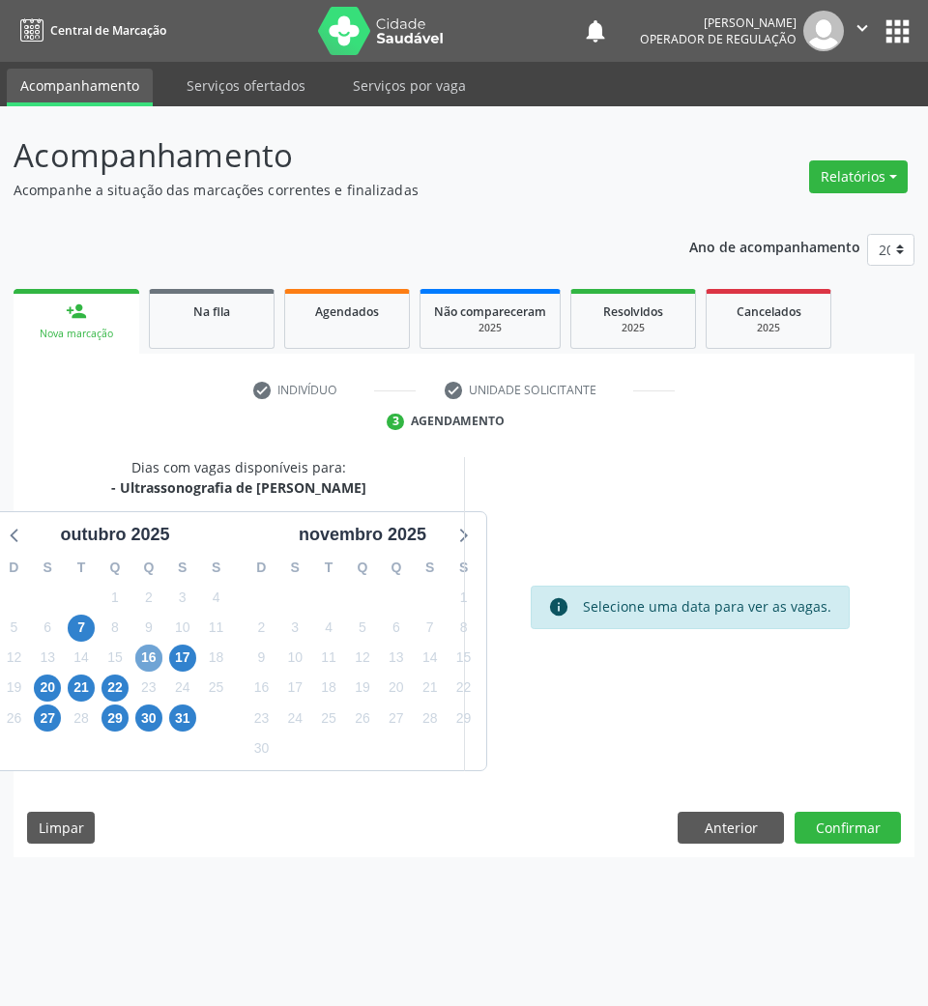
click at [144, 663] on span "16" at bounding box center [148, 658] width 27 height 27
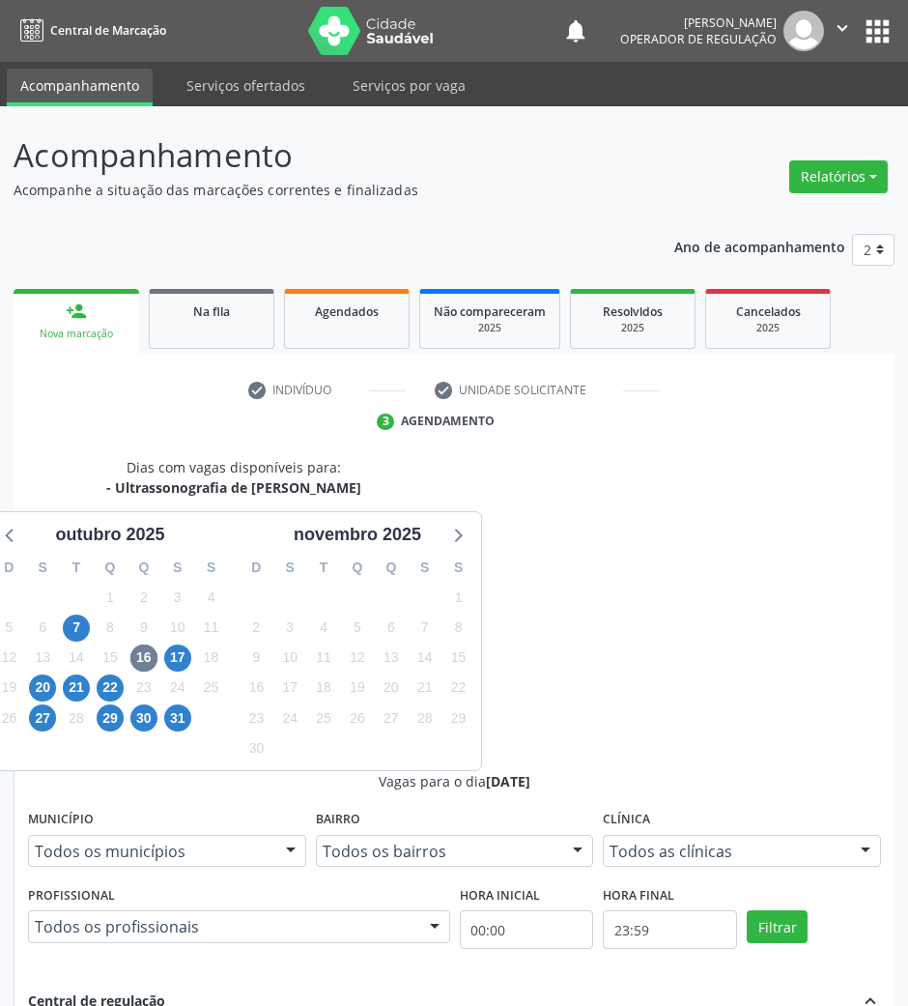
radio input "true"
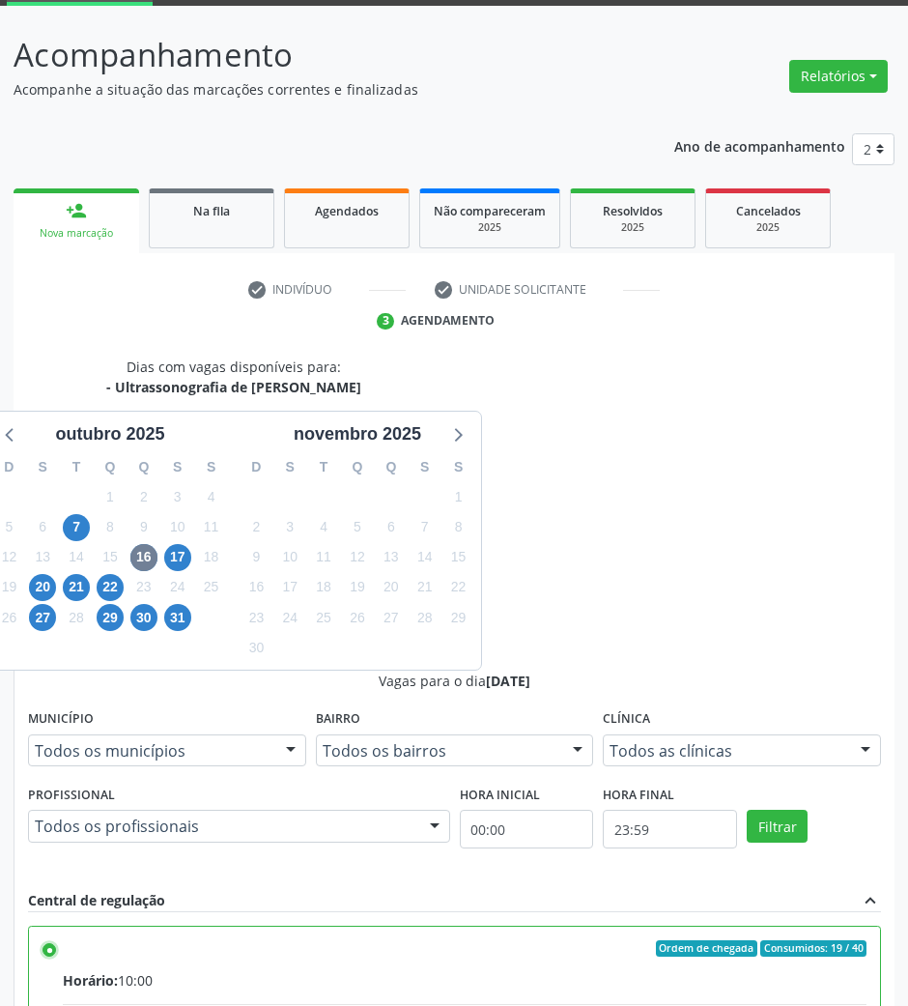
scroll to position [190, 0]
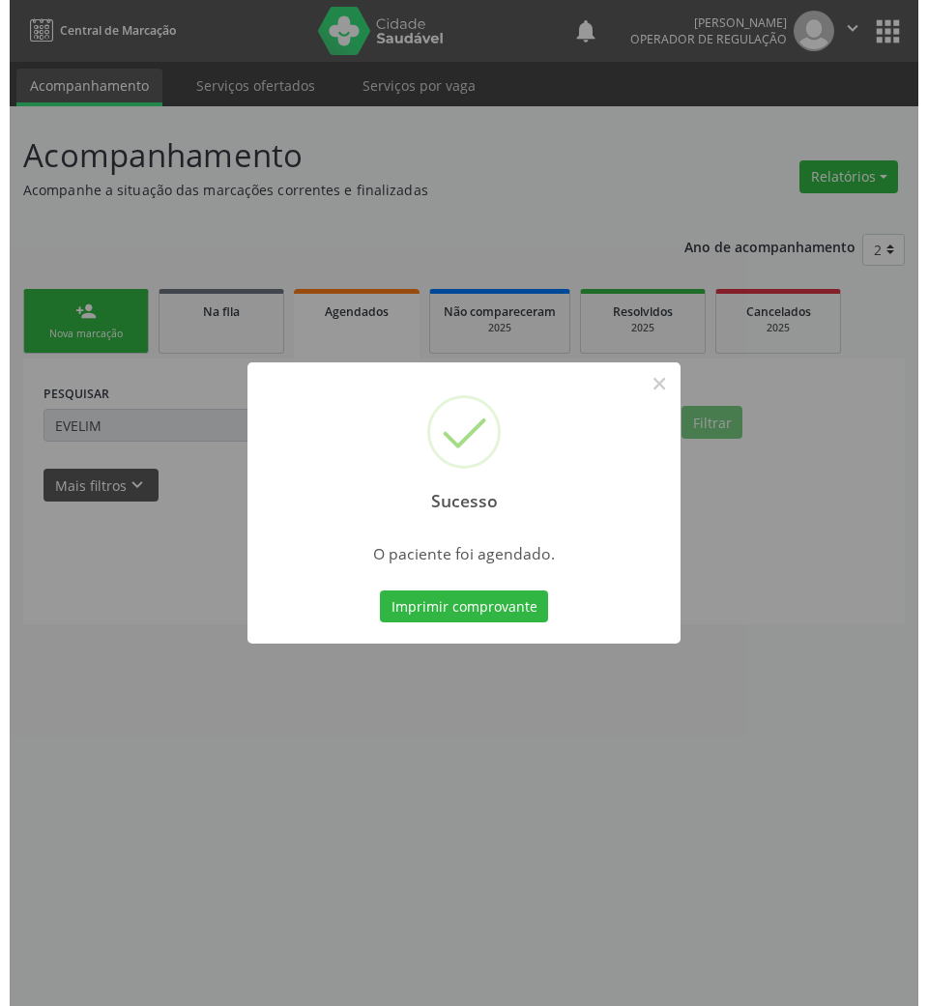
scroll to position [0, 0]
